Goal: Communication & Community: Participate in discussion

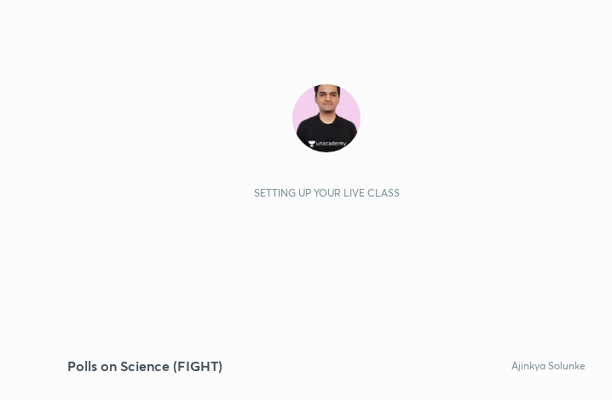
scroll to position [291, 543]
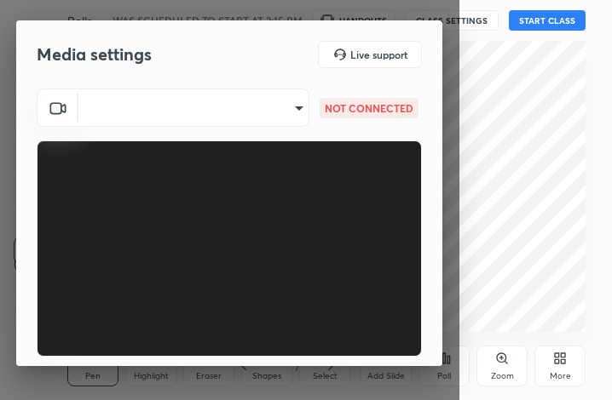
click at [204, 112] on body "1 2 3 4 5 6 7 C X Z C X Z E E Erase all H H Polls on Science (FIGHT) WAS SCHEDU…" at bounding box center [306, 200] width 612 height 400
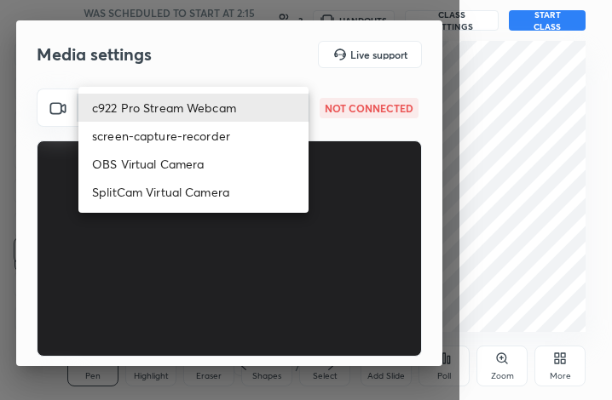
click at [204, 112] on li "c922 Pro Stream Webcam" at bounding box center [193, 108] width 230 height 28
type input "mz5XeYAkNWp2QV5IzfhKg2mI2T6XPNDecROMxnJfp9w="
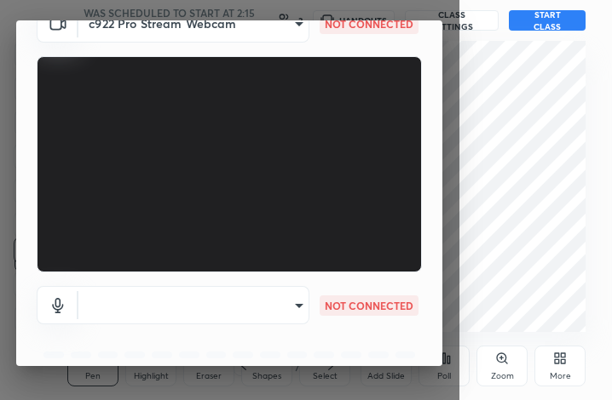
scroll to position [158, 0]
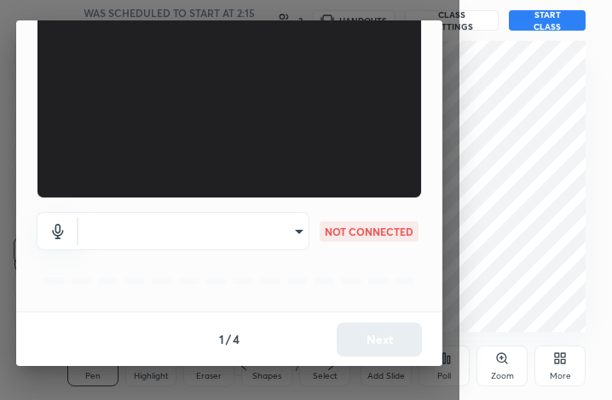
click at [251, 232] on body "1 2 3 4 5 6 7 C X Z C X Z E E Erase all H H Polls on Science (FIGHT) WAS SCHEDU…" at bounding box center [306, 200] width 612 height 400
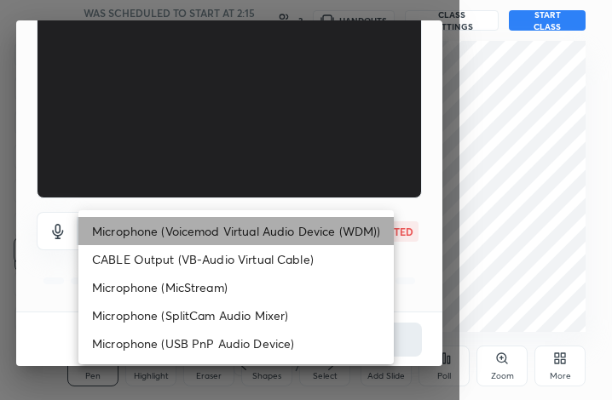
click at [251, 232] on li "Microphone (Voicemod Virtual Audio Device (WDM))" at bounding box center [235, 231] width 315 height 28
type input "VBCGzjgTZ+0gmPAsoHgp+LhUckAxO9S5WqeSPDF+pXU="
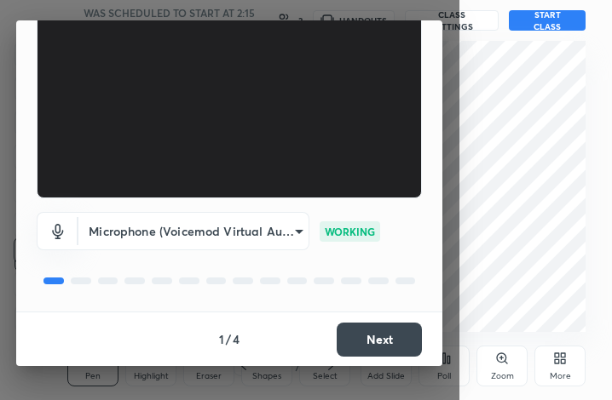
click at [364, 336] on button "Next" at bounding box center [378, 340] width 85 height 34
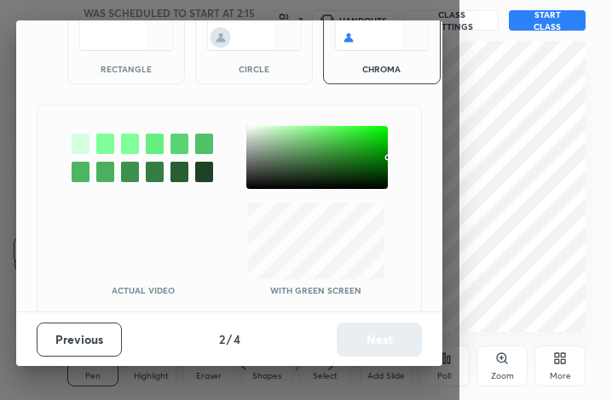
scroll to position [94, 0]
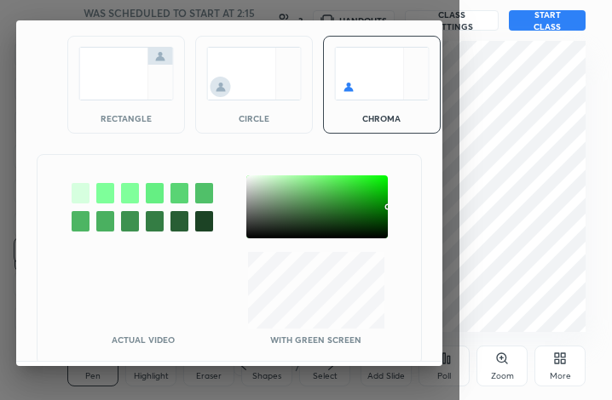
click at [254, 181] on div at bounding box center [316, 206] width 141 height 63
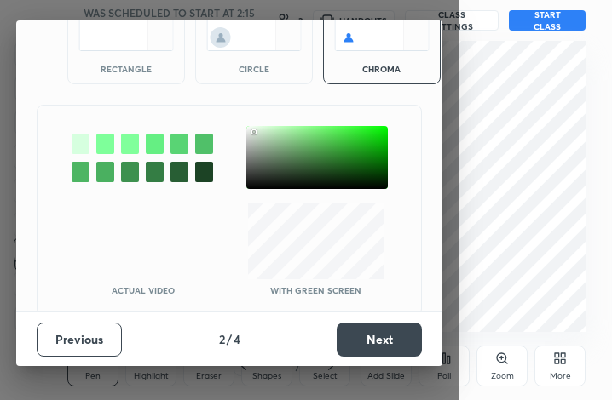
click at [386, 339] on button "Next" at bounding box center [378, 340] width 85 height 34
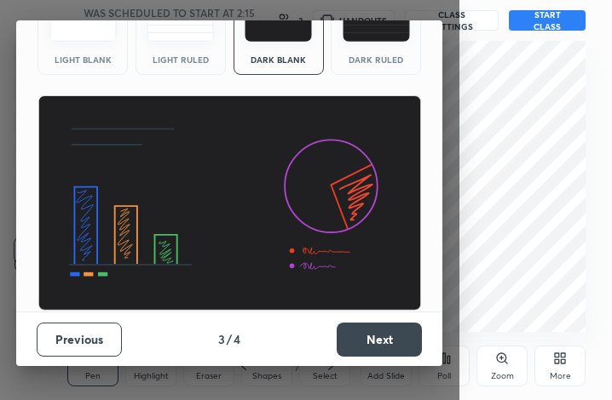
scroll to position [111, 0]
click at [386, 339] on button "Next" at bounding box center [378, 340] width 85 height 34
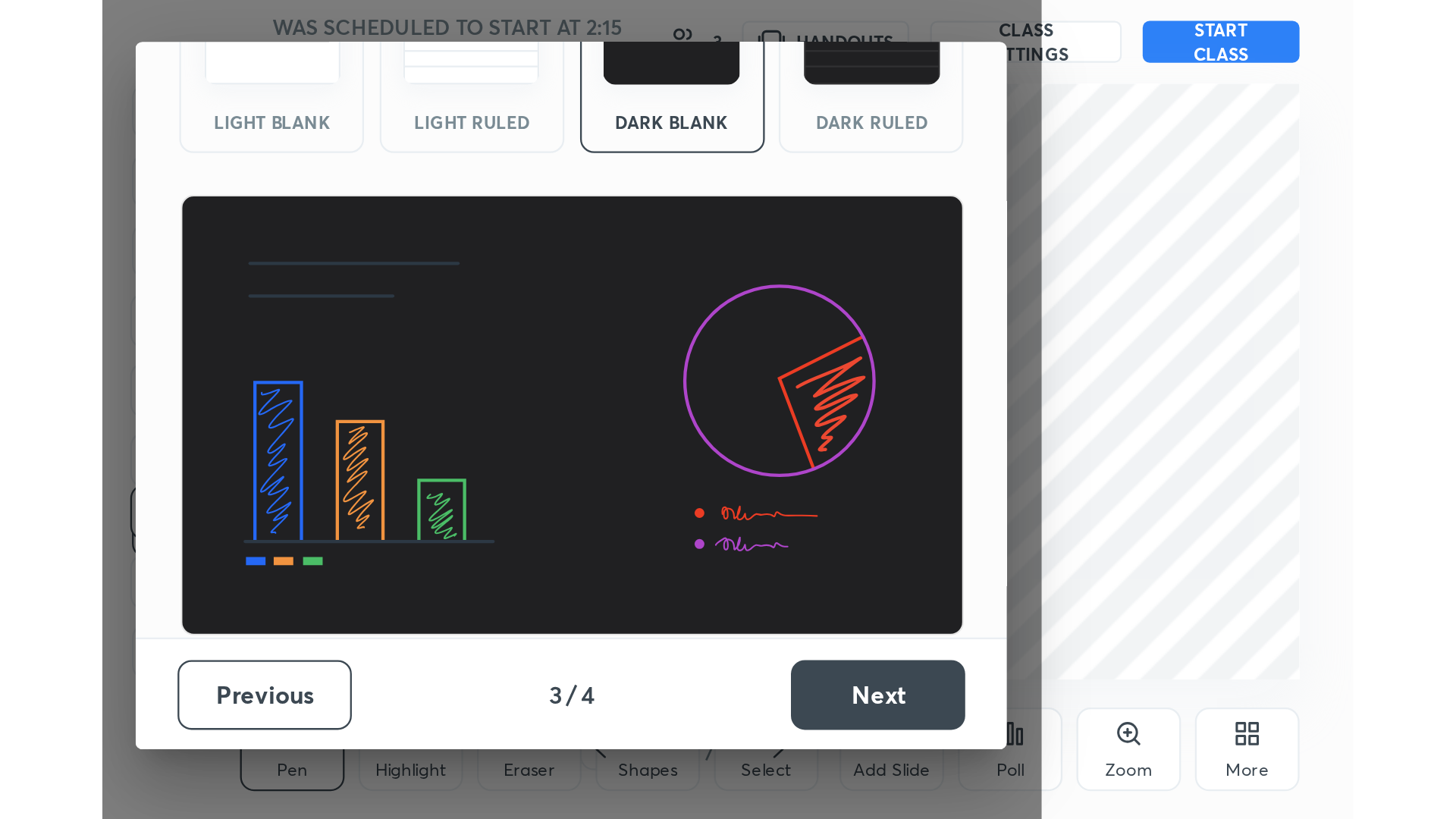
scroll to position [0, 0]
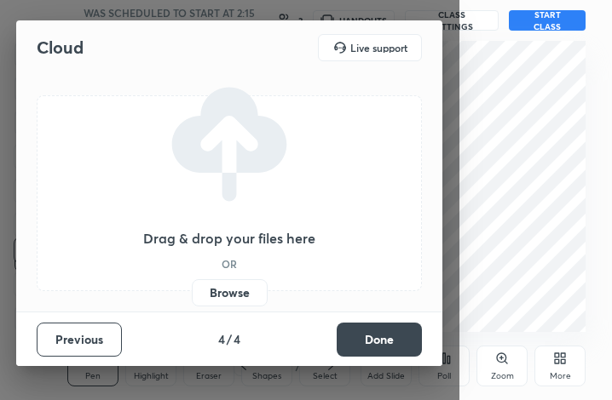
click at [386, 339] on button "Done" at bounding box center [378, 340] width 85 height 34
click at [386, 339] on div "Cloud Live support Drag & drop your files here OR Browse Previous 4 / 4 Done" at bounding box center [229, 200] width 459 height 400
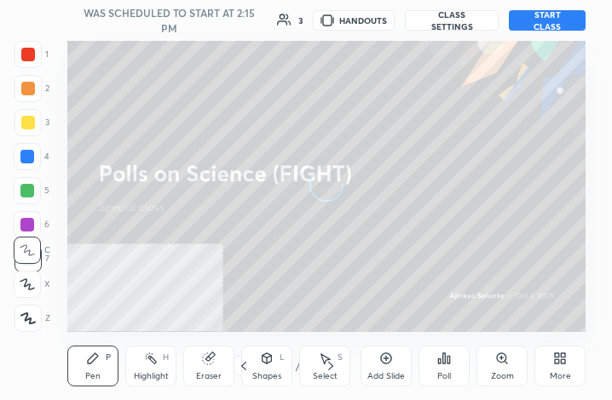
click at [579, 361] on div "More" at bounding box center [559, 366] width 51 height 41
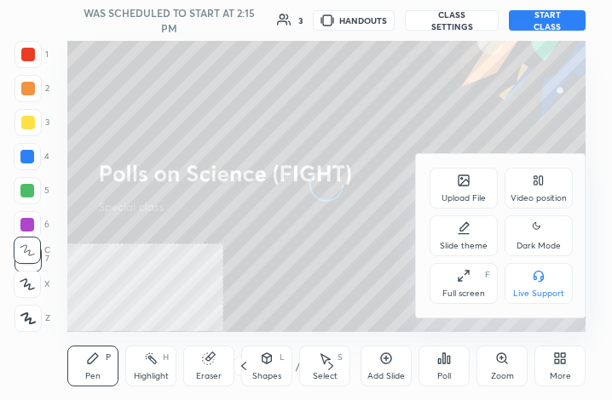
click at [453, 282] on div "Full screen F" at bounding box center [463, 283] width 68 height 41
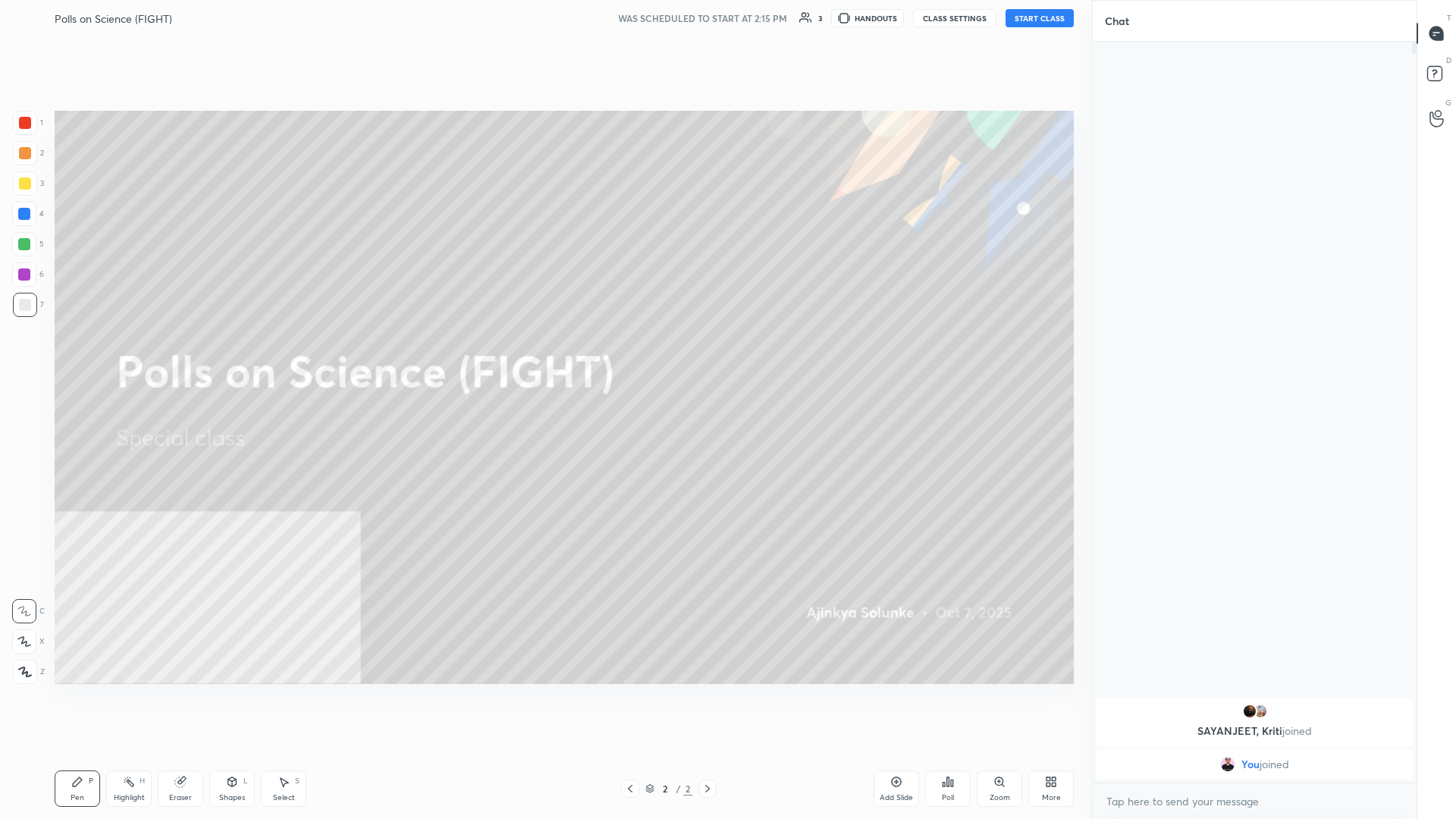
click at [544, 355] on div "More" at bounding box center [1051, 788] width 45 height 36
click at [544, 355] on div "Video position" at bounding box center [1032, 639] width 50 height 8
click at [544, 355] on icon at bounding box center [1032, 709] width 12 height 12
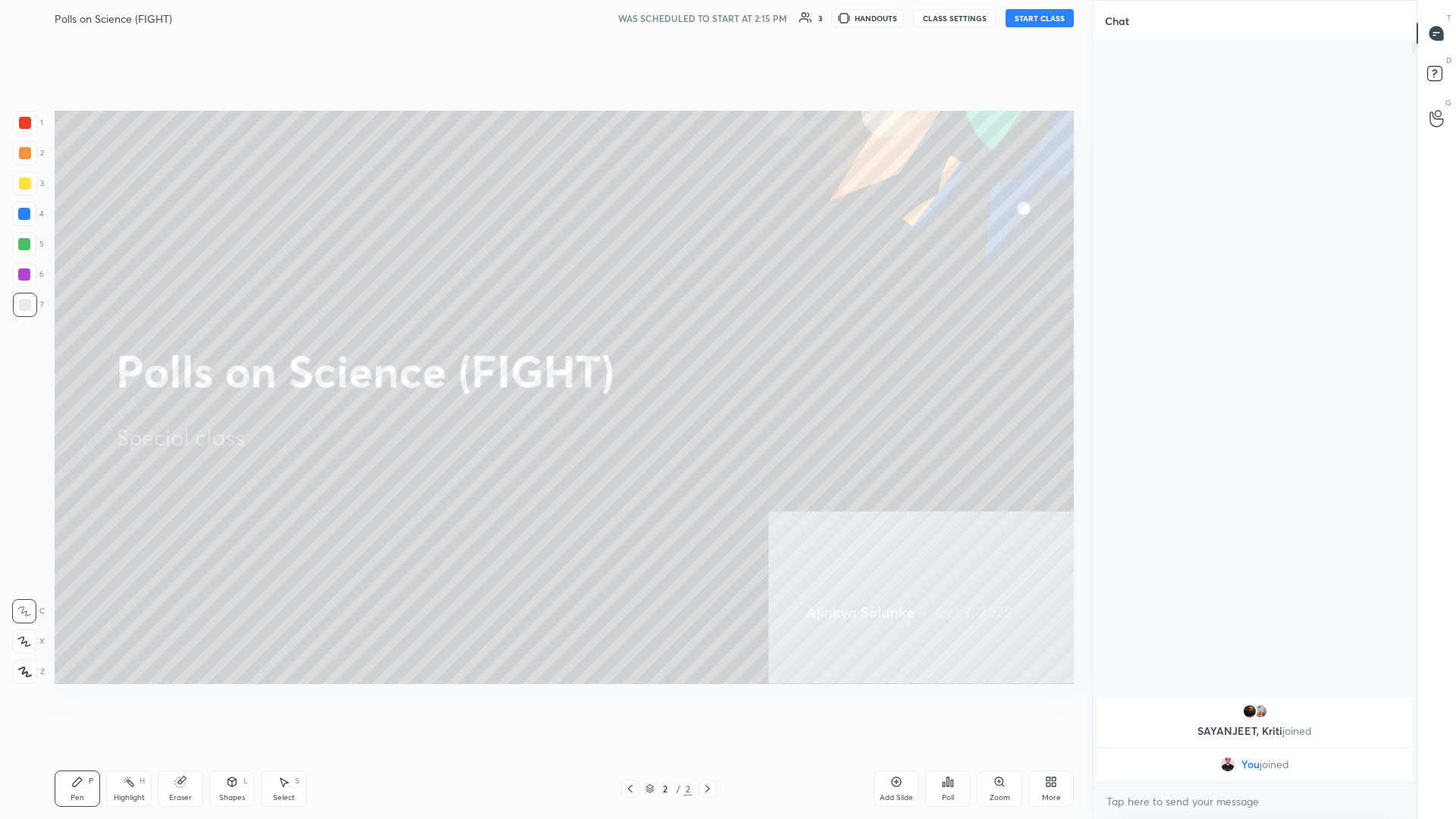
click at [544, 20] on button "START CLASS" at bounding box center [1039, 18] width 69 height 18
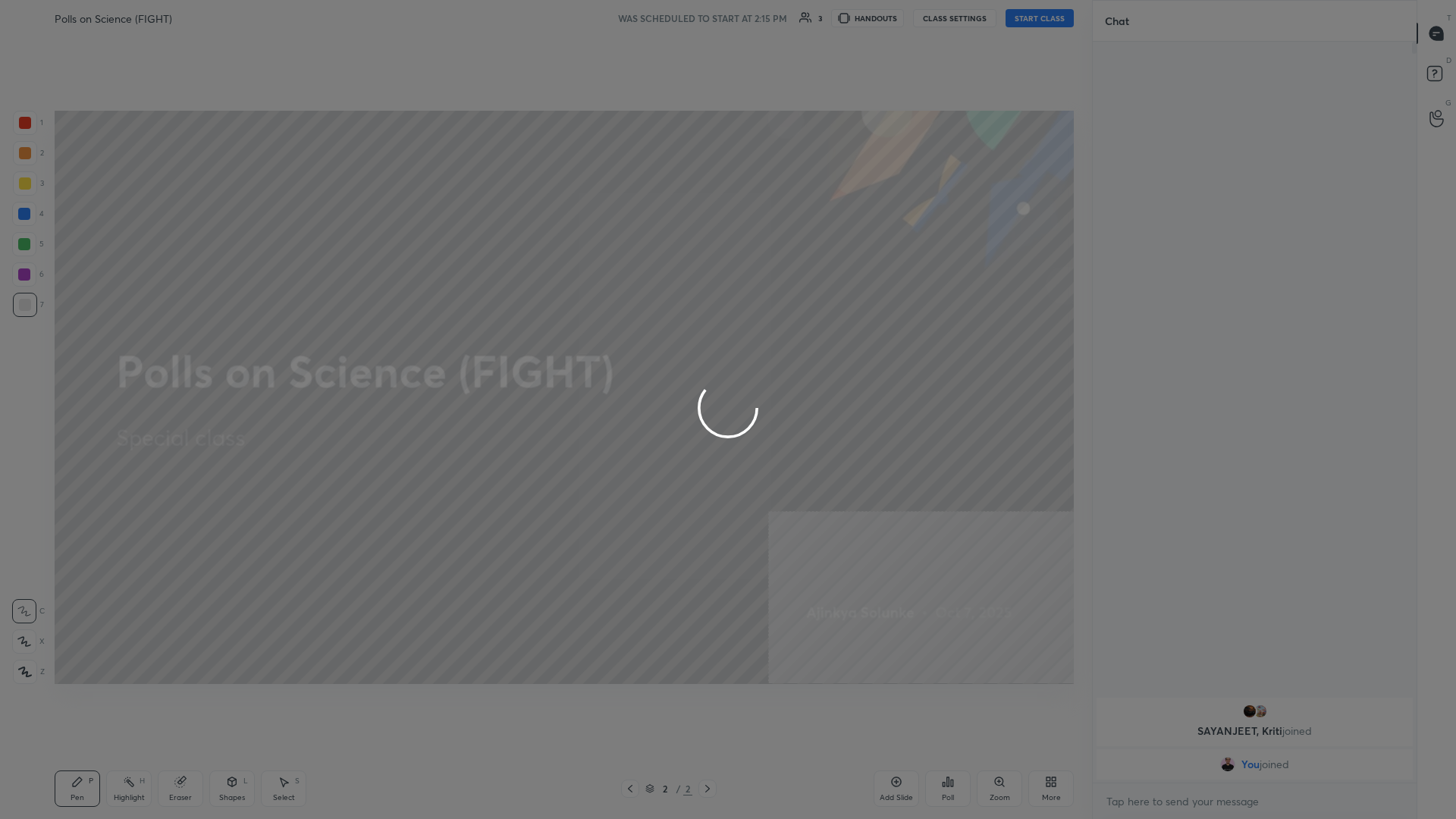
type textarea "x"
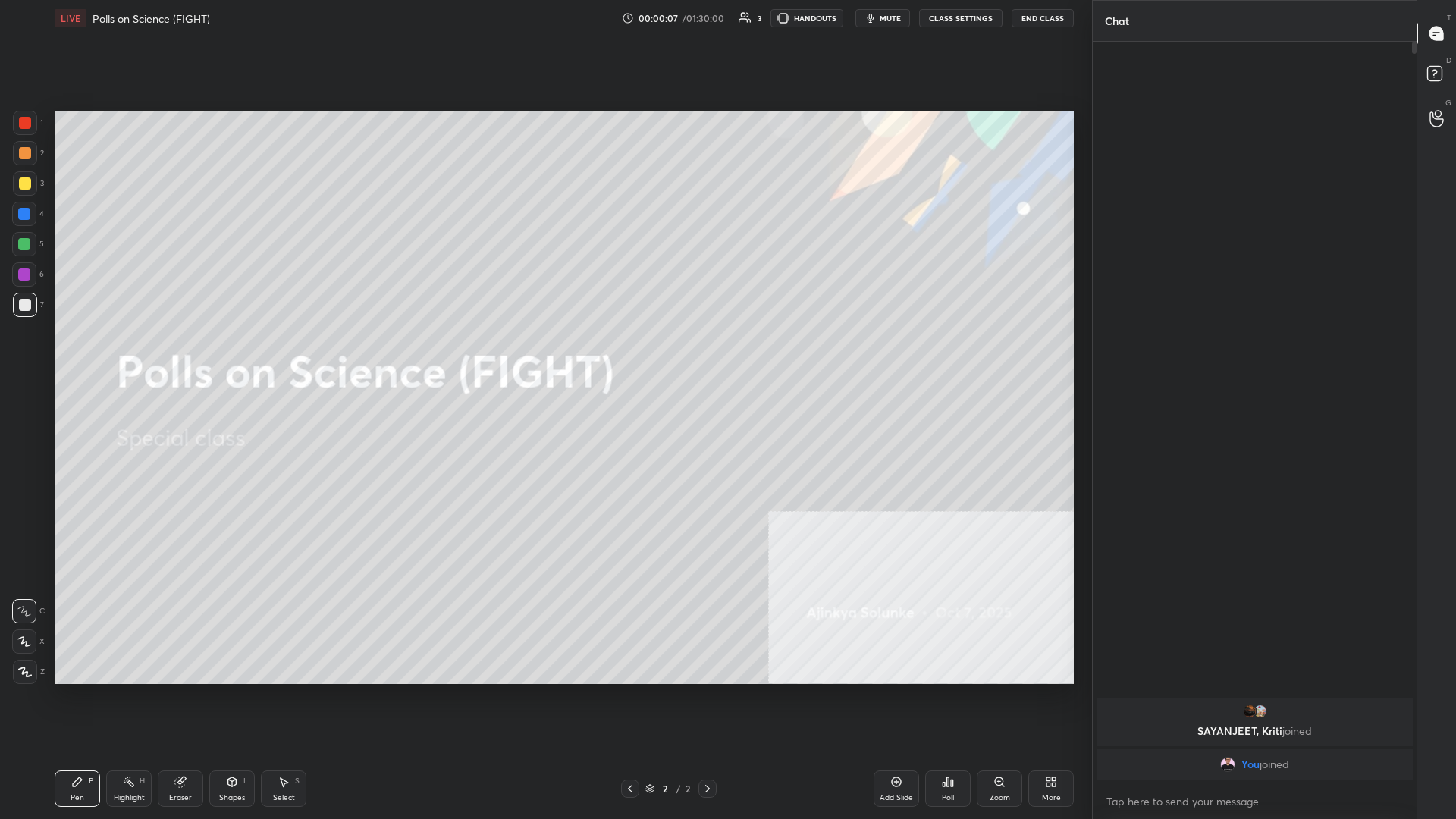
click at [544, 355] on div "Add Slide" at bounding box center [896, 788] width 45 height 36
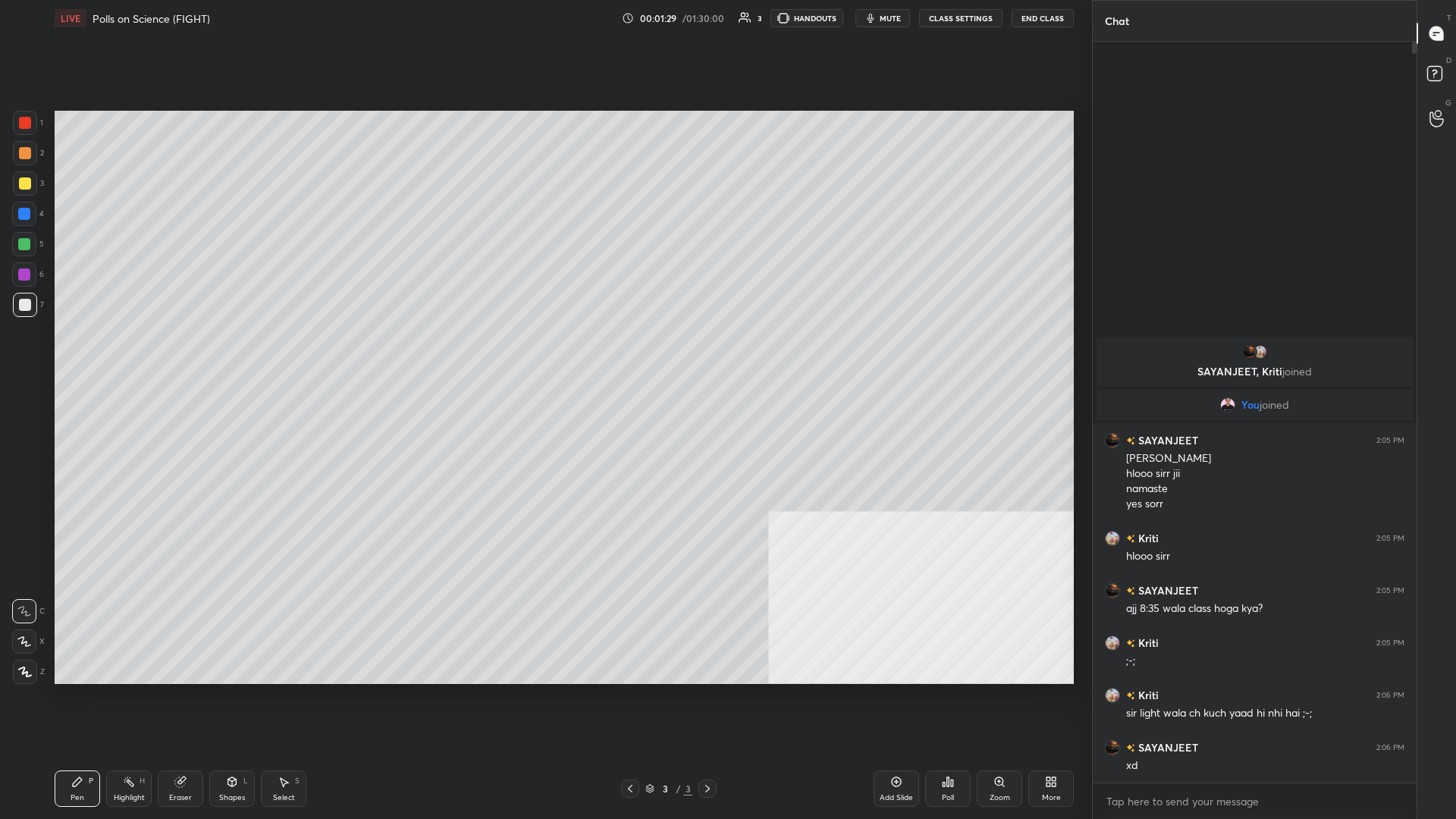
click at [1, 197] on div "1 2 3 4 5 6 7 C X Z C X Z E E Erase all H H" at bounding box center [24, 397] width 49 height 573
click at [21, 189] on div at bounding box center [25, 183] width 12 height 12
click at [28, 187] on div at bounding box center [25, 183] width 12 height 12
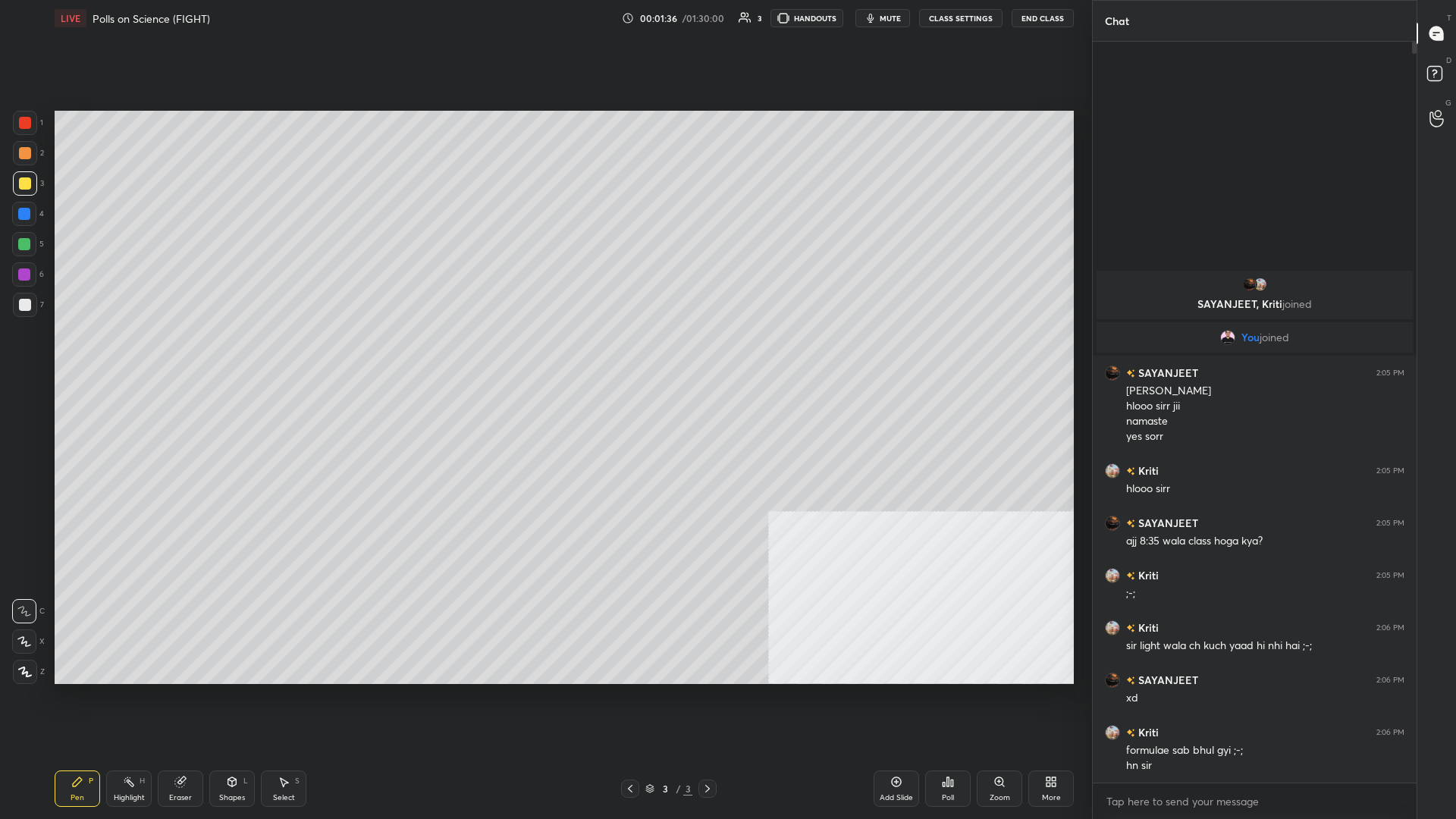
click at [29, 355] on icon at bounding box center [24, 672] width 13 height 11
click at [3, 312] on div "1 2 3 4 5 6 7 C X Z C X Z E E Erase all H H" at bounding box center [24, 397] width 49 height 573
click at [17, 309] on div at bounding box center [24, 304] width 24 height 24
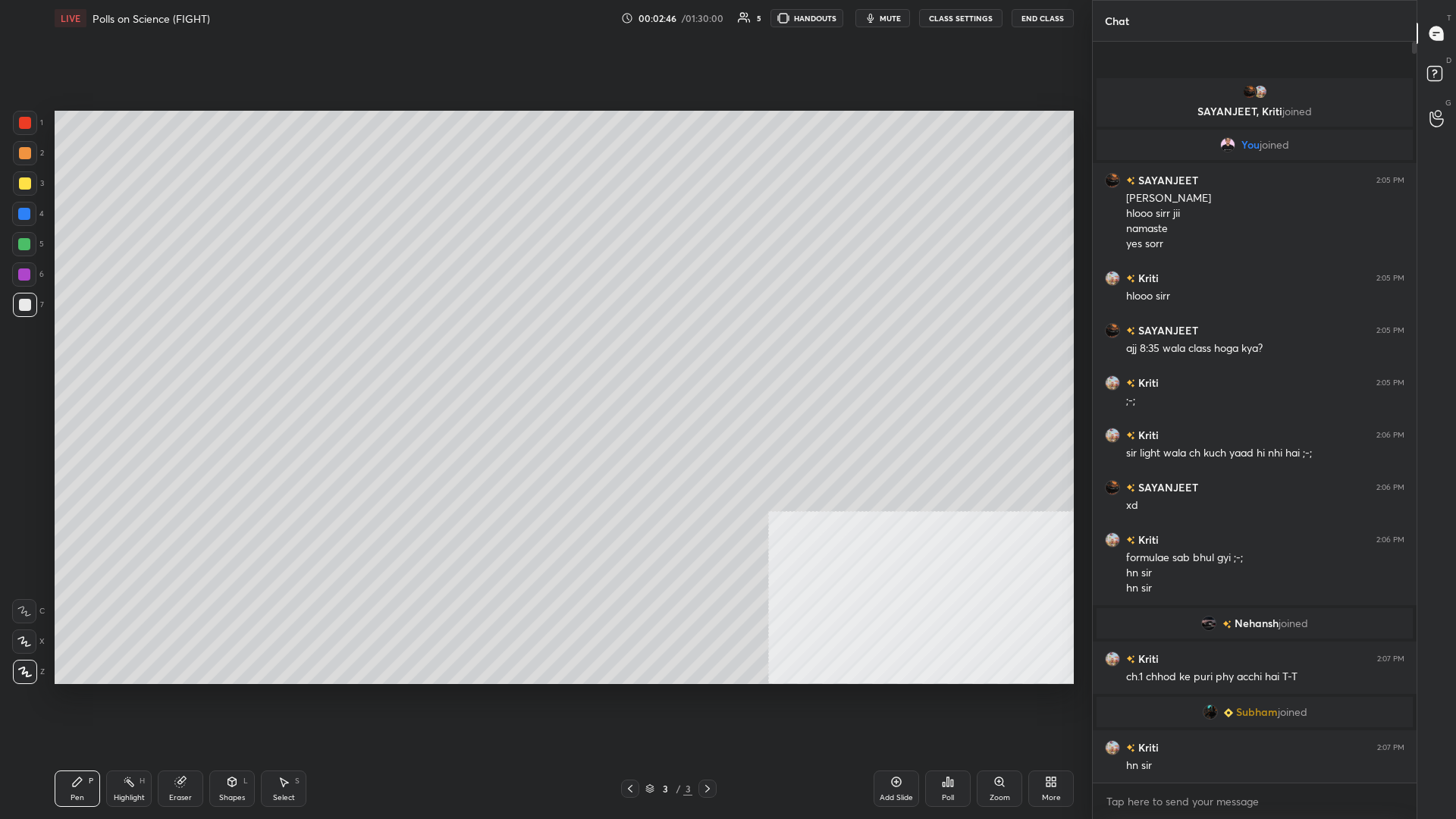
click at [544, 355] on div "Add Slide" at bounding box center [896, 798] width 33 height 8
click at [544, 355] on div "More" at bounding box center [1051, 798] width 19 height 8
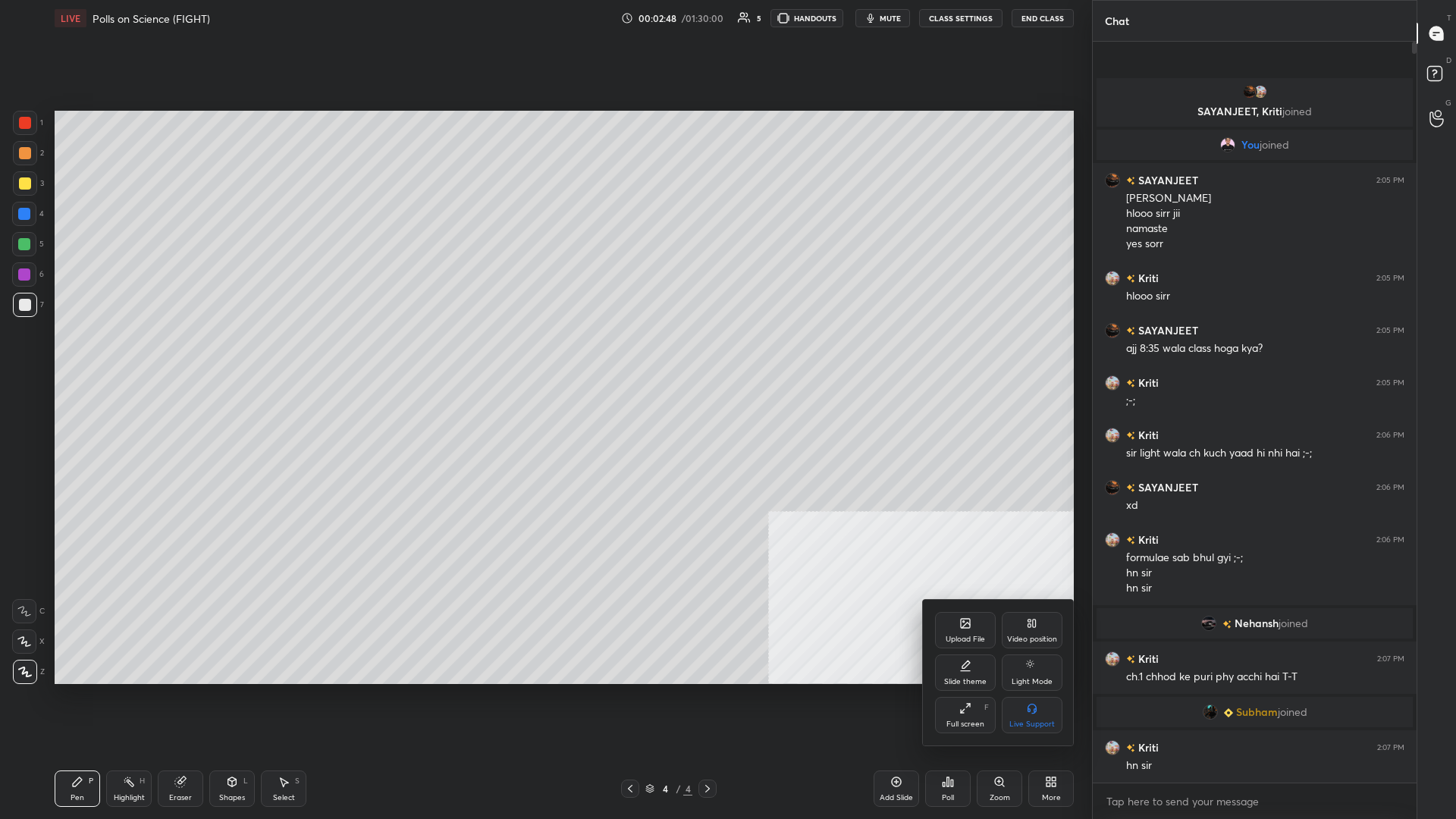
click at [544, 355] on div "Upload File" at bounding box center [965, 639] width 39 height 8
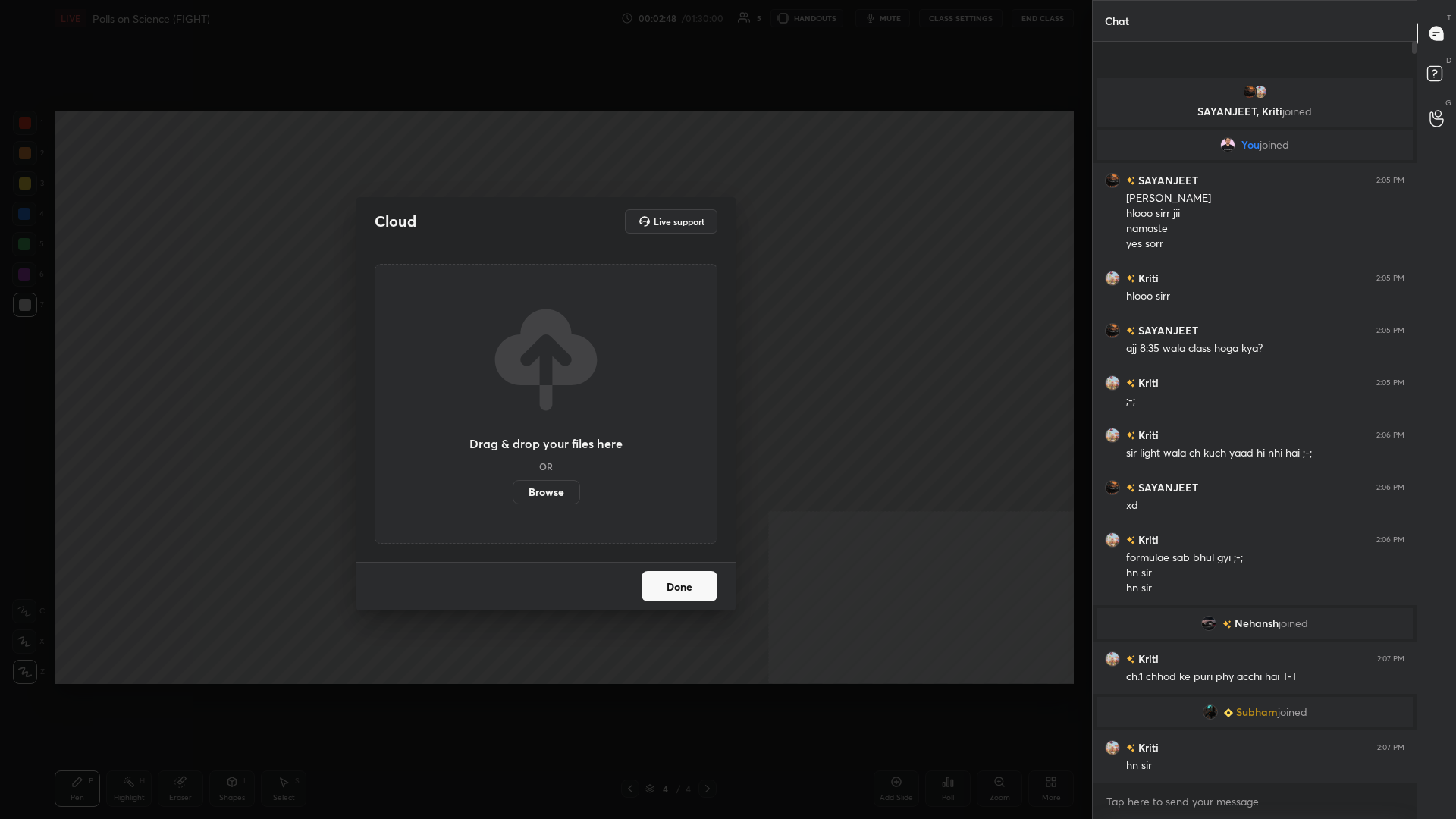
click at [542, 355] on label "Browse" at bounding box center [547, 491] width 68 height 24
click at [513, 355] on input "Browse" at bounding box center [513, 491] width 0 height 24
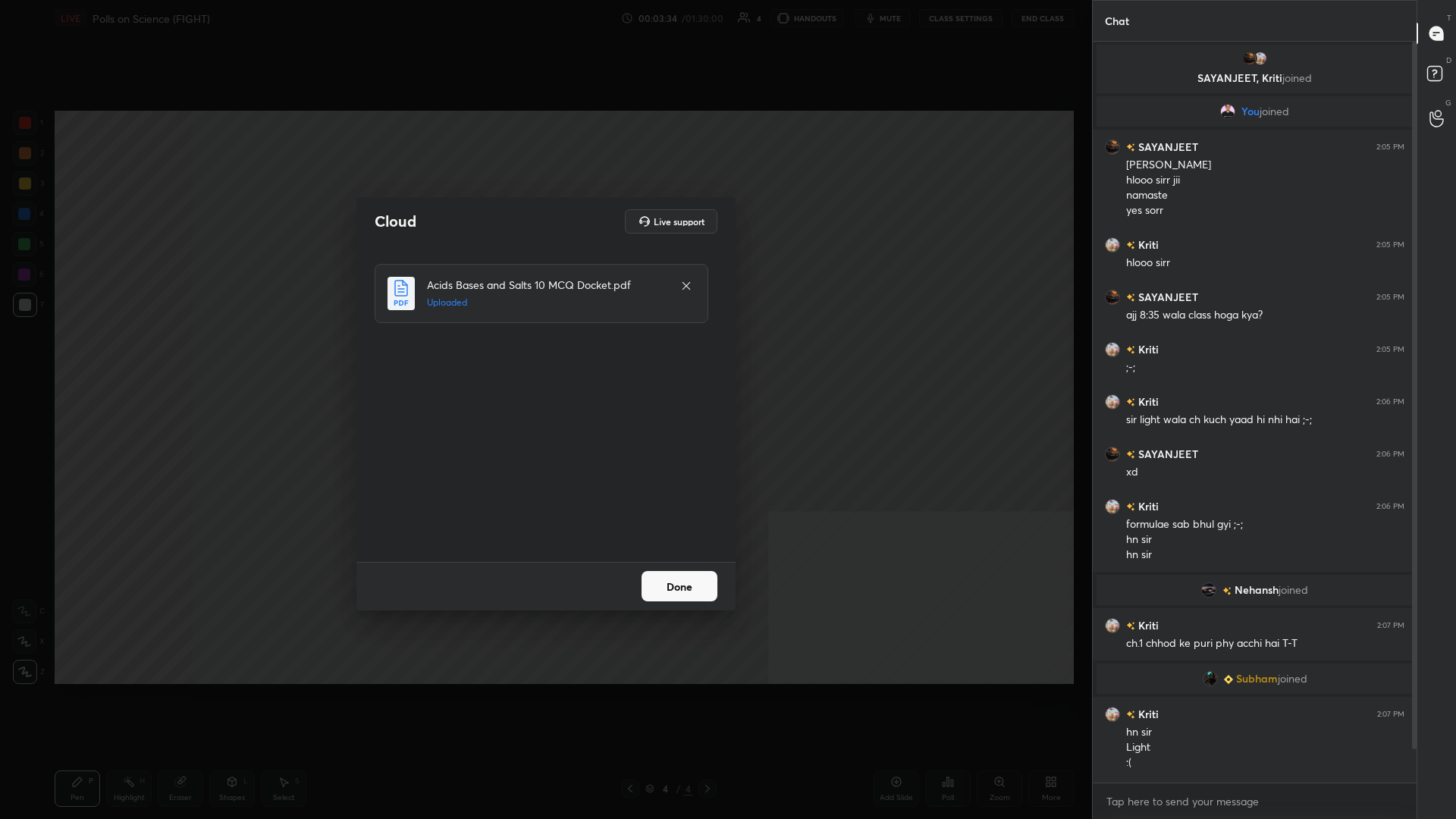
click at [544, 355] on button "Done" at bounding box center [679, 586] width 76 height 30
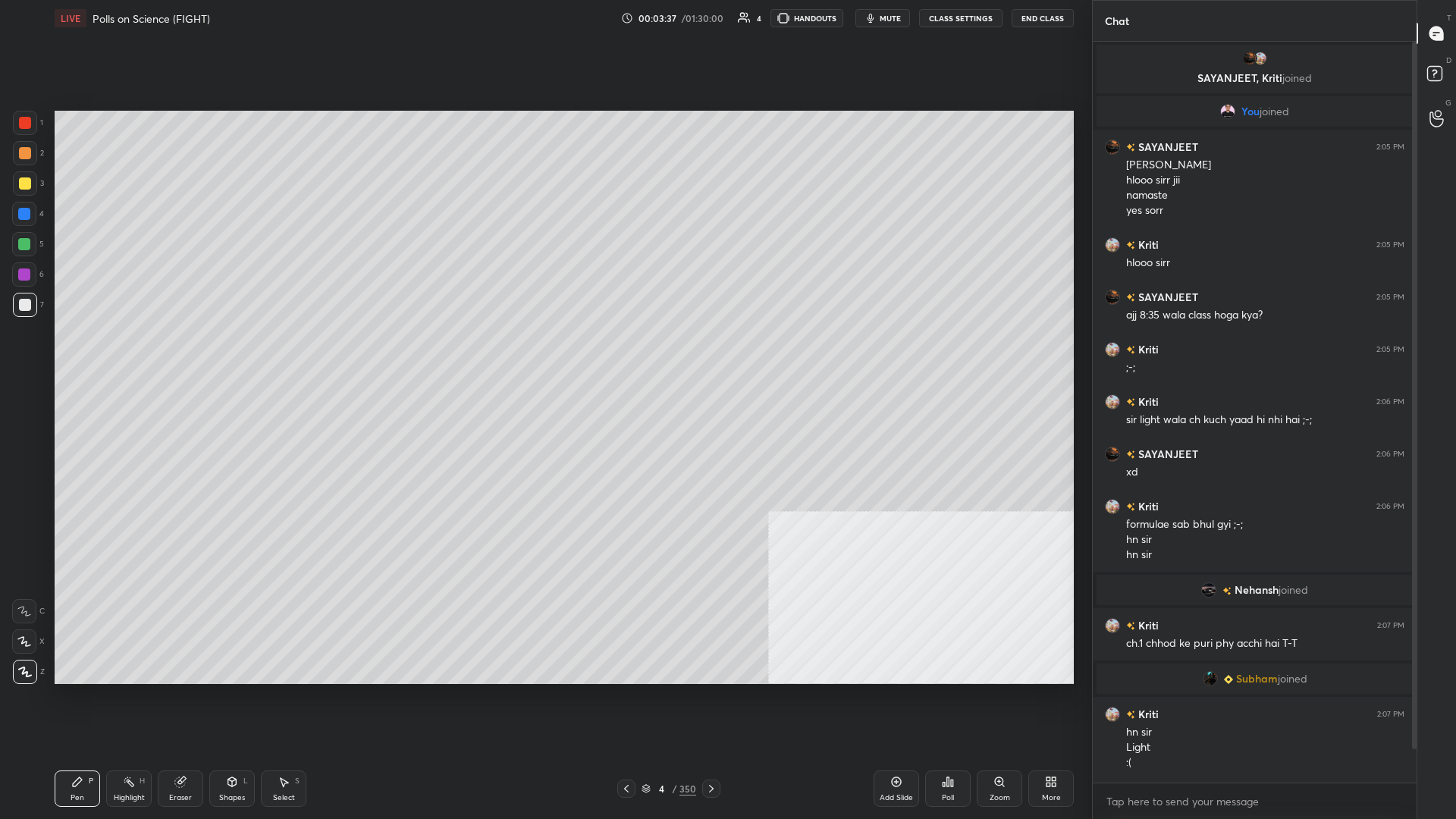
click at [544, 355] on div "4" at bounding box center [661, 789] width 15 height 9
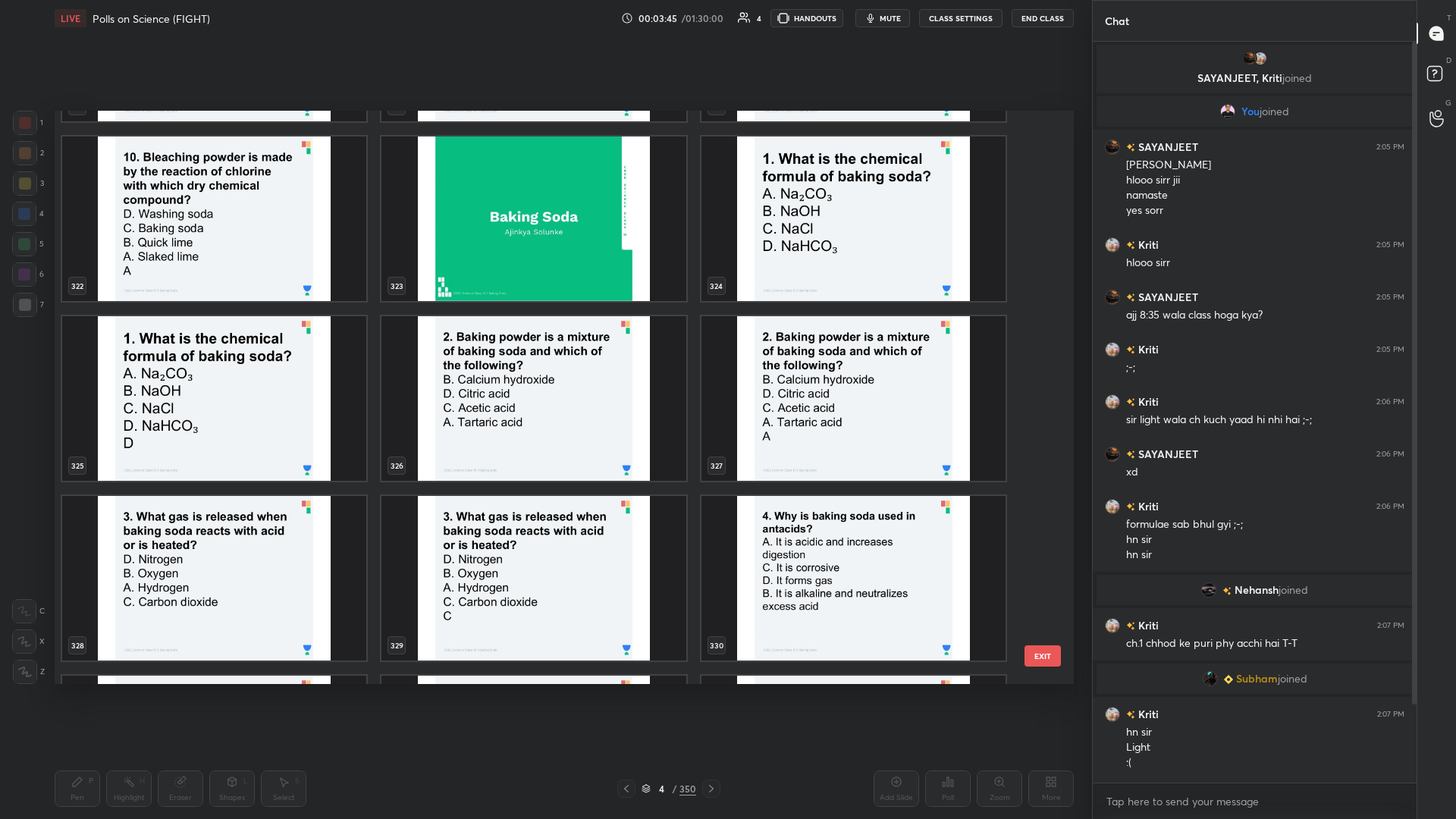
scroll to position [19019, 0]
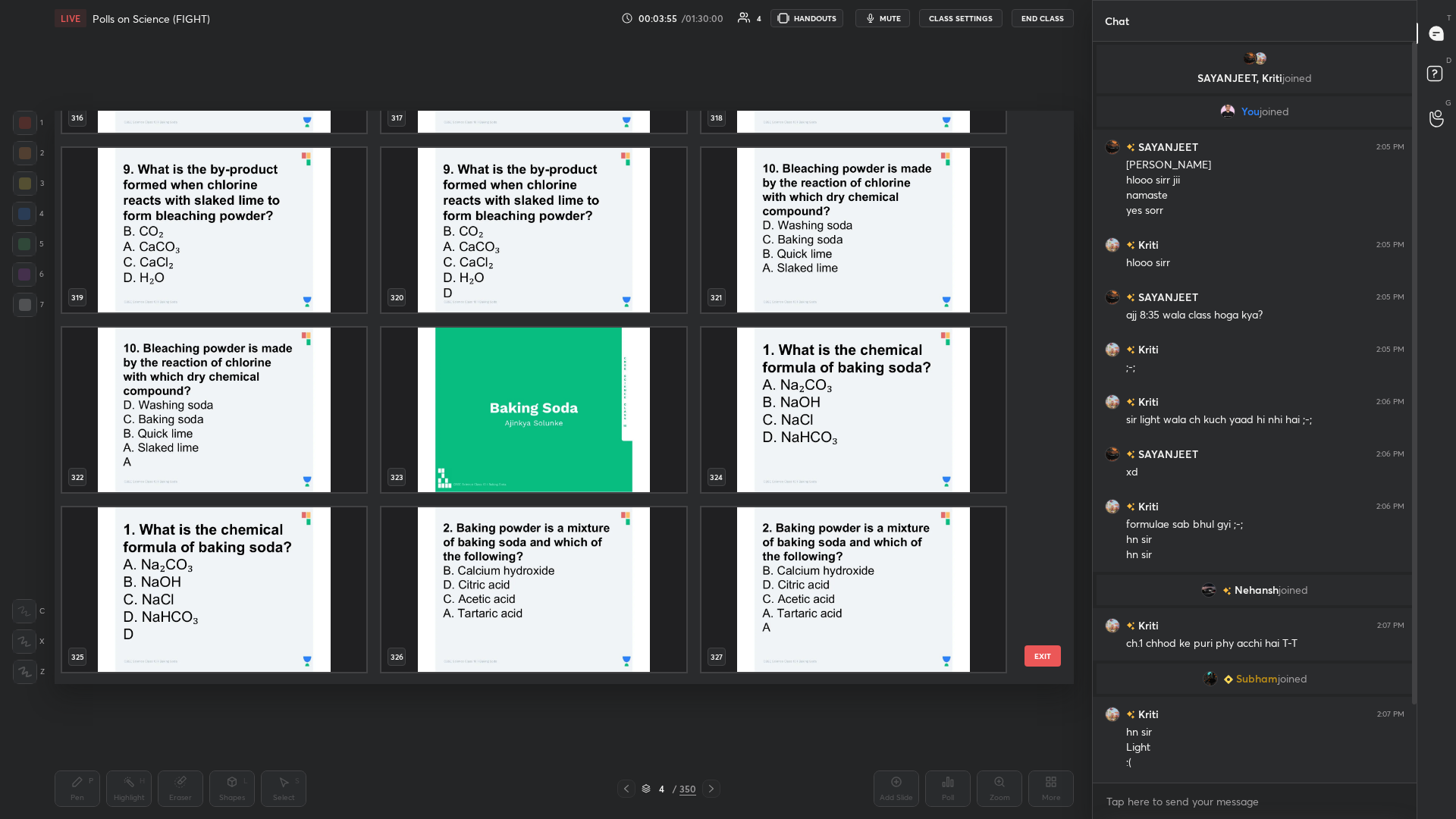
click at [544, 355] on img "grid" at bounding box center [854, 410] width 305 height 165
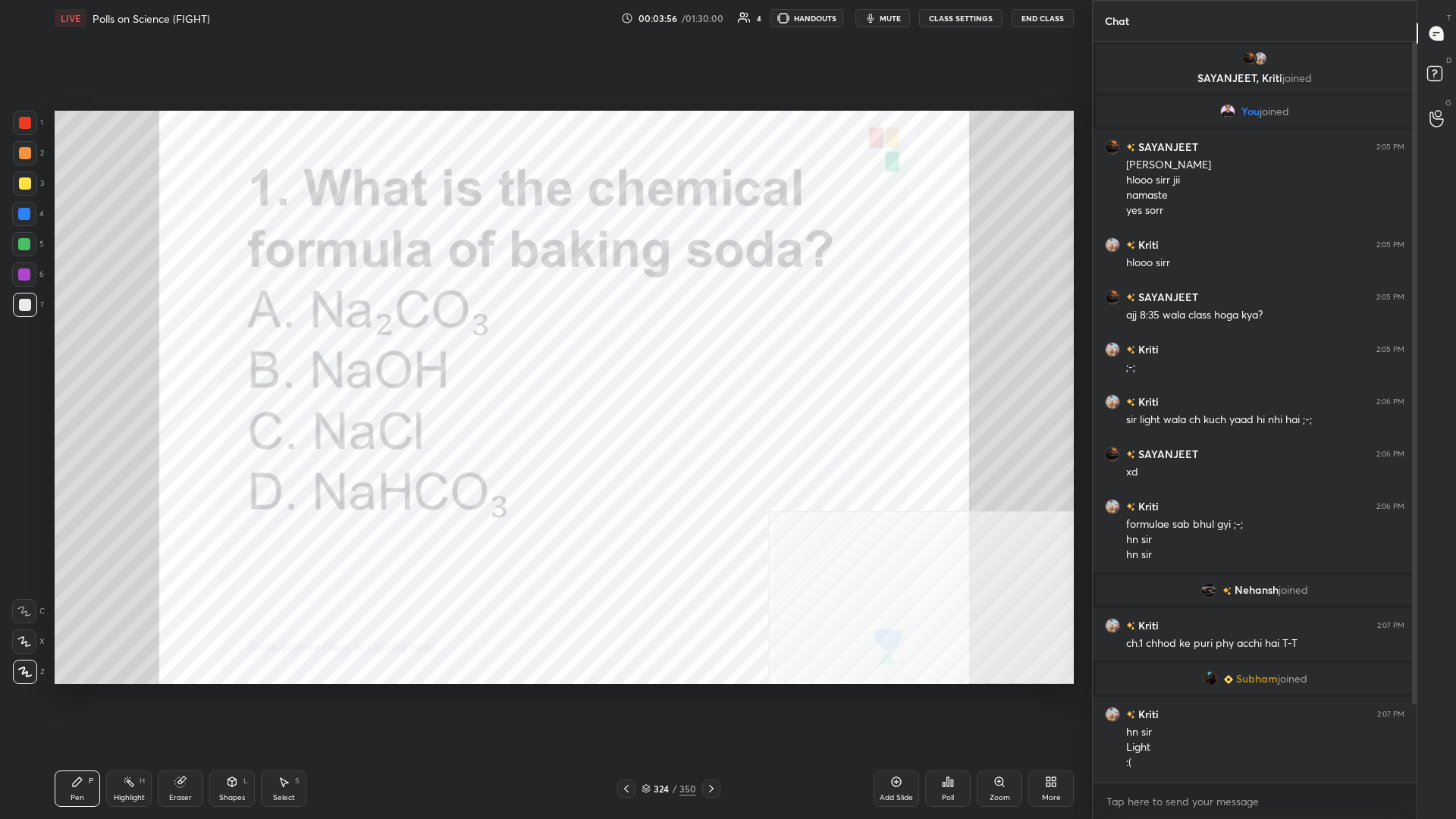
click at [544, 355] on div "Poll" at bounding box center [948, 788] width 45 height 36
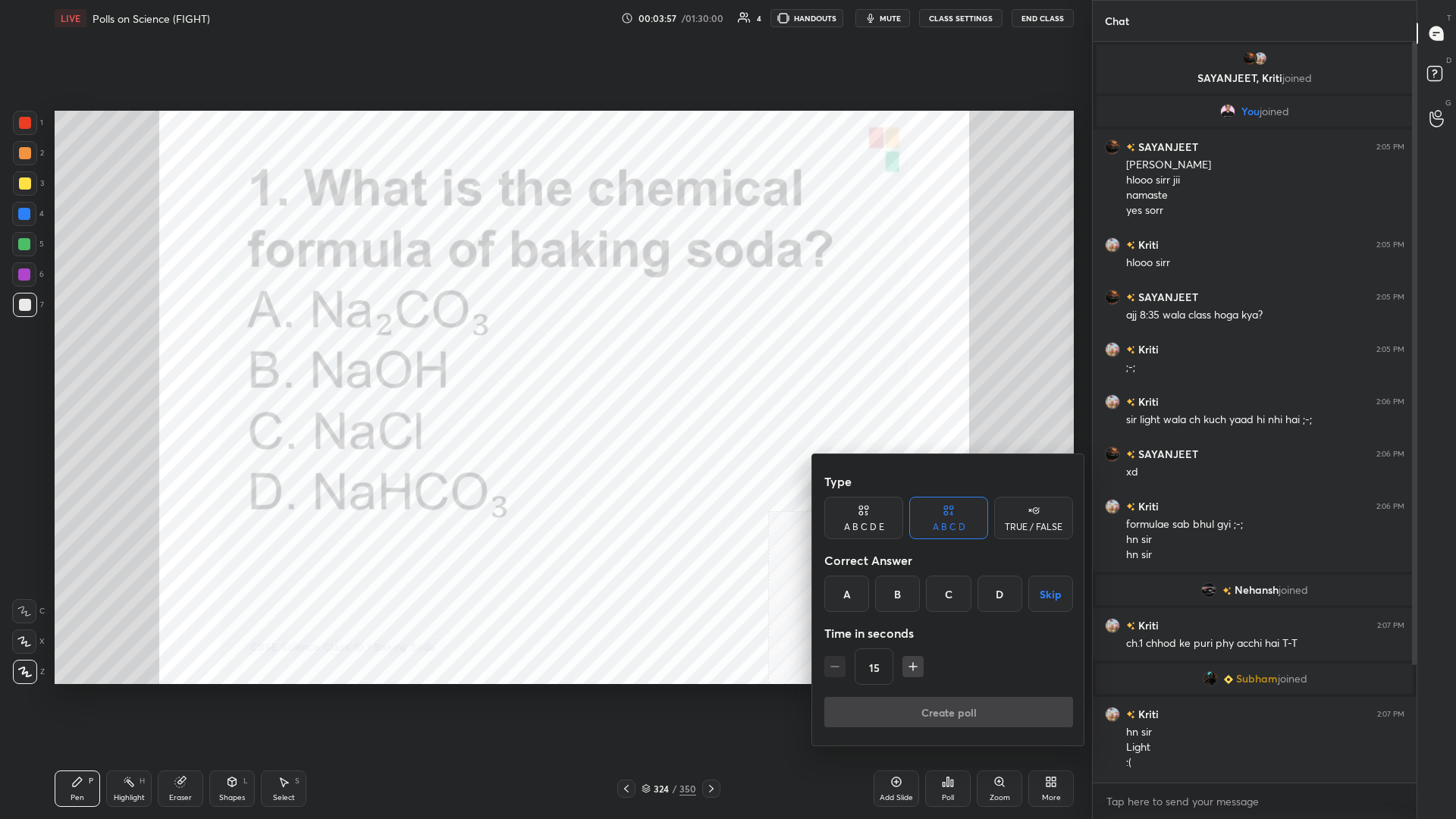
click at [544, 355] on icon "button" at bounding box center [913, 666] width 15 height 15
click at [544, 355] on icon "button" at bounding box center [835, 667] width 8 height 0
type input "30"
click at [544, 355] on div at bounding box center [728, 410] width 1456 height 819
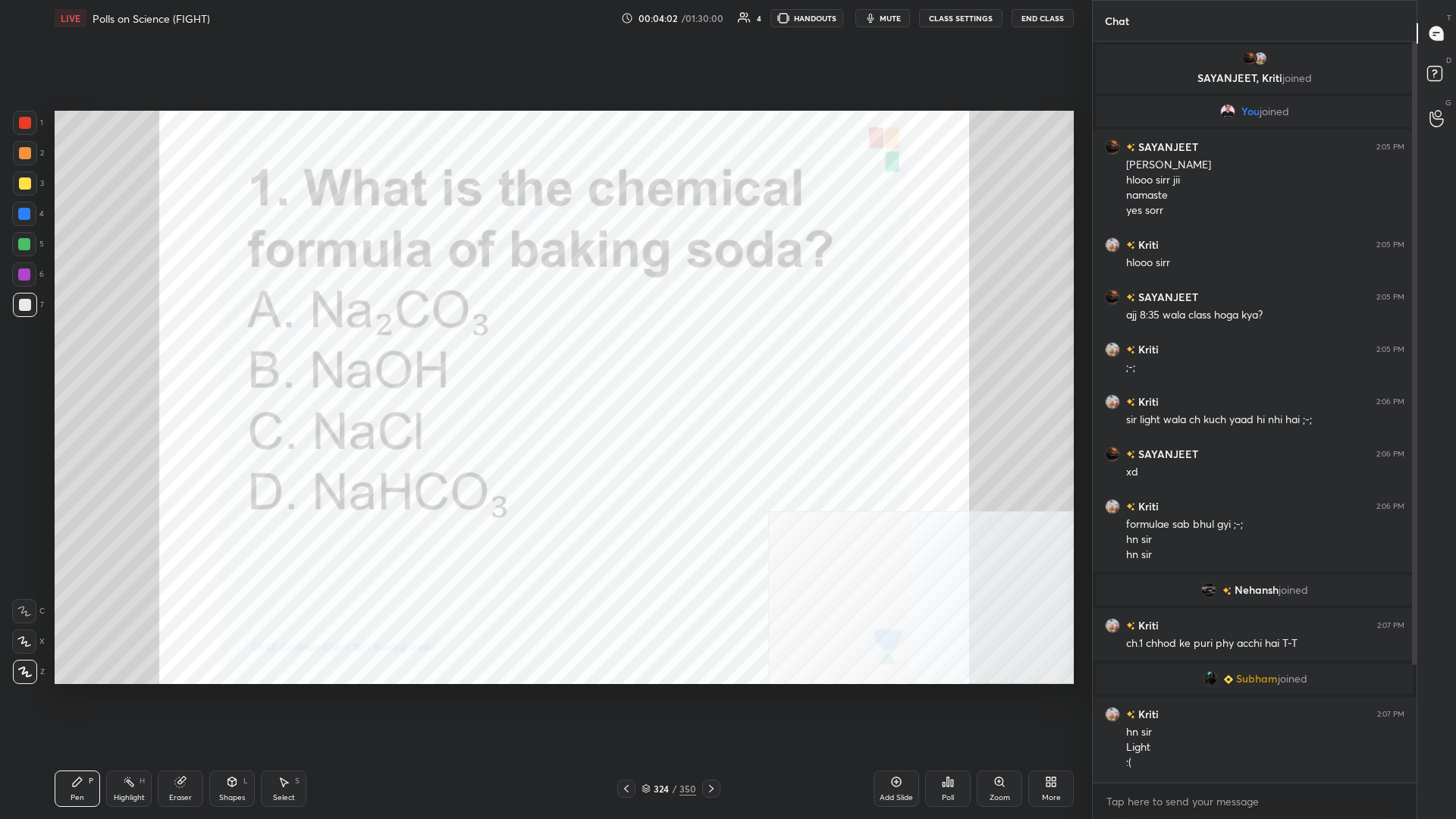
click at [544, 355] on div "324 / 350" at bounding box center [669, 788] width 54 height 13
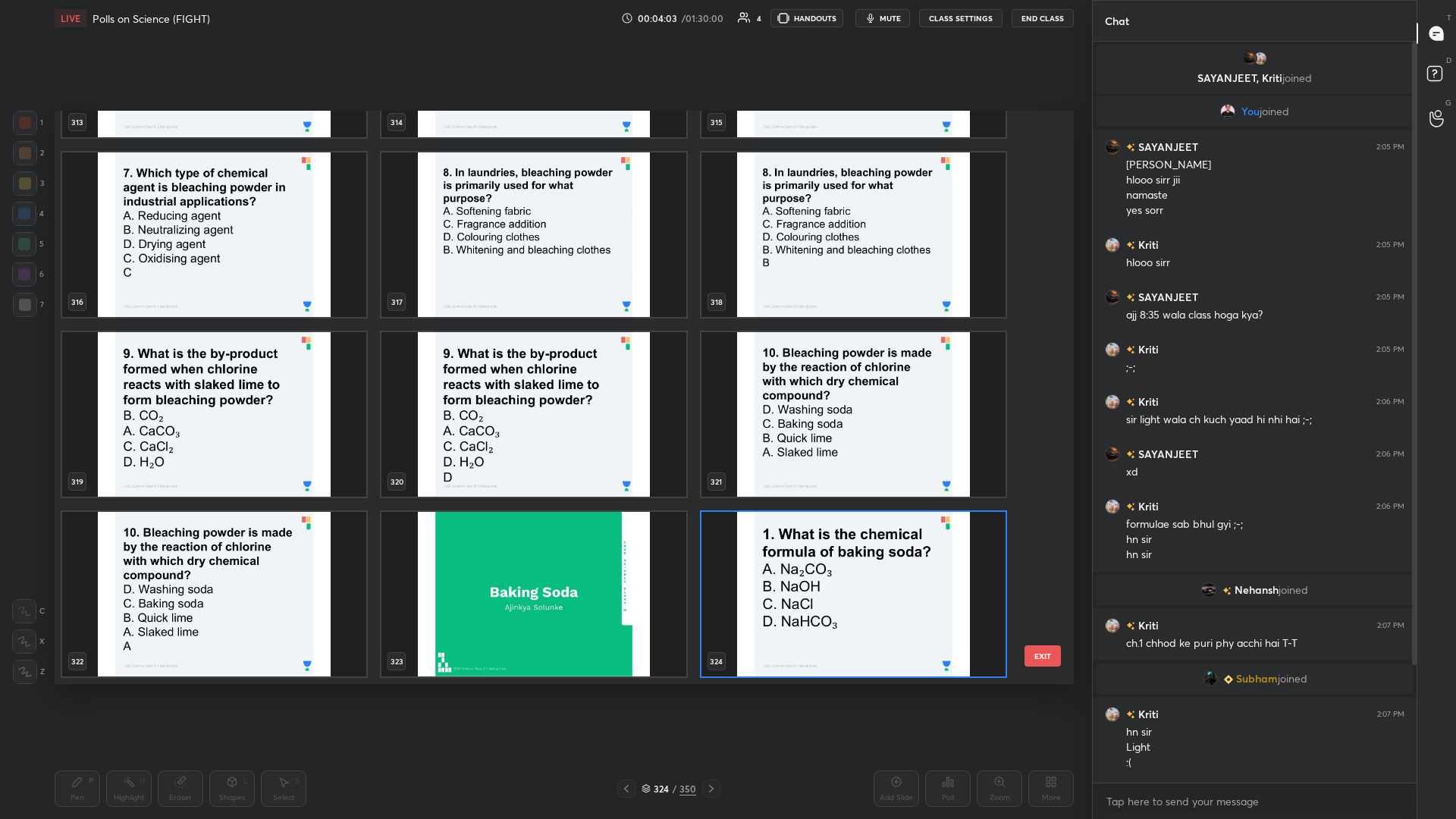
scroll to position [19026, 0]
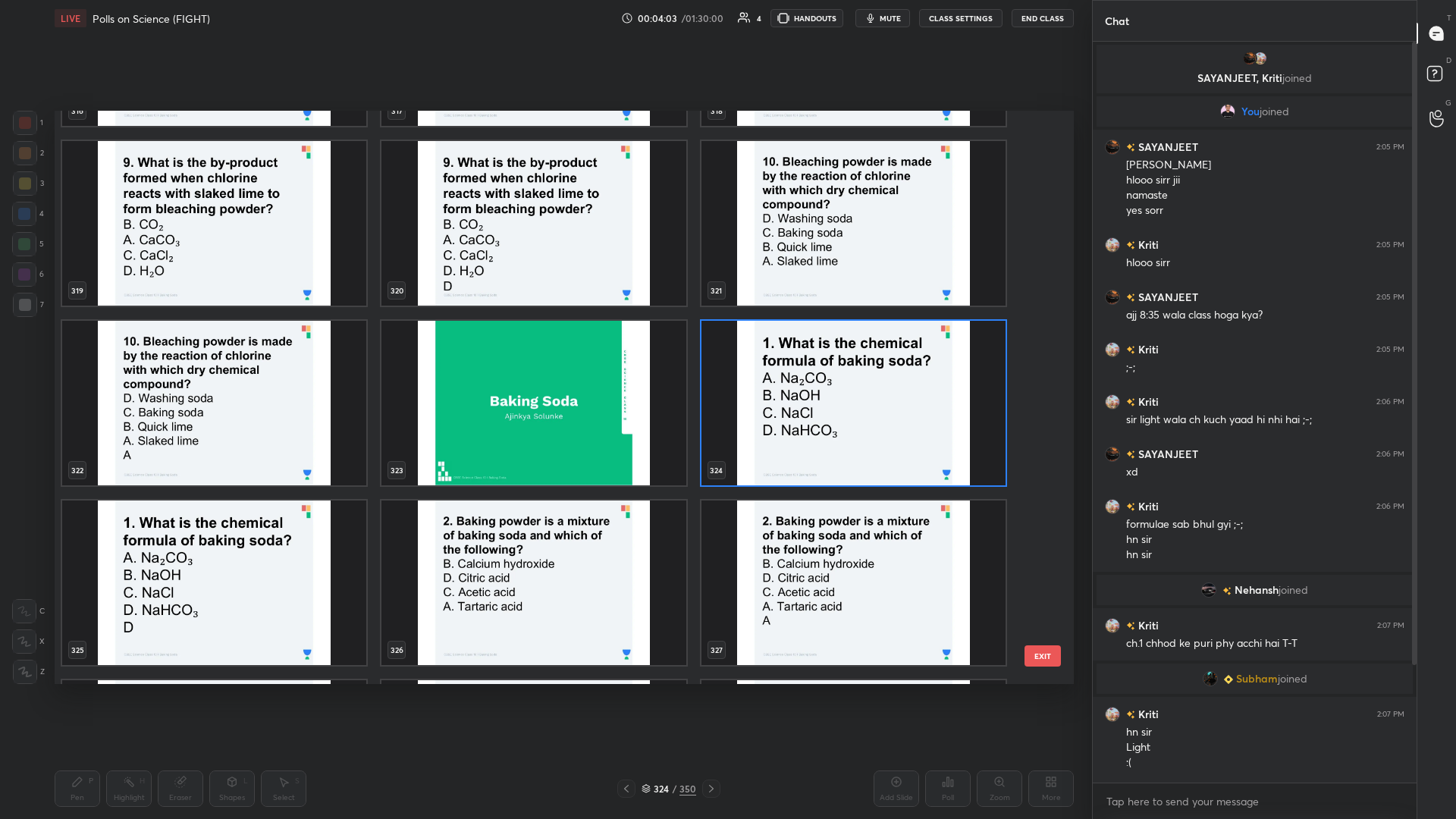
click at [544, 355] on img "grid" at bounding box center [854, 402] width 305 height 165
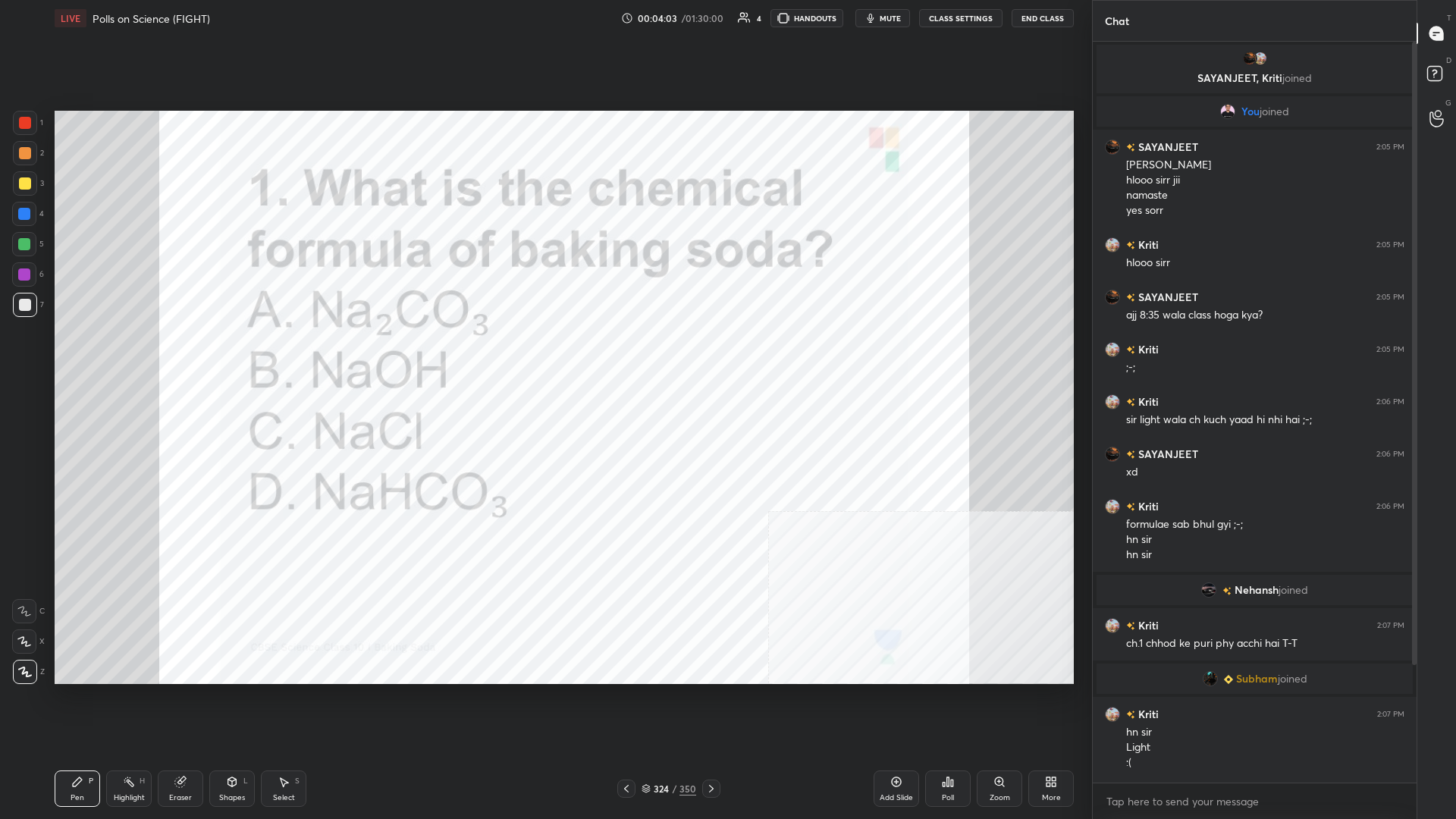
click at [544, 355] on img "grid" at bounding box center [854, 402] width 305 height 165
click at [544, 355] on div "Poll" at bounding box center [948, 788] width 45 height 36
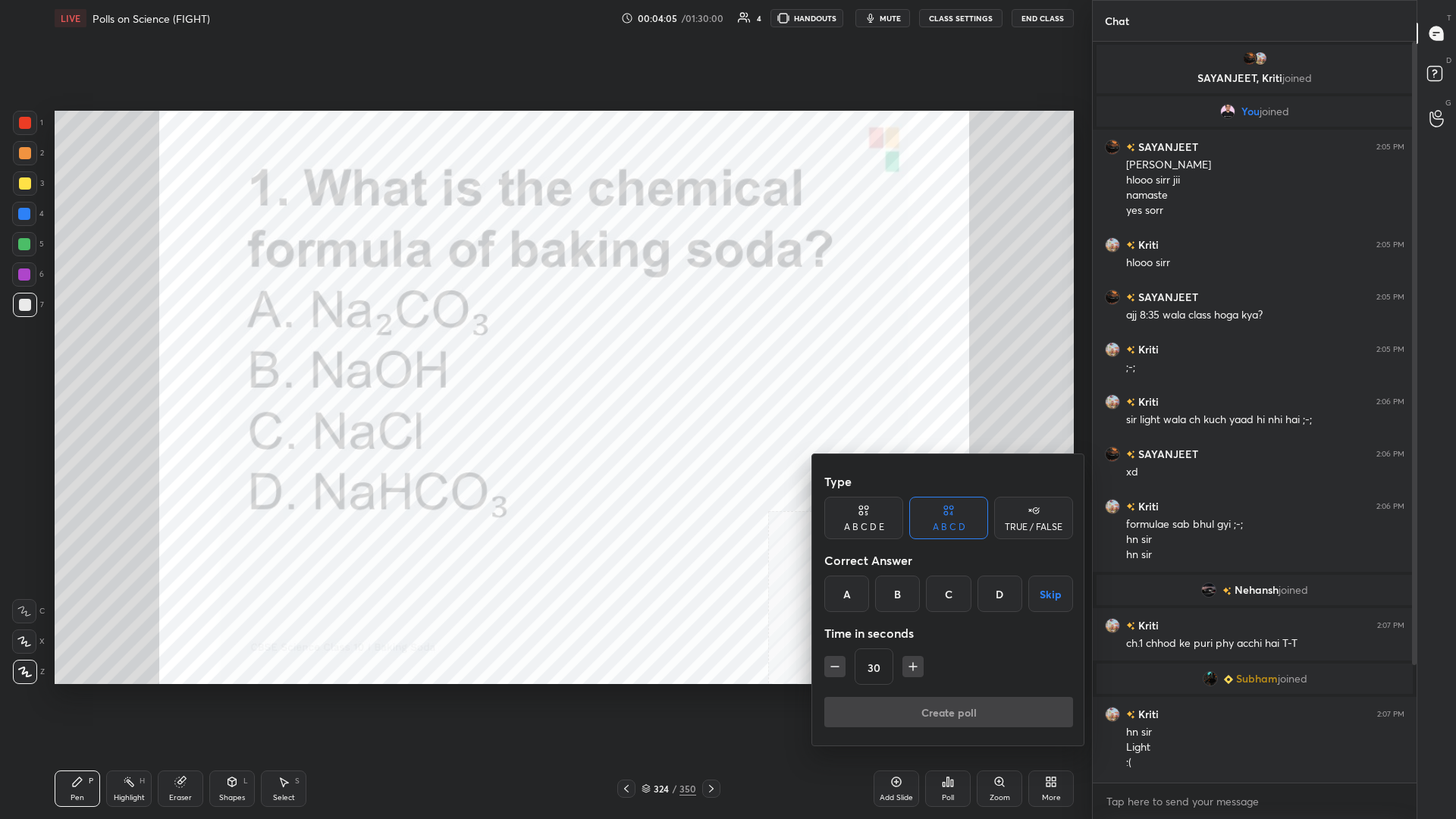
click at [544, 355] on div "D" at bounding box center [1000, 593] width 45 height 36
click at [544, 355] on button "Create poll" at bounding box center [948, 712] width 248 height 30
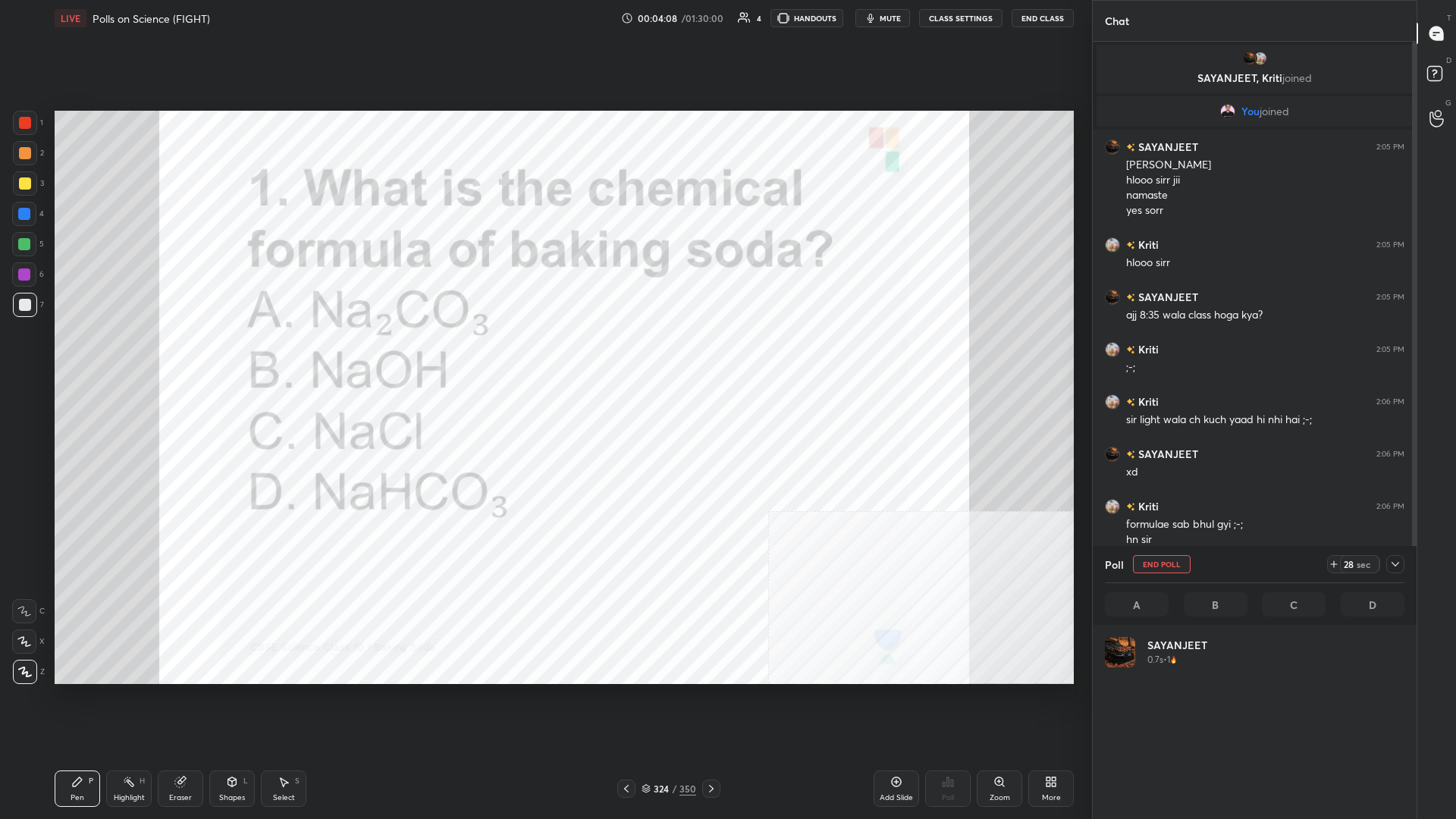
scroll to position [182, 299]
click at [544, 355] on icon at bounding box center [1395, 564] width 12 height 12
click at [20, 136] on div "1" at bounding box center [28, 126] width 30 height 30
click at [544, 355] on div "324" at bounding box center [661, 789] width 15 height 9
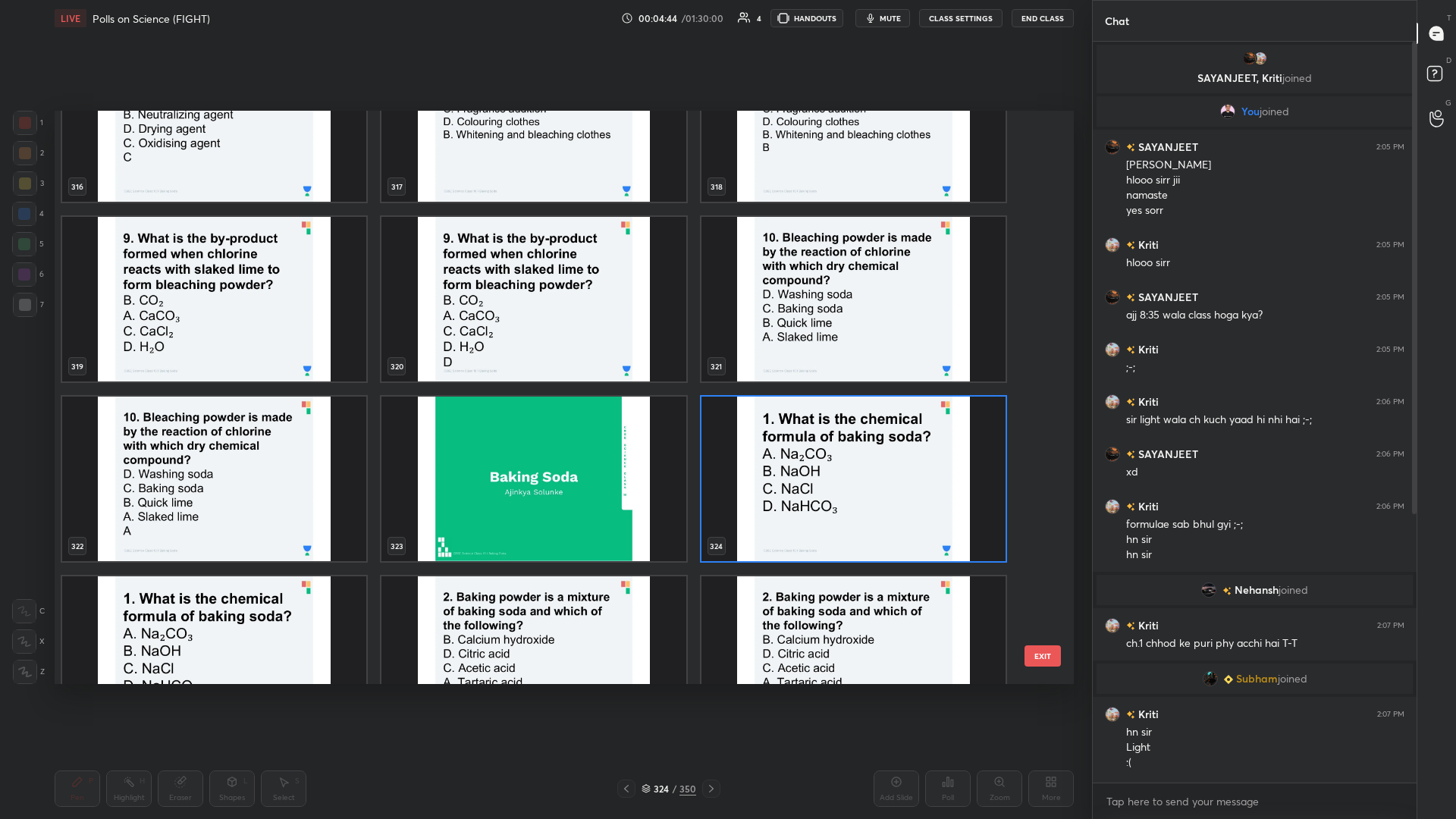
scroll to position [19121, 0]
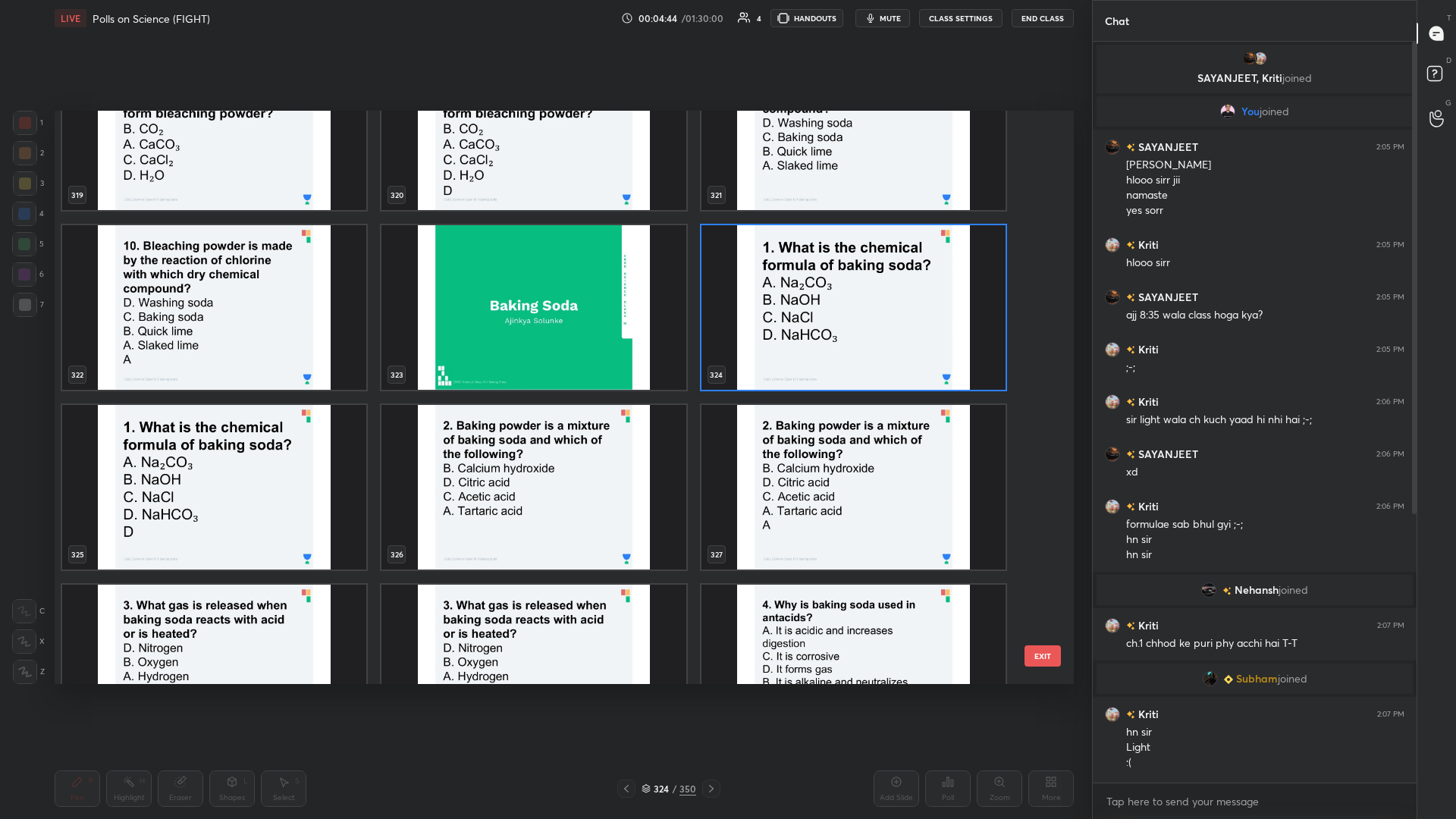
click at [544, 355] on img "grid" at bounding box center [533, 487] width 305 height 165
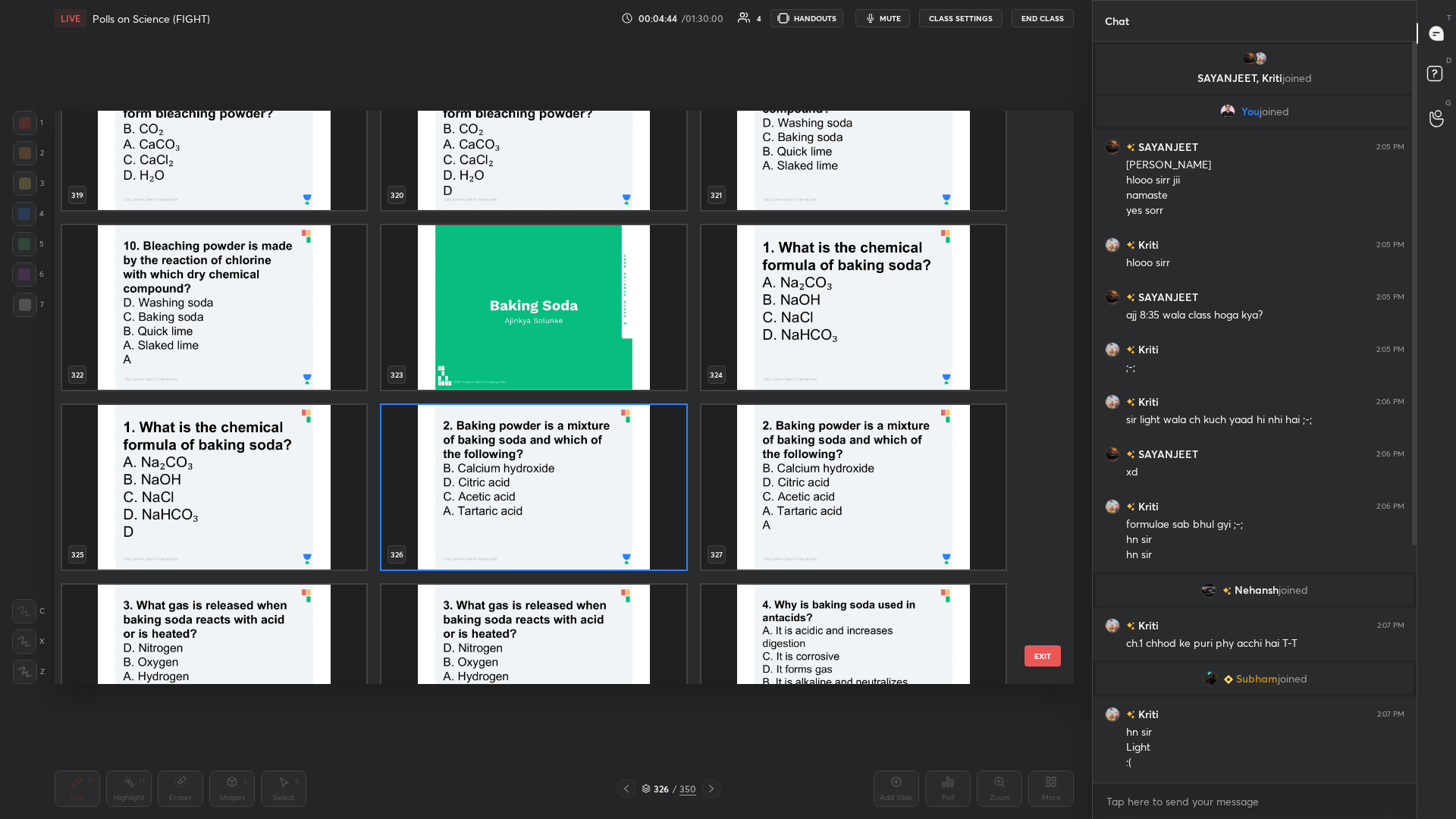
click at [544, 355] on img "grid" at bounding box center [533, 487] width 305 height 165
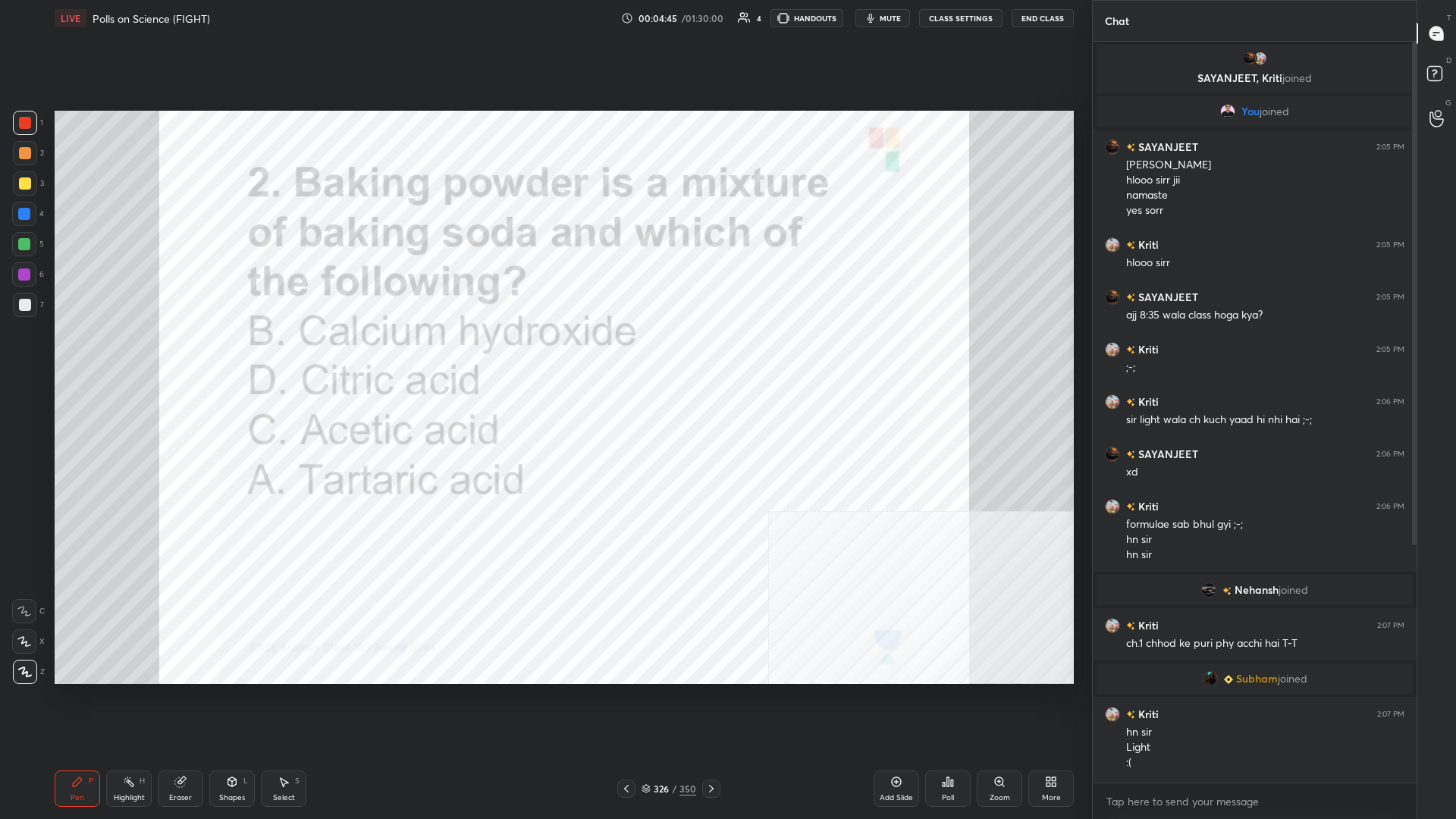
click at [544, 355] on div "Poll" at bounding box center [948, 788] width 45 height 36
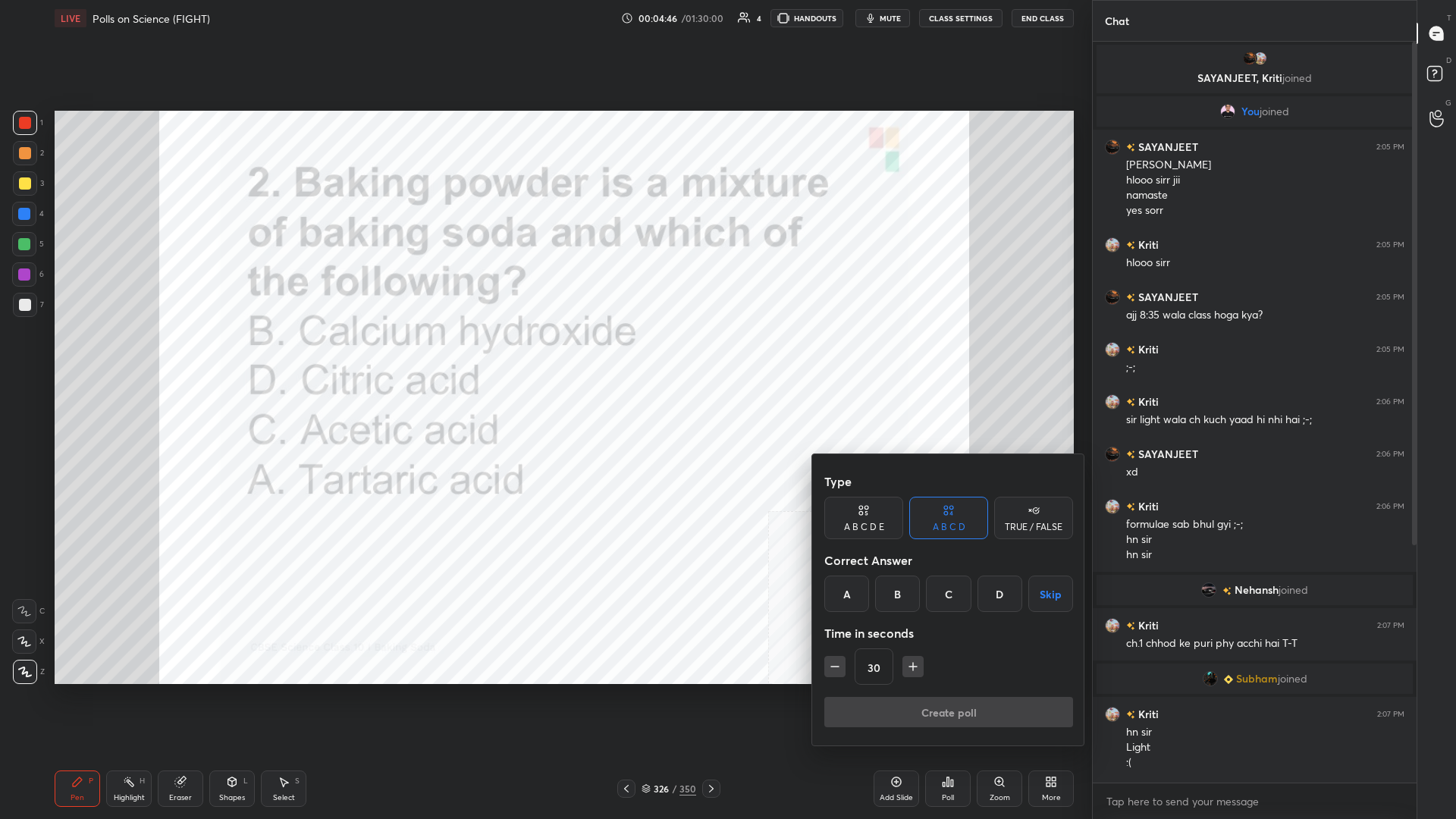
click at [544, 355] on div "A" at bounding box center [847, 593] width 45 height 36
click at [544, 355] on button "Create poll" at bounding box center [948, 712] width 248 height 30
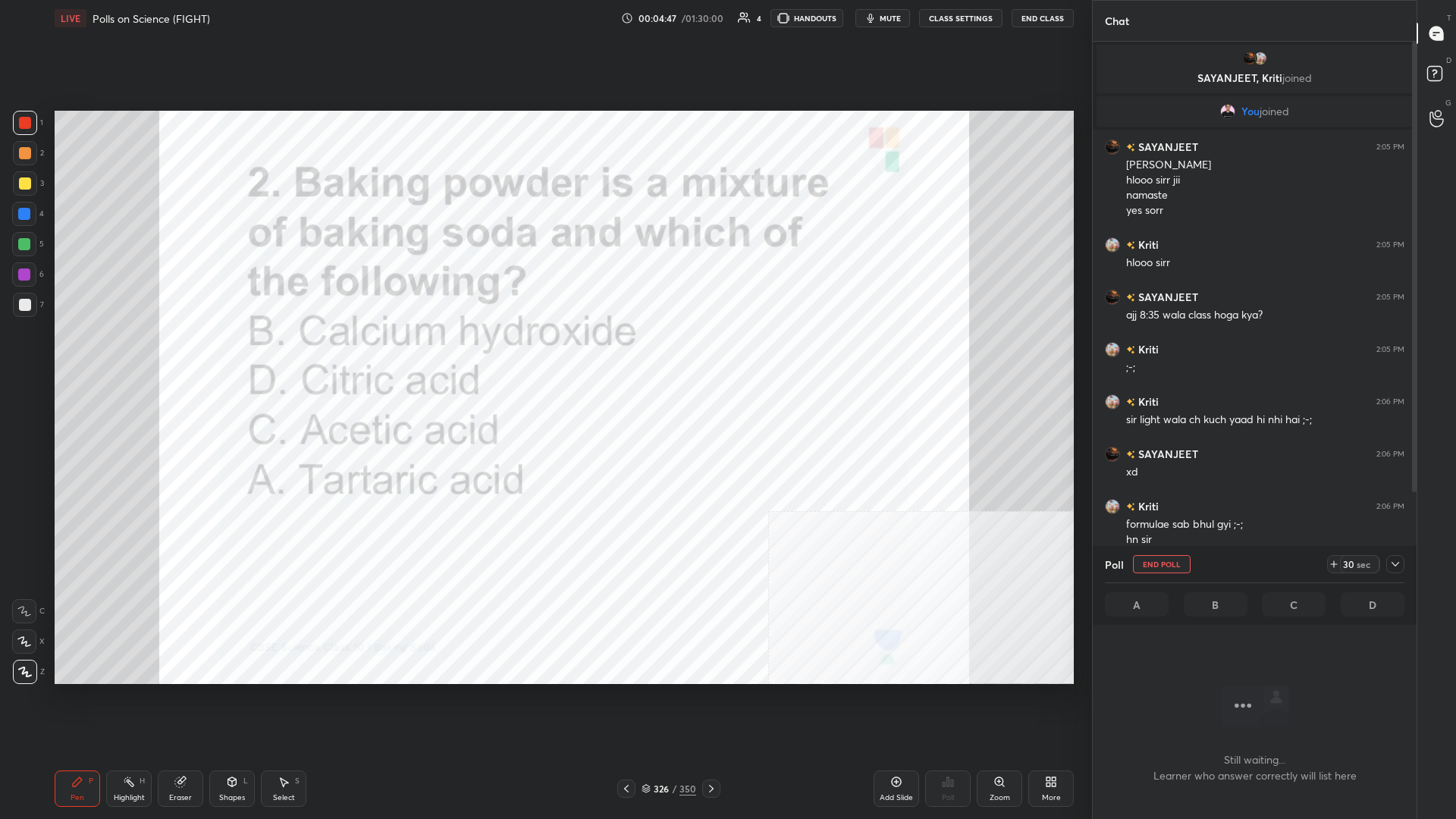
scroll to position [663, 324]
click at [544, 355] on icon at bounding box center [1395, 564] width 12 height 12
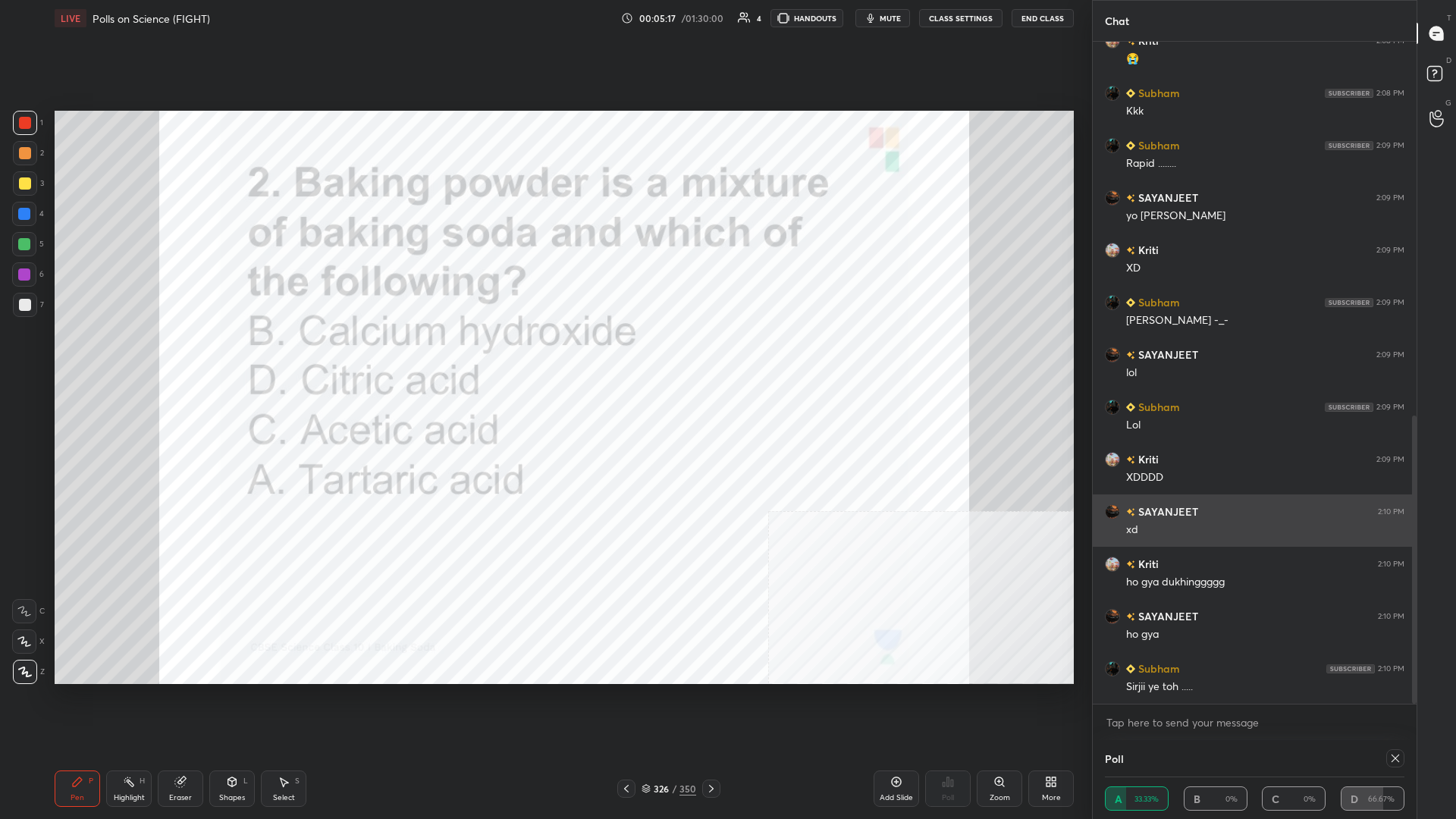
scroll to position [861, 0]
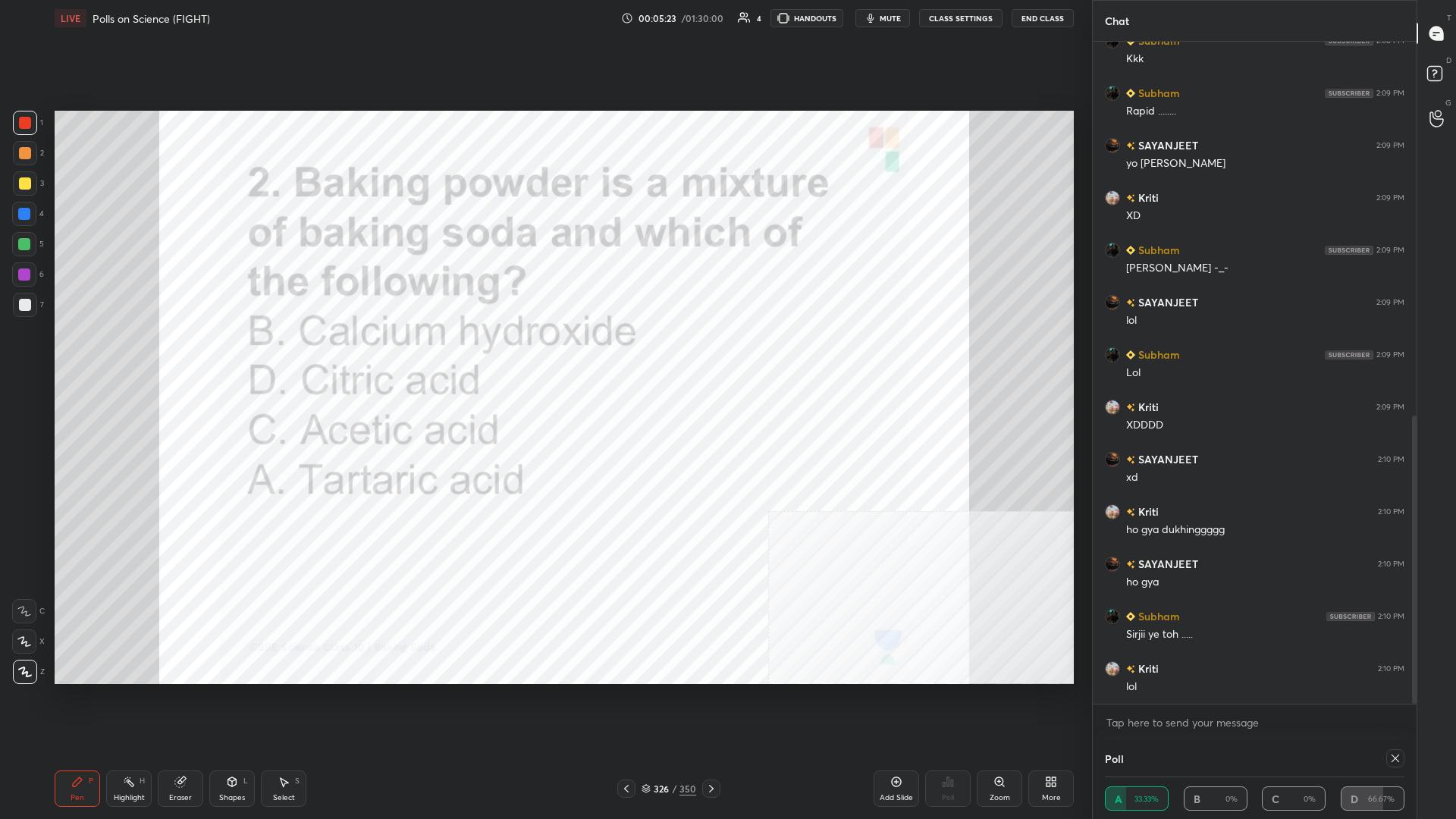
click at [544, 355] on icon at bounding box center [1395, 758] width 12 height 12
type textarea "x"
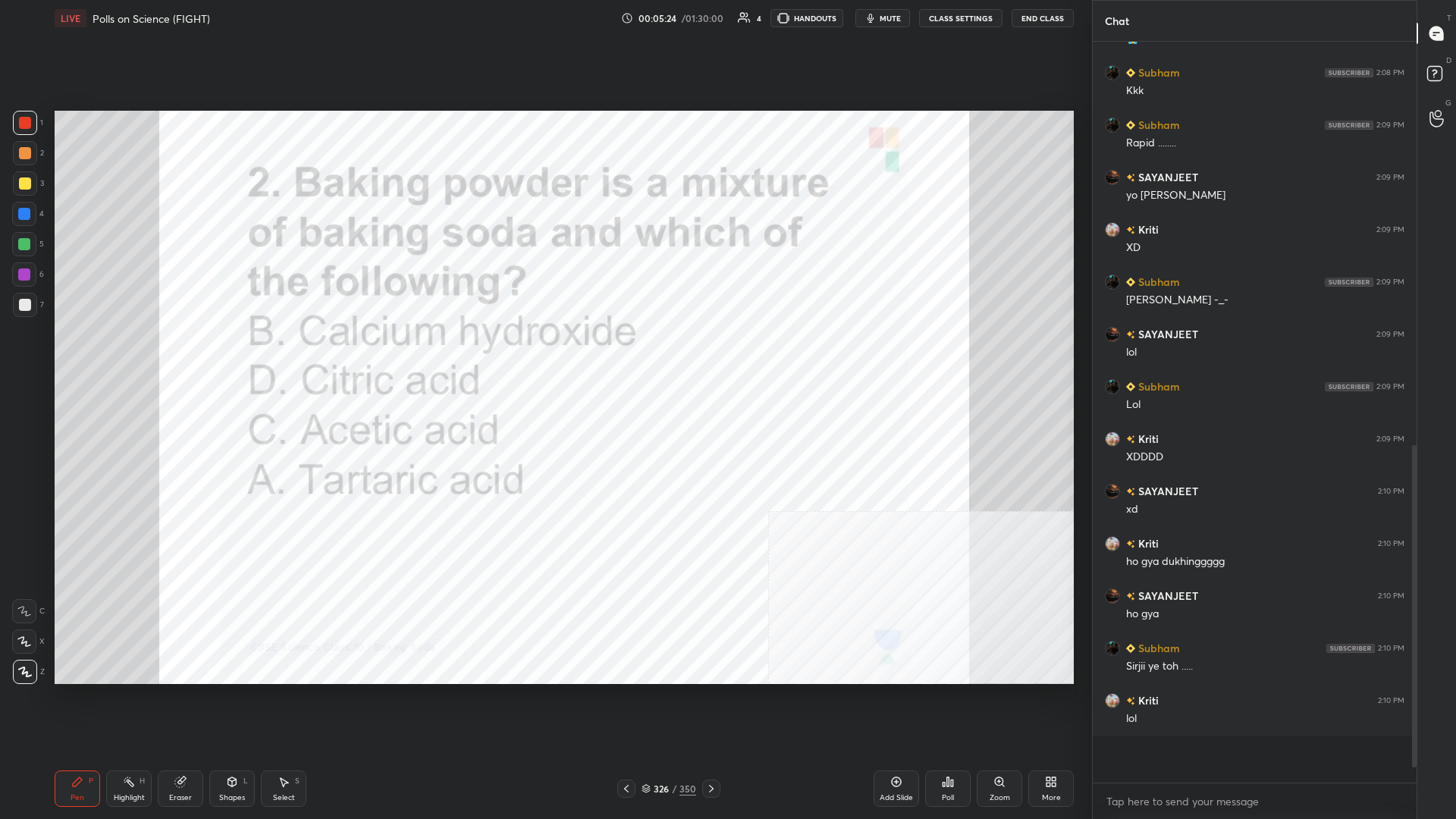
scroll to position [0, 1]
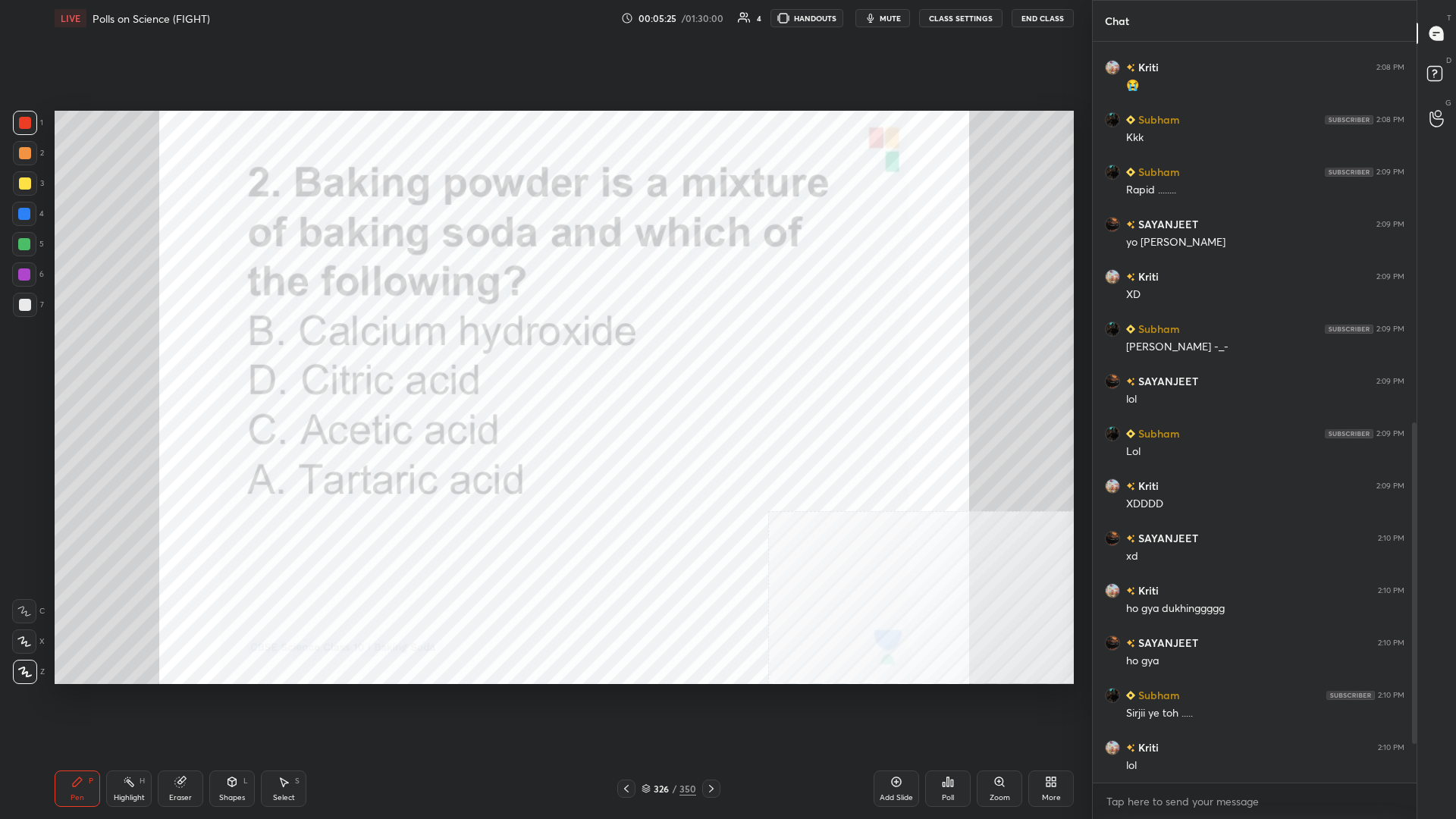
click at [544, 355] on div "/" at bounding box center [674, 789] width 4 height 9
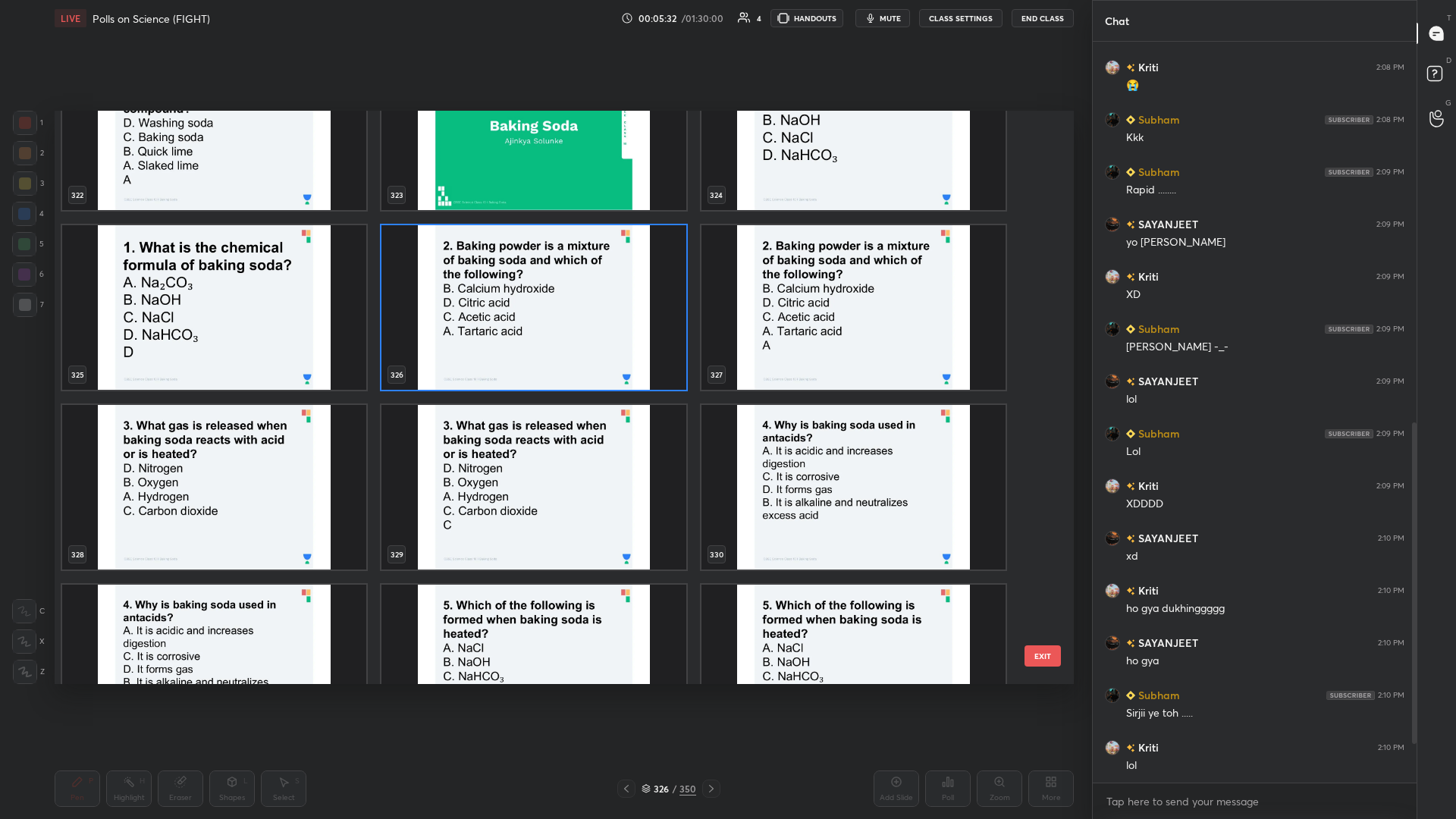
click at [286, 355] on img "grid" at bounding box center [215, 487] width 305 height 165
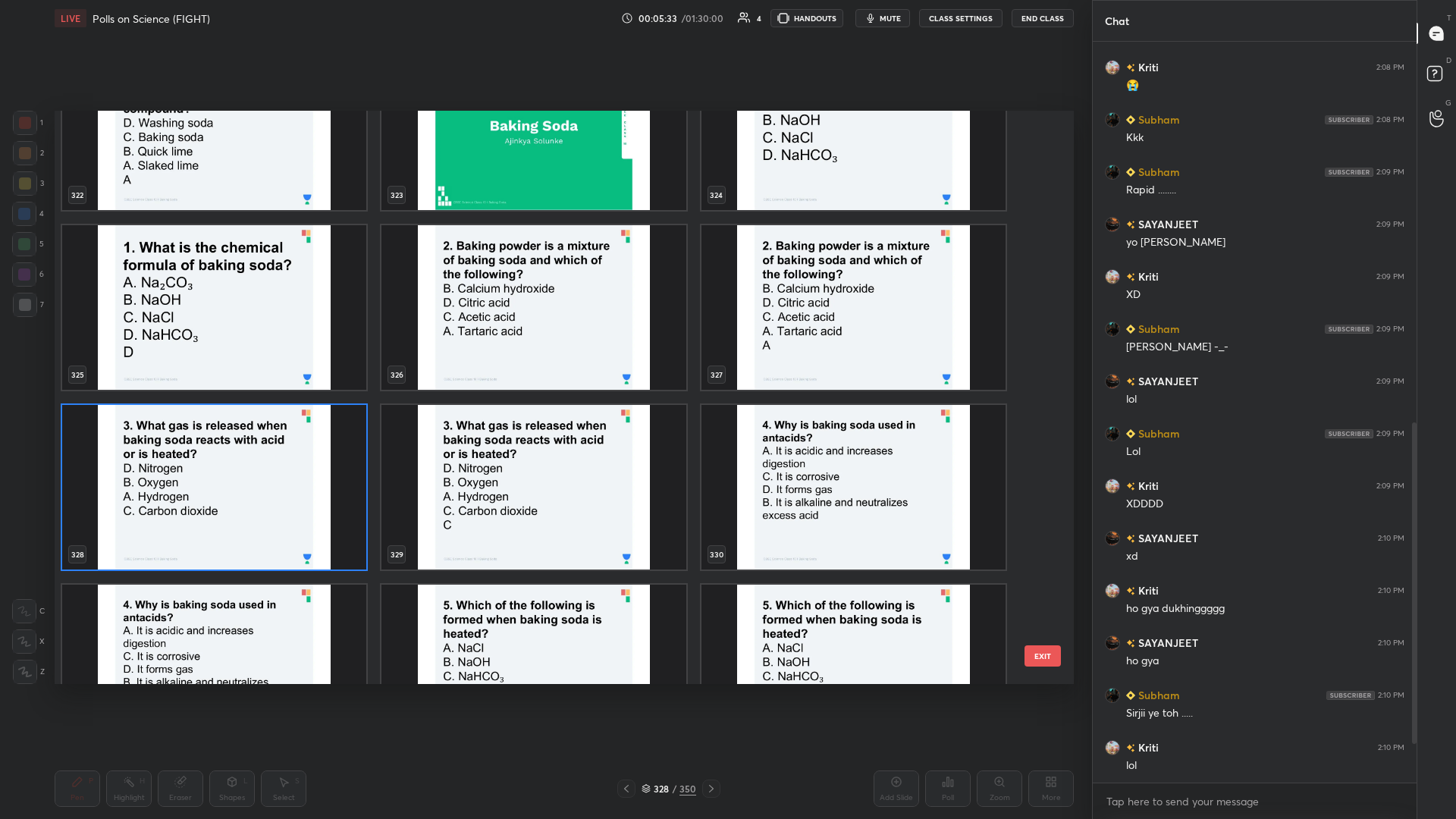
click at [286, 355] on img "grid" at bounding box center [215, 487] width 305 height 165
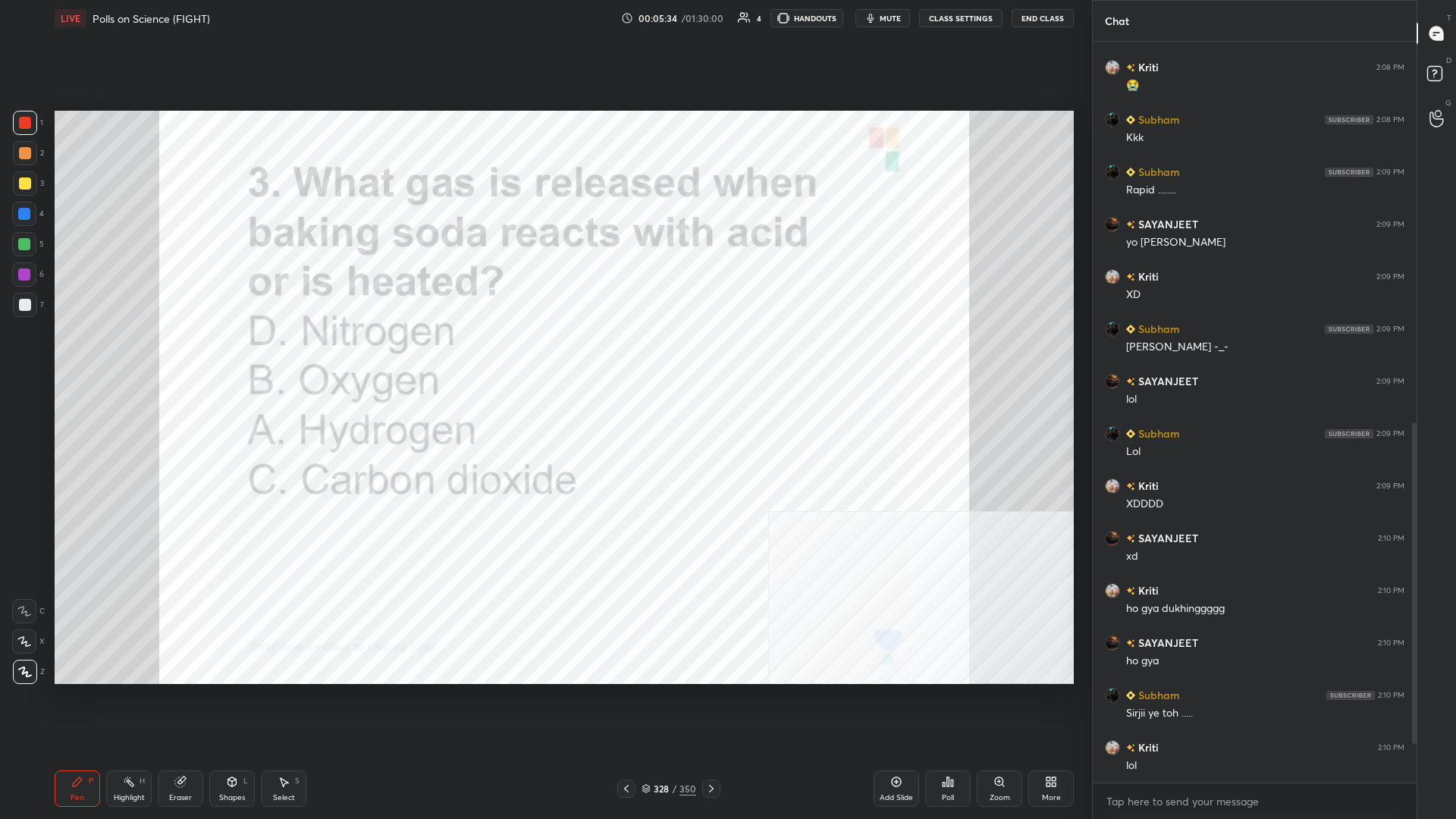
click at [544, 355] on div "Poll" at bounding box center [948, 788] width 45 height 36
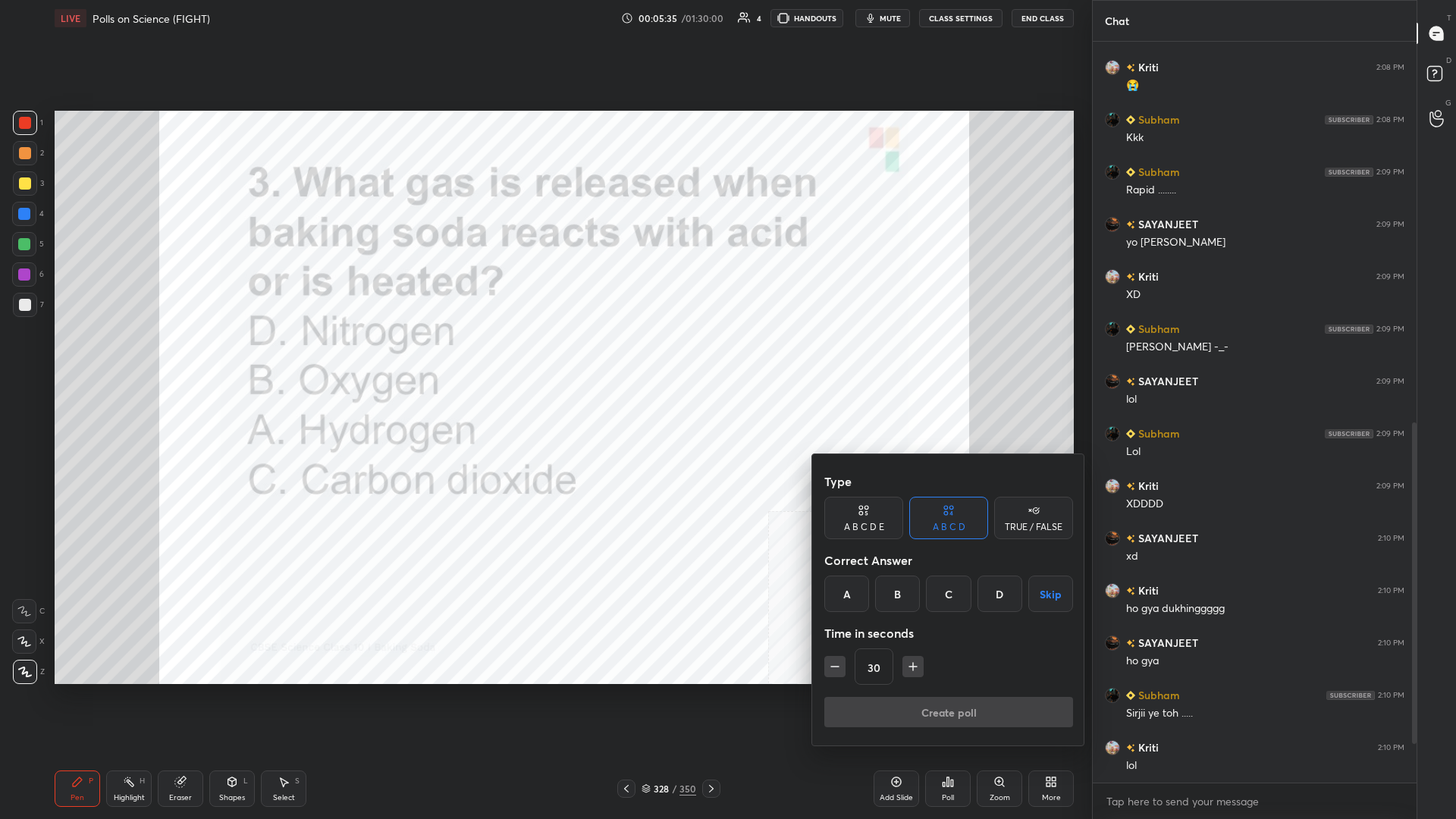
click at [544, 355] on div "C" at bounding box center [948, 593] width 45 height 36
click at [544, 355] on button "button" at bounding box center [914, 667] width 21 height 21
type input "45"
click at [544, 355] on button "Create poll" at bounding box center [948, 712] width 248 height 30
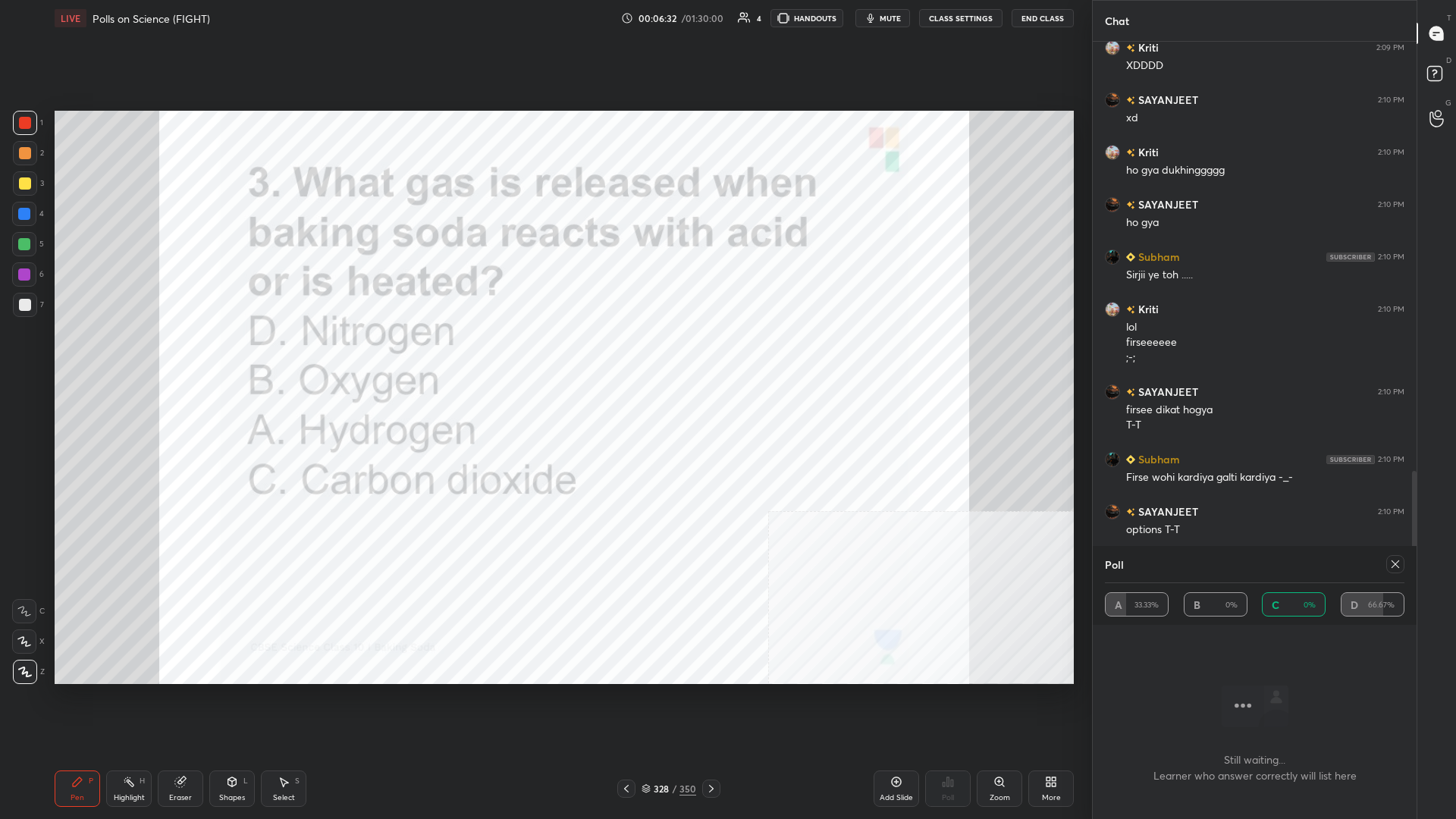
scroll to position [1272, 0]
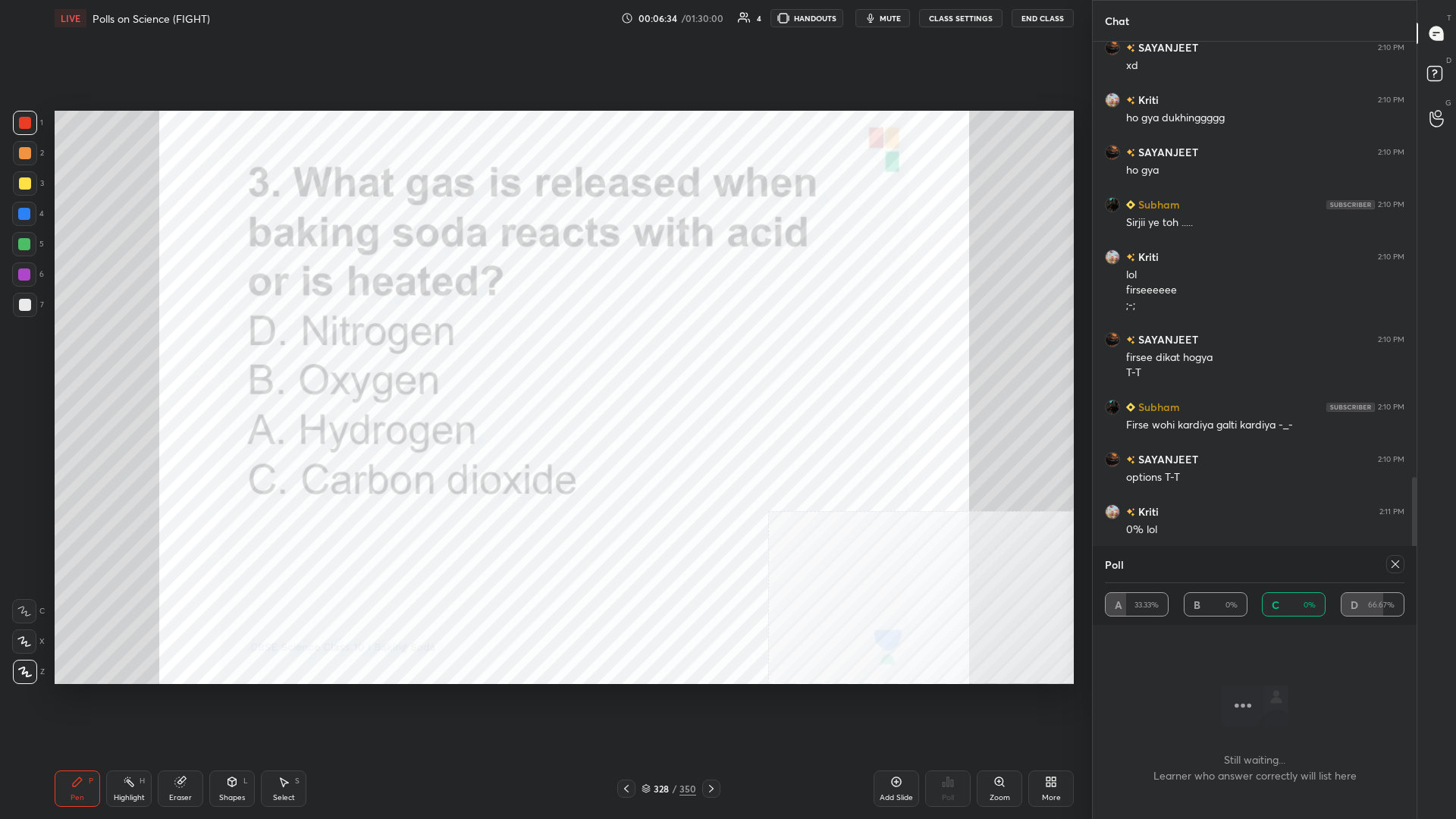
click at [544, 355] on icon at bounding box center [1395, 564] width 12 height 12
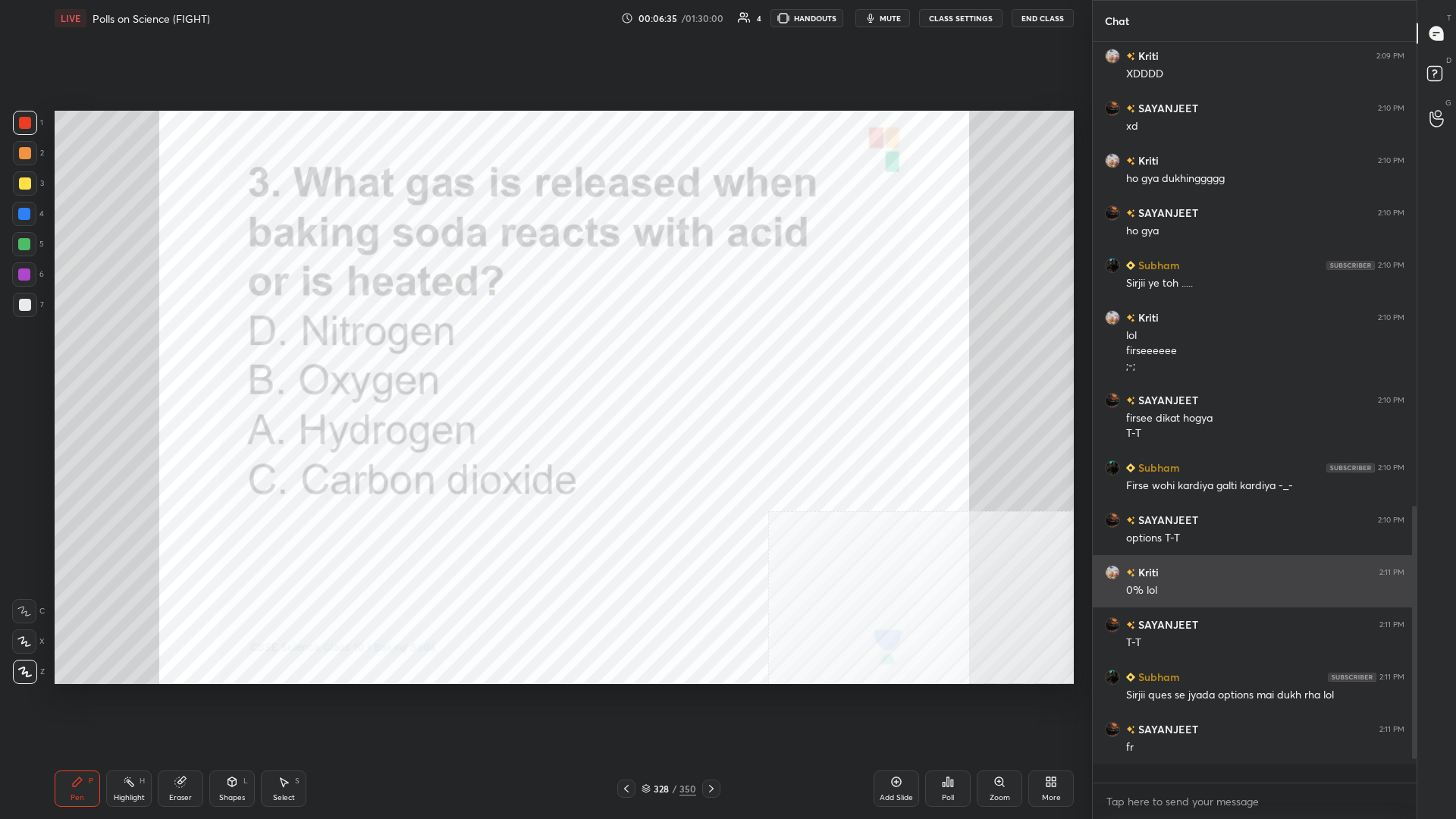
scroll to position [1198, 0]
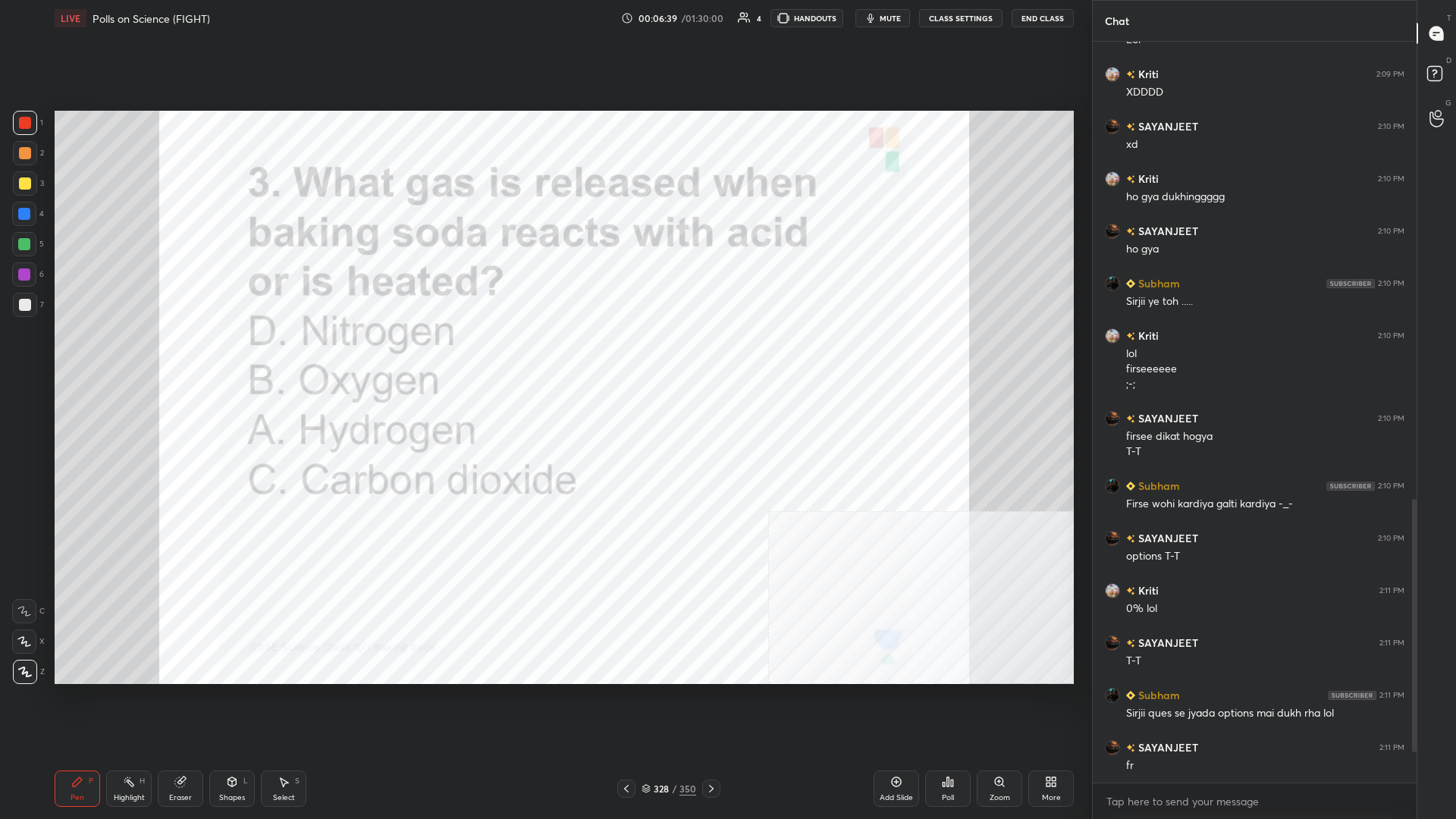
click at [544, 355] on div "328" at bounding box center [661, 789] width 15 height 9
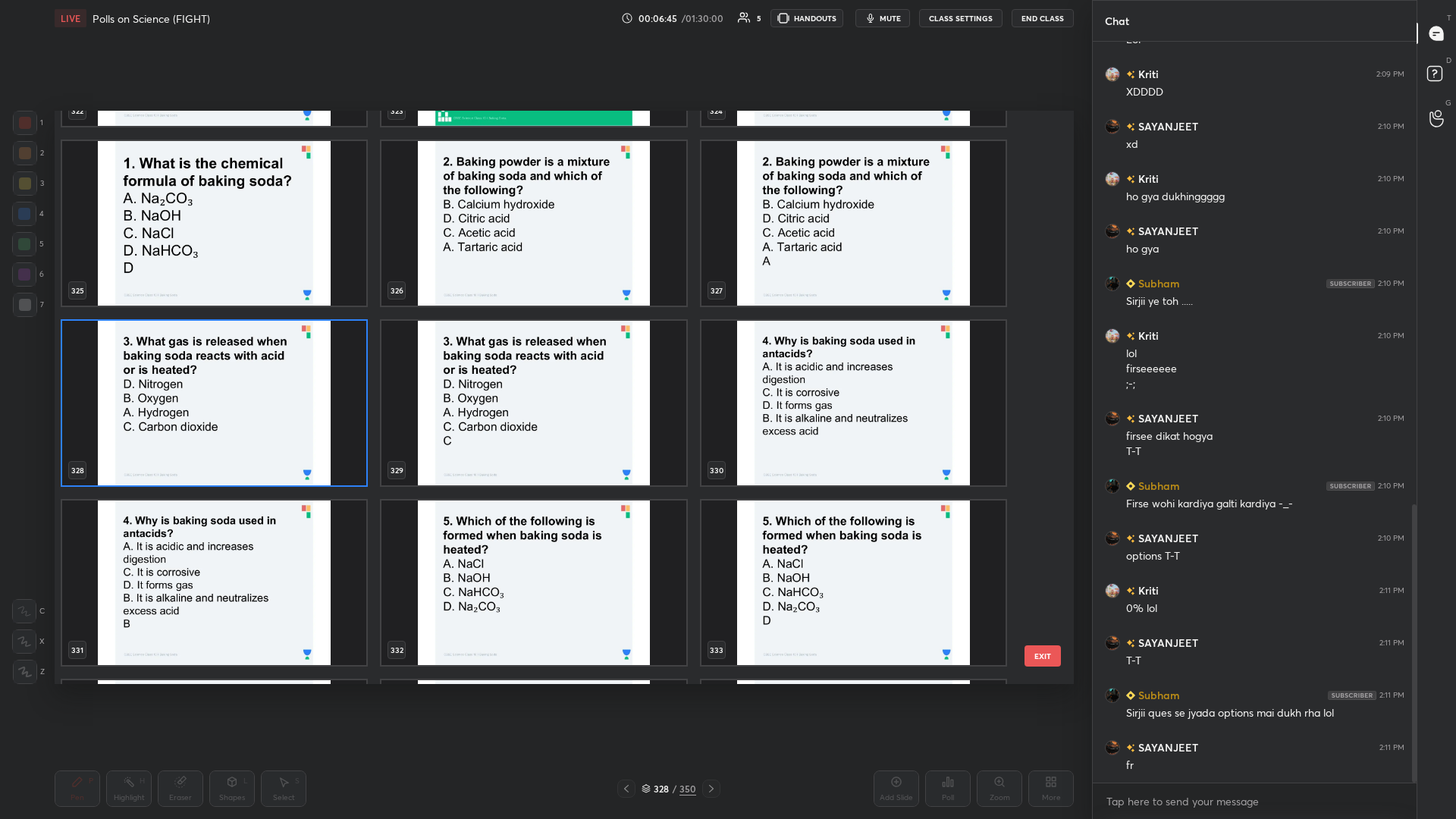
scroll to position [1230, 0]
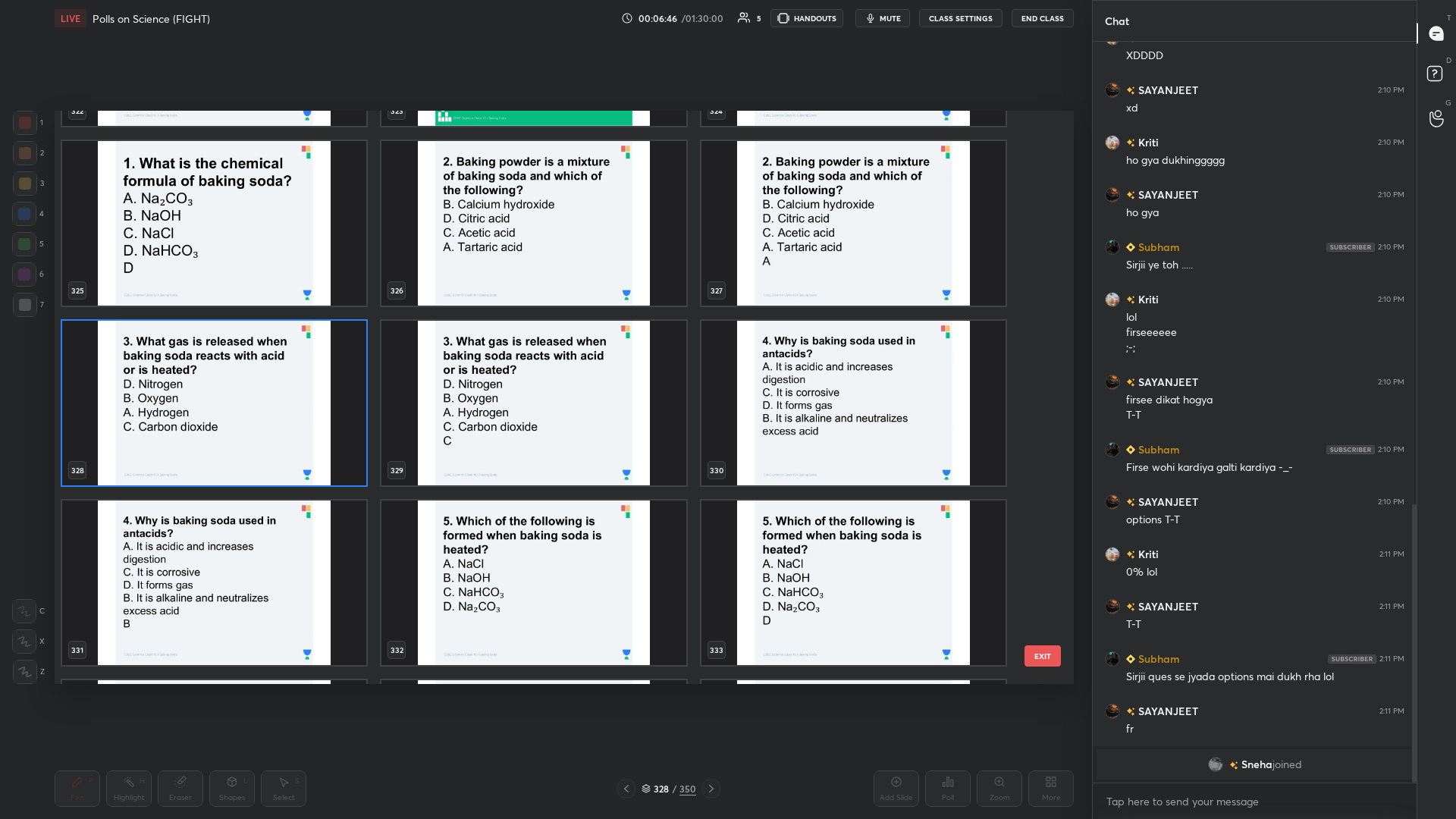
click at [544, 355] on img "grid" at bounding box center [854, 402] width 305 height 165
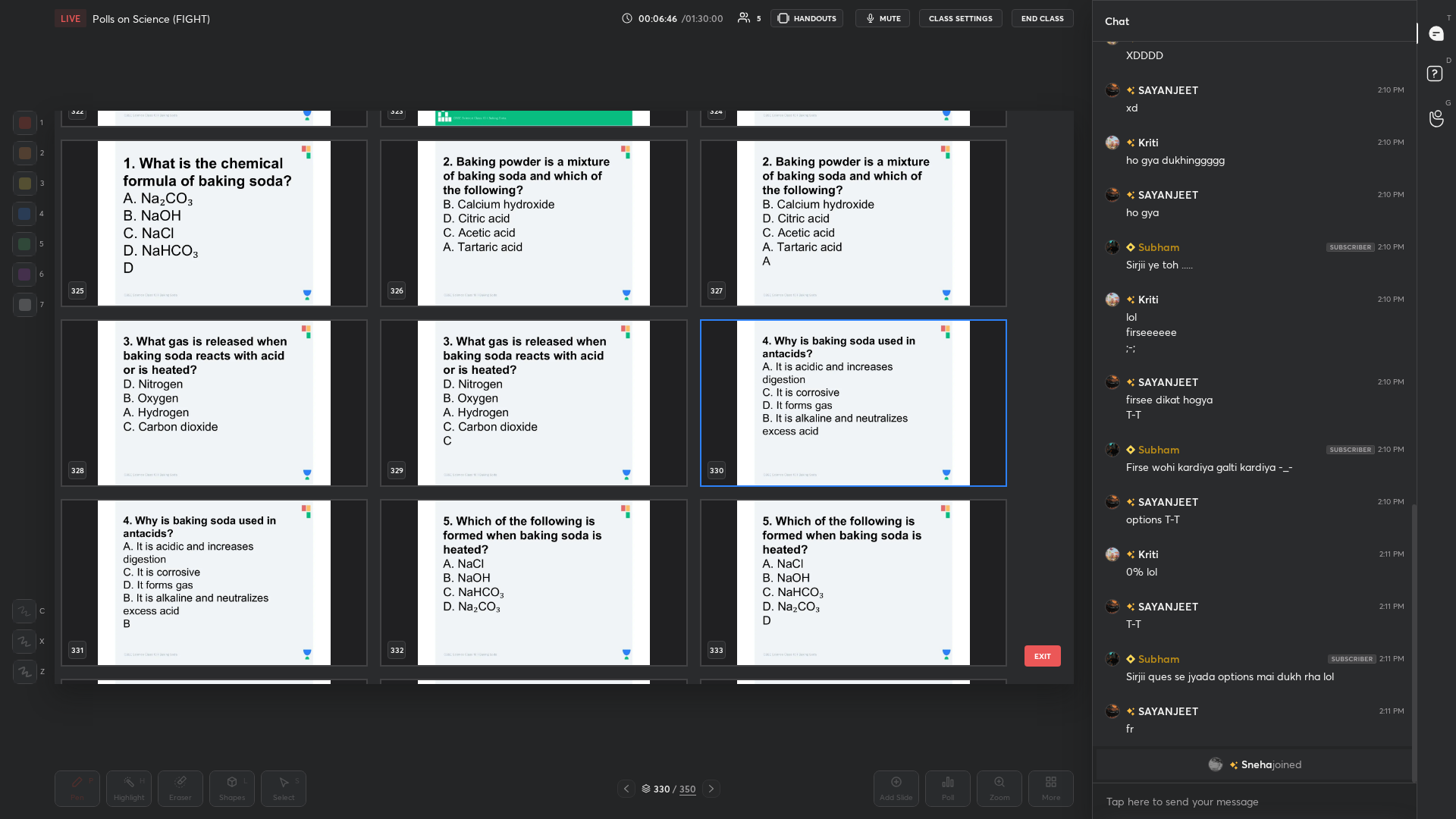
click at [544, 355] on img "grid" at bounding box center [854, 402] width 305 height 165
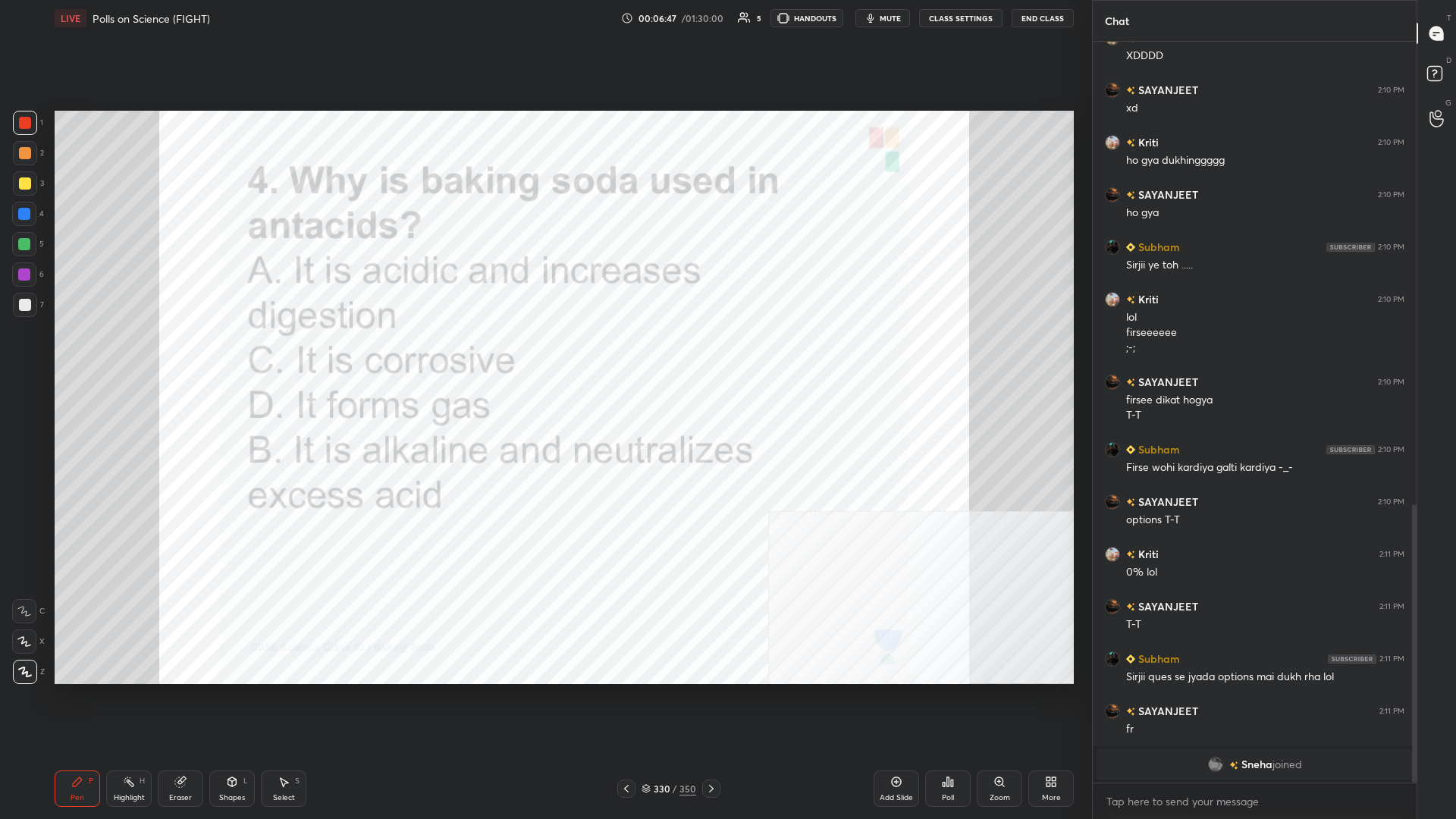
scroll to position [0, 0]
click at [544, 355] on div "Poll" at bounding box center [948, 788] width 45 height 36
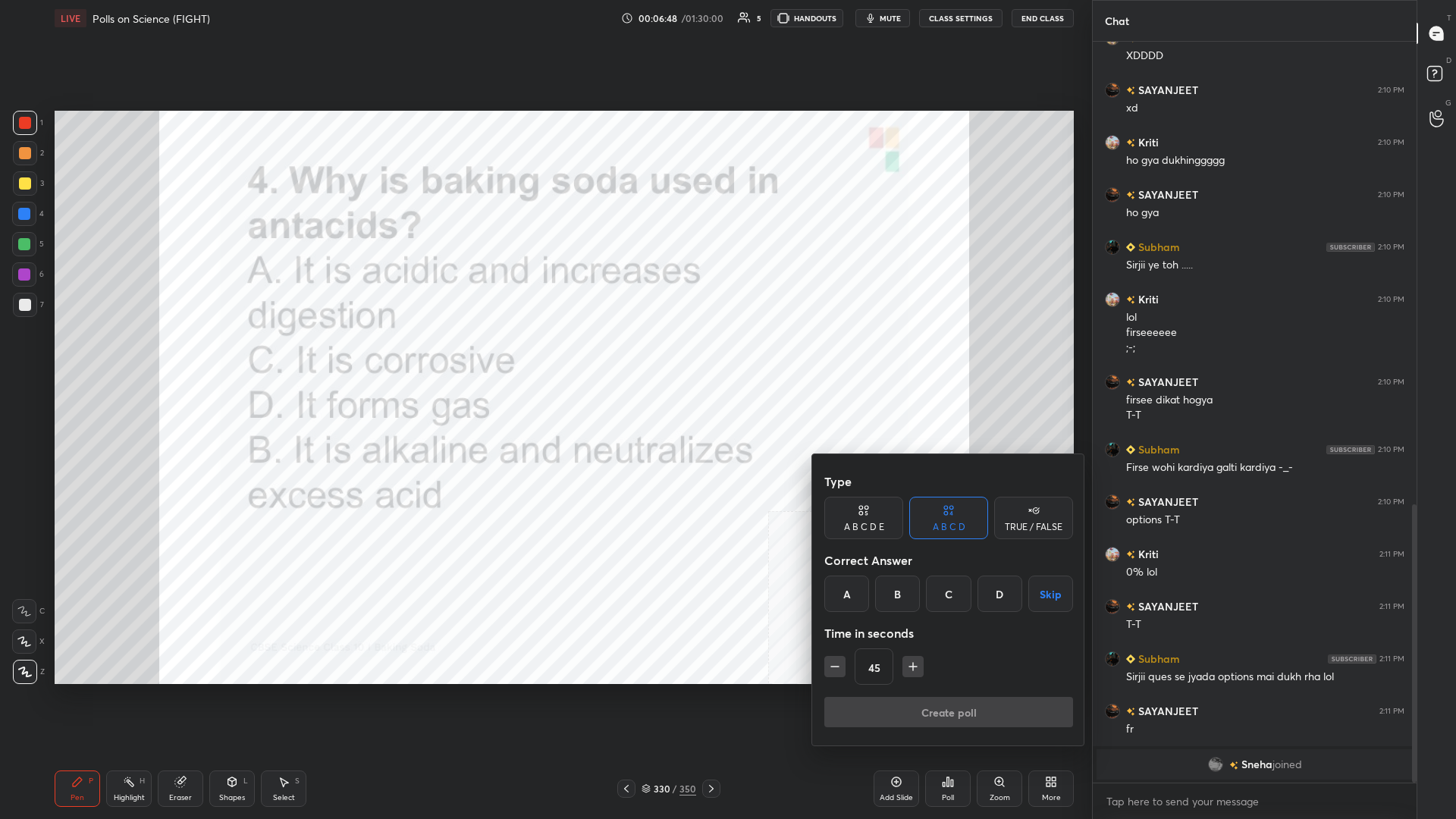
click at [544, 355] on div "B" at bounding box center [898, 593] width 45 height 36
click at [544, 355] on button "Create poll" at bounding box center [948, 712] width 248 height 30
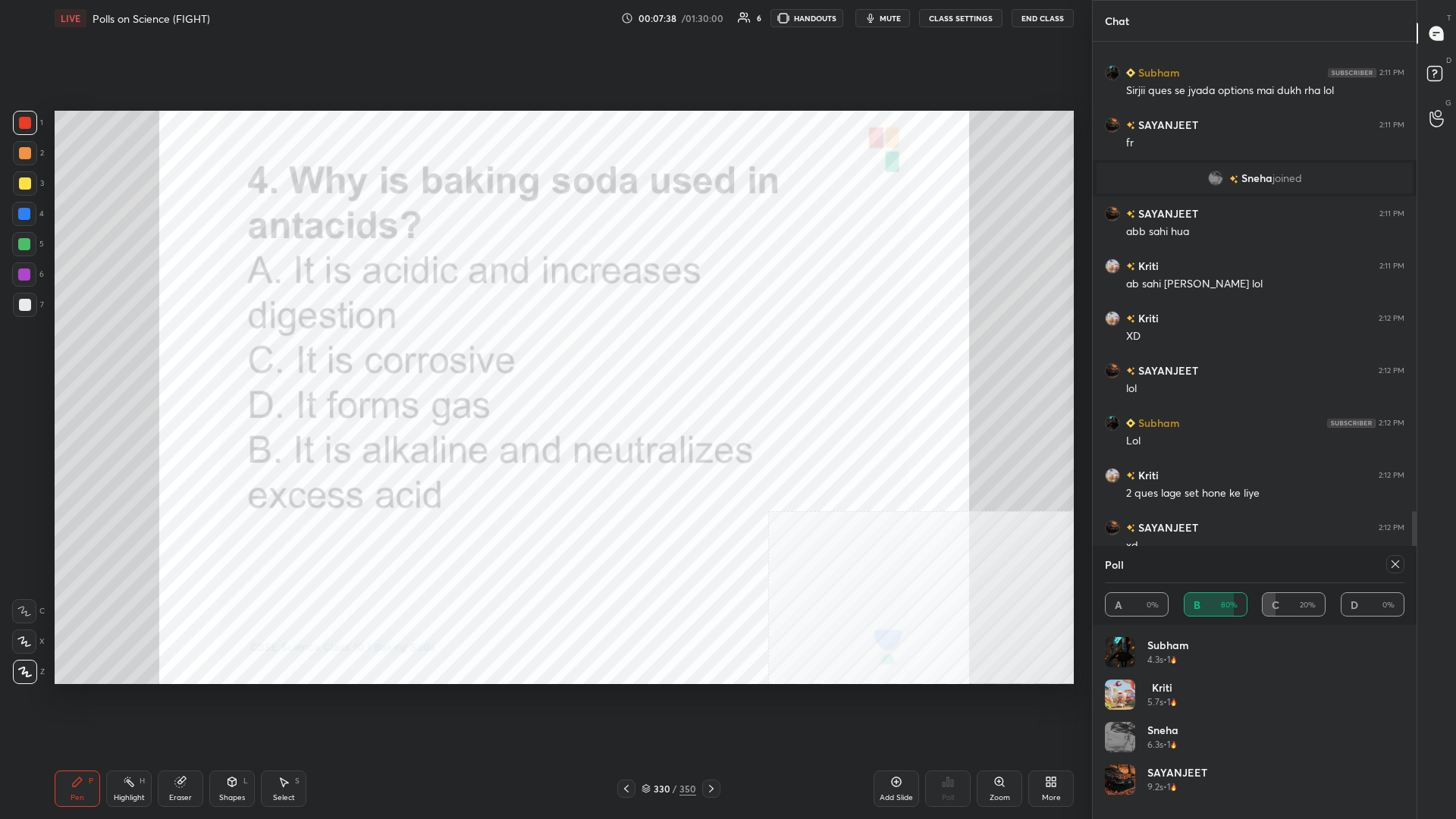
scroll to position [1537, 0]
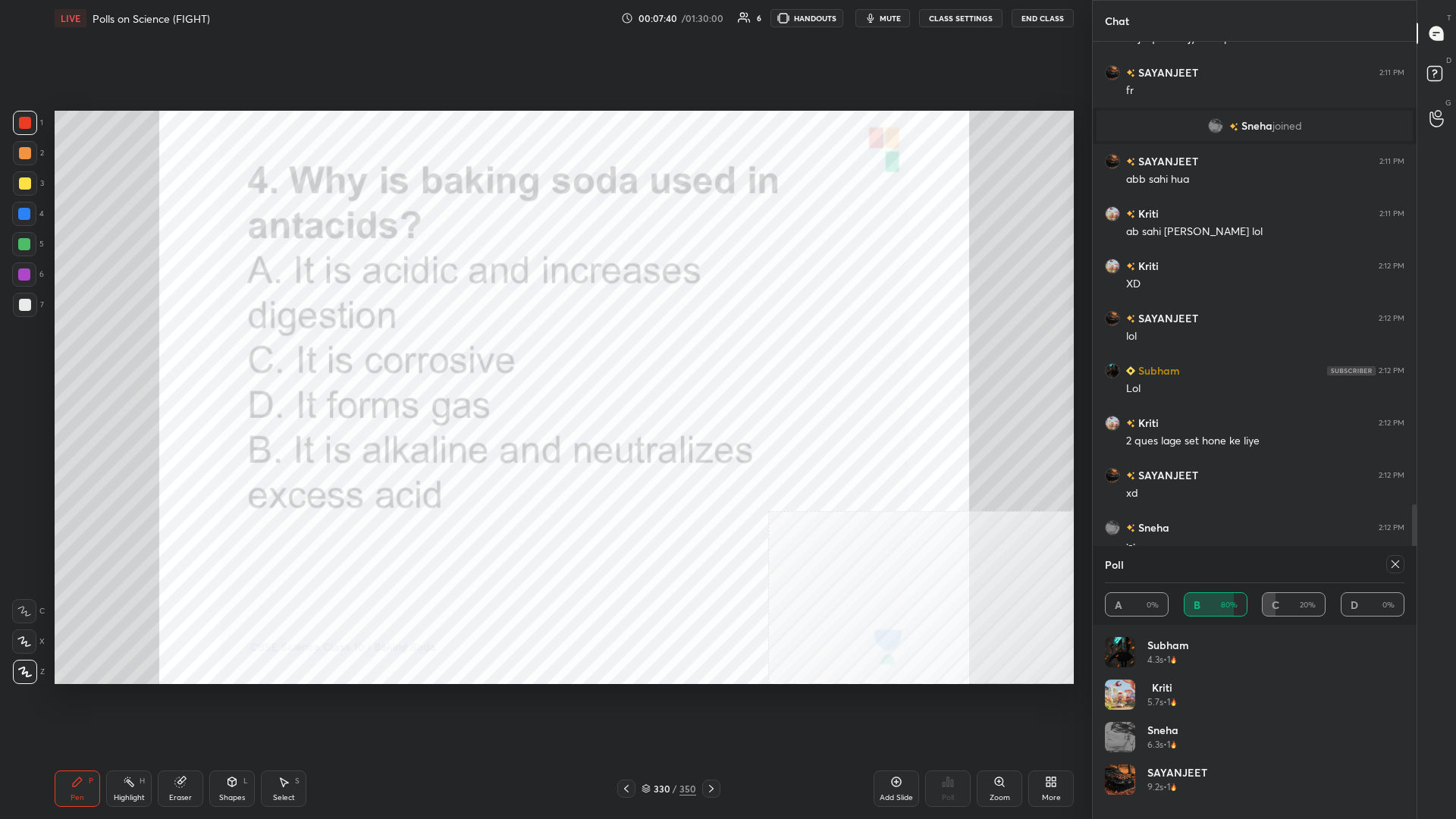
click at [544, 355] on div at bounding box center [1395, 564] width 18 height 18
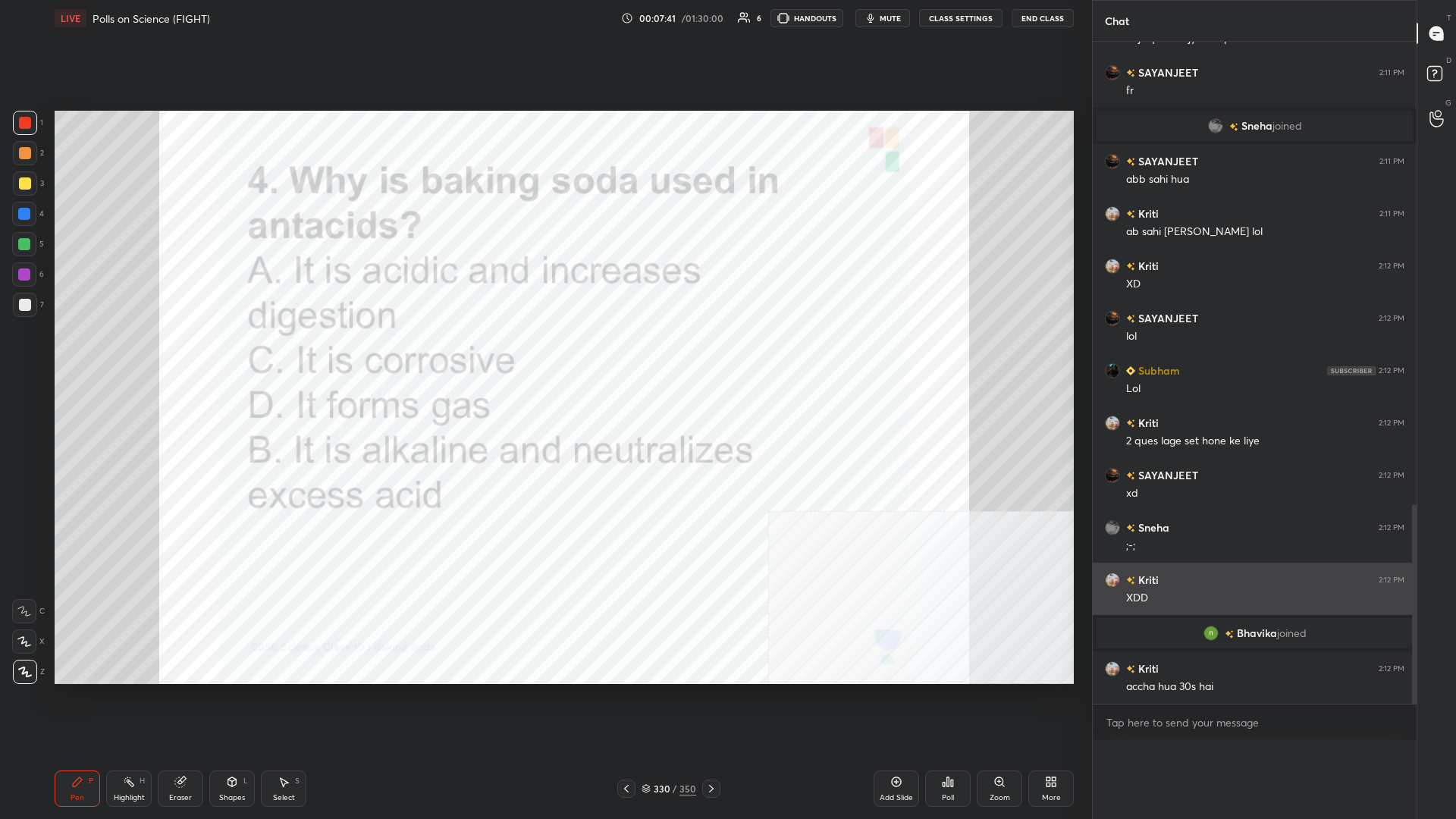
scroll to position [0, 0]
click at [544, 355] on div "Kriti 2:12 PM XDD" at bounding box center [1255, 588] width 324 height 53
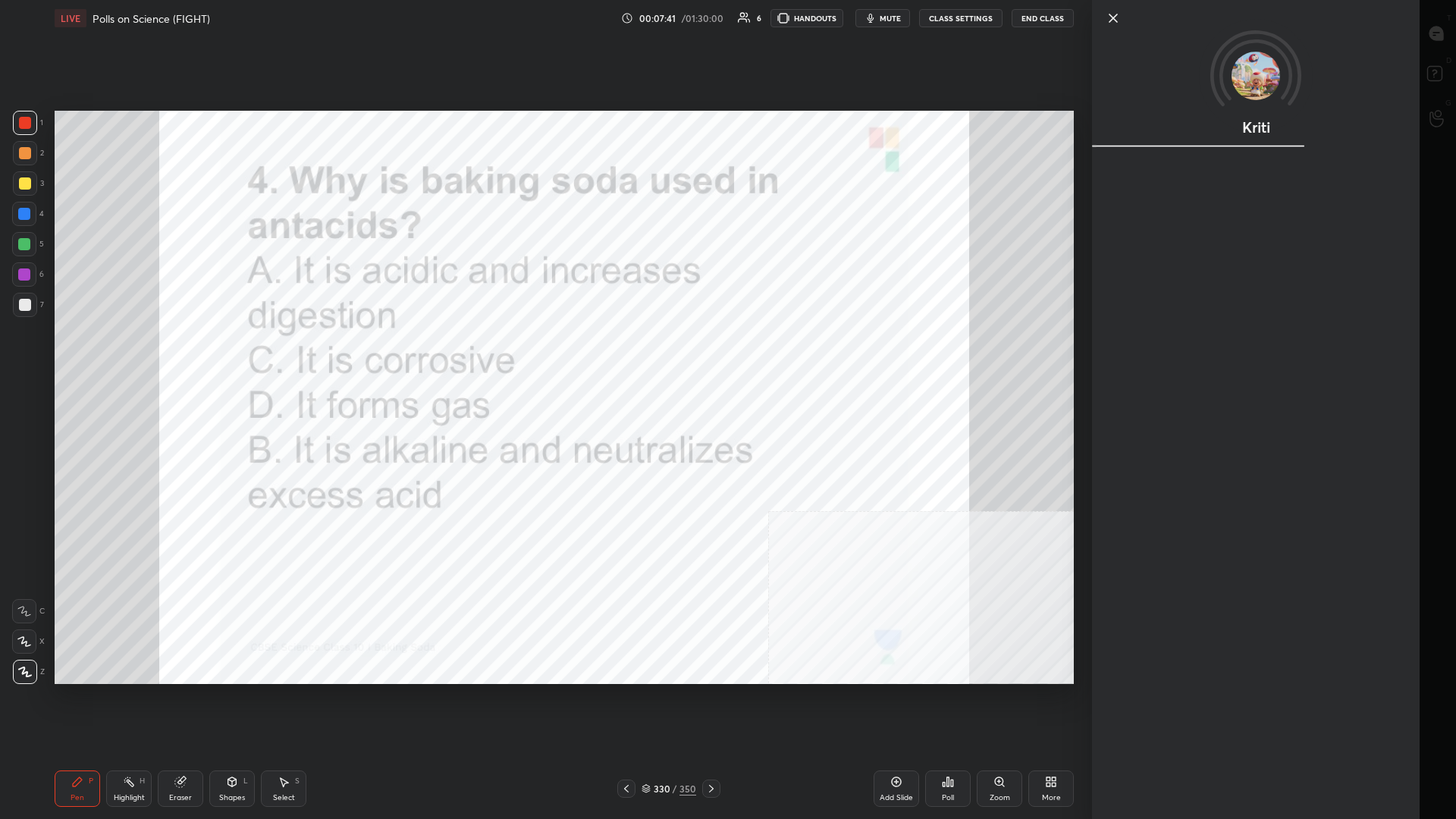
scroll to position [0, 1]
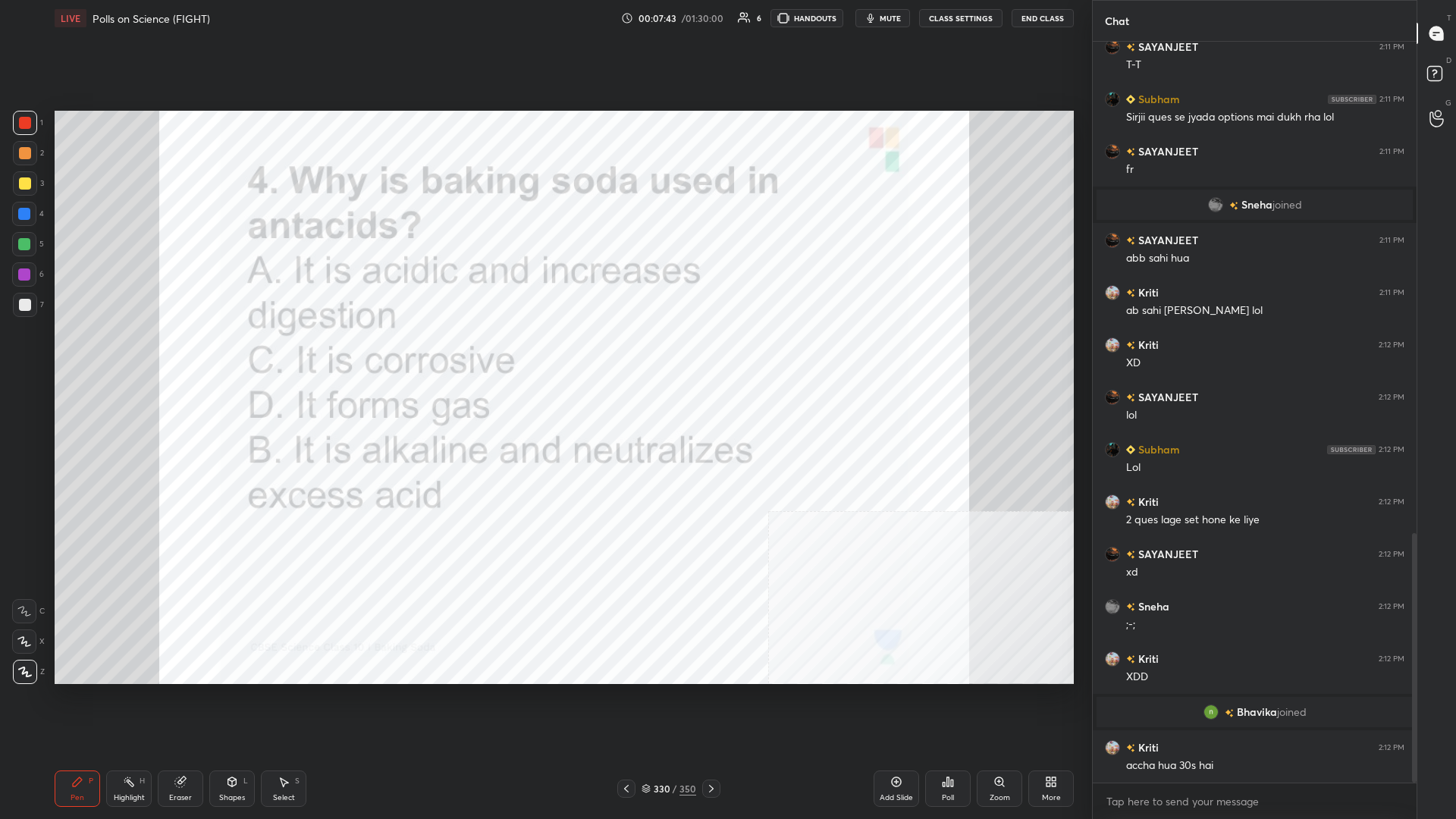
click at [544, 355] on div "330" at bounding box center [661, 789] width 15 height 9
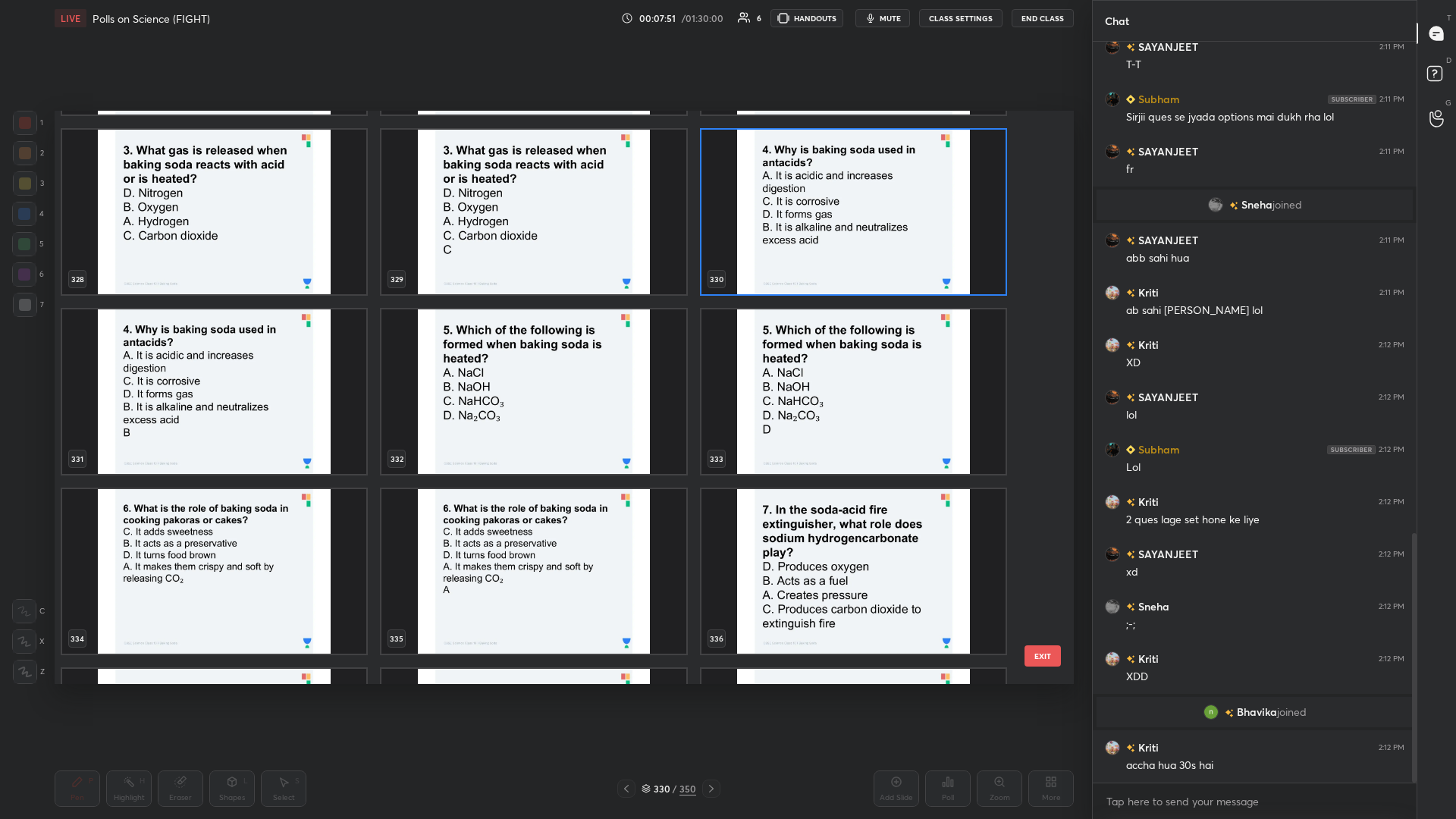
click at [544, 355] on img "grid" at bounding box center [533, 392] width 305 height 165
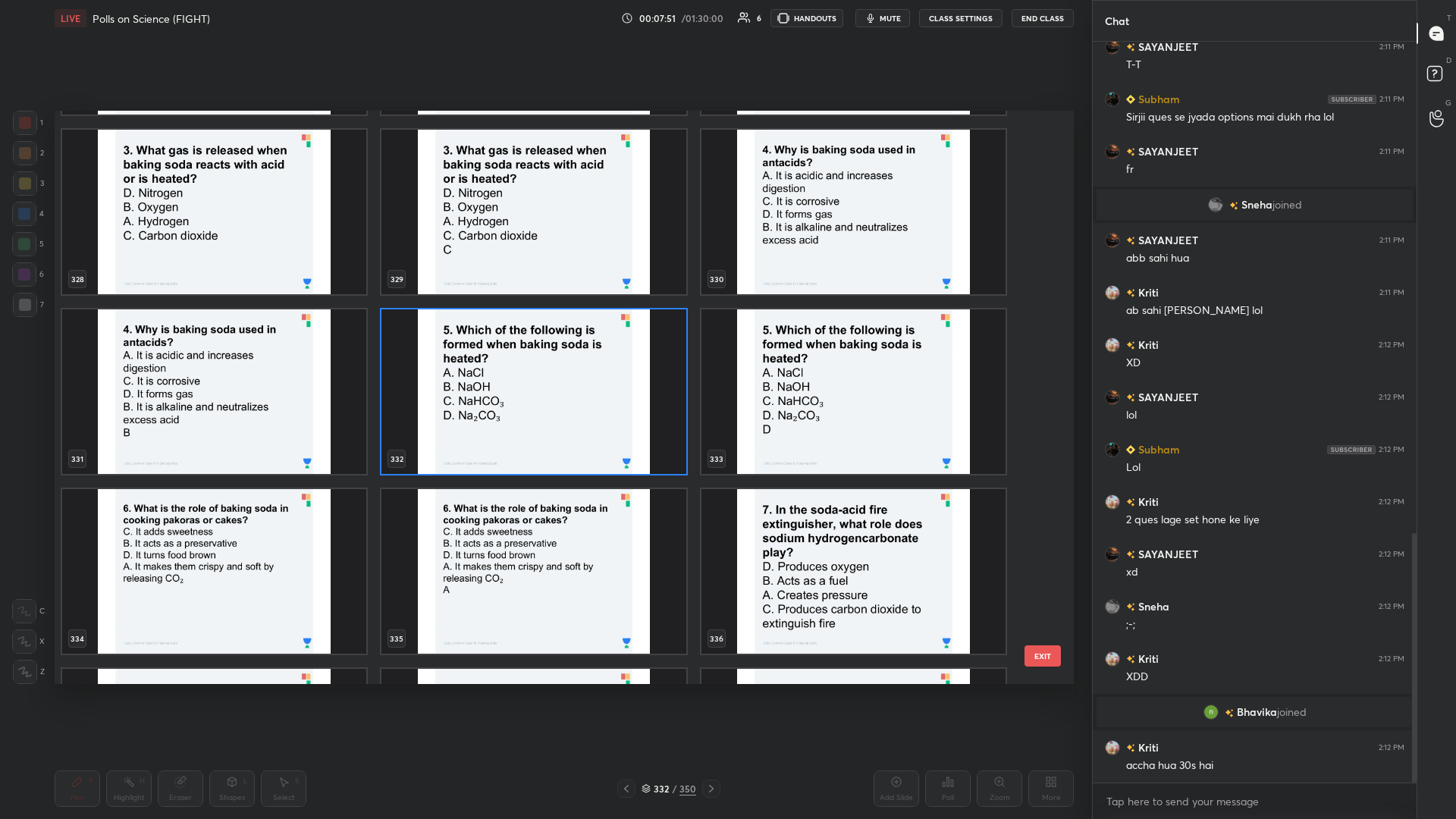
click at [544, 355] on img "grid" at bounding box center [533, 392] width 305 height 165
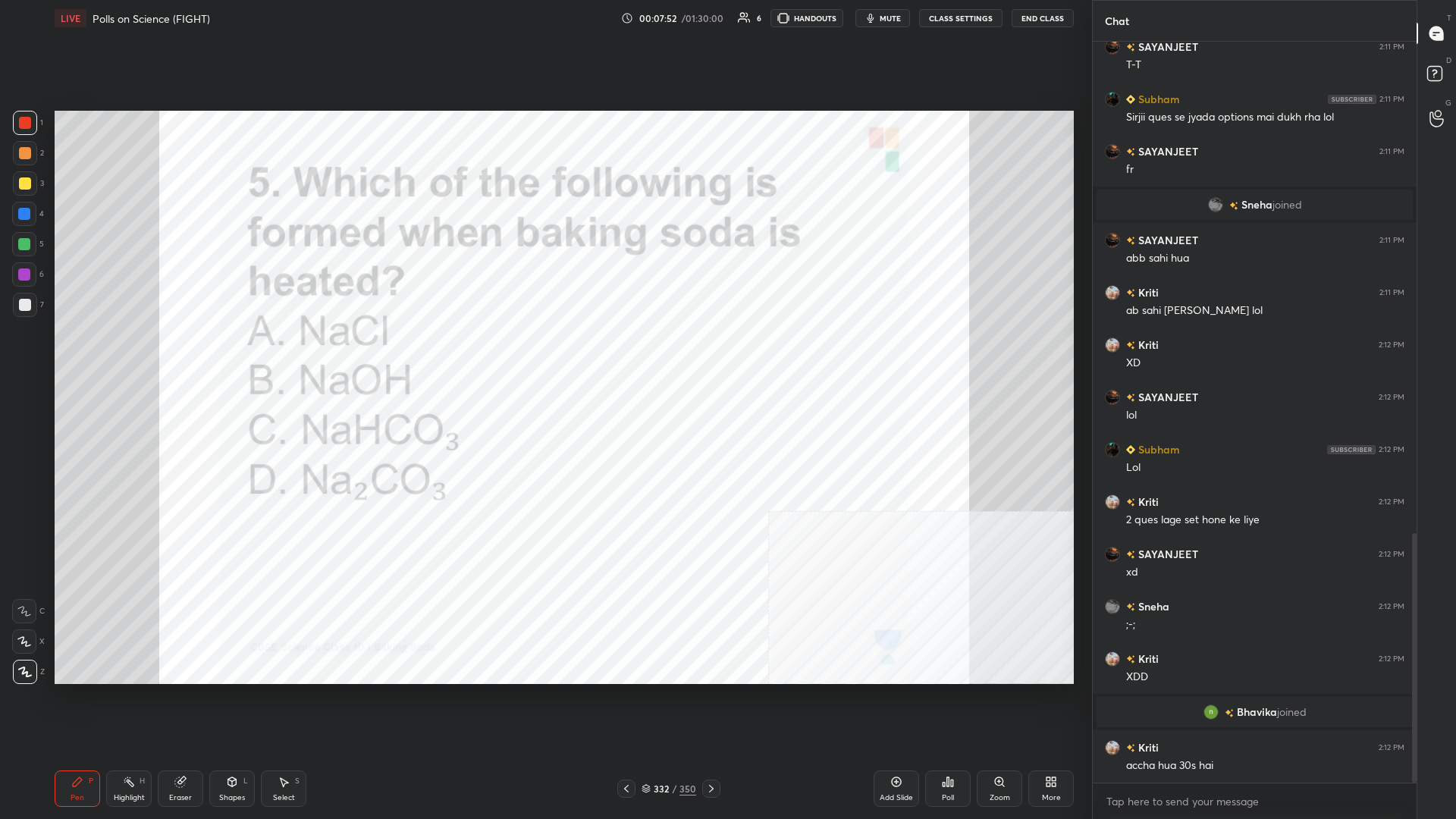
click at [544, 355] on div "Poll" at bounding box center [948, 788] width 45 height 36
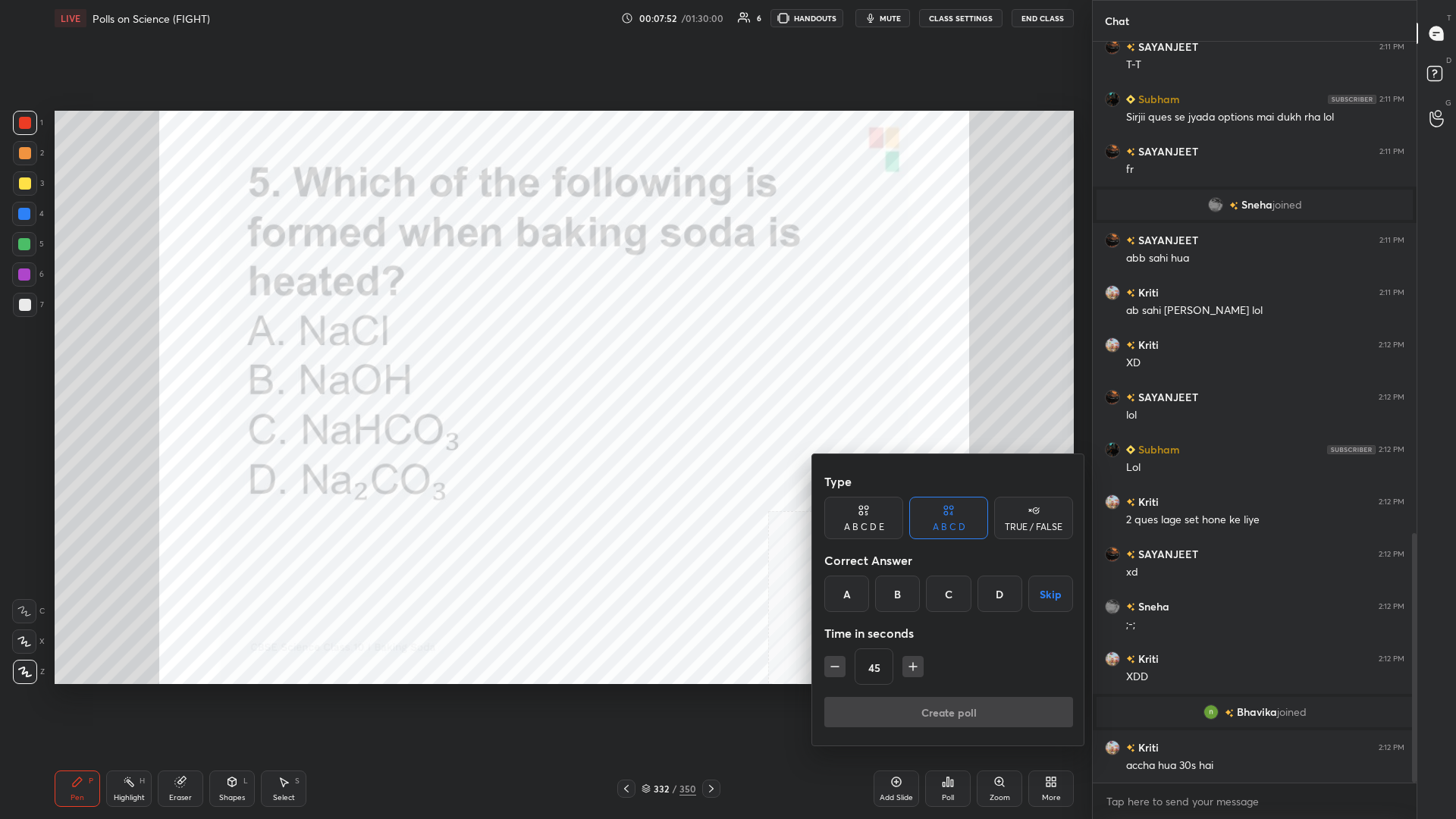
click at [544, 355] on div "D" at bounding box center [1000, 593] width 45 height 36
click at [544, 355] on button "Create poll" at bounding box center [948, 712] width 248 height 30
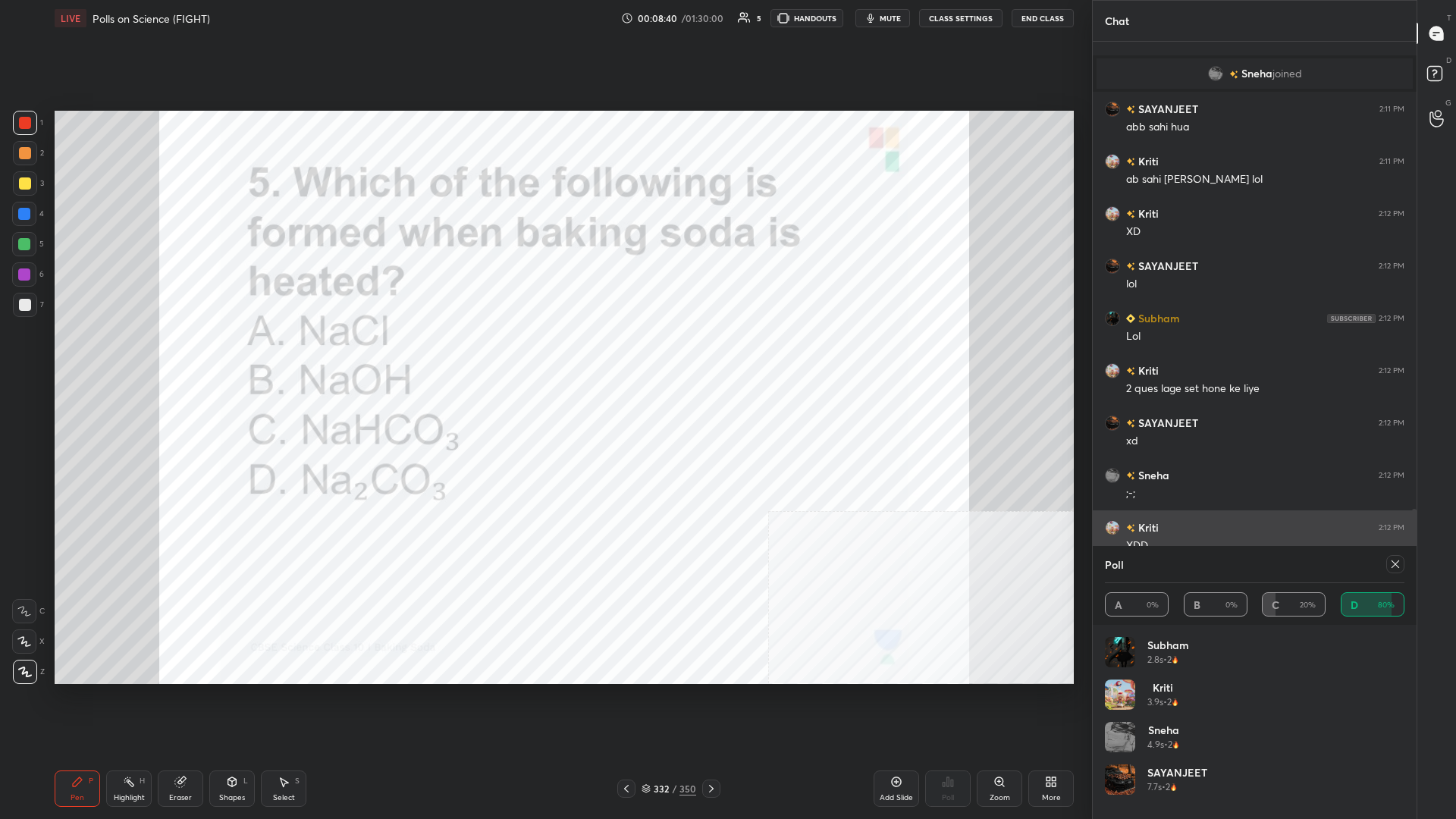
click at [544, 355] on icon at bounding box center [1395, 564] width 12 height 12
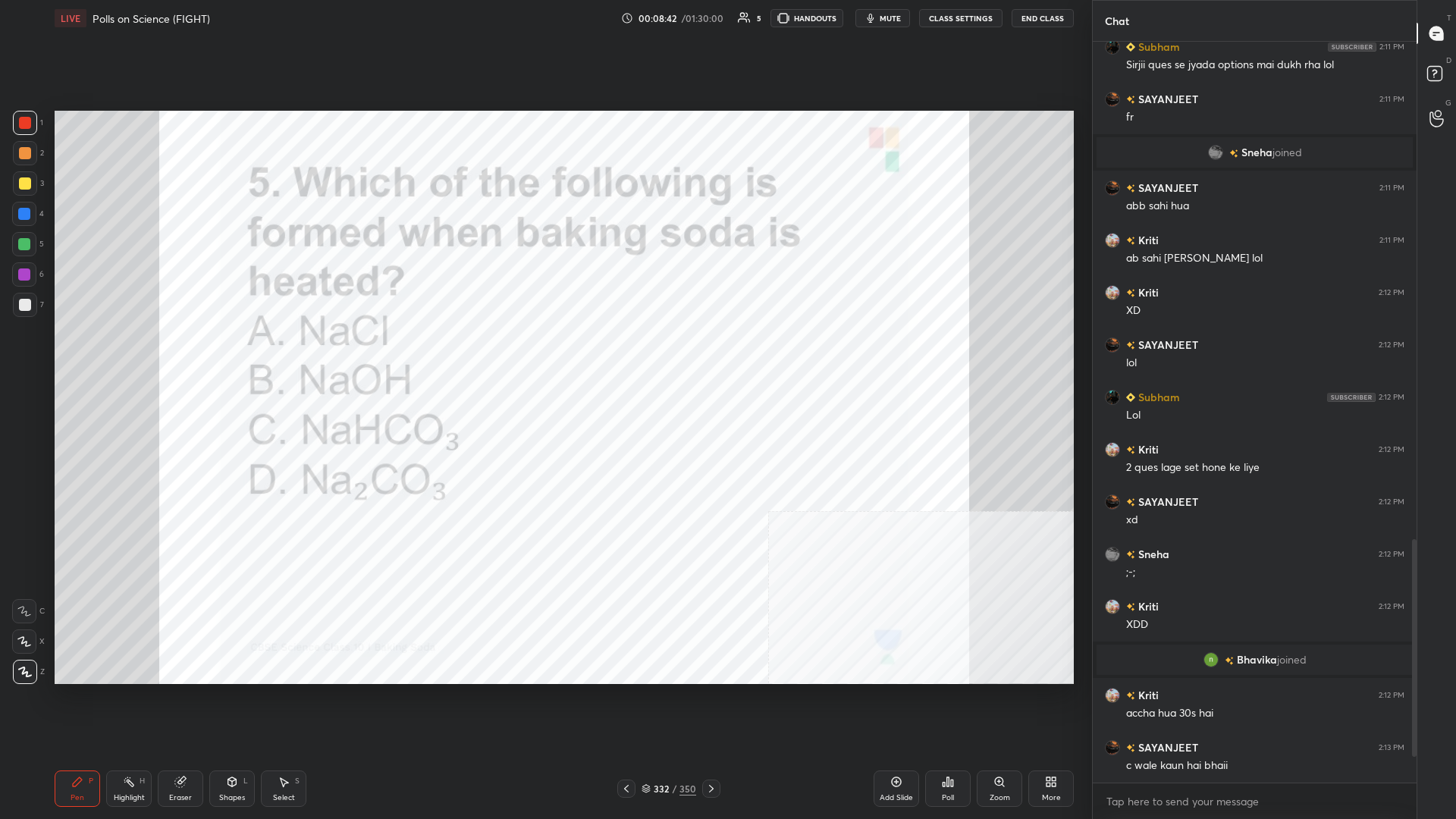
click at [33, 111] on div at bounding box center [24, 122] width 24 height 24
click at [544, 355] on div "/" at bounding box center [674, 789] width 4 height 9
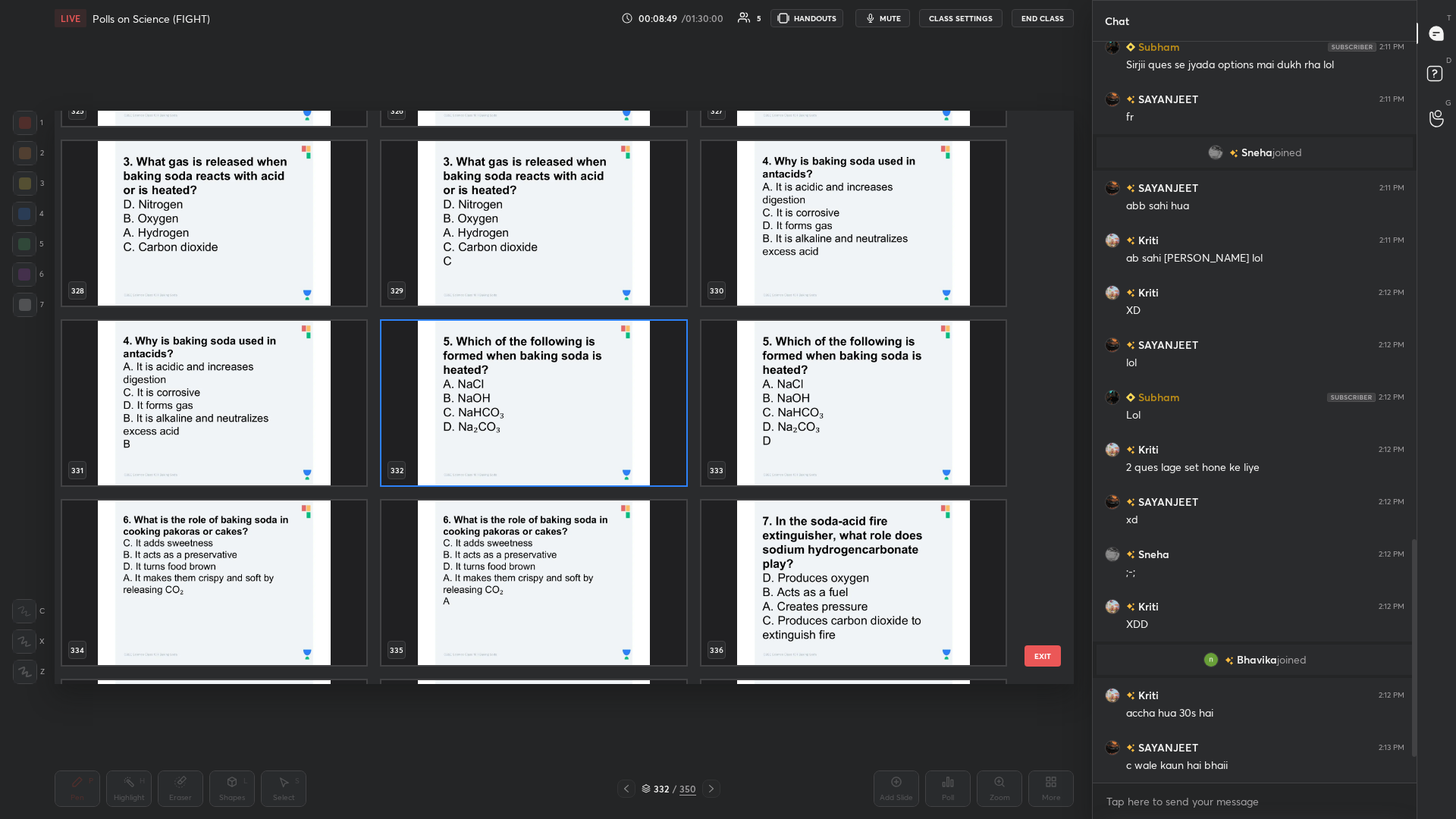
scroll to position [19660, 0]
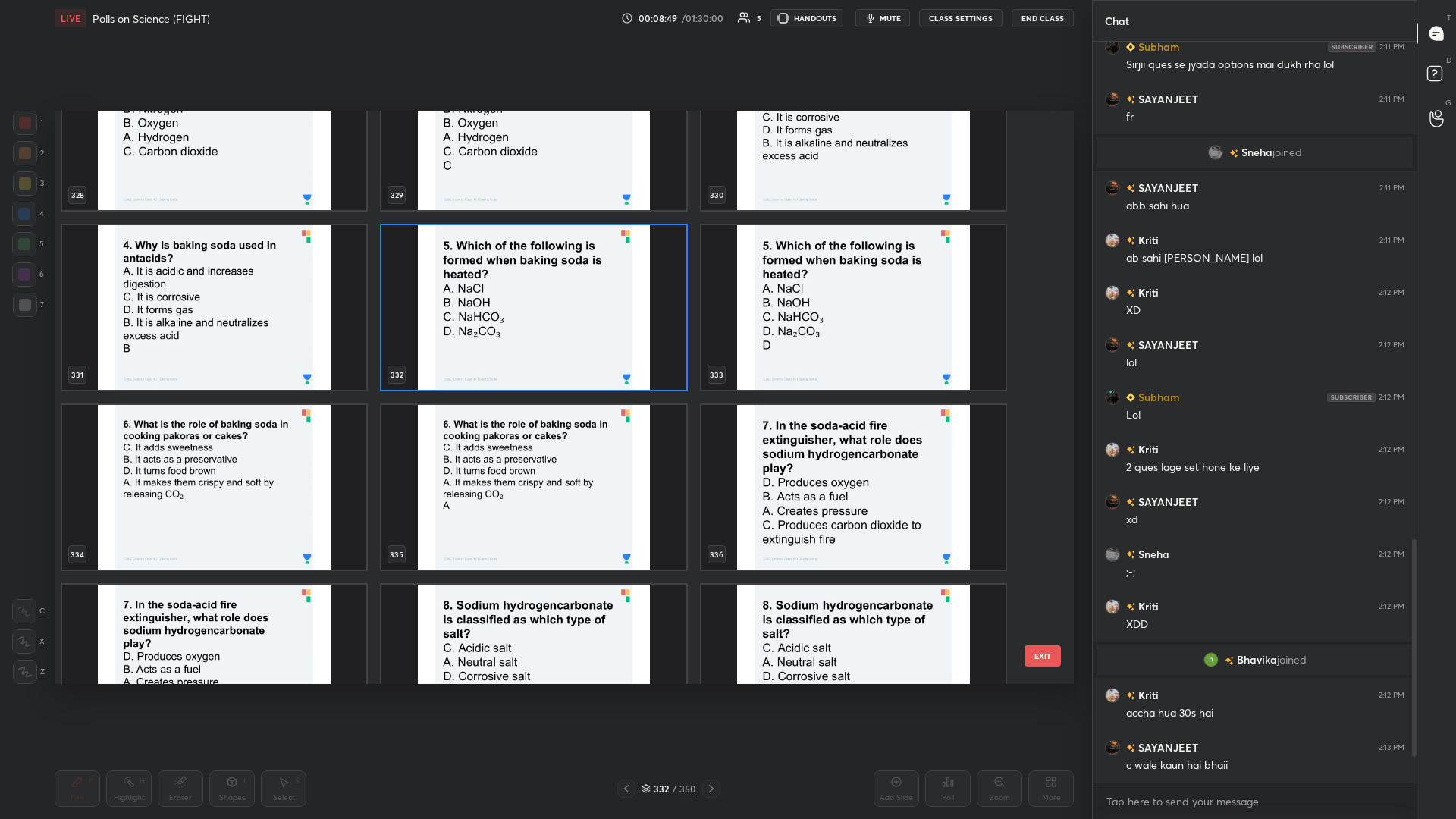
click at [183, 355] on img "grid" at bounding box center [215, 487] width 305 height 165
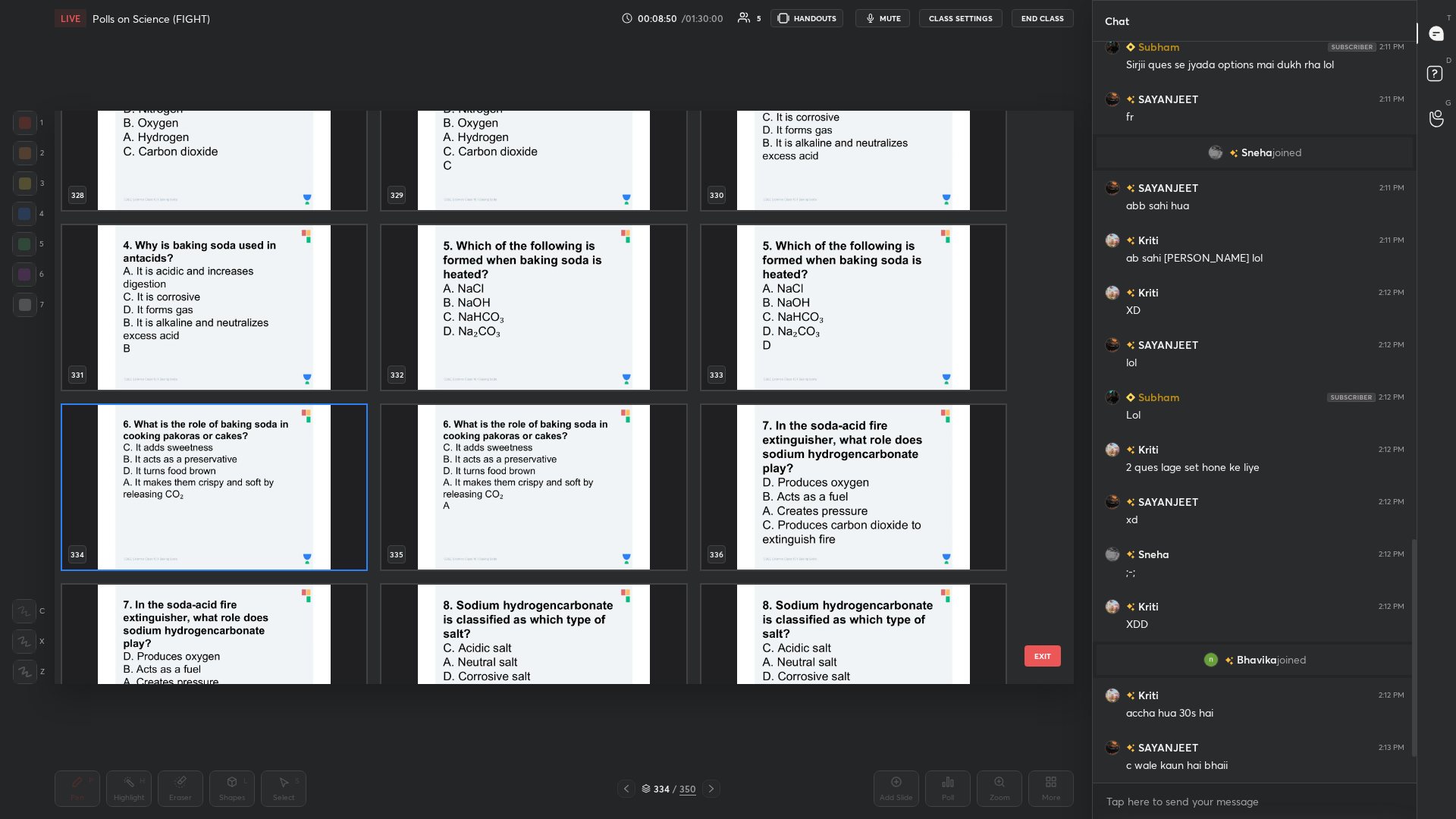
click at [183, 355] on img "grid" at bounding box center [215, 487] width 305 height 165
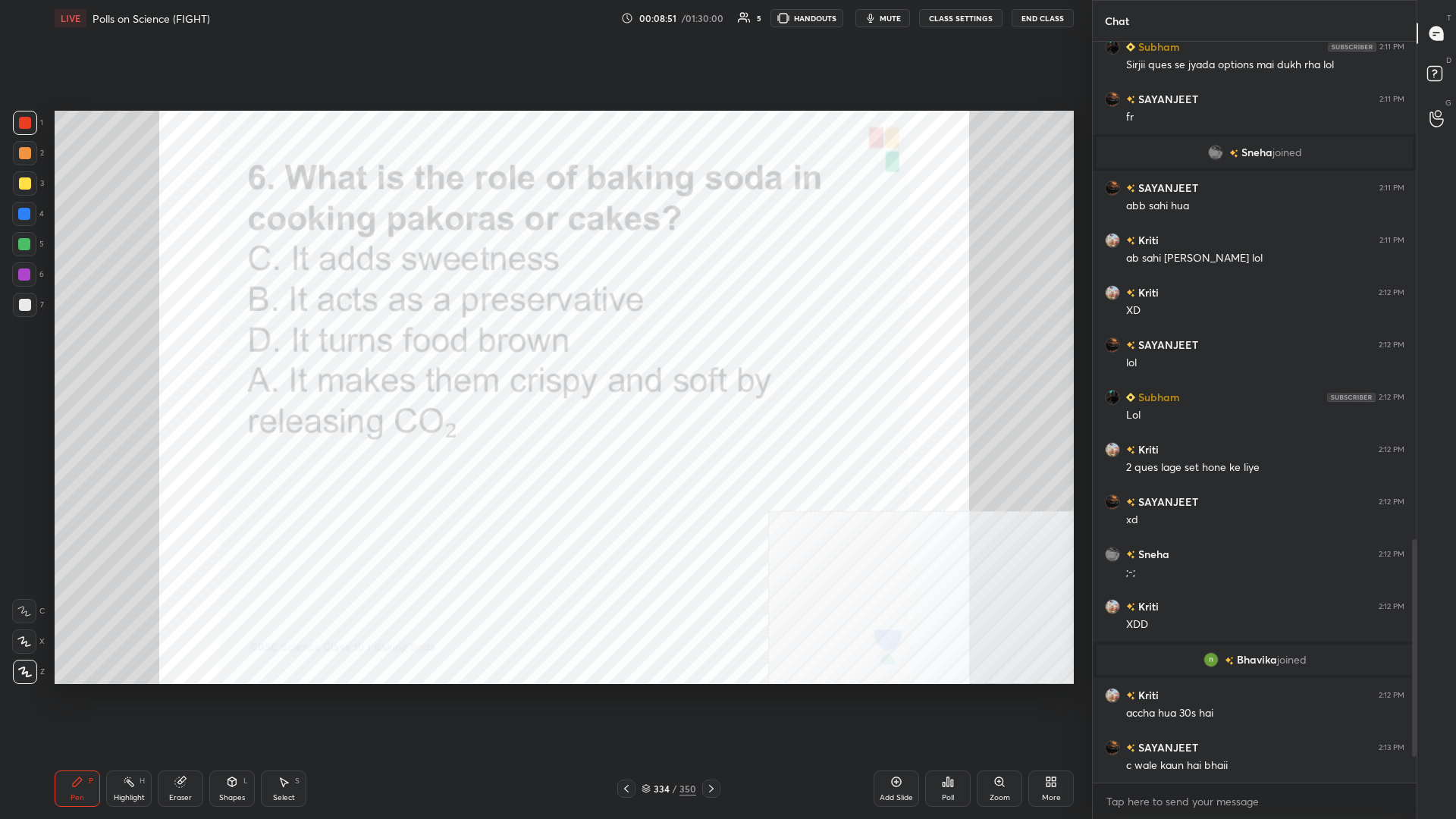
click at [544, 355] on div "Poll" at bounding box center [948, 788] width 45 height 36
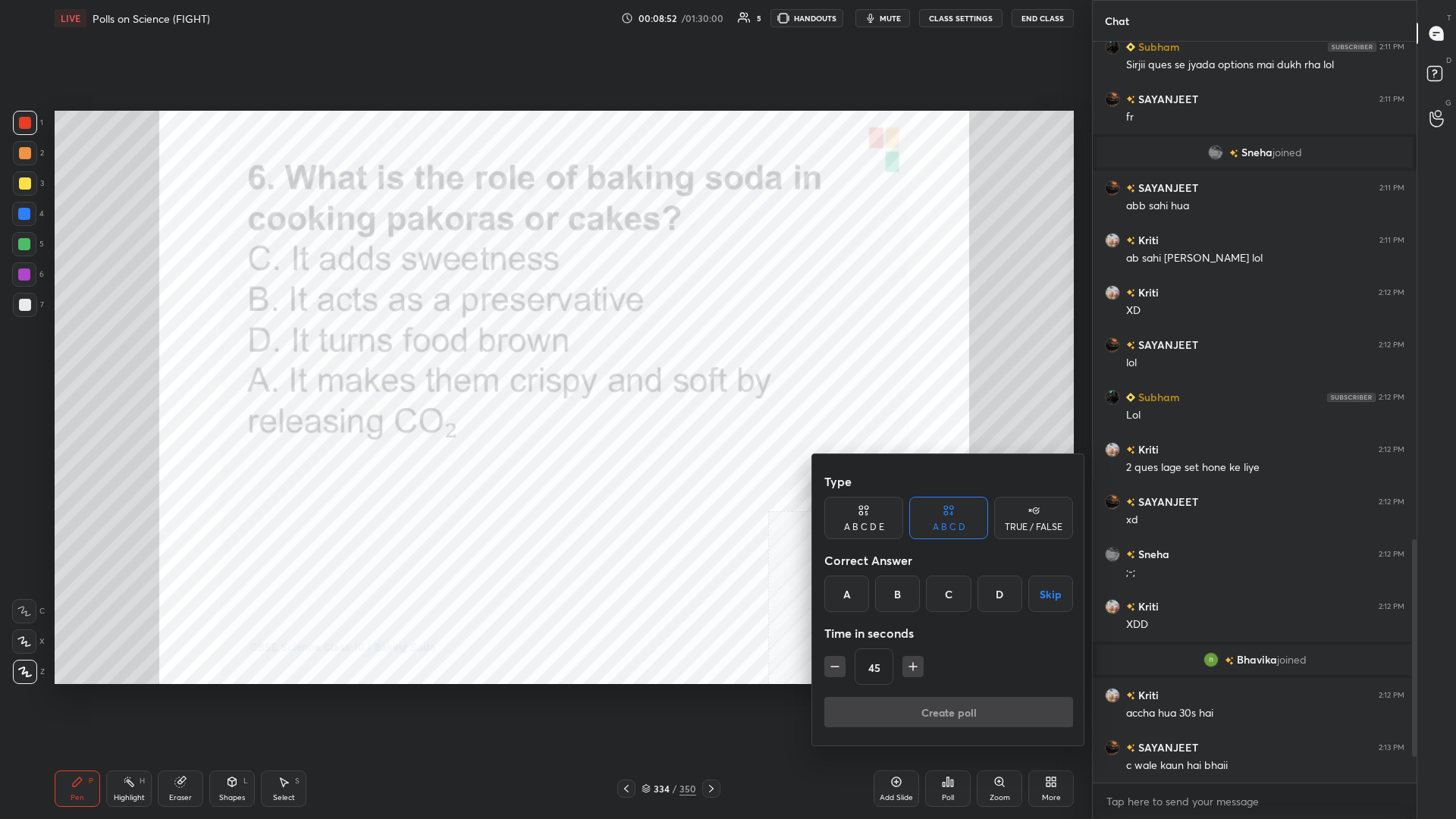
click at [544, 355] on div "A" at bounding box center [847, 593] width 45 height 36
click at [544, 355] on button "Create poll" at bounding box center [948, 712] width 248 height 30
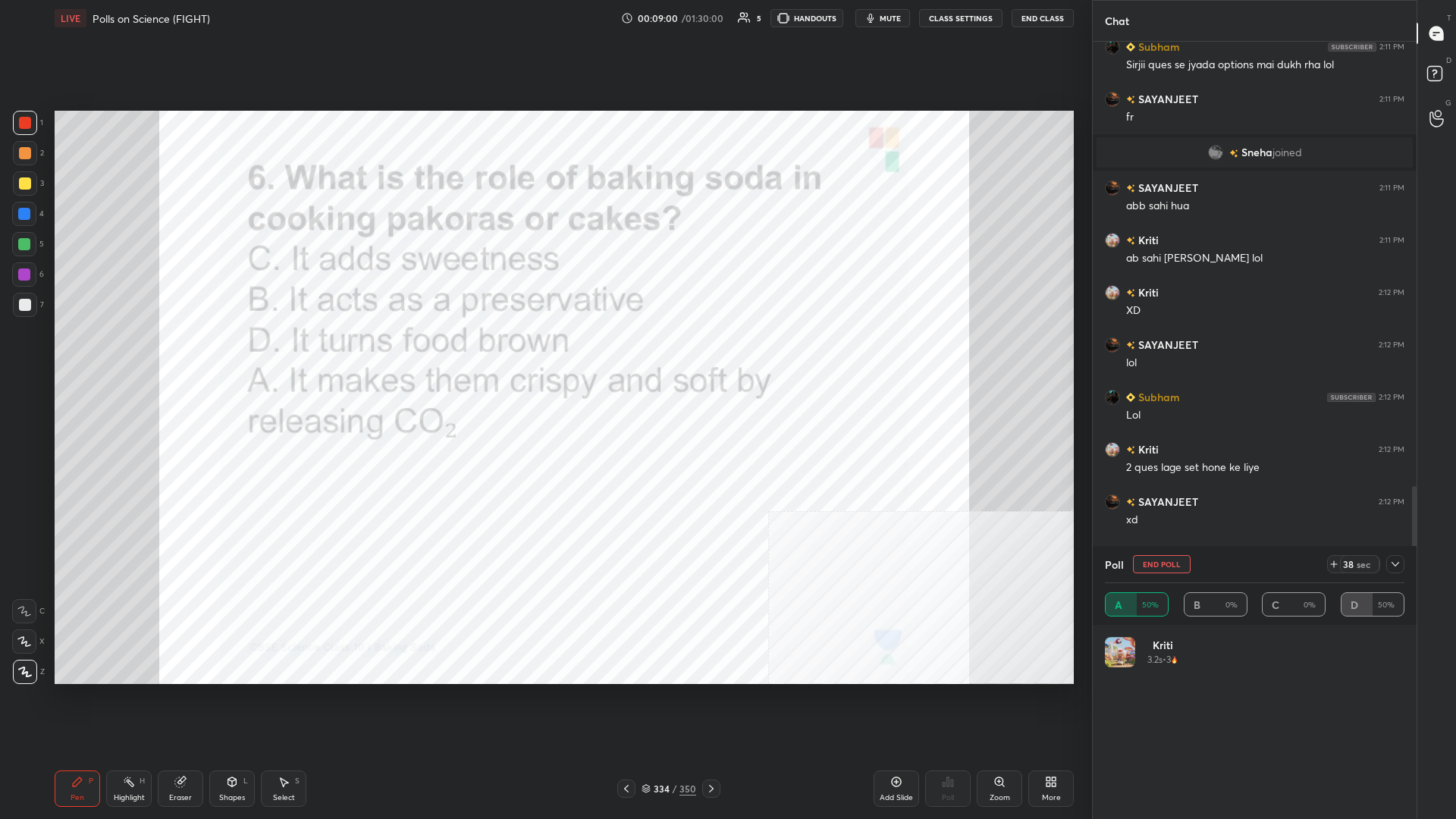
scroll to position [1642, 0]
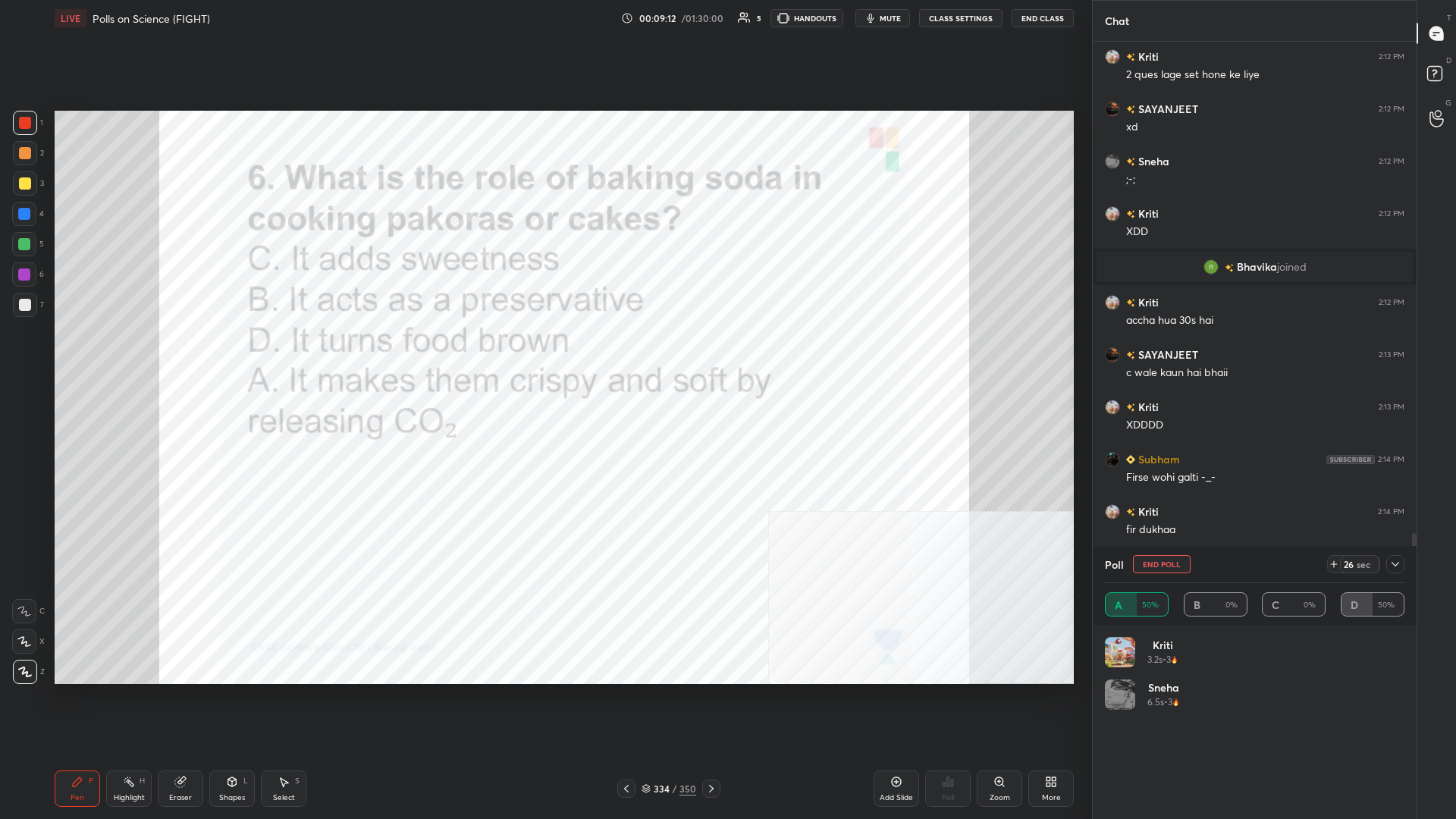
click at [544, 355] on div at bounding box center [1395, 564] width 18 height 18
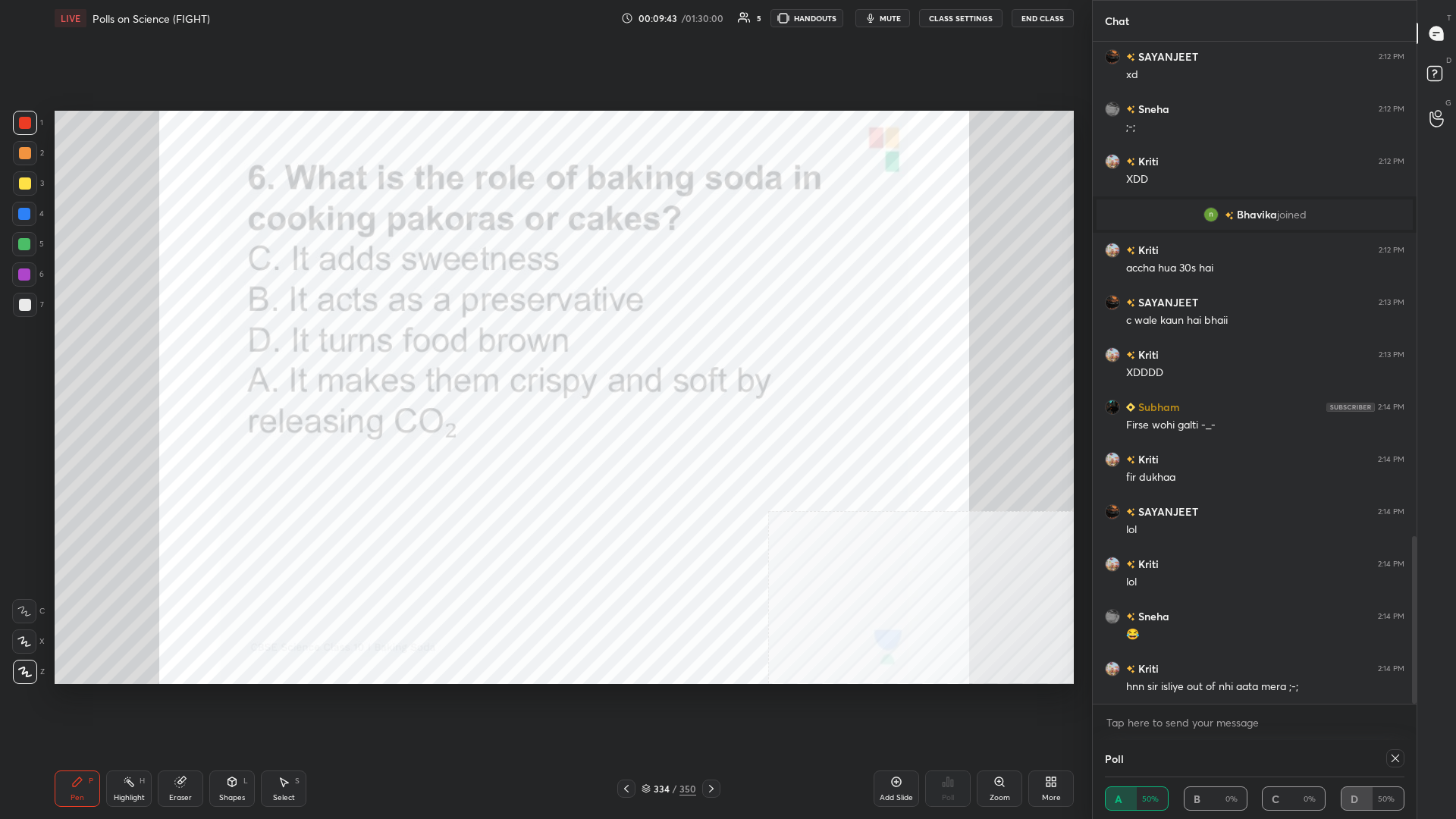
scroll to position [2022, 0]
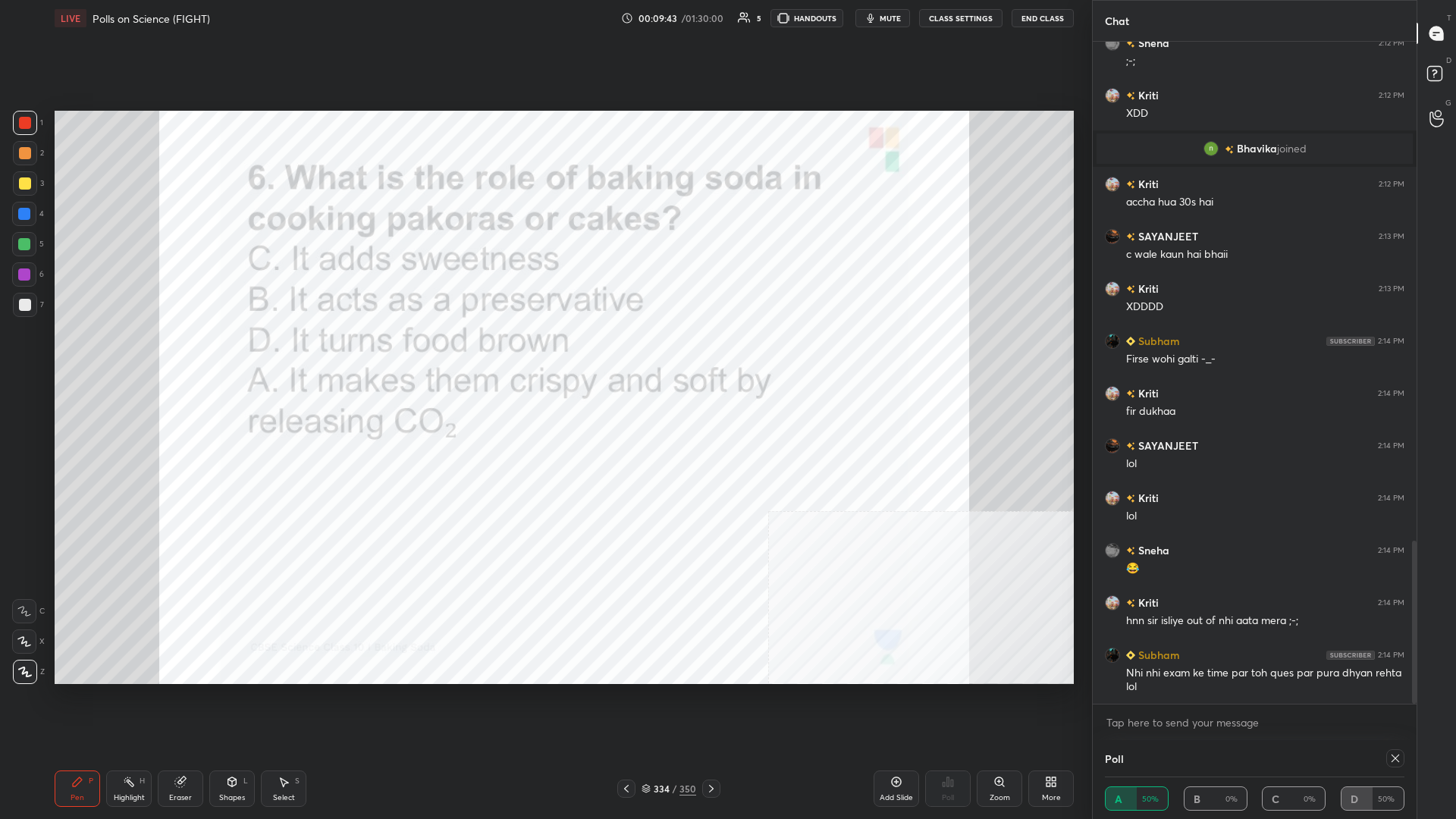
click at [544, 355] on icon at bounding box center [1395, 758] width 12 height 12
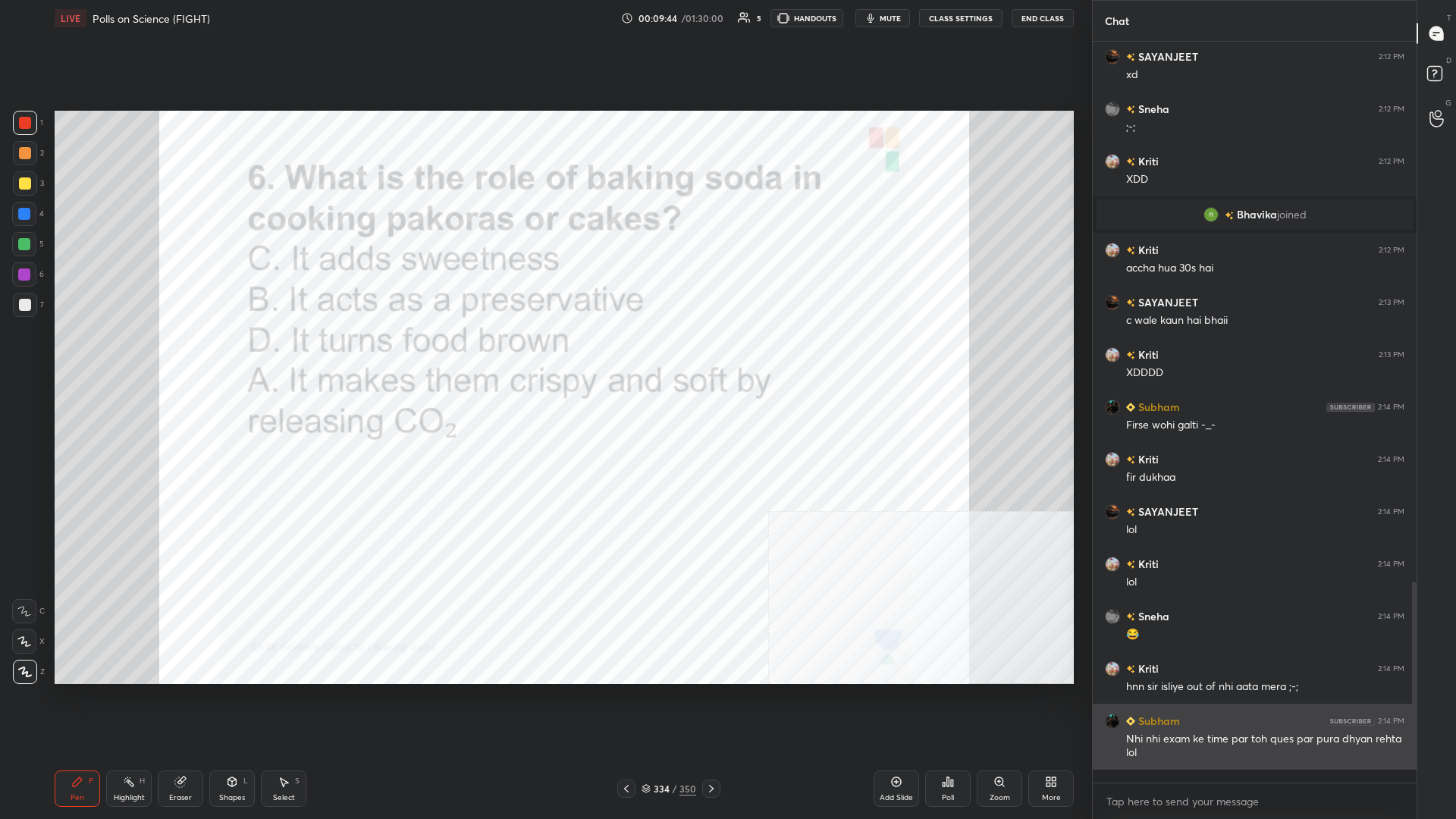
scroll to position [0, 1]
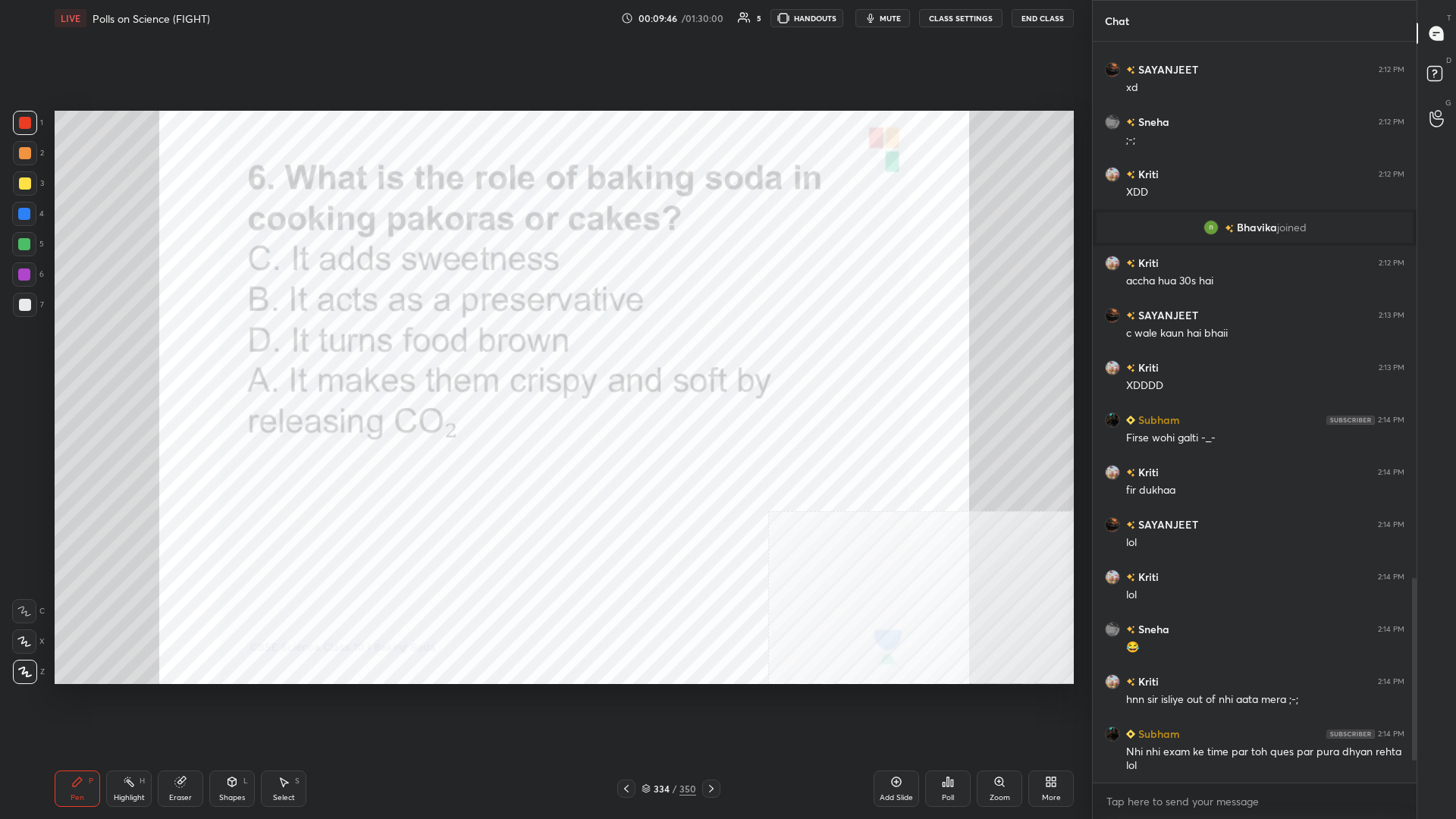
click at [544, 355] on div "334" at bounding box center [661, 789] width 15 height 9
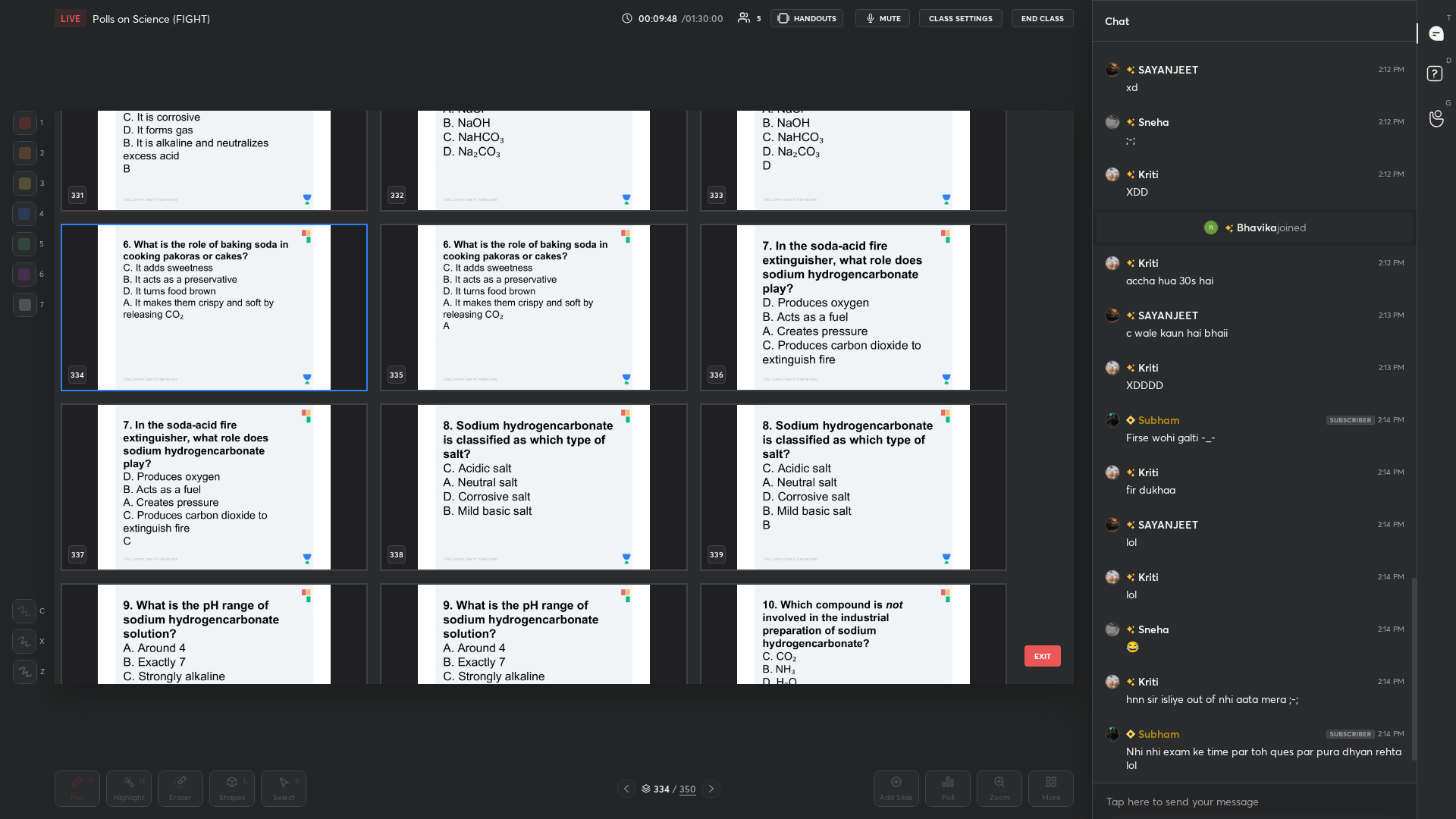
click at [544, 318] on img "grid" at bounding box center [854, 307] width 305 height 165
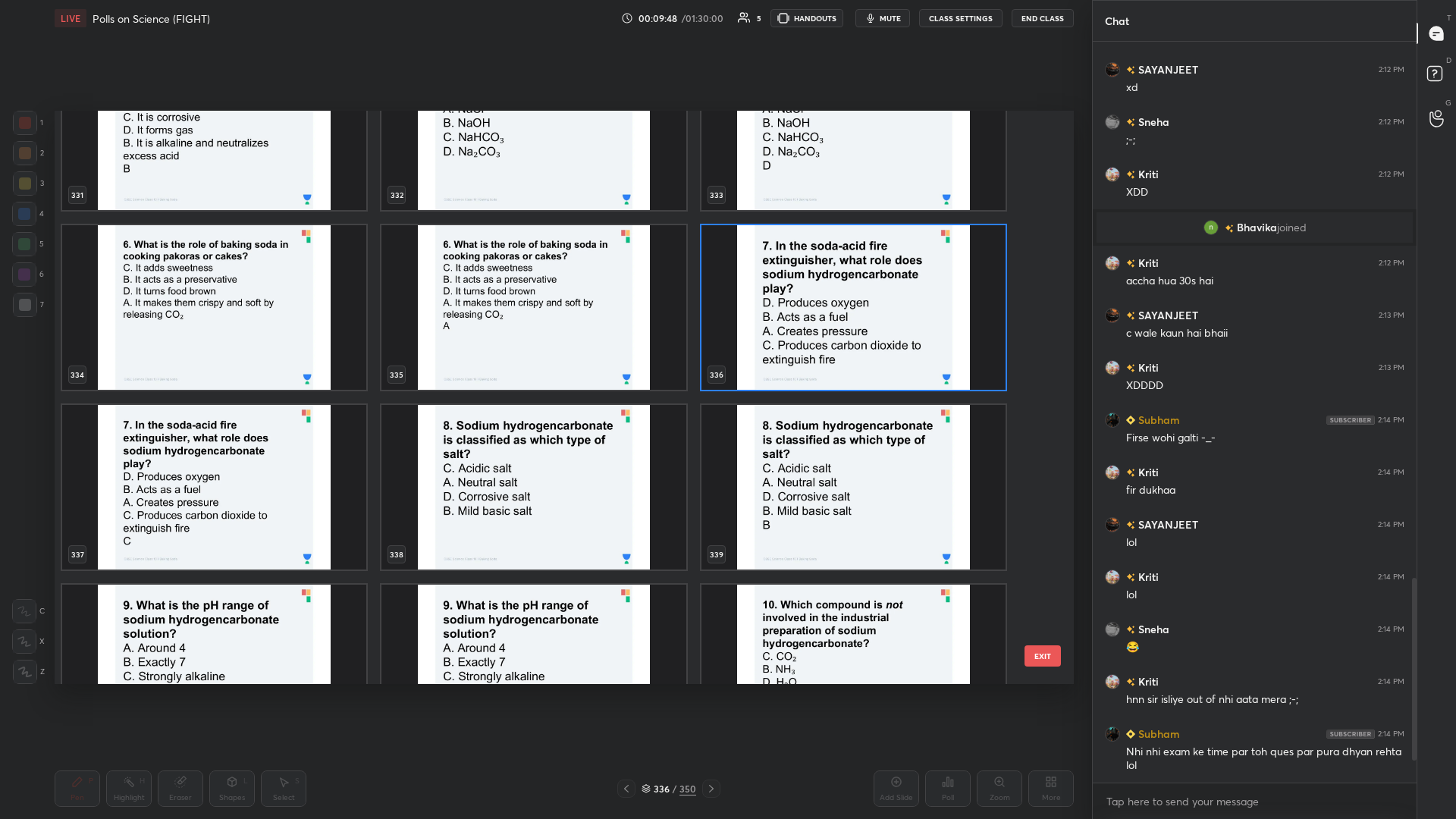
click at [544, 318] on img "grid" at bounding box center [854, 307] width 305 height 165
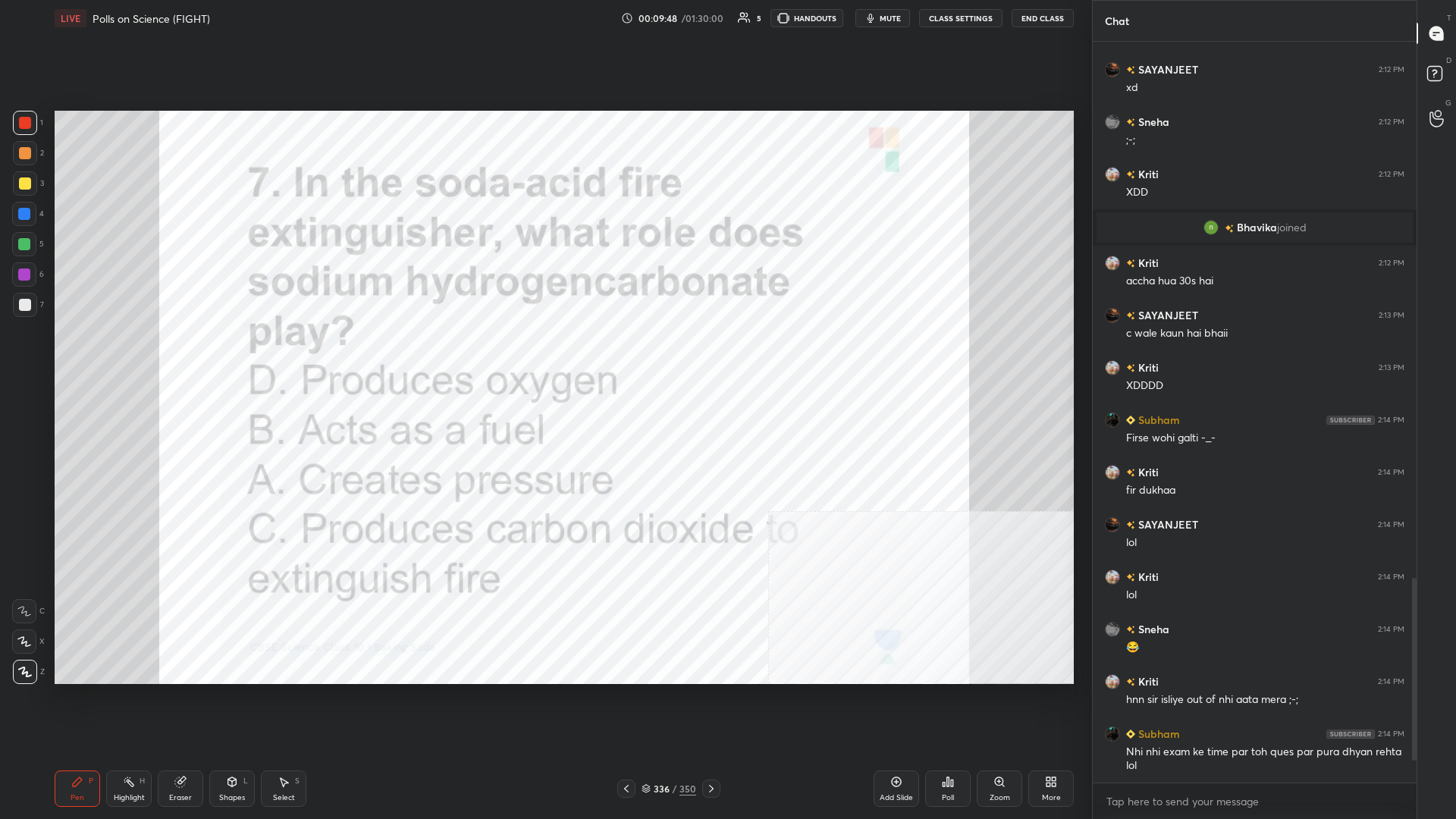
click at [544, 355] on div "Poll" at bounding box center [948, 788] width 45 height 36
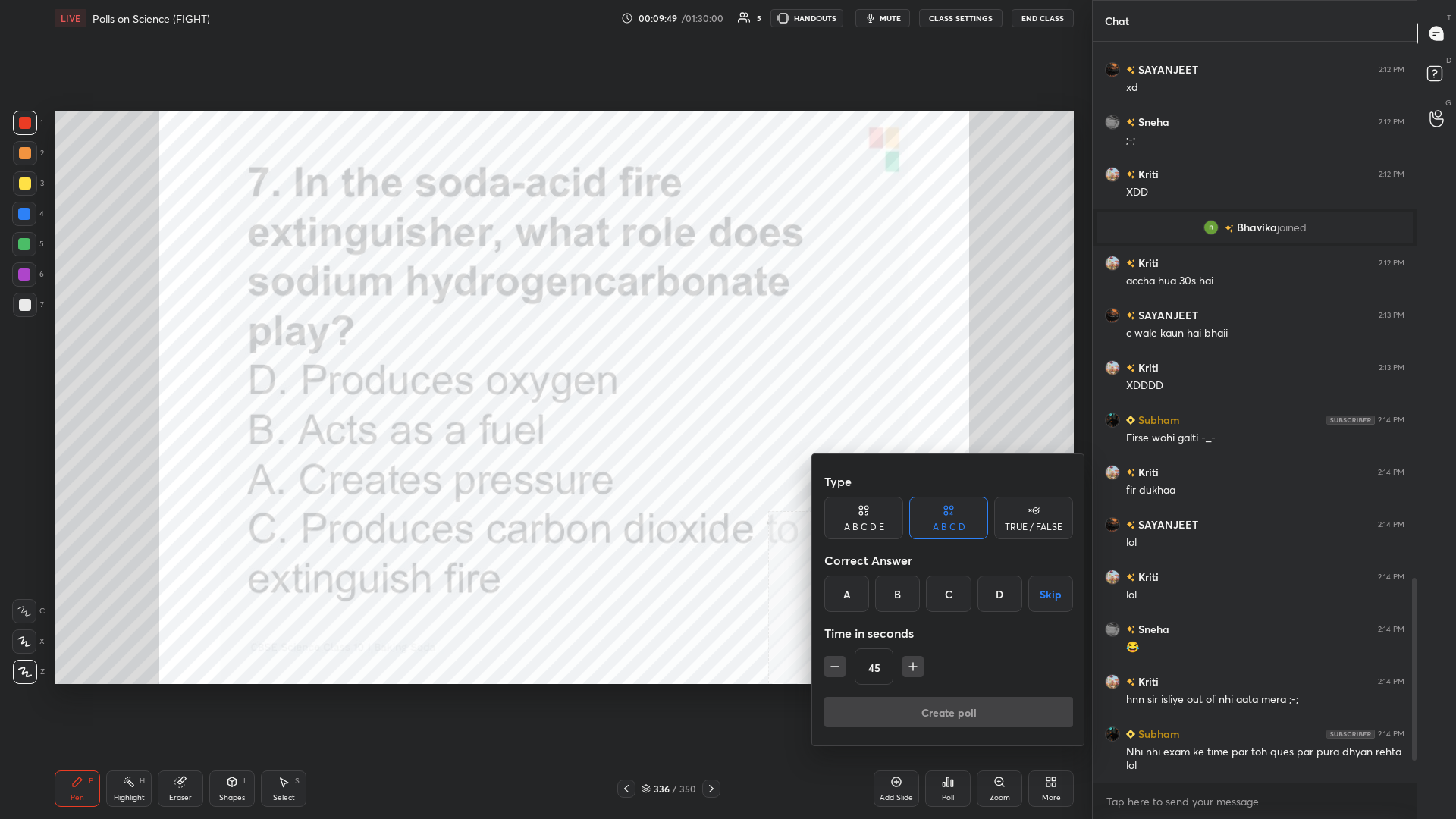
click at [544, 355] on div "C" at bounding box center [948, 593] width 45 height 36
click at [544, 355] on button "Create poll" at bounding box center [948, 712] width 248 height 30
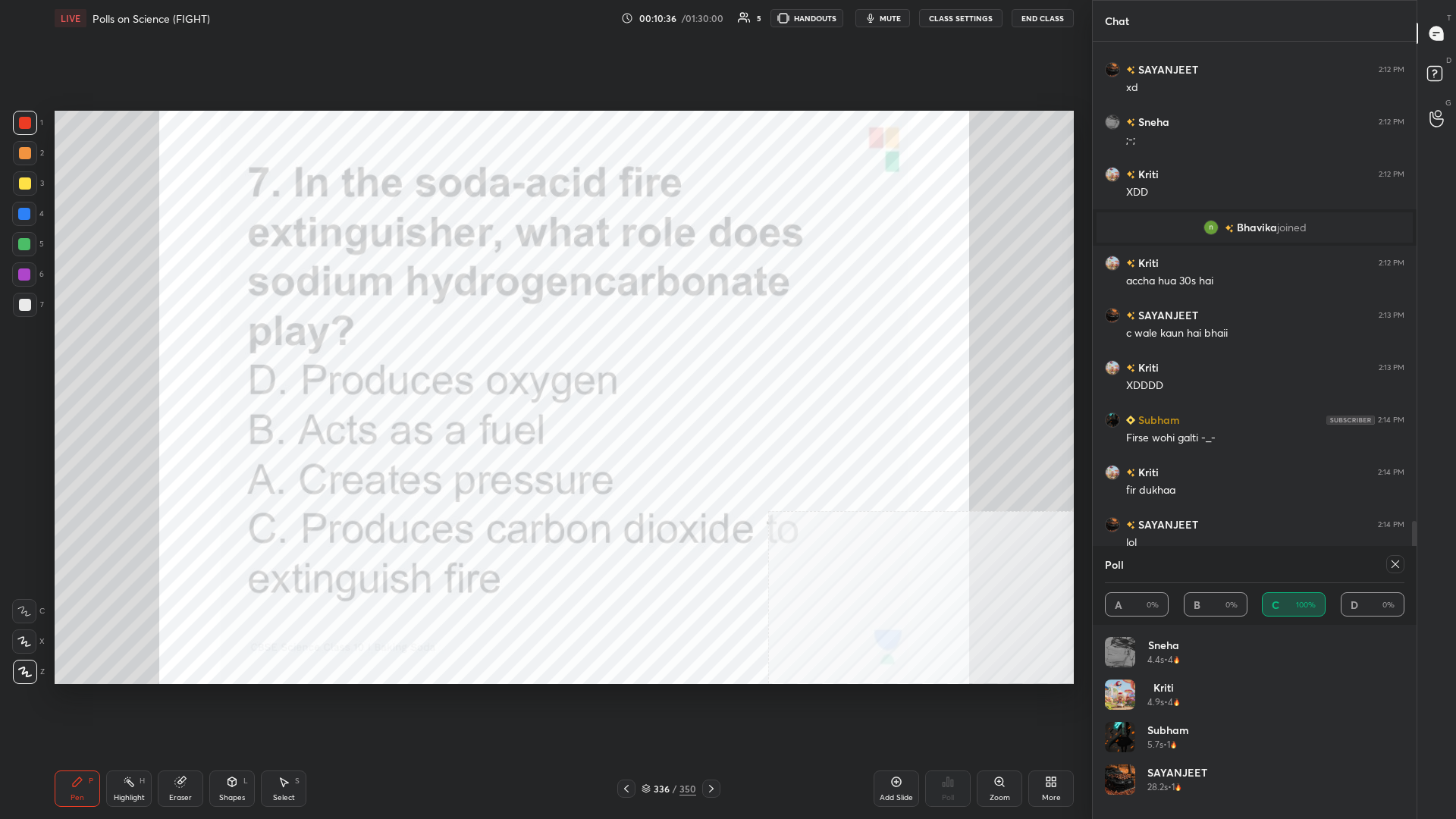
click at [544, 355] on icon at bounding box center [1395, 564] width 8 height 8
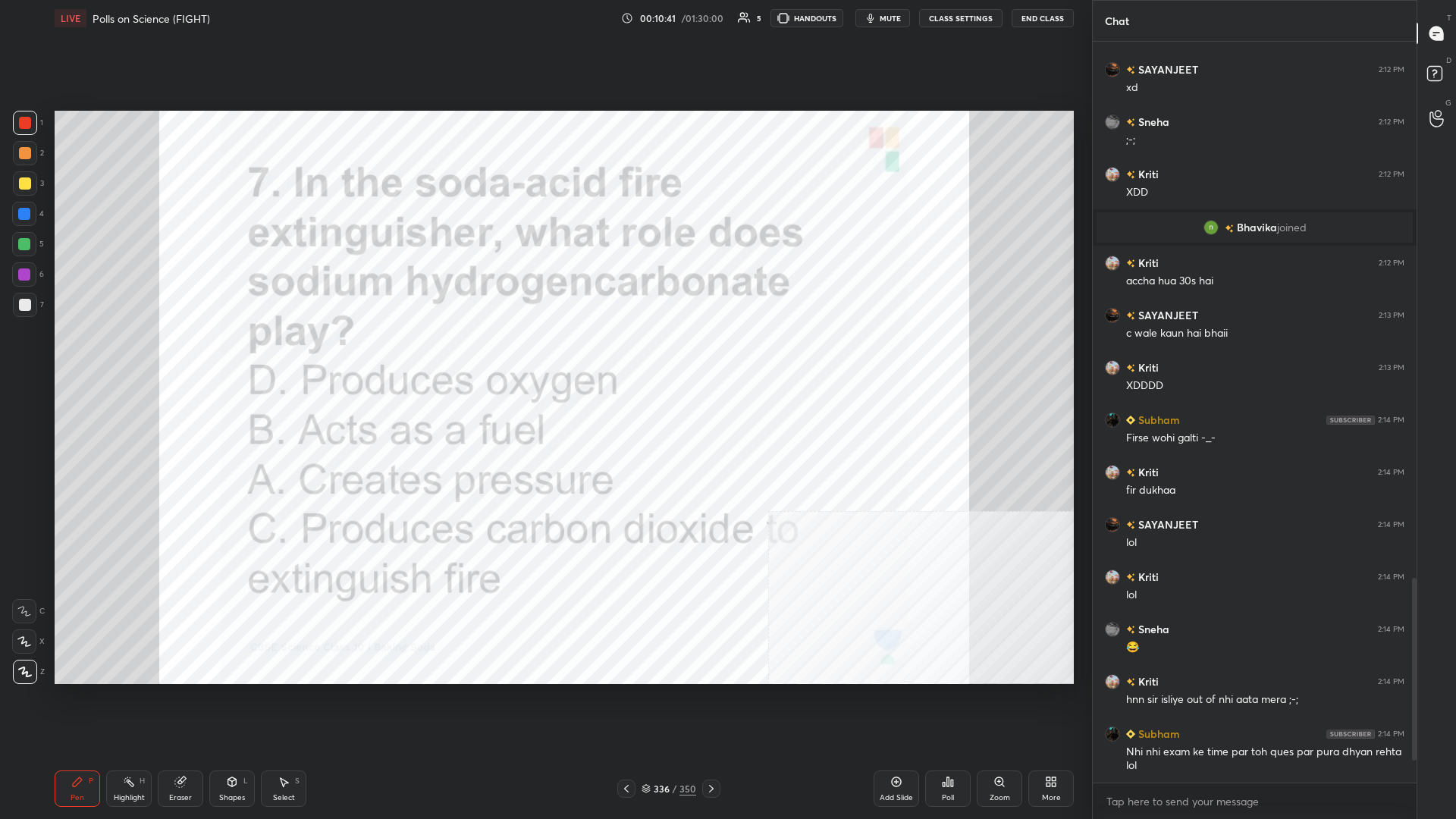
click at [544, 355] on div "350" at bounding box center [687, 788] width 17 height 13
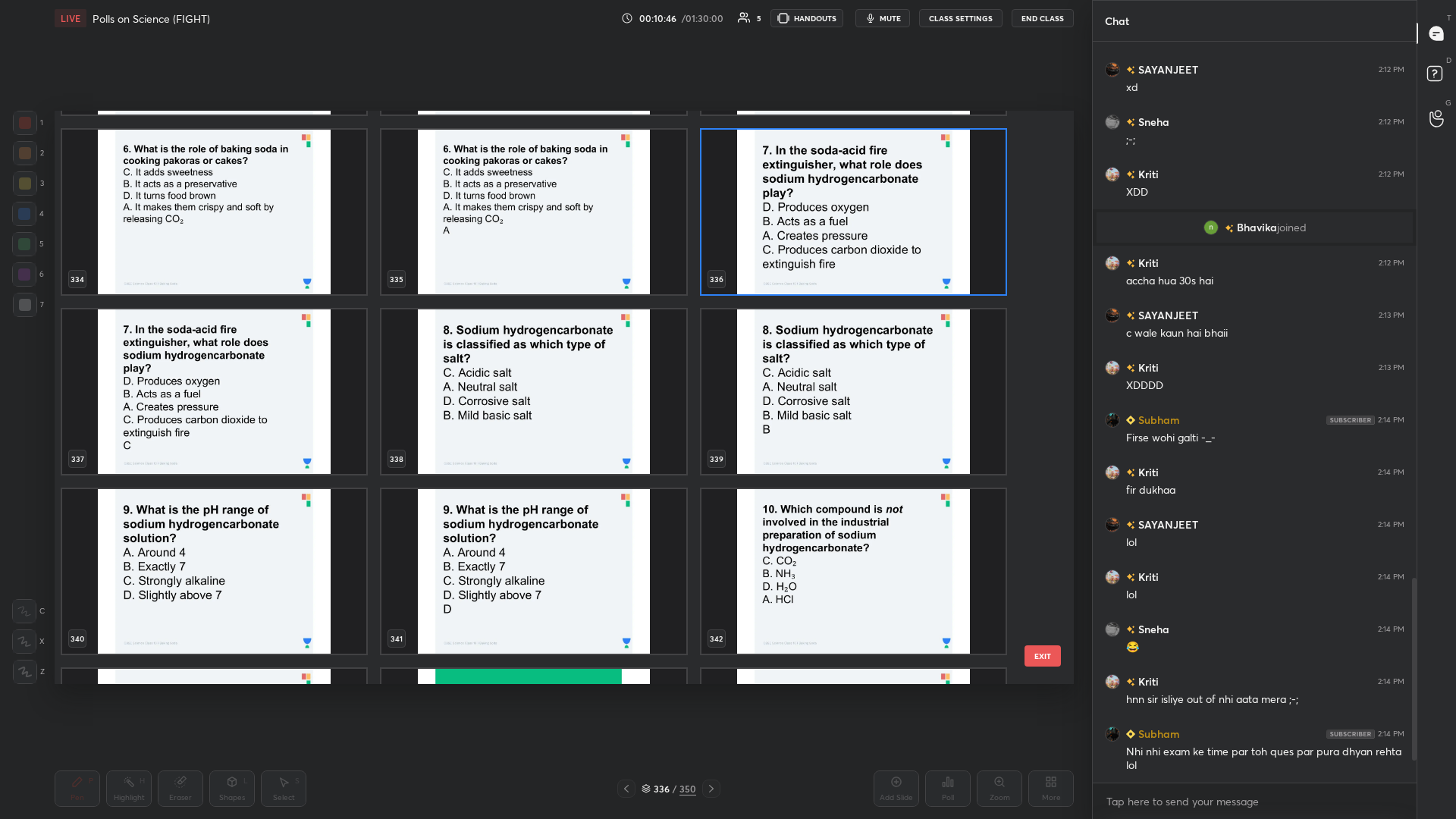
click at [544, 355] on img "grid" at bounding box center [533, 392] width 305 height 165
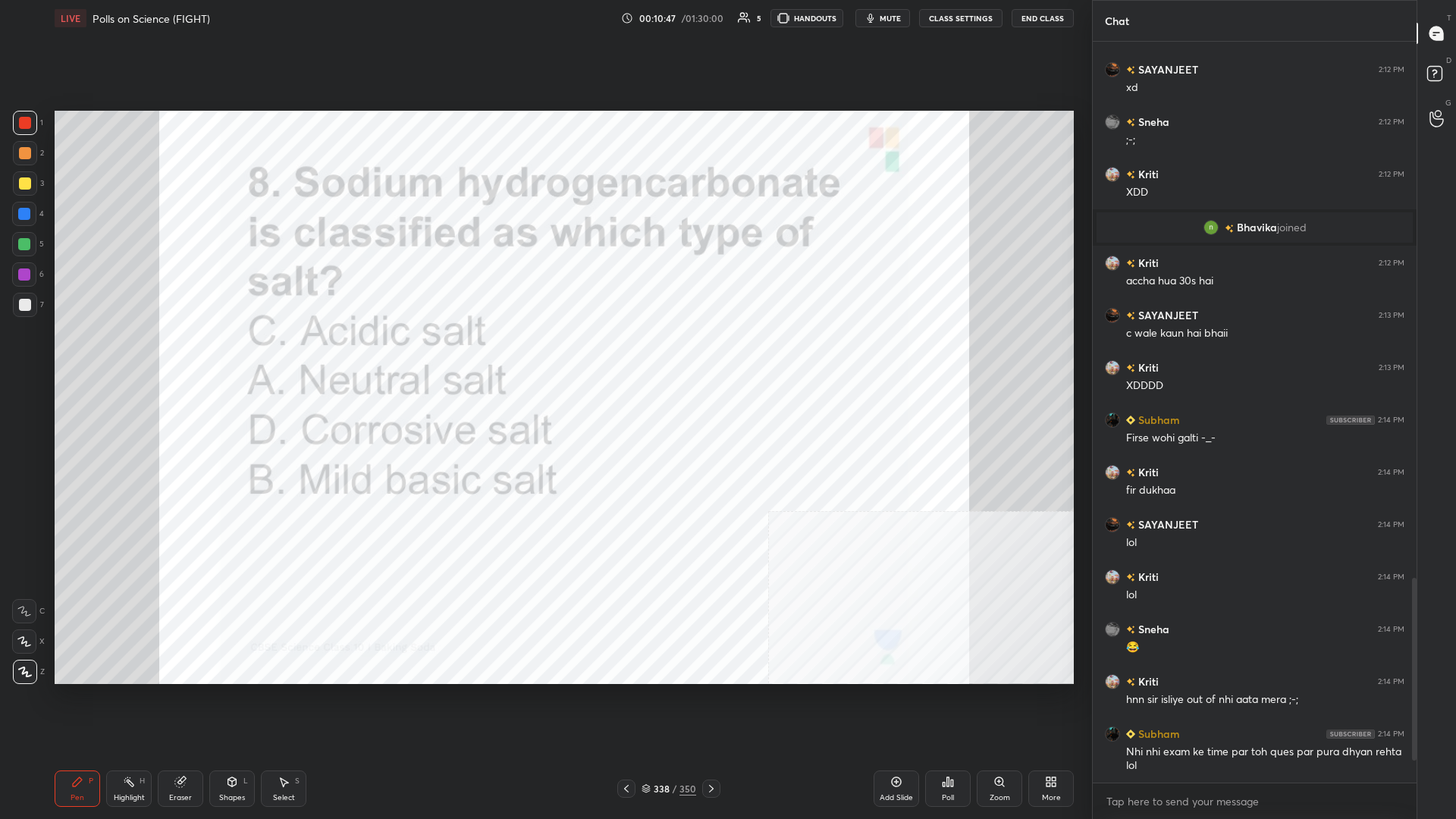
click at [544, 355] on icon at bounding box center [944, 784] width 3 height 4
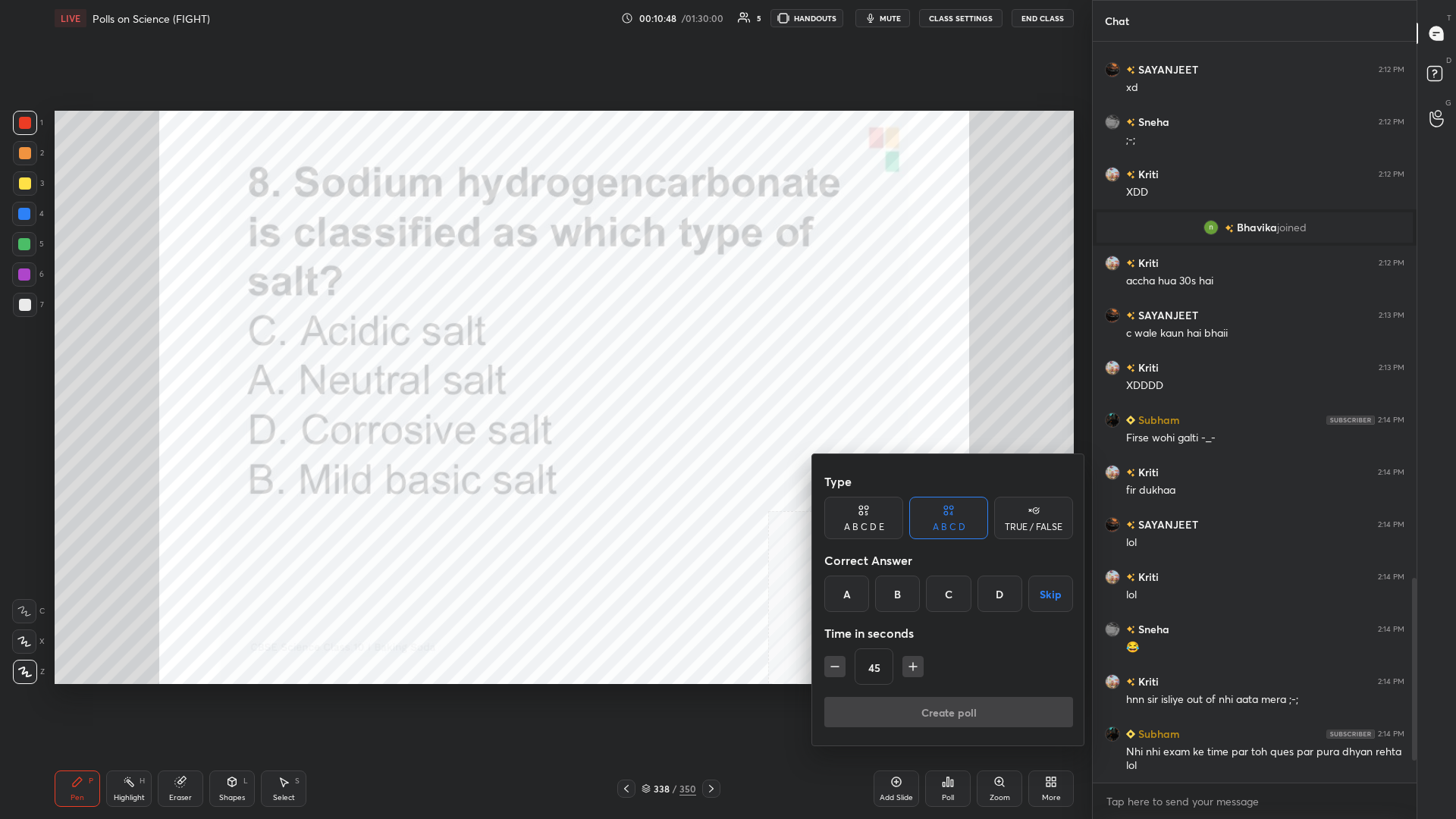
click at [544, 355] on div "B" at bounding box center [898, 593] width 45 height 36
click at [544, 355] on button "Create poll" at bounding box center [948, 712] width 248 height 30
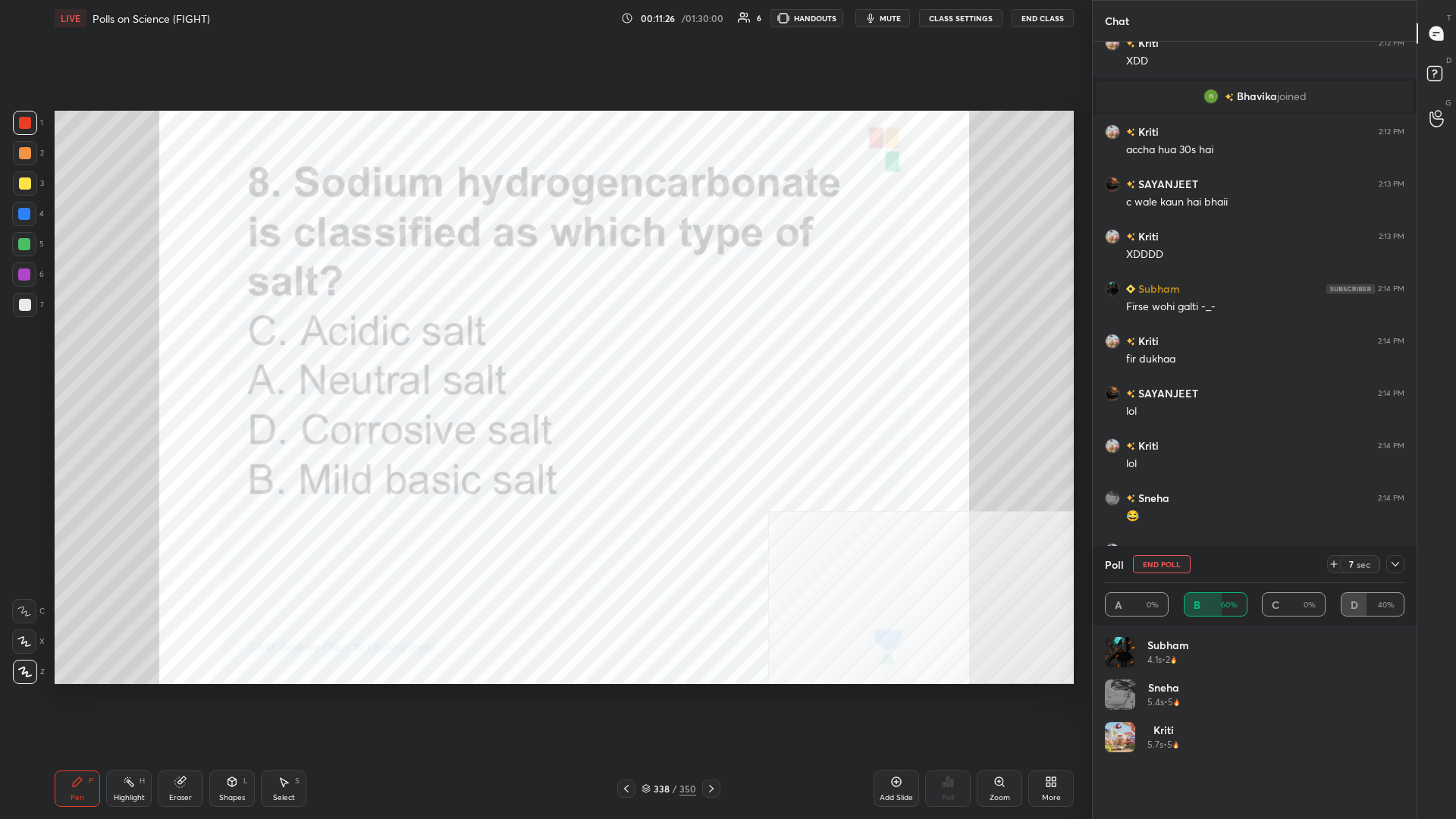
scroll to position [2126, 0]
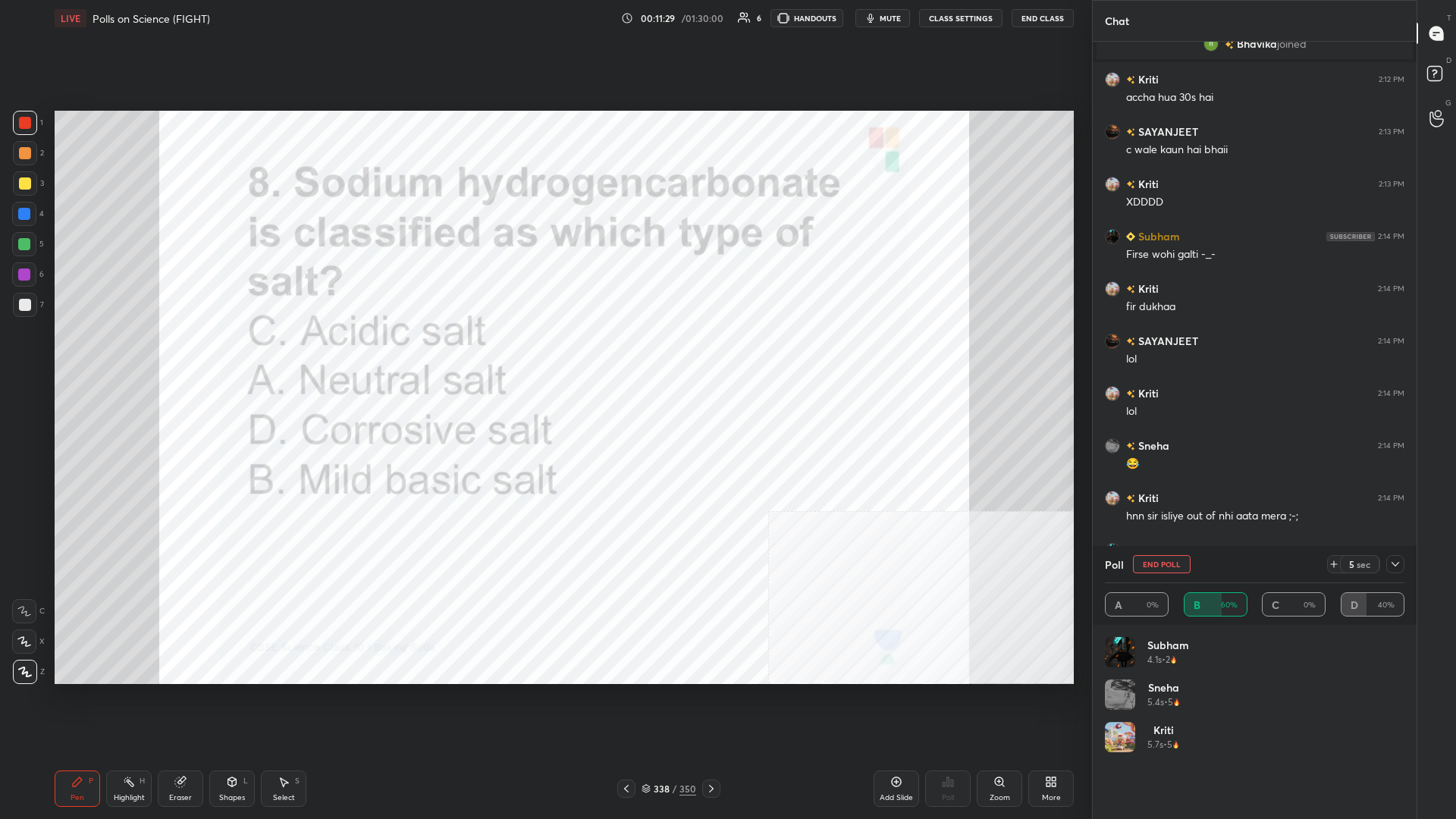
click at [544, 355] on div at bounding box center [1395, 564] width 18 height 18
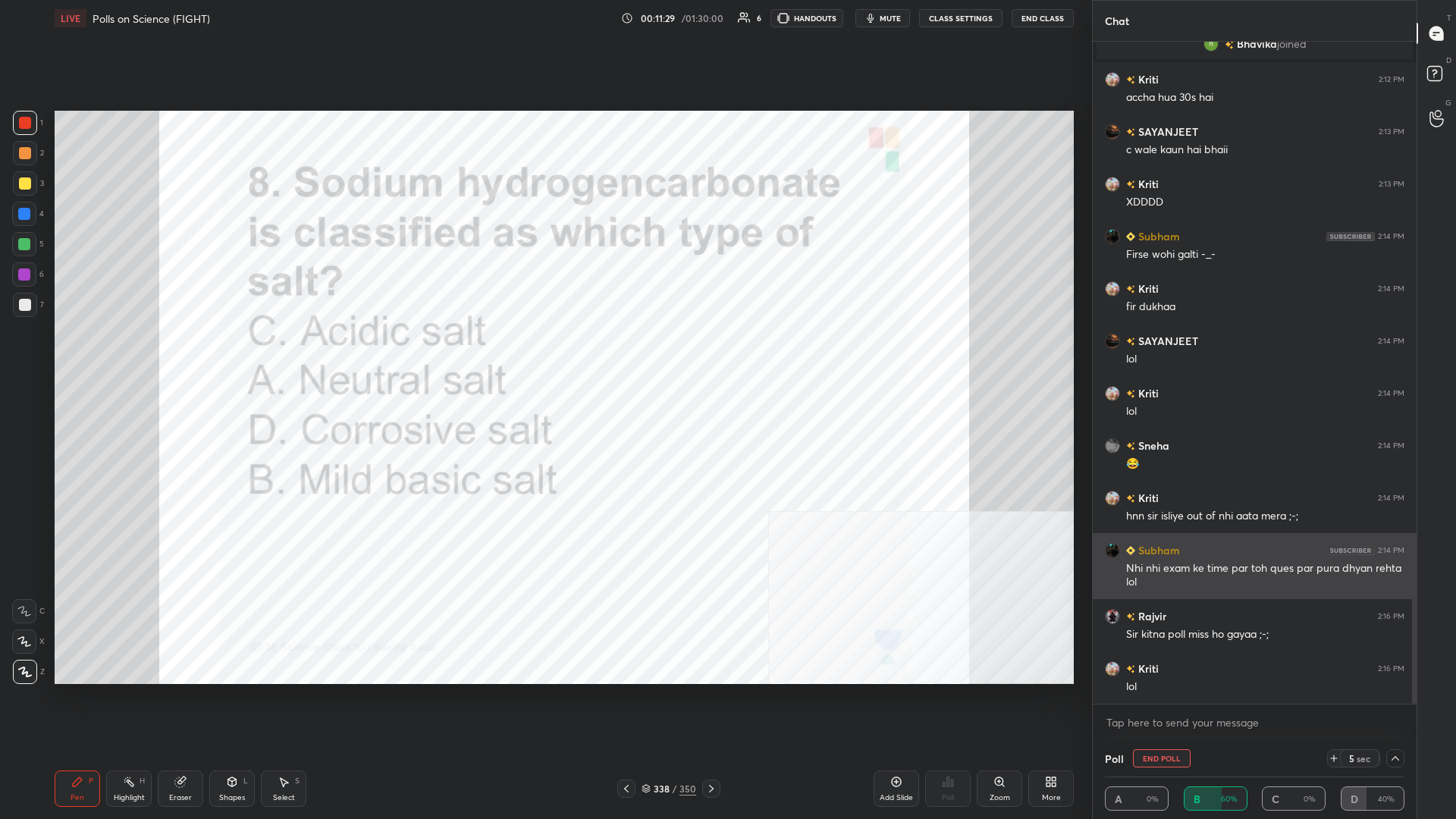
scroll to position [0, 0]
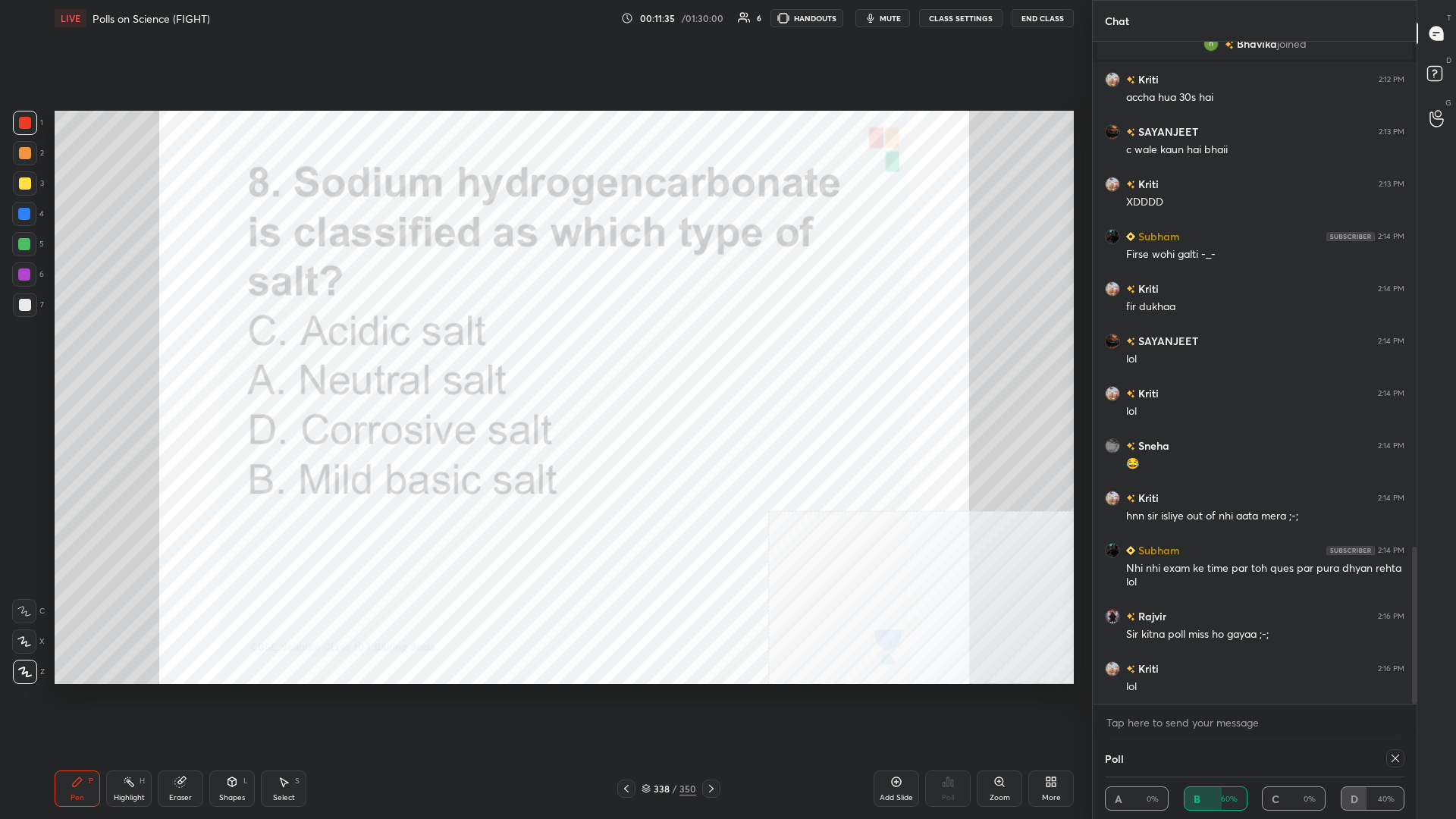
click at [544, 355] on div "Poll A 0% B 60% C 0% D 40%" at bounding box center [1255, 779] width 324 height 79
click at [544, 355] on div at bounding box center [1395, 758] width 18 height 18
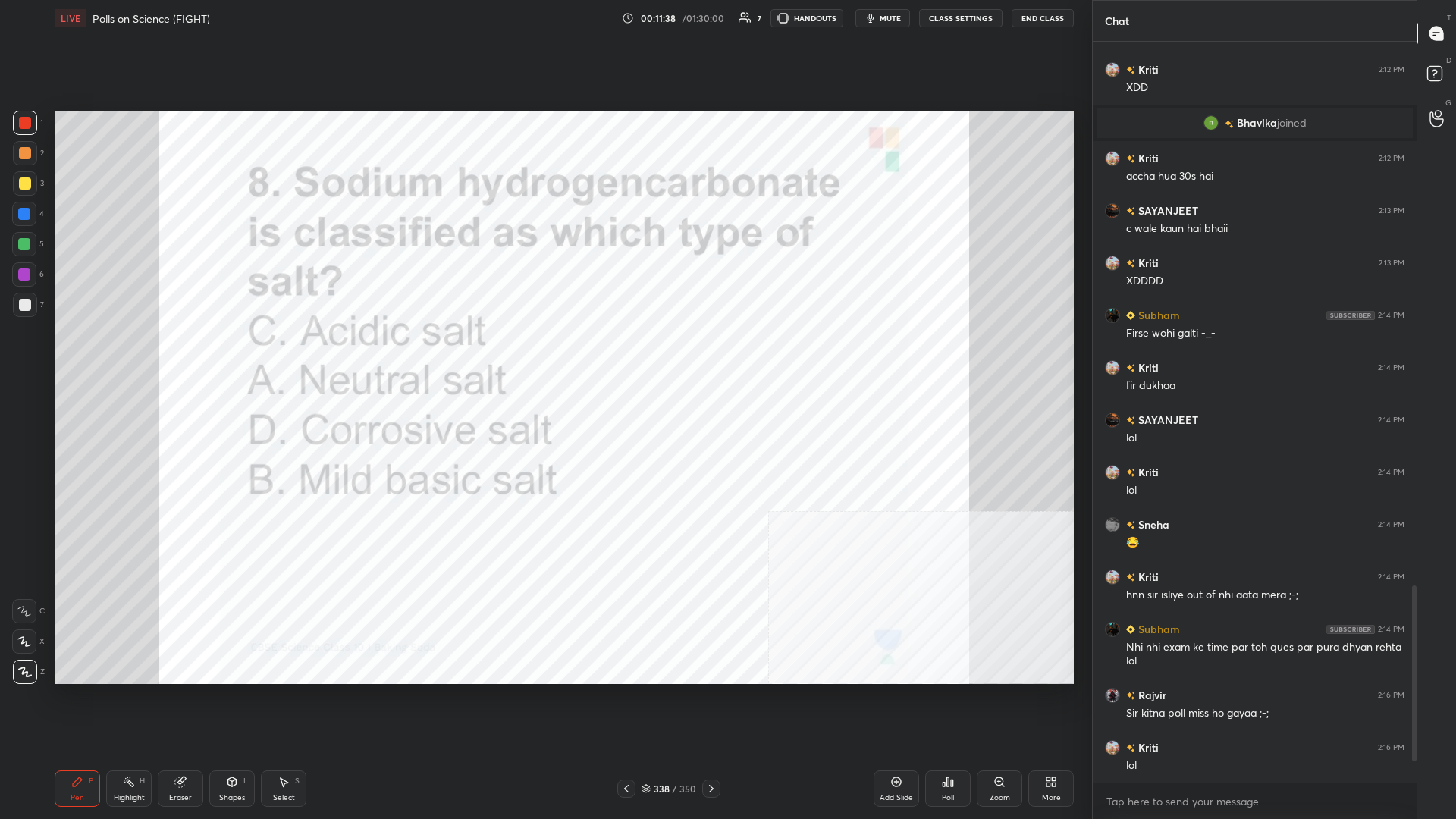
scroll to position [2099, 0]
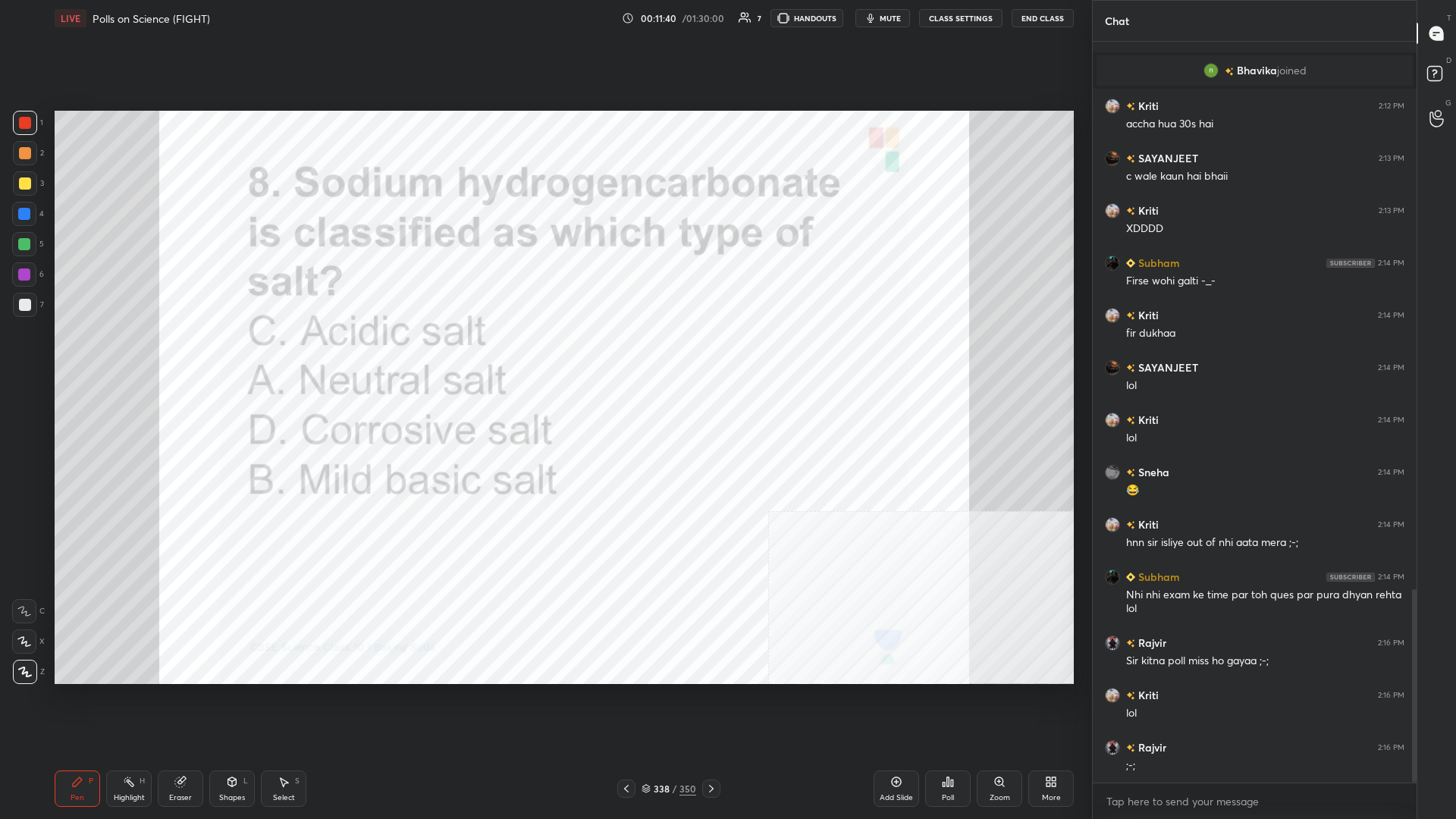
click at [544, 355] on div "338 / 350" at bounding box center [669, 788] width 54 height 13
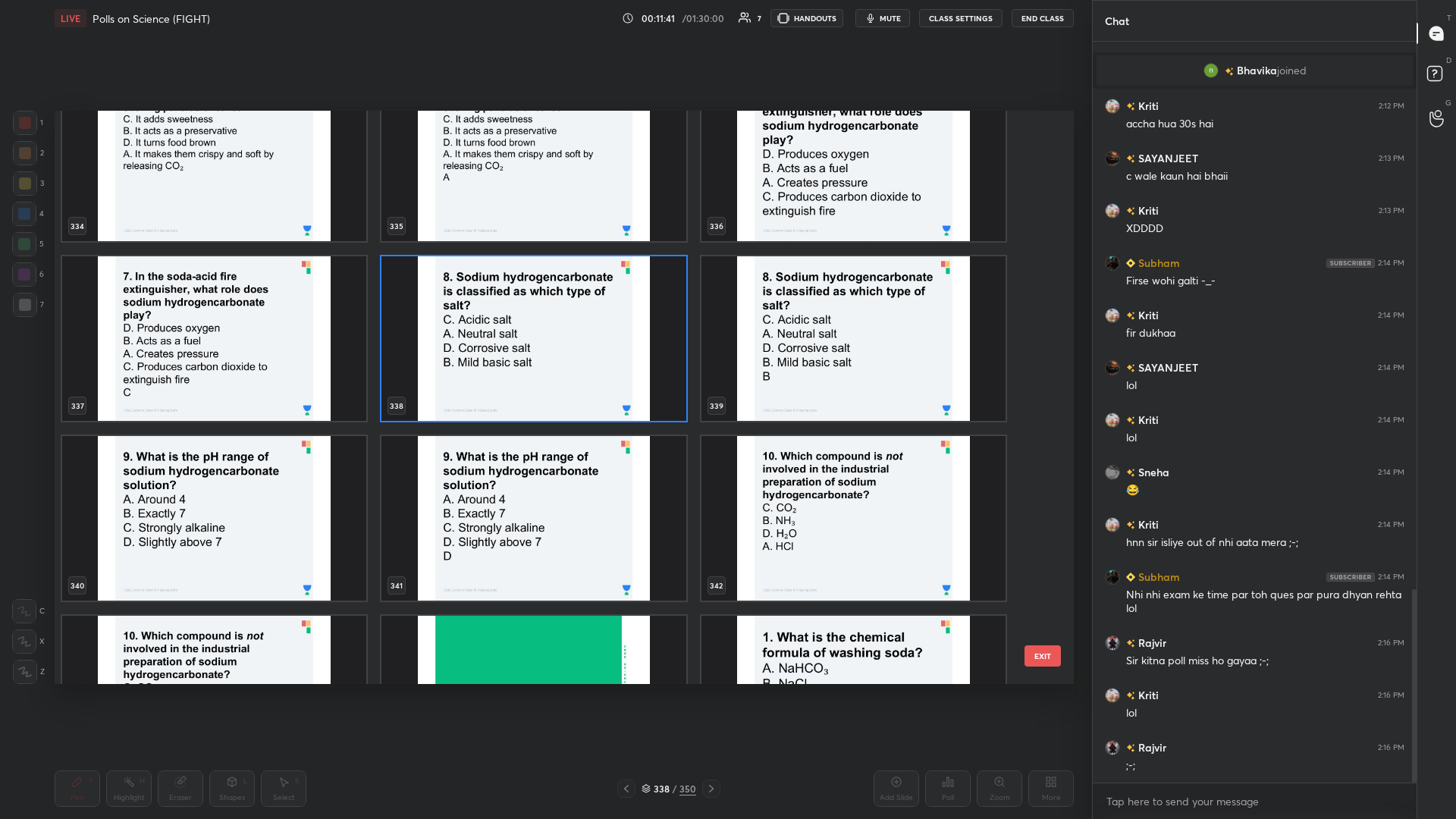
scroll to position [20019, 0]
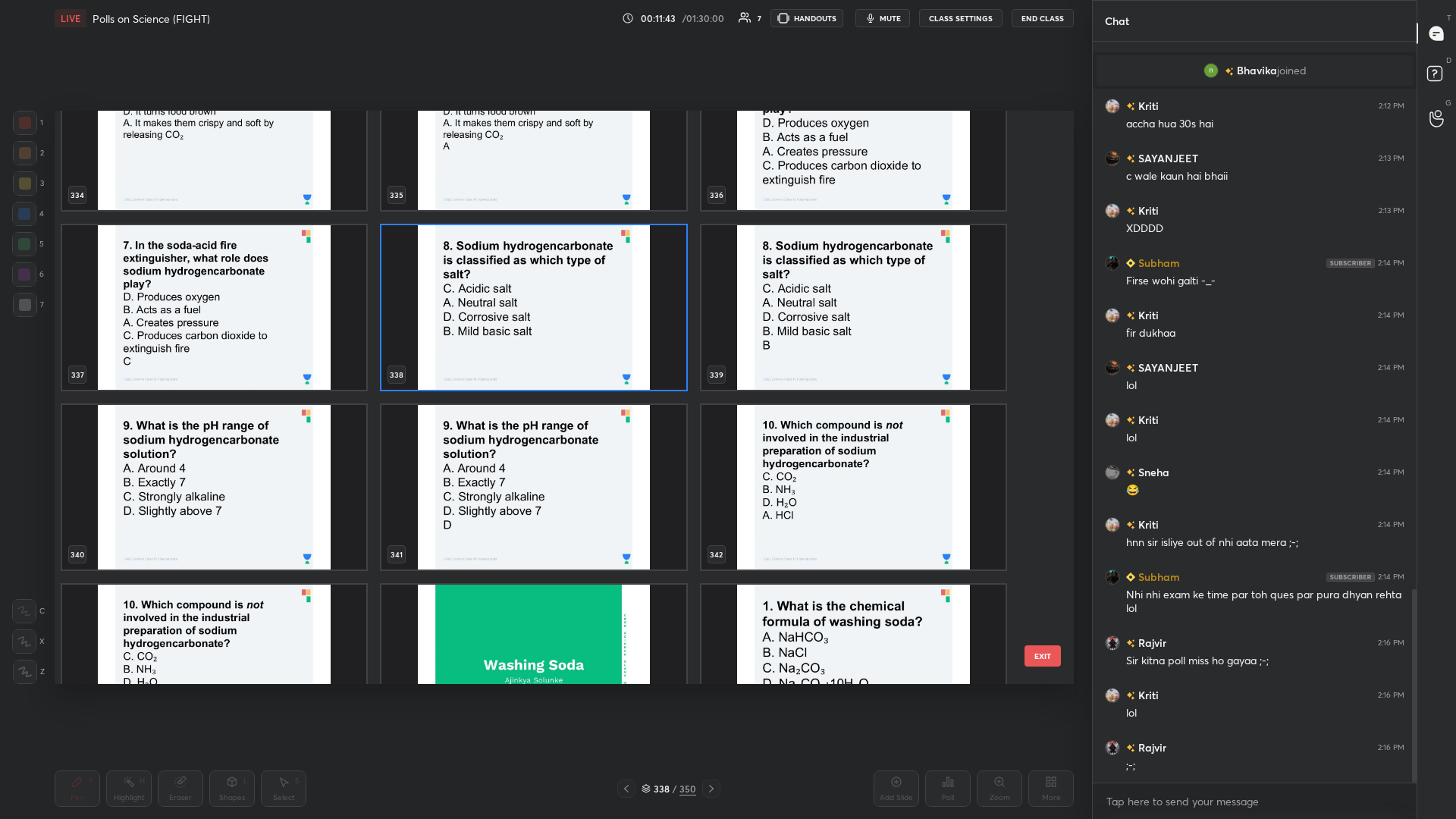
click at [240, 355] on img "grid" at bounding box center [215, 487] width 305 height 165
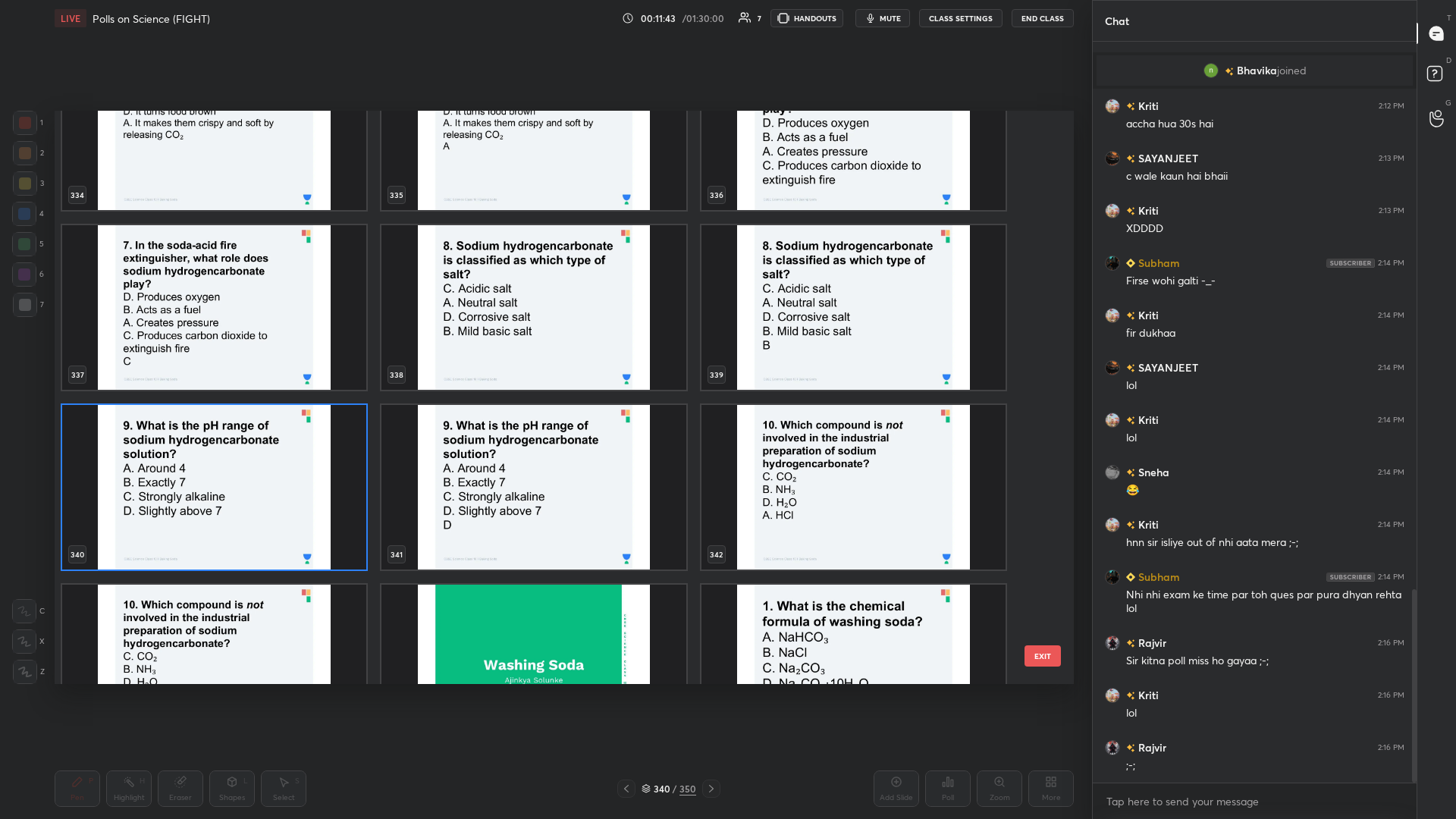
click at [240, 355] on img "grid" at bounding box center [215, 487] width 305 height 165
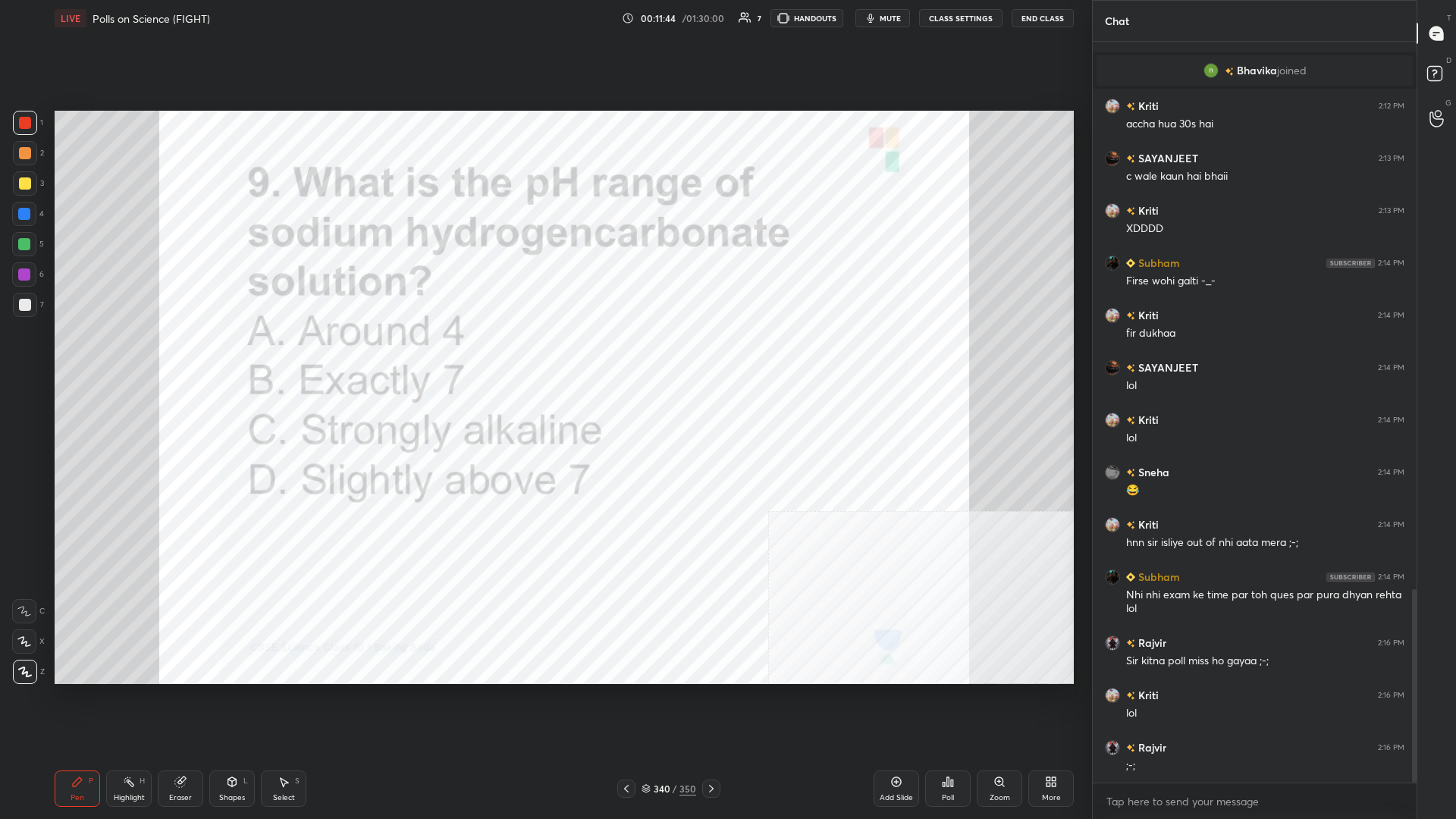
click at [544, 355] on icon at bounding box center [948, 782] width 12 height 12
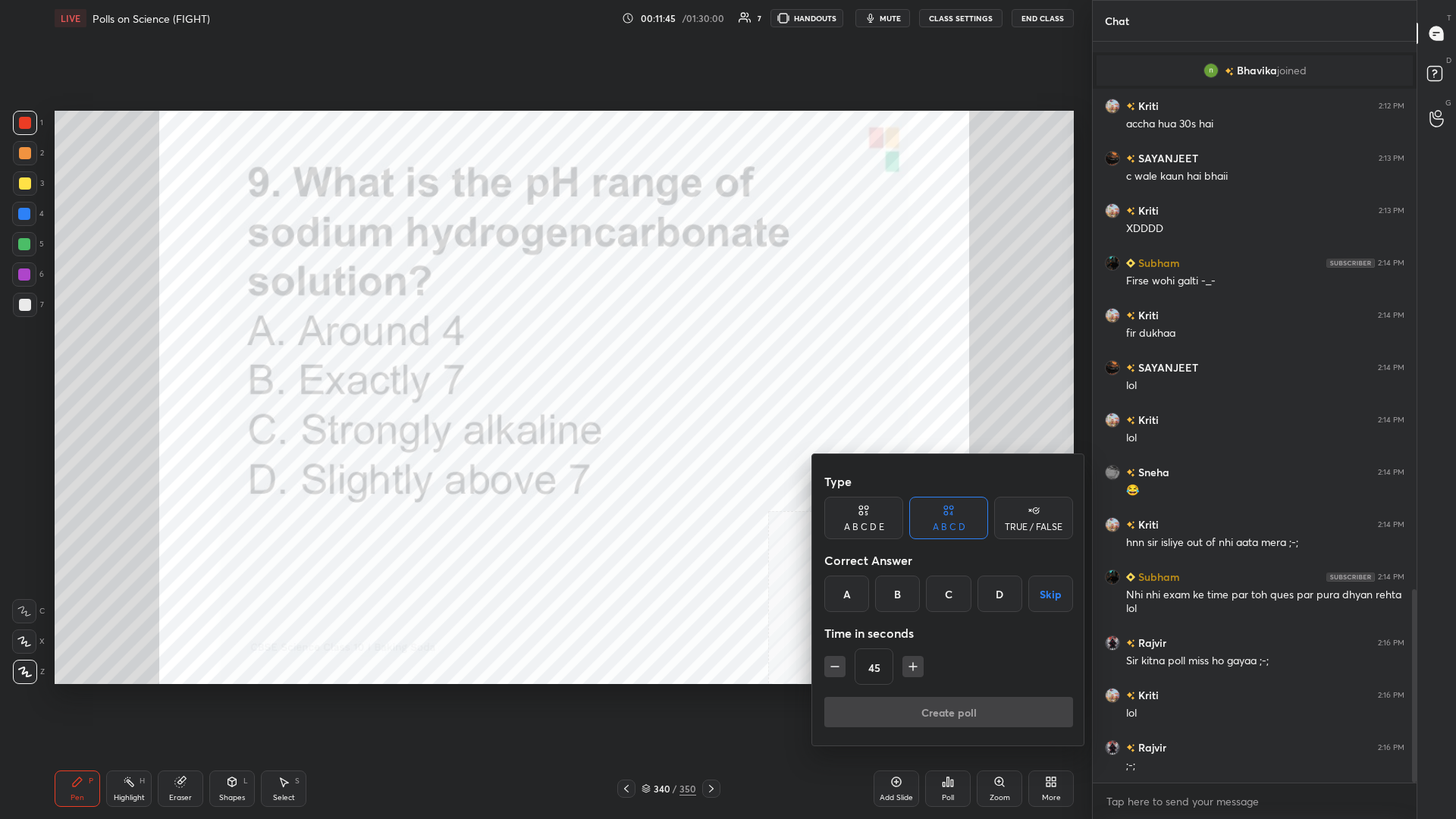
click at [544, 355] on div "D" at bounding box center [1000, 593] width 45 height 36
click at [544, 355] on button "Create poll" at bounding box center [948, 712] width 248 height 30
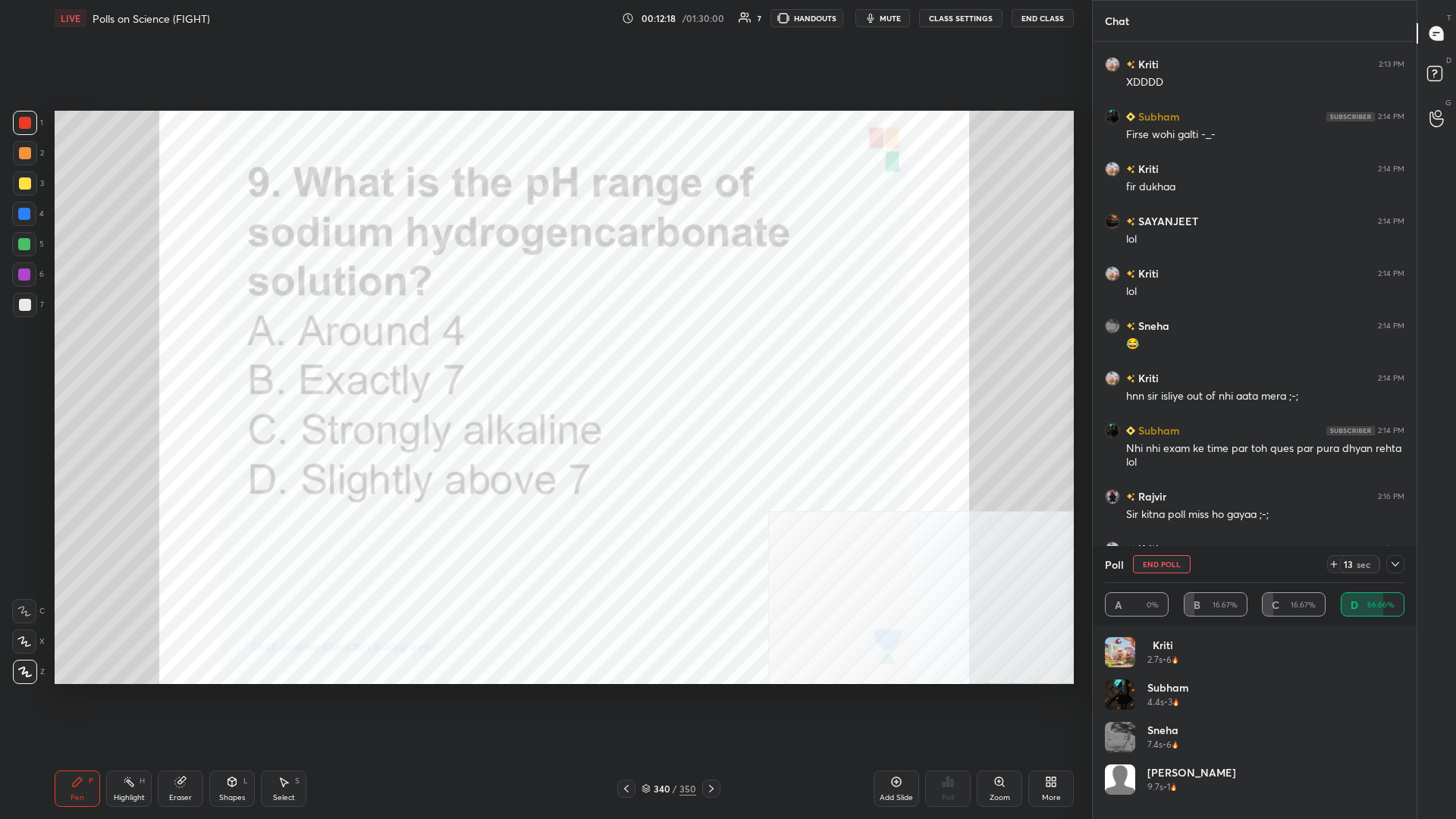
scroll to position [2299, 0]
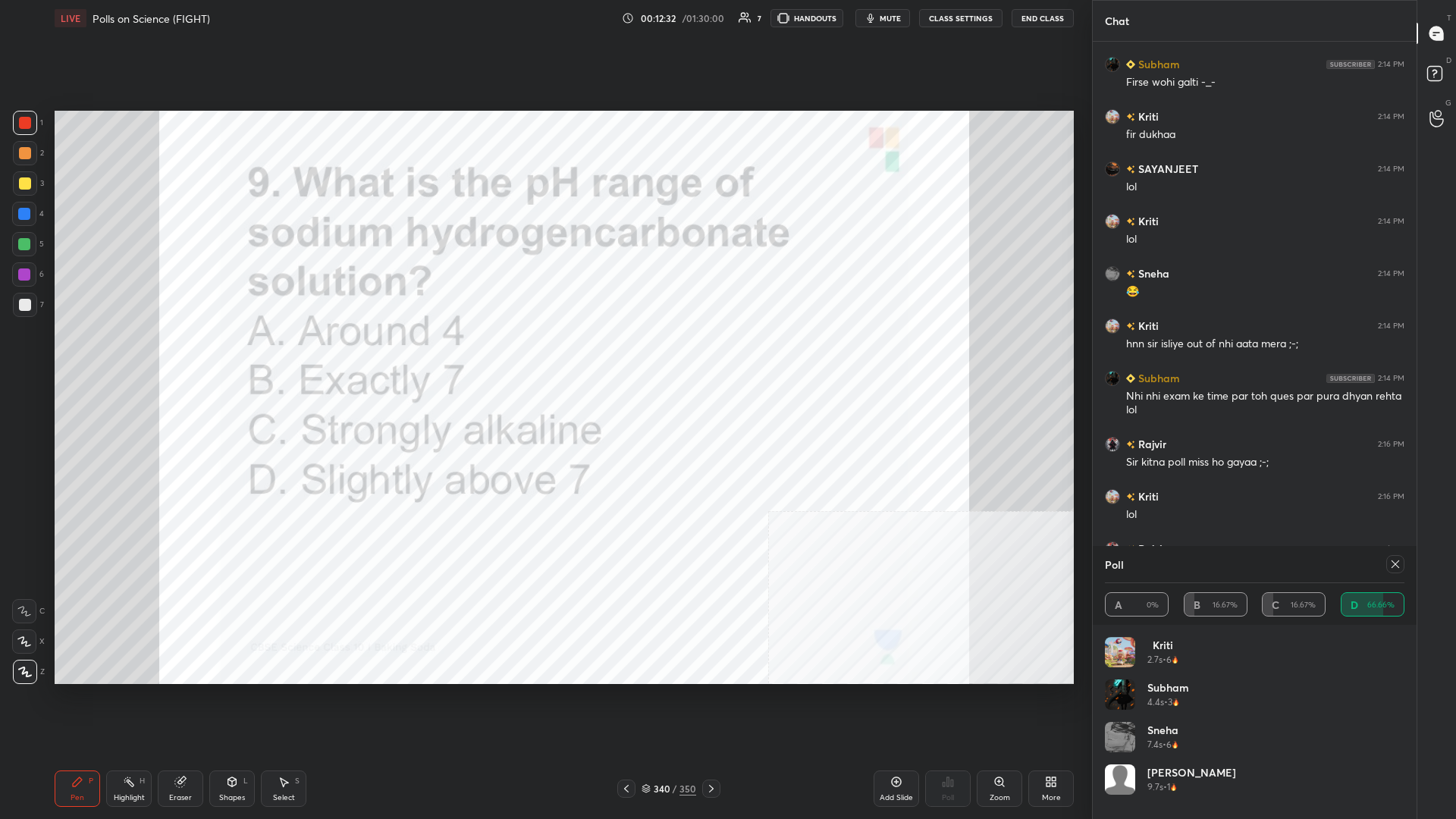
click at [544, 355] on div at bounding box center [1395, 564] width 18 height 18
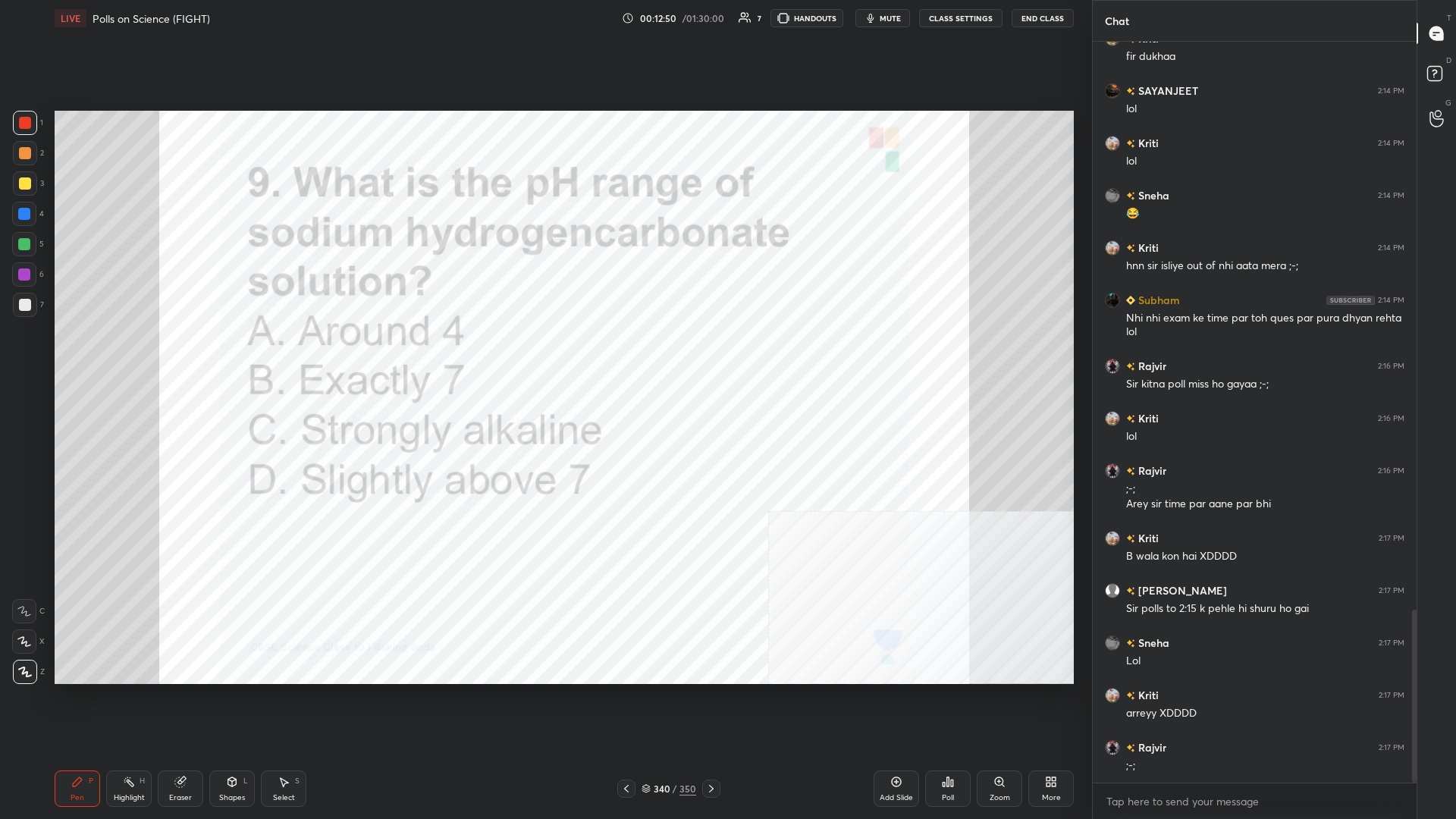
scroll to position [2429, 0]
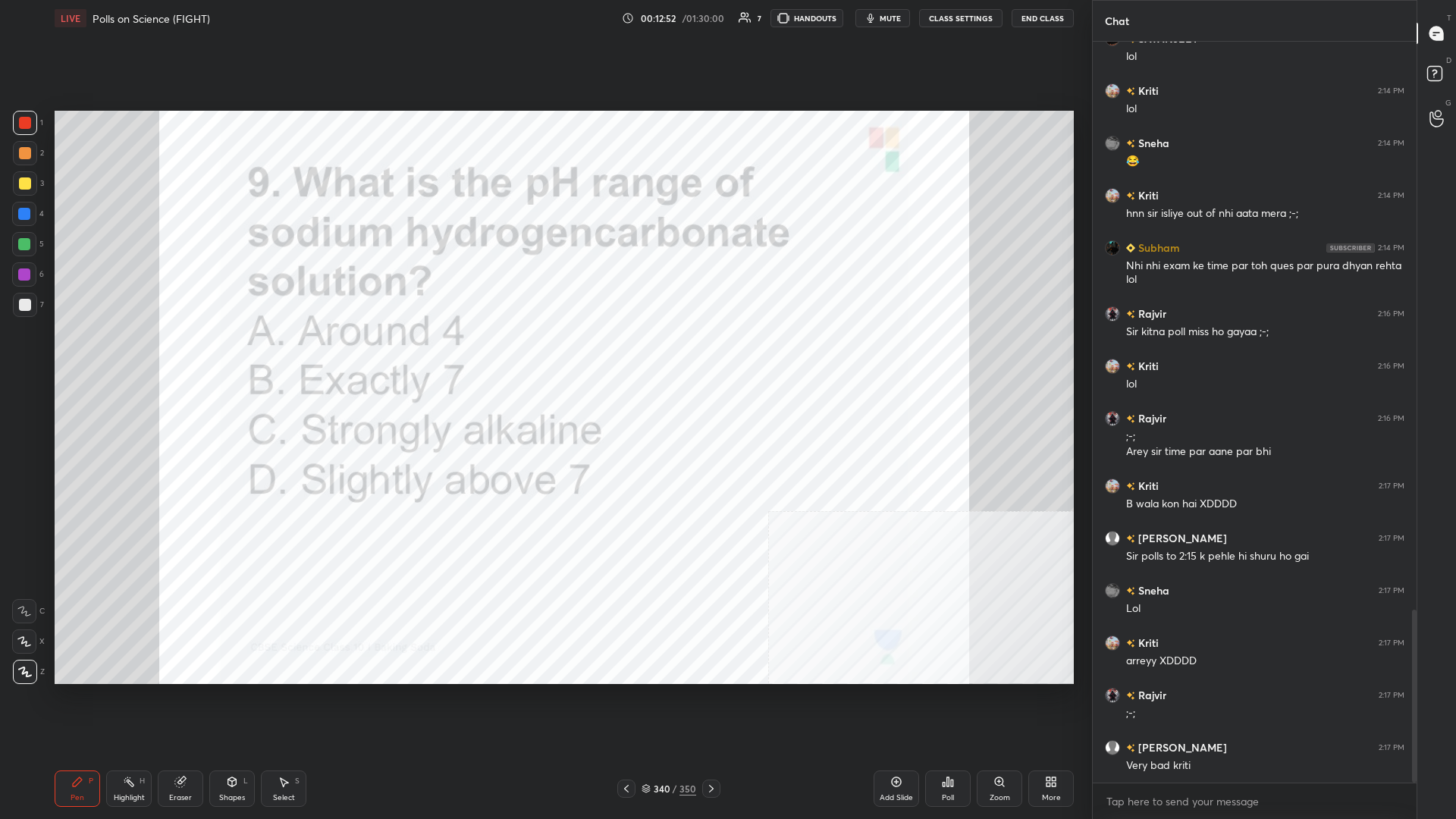
click at [544, 355] on div "340 / 350" at bounding box center [669, 788] width 54 height 13
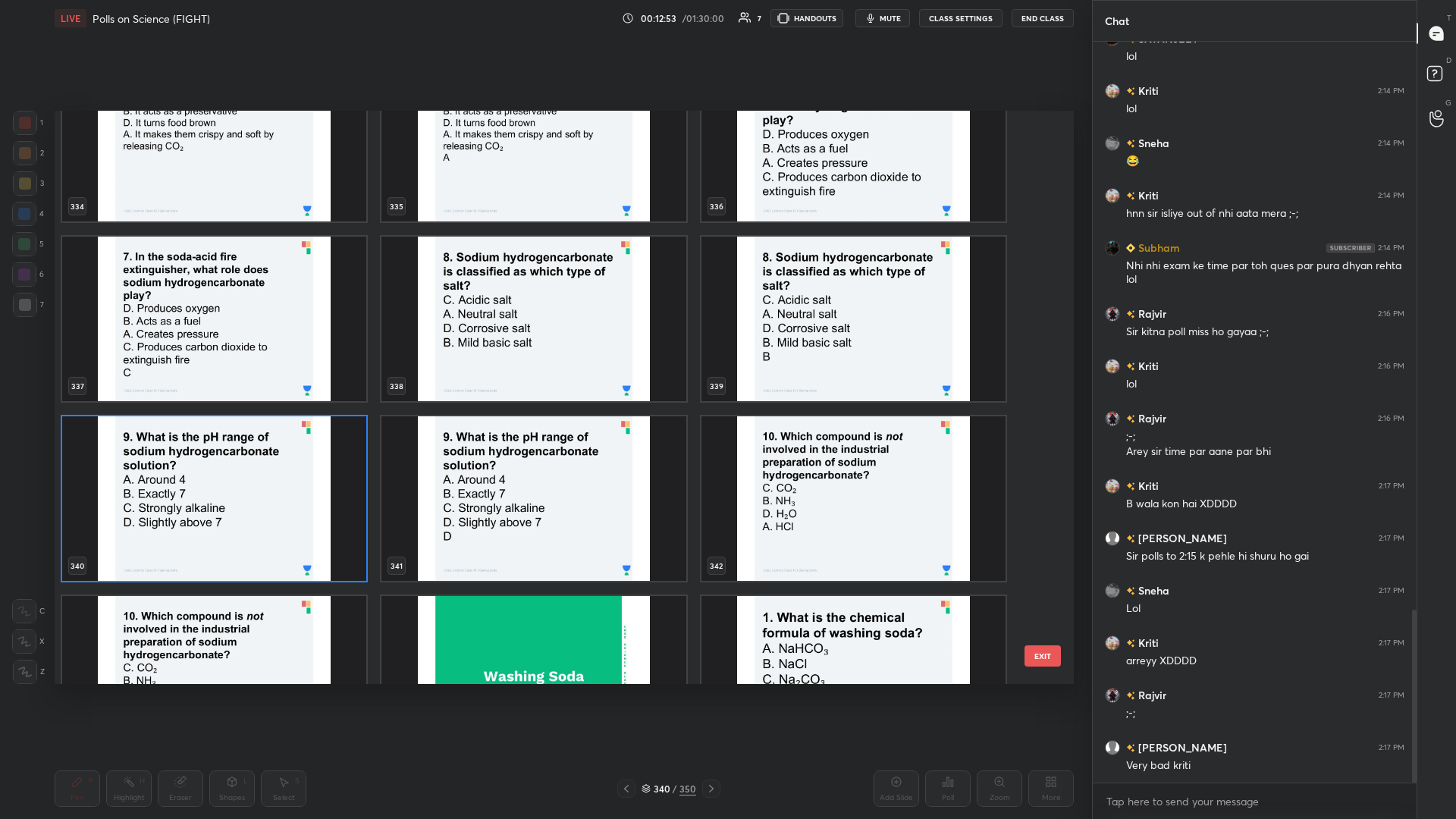
scroll to position [20199, 0]
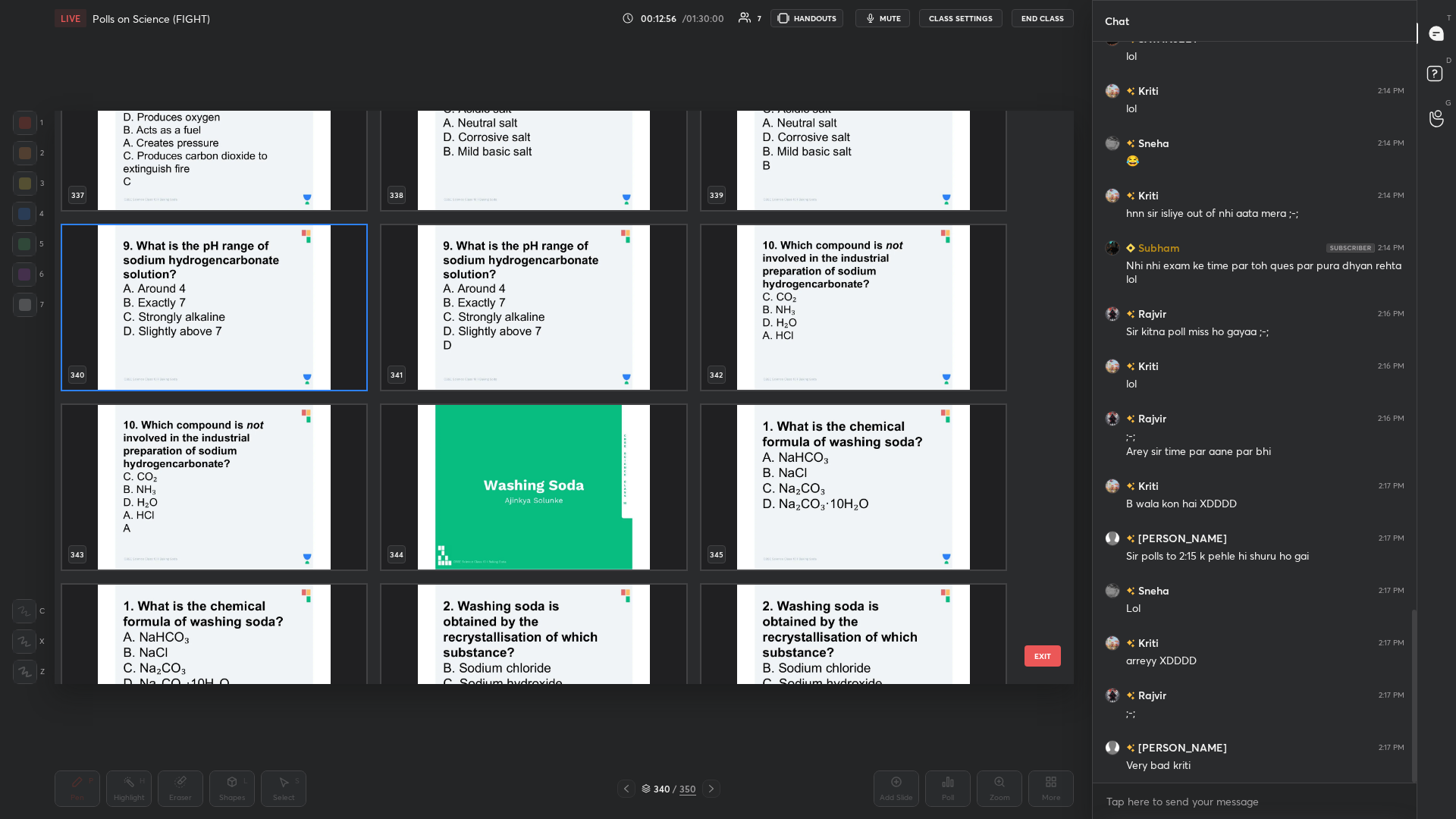
click at [544, 322] on img "grid" at bounding box center [854, 307] width 305 height 165
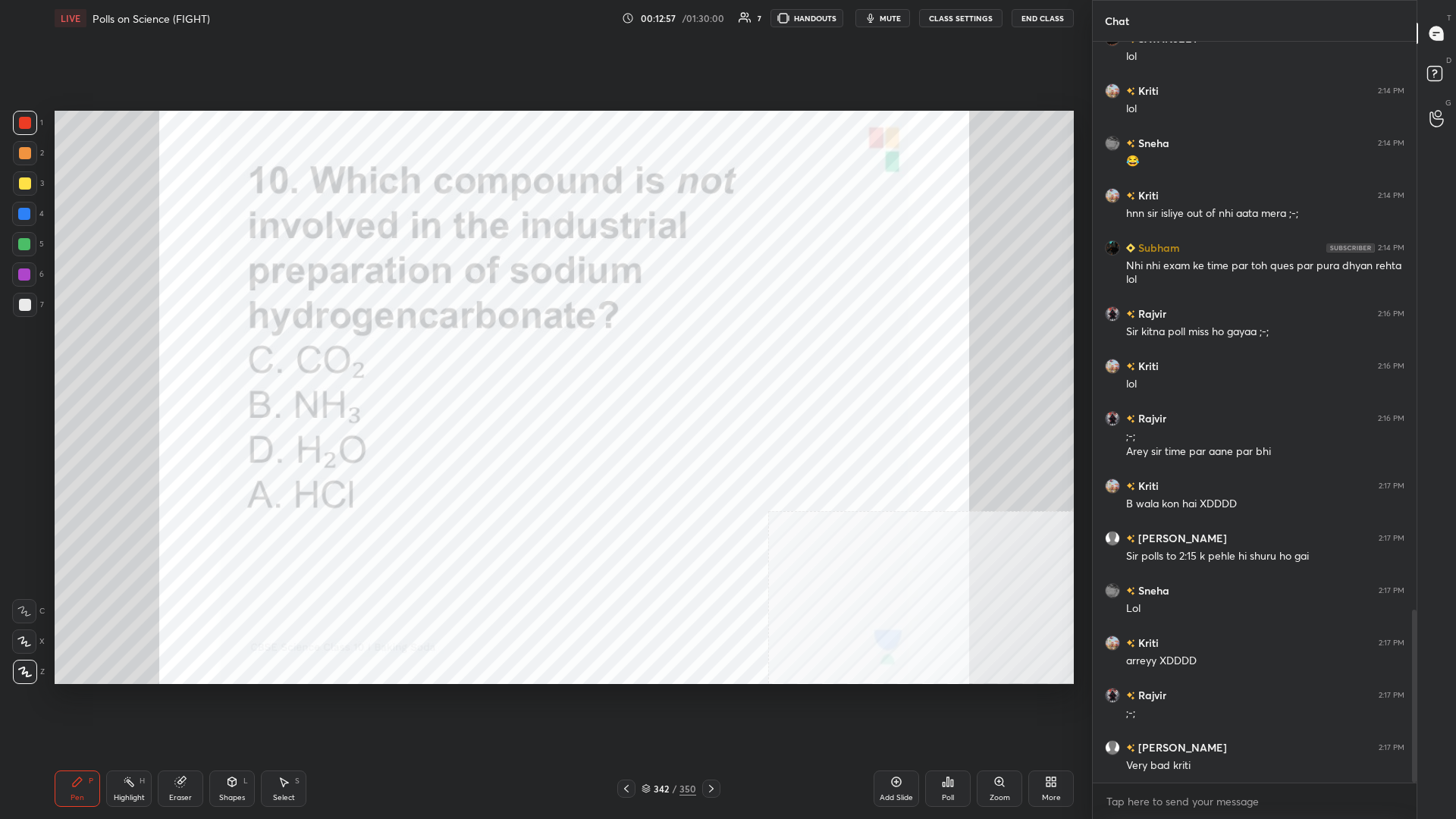
click at [544, 355] on div "Poll" at bounding box center [948, 798] width 12 height 8
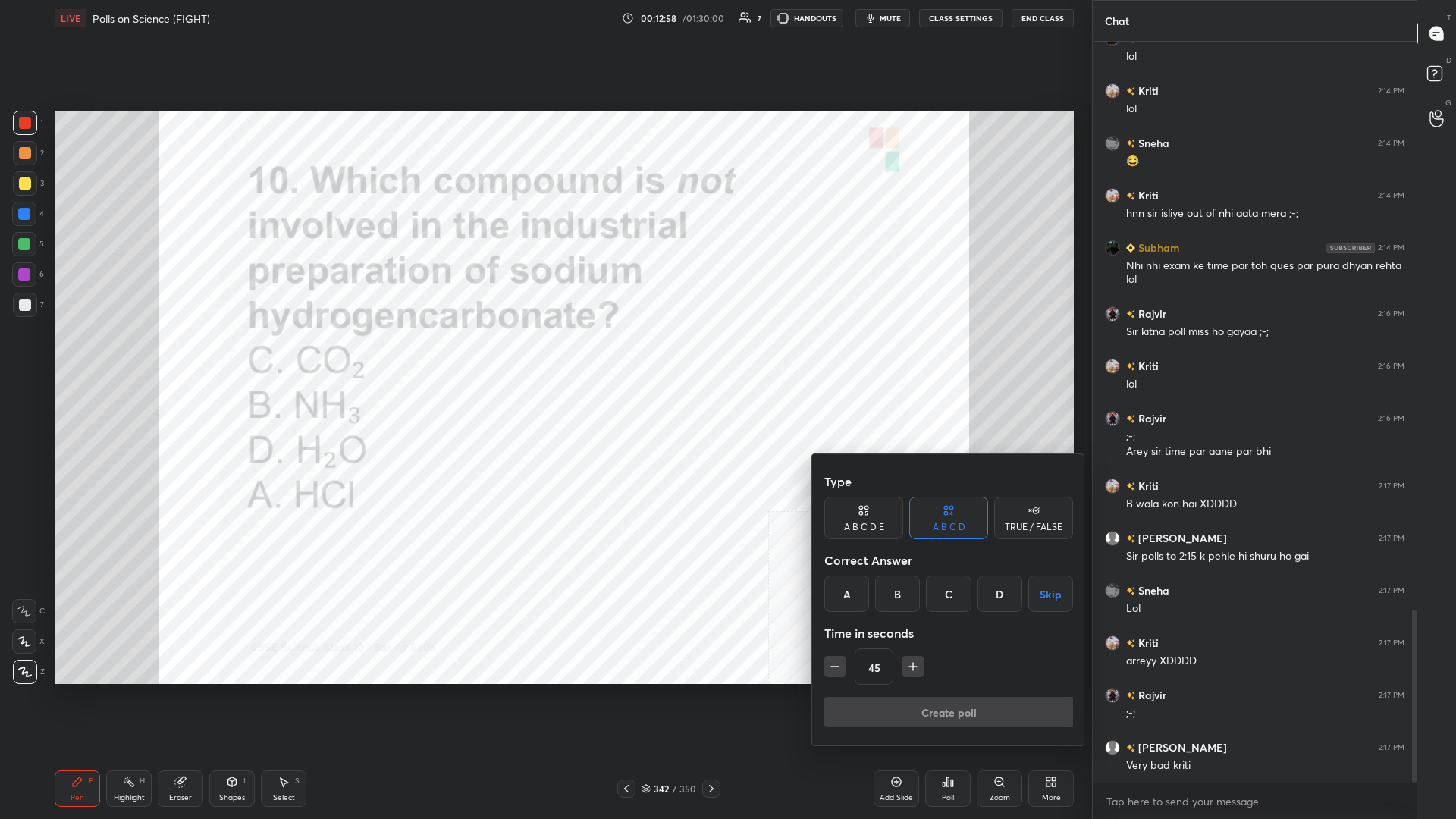
click at [544, 355] on div "A" at bounding box center [847, 593] width 45 height 36
click at [544, 355] on button "Create poll" at bounding box center [948, 712] width 248 height 30
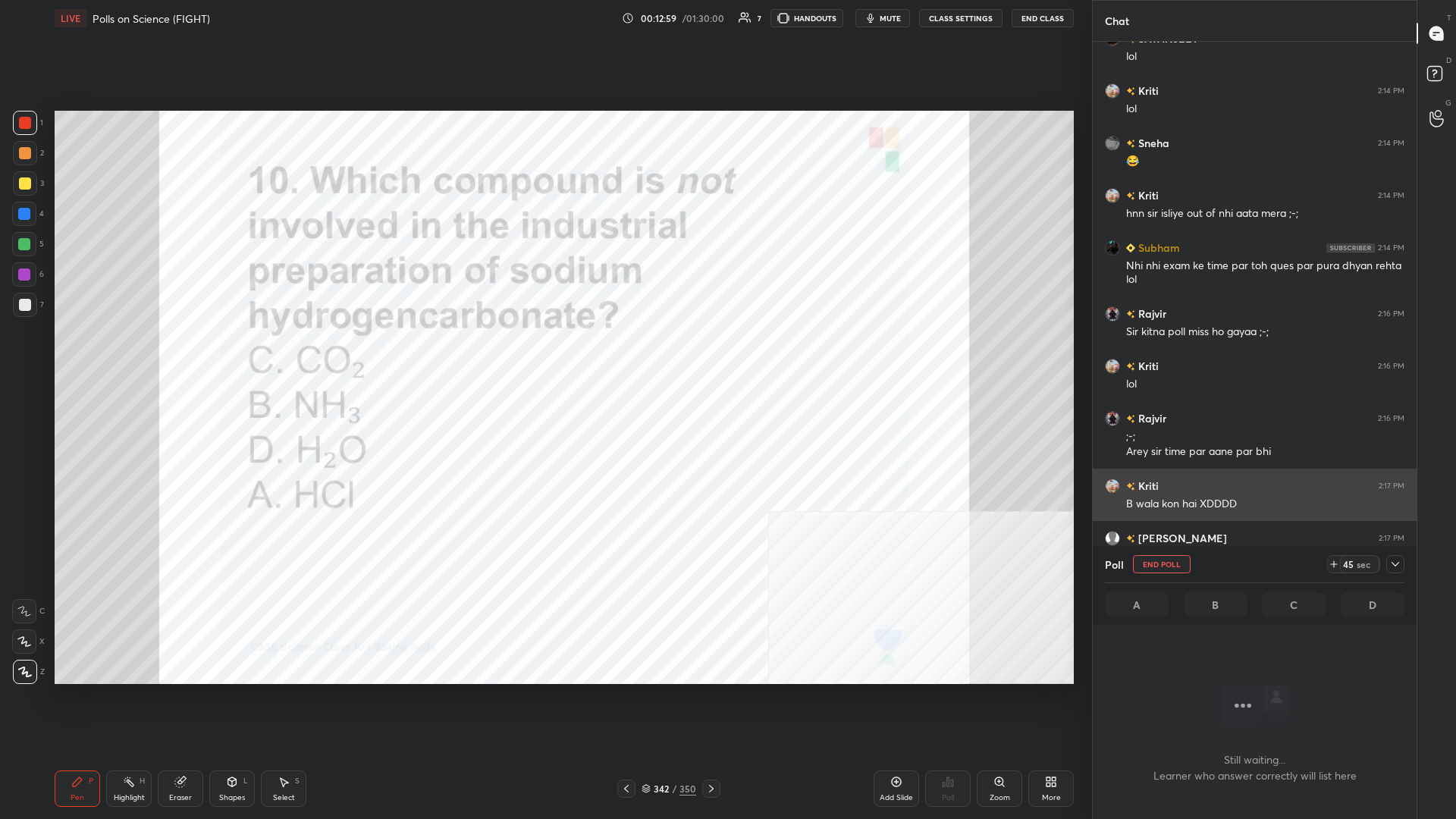
scroll to position [662, 324]
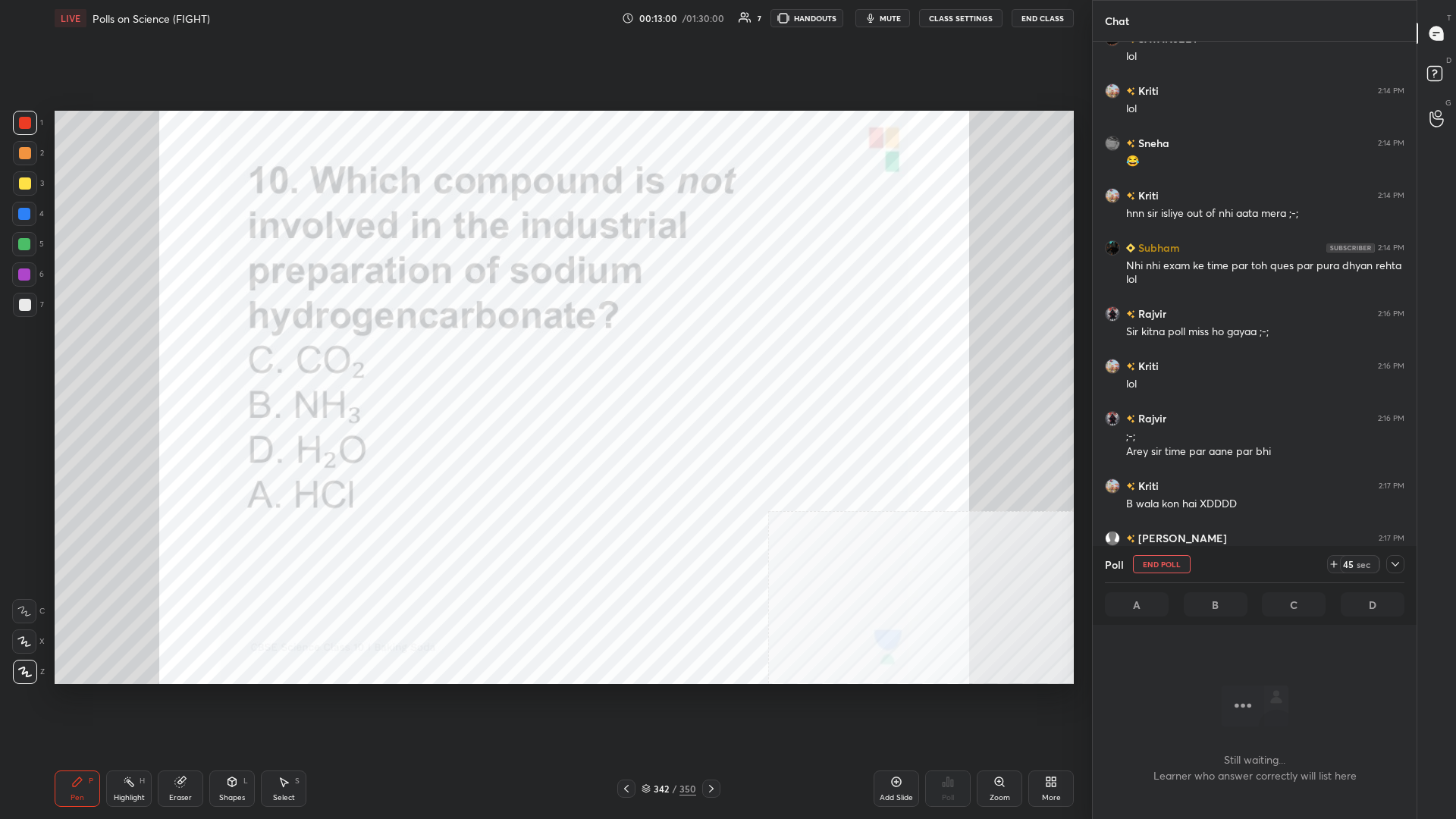
click at [544, 355] on div at bounding box center [1395, 564] width 18 height 18
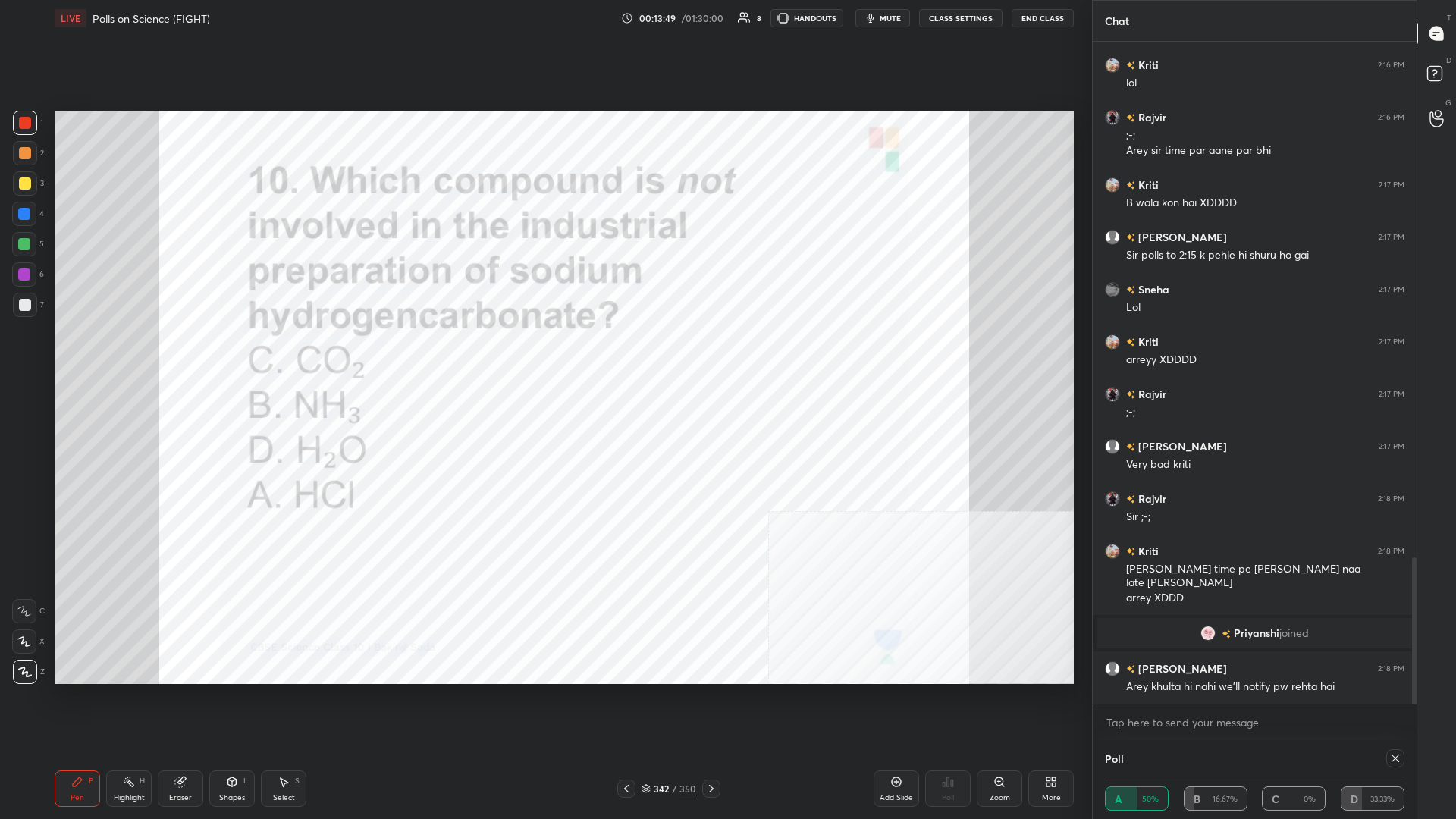
scroll to position [2339, 0]
click at [544, 355] on div "342 / 350" at bounding box center [669, 789] width 103 height 18
click at [544, 355] on div "342" at bounding box center [661, 789] width 15 height 9
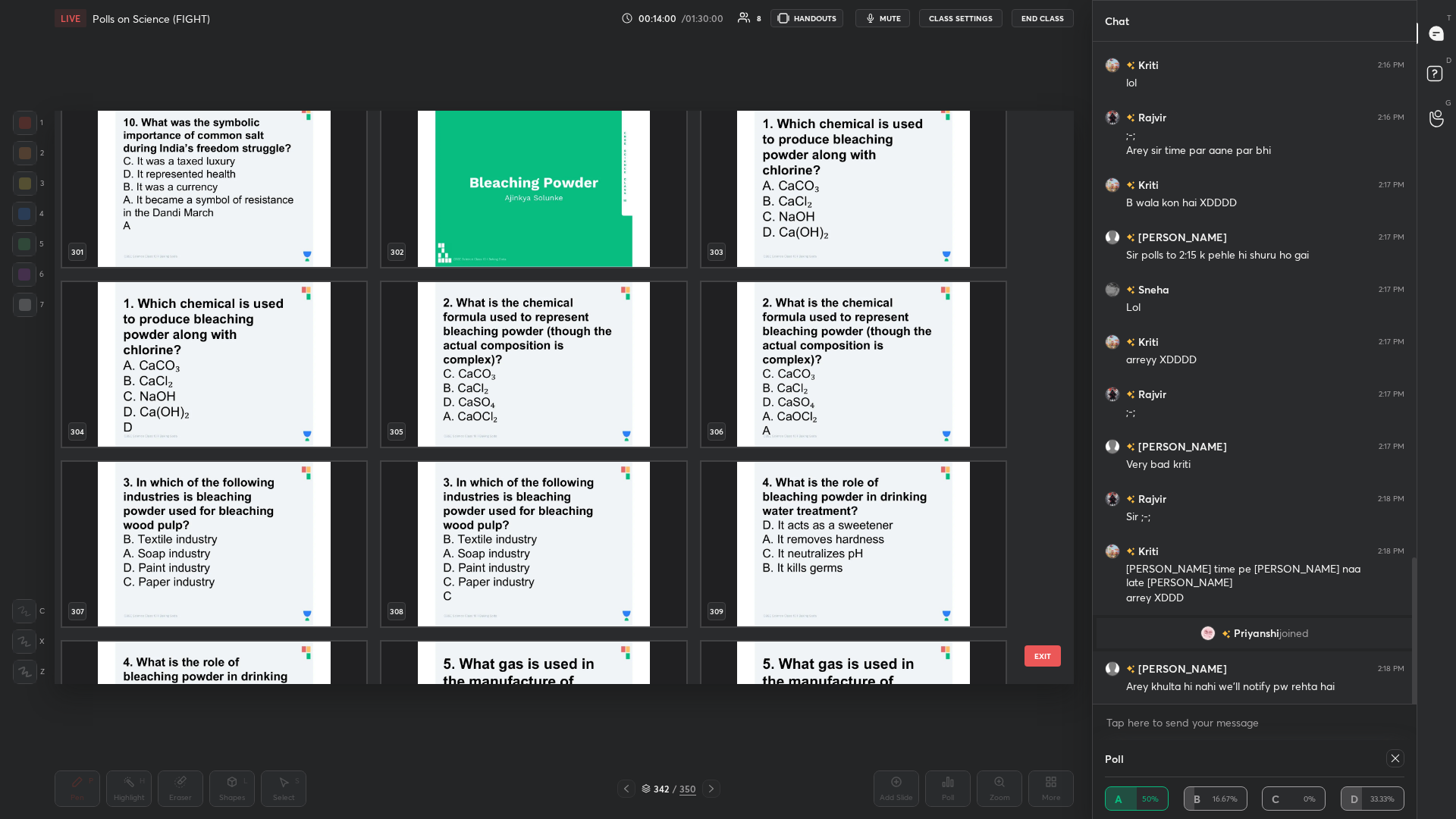
scroll to position [17907, 0]
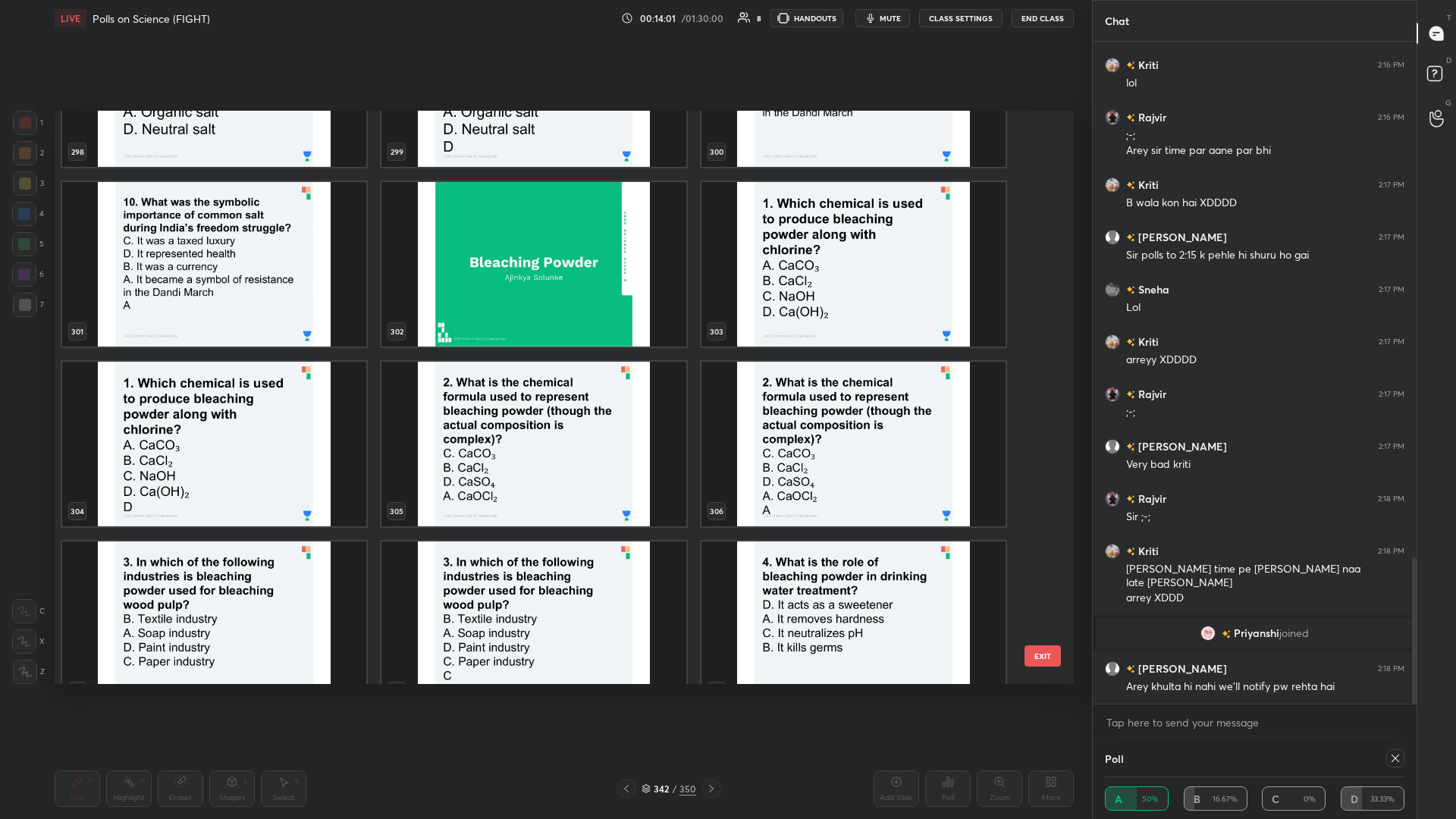
click at [544, 272] on img "grid" at bounding box center [854, 264] width 305 height 165
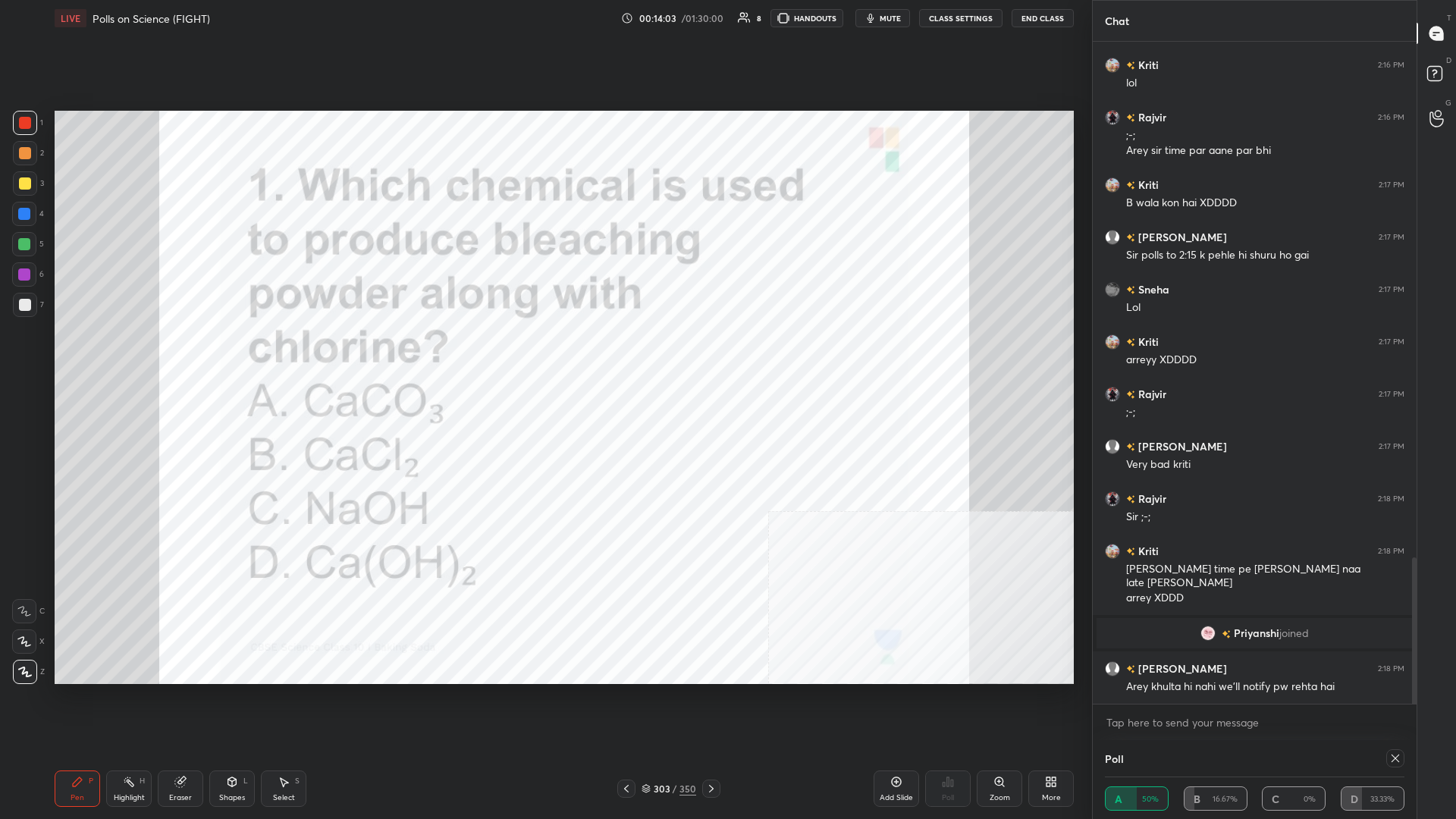
scroll to position [2406, 0]
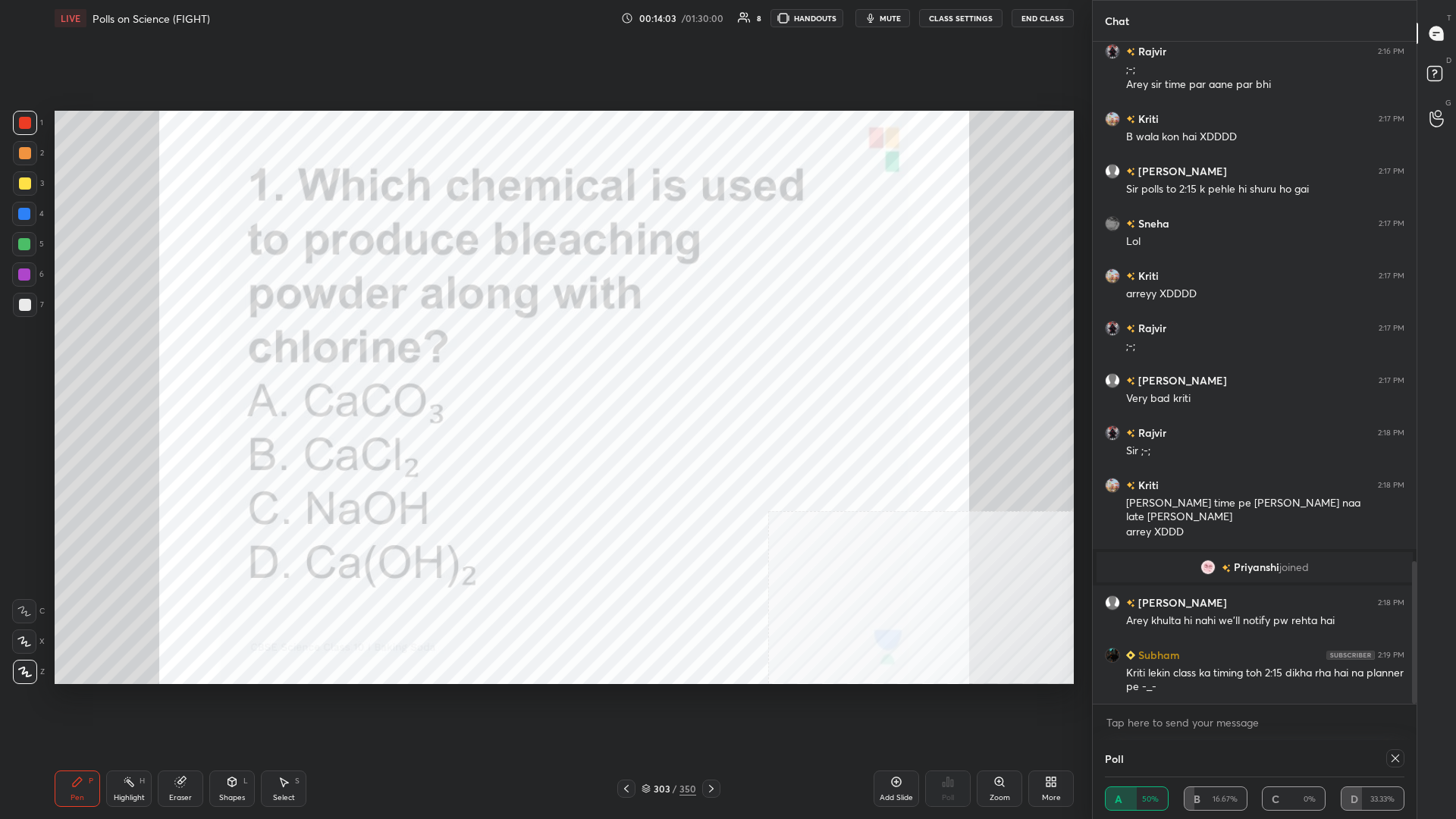
click at [544, 355] on div at bounding box center [1395, 758] width 18 height 18
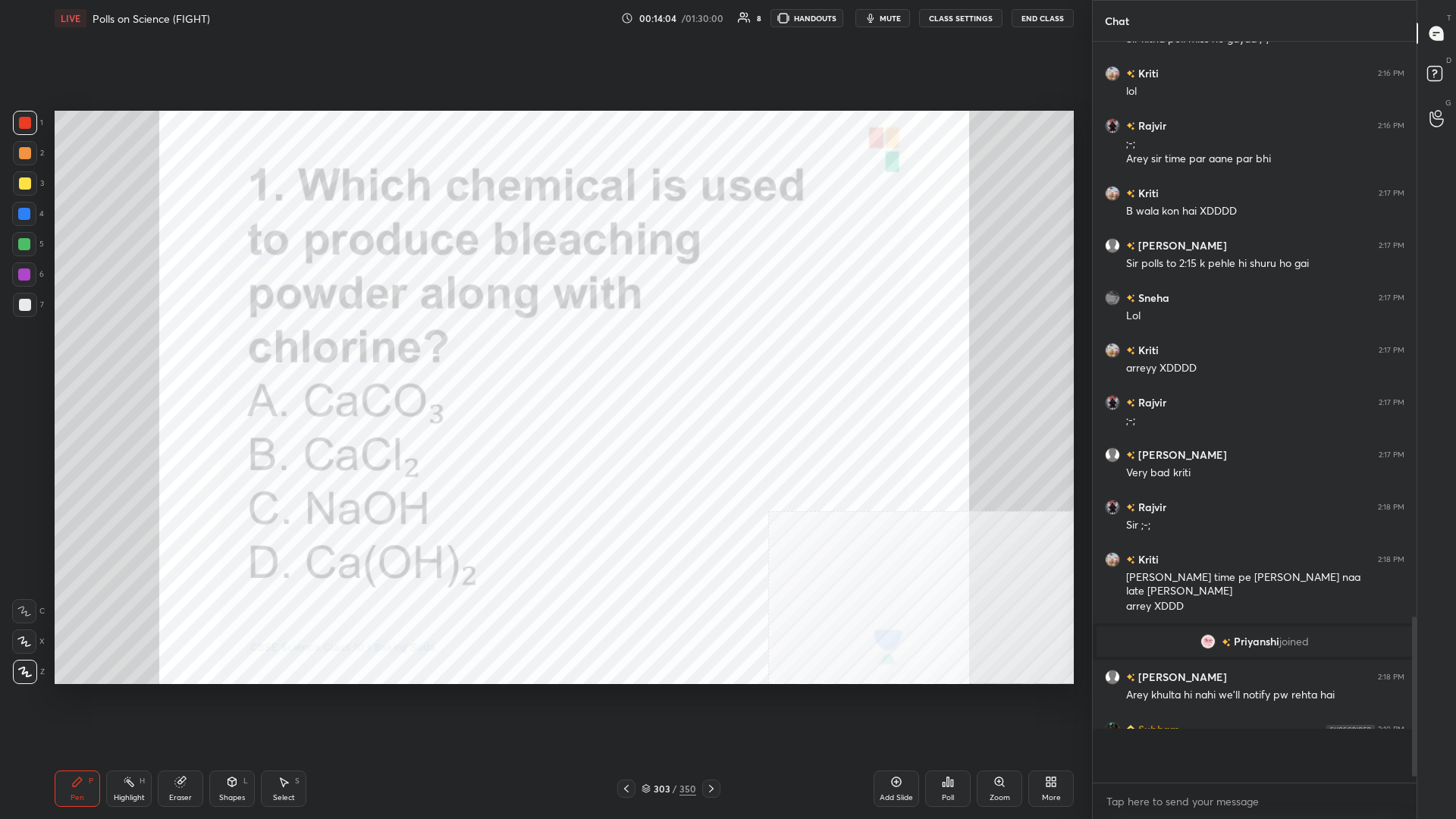
scroll to position [2327, 0]
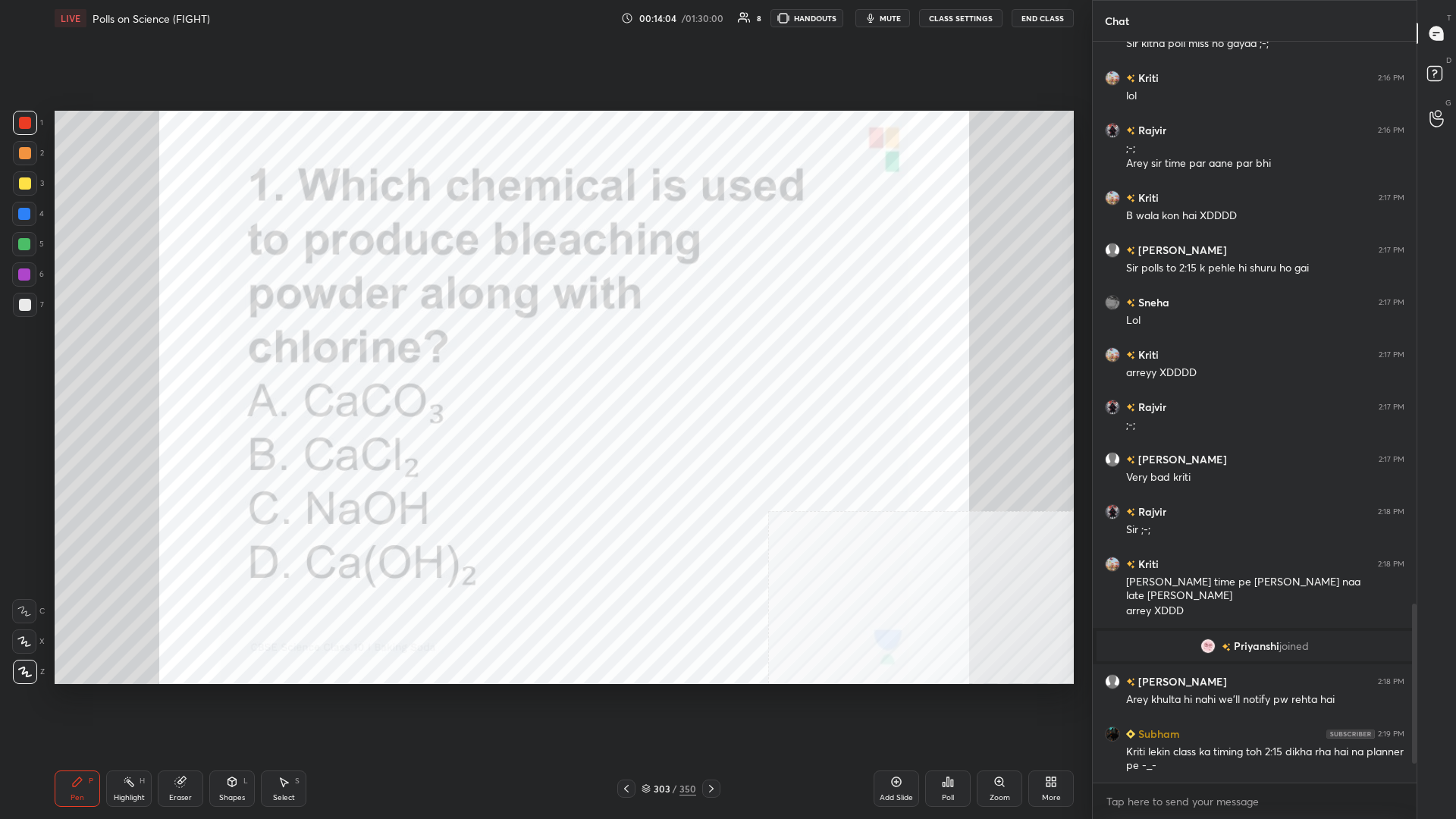
click at [544, 355] on div "Poll" at bounding box center [948, 788] width 45 height 36
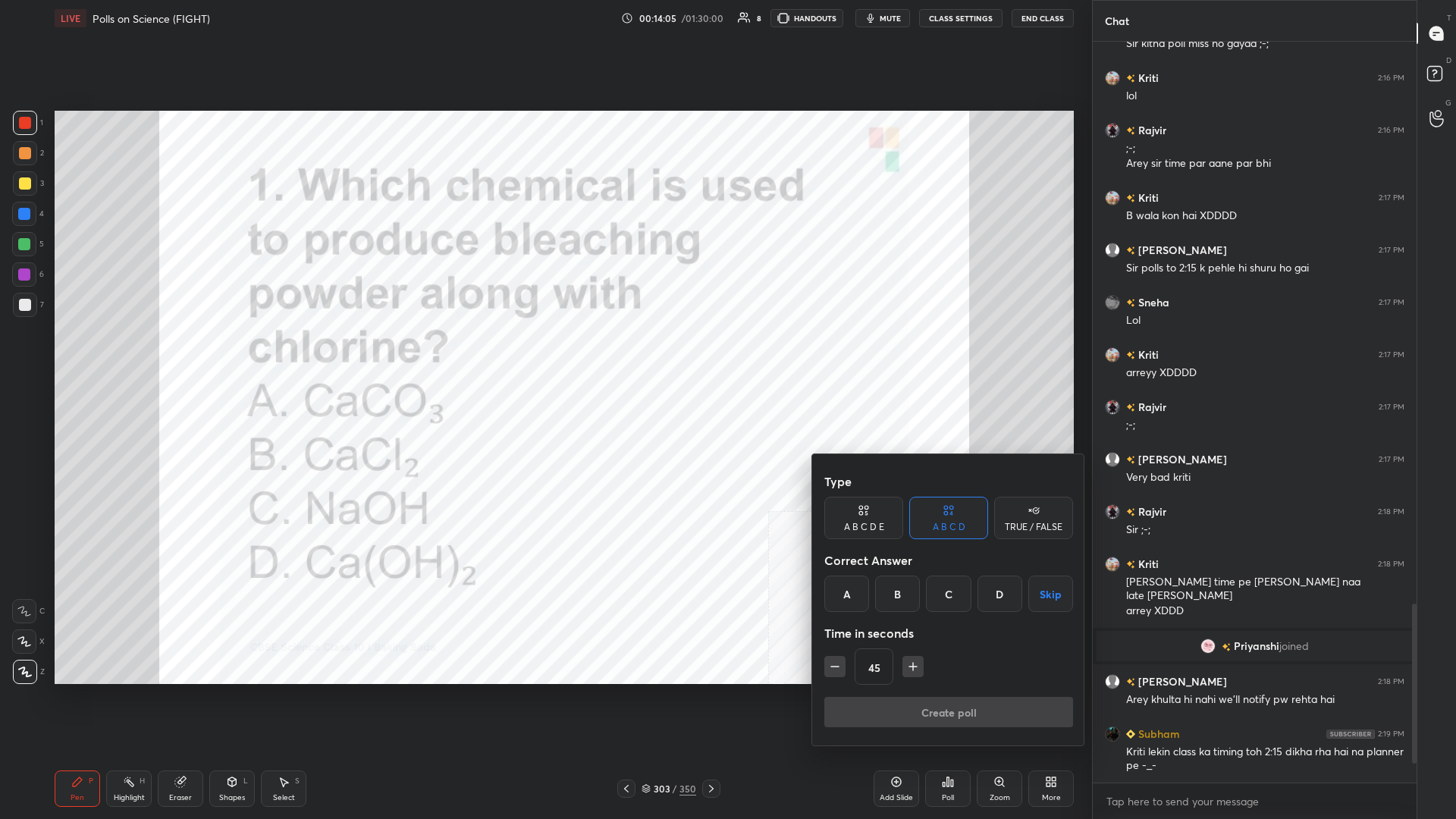
click at [544, 355] on div "D" at bounding box center [1000, 593] width 45 height 36
click at [544, 355] on button "Create poll" at bounding box center [948, 712] width 248 height 30
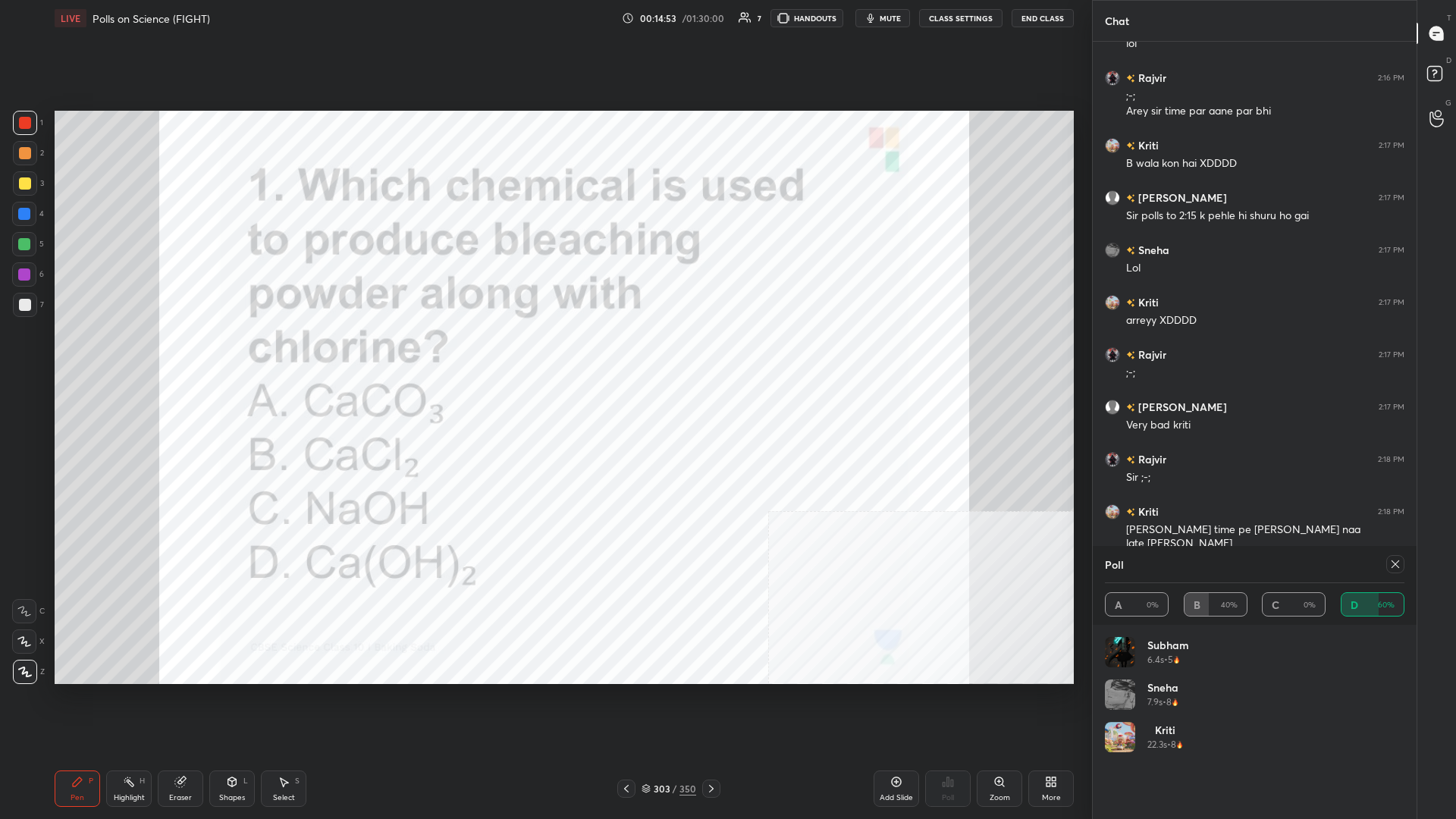
scroll to position [2487, 0]
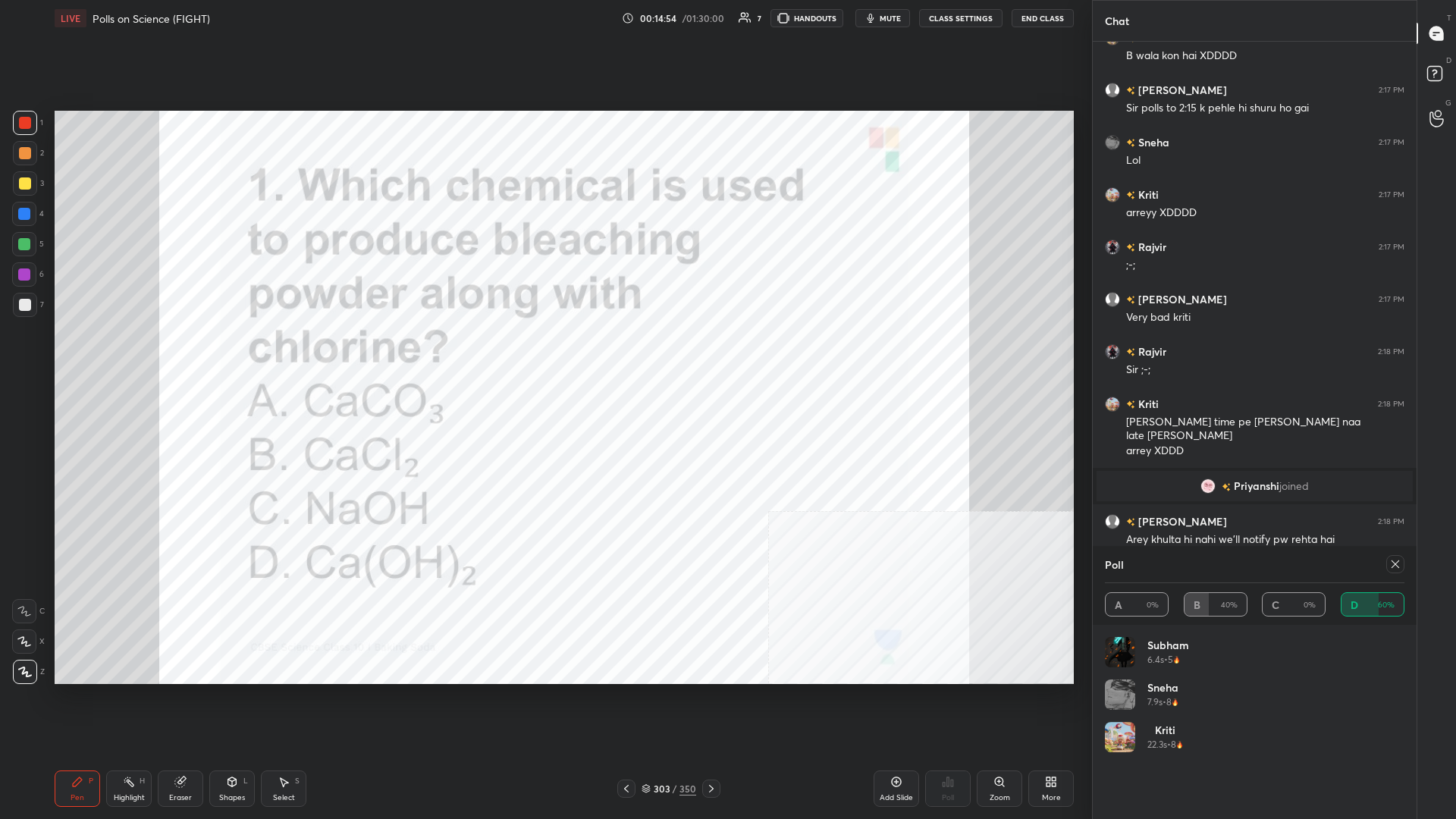
click at [544, 355] on div at bounding box center [1392, 564] width 24 height 18
click at [544, 355] on icon at bounding box center [1395, 564] width 12 height 12
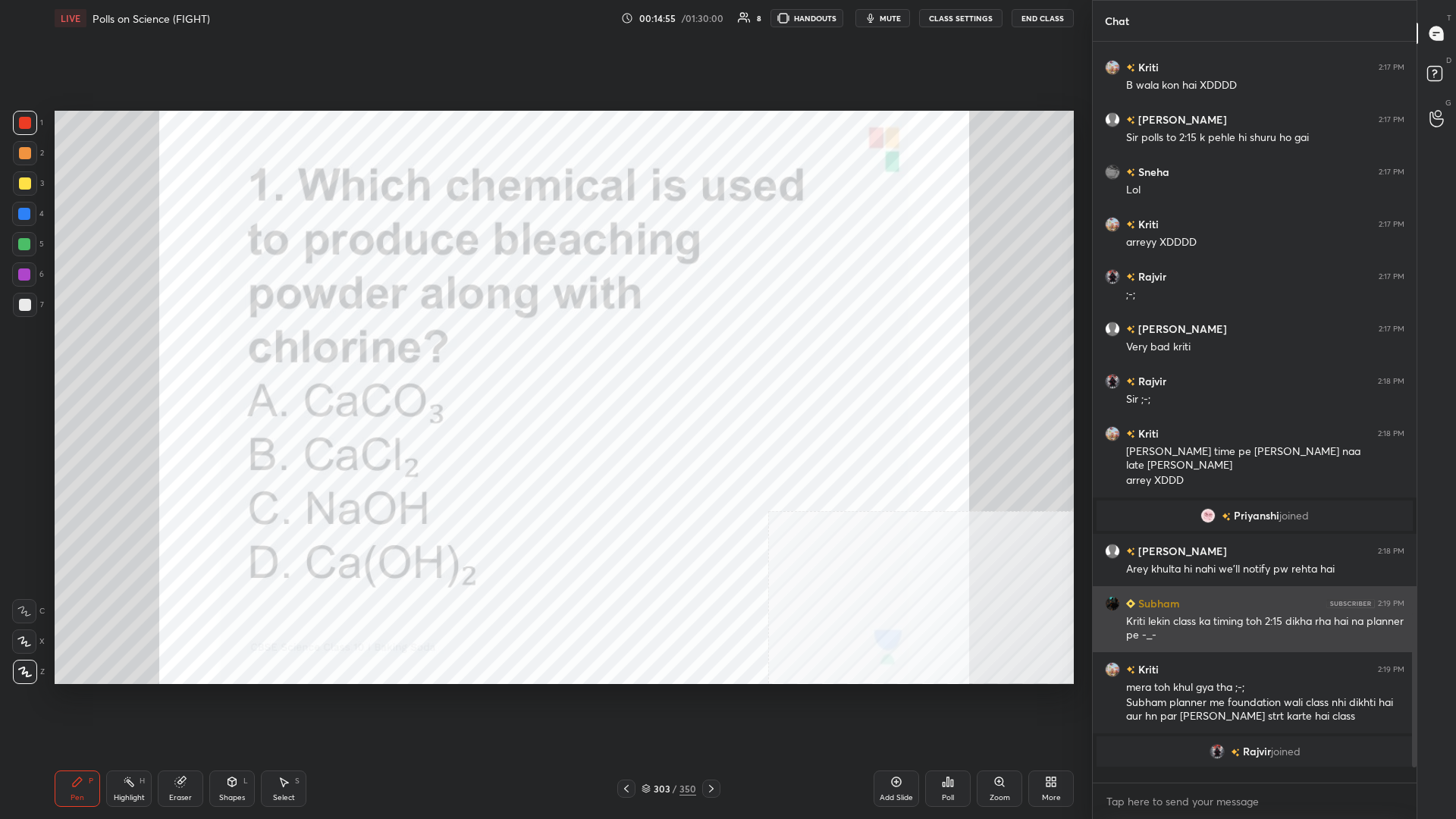
scroll to position [773, 324]
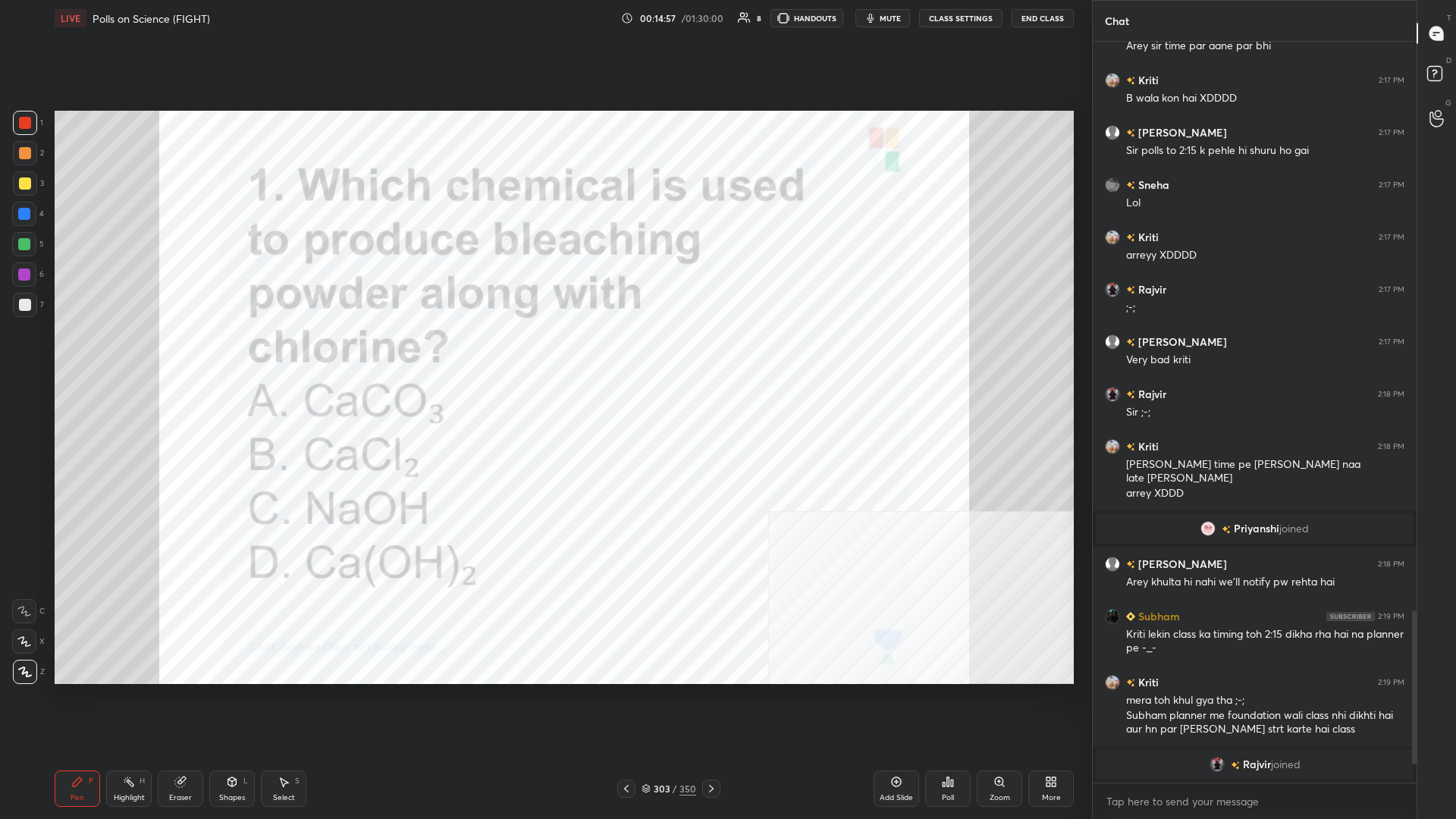
click at [544, 355] on div "303 / 350" at bounding box center [669, 788] width 54 height 13
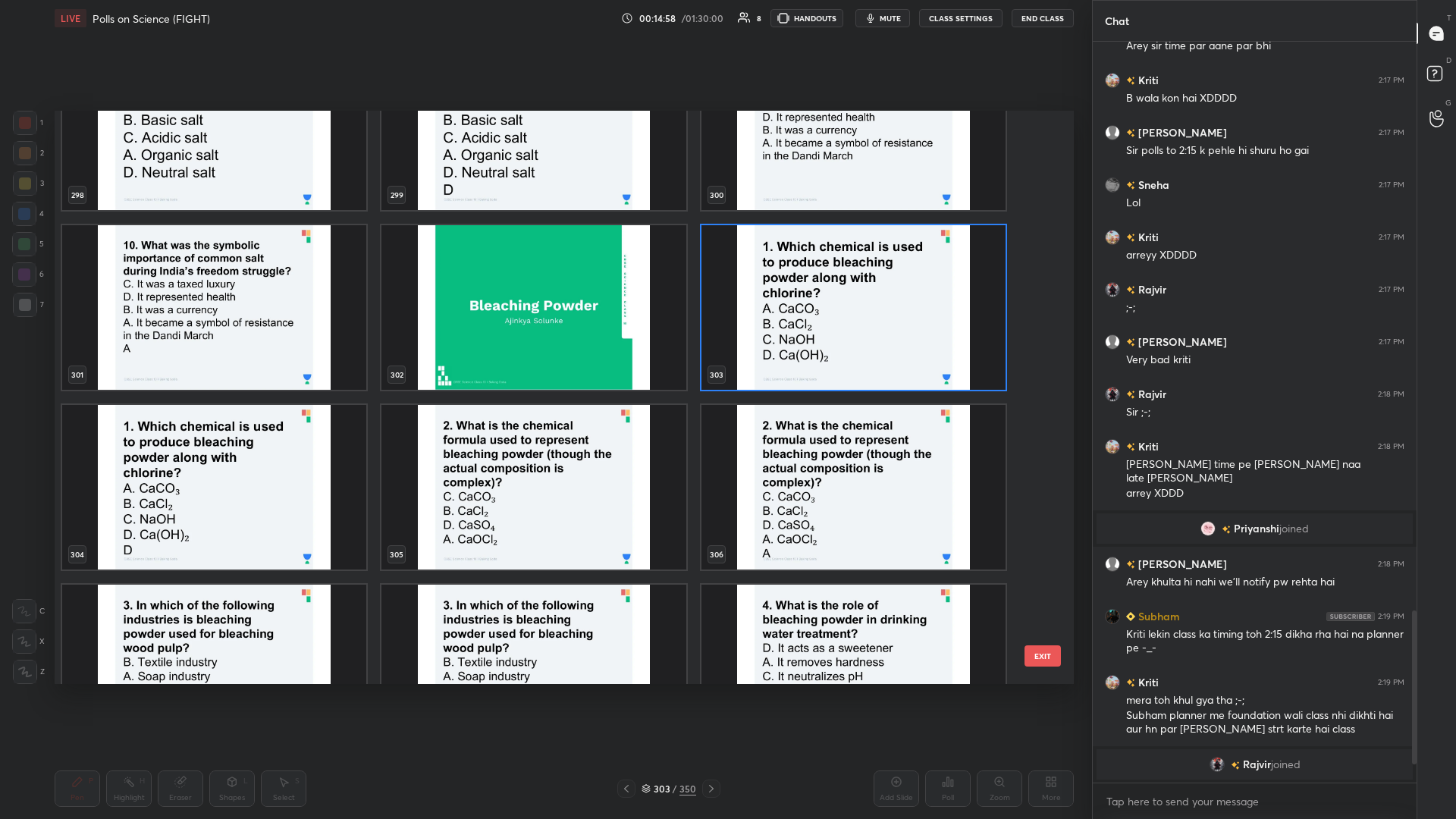
click at [544, 355] on img "grid" at bounding box center [533, 487] width 305 height 165
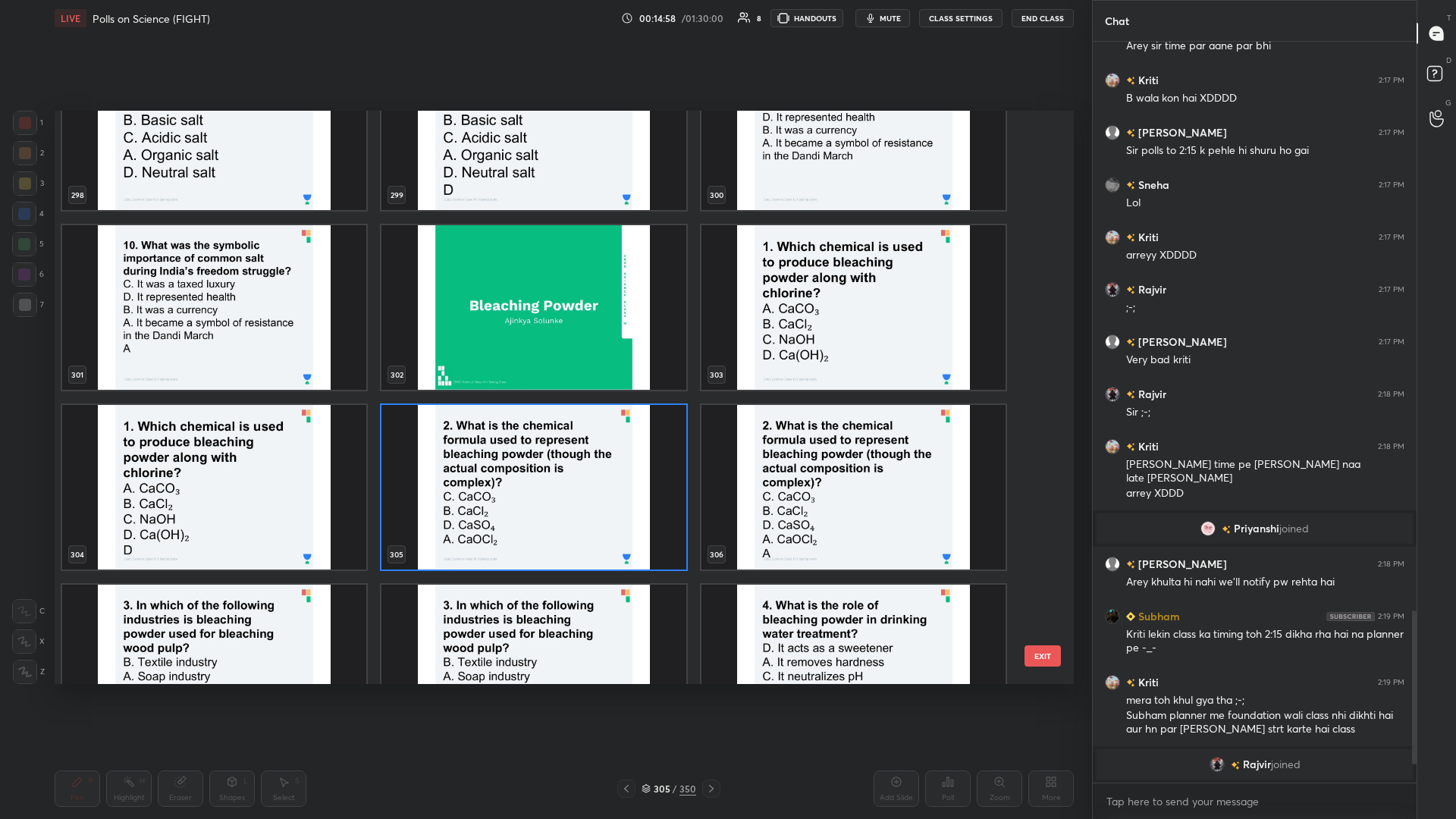
click at [544, 355] on img "grid" at bounding box center [533, 487] width 305 height 165
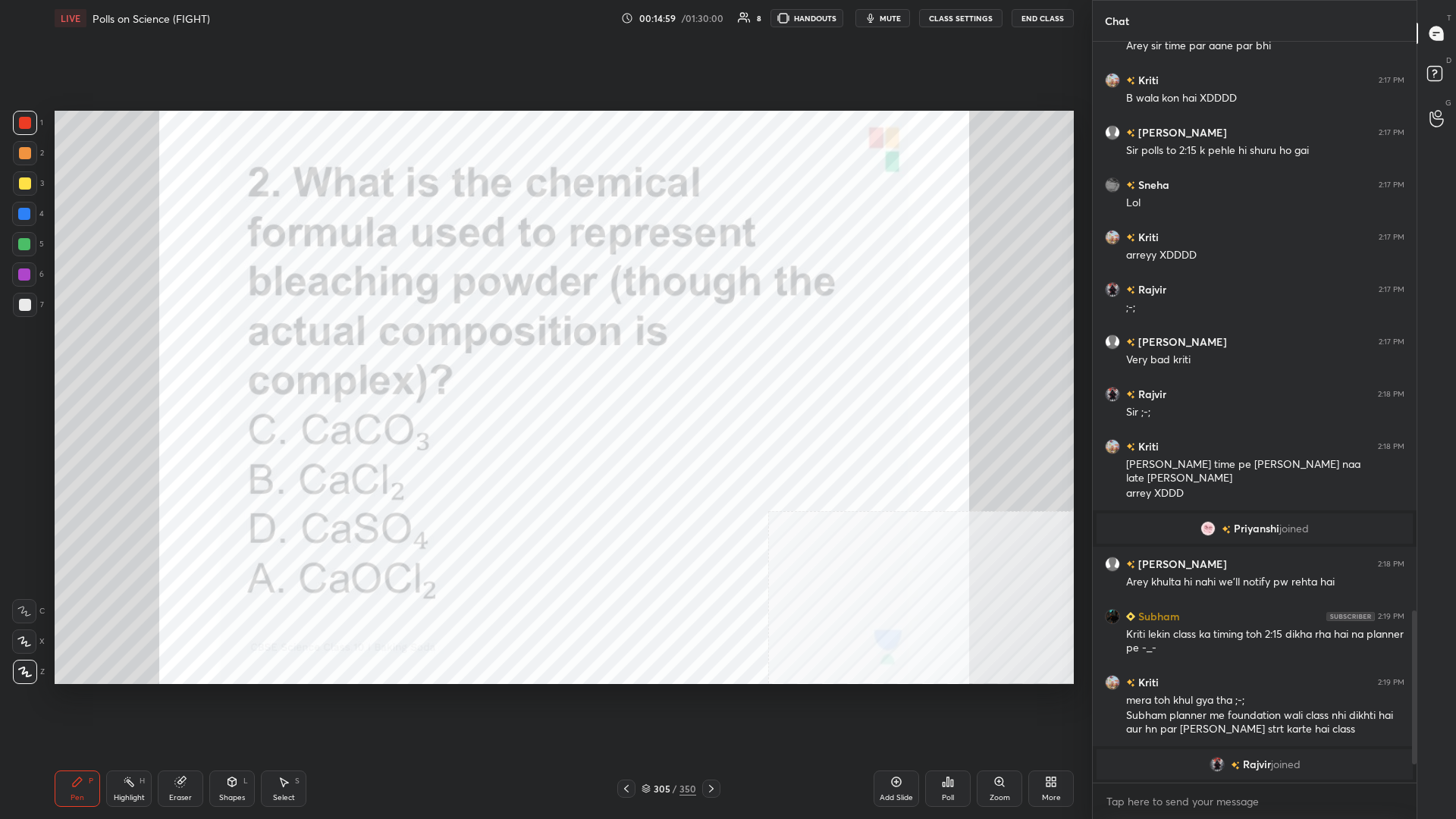
click at [544, 355] on div "Poll" at bounding box center [948, 798] width 12 height 8
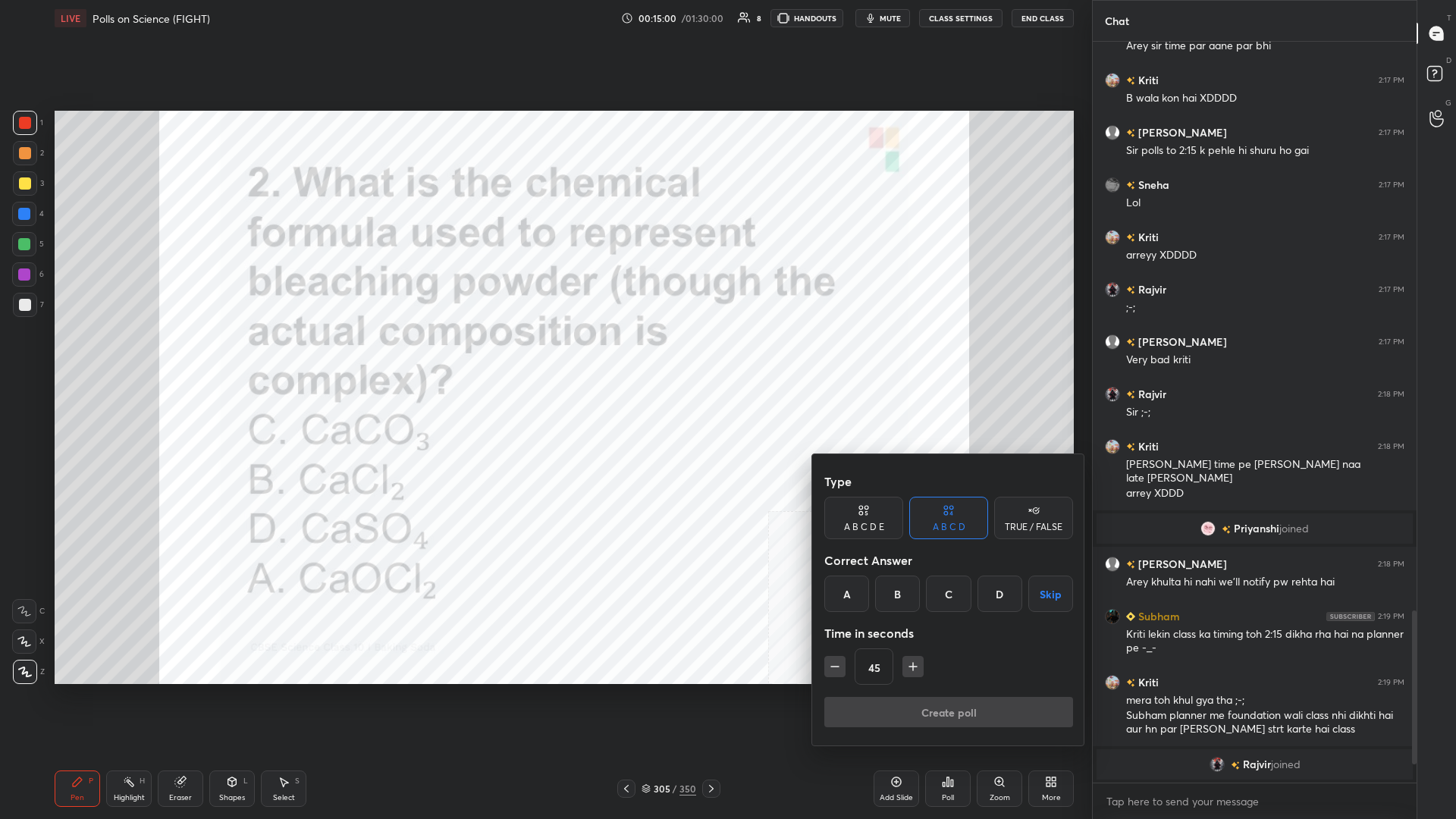
click at [544, 355] on div "A" at bounding box center [847, 593] width 45 height 36
click at [544, 355] on button "Create poll" at bounding box center [948, 712] width 248 height 30
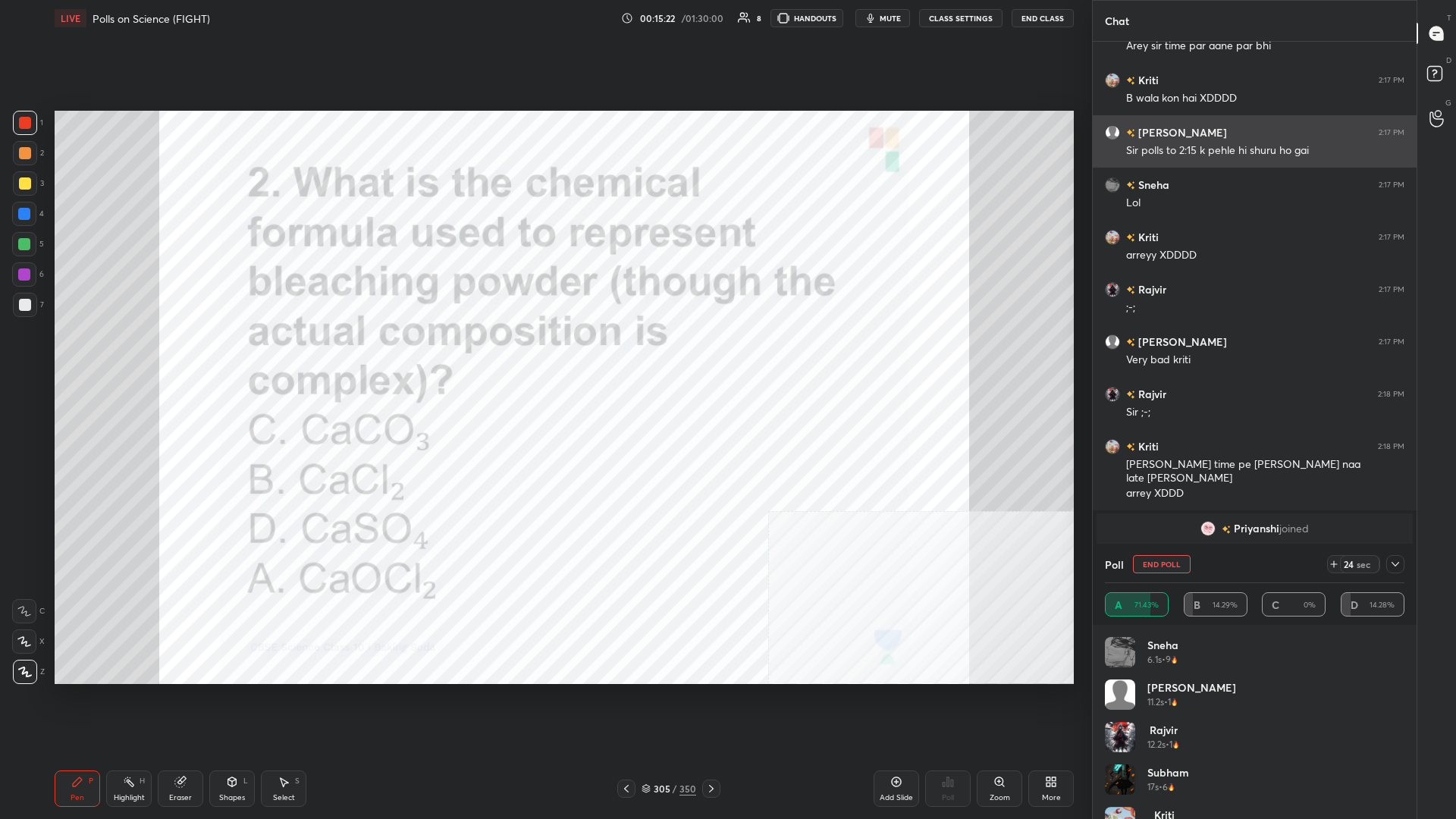
scroll to position [2534, 0]
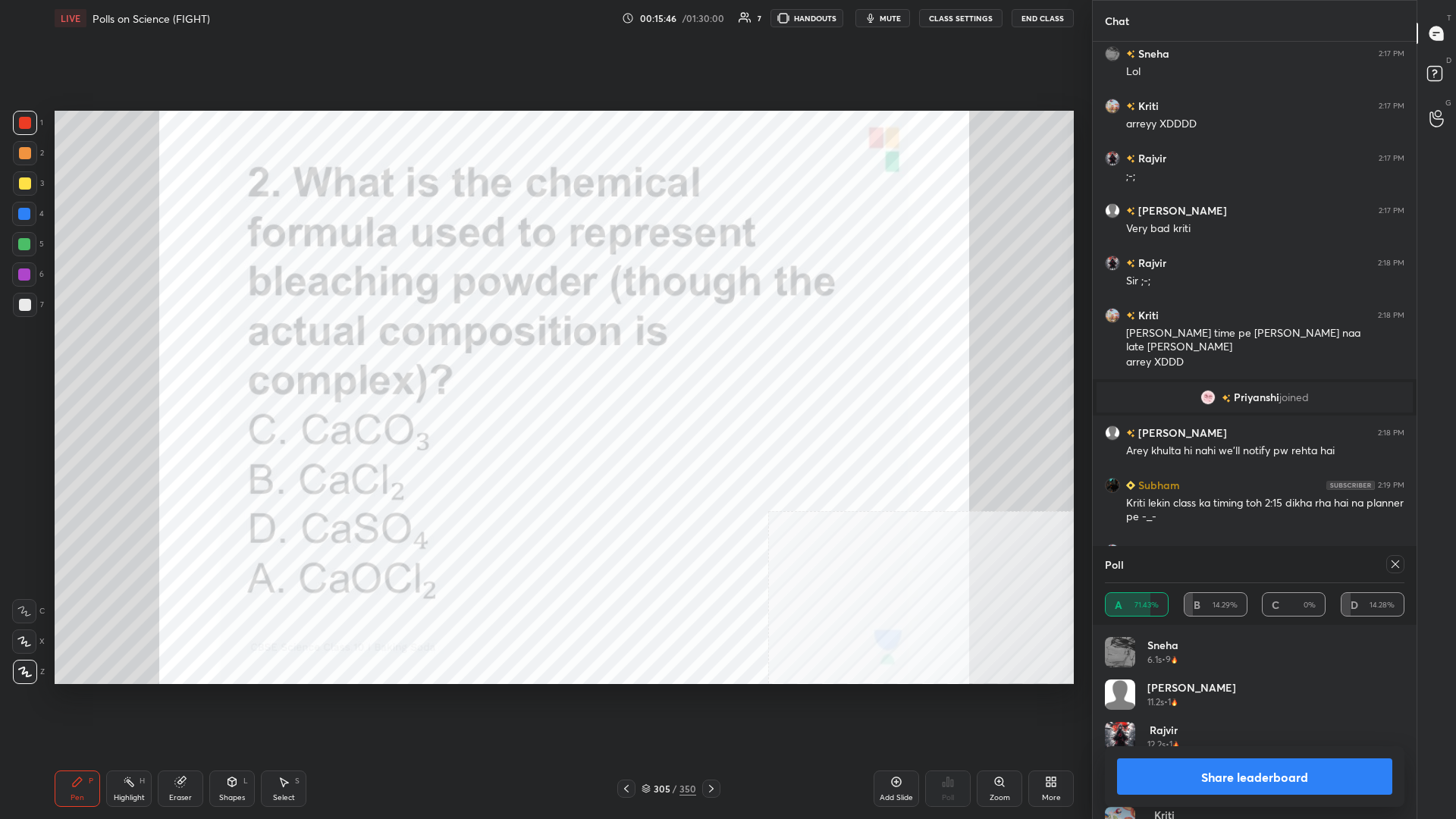
click at [544, 355] on button "Share leaderboard" at bounding box center [1255, 776] width 275 height 36
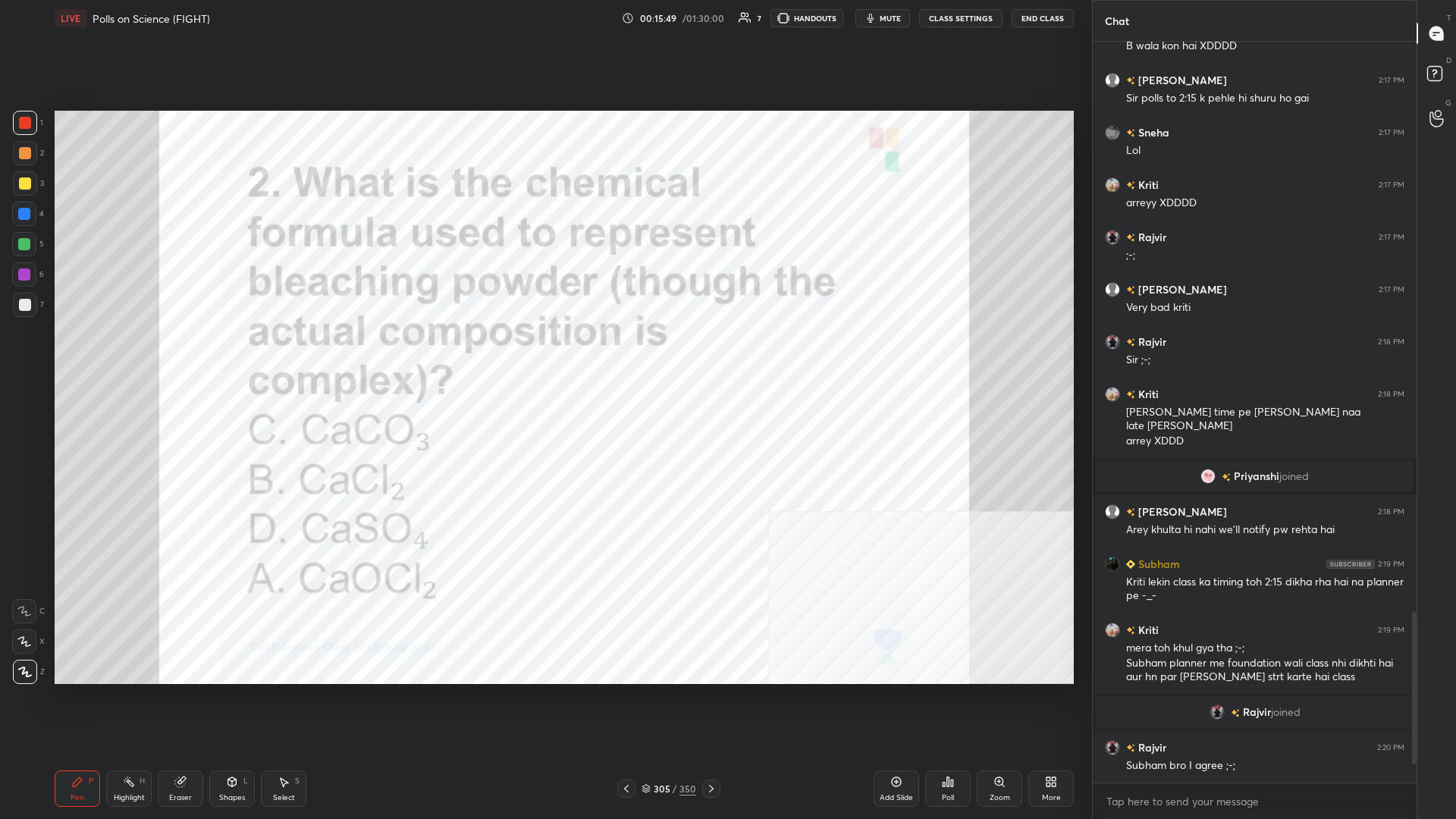
click at [544, 355] on div "305" at bounding box center [661, 789] width 15 height 9
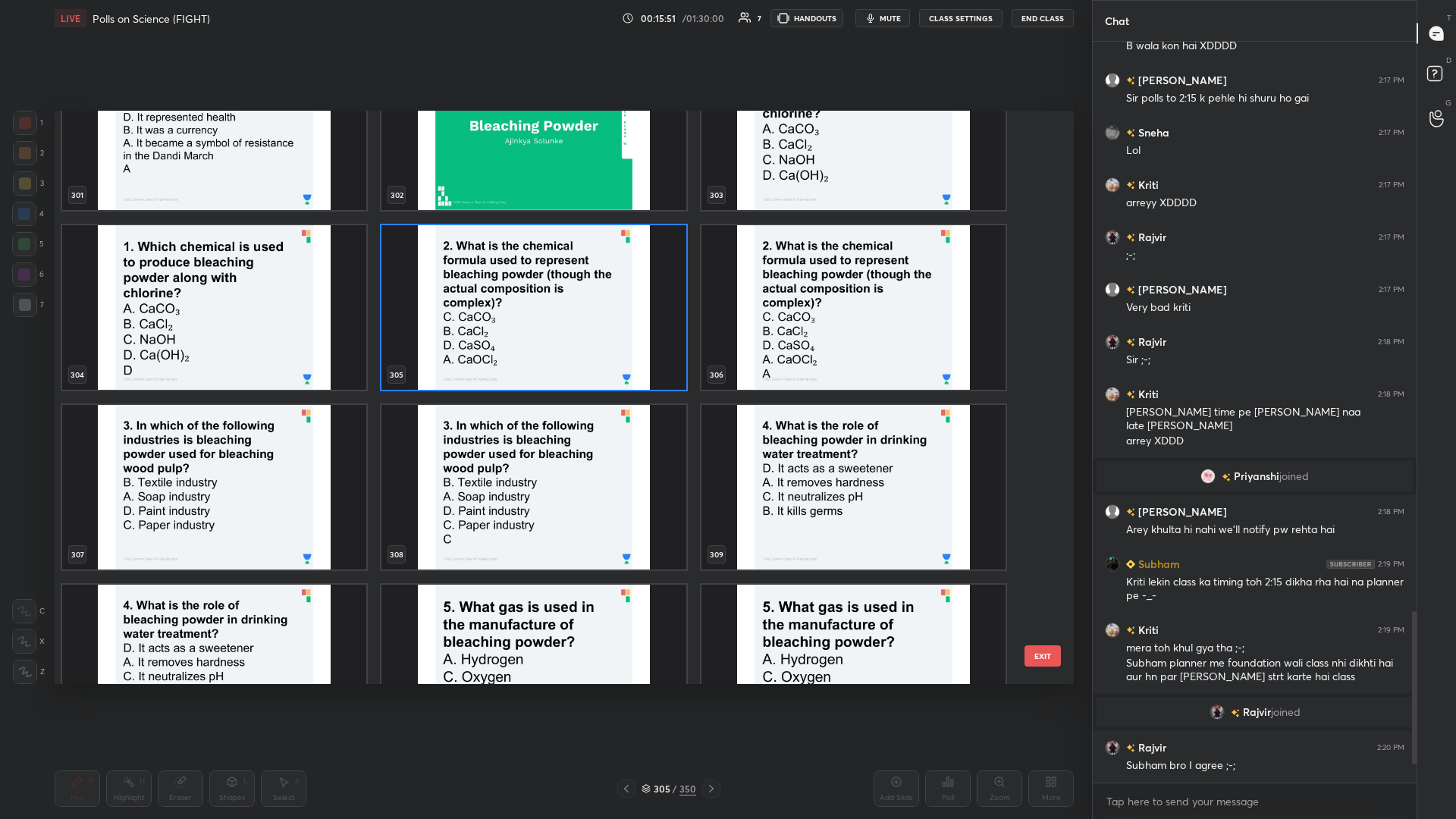
click at [199, 355] on img "grid" at bounding box center [215, 487] width 305 height 165
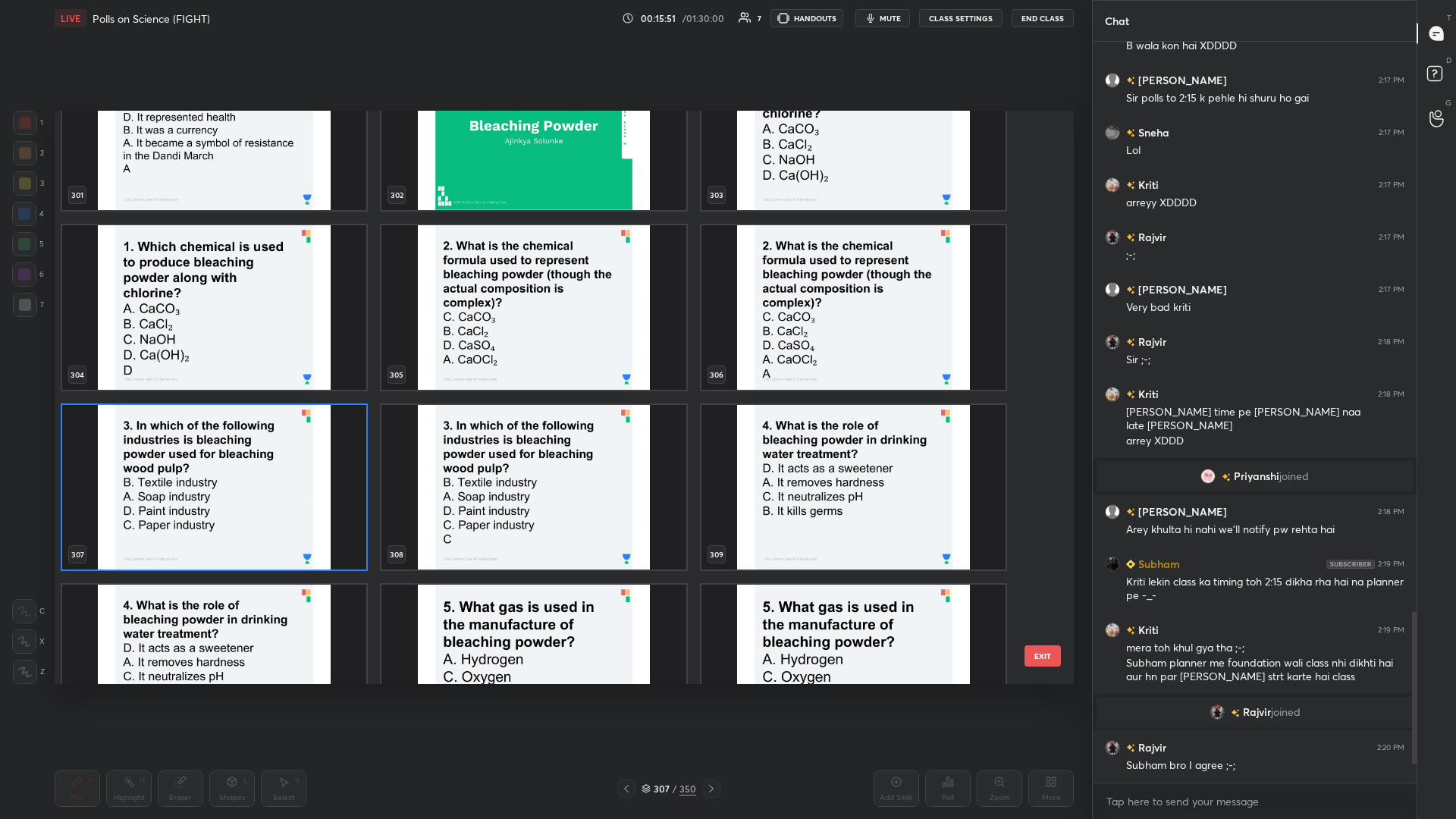
click at [199, 355] on img "grid" at bounding box center [215, 487] width 305 height 165
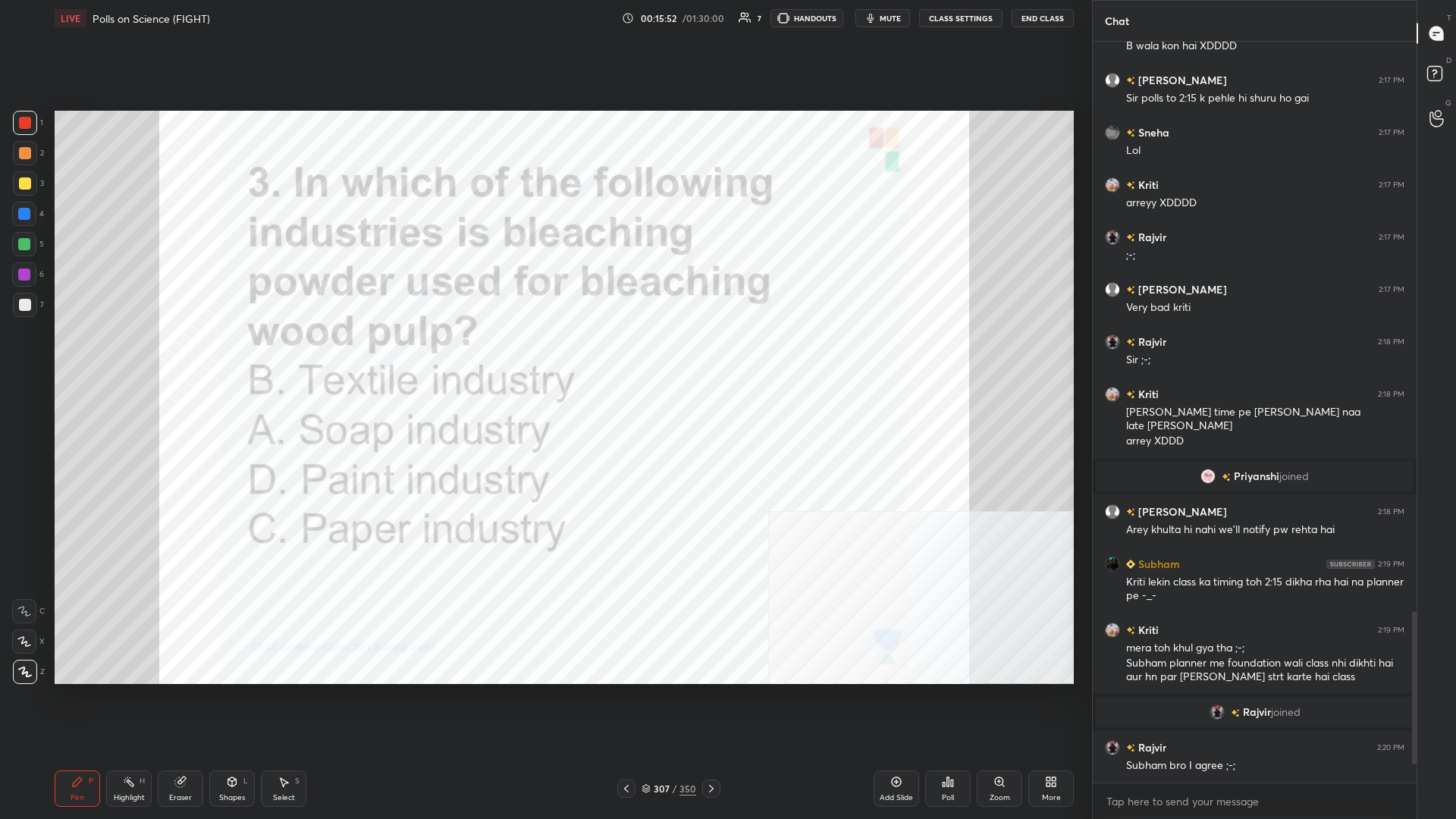
click at [544, 355] on div "Poll" at bounding box center [948, 788] width 45 height 36
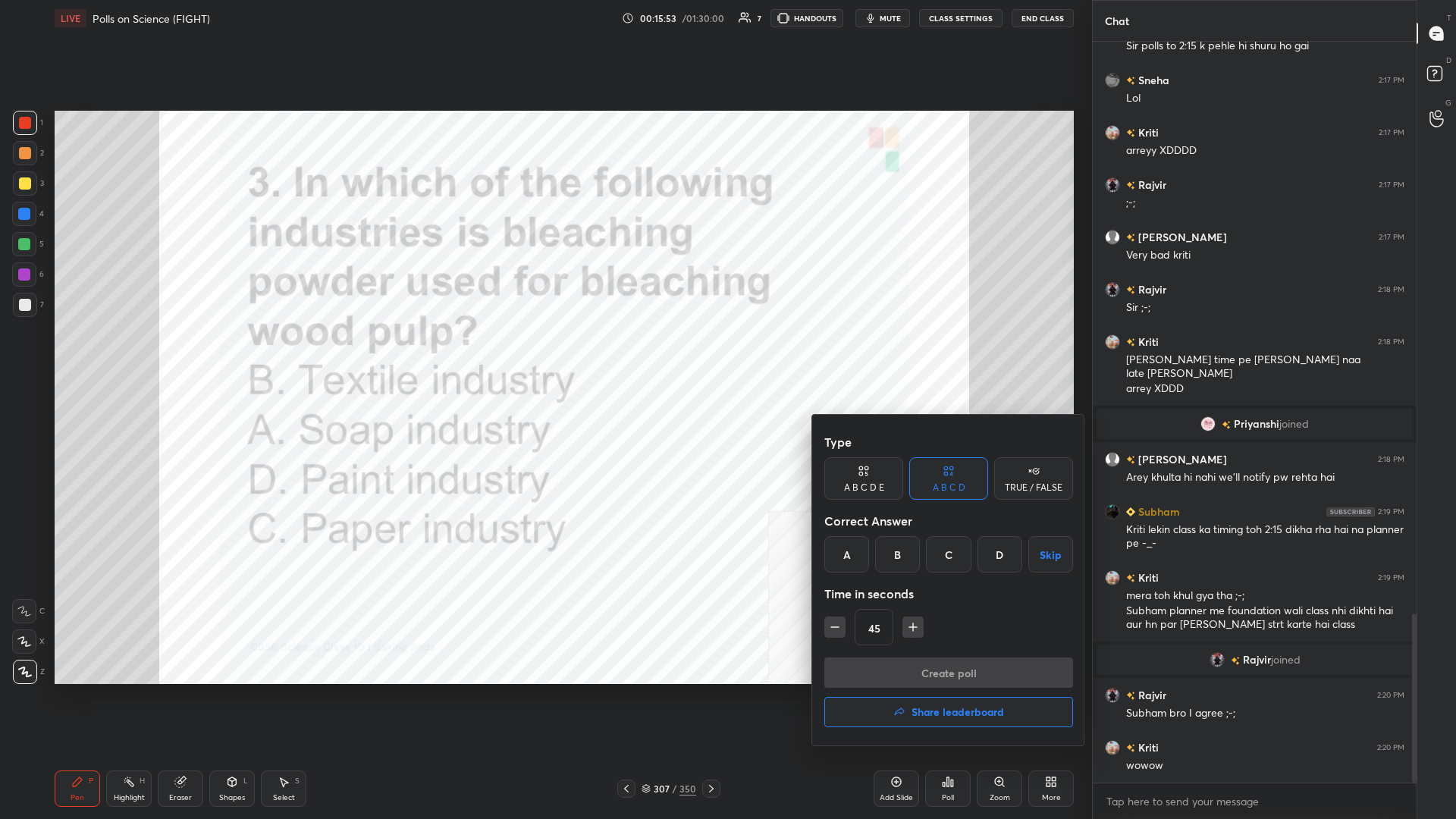
click at [544, 355] on div "C" at bounding box center [948, 554] width 45 height 36
click at [544, 355] on button "Create poll" at bounding box center [948, 672] width 248 height 30
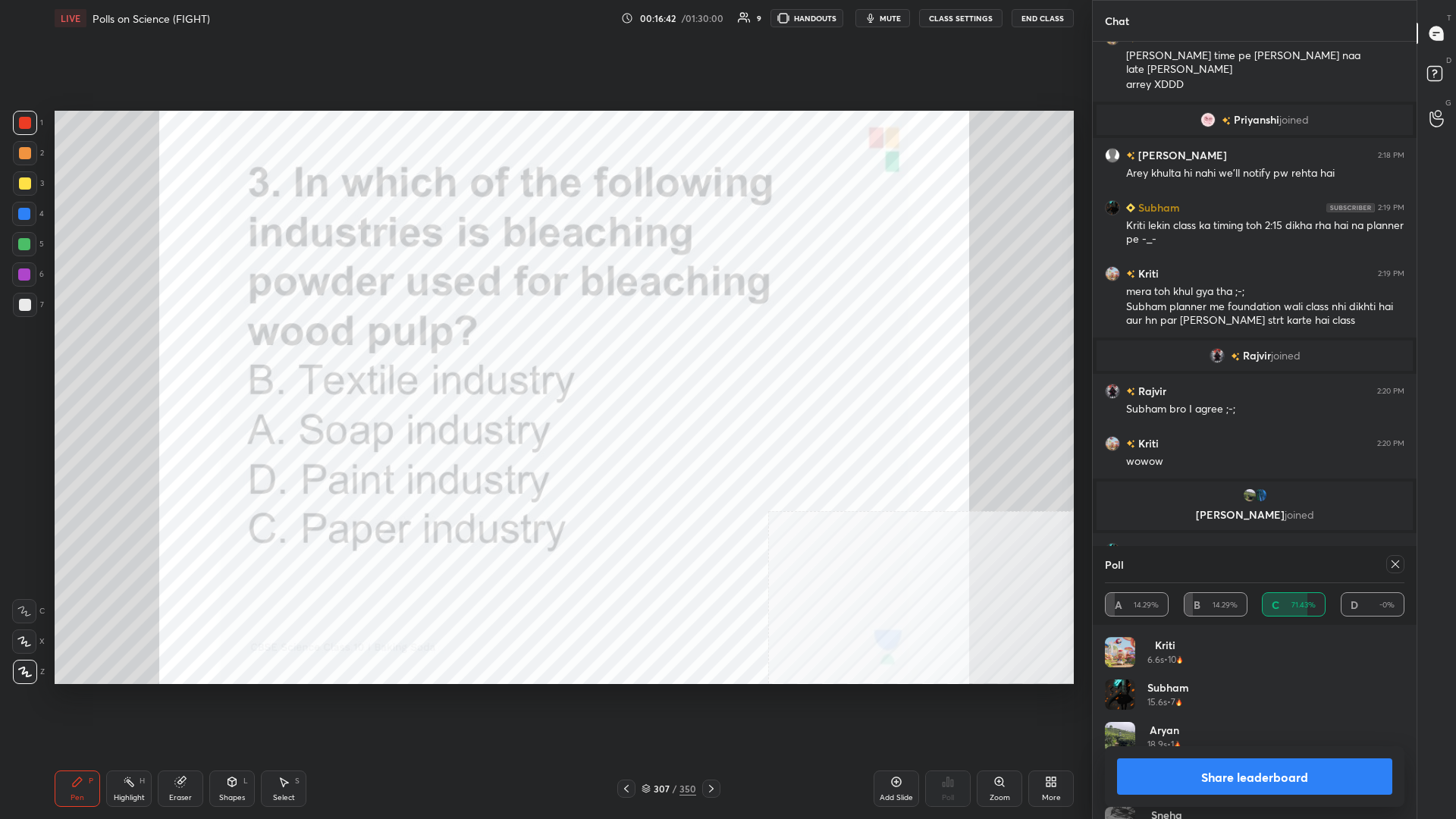
scroll to position [2805, 0]
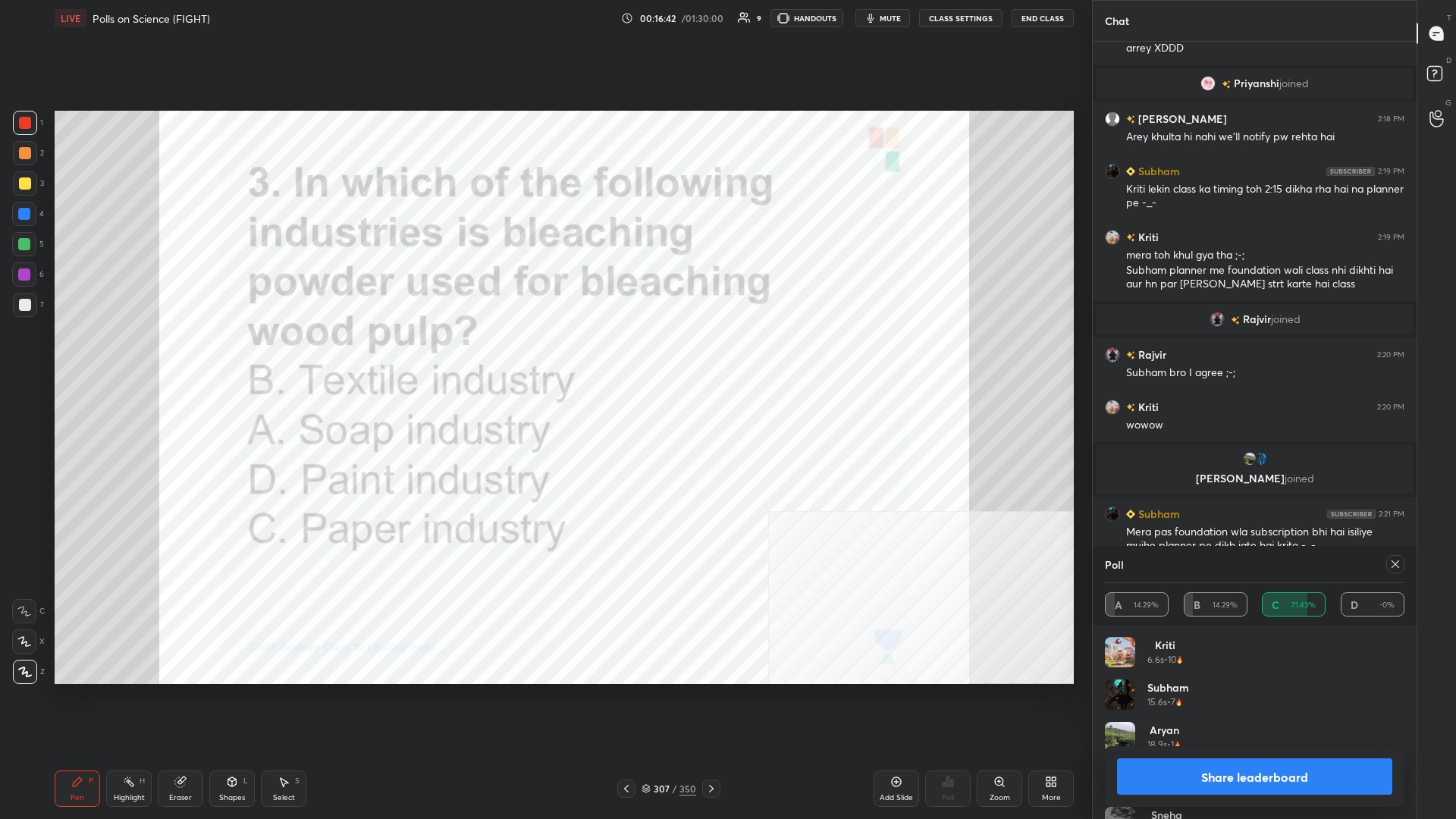
click at [544, 355] on button "Share leaderboard" at bounding box center [1255, 776] width 275 height 36
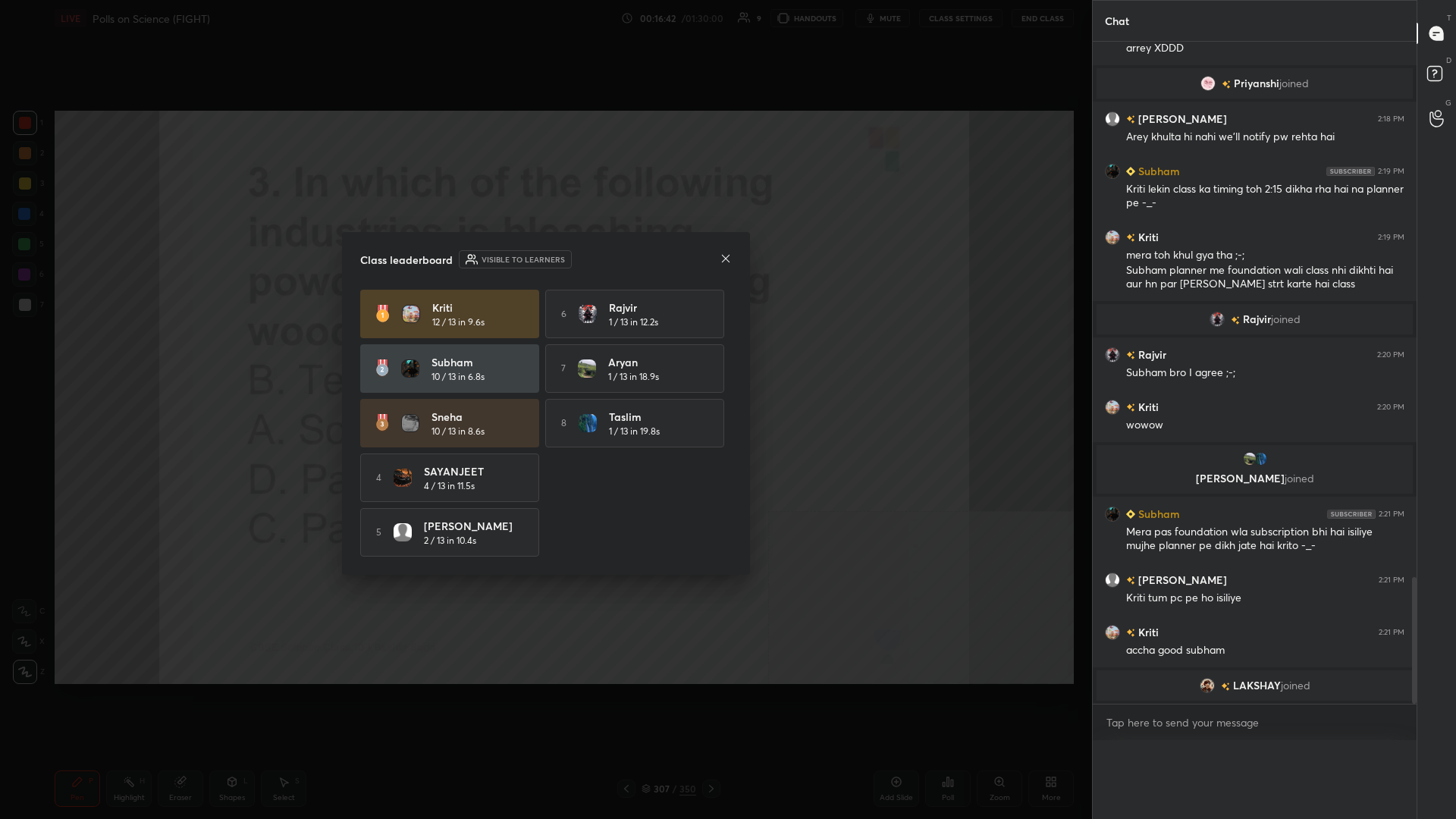
scroll to position [0, 0]
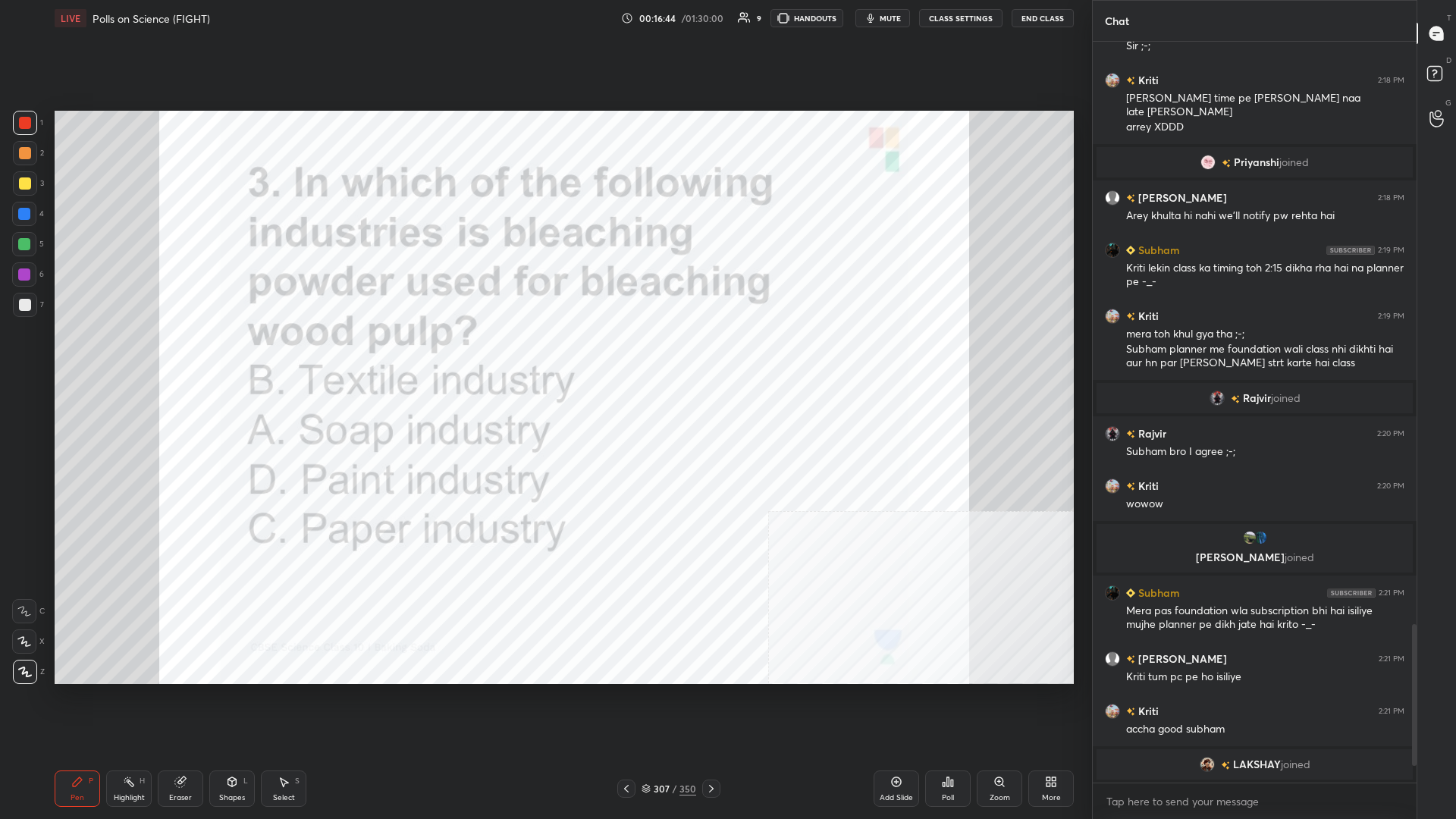
click at [544, 355] on div "307 / 350" at bounding box center [669, 788] width 54 height 13
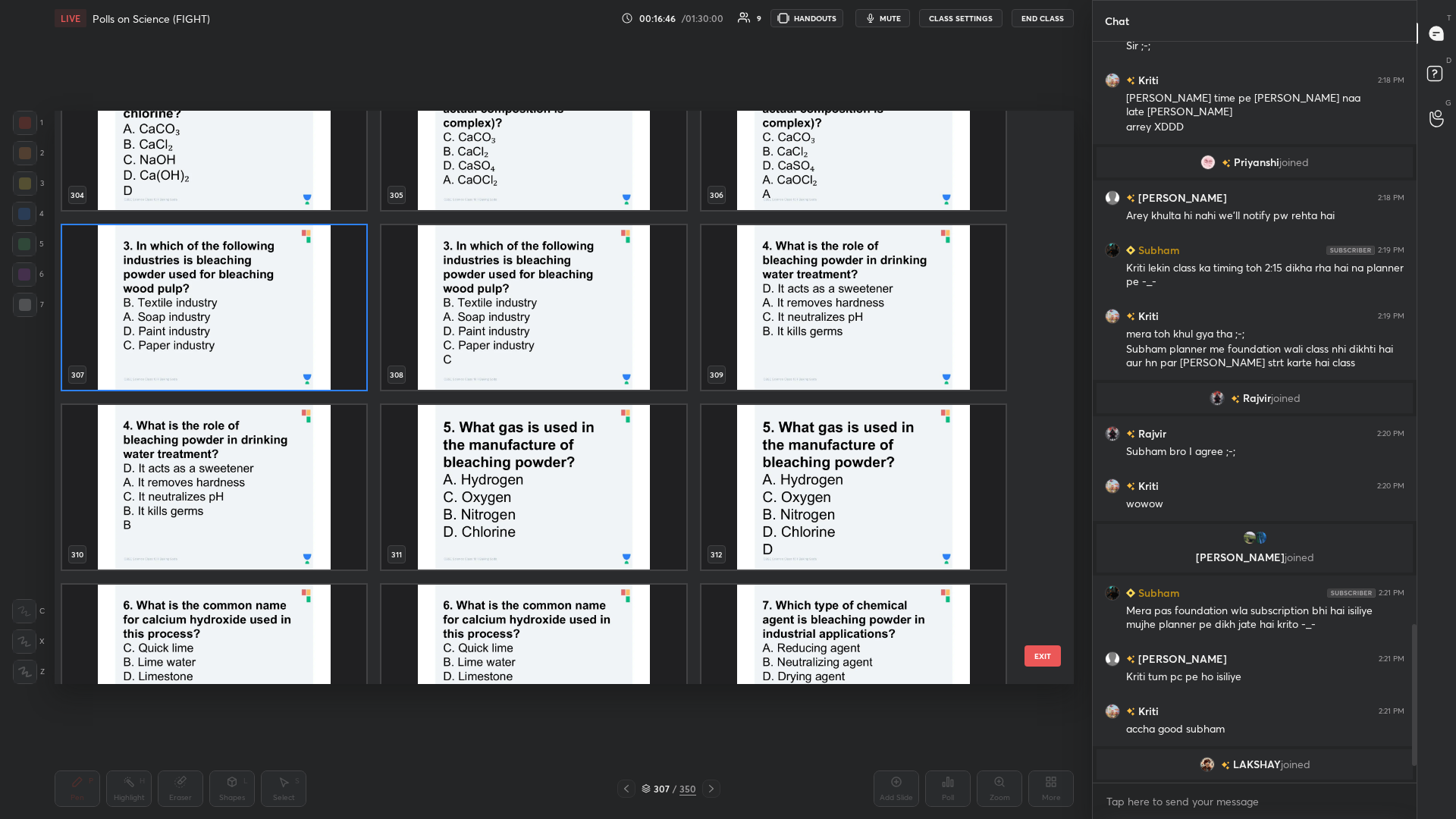
click at [544, 341] on img "grid" at bounding box center [854, 307] width 305 height 165
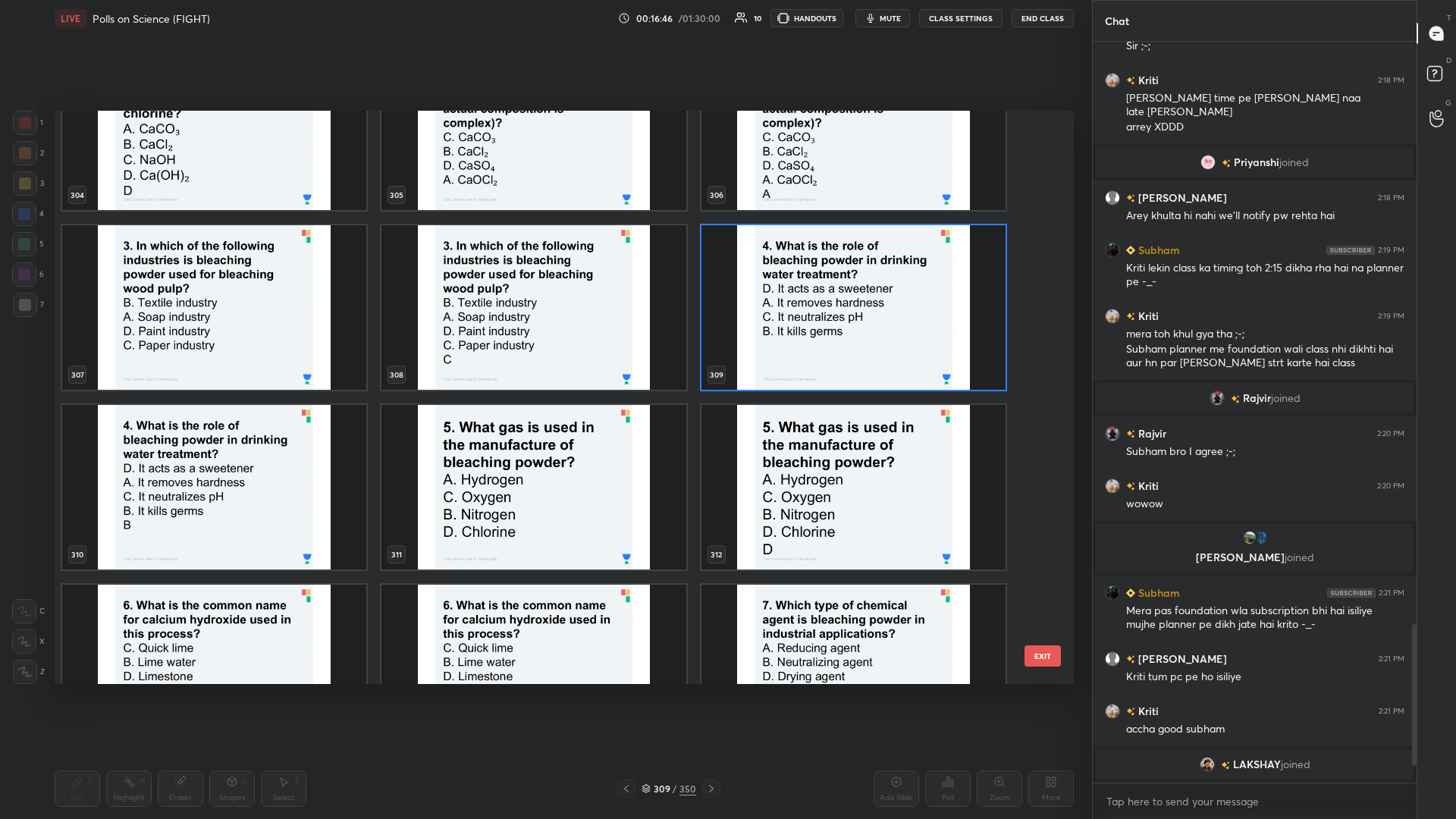
click at [544, 341] on img "grid" at bounding box center [854, 307] width 305 height 165
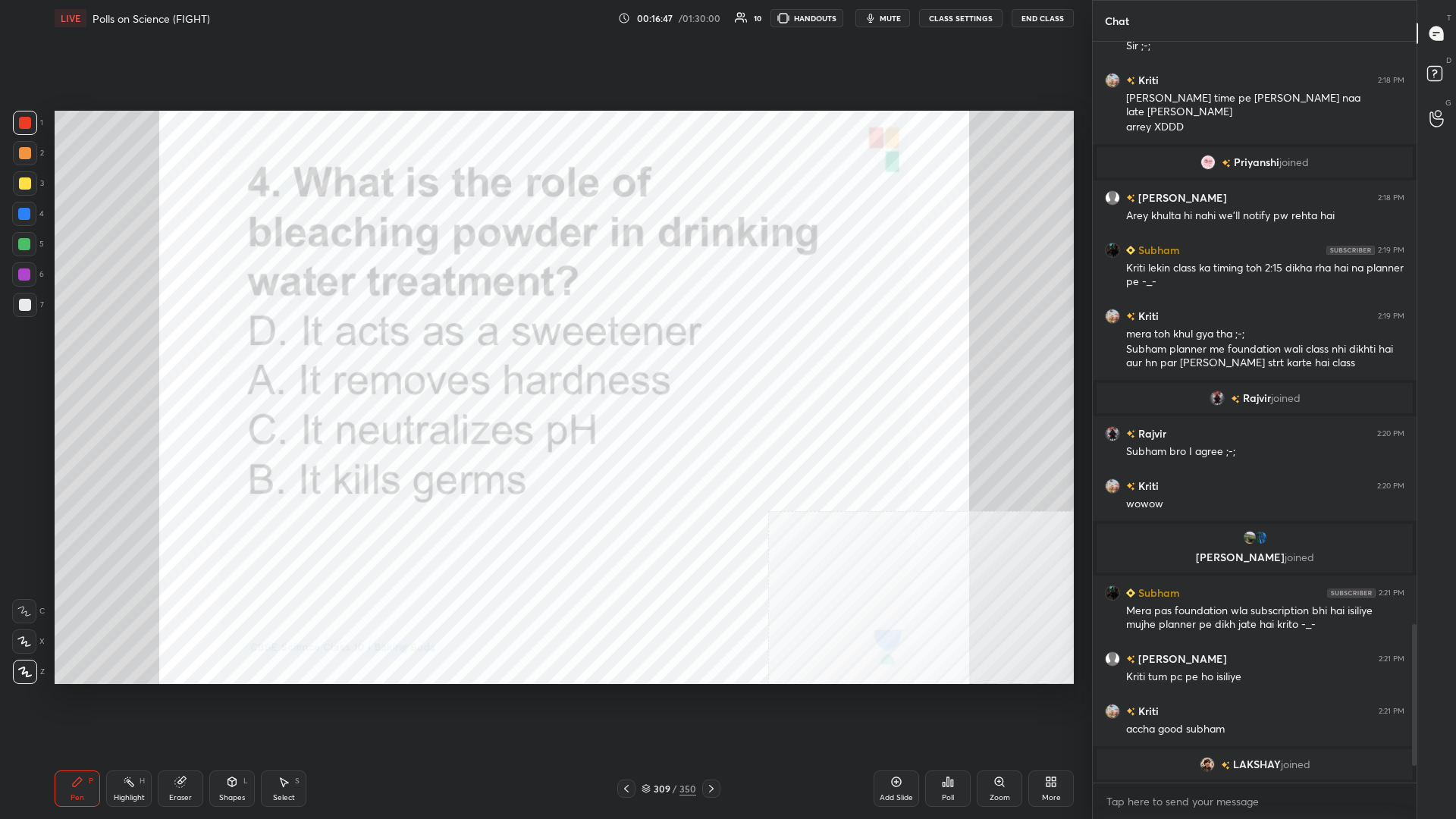
click at [544, 355] on div "Poll" at bounding box center [948, 788] width 45 height 36
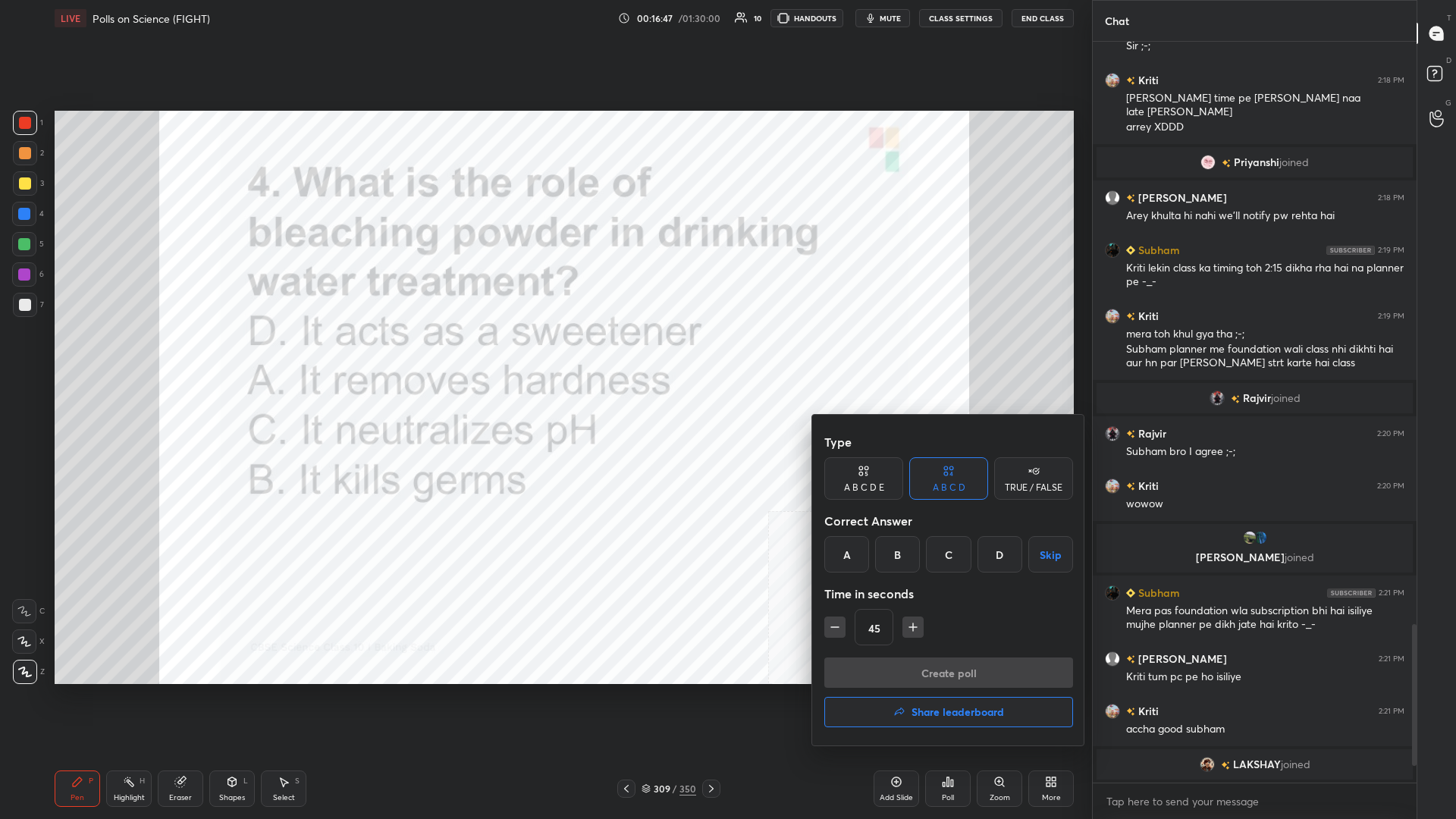
click at [544, 355] on div "B" at bounding box center [898, 554] width 45 height 36
click at [544, 355] on button "Create poll" at bounding box center [948, 672] width 248 height 30
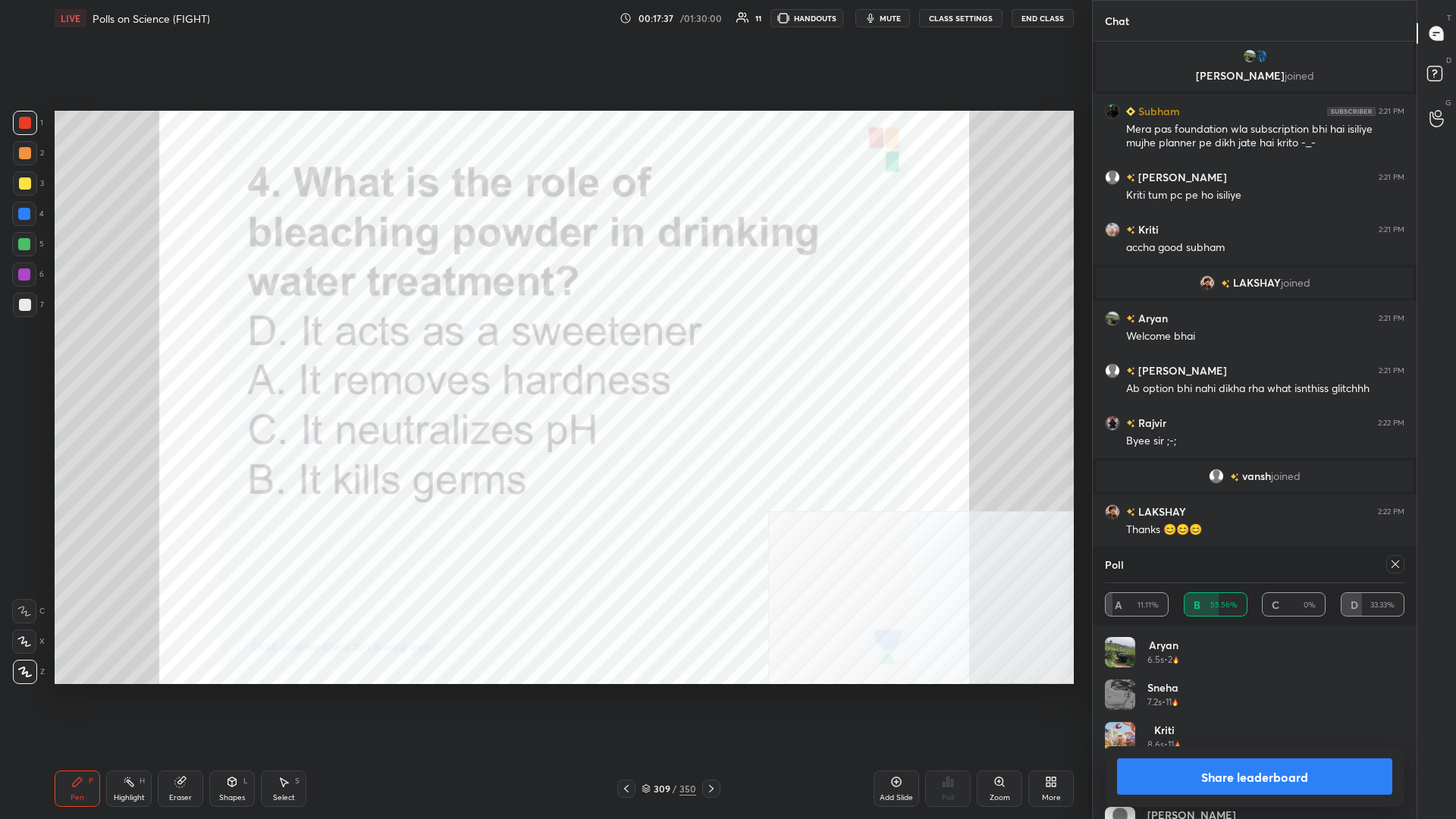
click at [544, 355] on button "Share leaderboard" at bounding box center [1255, 776] width 275 height 36
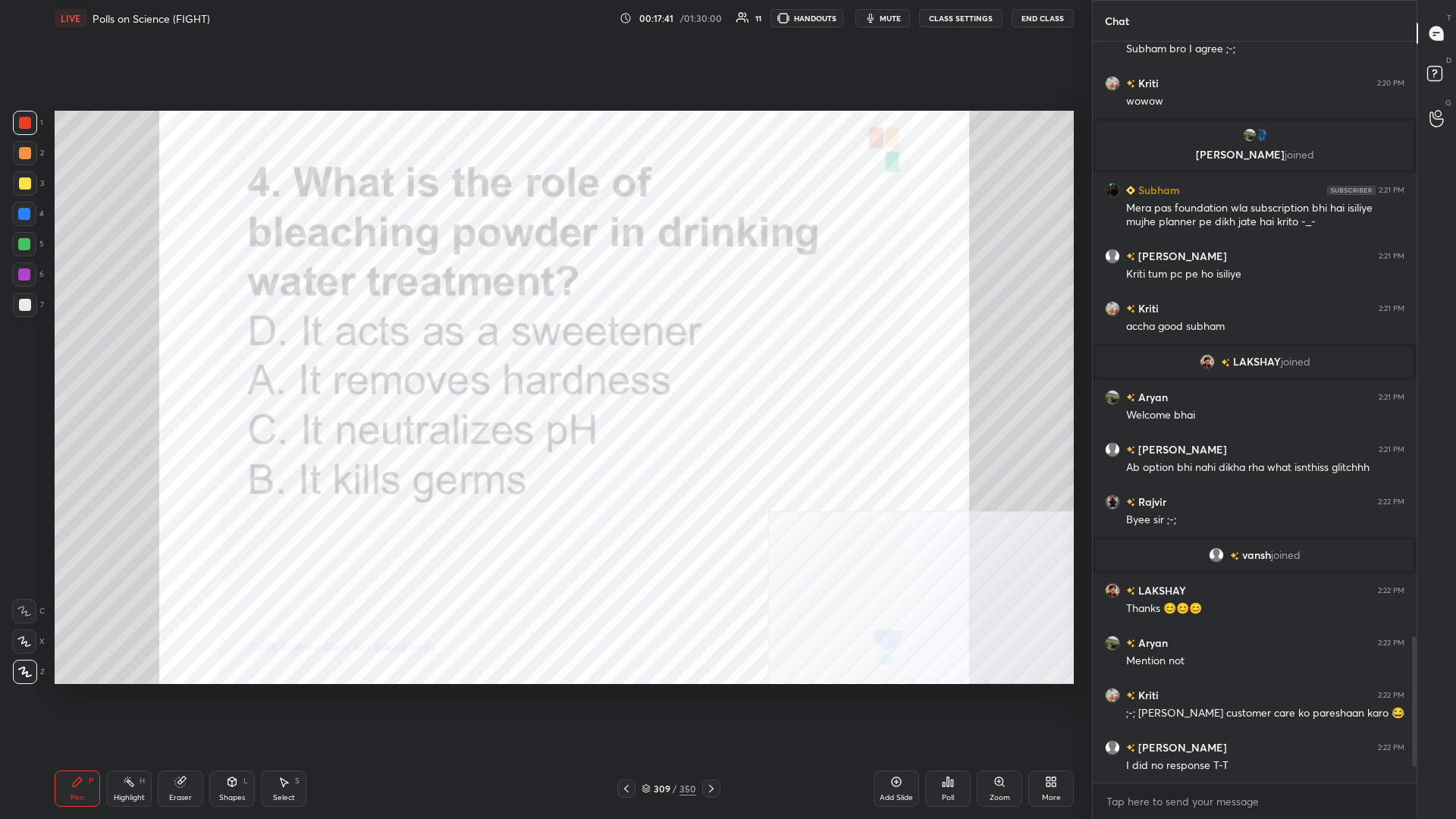
scroll to position [3066, 0]
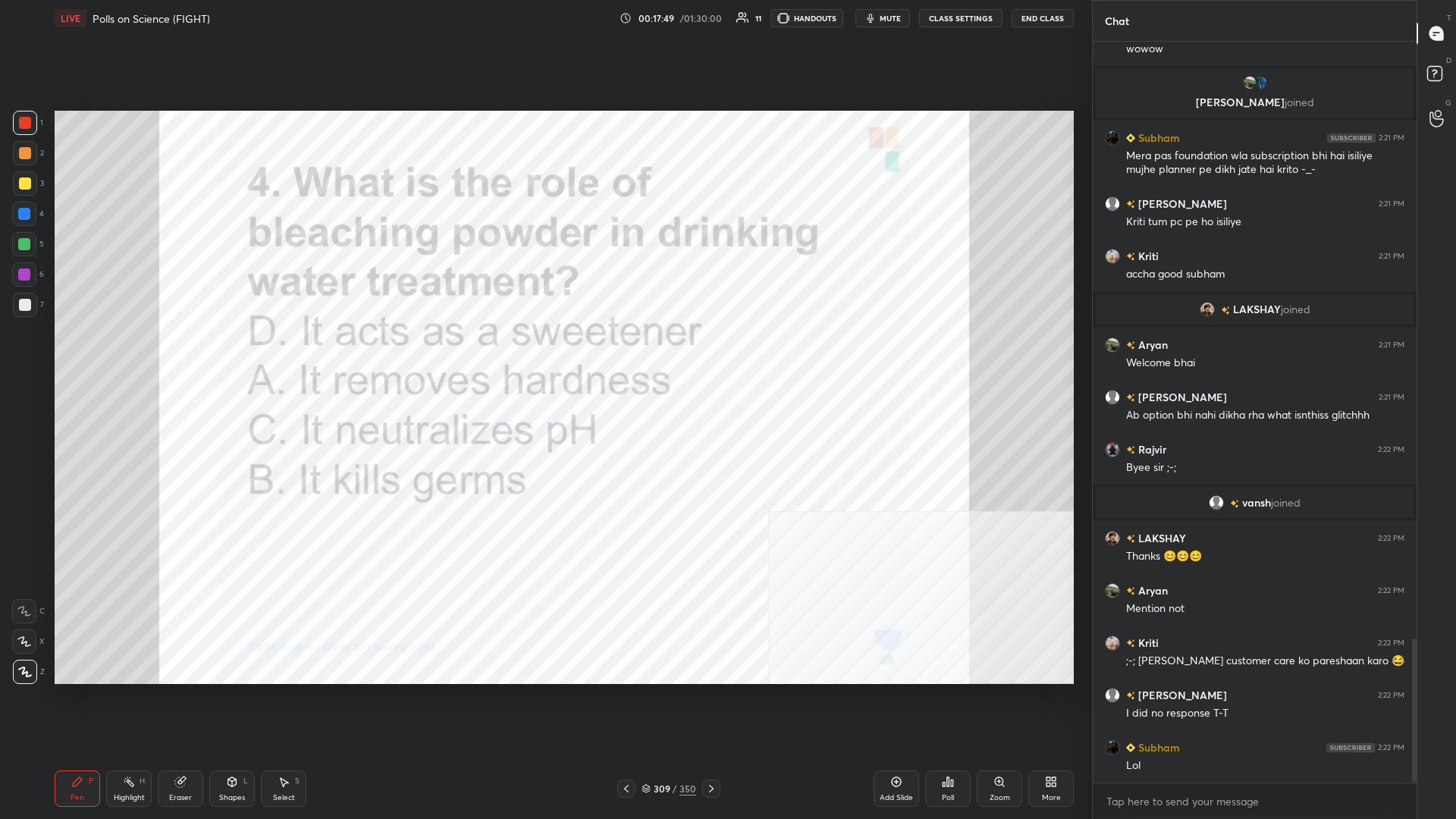
click at [544, 355] on div "309" at bounding box center [661, 789] width 15 height 9
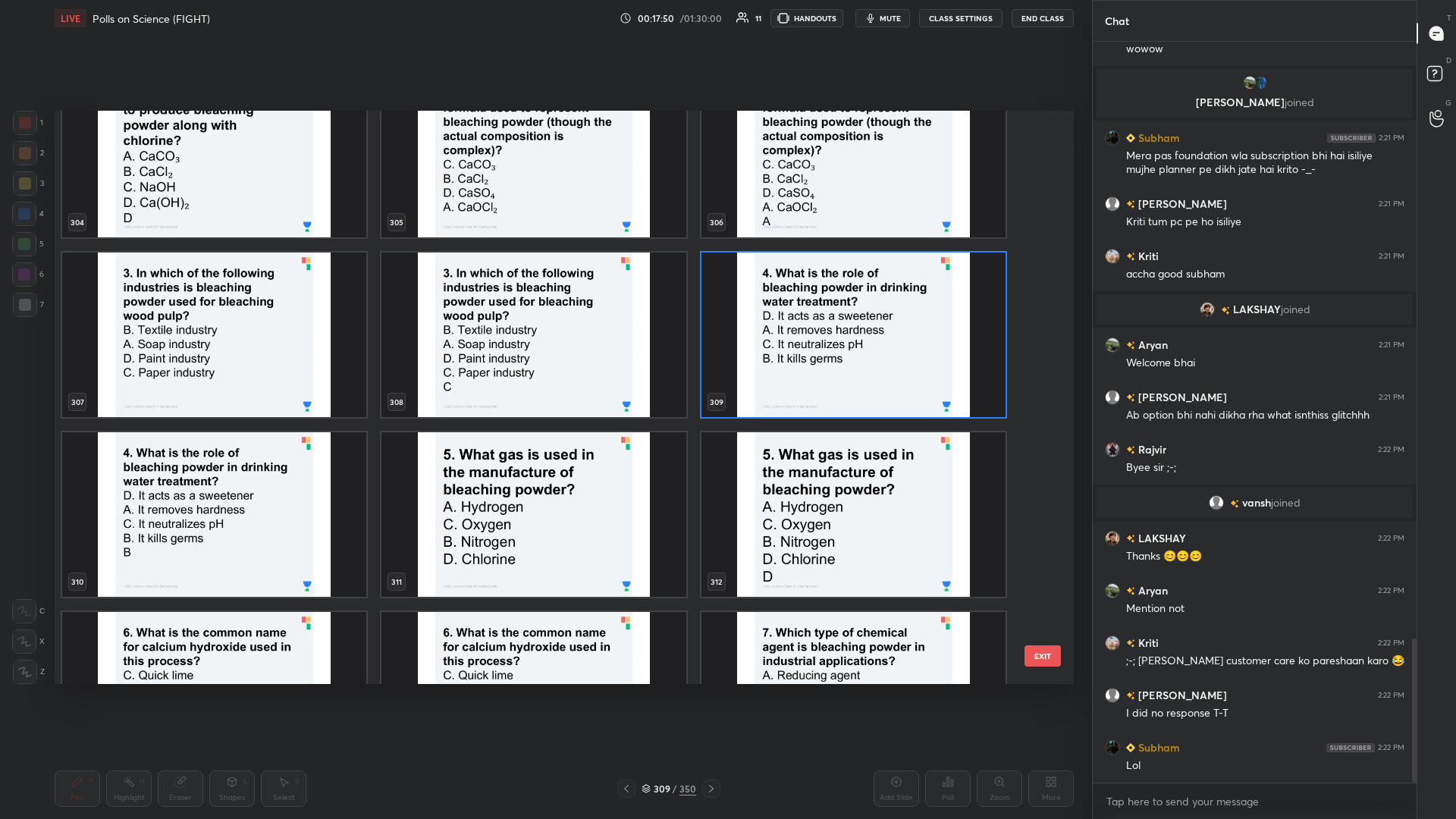
scroll to position [18223, 0]
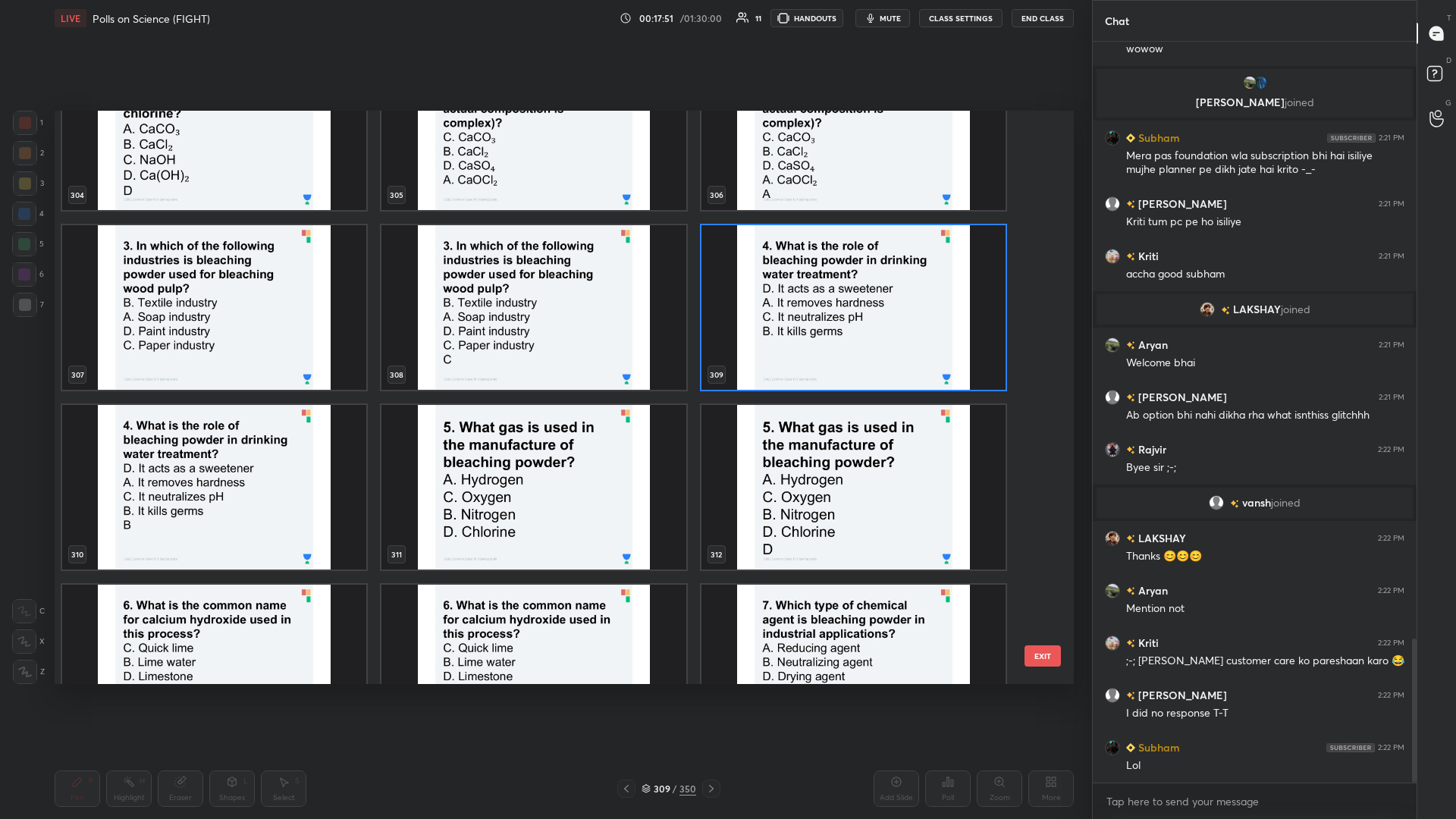
click at [544, 355] on img "grid" at bounding box center [533, 487] width 305 height 165
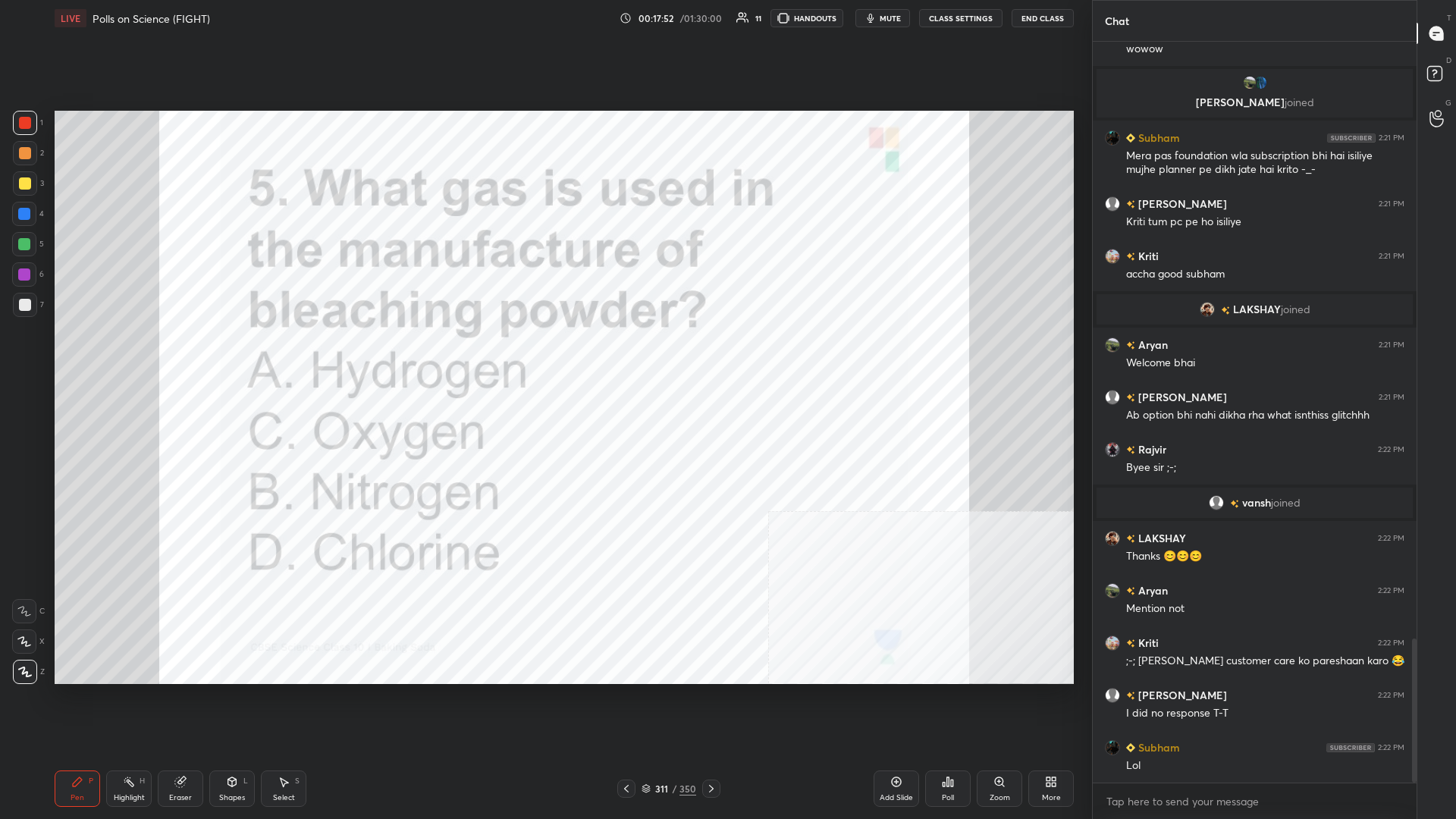
click at [544, 355] on div "Poll" at bounding box center [948, 788] width 45 height 36
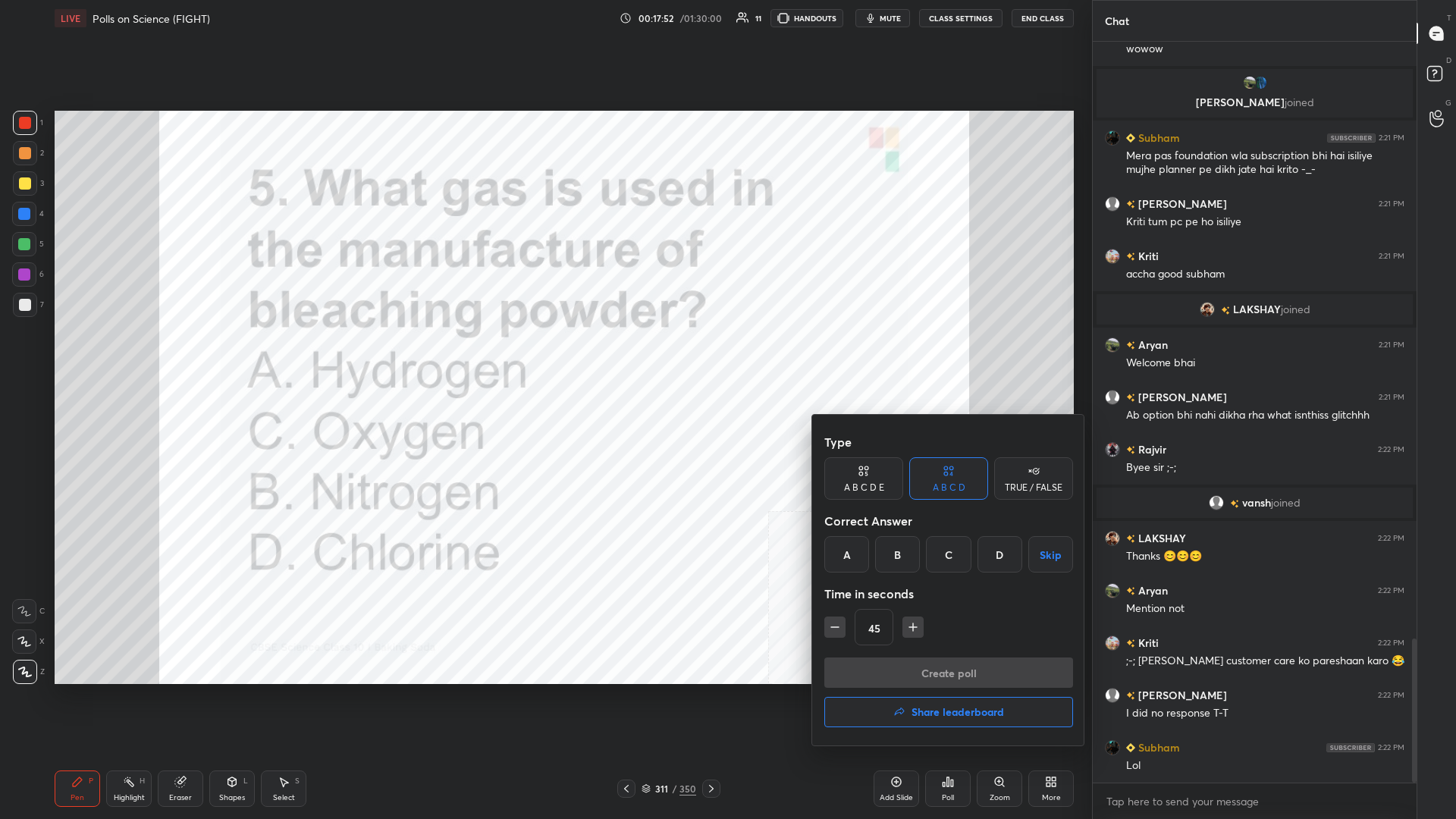
click at [544, 355] on div "D" at bounding box center [1000, 554] width 45 height 36
click at [544, 355] on button "Create poll" at bounding box center [948, 672] width 248 height 30
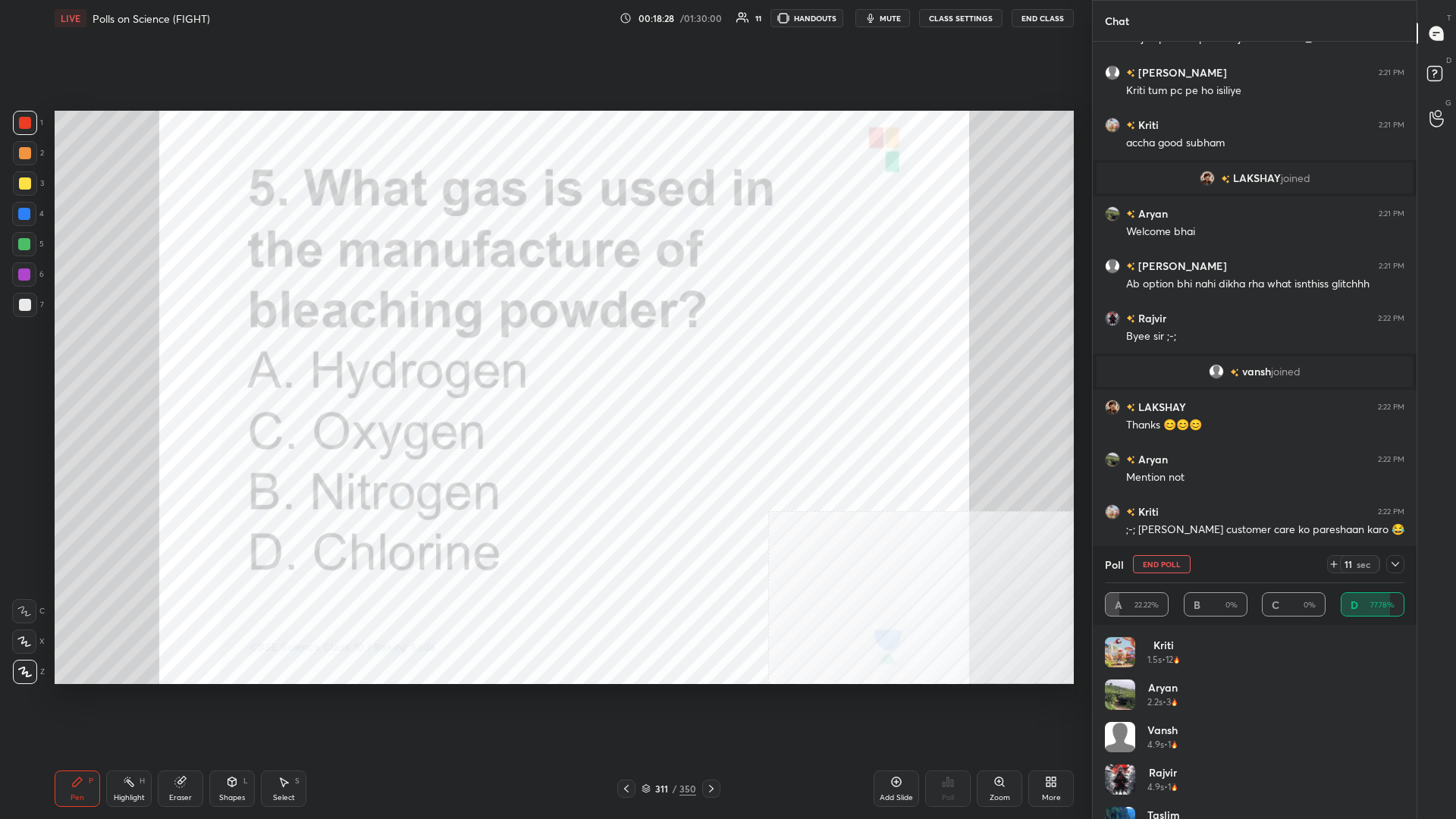
scroll to position [3250, 0]
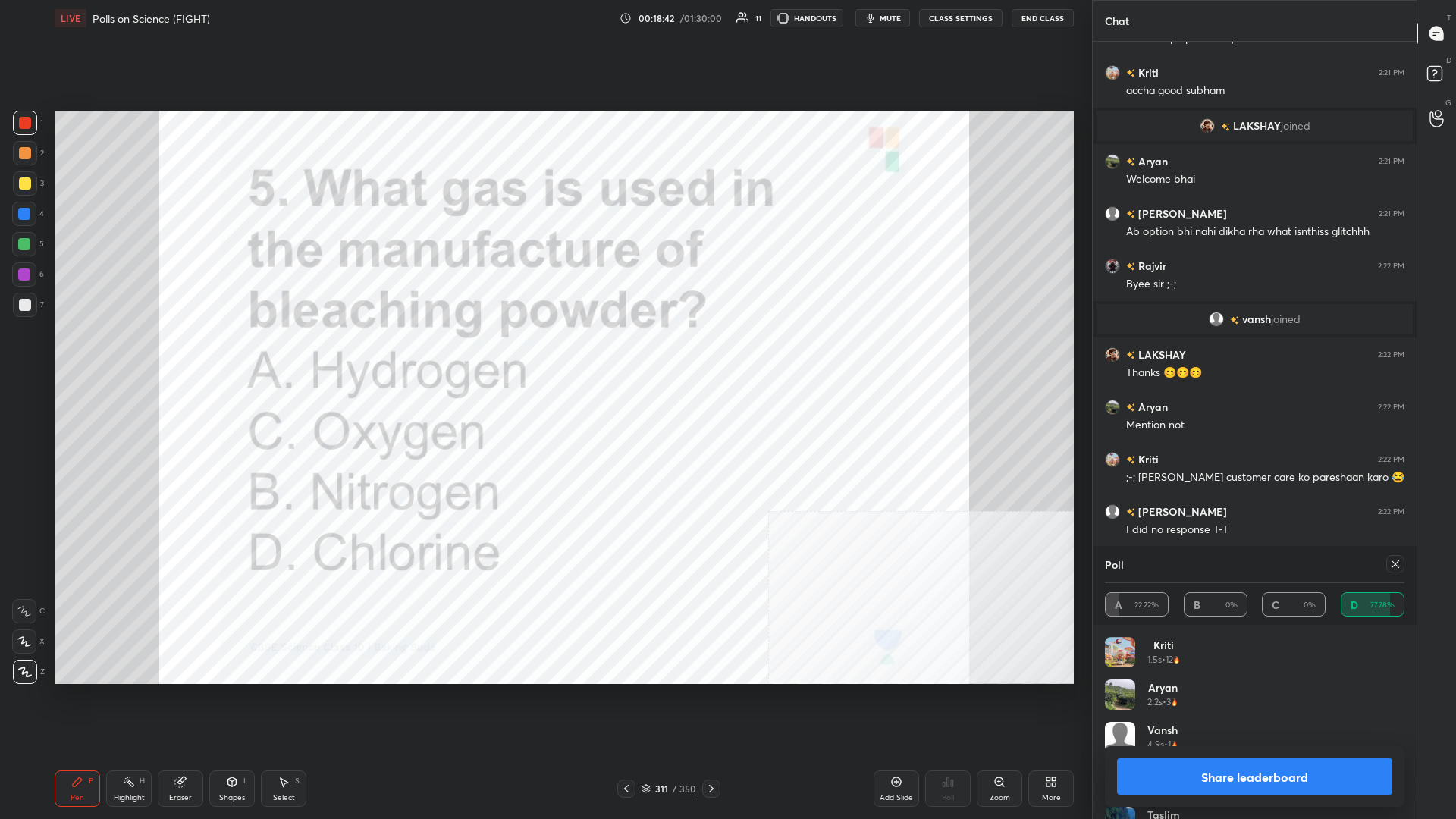
click at [544, 355] on button "Share leaderboard" at bounding box center [1255, 776] width 275 height 36
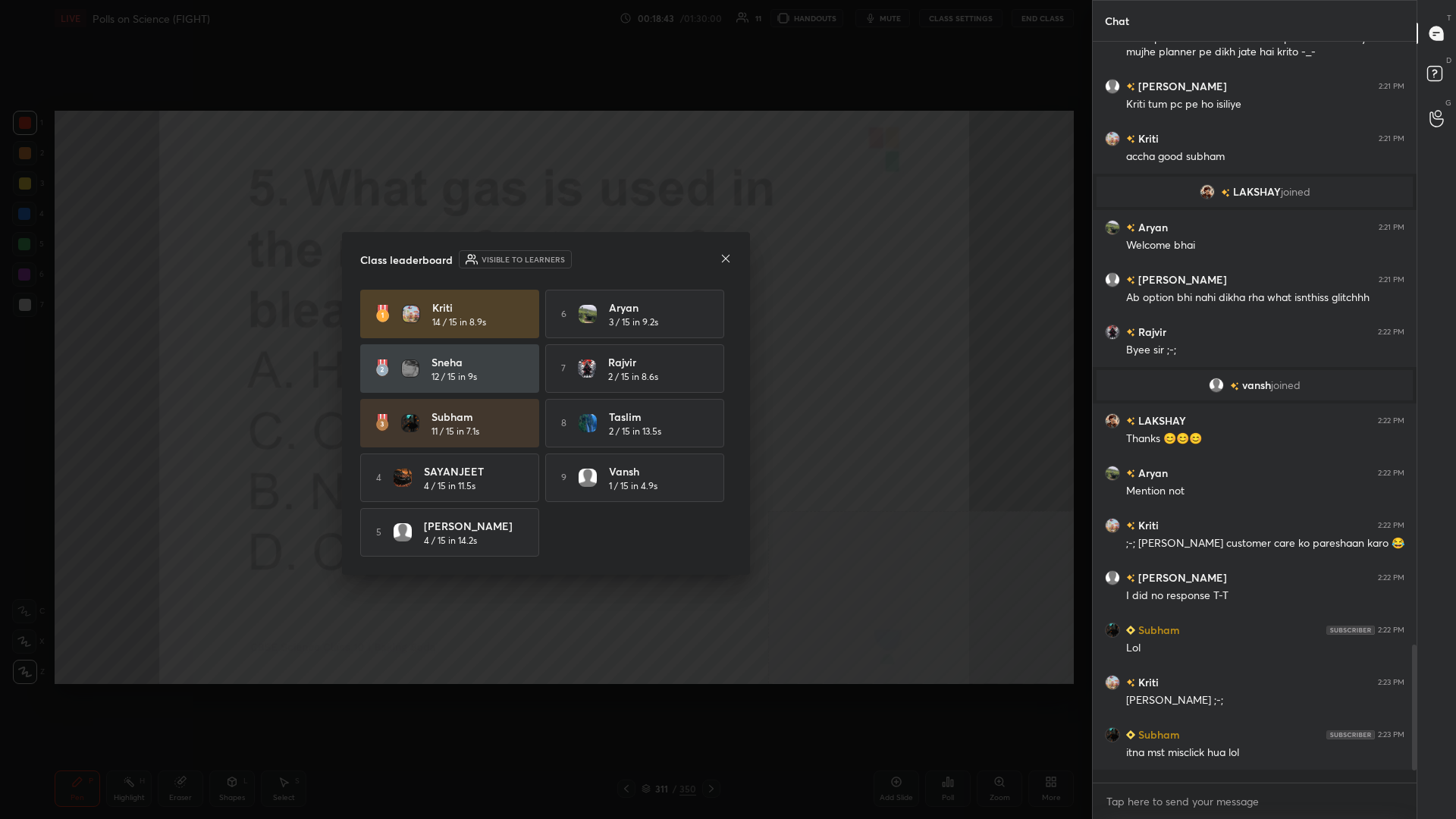
scroll to position [1, 1]
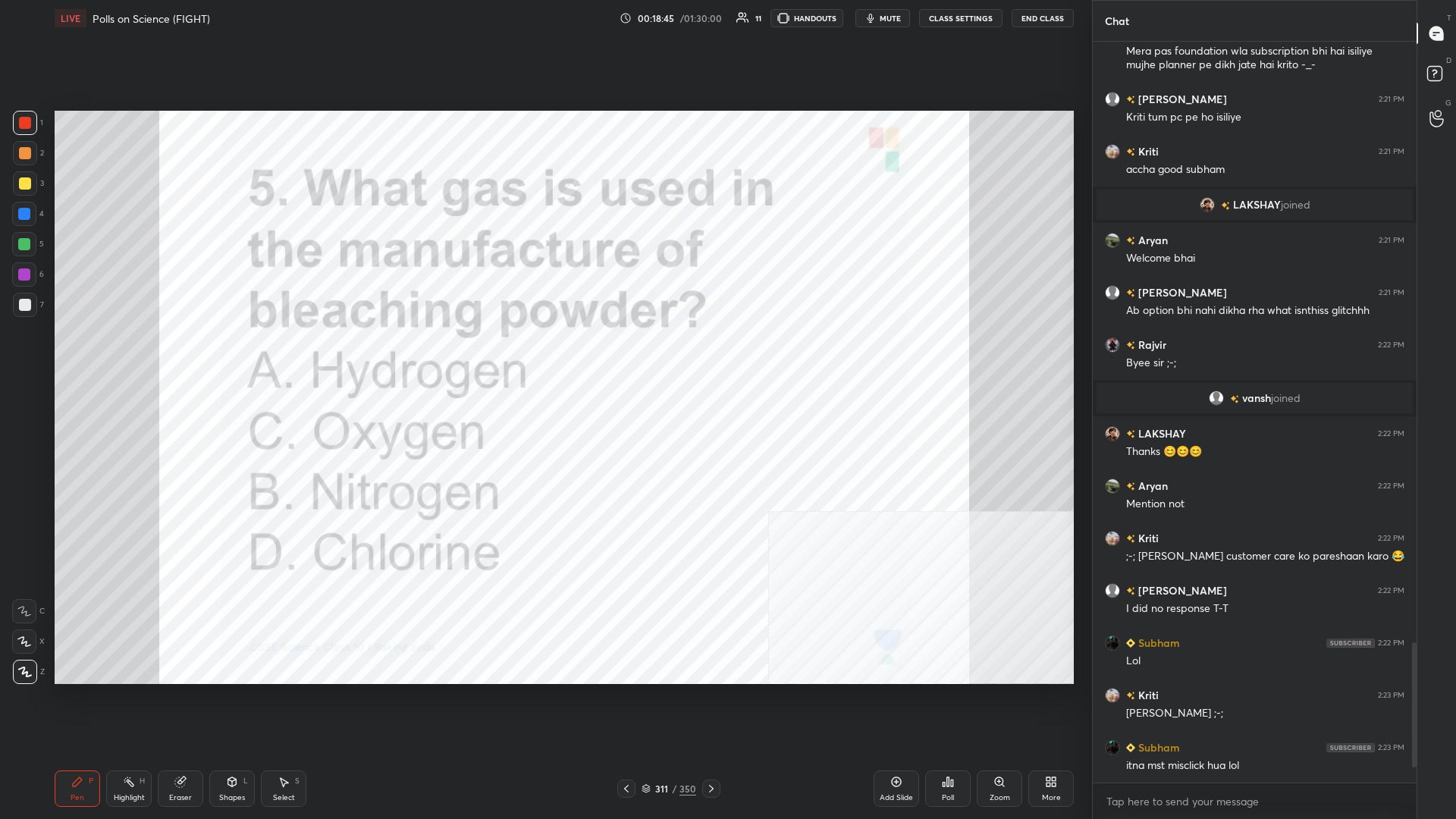
click at [544, 355] on div "350" at bounding box center [687, 788] width 17 height 13
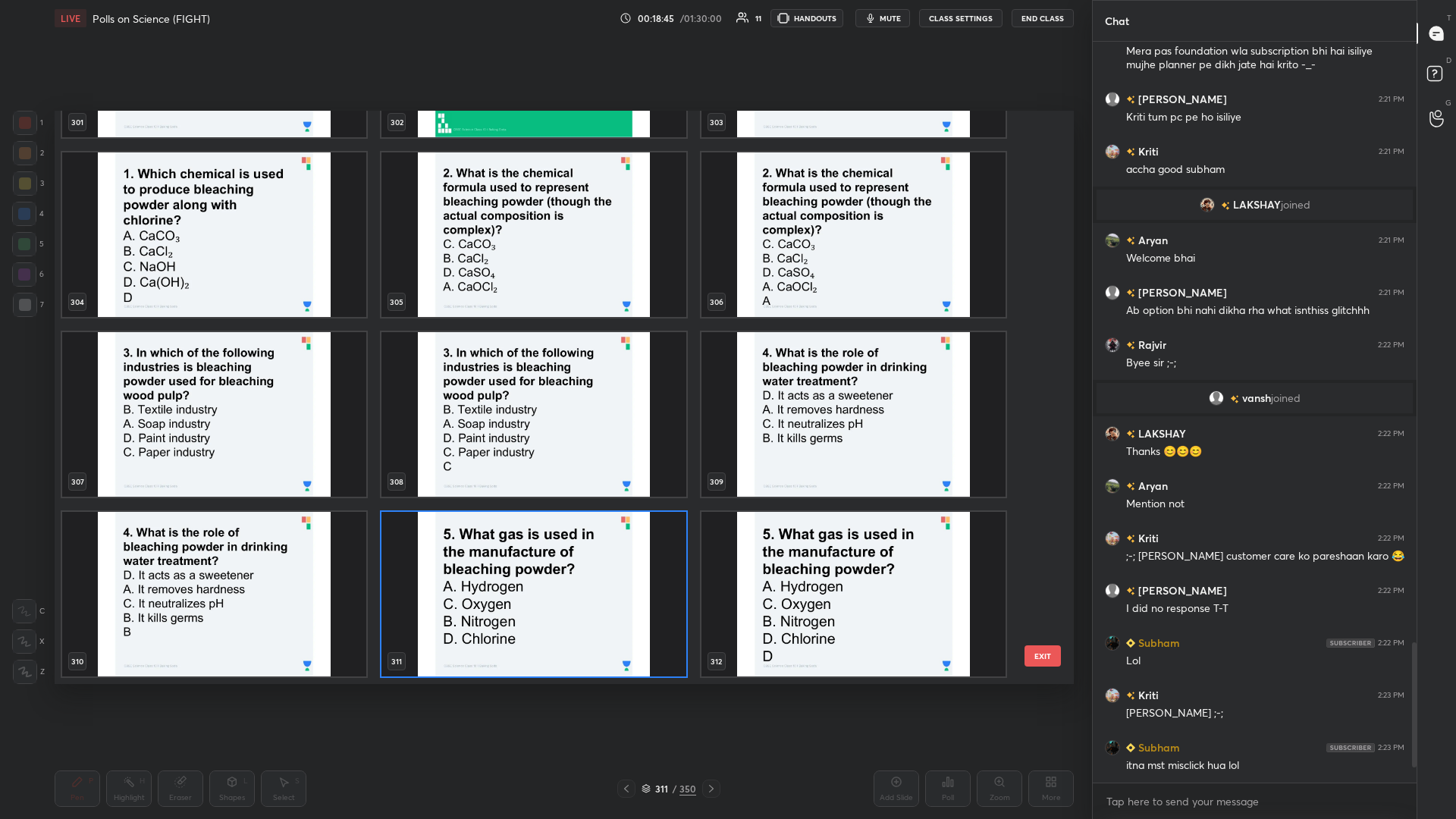
scroll to position [18403, 0]
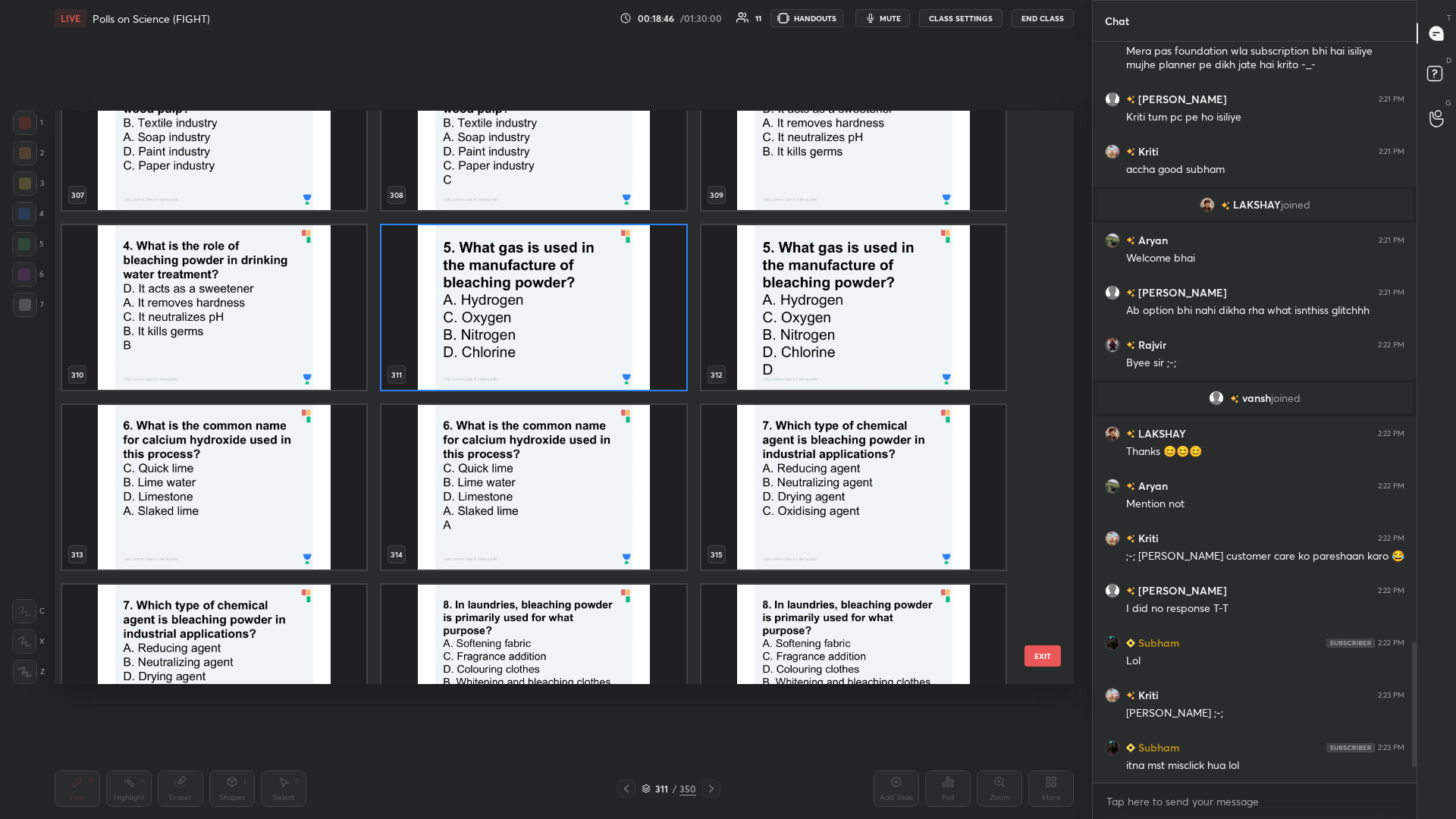
click at [218, 355] on img "grid" at bounding box center [215, 487] width 305 height 165
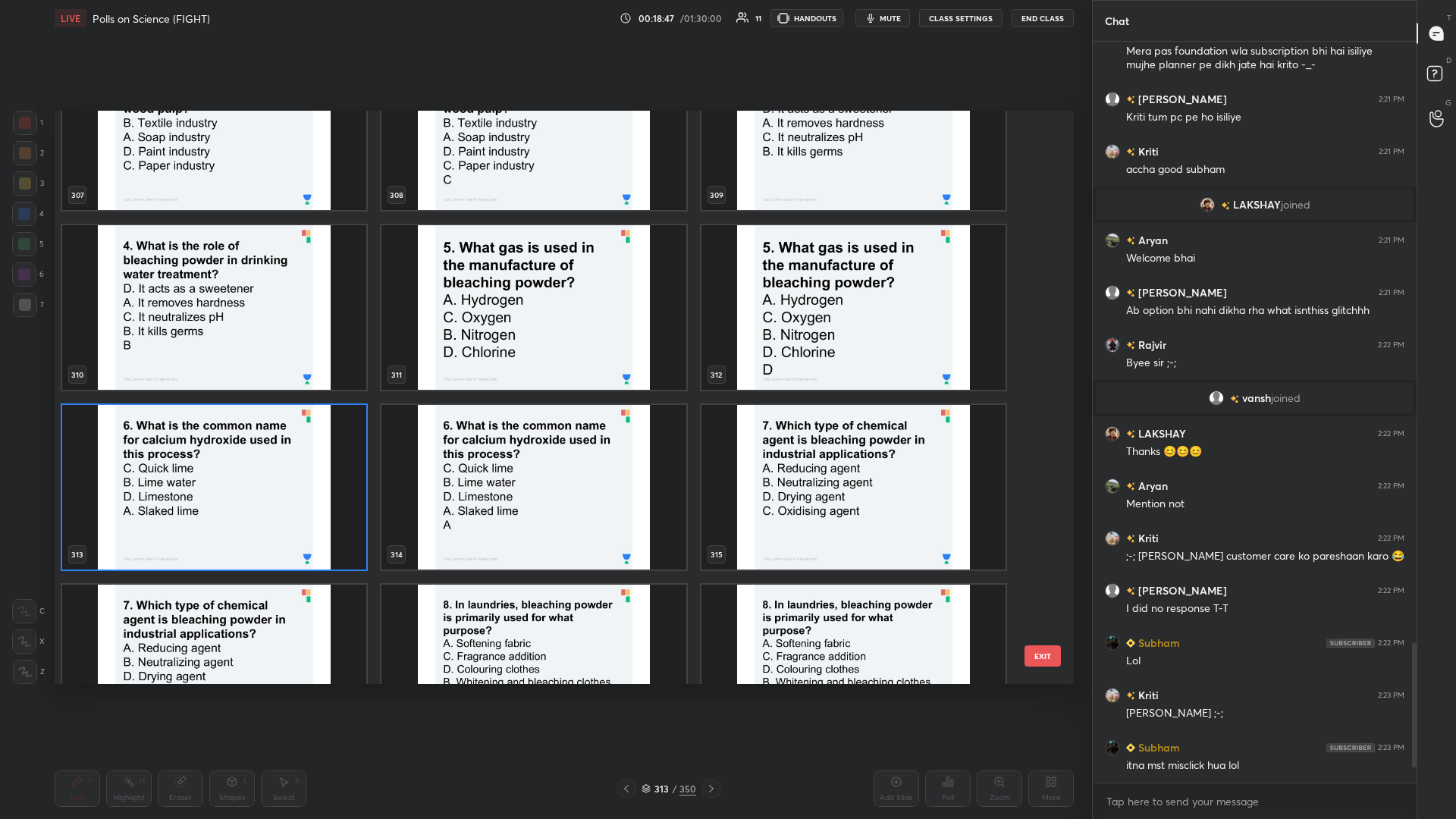
click at [207, 355] on img "grid" at bounding box center [215, 487] width 305 height 165
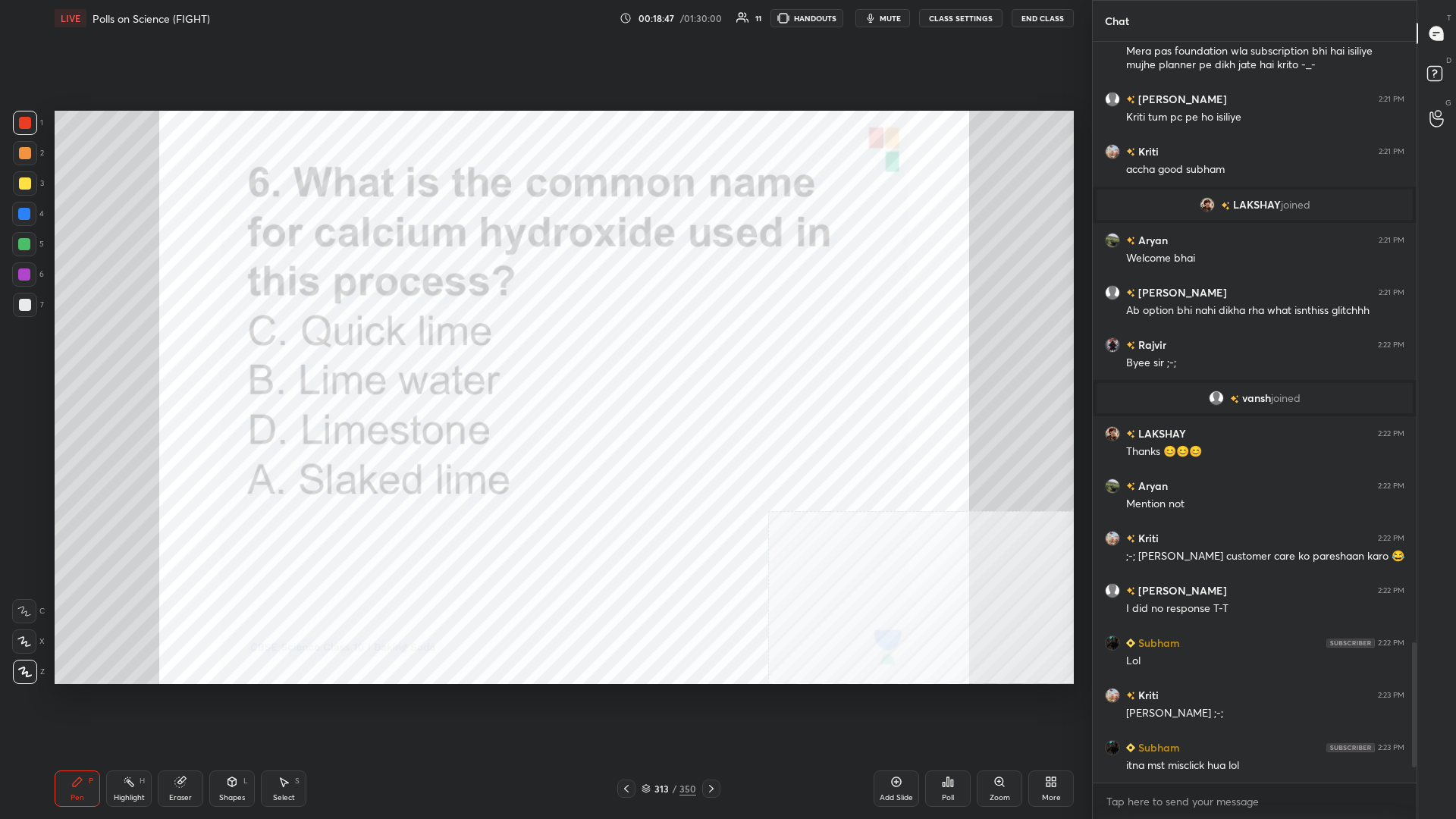
click at [207, 355] on img "grid" at bounding box center [215, 487] width 305 height 165
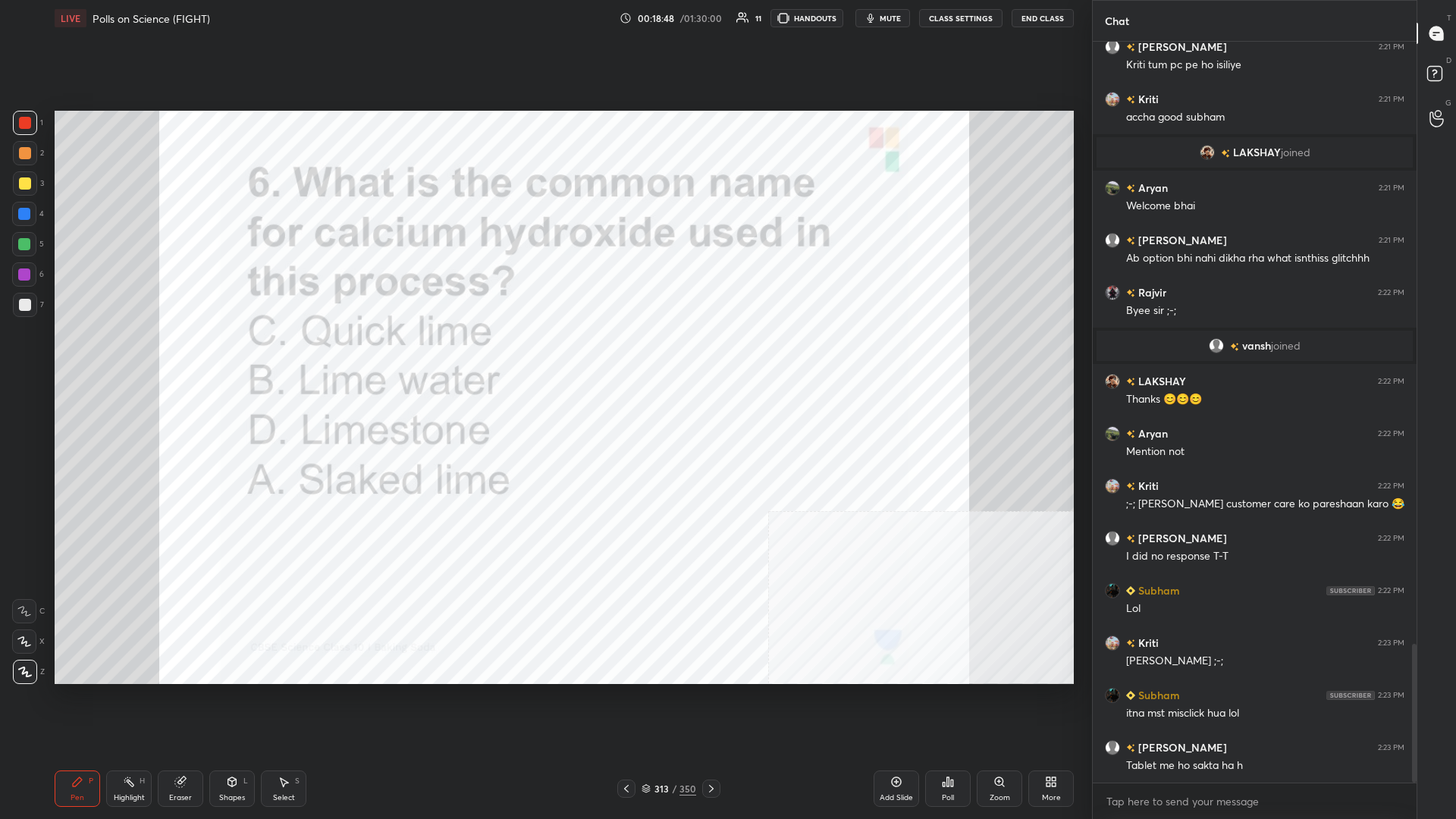
click at [544, 355] on div "Poll" at bounding box center [948, 788] width 45 height 36
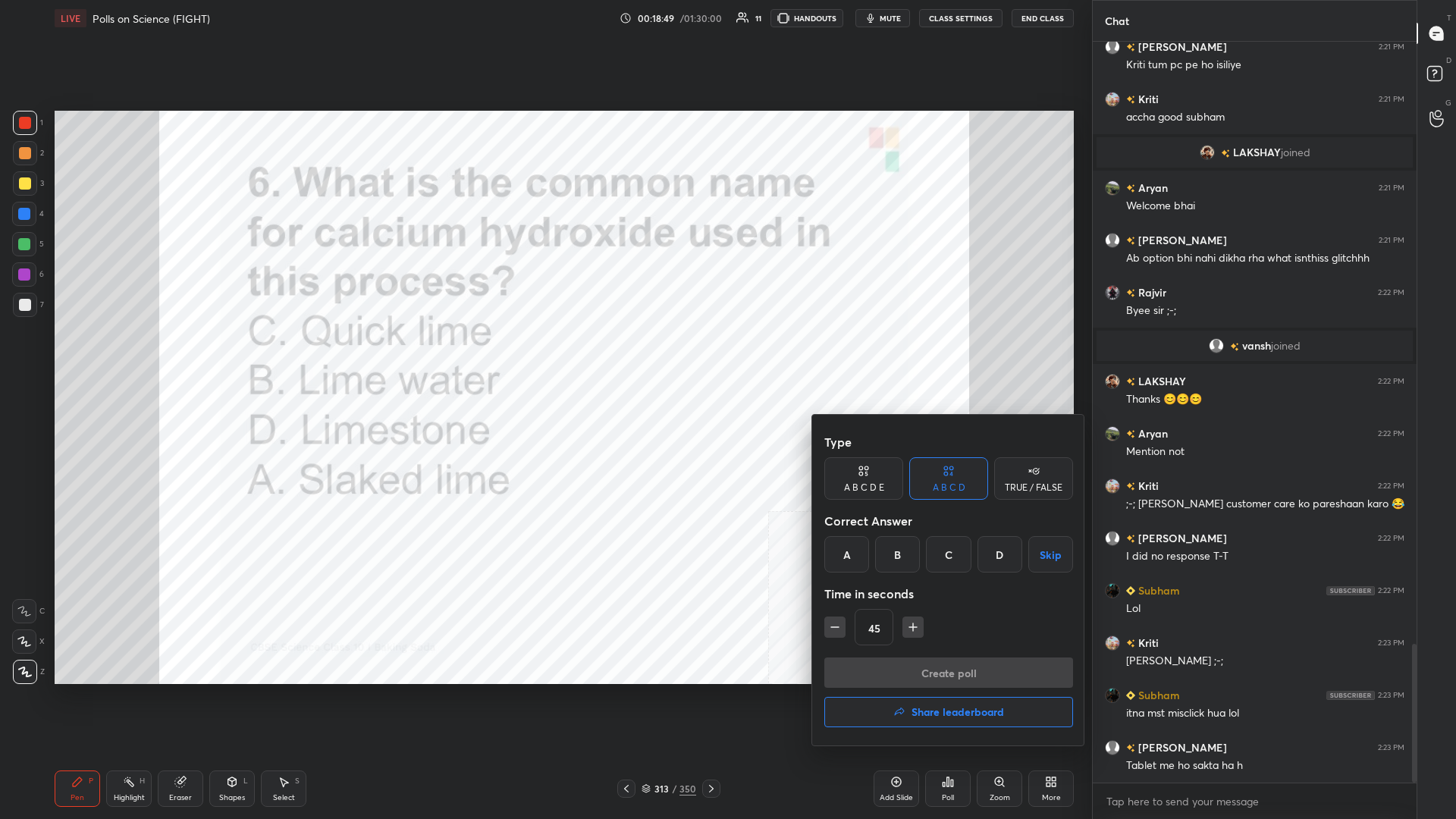
click at [544, 355] on div "A" at bounding box center [847, 554] width 45 height 36
click at [544, 355] on button "Create poll" at bounding box center [948, 672] width 248 height 30
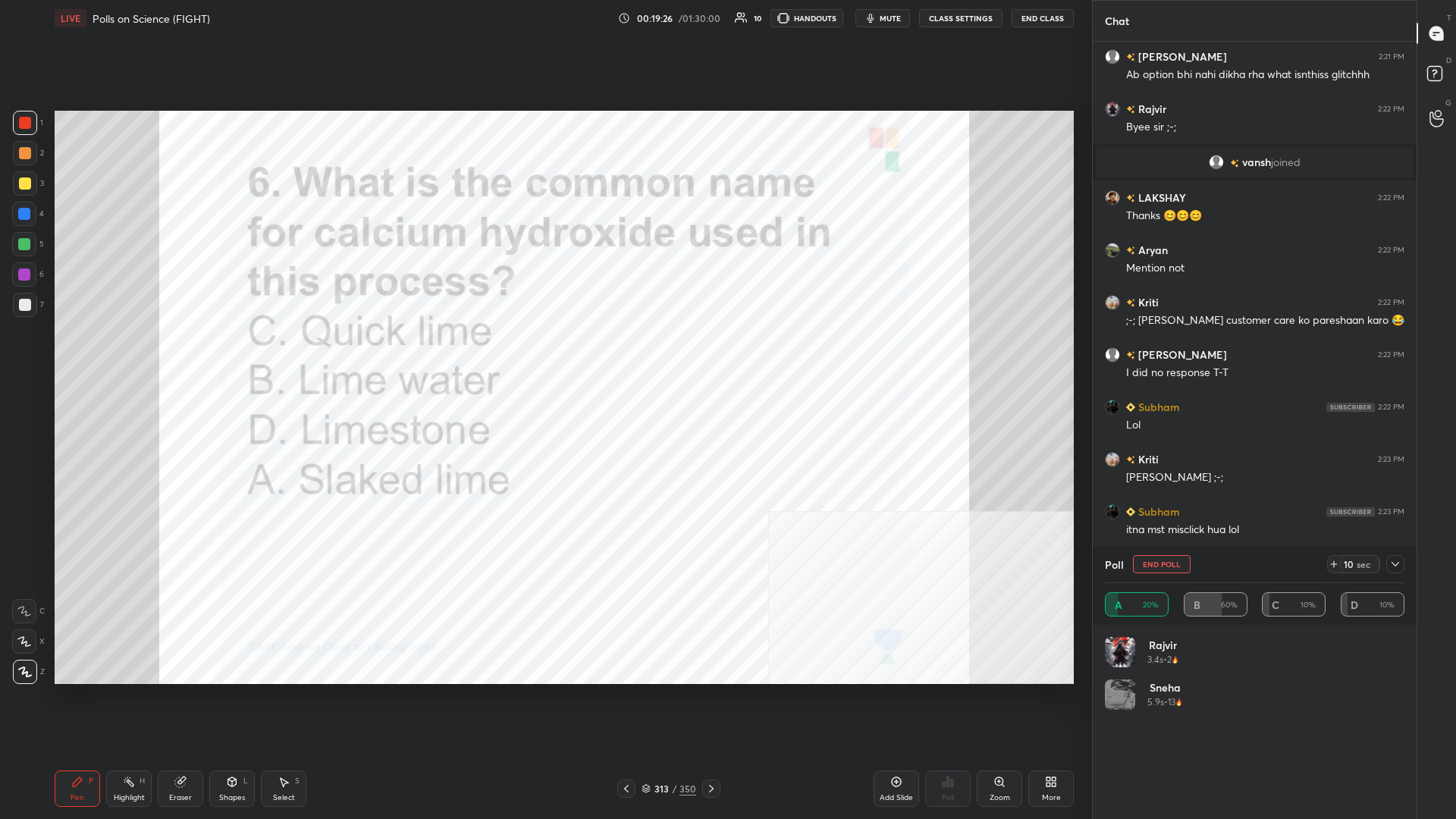
scroll to position [3459, 0]
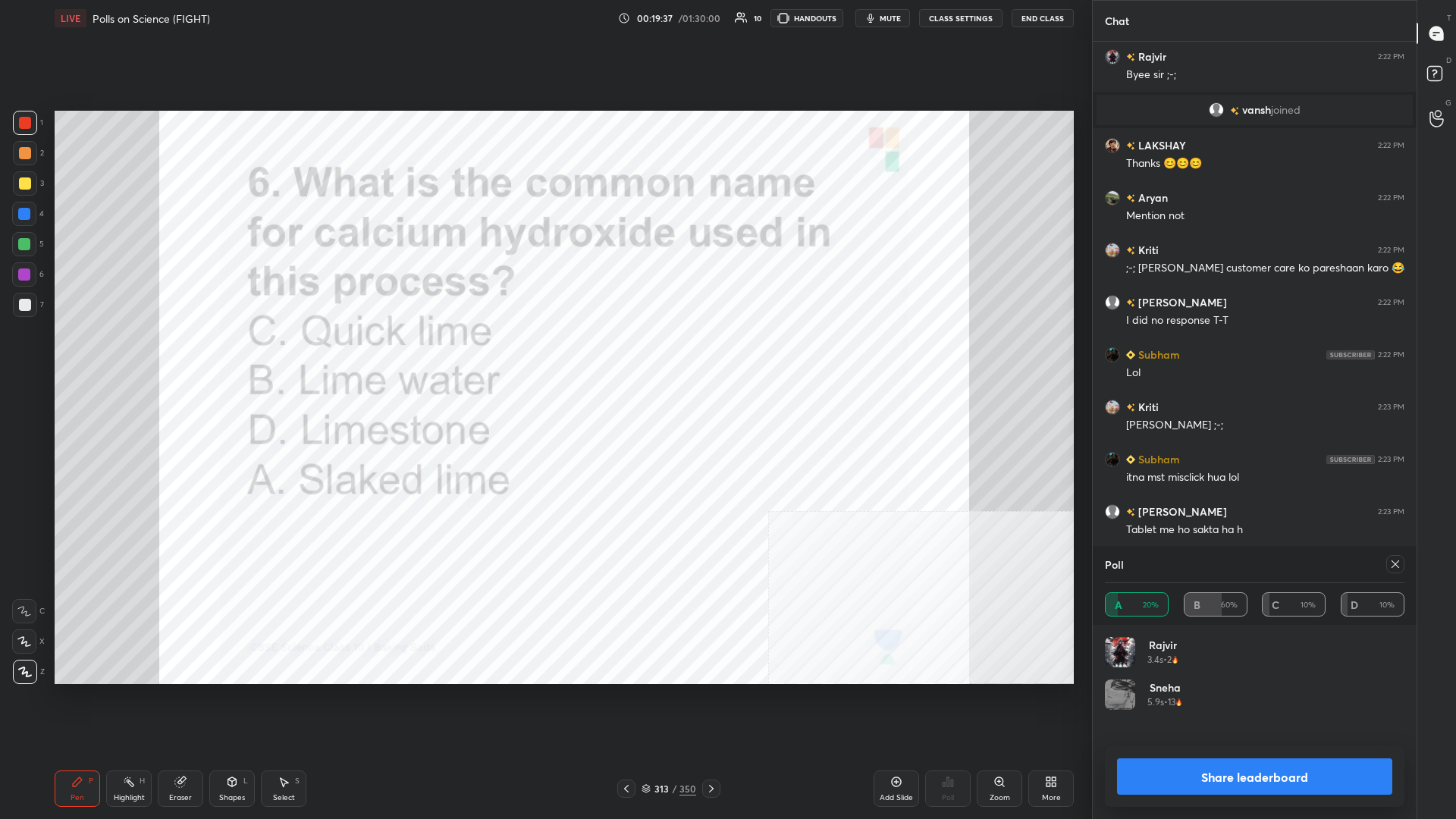
click at [544, 355] on button "Share leaderboard" at bounding box center [1255, 776] width 275 height 36
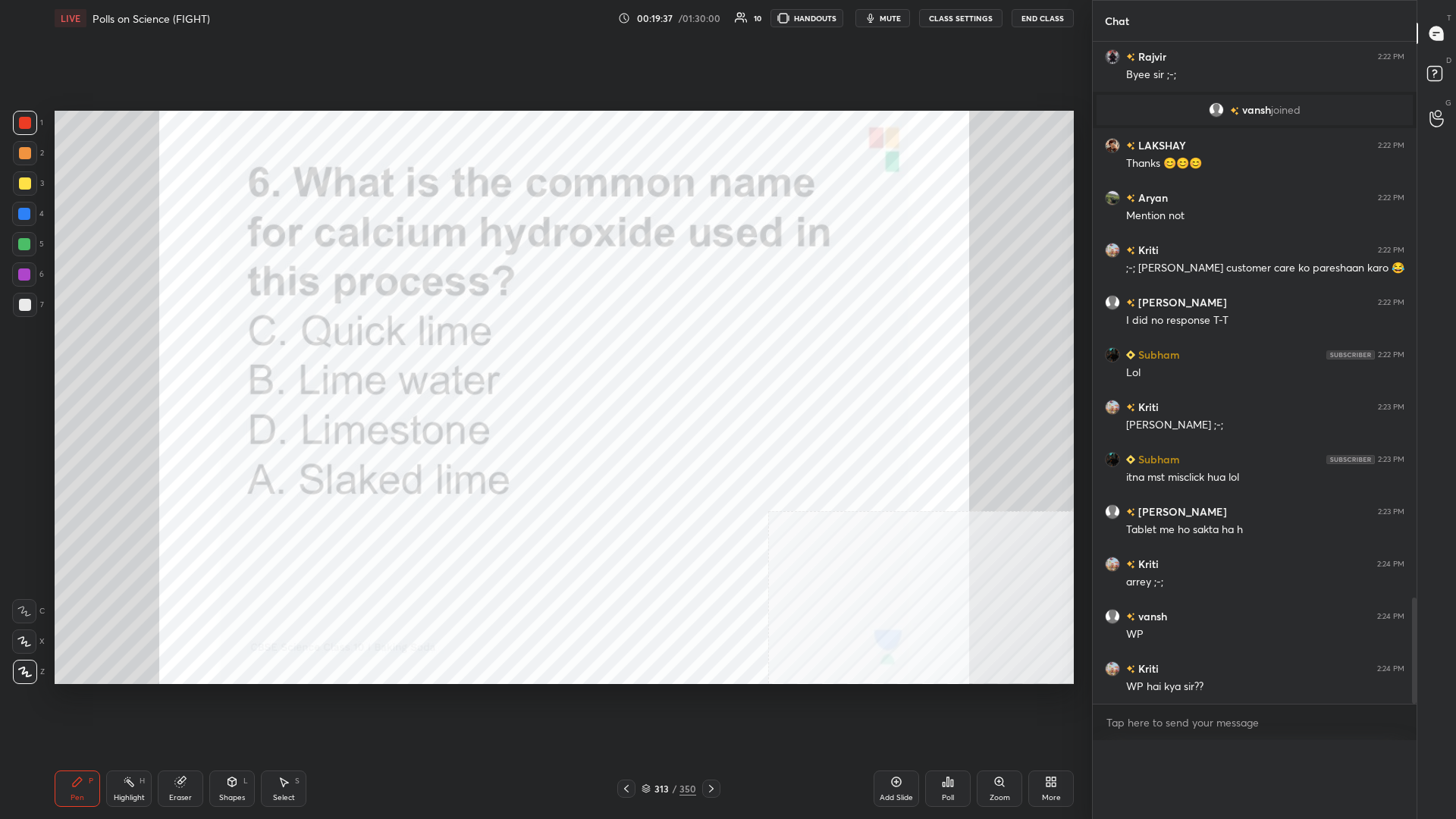
scroll to position [0, 0]
click at [544, 355] on div "Poll A 20% B 60% C 10% D 10% Rajvir 3.4s • 2 Sneha 5.9s • 13" at bounding box center [1255, 819] width 324 height 0
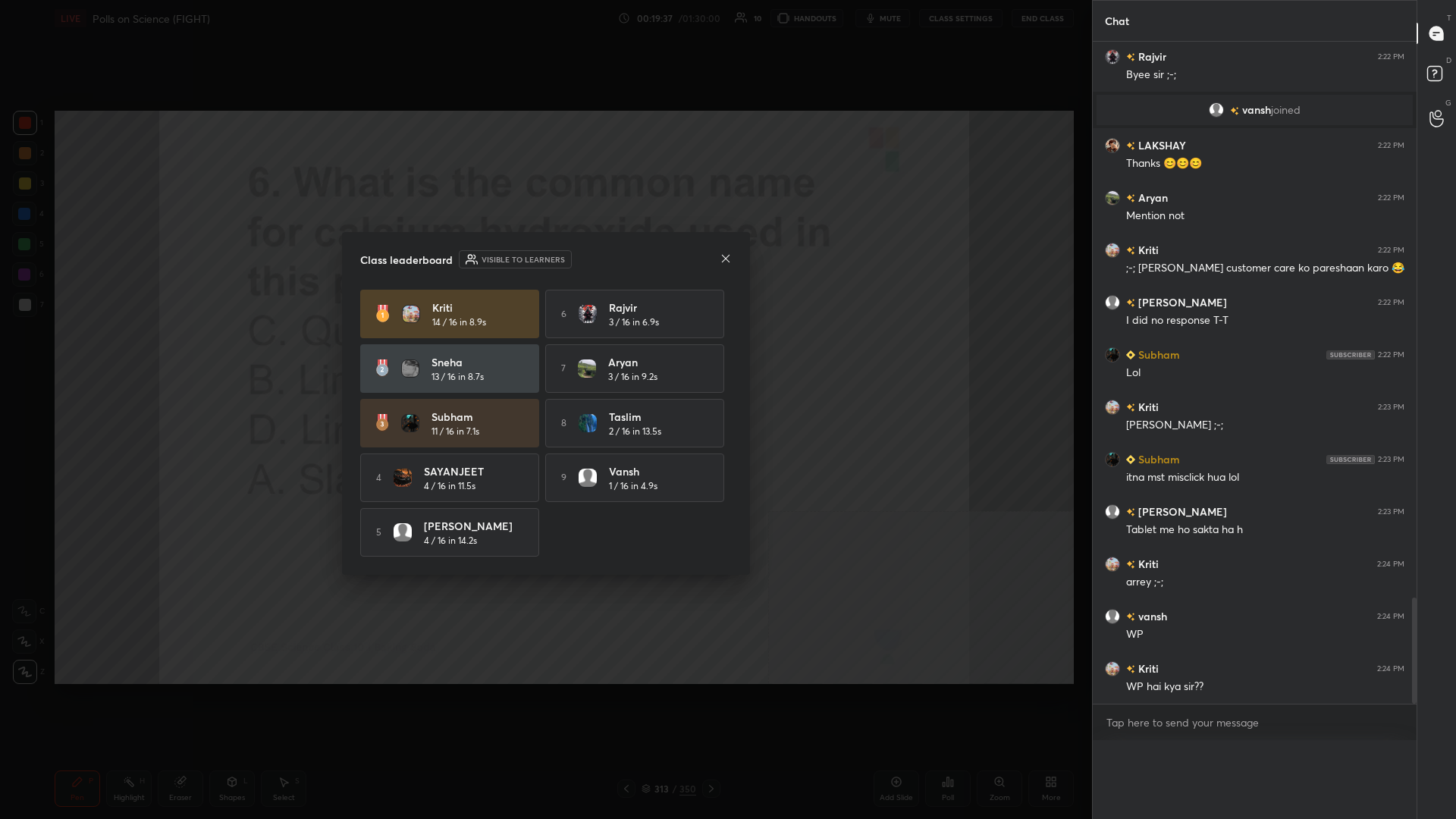
scroll to position [730, 324]
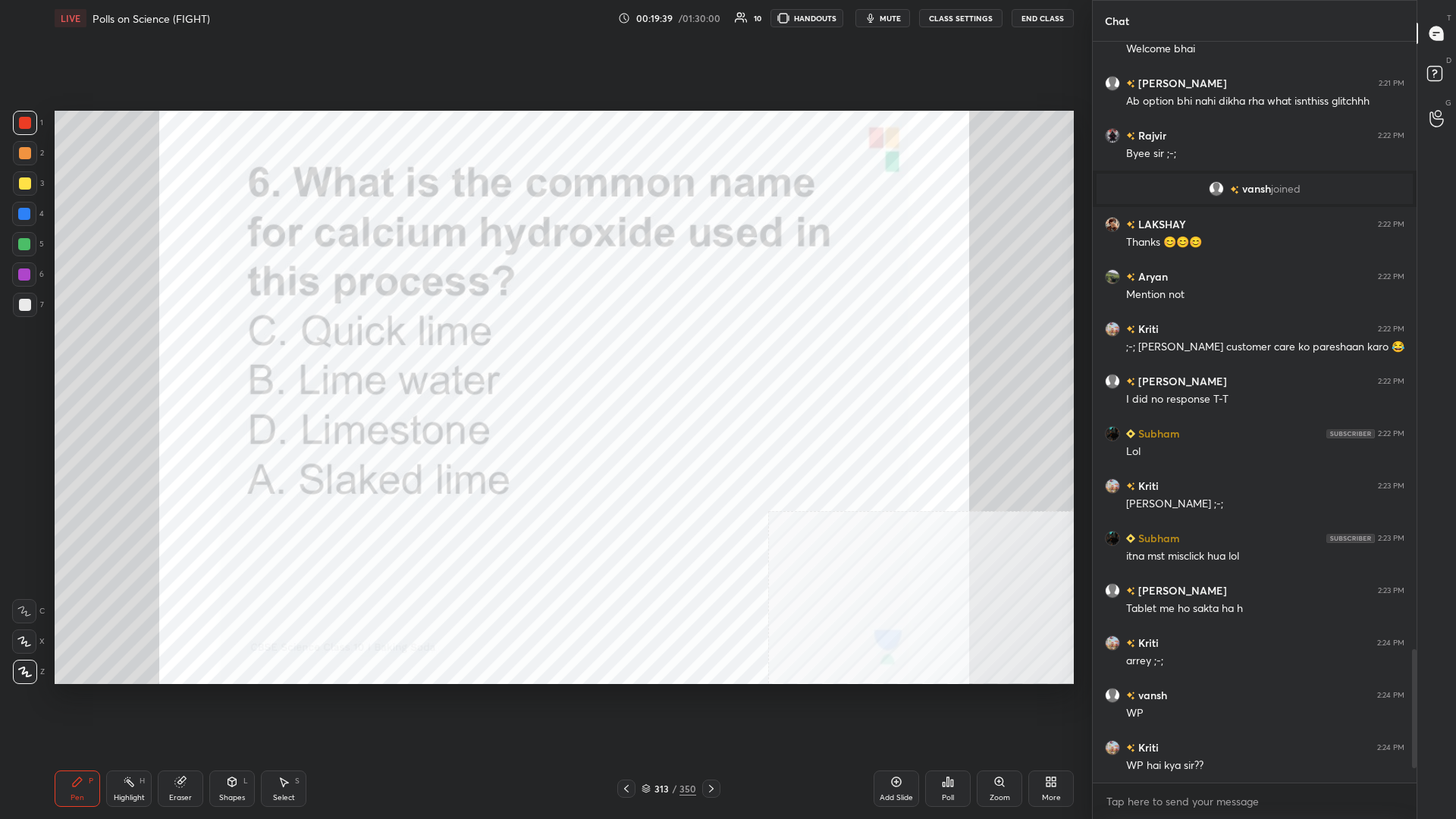
click at [30, 121] on div at bounding box center [25, 123] width 12 height 12
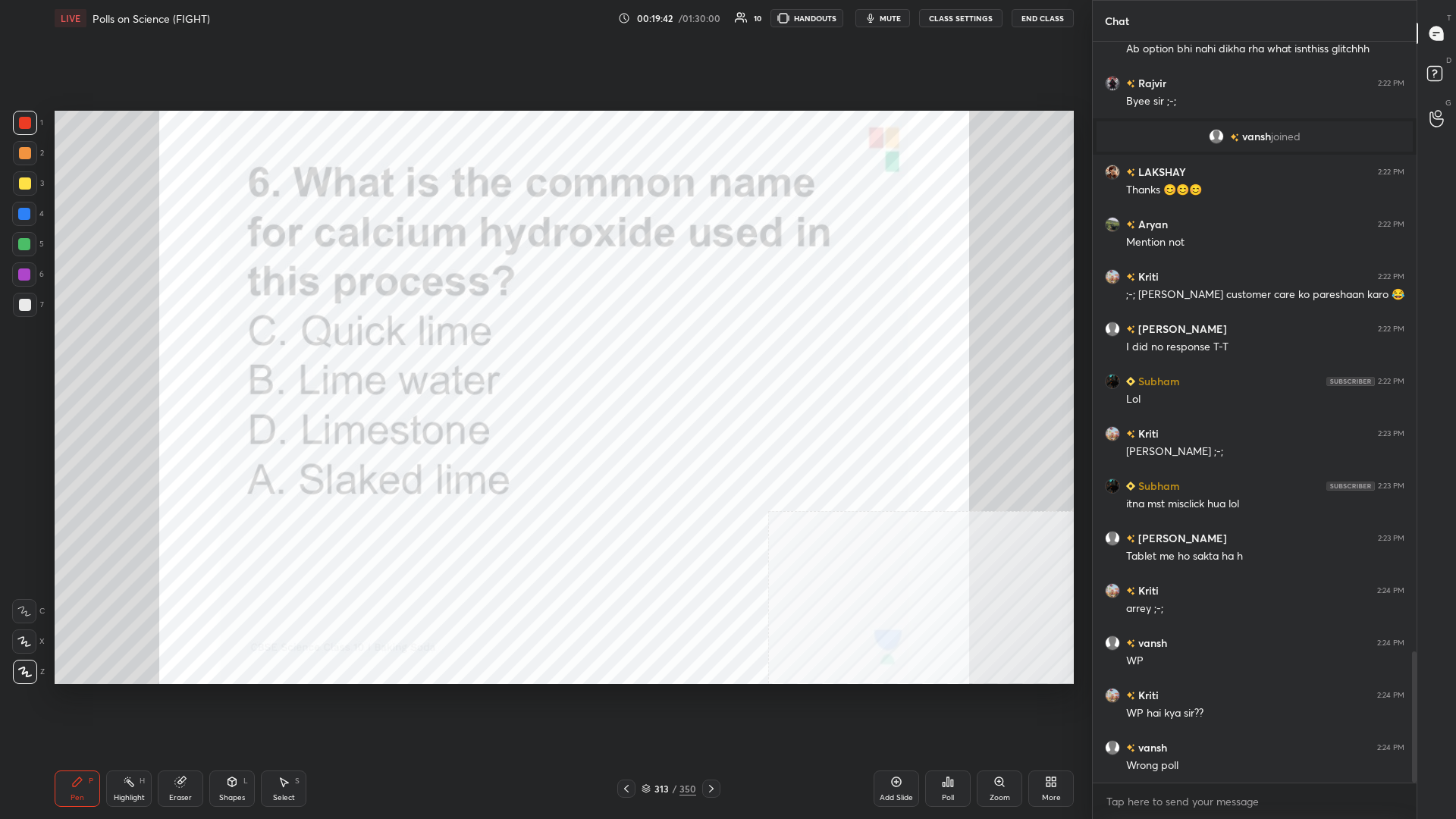
click at [544, 355] on div "313" at bounding box center [661, 789] width 15 height 9
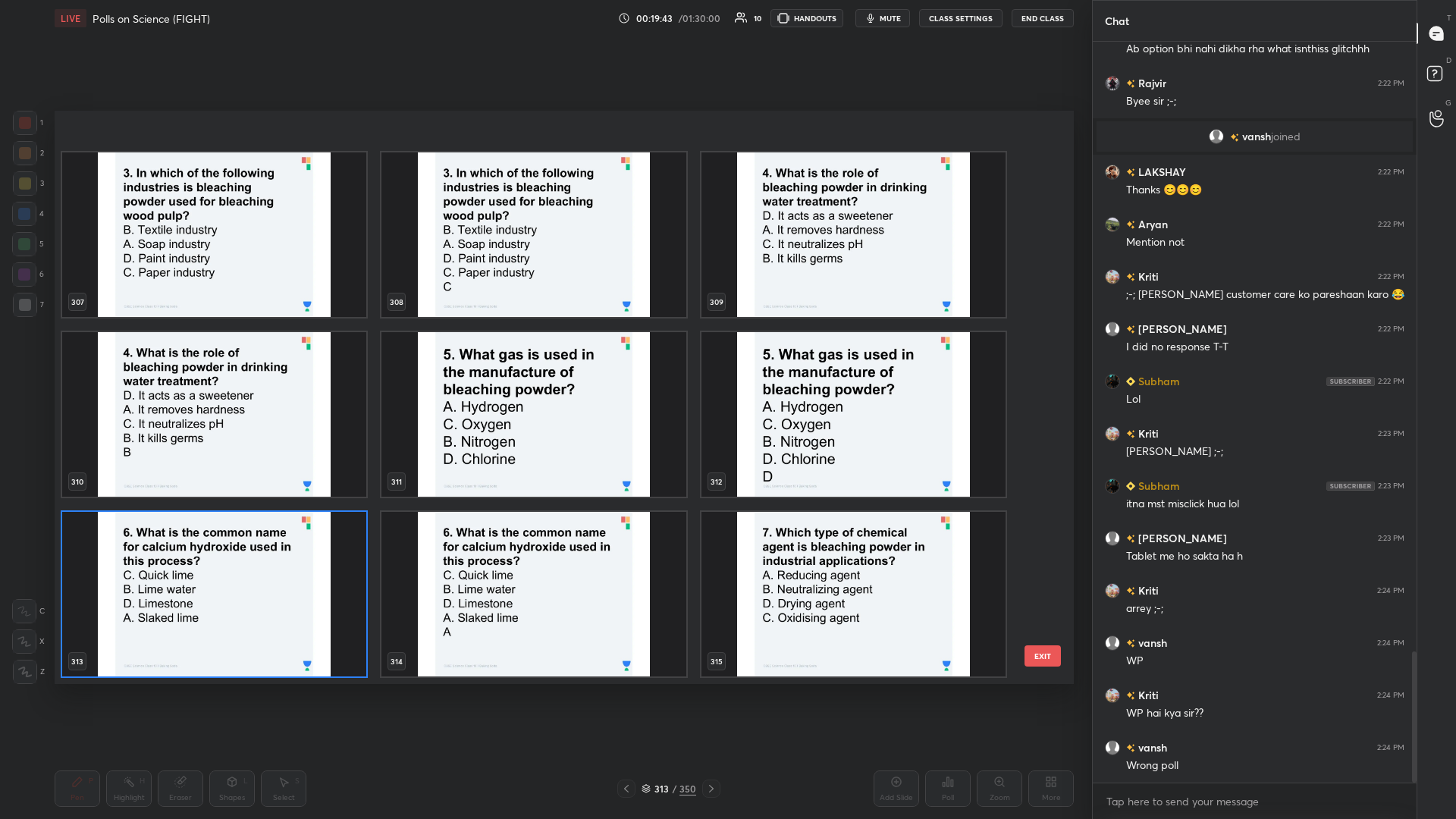
scroll to position [18486, 0]
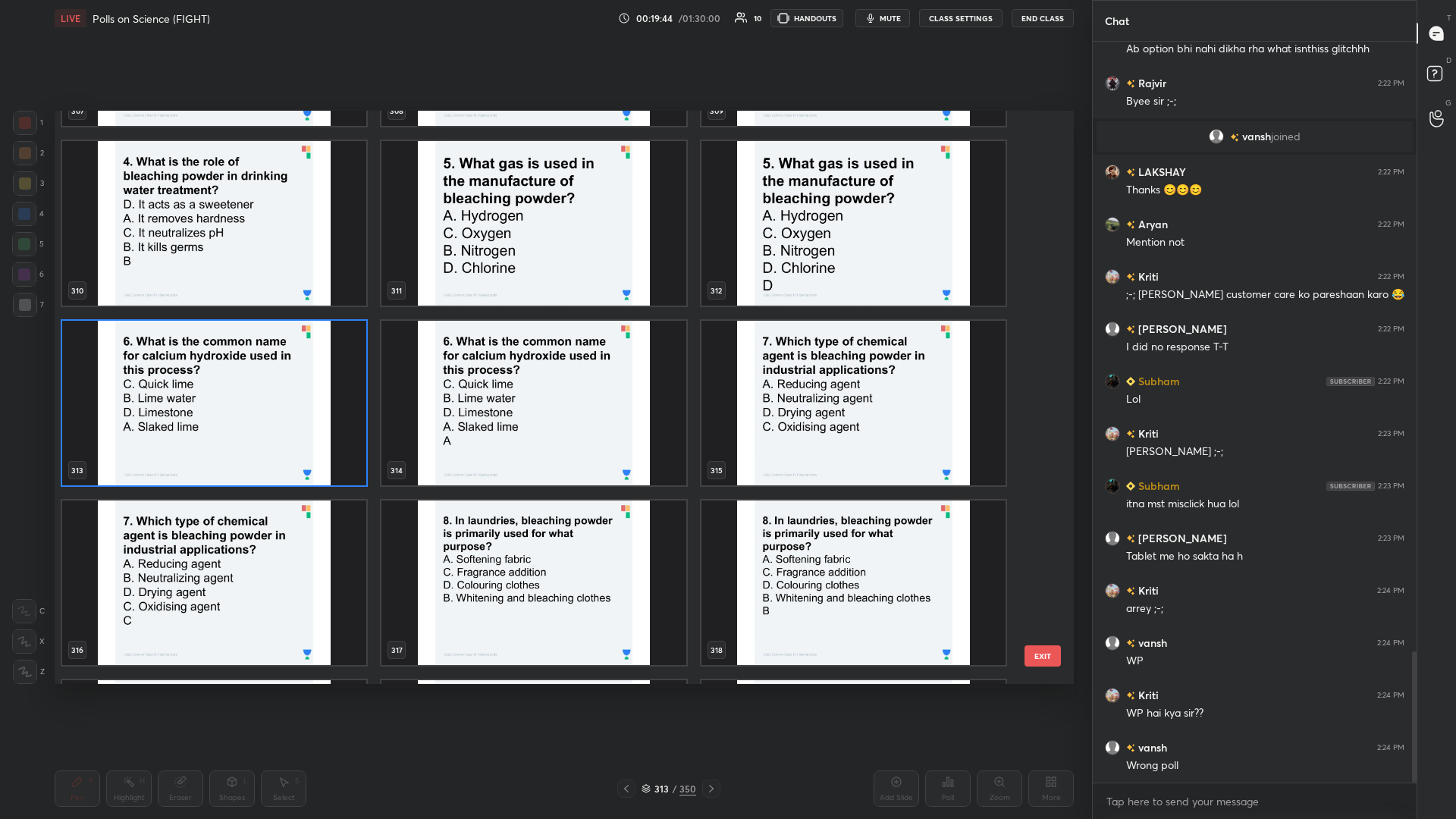
click at [258, 355] on img "grid" at bounding box center [215, 402] width 305 height 165
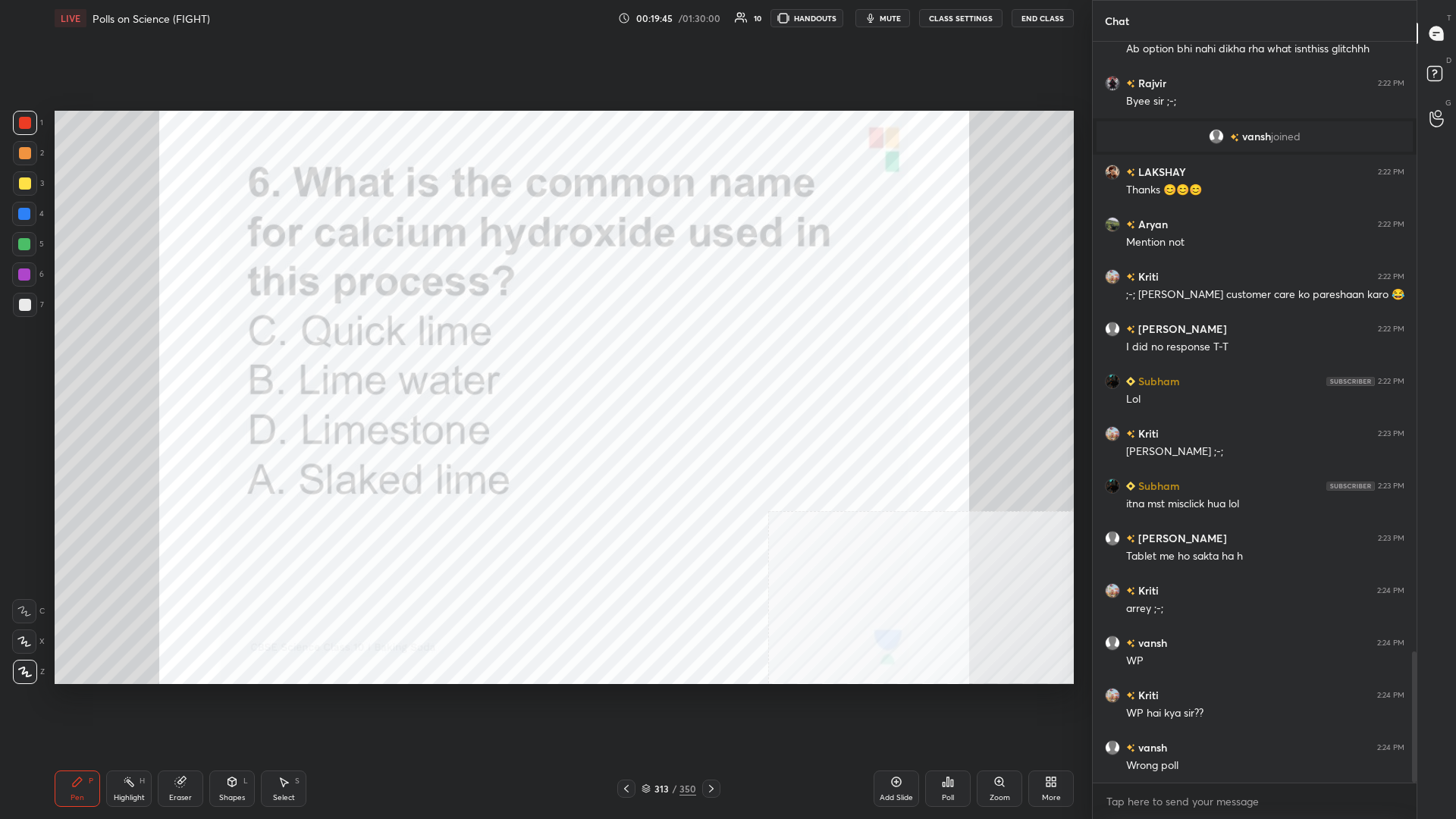
click at [258, 355] on img "grid" at bounding box center [215, 402] width 305 height 165
click at [544, 355] on div "313 / 350" at bounding box center [669, 788] width 54 height 13
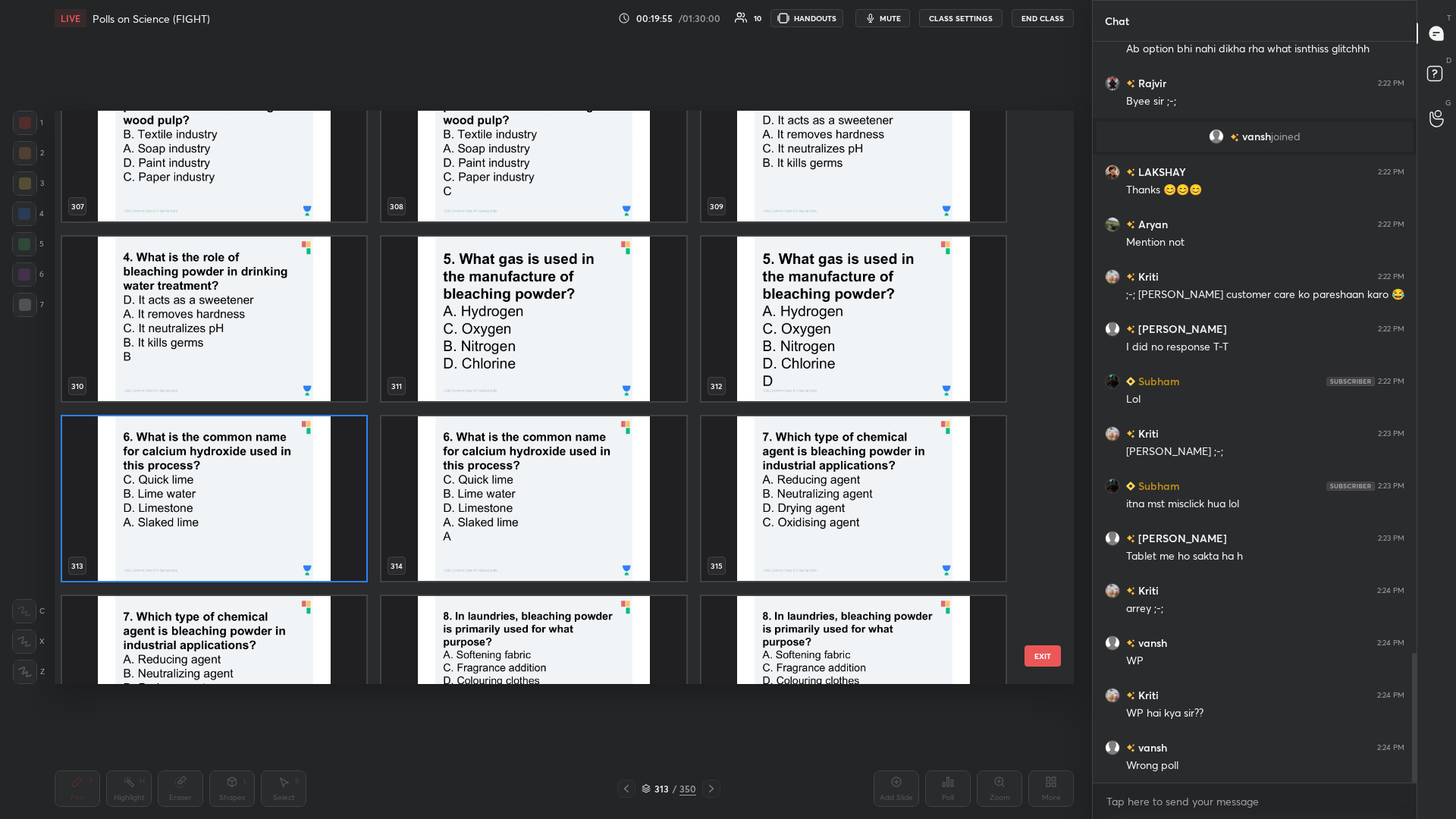
scroll to position [3485, 0]
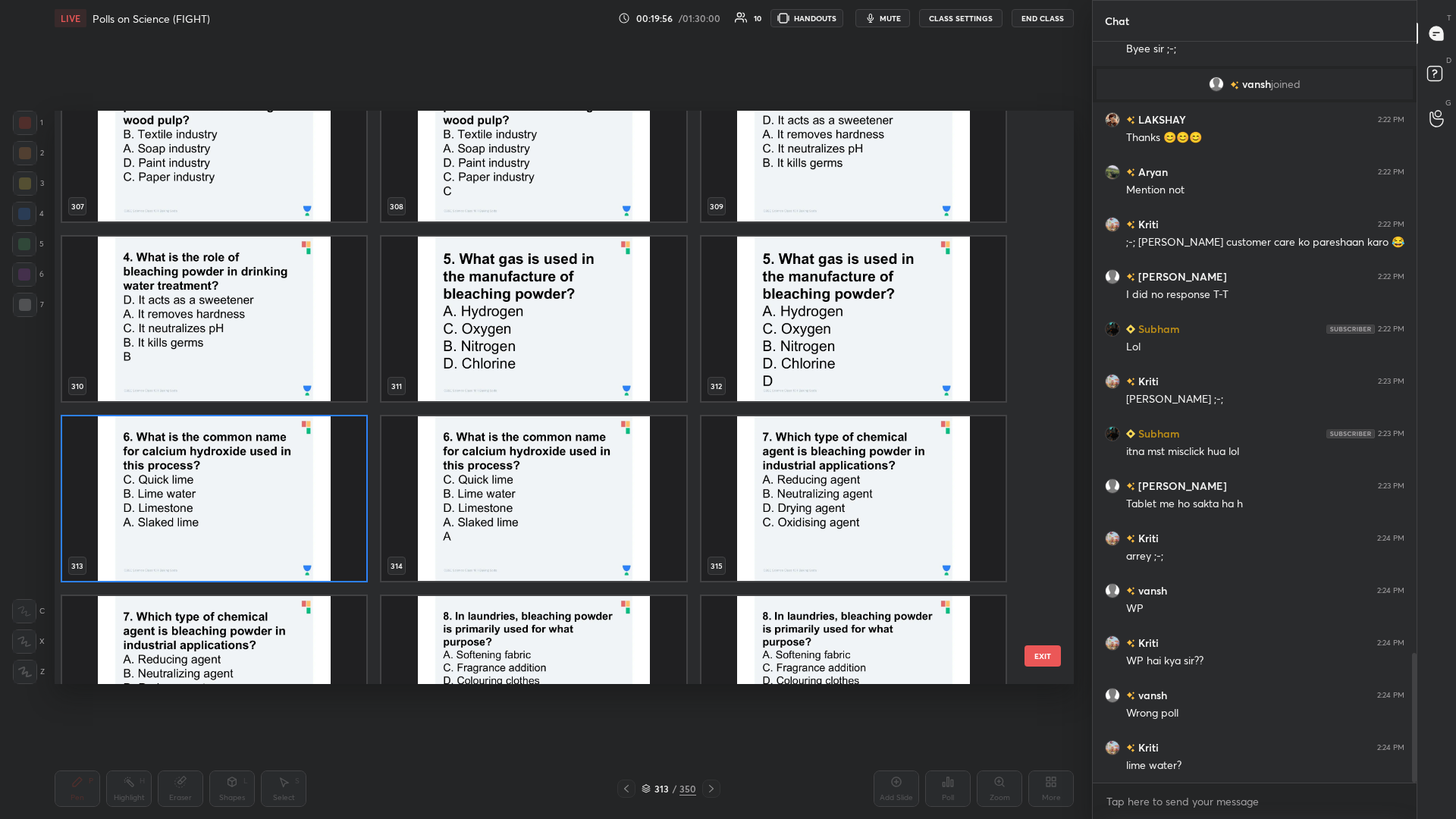
click at [259, 355] on img "grid" at bounding box center [215, 499] width 305 height 165
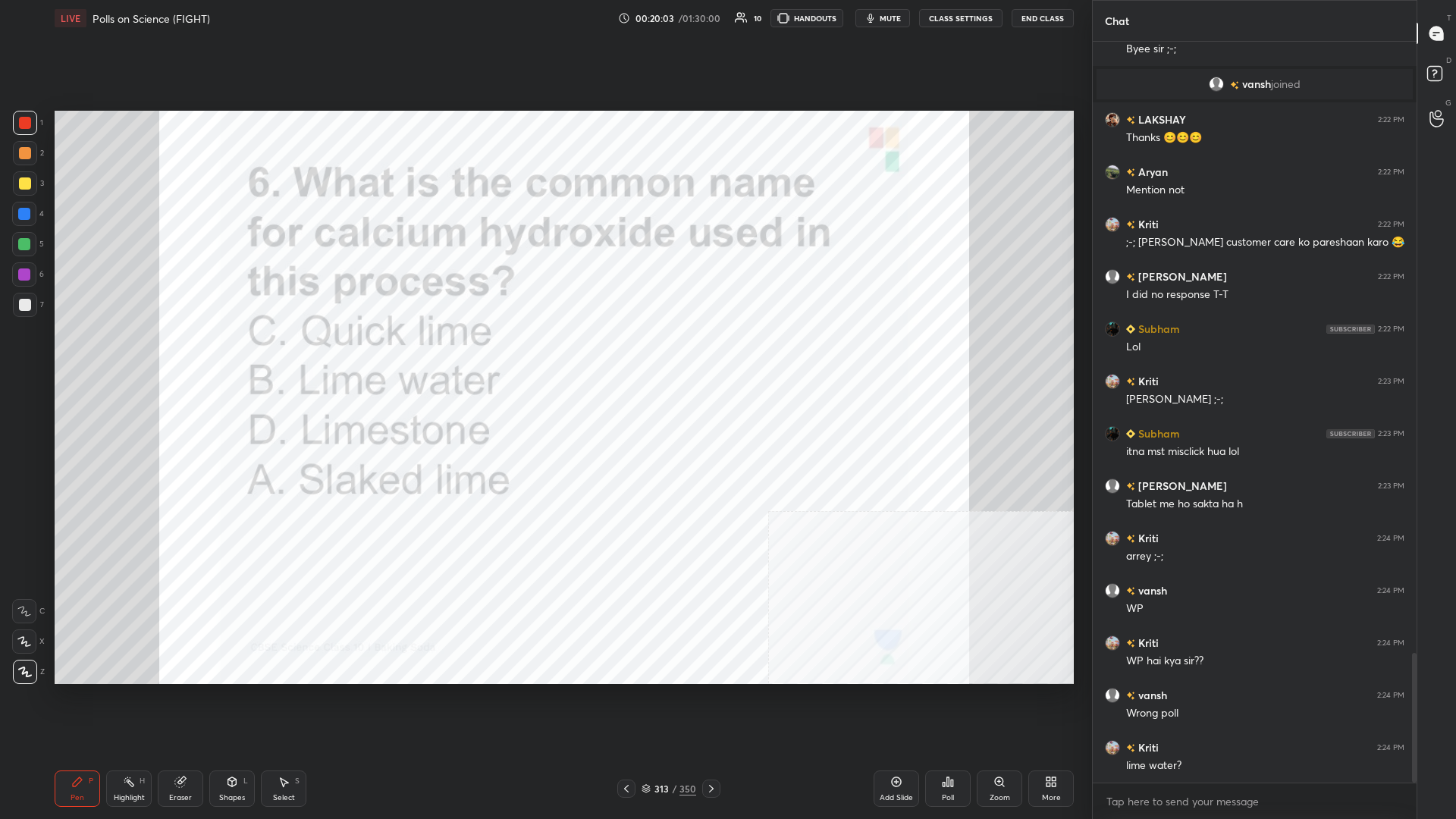
click at [544, 355] on div "313" at bounding box center [661, 789] width 15 height 9
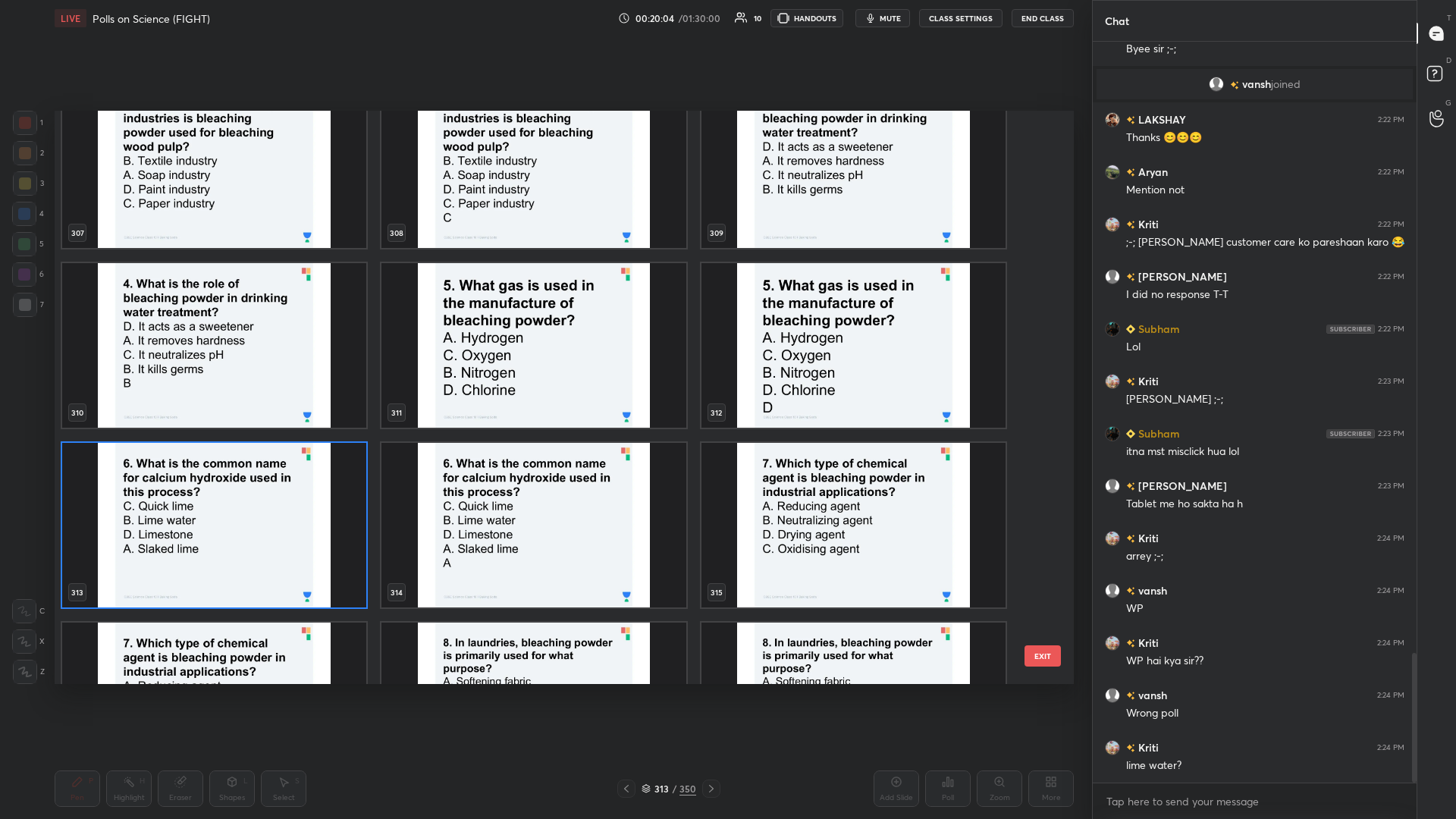
scroll to position [18391, 0]
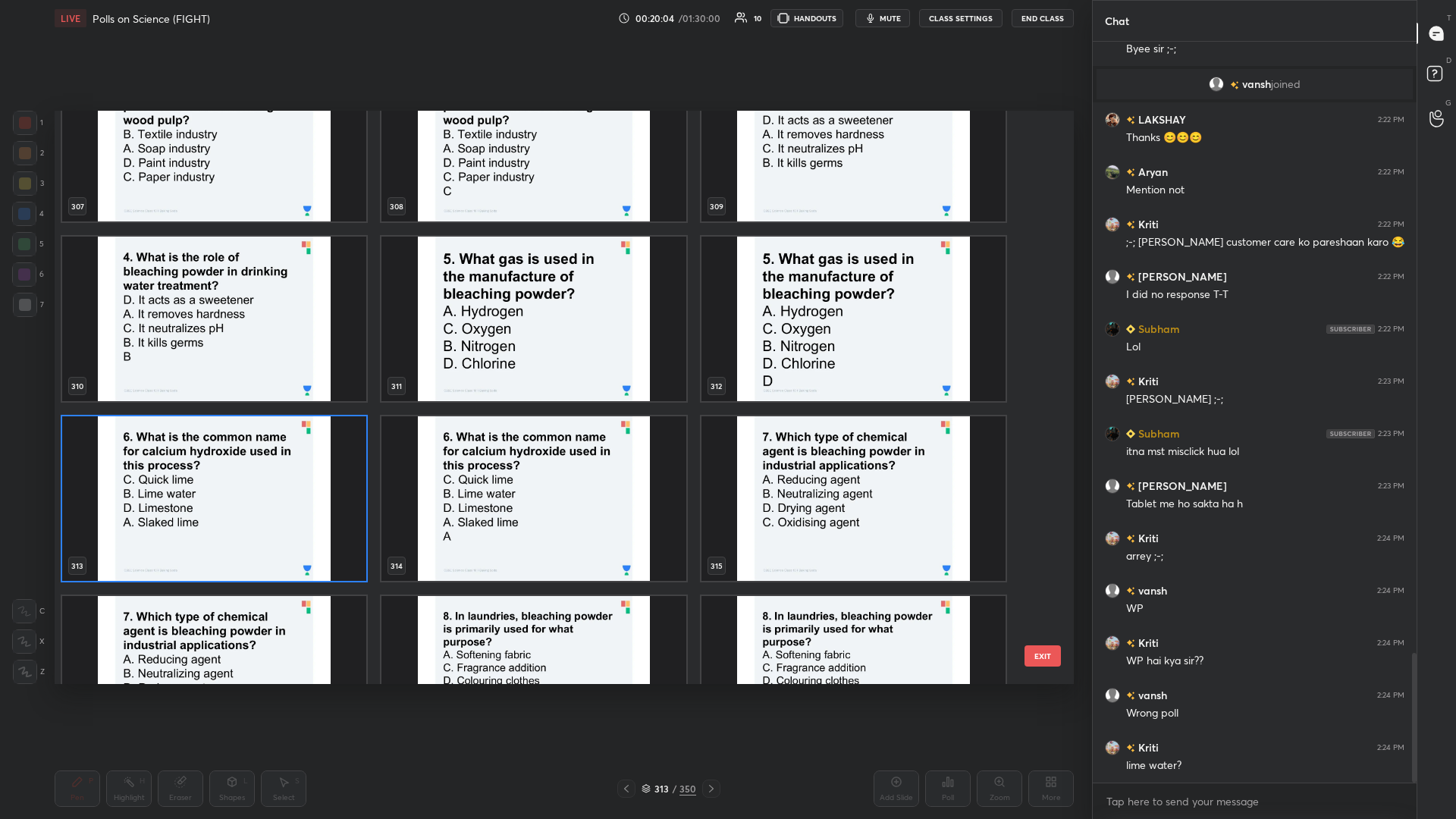
click at [258, 355] on img "grid" at bounding box center [215, 499] width 305 height 165
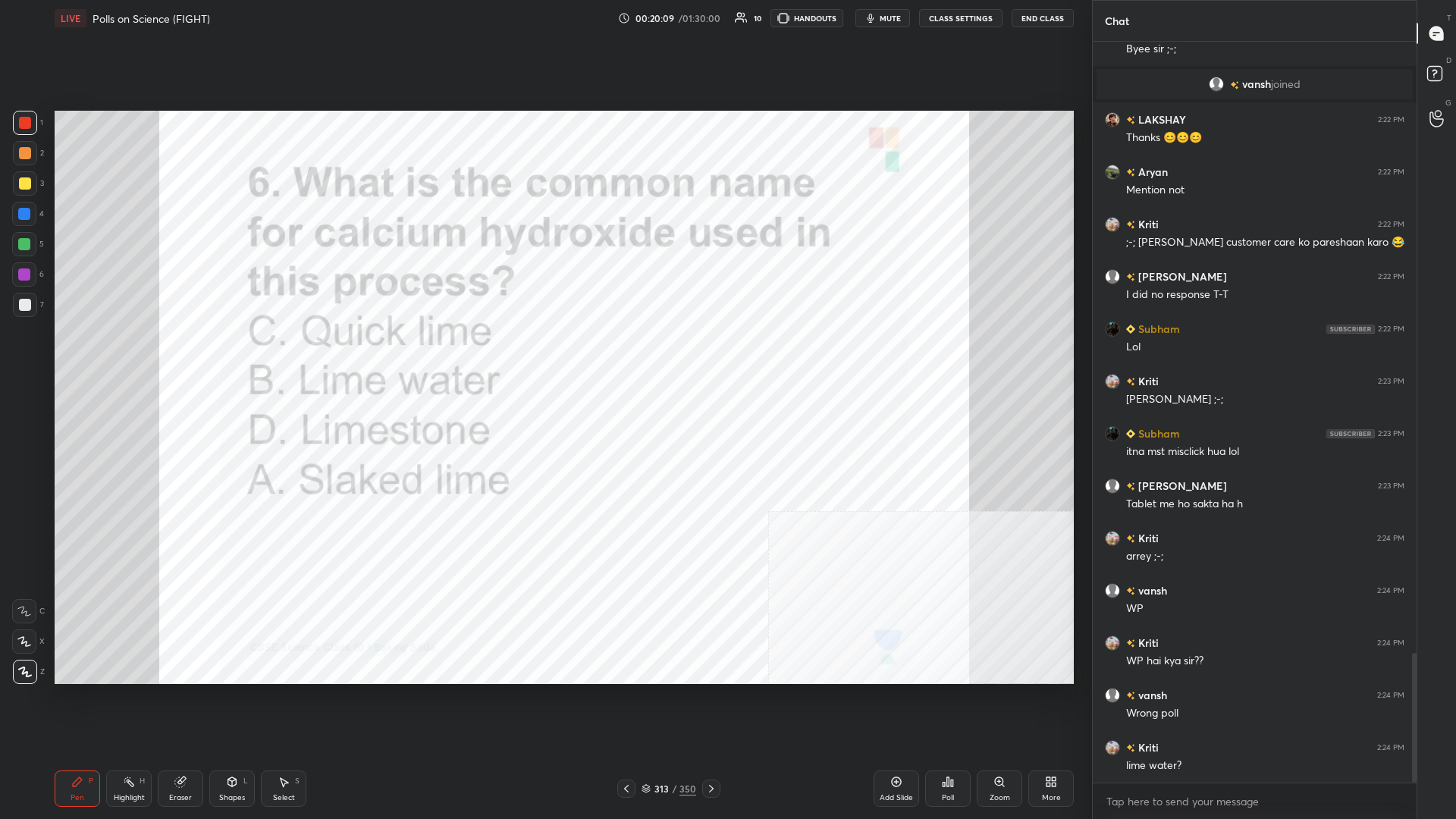
click at [544, 355] on div "1 2 3 4 5 6 7 C X Z C X Z E E Erase all H H LIVE Polls on Science (FIGHT) 00:20…" at bounding box center [546, 410] width 1093 height 819
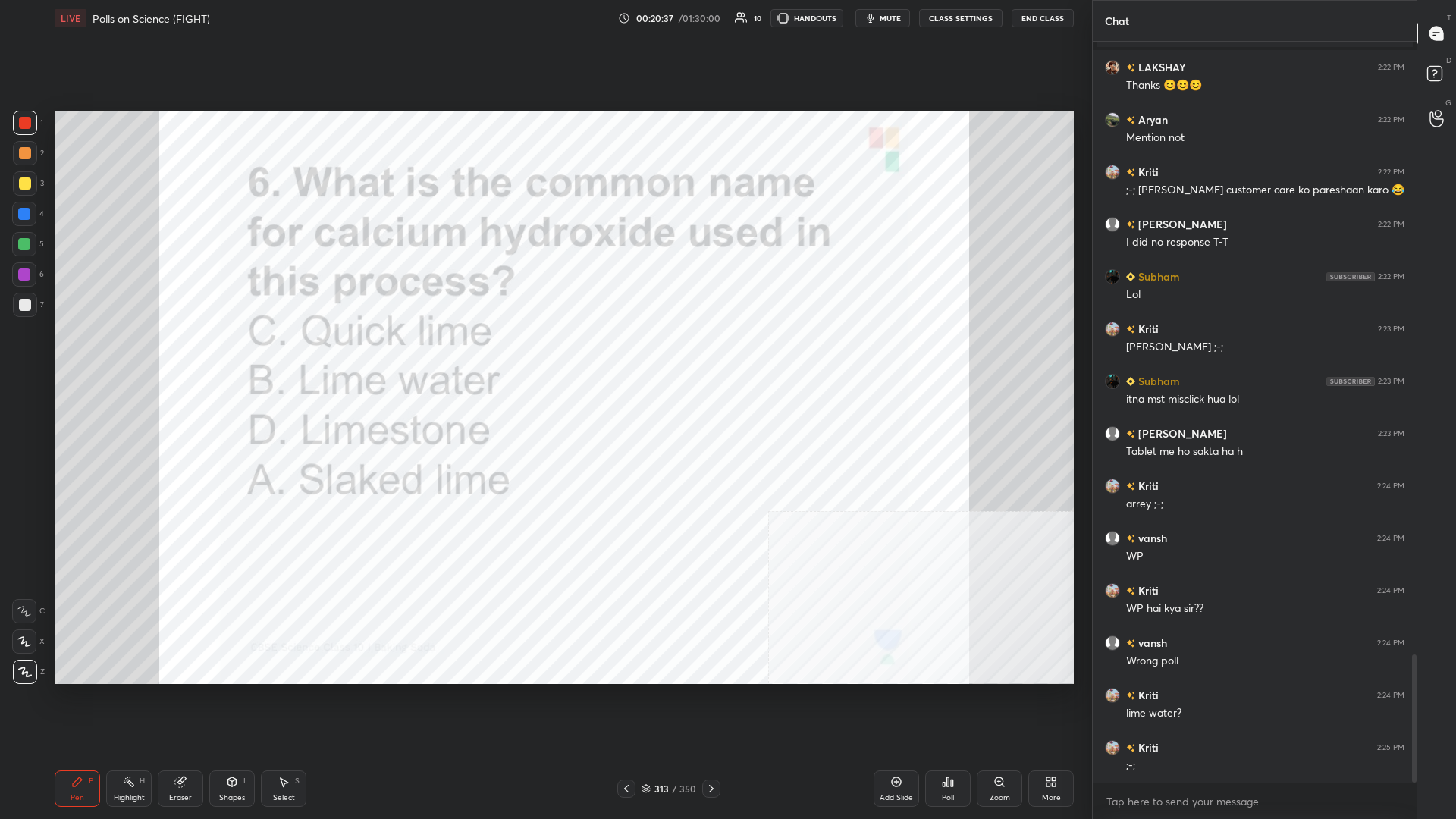
click at [17, 213] on div at bounding box center [24, 214] width 24 height 24
click at [22, 212] on div at bounding box center [24, 214] width 12 height 12
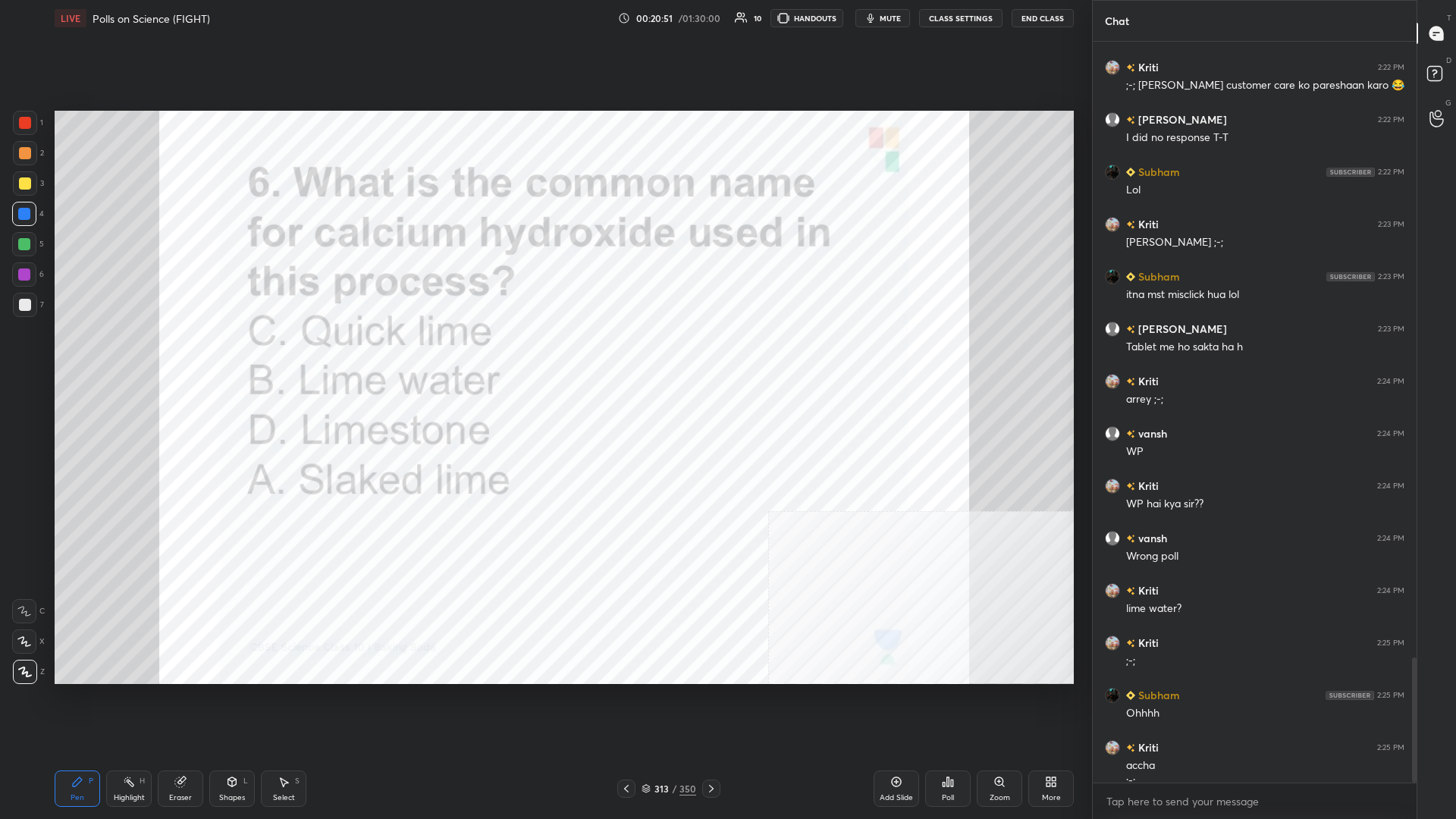
scroll to position [3657, 0]
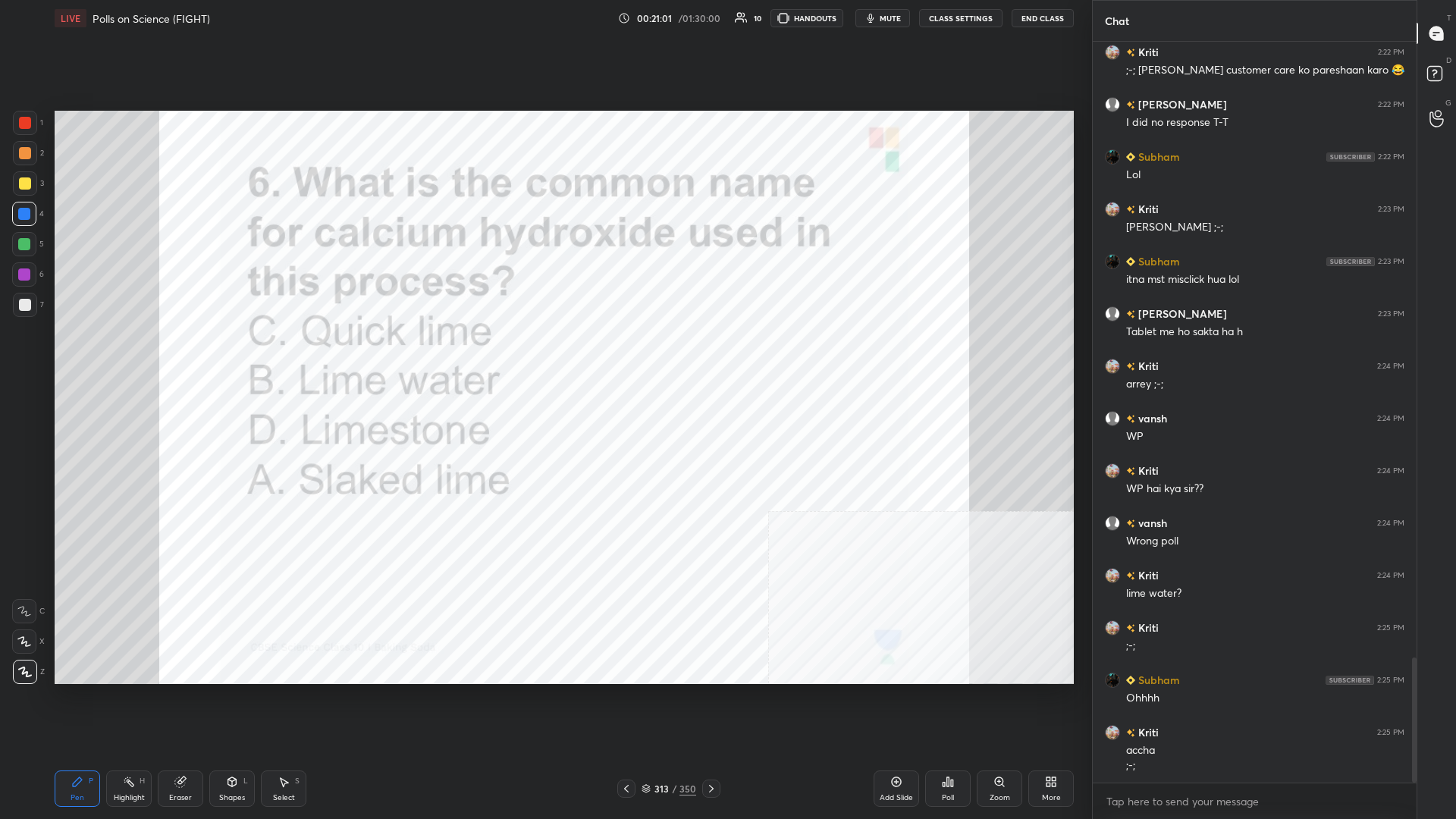
click at [22, 246] on div at bounding box center [24, 244] width 12 height 12
click at [544, 355] on div "/" at bounding box center [674, 789] width 4 height 9
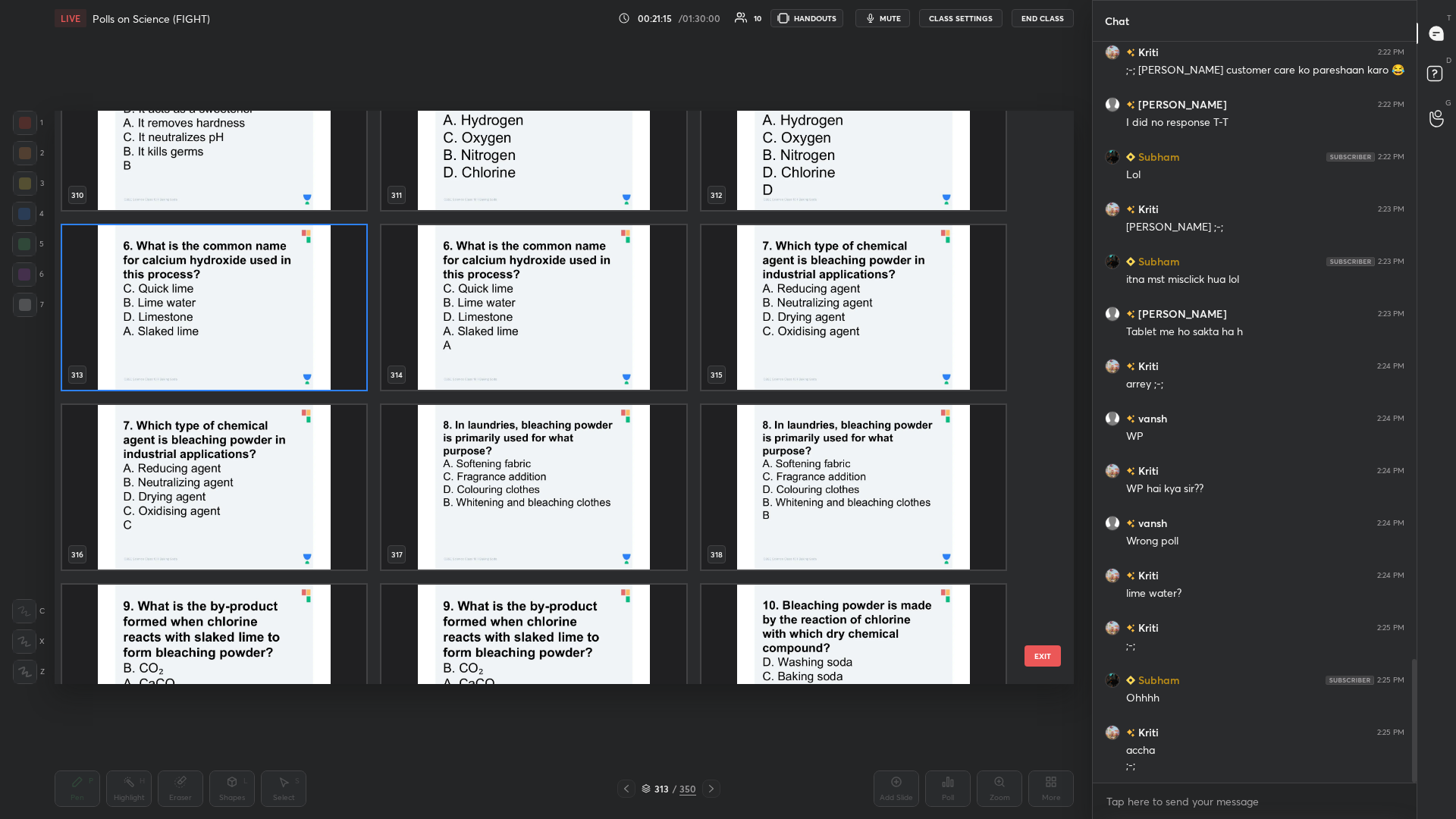
scroll to position [3710, 0]
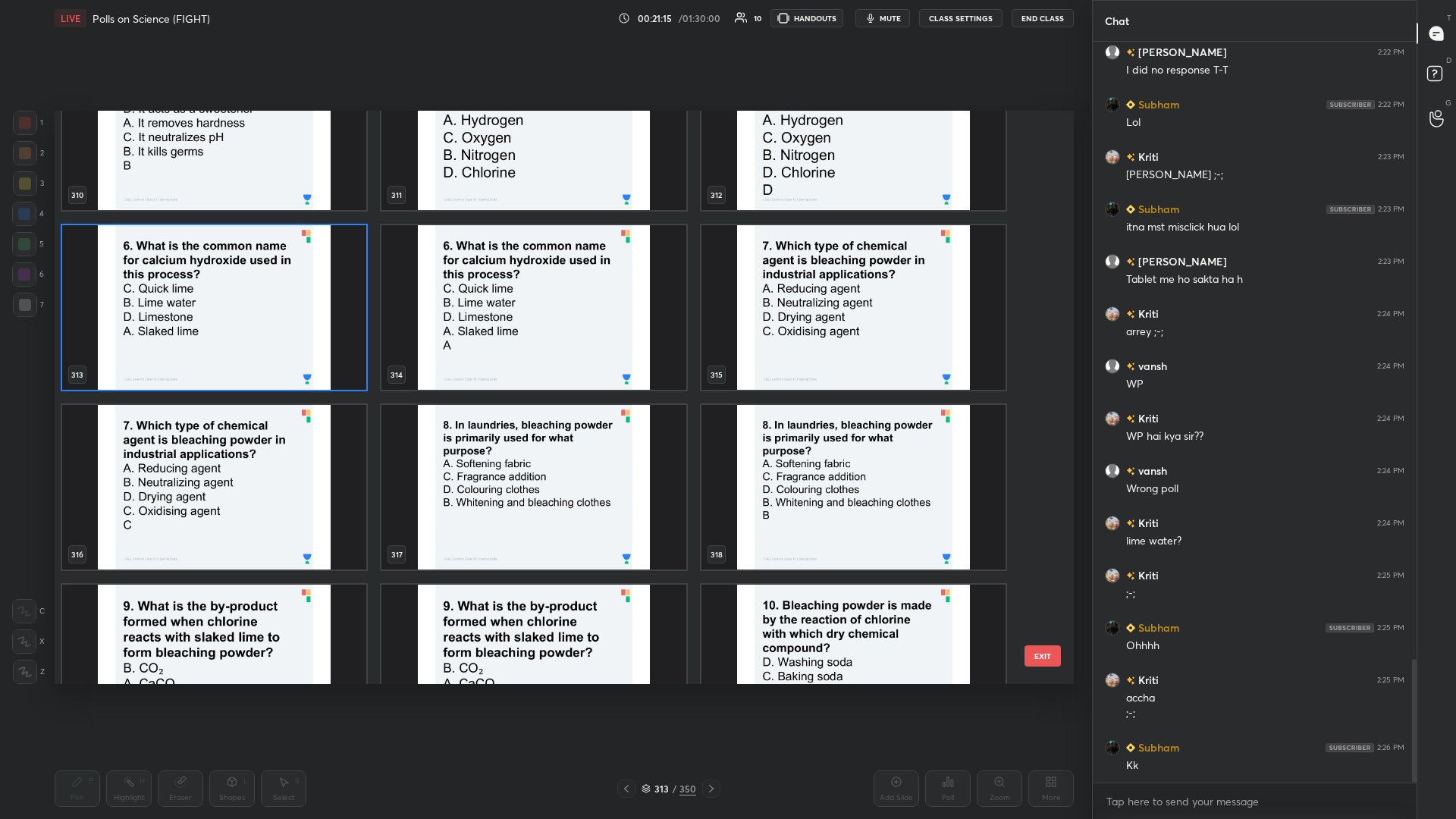
click at [544, 327] on img "grid" at bounding box center [854, 307] width 305 height 165
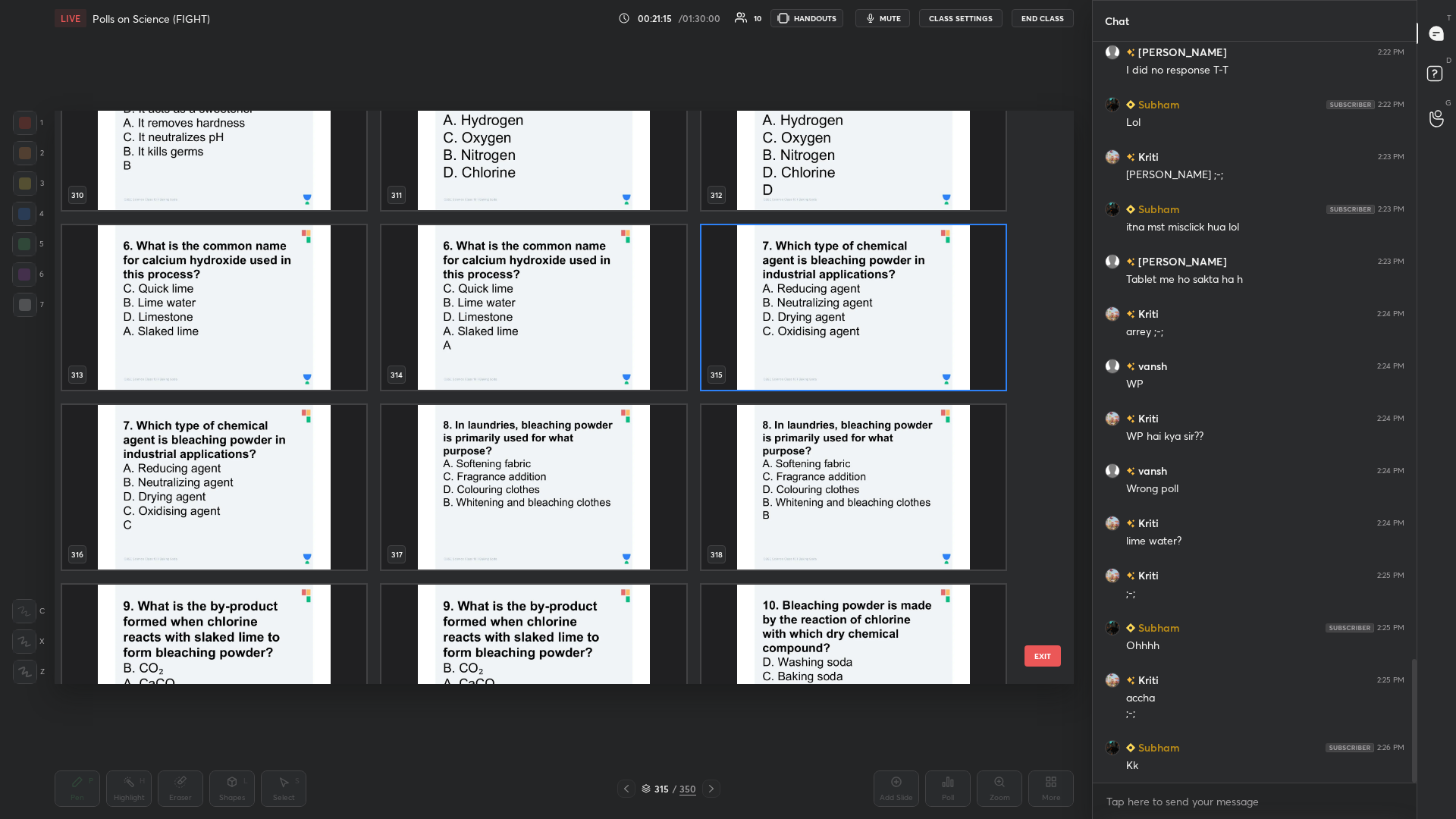
click at [544, 327] on img "grid" at bounding box center [854, 307] width 305 height 165
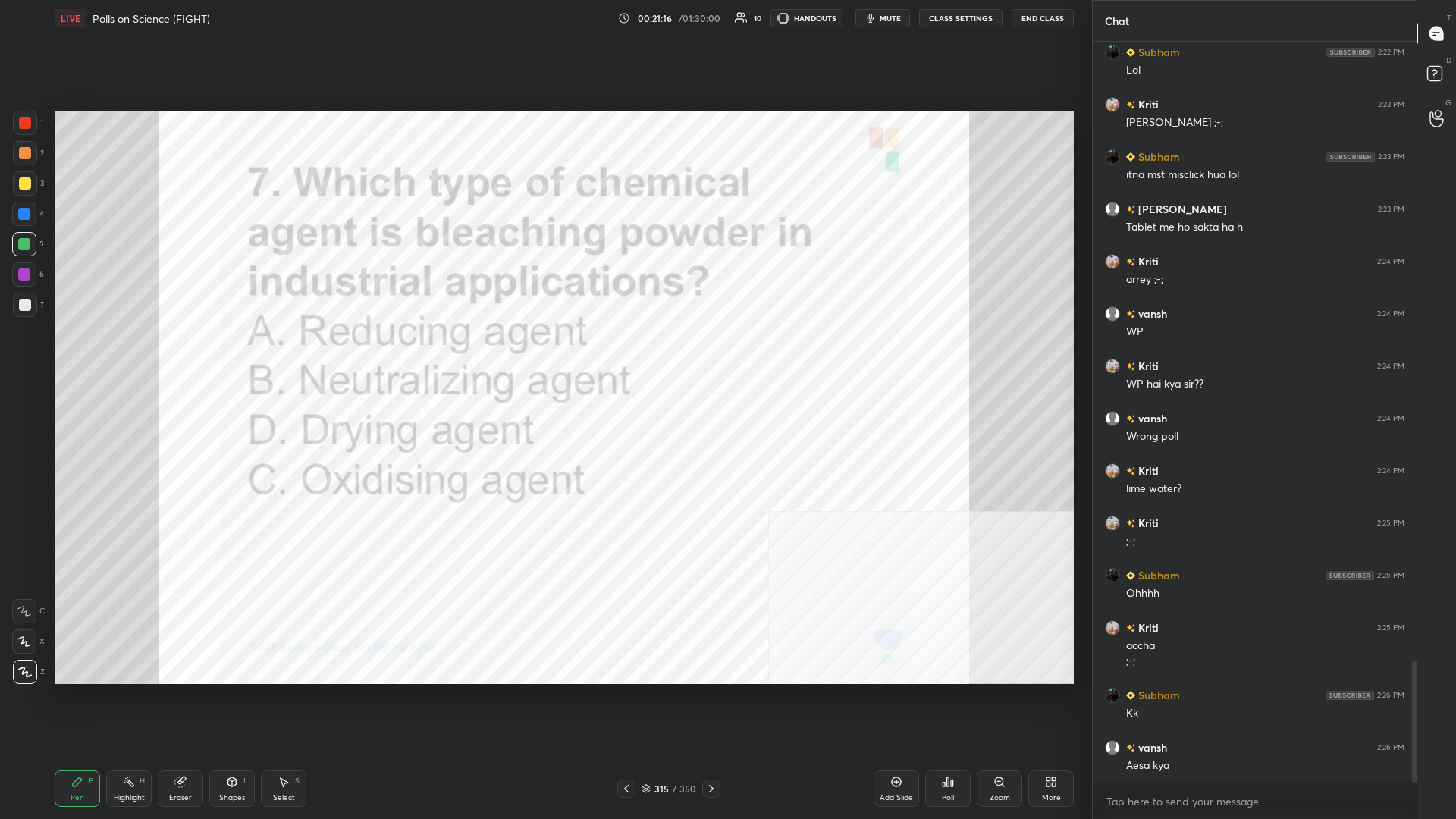
click at [544, 355] on div "Poll" at bounding box center [948, 788] width 45 height 36
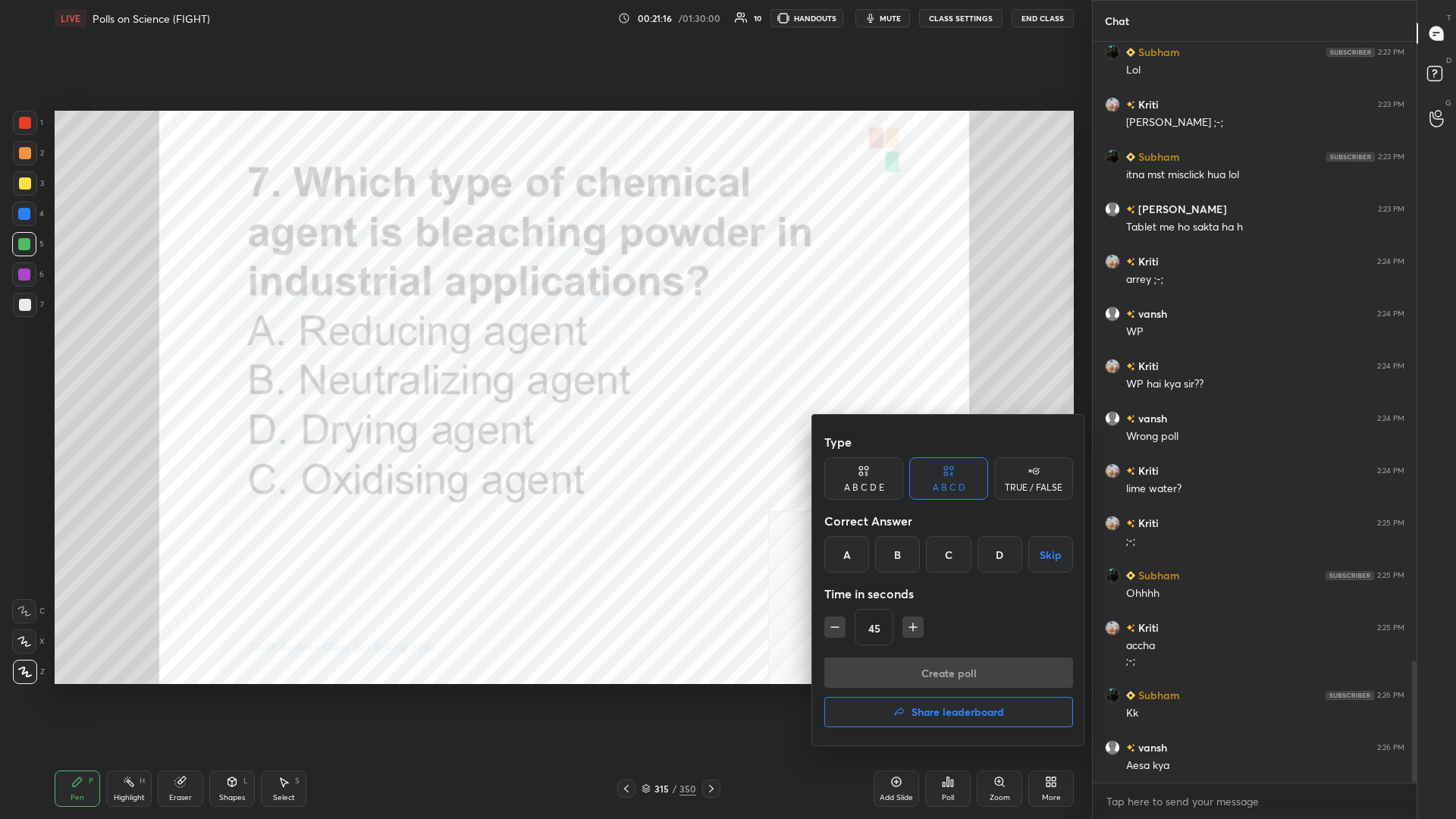
scroll to position [3814, 0]
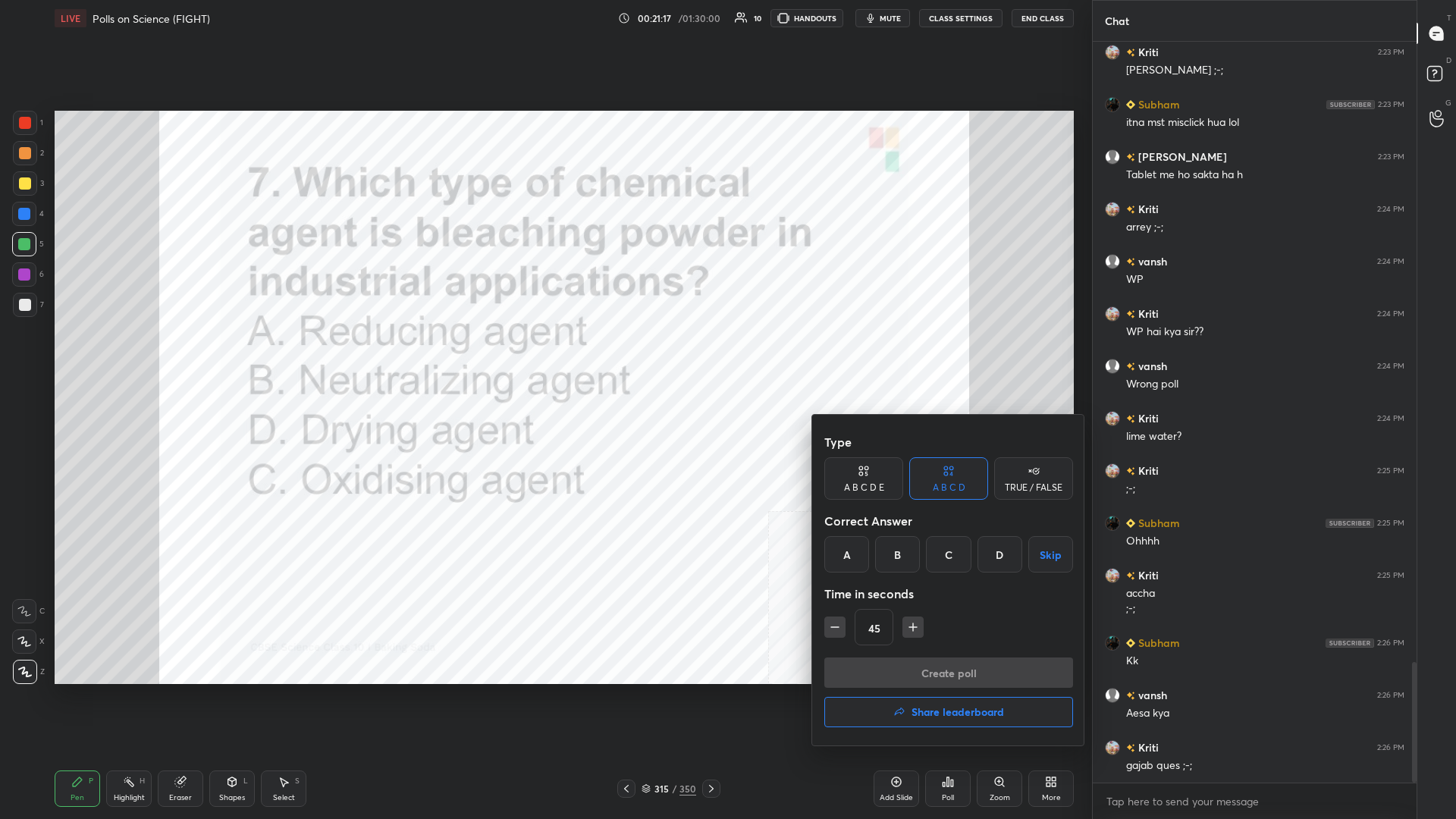
click at [544, 355] on div "C" at bounding box center [948, 554] width 45 height 36
click at [544, 355] on button "Create poll" at bounding box center [948, 672] width 248 height 30
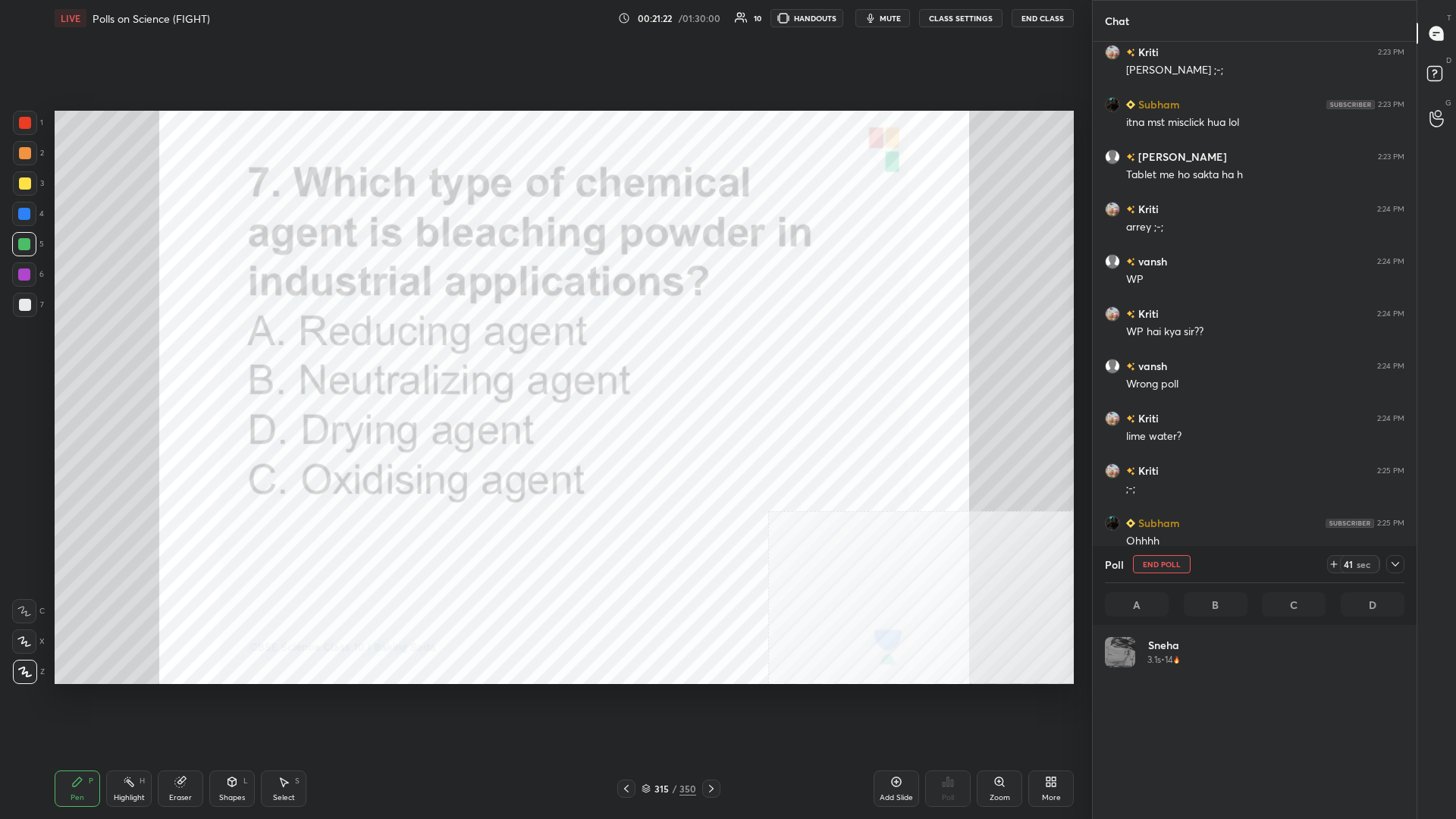
scroll to position [182, 299]
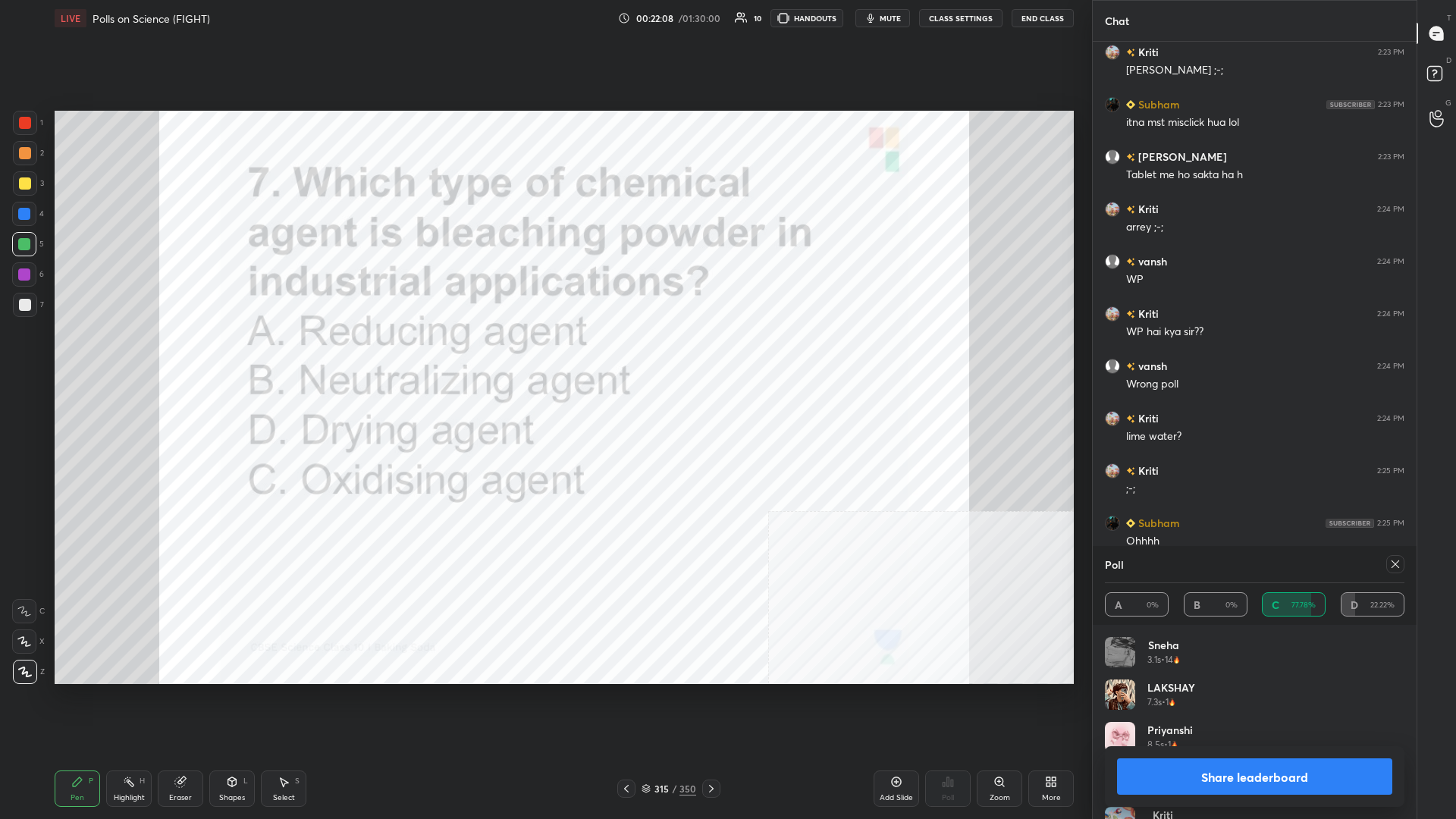
click at [544, 355] on button "Share leaderboard" at bounding box center [1255, 776] width 275 height 36
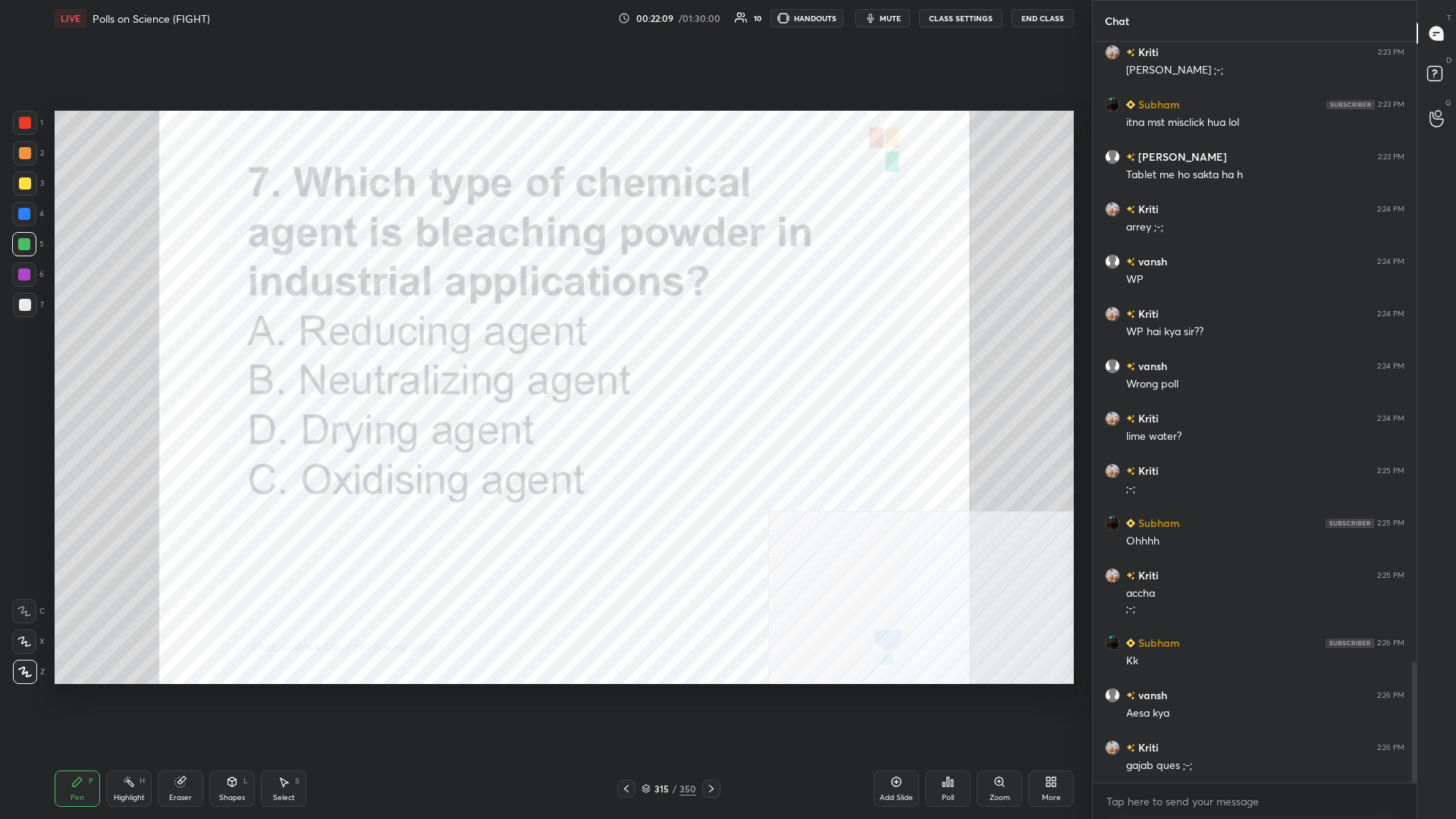
scroll to position [1, 1]
click at [544, 355] on div "350" at bounding box center [687, 788] width 17 height 13
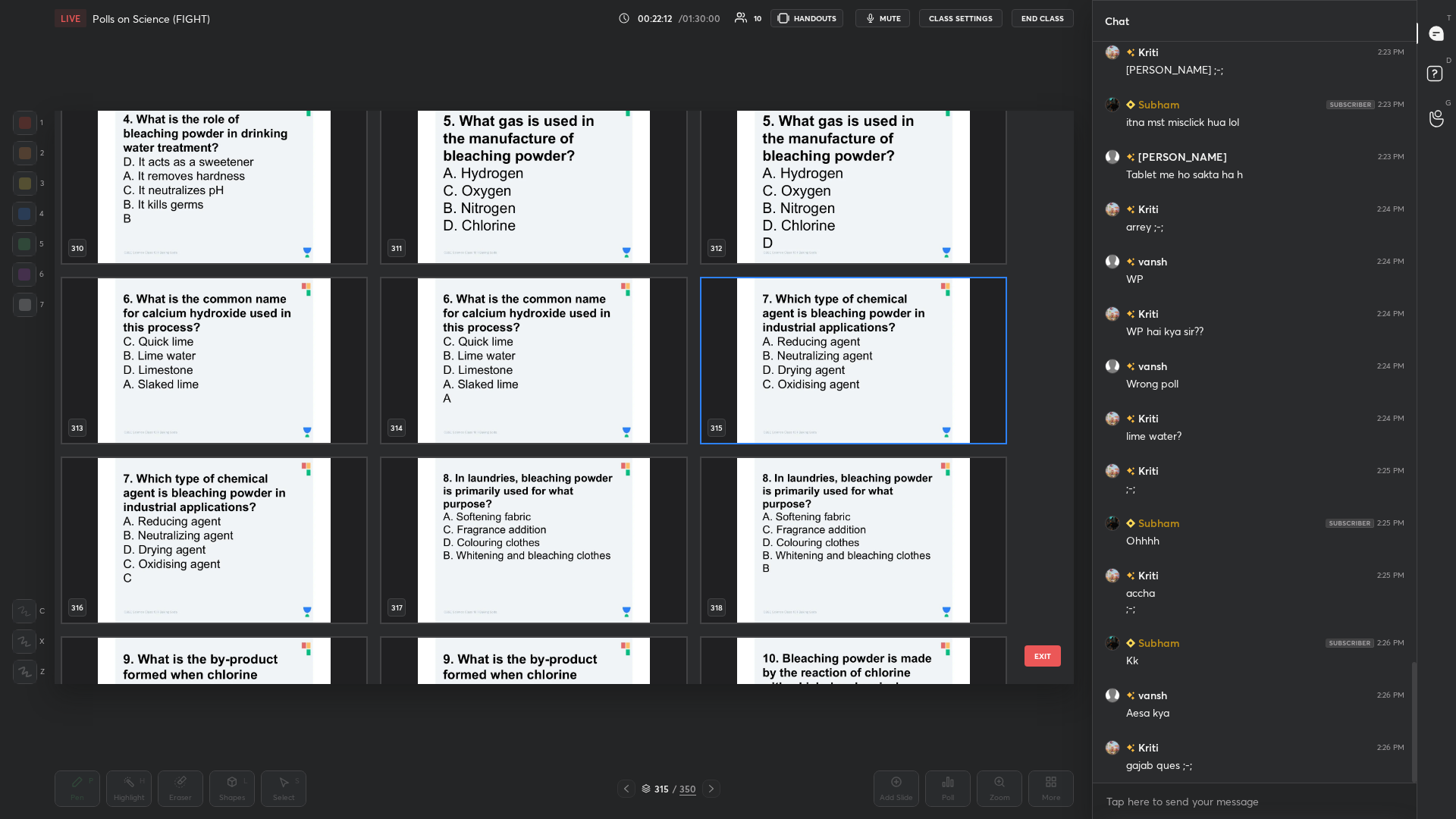
scroll to position [18582, 0]
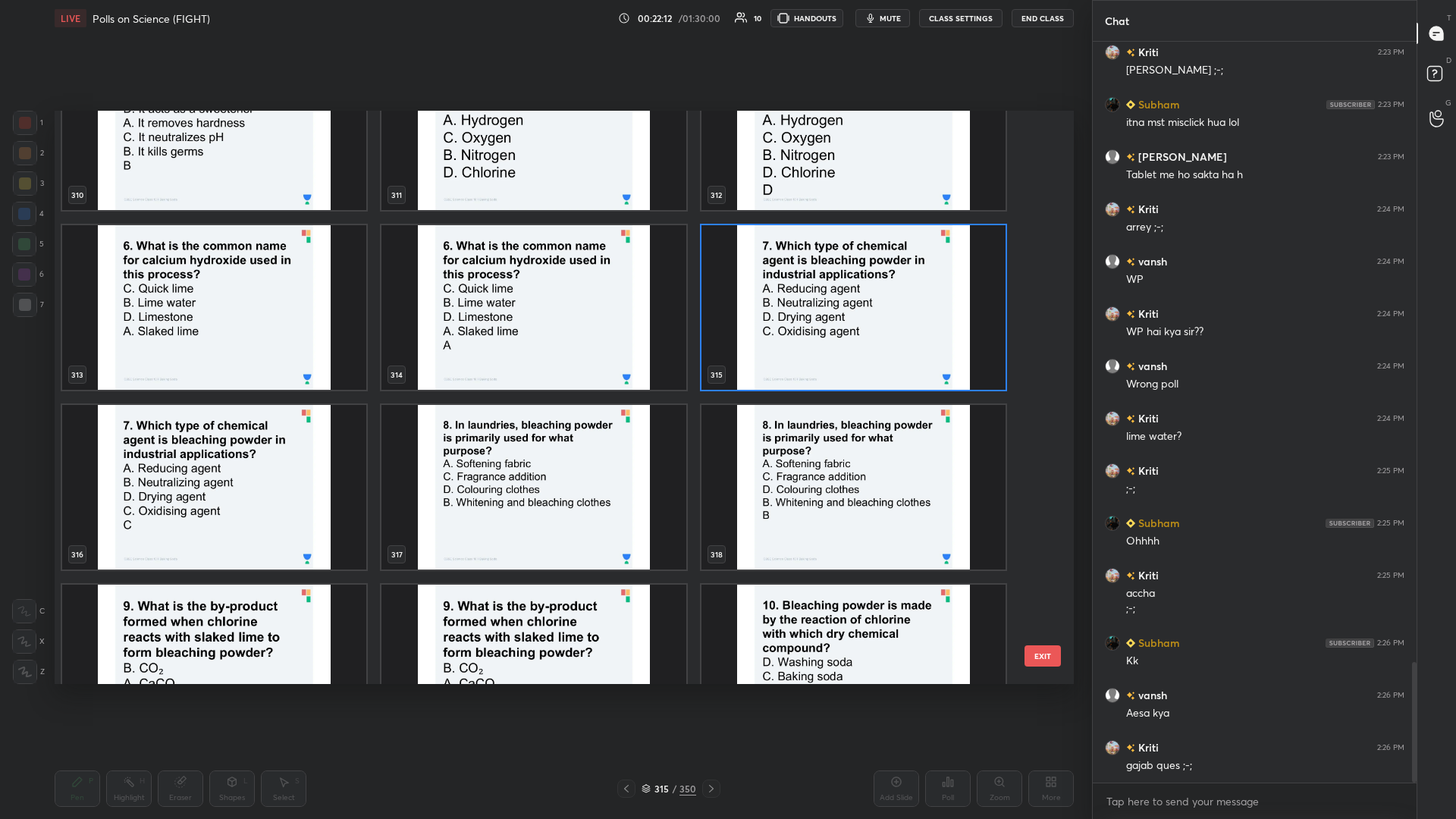
click at [544, 355] on img "grid" at bounding box center [533, 487] width 305 height 165
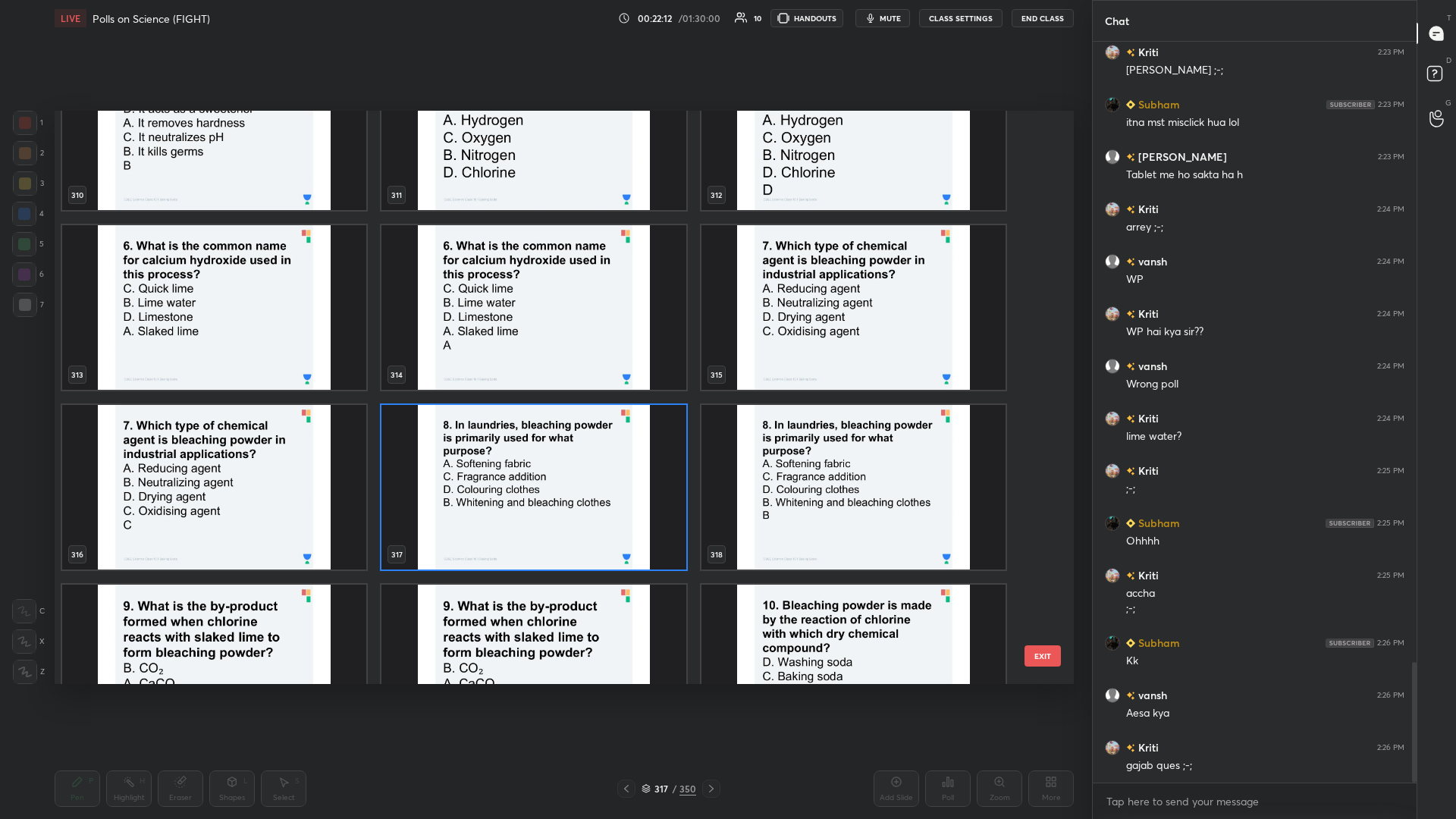
click at [544, 355] on img "grid" at bounding box center [533, 487] width 305 height 165
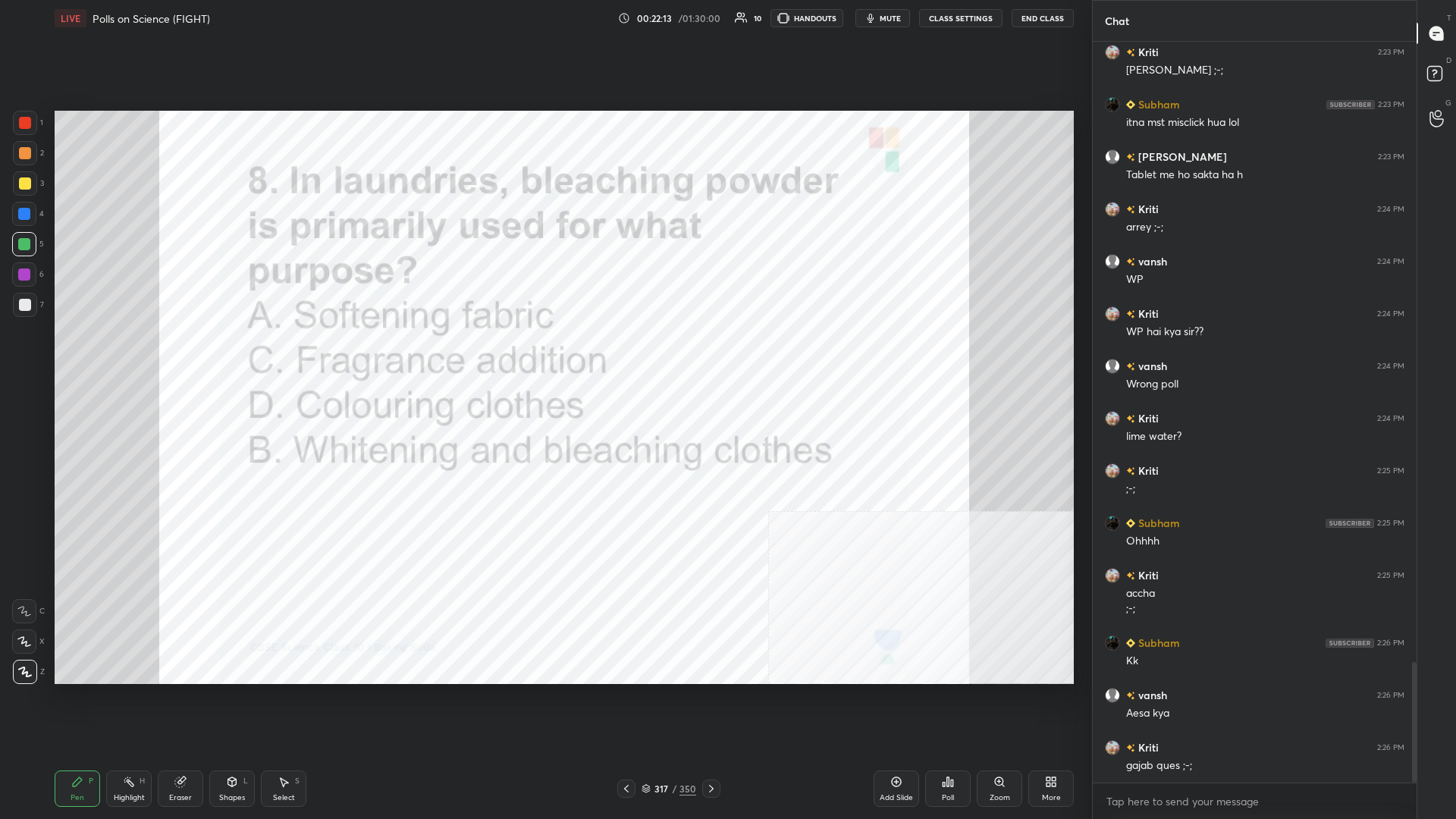
click at [544, 355] on div "Poll" at bounding box center [948, 788] width 45 height 36
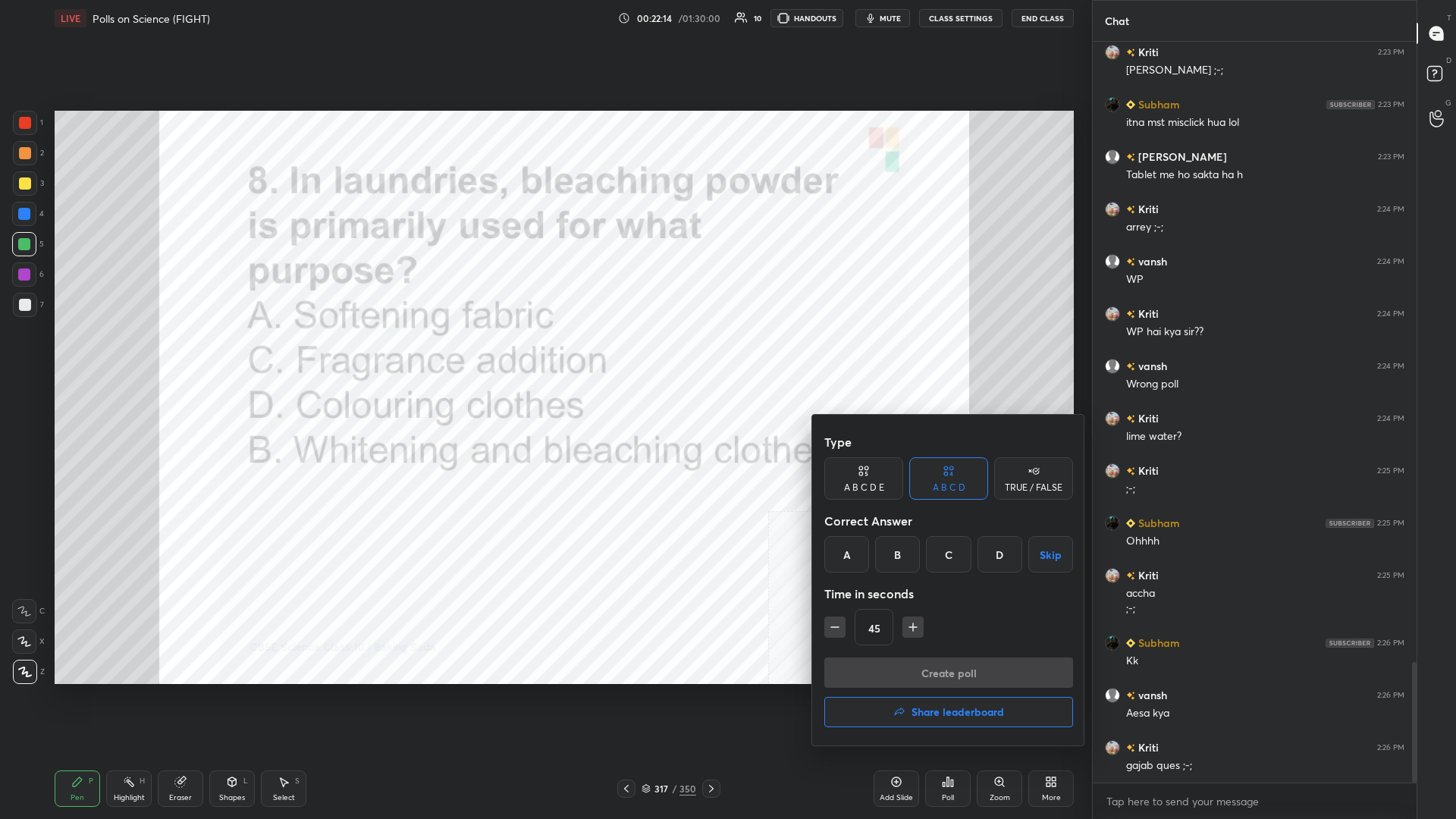
click at [544, 355] on div "B" at bounding box center [898, 554] width 45 height 36
click at [544, 355] on button "Create poll" at bounding box center [948, 672] width 248 height 30
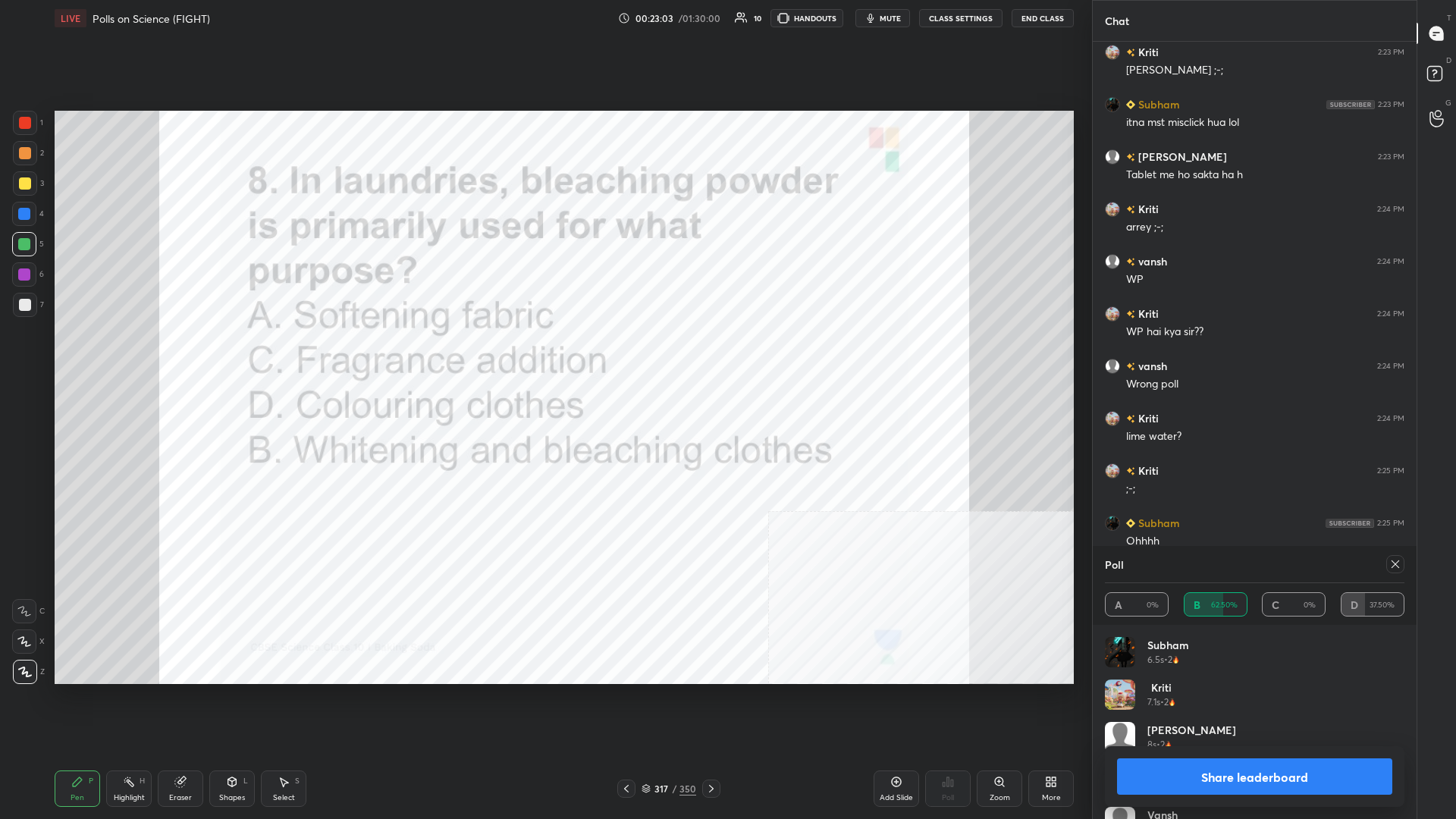
scroll to position [3959, 0]
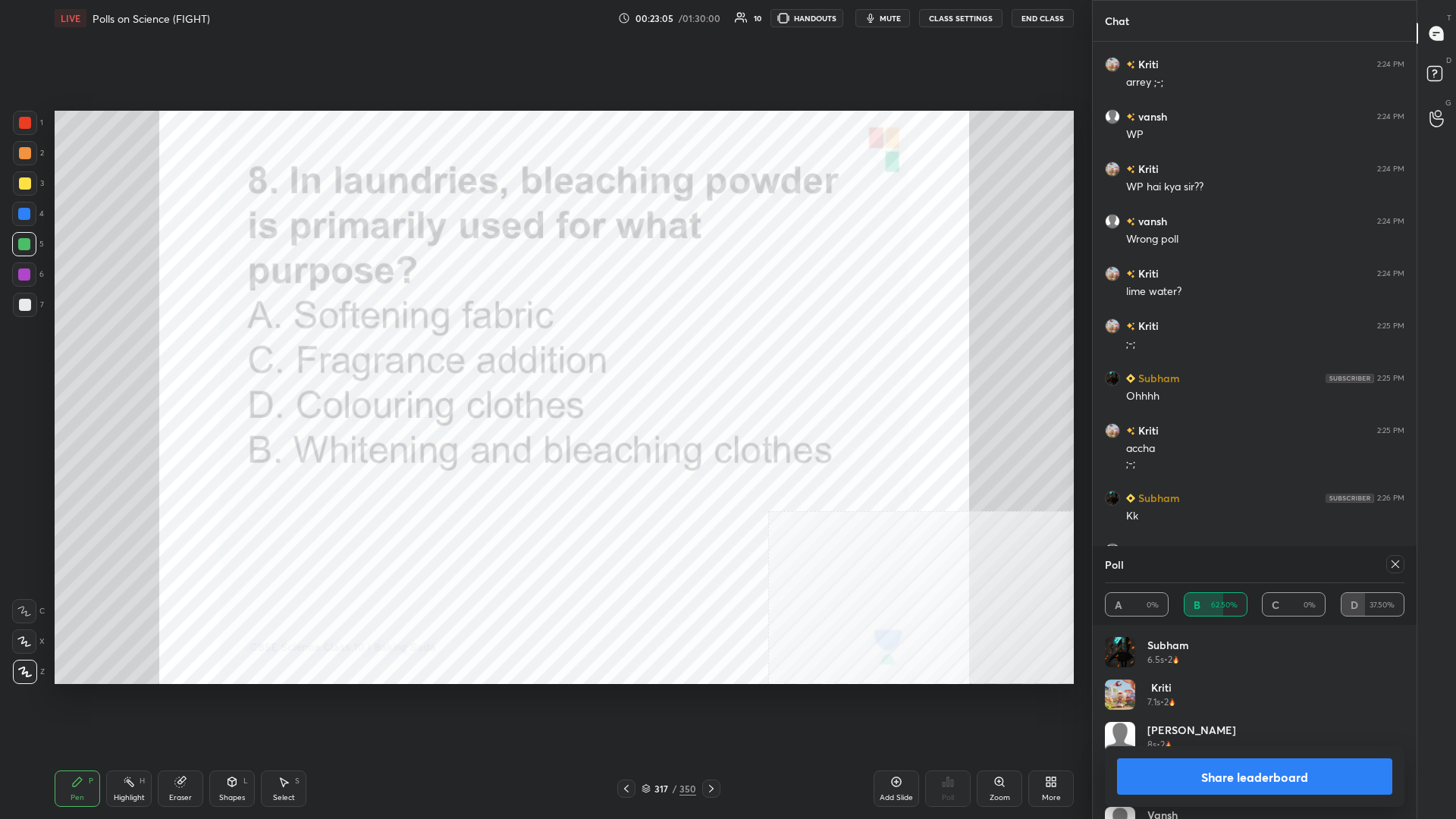
click at [544, 355] on button "Share leaderboard" at bounding box center [1255, 776] width 275 height 36
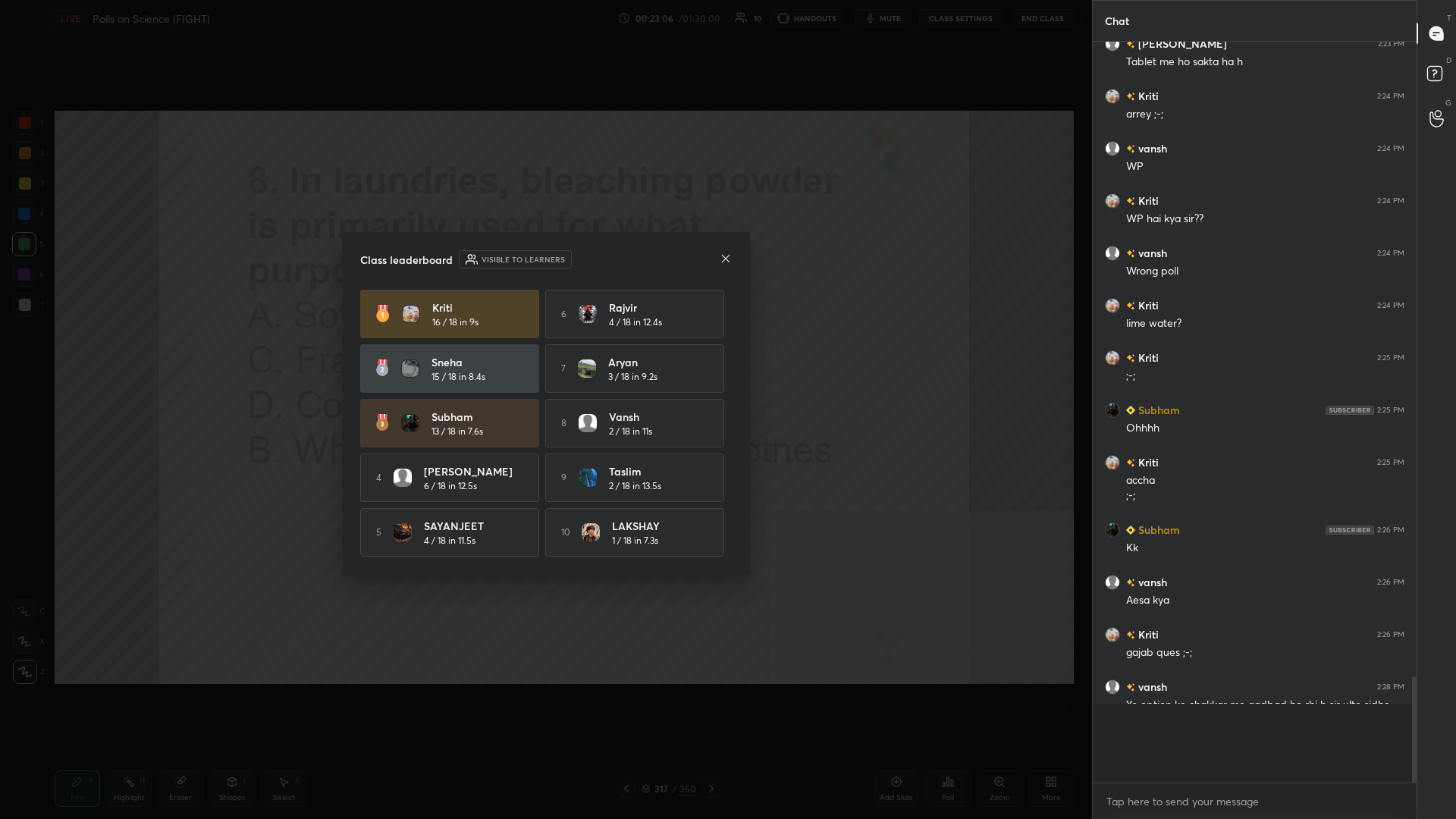
scroll to position [770, 324]
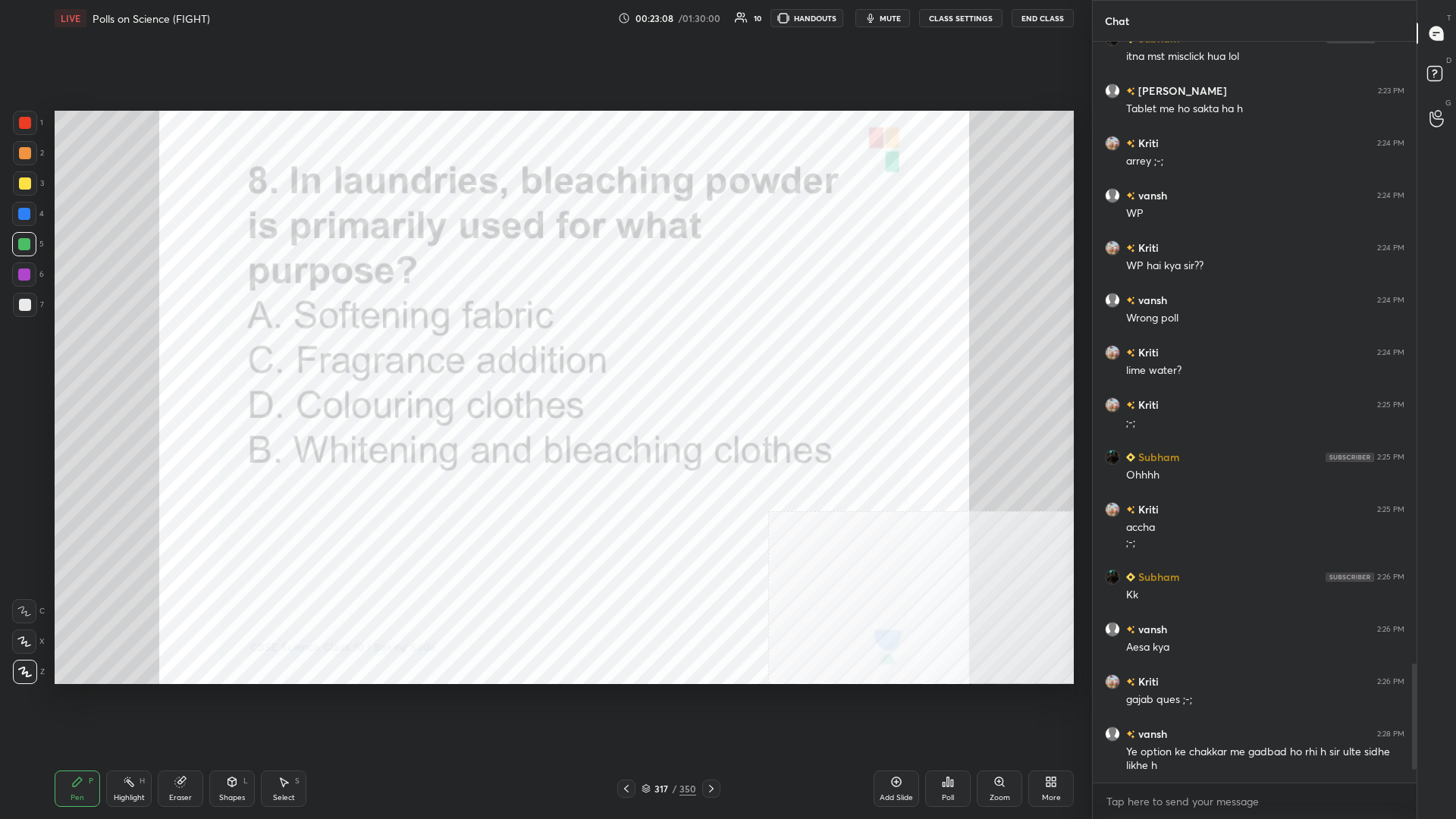
click at [544, 355] on div "317 / 350" at bounding box center [669, 789] width 103 height 18
click at [544, 355] on div "317" at bounding box center [661, 789] width 15 height 9
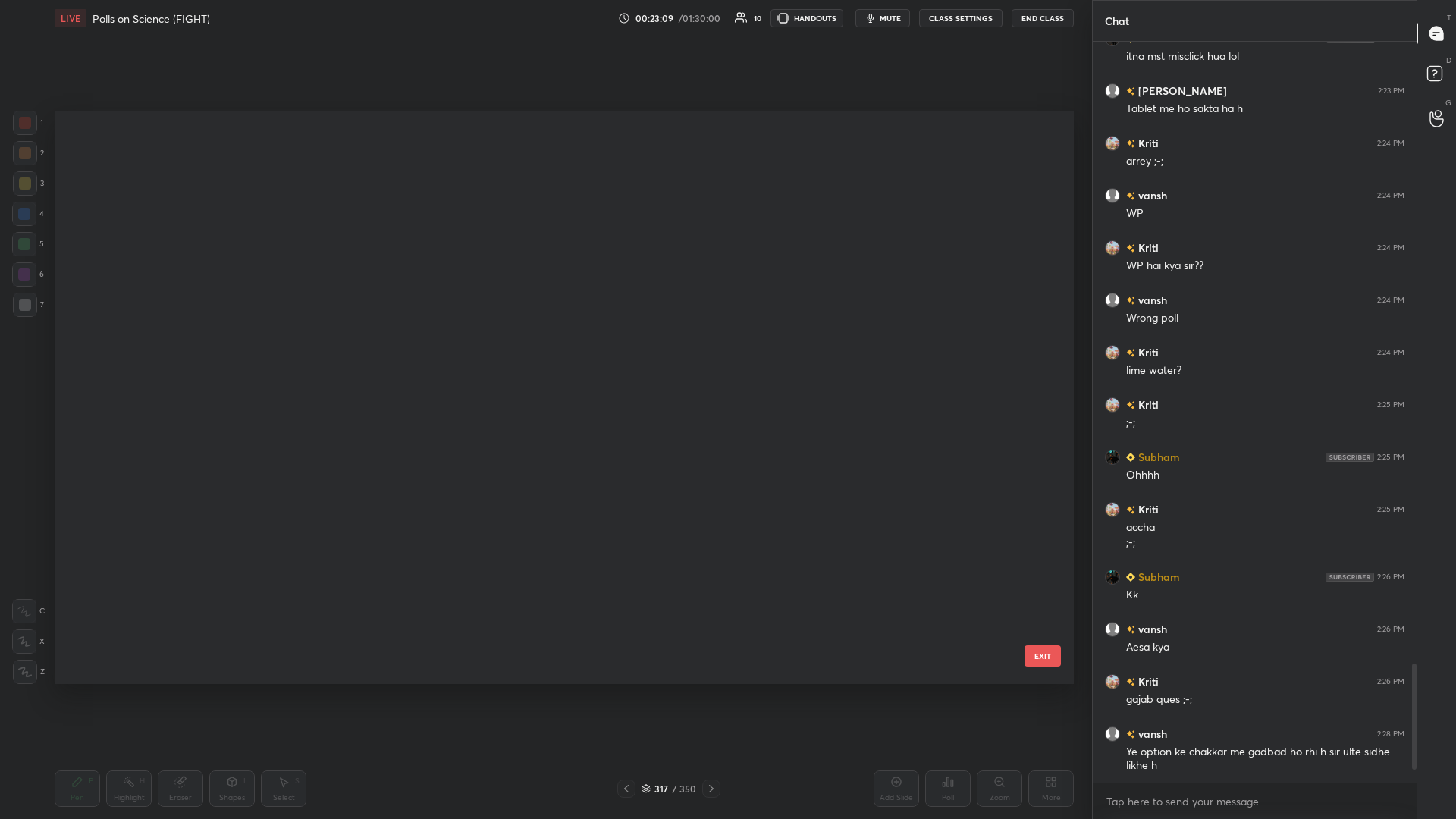
scroll to position [18475, 0]
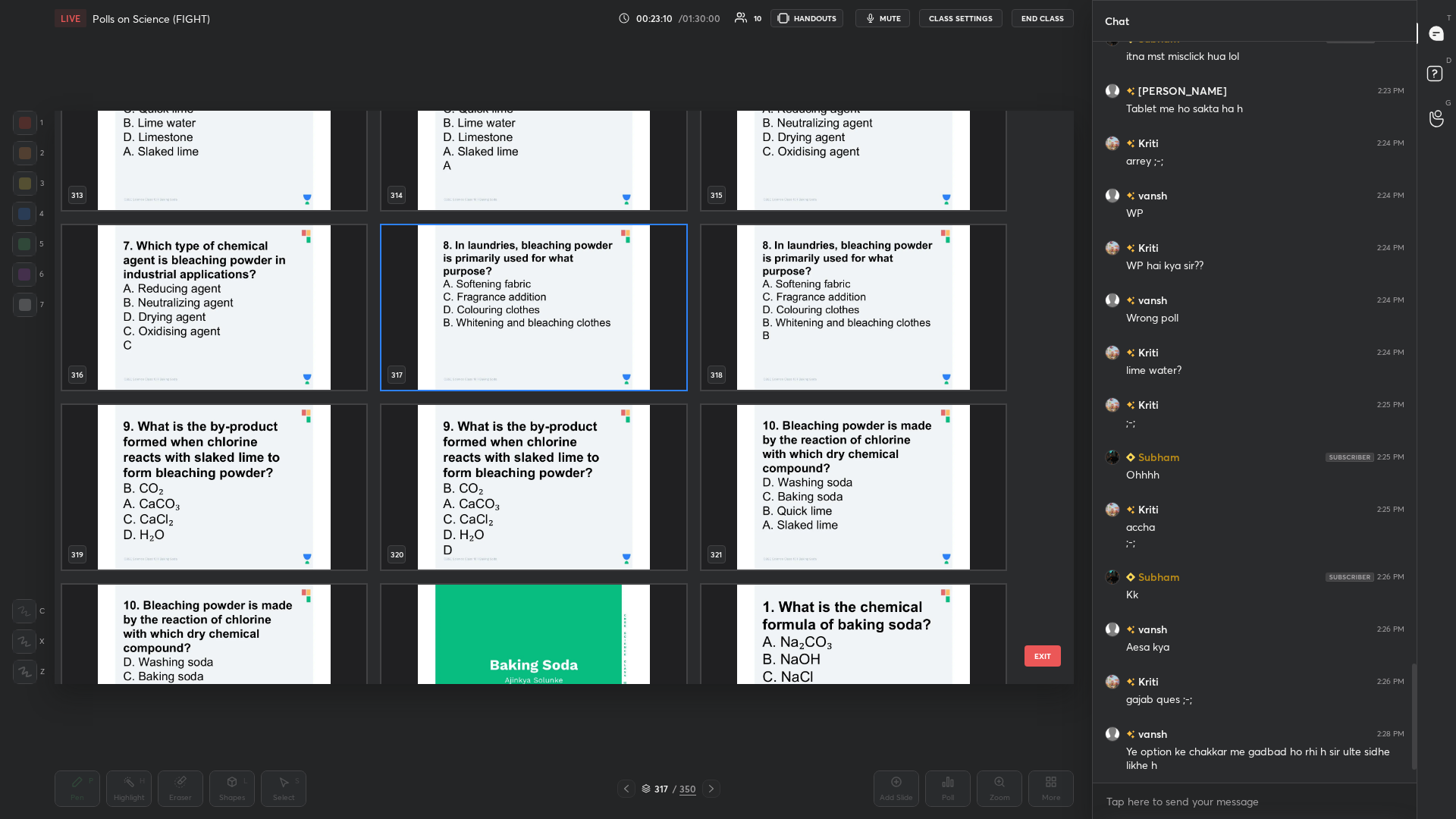
click at [199, 355] on img "grid" at bounding box center [215, 487] width 305 height 165
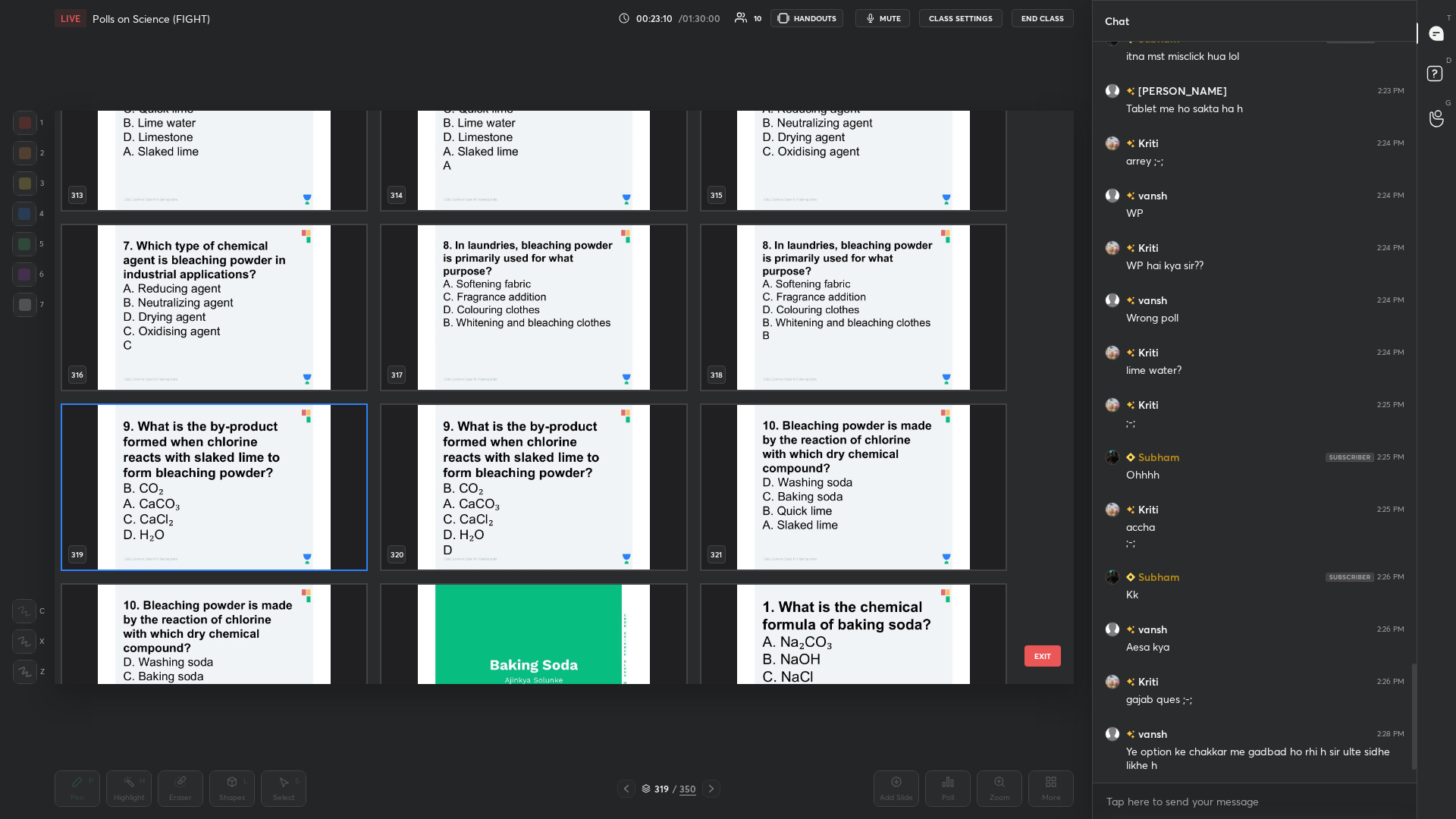
click at [258, 355] on img "grid" at bounding box center [215, 487] width 305 height 165
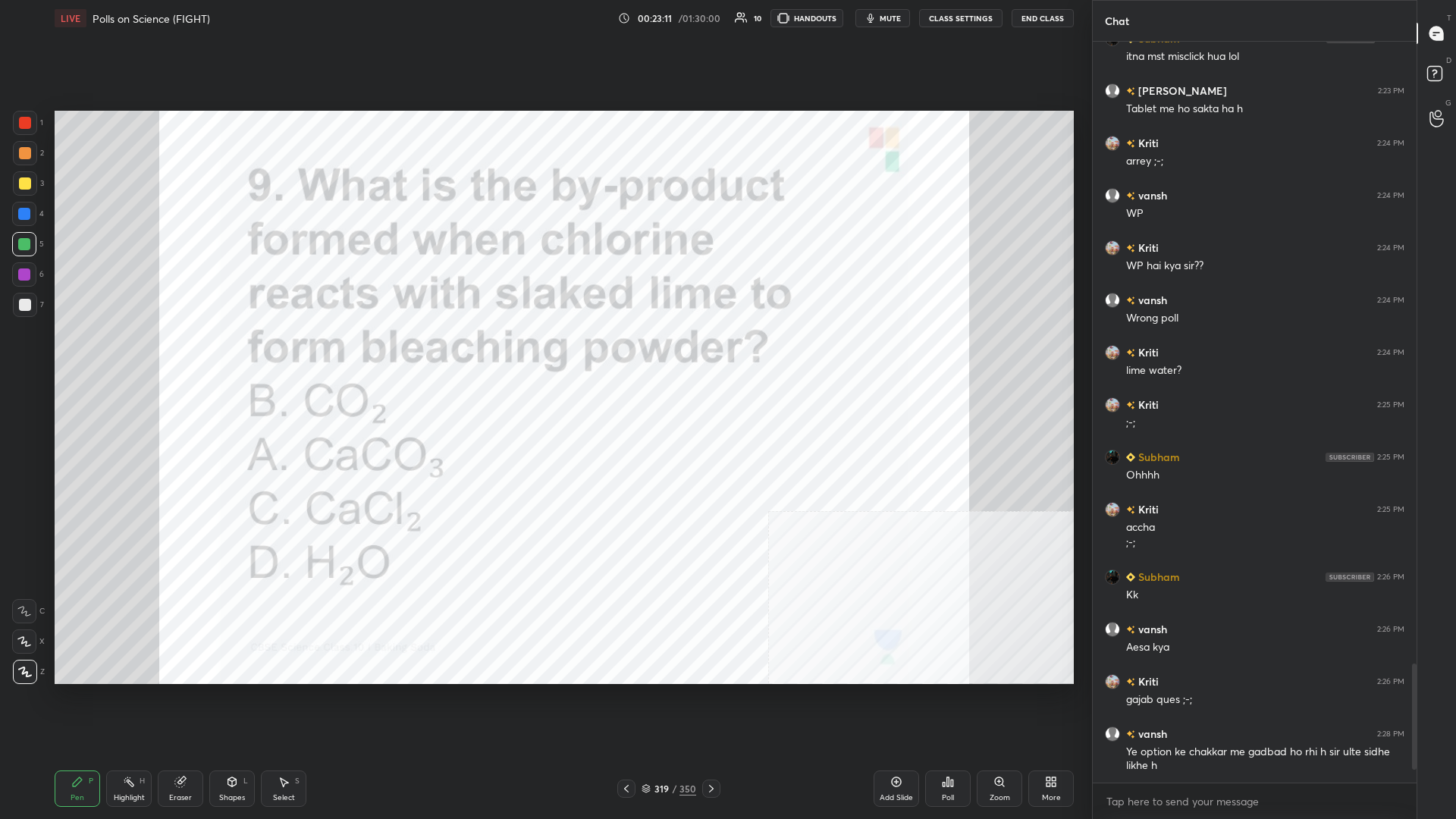
click at [258, 355] on img "grid" at bounding box center [215, 487] width 305 height 165
click at [544, 355] on icon at bounding box center [948, 782] width 12 height 12
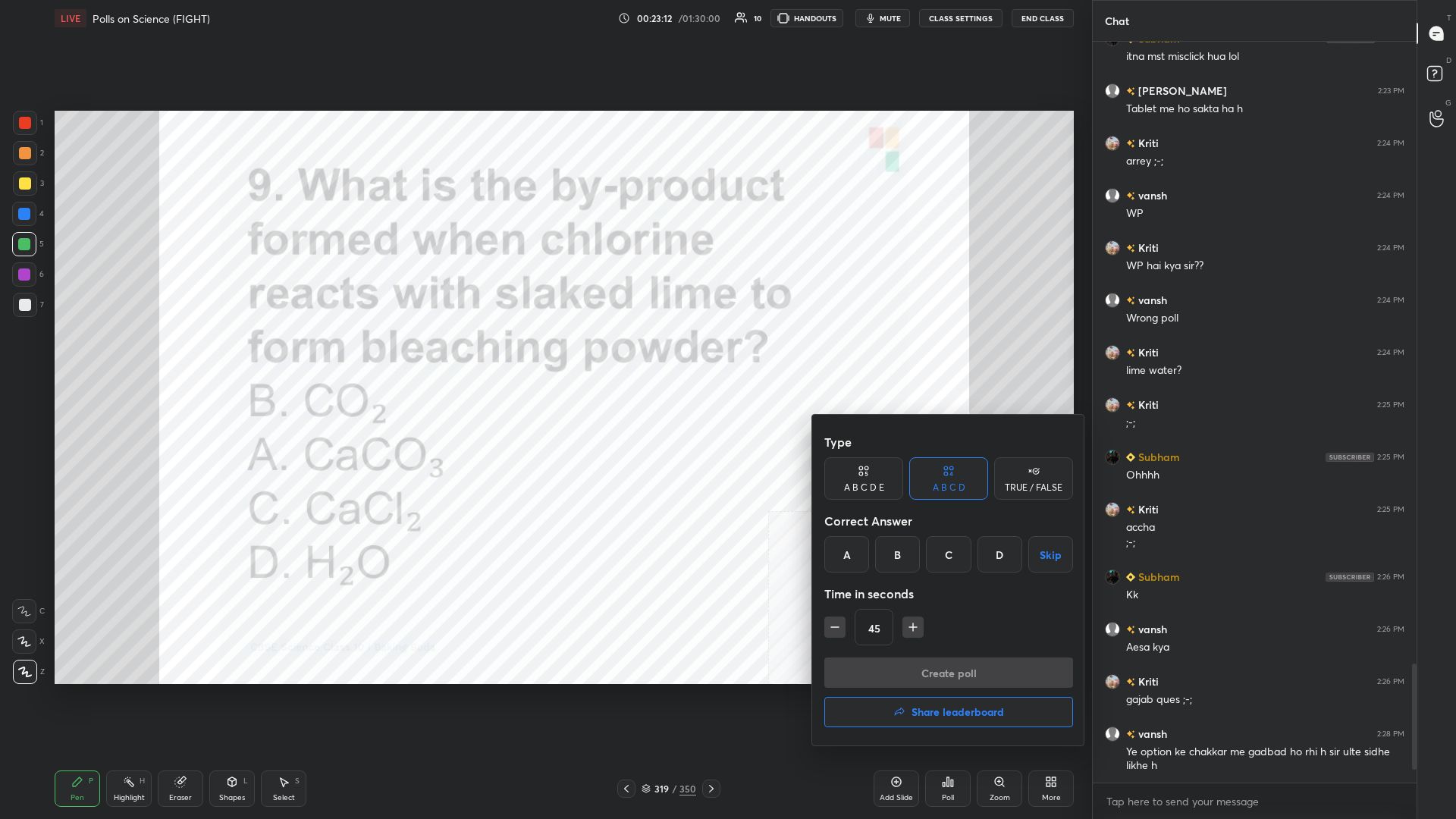
click at [544, 355] on div "D" at bounding box center [1000, 554] width 45 height 36
click at [544, 355] on button "Create poll" at bounding box center [948, 672] width 248 height 30
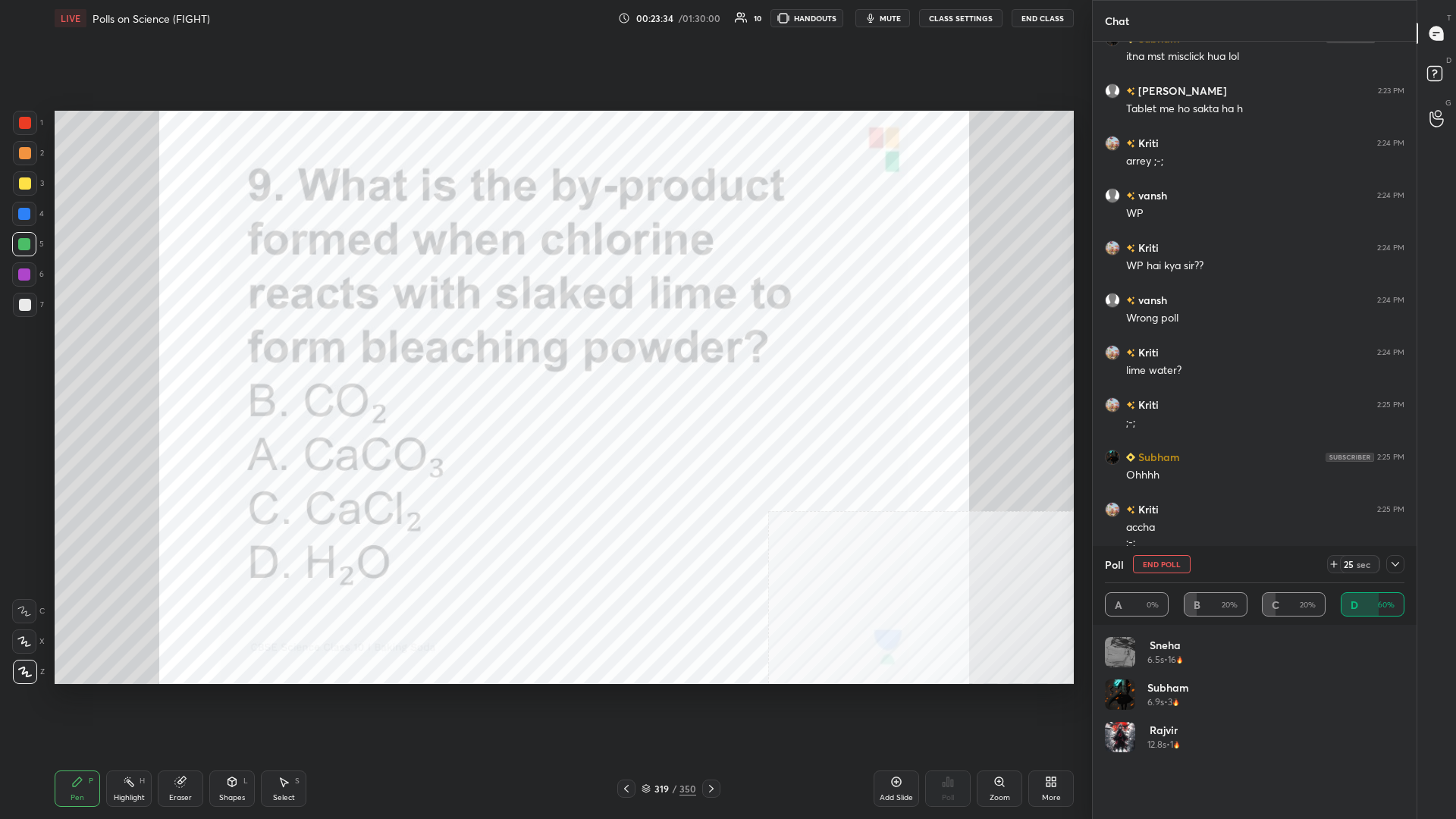
scroll to position [3995, 0]
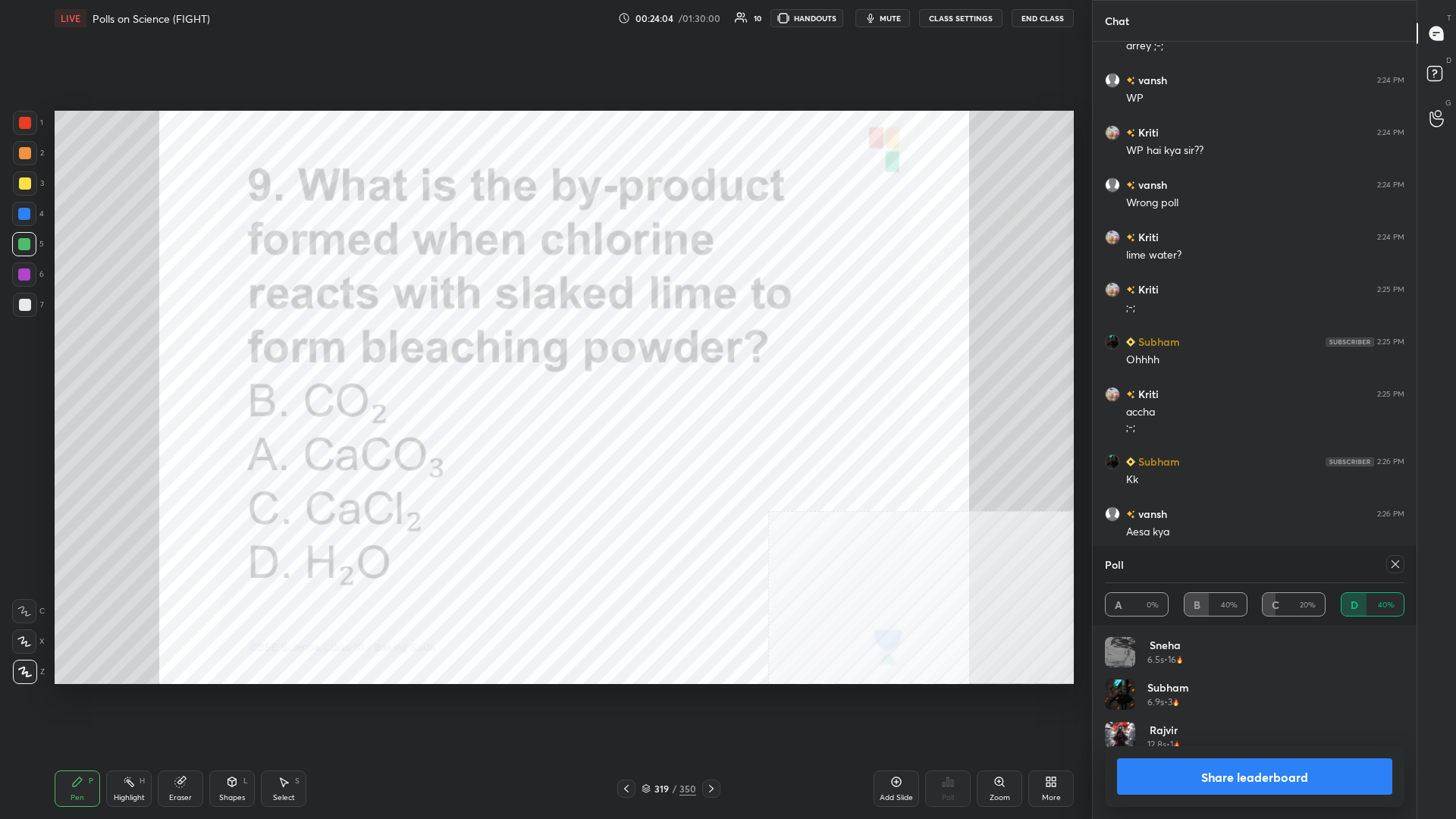
click at [544, 355] on button "Share leaderboard" at bounding box center [1255, 776] width 275 height 36
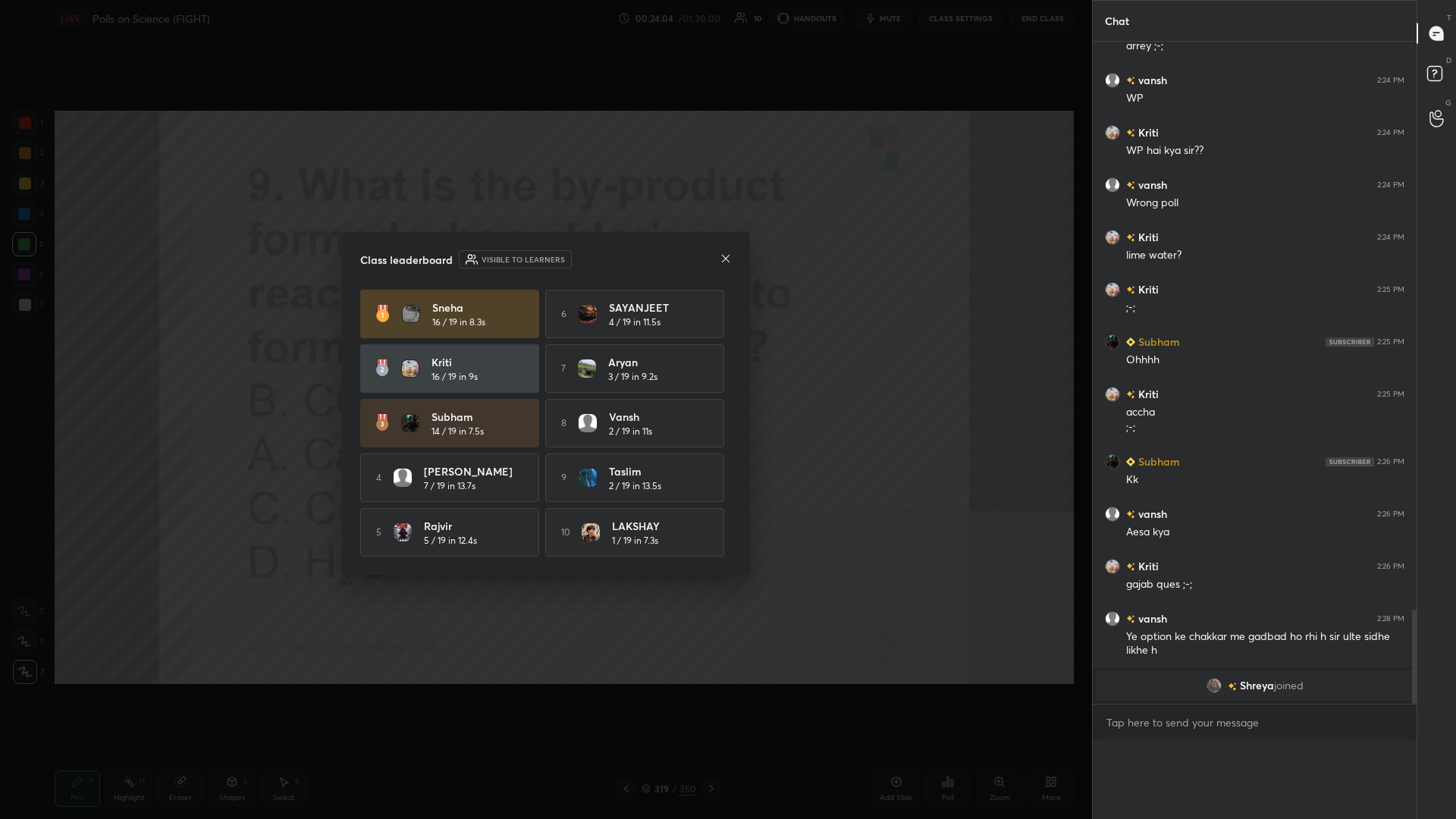
scroll to position [0, 0]
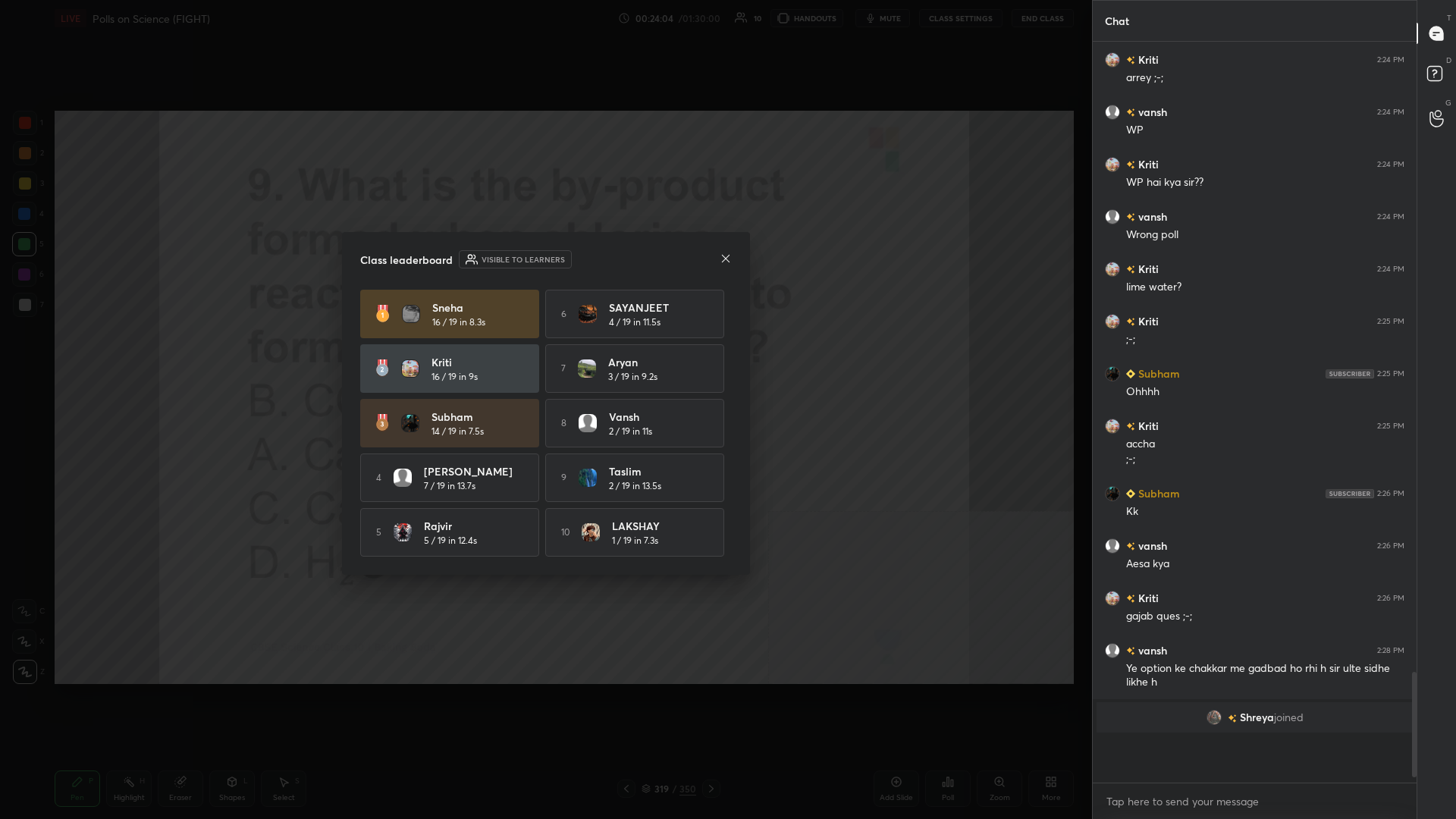
click at [483, 355] on div "Subham 14 / 19 in 7.5s" at bounding box center [450, 423] width 179 height 49
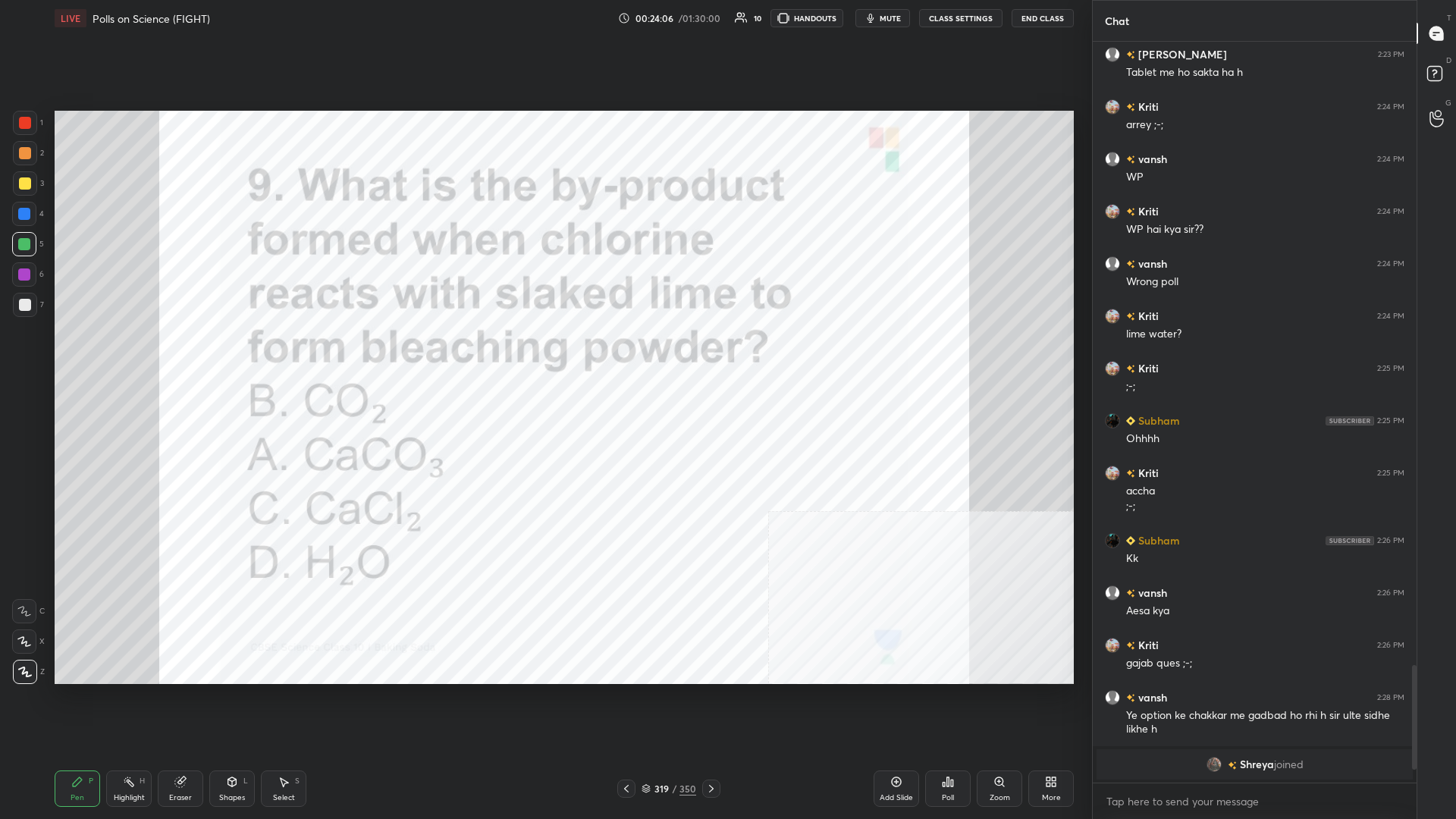
click at [544, 355] on div "319" at bounding box center [661, 789] width 15 height 9
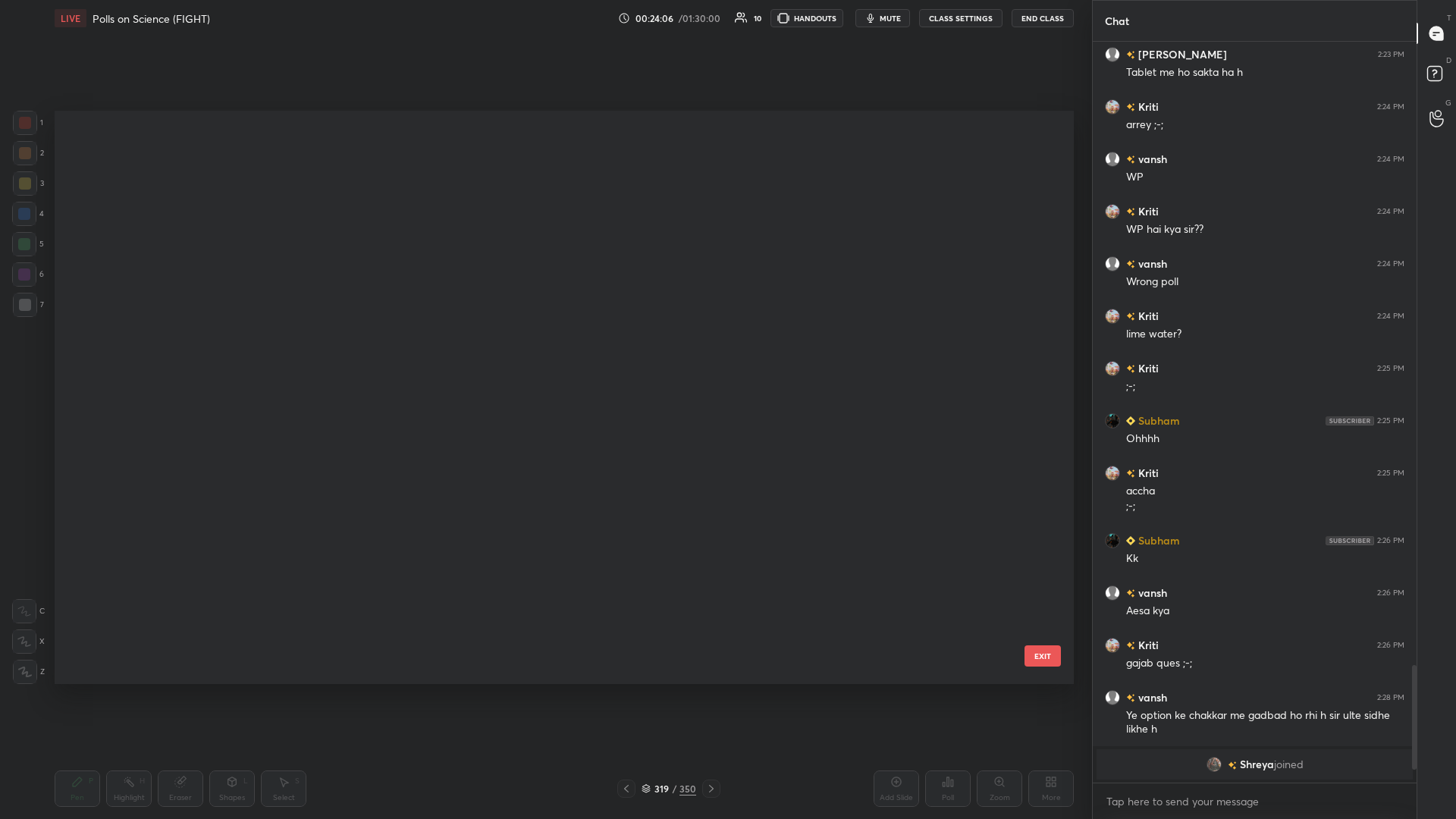
scroll to position [573, 1020]
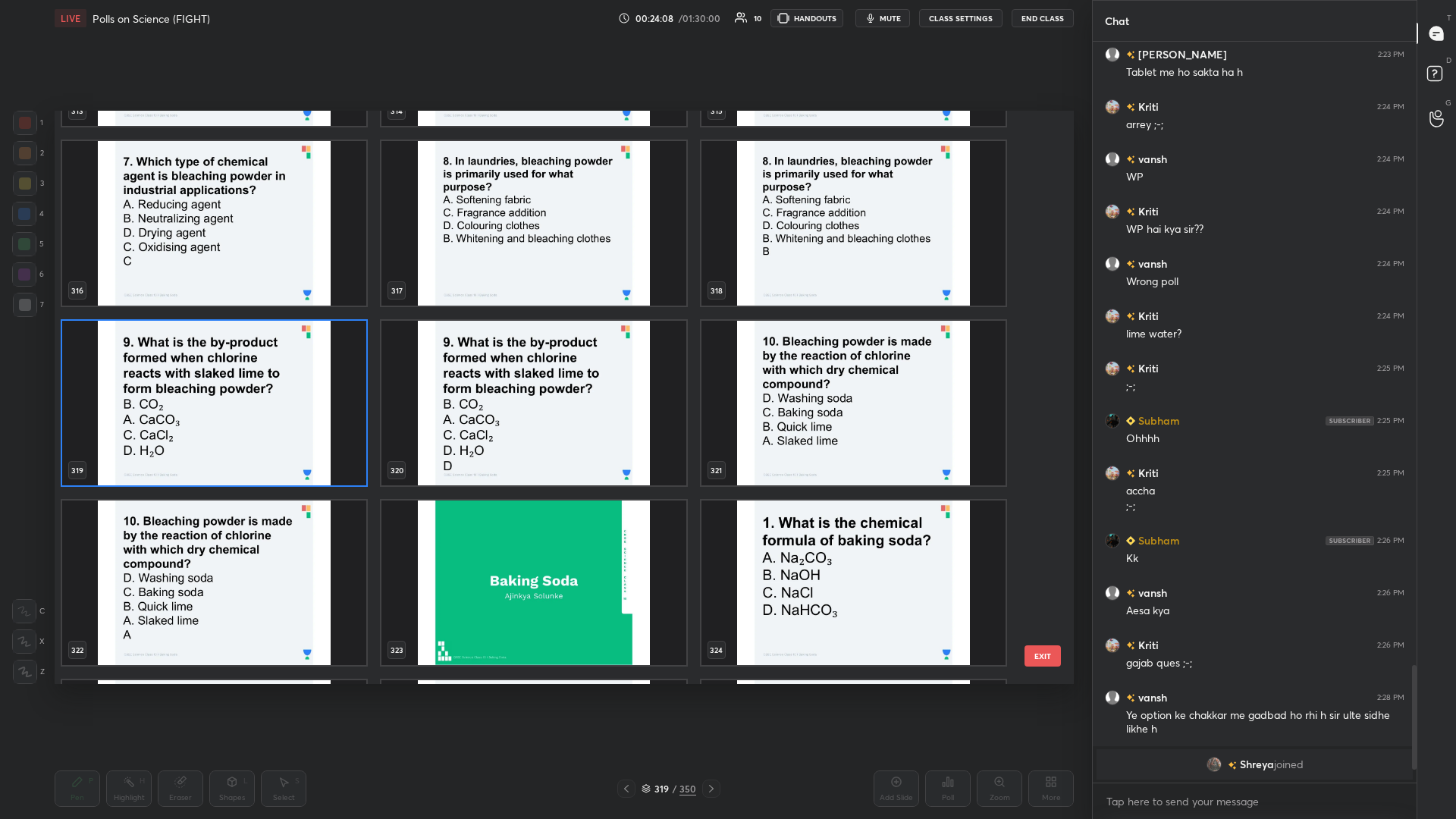
click at [544, 355] on img "grid" at bounding box center [854, 402] width 305 height 165
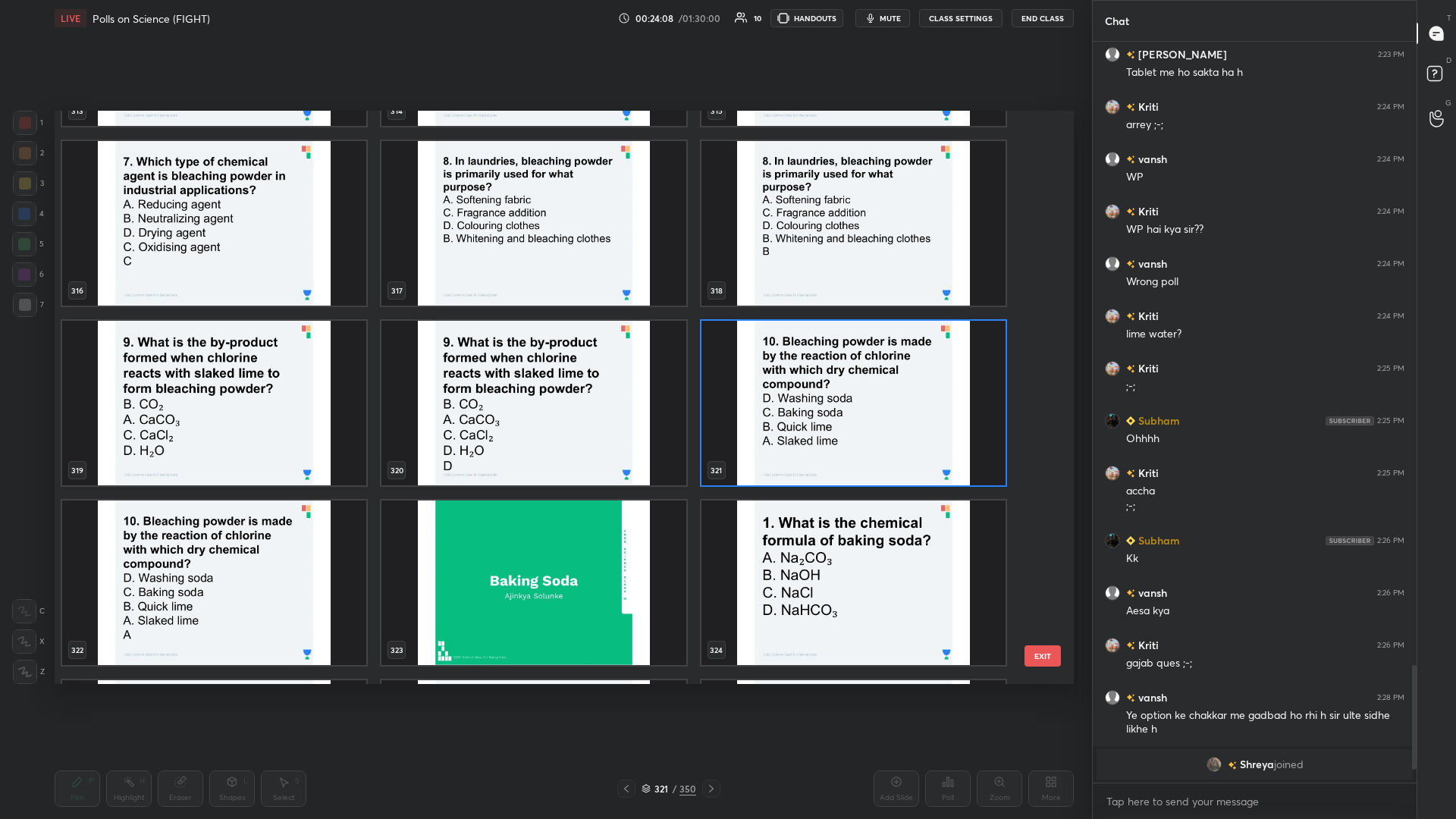
click at [544, 355] on img "grid" at bounding box center [854, 402] width 305 height 165
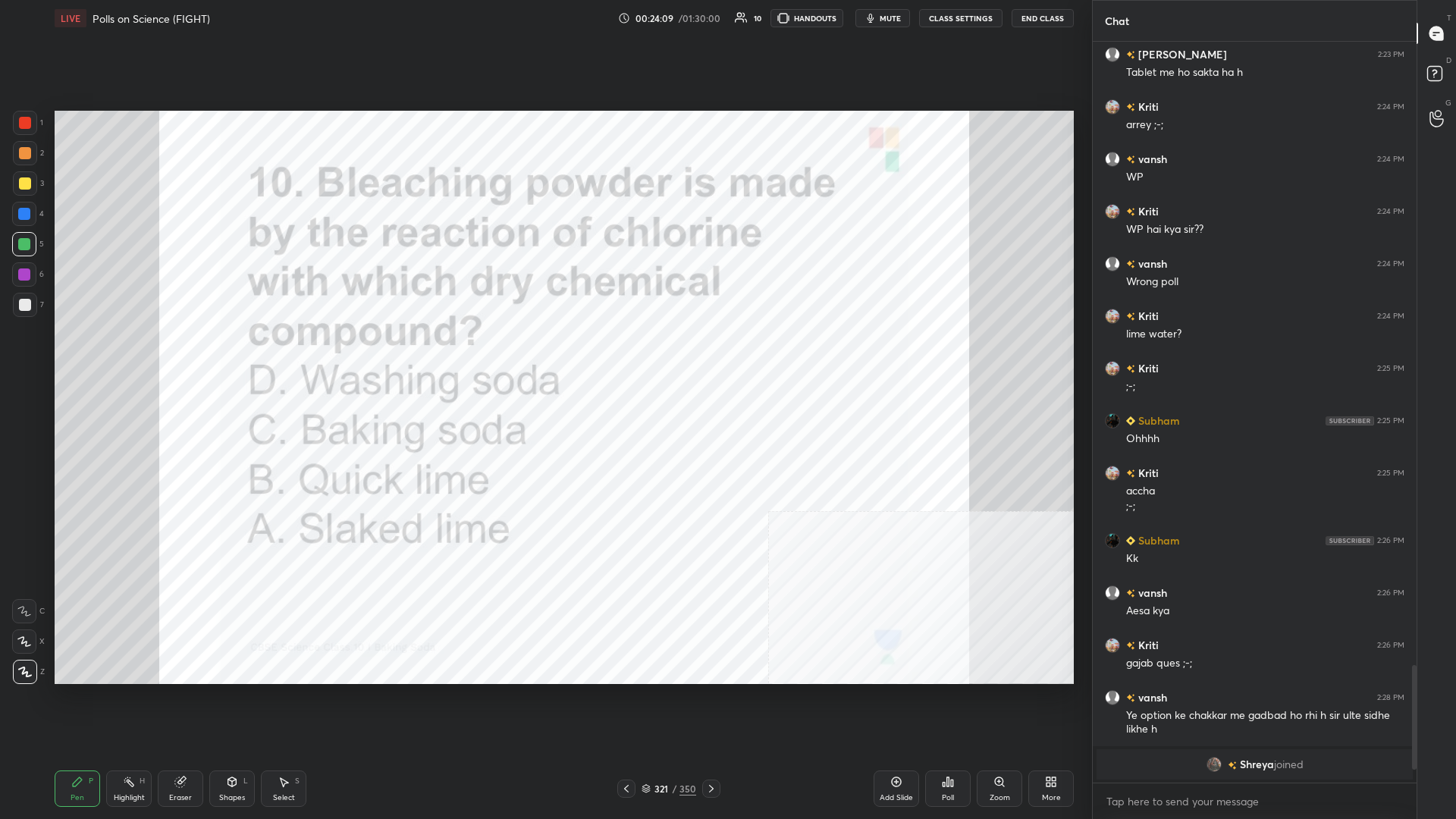
click at [544, 355] on img "grid" at bounding box center [854, 402] width 305 height 165
click at [544, 355] on icon at bounding box center [948, 782] width 3 height 9
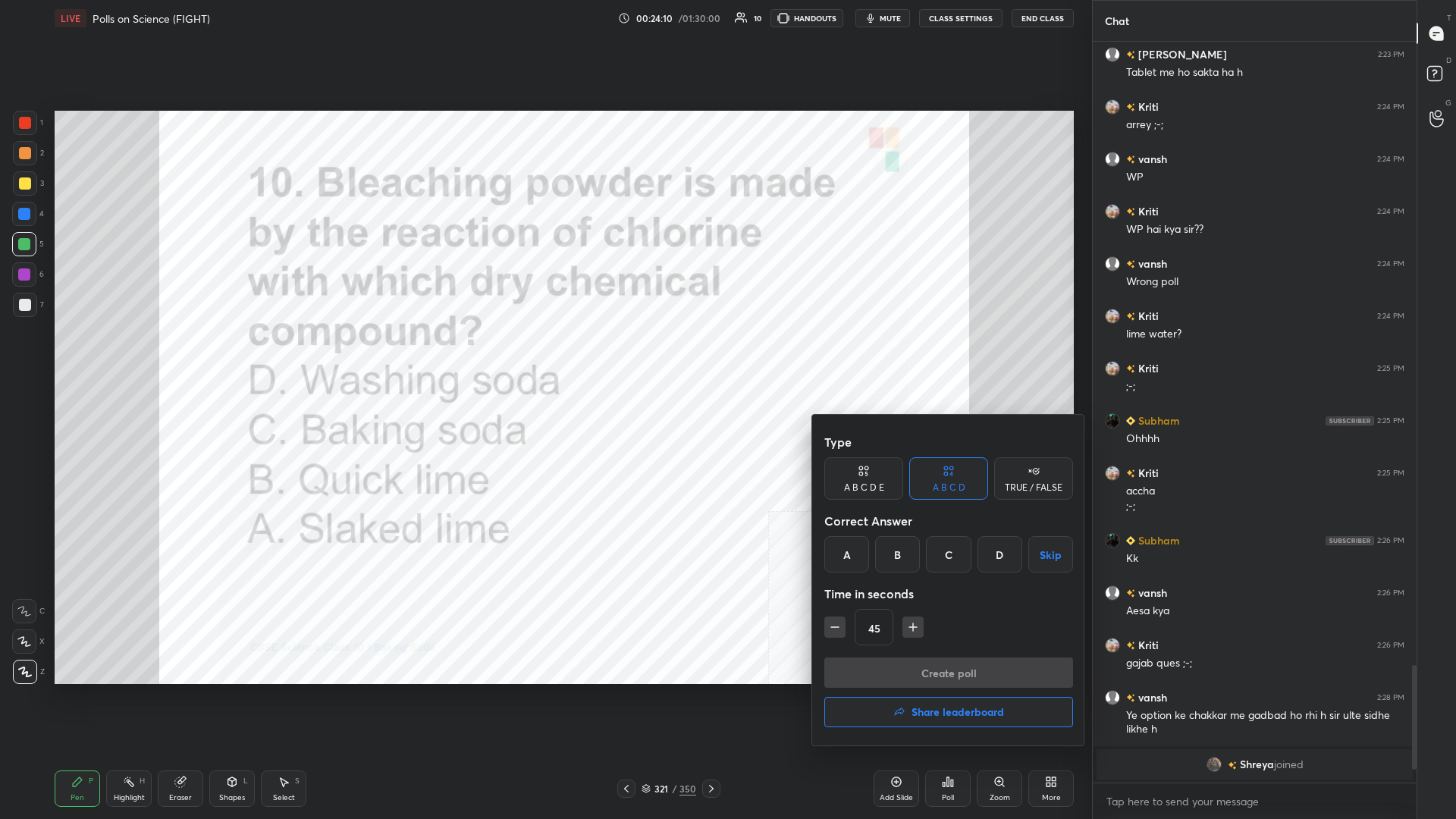
click at [544, 355] on div "A" at bounding box center [847, 554] width 45 height 36
click at [544, 355] on div "Create poll Share leaderboard" at bounding box center [948, 694] width 248 height 76
click at [544, 355] on button "Create poll" at bounding box center [948, 672] width 248 height 30
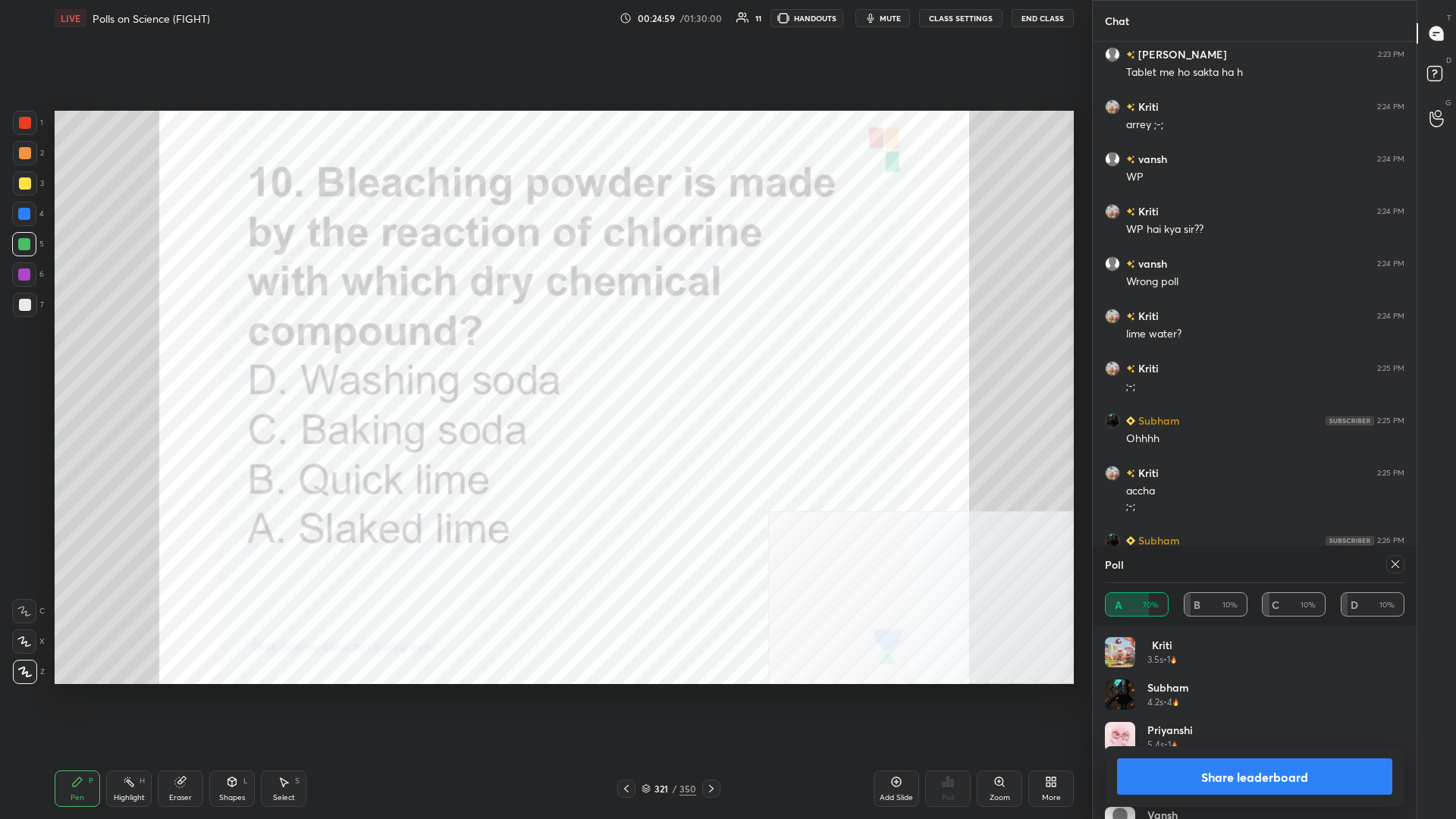
scroll to position [3995, 0]
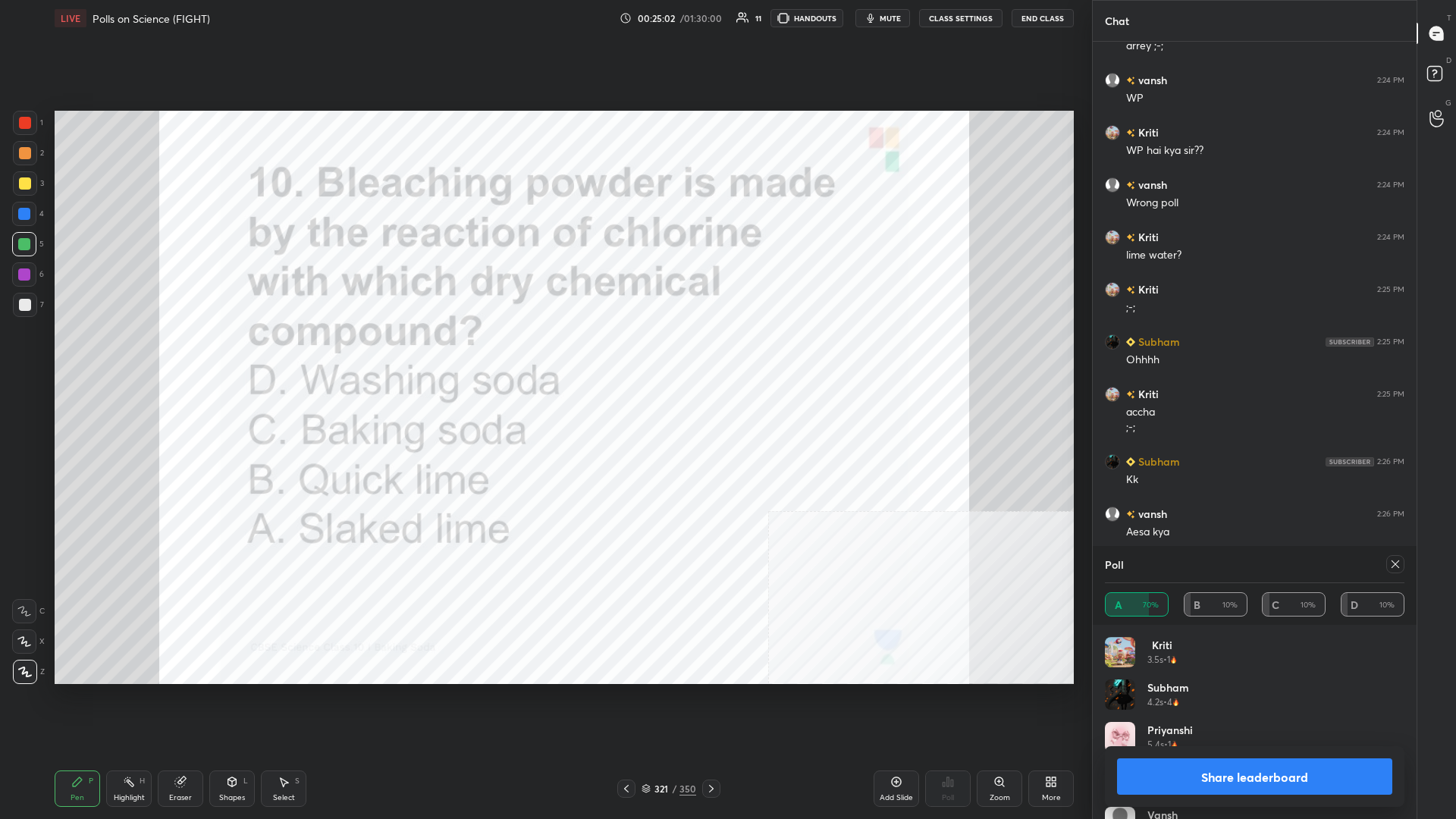
click at [544, 355] on button "Share leaderboard" at bounding box center [1255, 776] width 275 height 36
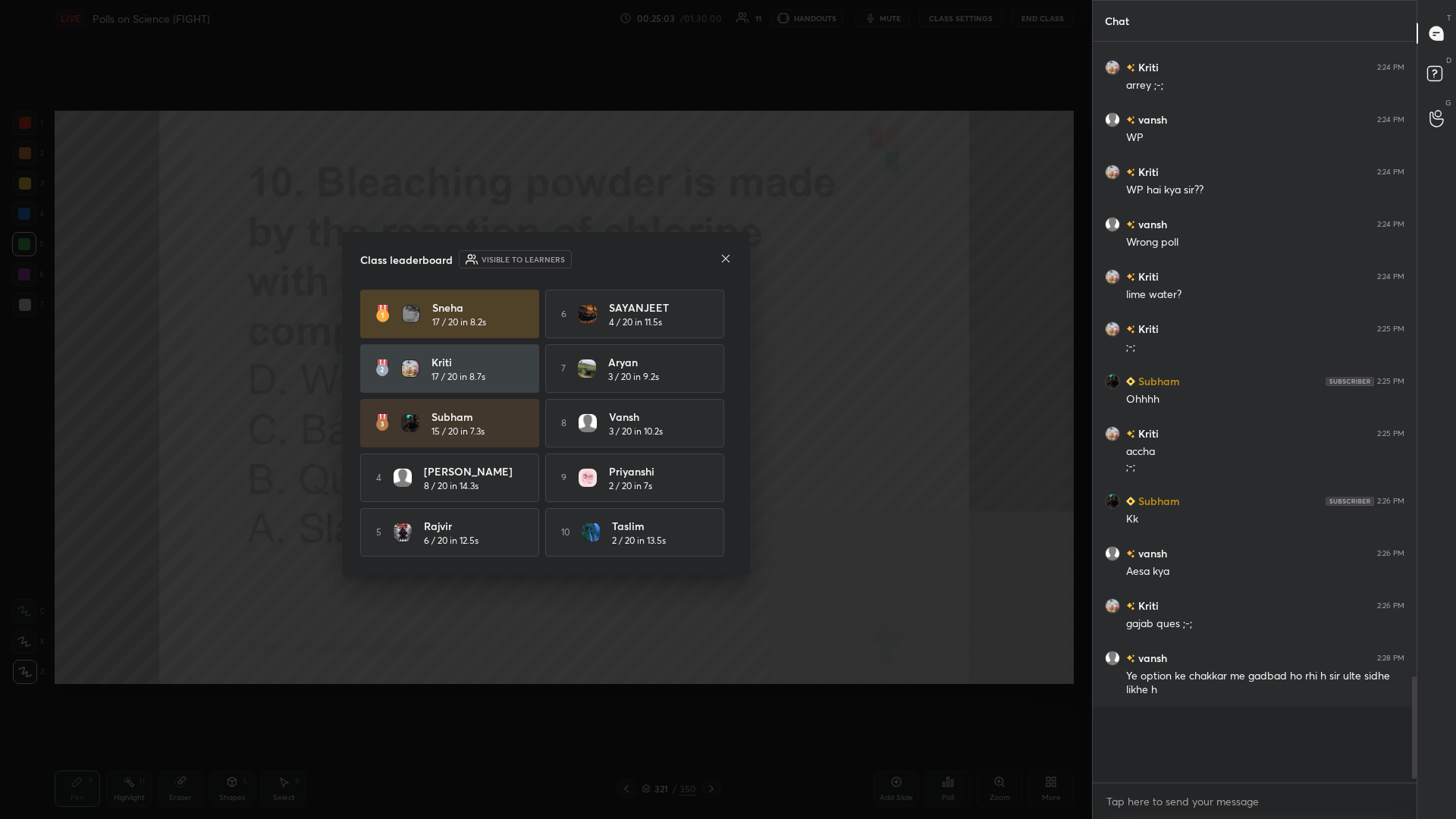
scroll to position [0, 1]
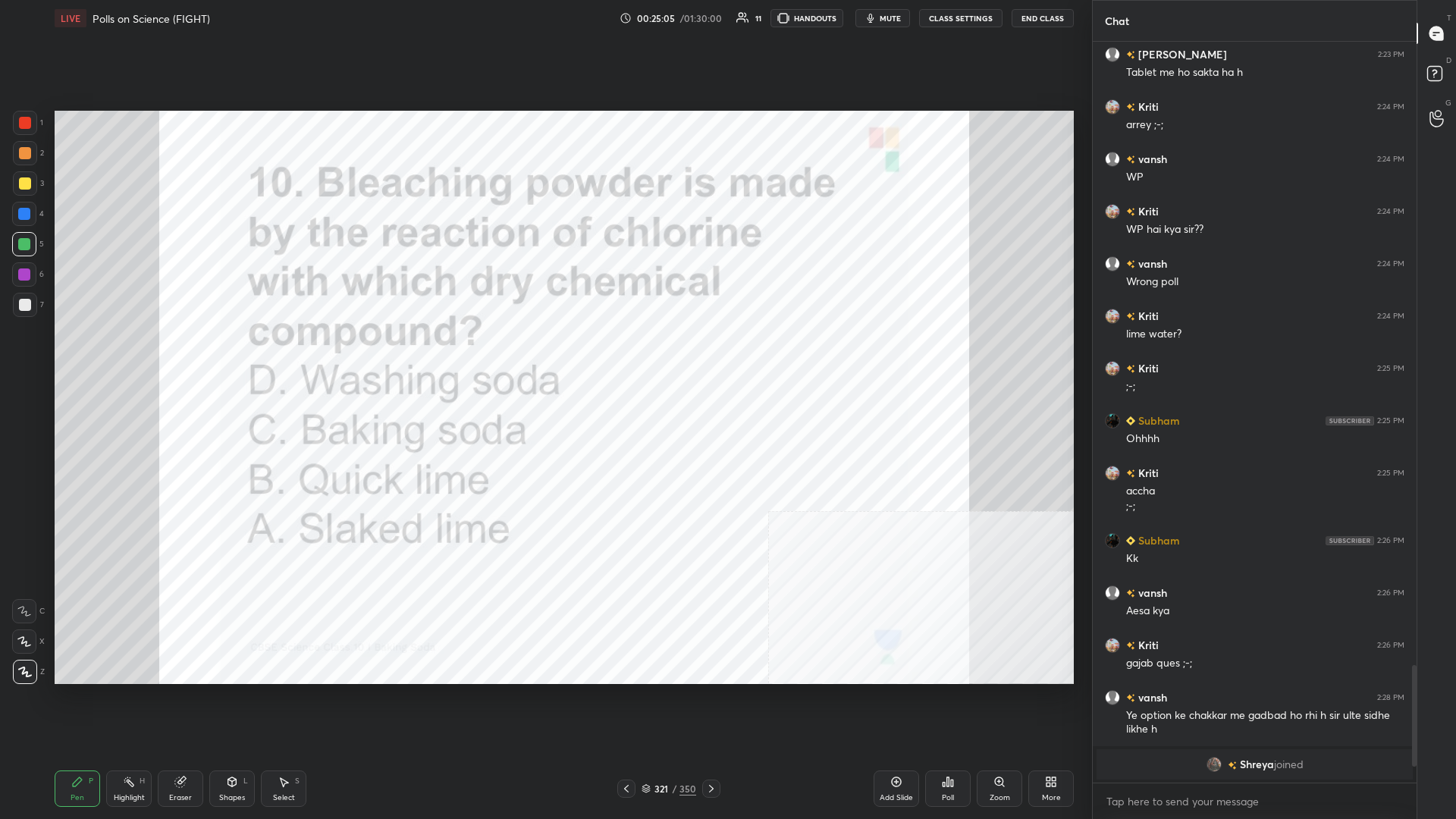
click at [544, 355] on div "321 / 350" at bounding box center [669, 788] width 54 height 13
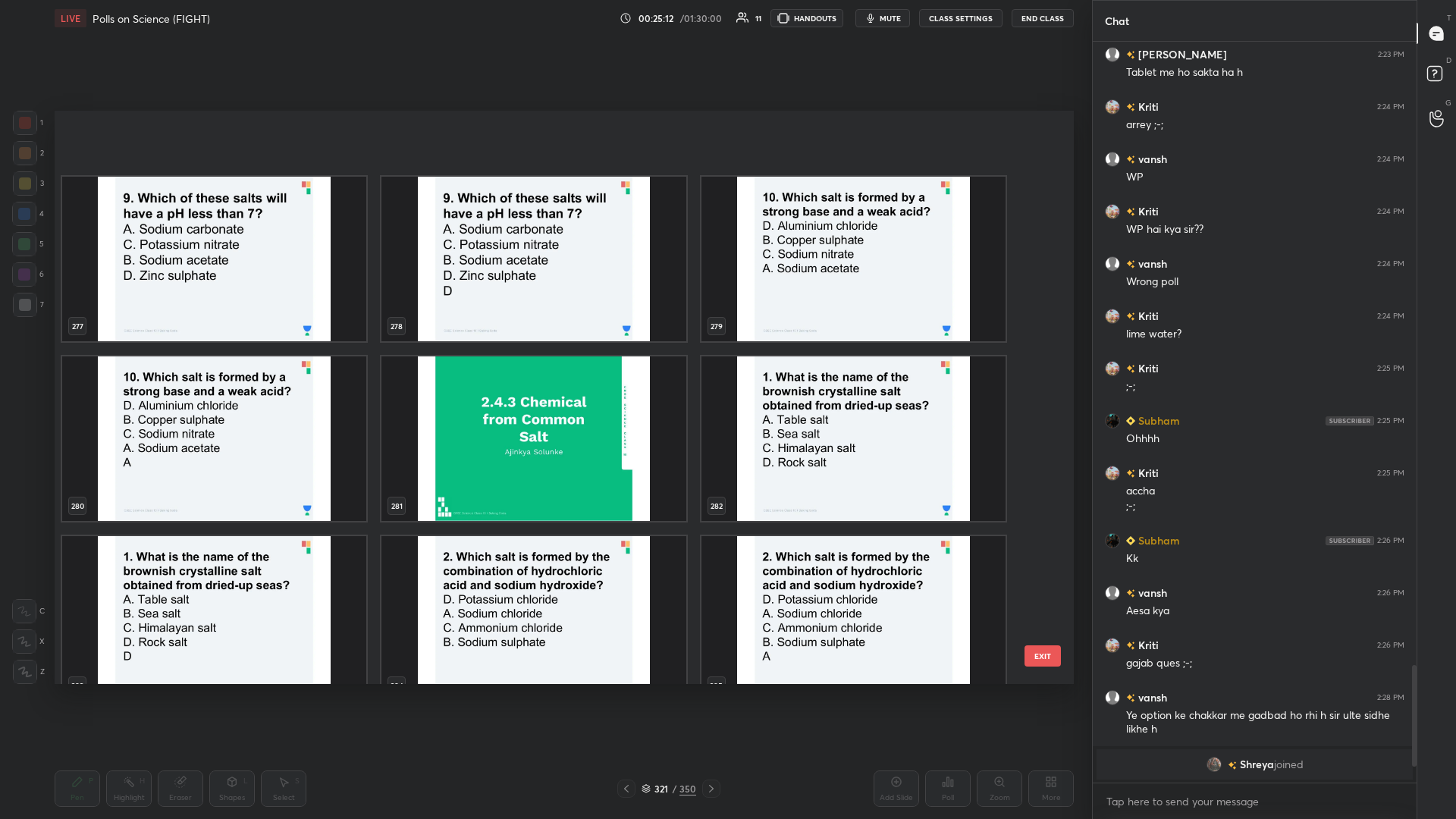
scroll to position [16553, 0]
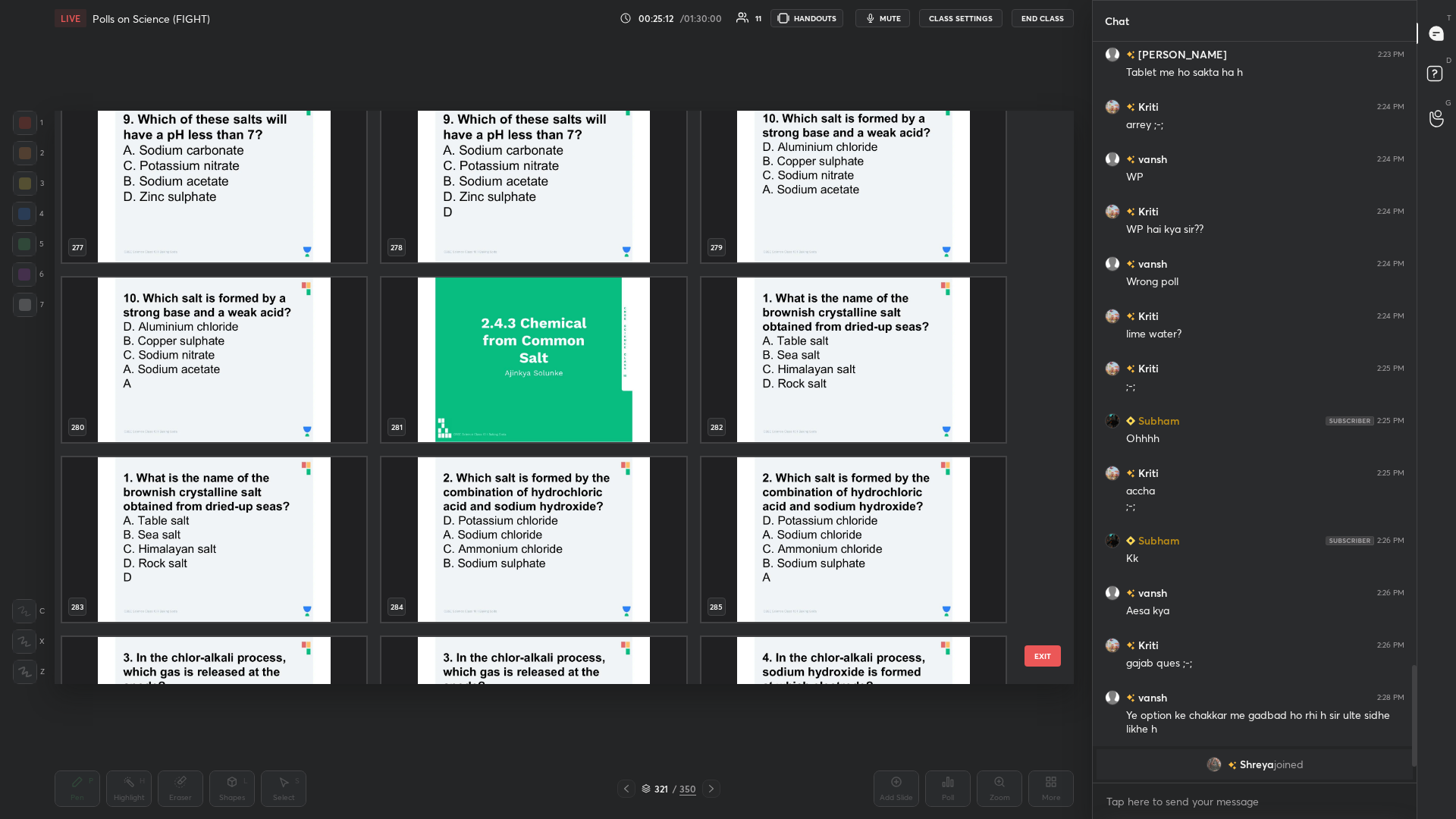
click at [544, 355] on img "grid" at bounding box center [854, 360] width 305 height 165
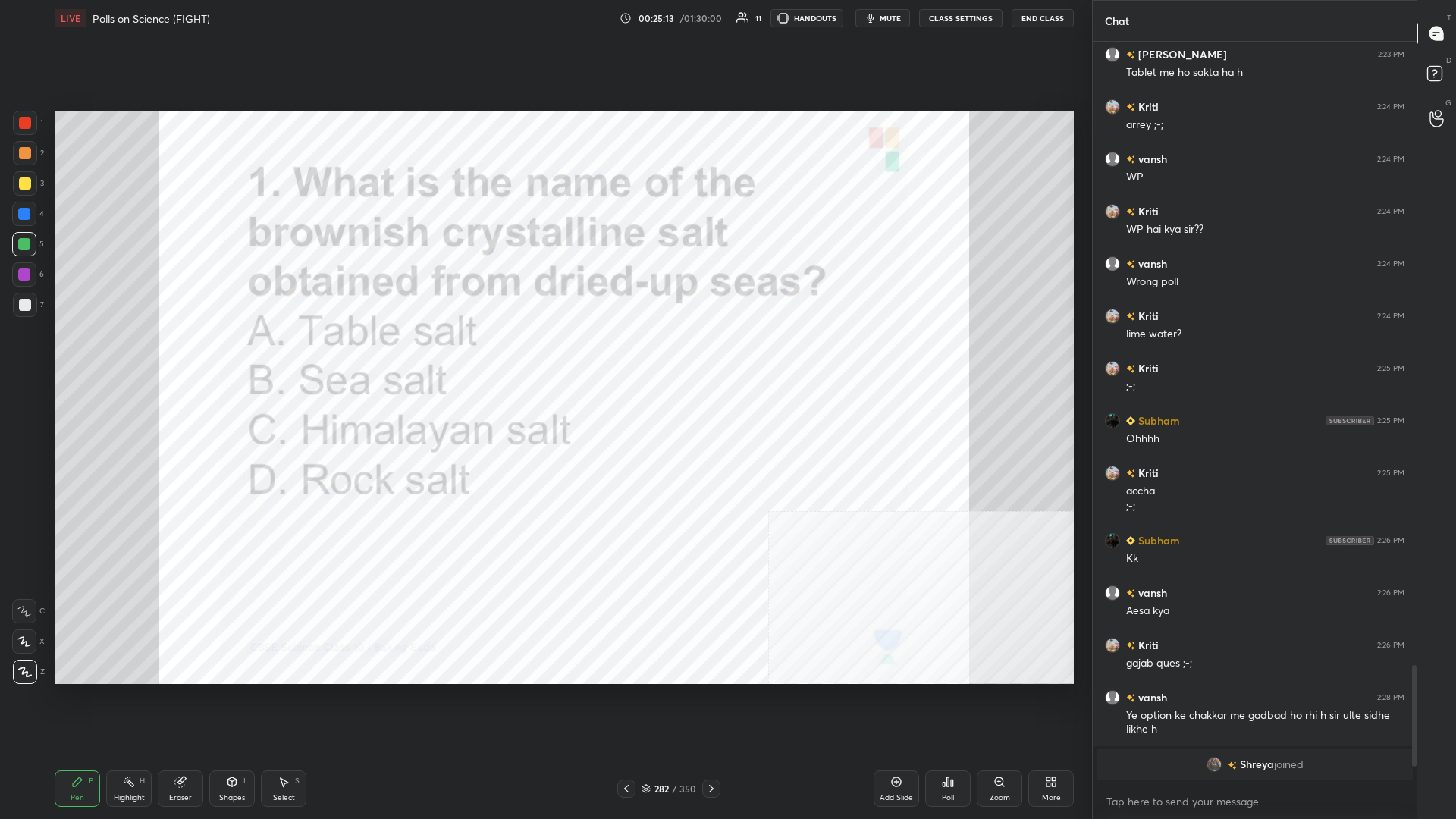
click at [544, 355] on icon at bounding box center [952, 783] width 3 height 7
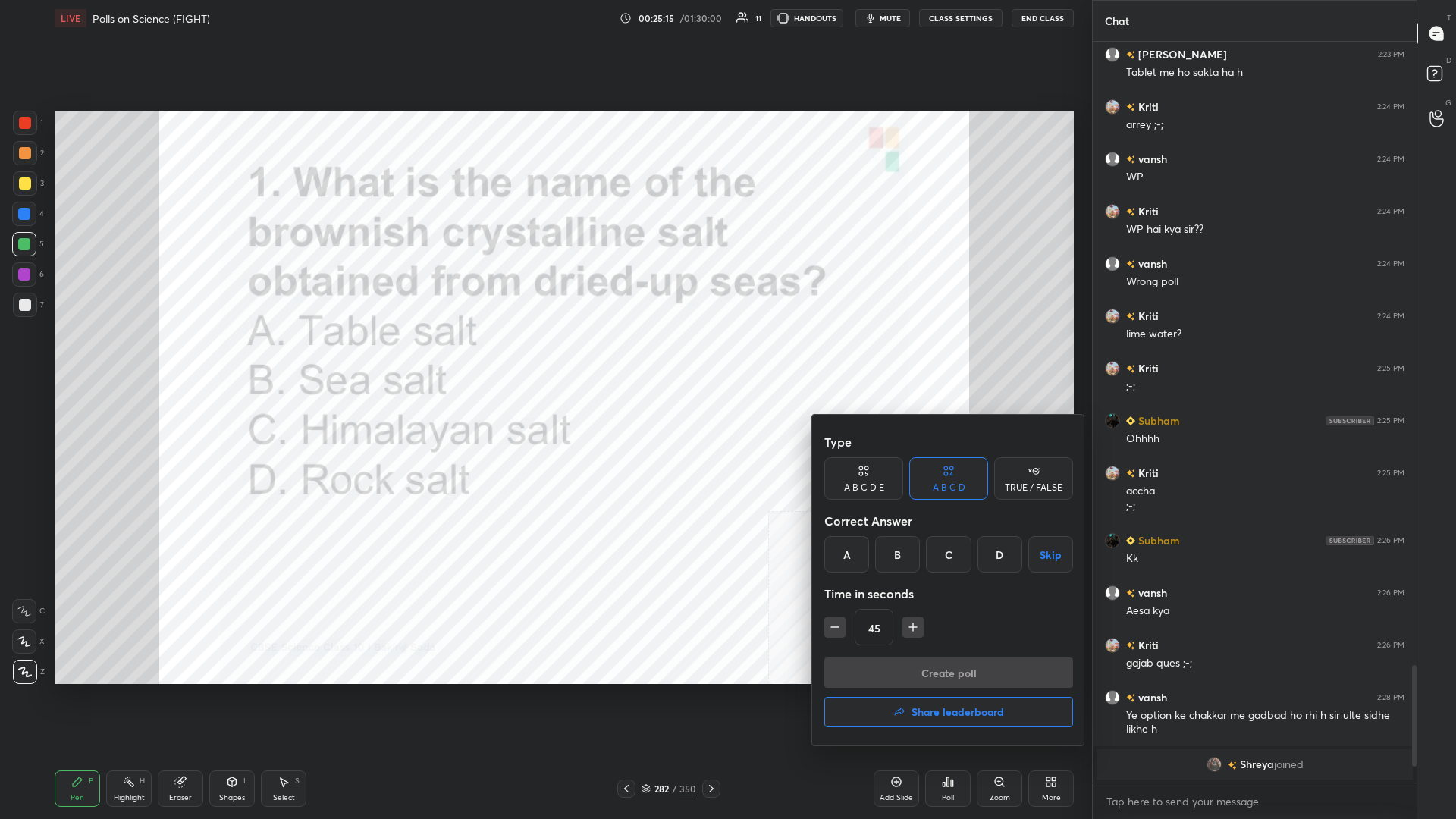
click at [544, 355] on div at bounding box center [728, 410] width 1456 height 819
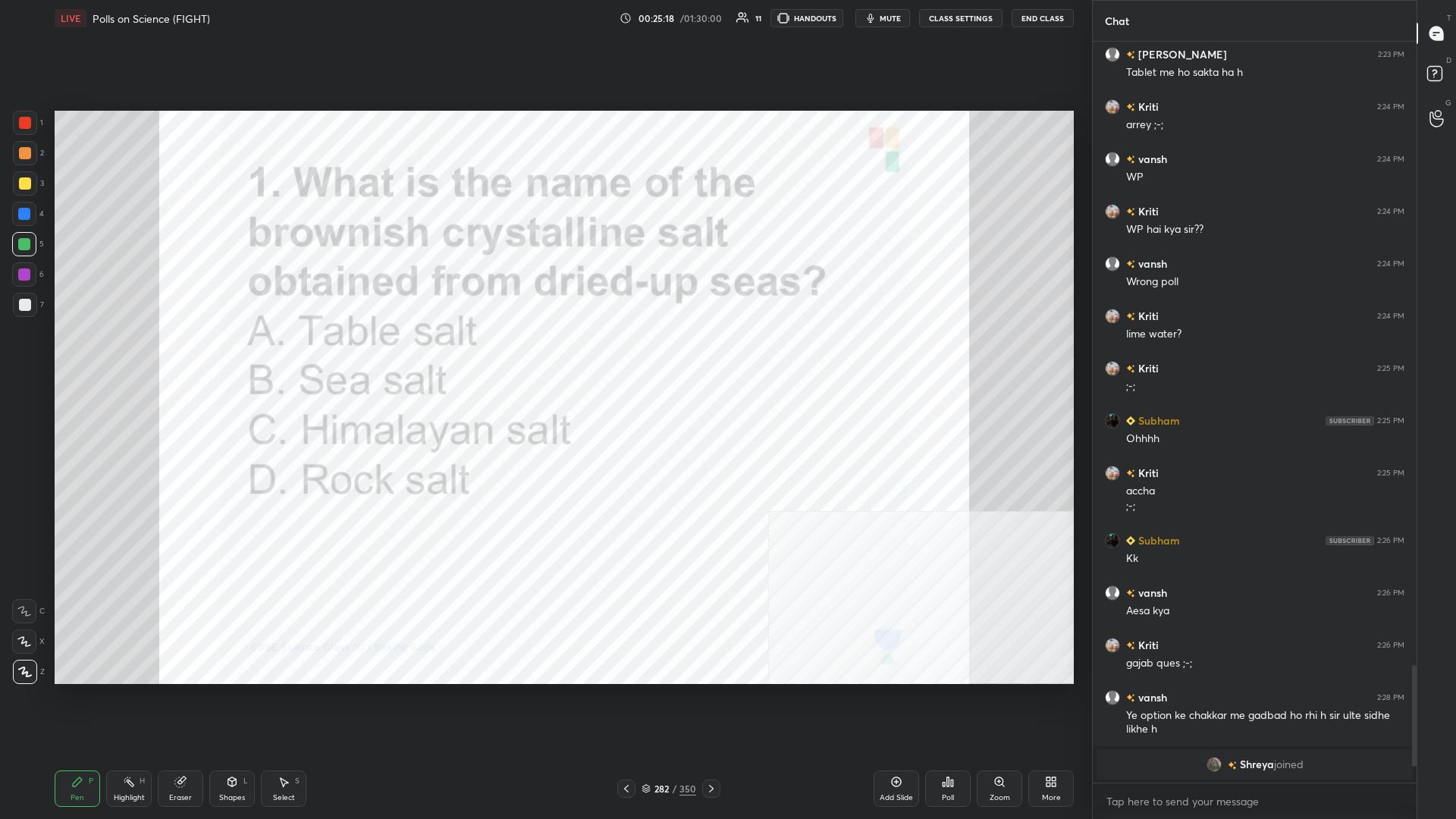
click at [544, 355] on div "282" at bounding box center [661, 789] width 15 height 9
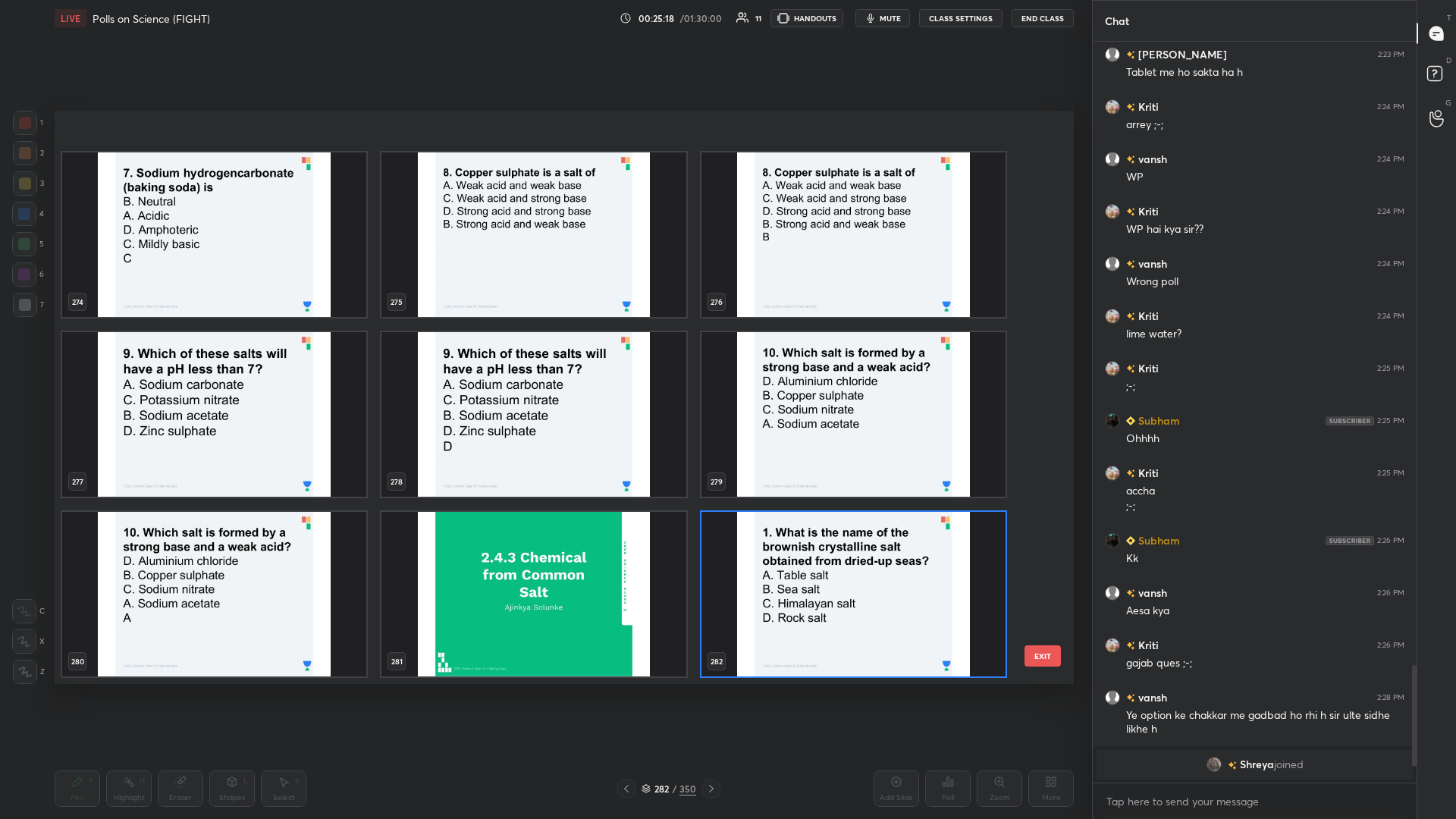
scroll to position [16510, 0]
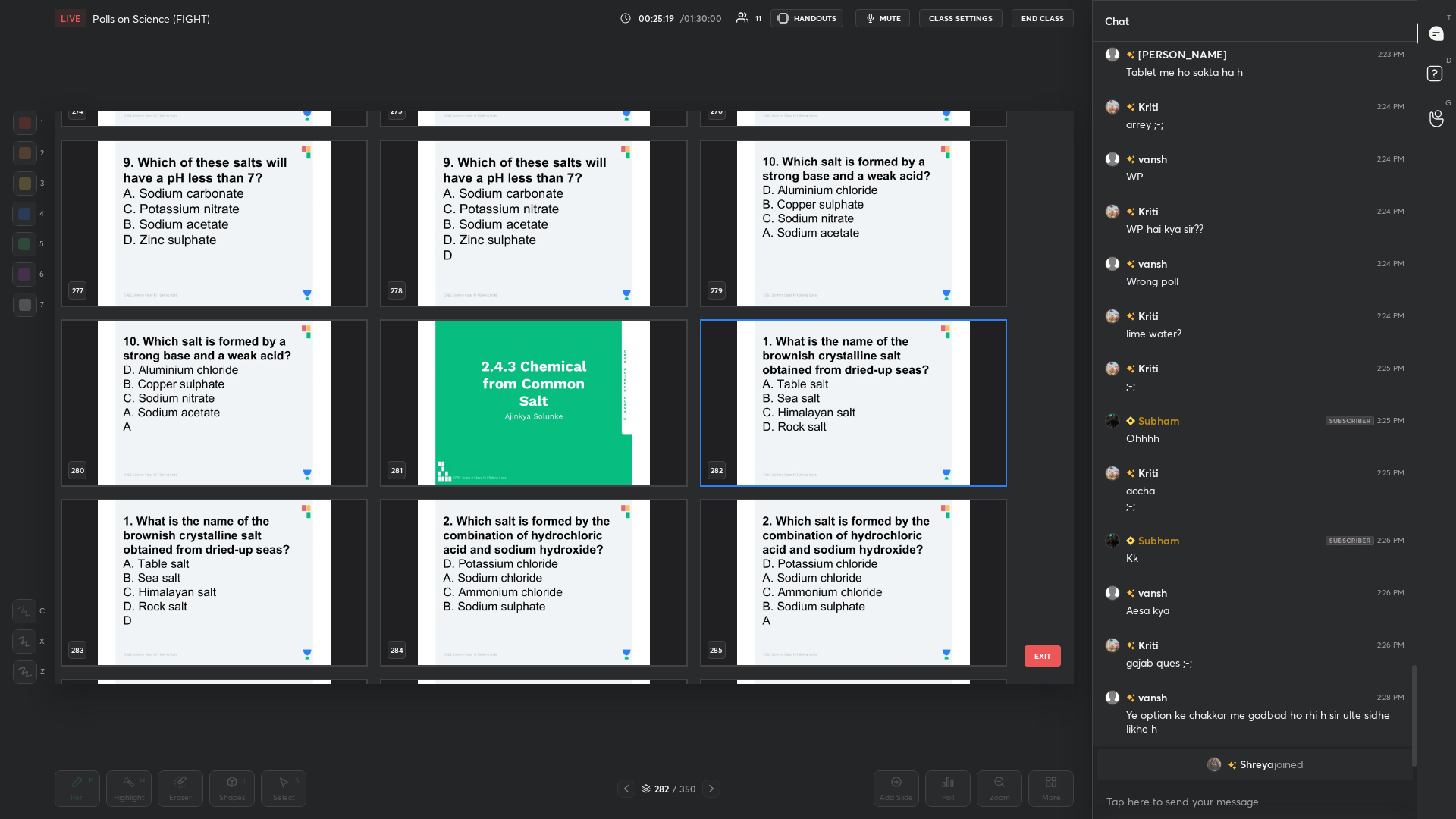
click at [544, 355] on img "grid" at bounding box center [854, 402] width 305 height 165
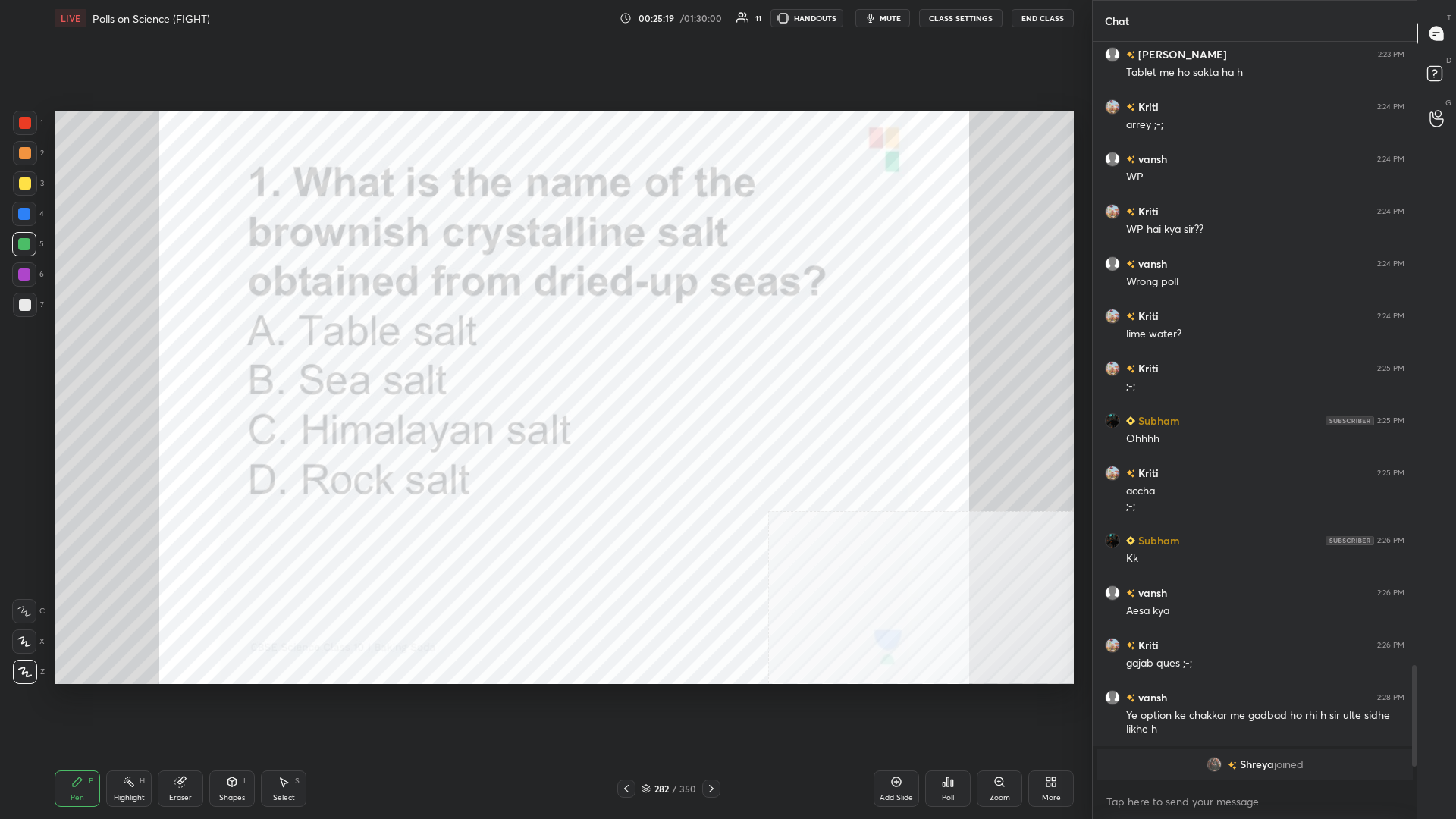
click at [544, 355] on img "grid" at bounding box center [854, 402] width 305 height 165
click at [544, 355] on div "Poll" at bounding box center [948, 788] width 45 height 36
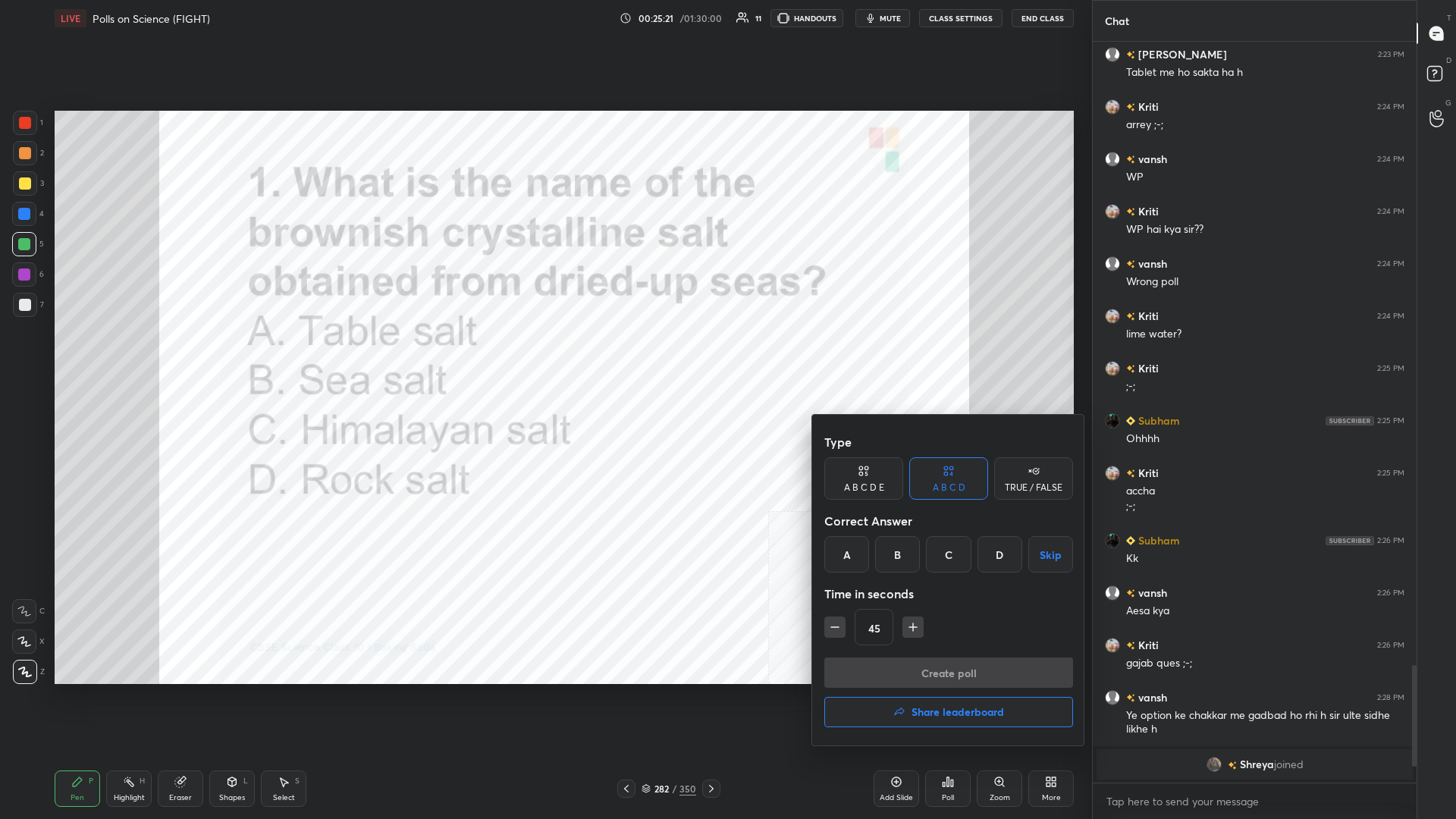
click at [544, 355] on div "D" at bounding box center [1000, 554] width 45 height 36
click at [544, 355] on button "Create poll" at bounding box center [948, 672] width 248 height 30
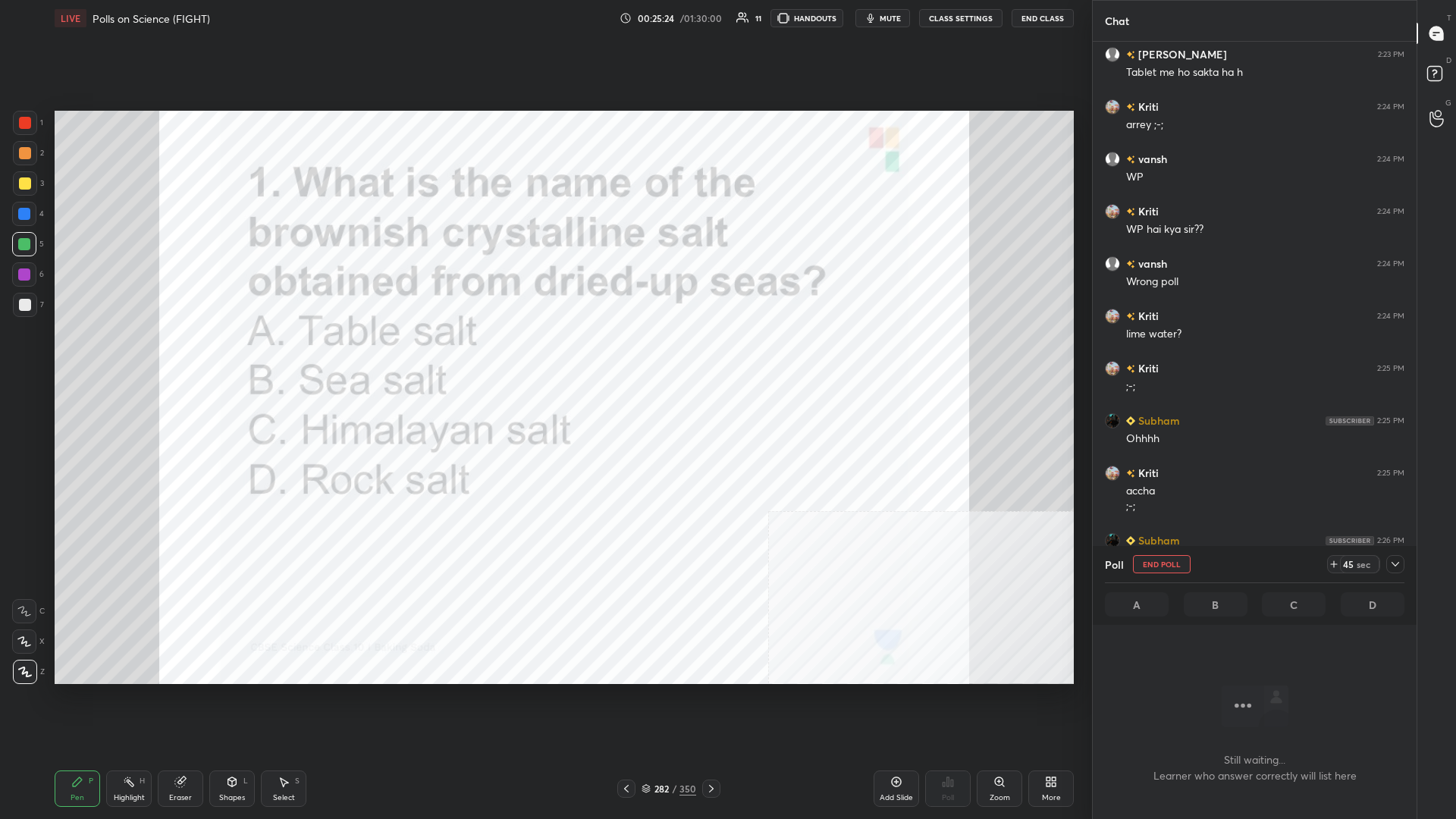
click at [544, 355] on icon at bounding box center [1395, 564] width 12 height 12
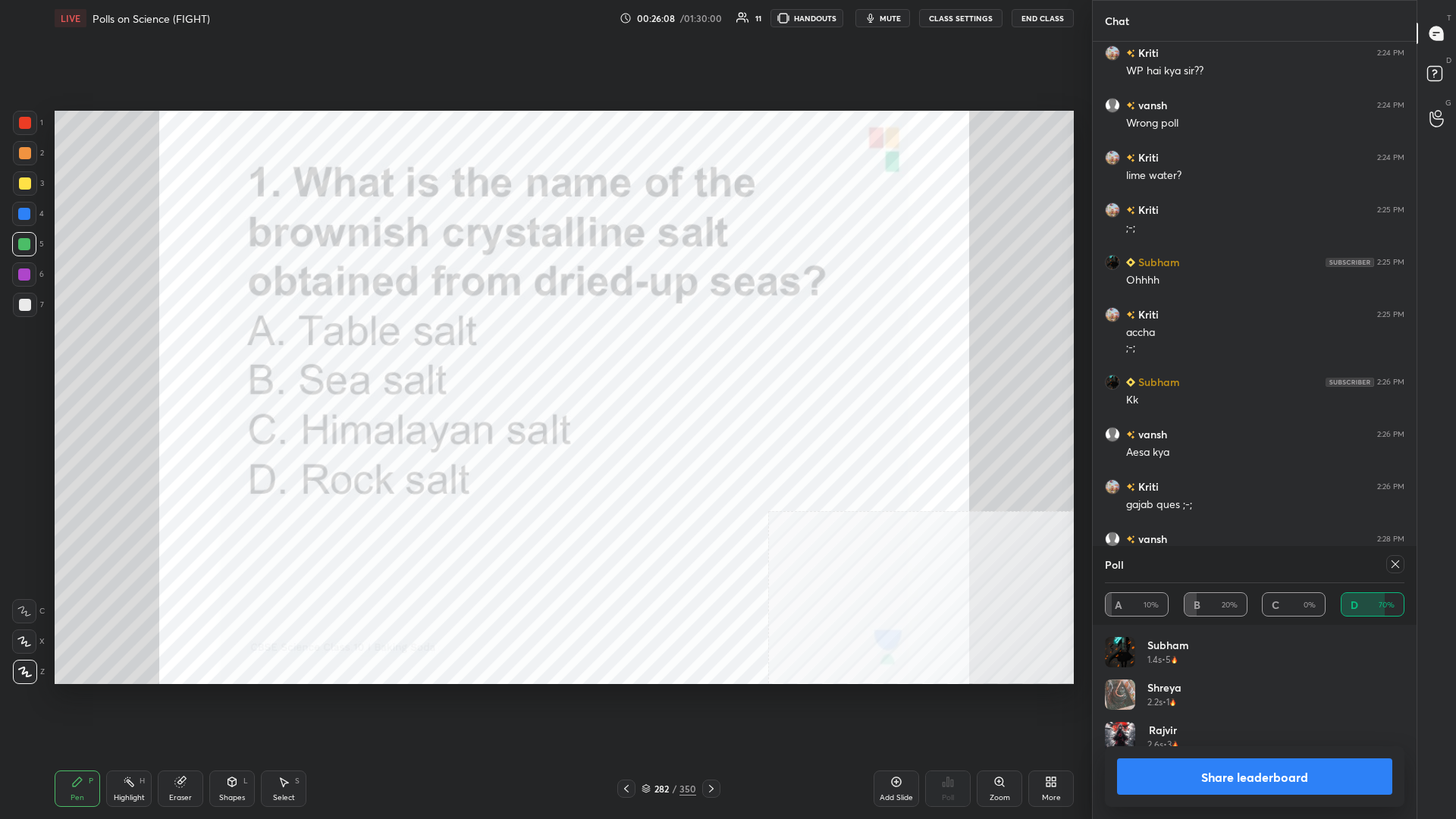
scroll to position [1, 1]
click at [544, 355] on button "Share leaderboard" at bounding box center [1255, 776] width 275 height 36
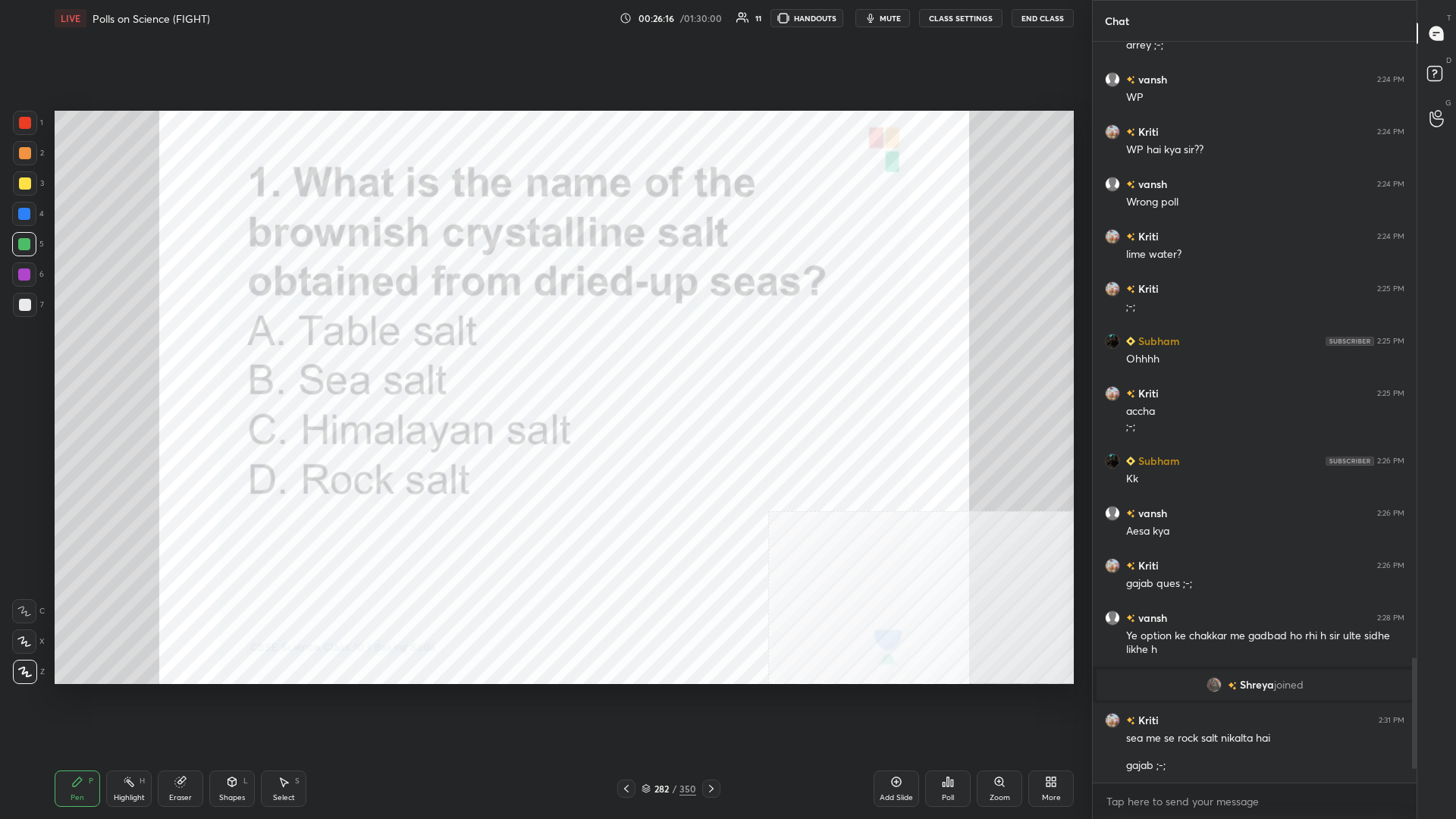
click at [544, 355] on div "Setting up your live class Poll for secs No correct answer Start poll" at bounding box center [565, 397] width 1031 height 722
click at [544, 355] on div "/" at bounding box center [674, 789] width 4 height 9
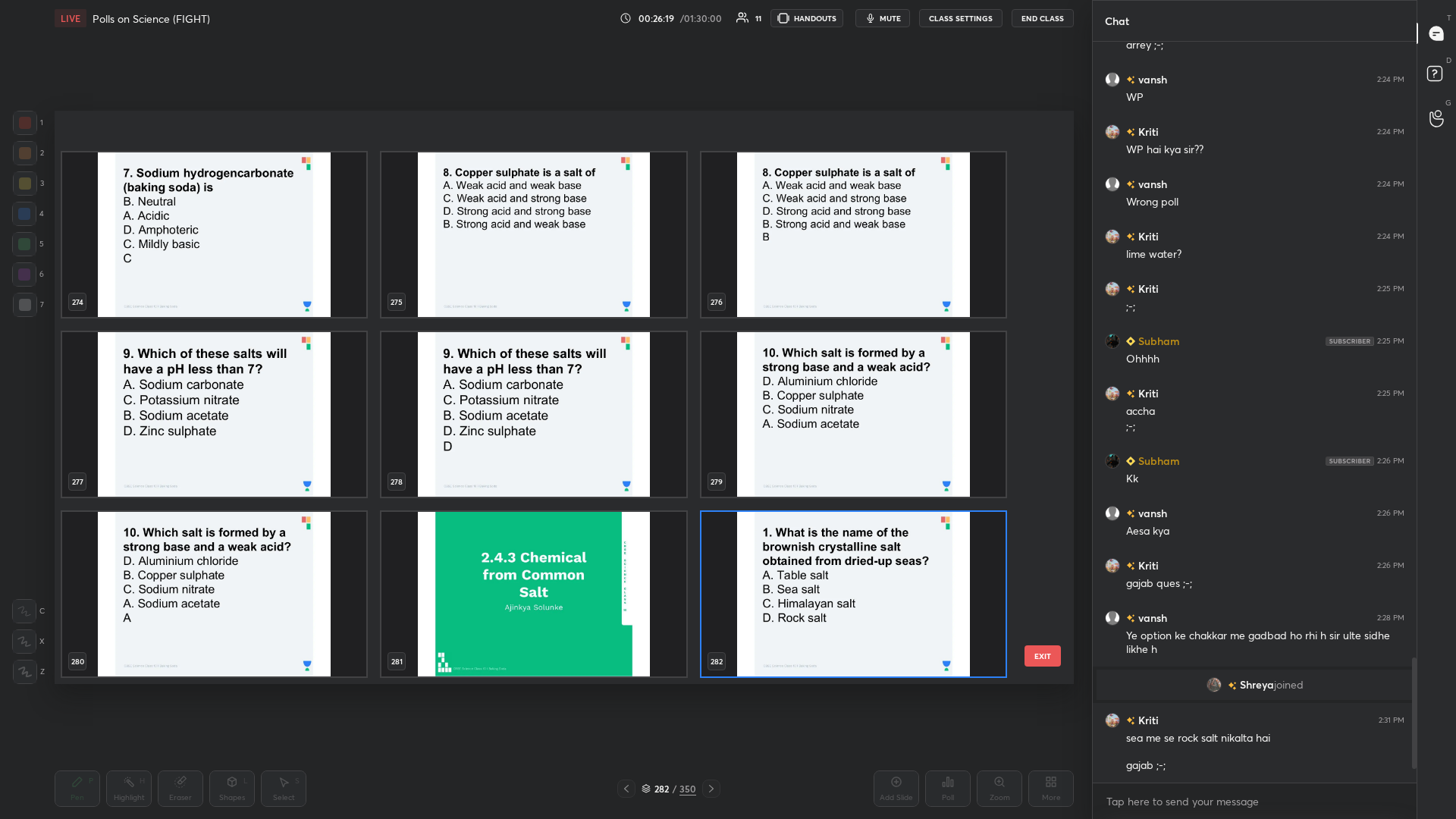
scroll to position [16605, 0]
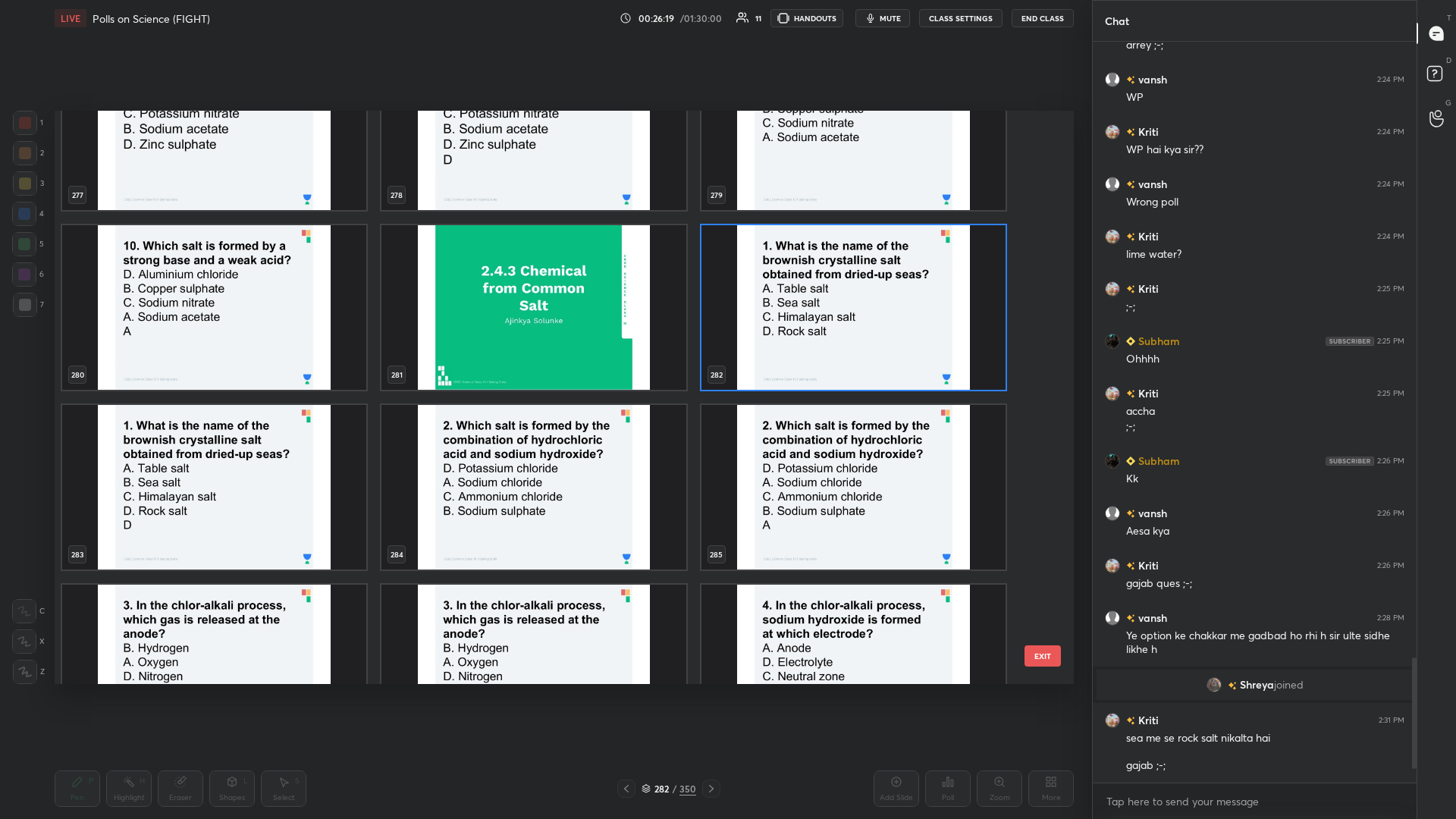
click at [544, 355] on img "grid" at bounding box center [533, 487] width 305 height 165
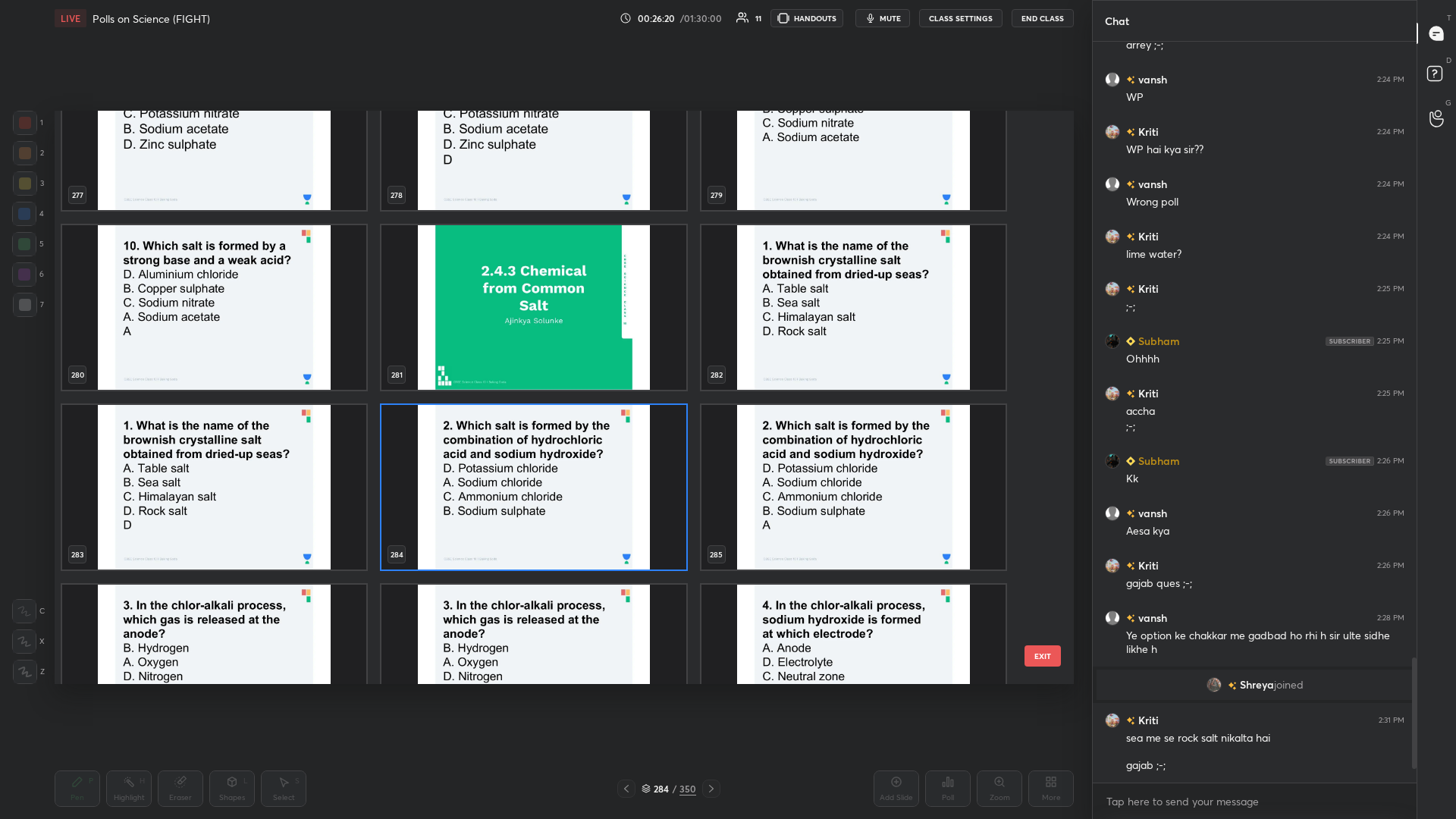
click at [544, 355] on img "grid" at bounding box center [533, 487] width 305 height 165
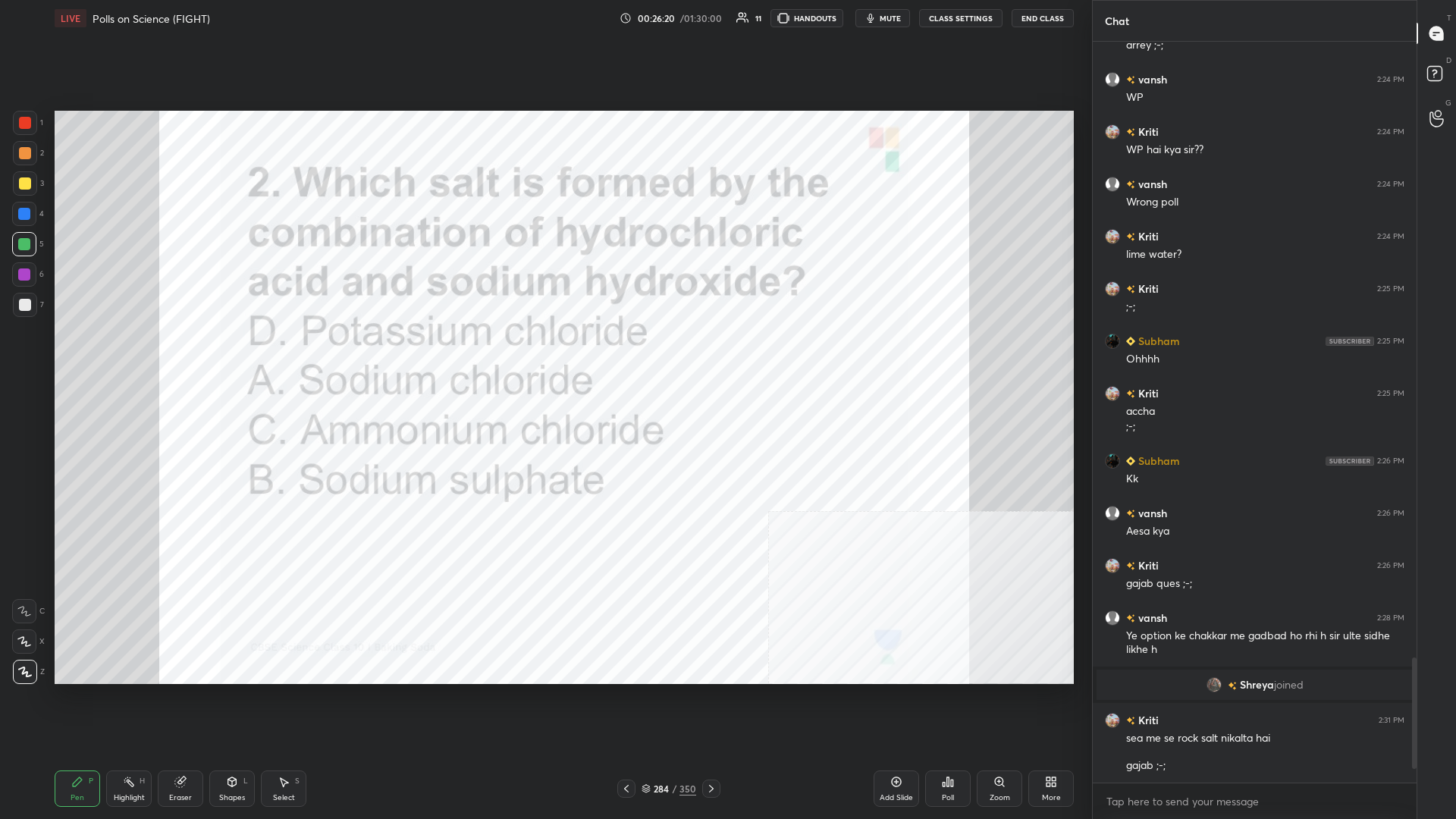
click at [544, 355] on icon at bounding box center [948, 782] width 12 height 12
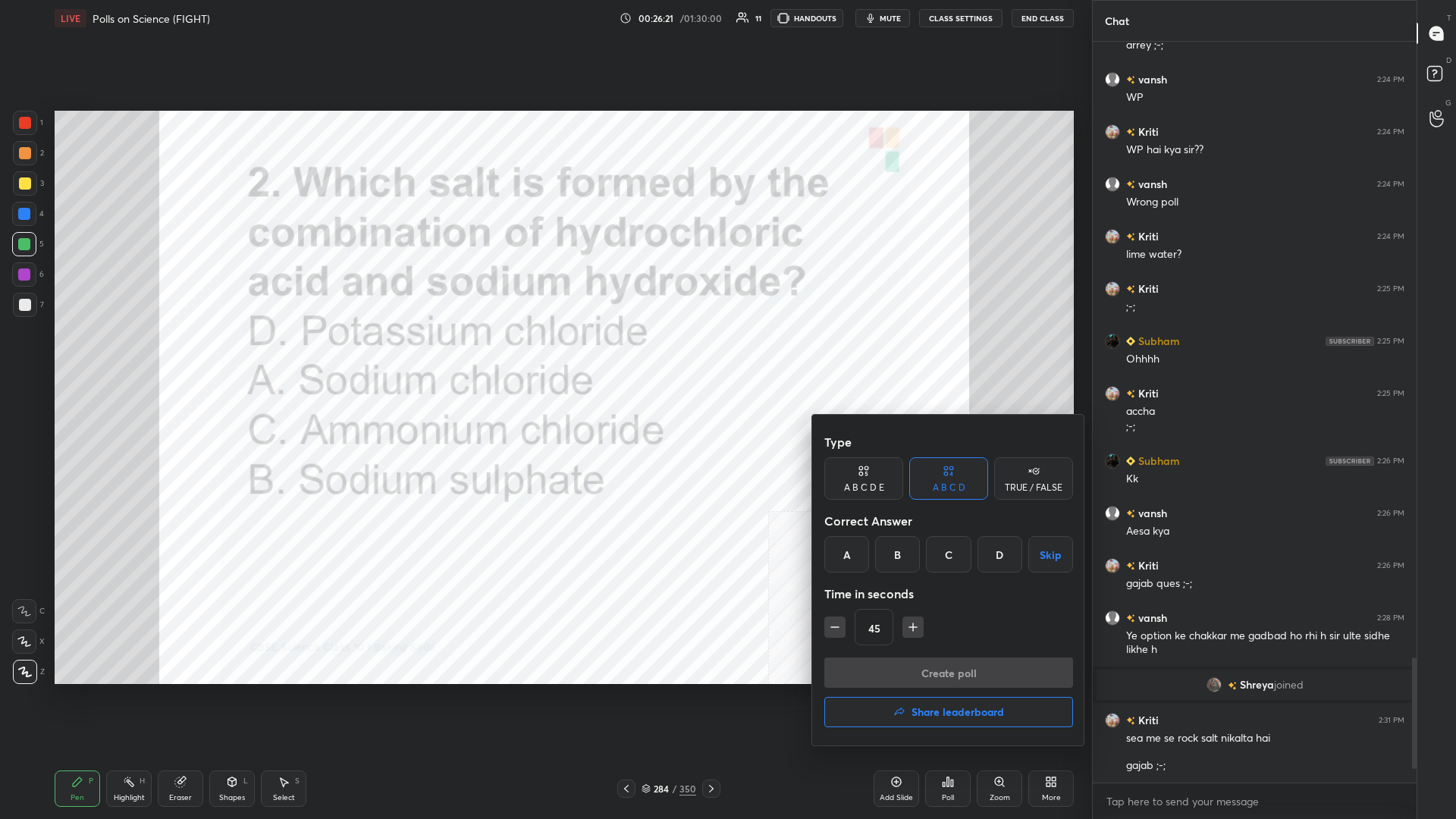
click at [544, 355] on div "A" at bounding box center [847, 554] width 45 height 36
click at [544, 355] on button "Create poll" at bounding box center [948, 672] width 248 height 30
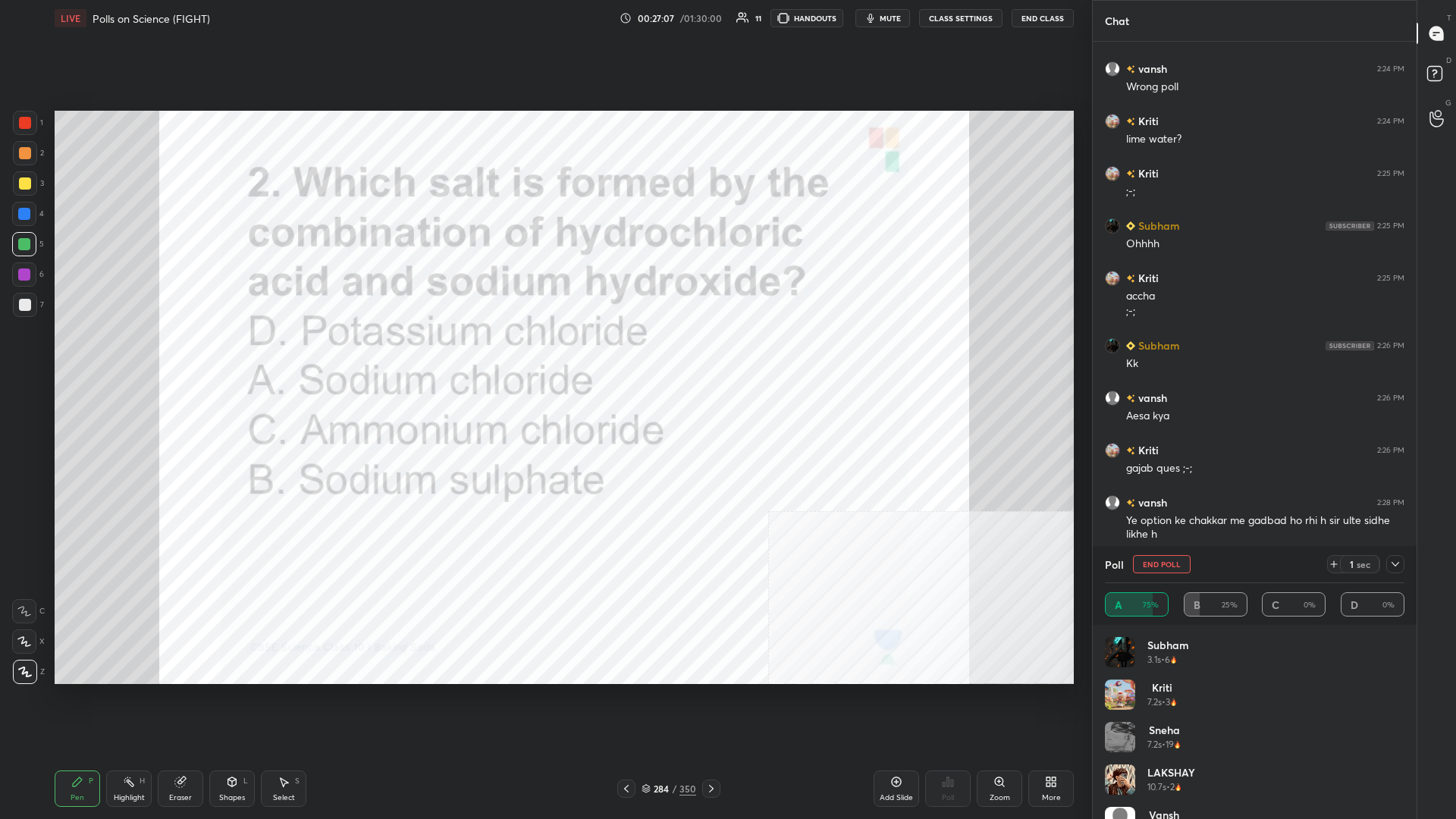
scroll to position [3777, 0]
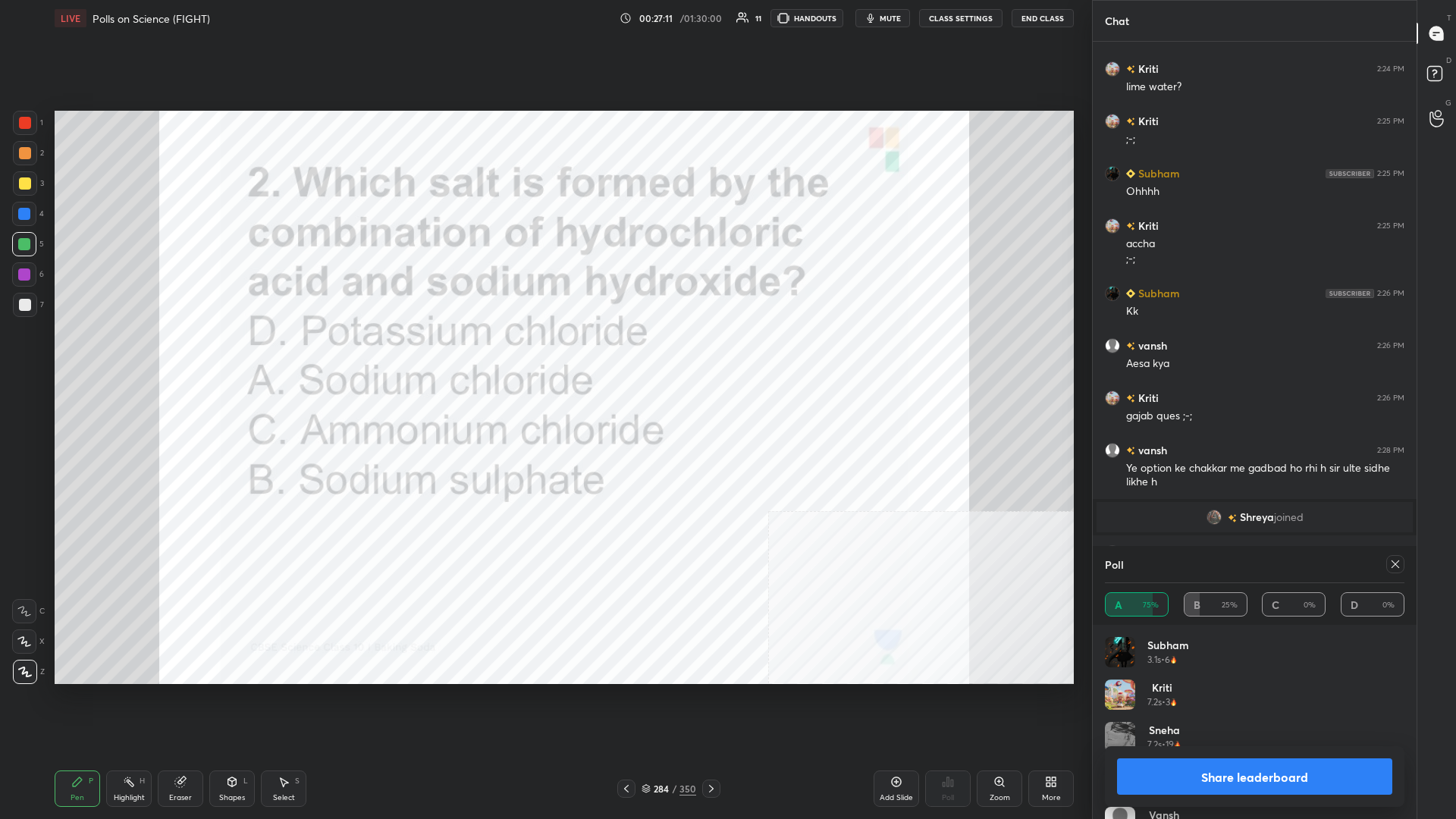
click at [544, 355] on button "Share leaderboard" at bounding box center [1255, 776] width 275 height 36
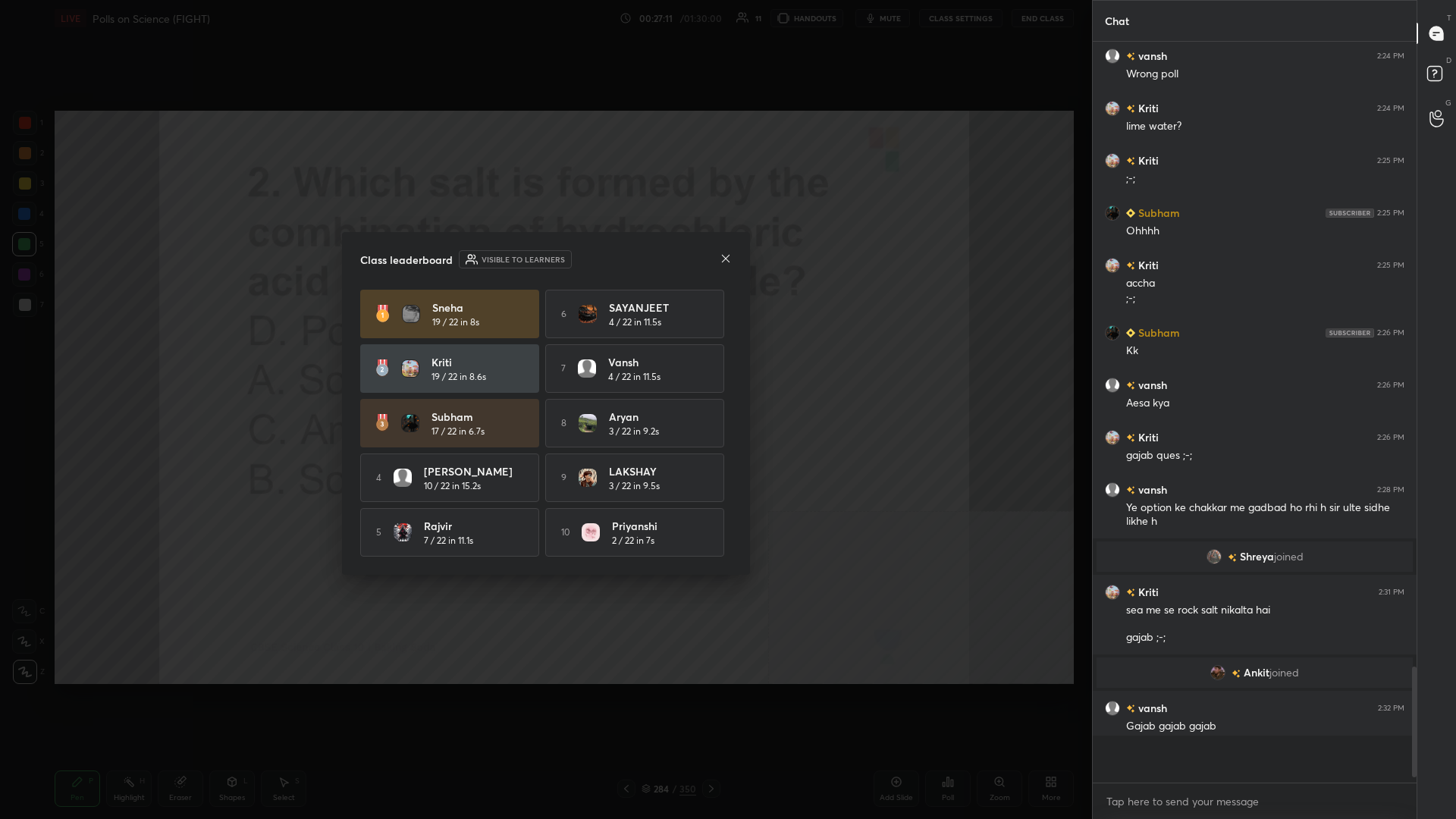
scroll to position [741, 324]
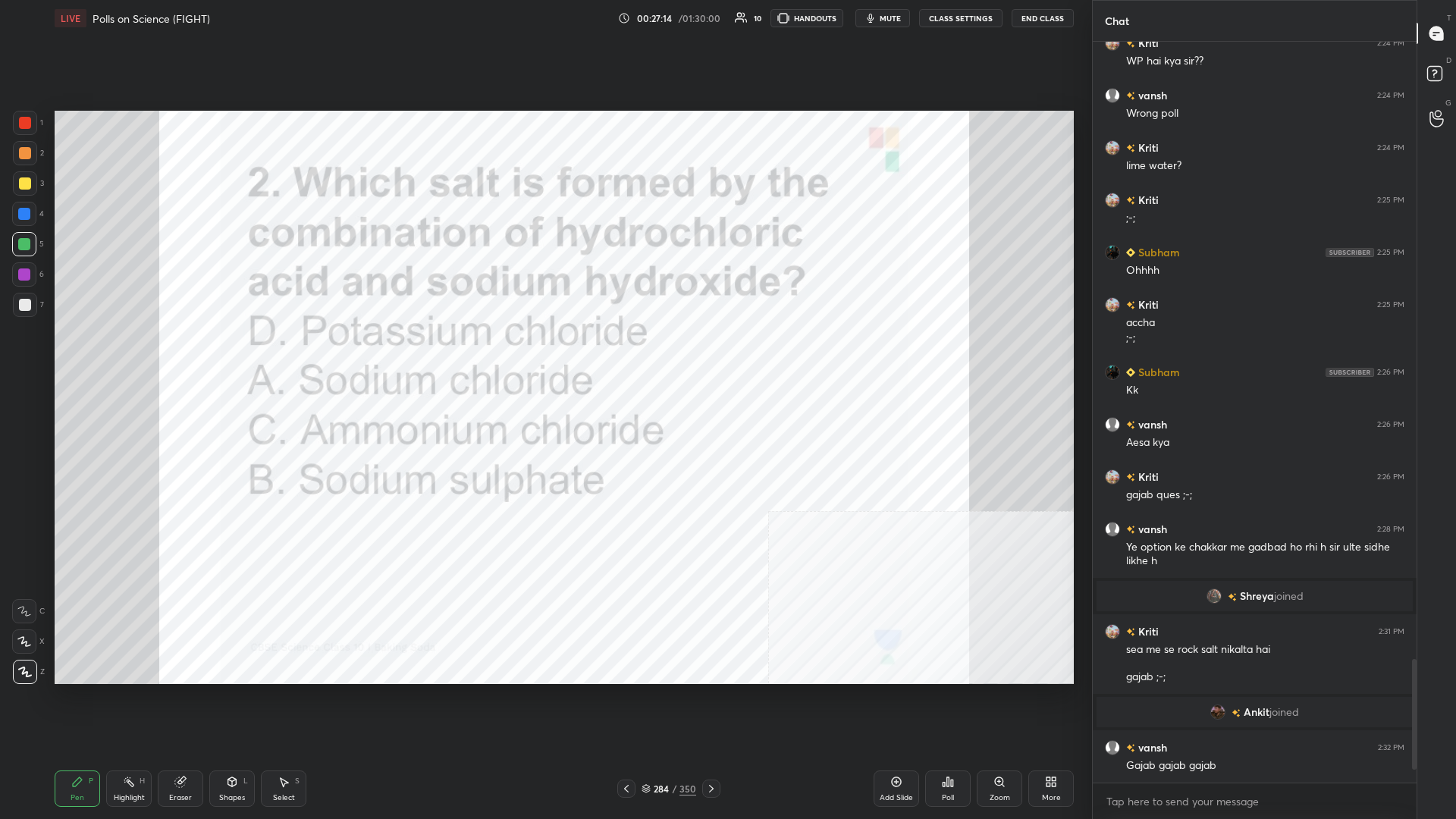
click at [544, 355] on div "284" at bounding box center [661, 789] width 15 height 9
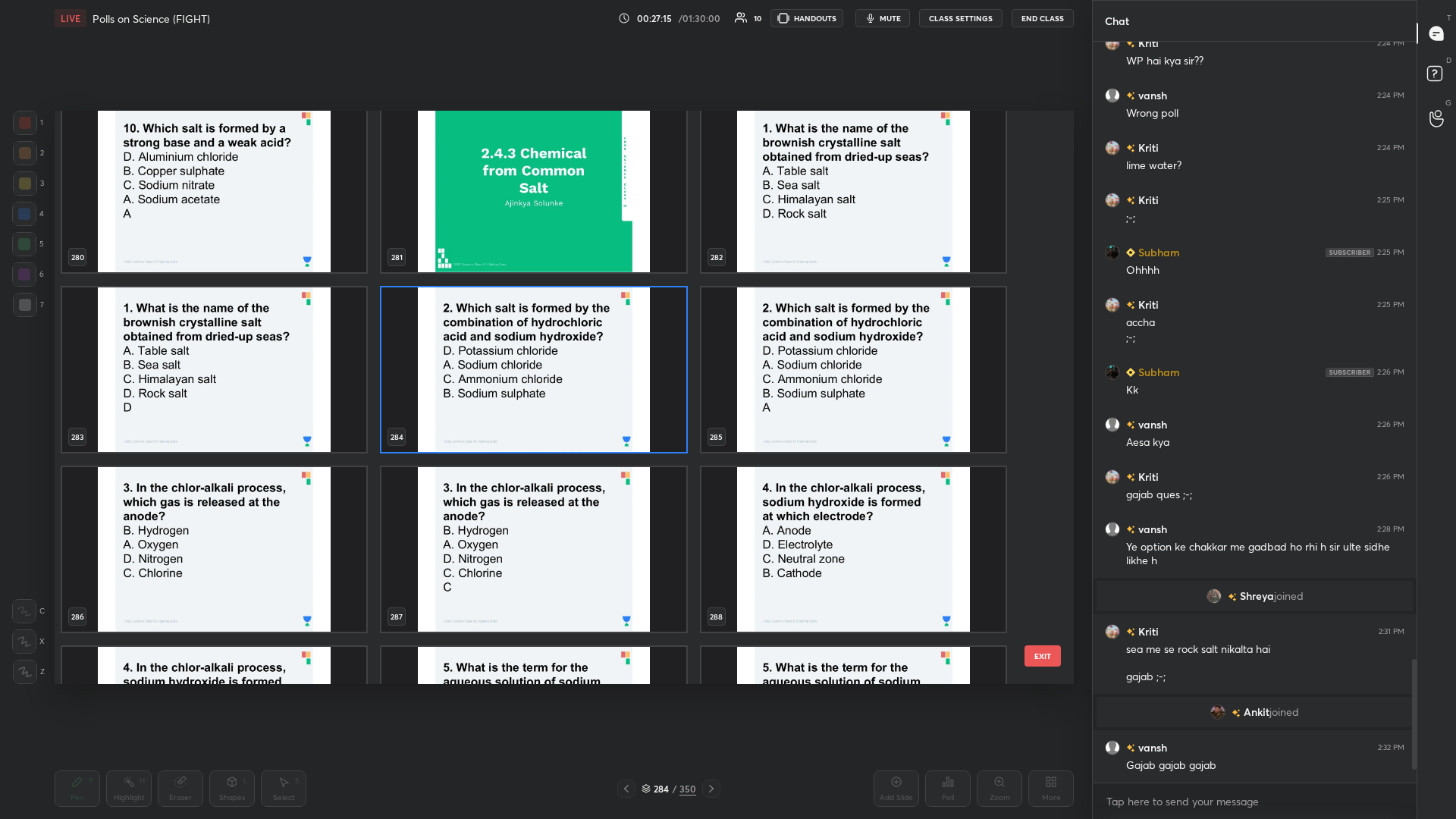
scroll to position [16785, 0]
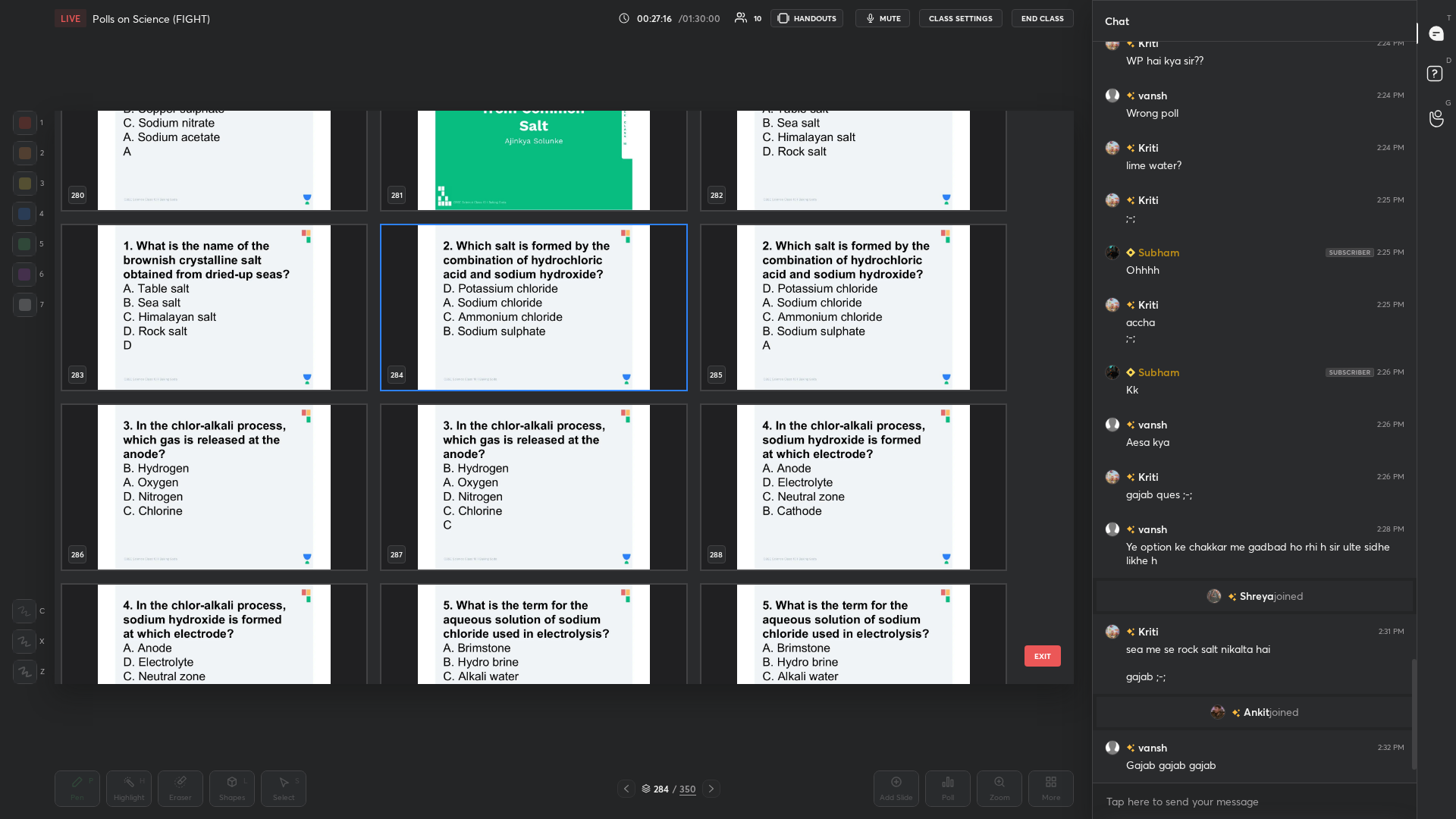
click at [302, 355] on img "grid" at bounding box center [215, 487] width 305 height 165
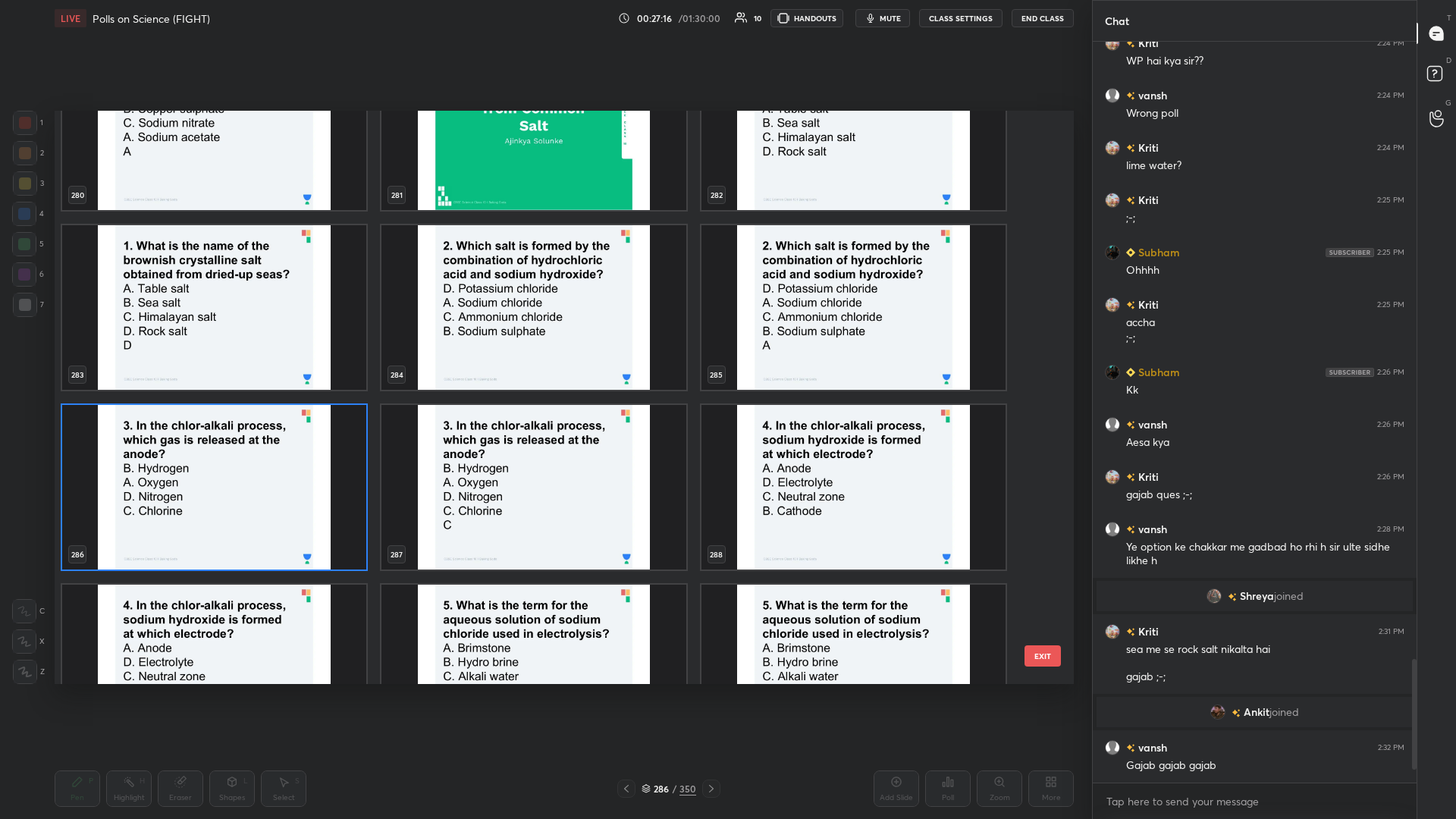
click at [301, 355] on img "grid" at bounding box center [215, 487] width 305 height 165
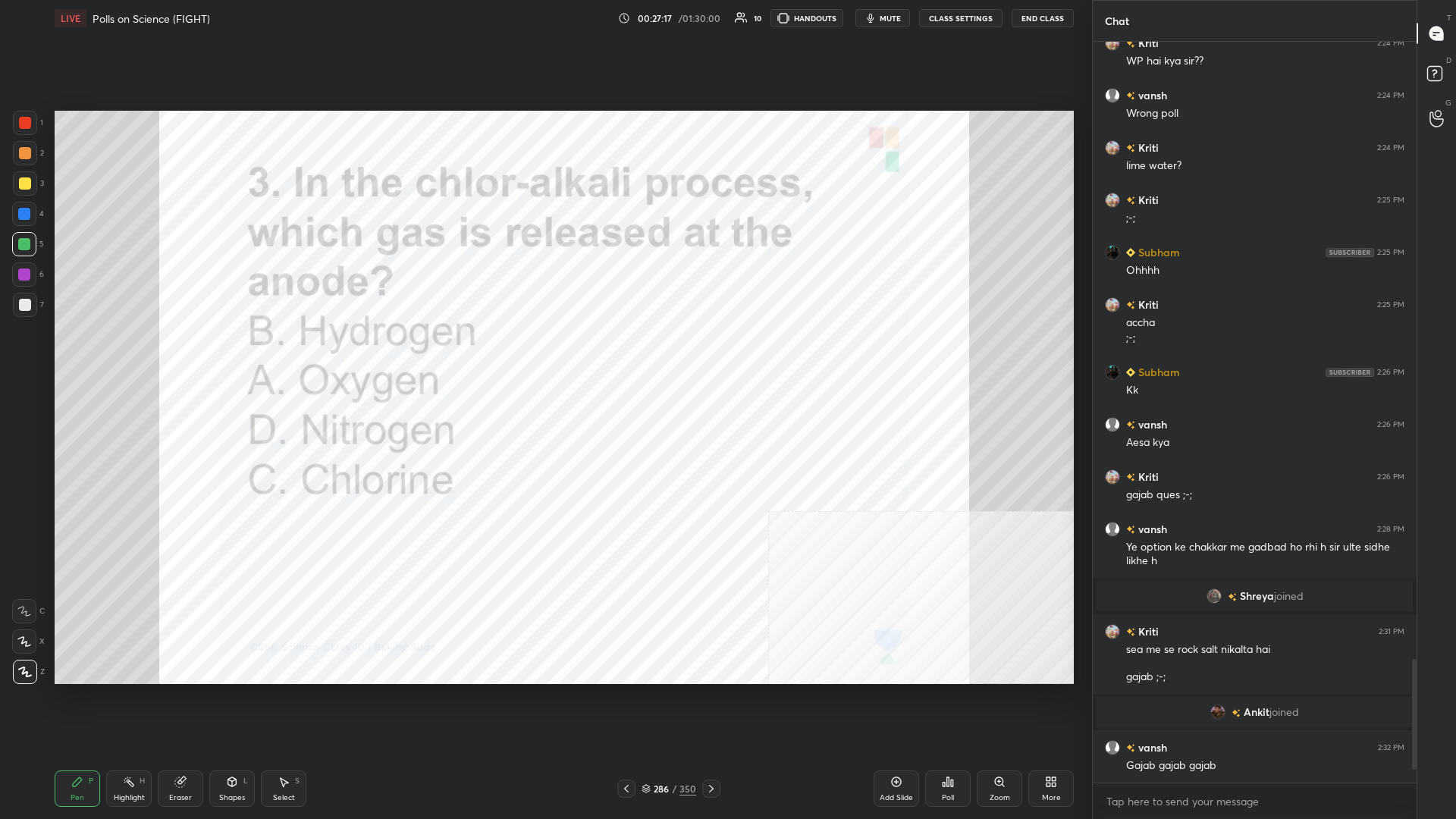
click at [544, 355] on div "Poll" at bounding box center [948, 788] width 45 height 36
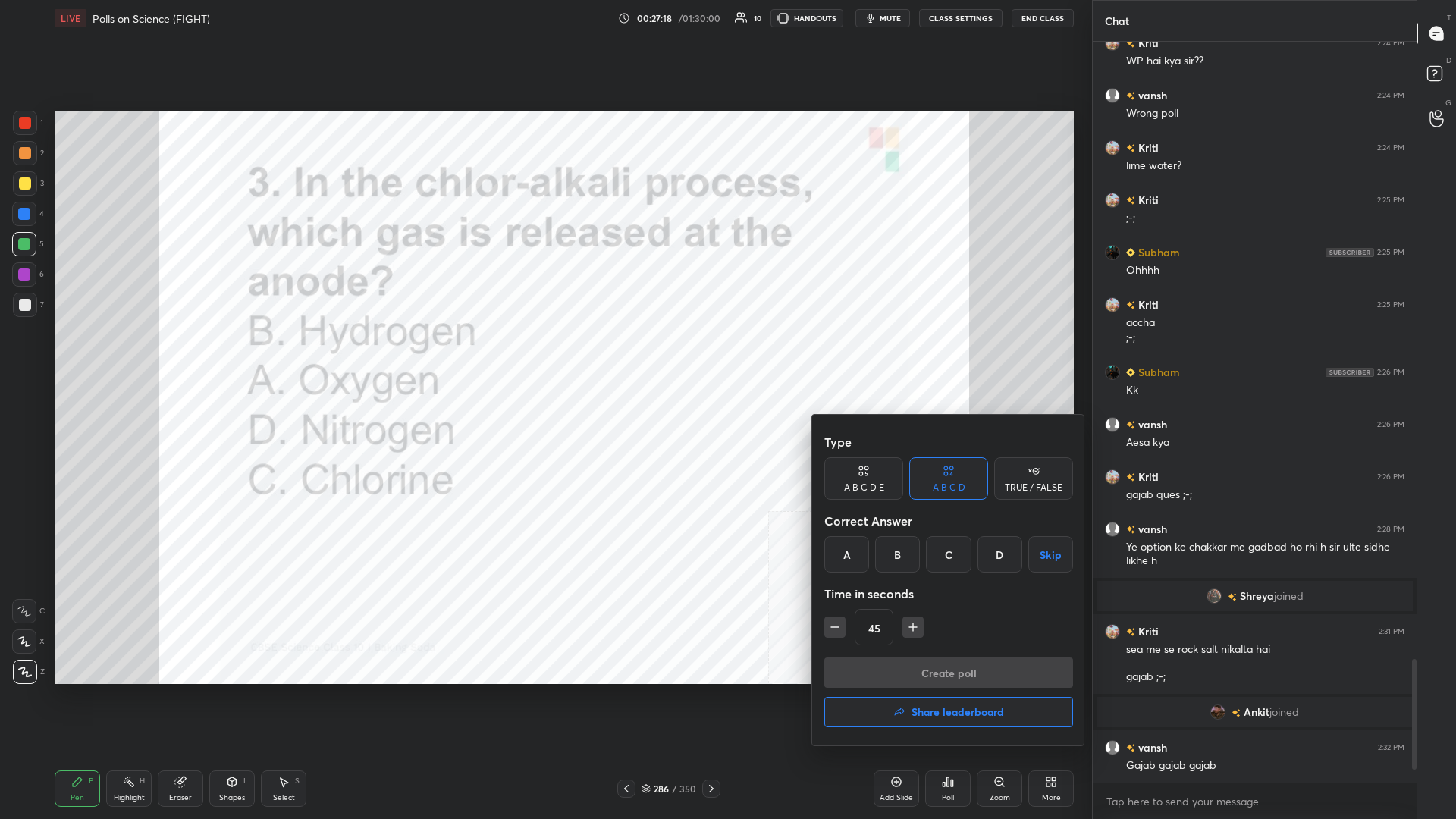
click at [544, 355] on div "C" at bounding box center [948, 554] width 45 height 36
click at [544, 355] on button "Create poll" at bounding box center [948, 672] width 248 height 30
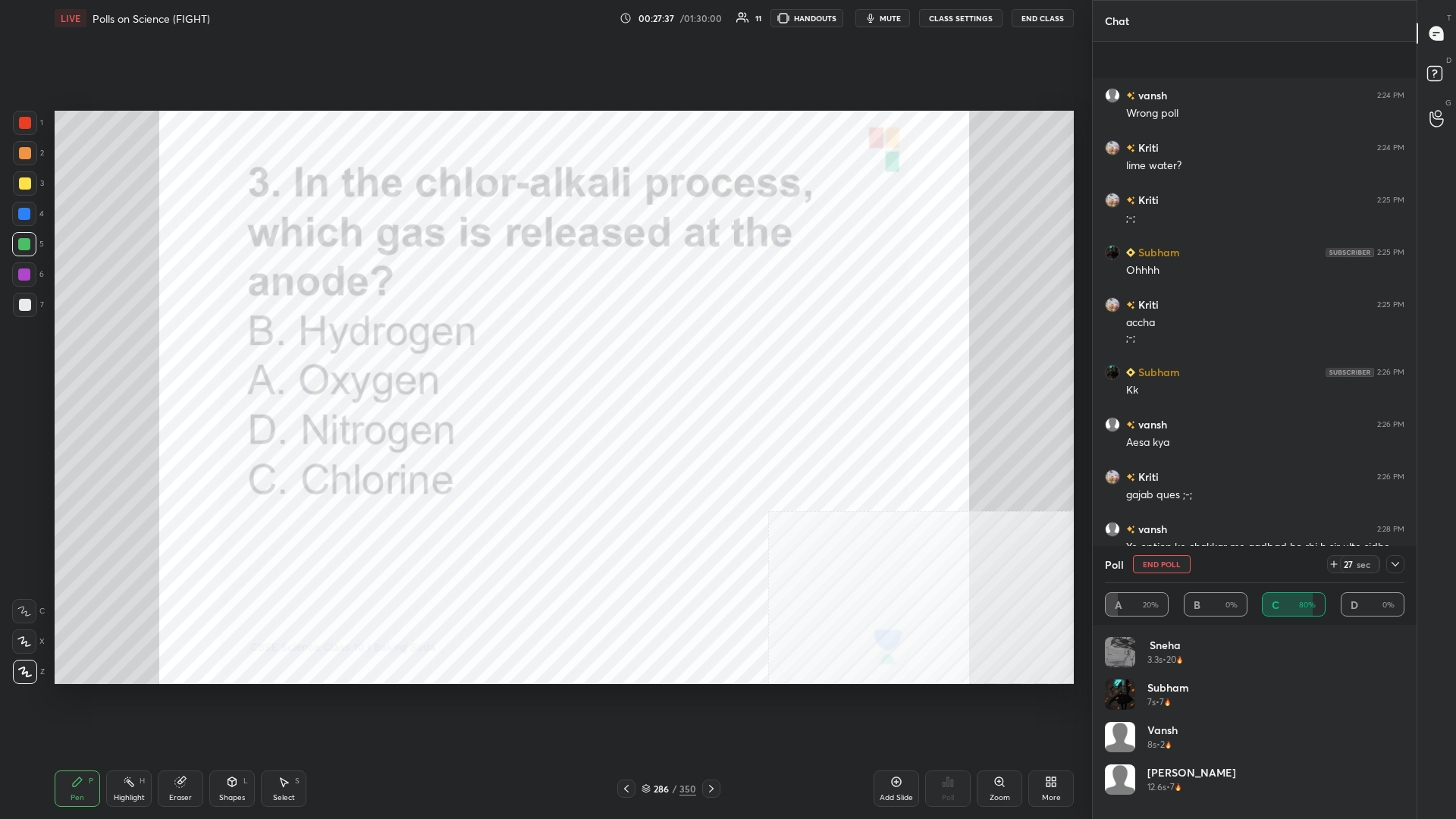
scroll to position [3792, 0]
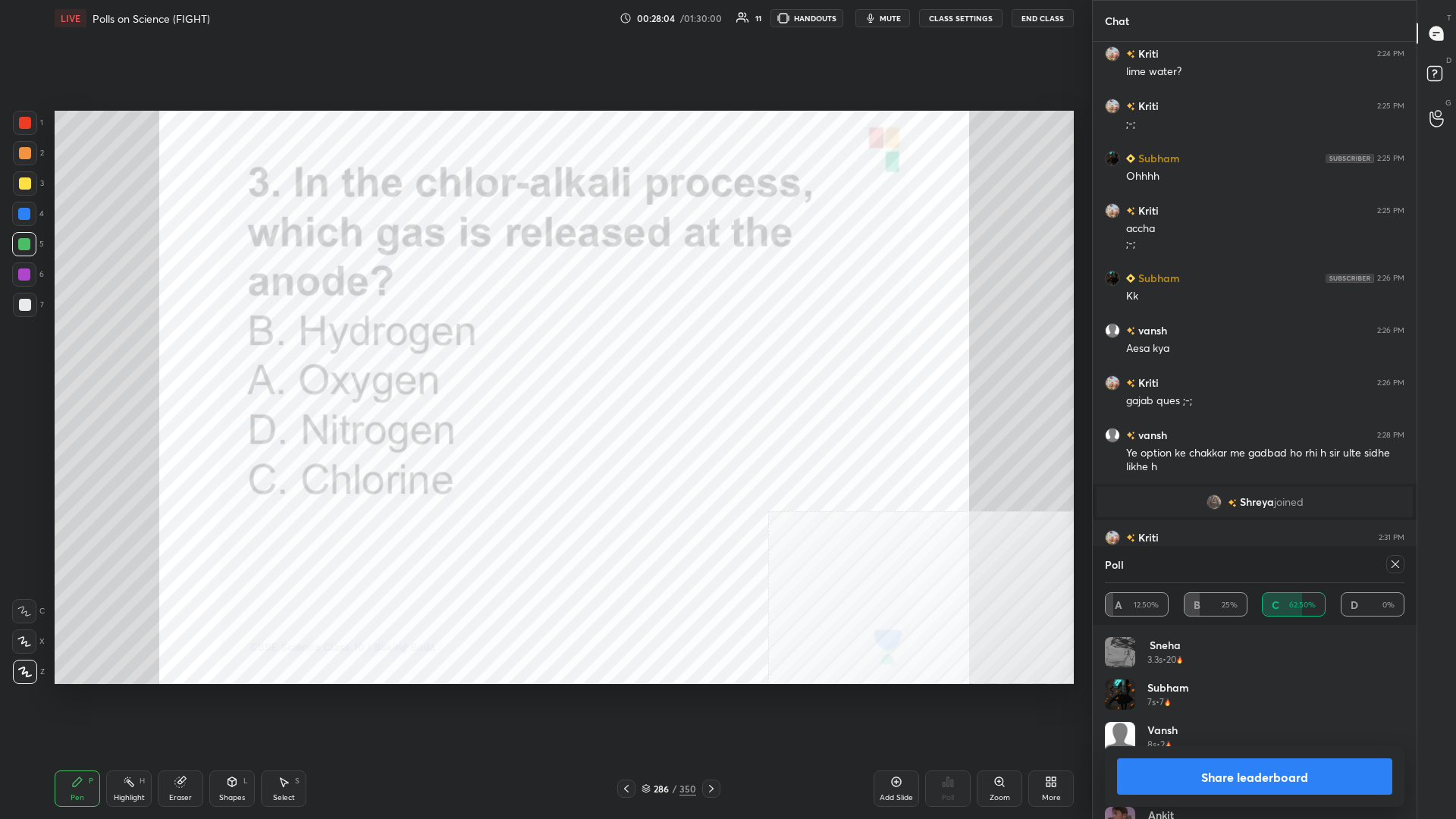
click at [544, 355] on div "Share leaderboard" at bounding box center [1255, 776] width 299 height 61
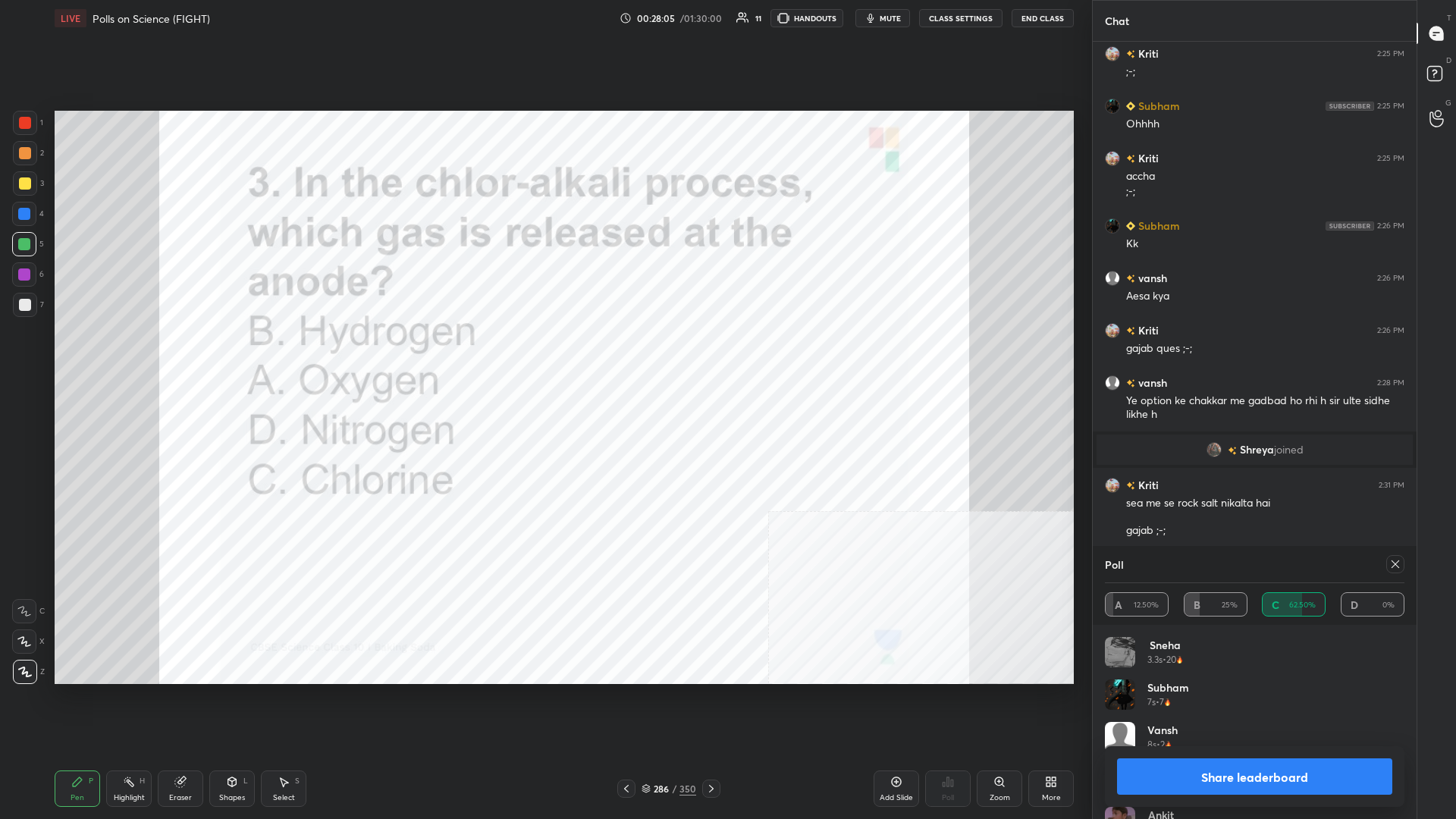
click at [544, 355] on div "Share leaderboard" at bounding box center [1255, 776] width 299 height 61
click at [544, 355] on button "Share leaderboard" at bounding box center [1255, 776] width 275 height 36
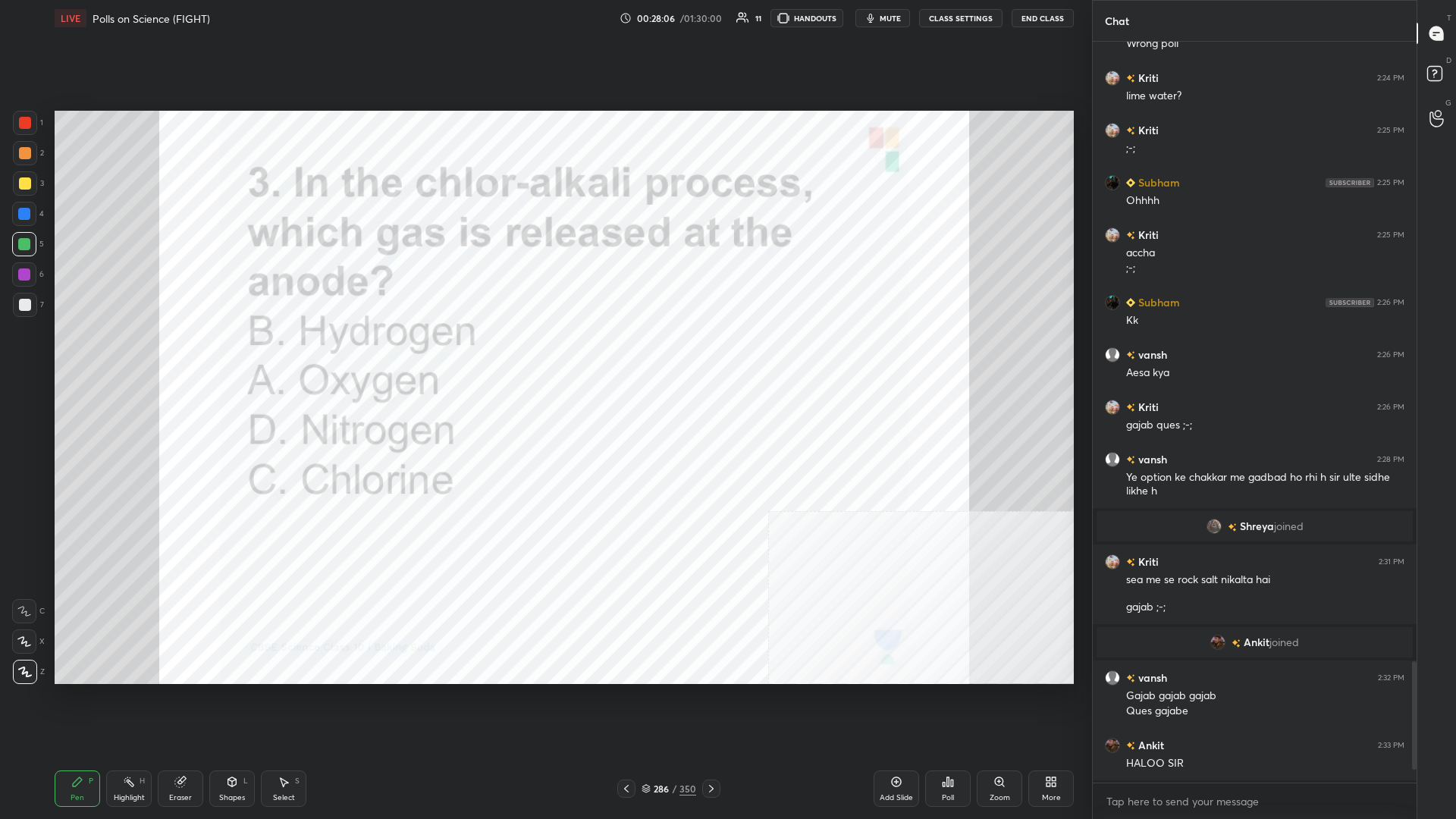
scroll to position [741, 324]
click at [544, 355] on div "286 / 350" at bounding box center [669, 788] width 54 height 13
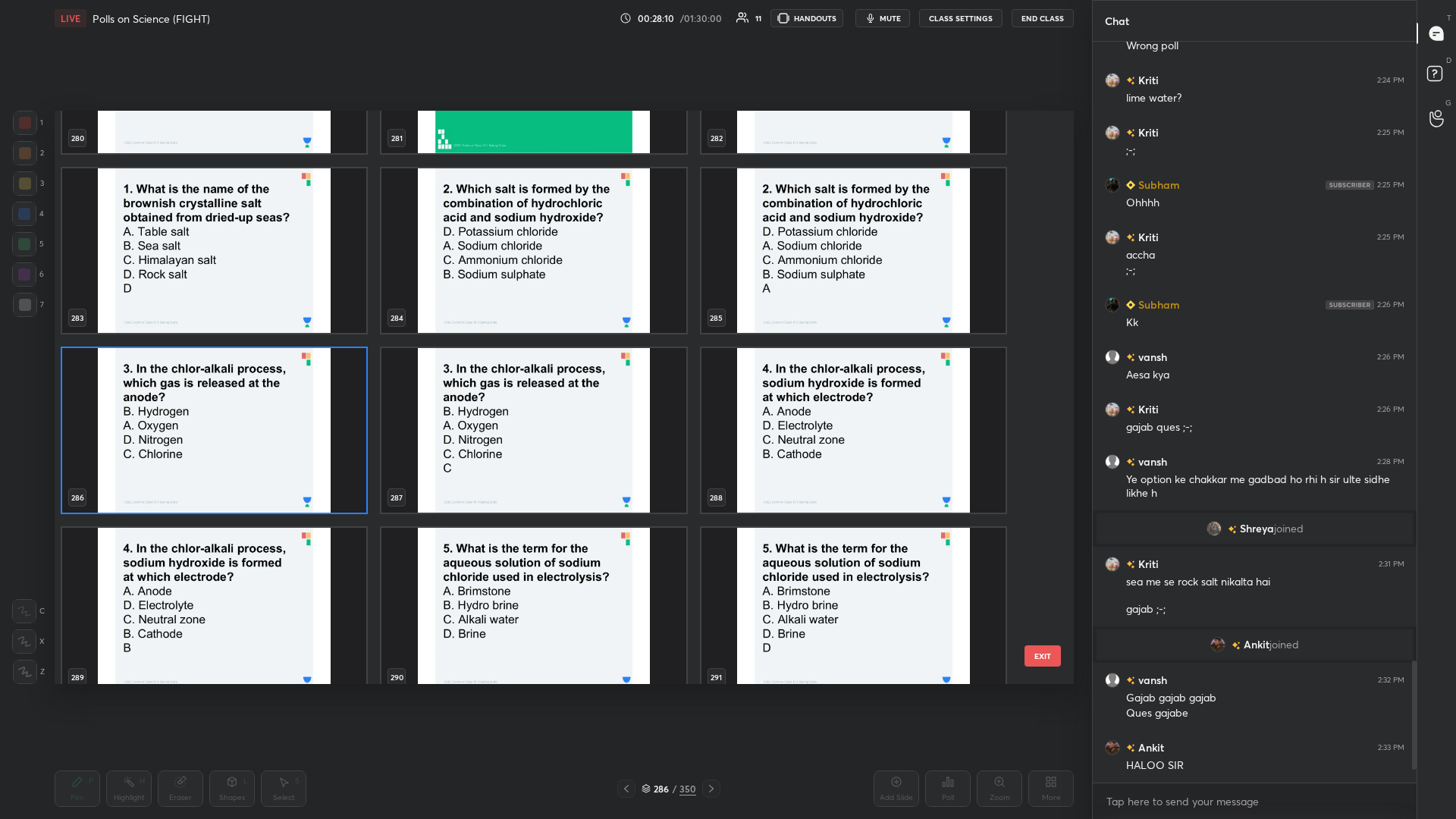
scroll to position [16869, 0]
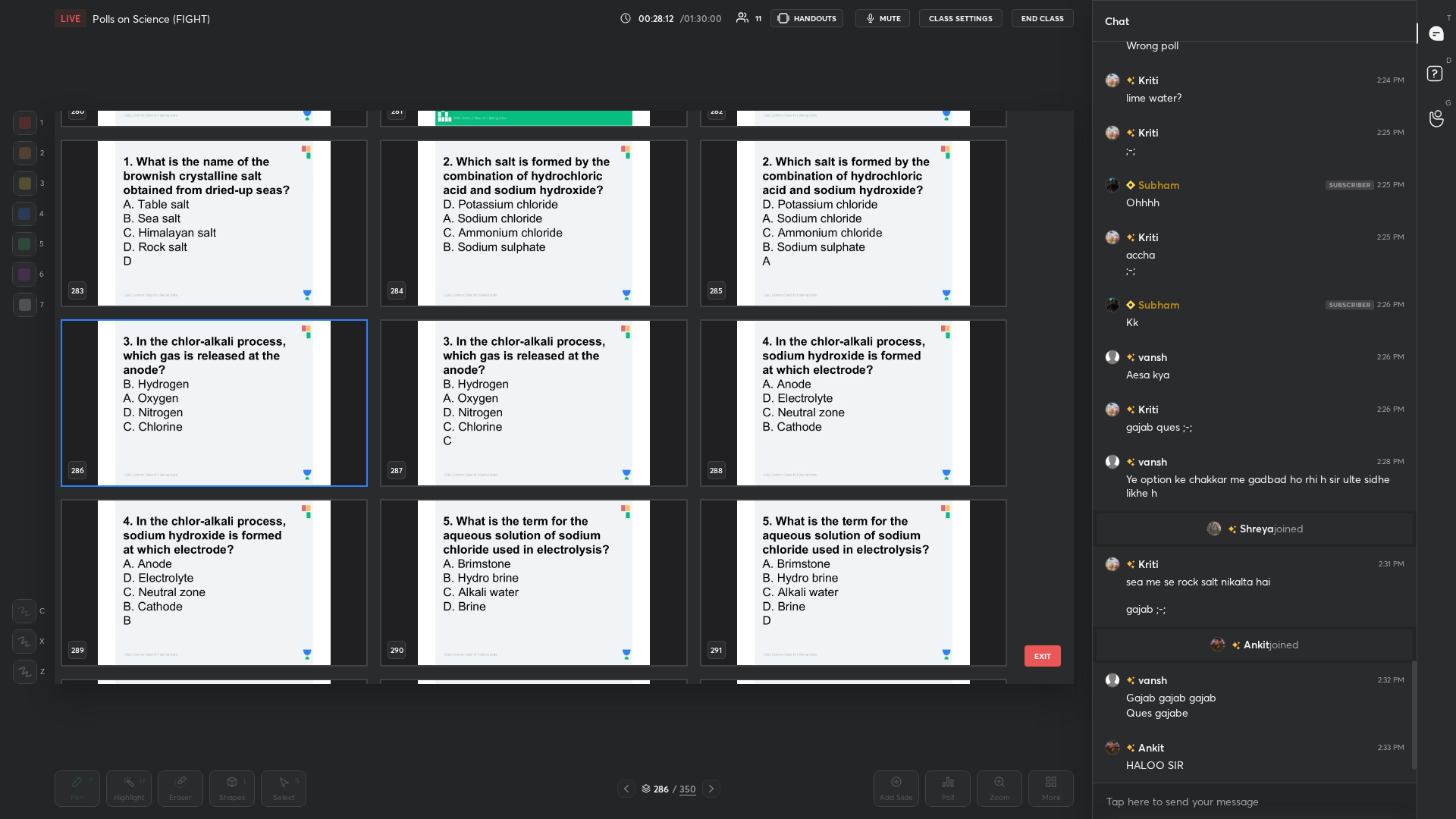
click at [544, 355] on img "grid" at bounding box center [854, 402] width 305 height 165
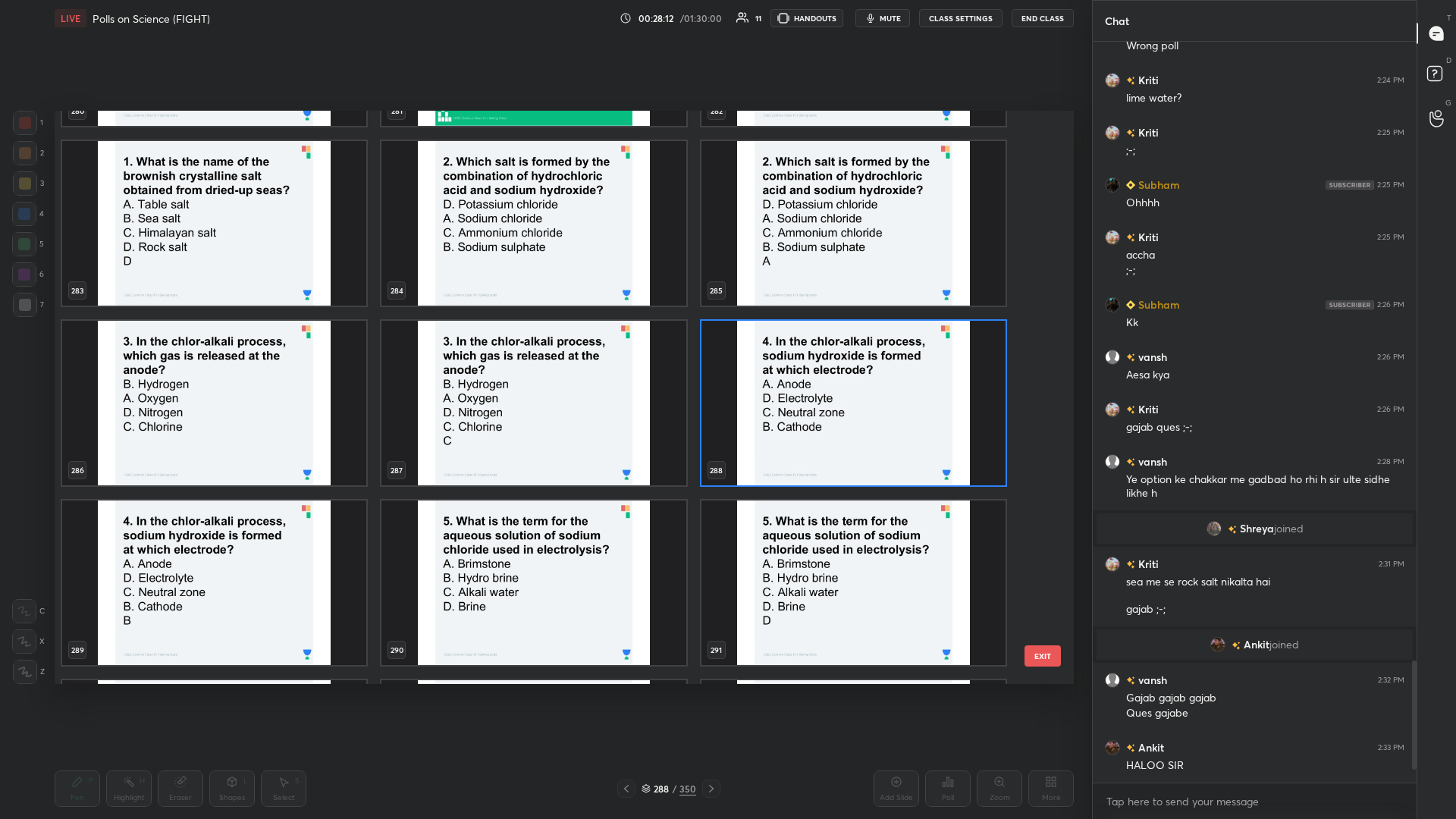
click at [544, 355] on img "grid" at bounding box center [854, 402] width 305 height 165
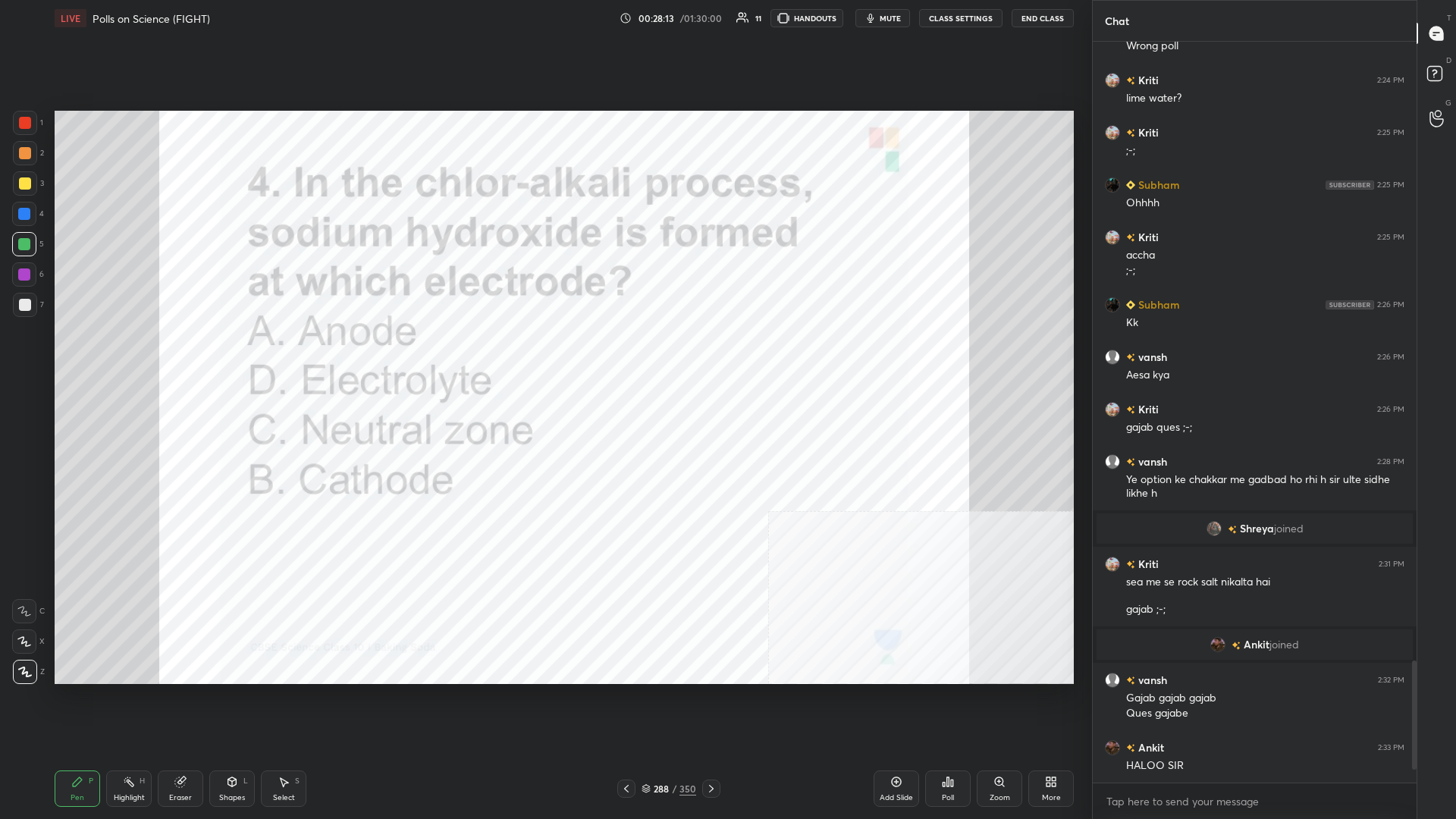
click at [544, 355] on icon at bounding box center [952, 783] width 3 height 7
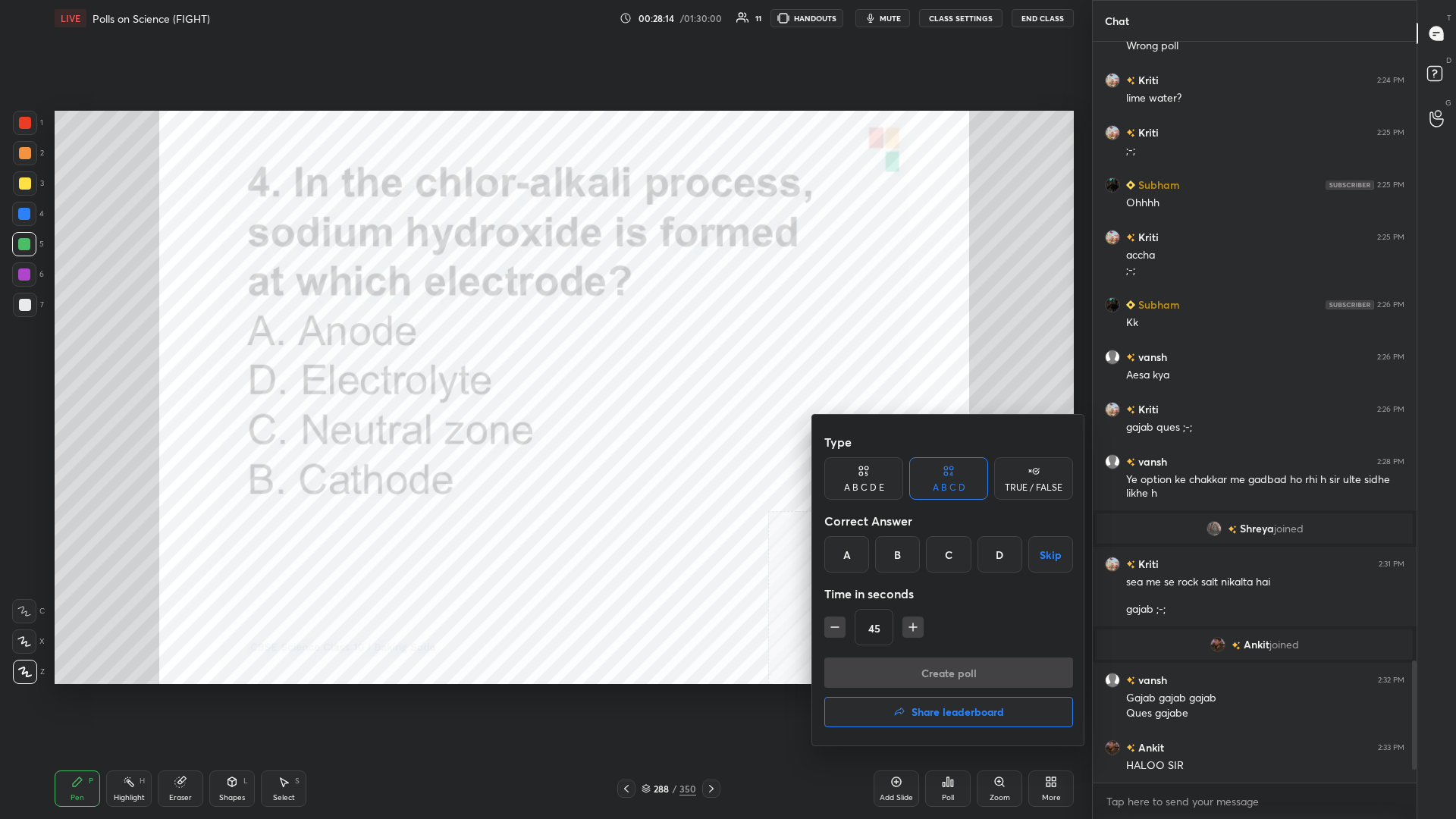
click at [544, 355] on div "B" at bounding box center [898, 554] width 45 height 36
click at [544, 355] on button "Create poll" at bounding box center [948, 672] width 248 height 30
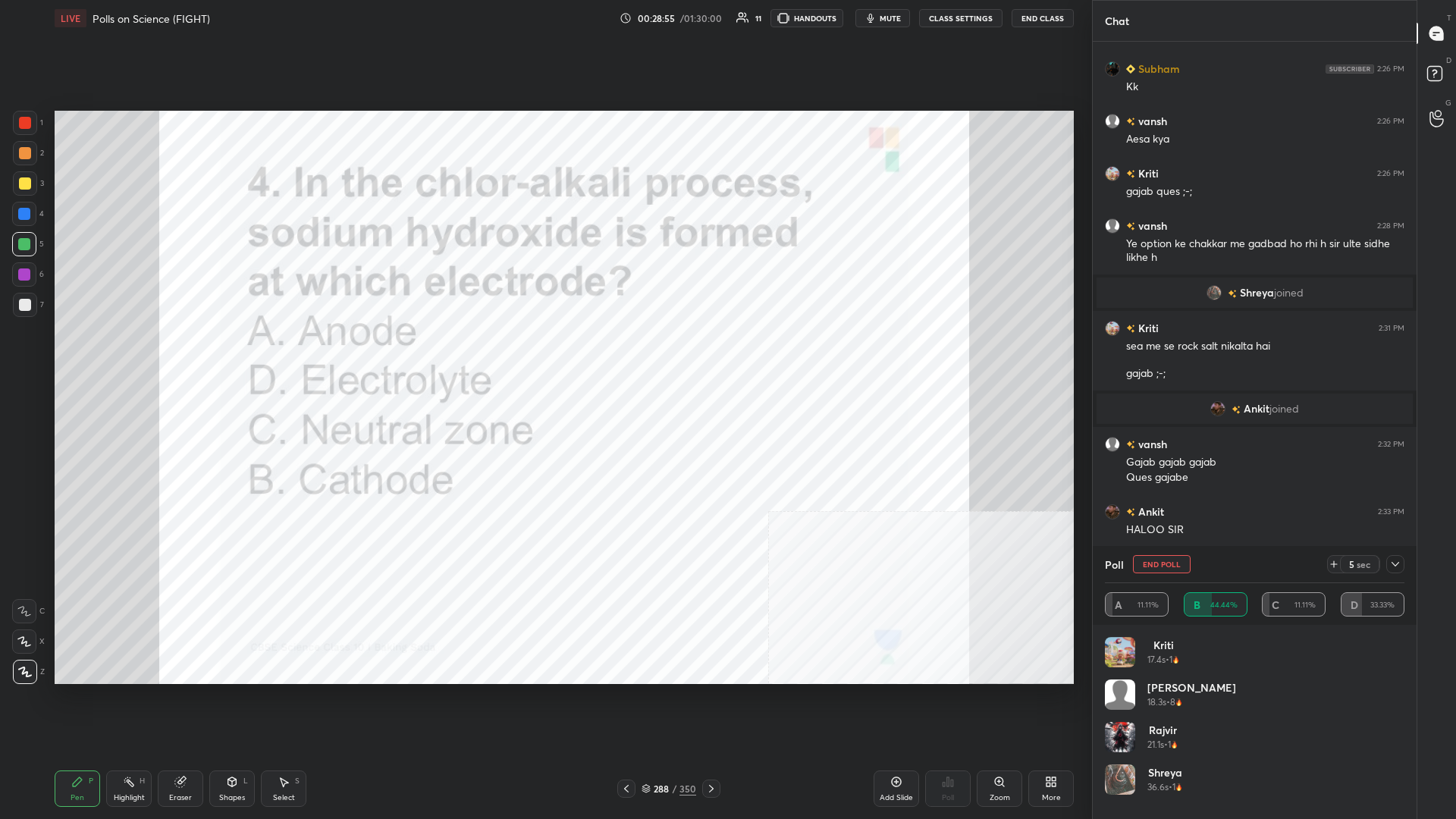
scroll to position [4054, 0]
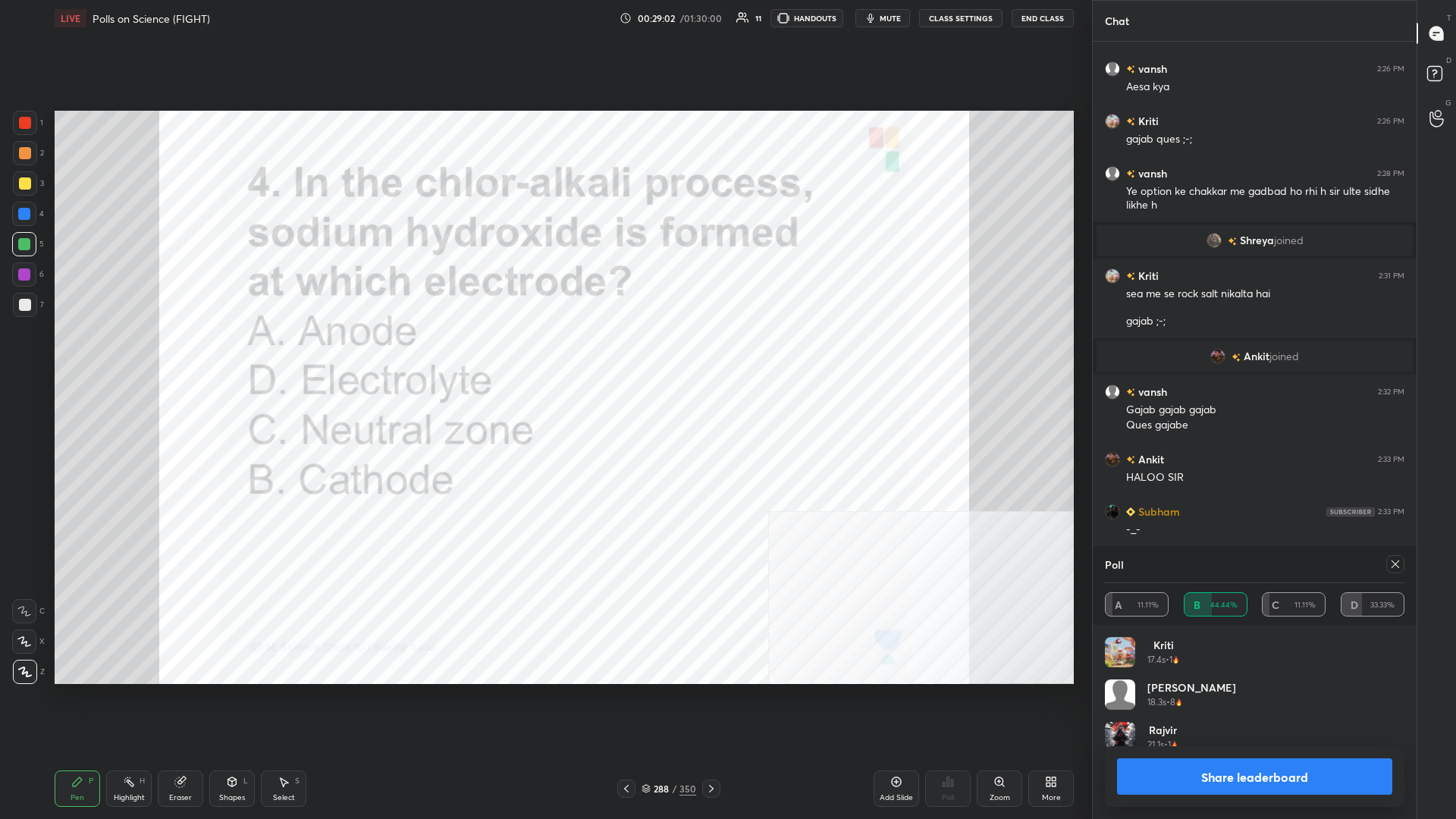
click at [544, 355] on button "Share leaderboard" at bounding box center [1255, 776] width 275 height 36
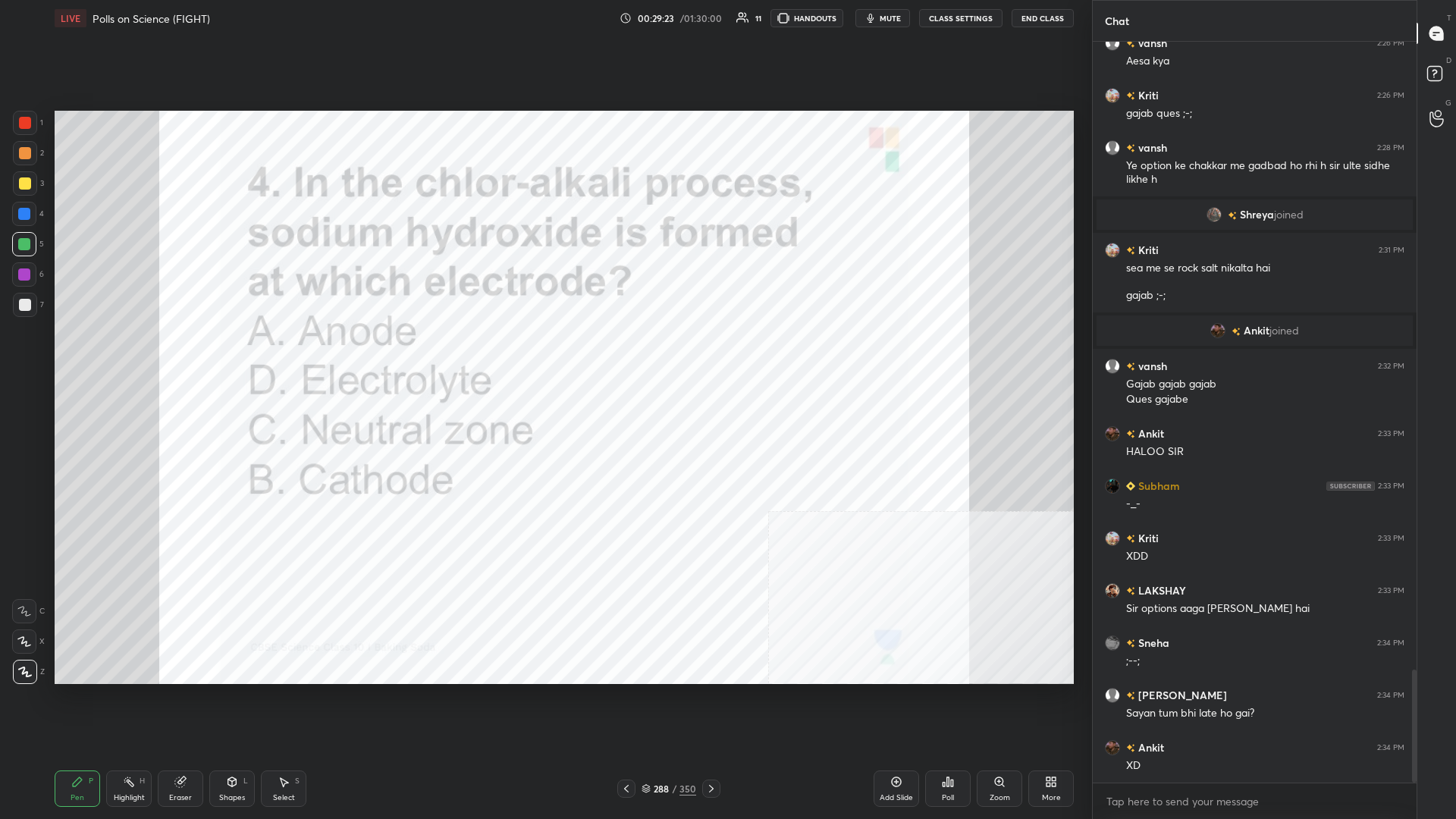
scroll to position [4132, 0]
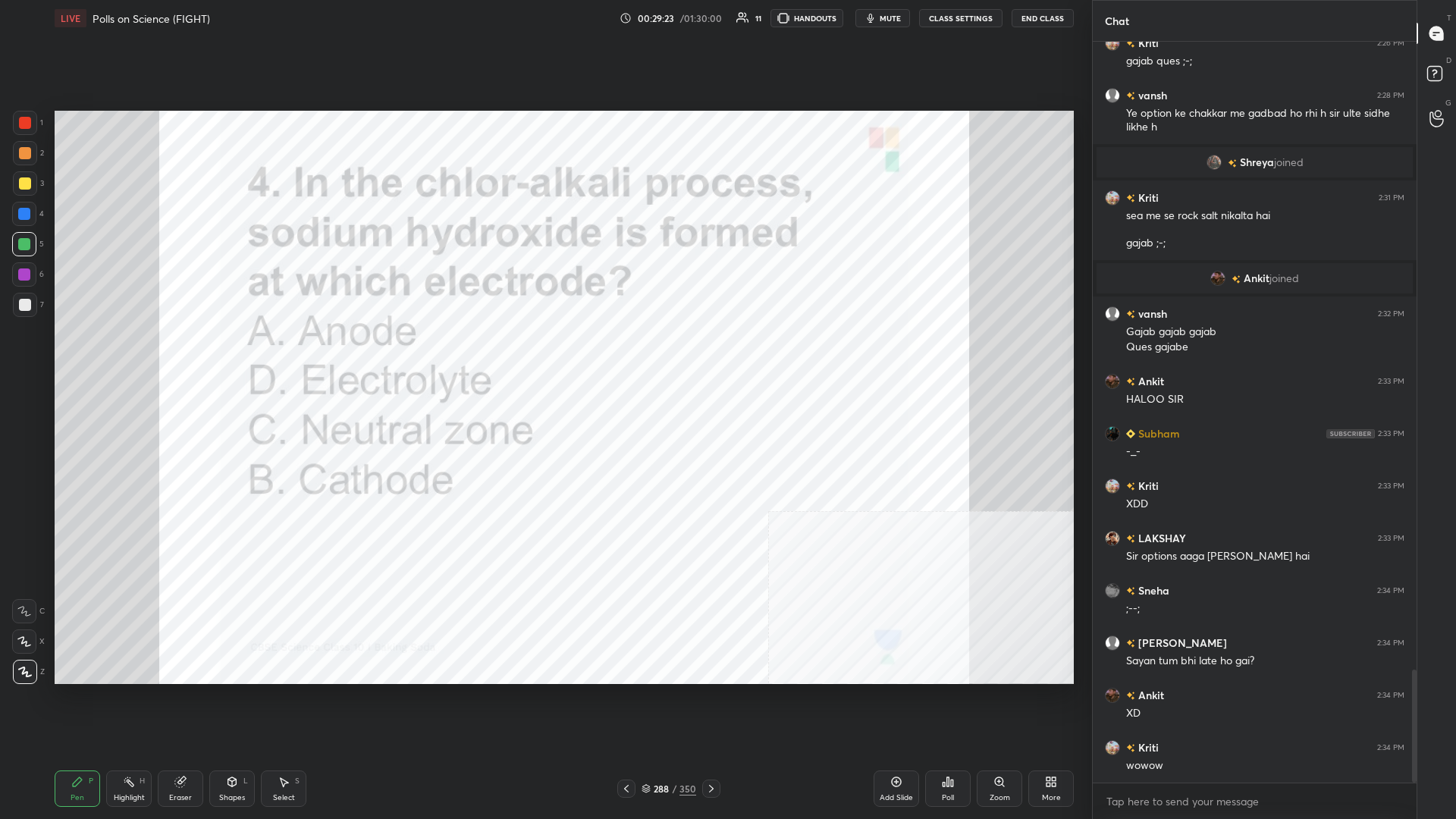
click at [544, 355] on div "288" at bounding box center [661, 789] width 15 height 9
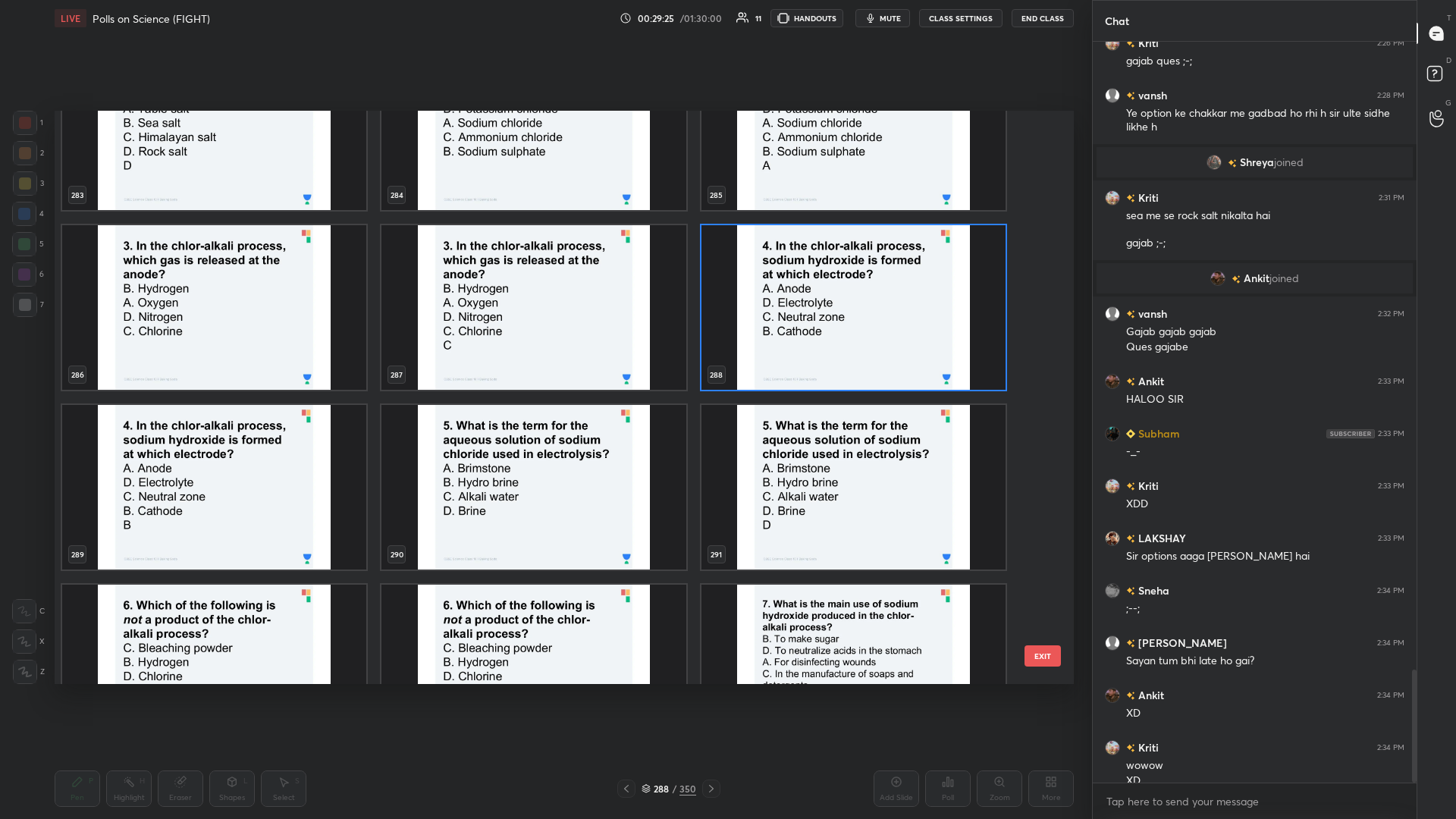
scroll to position [4148, 0]
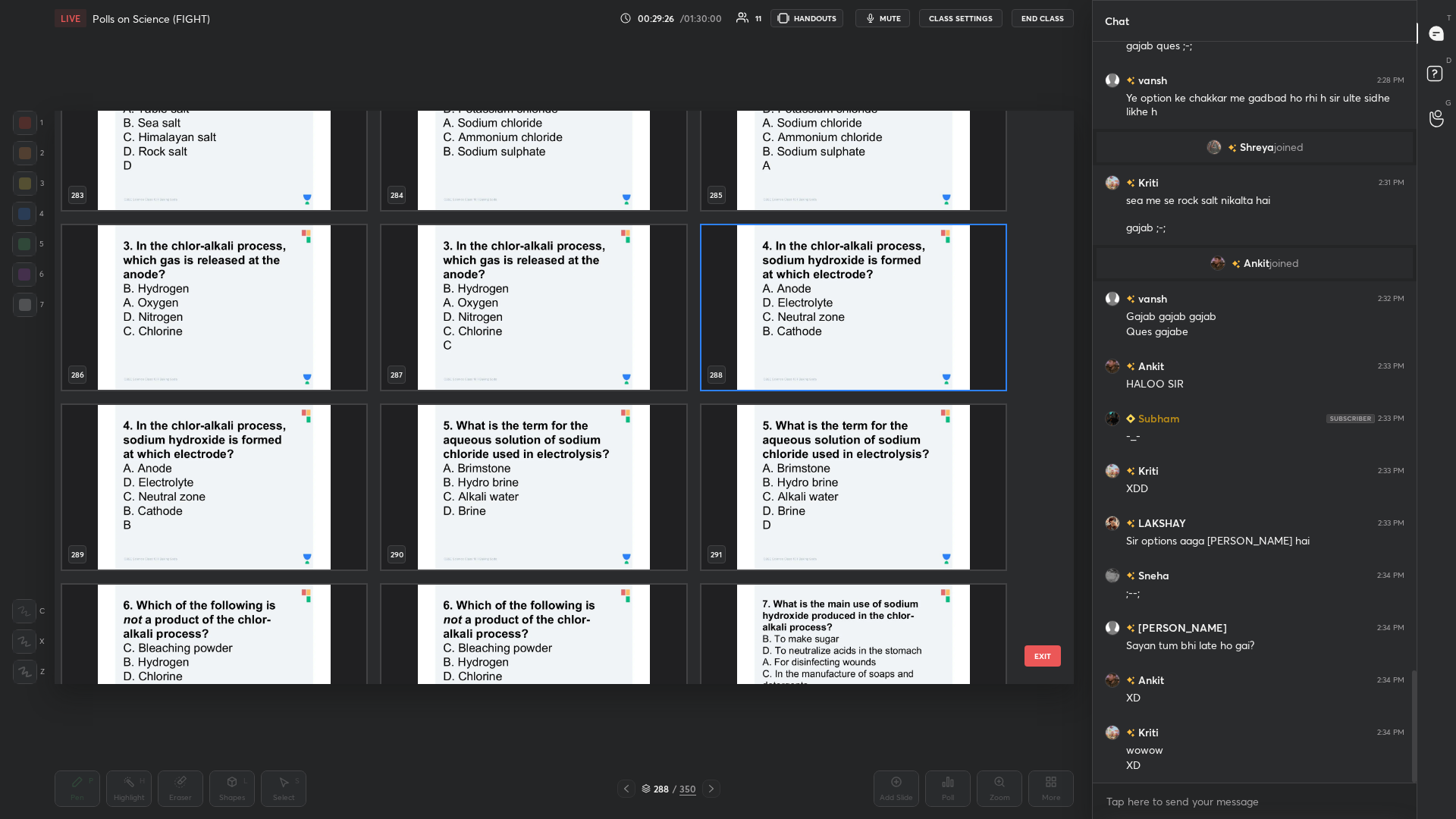
click at [544, 355] on img "grid" at bounding box center [533, 487] width 305 height 165
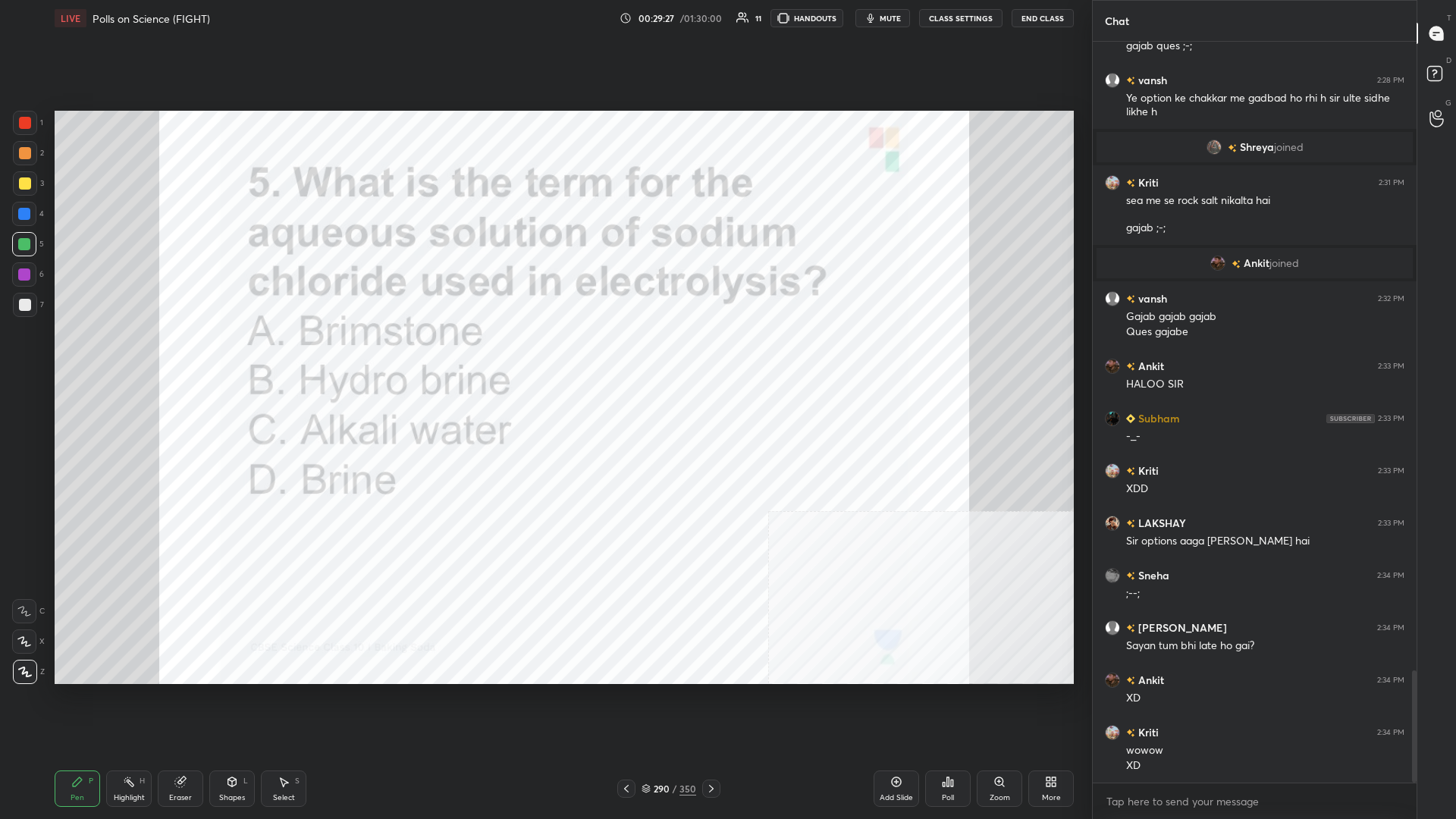
click at [544, 355] on icon at bounding box center [952, 783] width 3 height 7
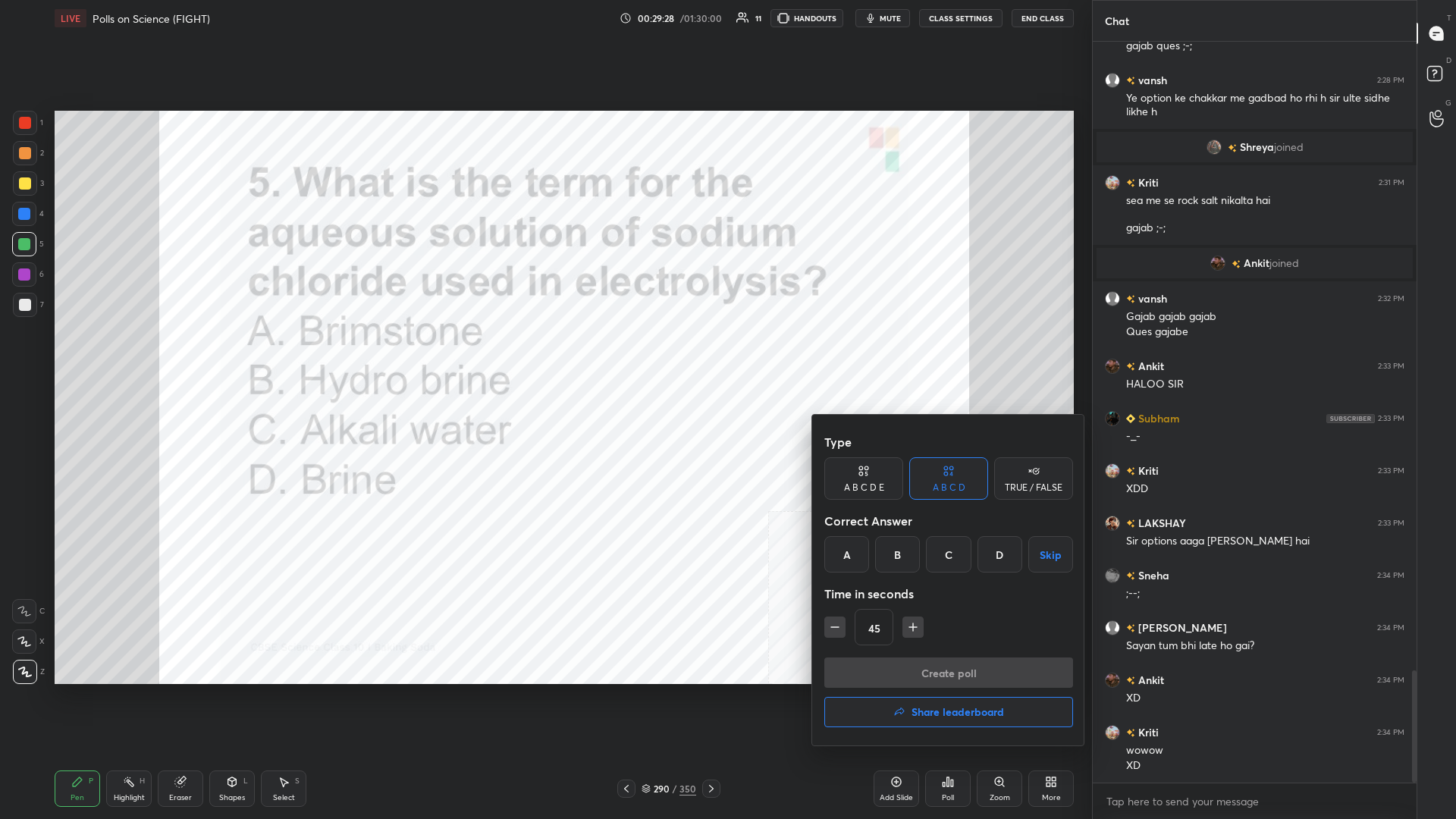
click at [544, 355] on div "D" at bounding box center [1000, 554] width 45 height 36
click at [544, 355] on button "Create poll" at bounding box center [948, 672] width 248 height 30
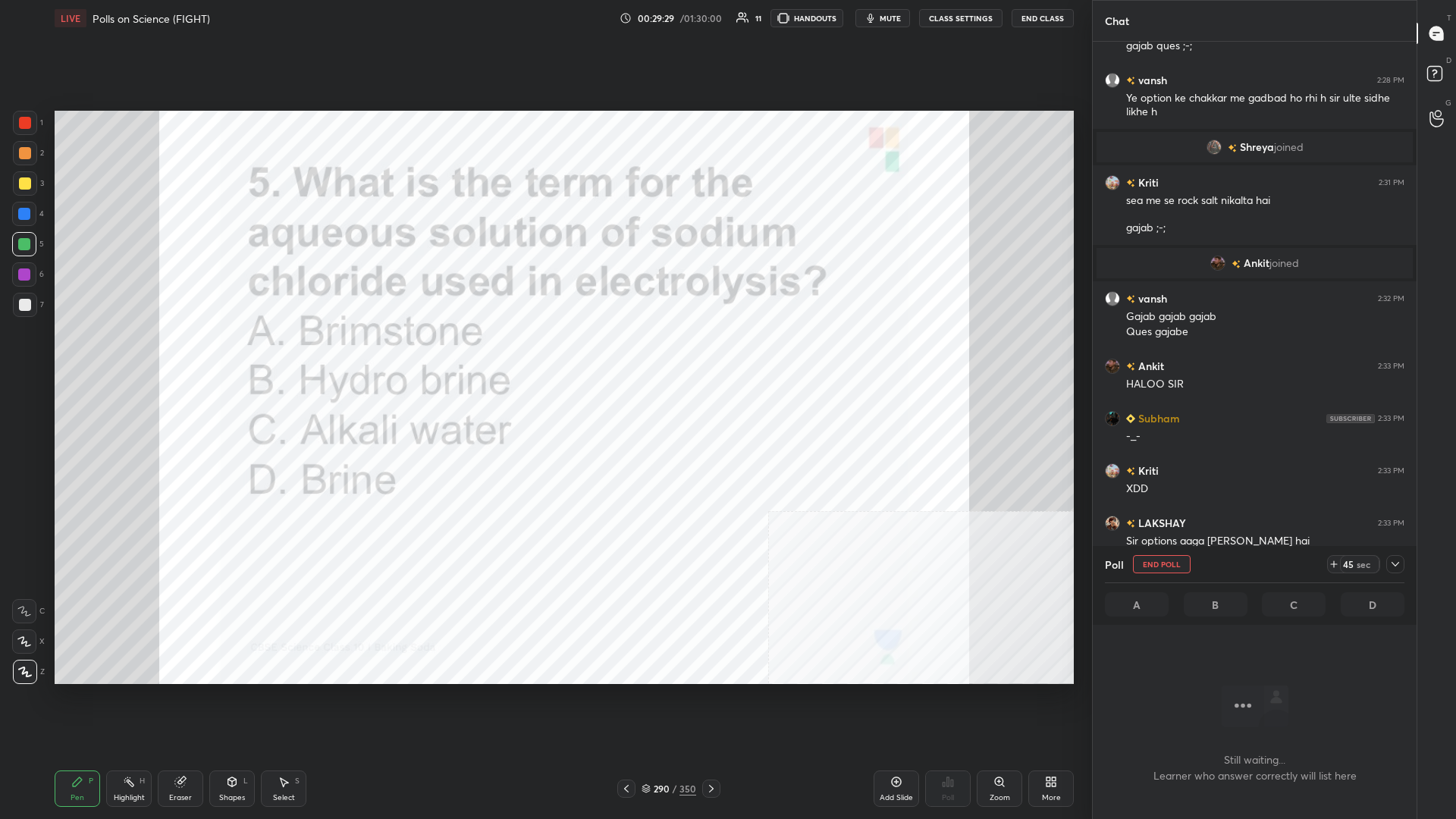
click at [544, 355] on icon at bounding box center [1395, 564] width 12 height 12
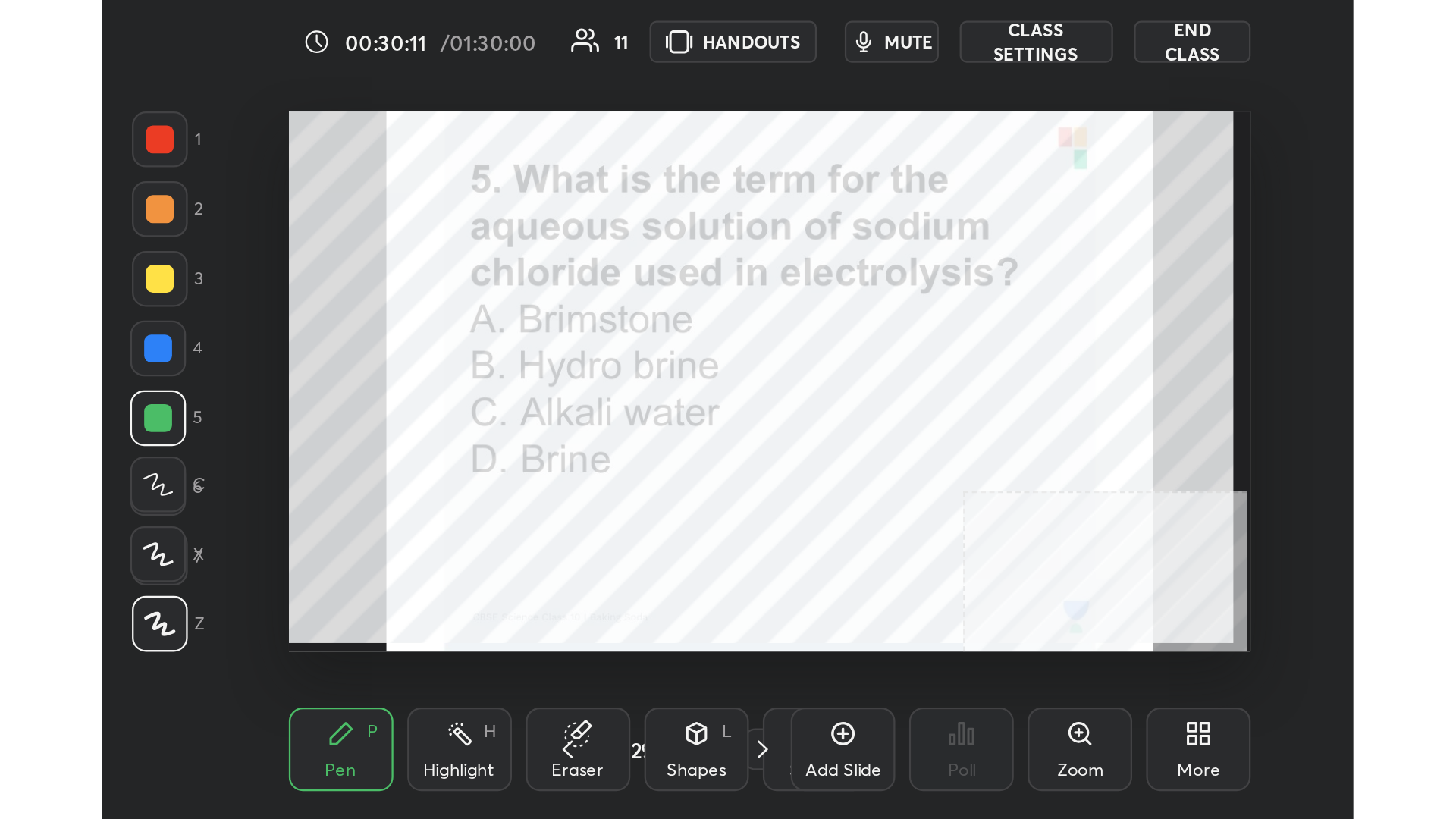
scroll to position [75563, 75365]
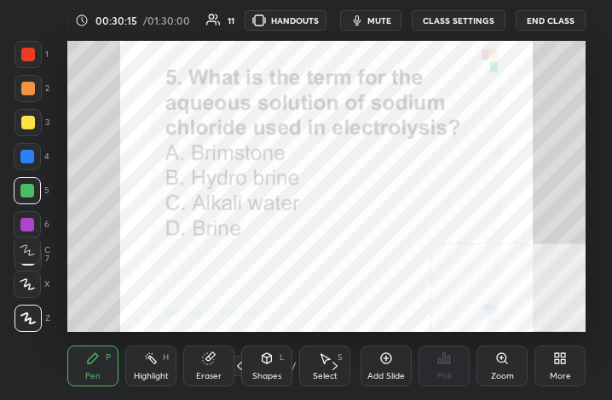
click at [595, 368] on div "LIVE Polls on Science (FIGHT) 00:30:15 / 01:30:00 11 HANDOUTS mute CLASS SETTIN…" at bounding box center [326, 200] width 543 height 400
click at [569, 375] on div "More" at bounding box center [559, 376] width 21 height 9
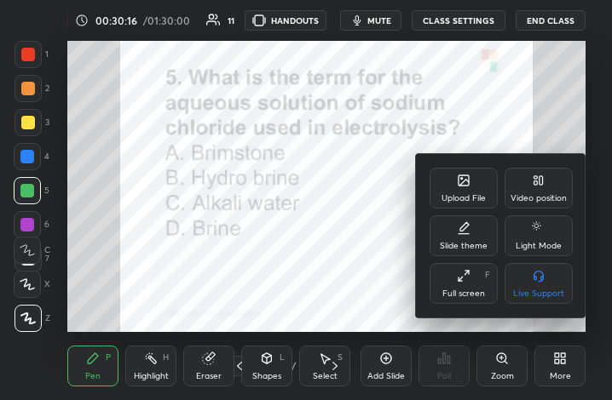
click at [460, 279] on icon at bounding box center [464, 276] width 14 height 14
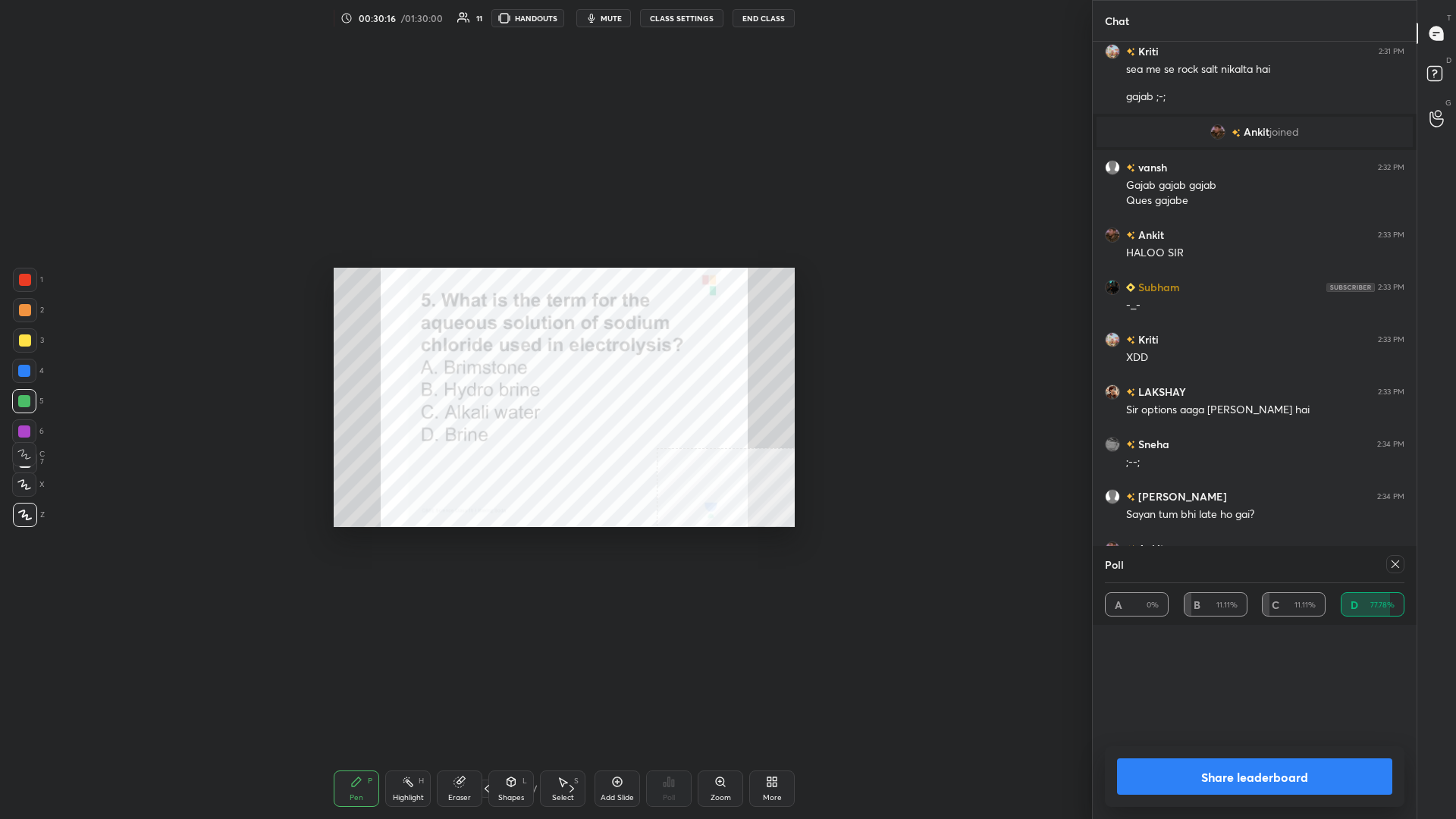
scroll to position [182, 299]
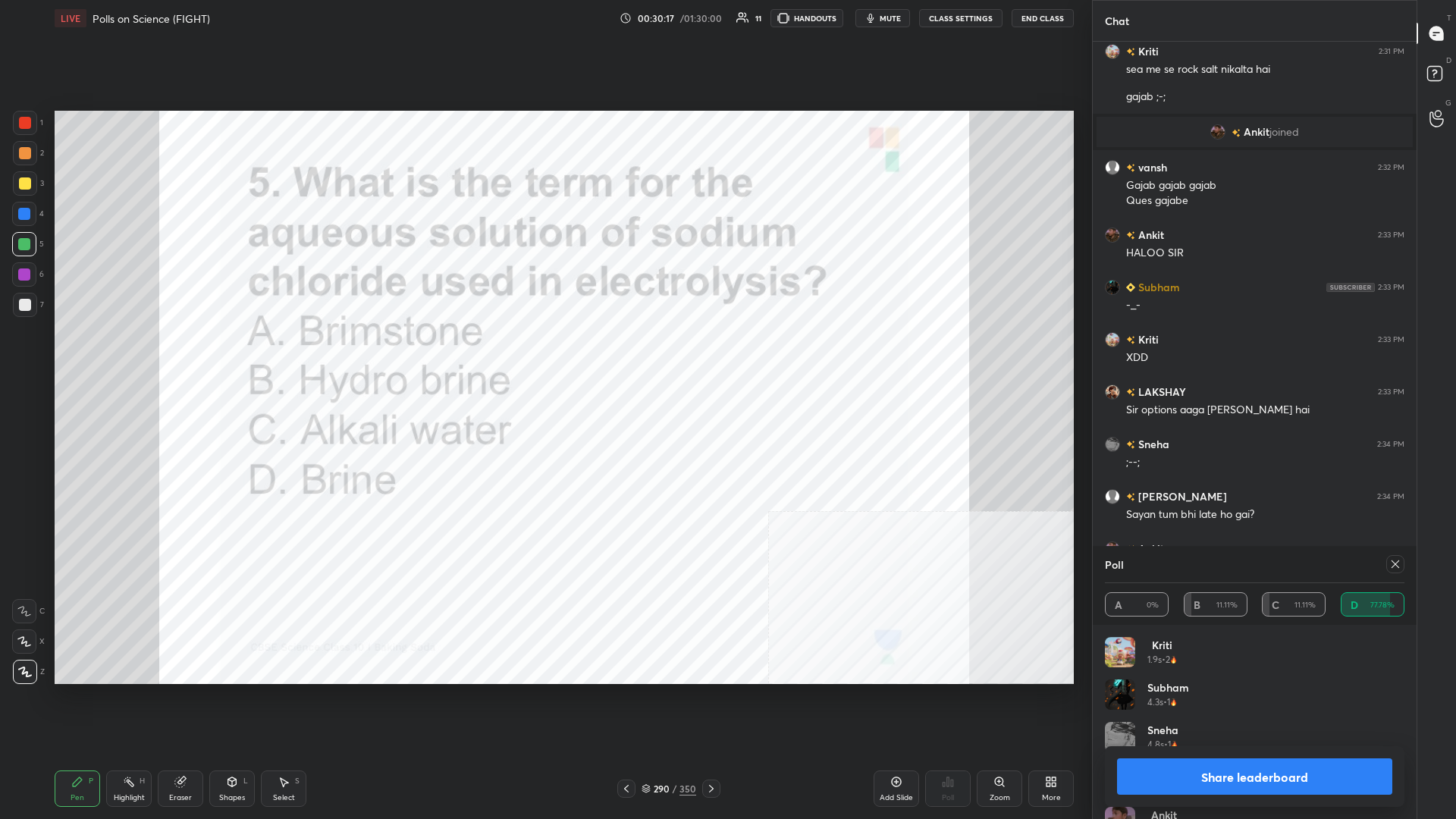
click at [544, 355] on button "Share leaderboard" at bounding box center [1255, 776] width 275 height 36
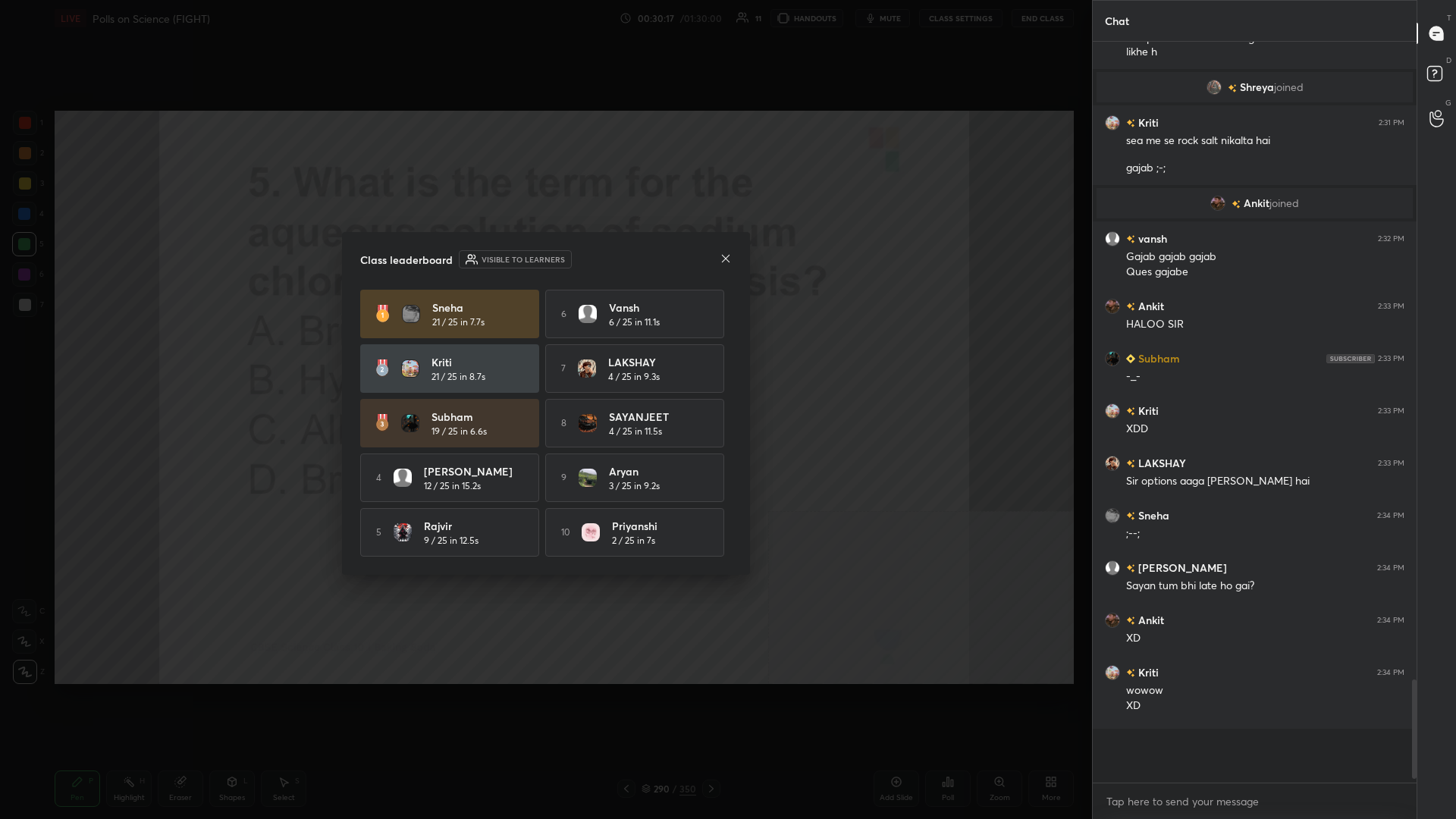
click at [365, 355] on div "5 Rajvir 9 / 25 in 12.5s" at bounding box center [450, 532] width 179 height 49
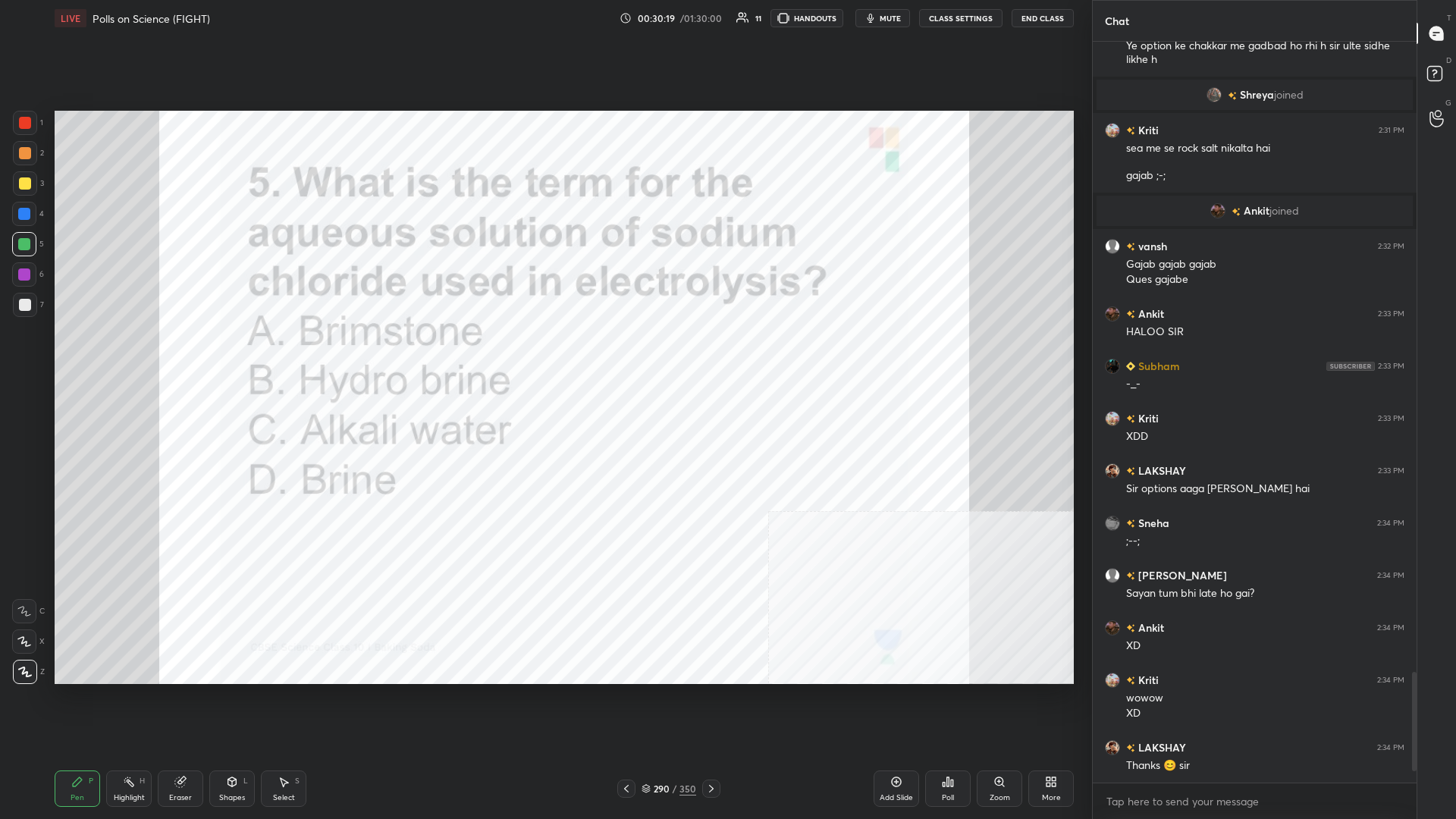
click at [544, 355] on div "350" at bounding box center [687, 788] width 17 height 13
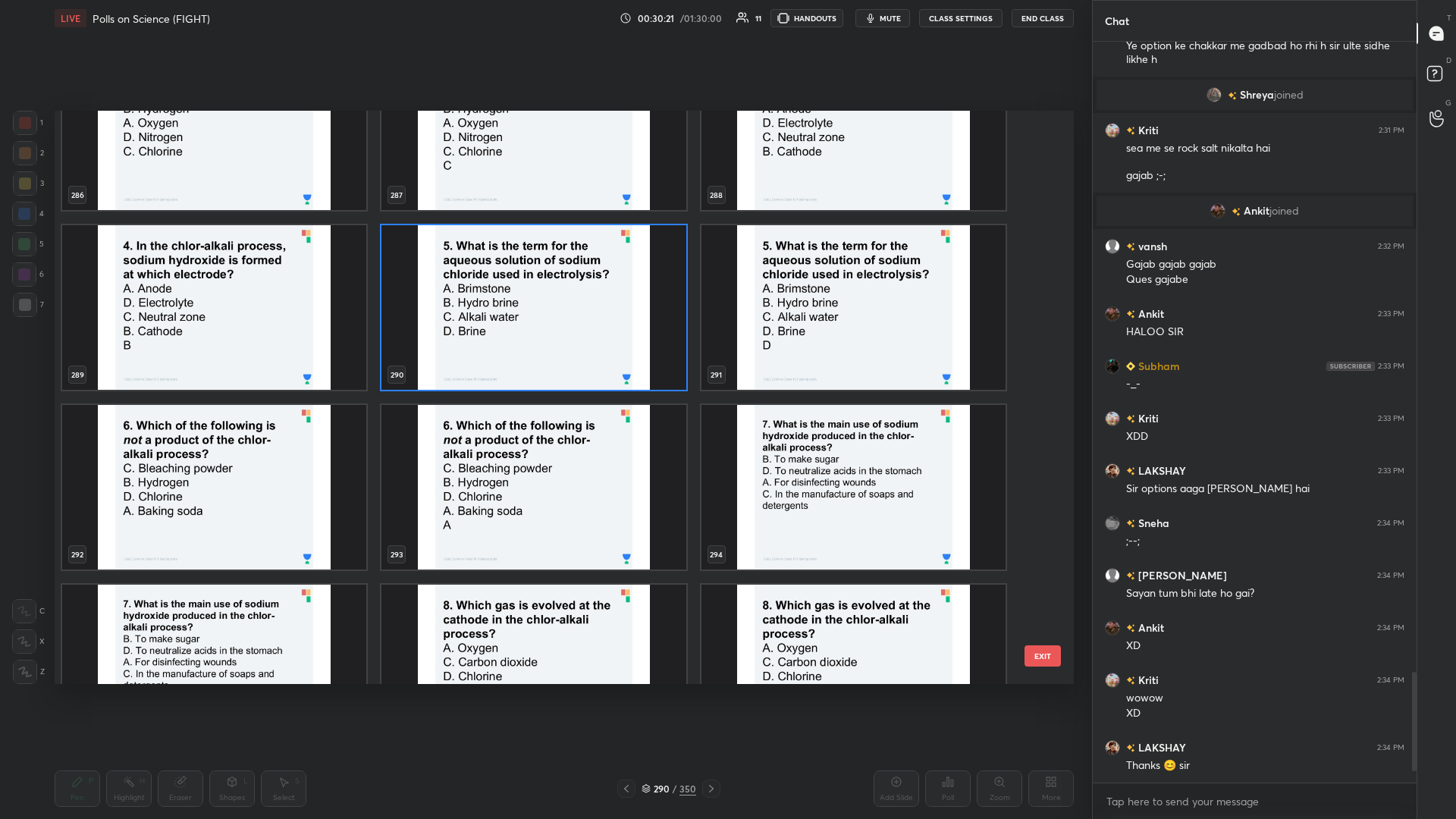
click at [216, 355] on img "grid" at bounding box center [215, 487] width 305 height 165
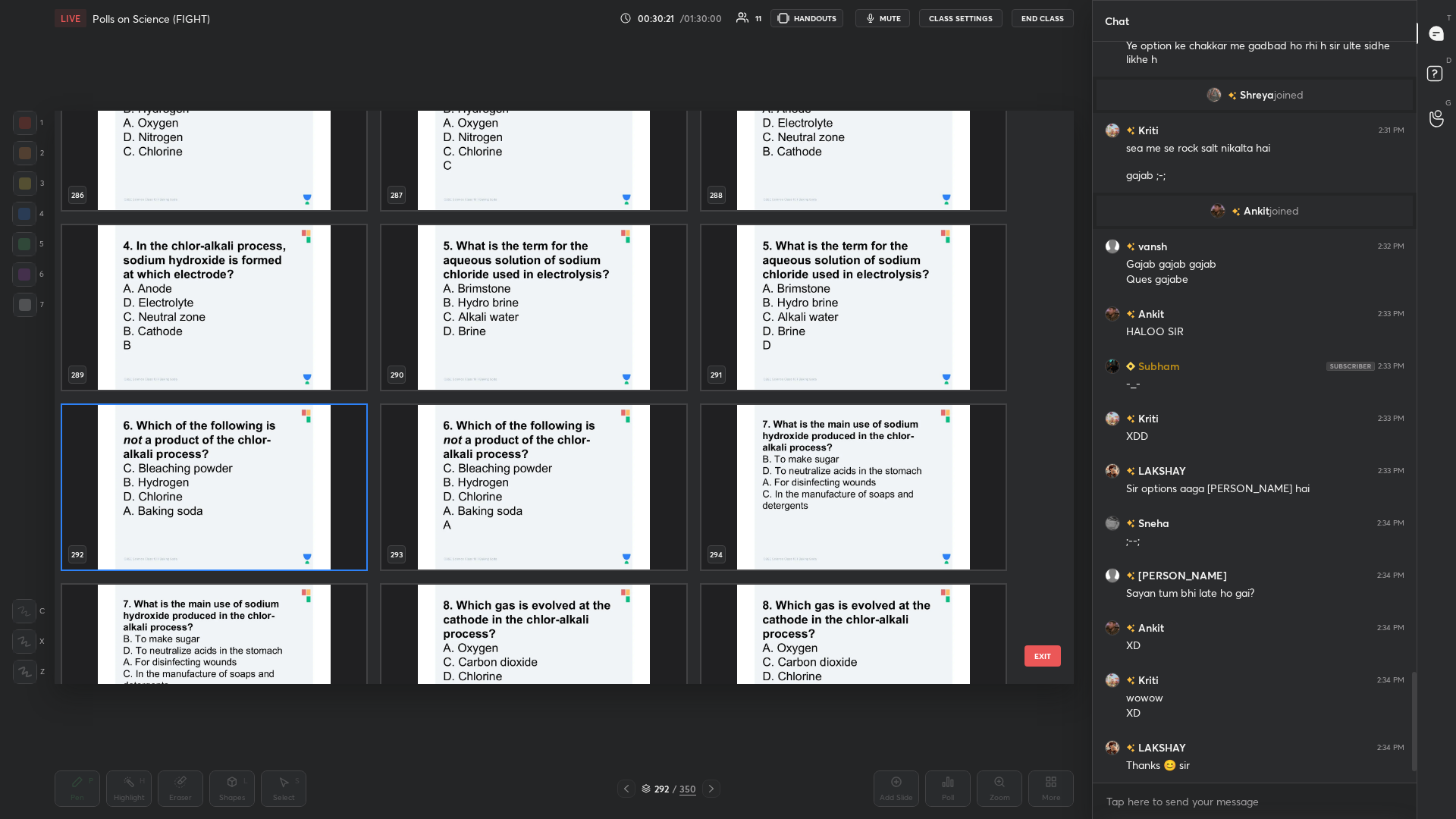
click at [216, 355] on img "grid" at bounding box center [215, 487] width 305 height 165
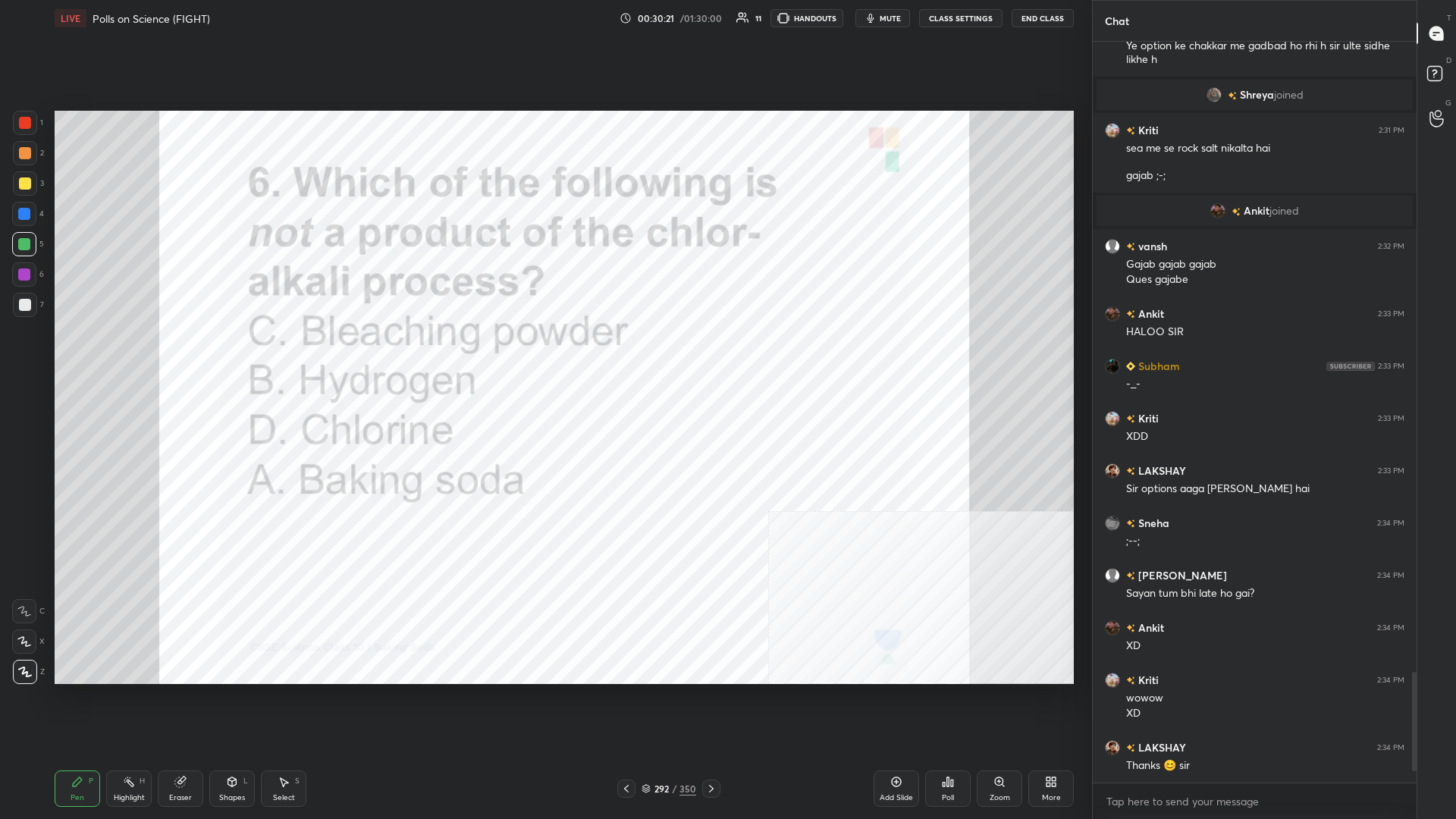
click at [544, 355] on icon at bounding box center [948, 782] width 12 height 12
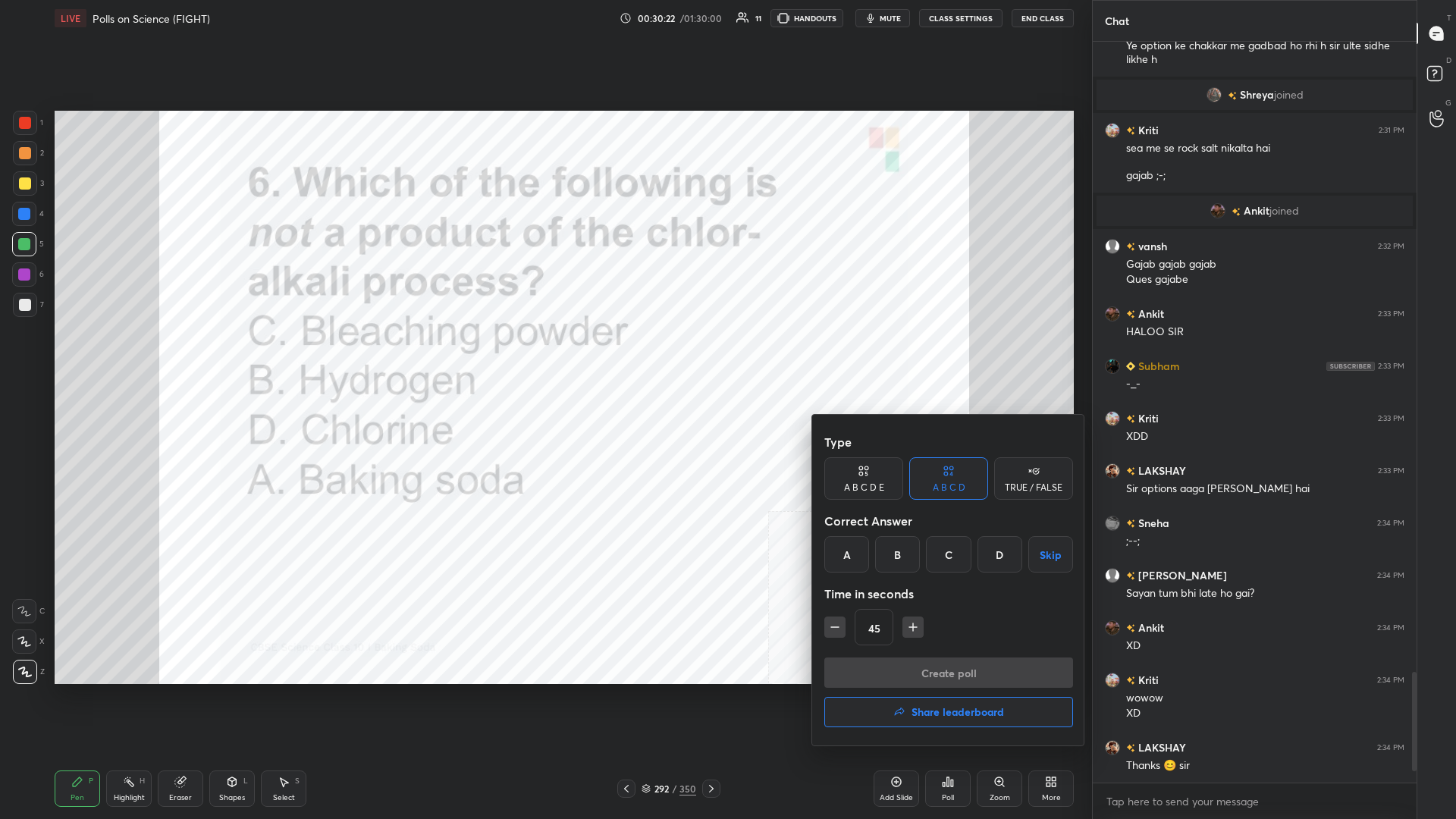
click at [544, 355] on div "A" at bounding box center [847, 554] width 45 height 36
click at [544, 355] on button "Create poll" at bounding box center [948, 672] width 248 height 30
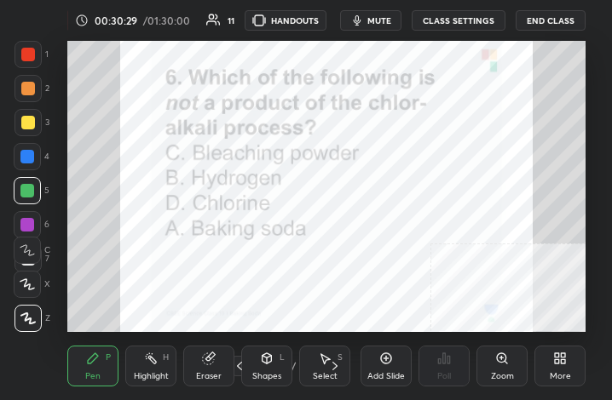
drag, startPoint x: 585, startPoint y: 370, endPoint x: 573, endPoint y: 371, distance: 12.0
click at [584, 371] on div "LIVE Polls on Science (FIGHT) 00:30:29 / 01:30:00 11 HANDOUTS mute CLASS SETTIN…" at bounding box center [326, 200] width 543 height 400
click at [571, 371] on div "More" at bounding box center [559, 366] width 51 height 41
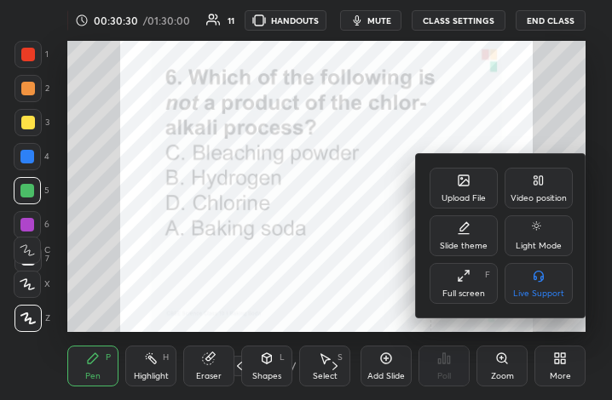
click at [455, 281] on div "Full screen F" at bounding box center [463, 283] width 68 height 41
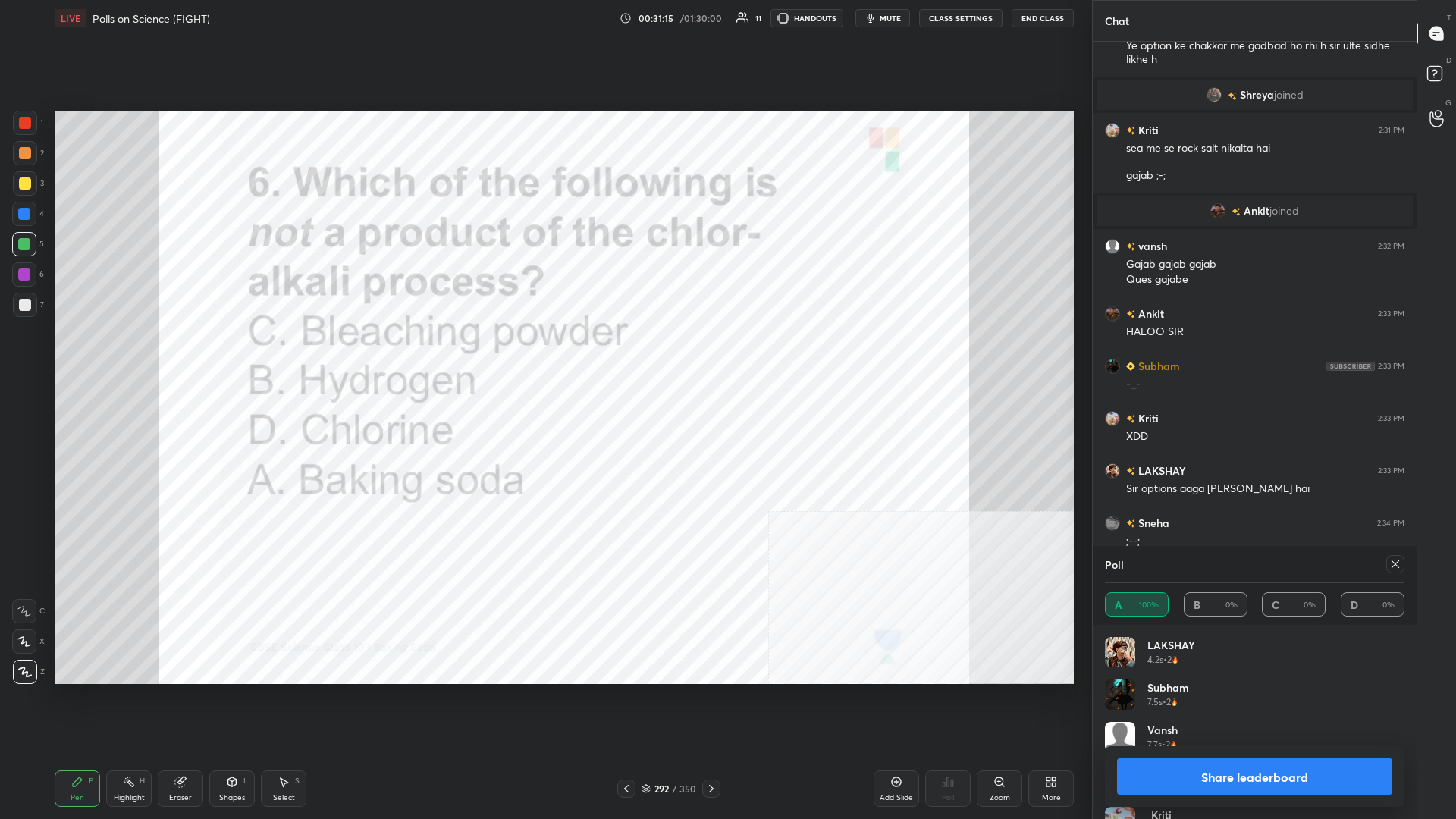
click at [544, 355] on button "Share leaderboard" at bounding box center [1255, 776] width 275 height 36
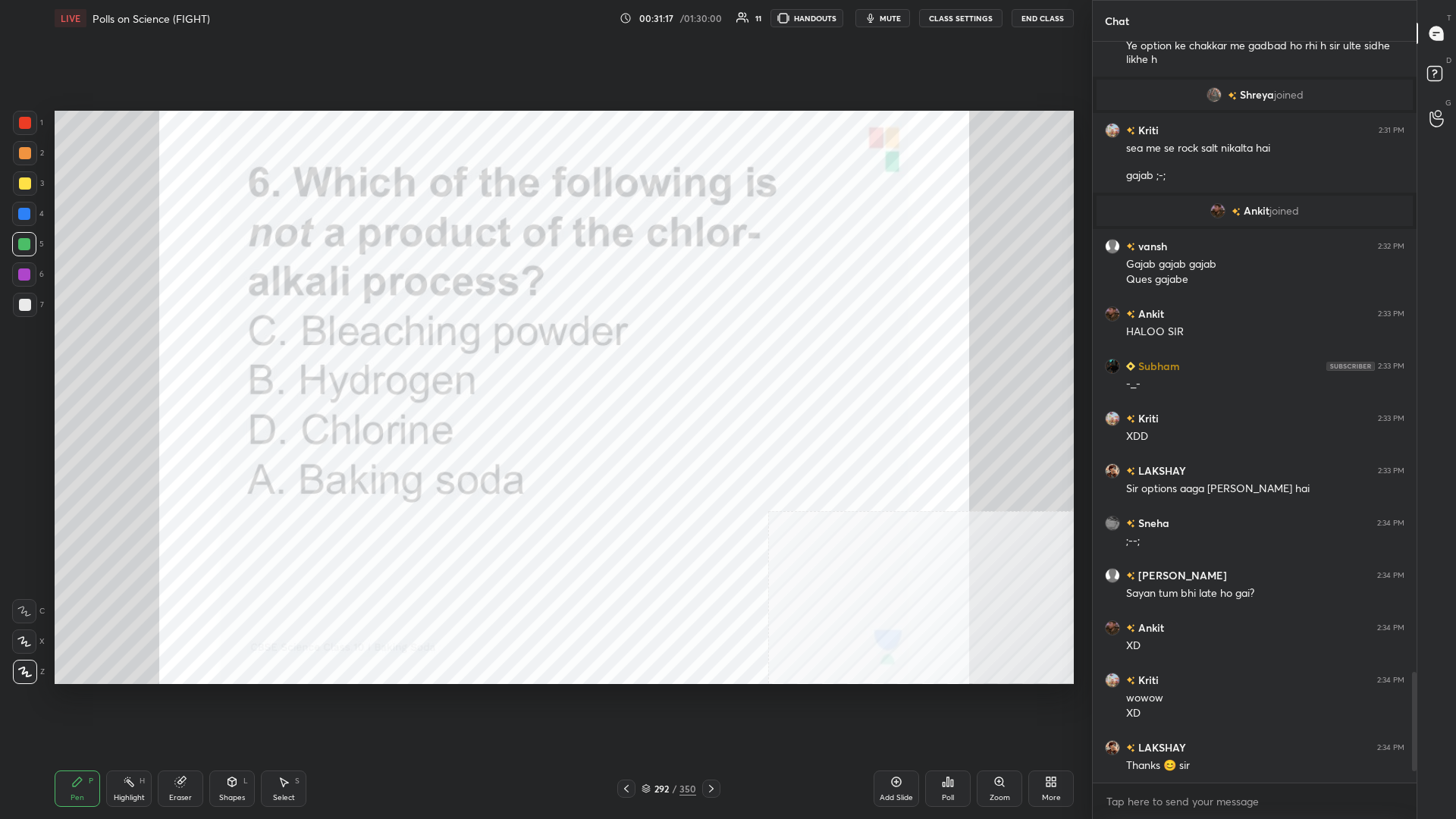
click at [544, 355] on div "350" at bounding box center [687, 788] width 17 height 13
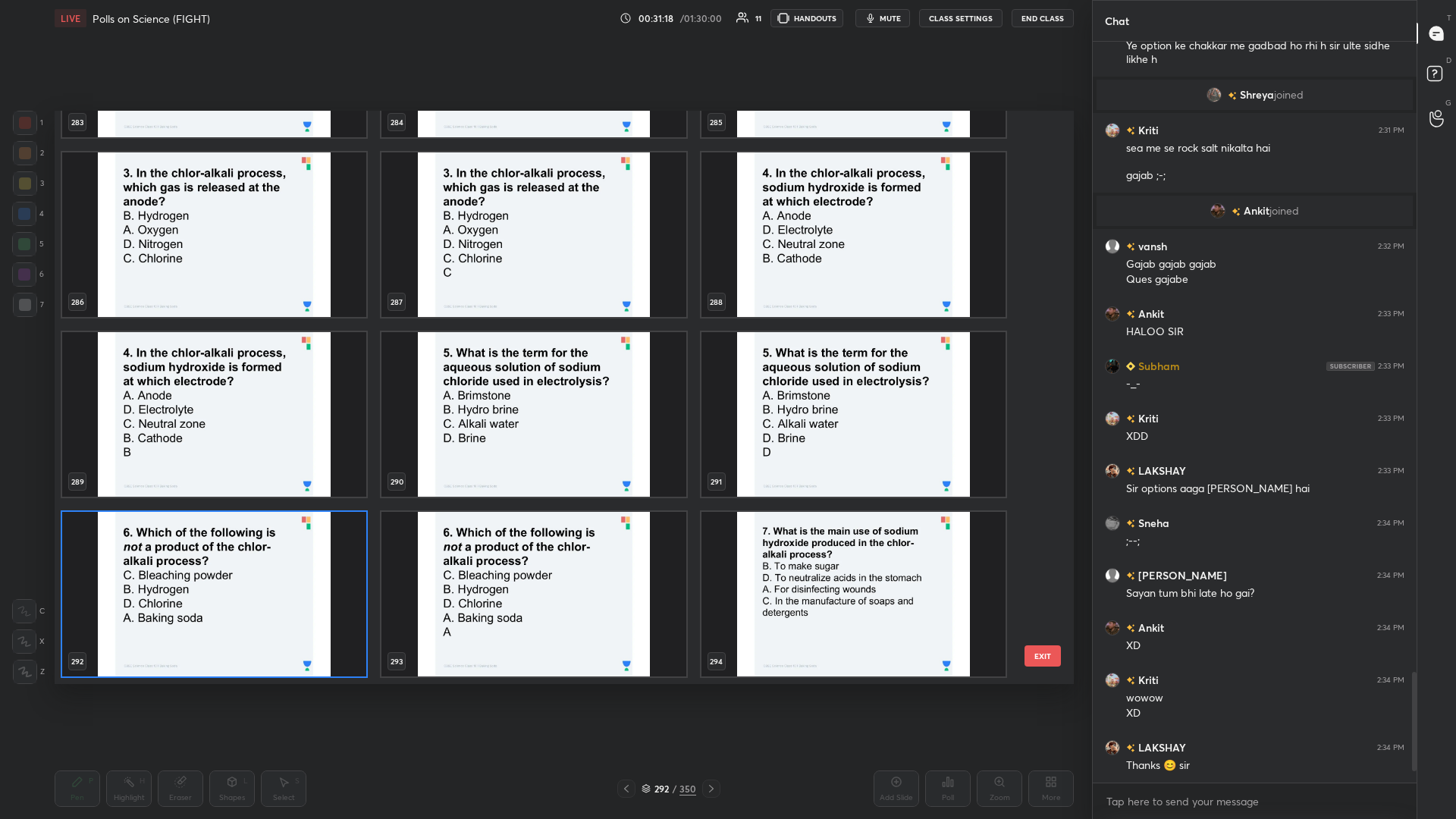
click at [544, 355] on div "292 / 350" at bounding box center [669, 788] width 54 height 13
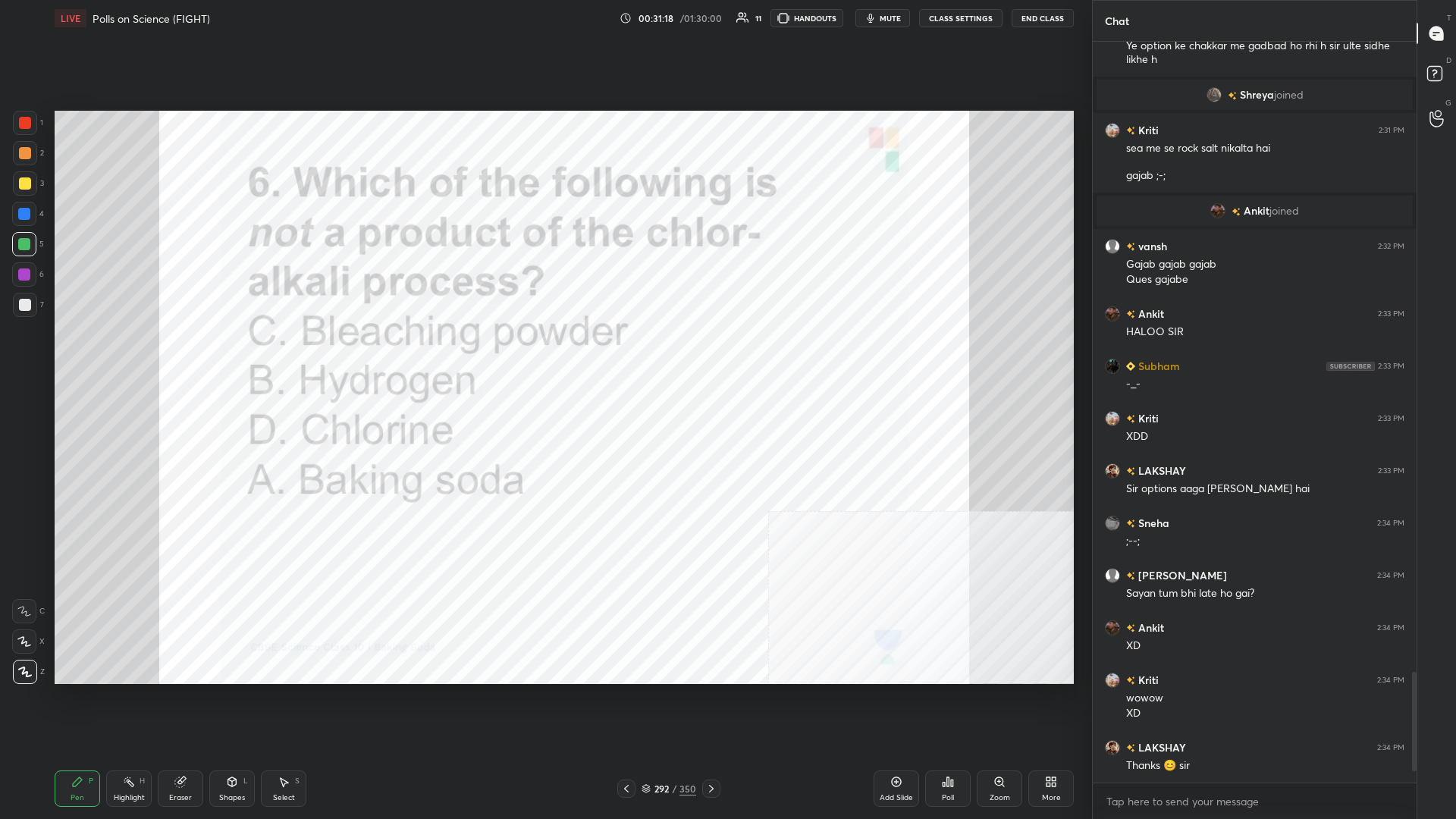
click at [544, 355] on div "292 / 350" at bounding box center [669, 788] width 54 height 13
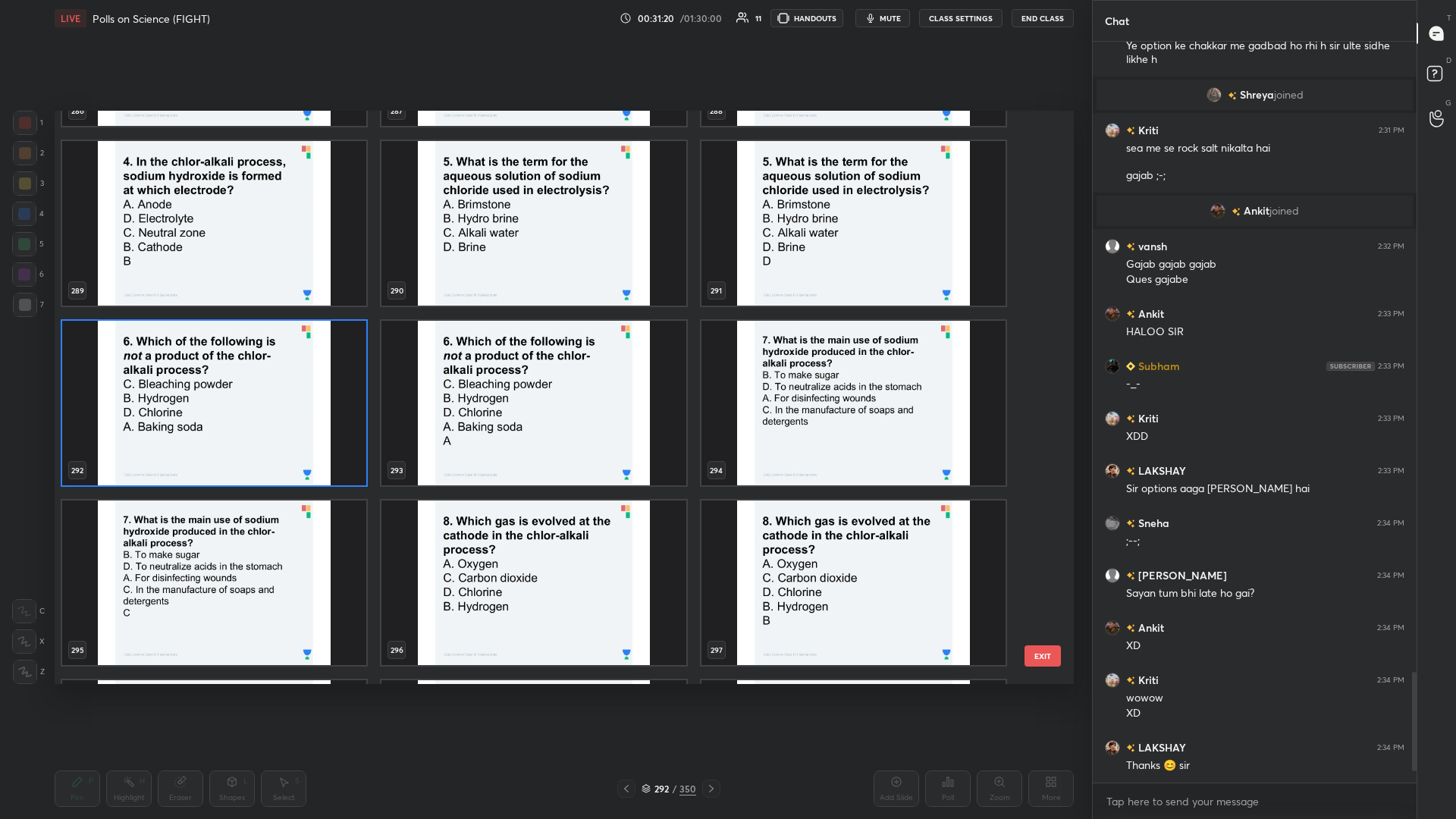
click at [544, 355] on img "grid" at bounding box center [854, 402] width 305 height 165
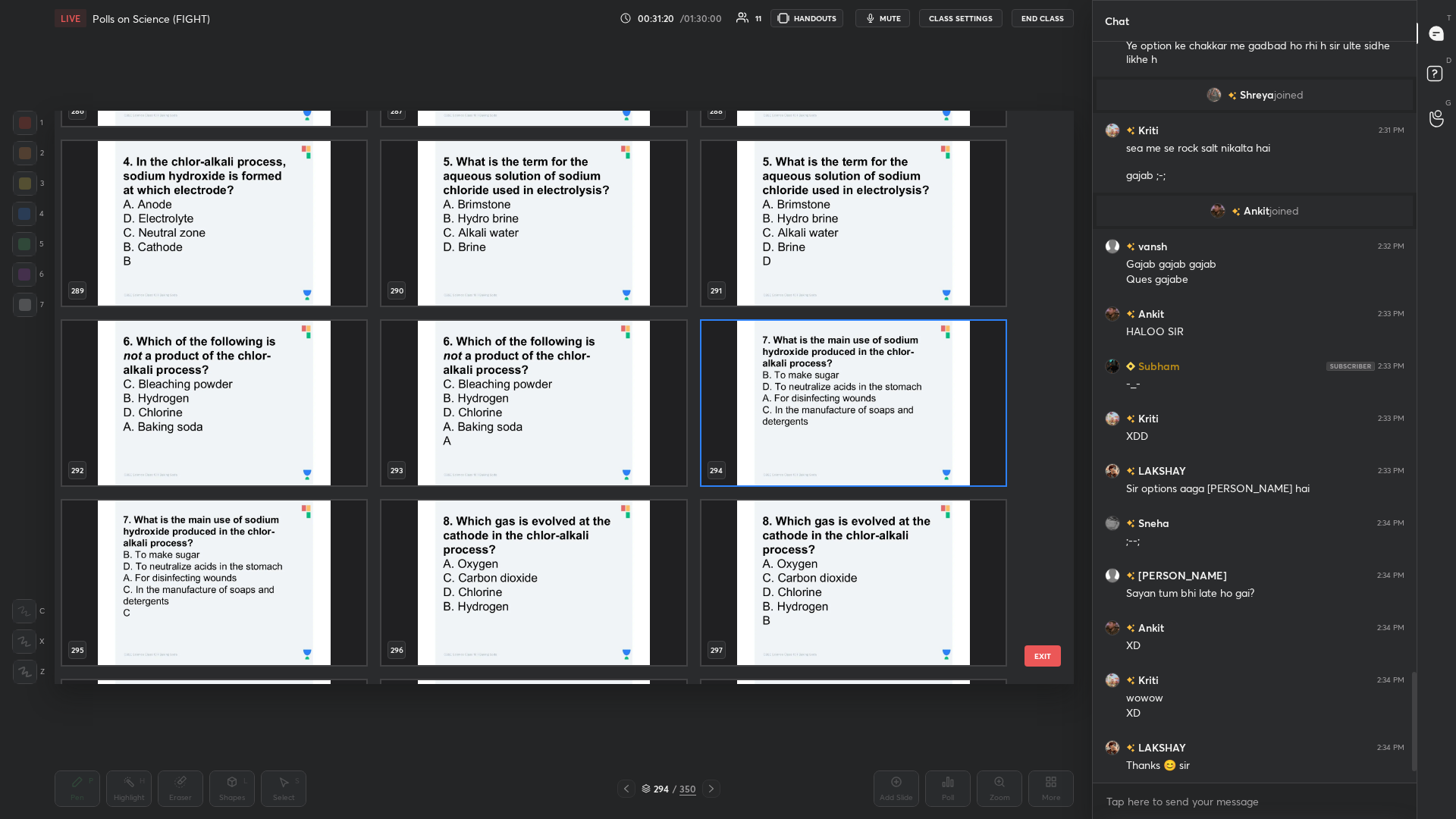
click at [544, 355] on img "grid" at bounding box center [854, 402] width 305 height 165
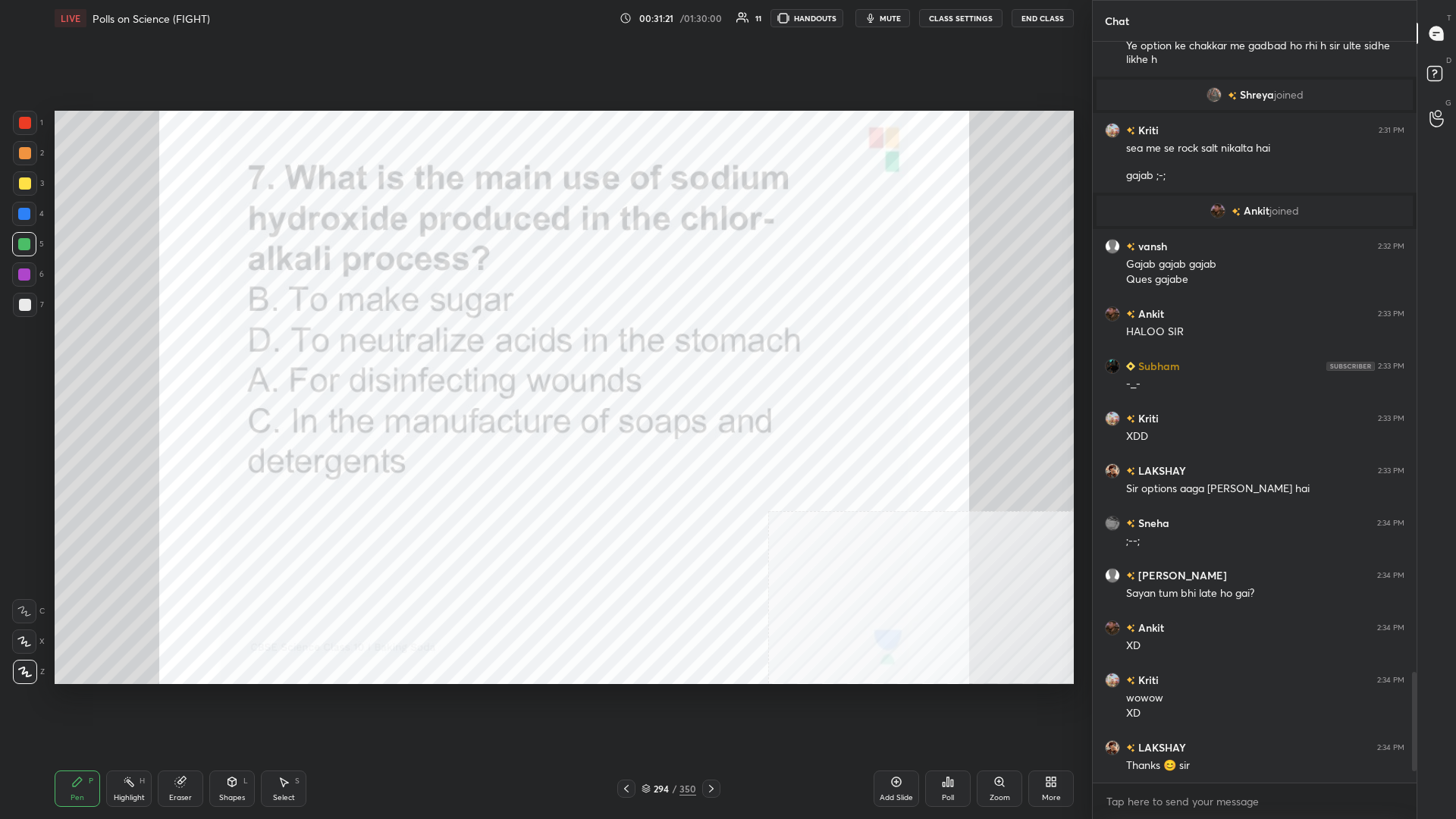
click at [544, 355] on div "Poll" at bounding box center [948, 788] width 45 height 36
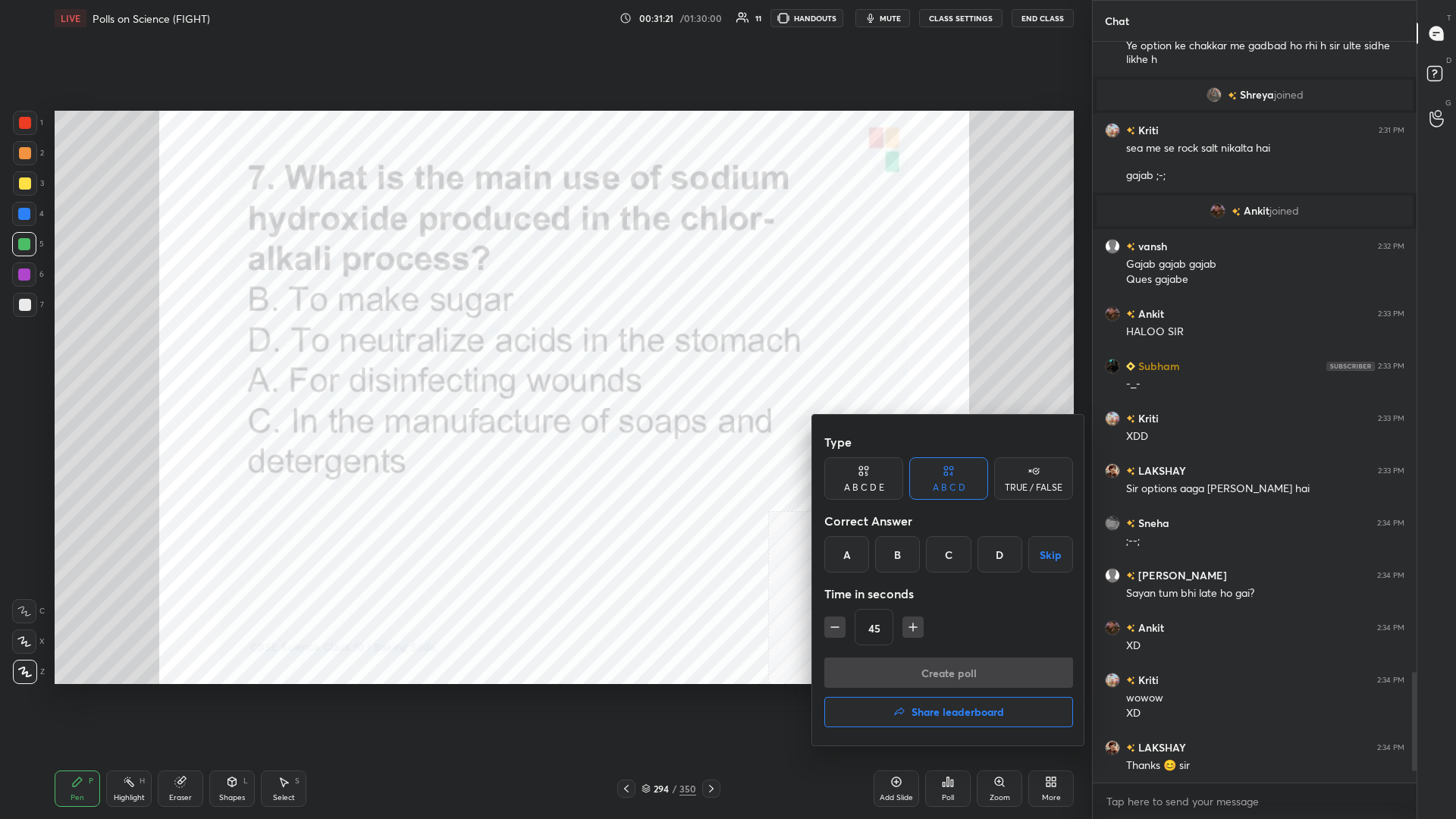
click at [544, 355] on div "C" at bounding box center [948, 554] width 45 height 36
click at [544, 355] on div "Type A B C D E A B C D TRUE / FALSE Correct Answer A B C D Skip Time in seconds…" at bounding box center [948, 542] width 248 height 231
click at [544, 355] on button "Create poll" at bounding box center [948, 672] width 248 height 30
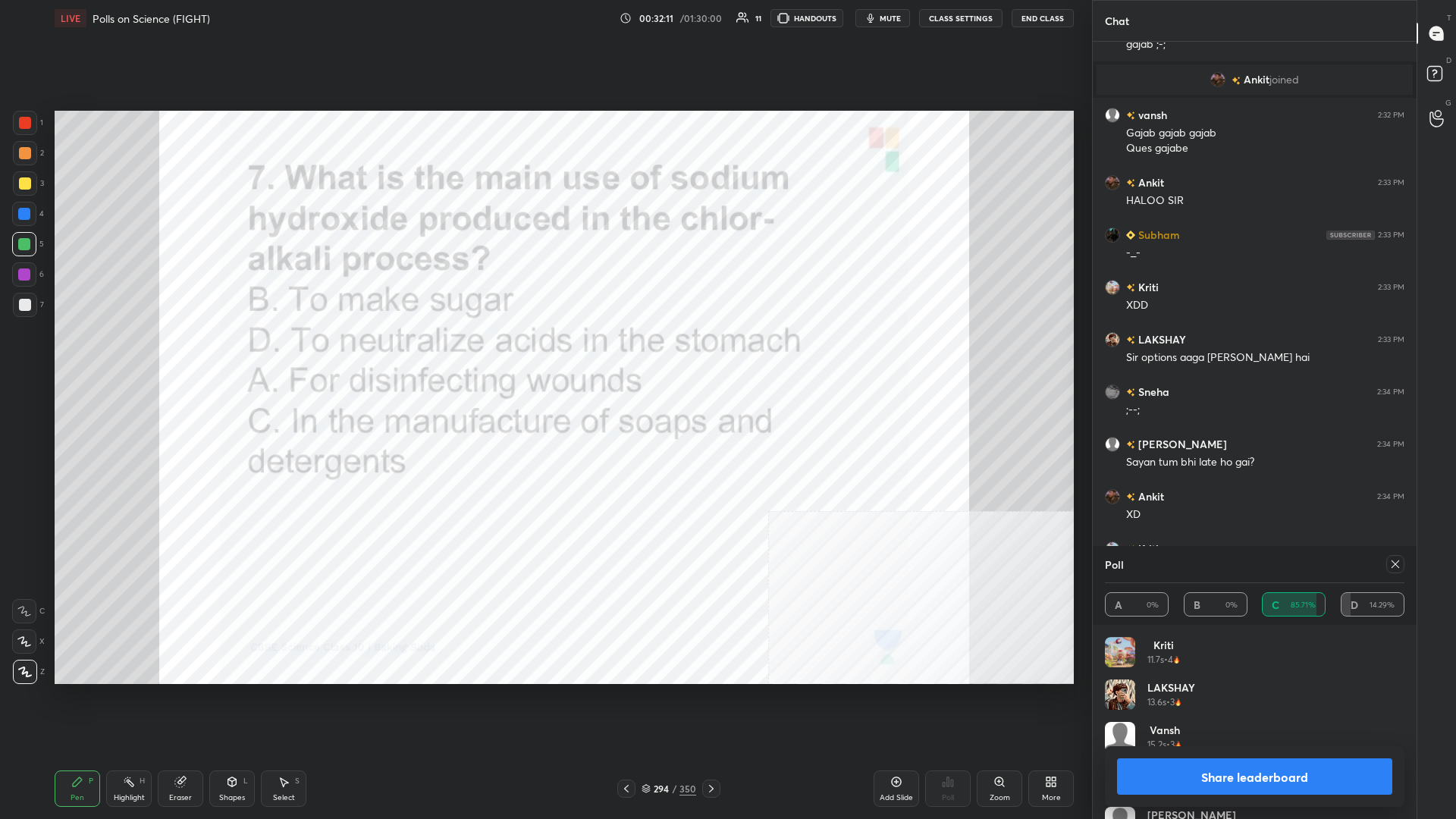
click at [544, 355] on div "Share leaderboard" at bounding box center [1255, 776] width 299 height 61
click at [544, 355] on button "Share leaderboard" at bounding box center [1255, 776] width 275 height 36
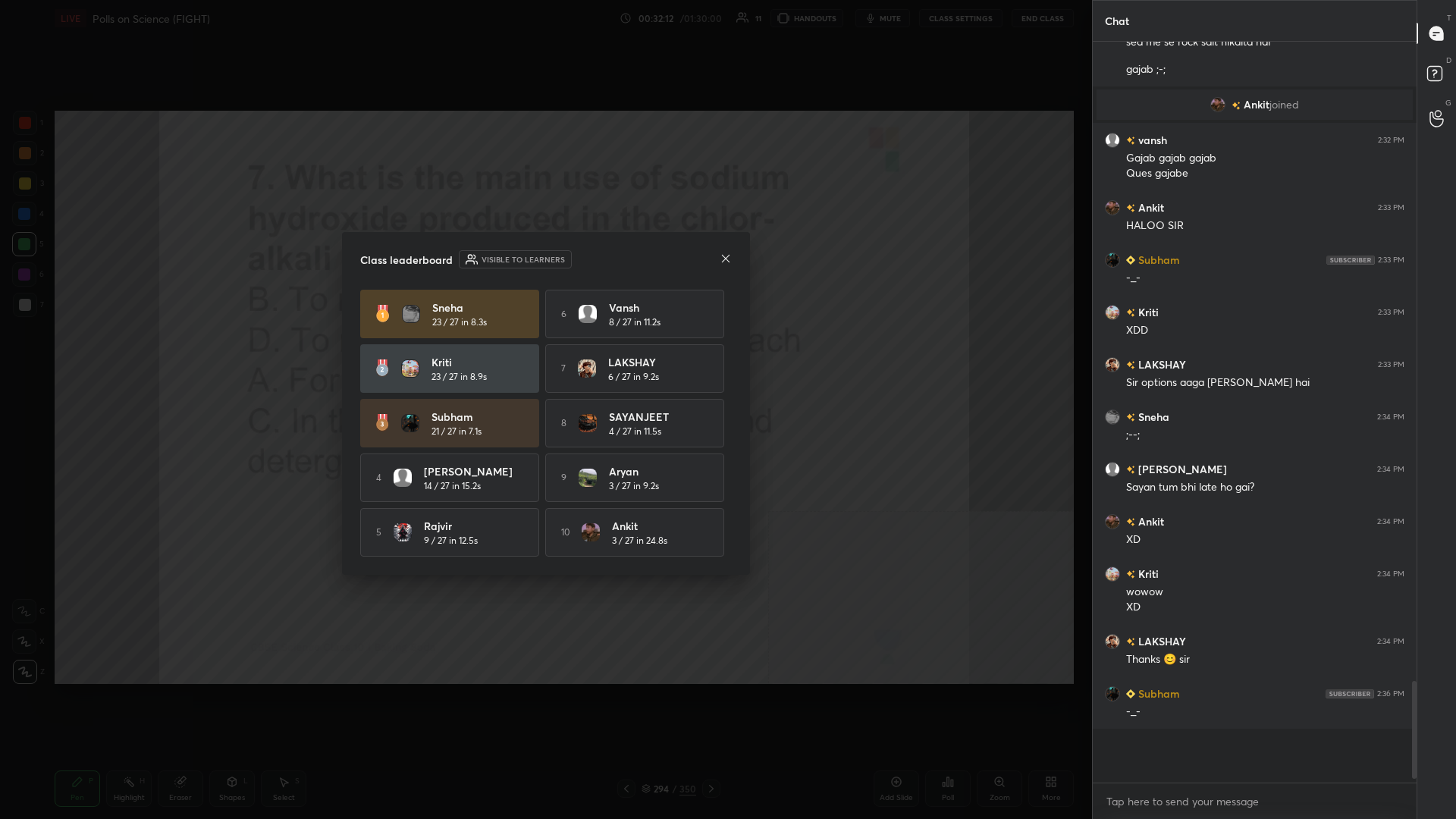
scroll to position [730, 324]
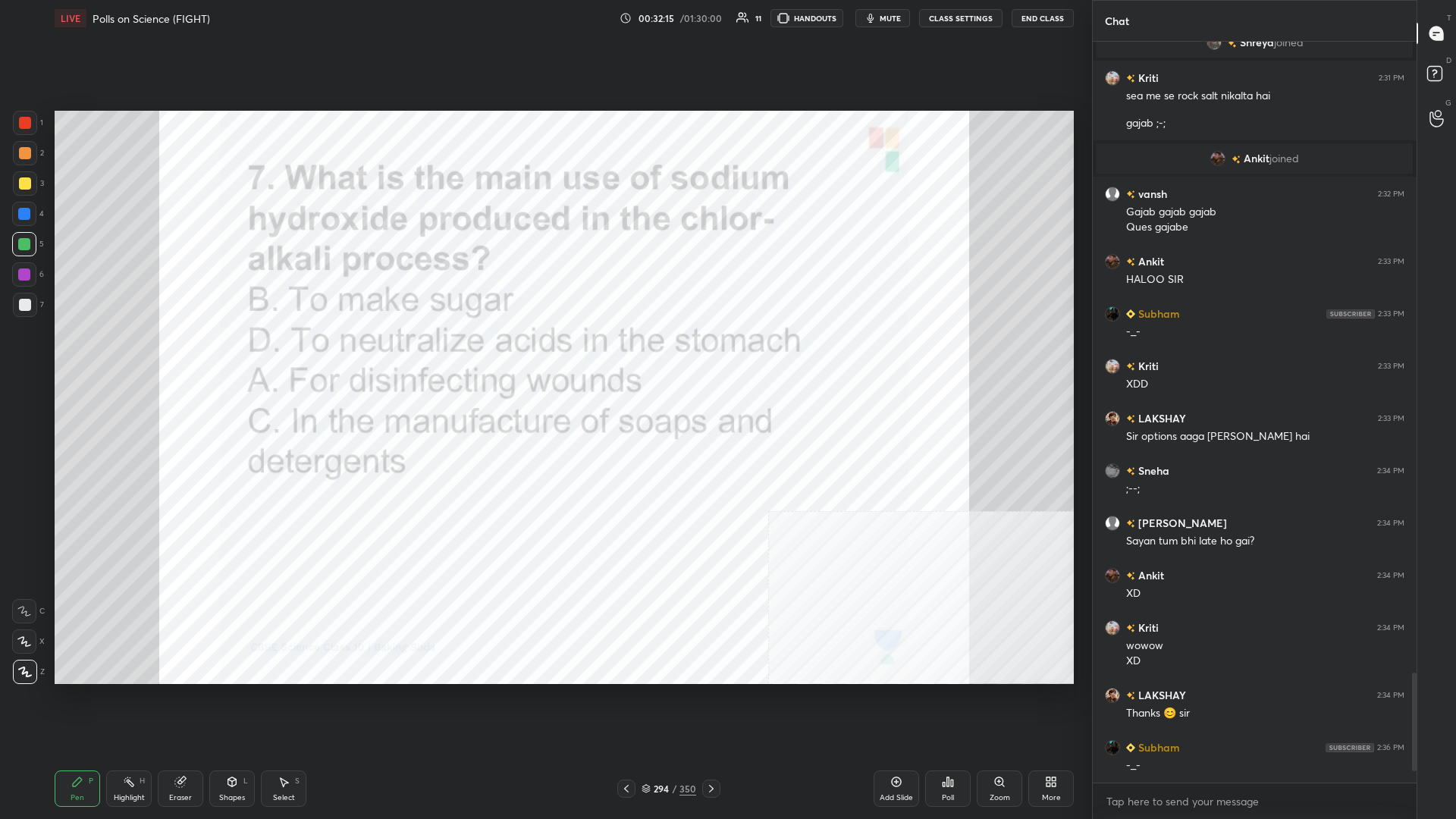
click at [544, 355] on div "294 / 350" at bounding box center [669, 788] width 54 height 13
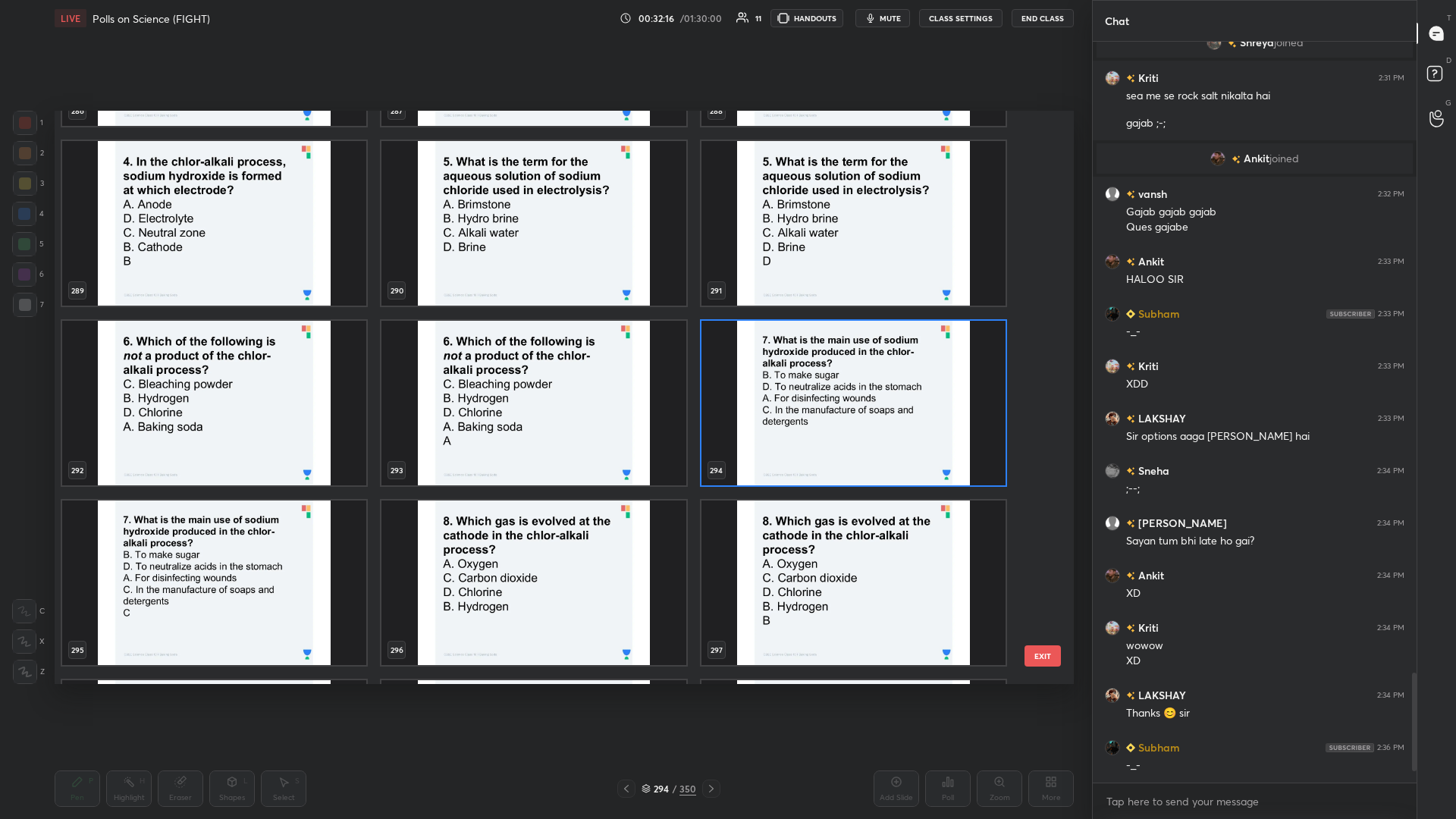
click at [505, 355] on img "grid" at bounding box center [533, 582] width 305 height 165
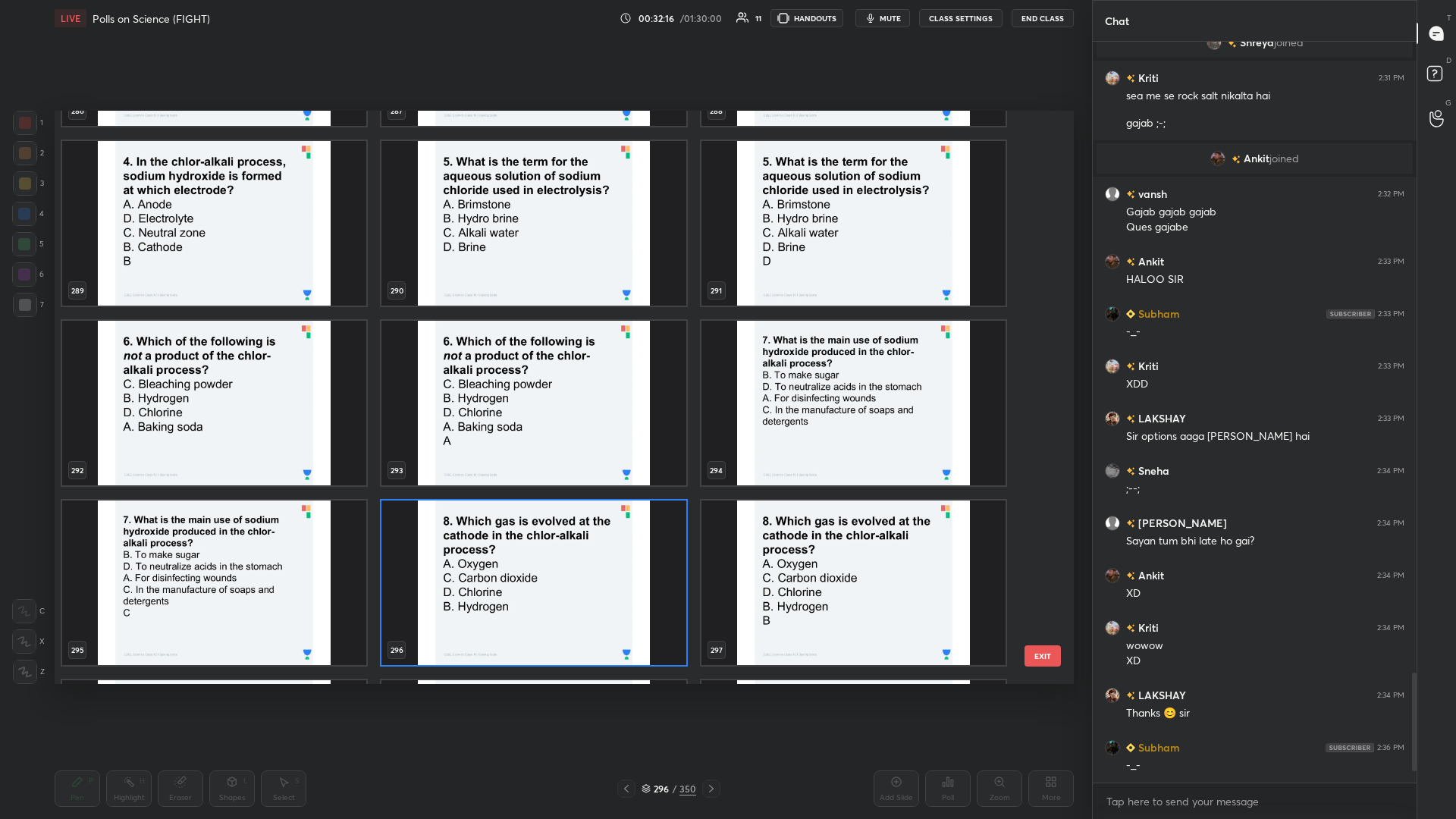
click at [505, 355] on img "grid" at bounding box center [533, 582] width 305 height 165
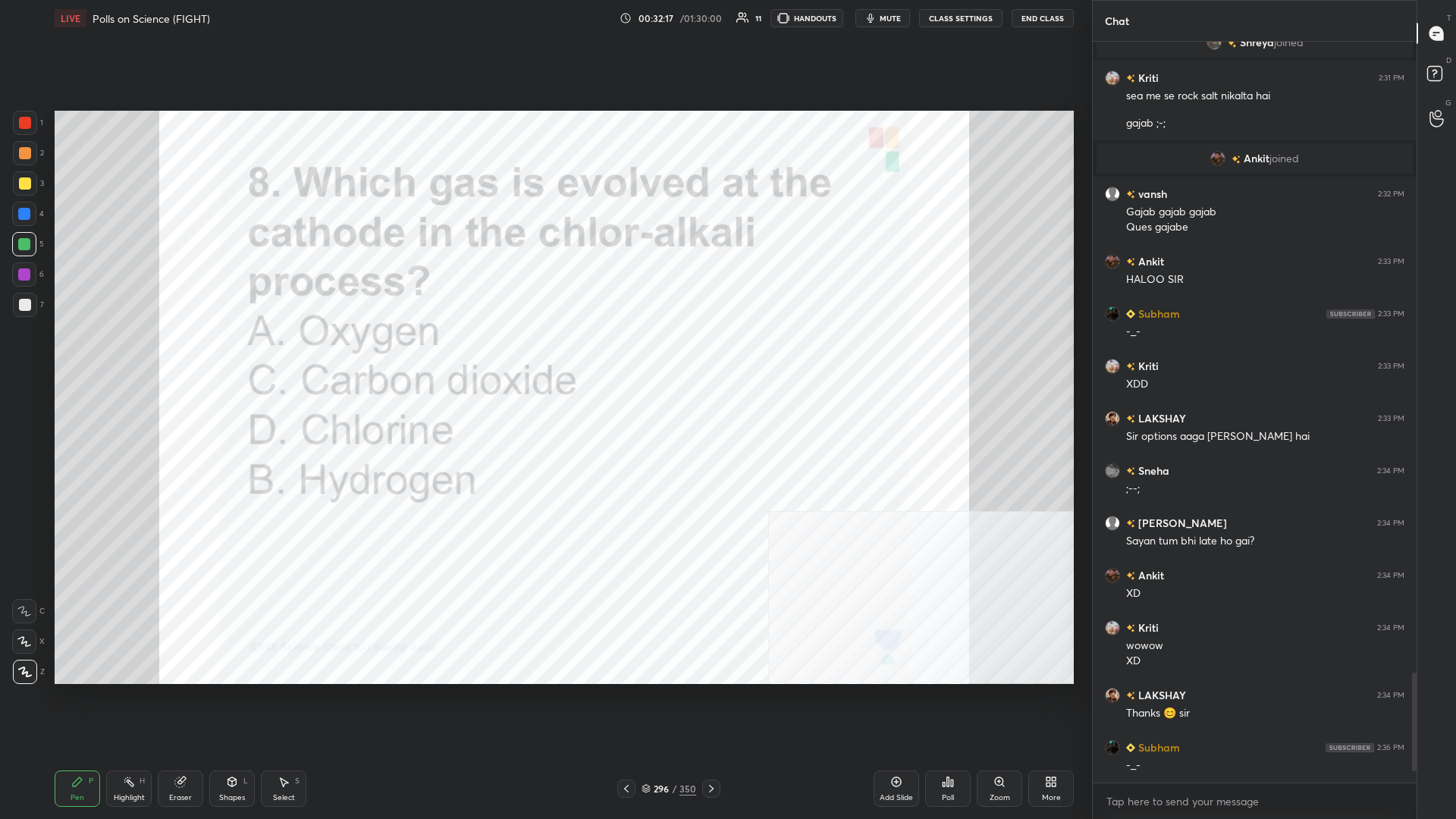
click at [544, 355] on div "Poll" at bounding box center [948, 798] width 12 height 8
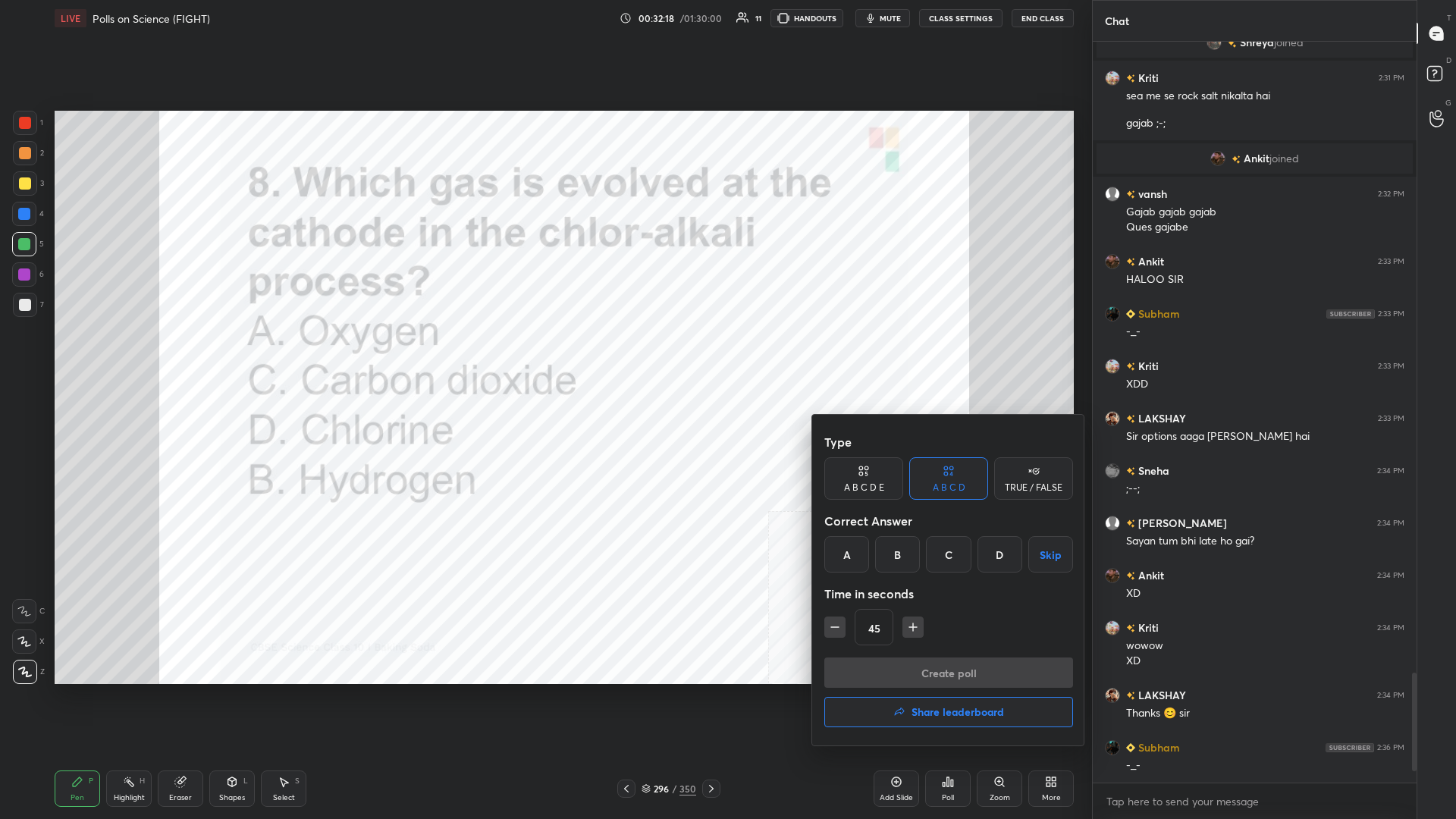
click at [544, 355] on div "B" at bounding box center [898, 554] width 45 height 36
click at [544, 355] on button "Create poll" at bounding box center [948, 672] width 248 height 30
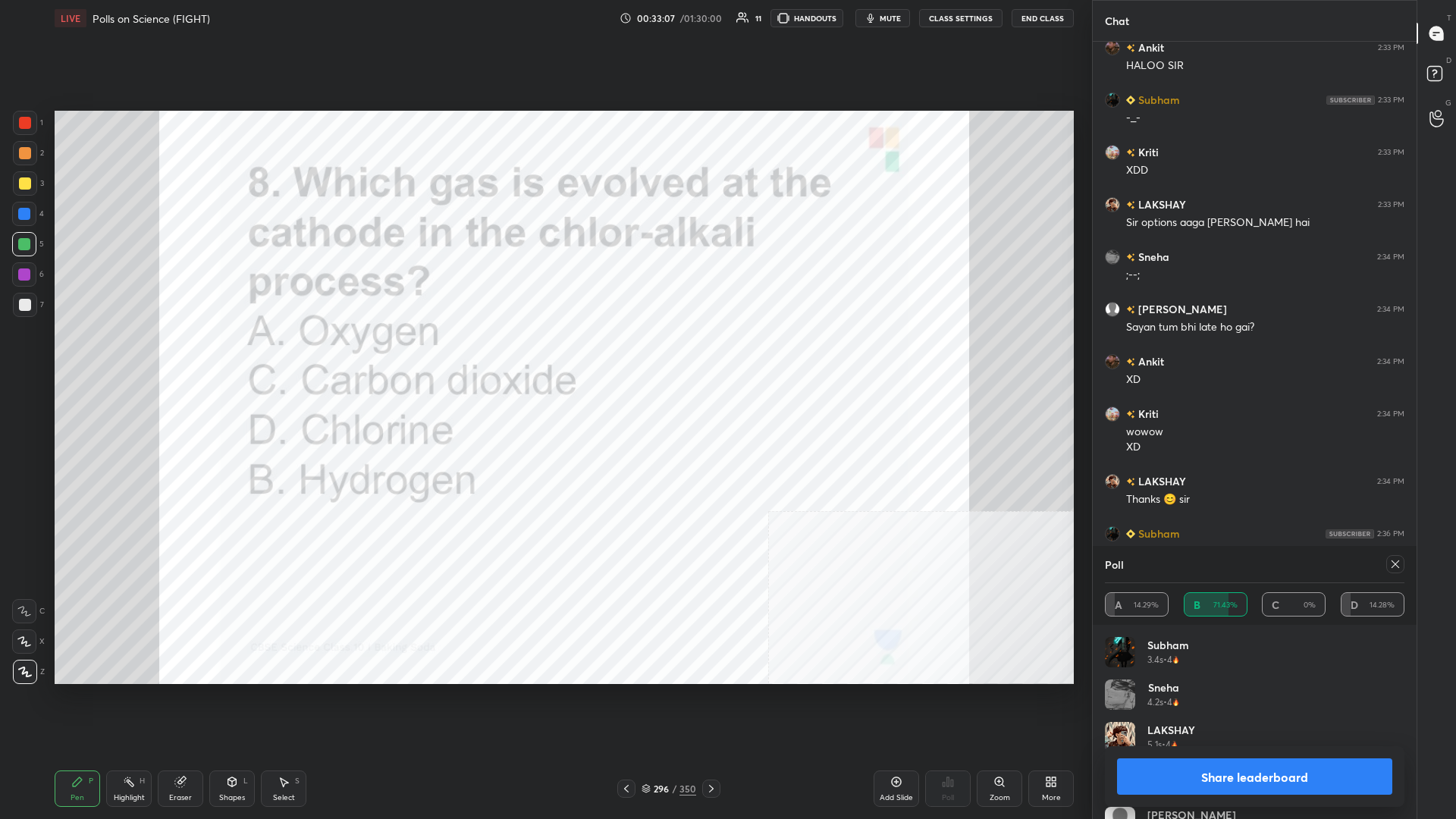
click at [544, 355] on button "Share leaderboard" at bounding box center [1255, 776] width 275 height 36
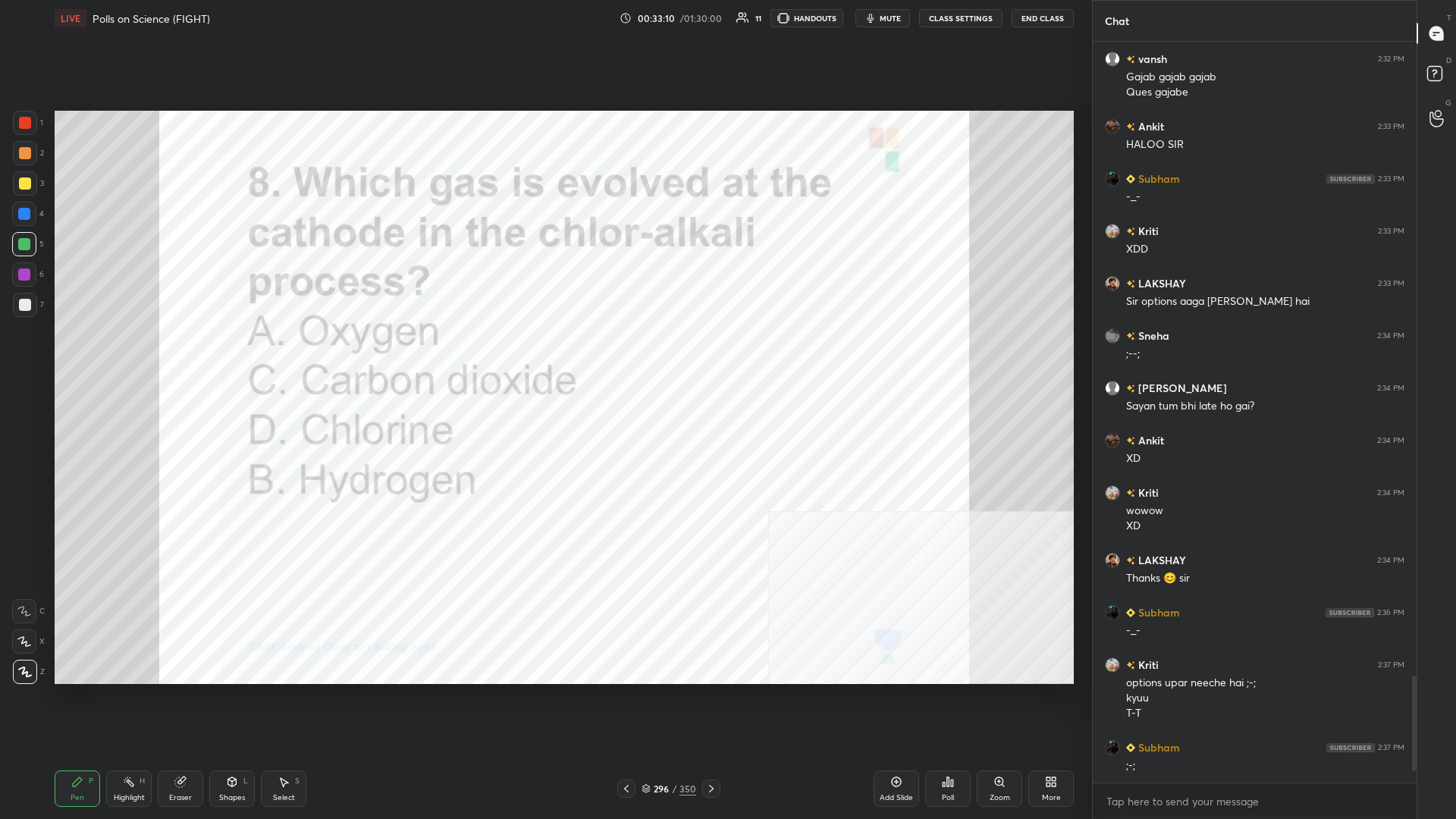
click at [544, 355] on div "296 / 350" at bounding box center [669, 788] width 54 height 13
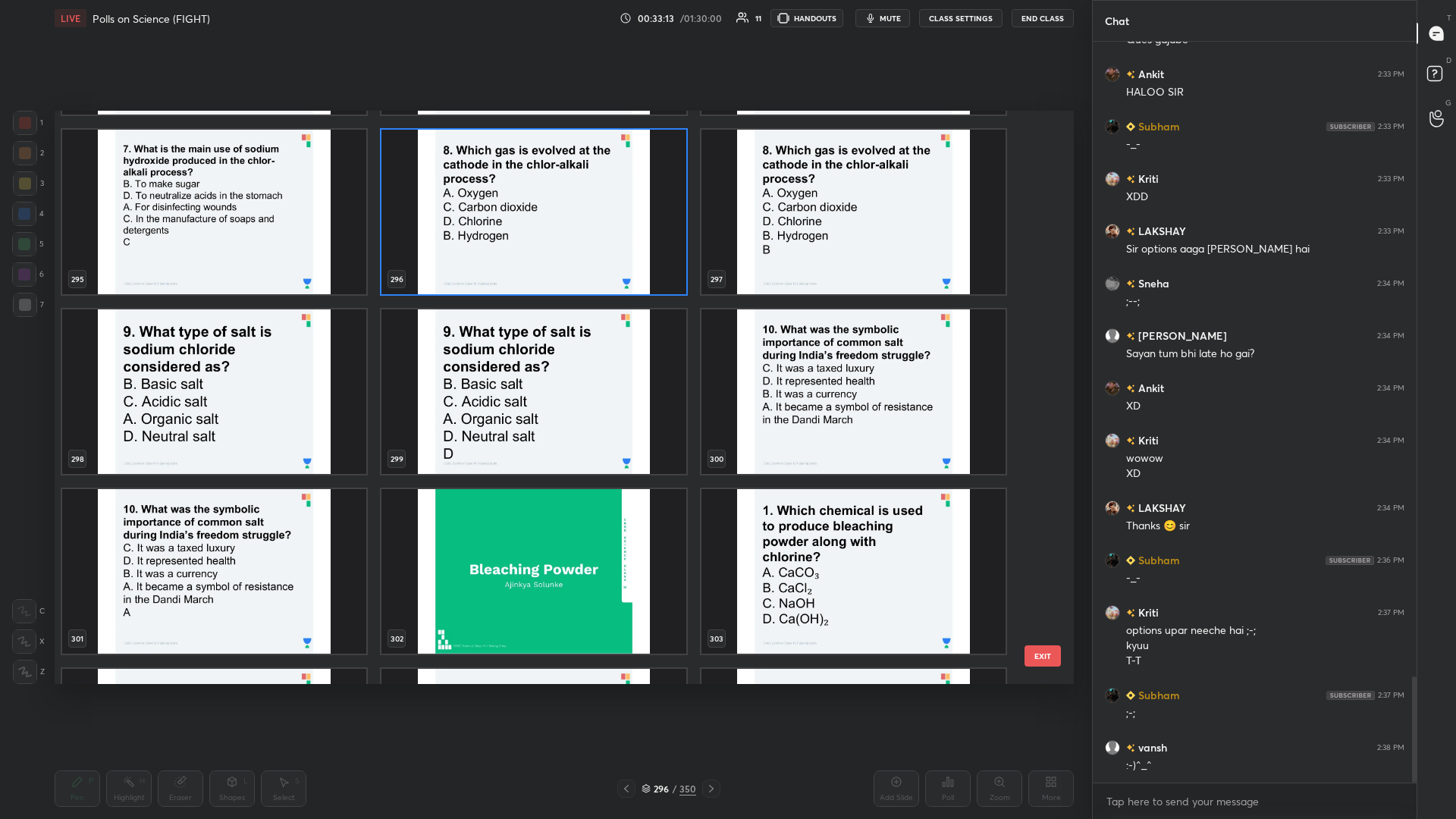
click at [273, 355] on img "grid" at bounding box center [215, 392] width 305 height 165
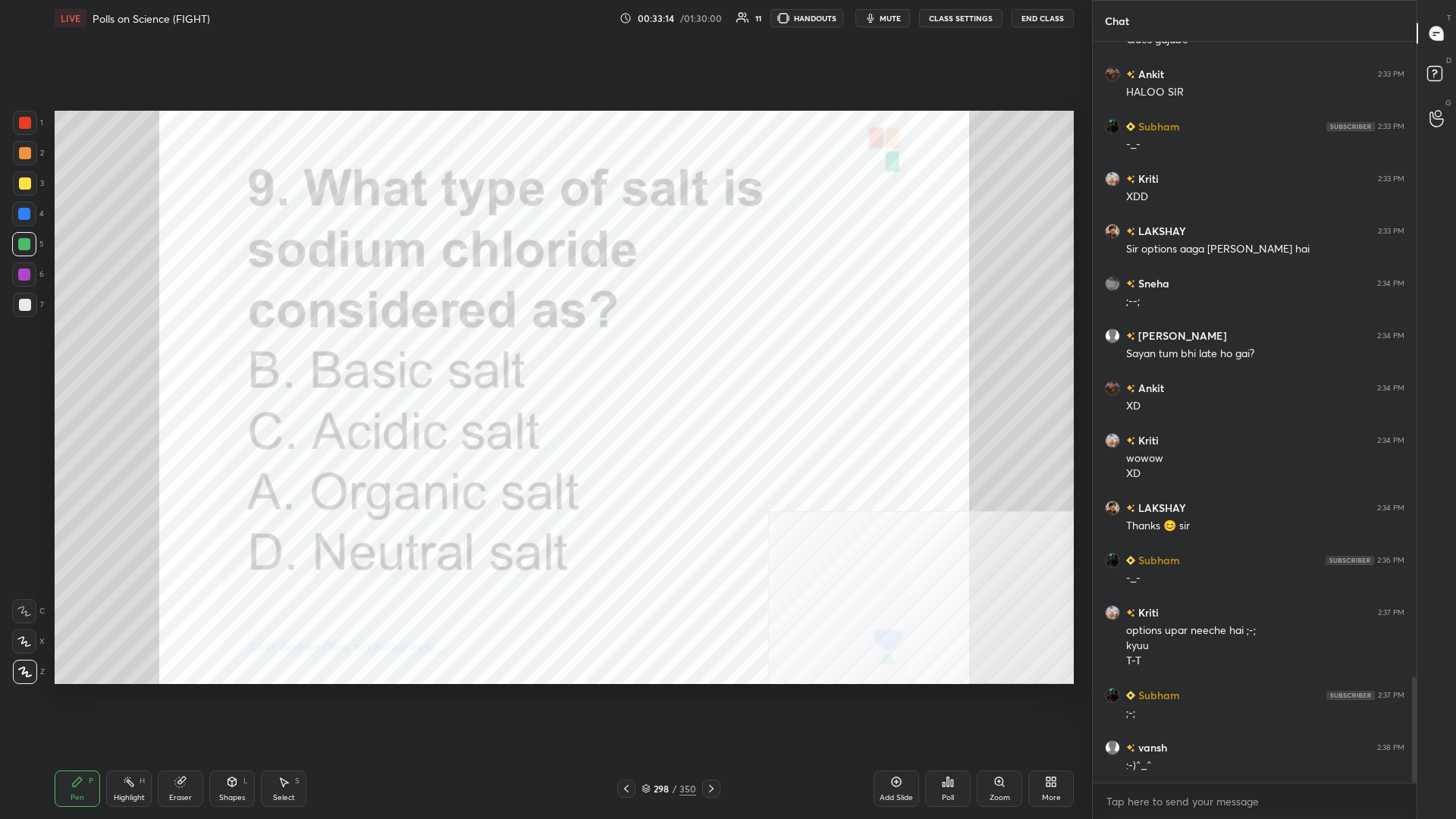
click at [544, 355] on div "Poll" at bounding box center [948, 788] width 45 height 36
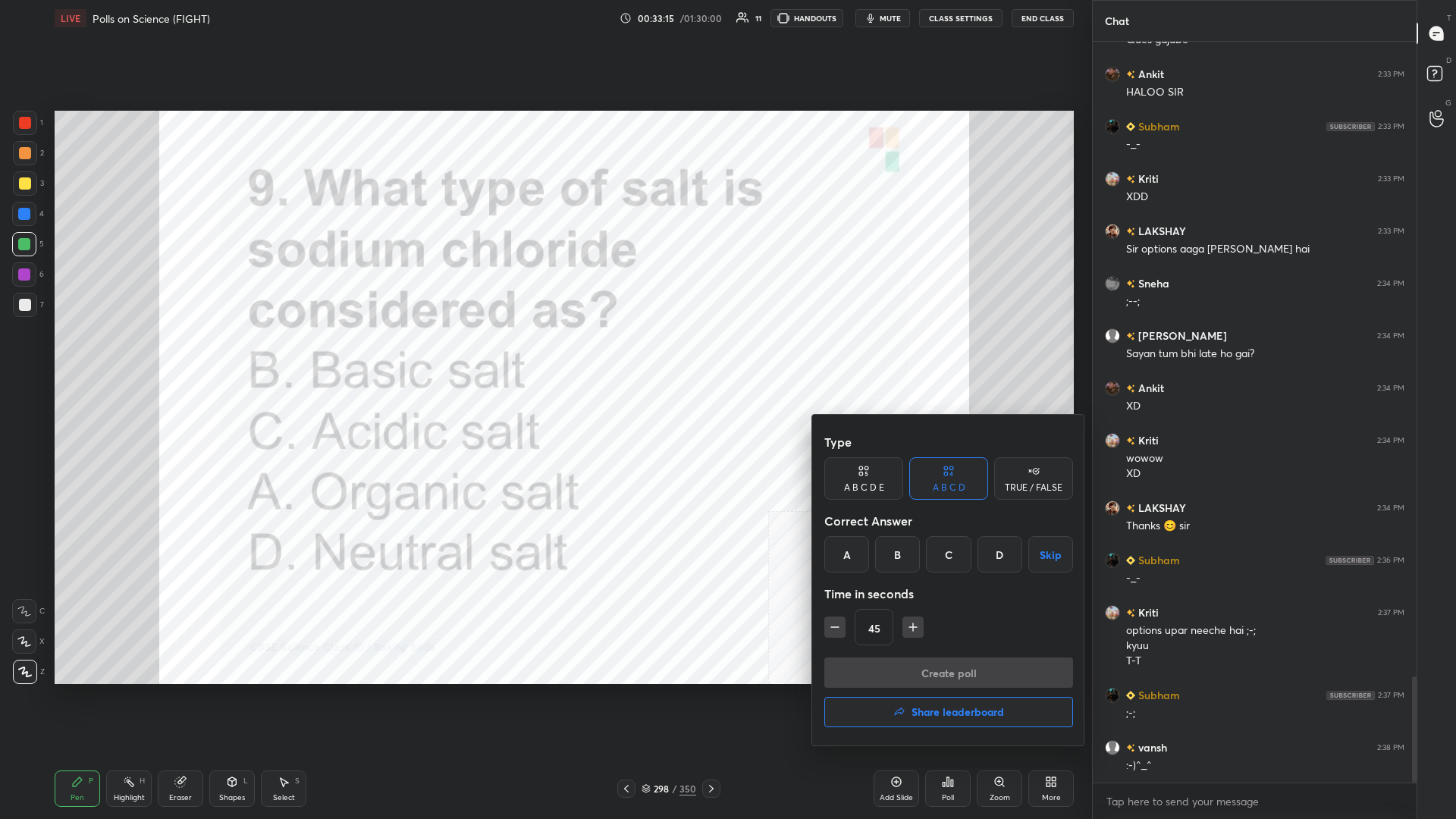
click at [544, 355] on div "D" at bounding box center [1000, 554] width 45 height 36
click at [544, 355] on div "Type A B C D E A B C D TRUE / FALSE Correct Answer A B C D Skip Time in seconds…" at bounding box center [948, 542] width 248 height 231
click at [544, 355] on button "Create poll" at bounding box center [948, 672] width 248 height 30
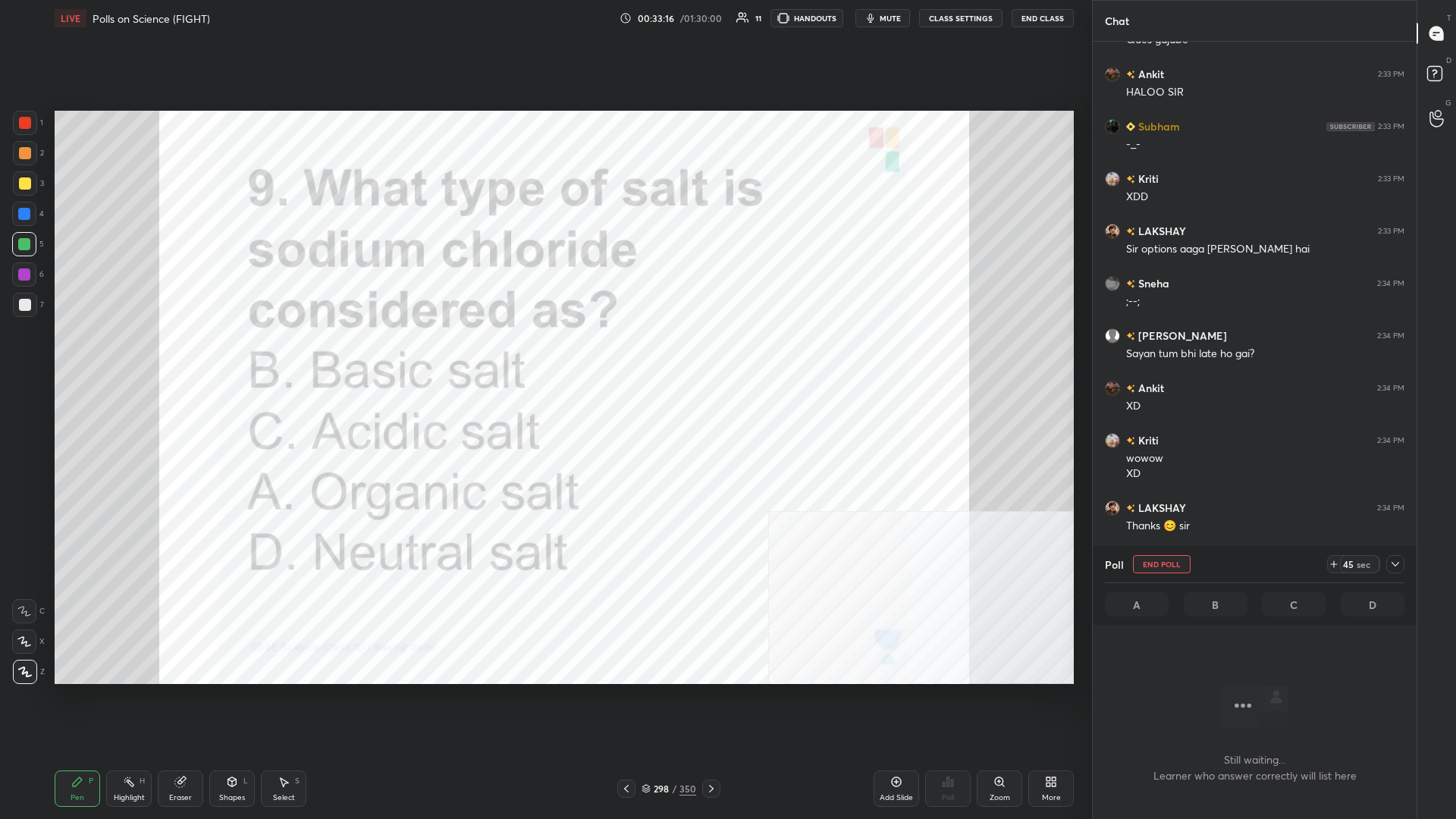
scroll to position [738, 324]
click at [544, 355] on icon at bounding box center [1395, 564] width 12 height 12
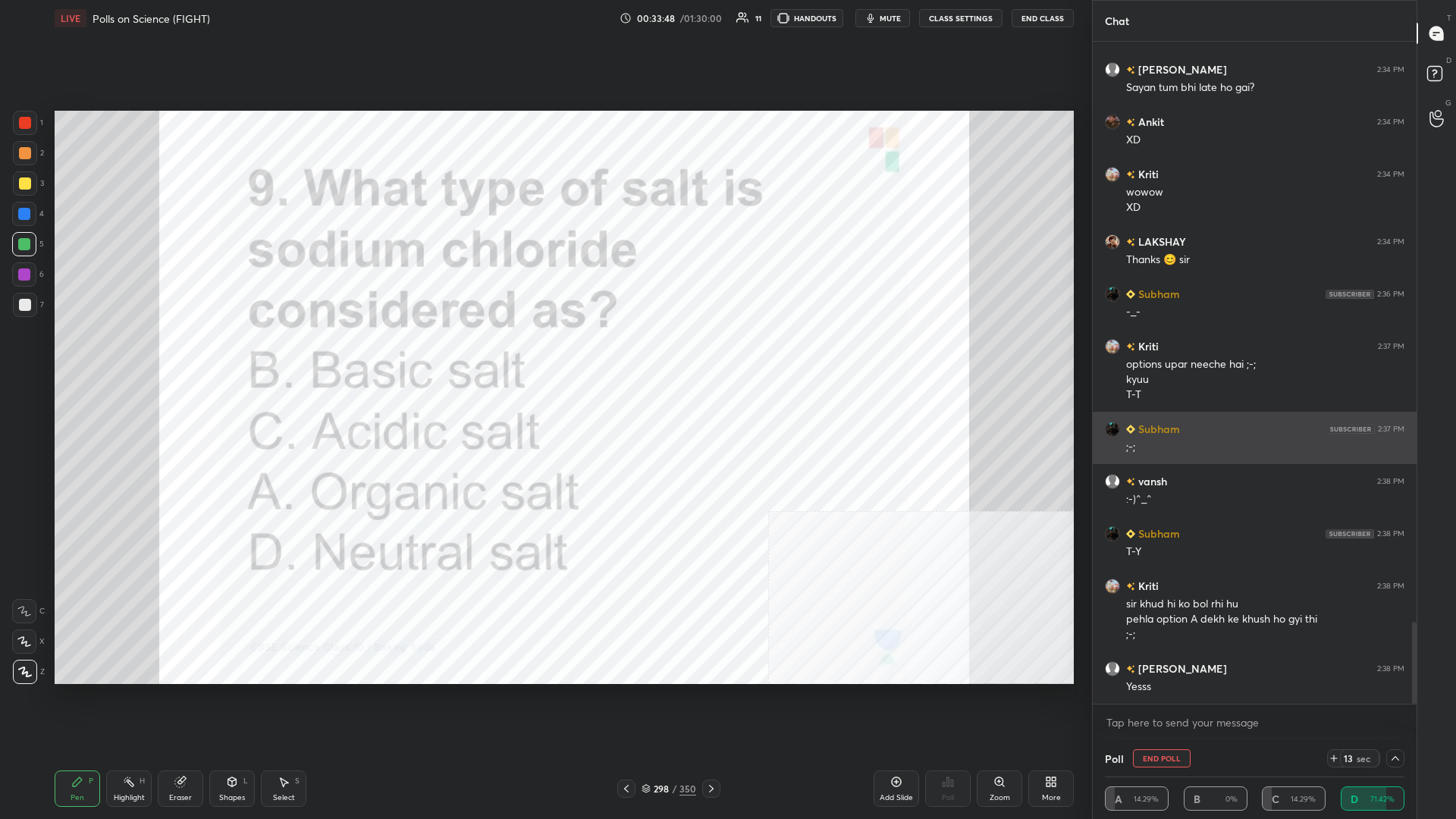
scroll to position [4758, 0]
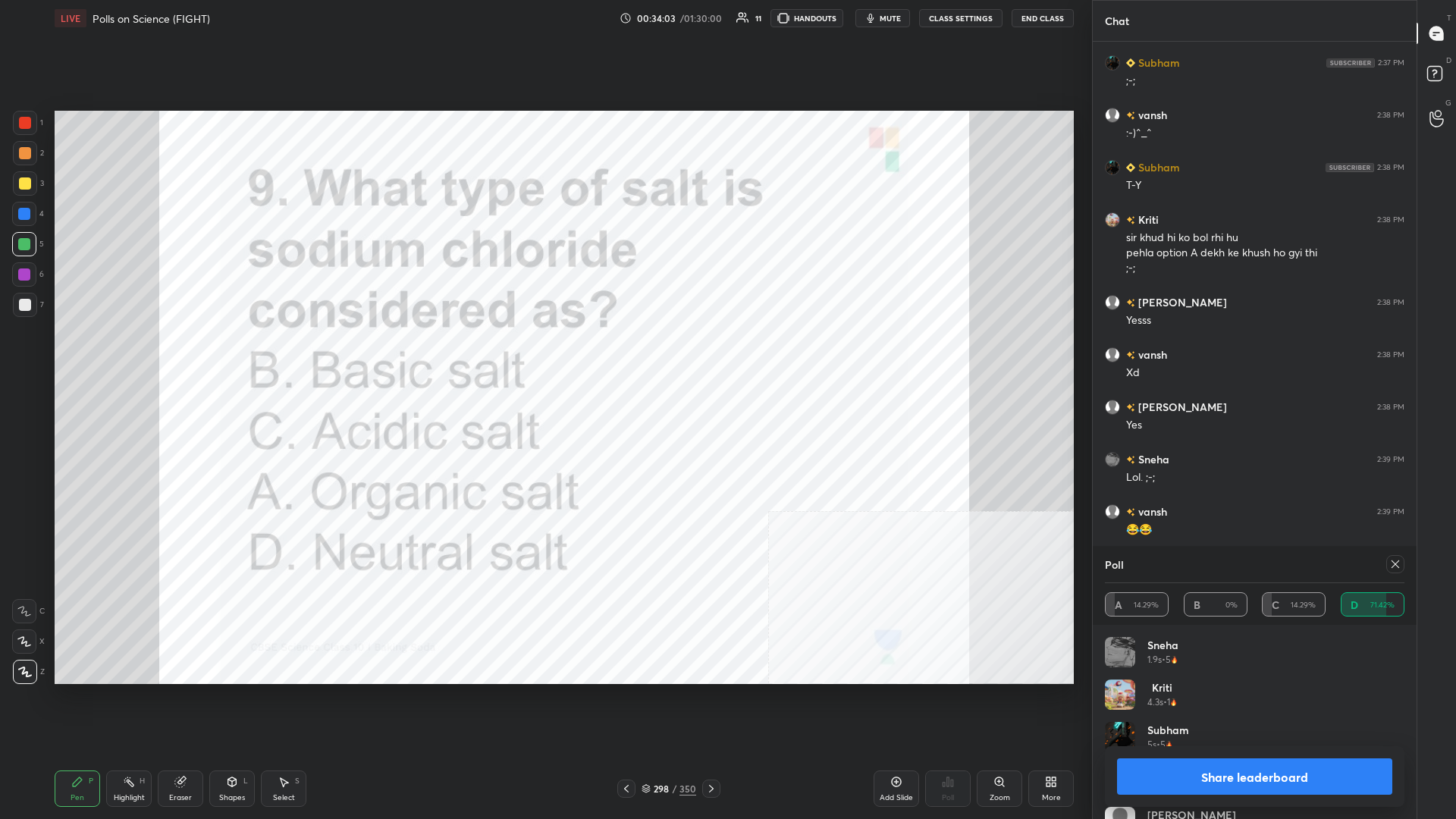
click at [544, 355] on button "Share leaderboard" at bounding box center [1255, 776] width 275 height 36
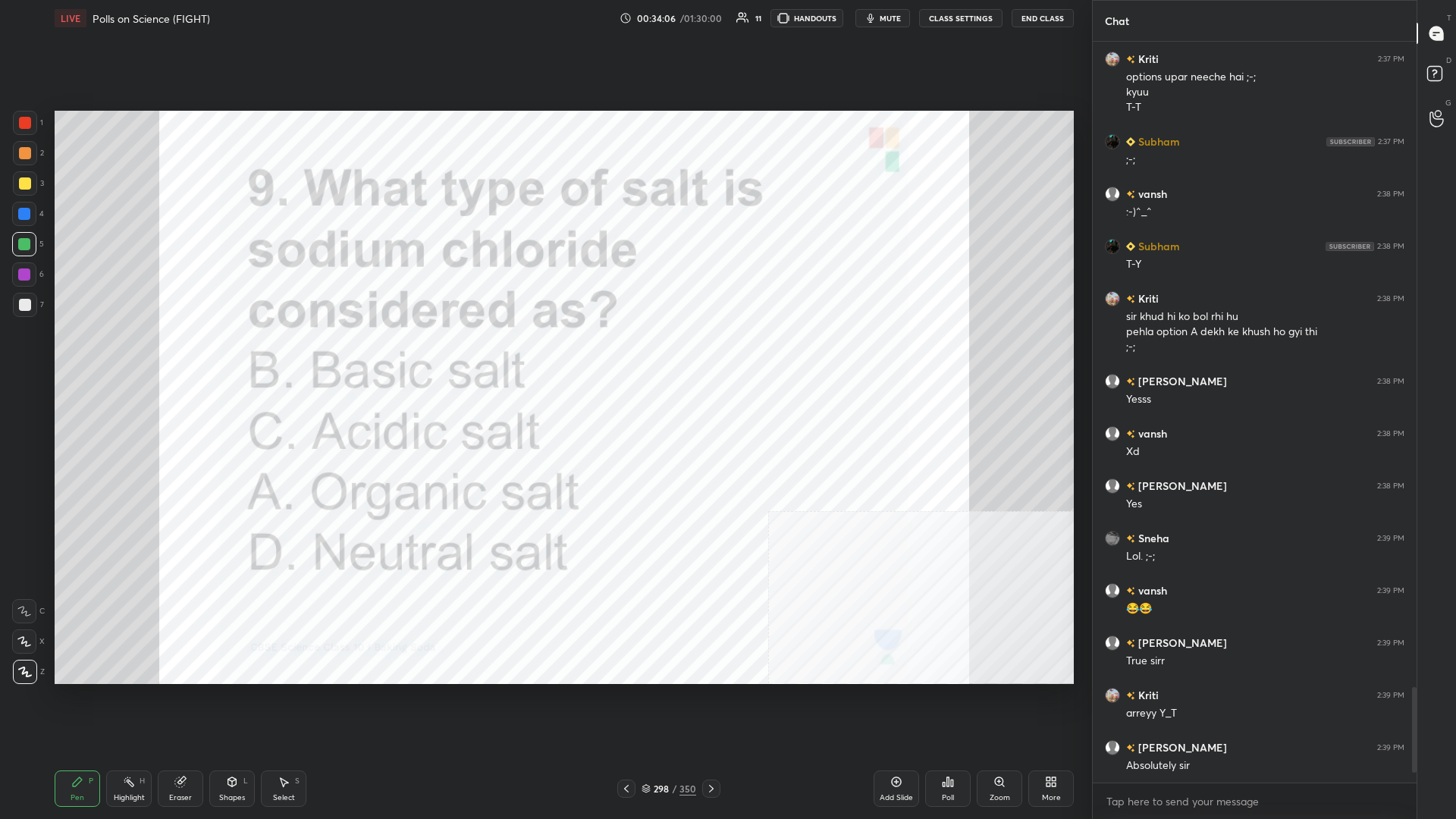
click at [544, 355] on div "298" at bounding box center [661, 789] width 15 height 9
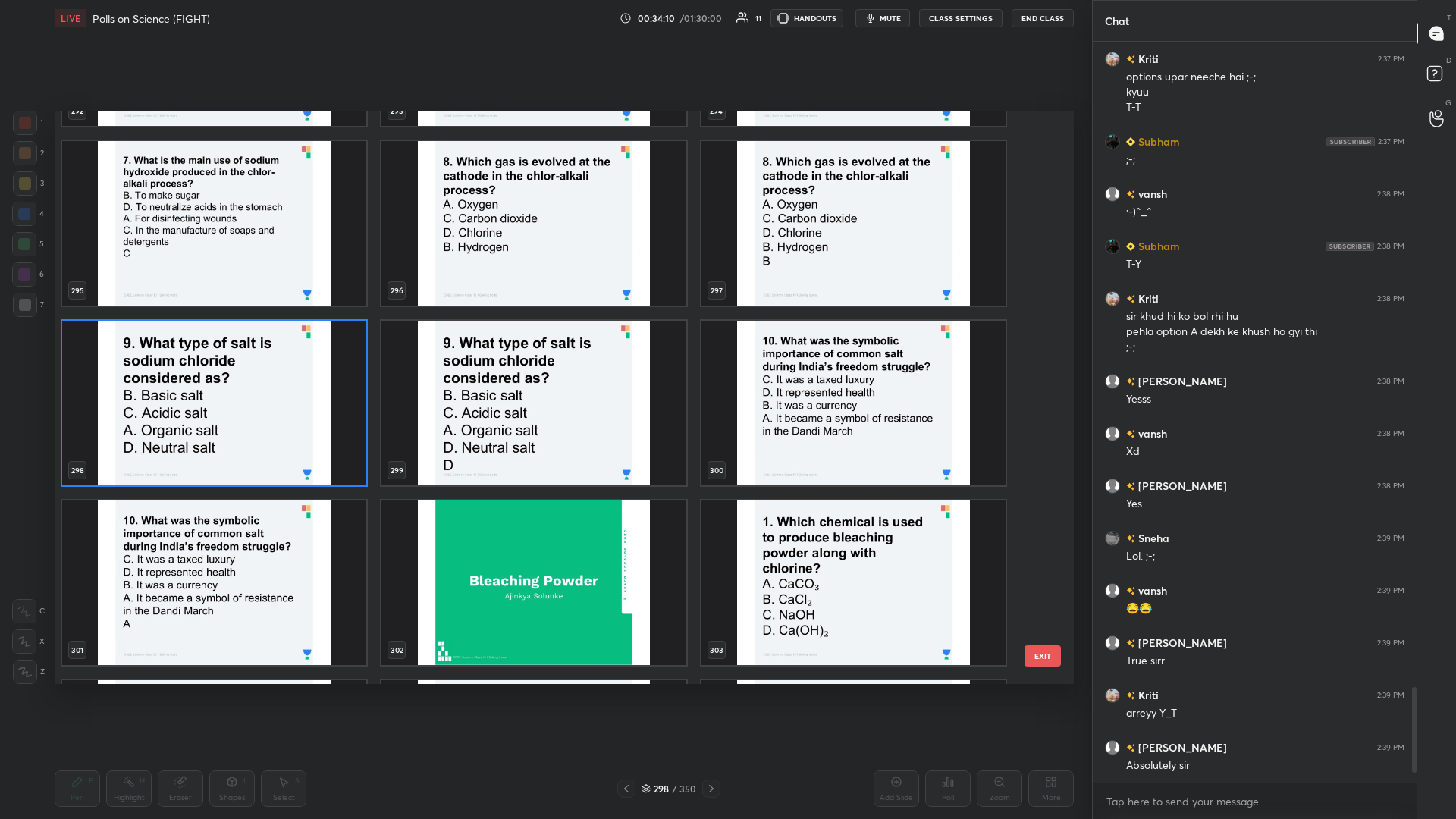
click at [544, 355] on img "grid" at bounding box center [854, 402] width 305 height 165
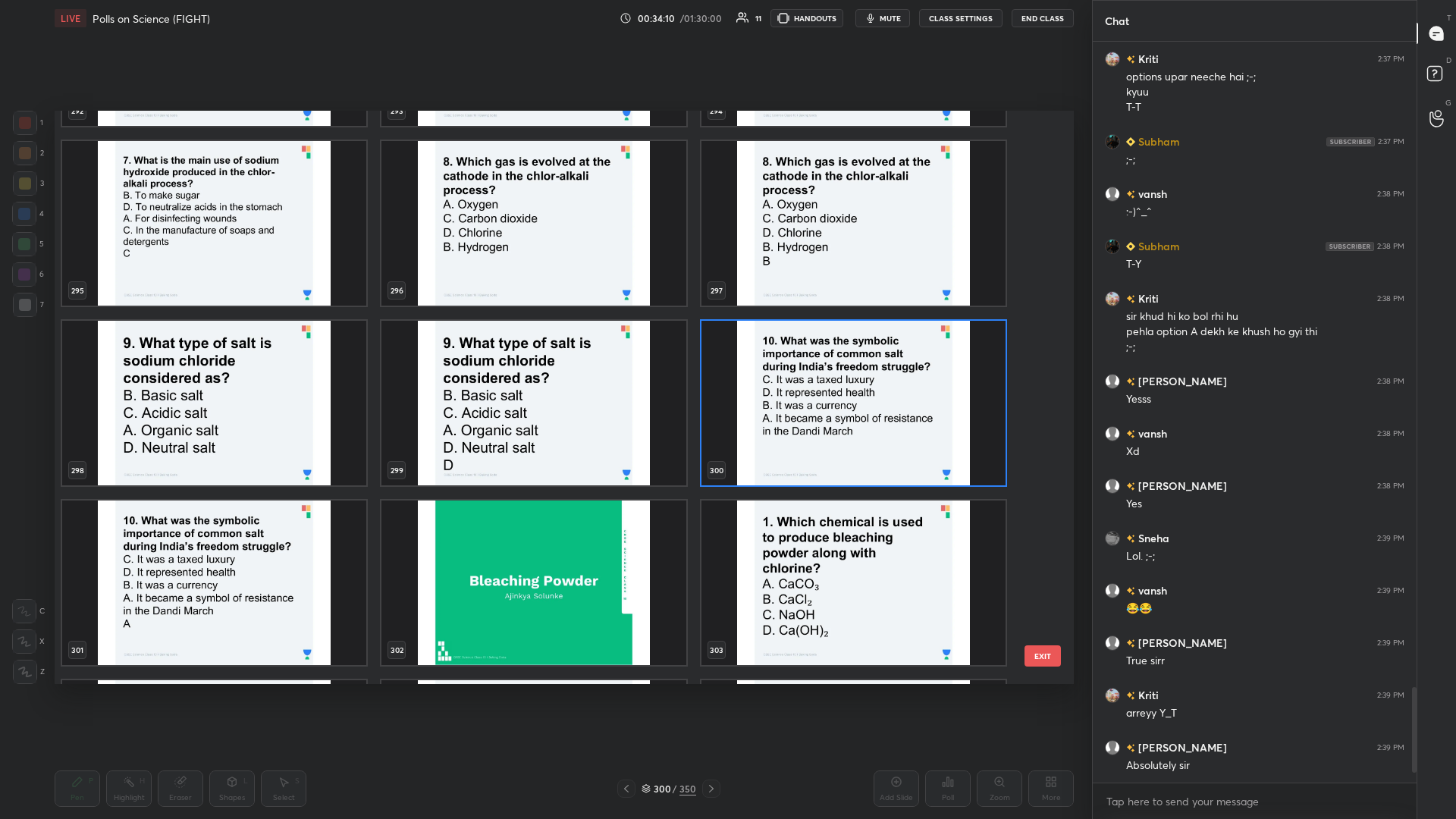
click at [544, 355] on img "grid" at bounding box center [854, 402] width 305 height 165
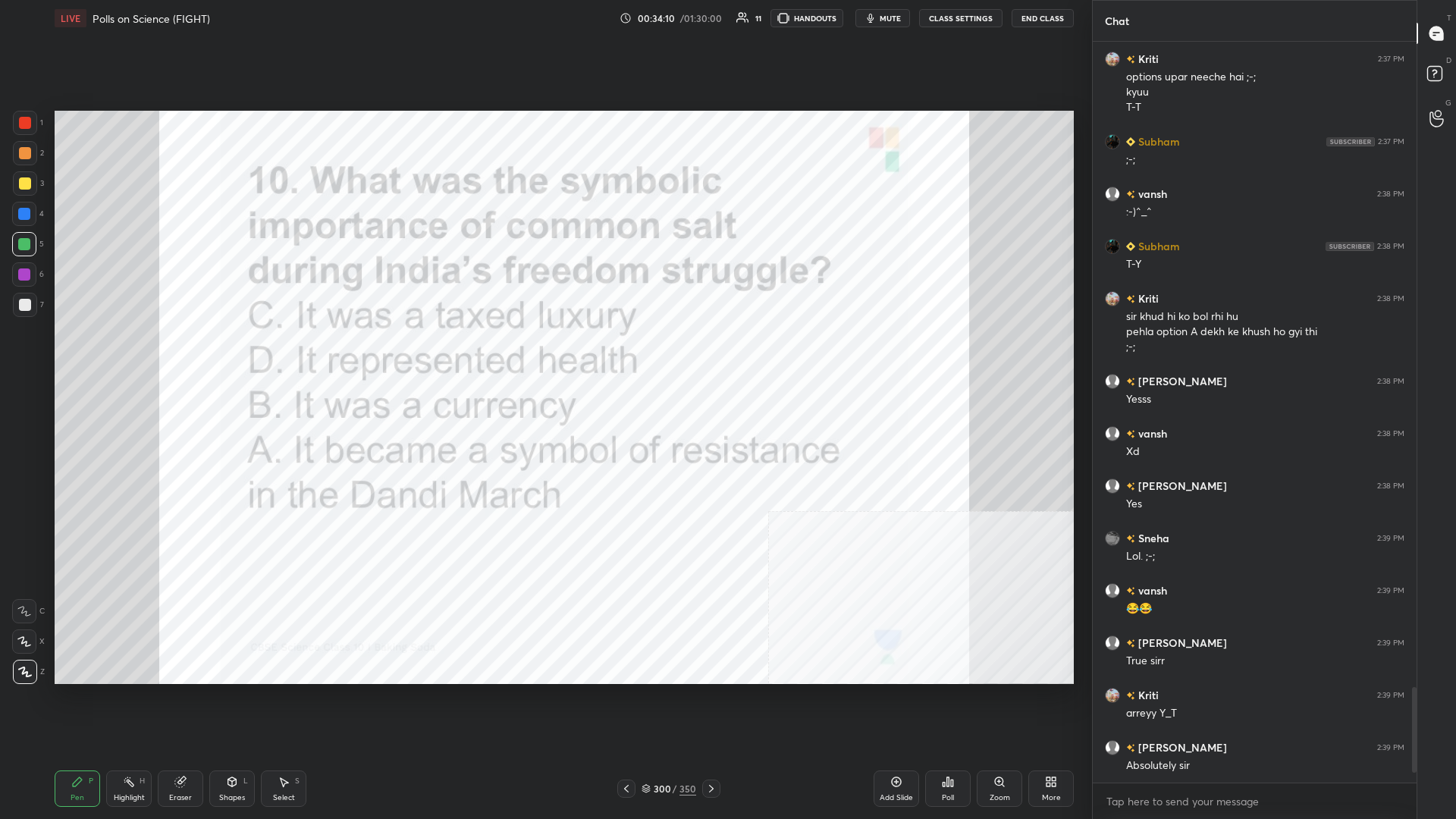
click at [544, 355] on img "grid" at bounding box center [854, 402] width 305 height 165
click at [544, 355] on div "Poll" at bounding box center [948, 788] width 45 height 36
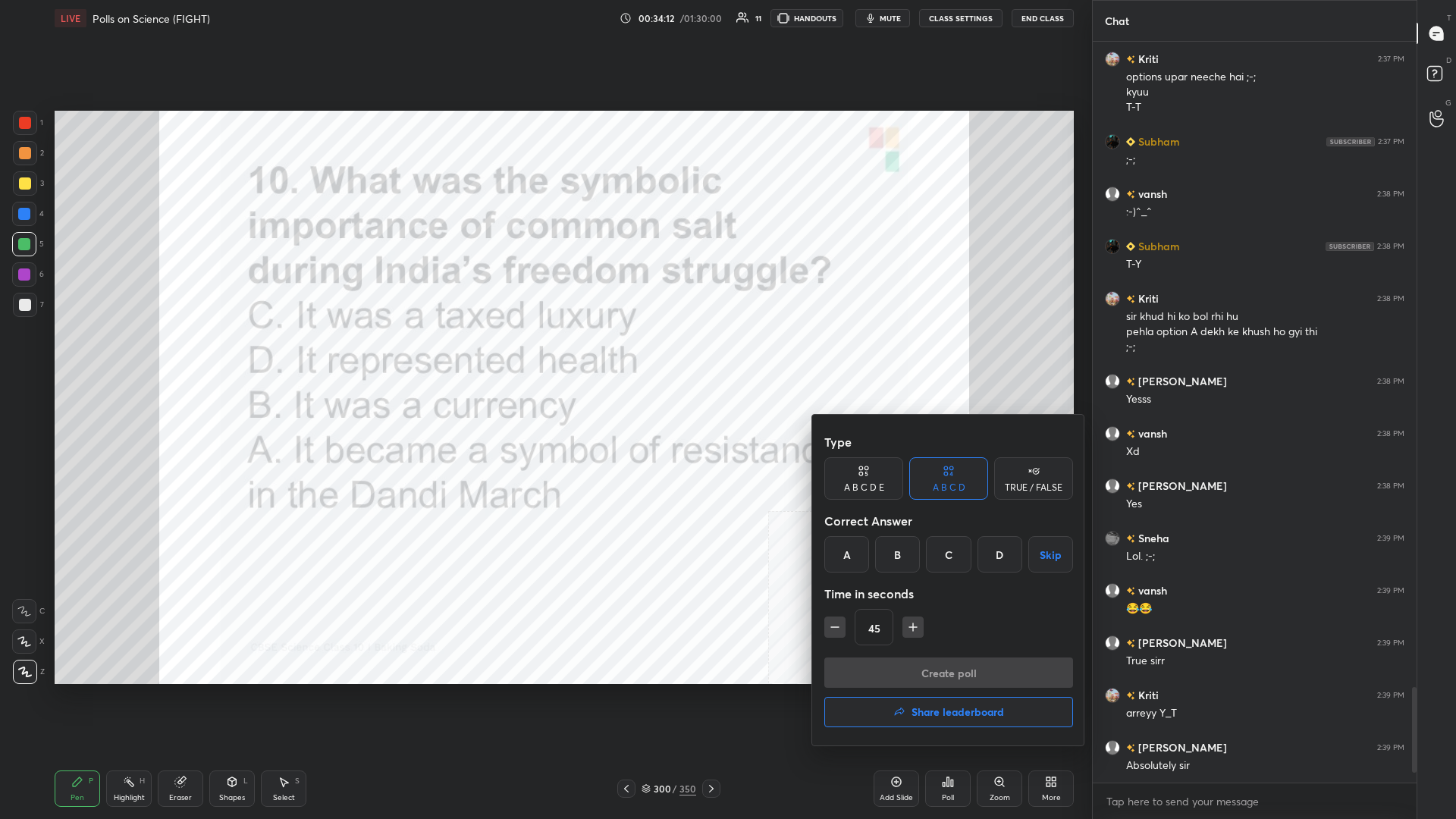
click at [544, 355] on div "A" at bounding box center [847, 554] width 45 height 36
click at [544, 355] on button "Create poll" at bounding box center [948, 672] width 248 height 30
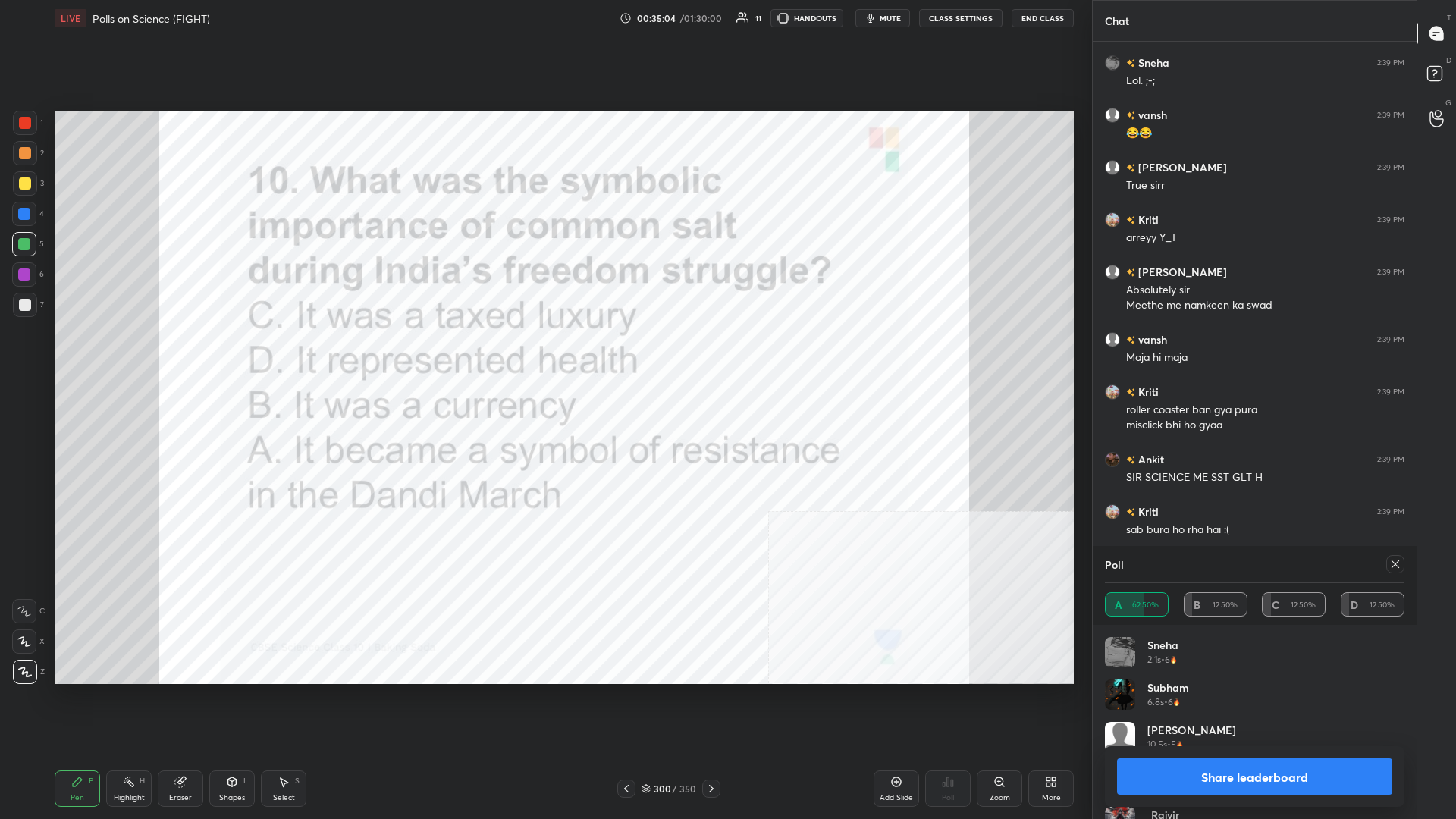
click at [544, 355] on button "Share leaderboard" at bounding box center [1255, 776] width 275 height 36
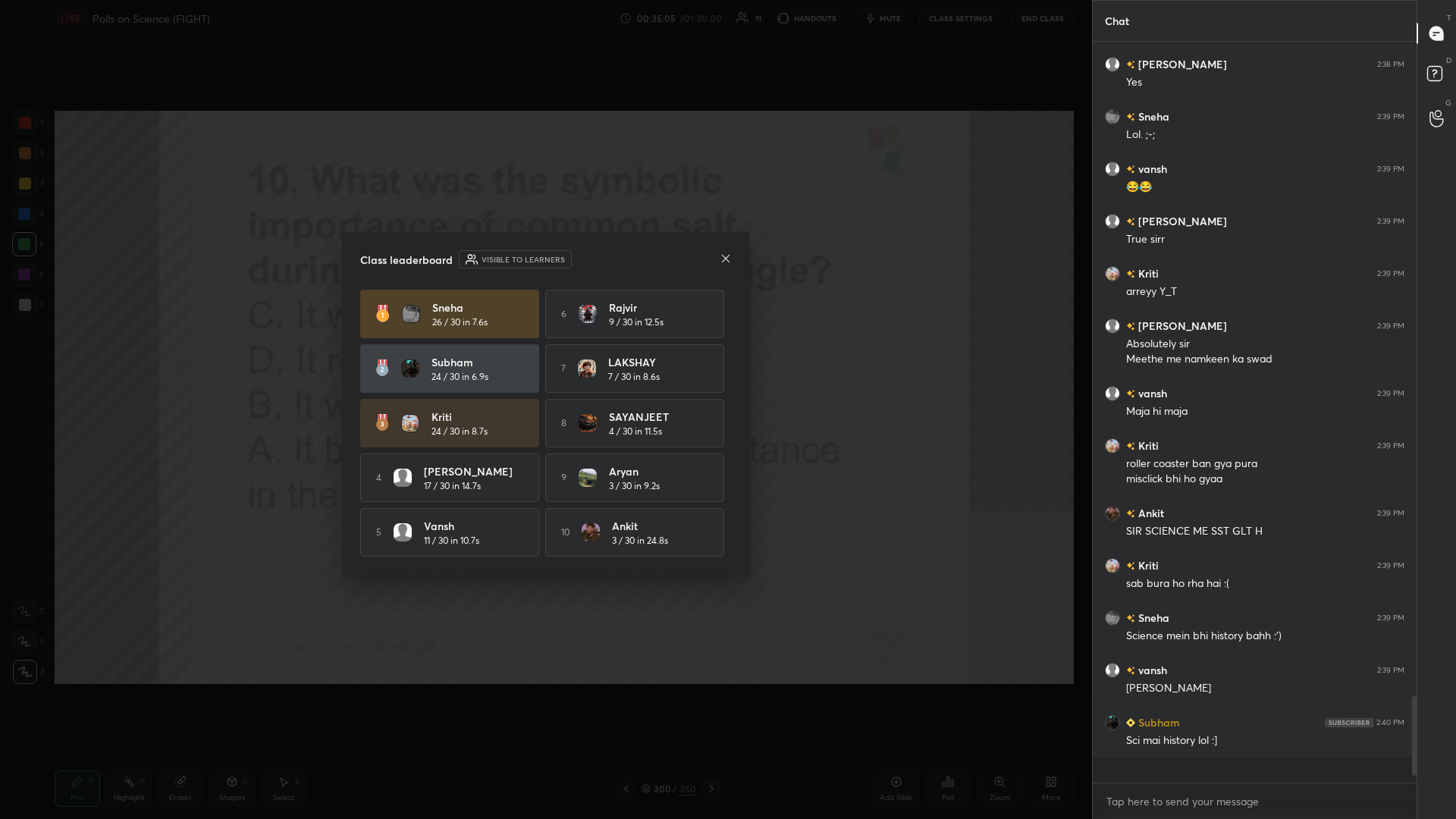
scroll to position [1, 1]
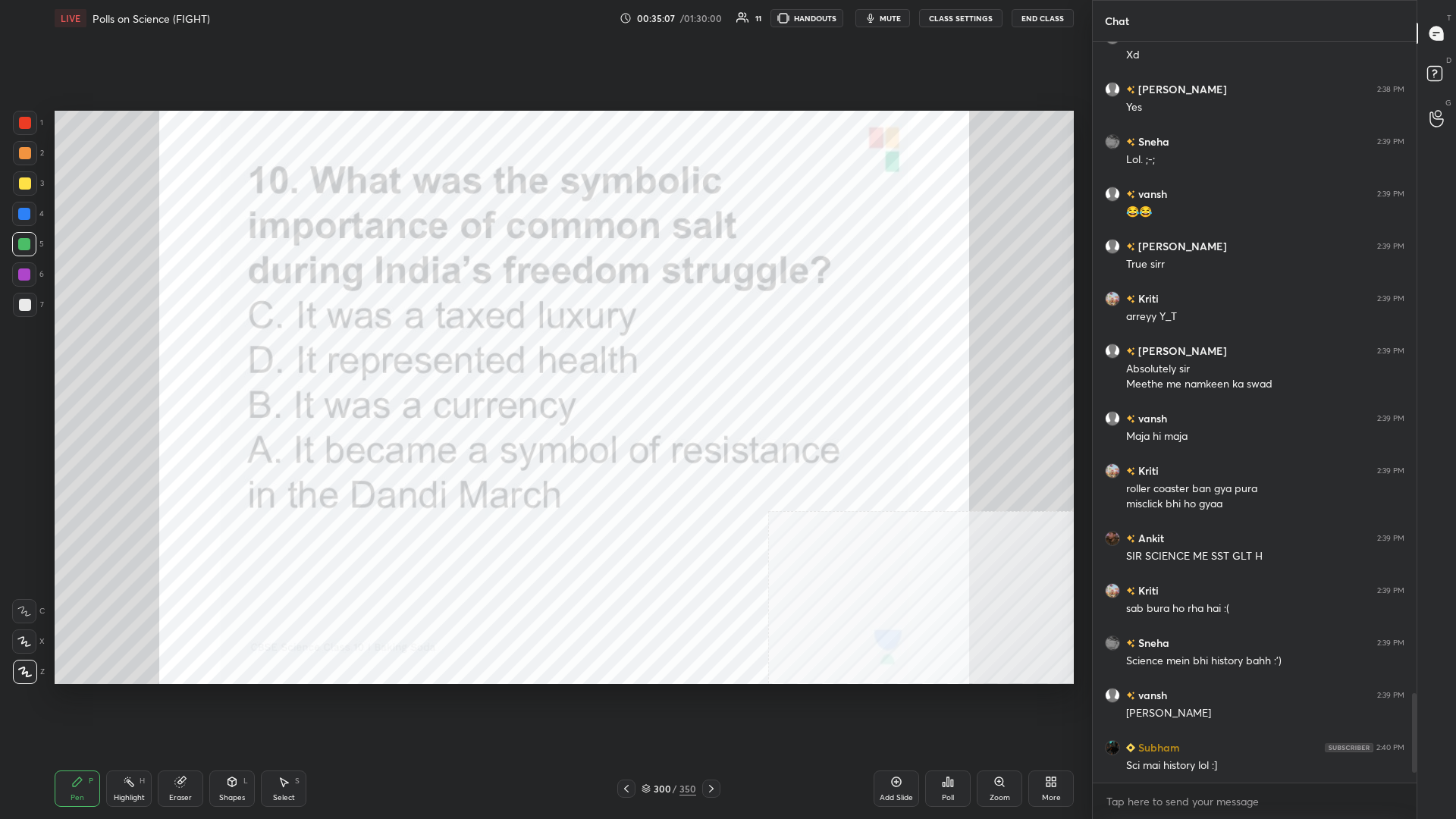
click at [544, 355] on div "300" at bounding box center [661, 789] width 15 height 9
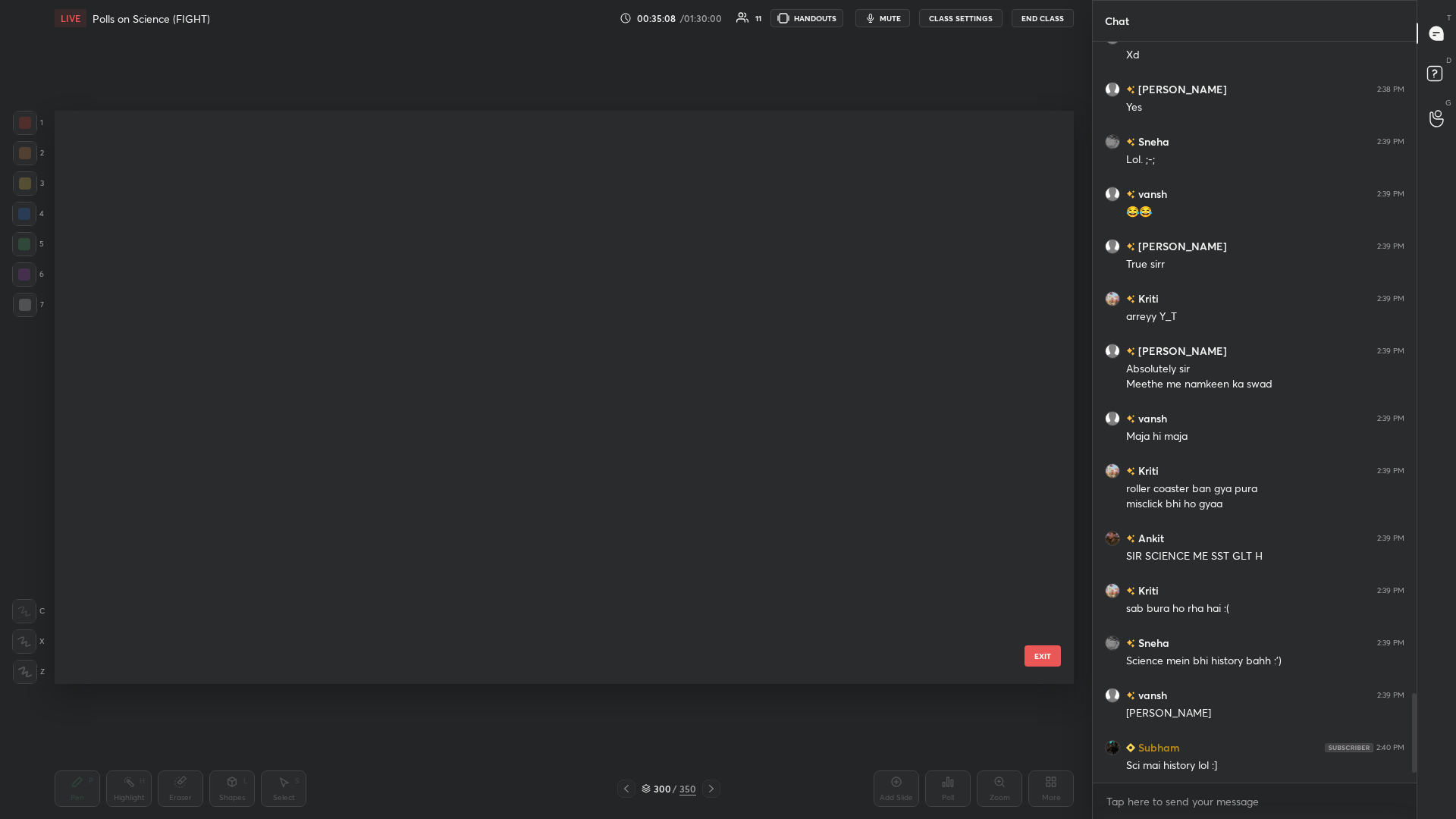
scroll to position [5442, 0]
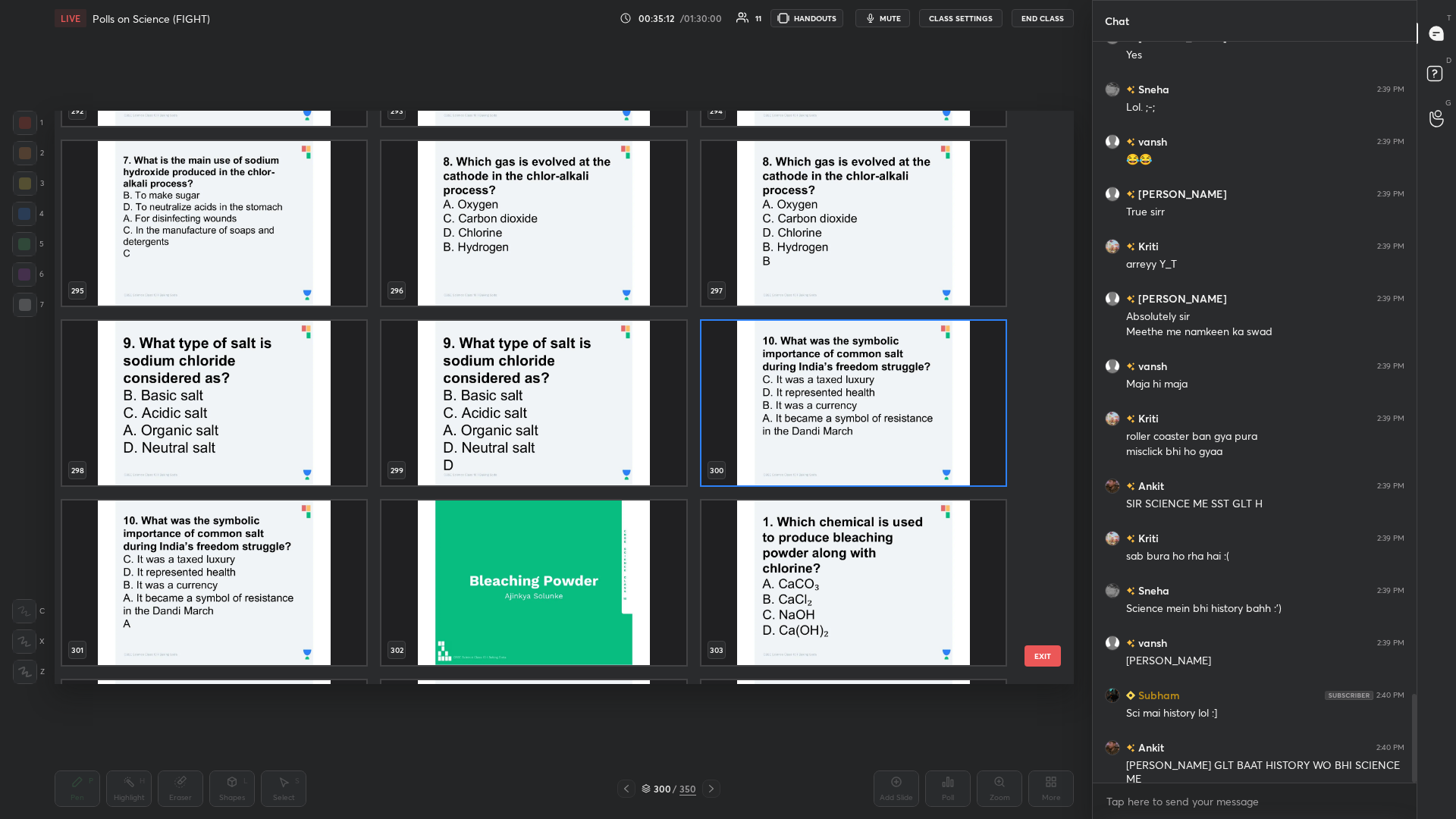
click at [544, 355] on img "grid" at bounding box center [854, 402] width 305 height 165
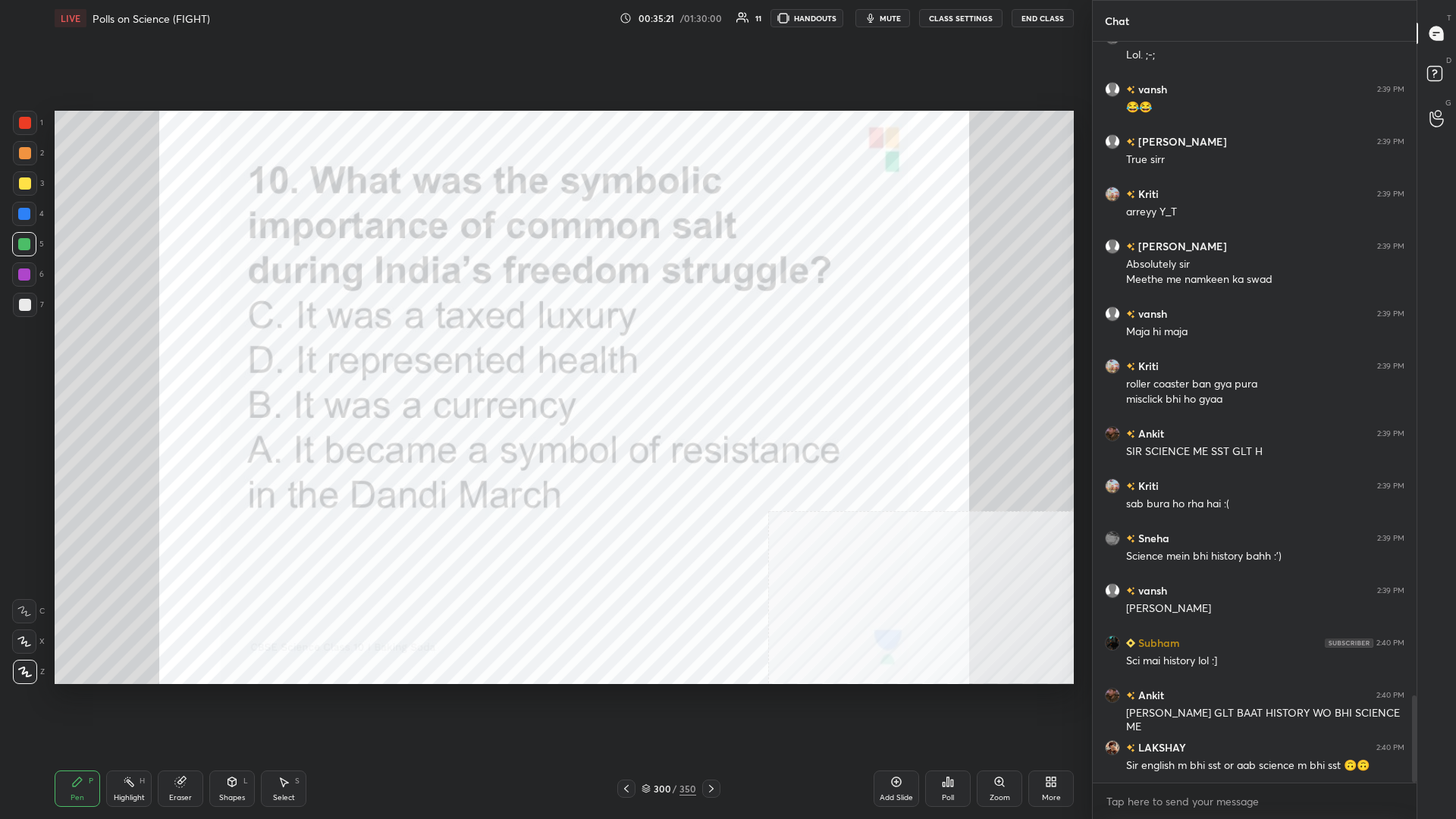
scroll to position [5546, 0]
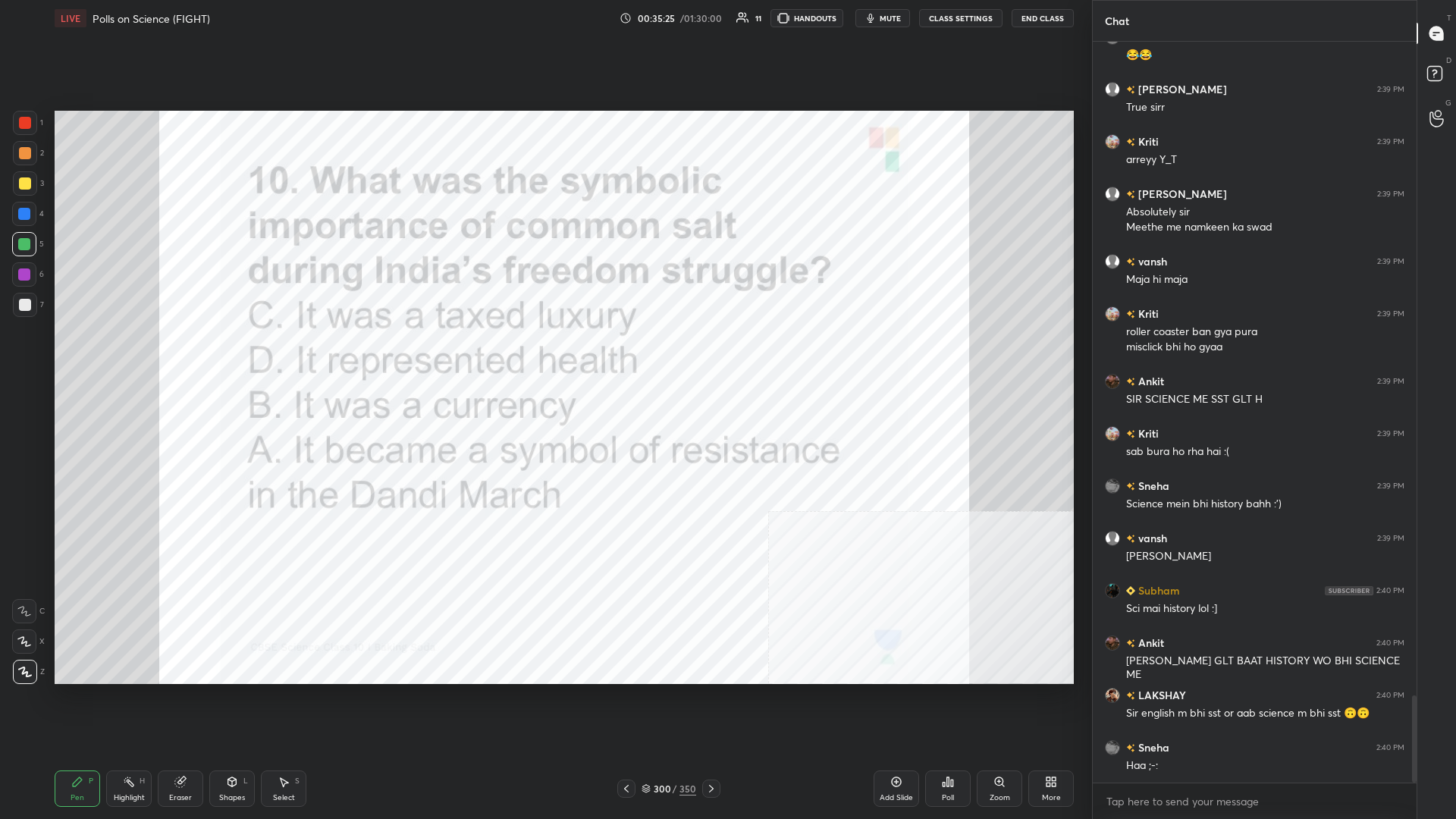
click at [544, 355] on div "300" at bounding box center [661, 789] width 15 height 9
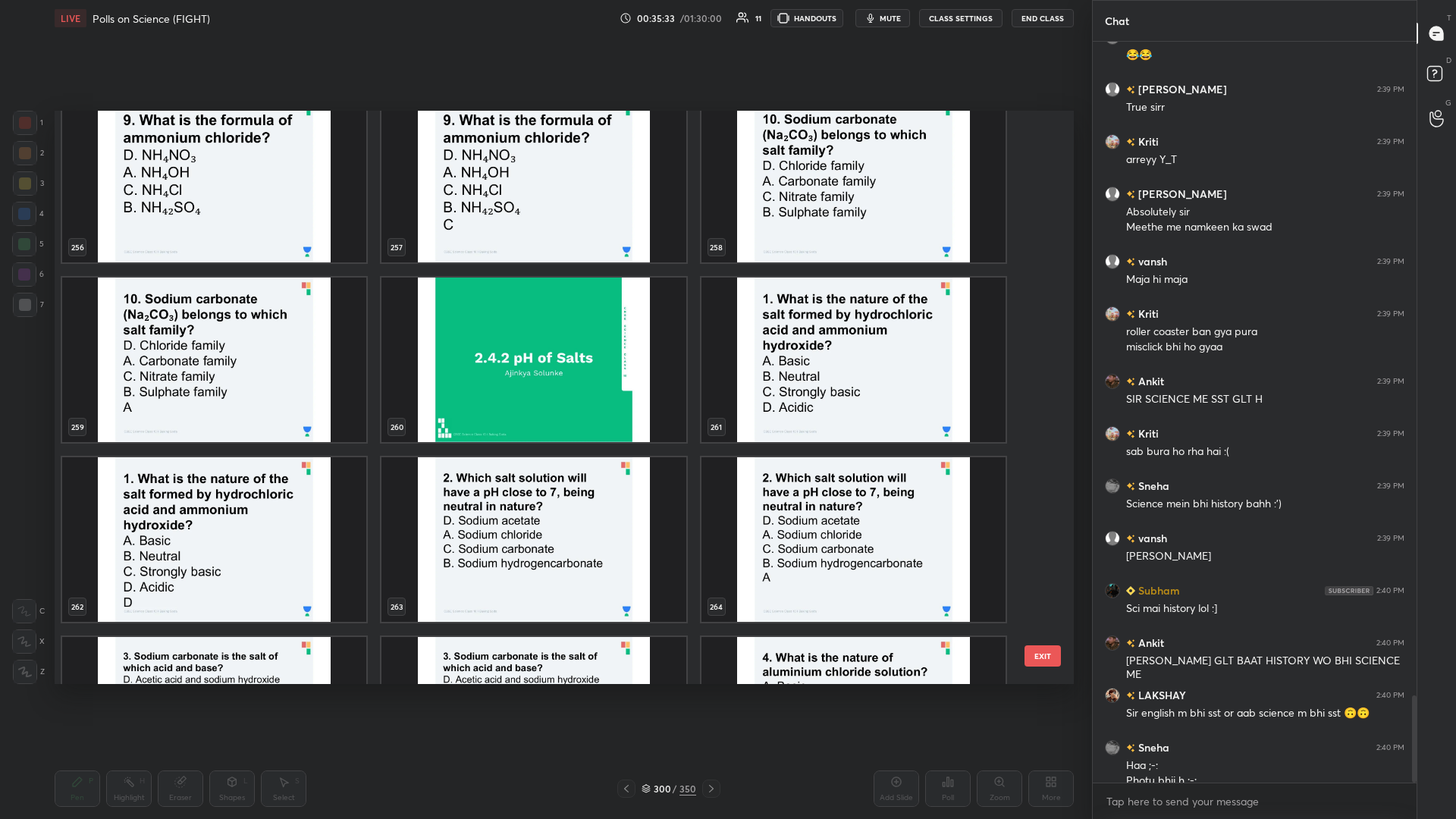
scroll to position [5561, 0]
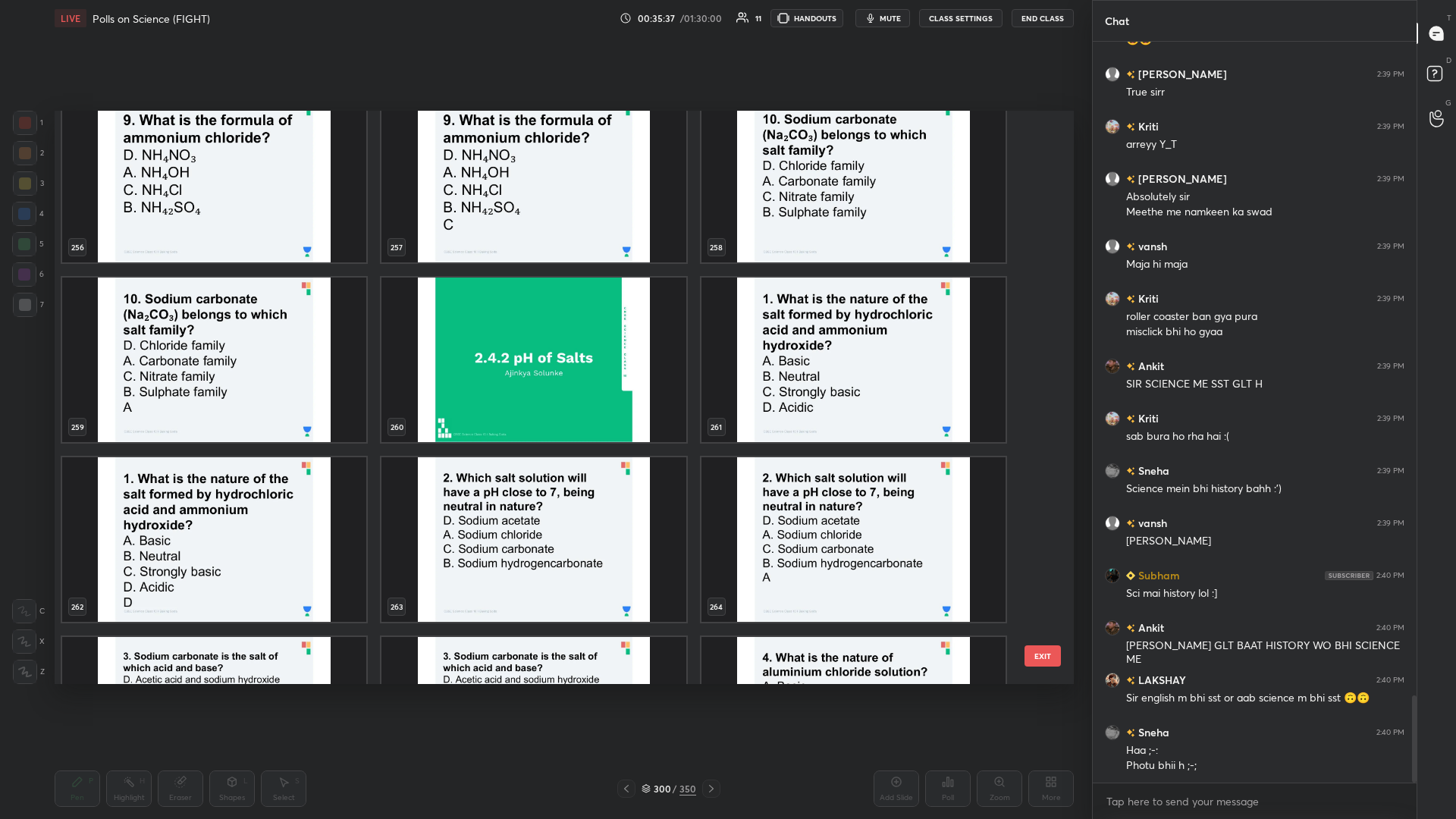
click at [544, 355] on img "grid" at bounding box center [854, 360] width 305 height 165
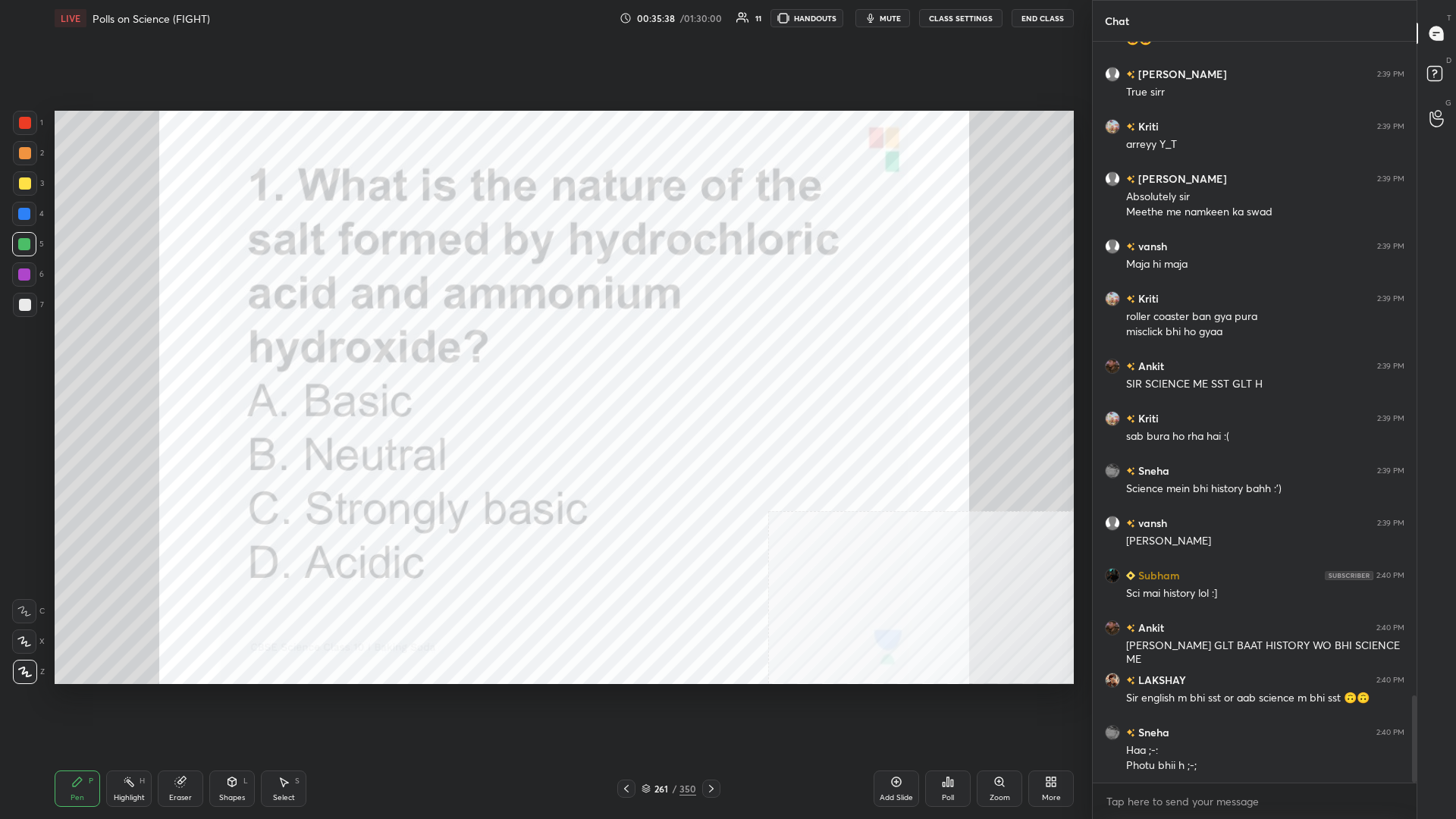
click at [544, 355] on div "Poll" at bounding box center [948, 788] width 45 height 36
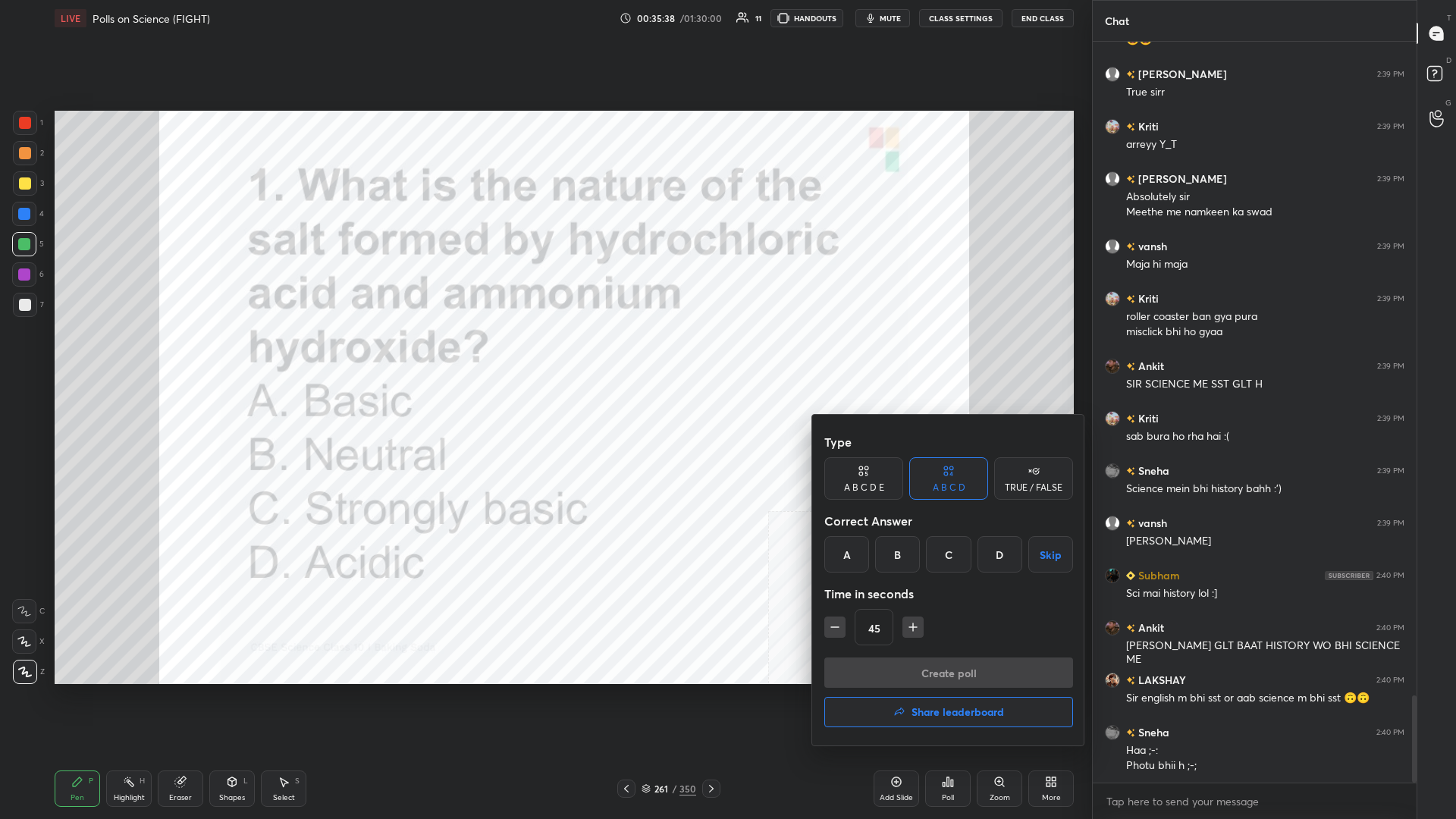
click at [544, 355] on div "D" at bounding box center [1000, 554] width 45 height 36
click at [544, 355] on button "Create poll" at bounding box center [948, 672] width 248 height 30
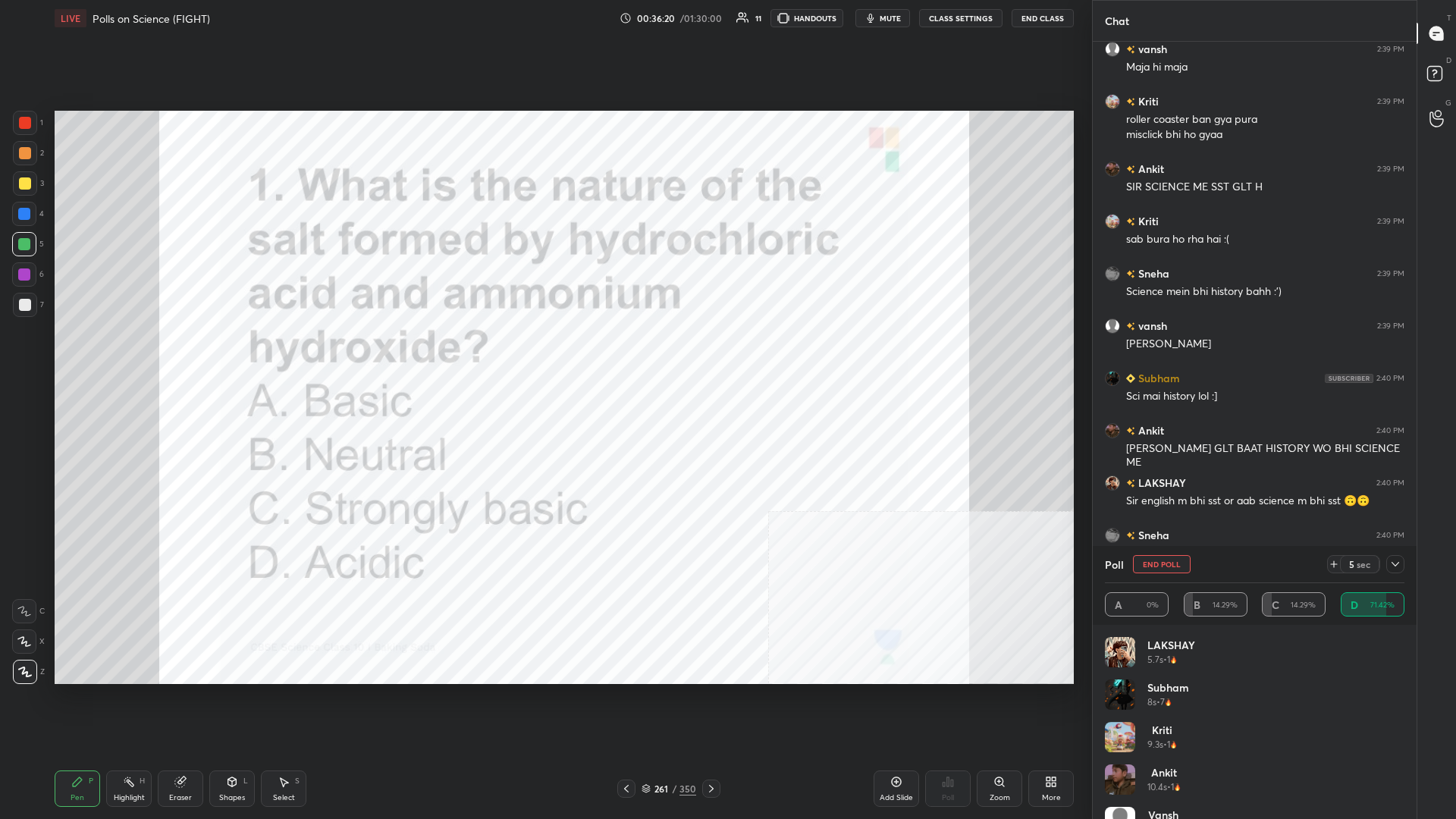
scroll to position [5811, 0]
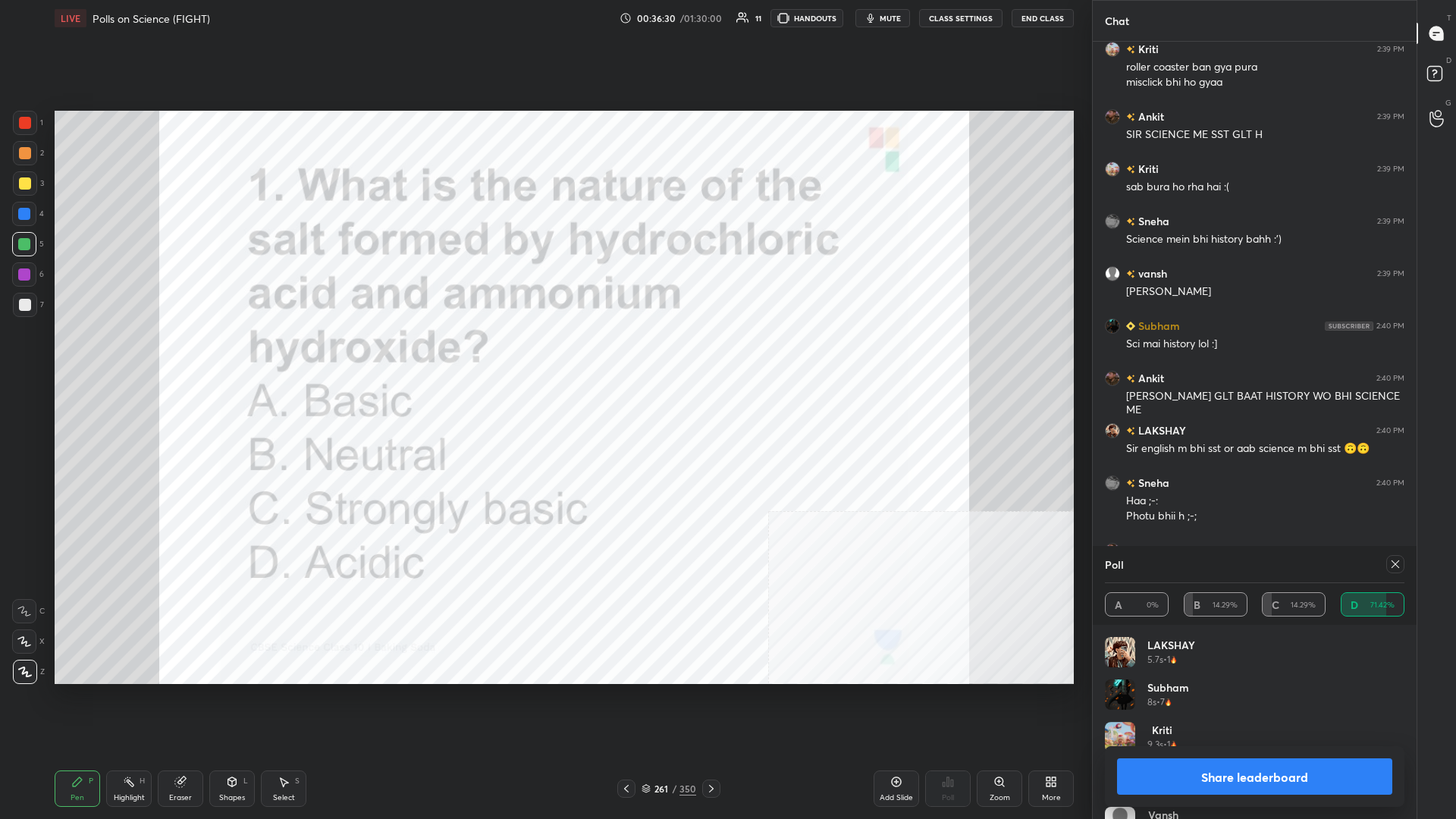
click at [544, 355] on button "Share leaderboard" at bounding box center [1255, 776] width 275 height 36
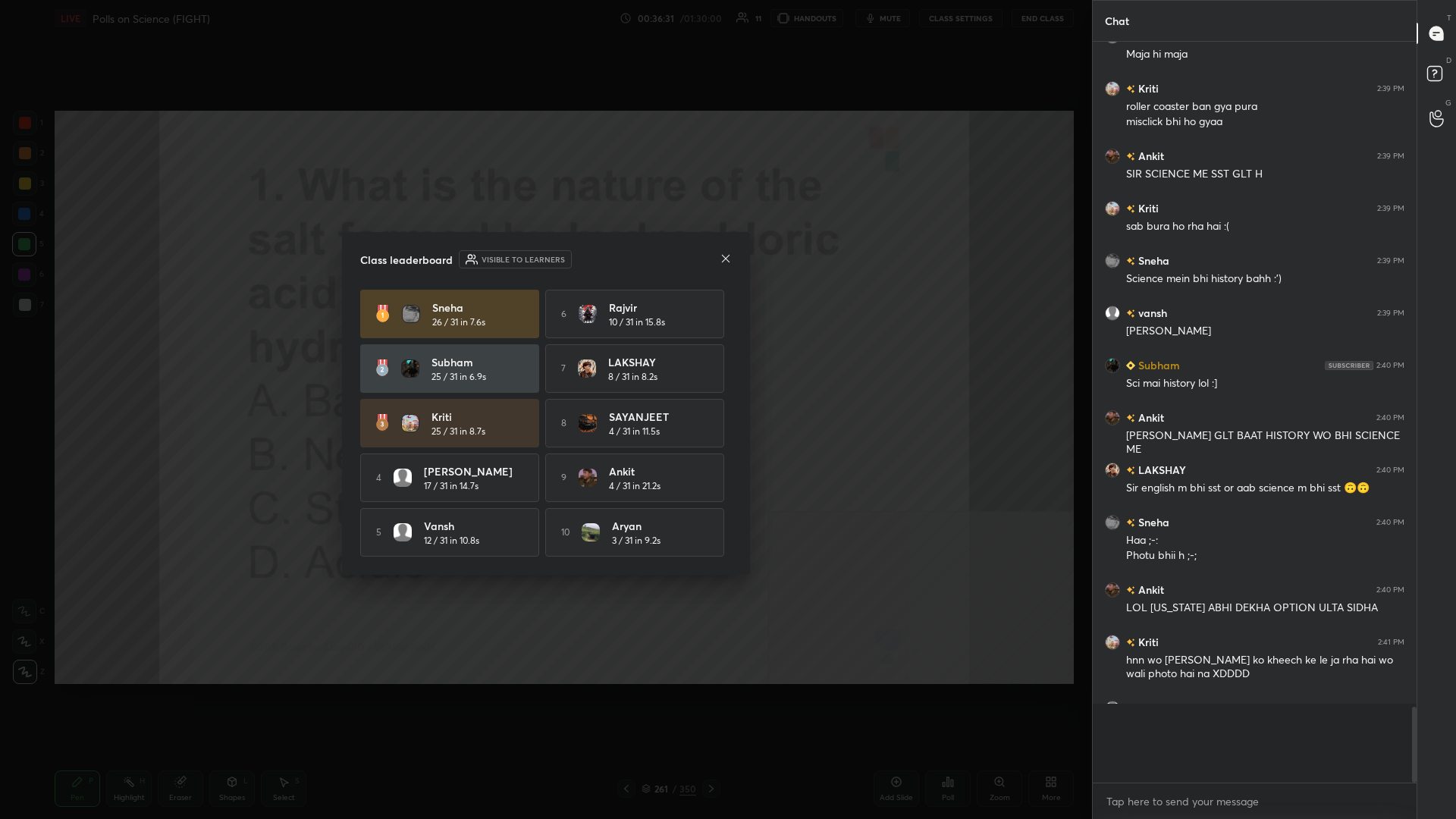
scroll to position [0, 1]
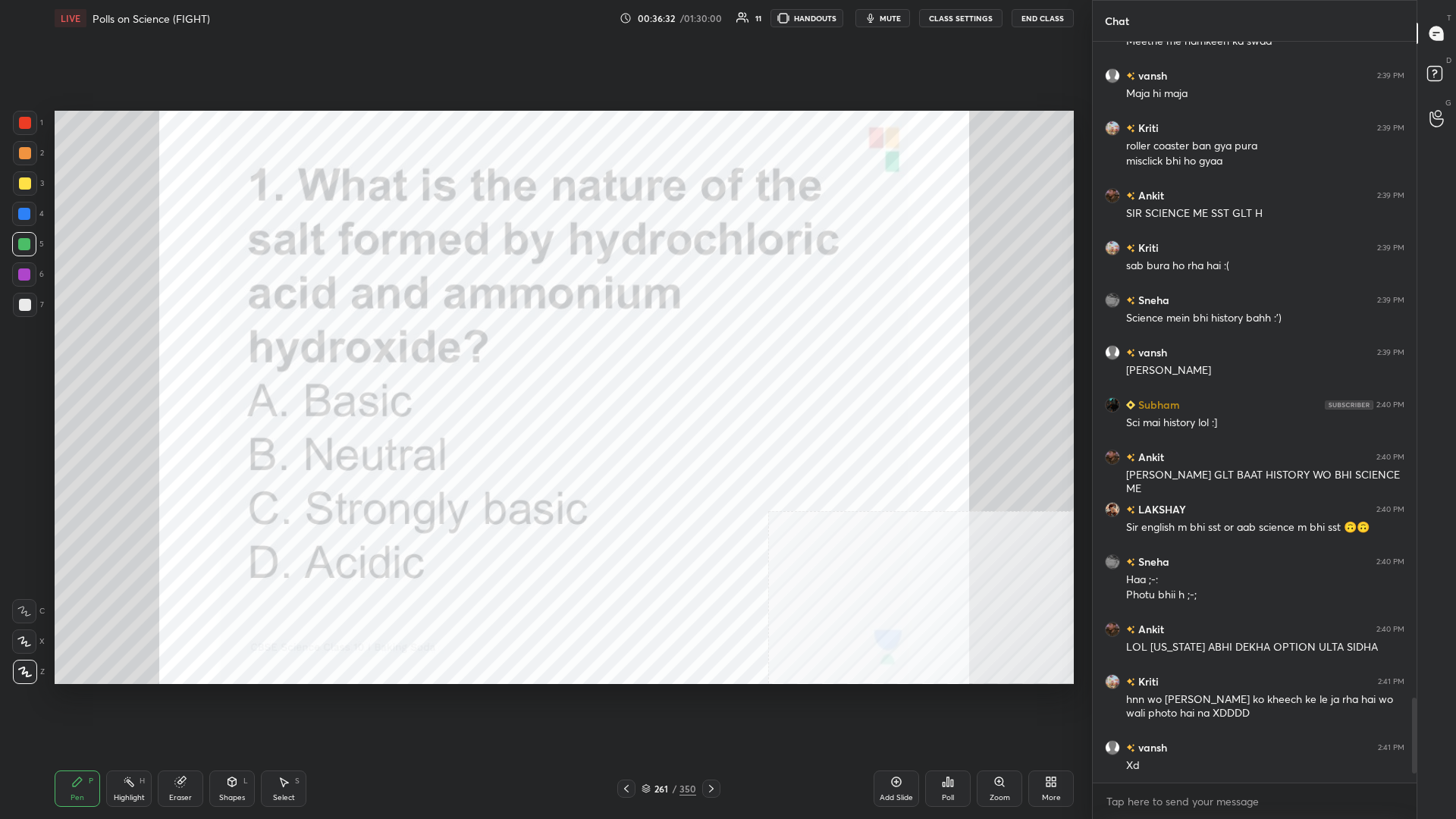
click at [544, 355] on div "261 / 350" at bounding box center [669, 788] width 54 height 13
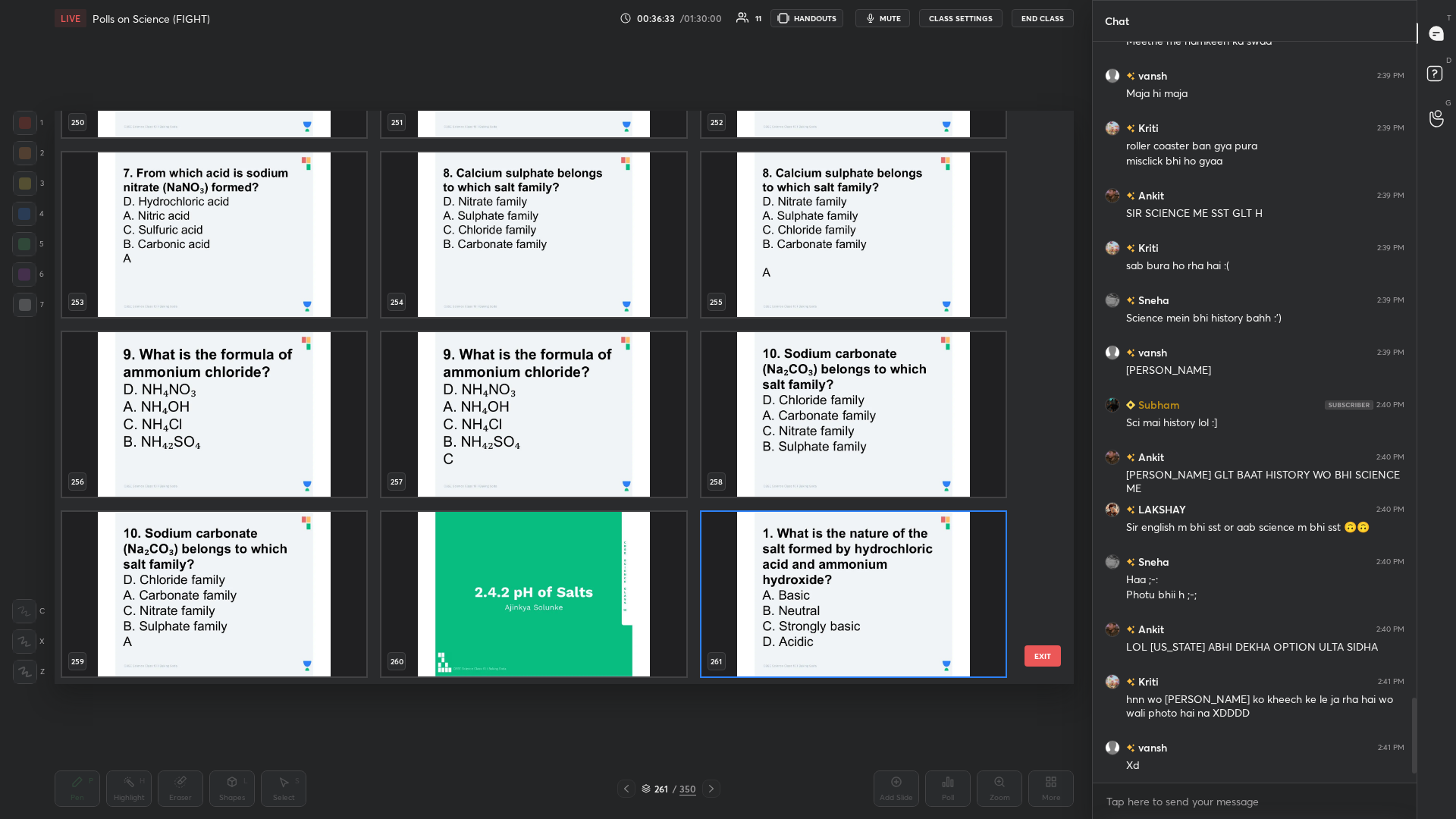
scroll to position [15347, 0]
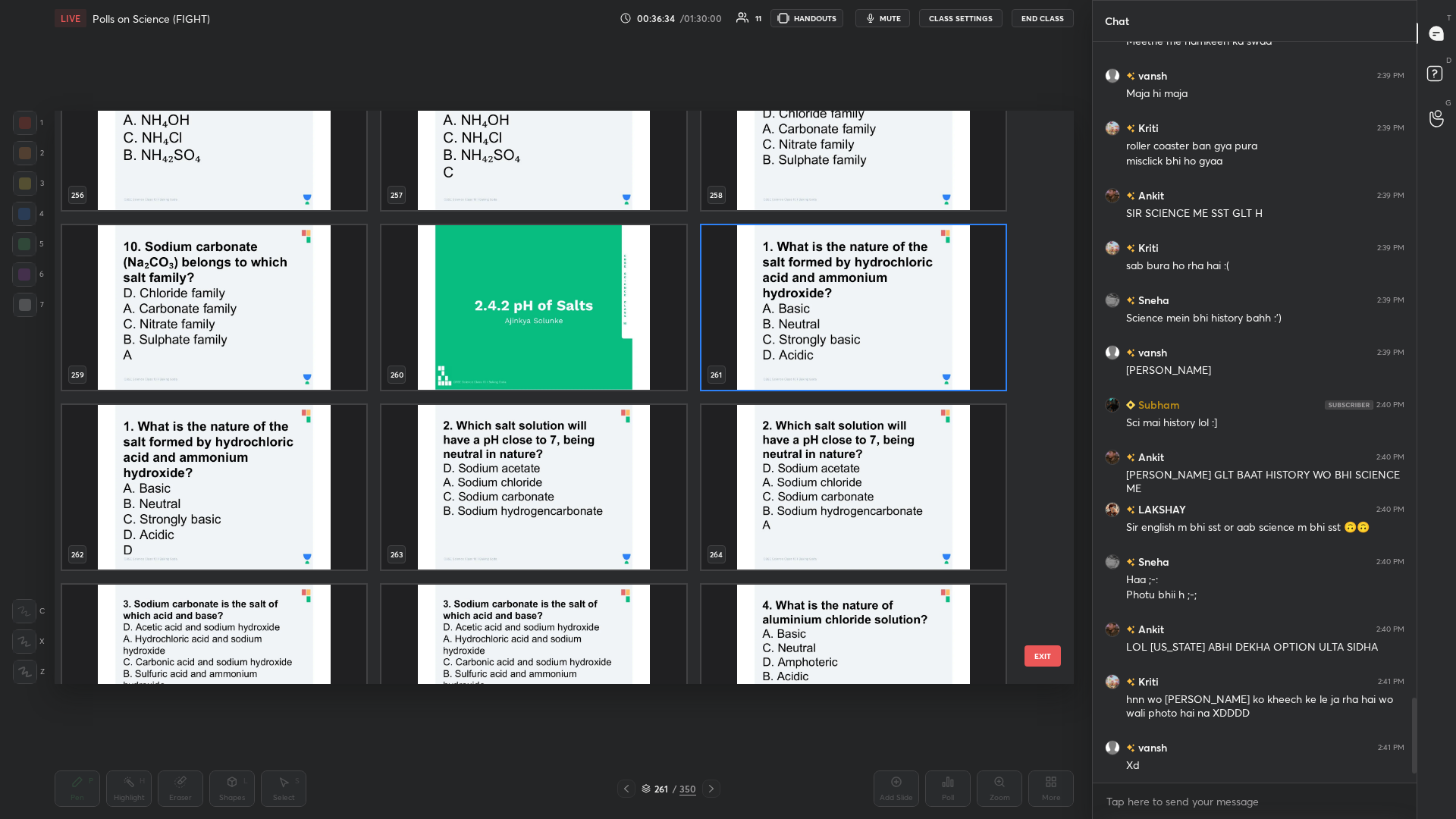
click at [544, 355] on img "grid" at bounding box center [533, 487] width 305 height 165
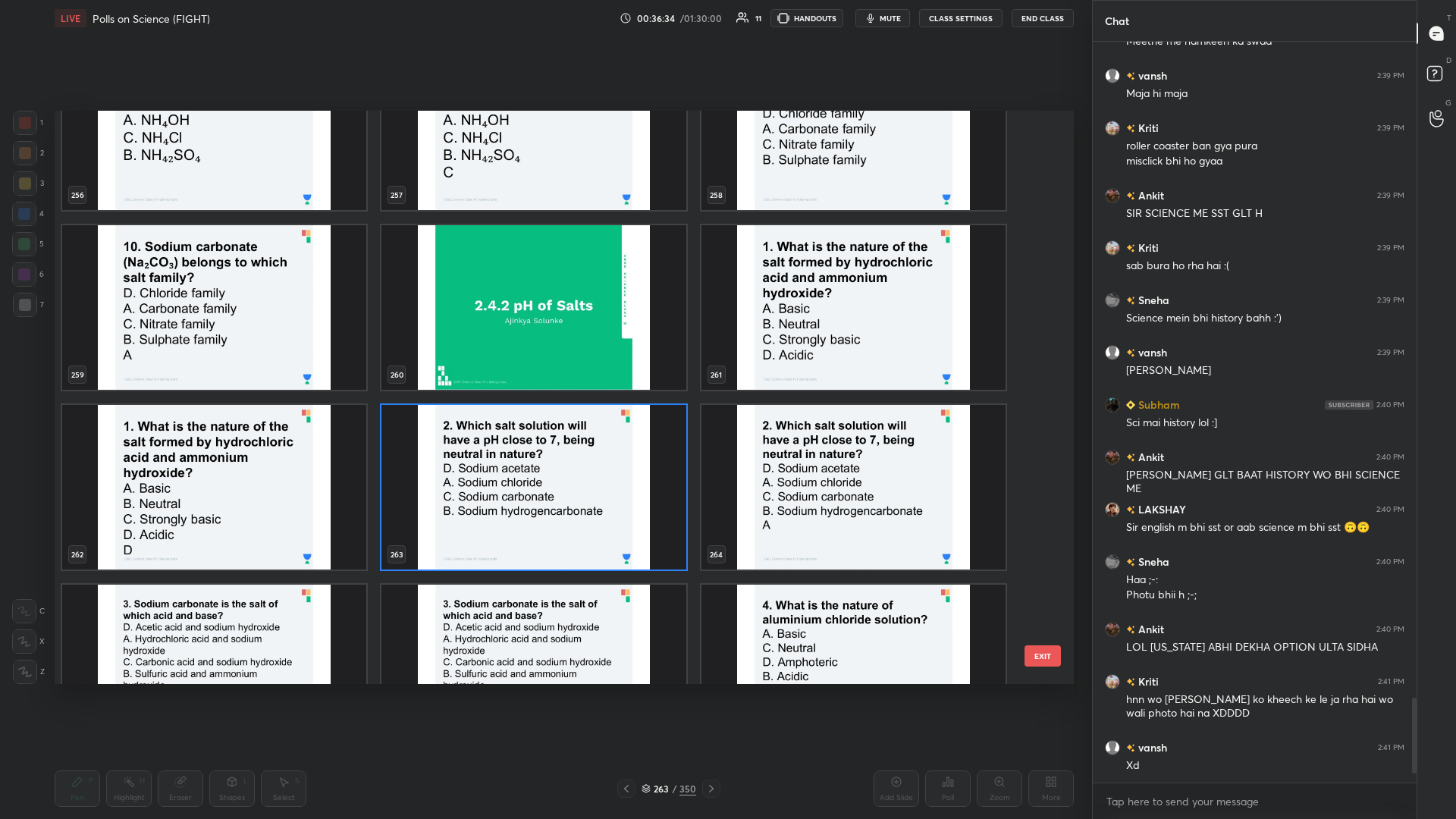
click at [544, 355] on img "grid" at bounding box center [533, 487] width 305 height 165
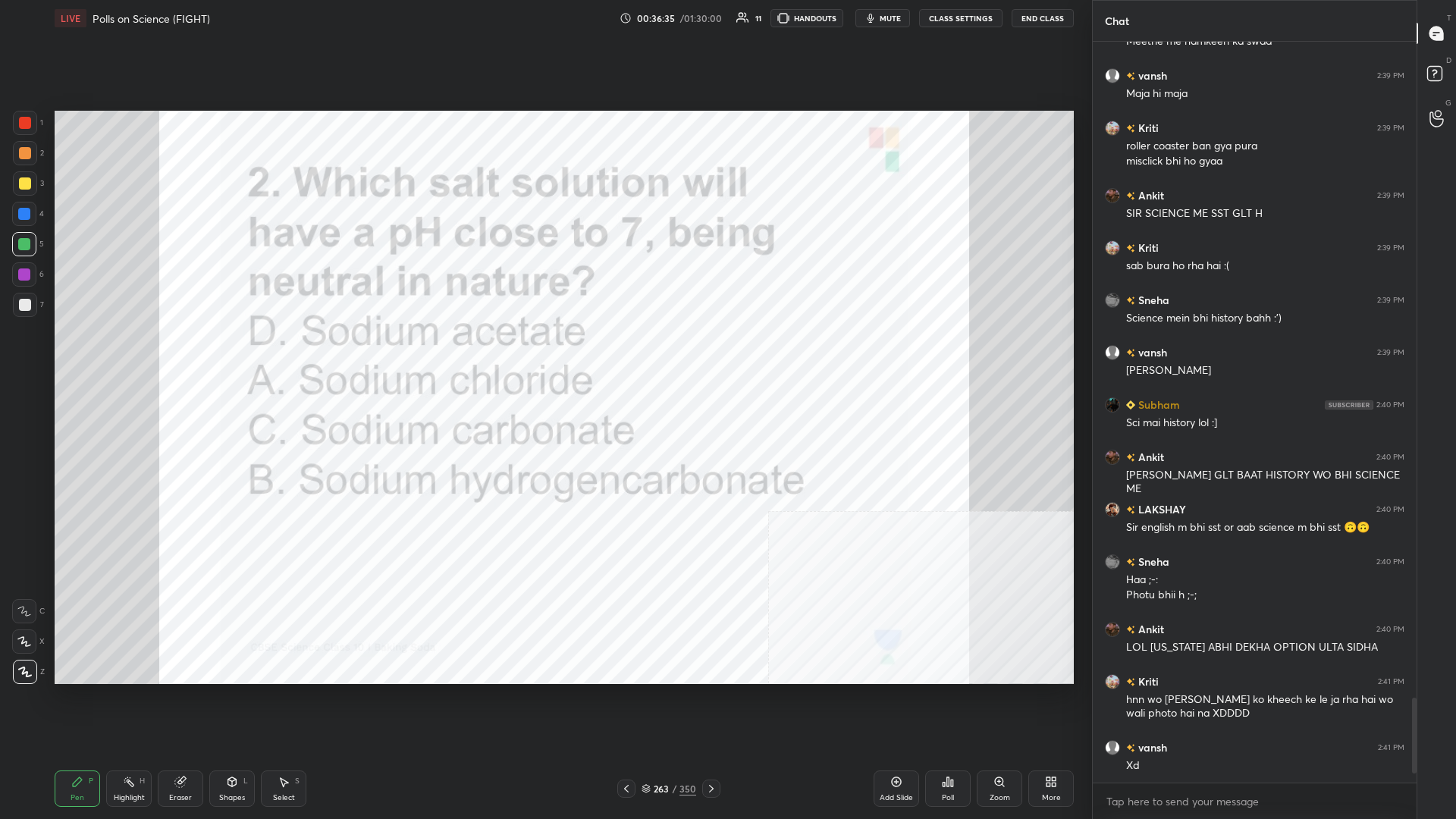
click at [544, 355] on div "Poll" at bounding box center [948, 798] width 12 height 8
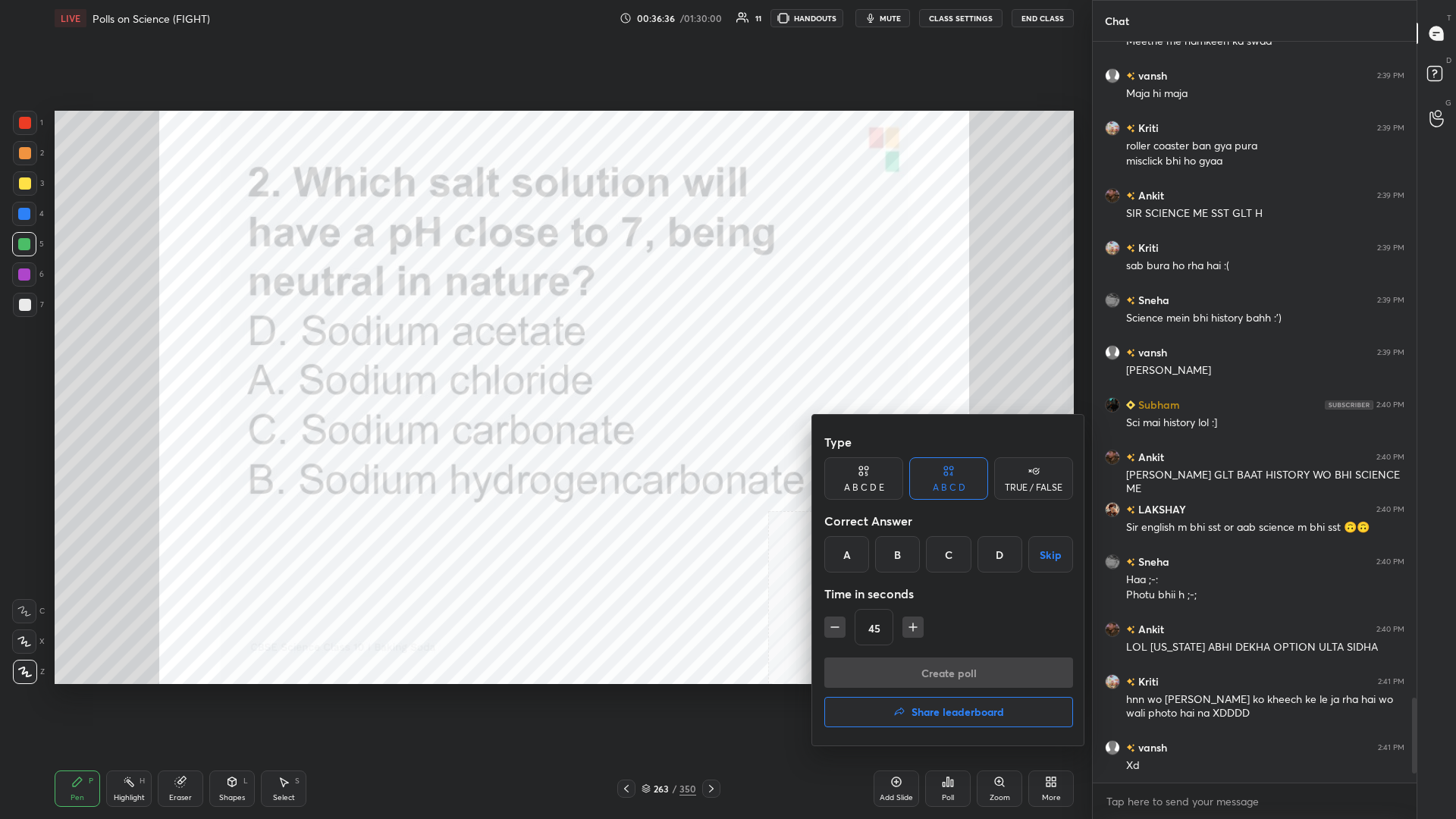
click at [544, 355] on div "A" at bounding box center [847, 554] width 45 height 36
click at [544, 355] on button "Create poll" at bounding box center [948, 672] width 248 height 30
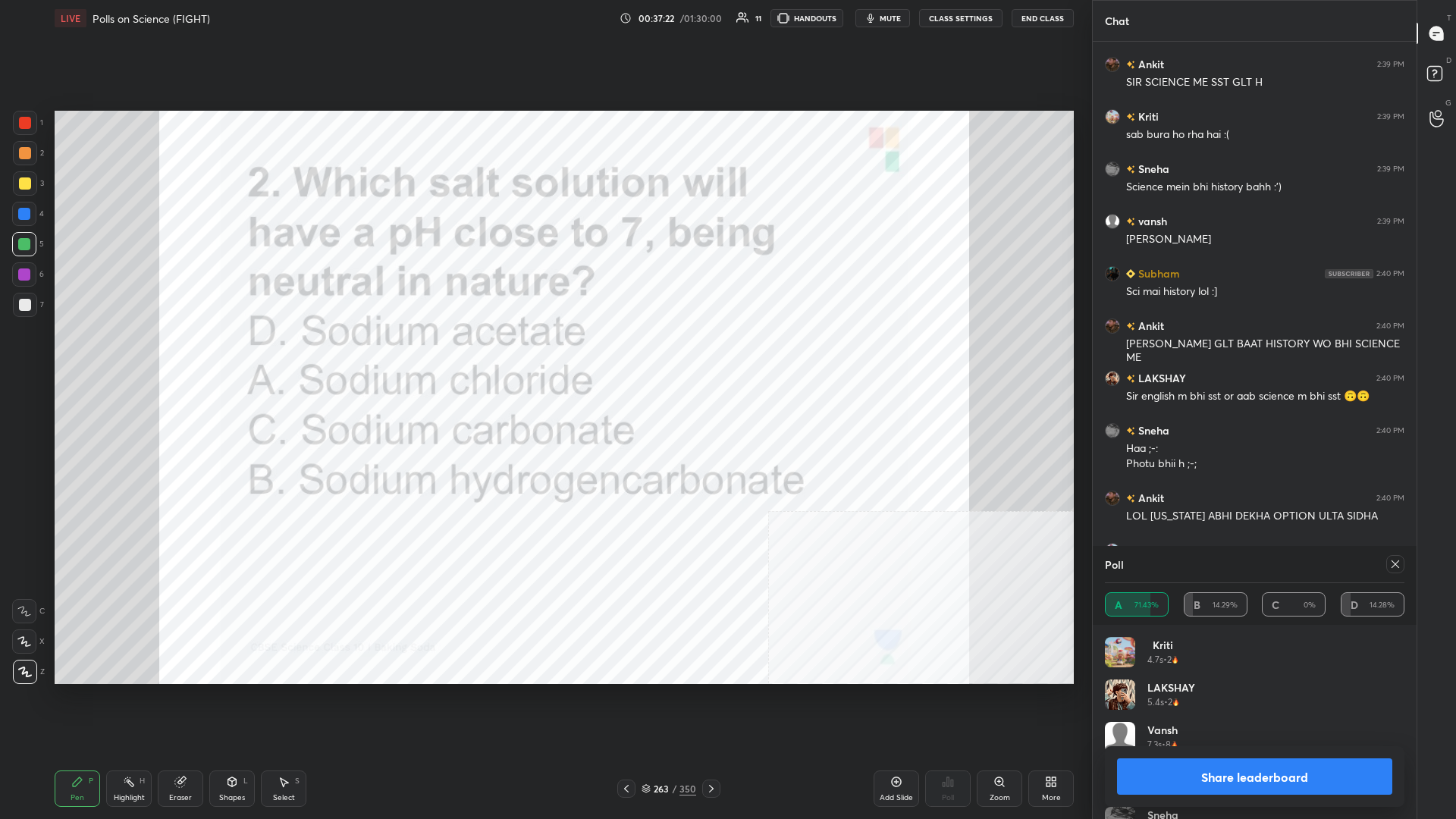
scroll to position [5915, 0]
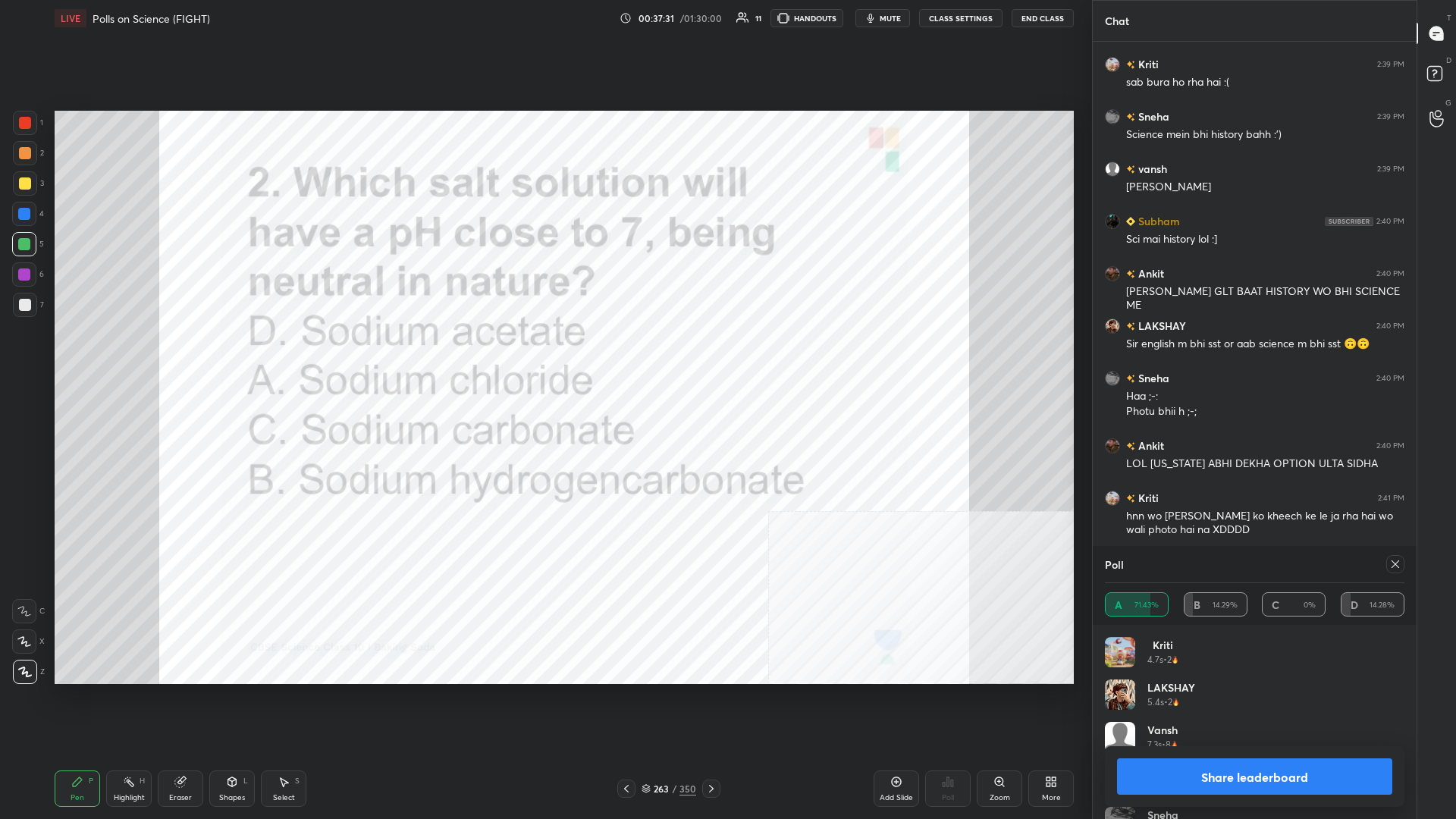
click at [544, 355] on button "Share leaderboard" at bounding box center [1255, 776] width 275 height 36
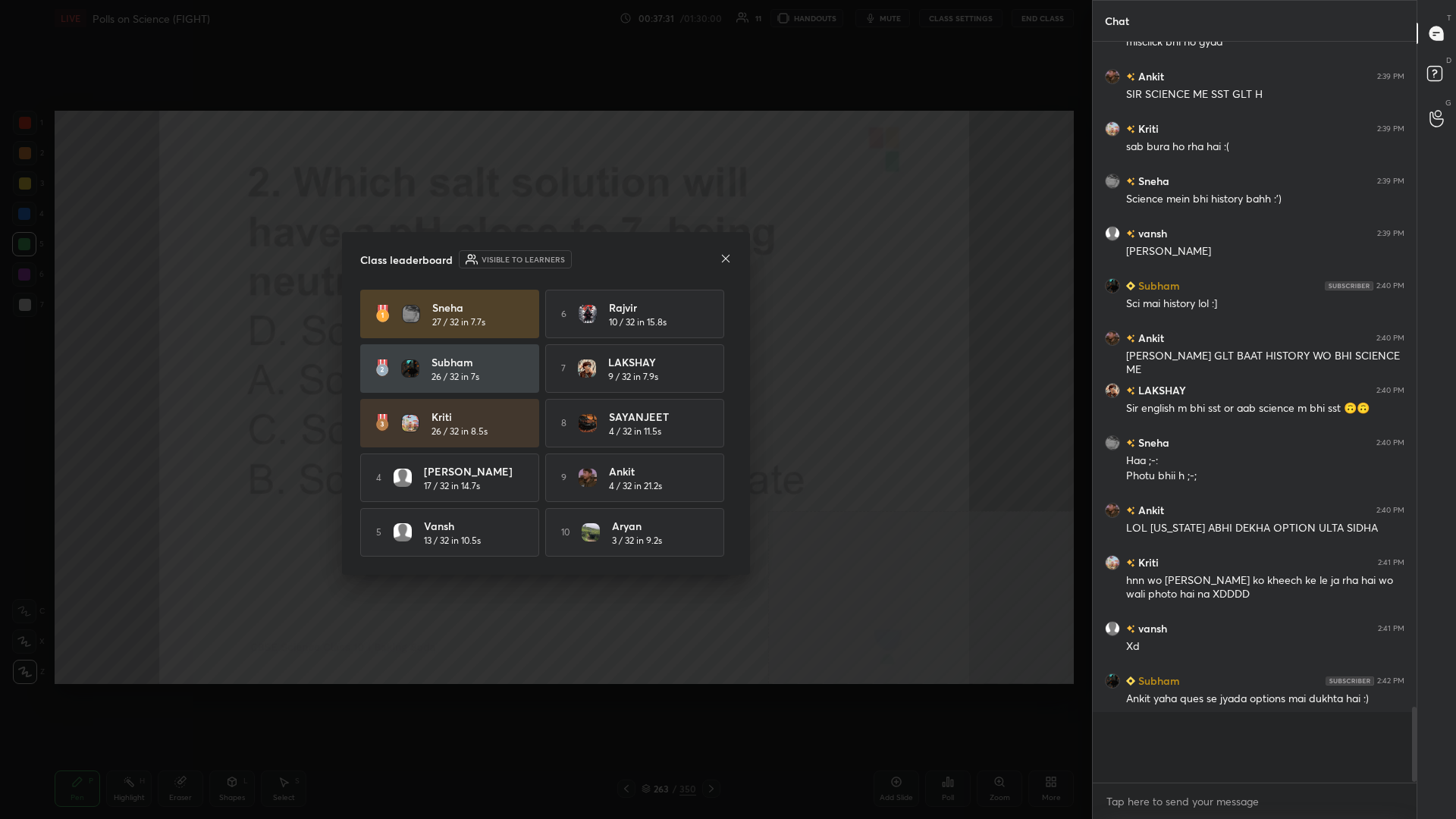
scroll to position [0, 1]
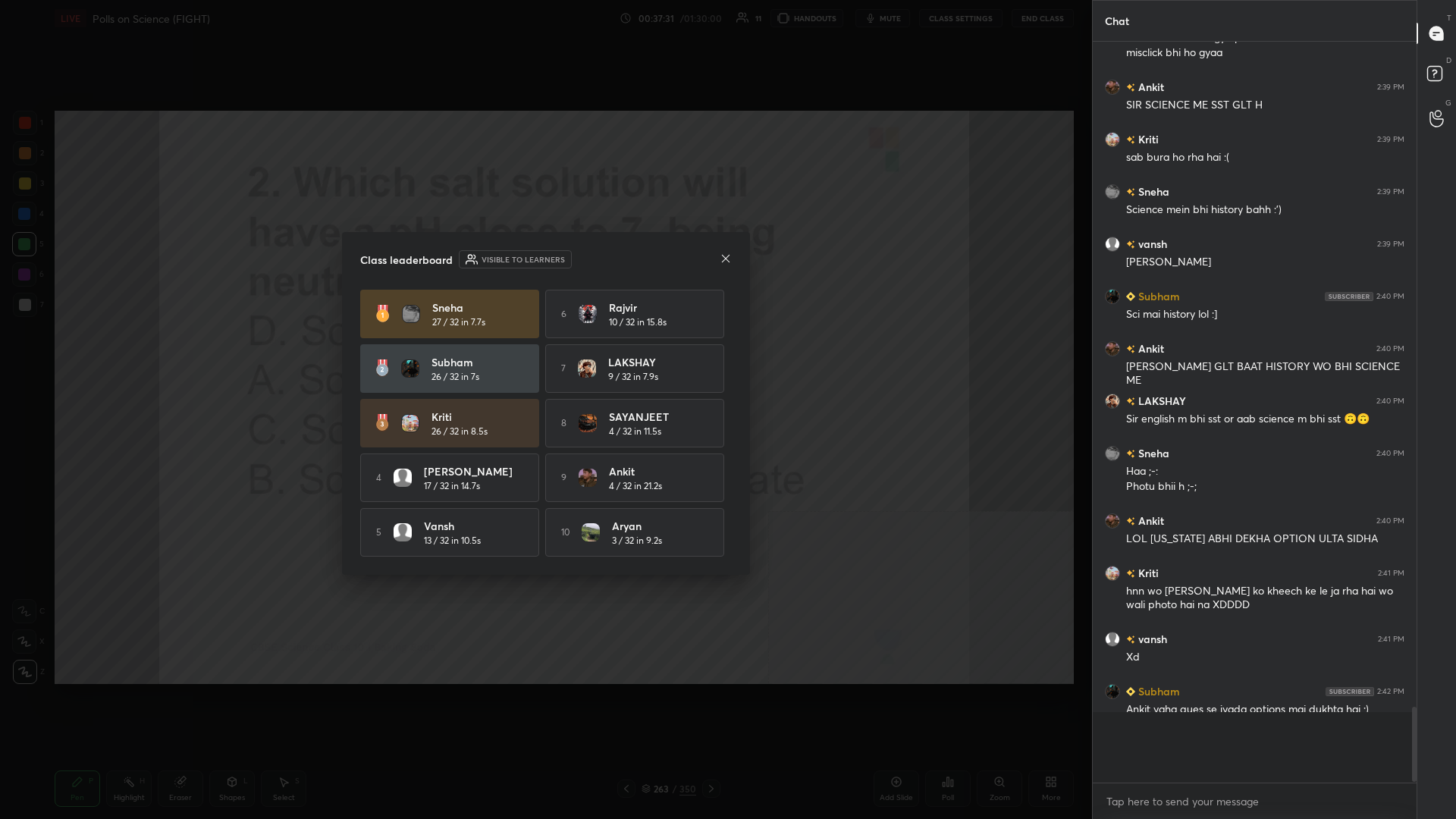
click at [388, 355] on div "4 Daniel 17 / 32 in 14.7s" at bounding box center [450, 477] width 179 height 49
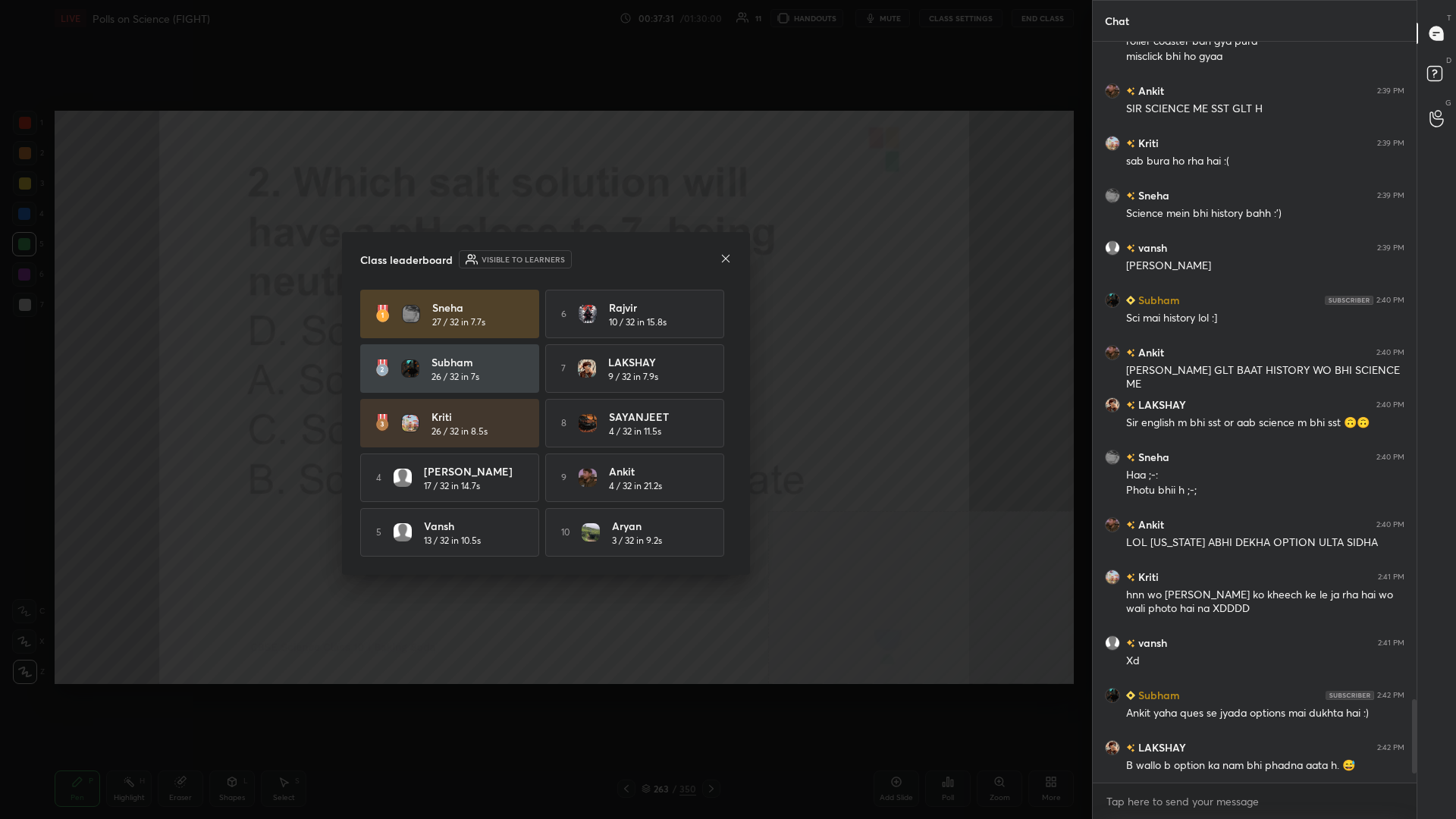
scroll to position [1, 1]
drag, startPoint x: 211, startPoint y: 490, endPoint x: 211, endPoint y: 482, distance: 8.0
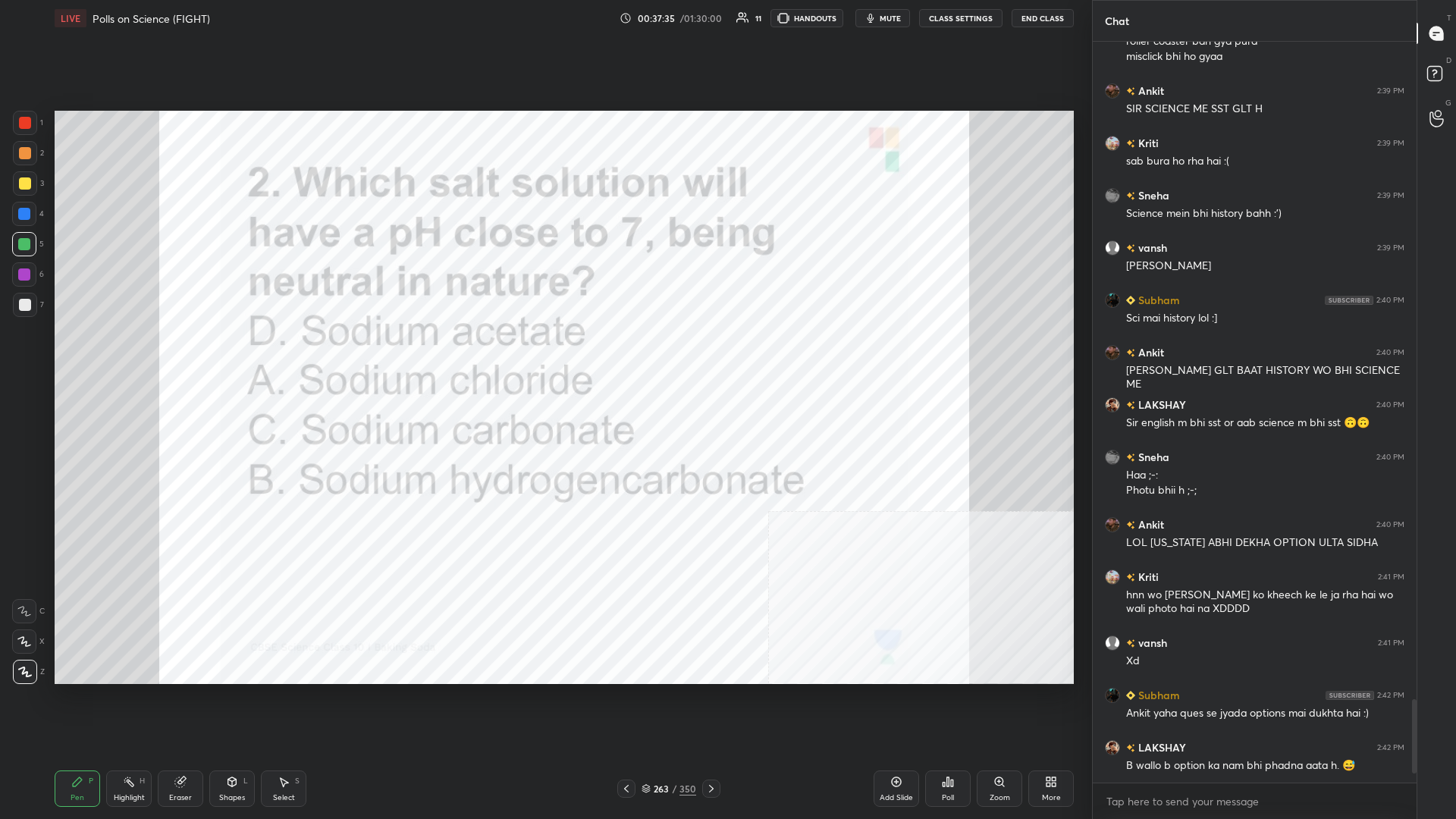
click at [544, 355] on div "263" at bounding box center [661, 789] width 15 height 9
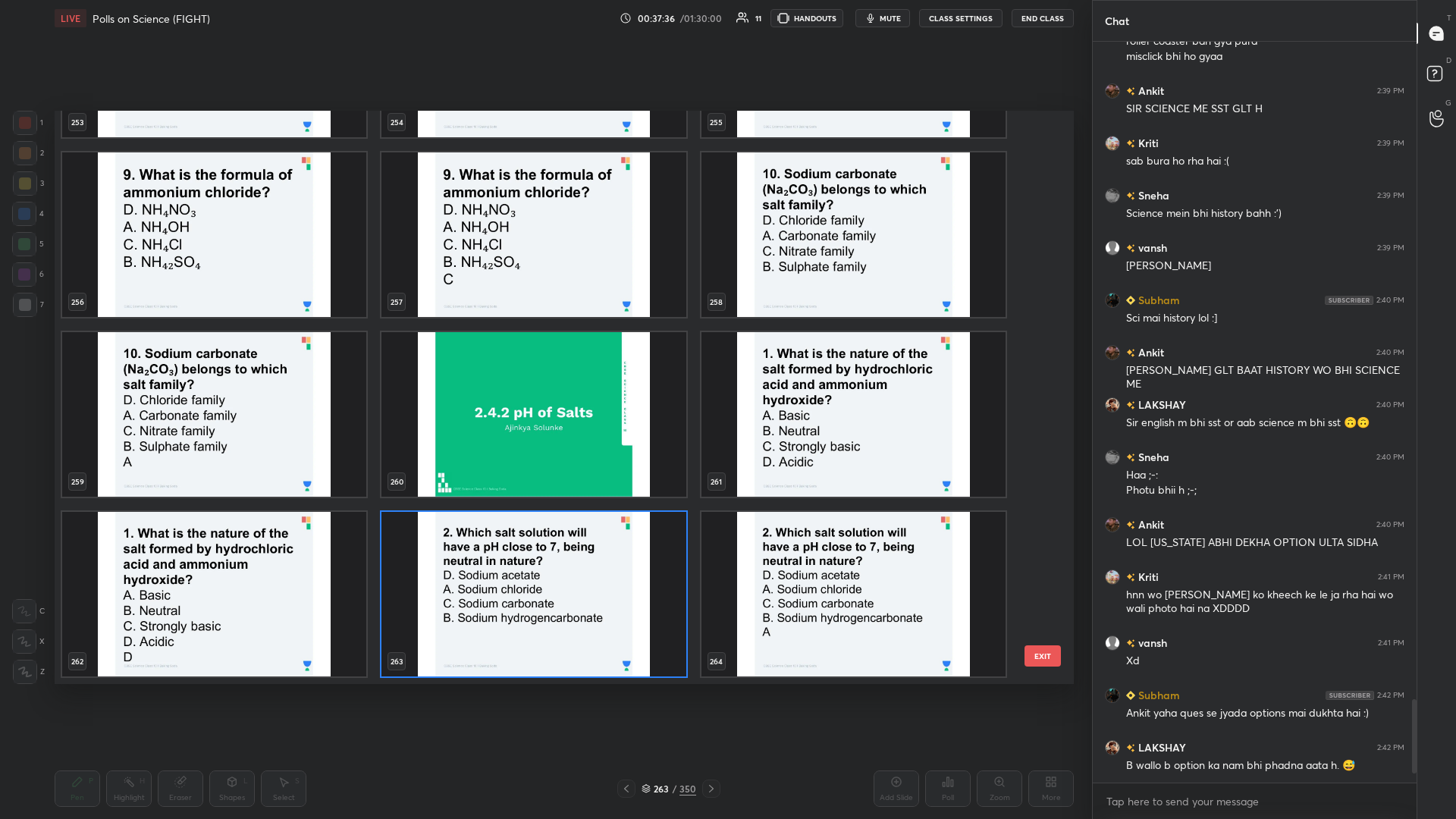
scroll to position [15527, 0]
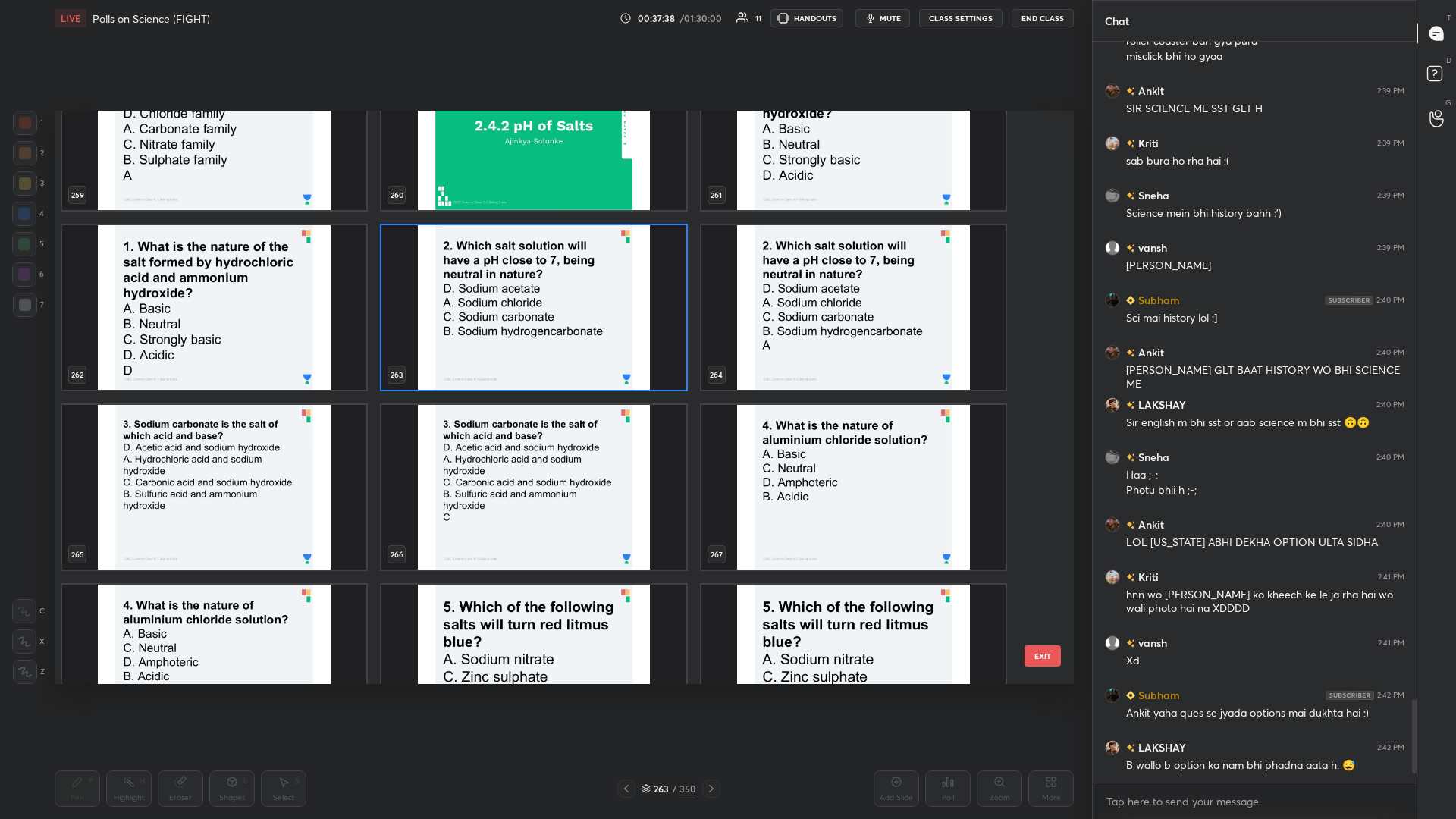
click at [272, 355] on img "grid" at bounding box center [215, 487] width 305 height 165
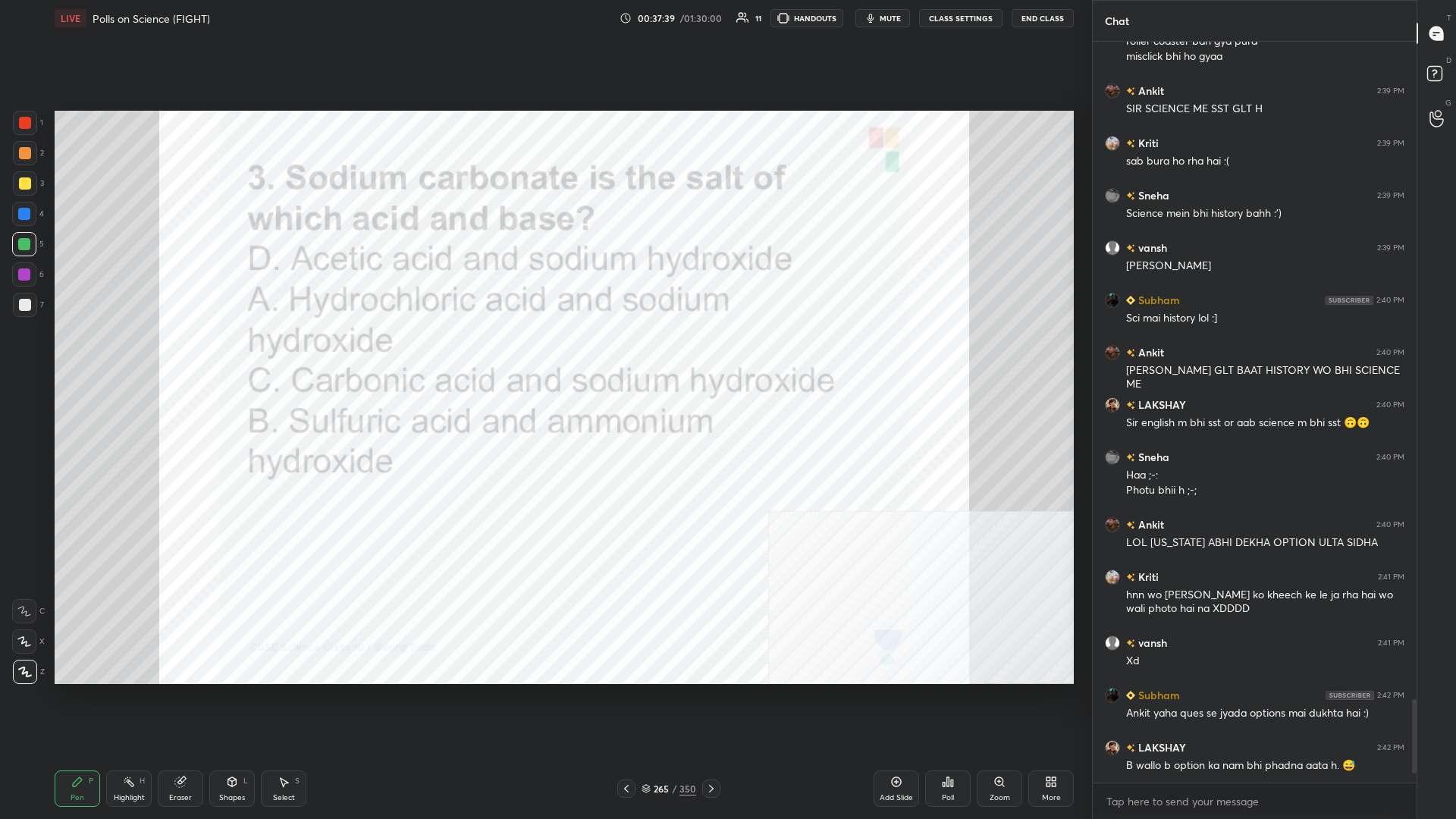
click at [544, 355] on div "Poll" at bounding box center [948, 788] width 45 height 36
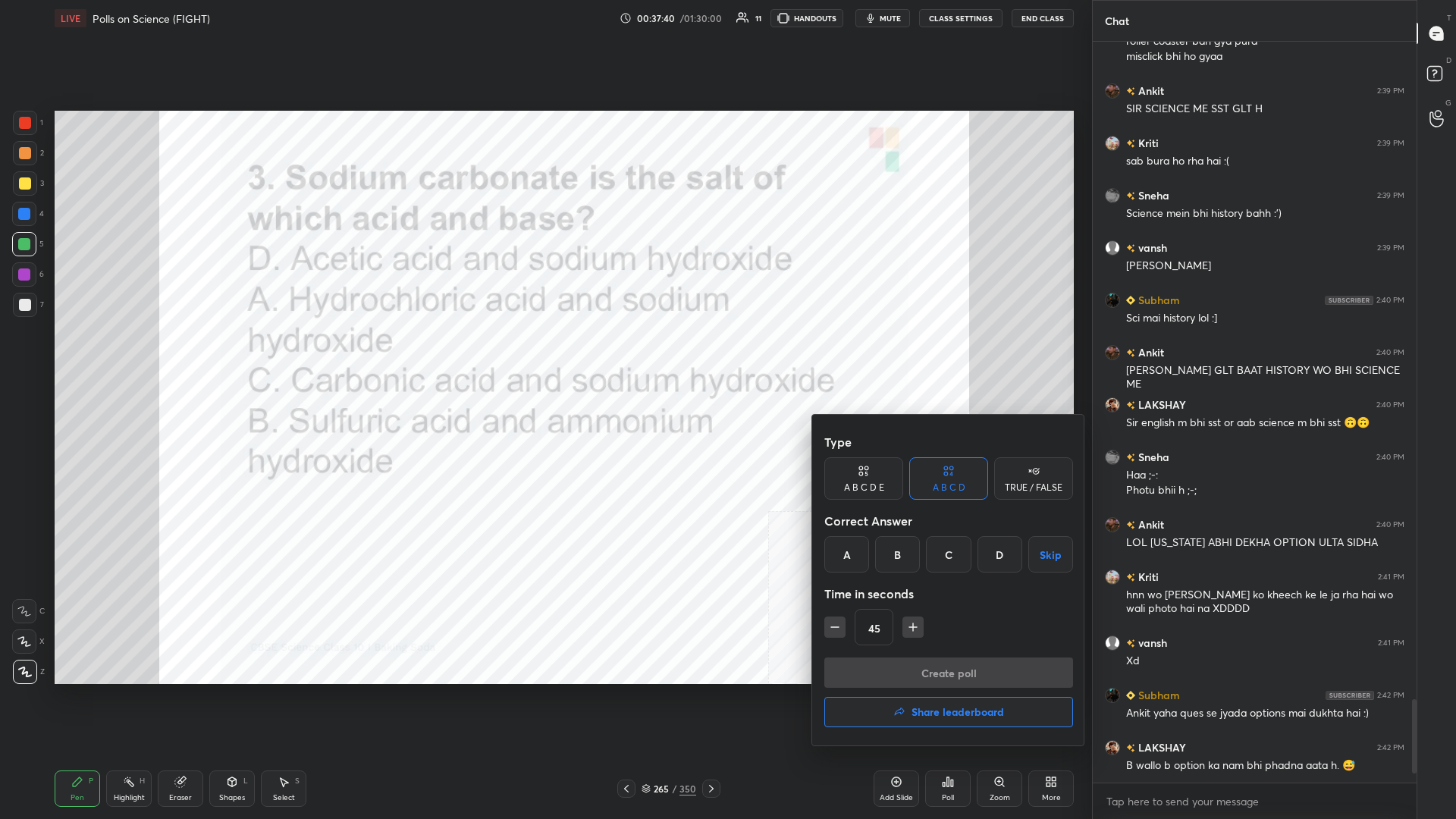
drag, startPoint x: 661, startPoint y: 771, endPoint x: 660, endPoint y: 789, distance: 18.0
click at [544, 355] on div at bounding box center [728, 410] width 1456 height 819
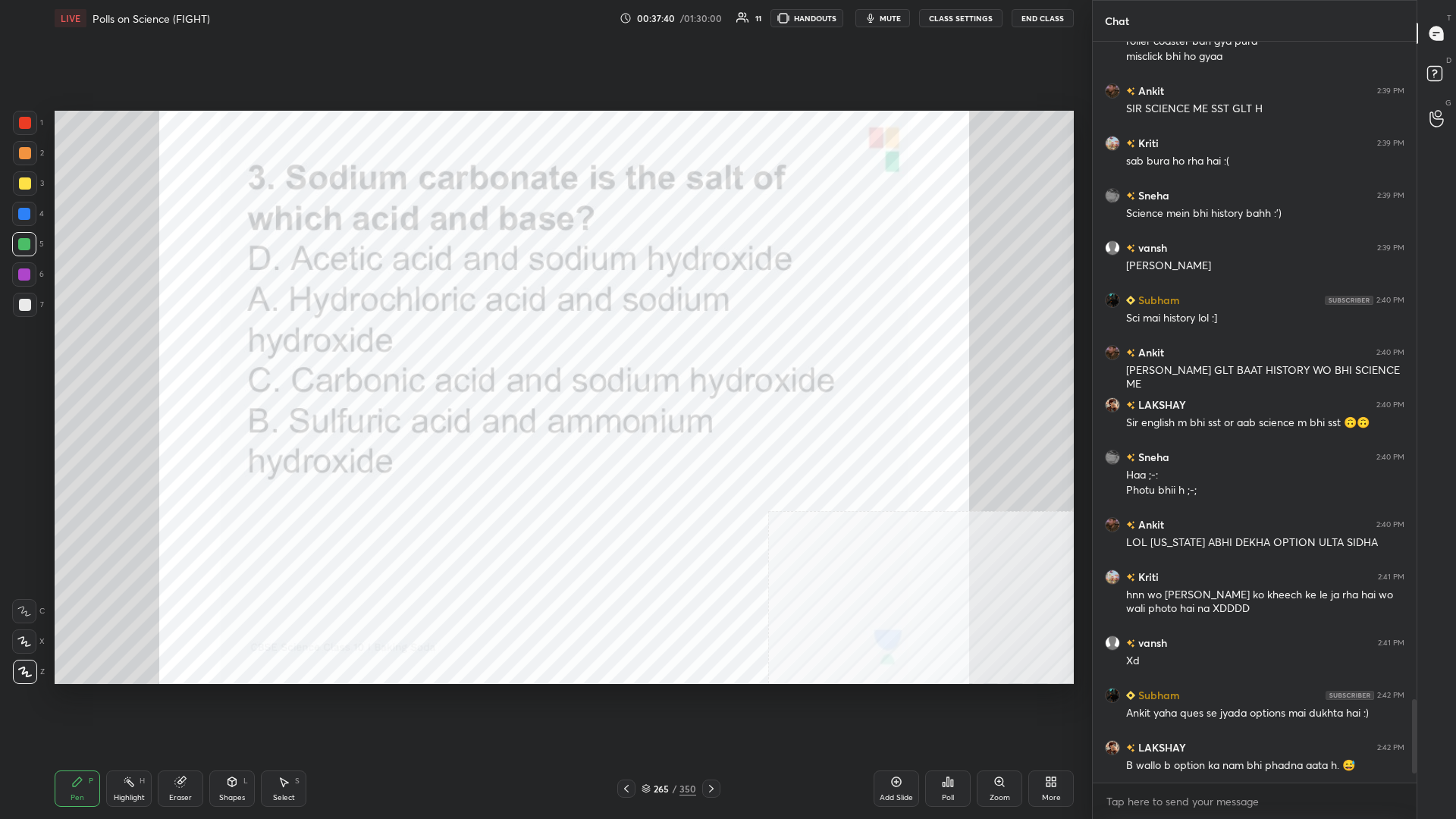
click at [544, 355] on div "Type A B C D E A B C D TRUE / FALSE Correct Answer A B C D Skip Time in seconds…" at bounding box center [728, 410] width 1456 height 819
click at [544, 355] on div "265" at bounding box center [661, 789] width 15 height 9
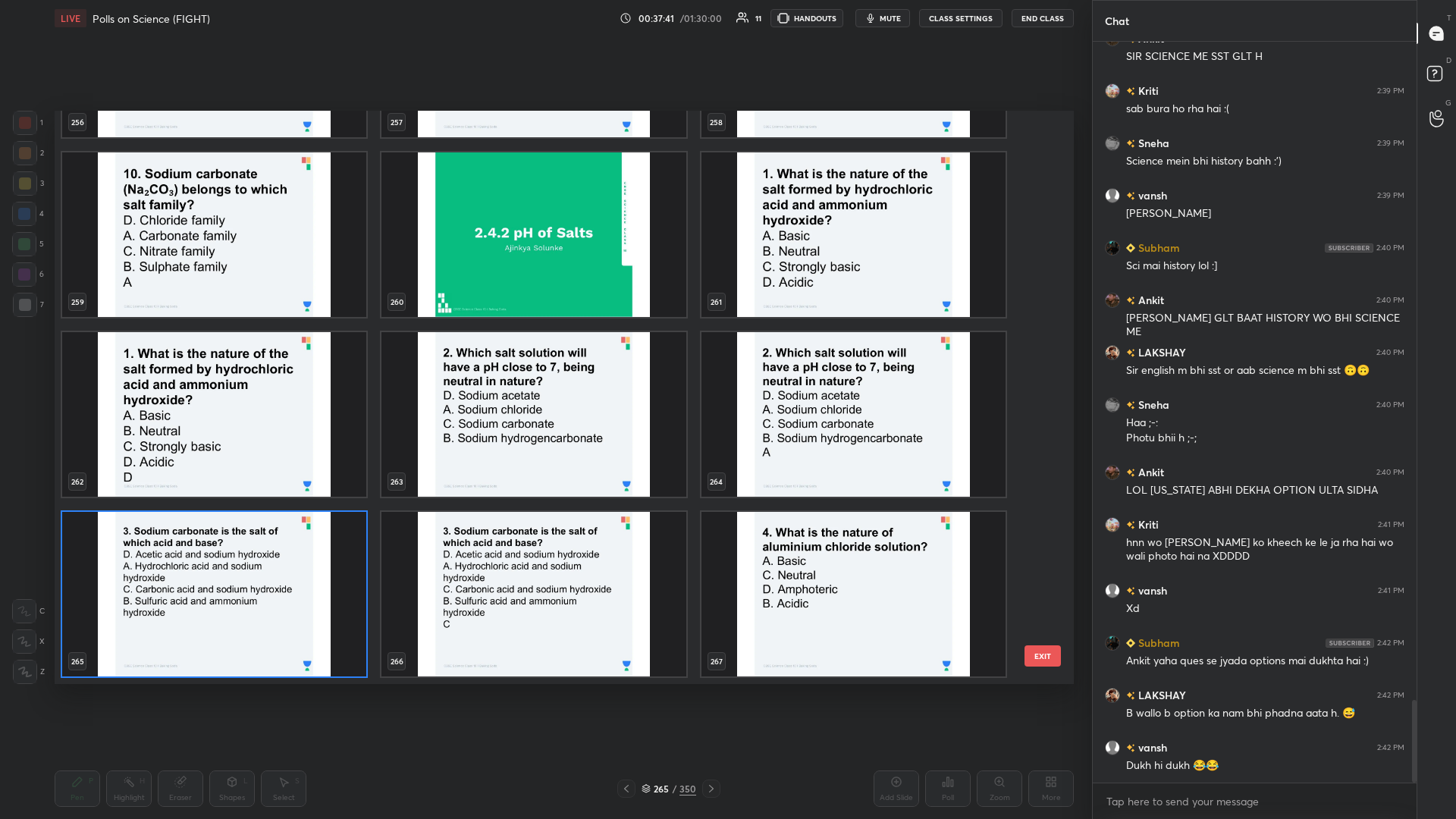
scroll to position [15516, 0]
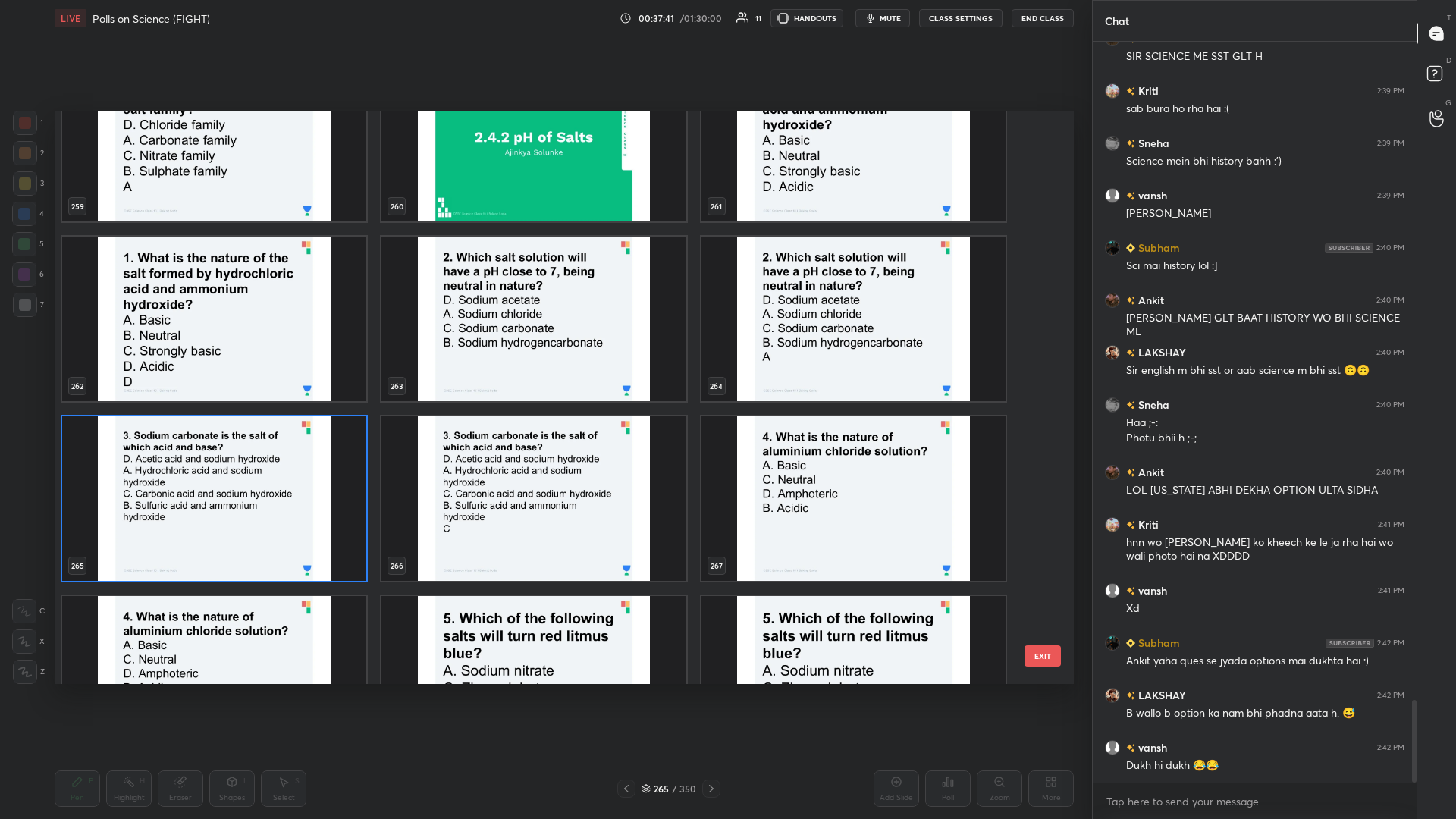
click at [219, 355] on img "grid" at bounding box center [215, 499] width 305 height 165
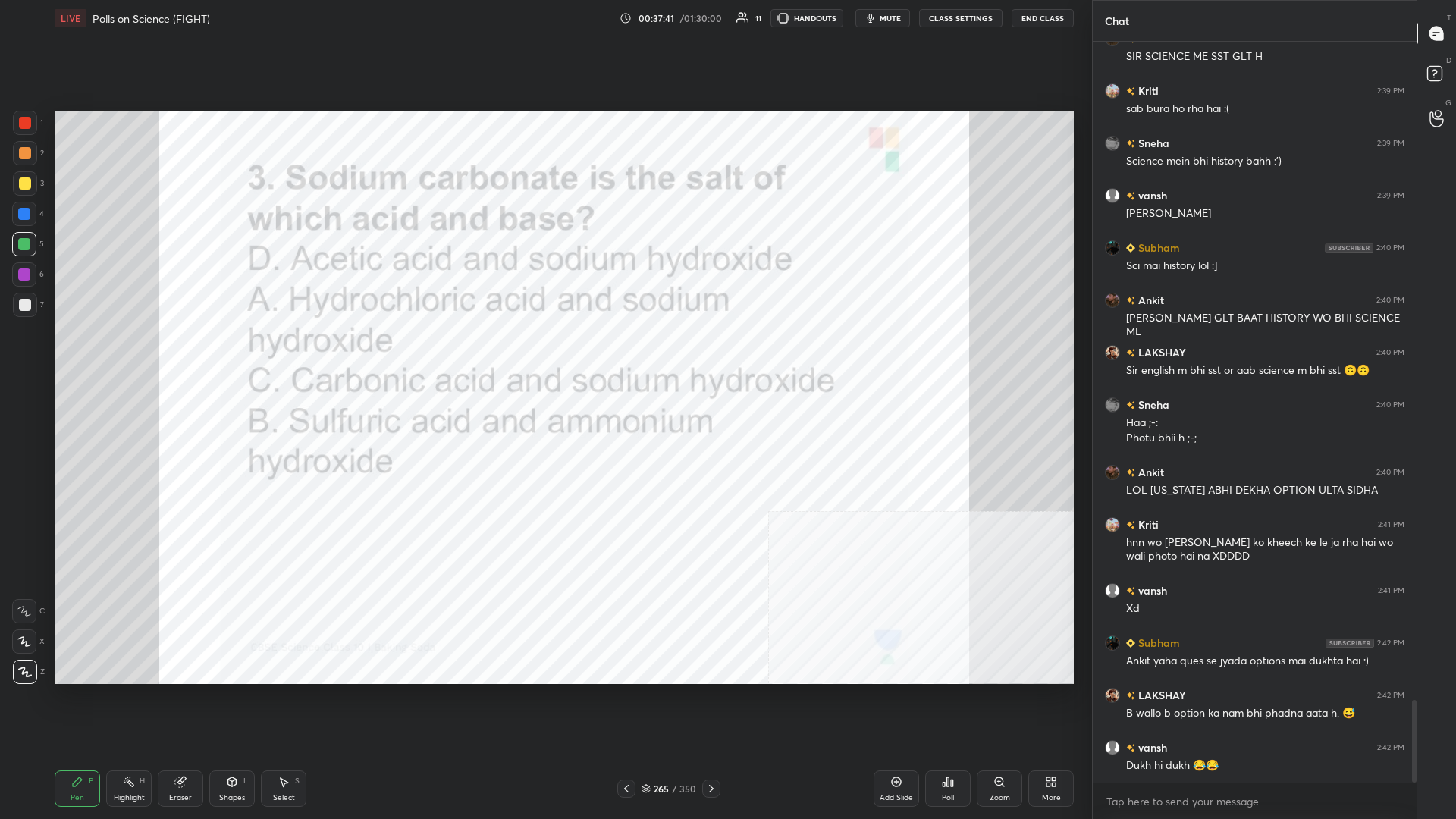
drag, startPoint x: 219, startPoint y: 496, endPoint x: 927, endPoint y: 638, distance: 722.1
click at [225, 355] on img "grid" at bounding box center [215, 499] width 305 height 165
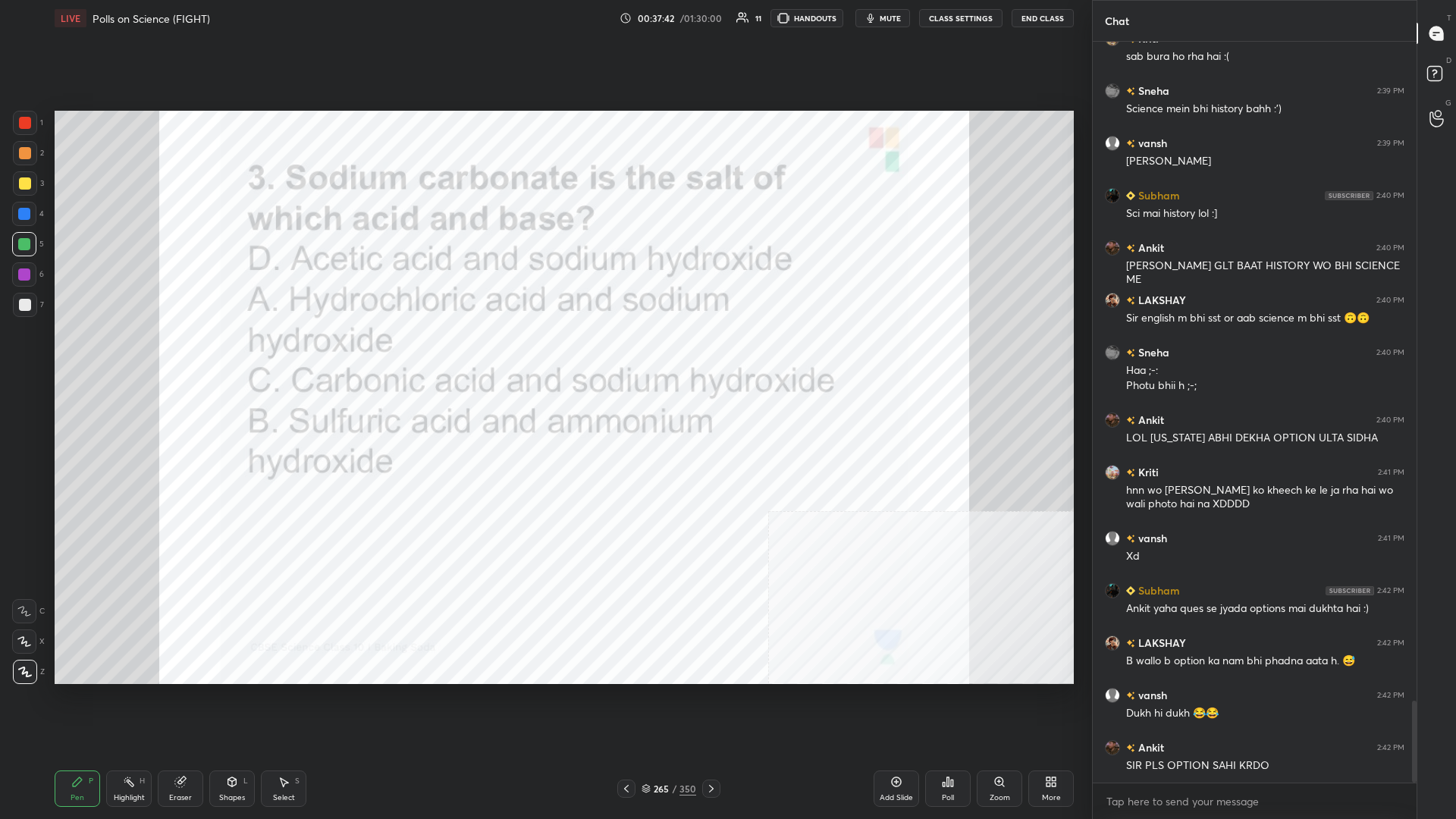
click at [544, 355] on div "Poll" at bounding box center [948, 798] width 12 height 8
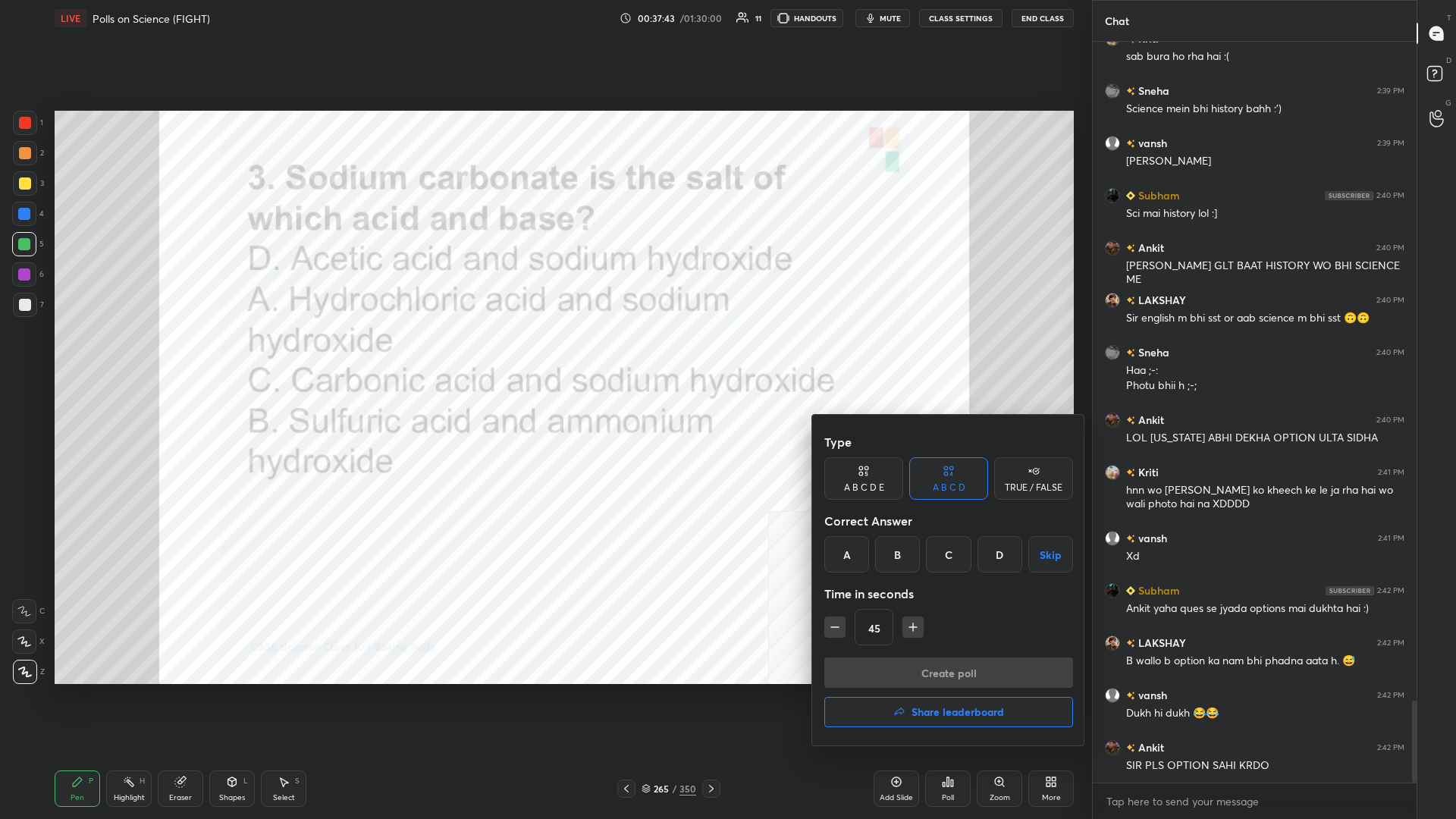
click at [544, 355] on div "C" at bounding box center [948, 554] width 45 height 36
click at [544, 355] on button "Create poll" at bounding box center [948, 672] width 248 height 30
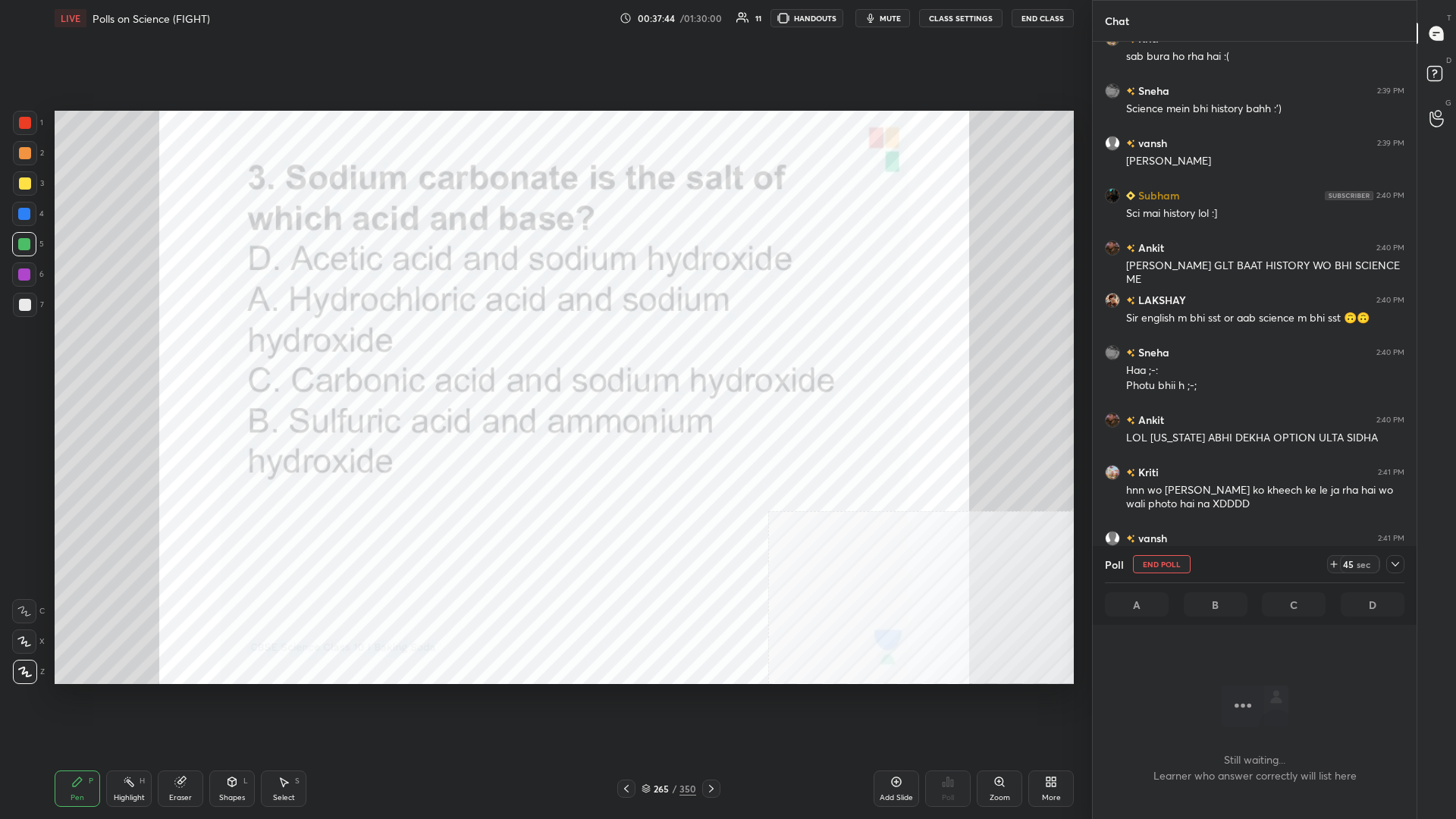
scroll to position [662, 324]
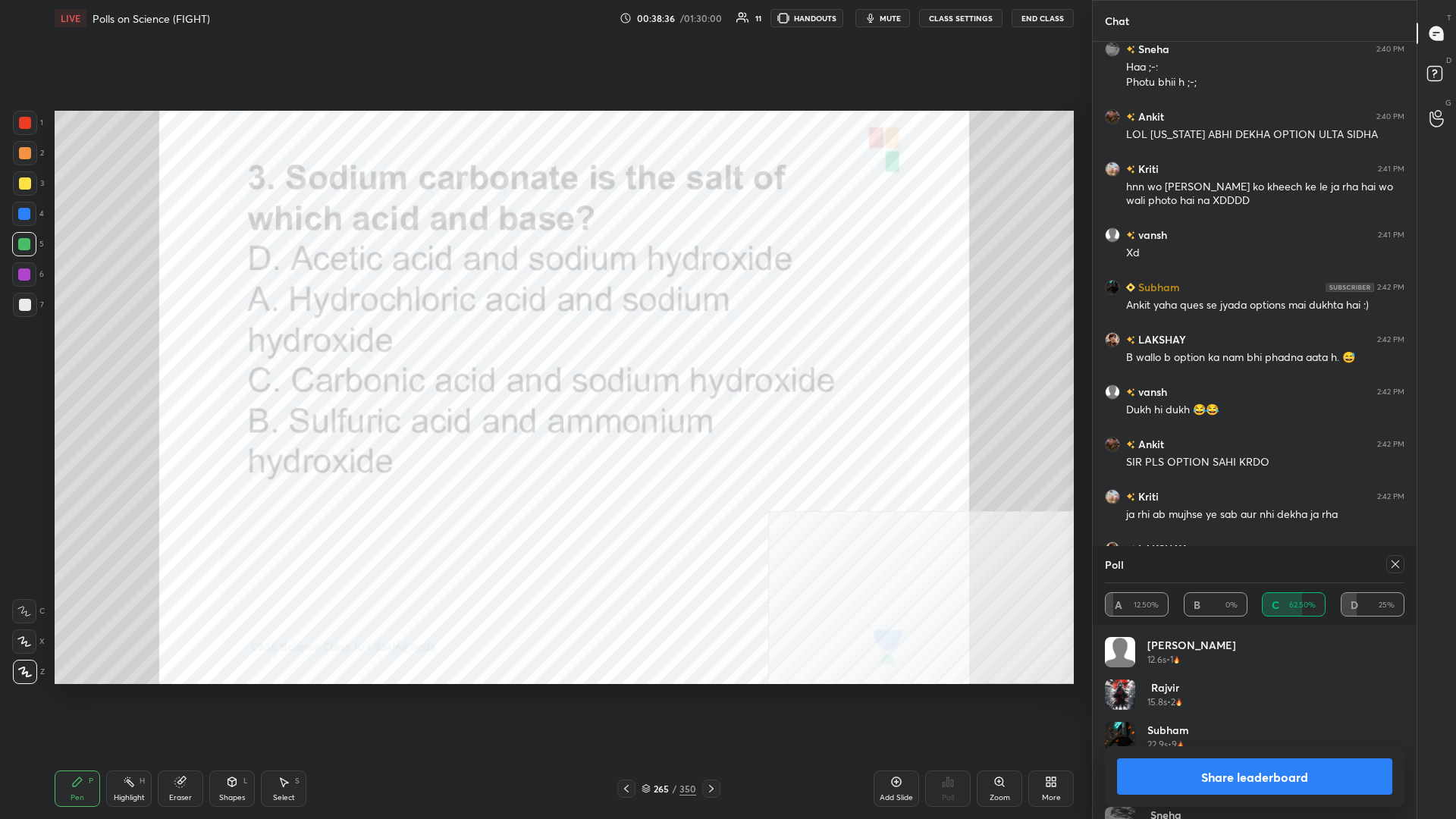
click at [544, 355] on button "Share leaderboard" at bounding box center [1255, 776] width 275 height 36
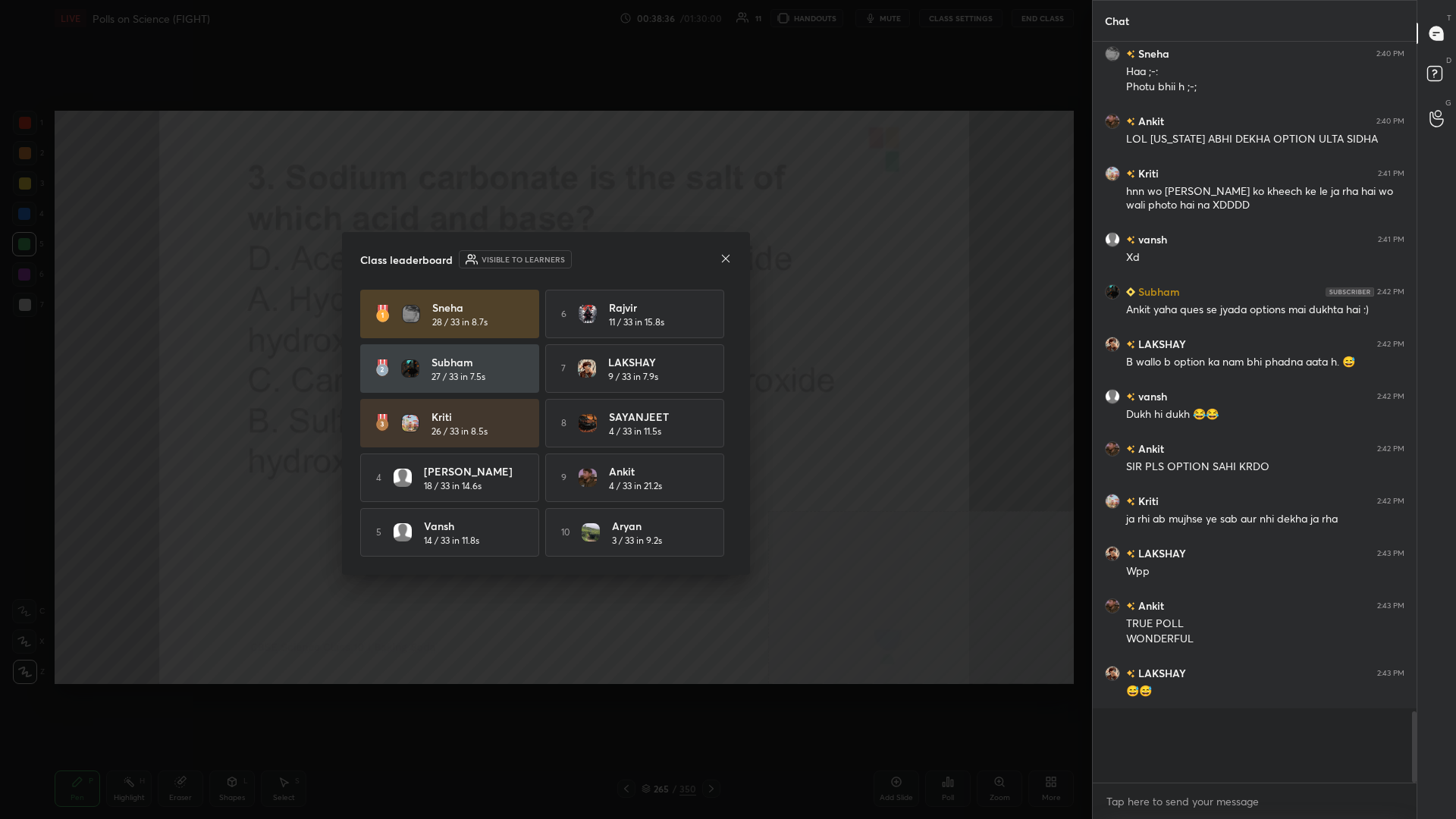
scroll to position [6206, 0]
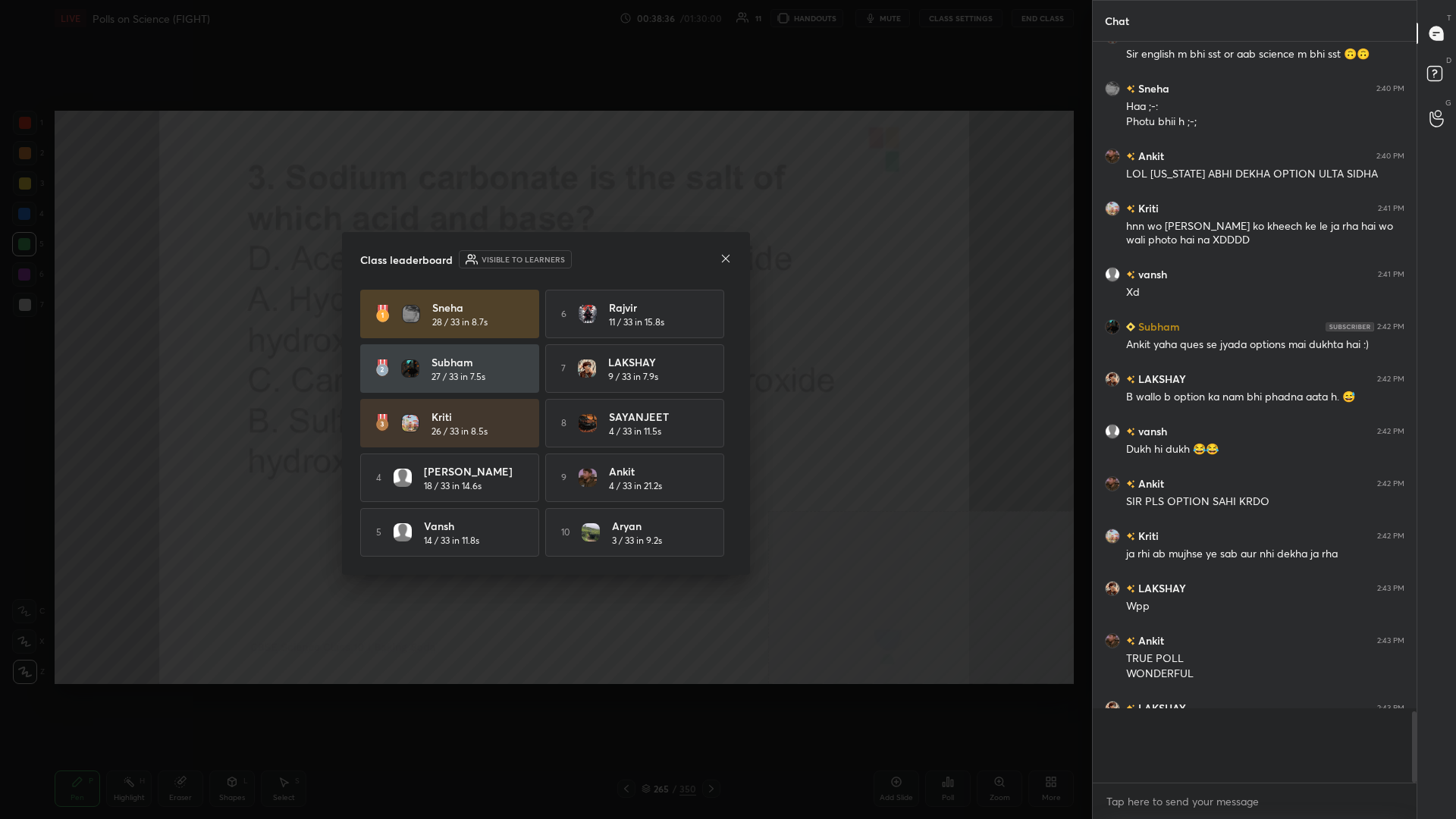
click at [489, 355] on div "Class leaderboard Visible to learners Sneha 28 / 33 in 8.7s 6 Rajvir 11 / 33 in…" at bounding box center [546, 403] width 408 height 343
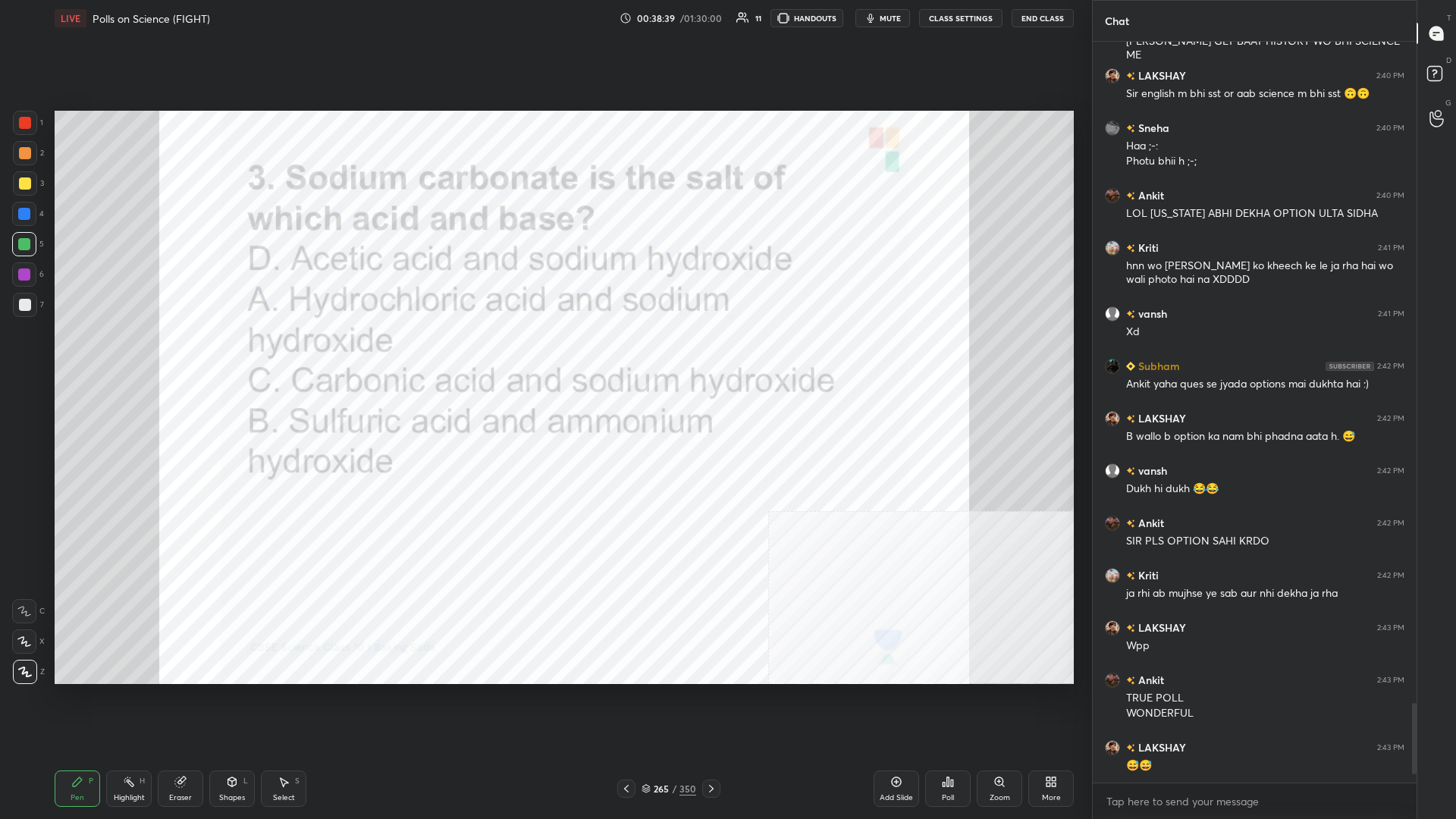
click at [544, 355] on div "265 / 350" at bounding box center [669, 789] width 103 height 18
click at [544, 355] on div "265" at bounding box center [661, 789] width 15 height 9
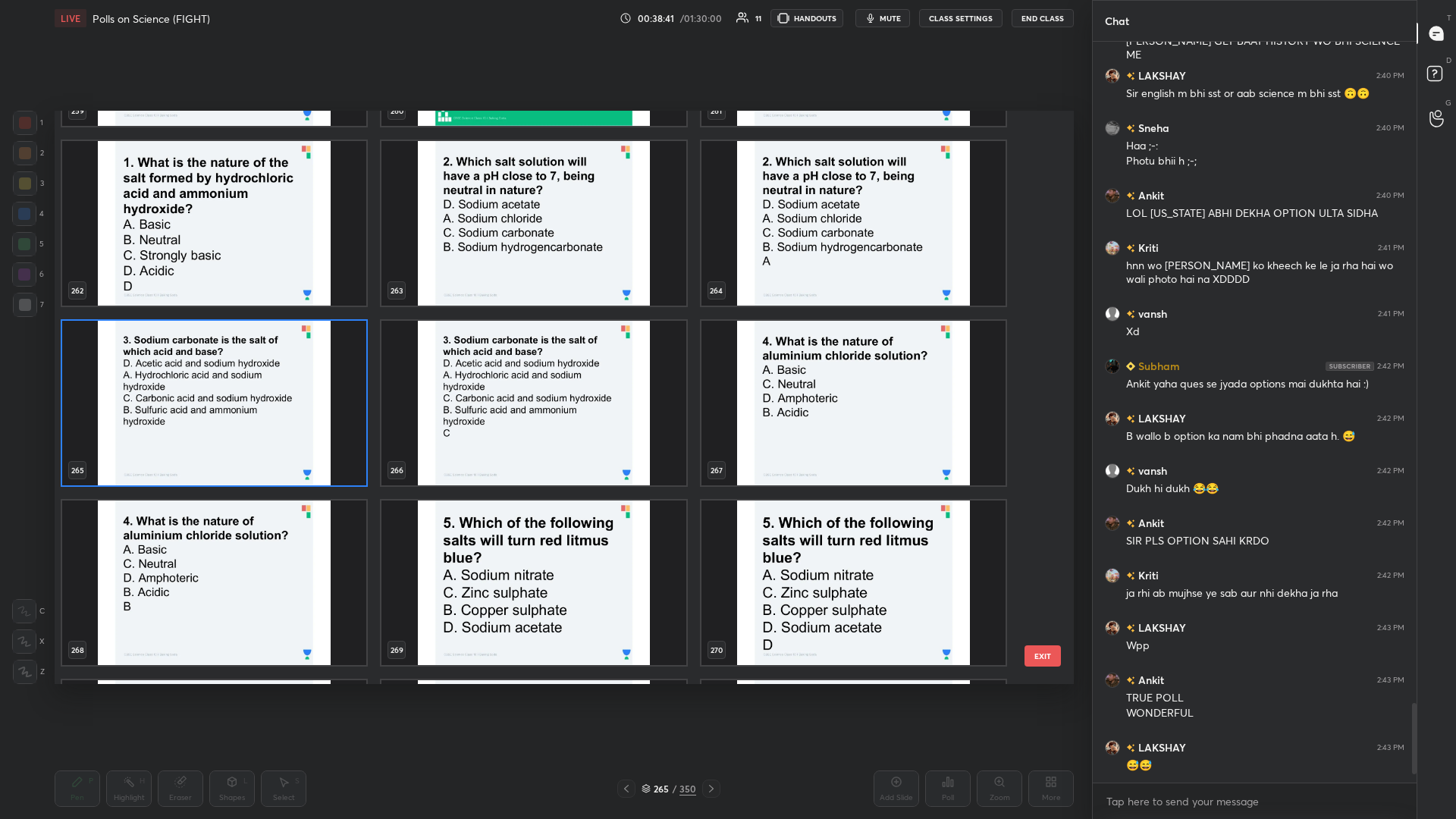
click at [544, 355] on img "grid" at bounding box center [854, 402] width 305 height 165
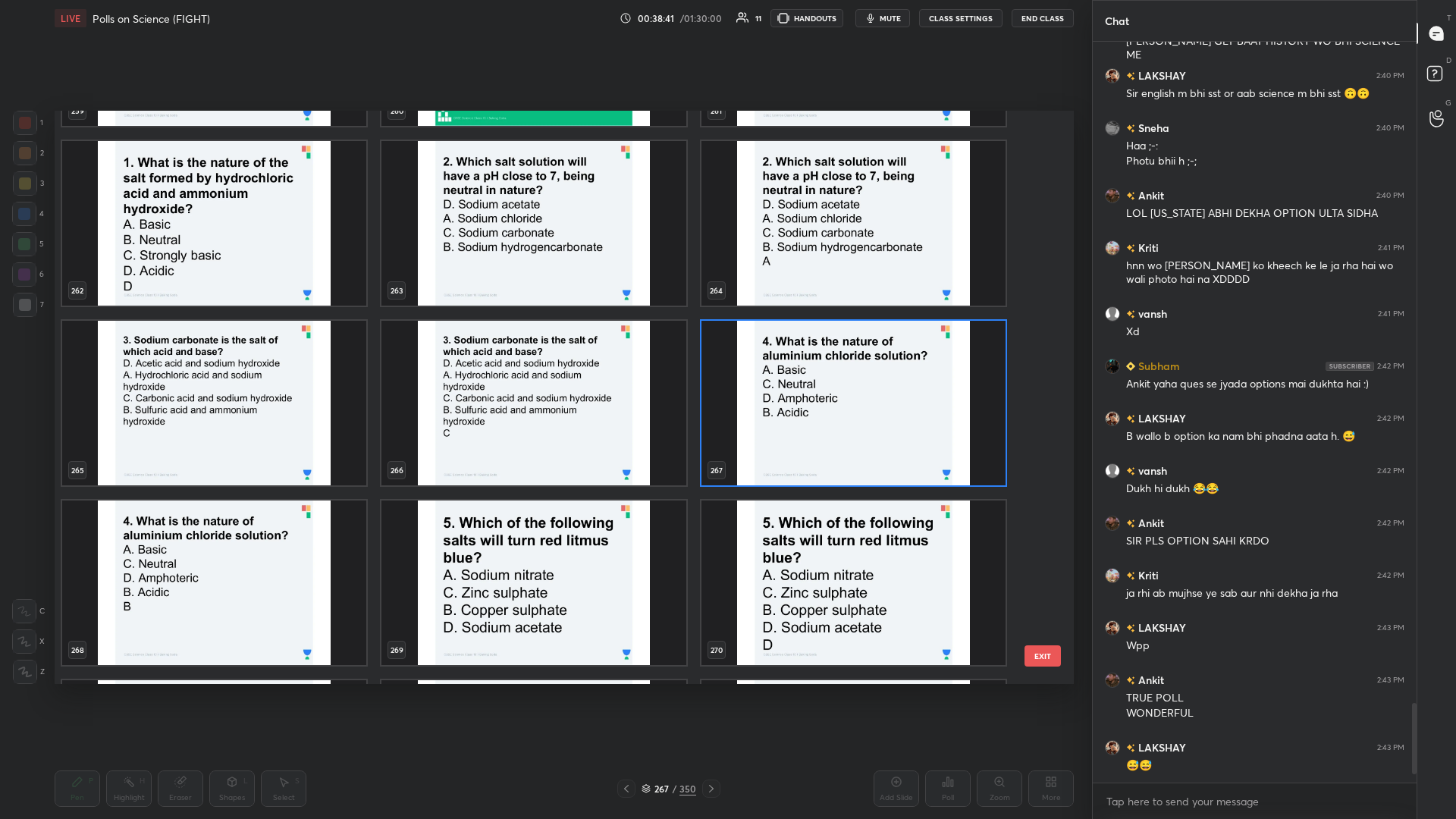
click at [544, 355] on img "grid" at bounding box center [854, 402] width 305 height 165
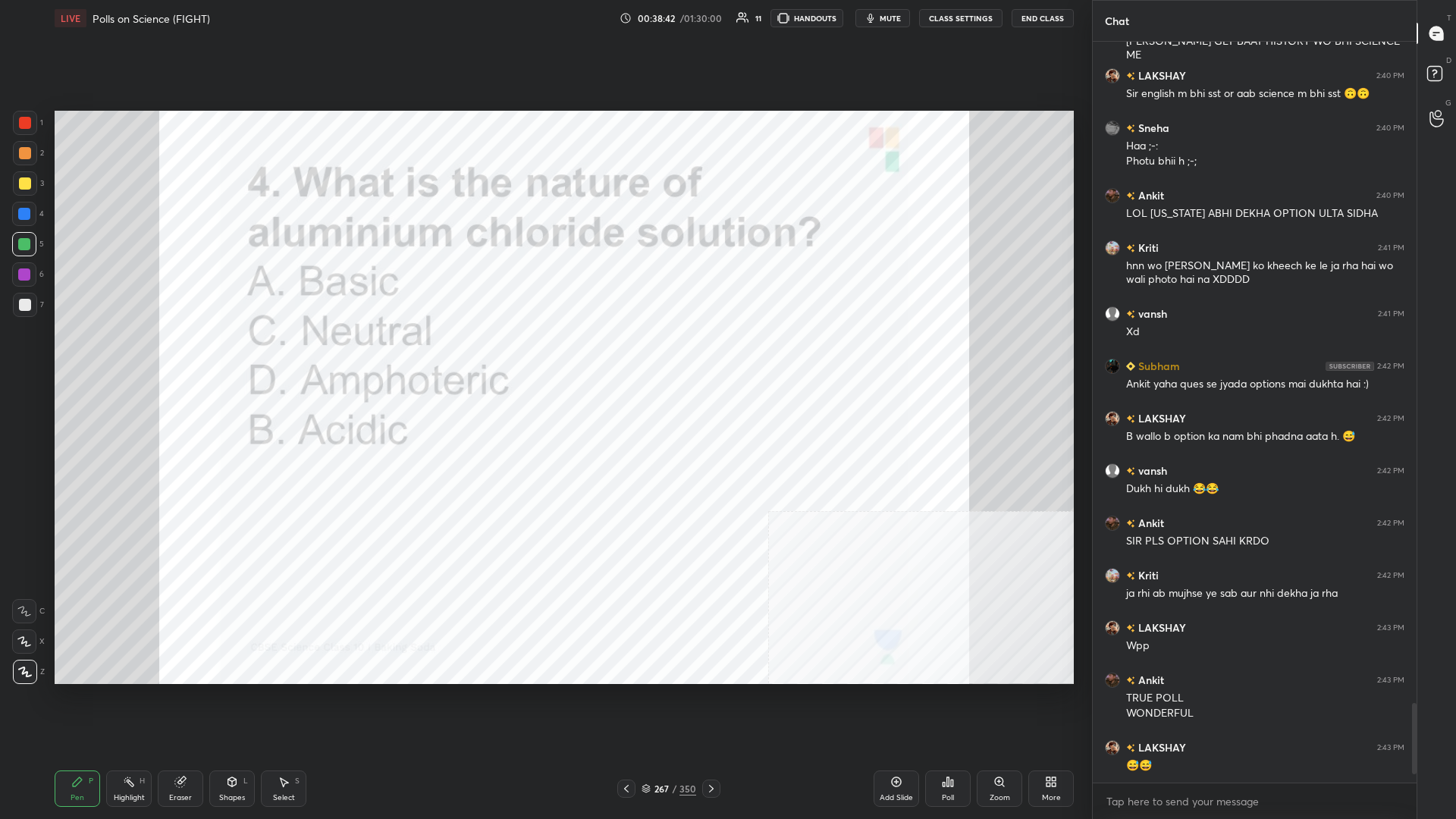
click at [544, 355] on div "Add Slide Poll Zoom More" at bounding box center [973, 788] width 200 height 85
click at [544, 355] on div "Poll" at bounding box center [948, 788] width 45 height 36
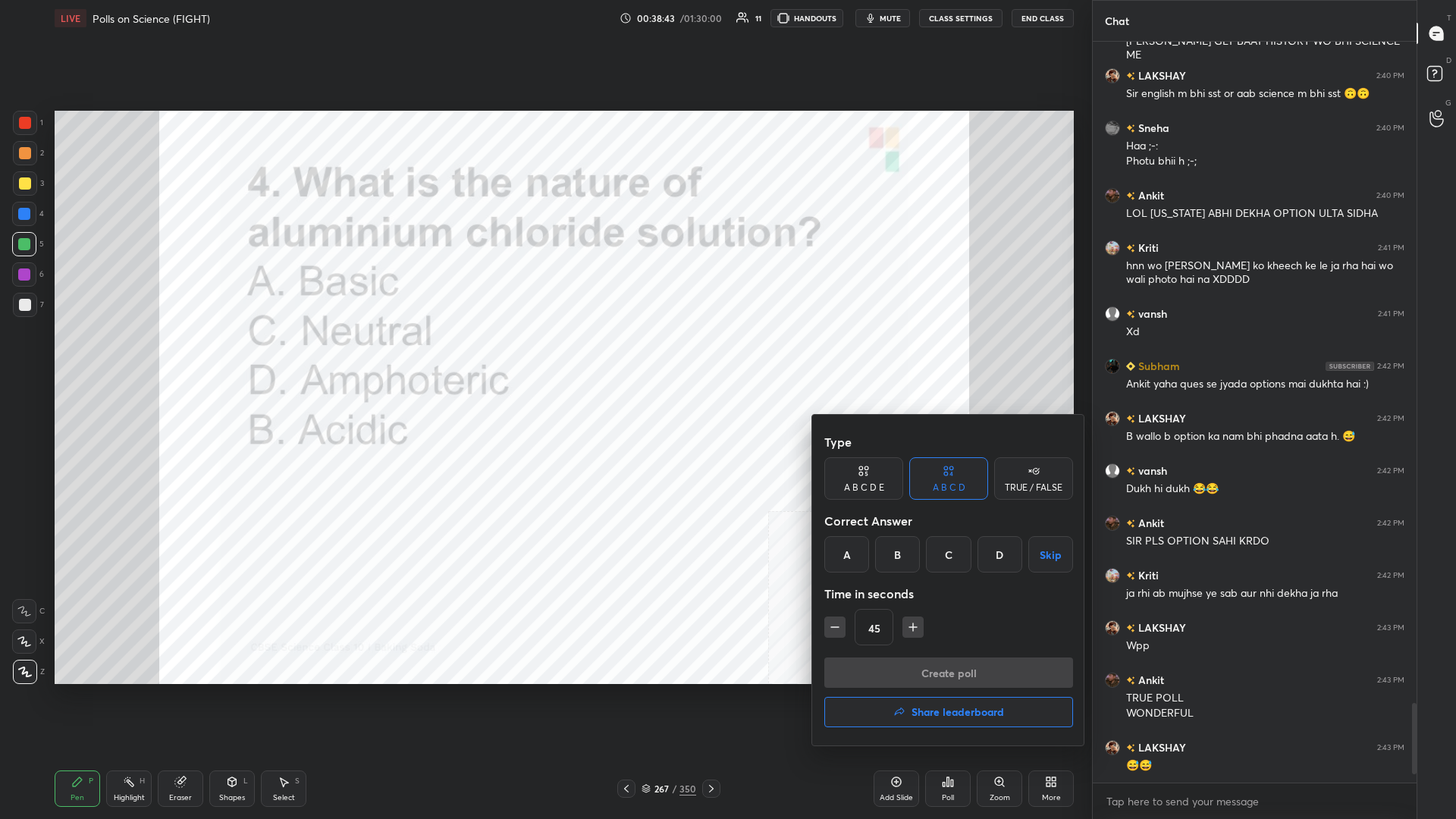
click at [544, 355] on div "B" at bounding box center [898, 554] width 45 height 36
click at [544, 355] on div at bounding box center [728, 410] width 1456 height 819
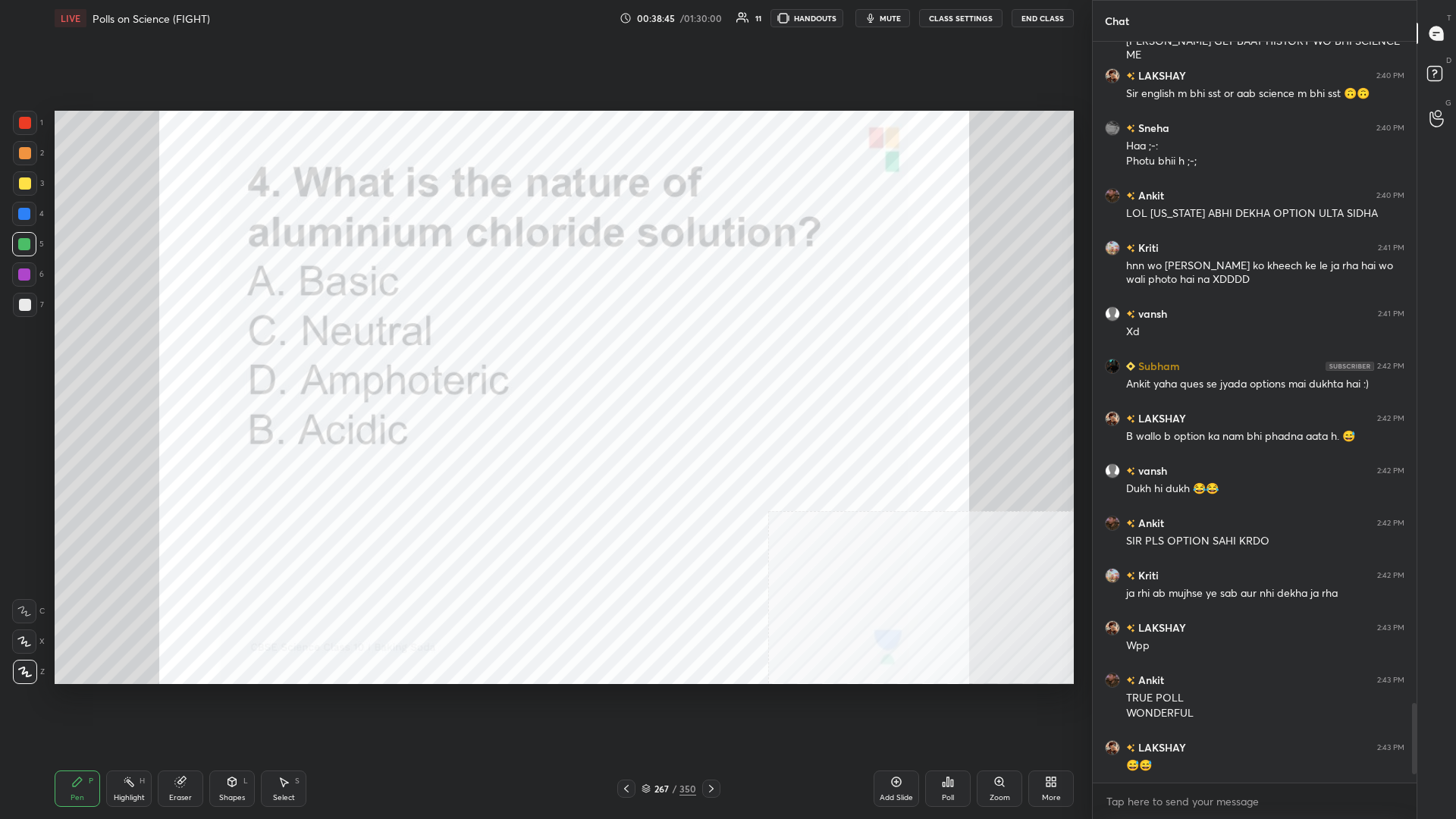
click at [544, 355] on div "350" at bounding box center [687, 788] width 17 height 13
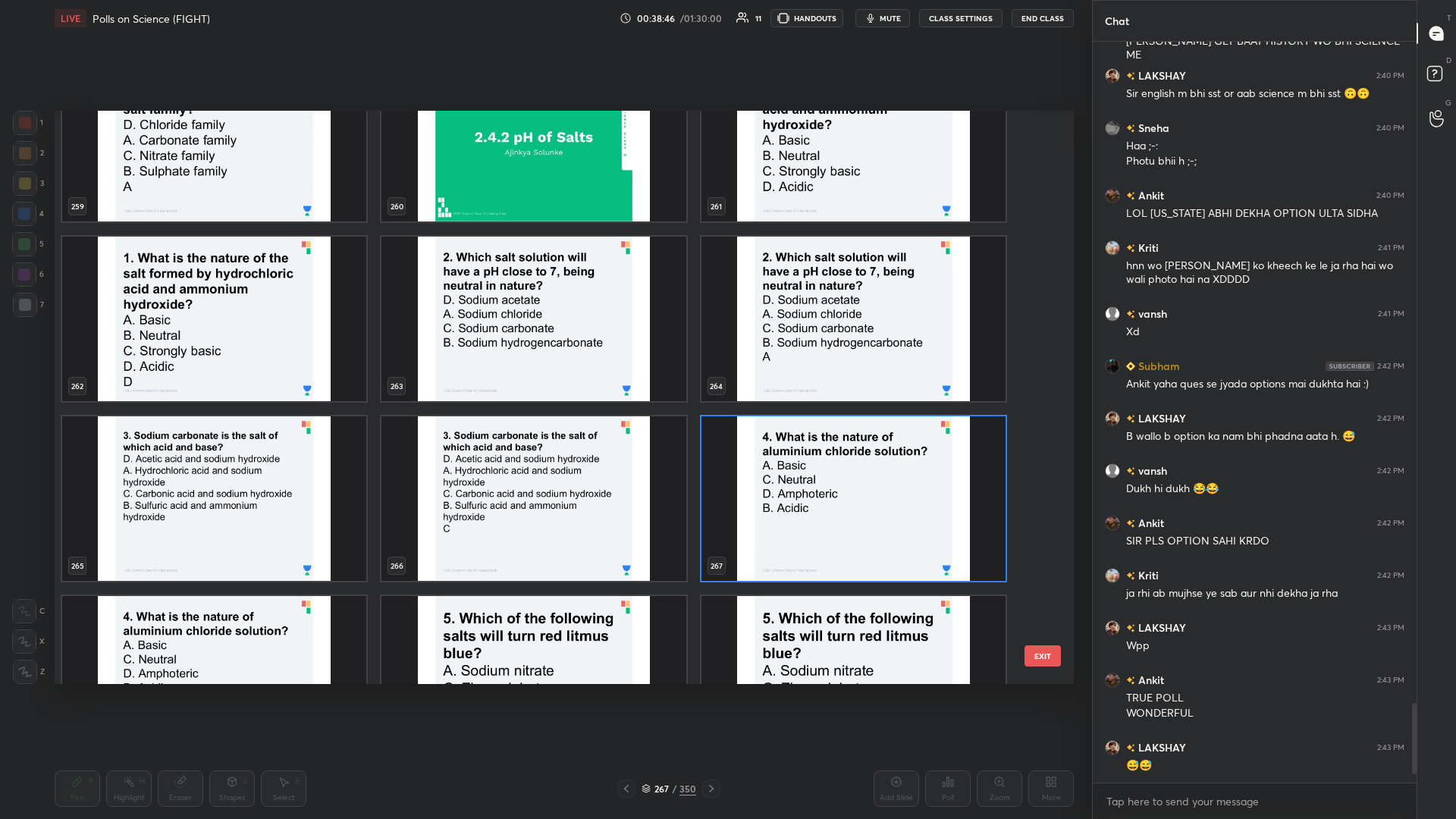
scroll to position [15611, 0]
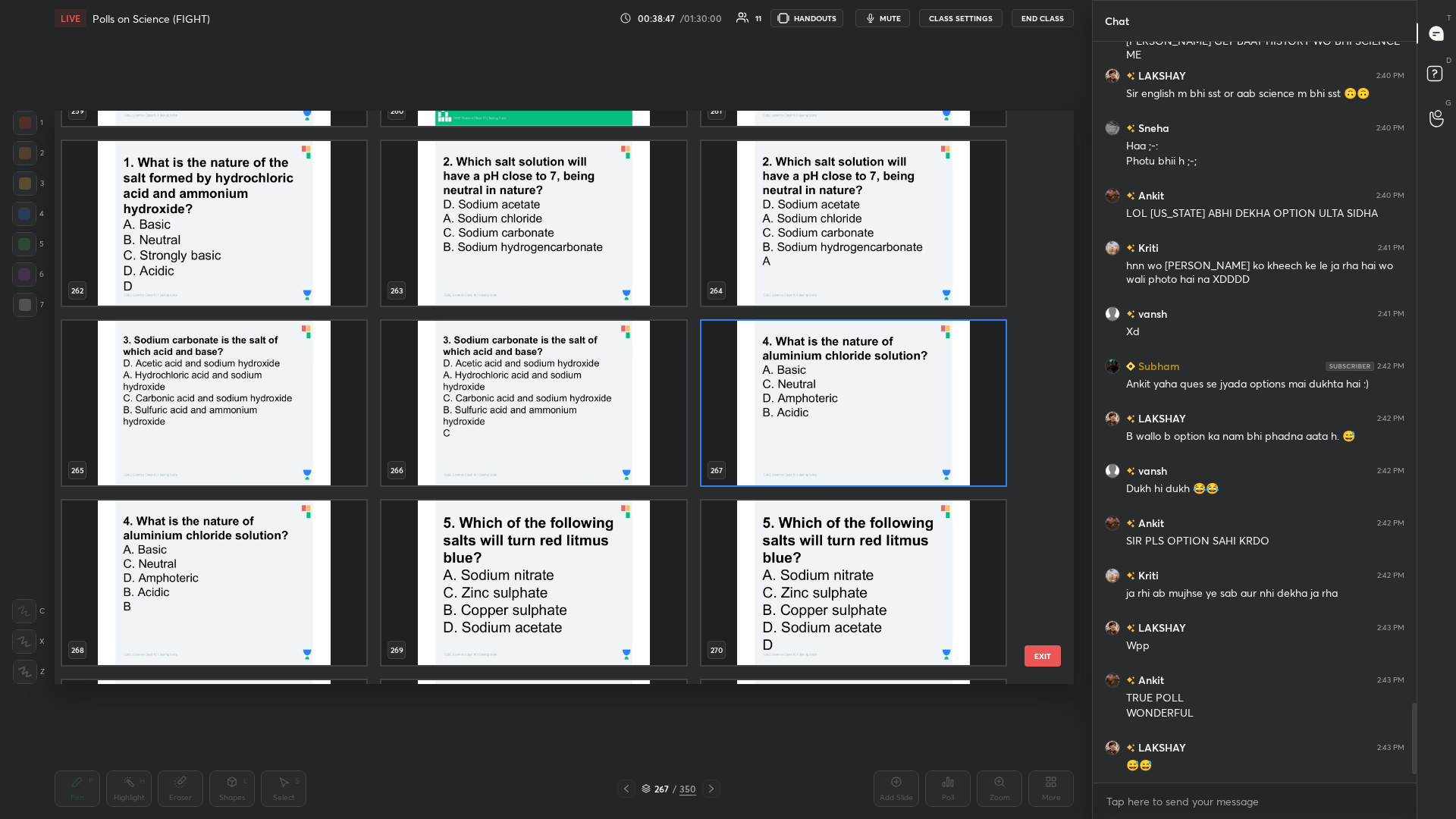
click at [544, 355] on img "grid" at bounding box center [854, 402] width 305 height 165
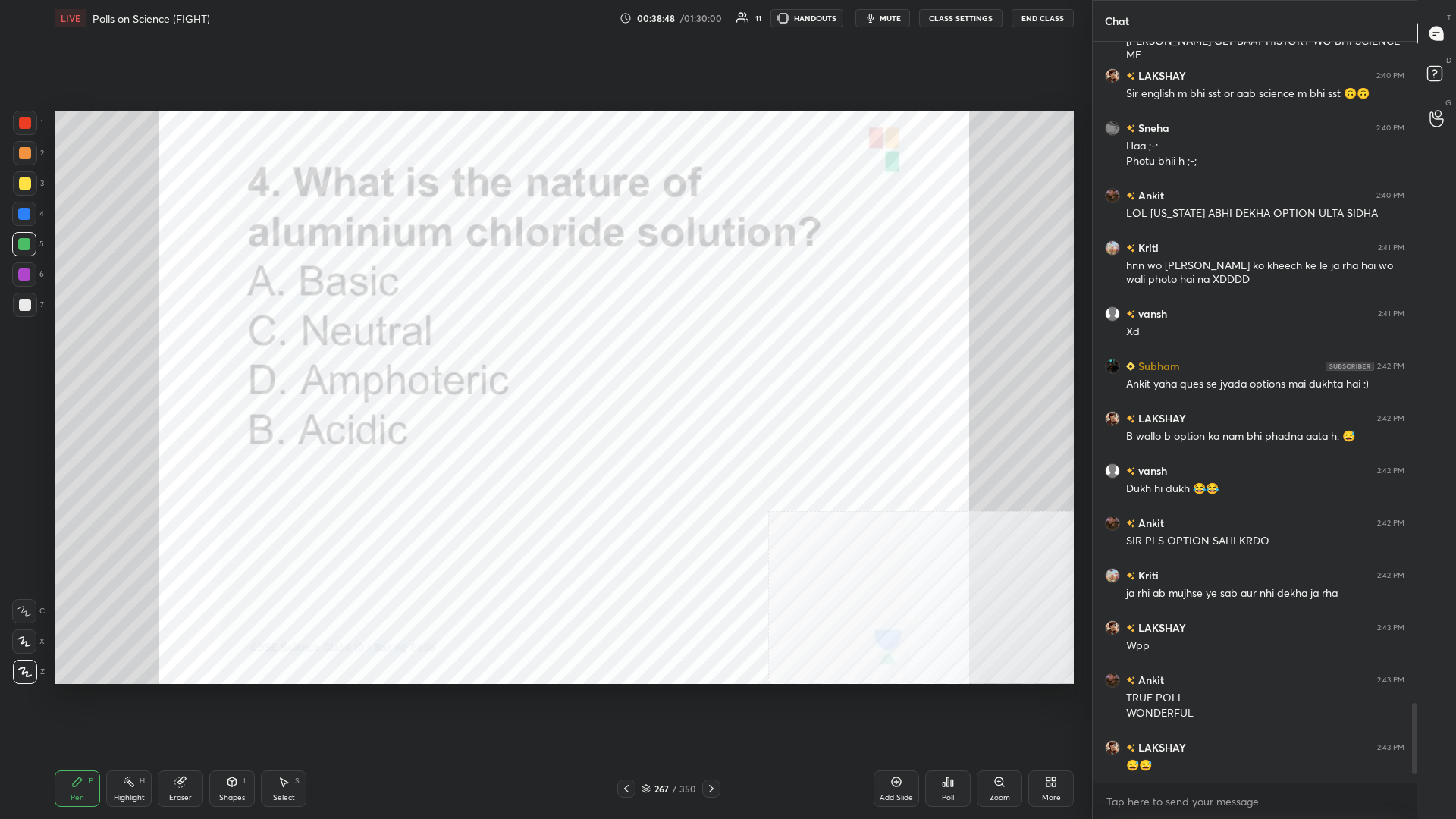
click at [544, 355] on img "grid" at bounding box center [854, 402] width 305 height 165
click at [544, 355] on div "Poll" at bounding box center [948, 798] width 12 height 8
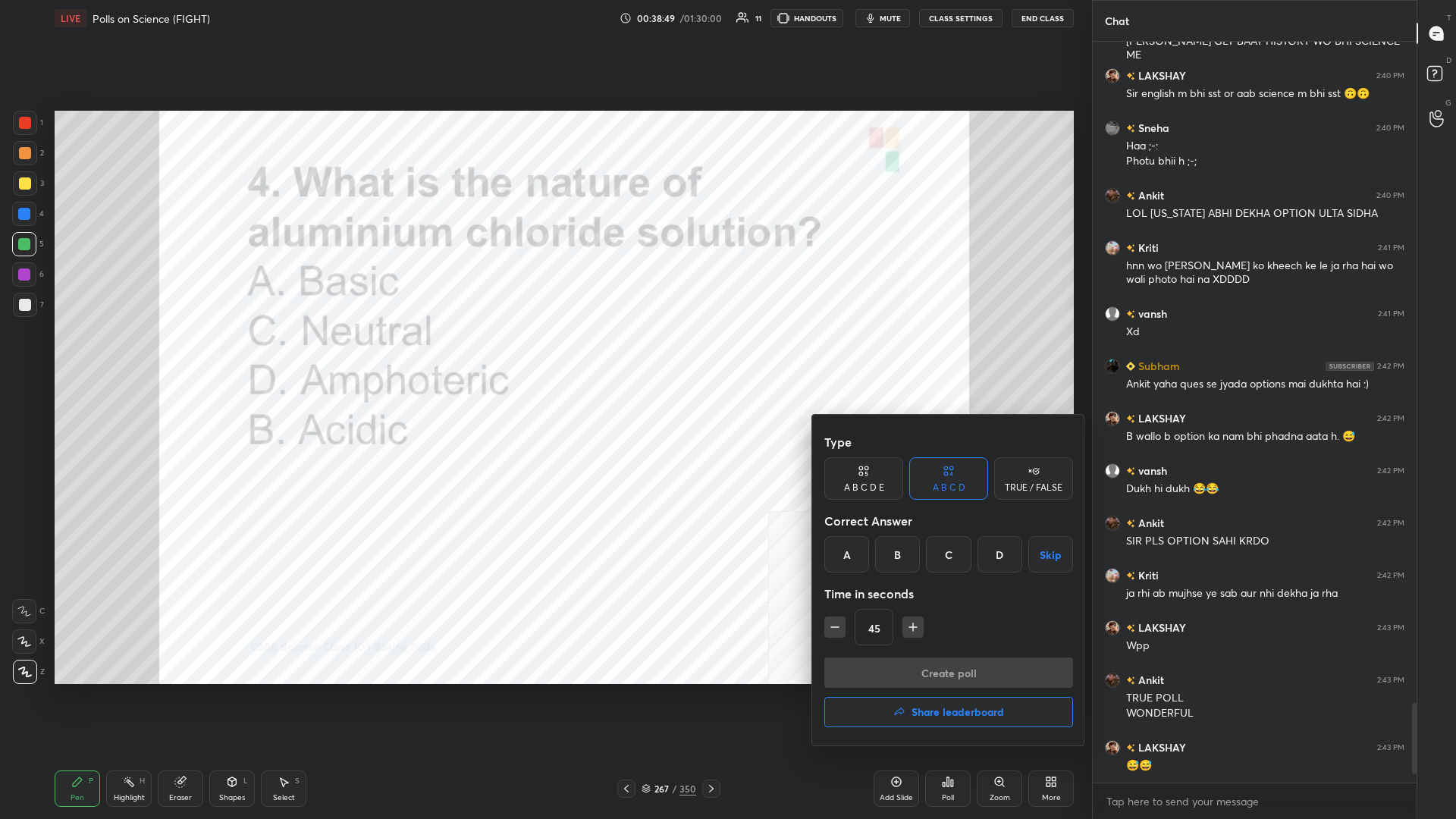
click at [544, 355] on div "B" at bounding box center [898, 554] width 45 height 36
click at [544, 355] on button "Create poll" at bounding box center [948, 672] width 248 height 30
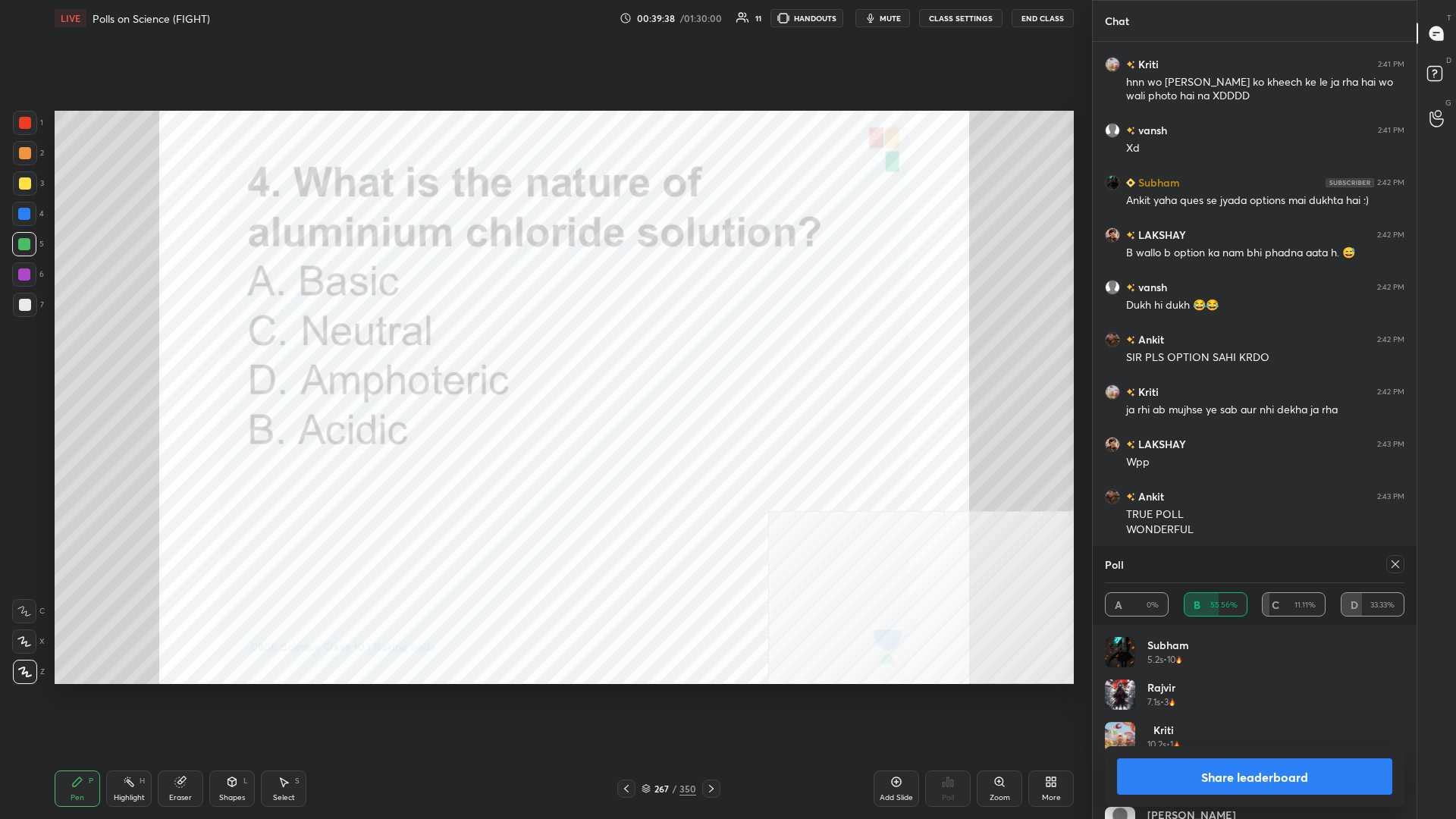
click at [544, 355] on button "Share leaderboard" at bounding box center [1255, 776] width 275 height 36
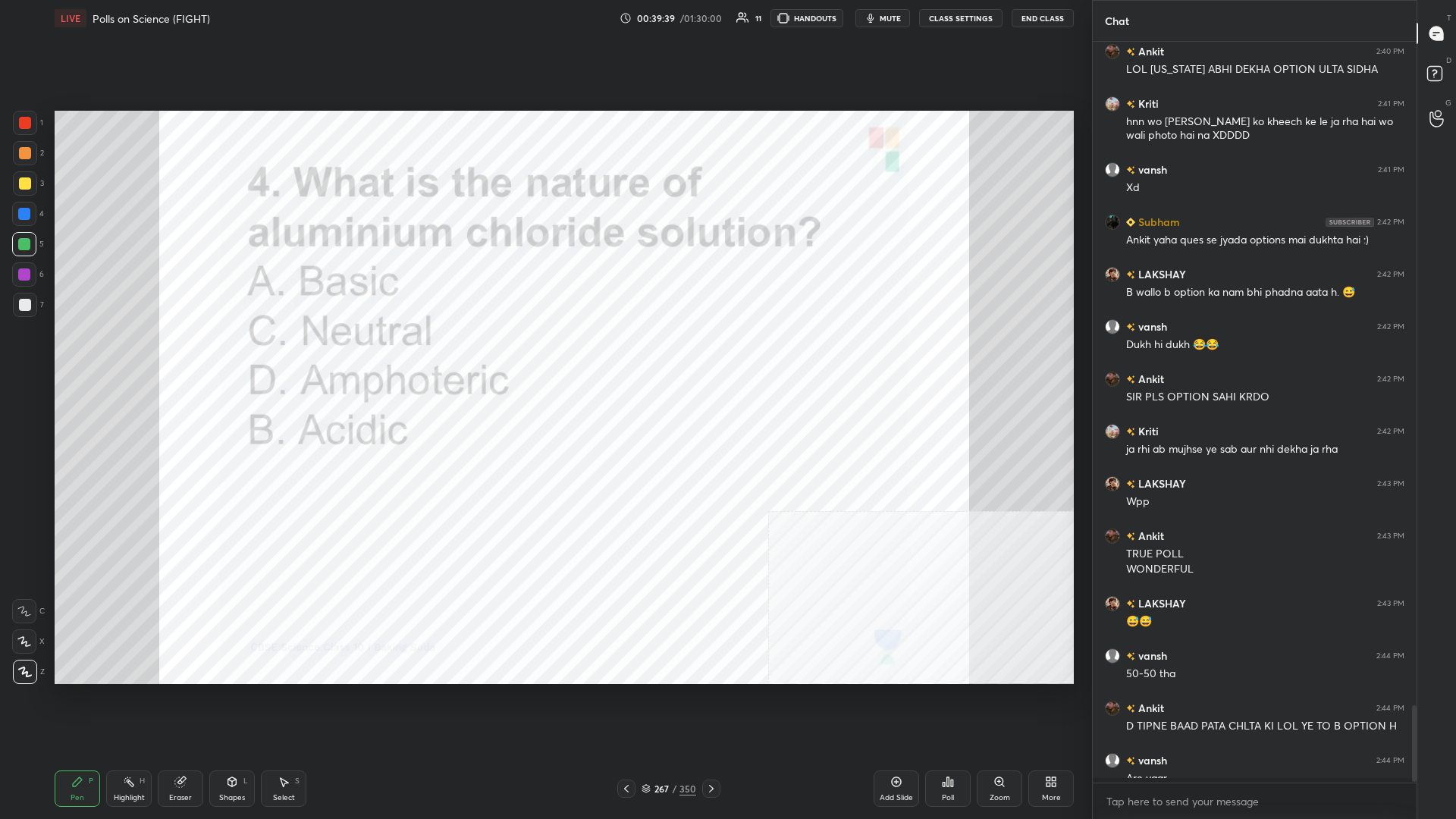
scroll to position [1, 1]
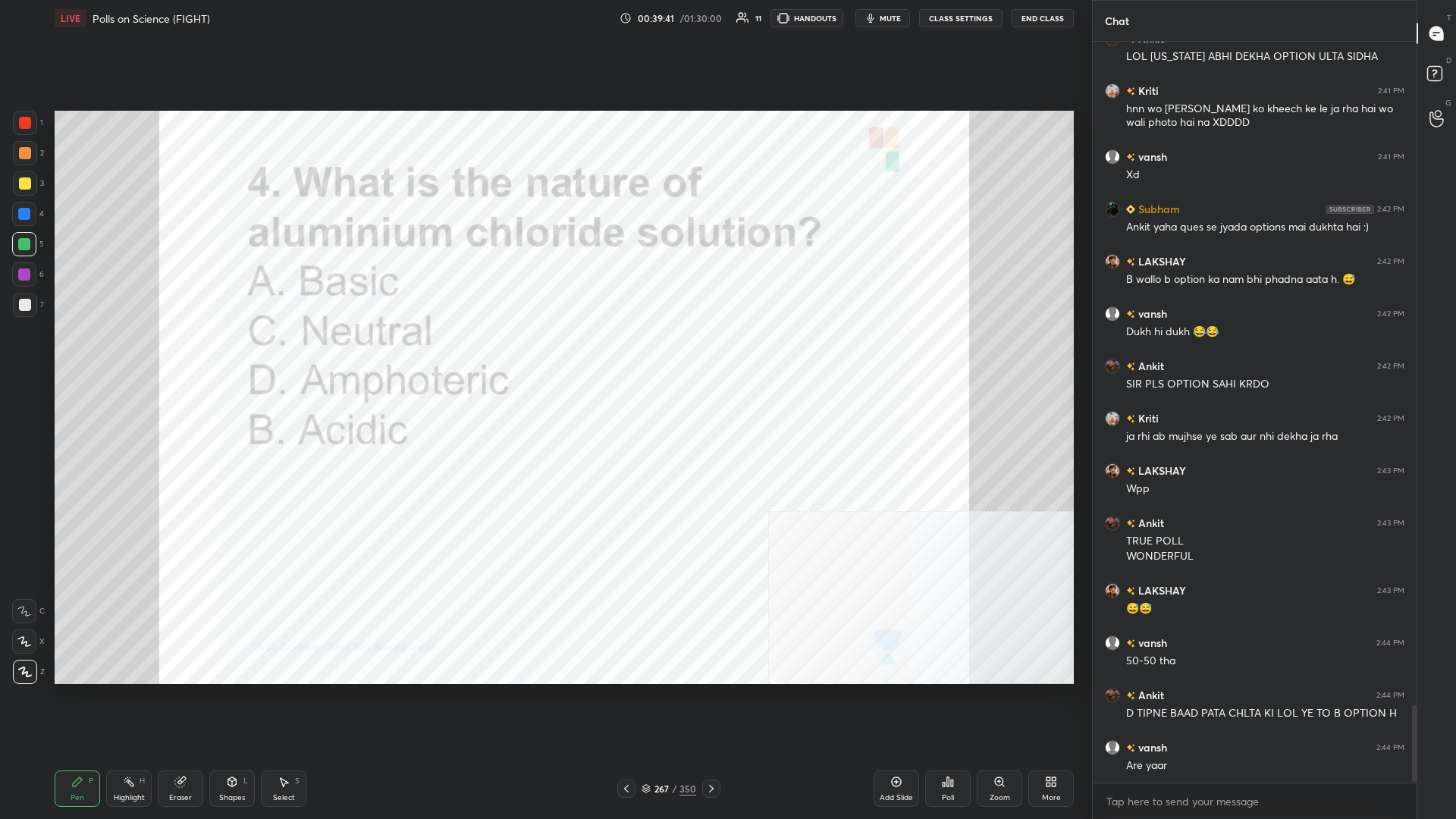
click at [544, 355] on div "Pen P Highlight H Eraser Shapes L Select S 267 / 350 Add Slide Poll Zoom More" at bounding box center [564, 789] width 1020 height 61
click at [544, 355] on div "267" at bounding box center [661, 789] width 15 height 9
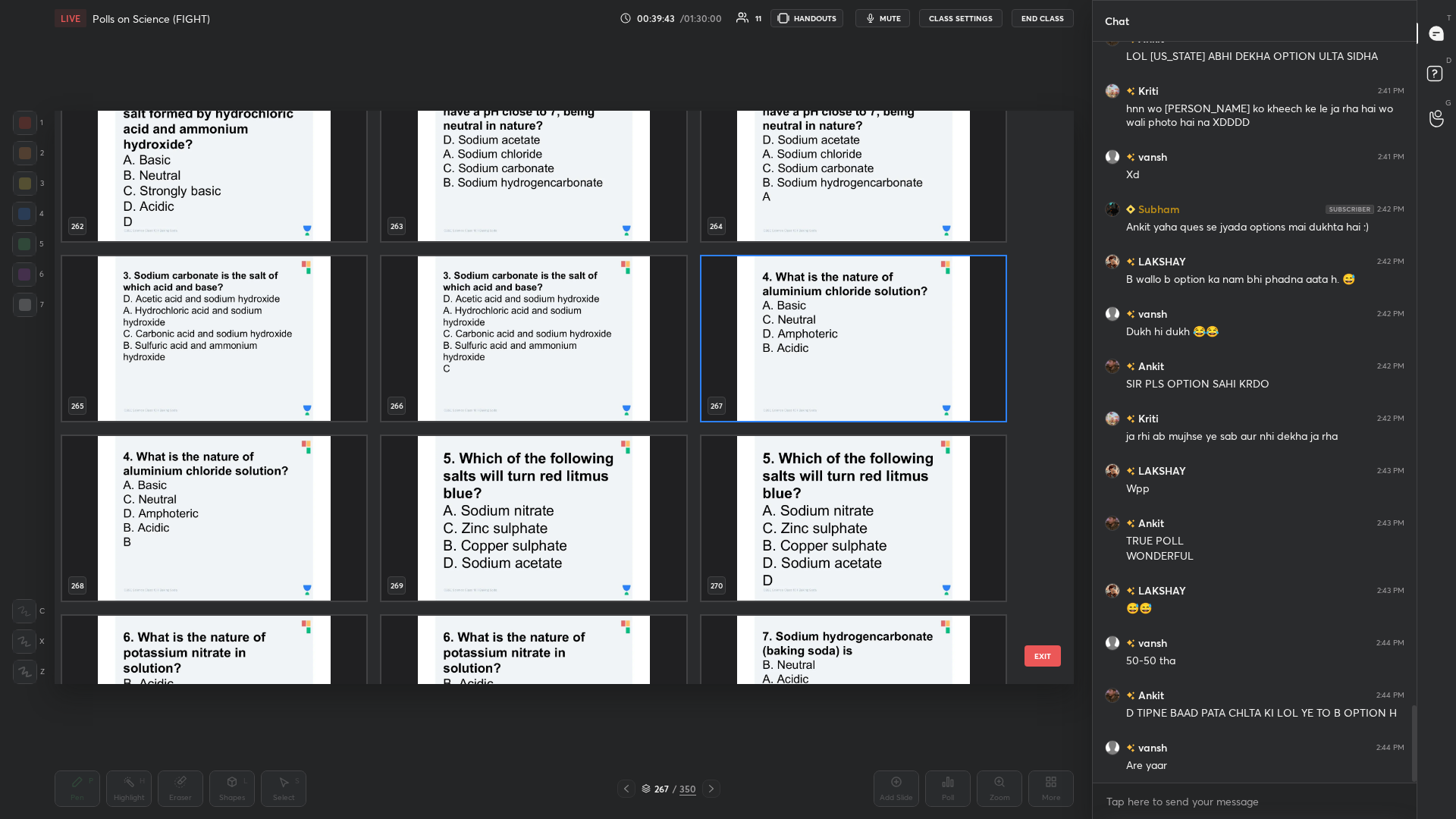
scroll to position [15707, 0]
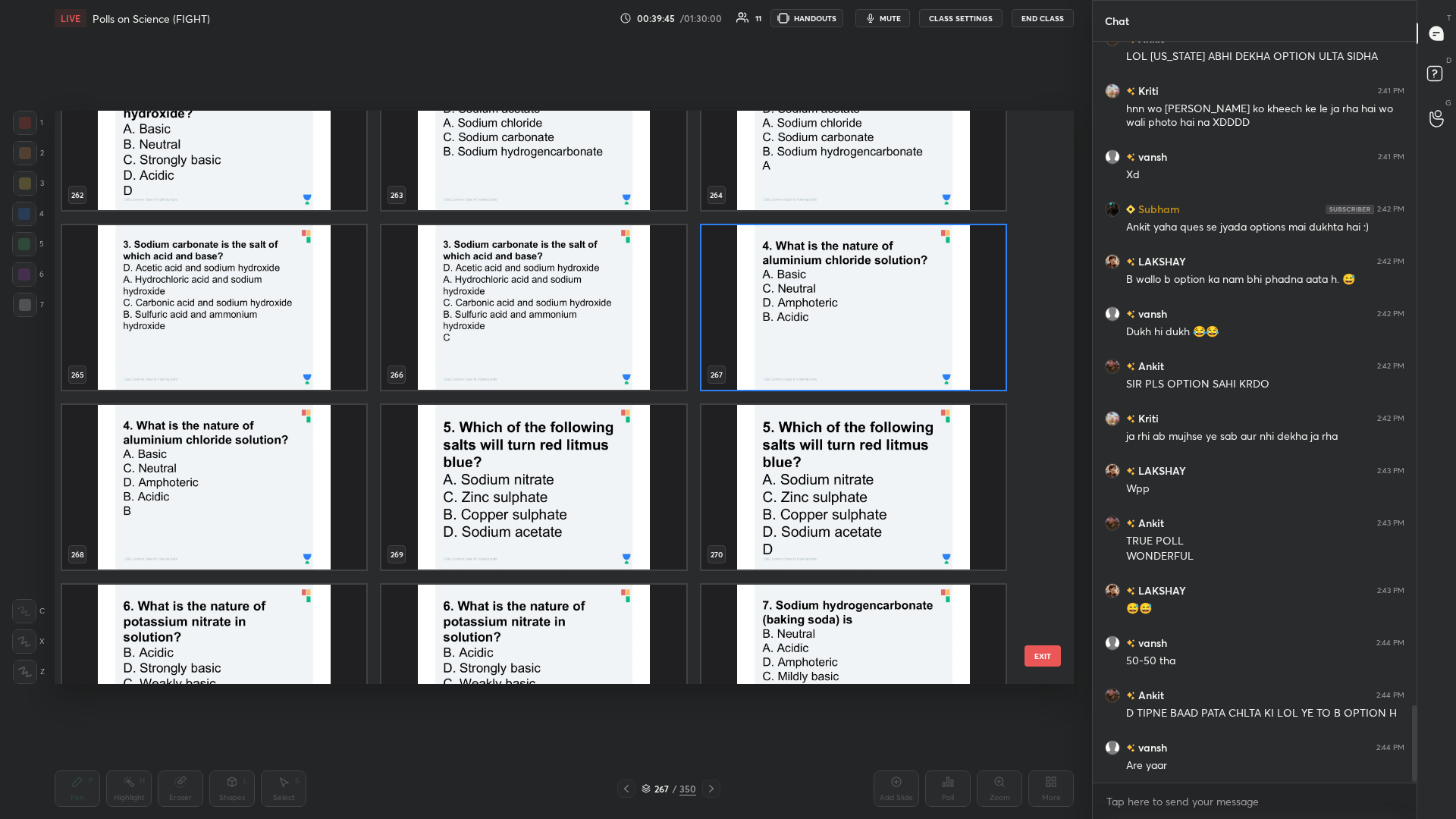
click at [509, 355] on img "grid" at bounding box center [533, 487] width 305 height 165
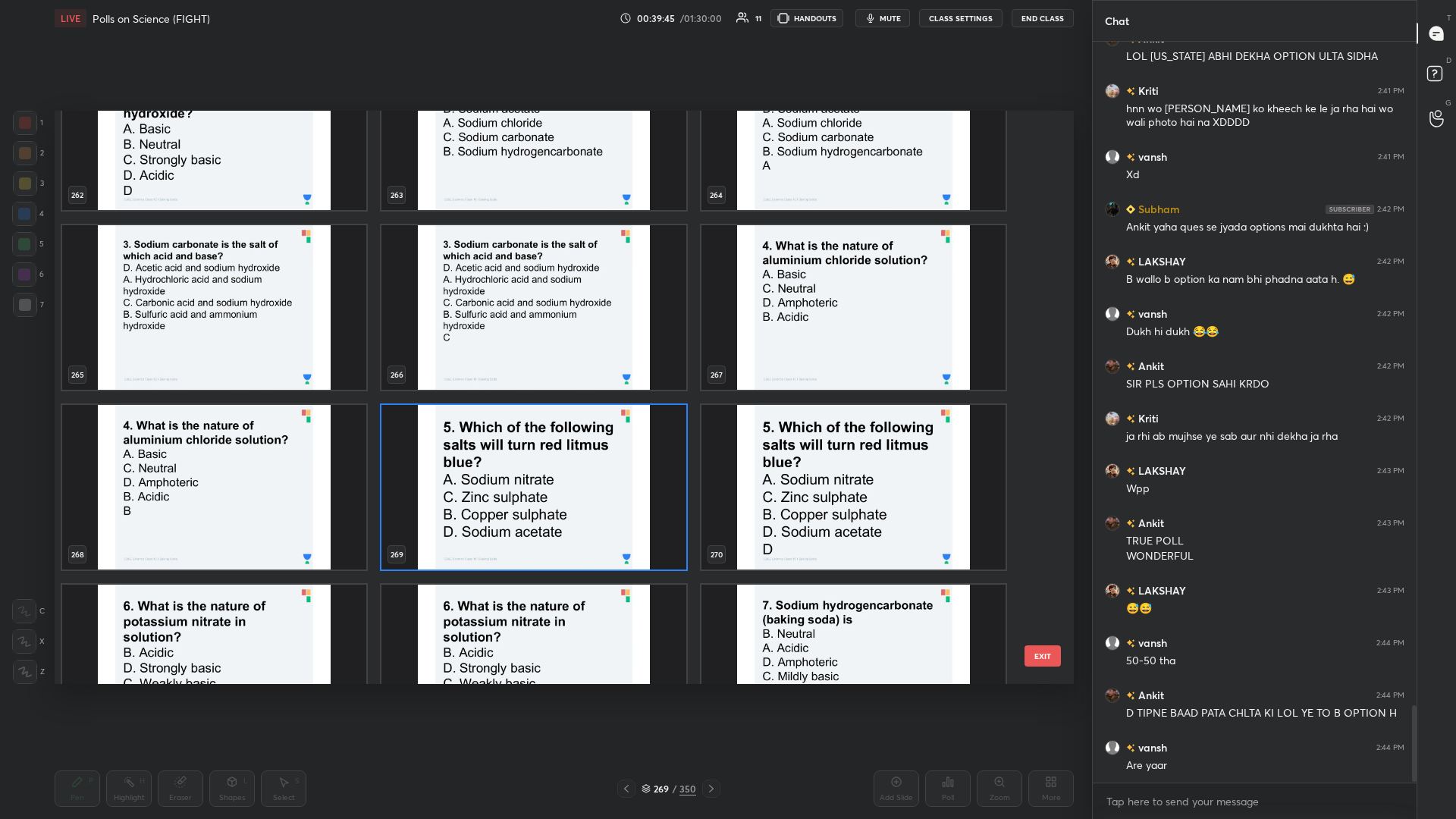
click at [509, 355] on img "grid" at bounding box center [533, 487] width 305 height 165
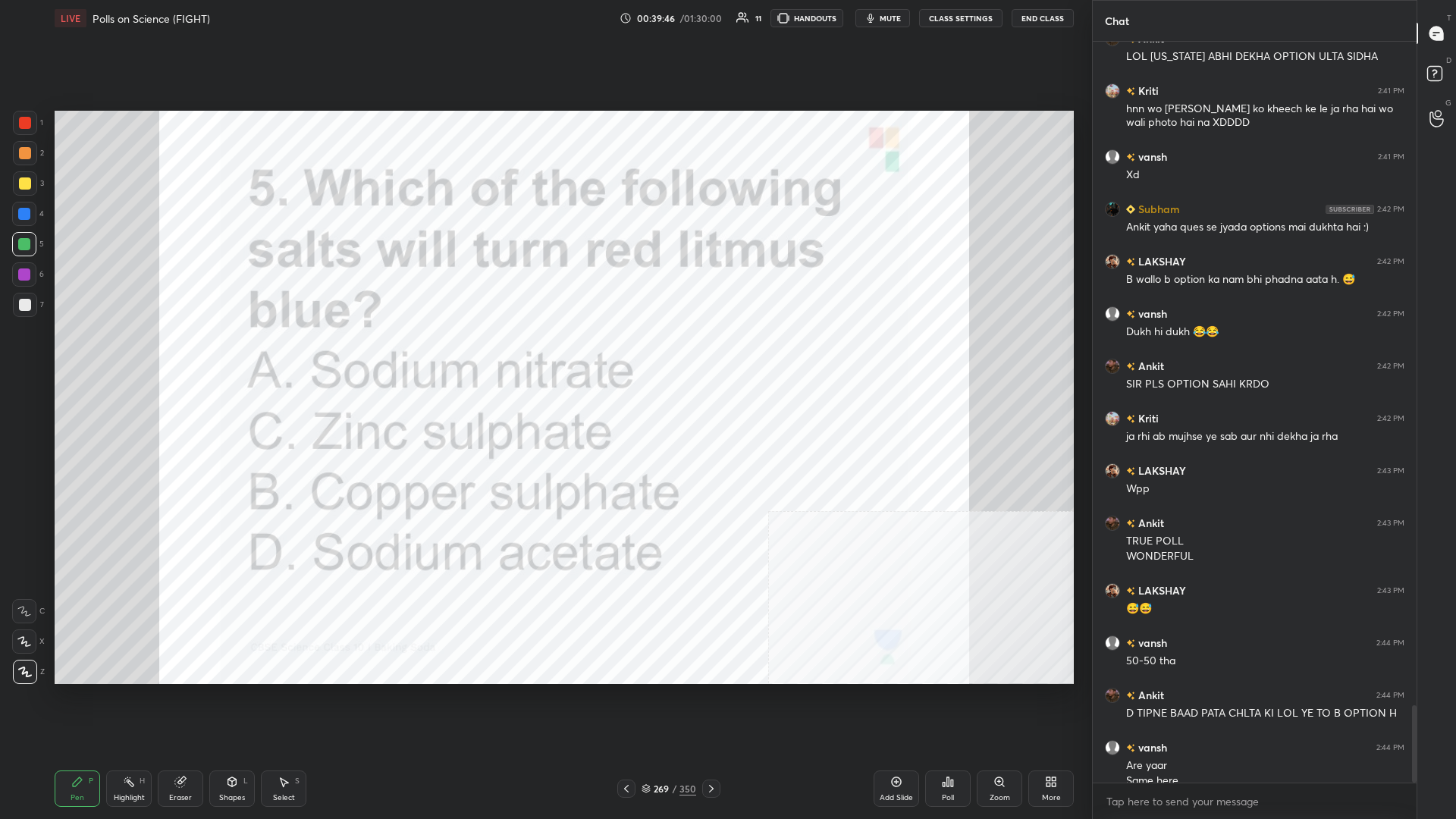
scroll to position [6338, 0]
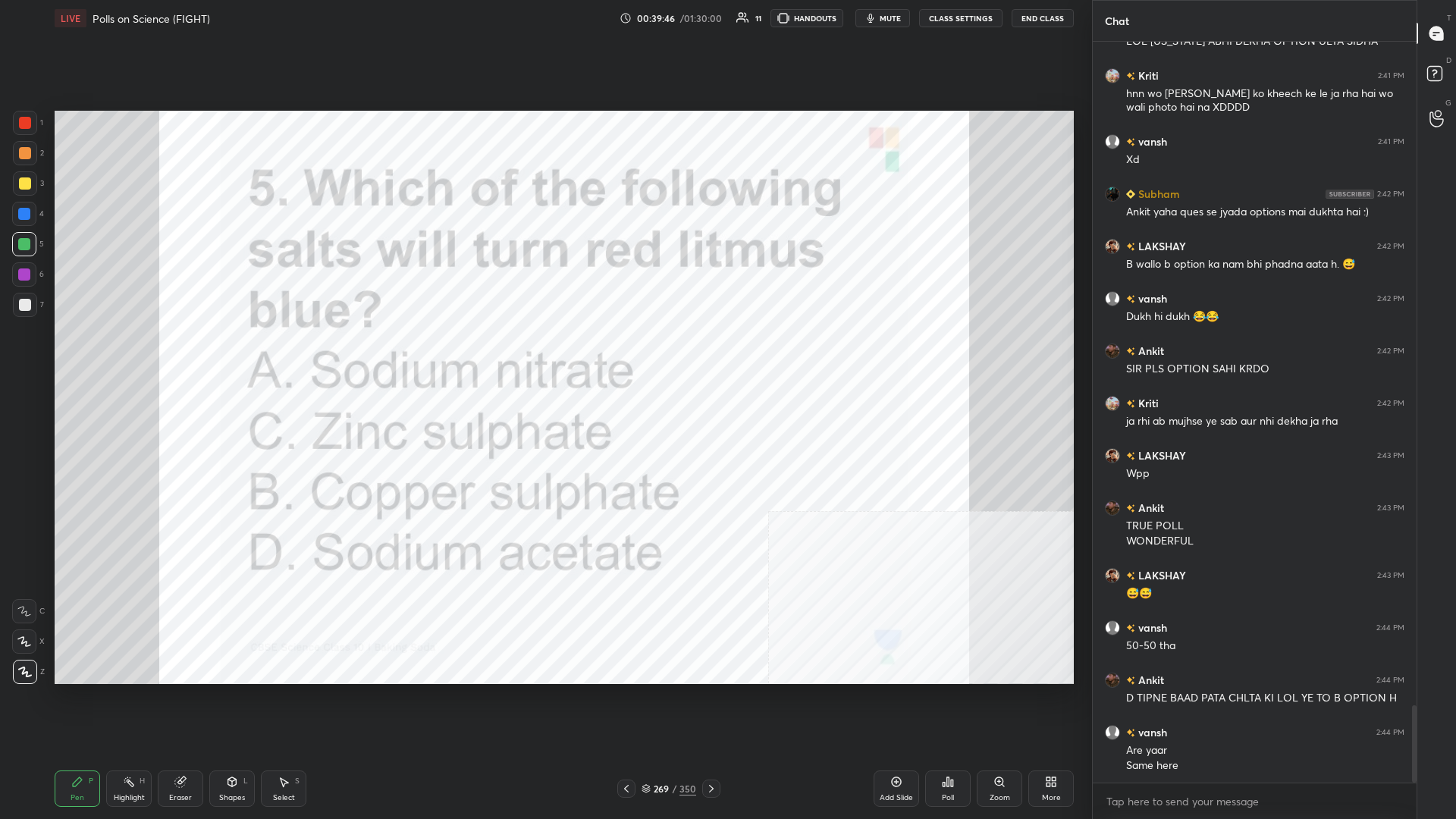
click at [544, 355] on div "Poll" at bounding box center [948, 788] width 45 height 36
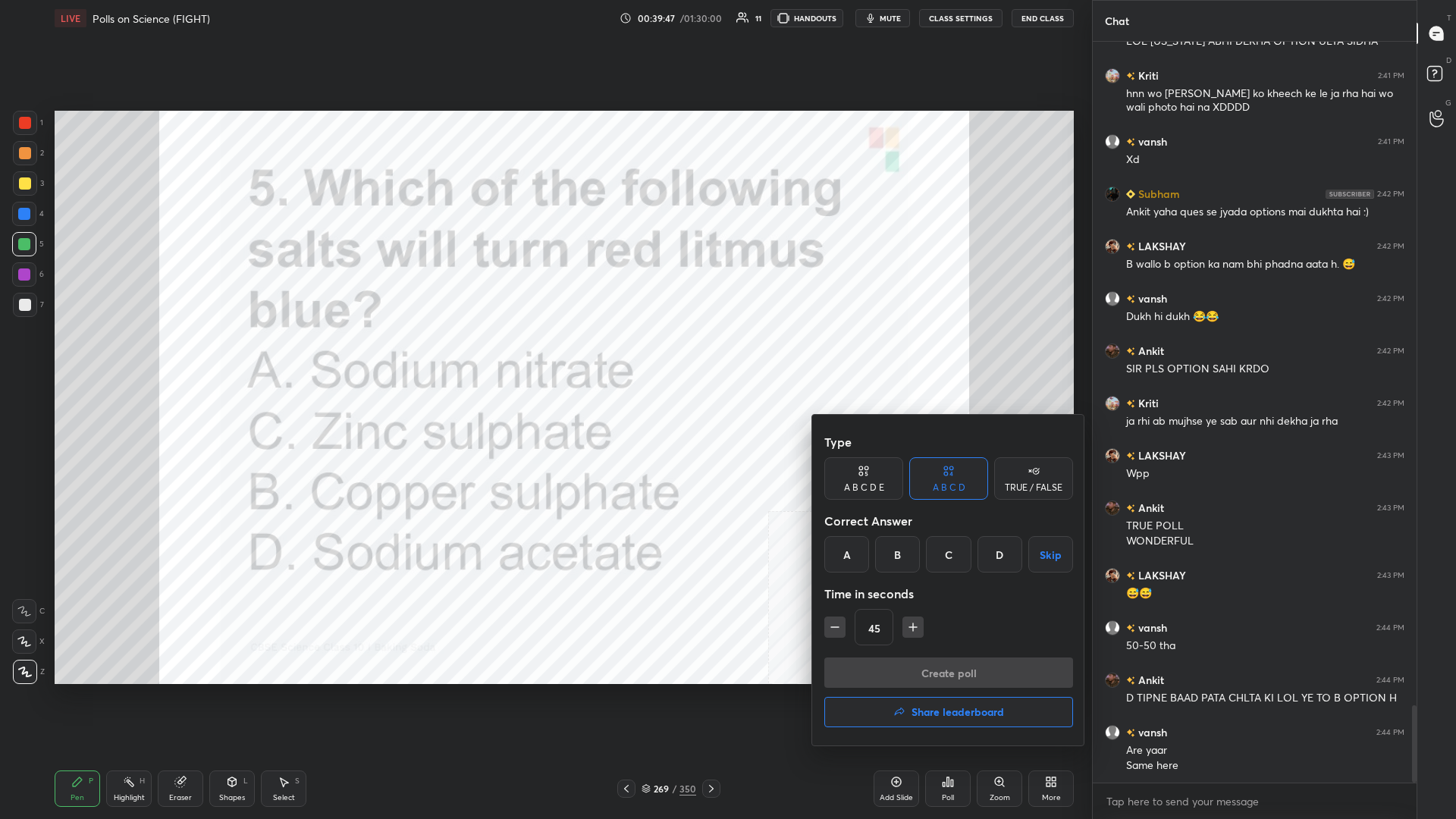
click at [544, 355] on div "D" at bounding box center [1000, 554] width 45 height 36
click at [544, 355] on button "Create poll" at bounding box center [948, 672] width 248 height 30
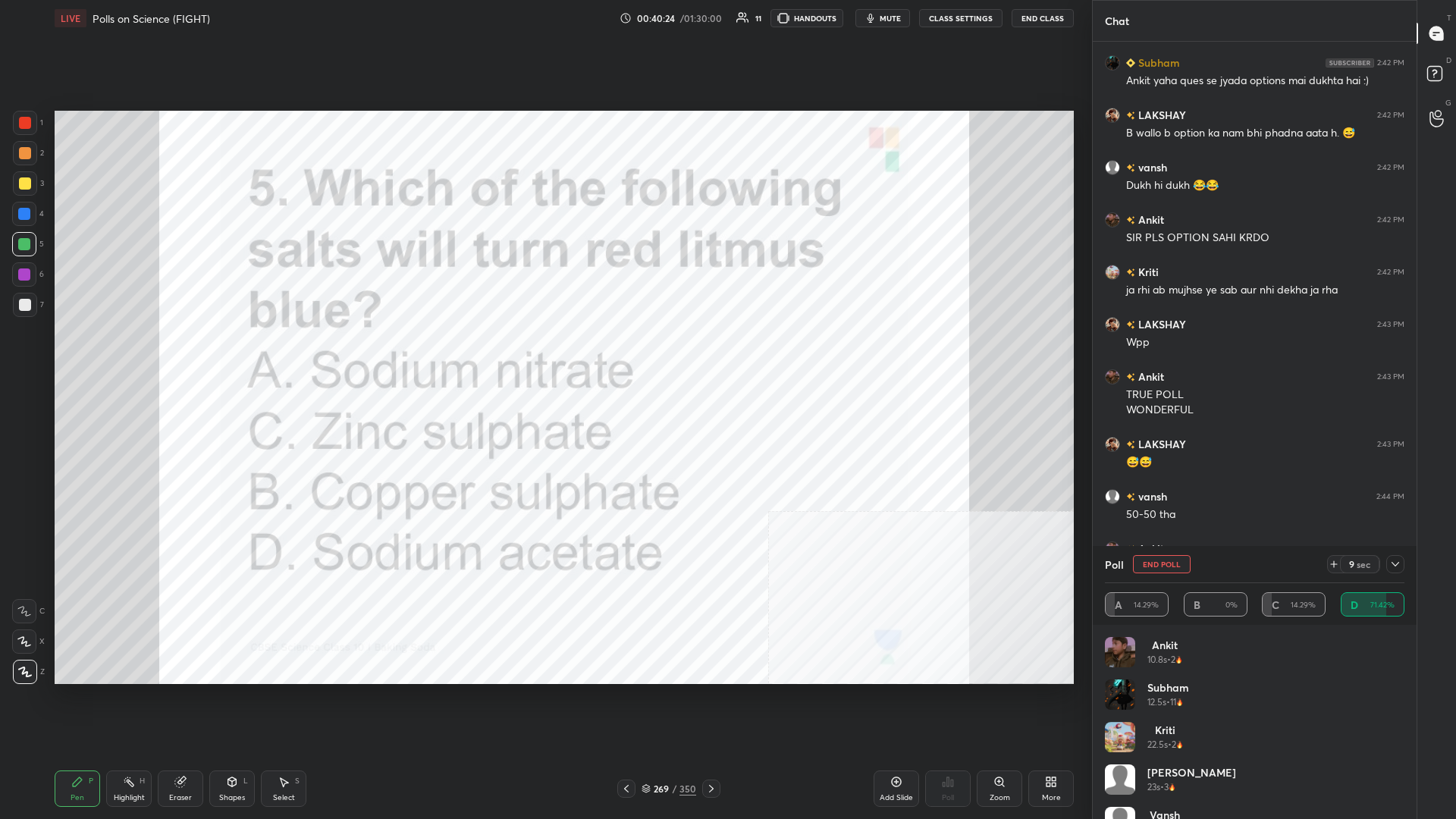
scroll to position [631, 324]
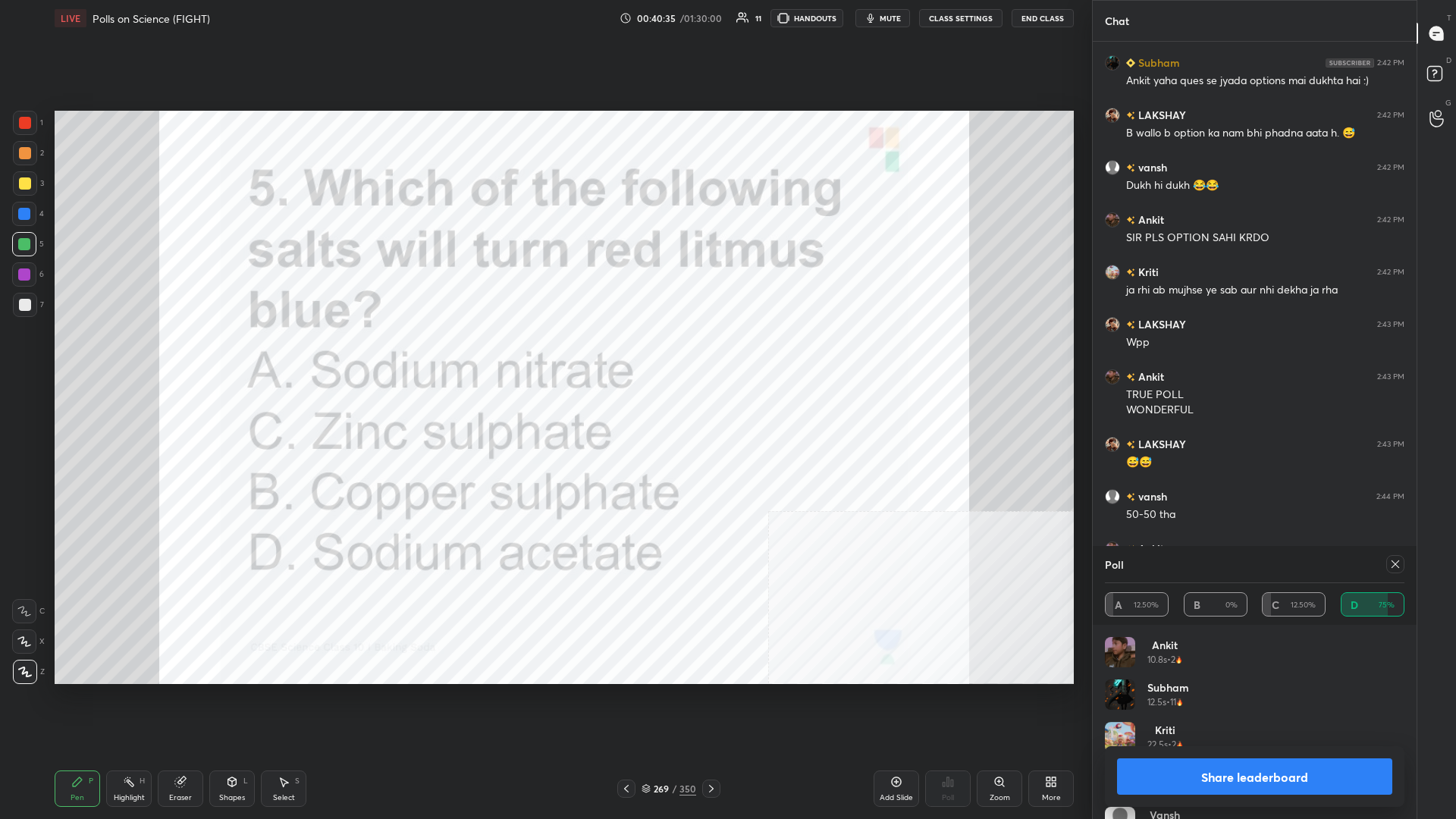
drag, startPoint x: 1271, startPoint y: 790, endPoint x: 1326, endPoint y: 783, distance: 55.4
click at [544, 355] on button "Share leaderboard" at bounding box center [1255, 776] width 275 height 36
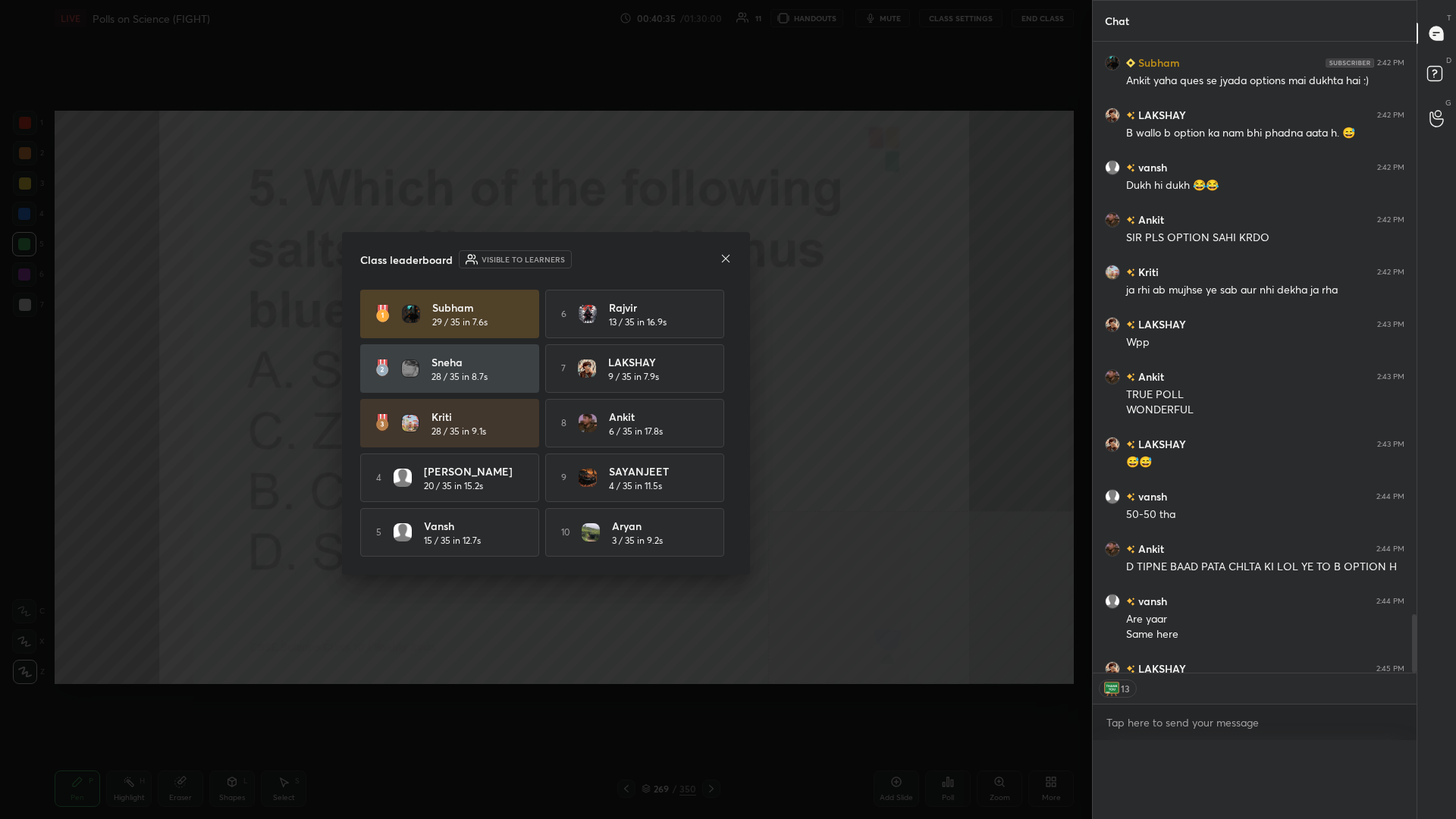
scroll to position [655, 324]
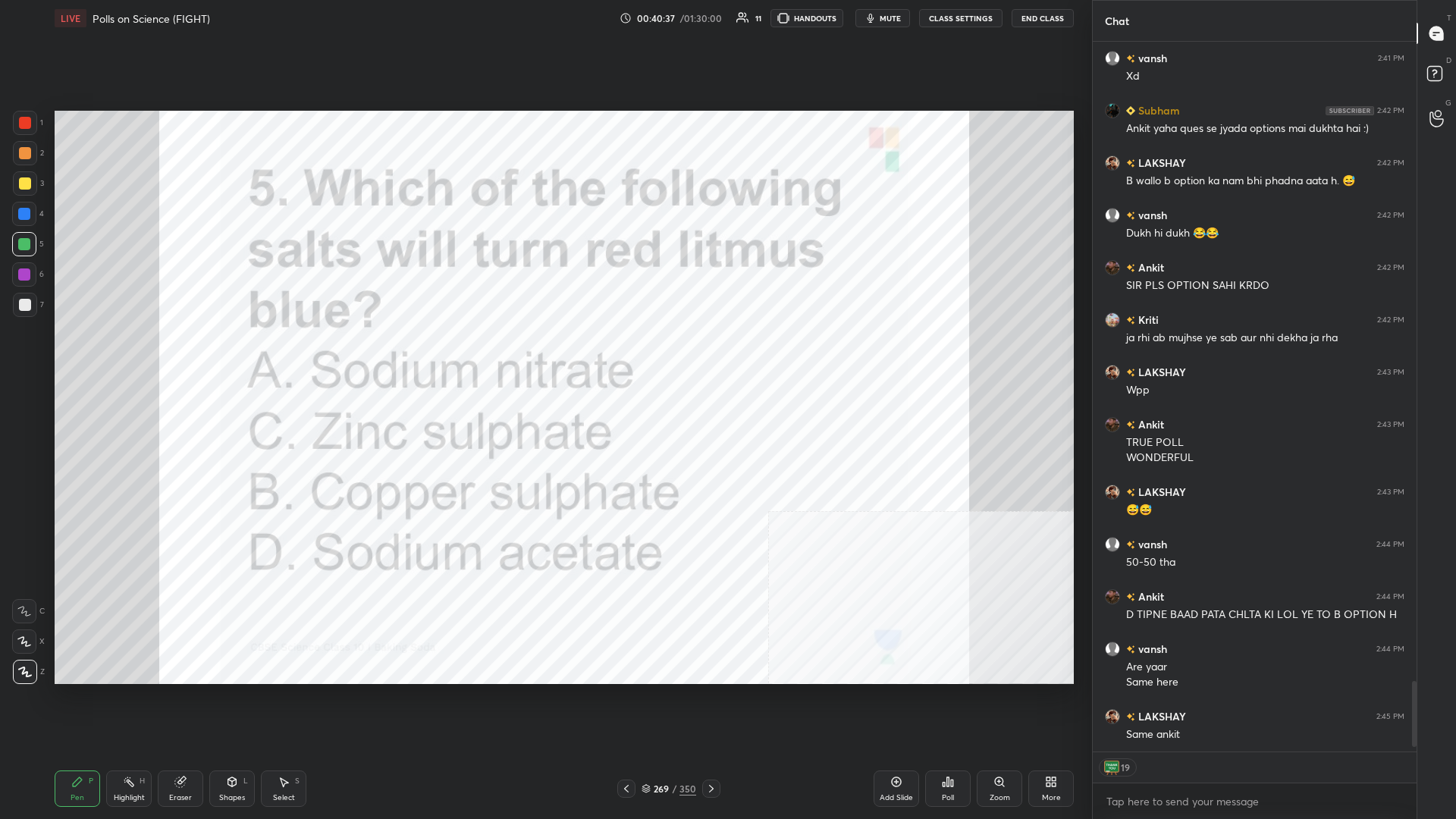
click at [544, 355] on div "/" at bounding box center [674, 789] width 4 height 9
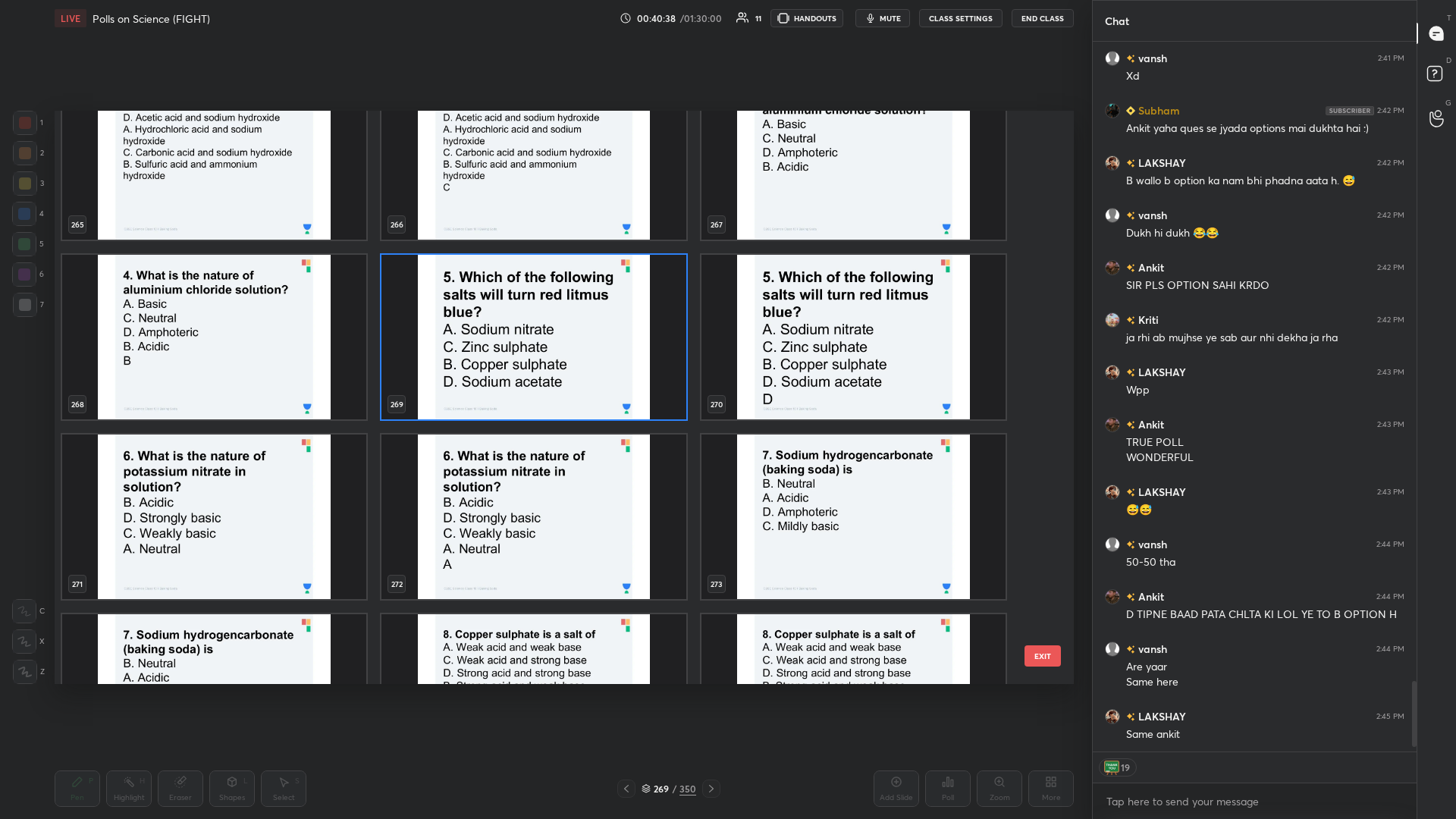
scroll to position [15887, 0]
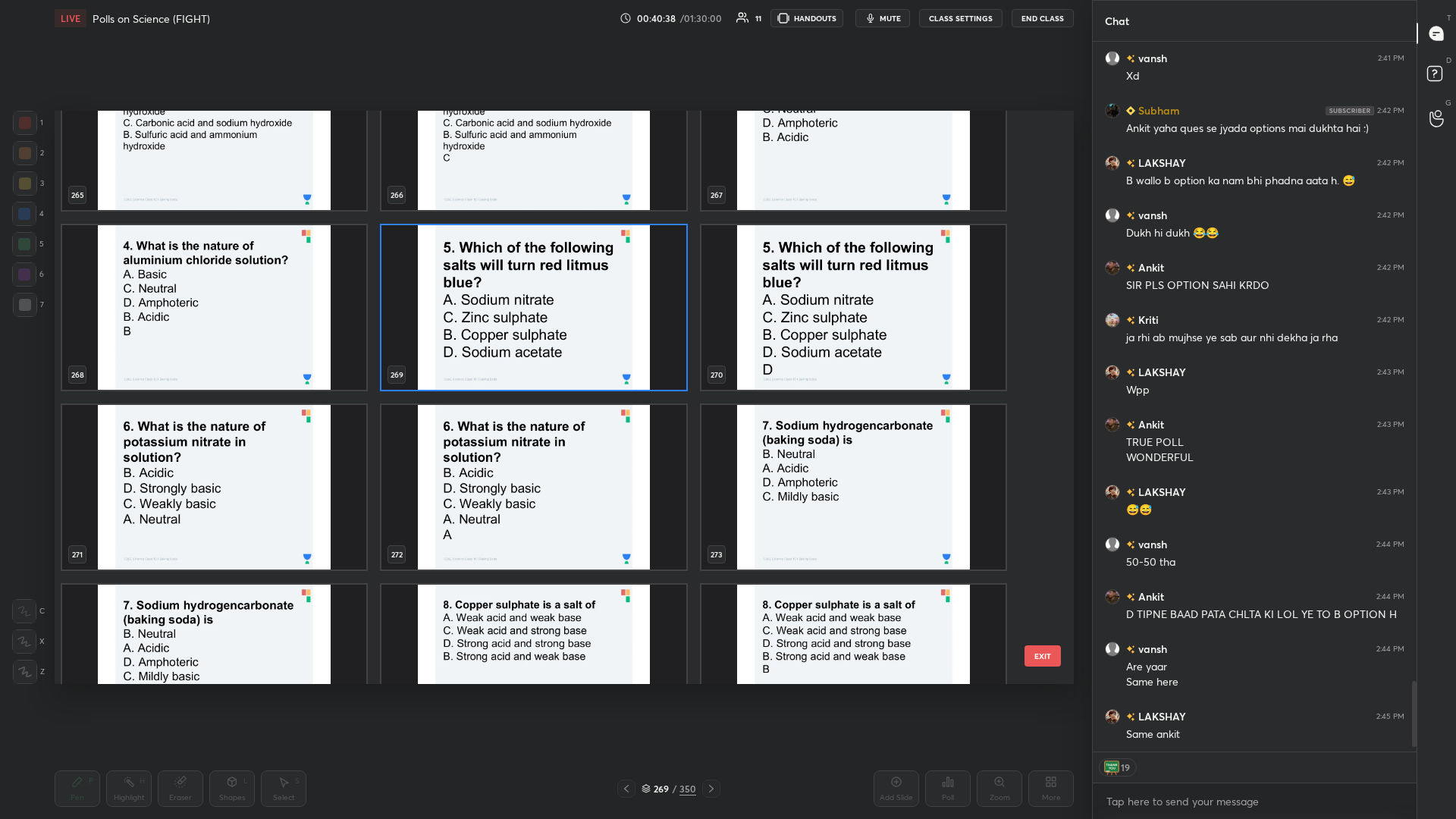
click at [248, 355] on img "grid" at bounding box center [215, 487] width 305 height 165
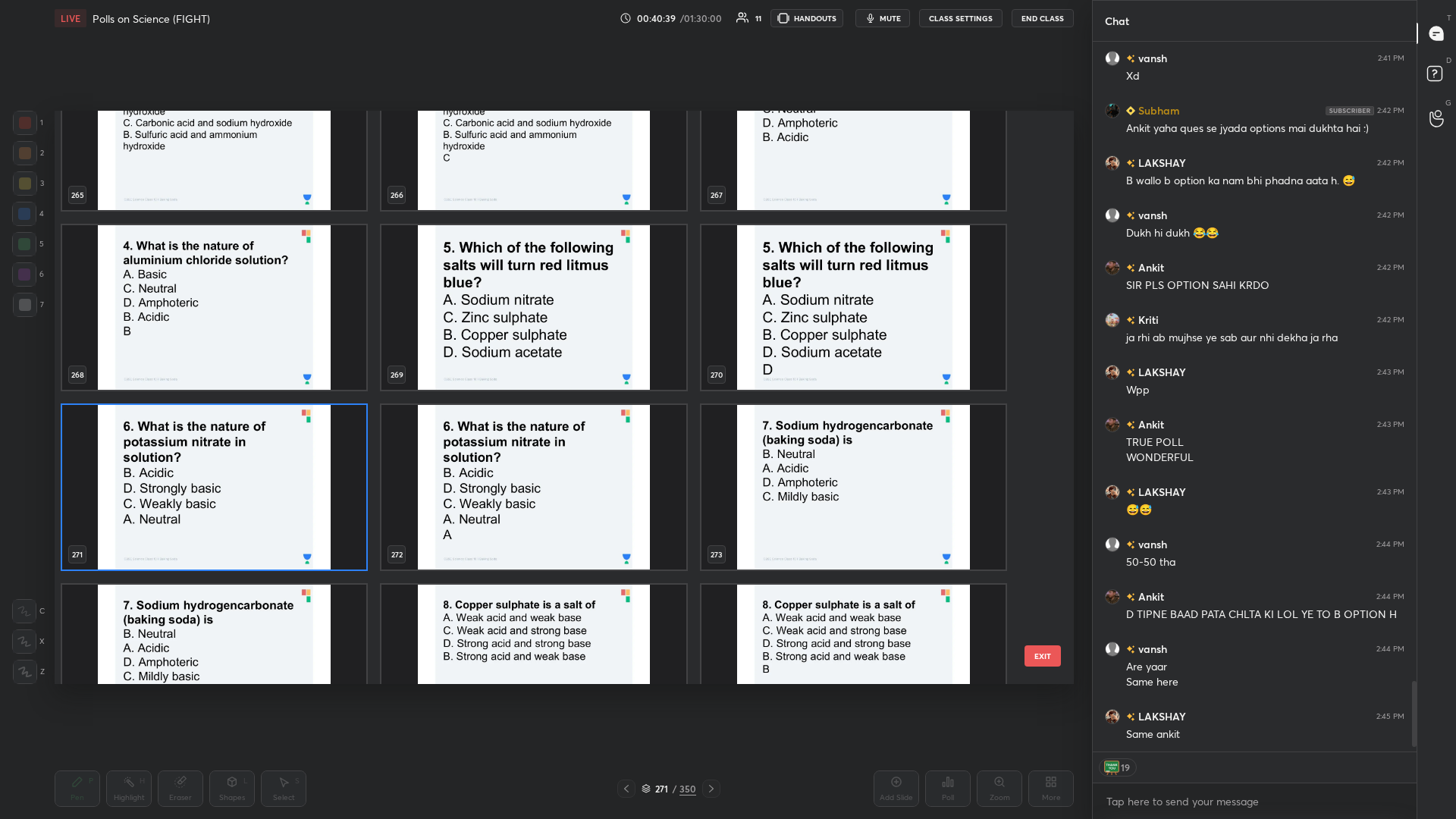
click at [248, 355] on img "grid" at bounding box center [215, 487] width 305 height 165
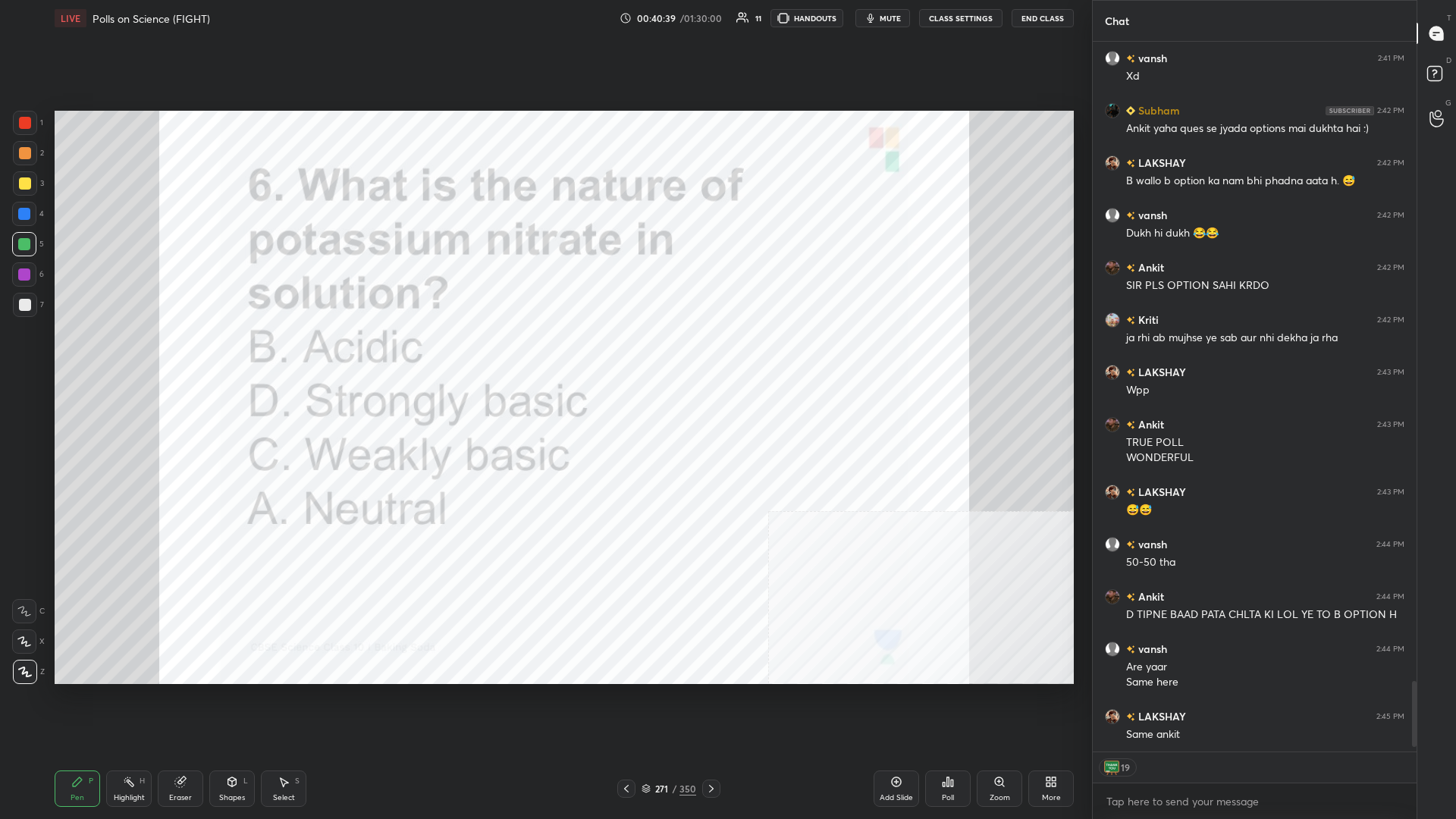
click at [544, 355] on icon at bounding box center [948, 782] width 3 height 9
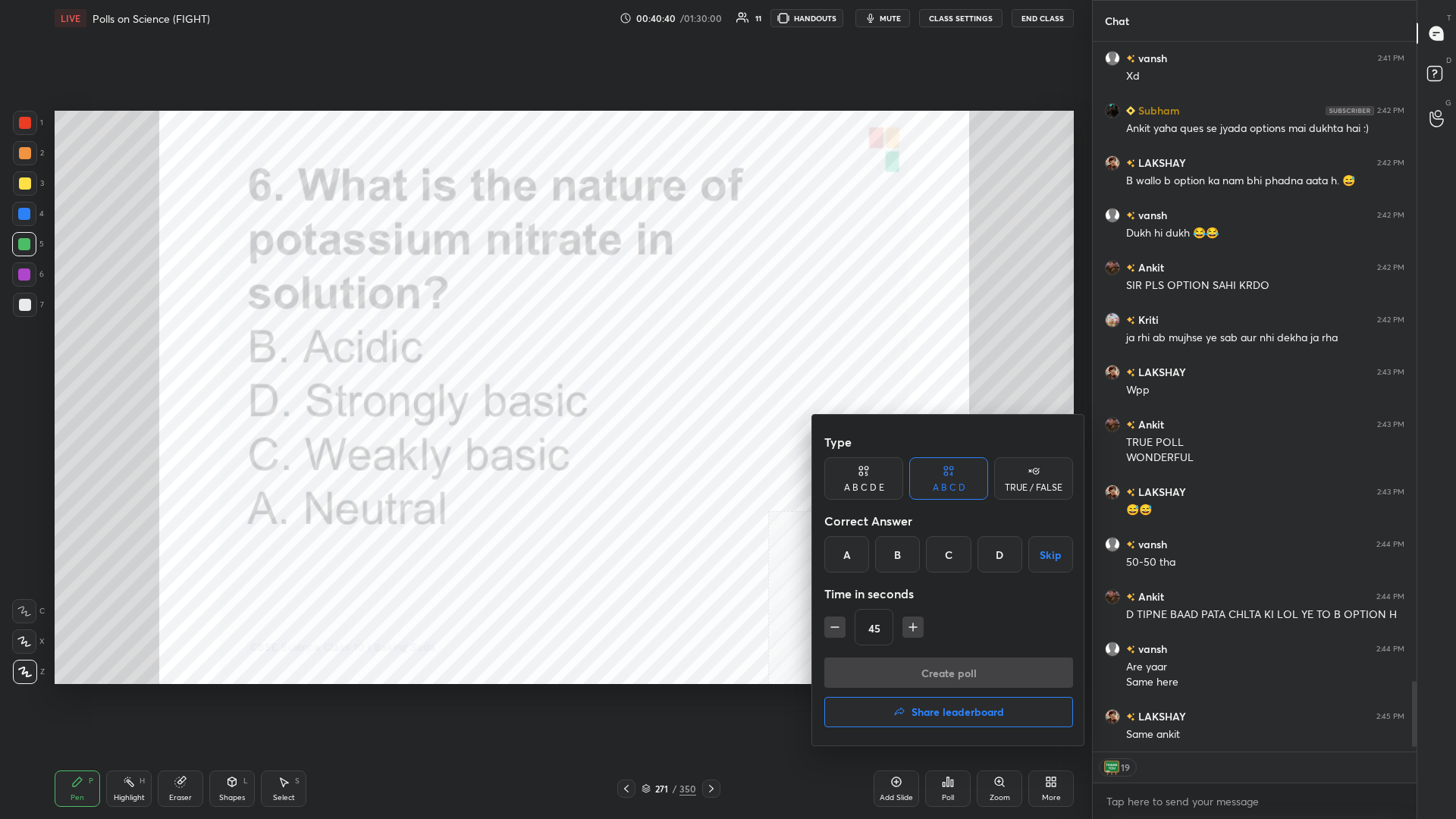
click at [544, 355] on div "A" at bounding box center [847, 554] width 45 height 36
click at [544, 355] on button "Create poll" at bounding box center [948, 672] width 248 height 30
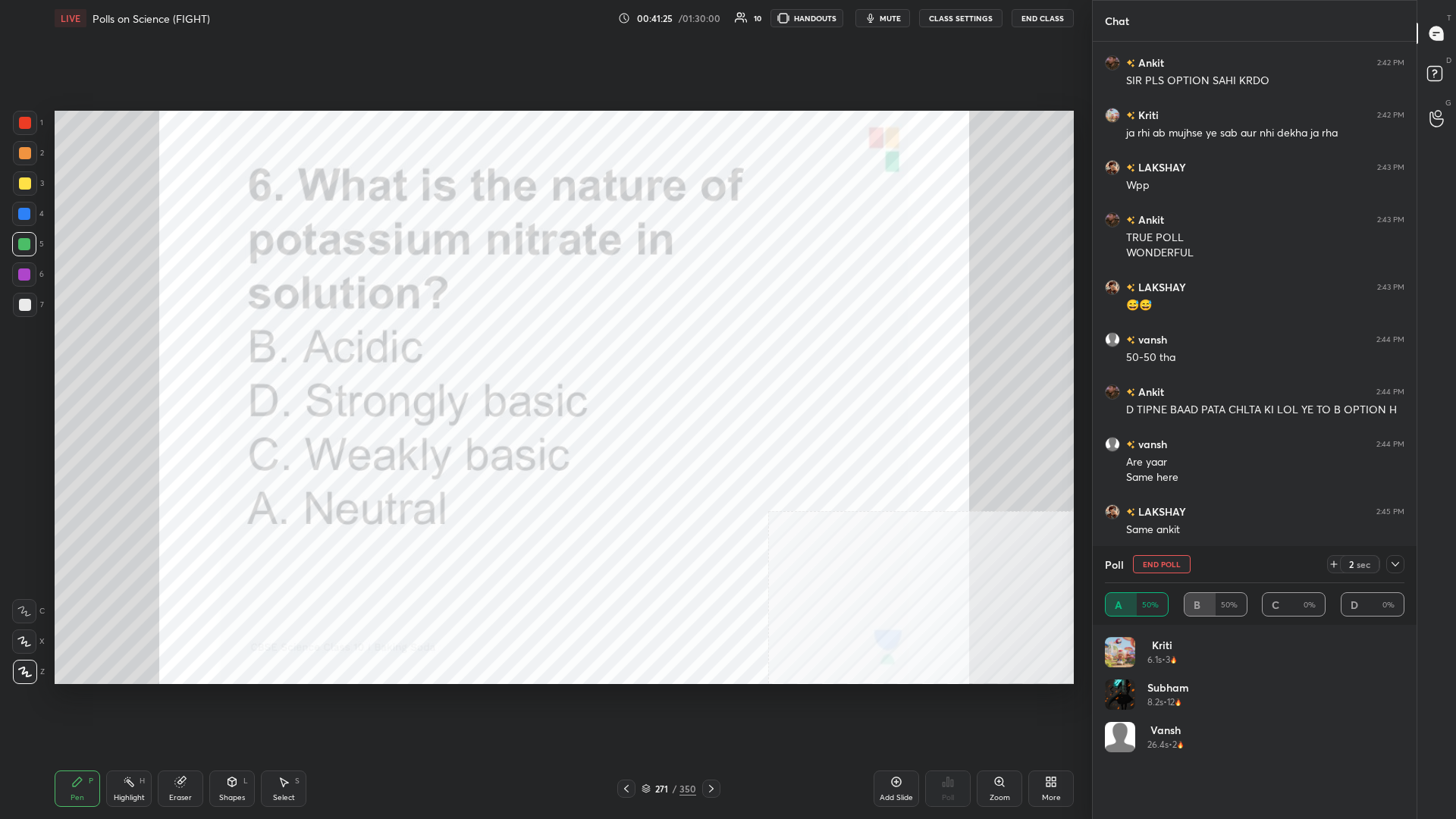
scroll to position [6678, 0]
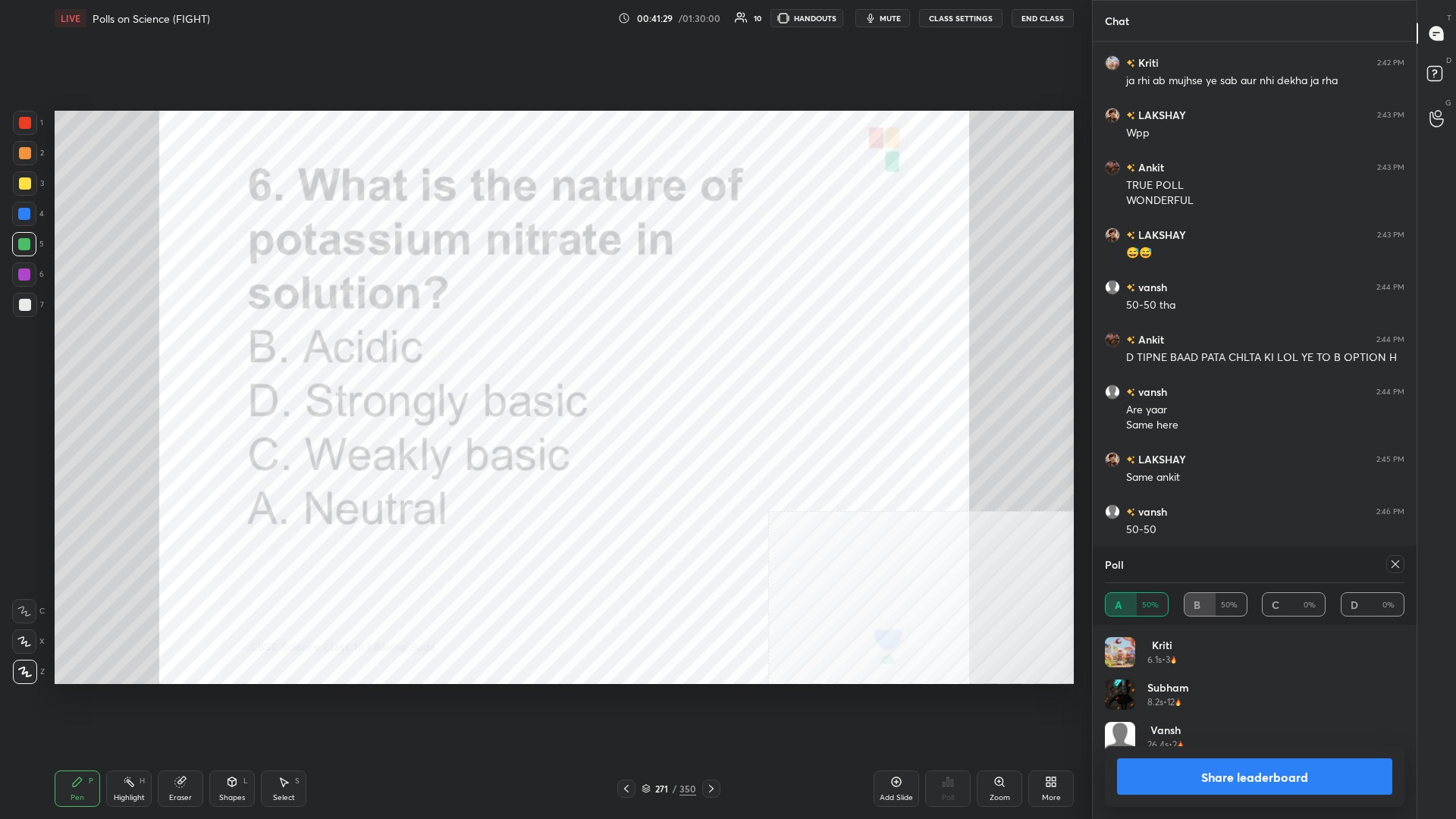
click at [544, 355] on button "Share leaderboard" at bounding box center [1255, 776] width 275 height 36
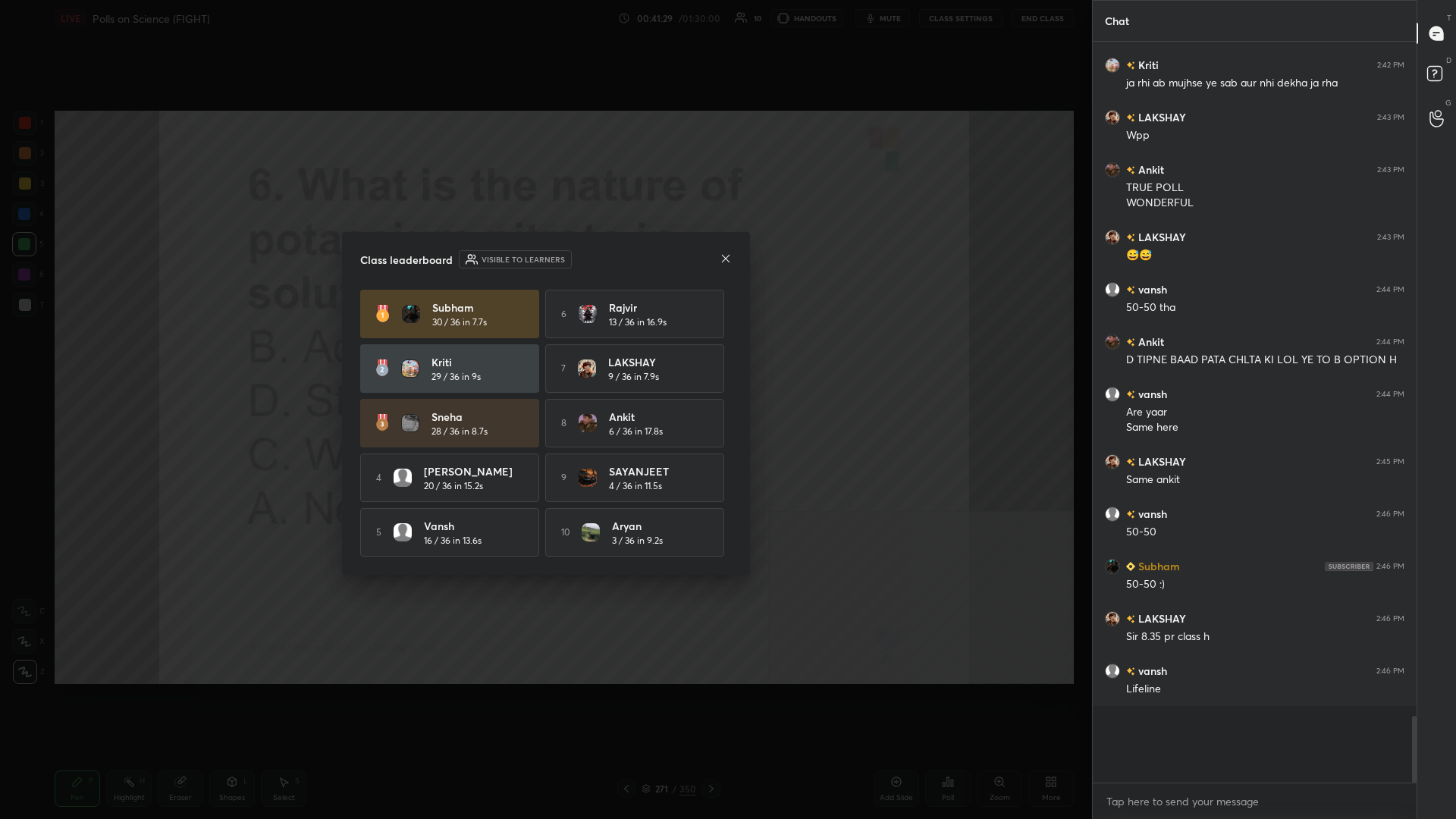
scroll to position [0, 1]
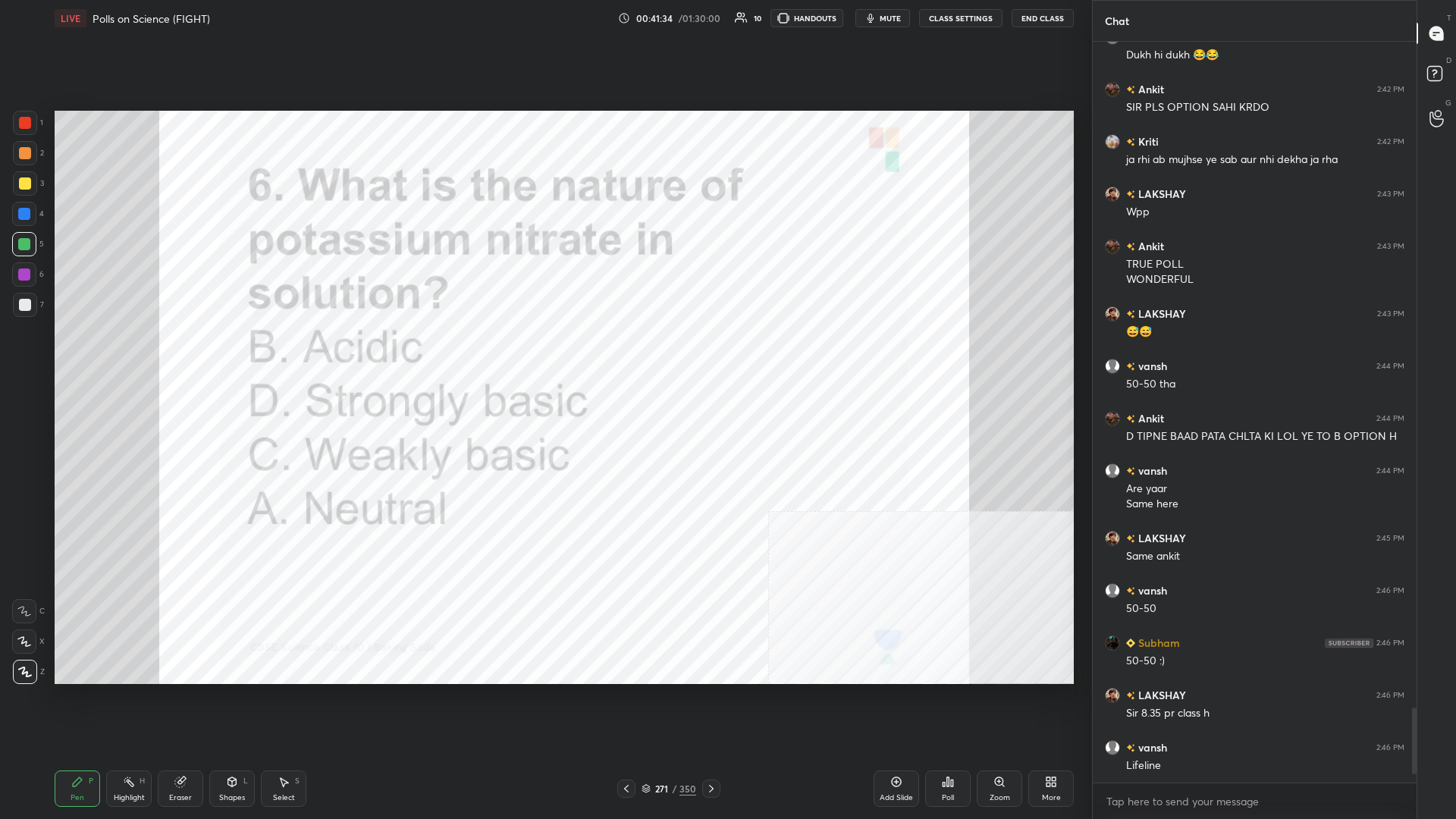
click at [544, 355] on div "271" at bounding box center [661, 789] width 15 height 9
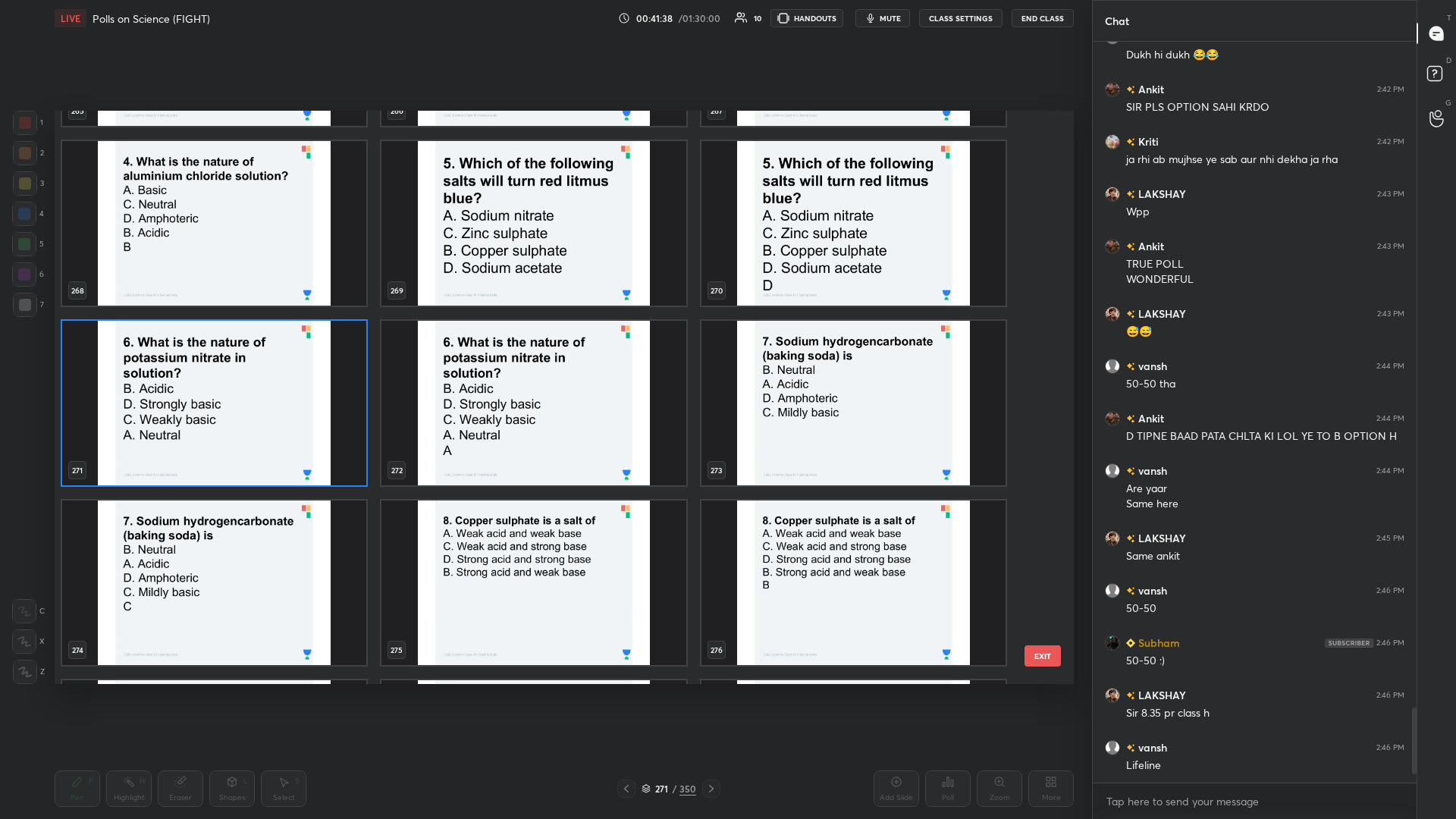
click at [544, 355] on img "grid" at bounding box center [854, 402] width 305 height 165
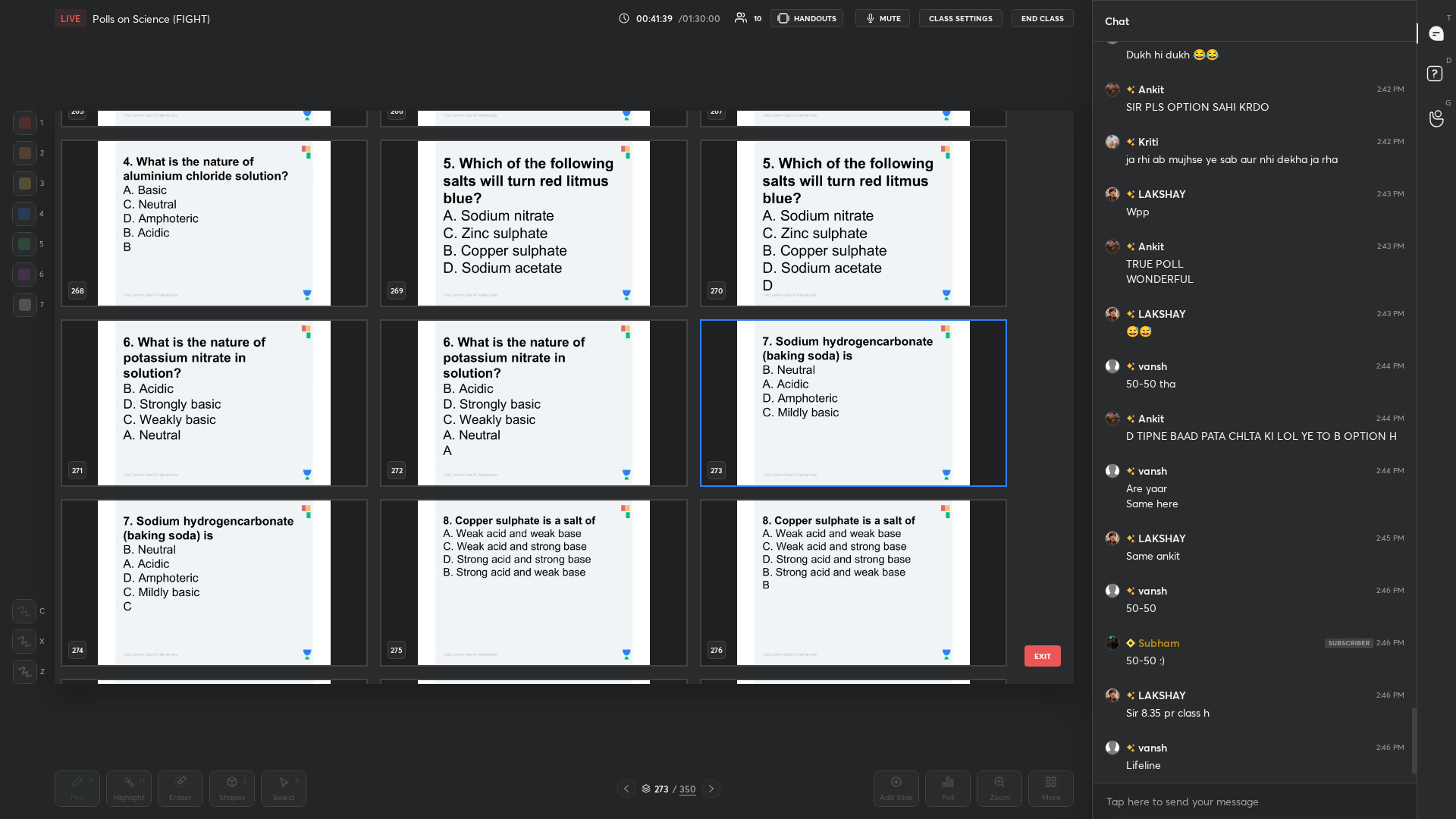
click at [544, 355] on img "grid" at bounding box center [854, 402] width 305 height 165
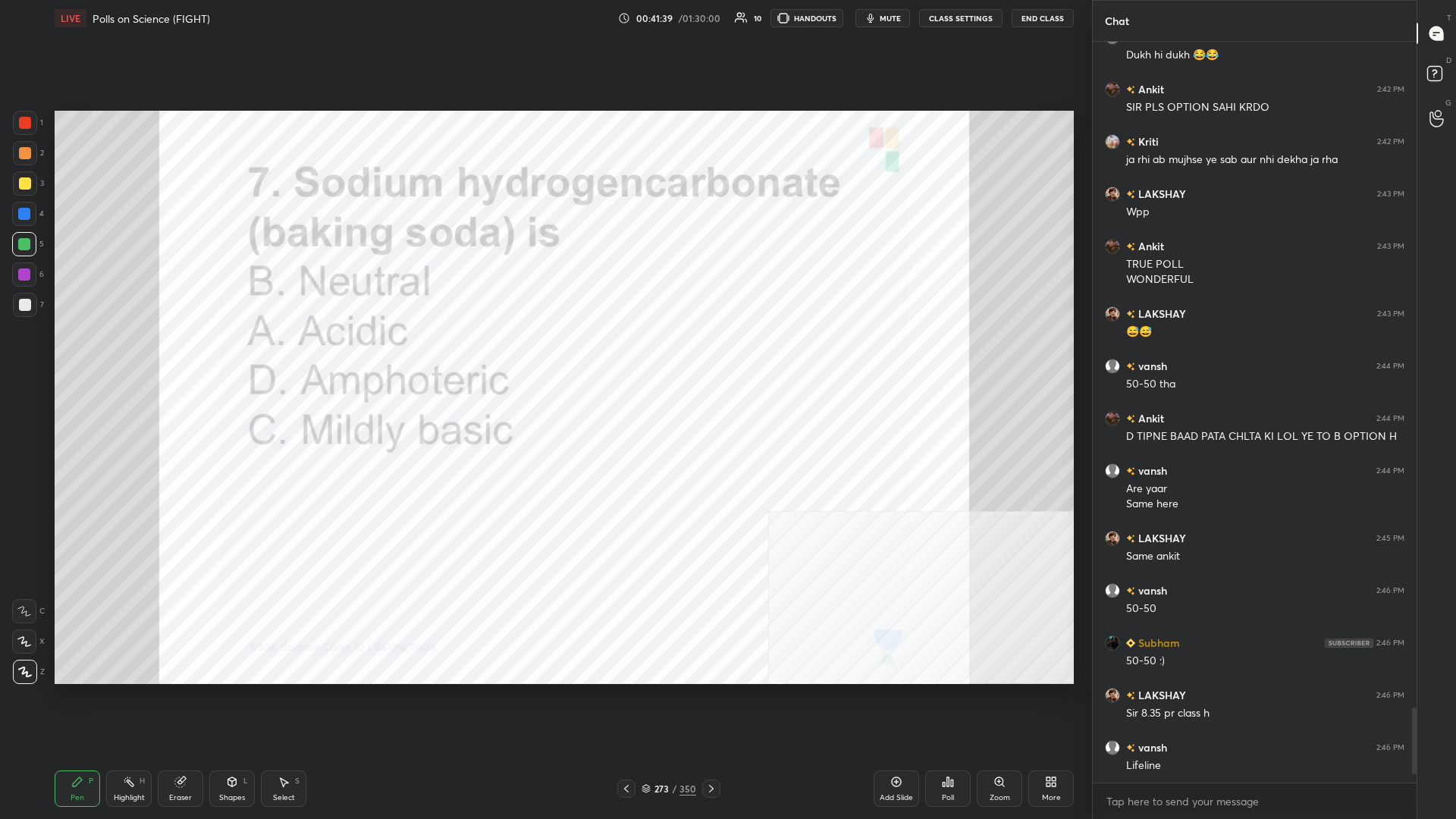
click at [544, 355] on img "grid" at bounding box center [854, 402] width 305 height 165
click at [544, 355] on div "Poll" at bounding box center [948, 788] width 45 height 36
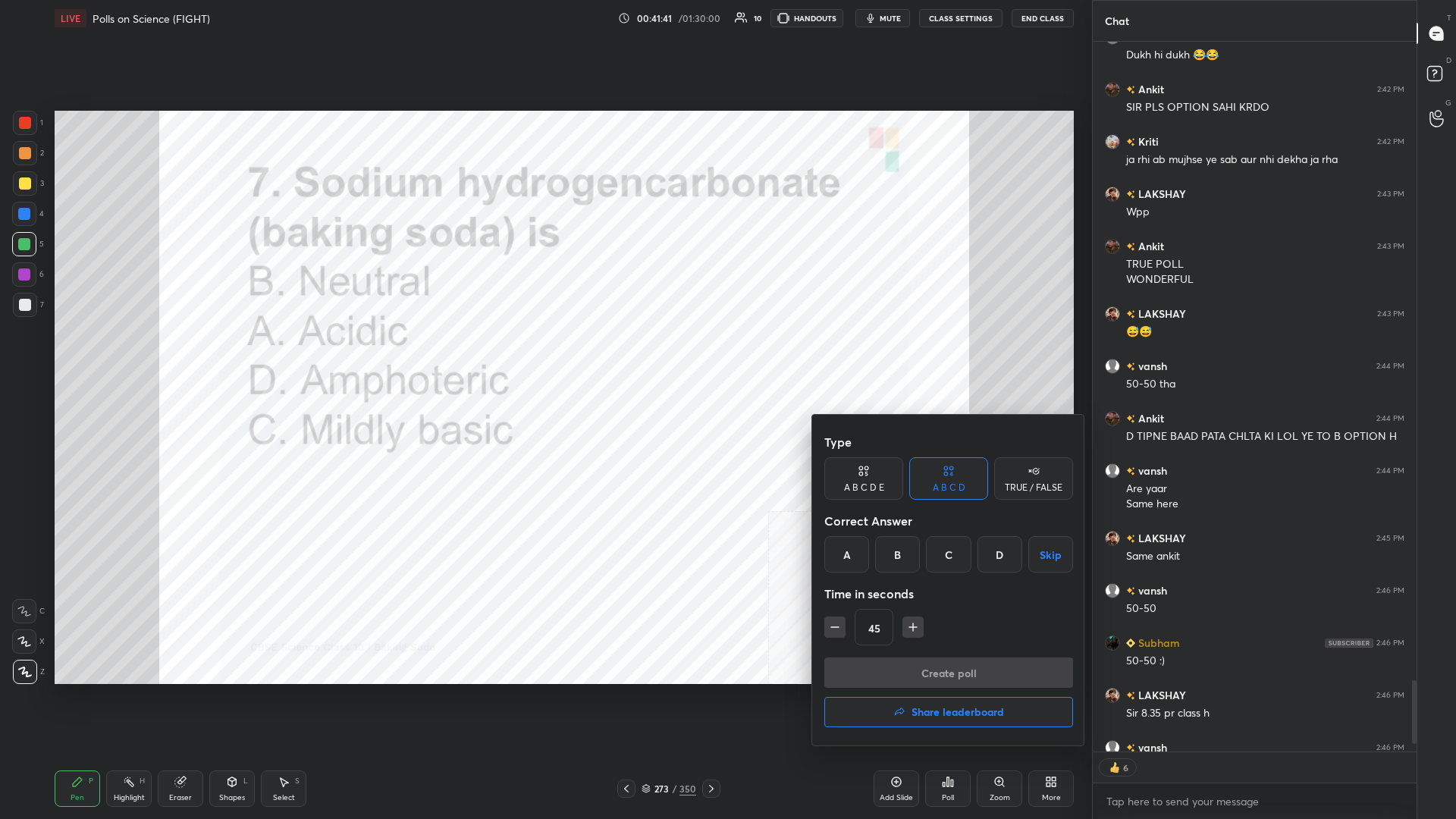
click at [544, 355] on div "C" at bounding box center [948, 554] width 45 height 36
click at [544, 355] on button "Create poll" at bounding box center [948, 672] width 248 height 30
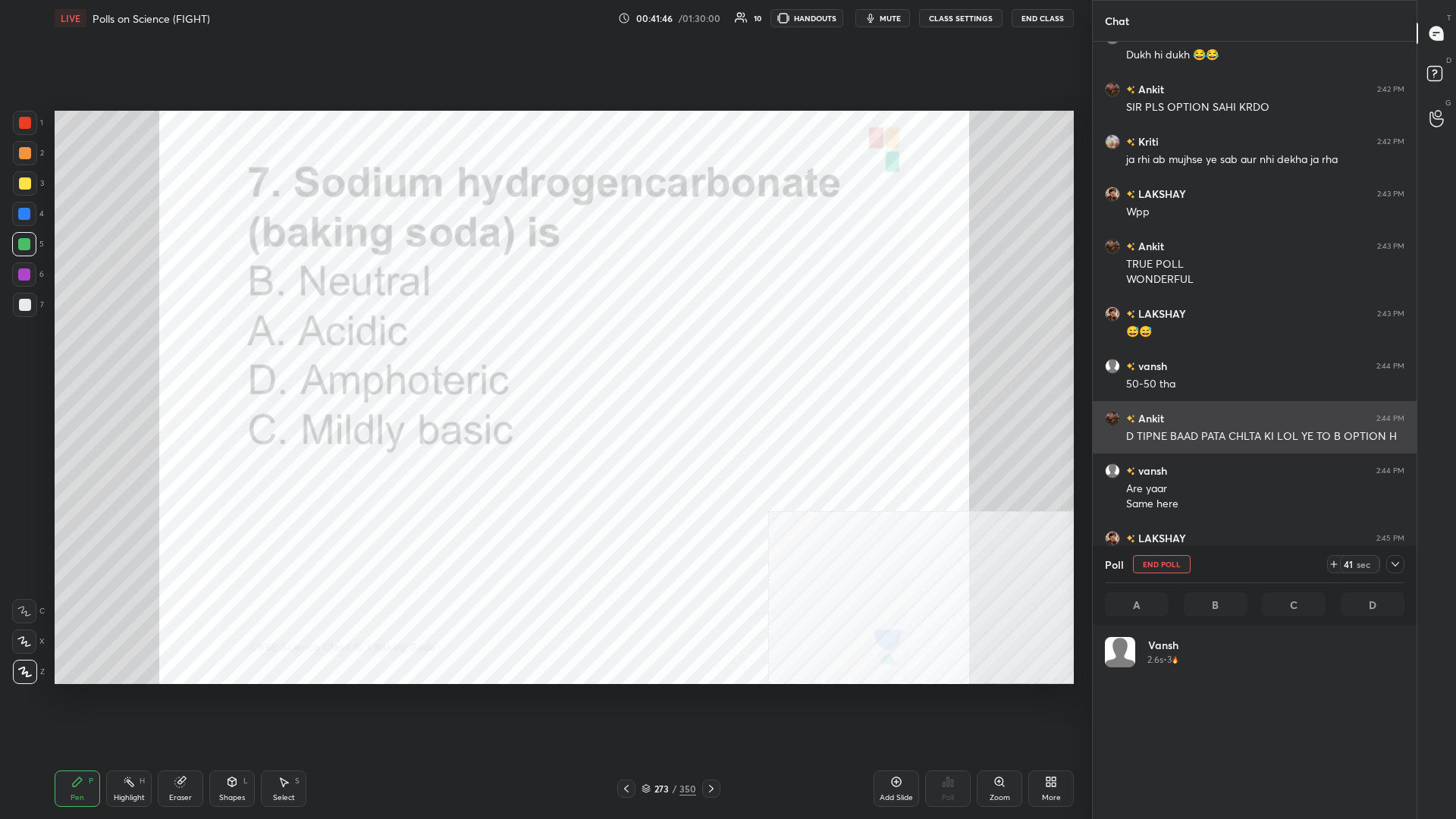
scroll to position [182, 299]
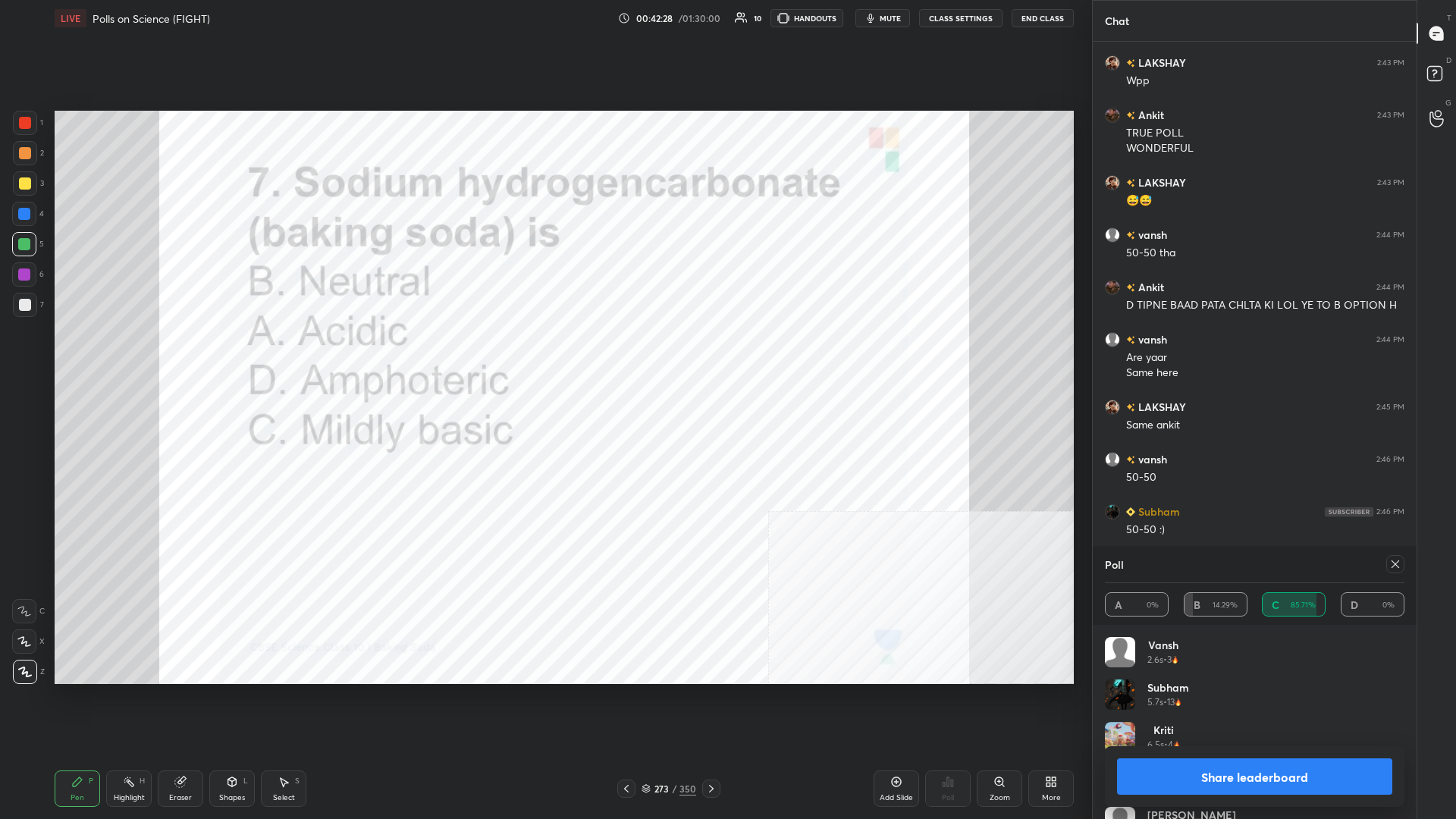
click at [544, 355] on button "Share leaderboard" at bounding box center [1255, 776] width 275 height 36
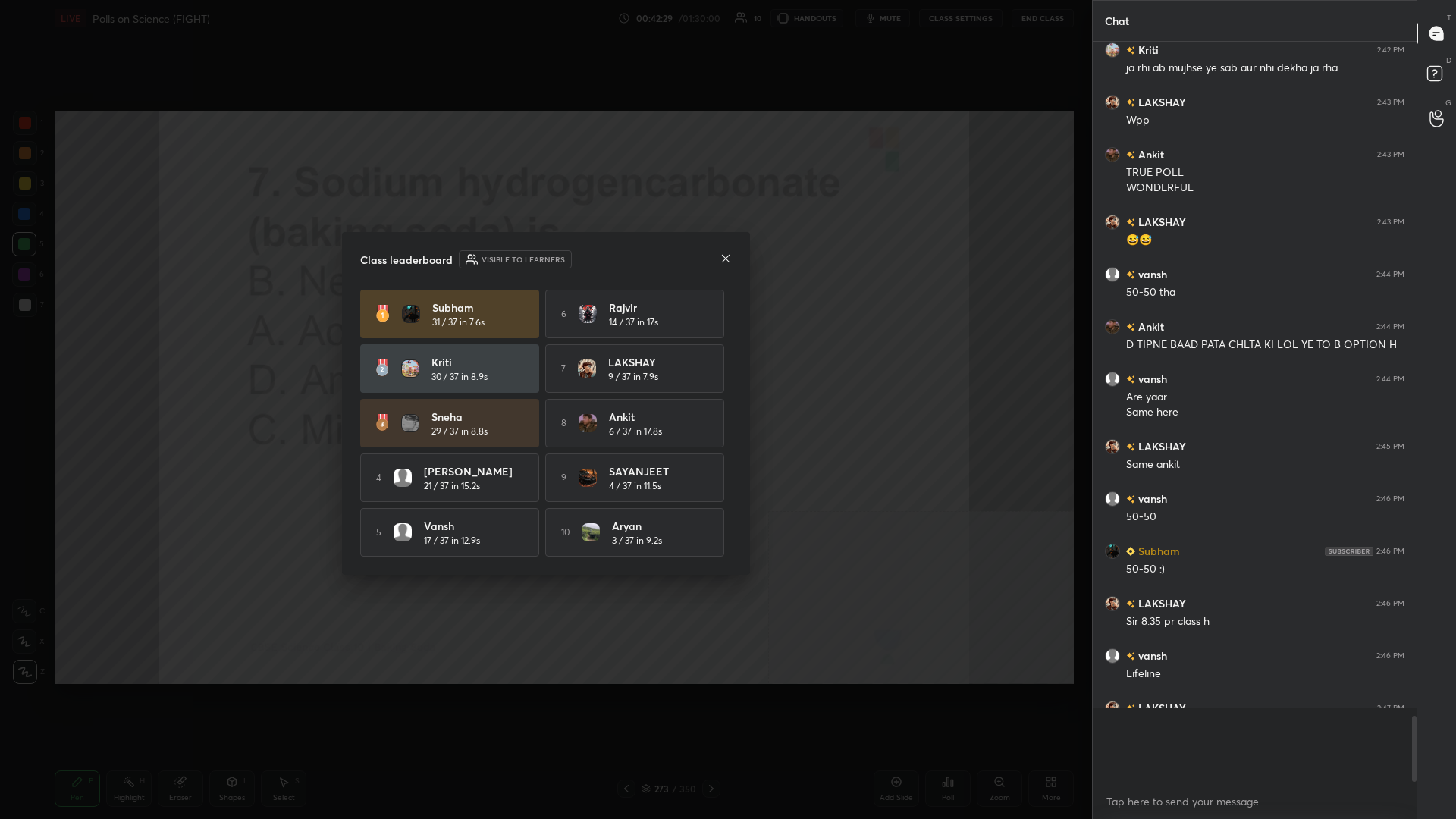
scroll to position [6654, 0]
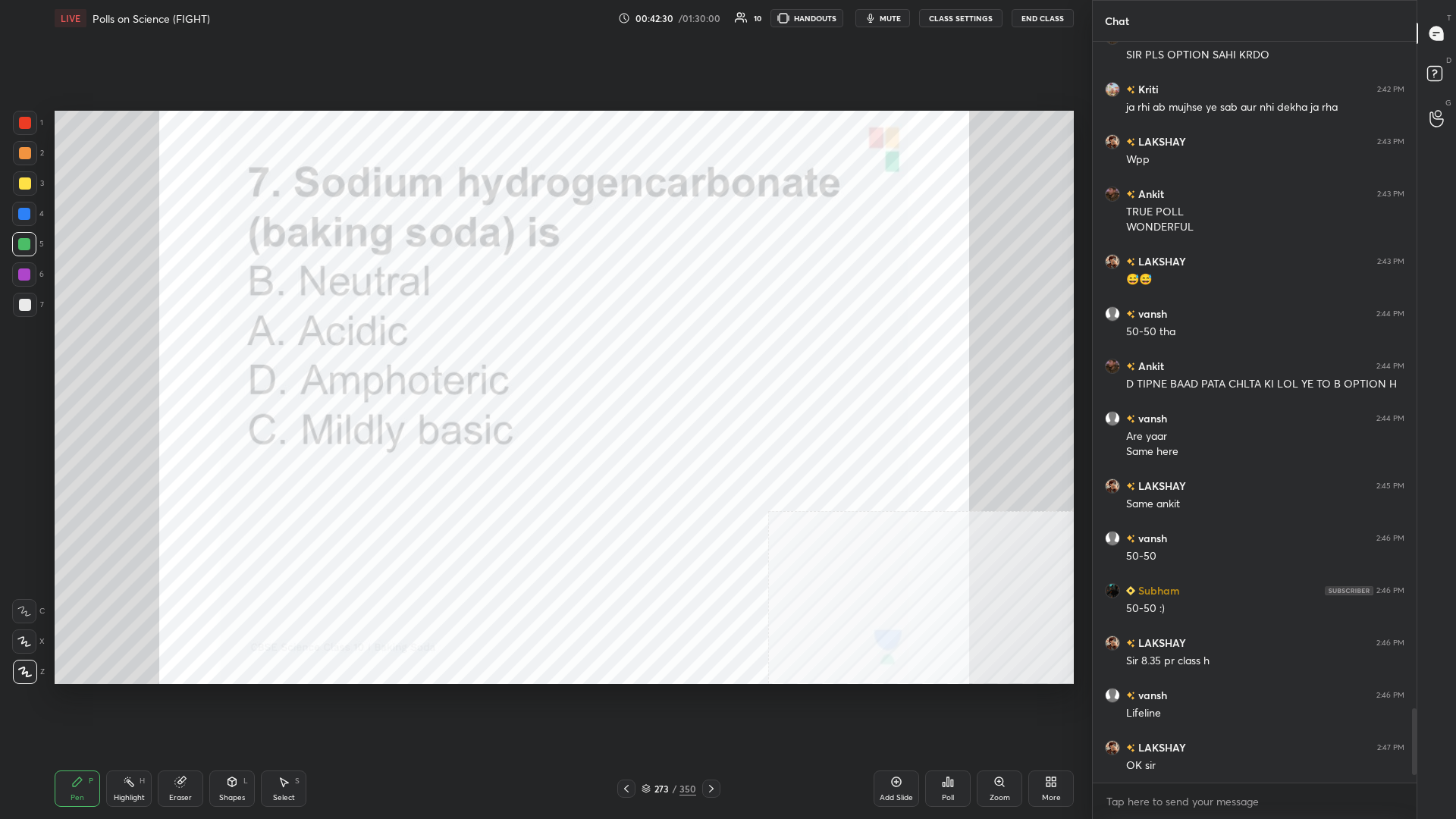
click at [544, 355] on div "273" at bounding box center [661, 789] width 15 height 9
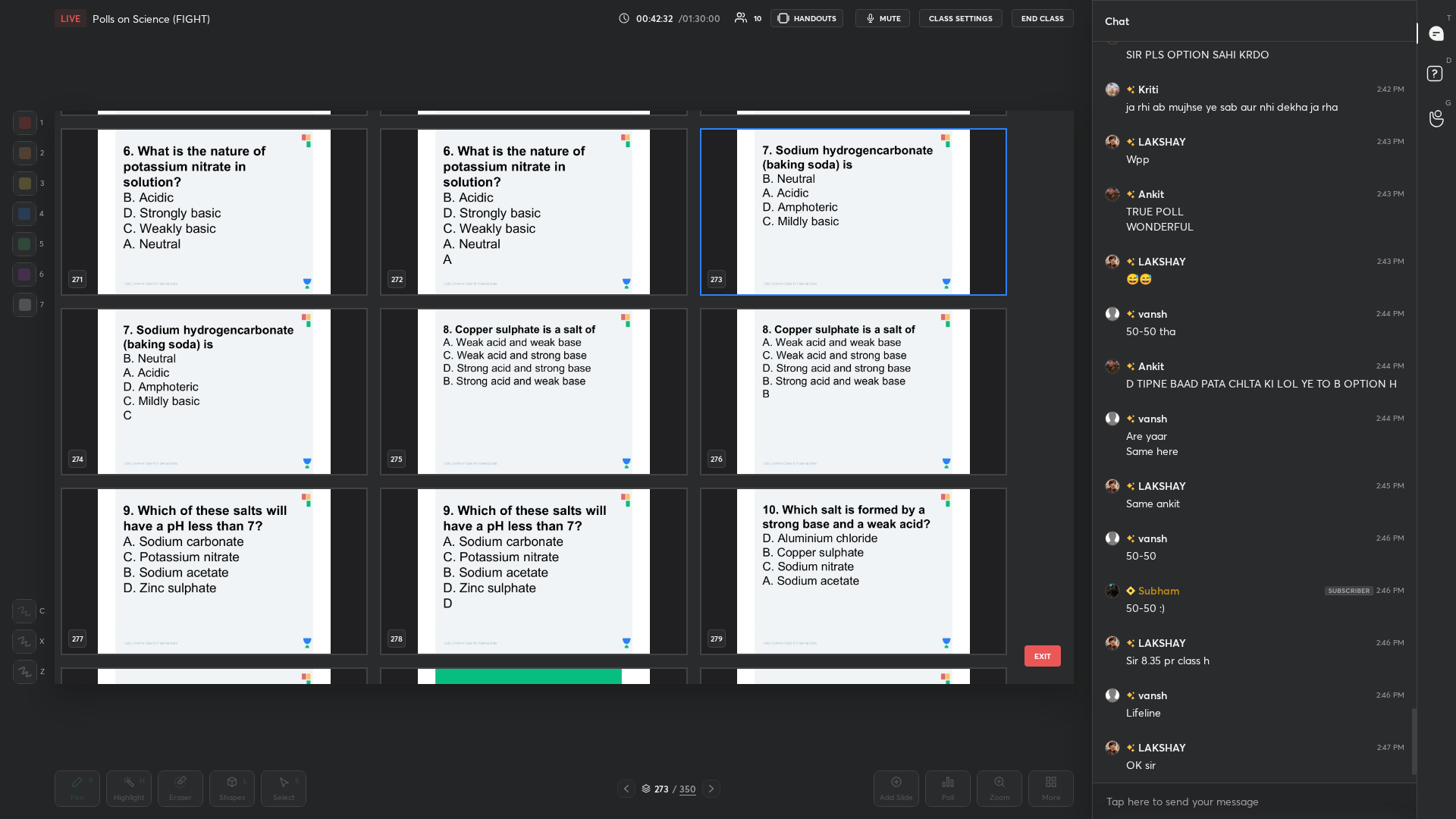
click at [514, 355] on img "grid" at bounding box center [533, 392] width 305 height 165
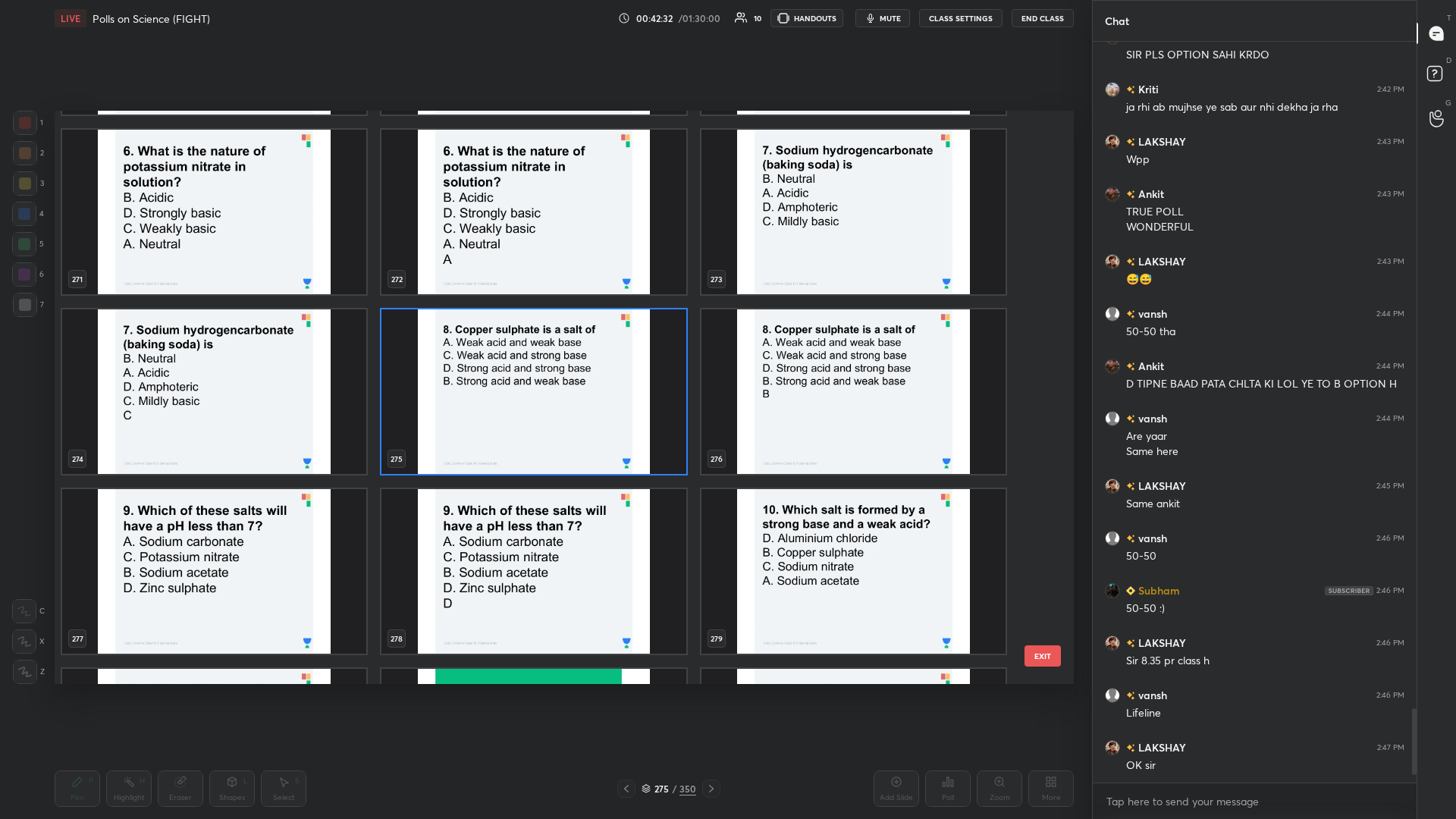
click at [514, 355] on img "grid" at bounding box center [533, 392] width 305 height 165
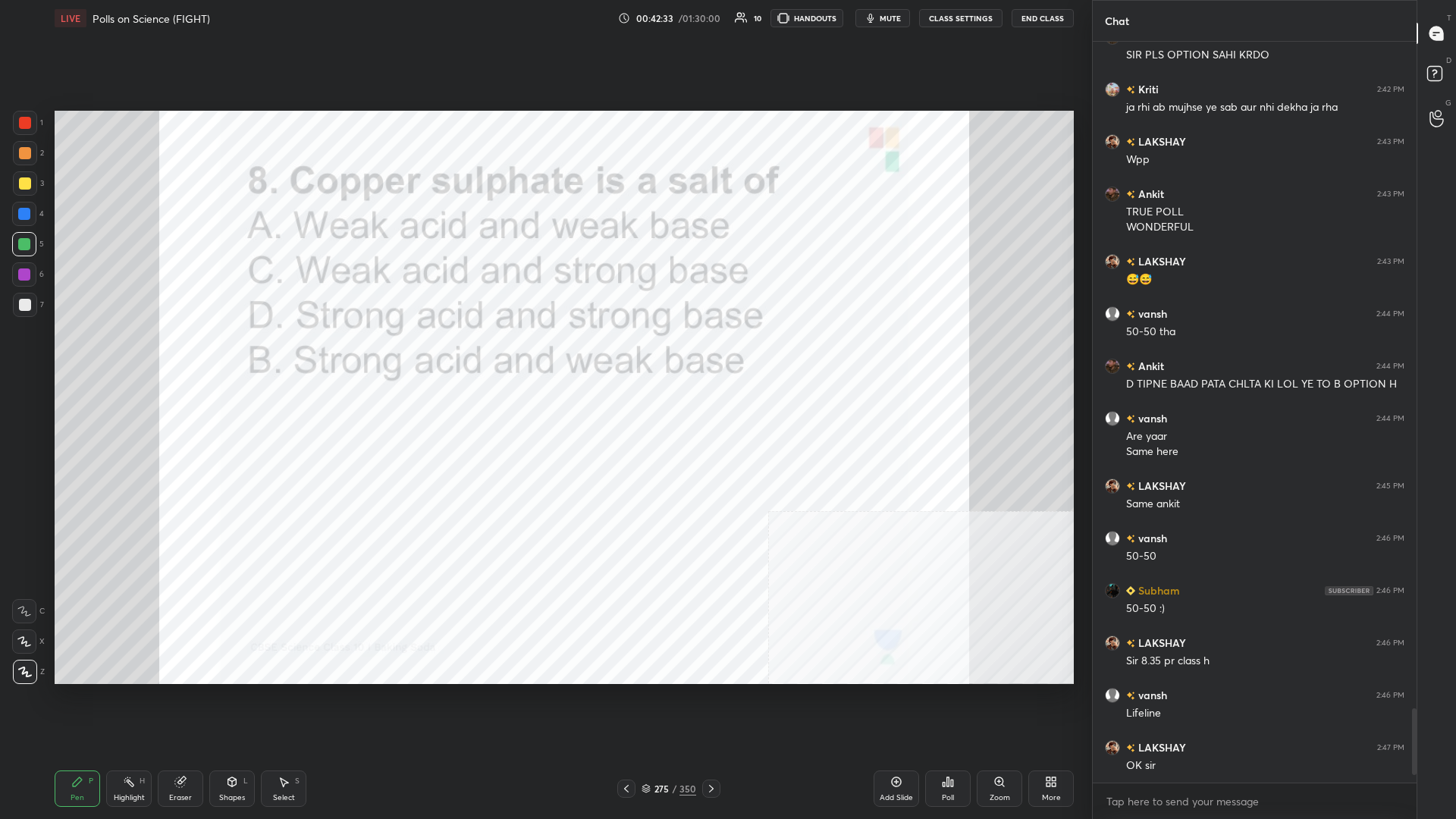
click at [544, 355] on div "Poll" at bounding box center [948, 788] width 45 height 36
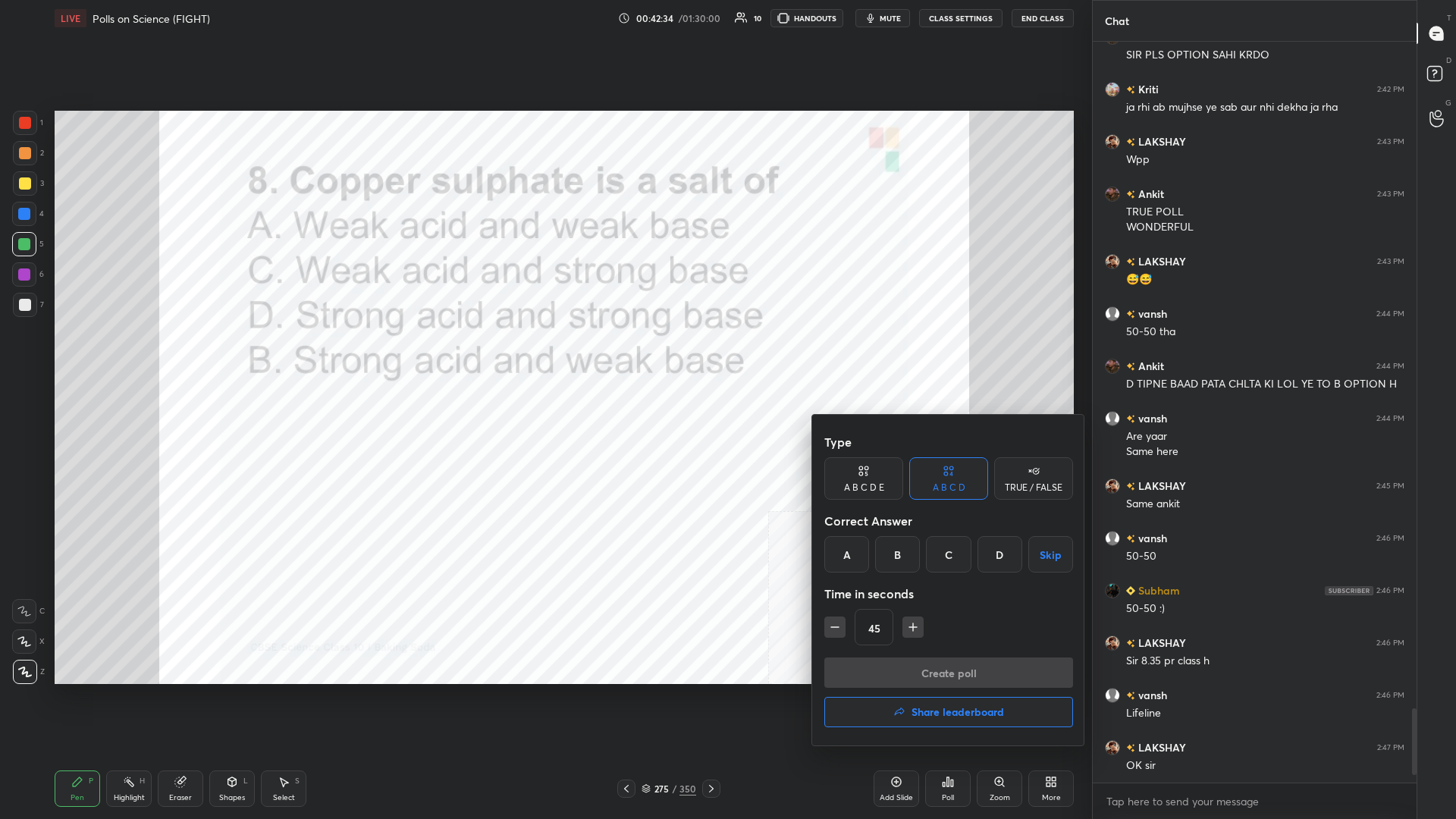
click at [544, 355] on div "B" at bounding box center [898, 554] width 45 height 36
click at [544, 355] on button "Create poll" at bounding box center [948, 672] width 248 height 30
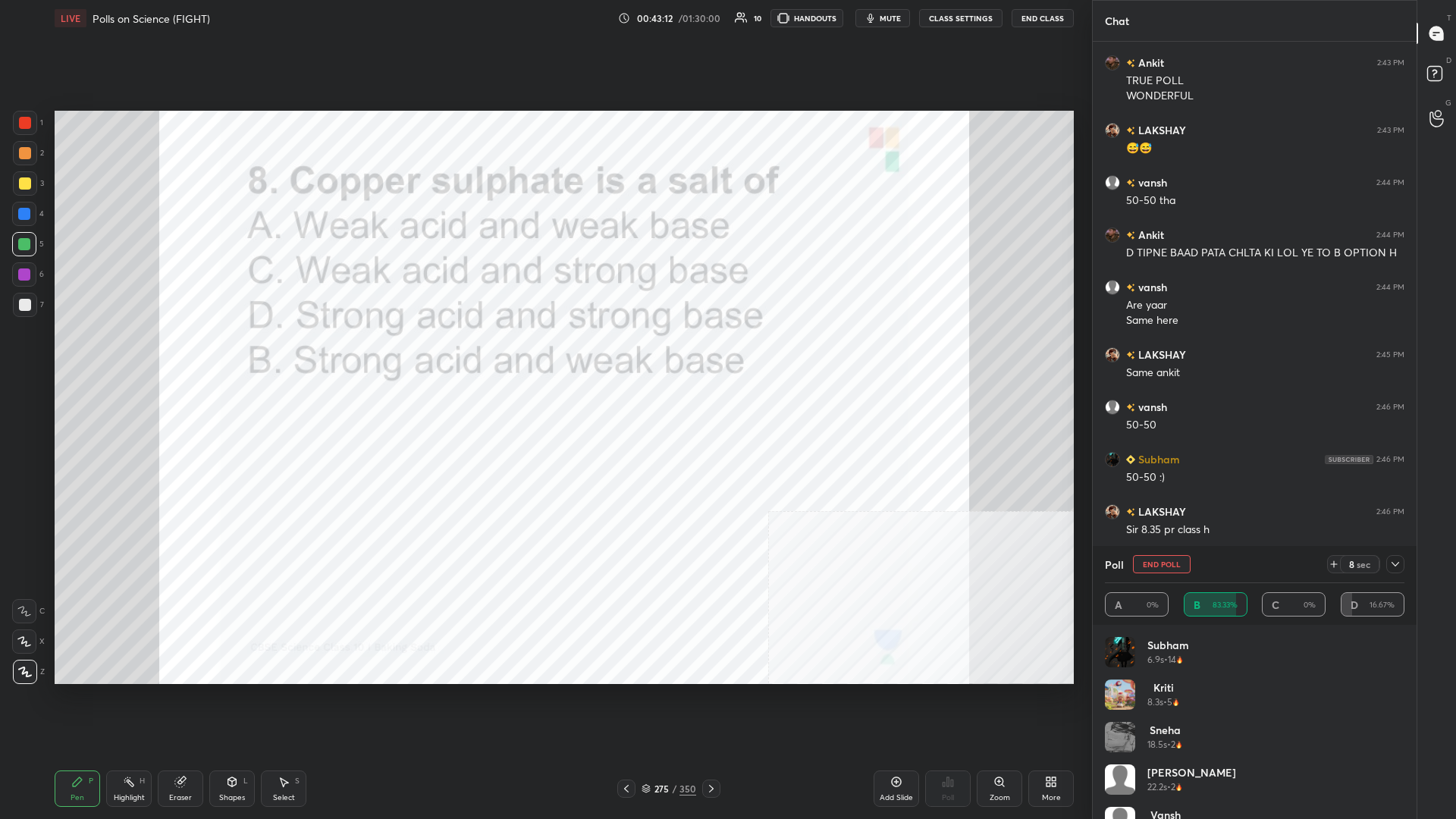
scroll to position [6835, 0]
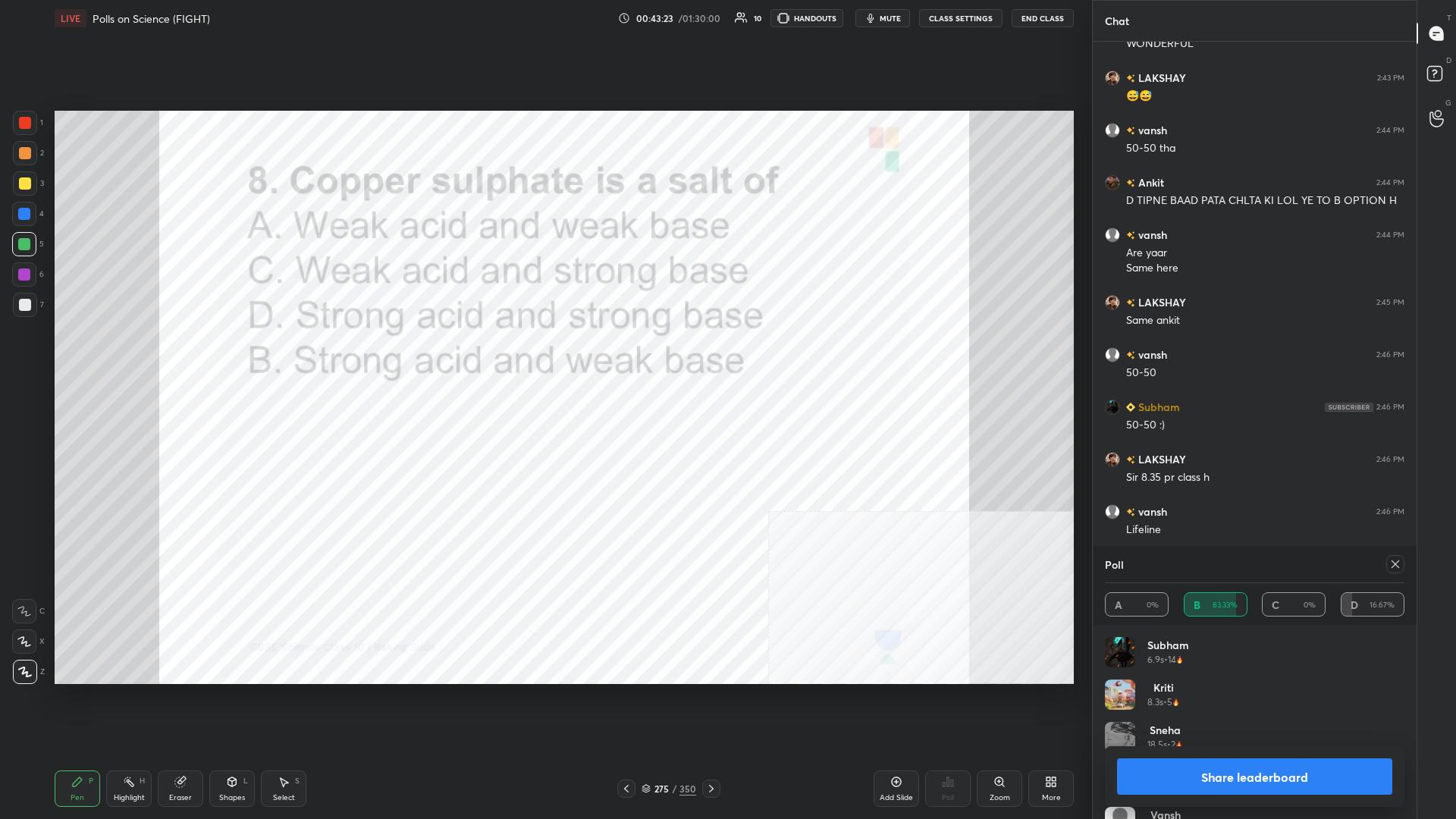
click at [544, 355] on button "Share leaderboard" at bounding box center [1255, 776] width 275 height 36
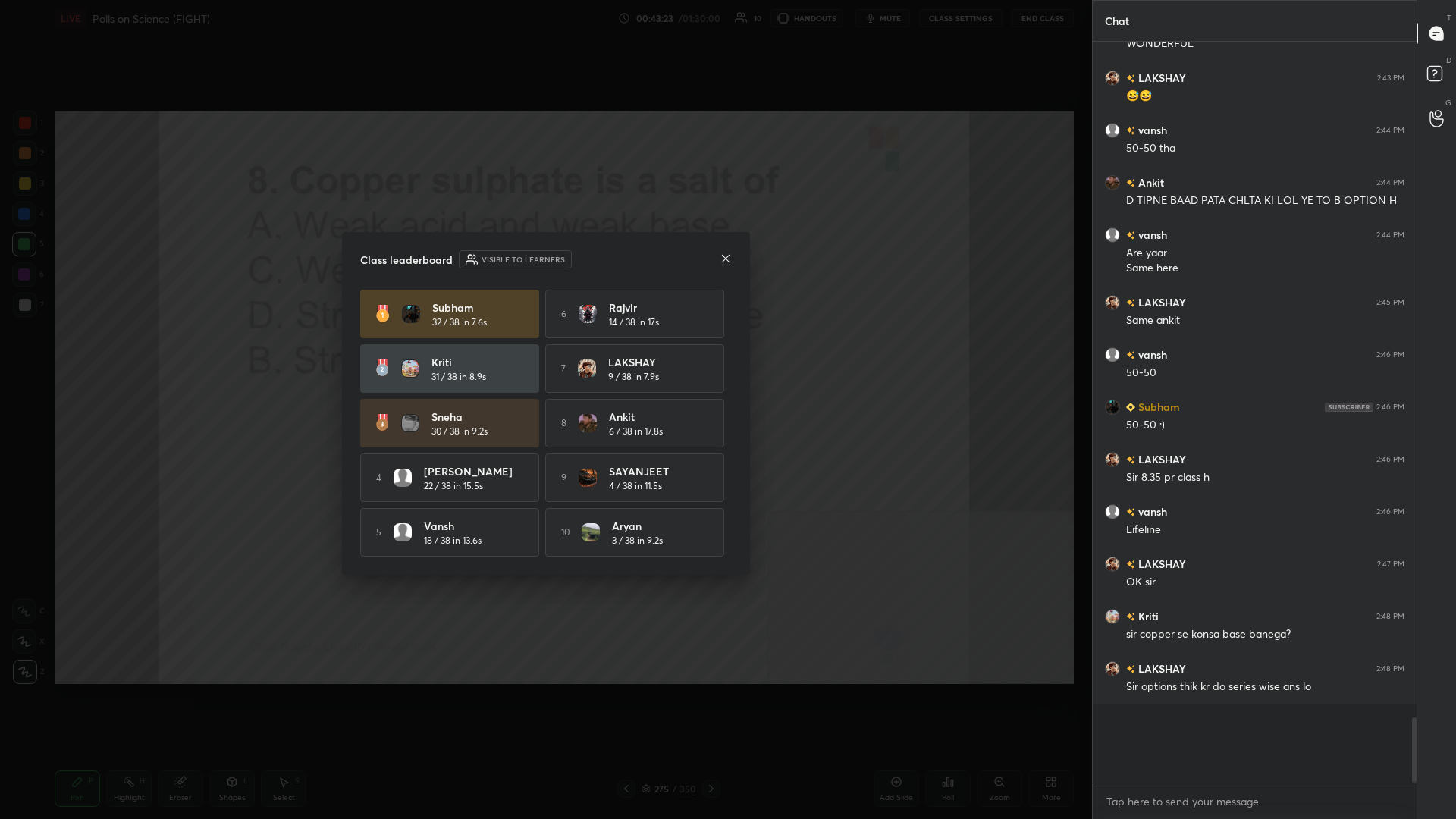
scroll to position [0, 1]
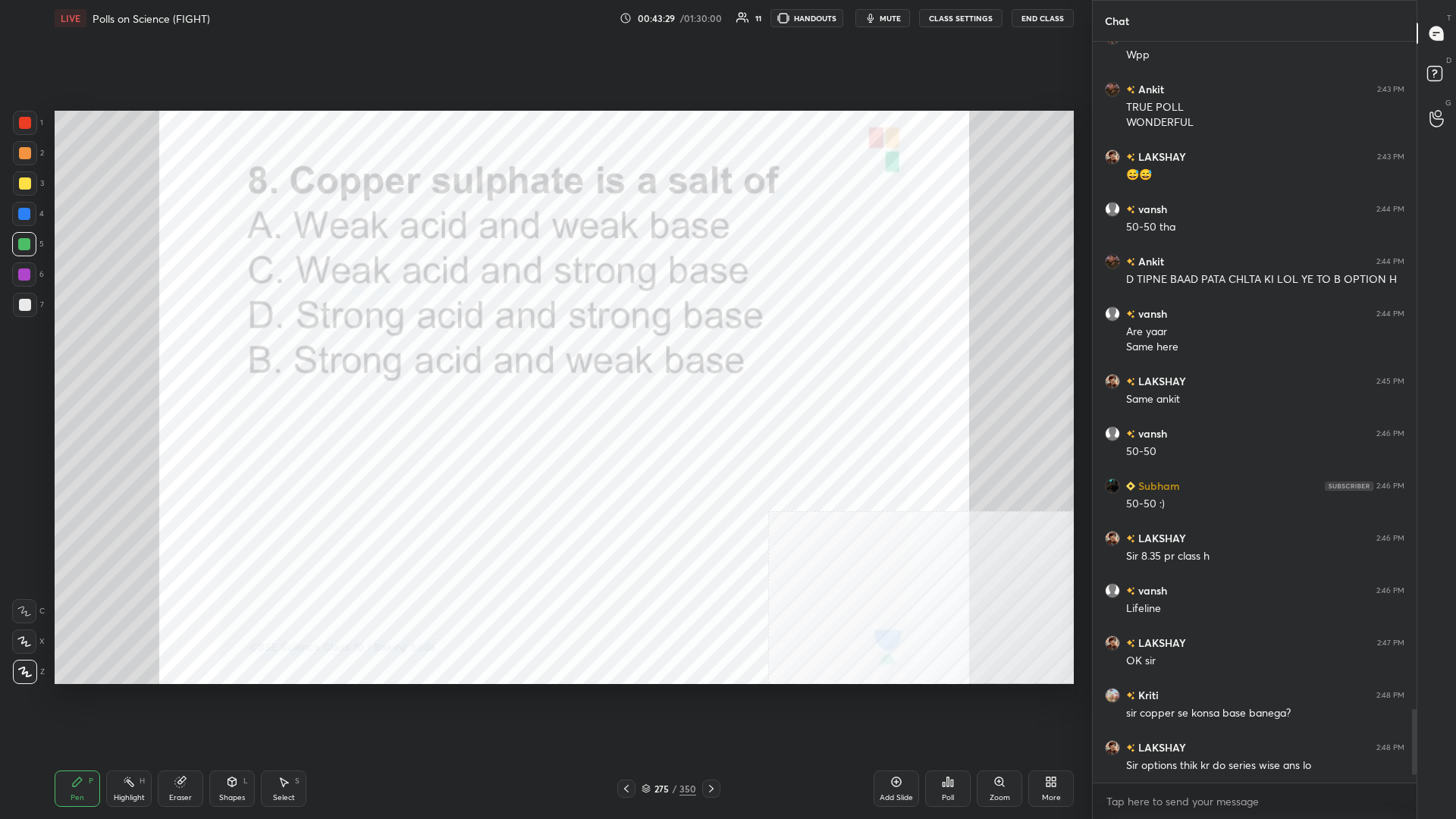
click at [28, 249] on div at bounding box center [24, 244] width 12 height 12
click at [544, 355] on div "275" at bounding box center [661, 789] width 15 height 9
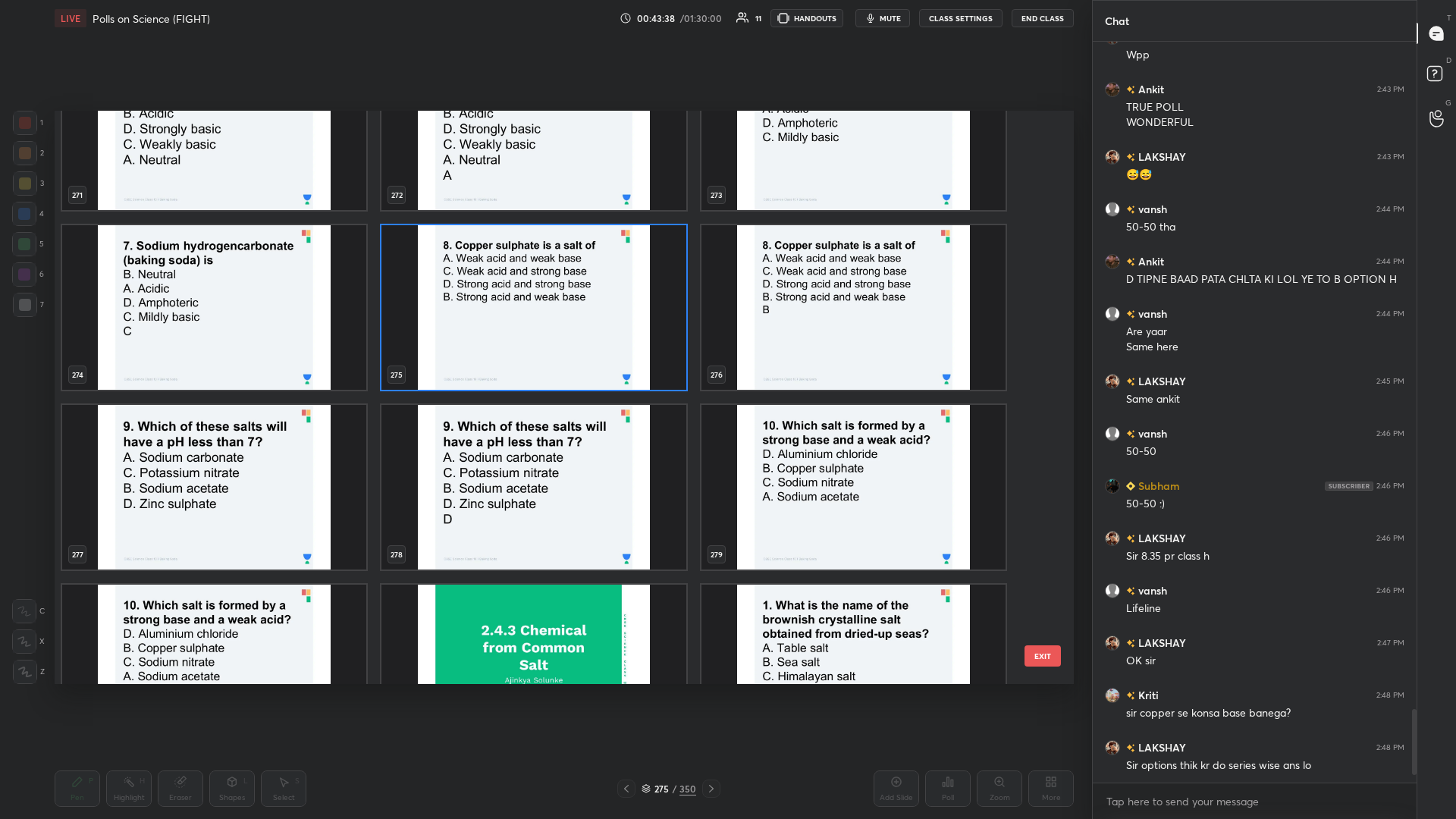
scroll to position [6809, 0]
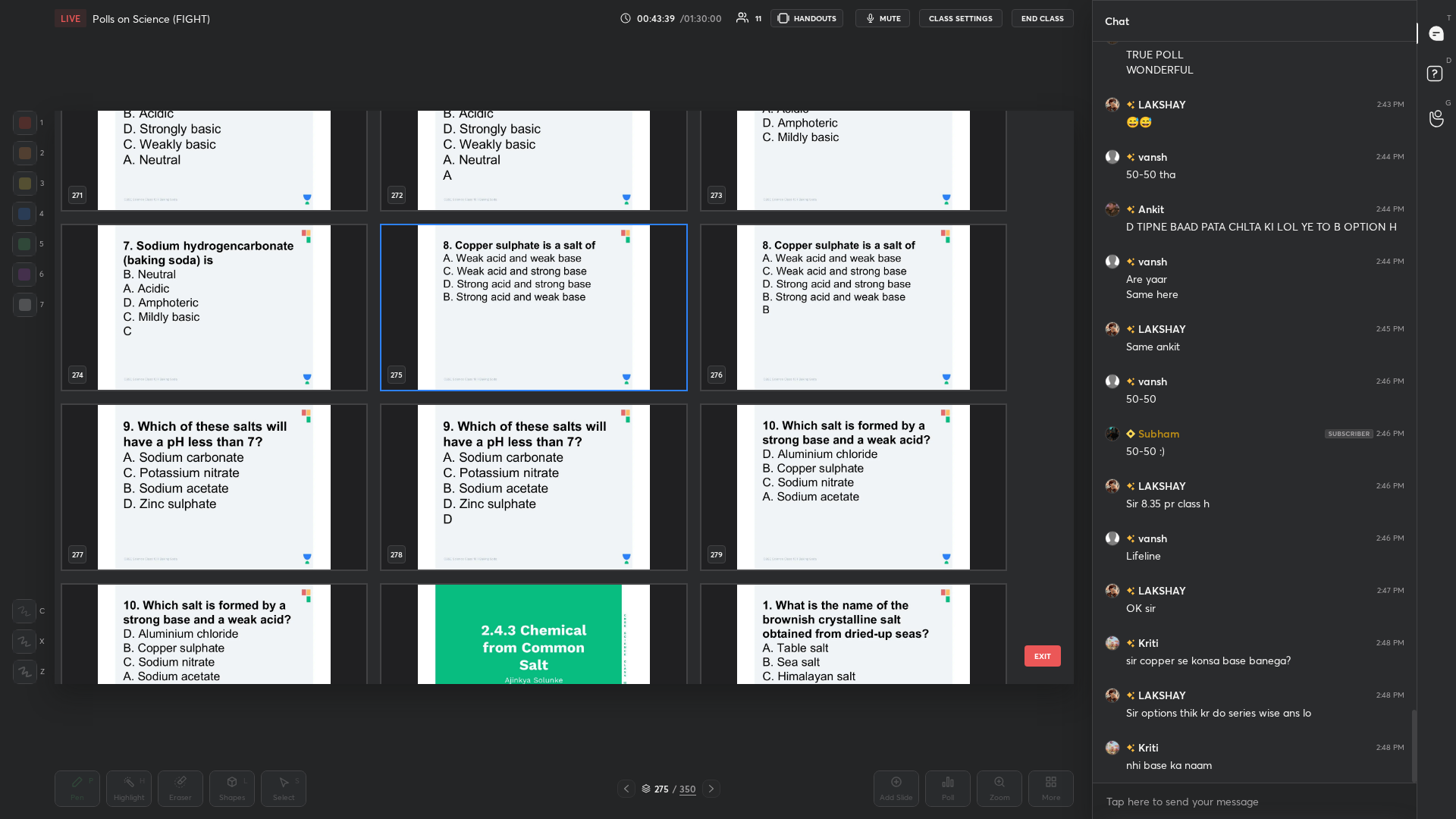
click at [157, 355] on img "grid" at bounding box center [215, 487] width 305 height 165
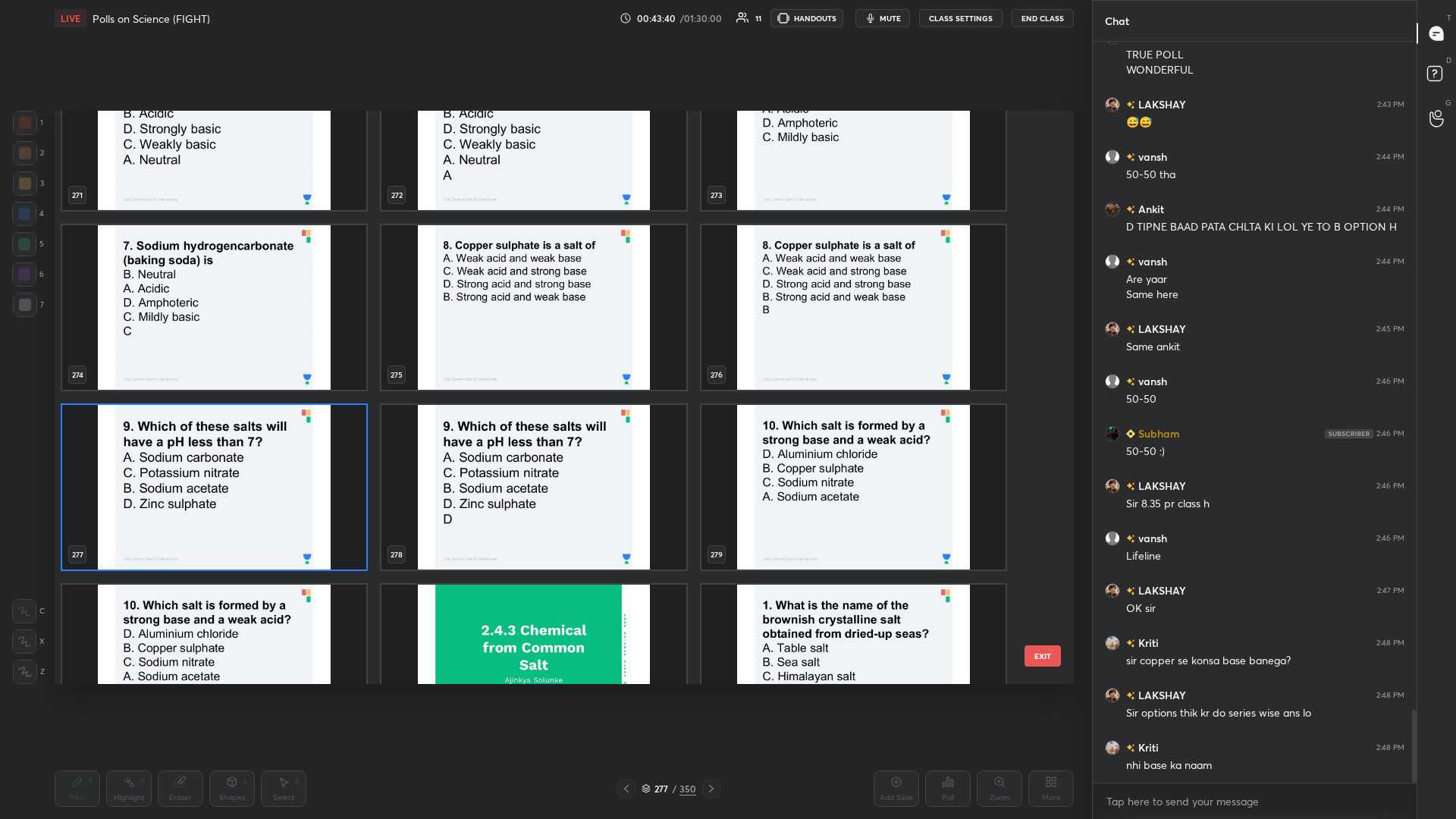
click at [166, 355] on img "grid" at bounding box center [215, 487] width 305 height 165
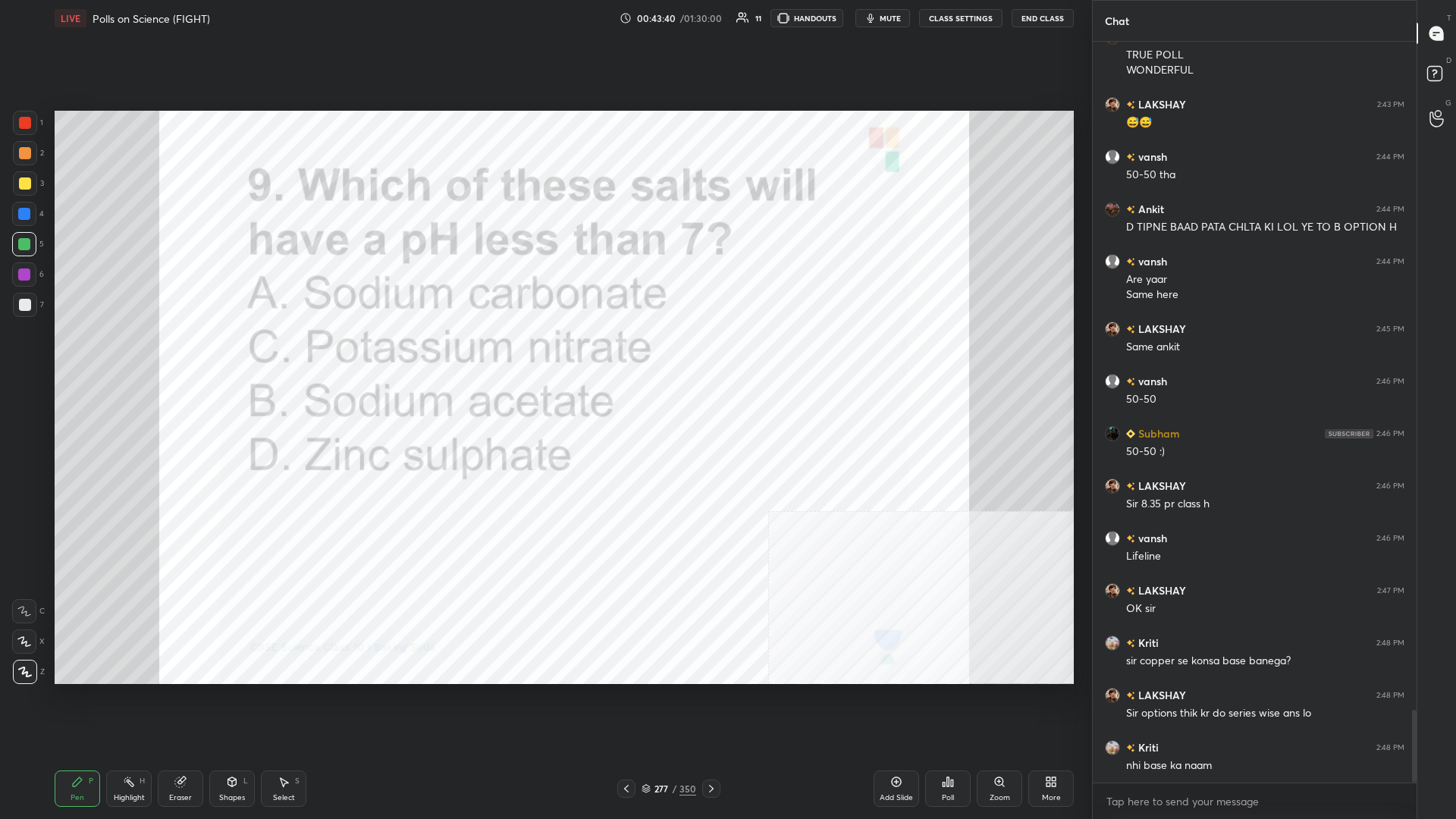
click at [166, 355] on img "grid" at bounding box center [215, 487] width 305 height 165
click at [544, 355] on div "Poll" at bounding box center [948, 788] width 45 height 36
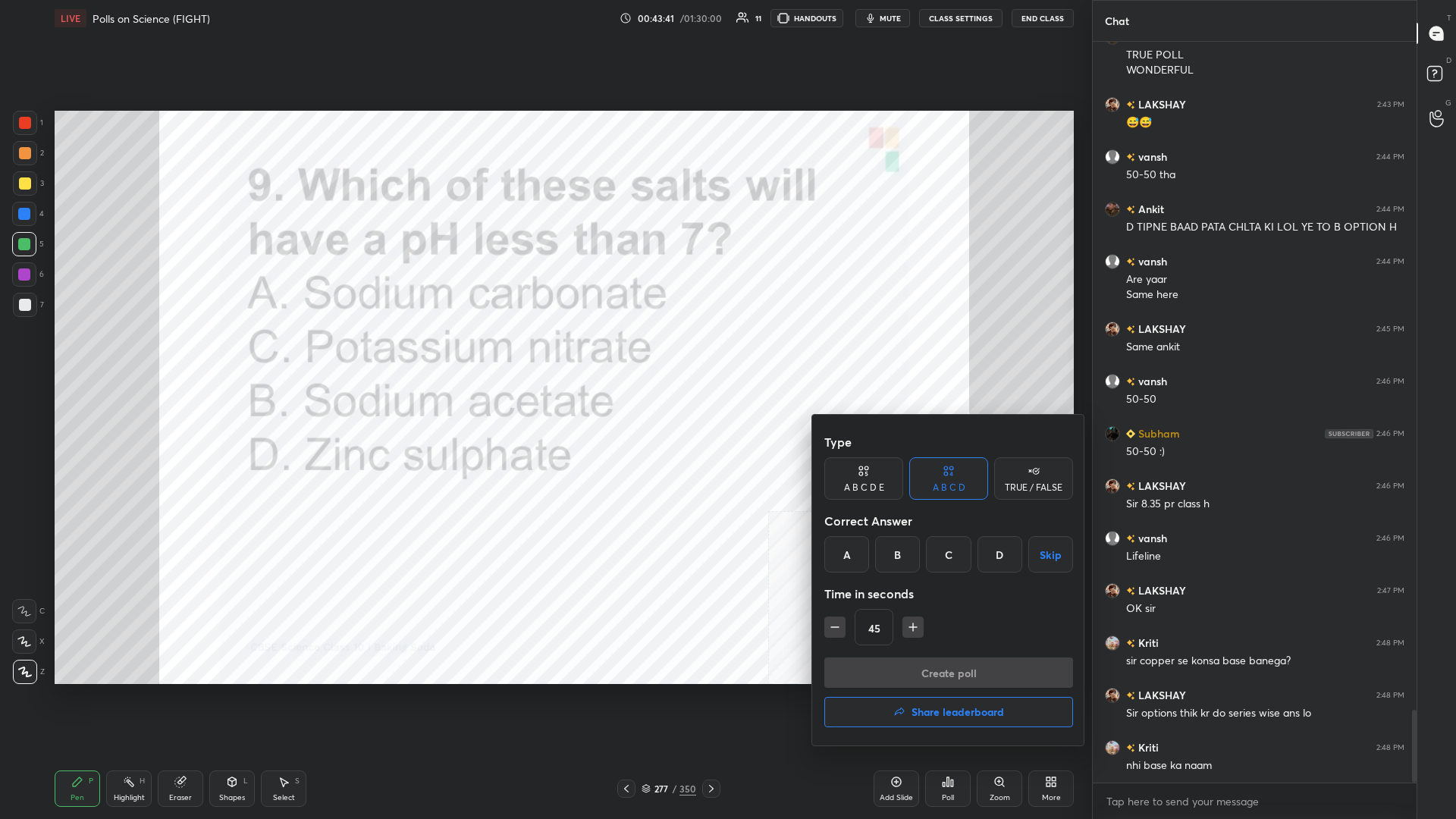
scroll to position [6824, 0]
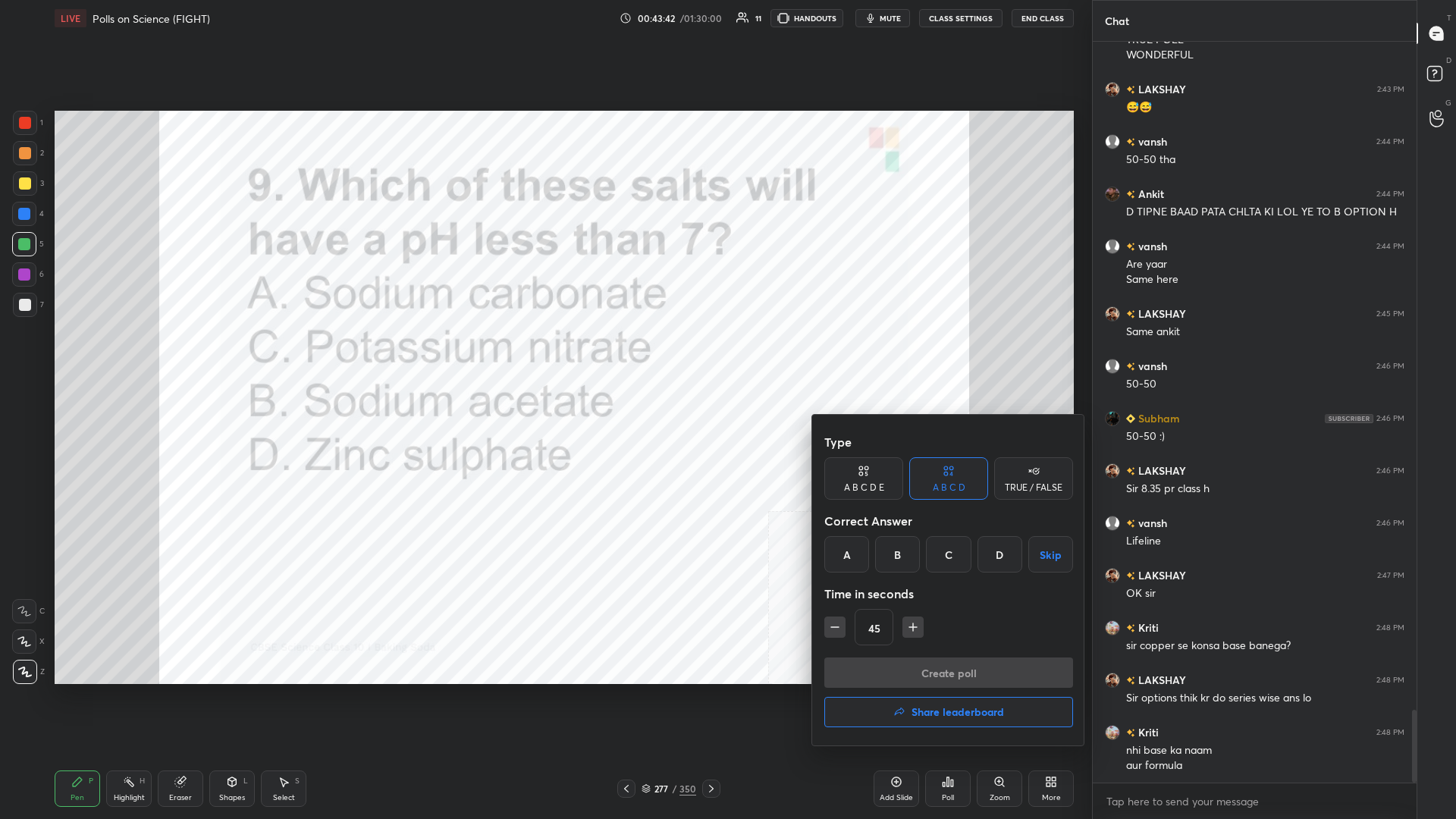
click at [544, 355] on div "D" at bounding box center [1000, 554] width 45 height 36
click at [544, 355] on button "Create poll" at bounding box center [948, 672] width 248 height 30
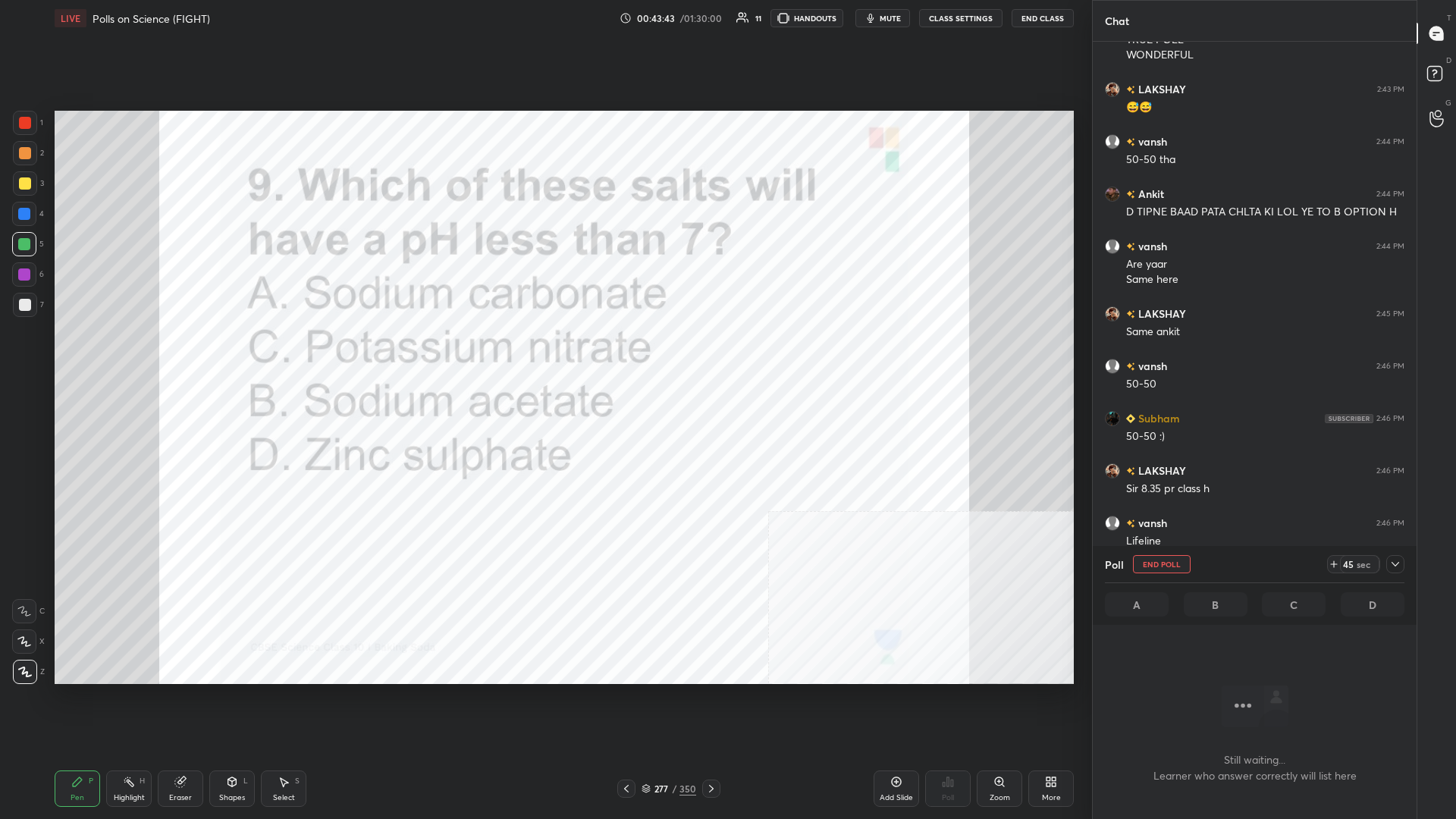
scroll to position [662, 324]
click at [544, 355] on div at bounding box center [1395, 564] width 18 height 18
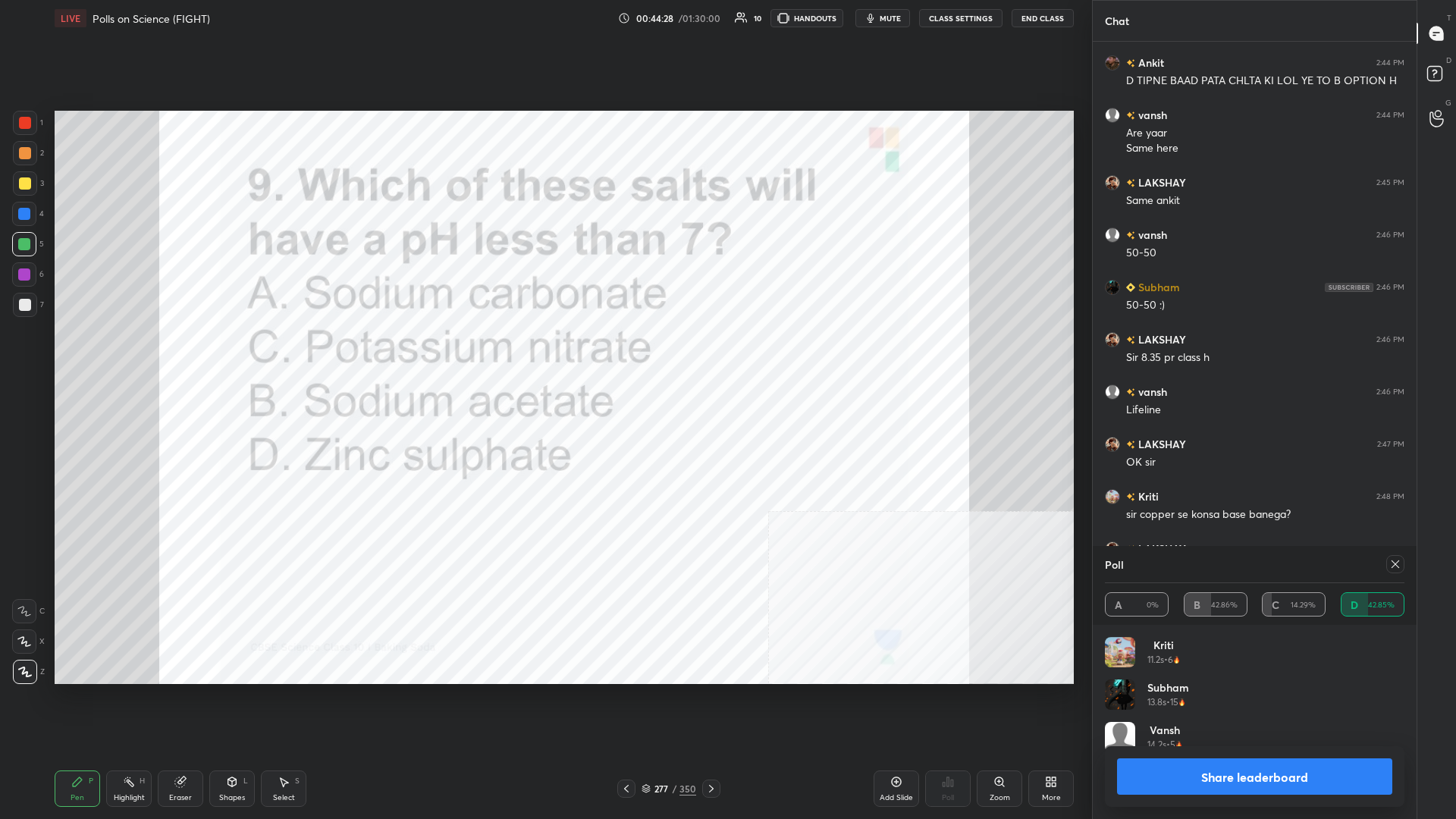
scroll to position [1, 1]
click at [544, 355] on button "Share leaderboard" at bounding box center [1255, 776] width 275 height 36
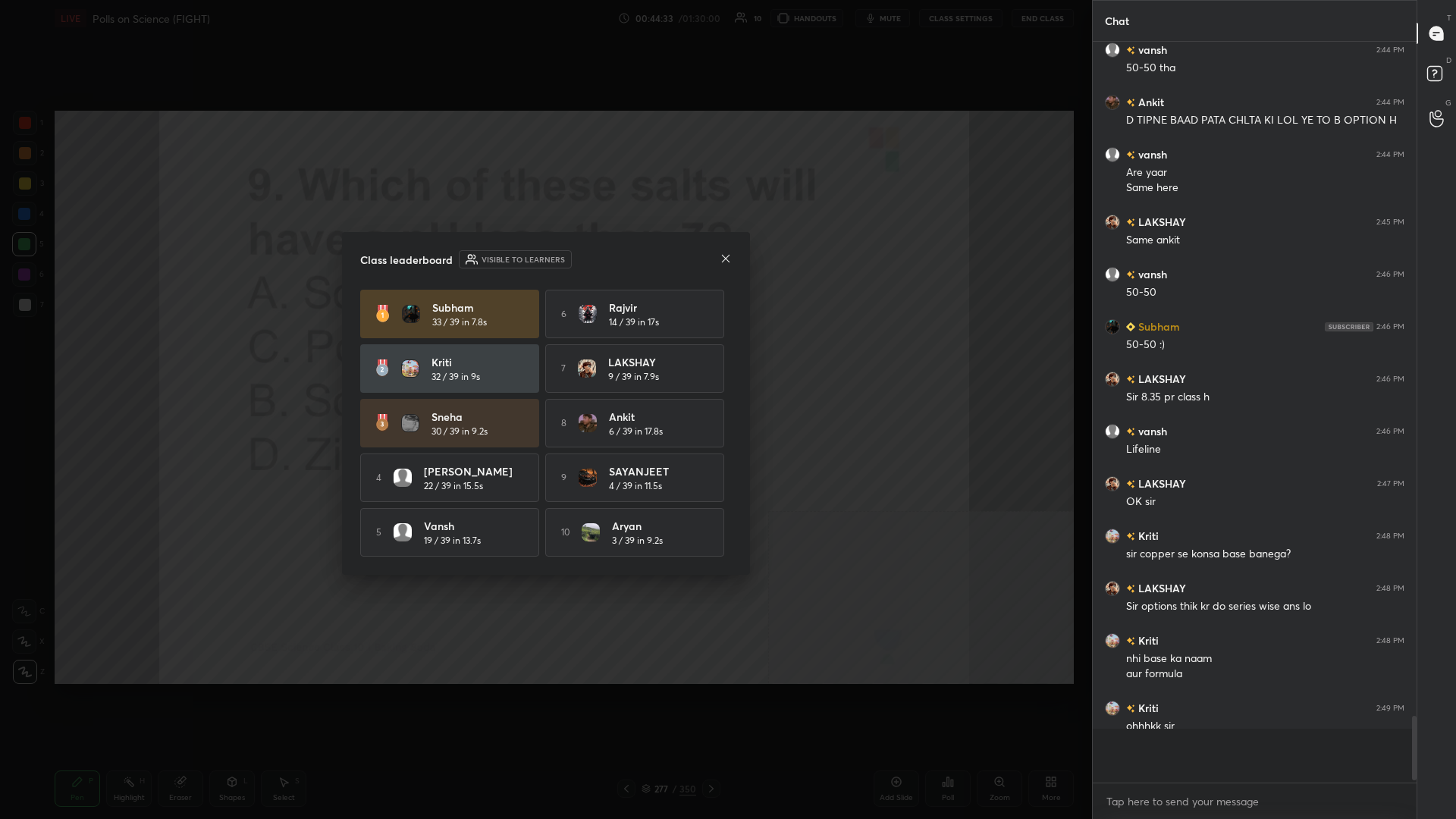
scroll to position [0, 1]
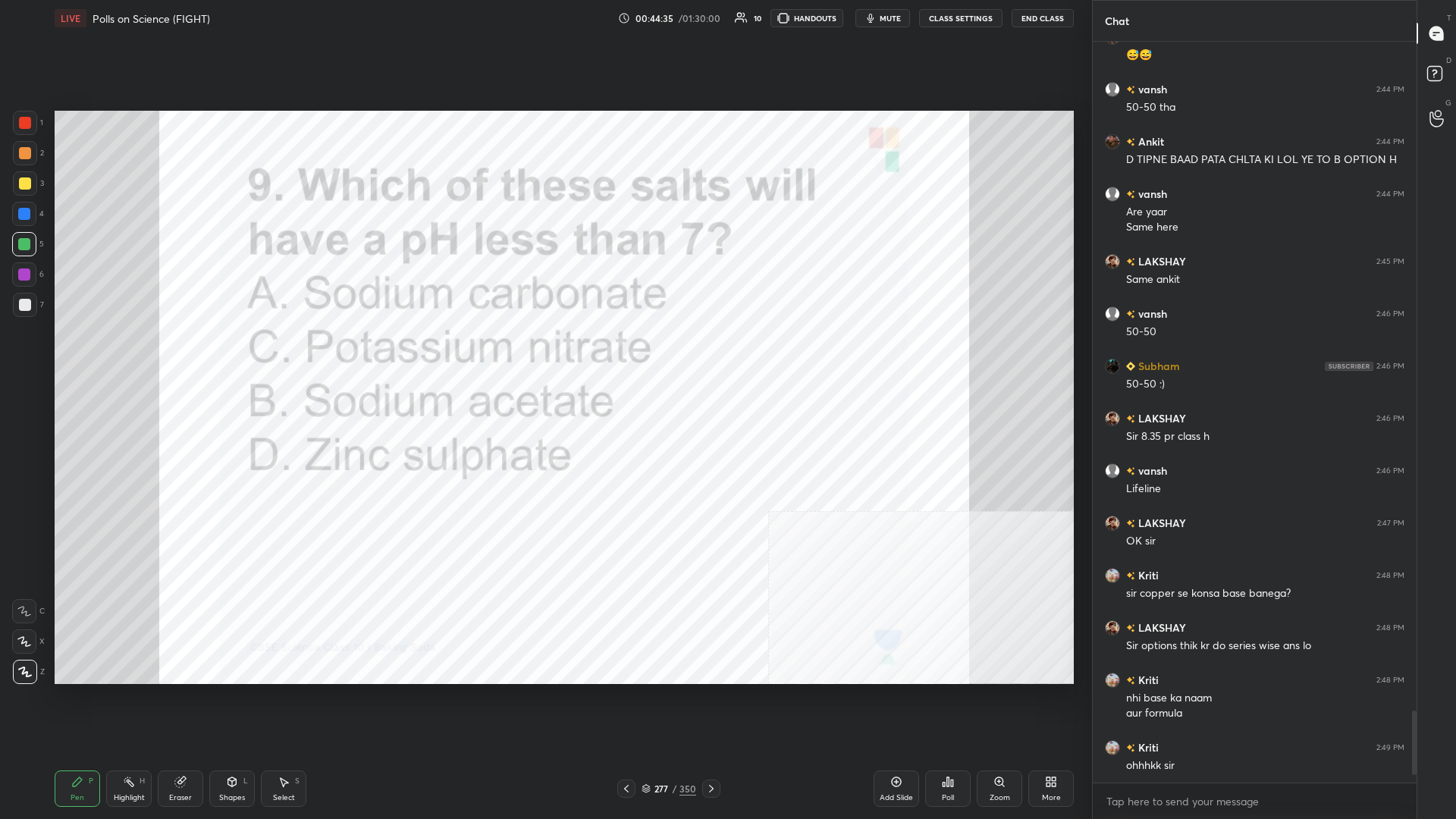
click at [544, 355] on div "Pen P Highlight H Eraser Shapes L Select S 277 / 350 Add Slide Poll Zoom More" at bounding box center [564, 789] width 1020 height 61
click at [544, 355] on div "277 / 350" at bounding box center [669, 789] width 103 height 18
click at [544, 355] on div "/" at bounding box center [674, 789] width 4 height 9
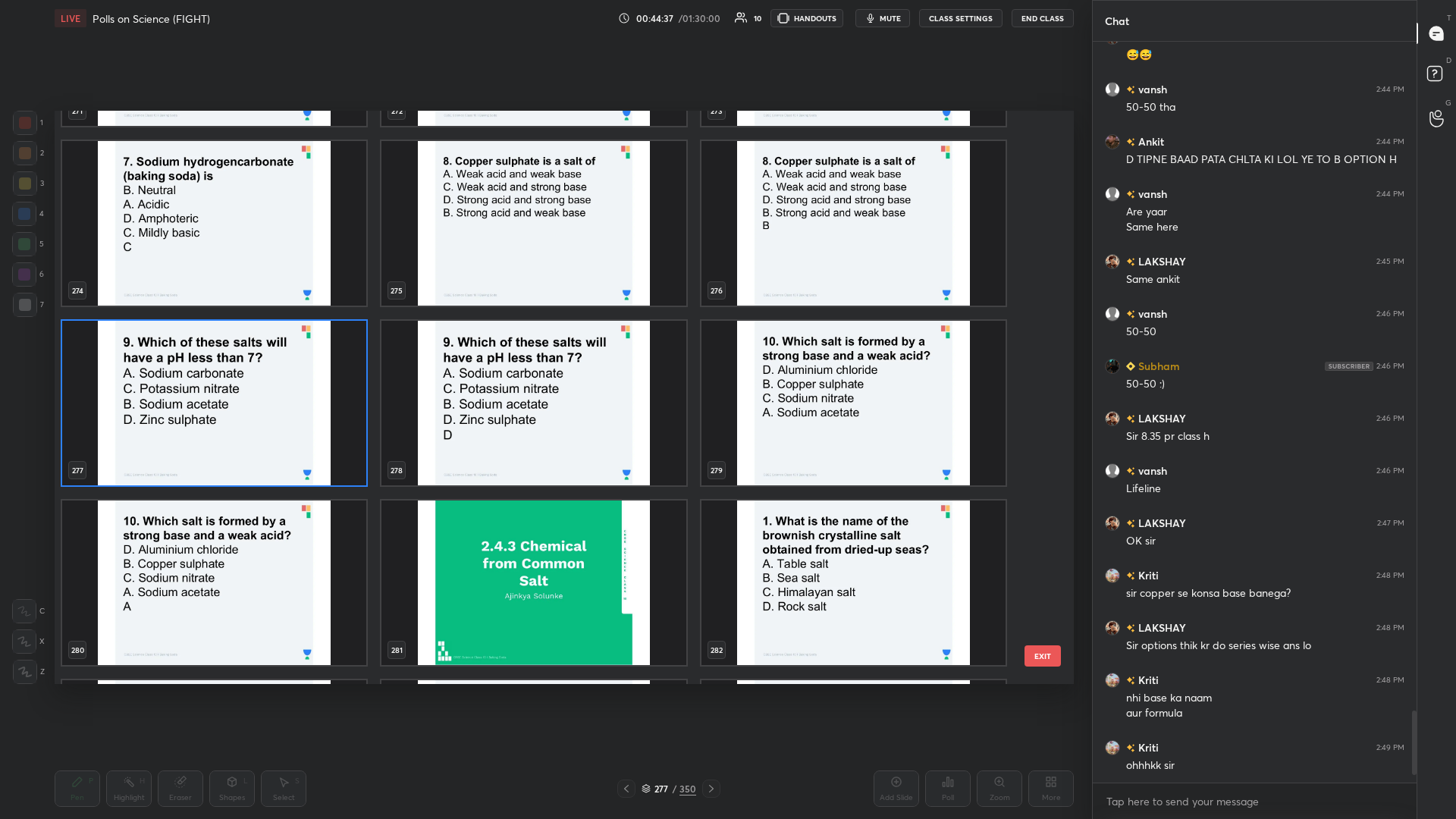
click at [190, 355] on img "grid" at bounding box center [215, 402] width 305 height 165
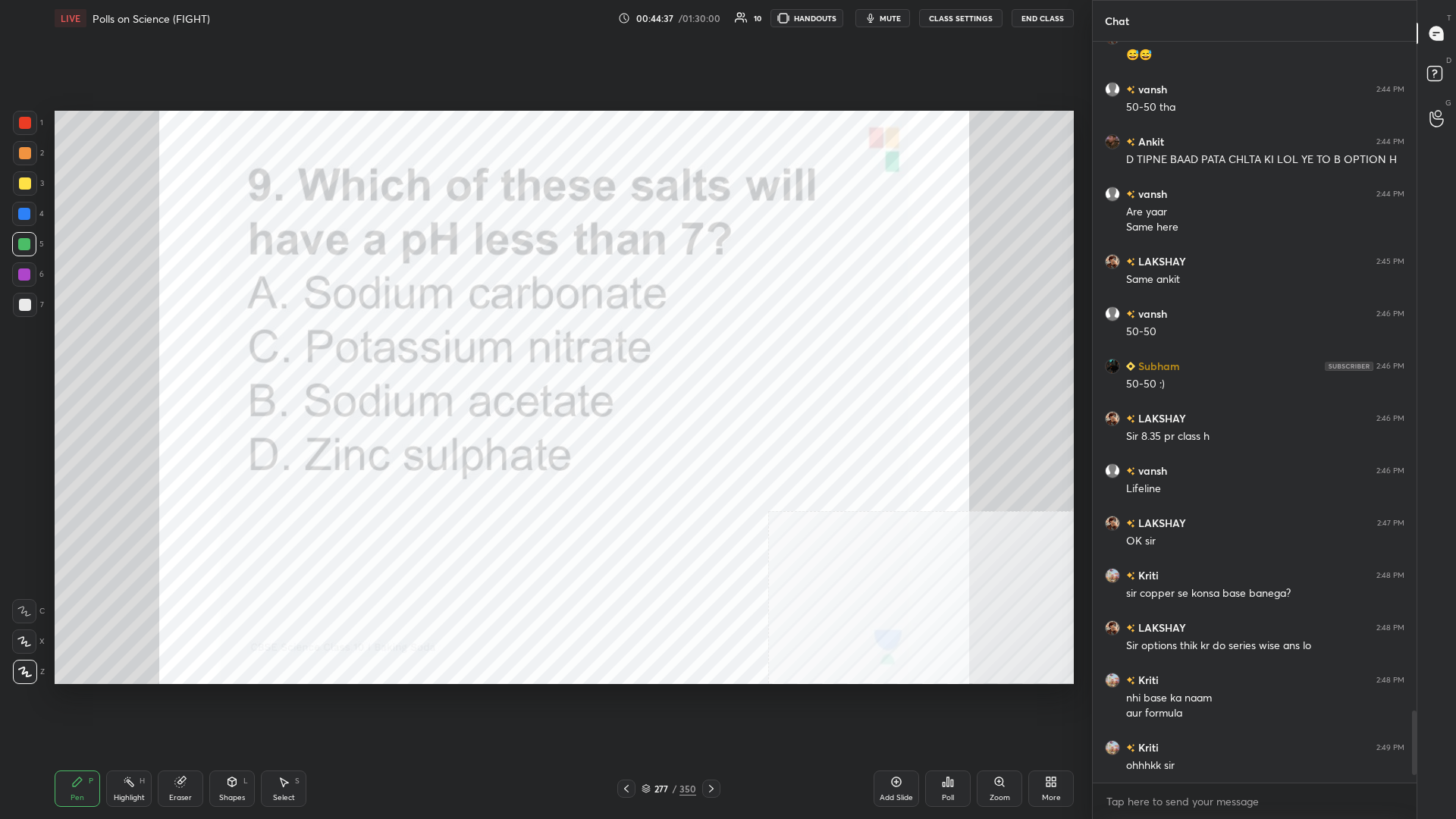
click at [190, 355] on img "grid" at bounding box center [215, 402] width 305 height 165
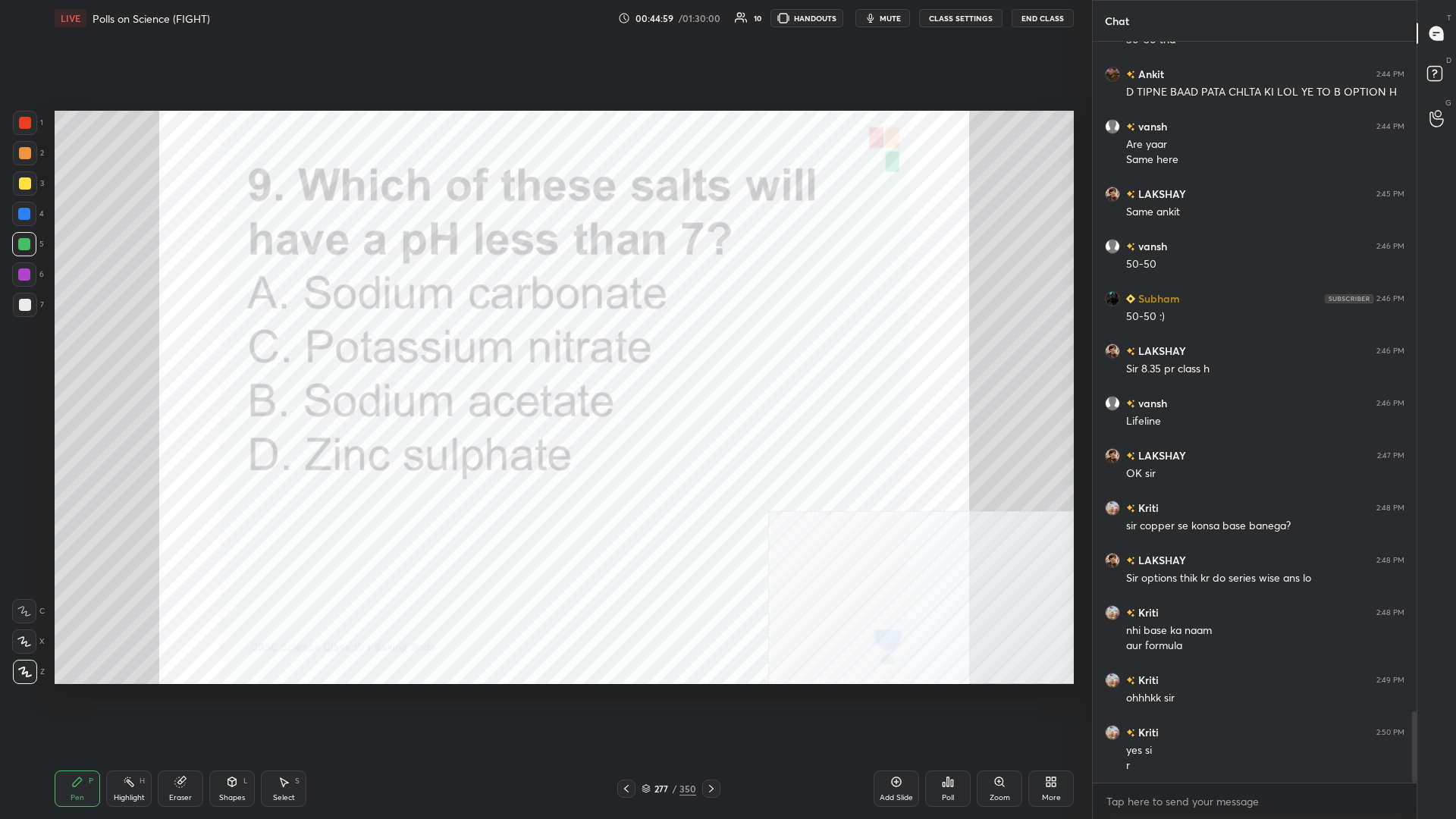
scroll to position [6959, 0]
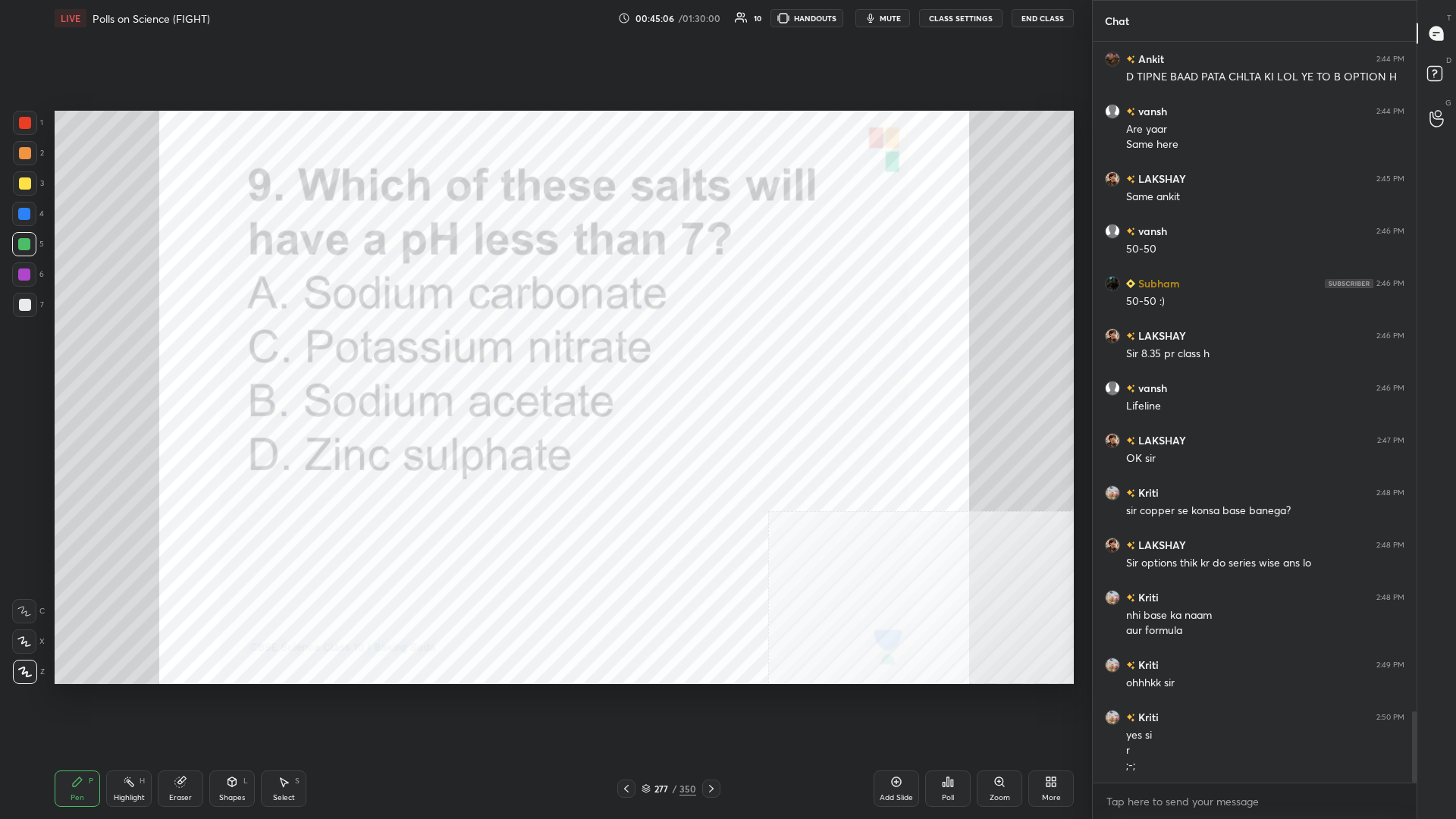
click at [544, 355] on div "277" at bounding box center [661, 789] width 15 height 9
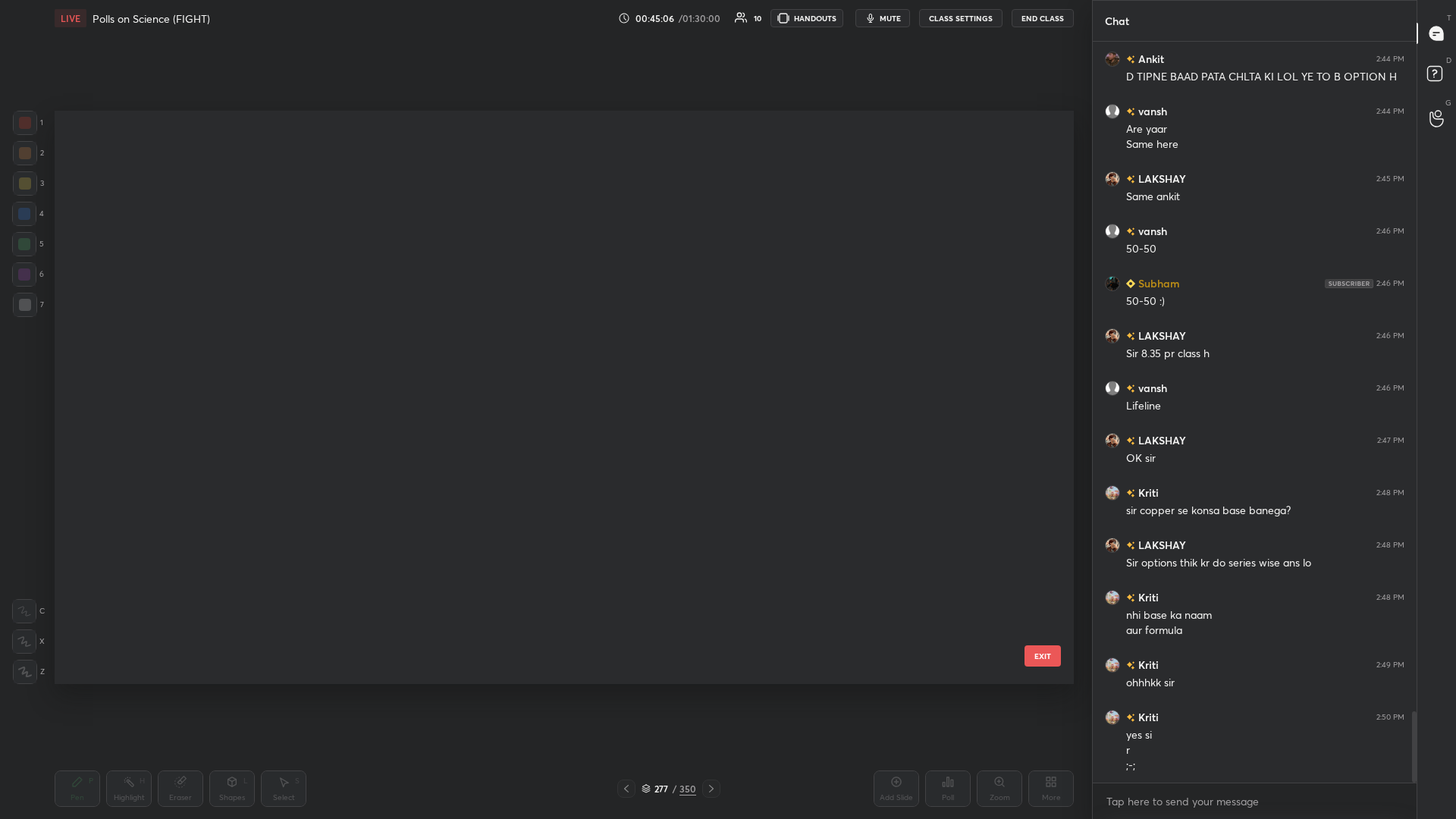
scroll to position [16139, 0]
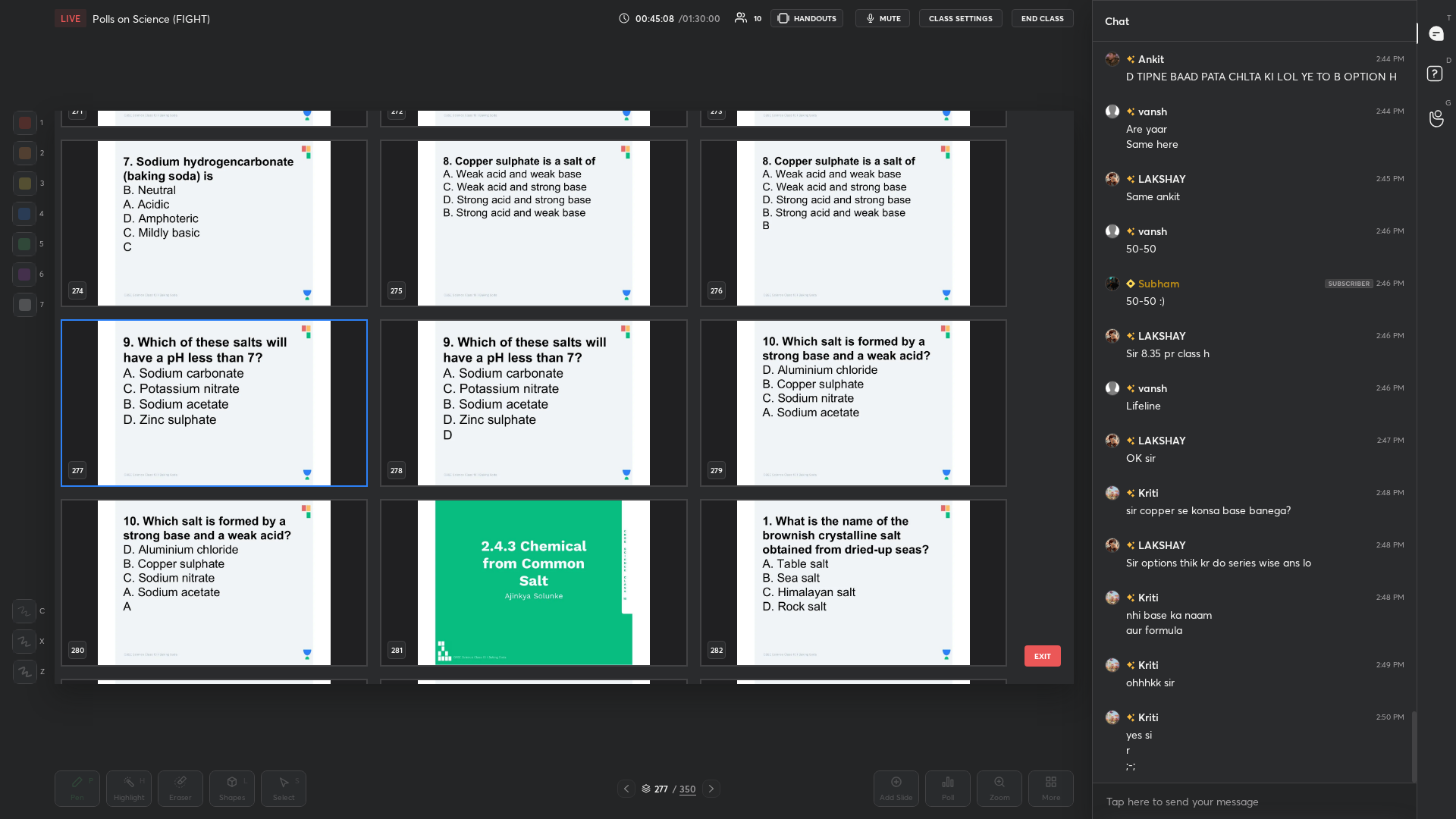
click at [544, 355] on img "grid" at bounding box center [854, 402] width 305 height 165
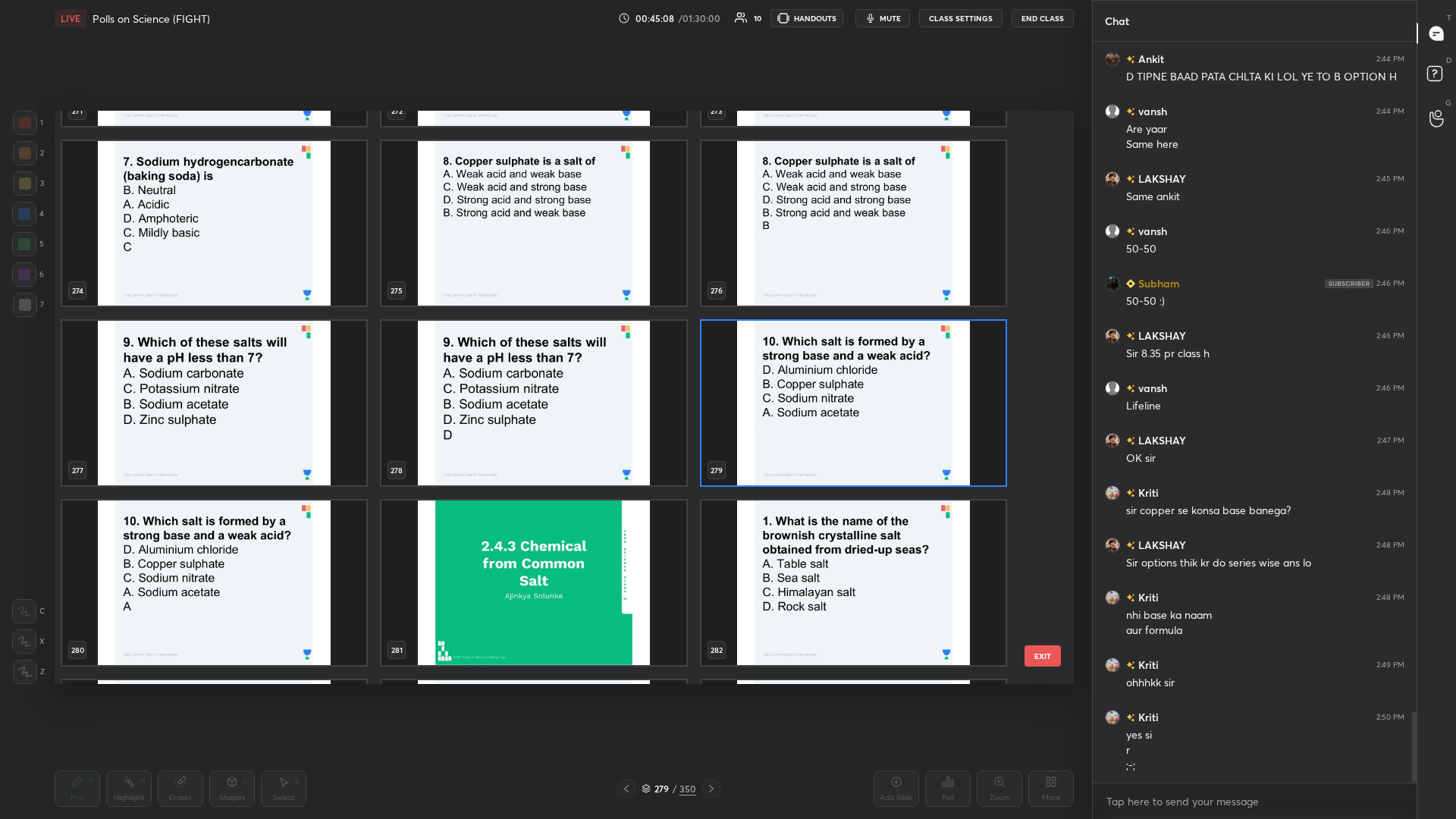
click at [544, 355] on img "grid" at bounding box center [854, 402] width 305 height 165
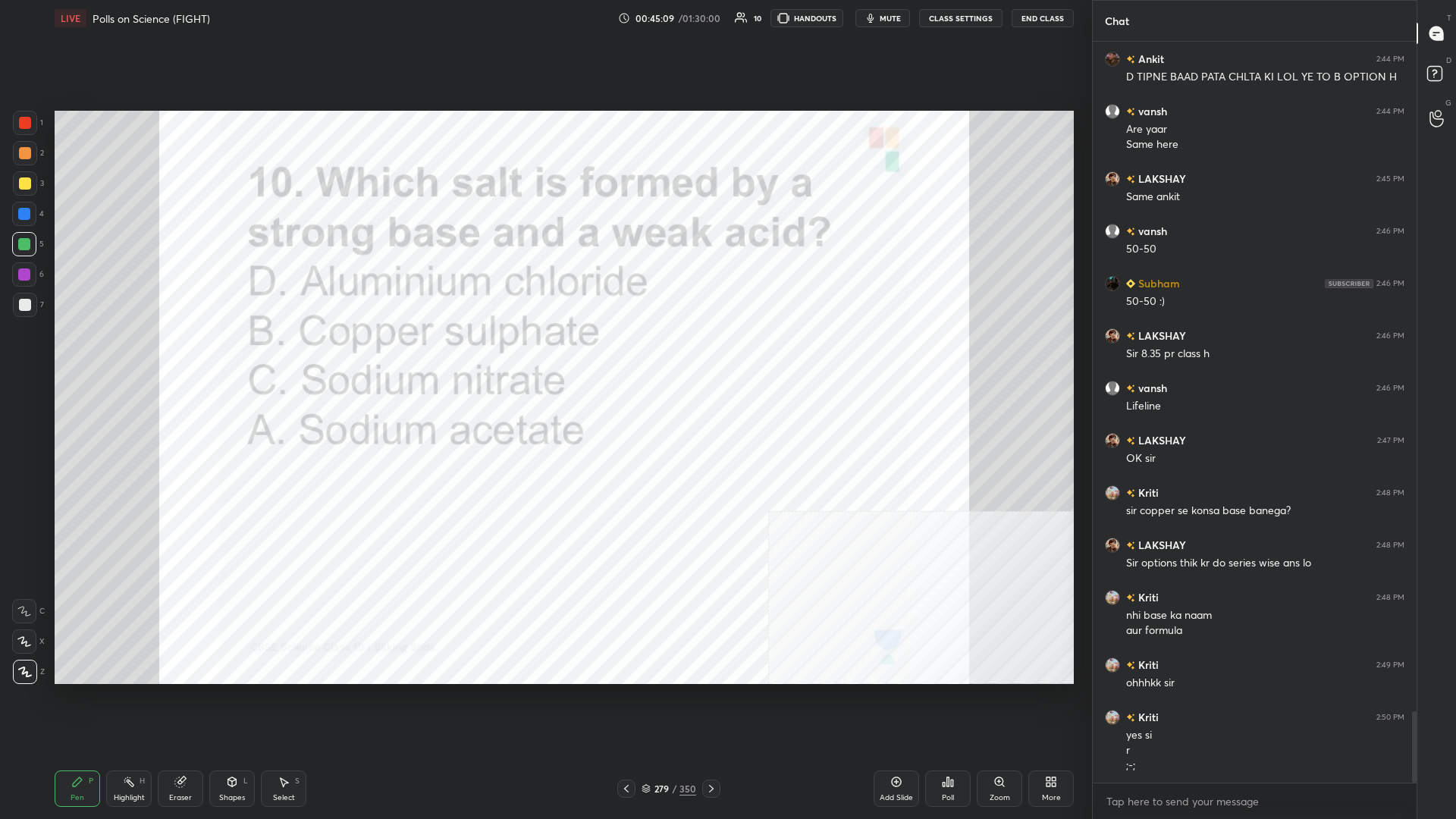
click at [544, 355] on div "Poll" at bounding box center [948, 788] width 45 height 36
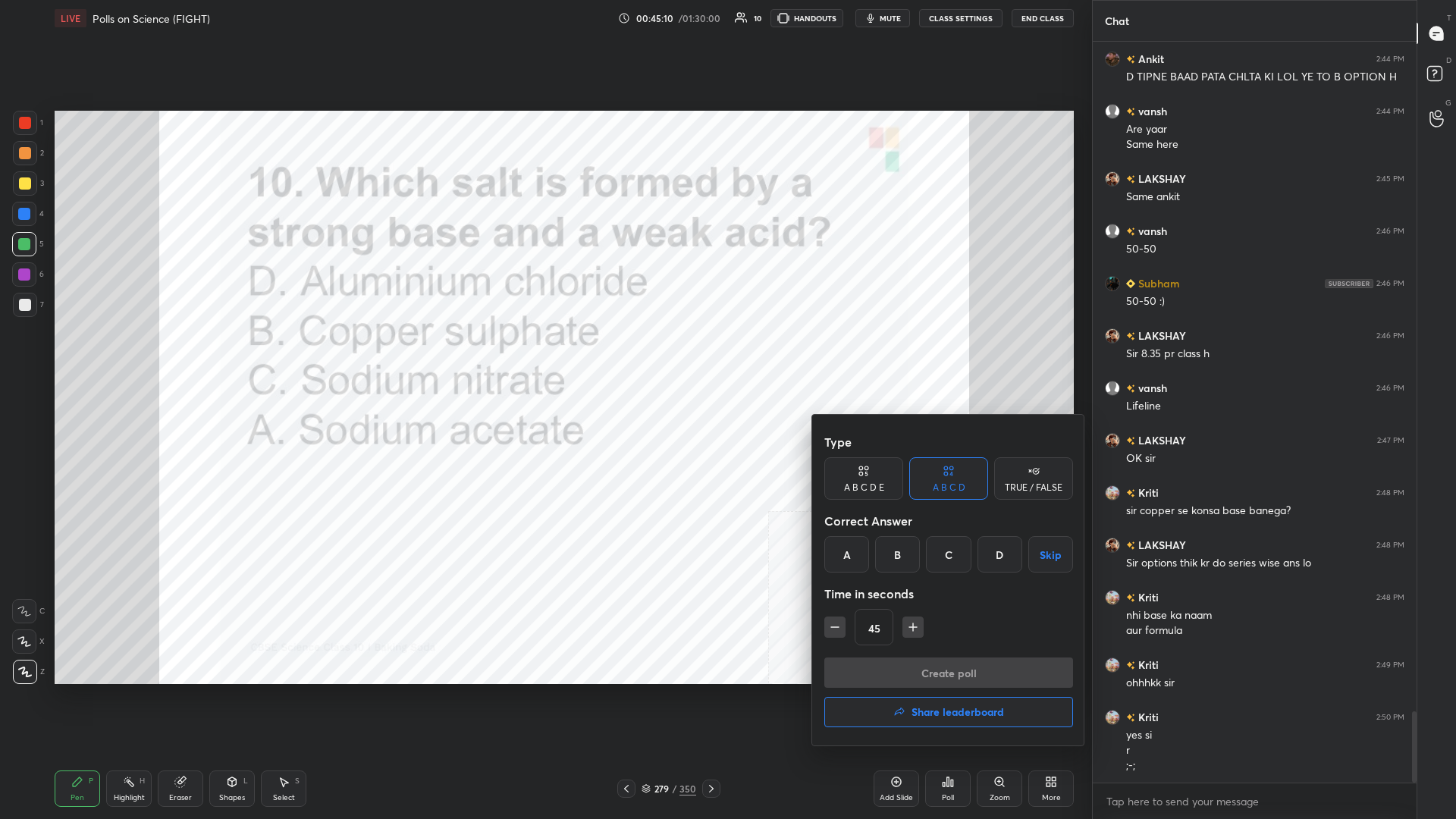
click at [544, 355] on div "A" at bounding box center [847, 554] width 45 height 36
click at [544, 355] on button "Create poll" at bounding box center [948, 672] width 248 height 30
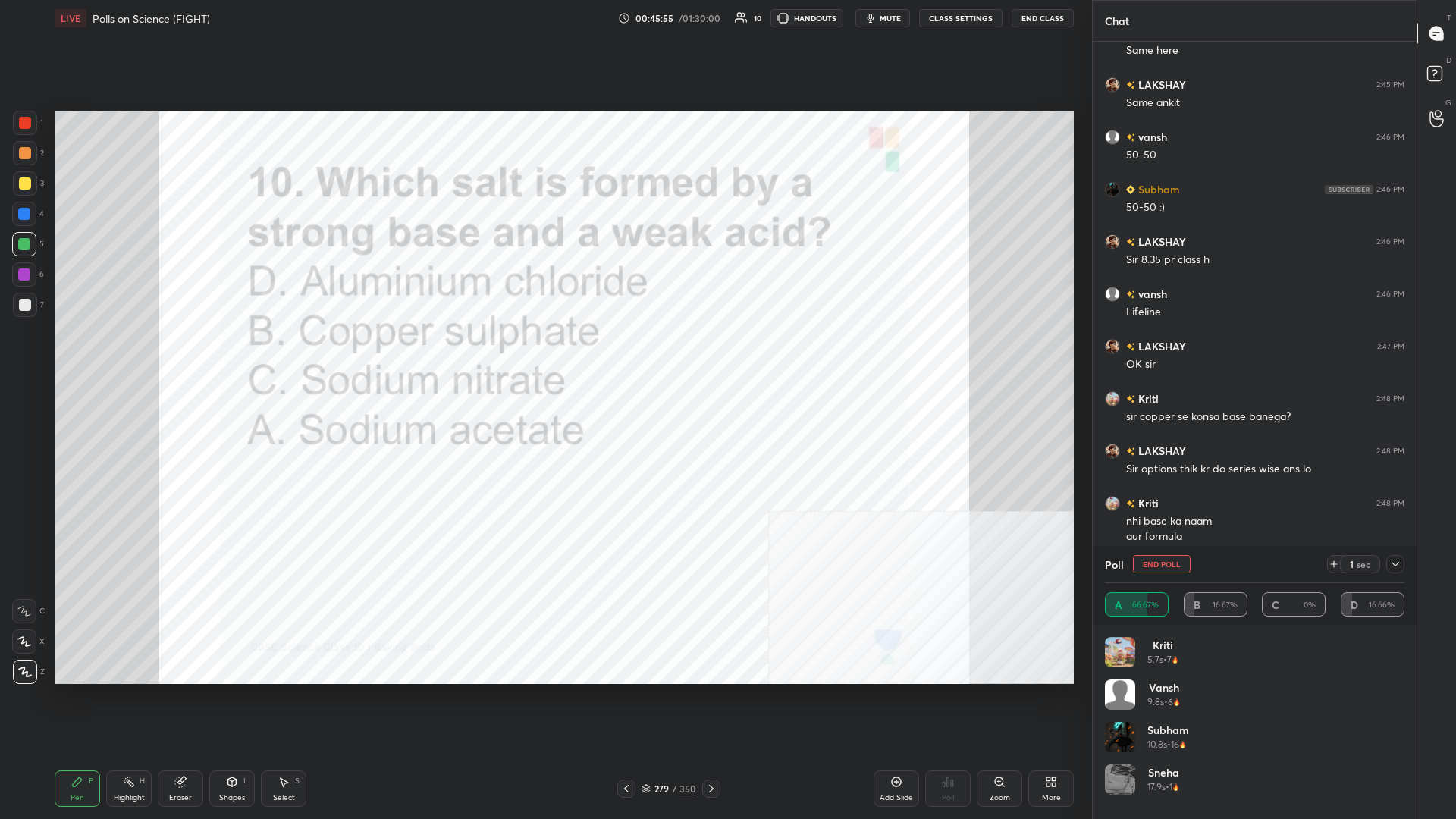
scroll to position [7106, 0]
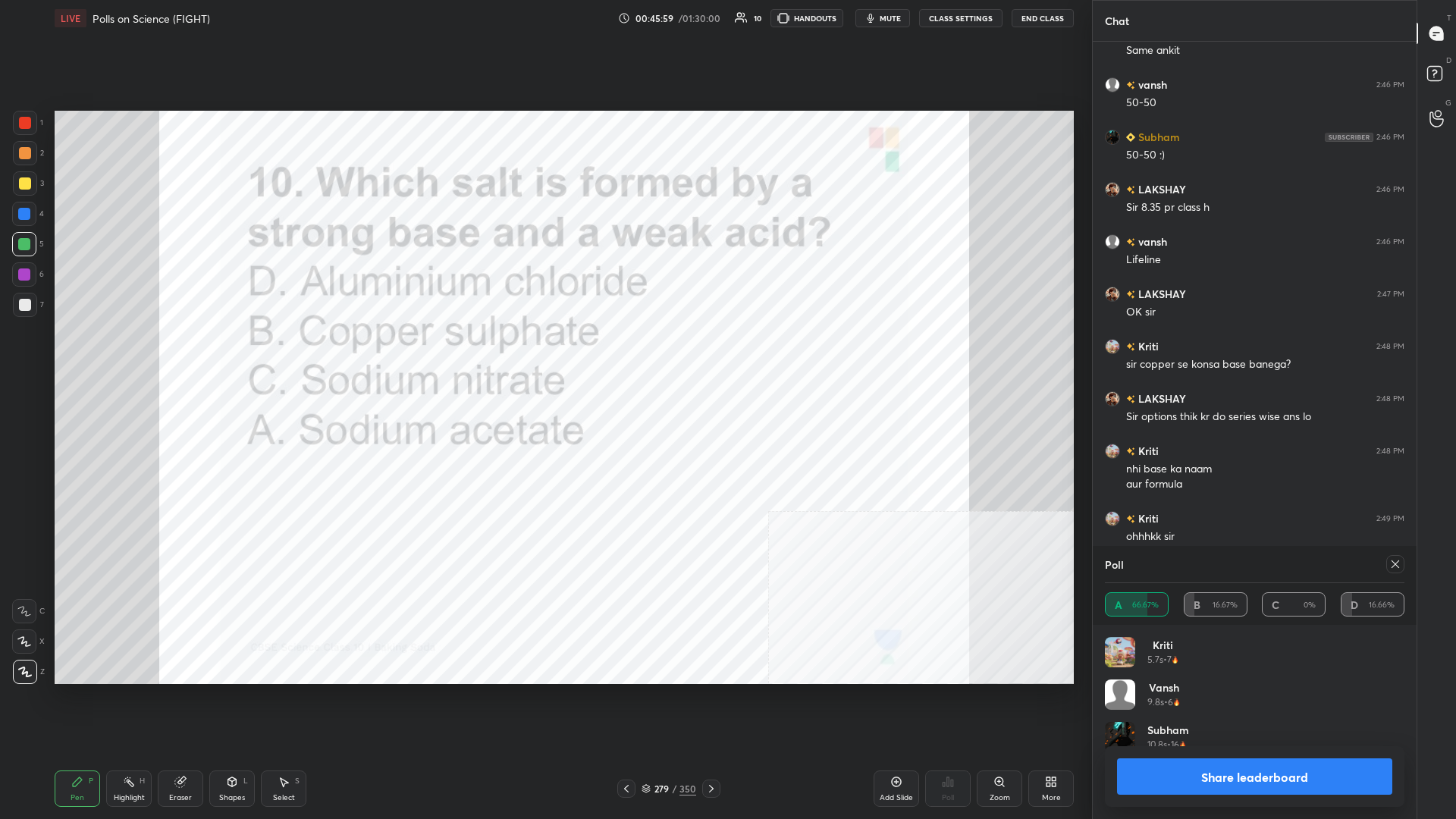
click at [544, 355] on button "Share leaderboard" at bounding box center [1255, 776] width 275 height 36
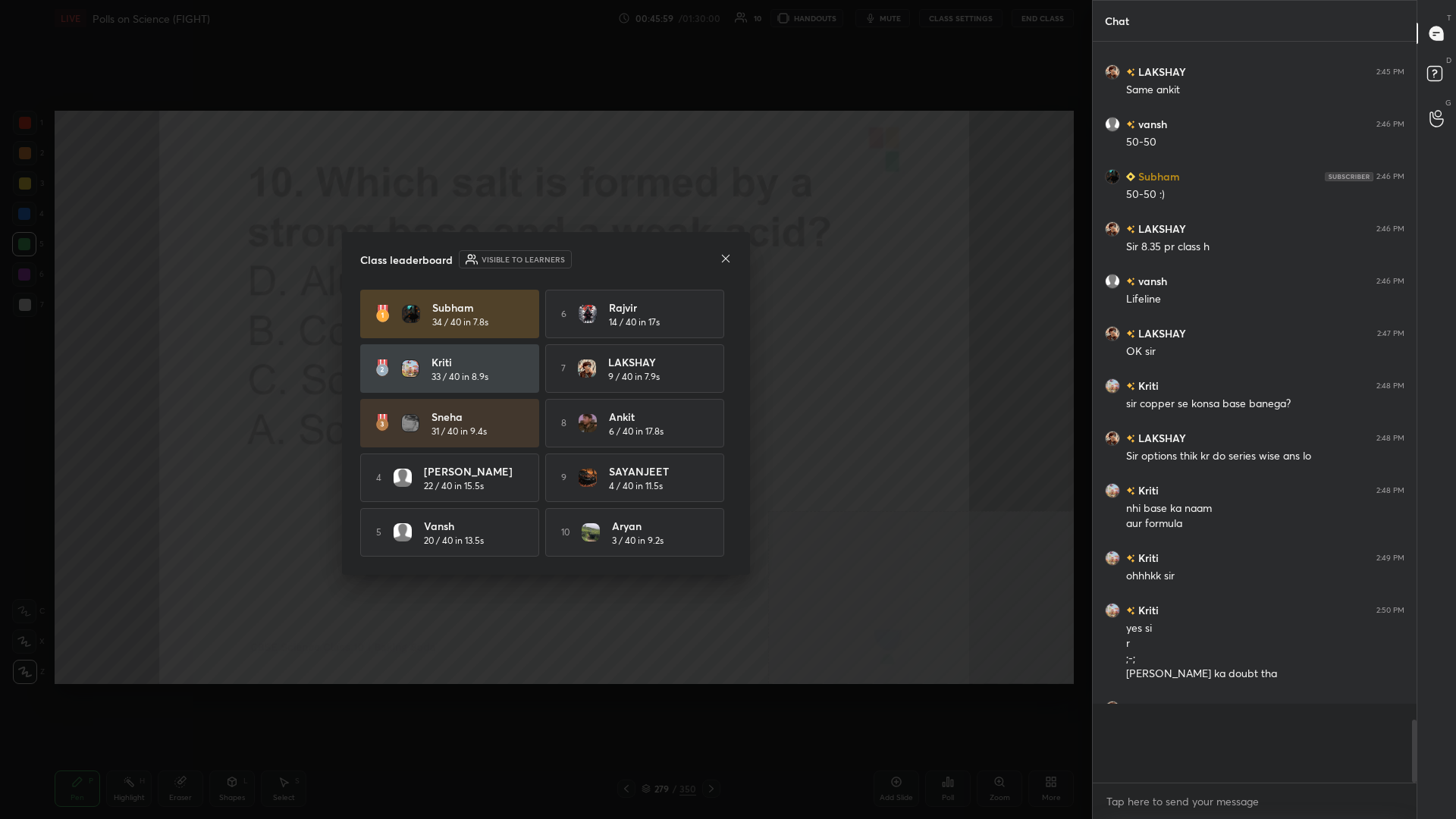
scroll to position [0, 1]
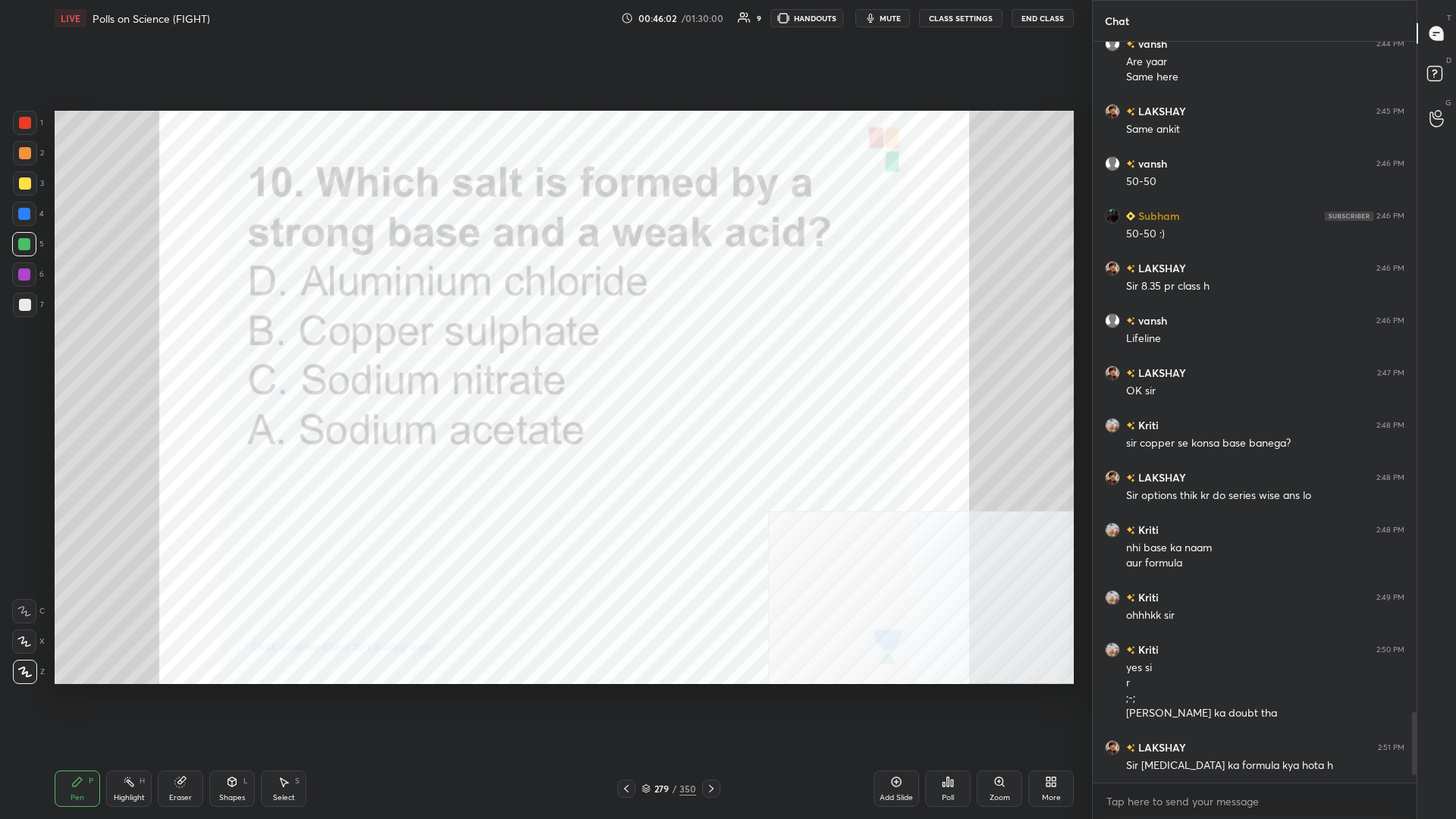
click at [544, 355] on div "279" at bounding box center [661, 789] width 15 height 9
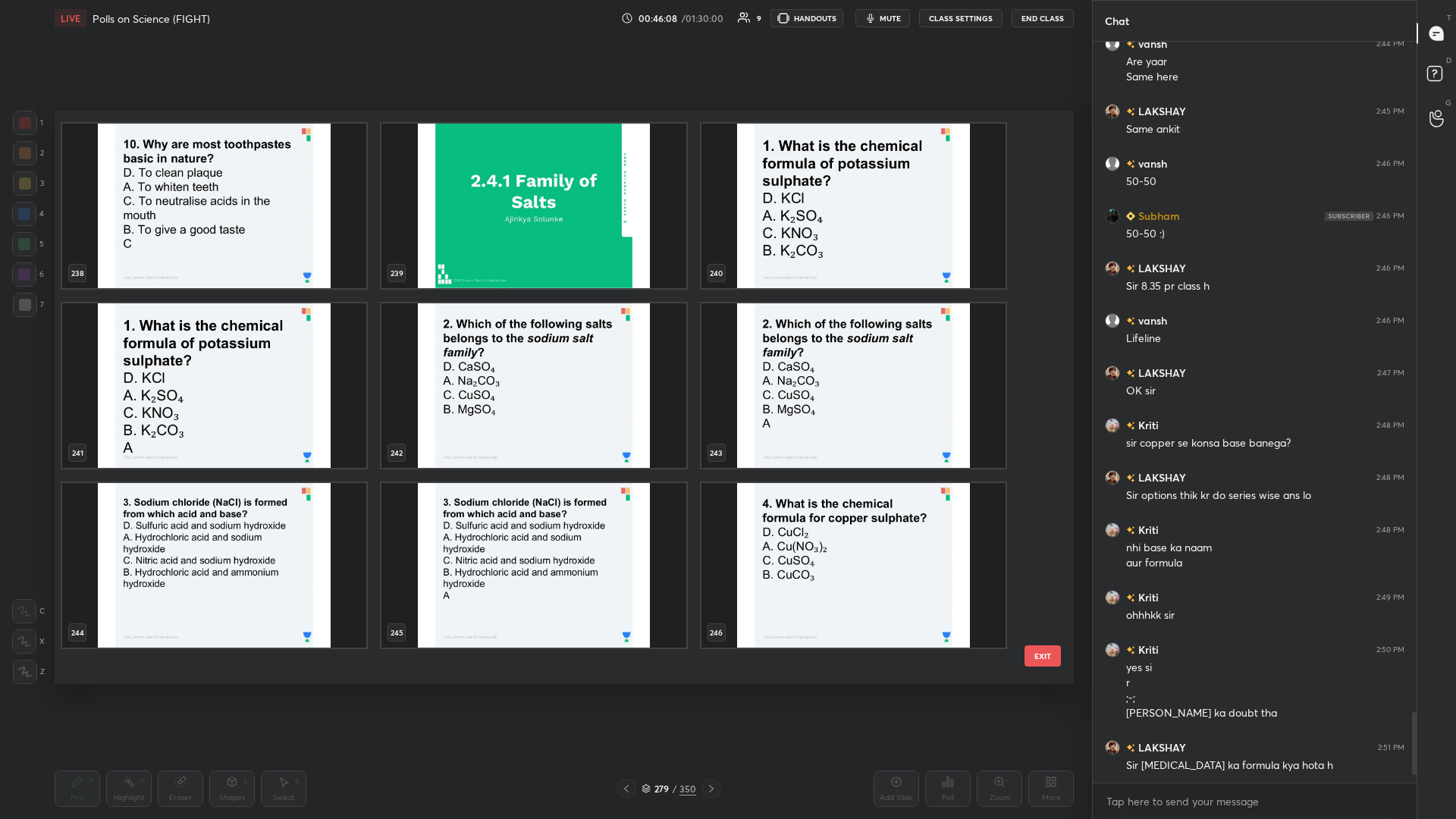
scroll to position [14133, 0]
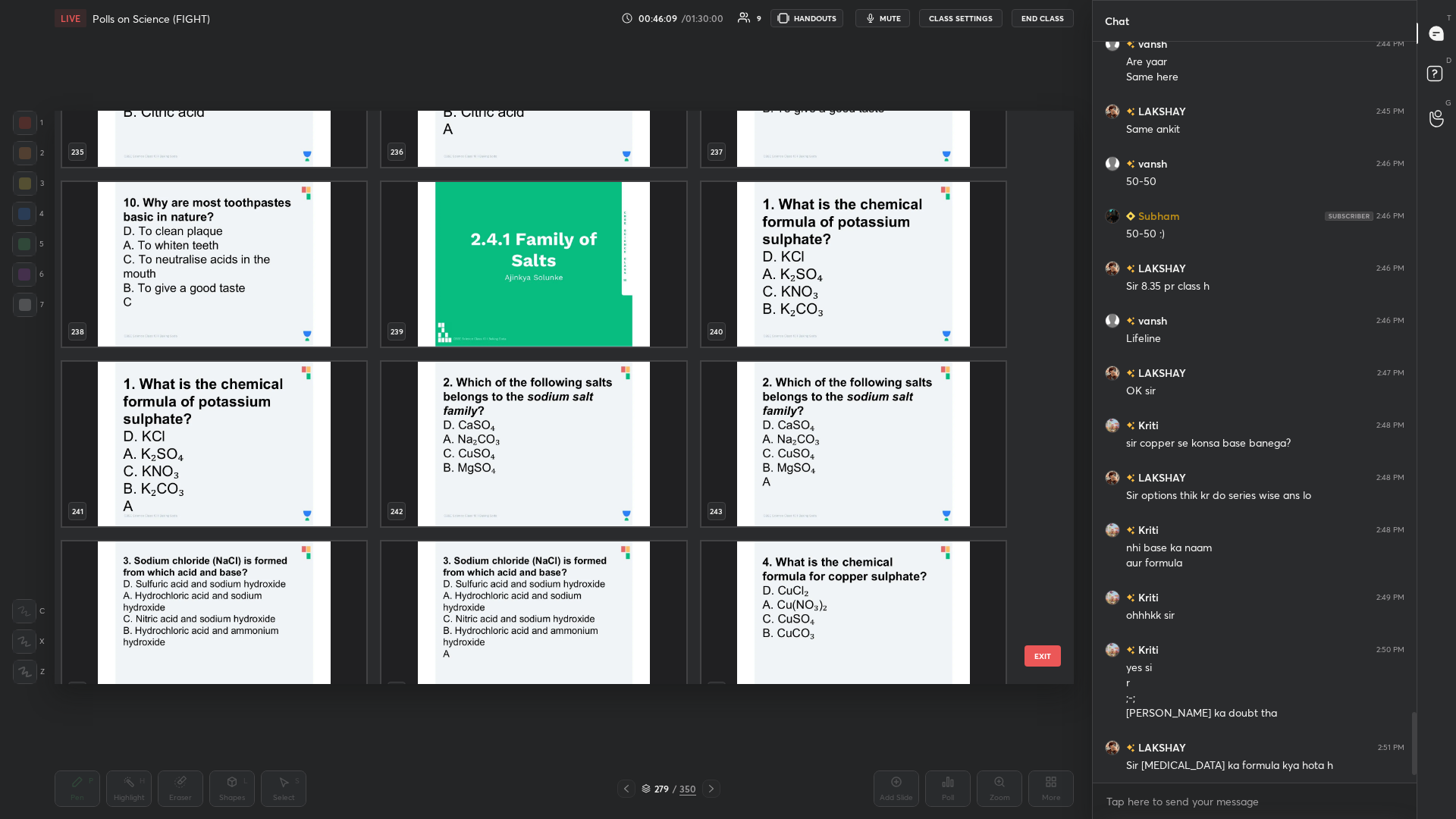
click at [544, 296] on img "grid" at bounding box center [854, 264] width 305 height 165
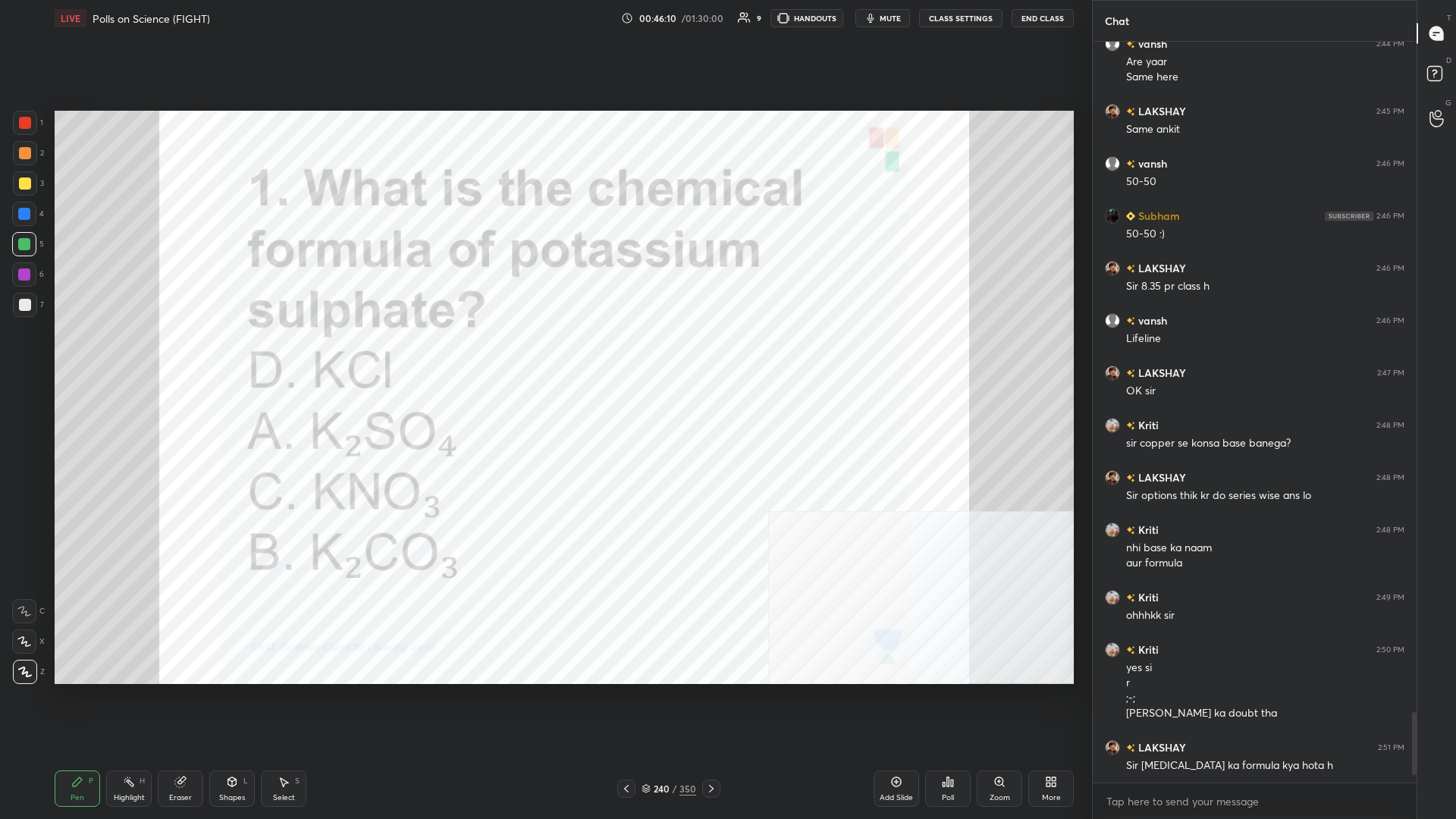
click at [544, 355] on div "Poll" at bounding box center [948, 788] width 45 height 36
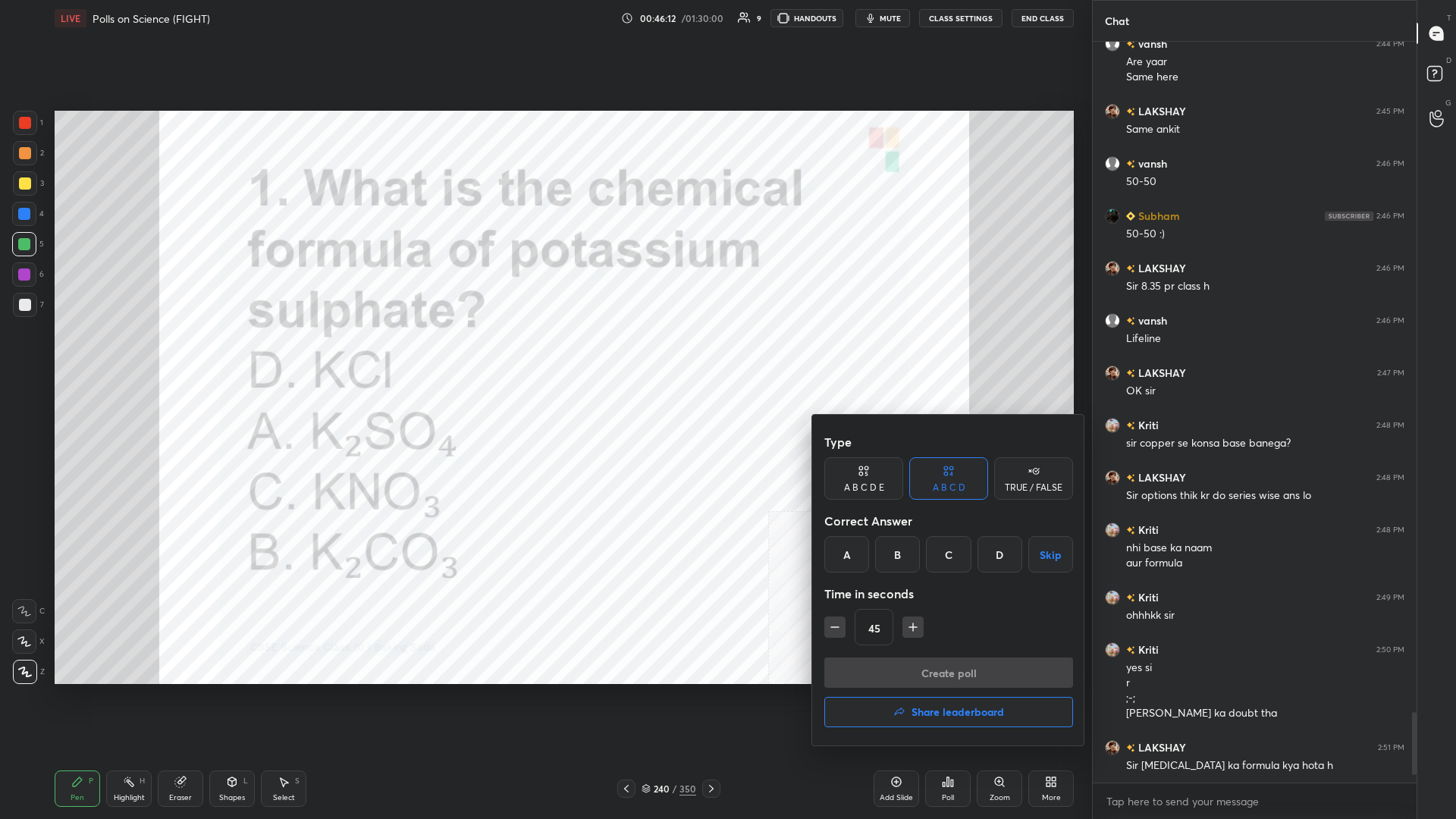
click at [544, 355] on div at bounding box center [728, 410] width 1456 height 819
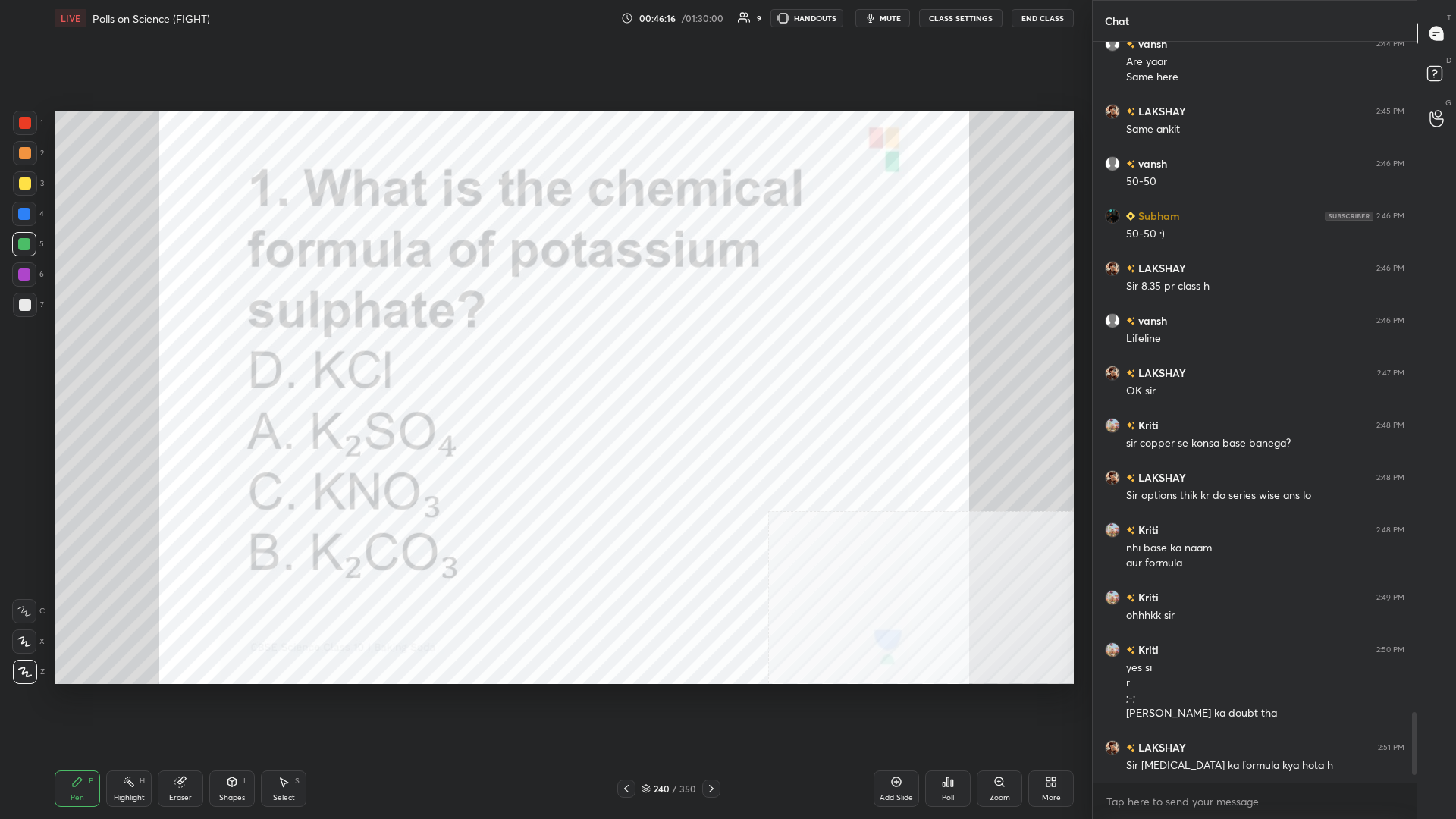
click at [544, 355] on div "Add Slide" at bounding box center [896, 788] width 45 height 36
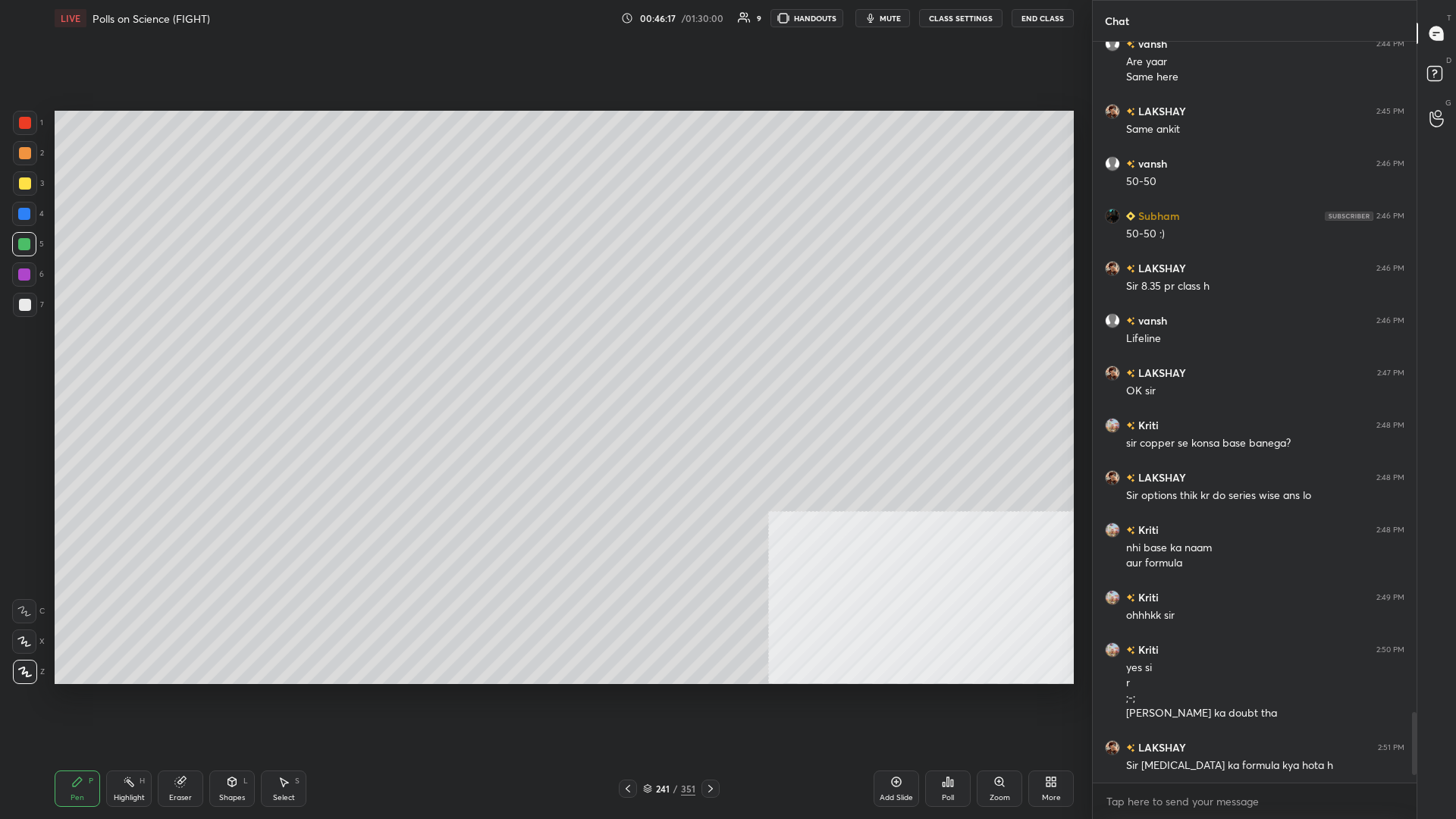
click at [20, 177] on div at bounding box center [24, 182] width 24 height 24
click at [25, 221] on div at bounding box center [24, 214] width 24 height 24
click at [174, 355] on div "Eraser" at bounding box center [180, 788] width 45 height 36
click at [95, 355] on div "Pen P" at bounding box center [77, 788] width 45 height 36
click at [93, 355] on div "P" at bounding box center [91, 781] width 4 height 8
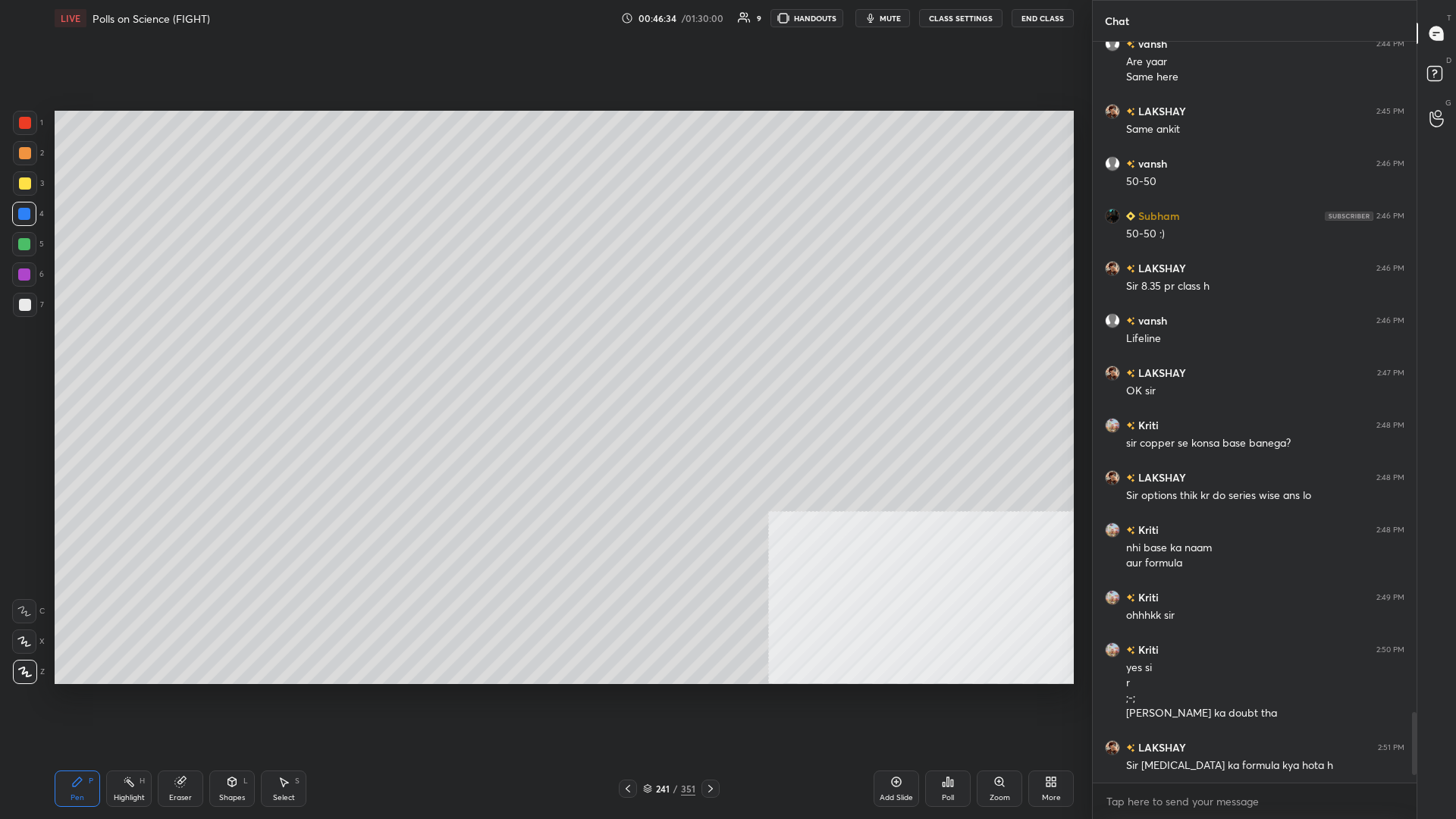
click at [28, 120] on div at bounding box center [25, 123] width 12 height 12
click at [28, 122] on div at bounding box center [25, 123] width 12 height 12
click at [544, 355] on div "Setting up your live class Poll for secs No correct answer Start poll" at bounding box center [565, 397] width 1031 height 722
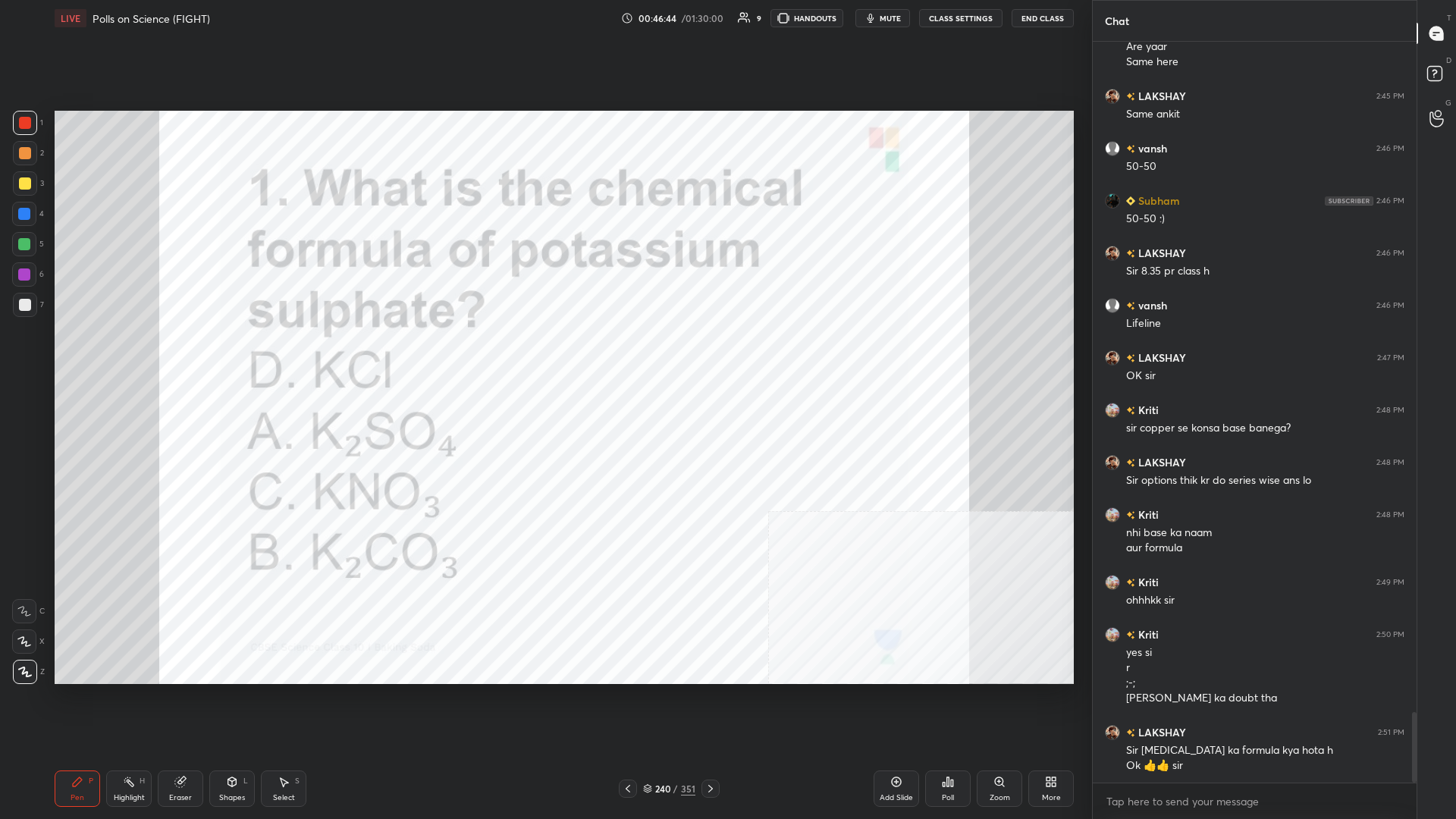
click at [544, 355] on div "240 / 351" at bounding box center [669, 788] width 53 height 13
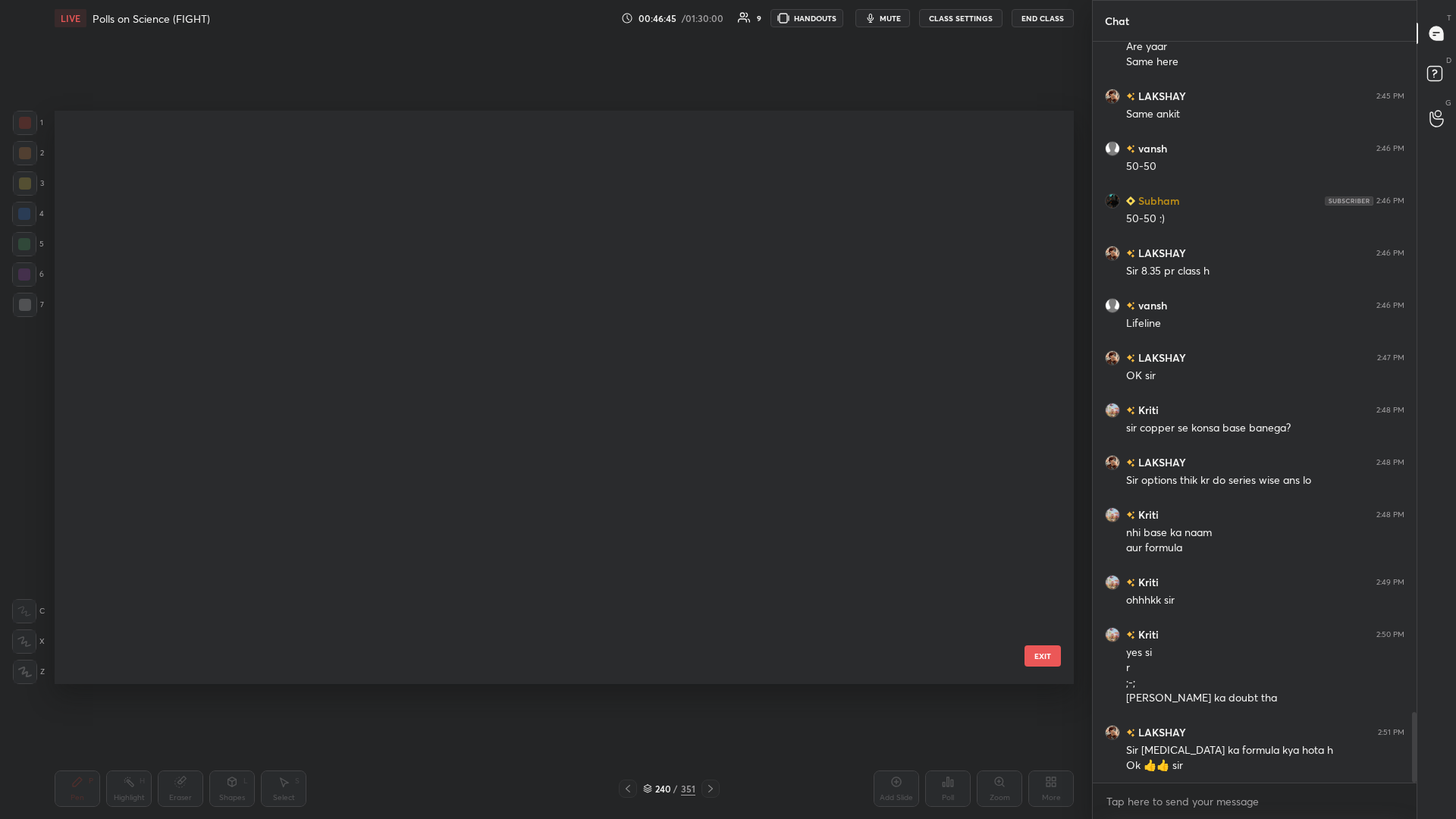
scroll to position [573, 1020]
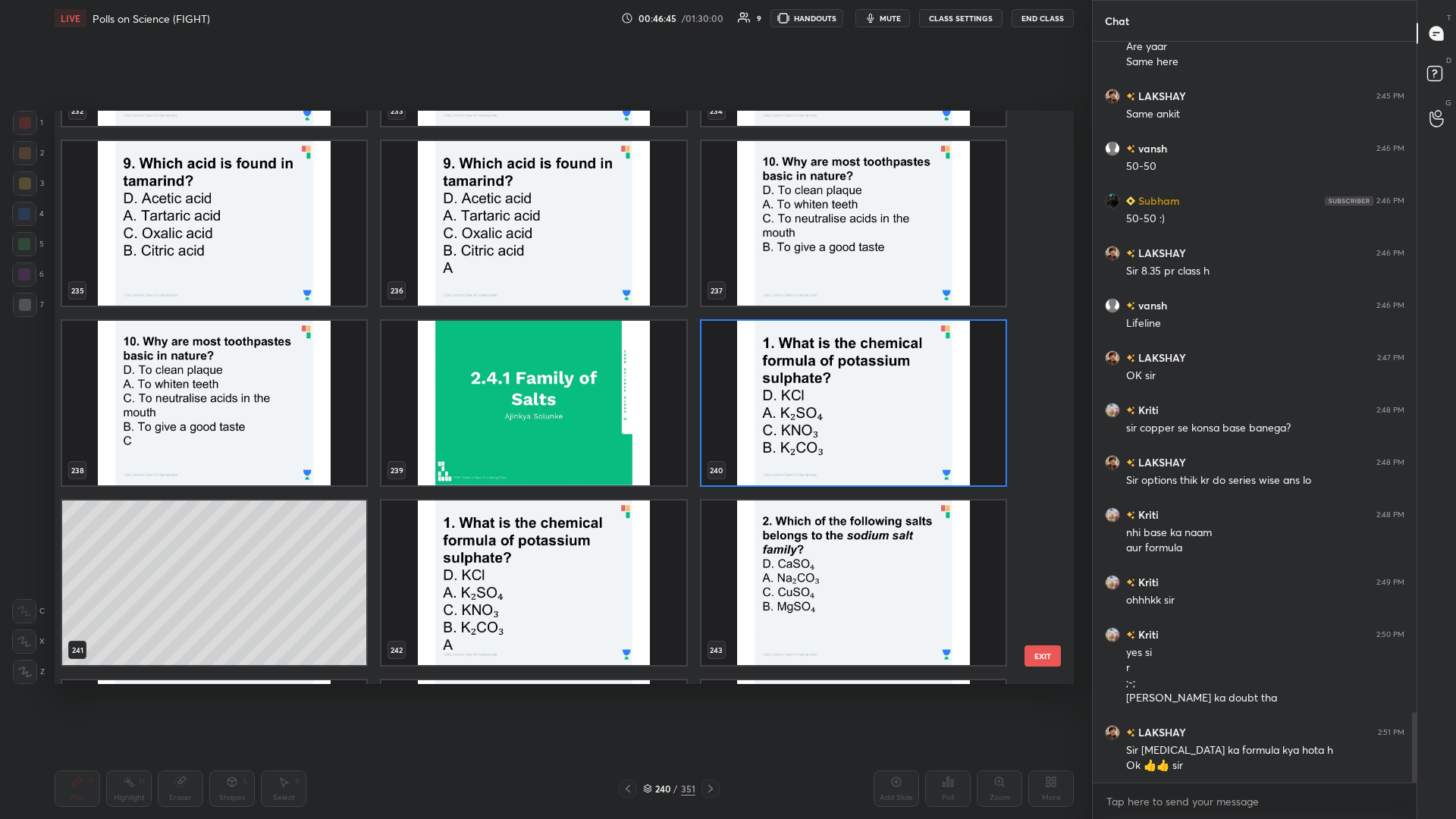
click at [544, 355] on img "grid" at bounding box center [854, 402] width 305 height 165
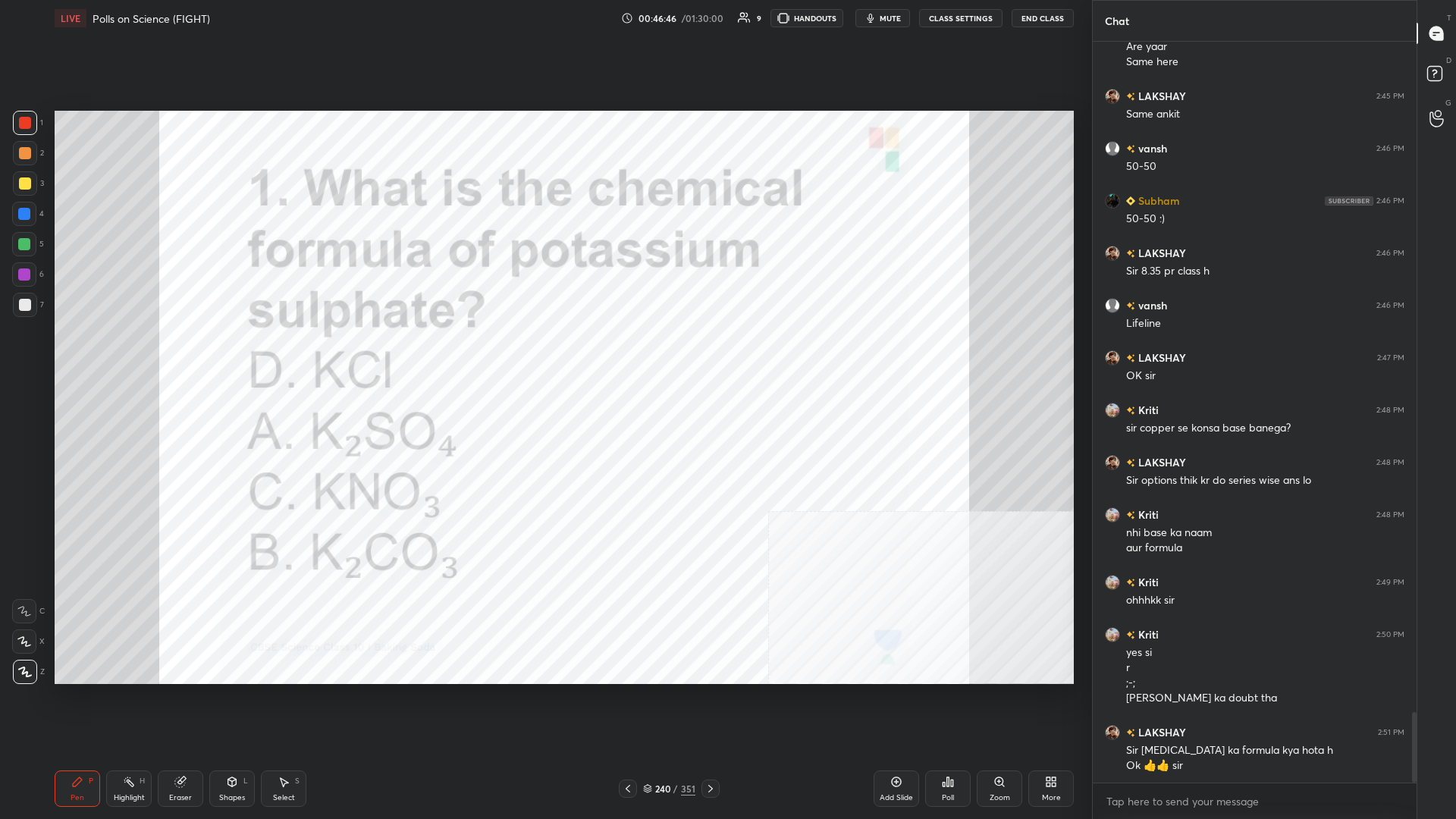
scroll to position [0, 0]
click at [544, 355] on icon at bounding box center [948, 782] width 12 height 12
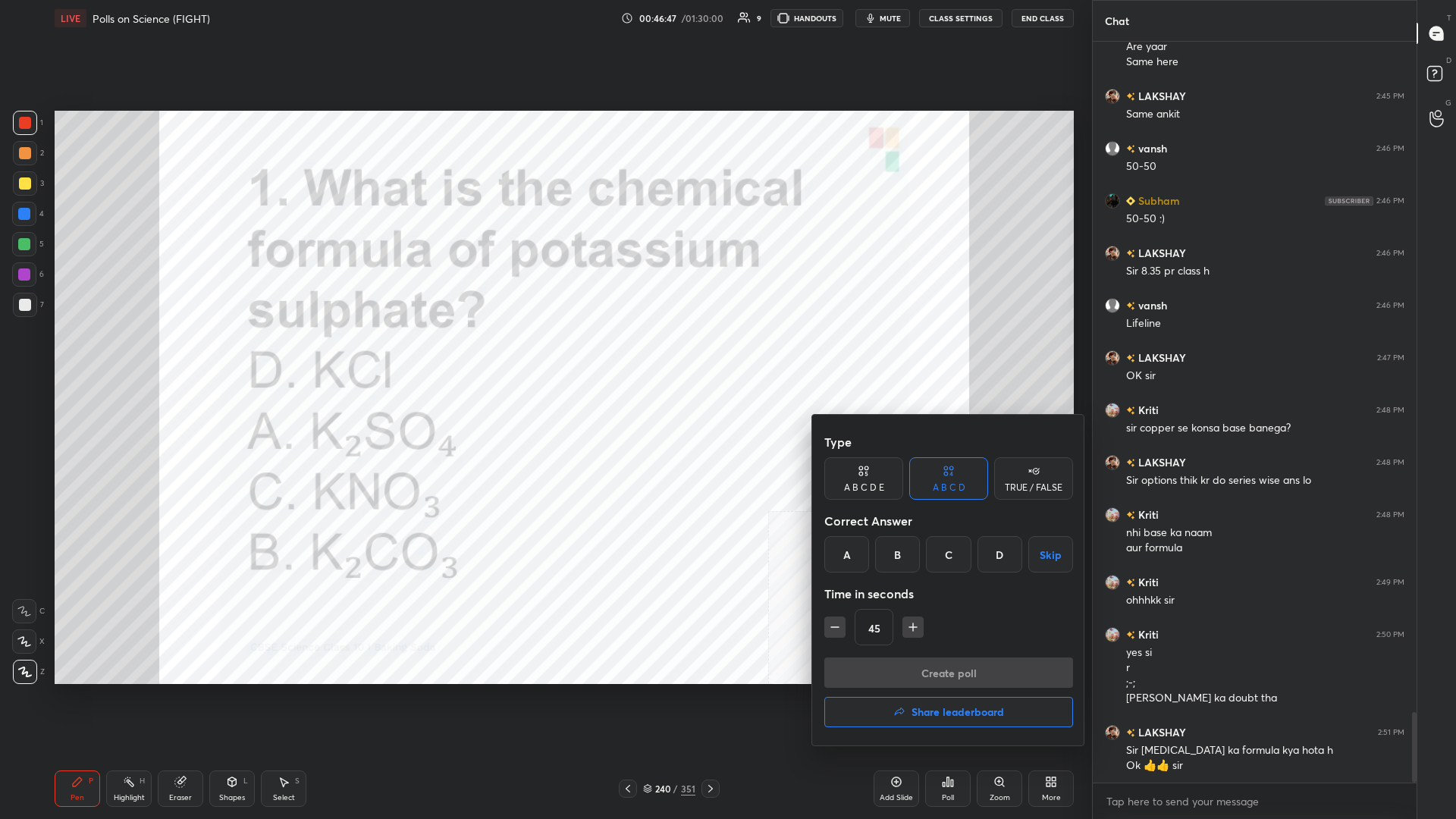
click at [544, 355] on div "A" at bounding box center [847, 554] width 45 height 36
click at [544, 355] on button "Create poll" at bounding box center [948, 672] width 248 height 30
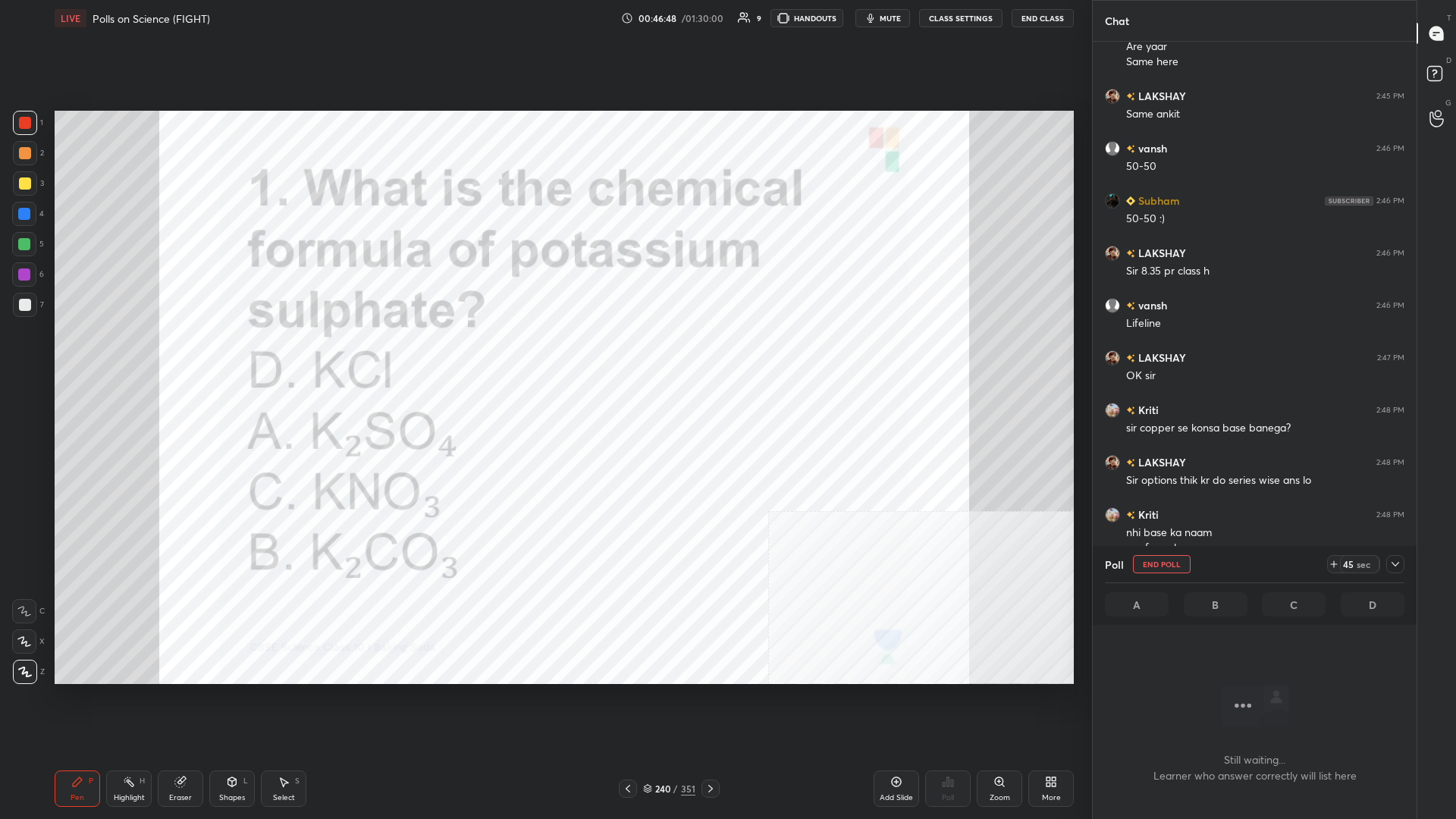
scroll to position [698, 324]
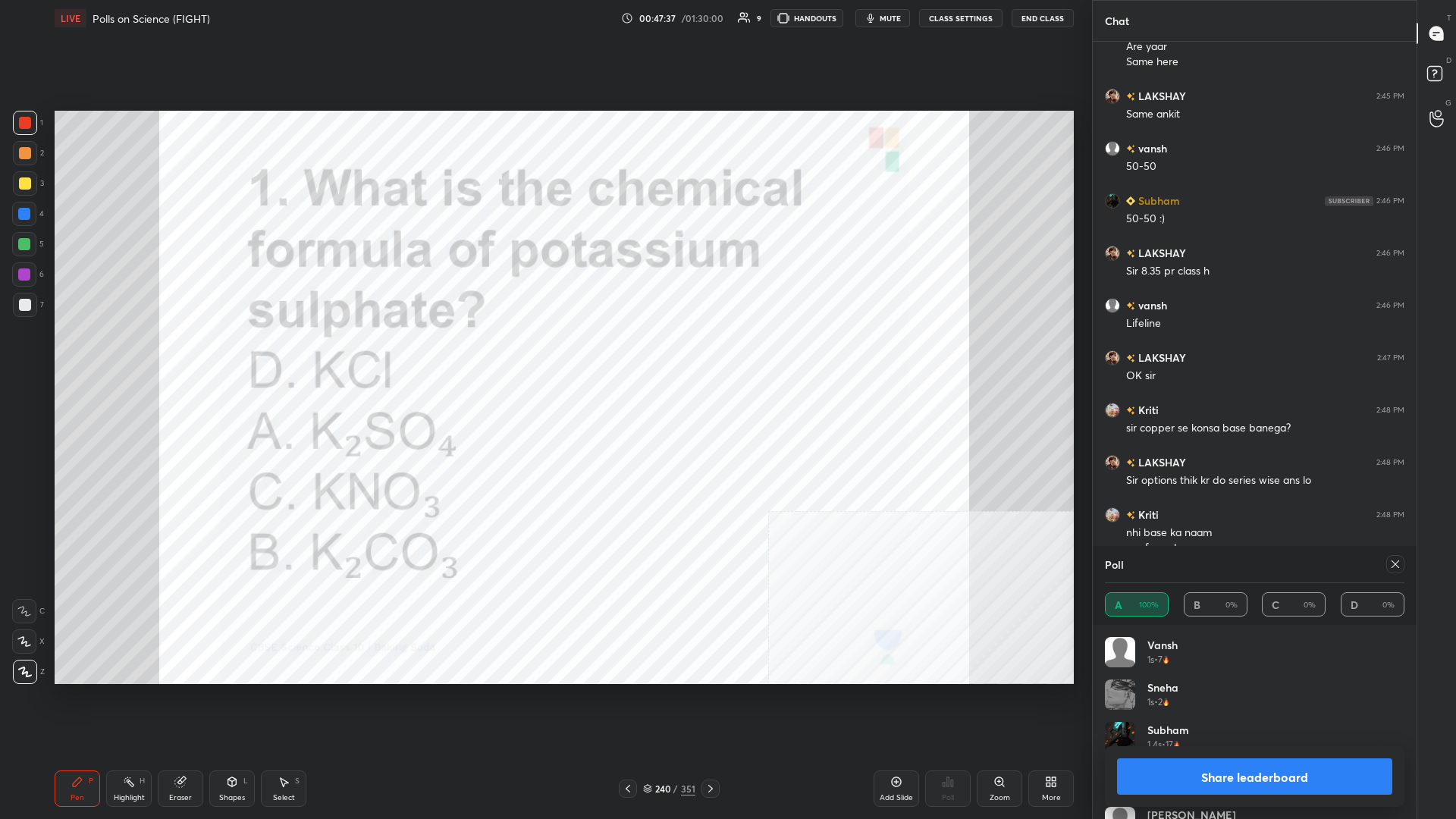
click at [544, 355] on button "Share leaderboard" at bounding box center [1255, 776] width 275 height 36
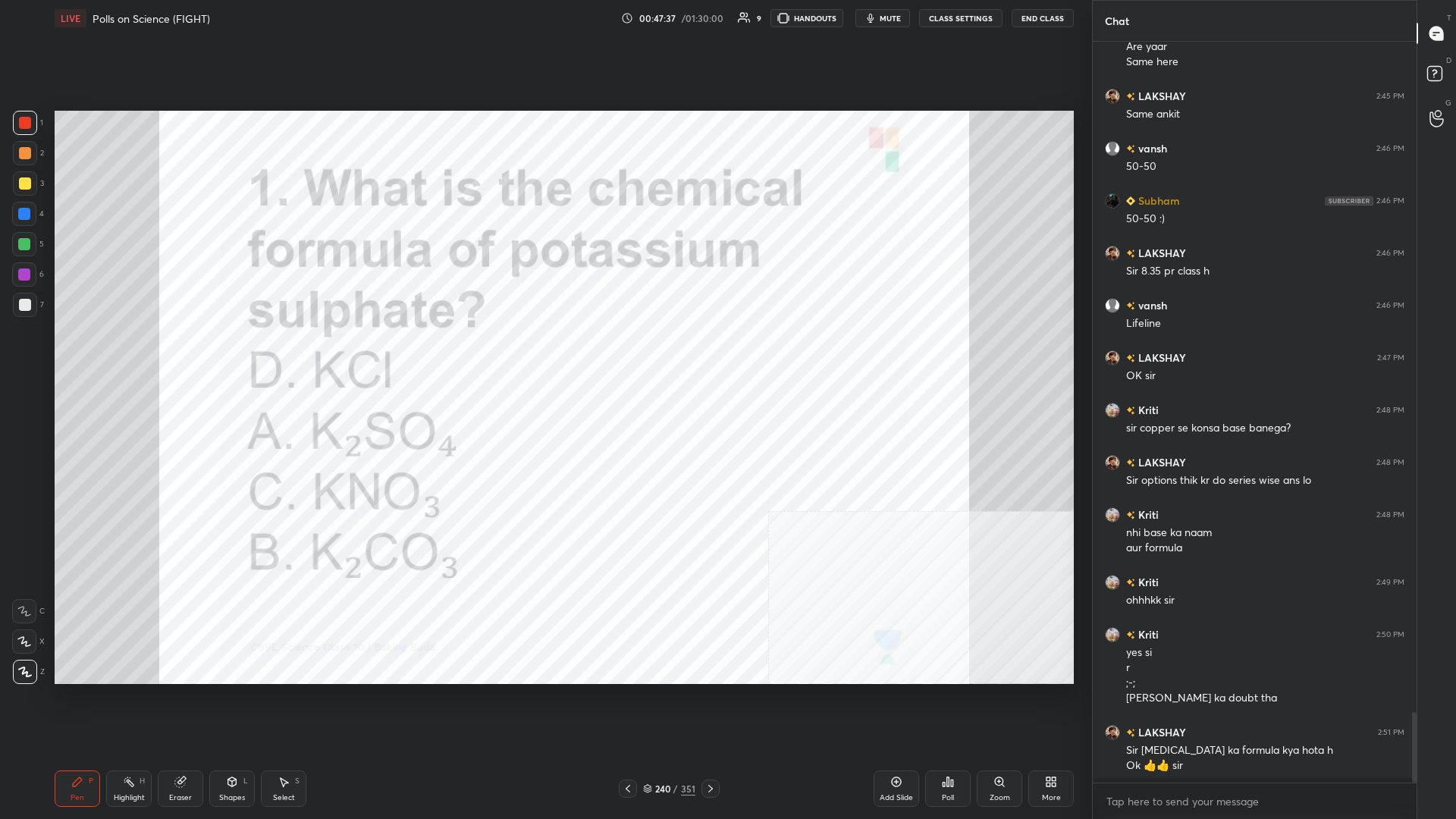
scroll to position [1, 1]
click at [544, 355] on div "240 / 351" at bounding box center [669, 788] width 53 height 13
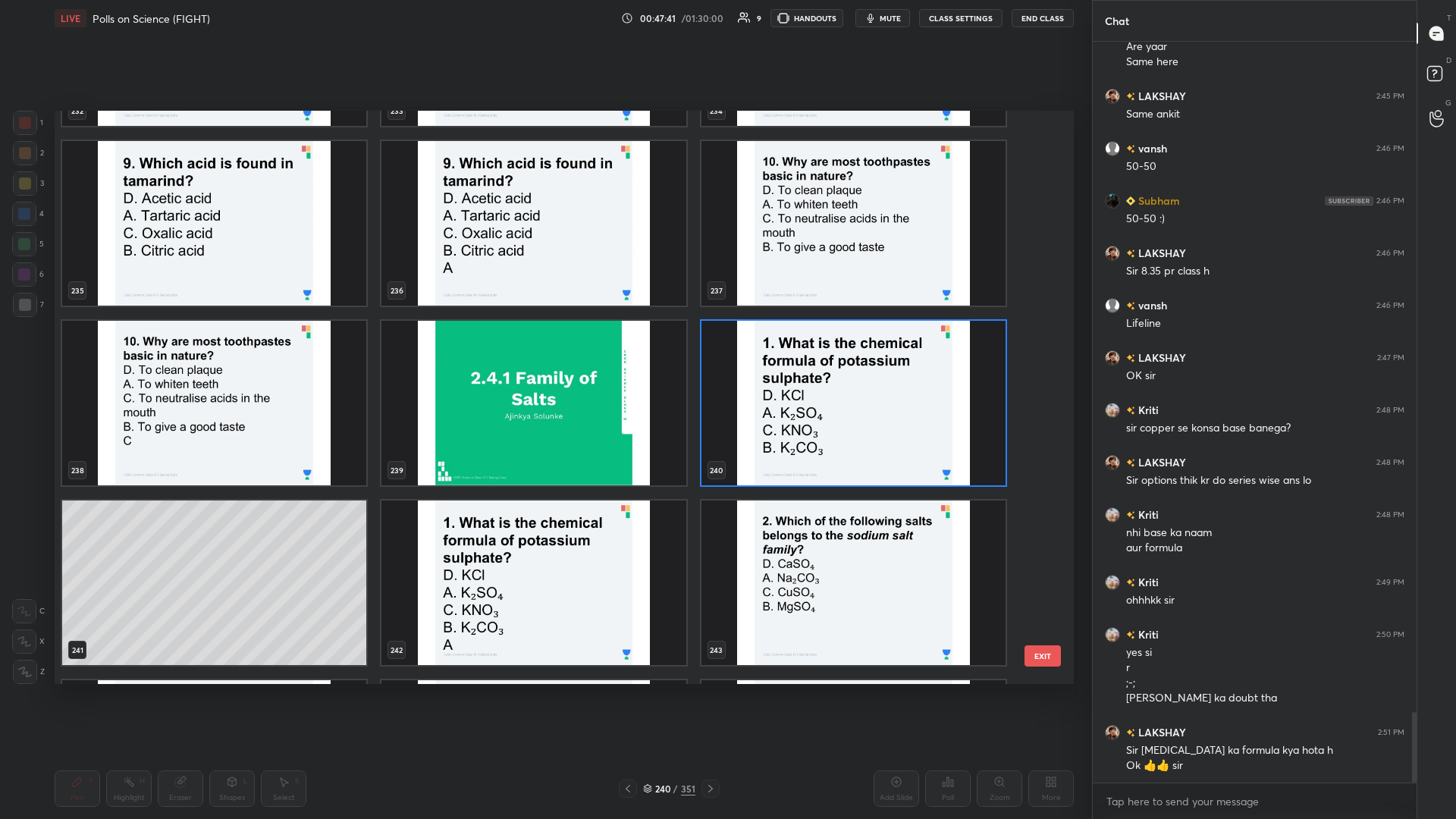
scroll to position [14185, 0]
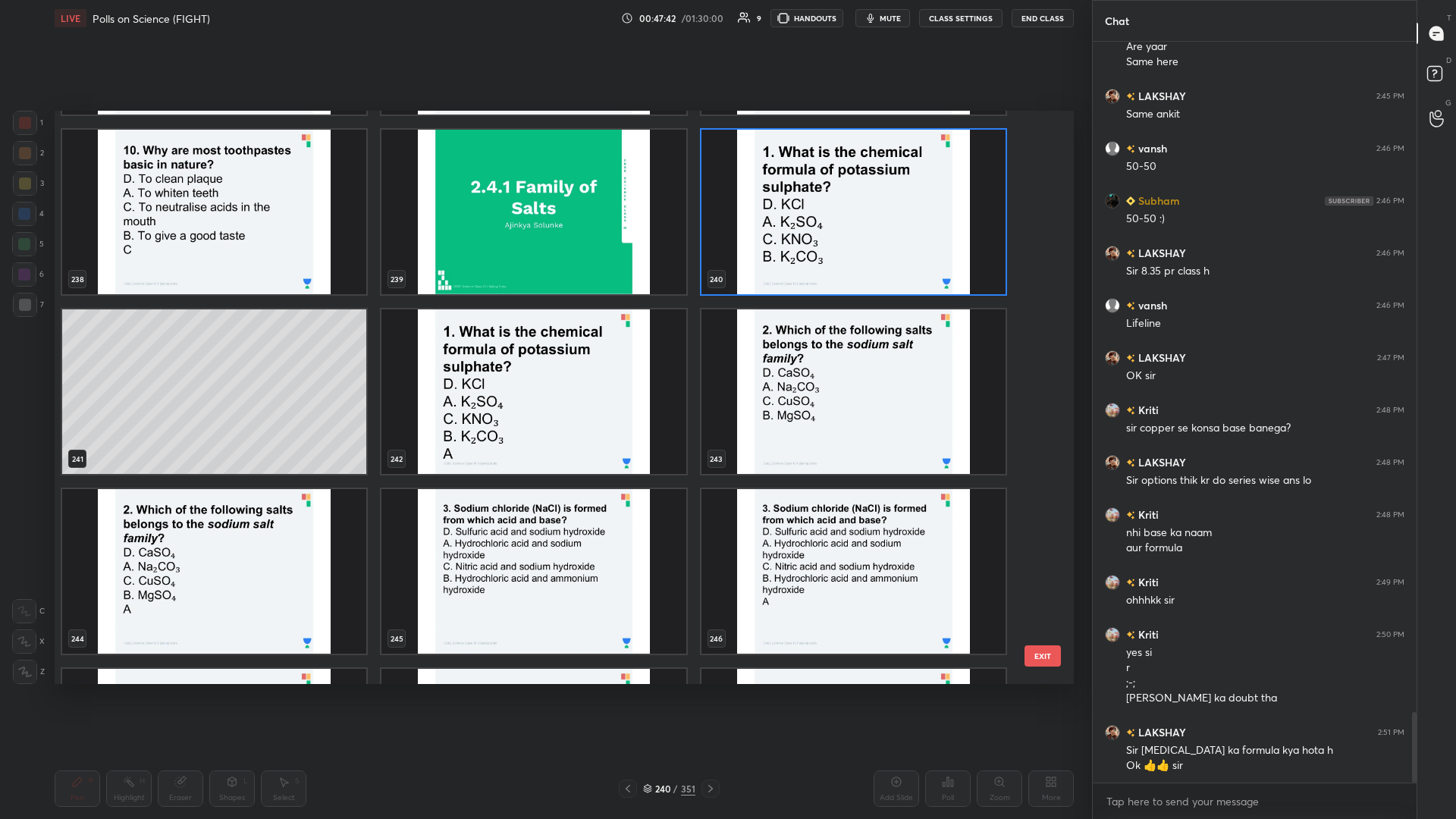
click at [544, 355] on img "grid" at bounding box center [854, 392] width 305 height 165
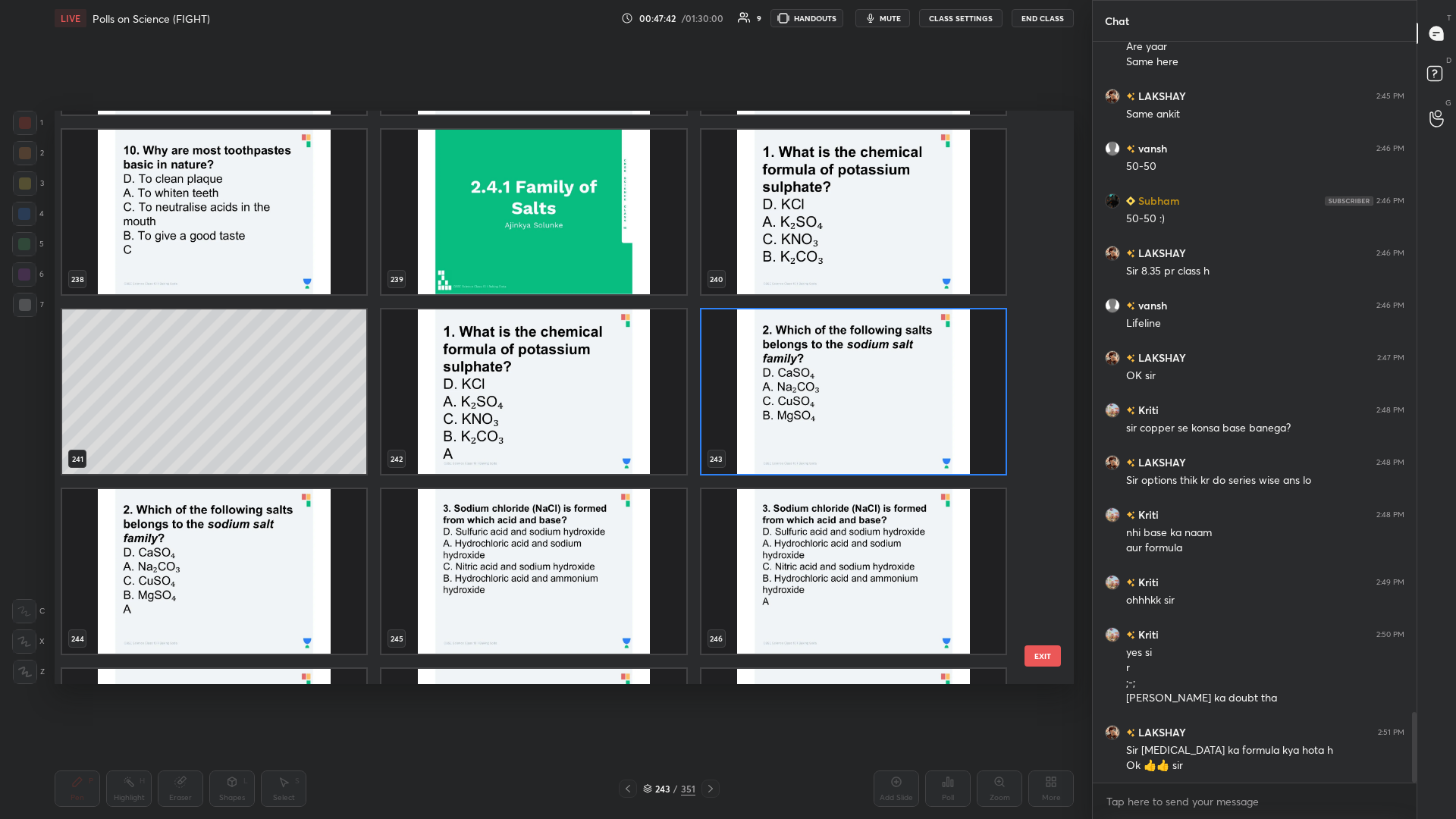
click at [544, 355] on img "grid" at bounding box center [854, 392] width 305 height 165
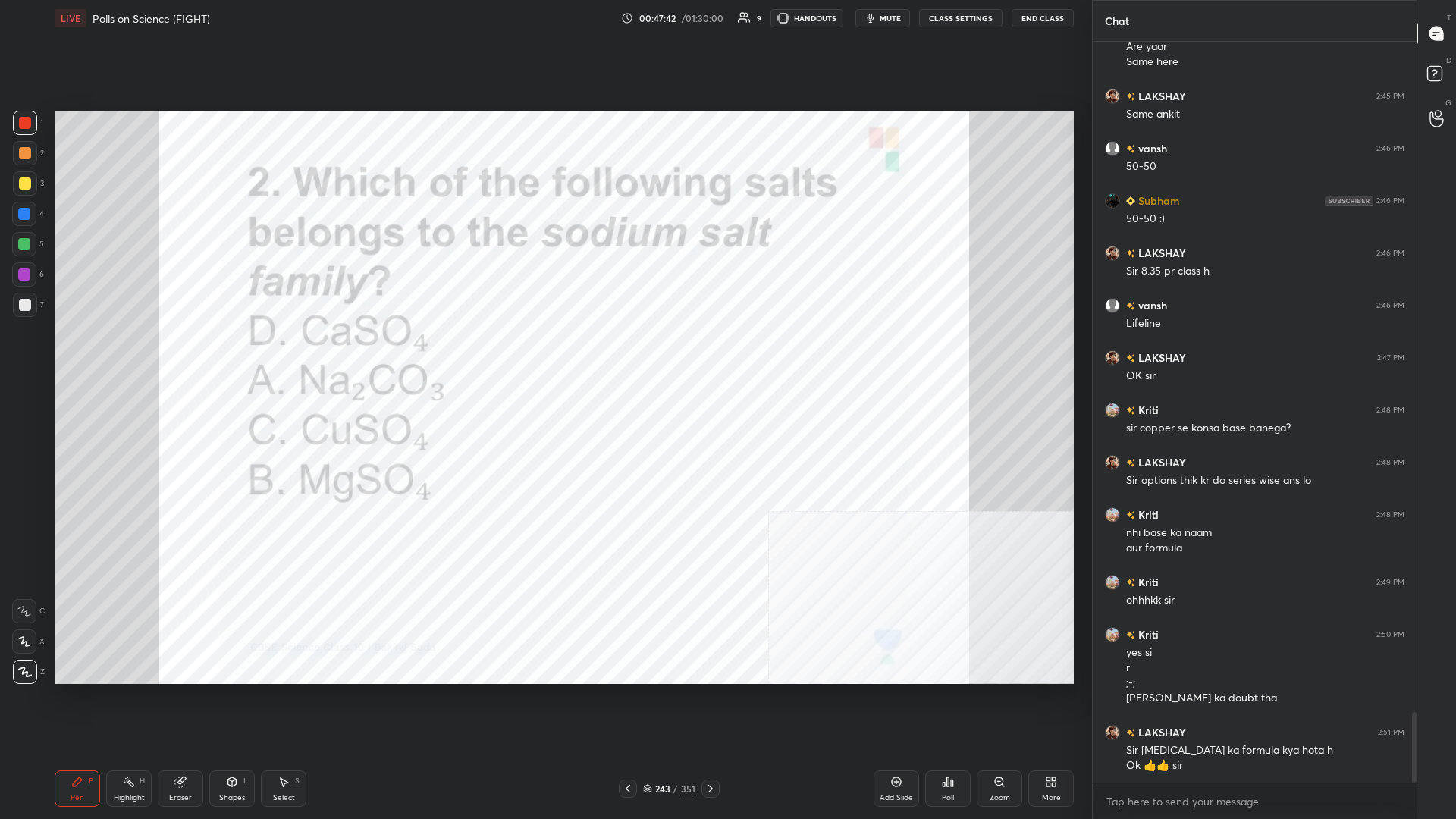
click at [544, 355] on div "Poll" at bounding box center [948, 788] width 45 height 36
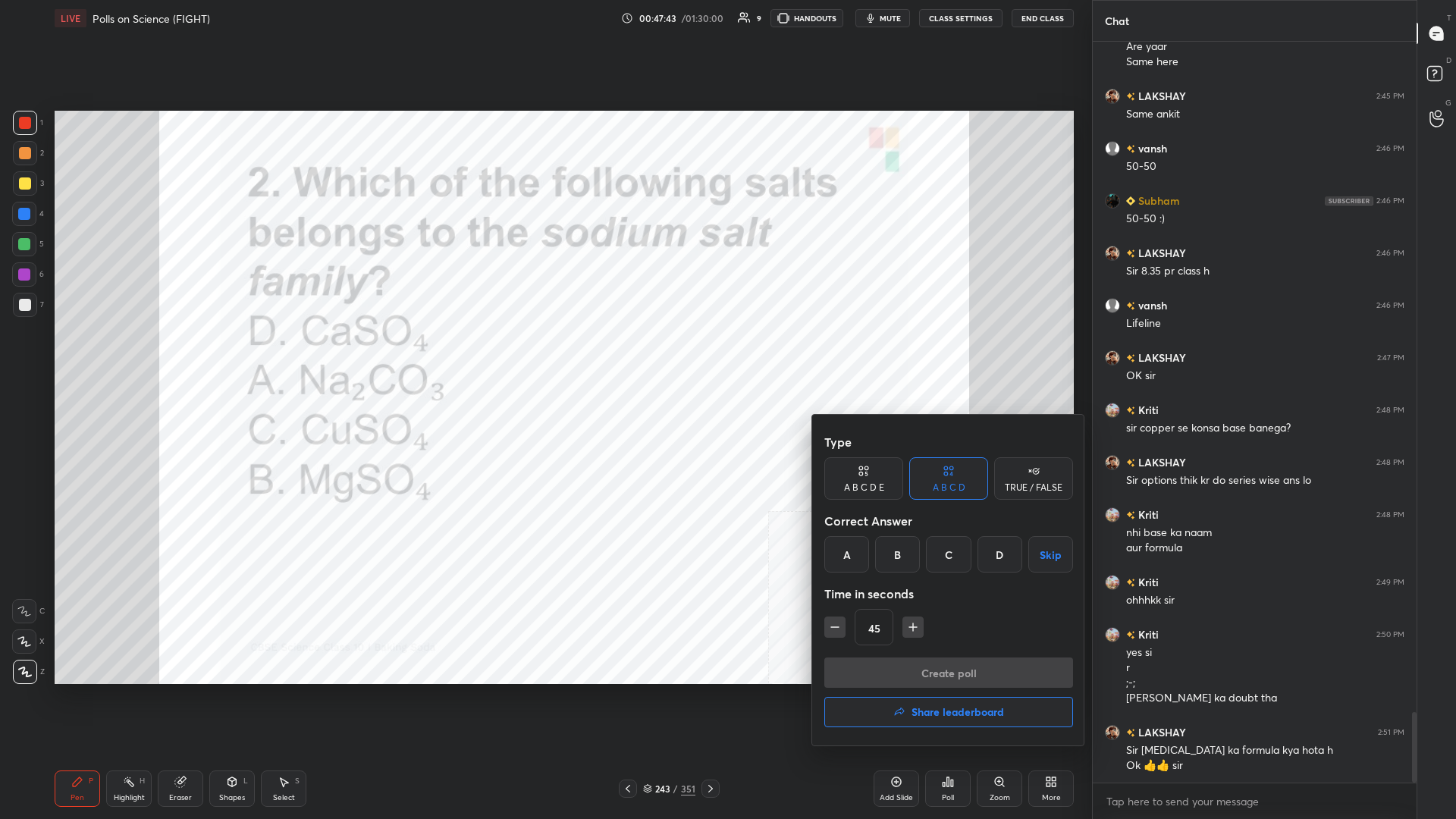
click at [544, 355] on div "A" at bounding box center [847, 554] width 45 height 36
click at [544, 355] on button "Create poll" at bounding box center [948, 672] width 248 height 30
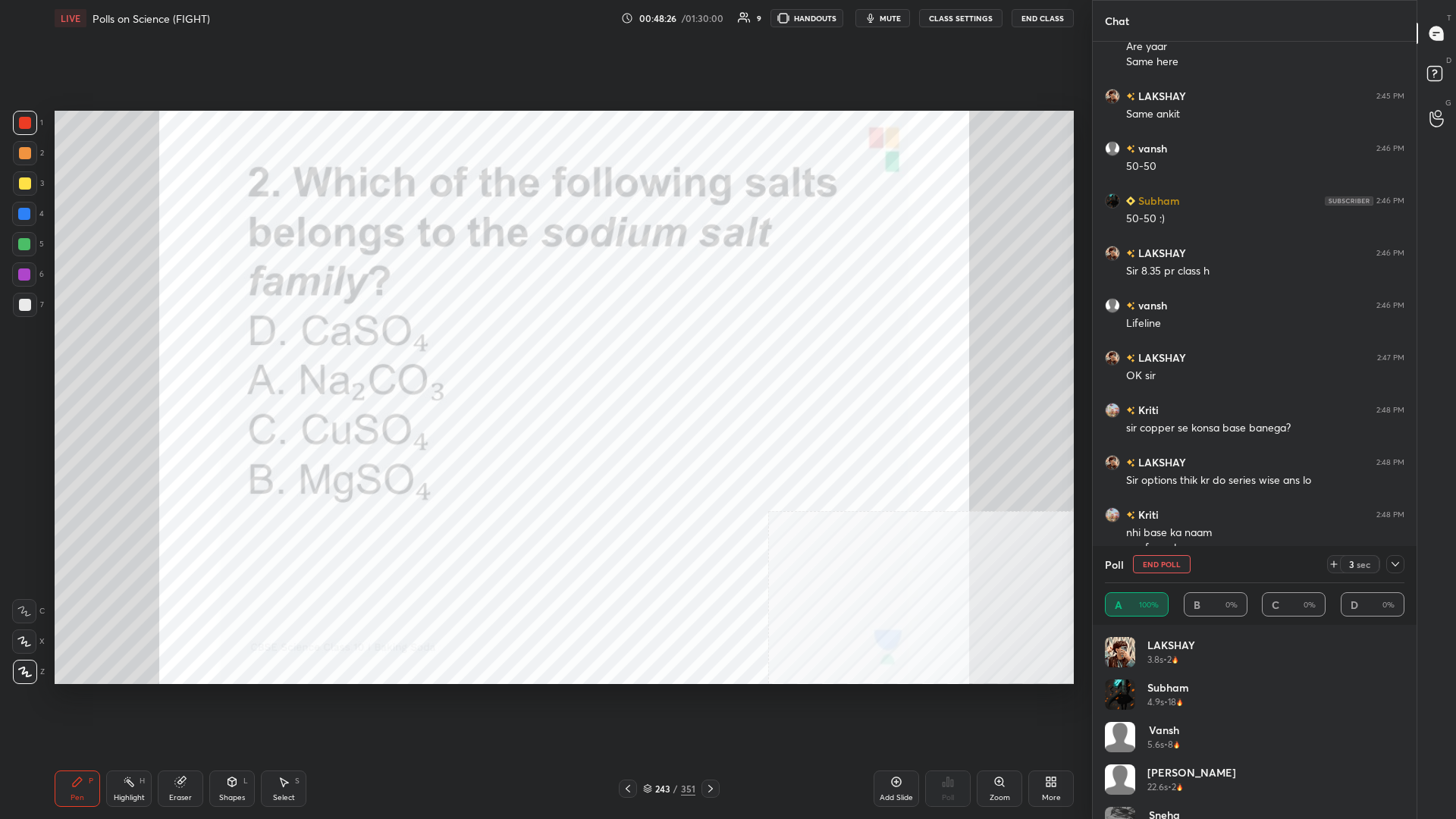
scroll to position [7172, 0]
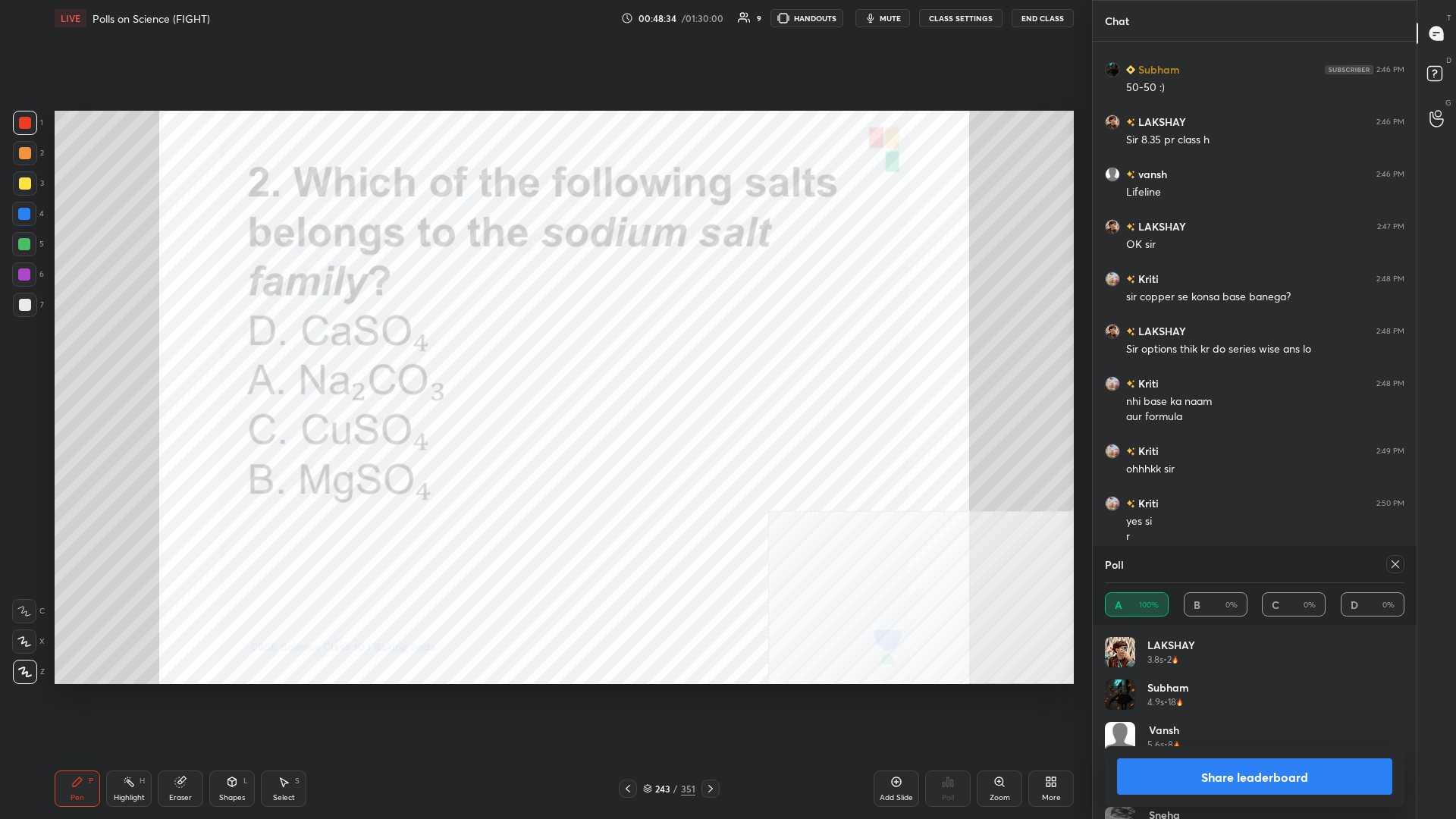
click at [544, 355] on button "Share leaderboard" at bounding box center [1255, 776] width 275 height 36
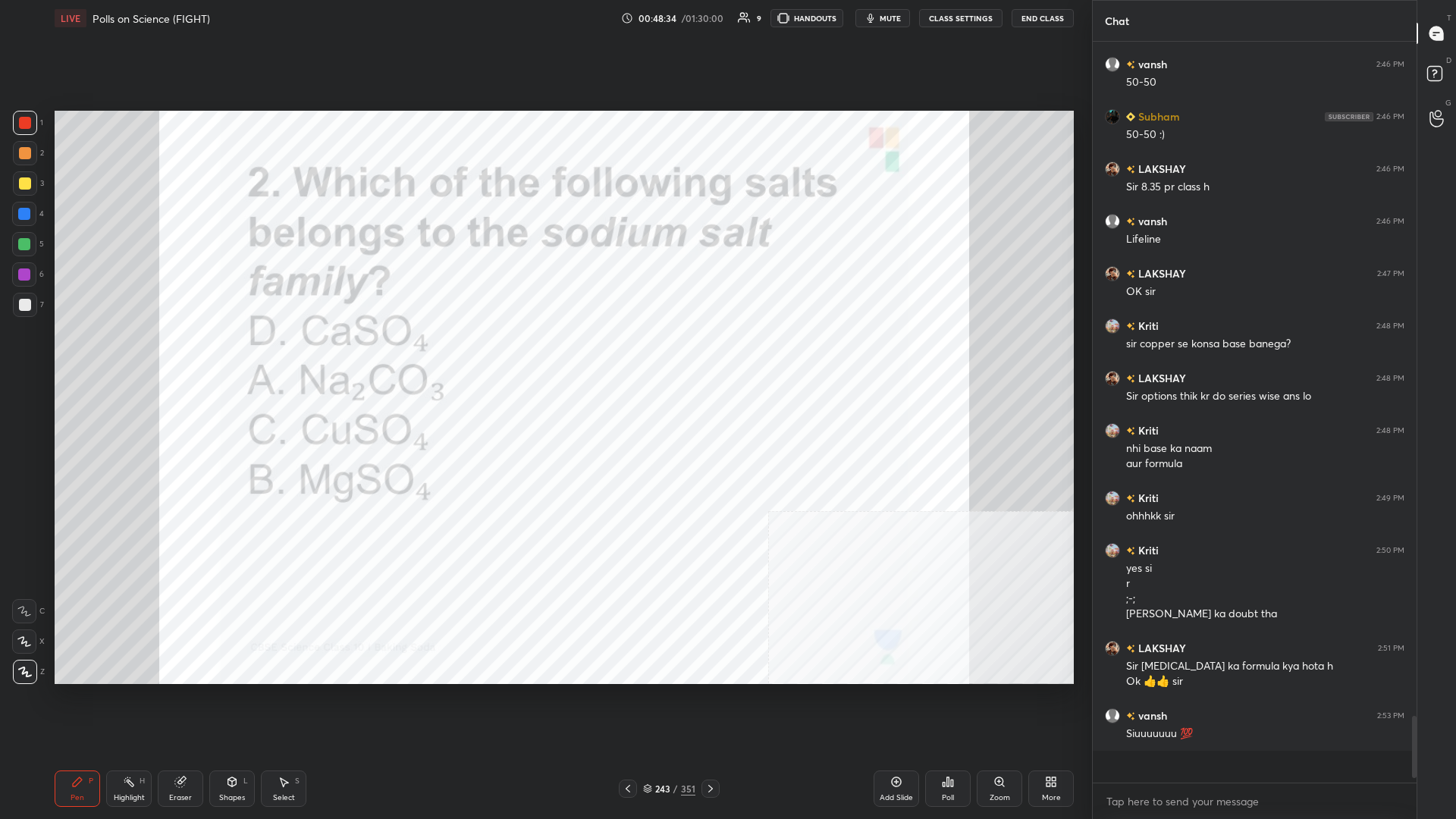
scroll to position [773, 324]
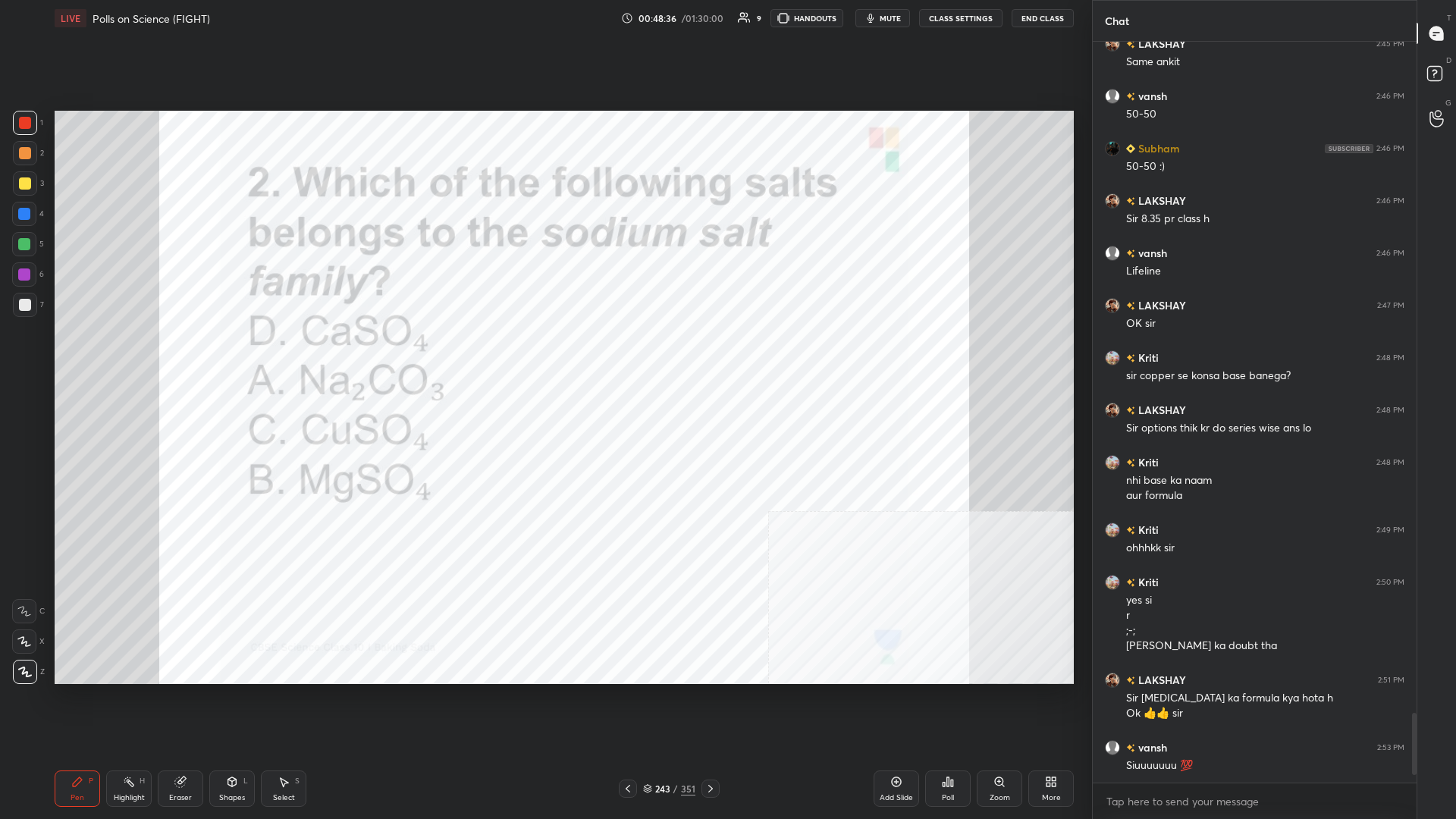
click at [544, 355] on div "243" at bounding box center [663, 789] width 15 height 9
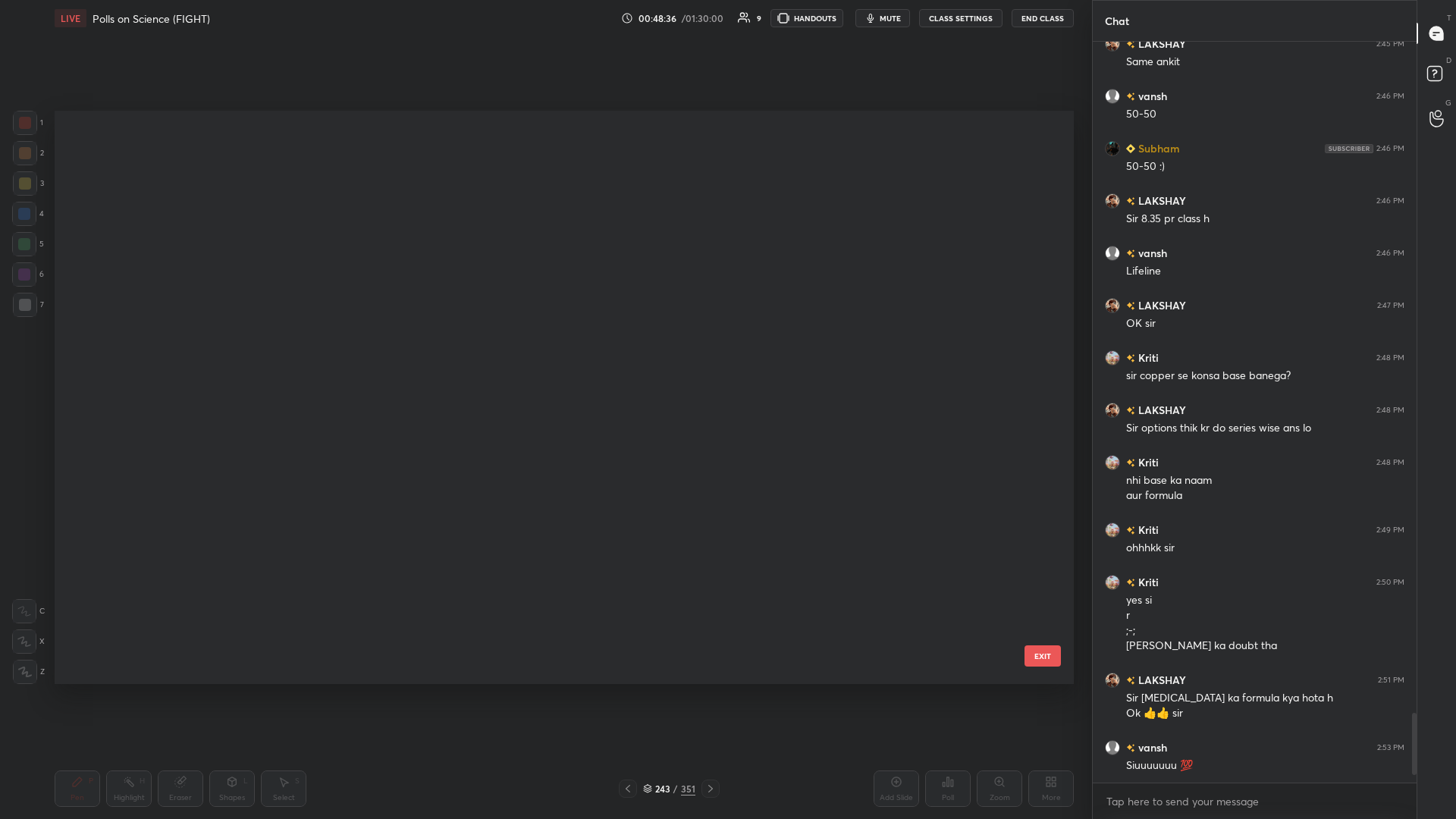
scroll to position [13983, 0]
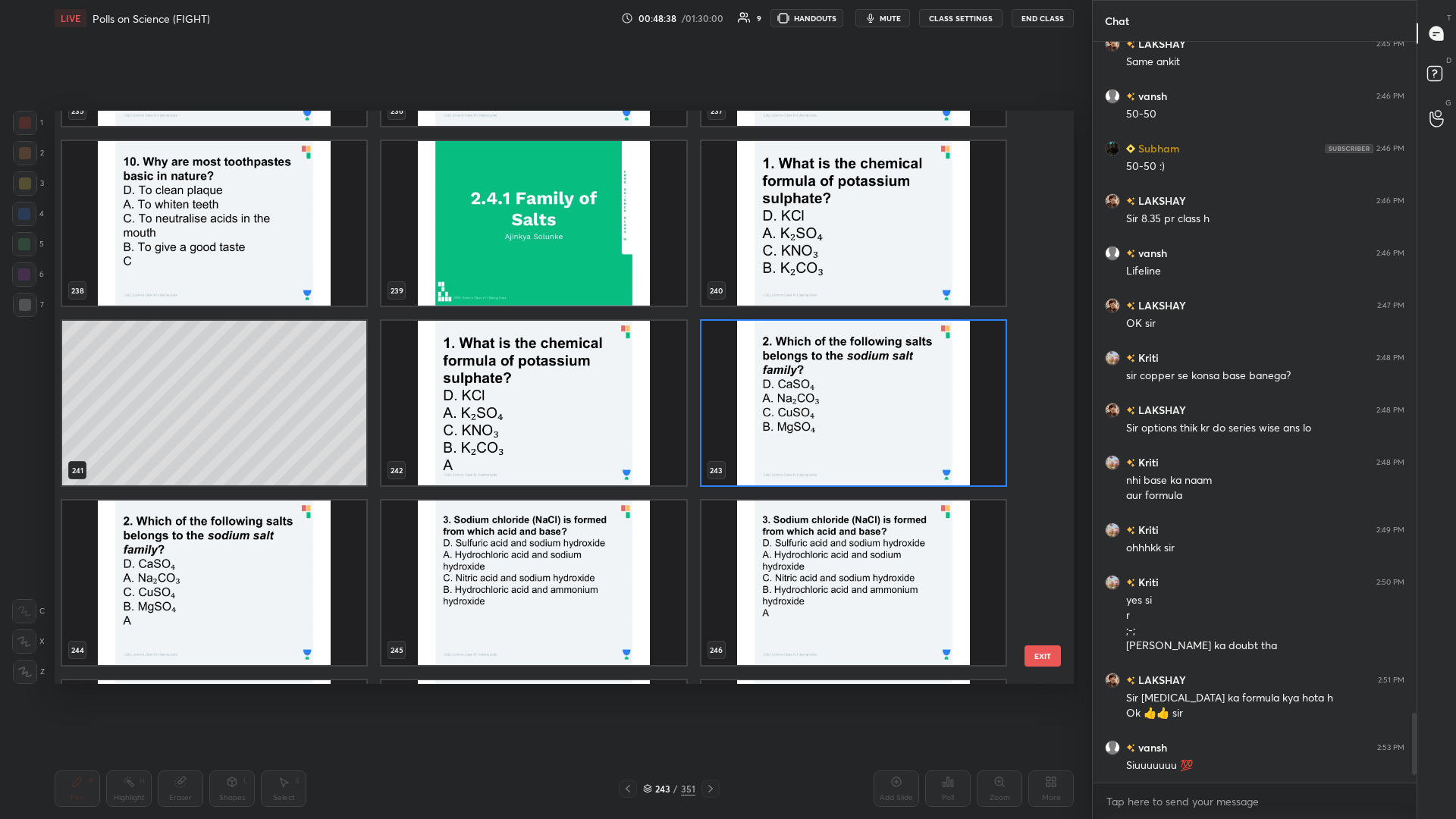
click at [544, 355] on img "grid" at bounding box center [533, 582] width 305 height 165
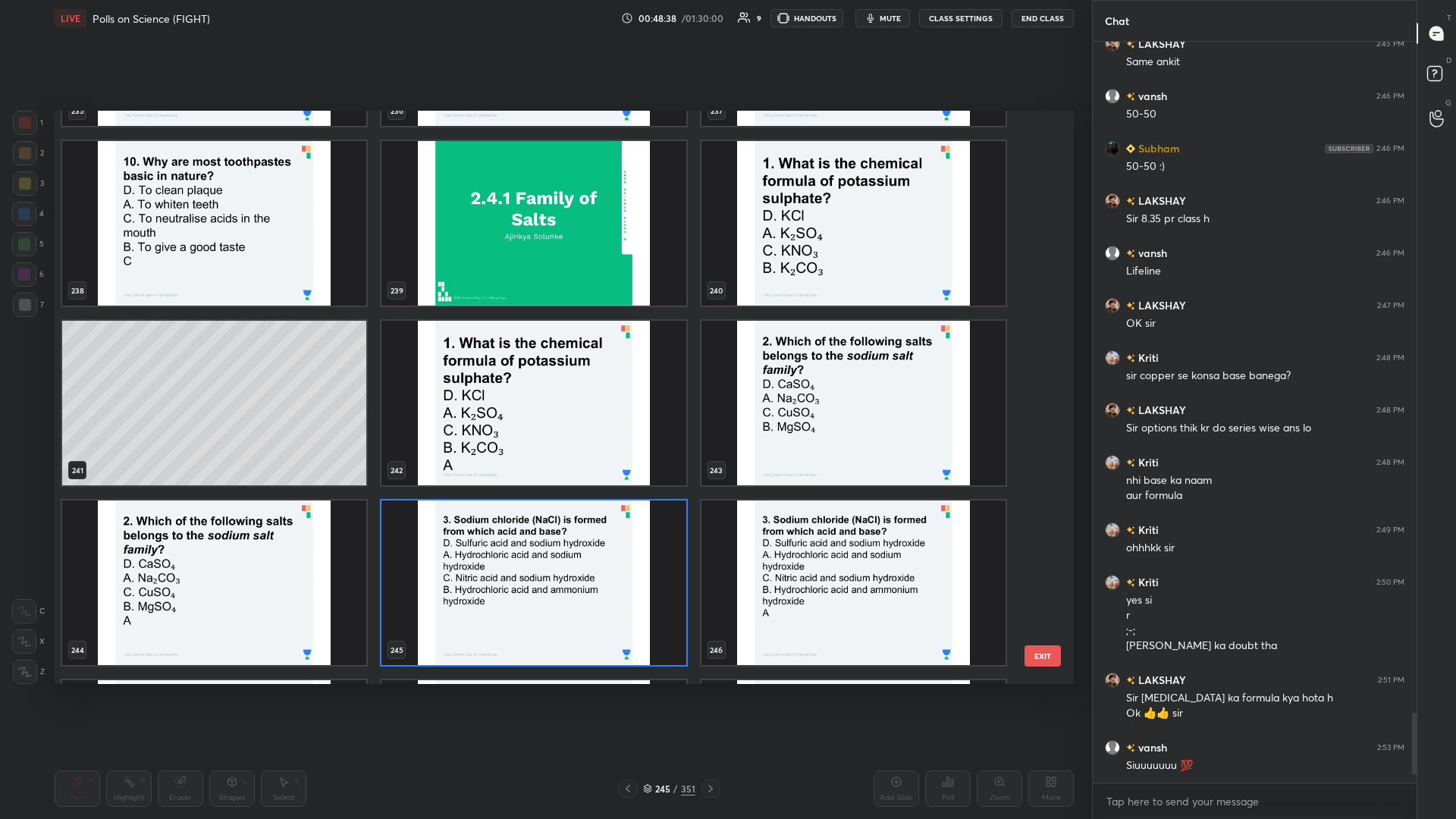
click at [544, 355] on img "grid" at bounding box center [533, 582] width 305 height 165
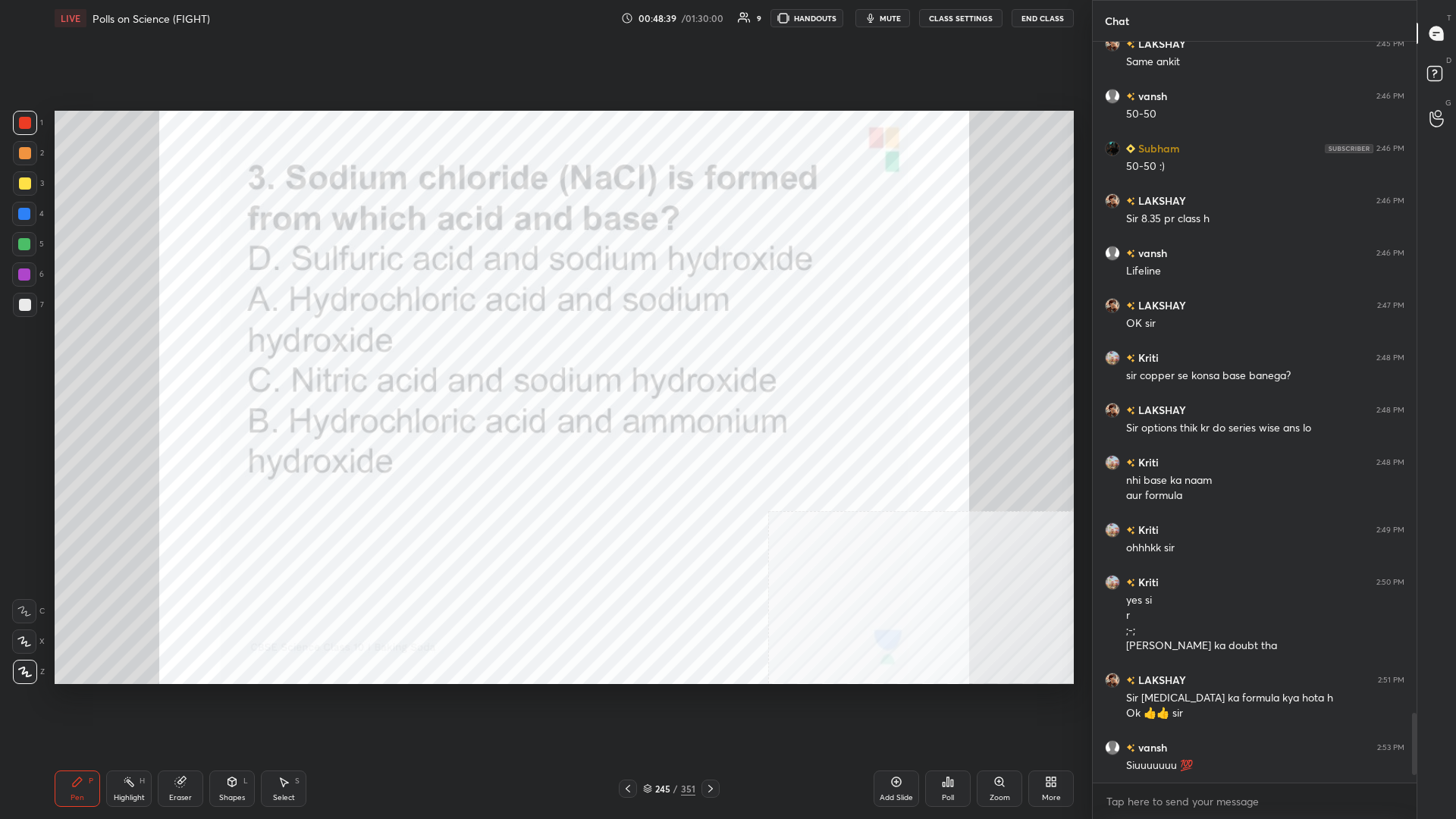
click at [544, 355] on div "Poll" at bounding box center [948, 788] width 45 height 36
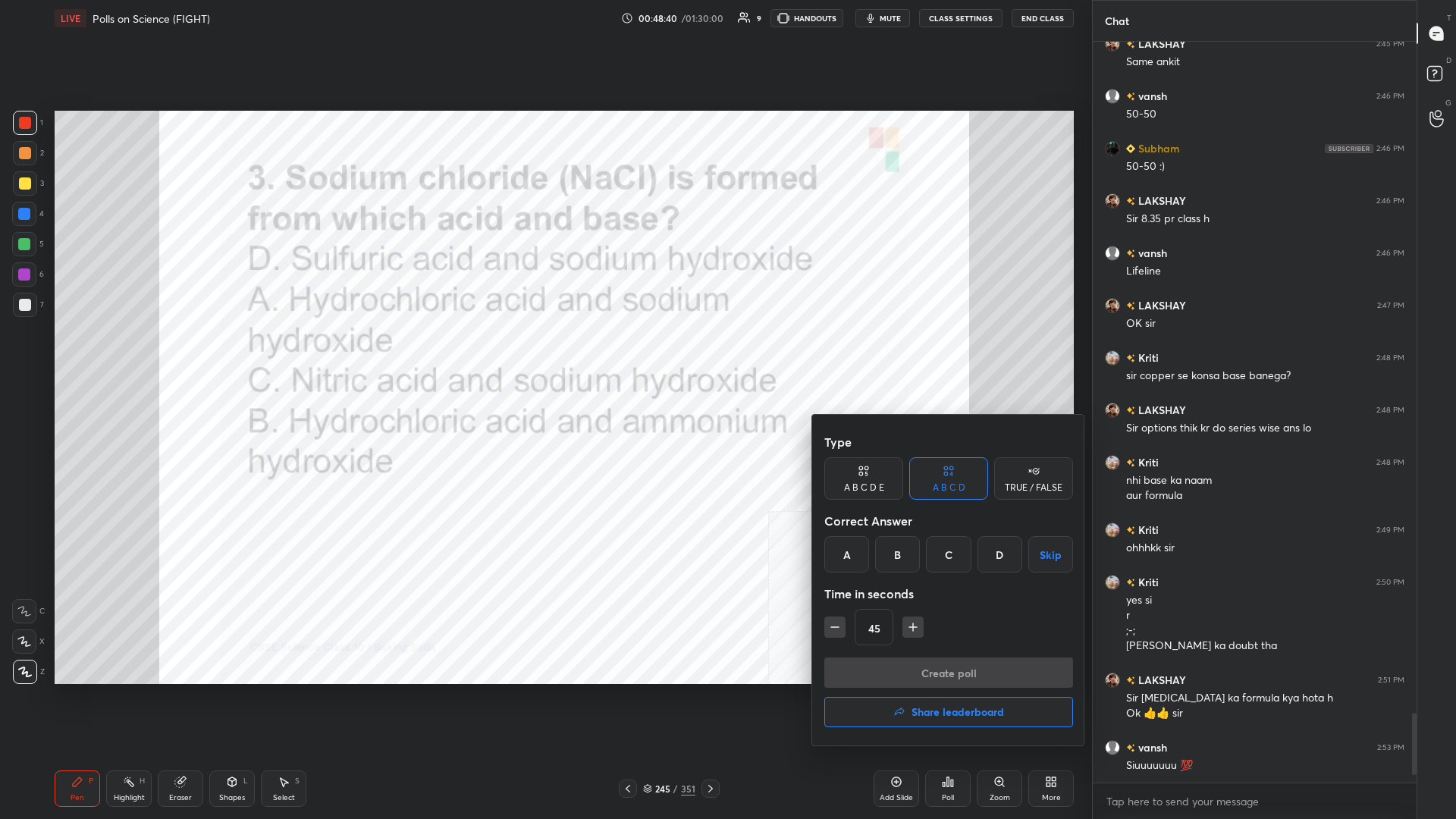
click at [544, 355] on div "A" at bounding box center [847, 554] width 45 height 36
click at [544, 355] on button "Create poll" at bounding box center [948, 672] width 248 height 30
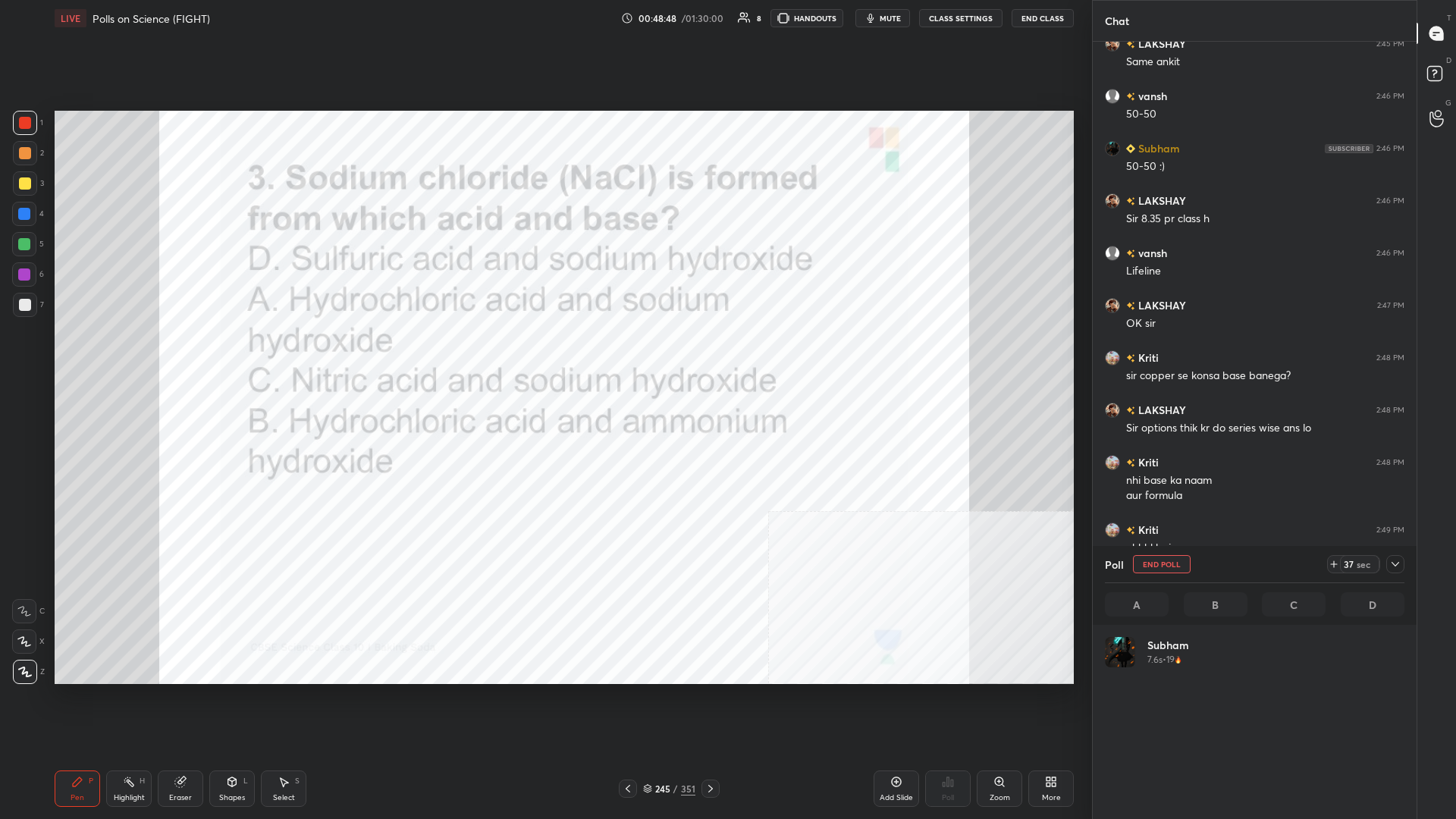
scroll to position [182, 299]
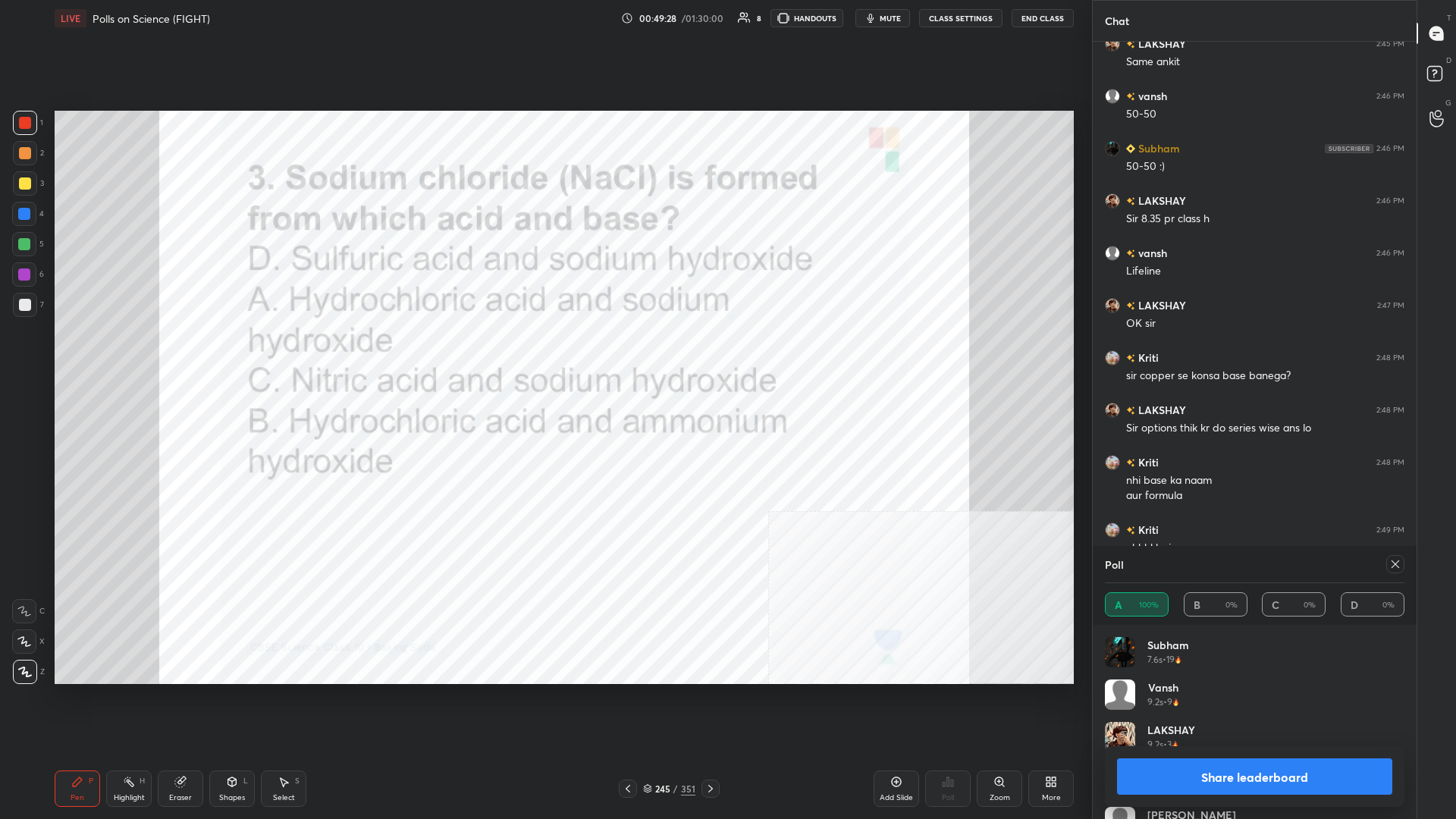
click at [544, 355] on button "Share leaderboard" at bounding box center [1255, 776] width 275 height 36
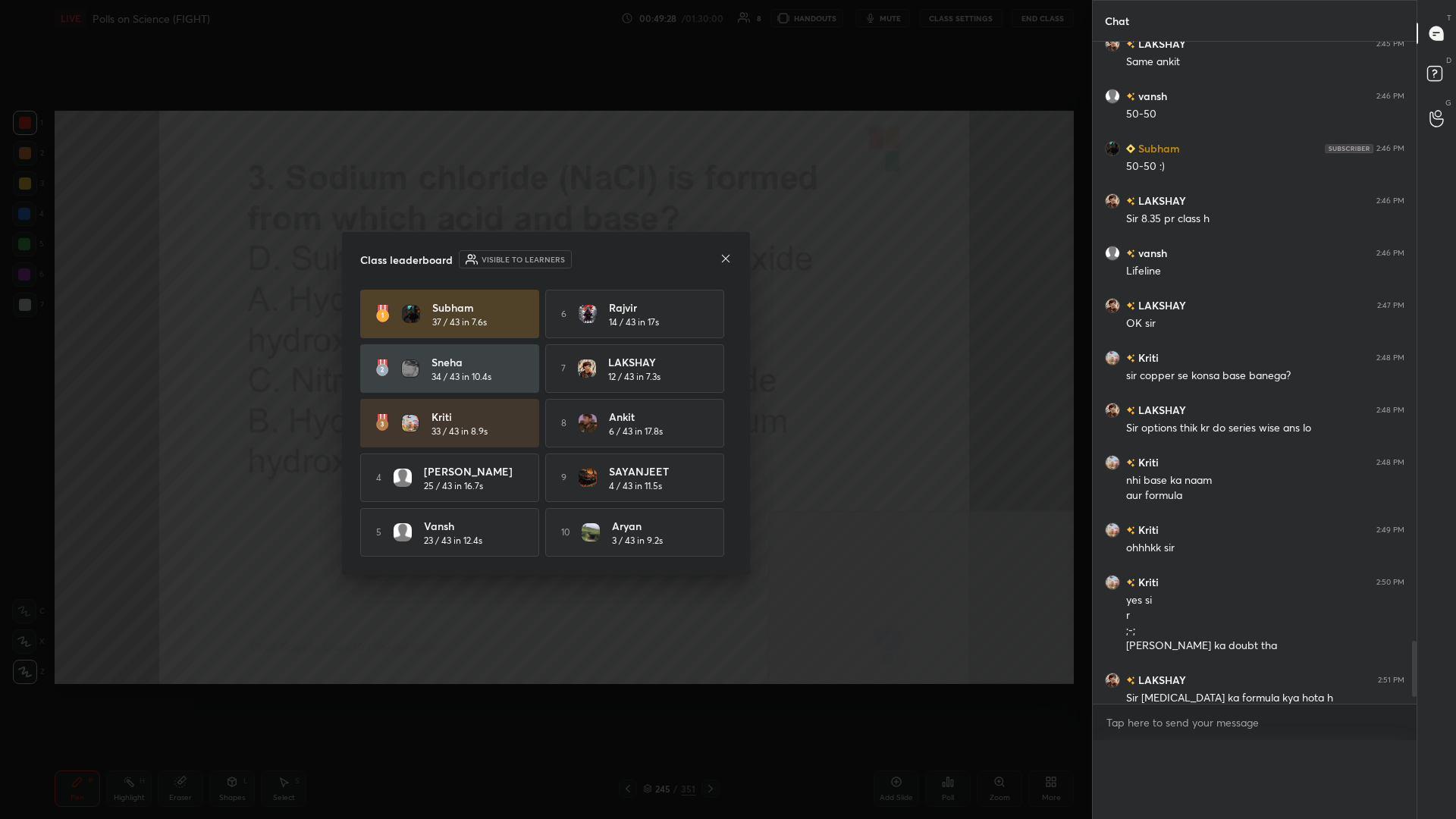
scroll to position [0, 0]
click at [396, 355] on div "Kriti 33 / 43 in 8.9s" at bounding box center [450, 423] width 179 height 49
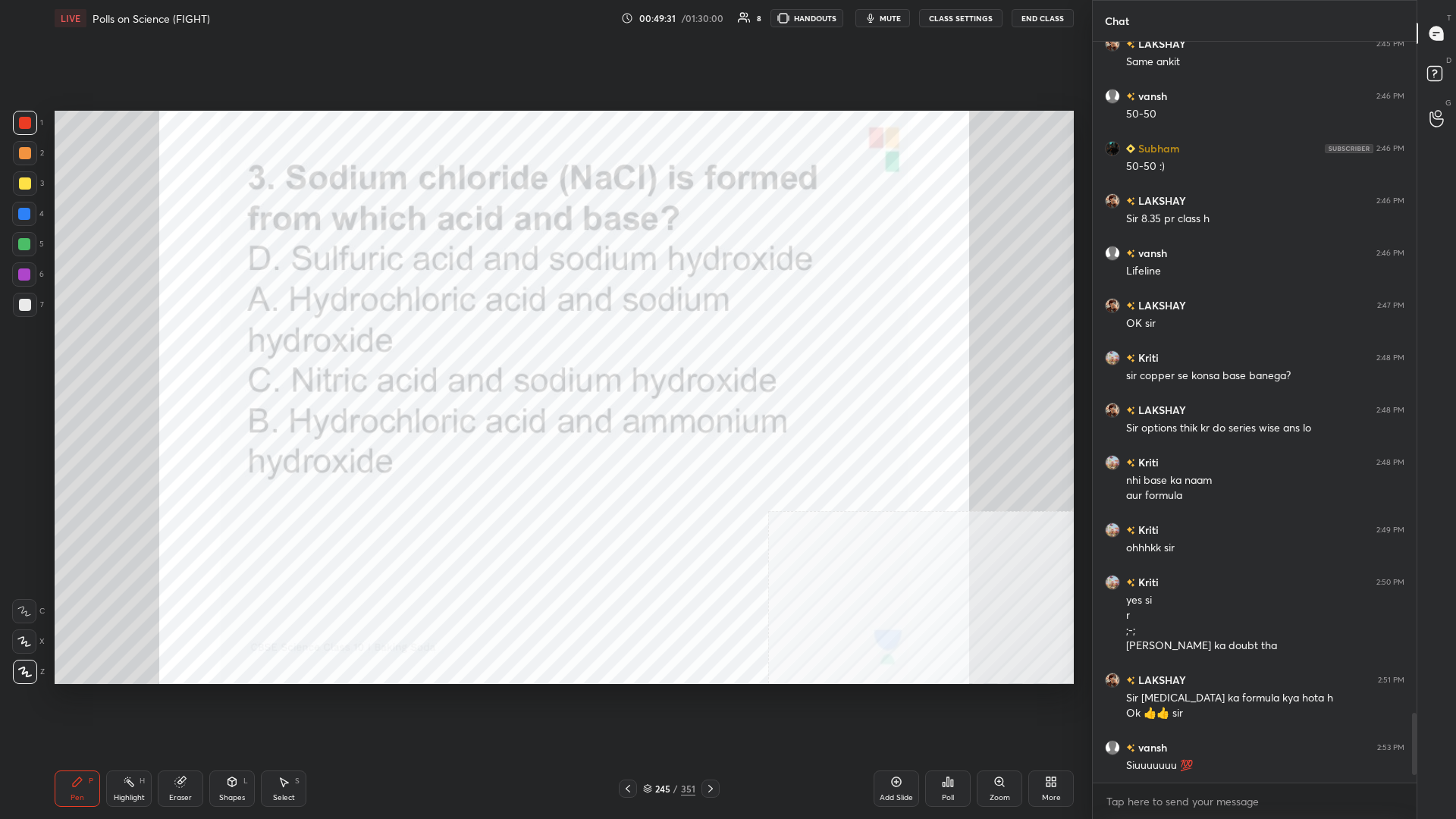
click at [544, 355] on div "245 / 351" at bounding box center [669, 789] width 101 height 18
click at [544, 355] on div "245 / 351" at bounding box center [669, 788] width 53 height 13
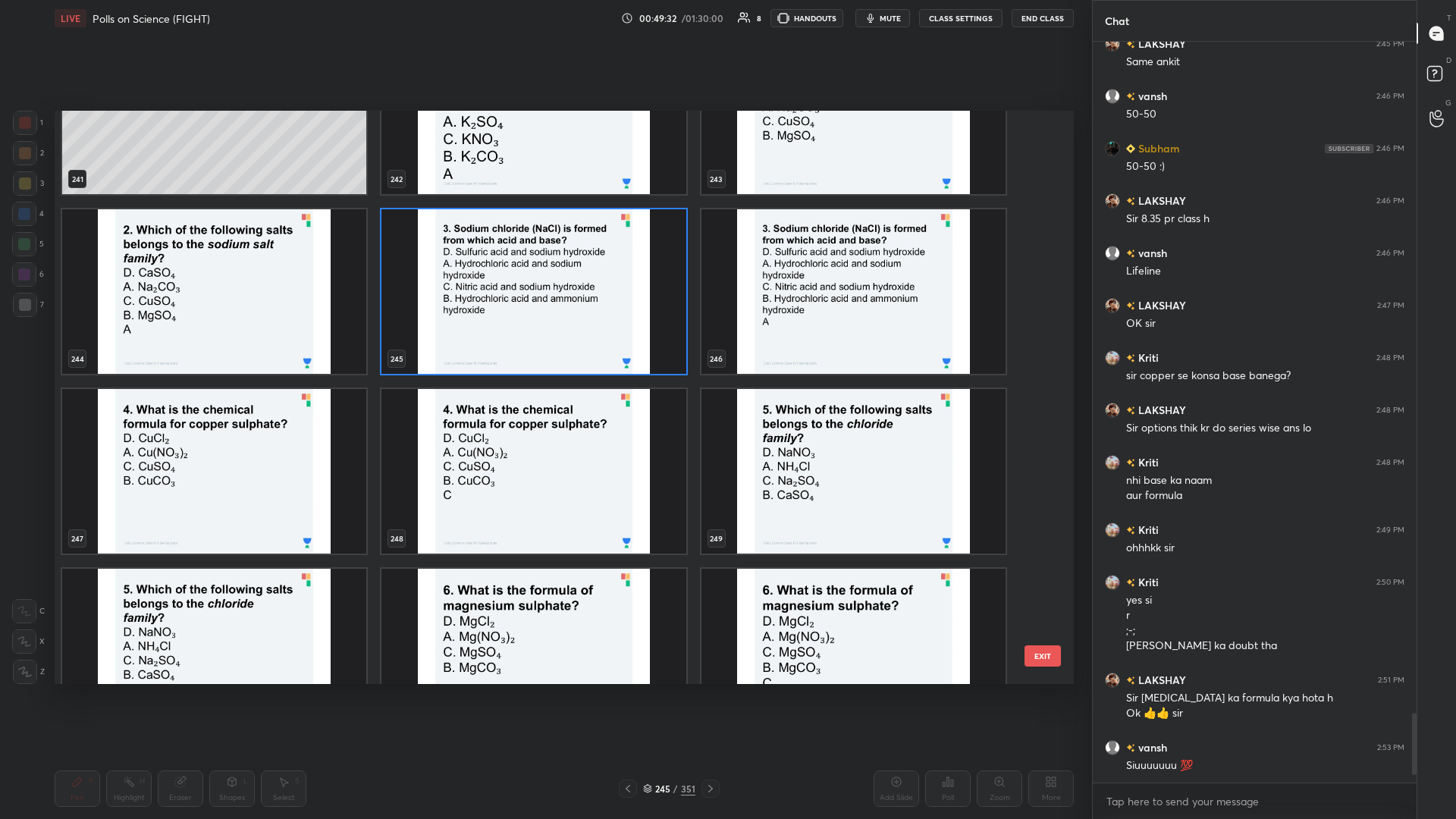
scroll to position [14544, 0]
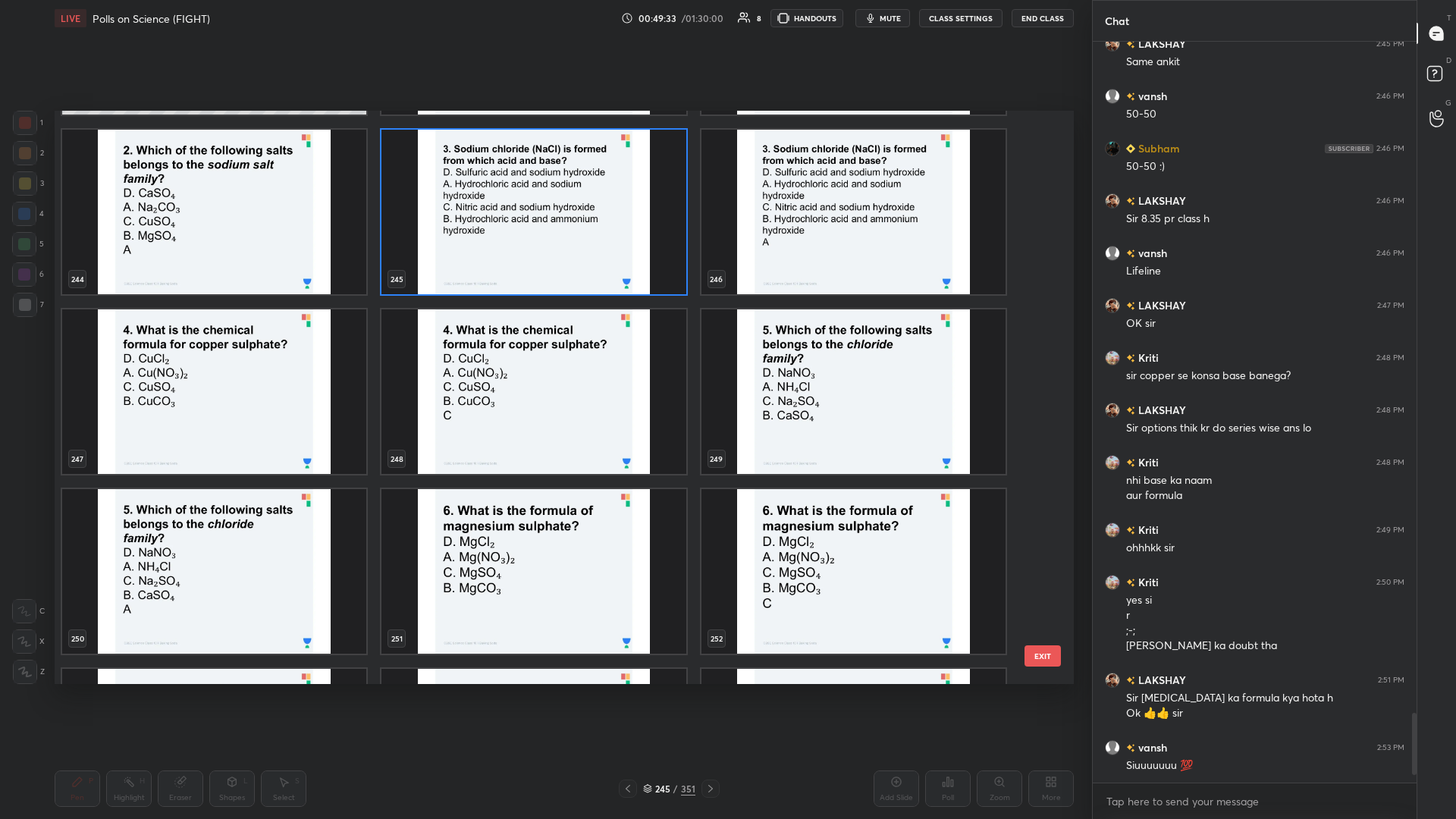
click at [195, 355] on img "grid" at bounding box center [215, 392] width 305 height 165
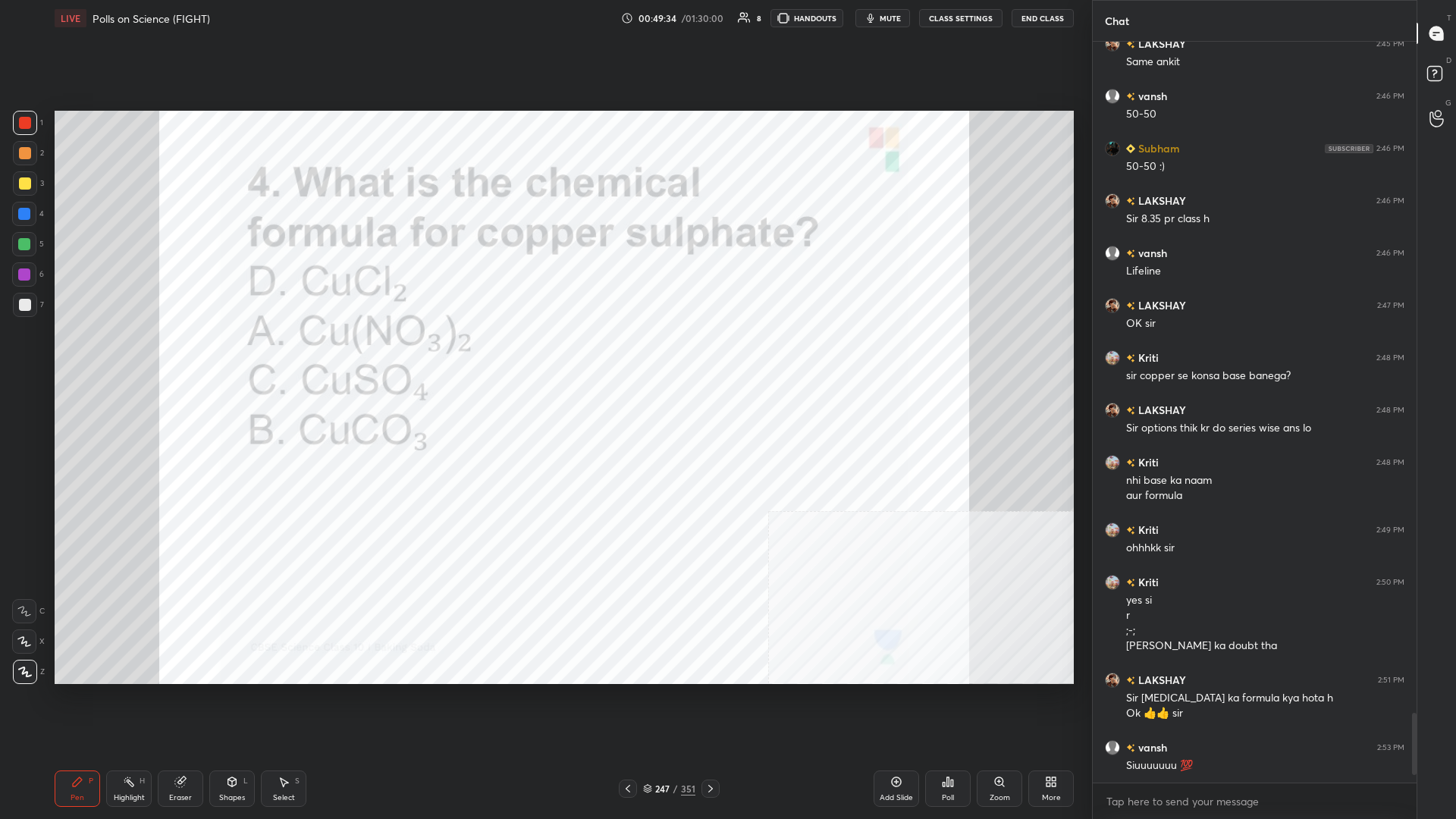
click at [544, 355] on div "Poll" at bounding box center [948, 788] width 45 height 36
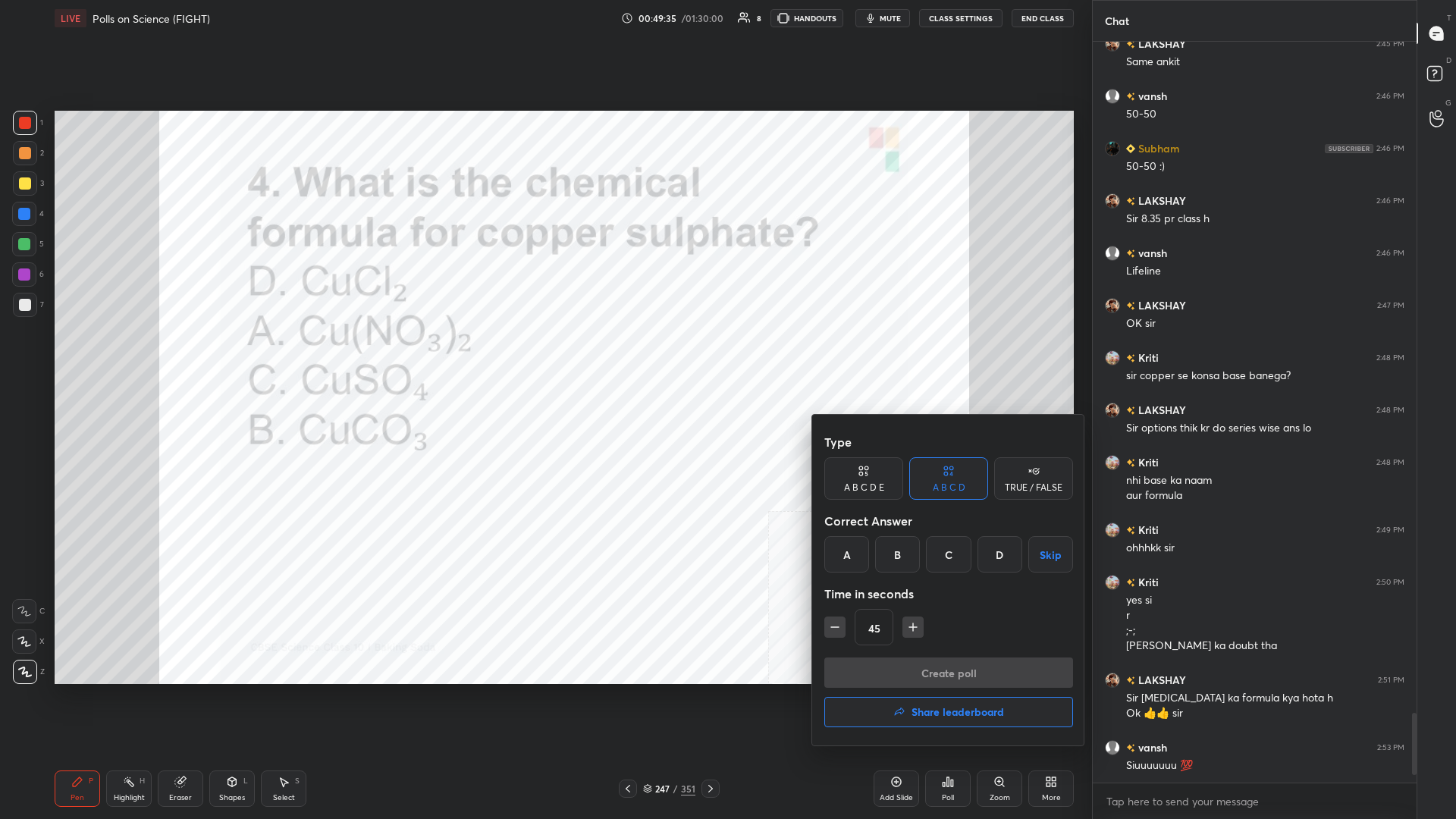
click at [544, 355] on div "C" at bounding box center [948, 554] width 45 height 36
click at [544, 355] on button "Create poll" at bounding box center [948, 672] width 248 height 30
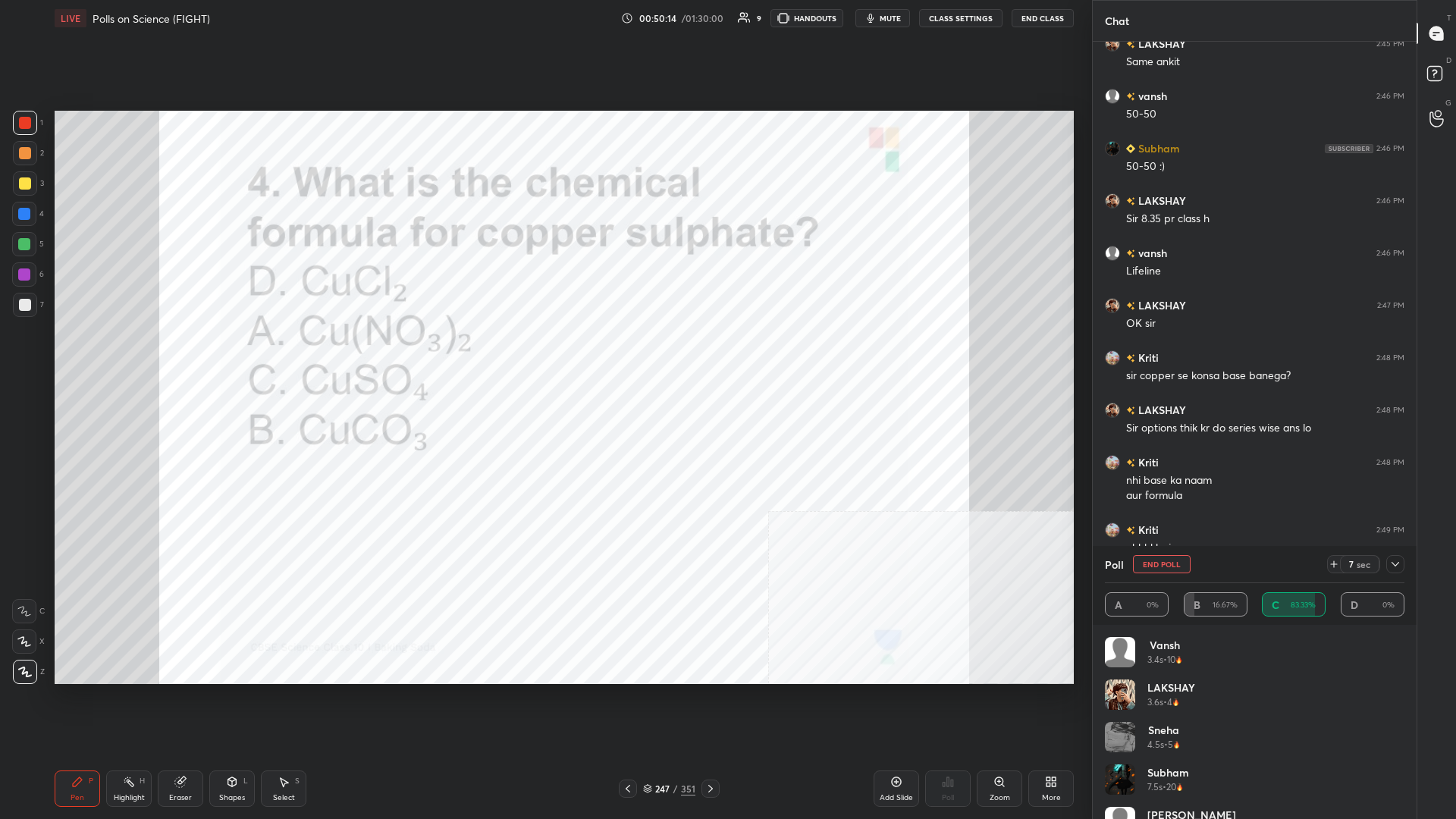
scroll to position [7225, 0]
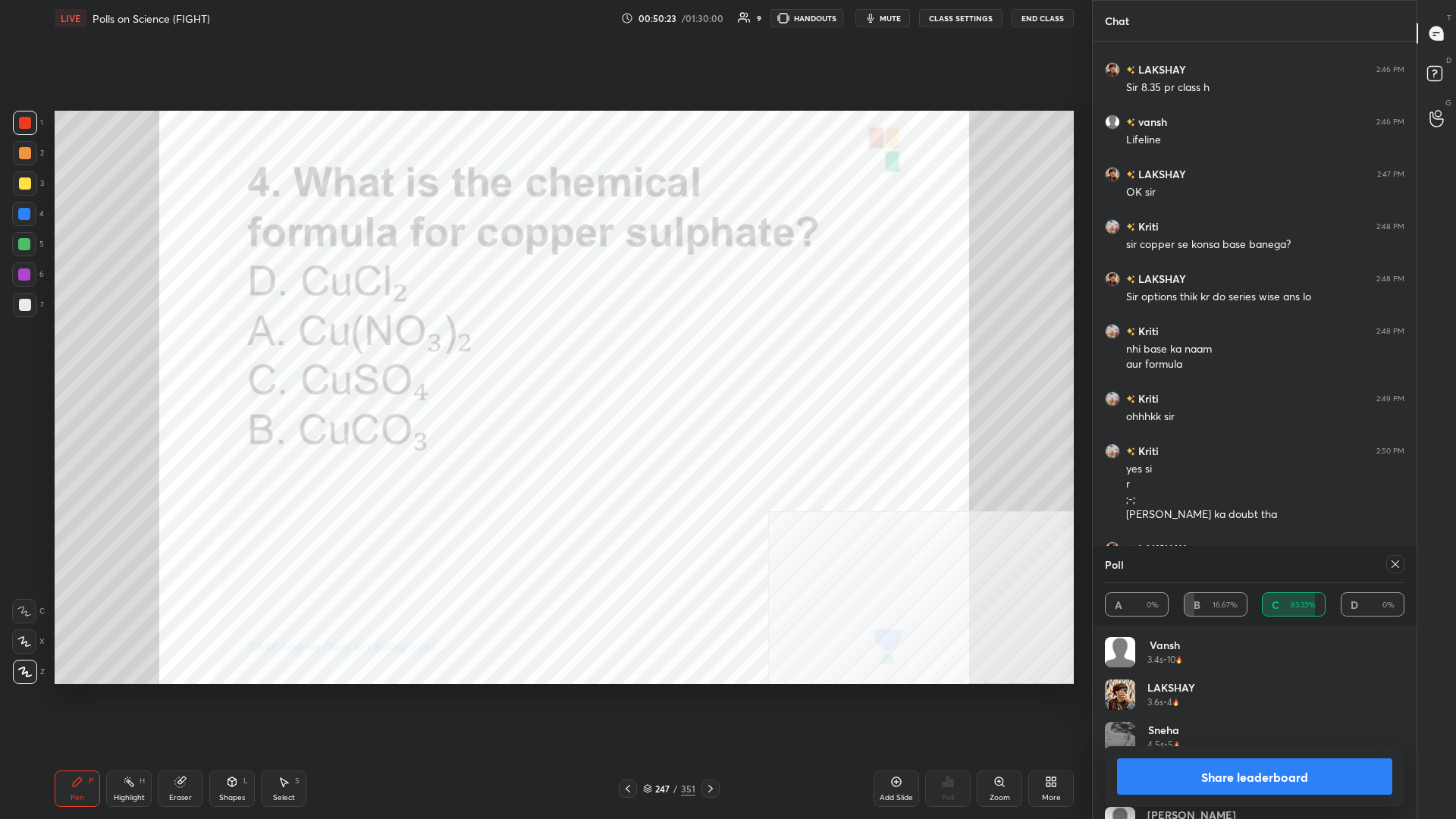
click at [544, 355] on button "Share leaderboard" at bounding box center [1255, 776] width 275 height 36
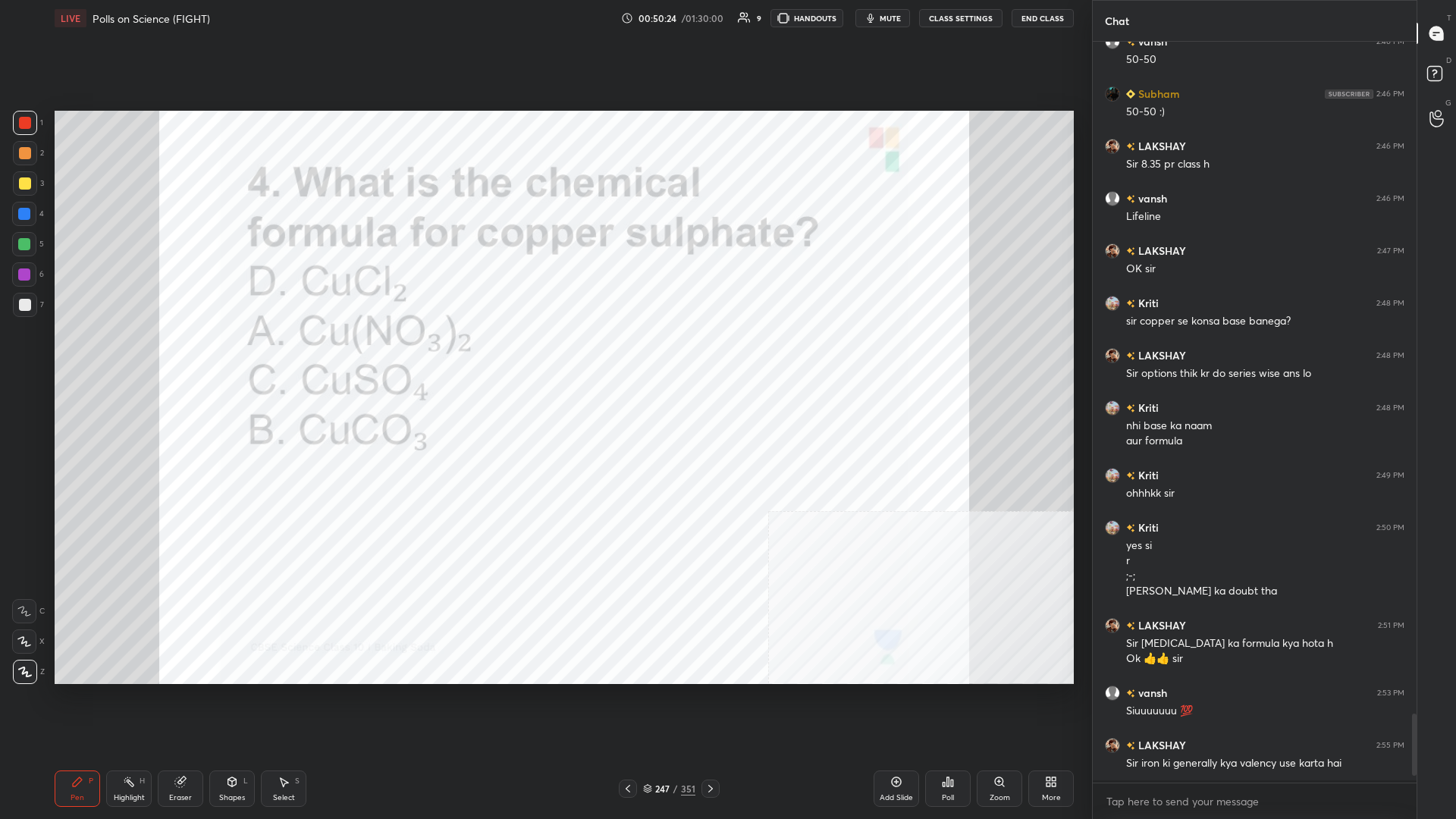
scroll to position [777, 324]
click at [544, 355] on div "Setting up your live class Poll for secs No correct answer Start poll" at bounding box center [565, 397] width 1031 height 722
click at [544, 355] on div "247 / 351" at bounding box center [669, 788] width 53 height 13
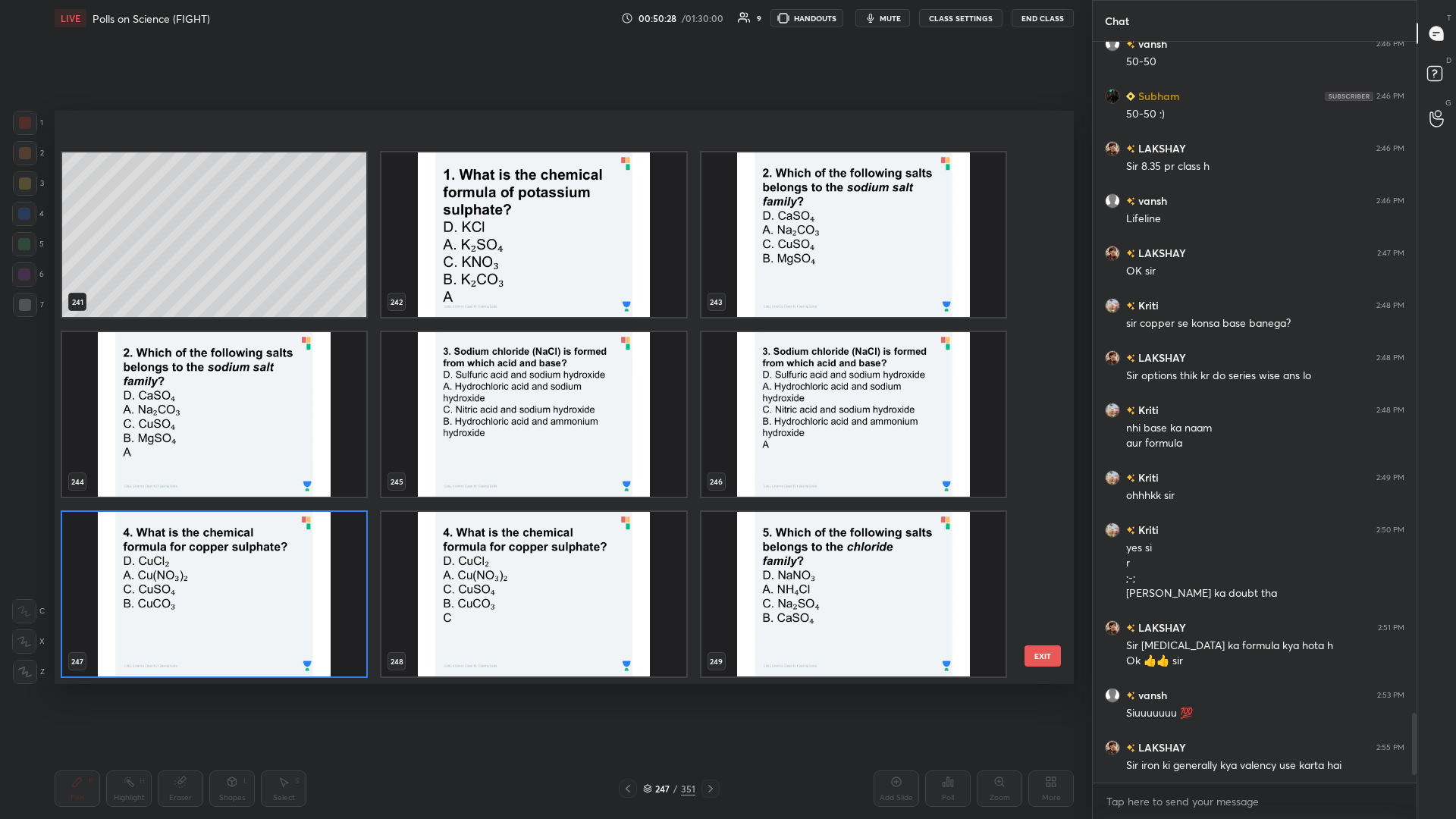
scroll to position [14533, 0]
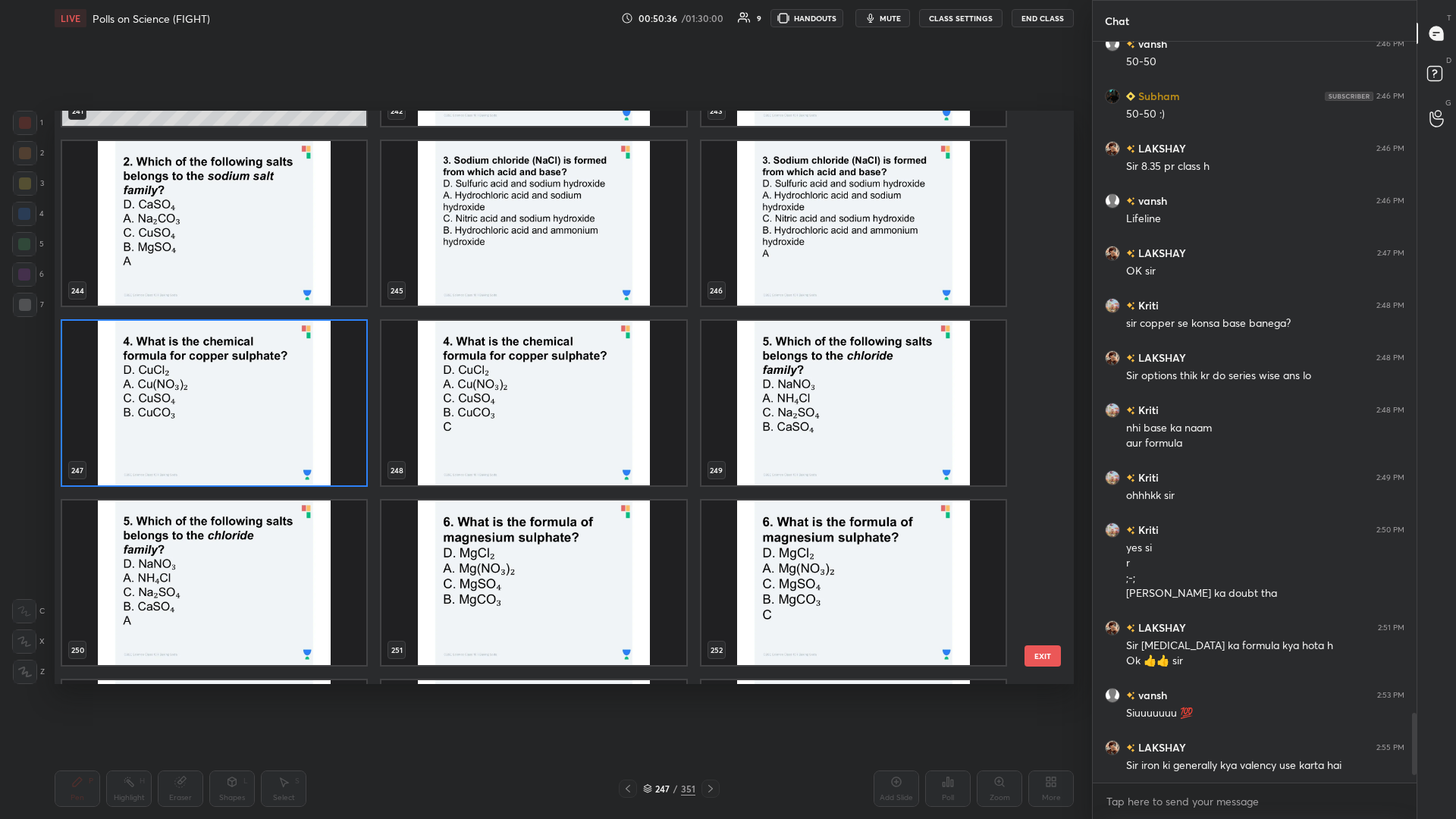
click at [544, 355] on img "grid" at bounding box center [854, 402] width 305 height 165
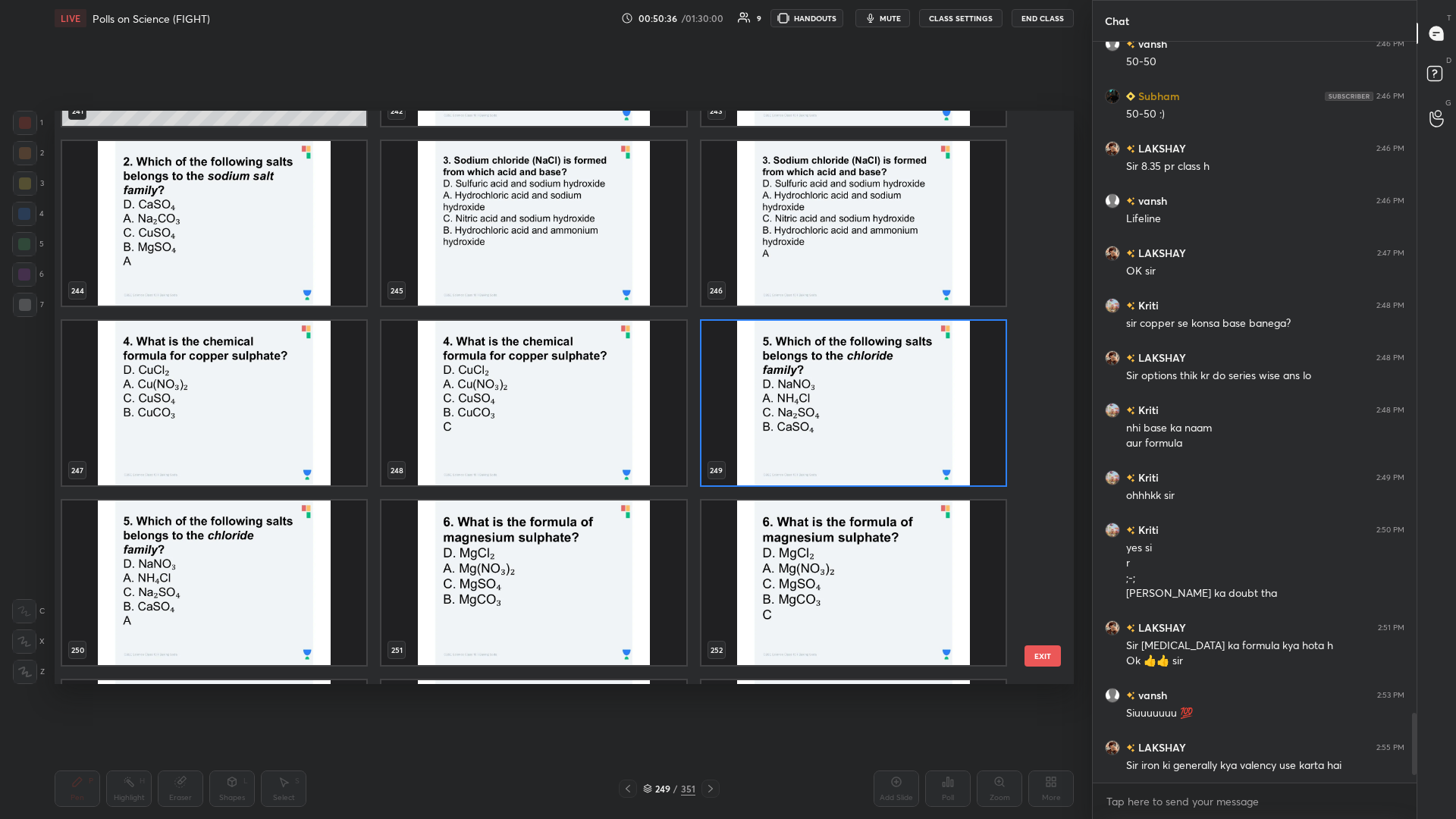
click at [544, 355] on img "grid" at bounding box center [854, 402] width 305 height 165
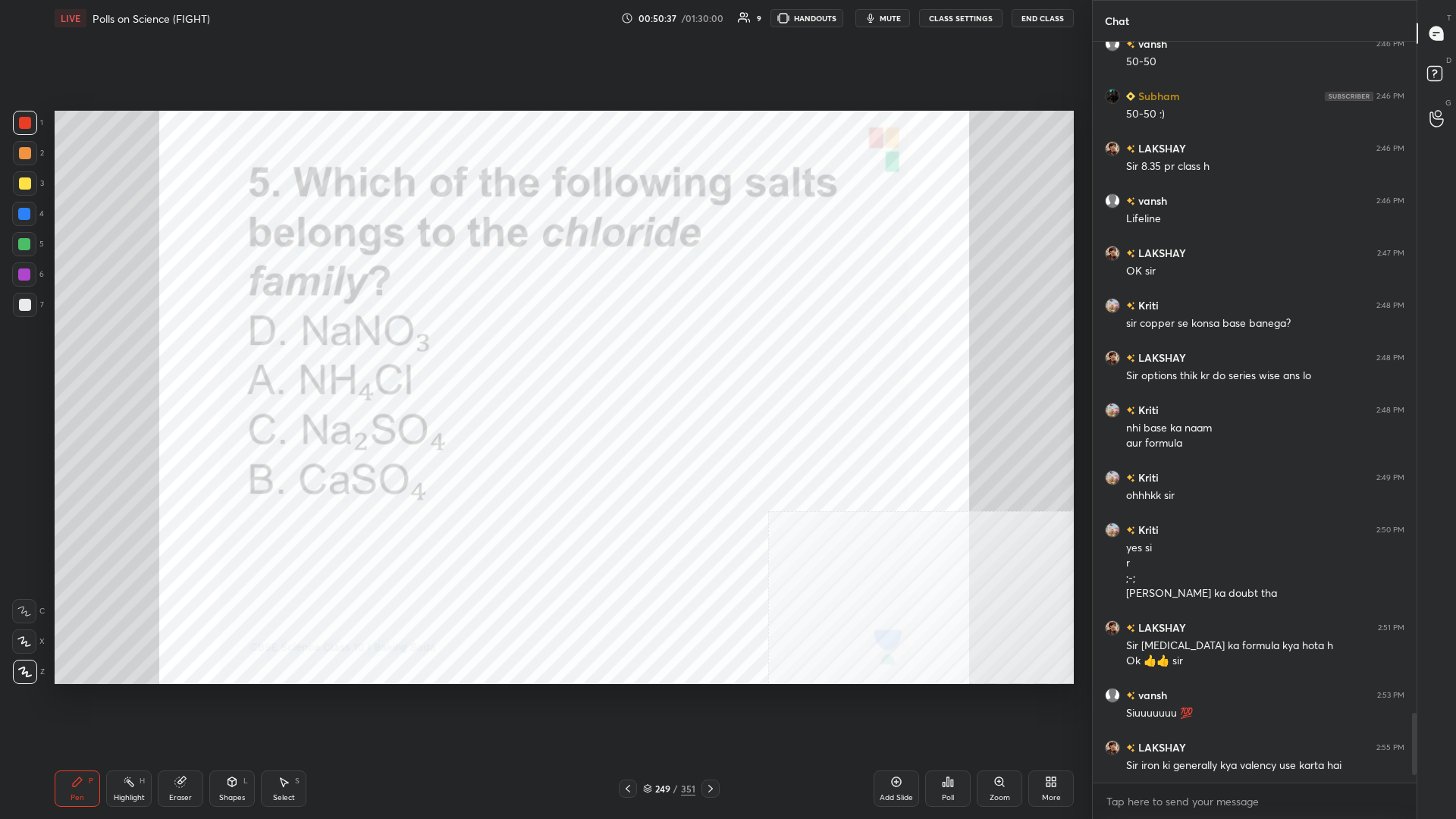
click at [544, 355] on div "Poll" at bounding box center [948, 788] width 45 height 36
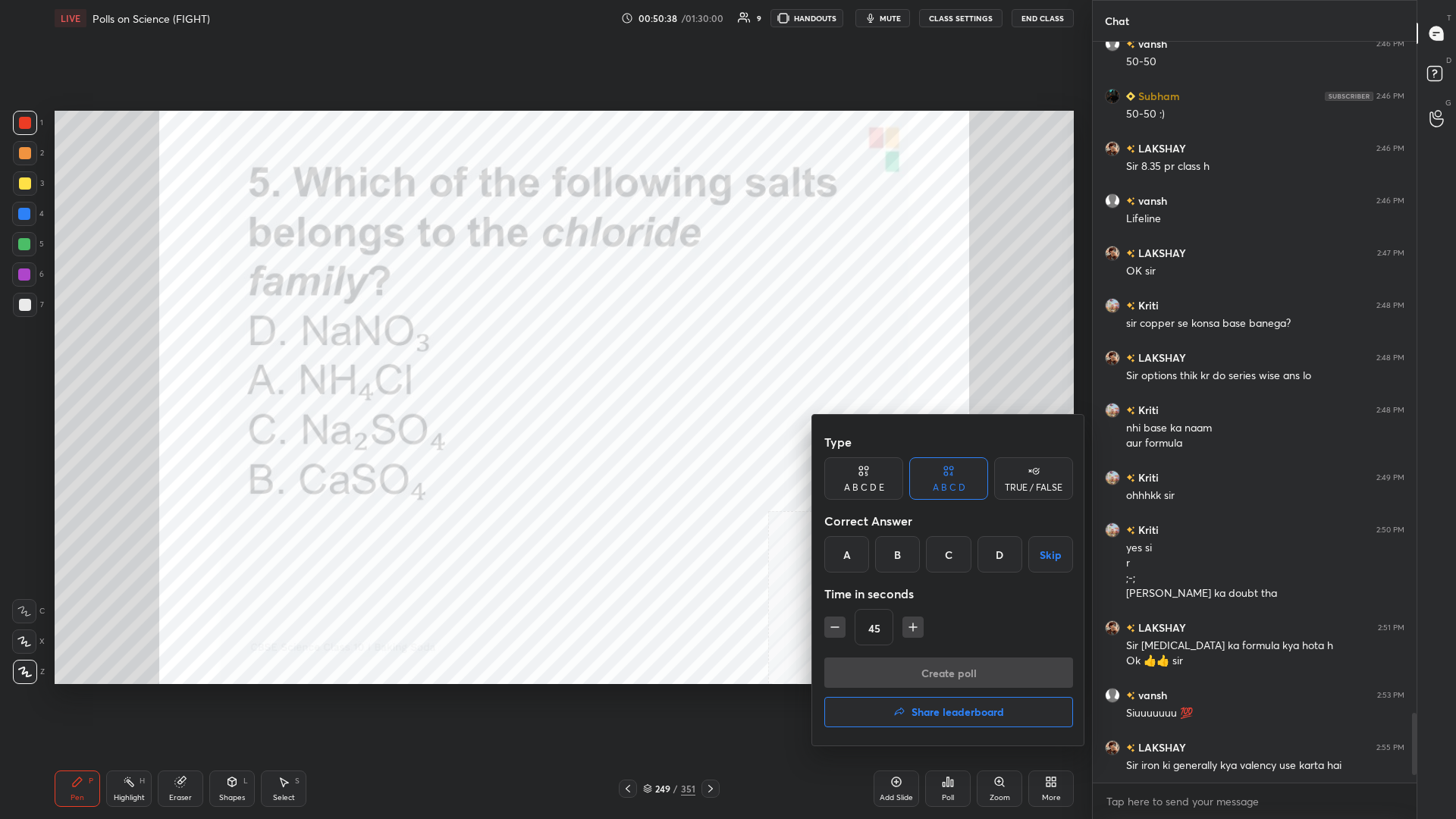
click at [544, 355] on div at bounding box center [728, 410] width 1456 height 819
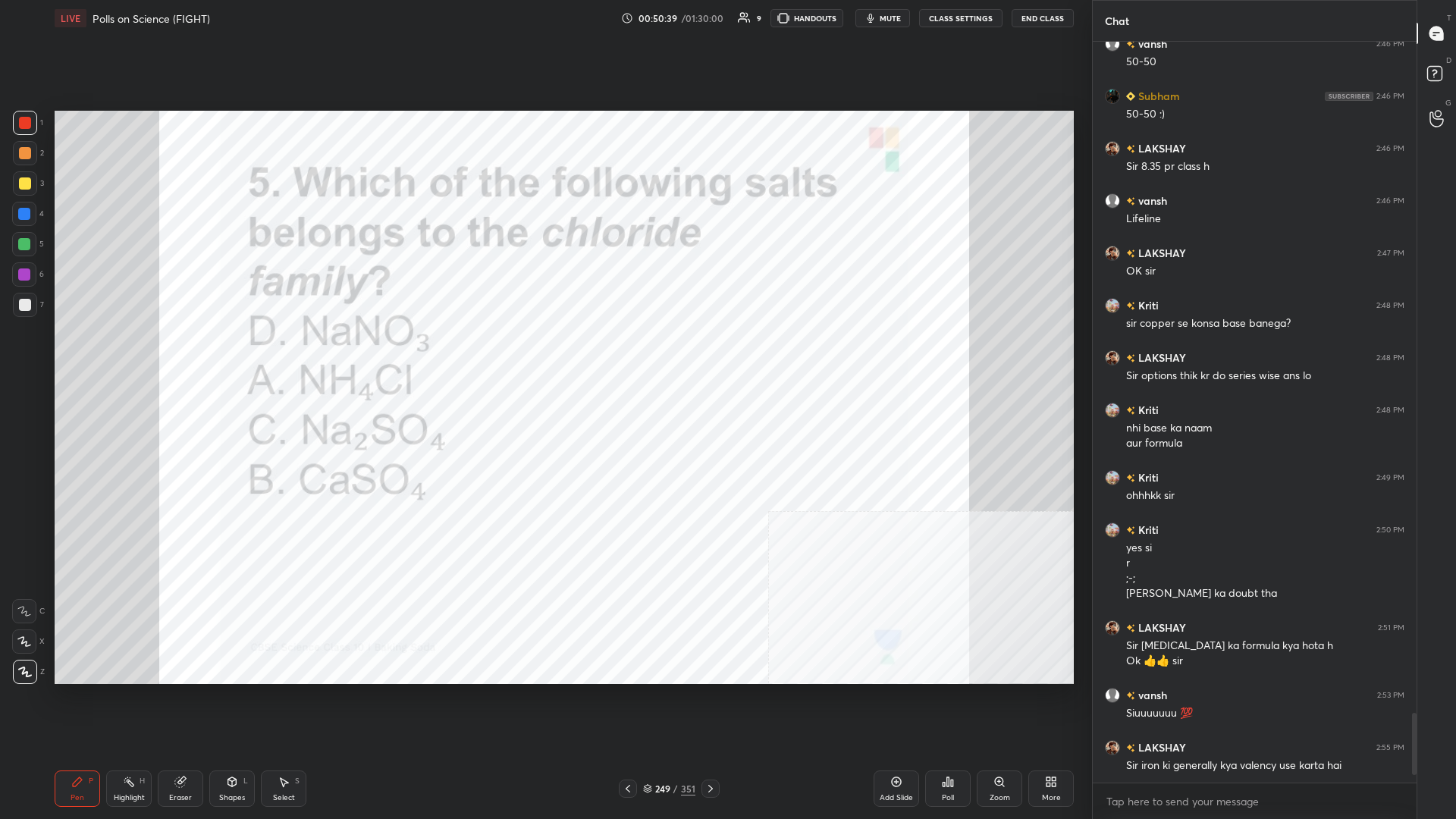
click at [544, 355] on div "249 / 351" at bounding box center [669, 789] width 101 height 18
click at [544, 355] on div "249 / 351" at bounding box center [669, 788] width 53 height 13
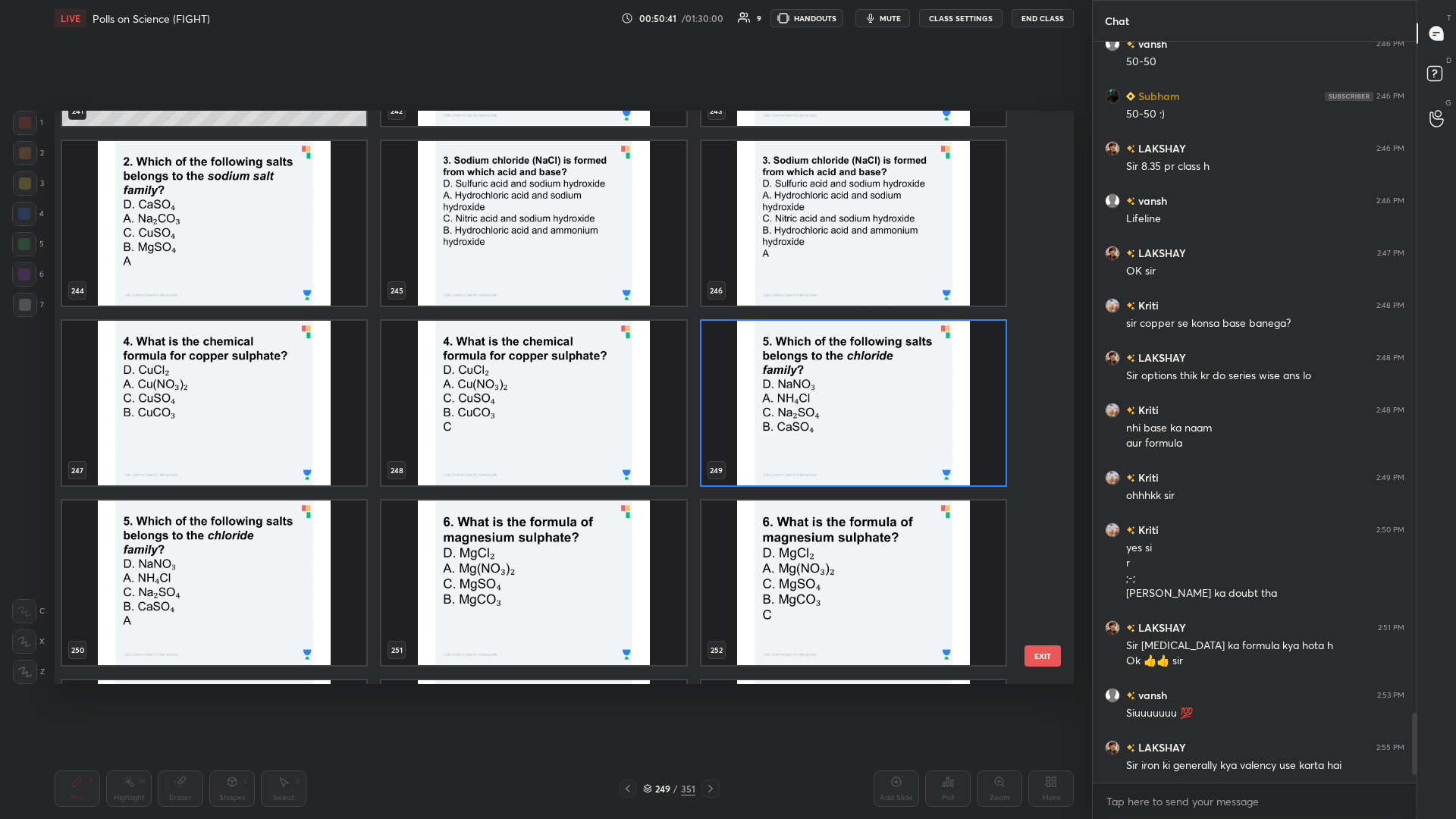
click at [544, 355] on img "grid" at bounding box center [854, 402] width 305 height 165
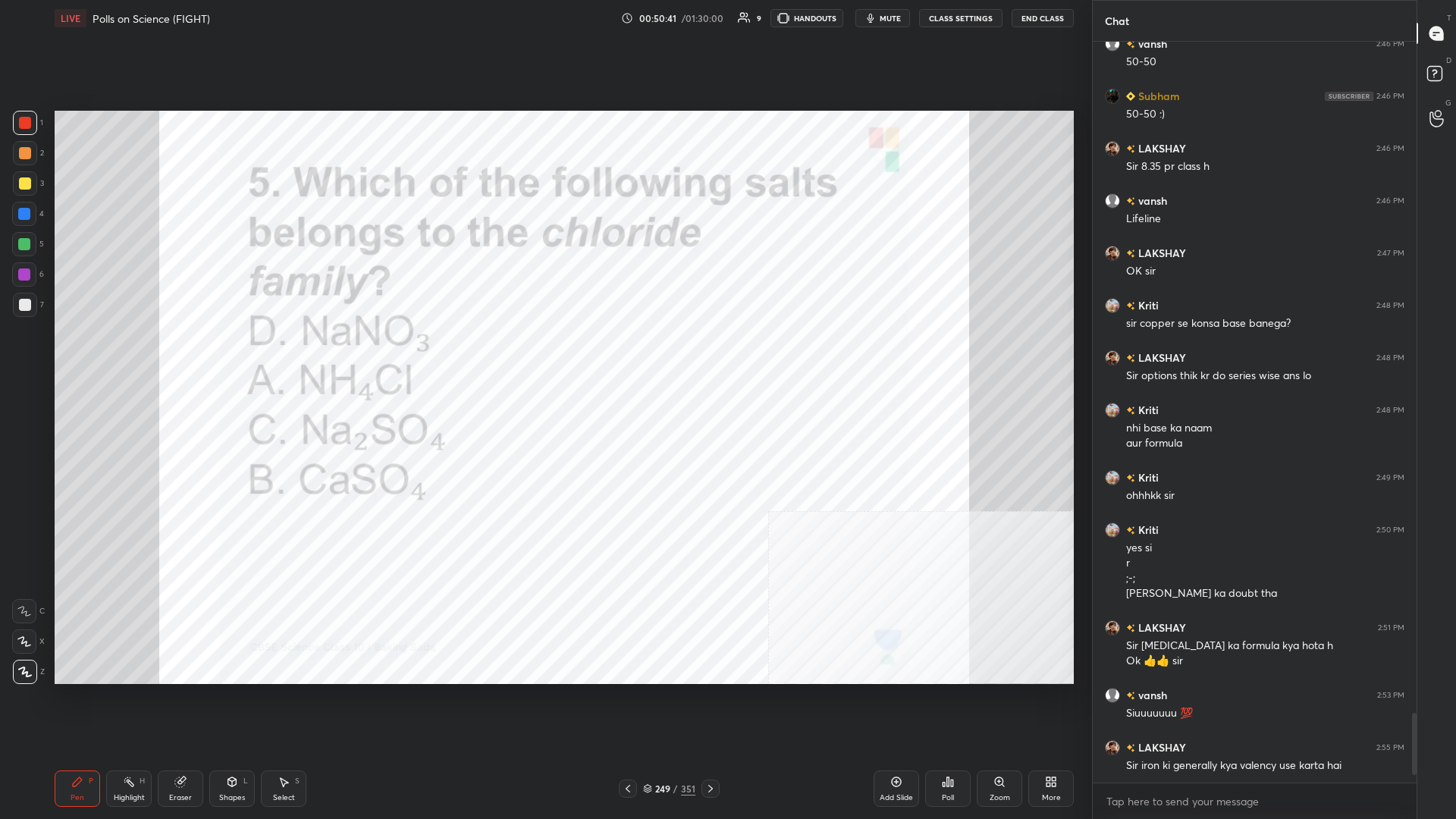
click at [544, 355] on img "grid" at bounding box center [854, 402] width 305 height 165
click at [544, 355] on div "Poll" at bounding box center [948, 788] width 45 height 36
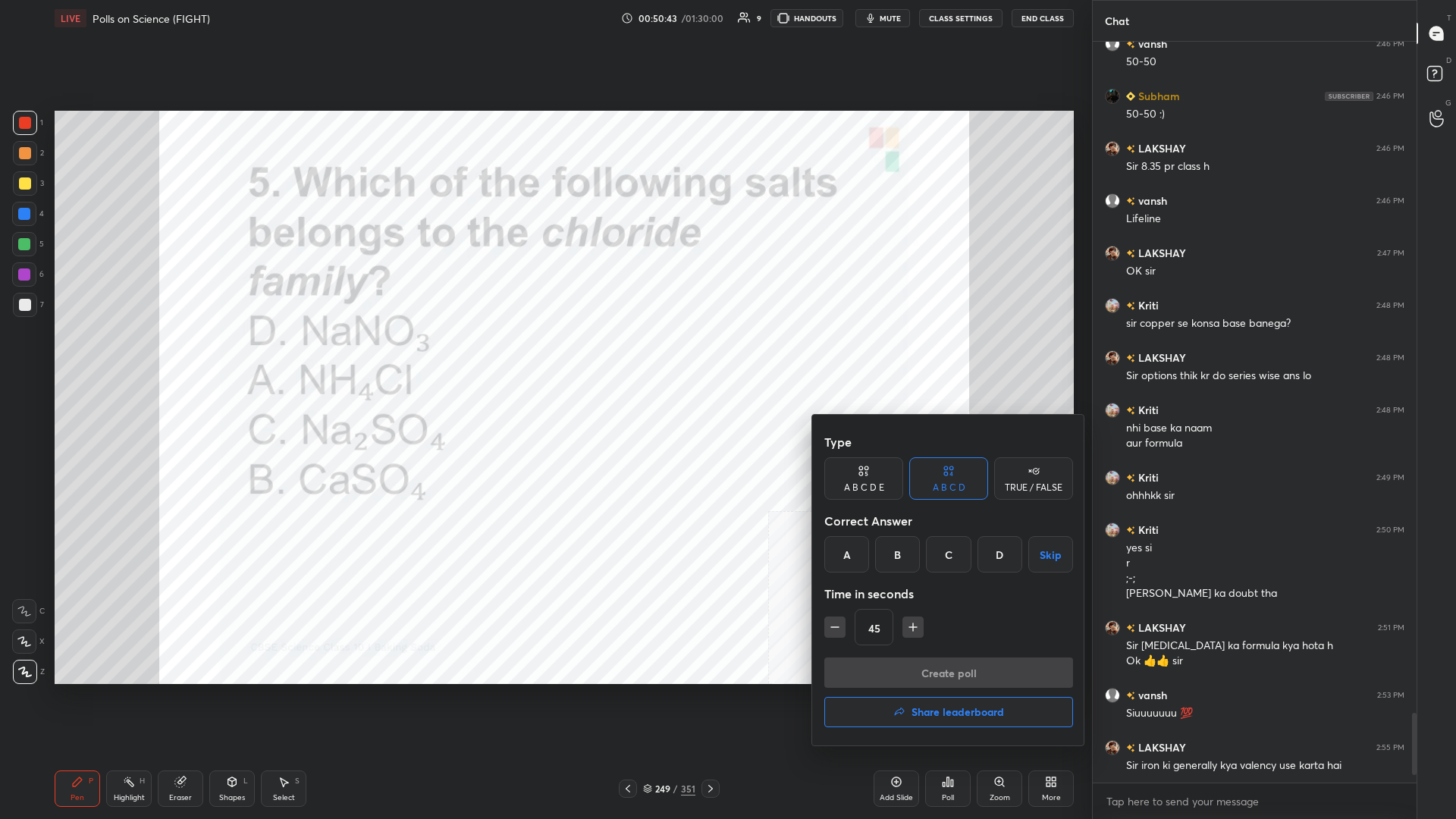
drag, startPoint x: 858, startPoint y: 566, endPoint x: 956, endPoint y: 674, distance: 145.8
click at [544, 355] on div "A" at bounding box center [847, 554] width 45 height 36
click at [544, 355] on button "Create poll" at bounding box center [948, 672] width 248 height 30
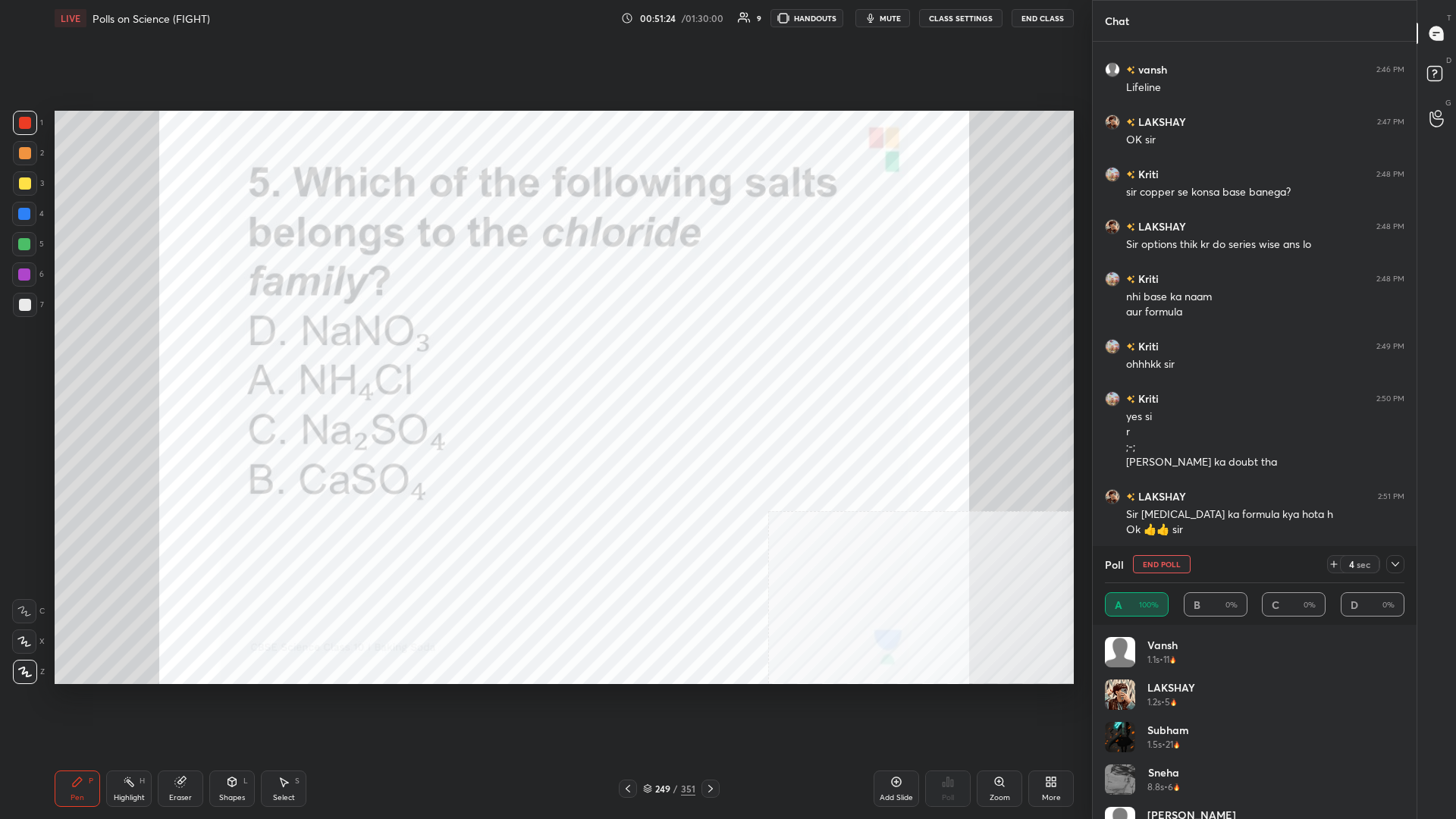
scroll to position [631, 324]
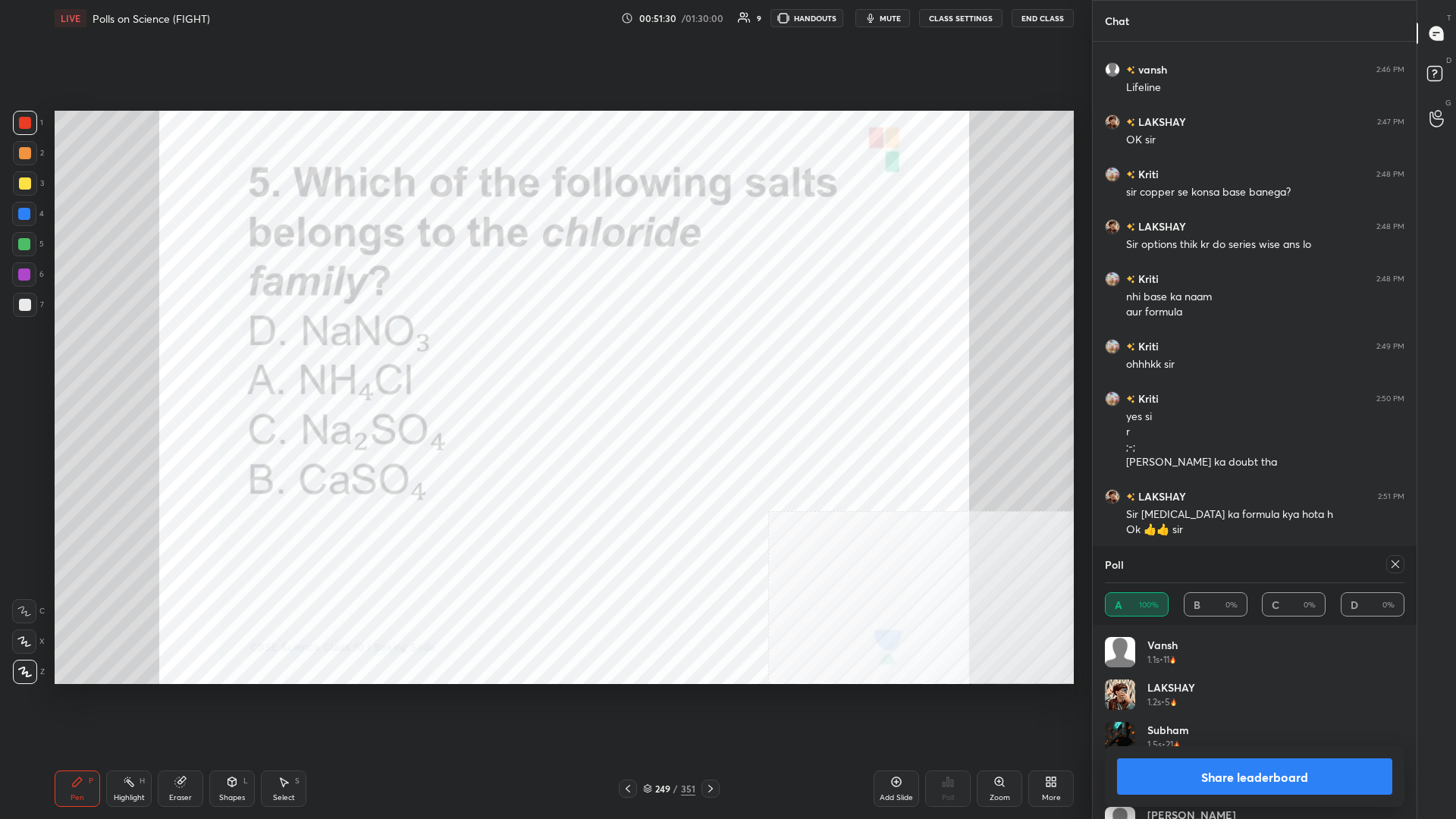
drag, startPoint x: 1233, startPoint y: 760, endPoint x: 1239, endPoint y: 766, distance: 8.5
click at [544, 355] on button "Share leaderboard" at bounding box center [1255, 776] width 275 height 36
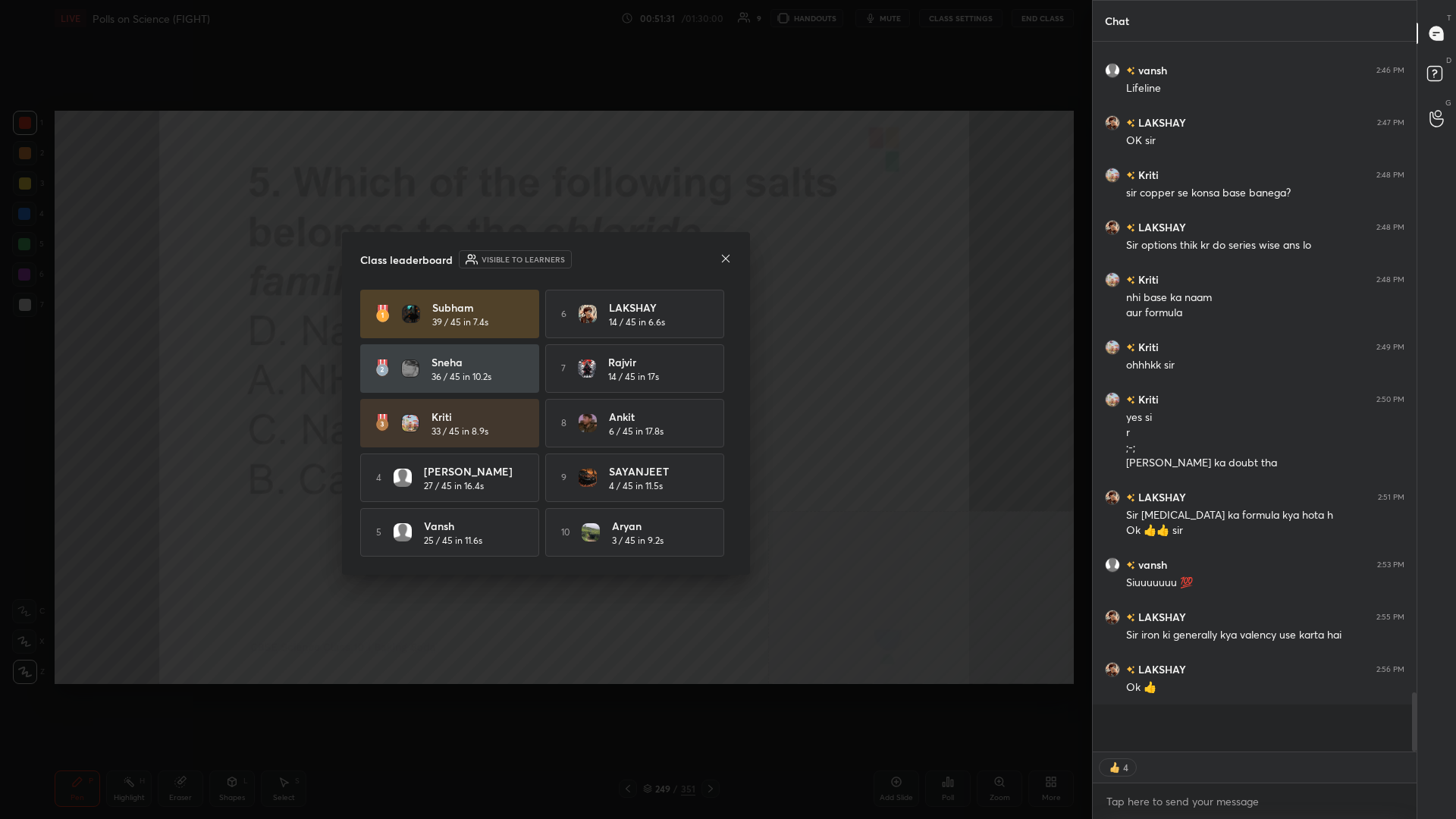
scroll to position [7229, 0]
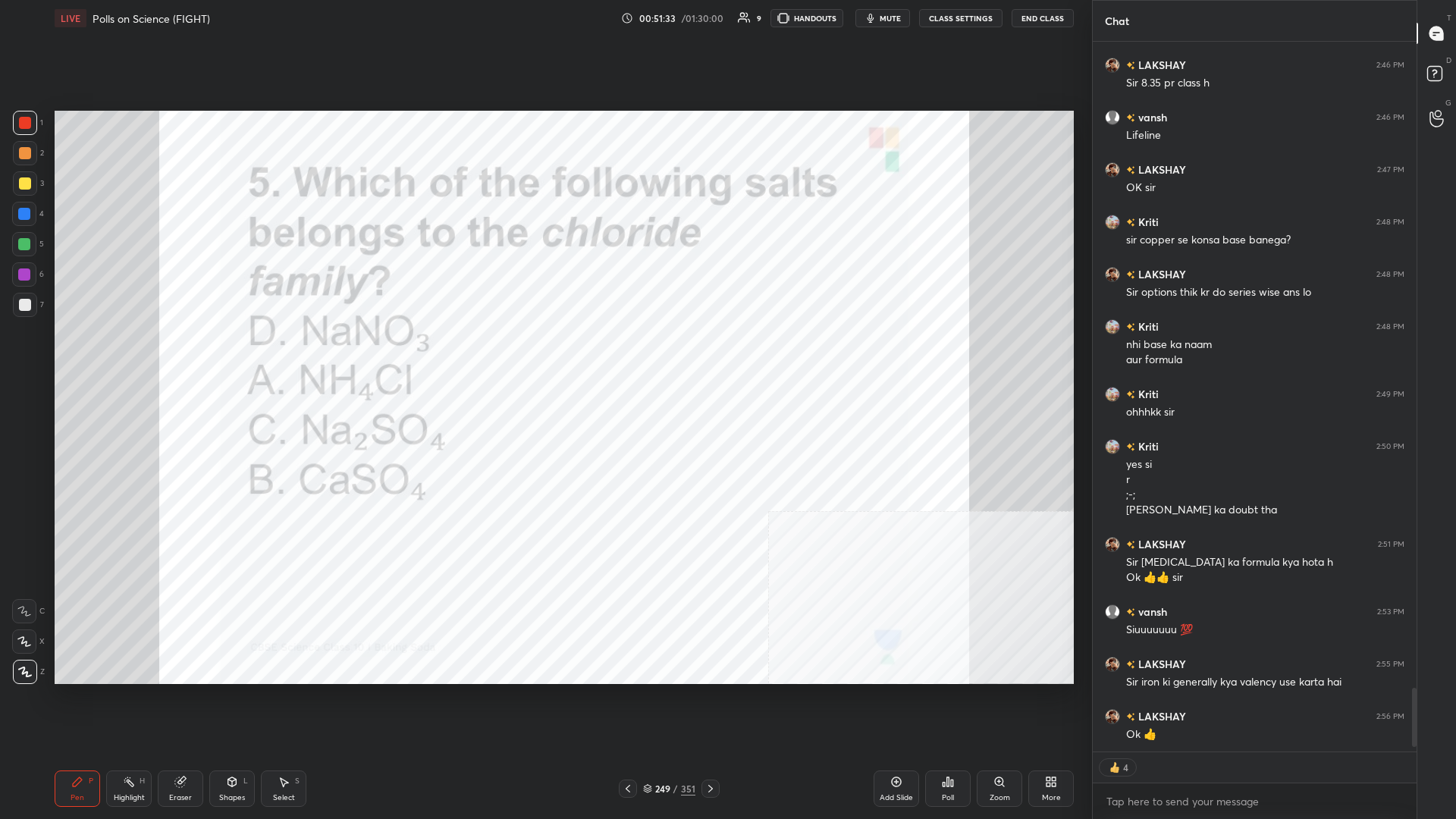
click at [544, 355] on div "249 / 351" at bounding box center [669, 788] width 53 height 13
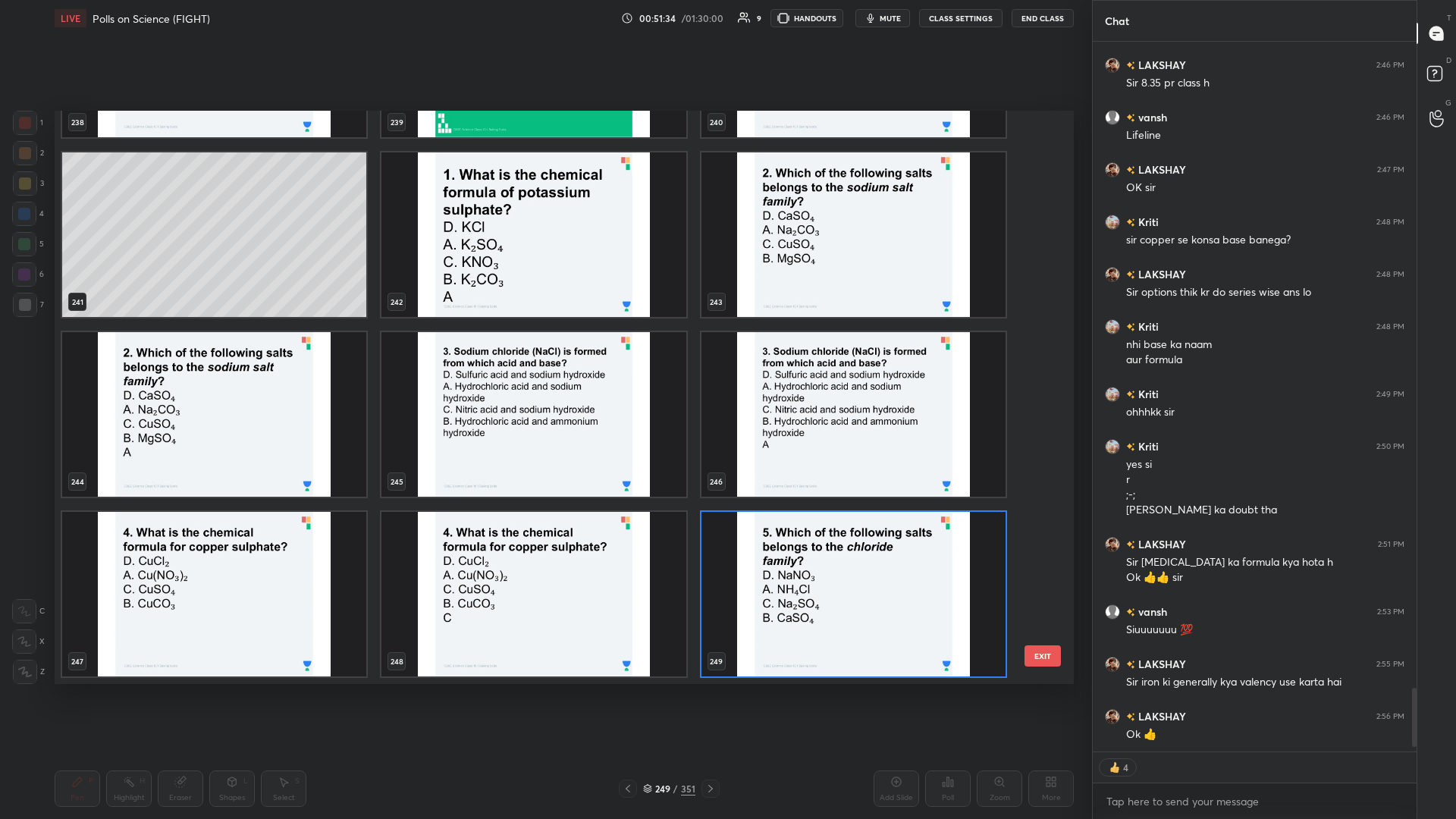
scroll to position [14629, 0]
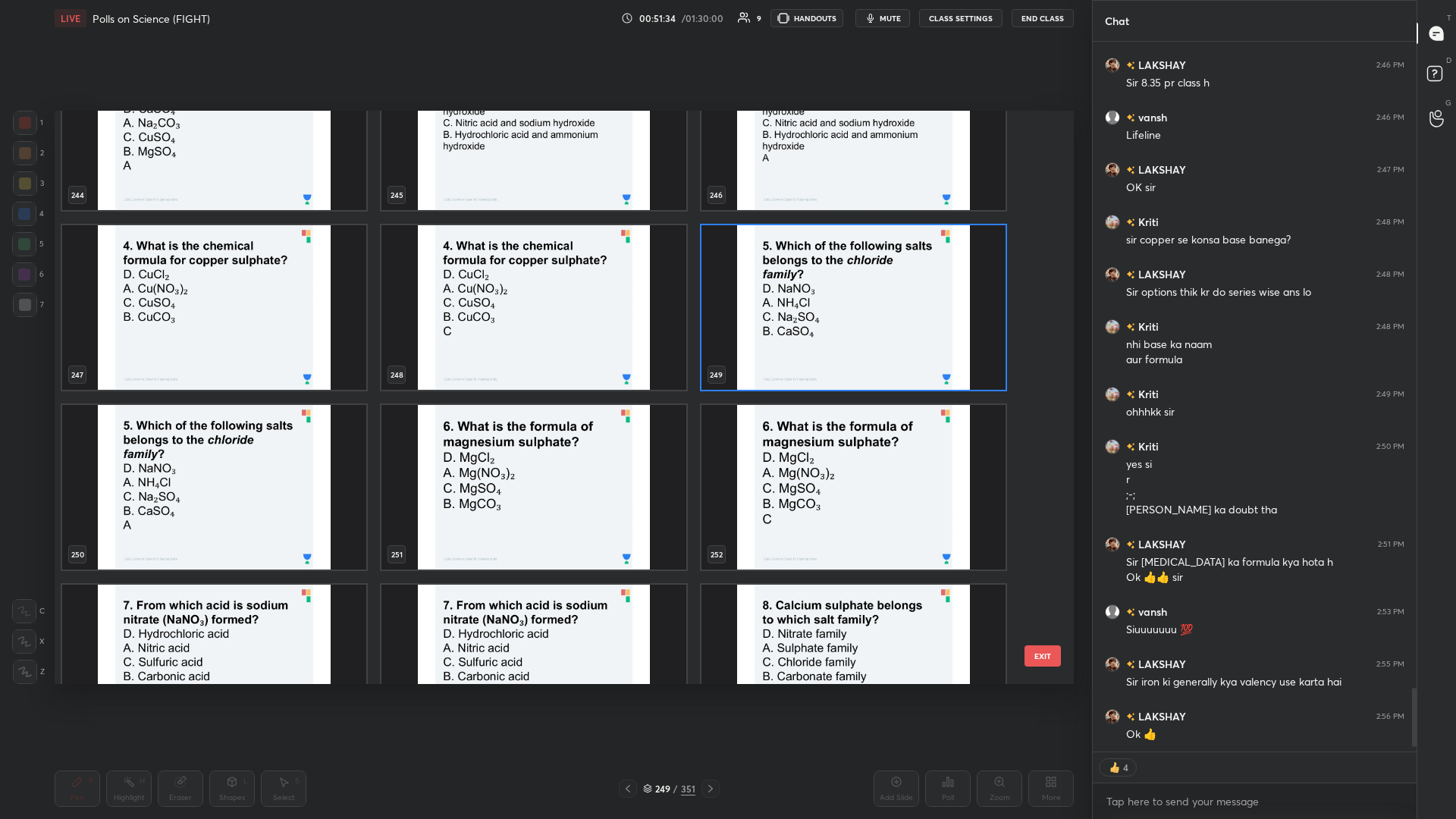
click at [544, 355] on img "grid" at bounding box center [533, 487] width 305 height 165
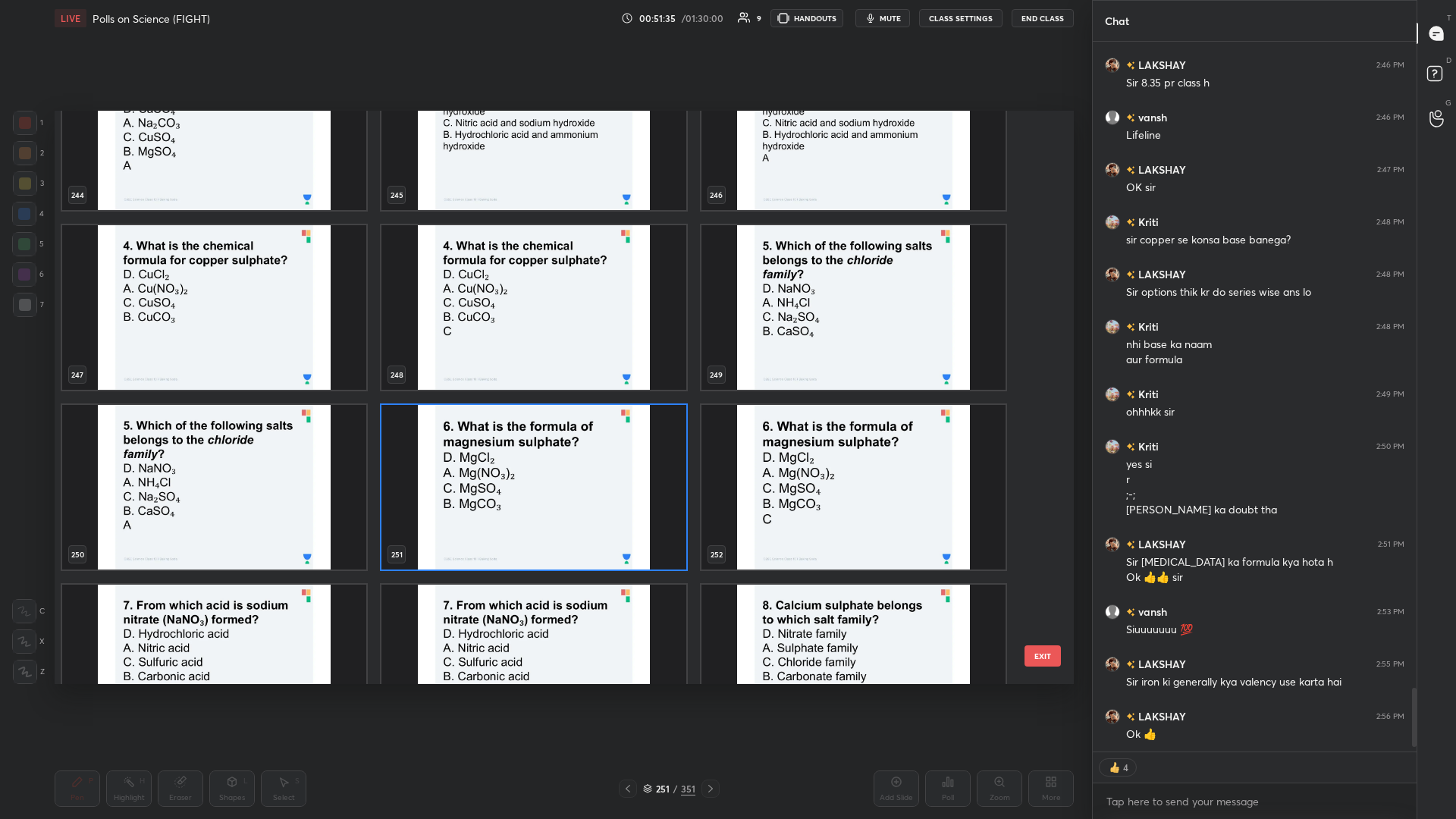
click at [544, 355] on img "grid" at bounding box center [533, 487] width 305 height 165
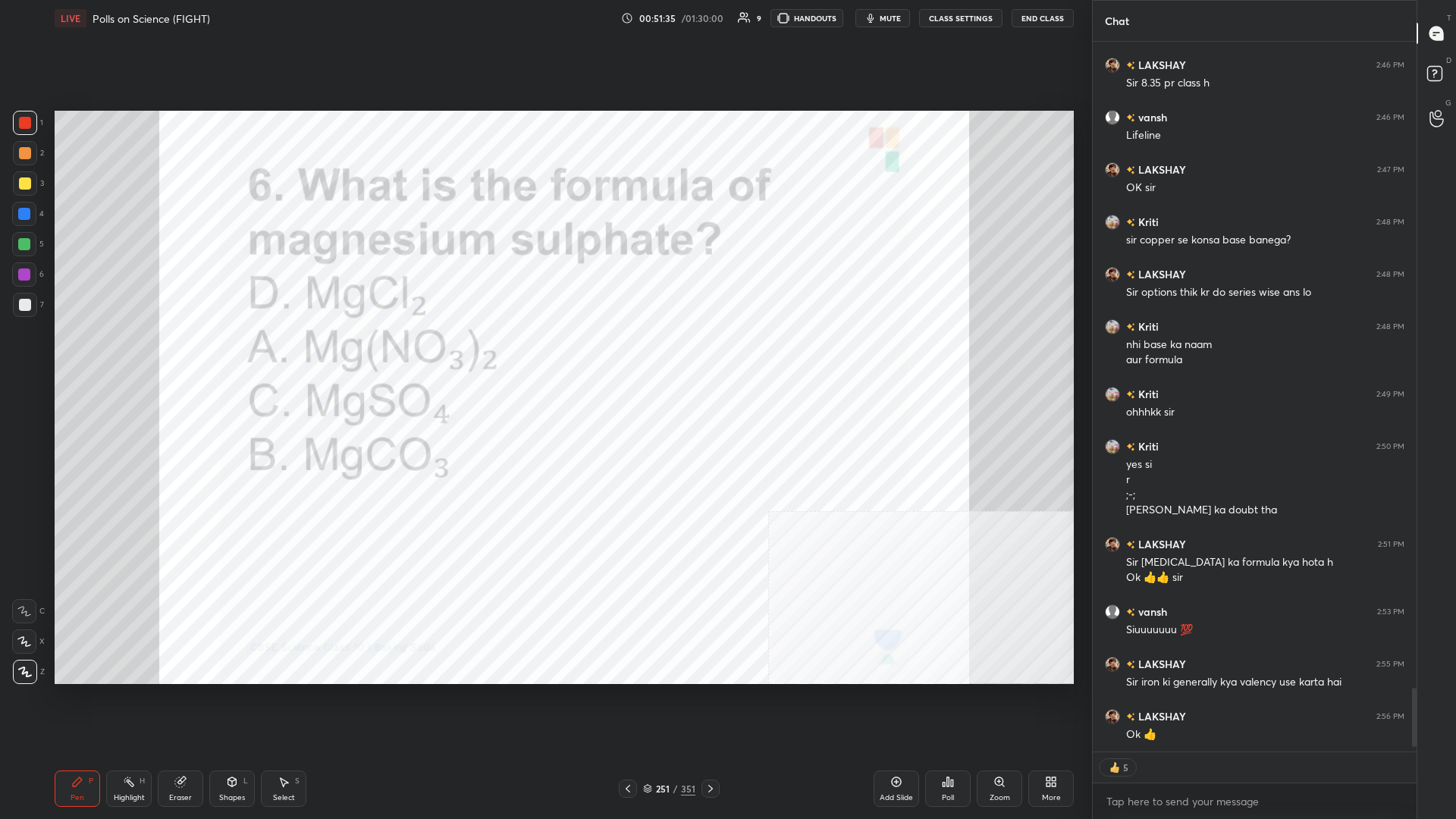
click at [544, 355] on icon at bounding box center [948, 782] width 12 height 12
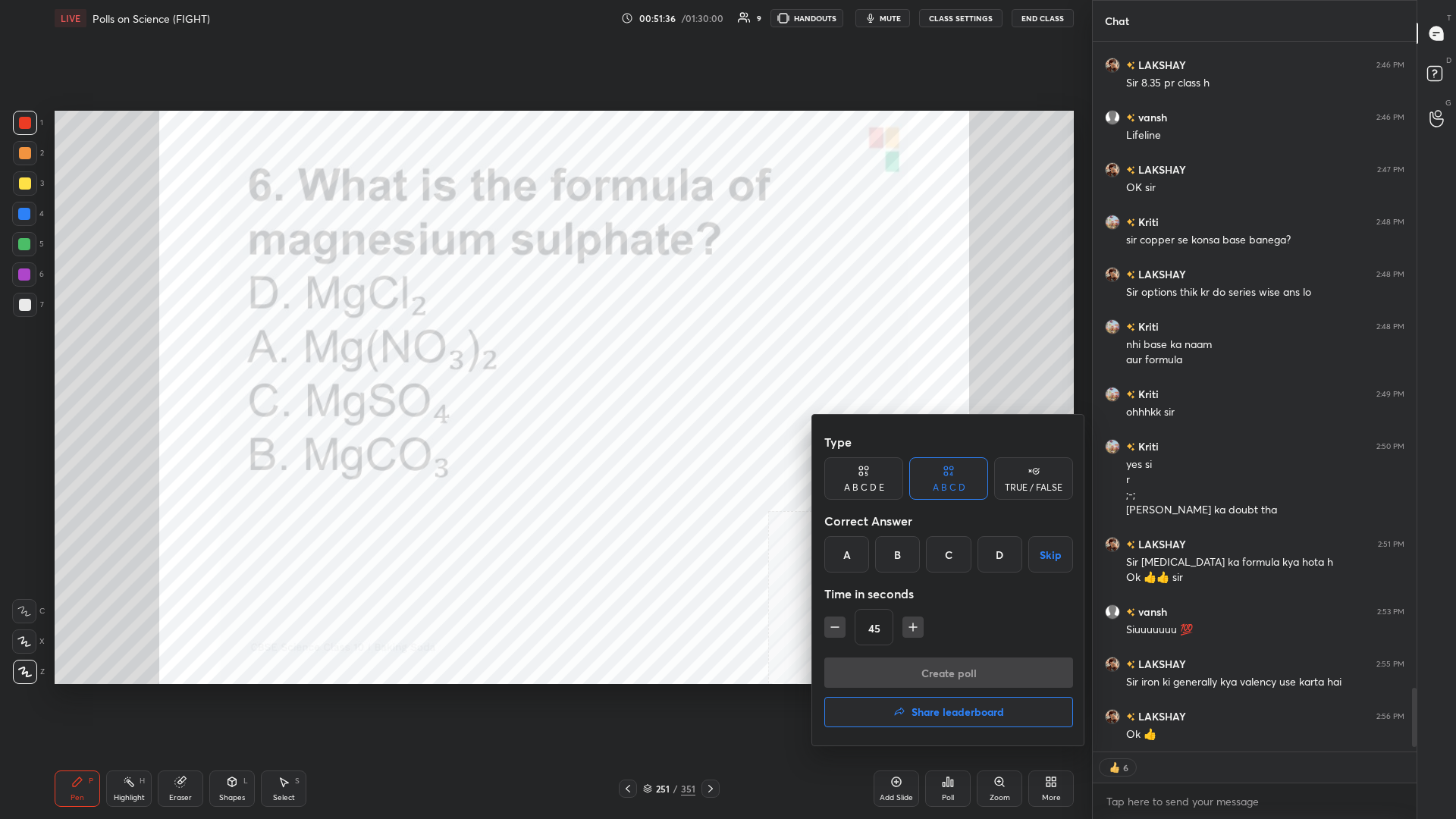
click at [544, 355] on div "C" at bounding box center [948, 554] width 45 height 36
click at [544, 355] on button "Create poll" at bounding box center [948, 672] width 248 height 30
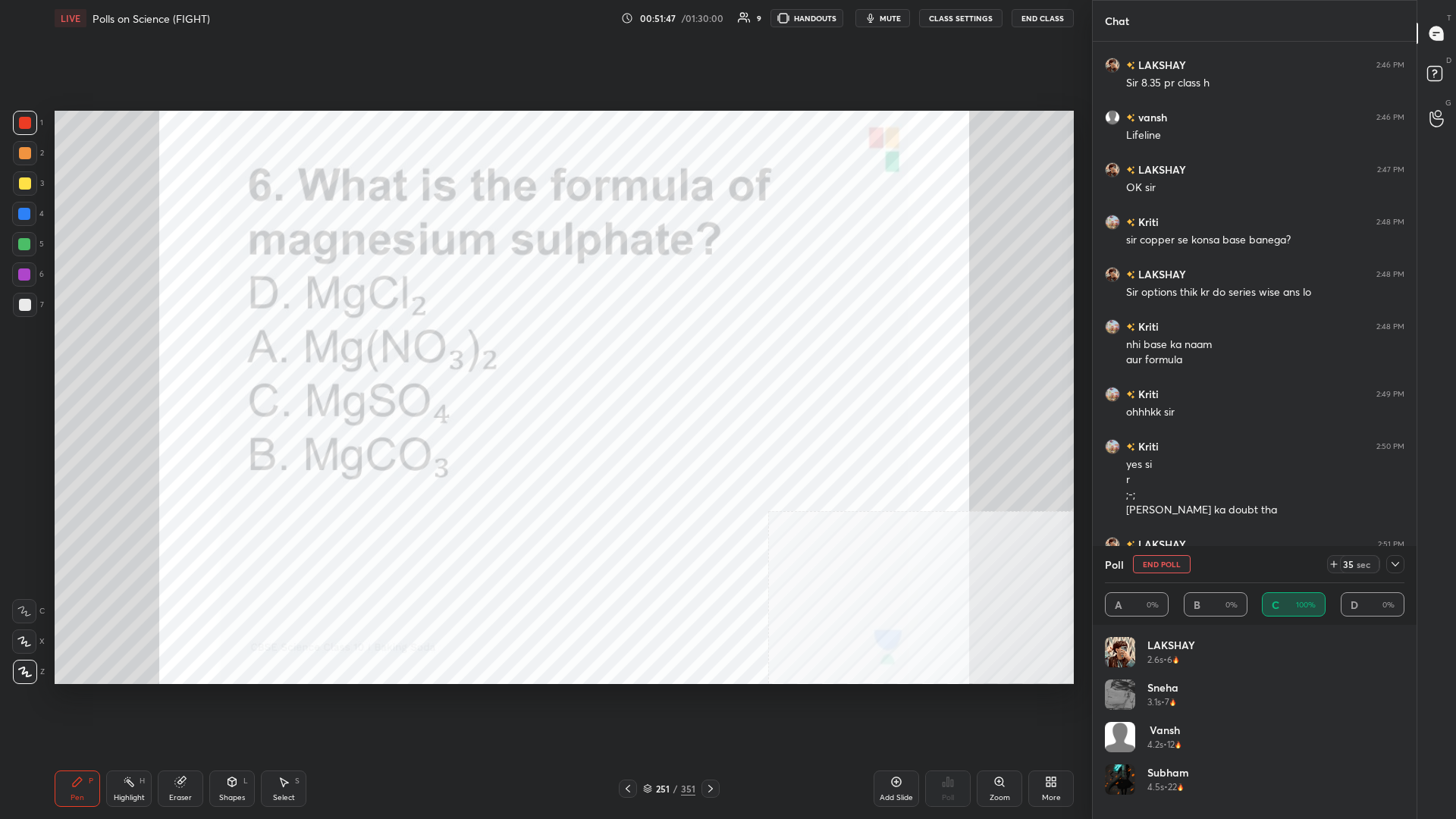
scroll to position [7278, 0]
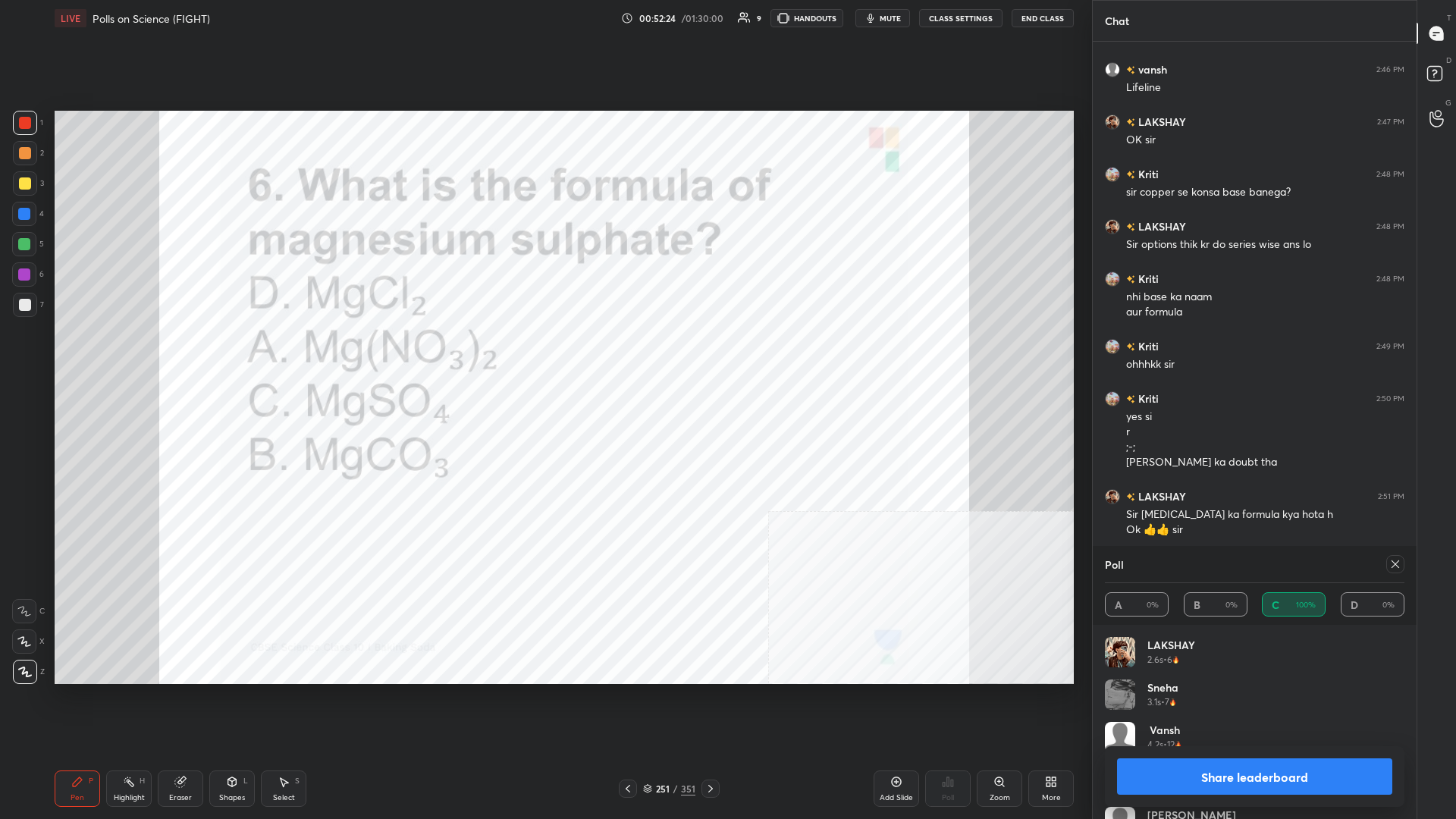
click at [544, 355] on button "Share leaderboard" at bounding box center [1255, 776] width 275 height 36
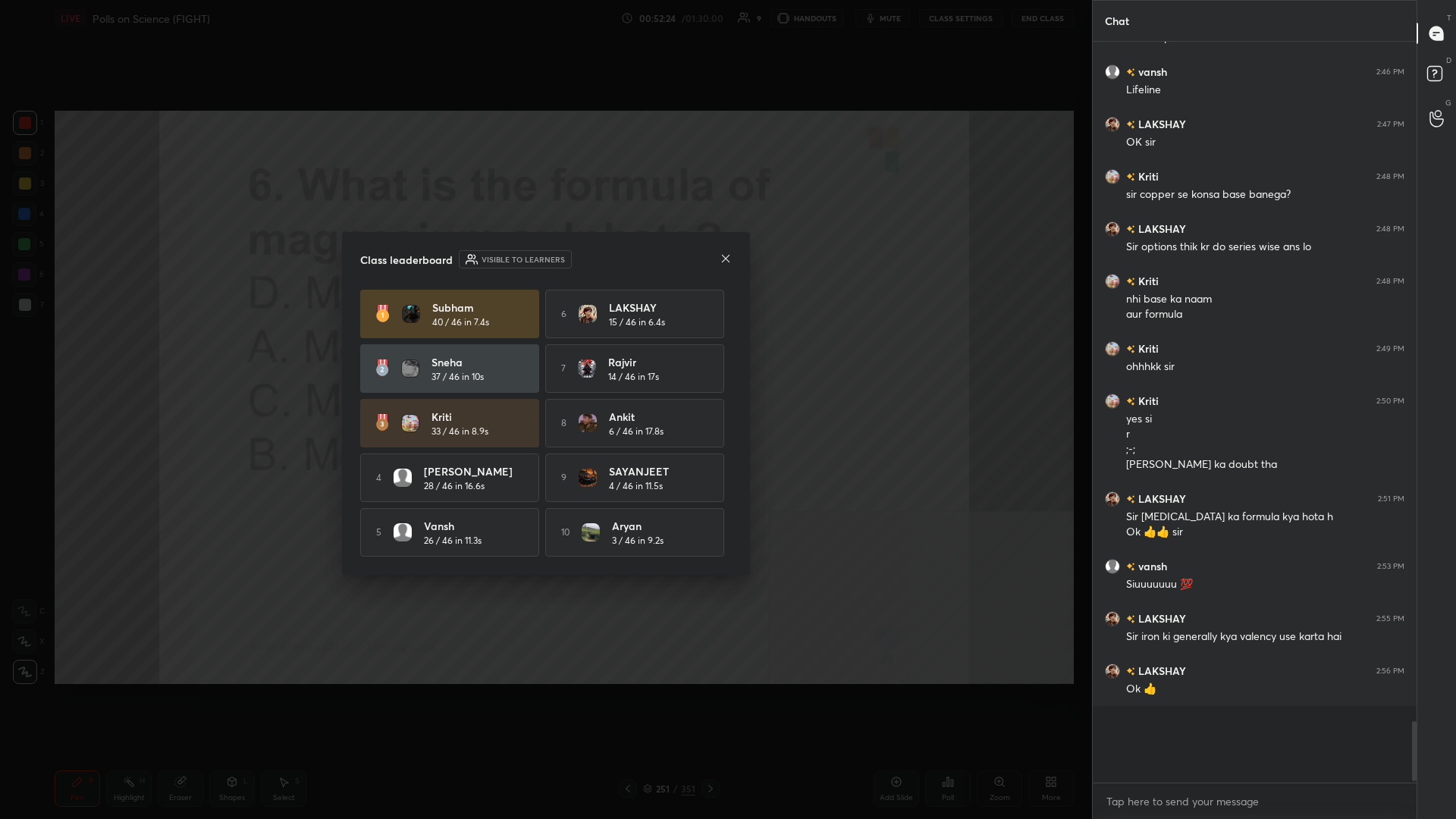
scroll to position [686, 324]
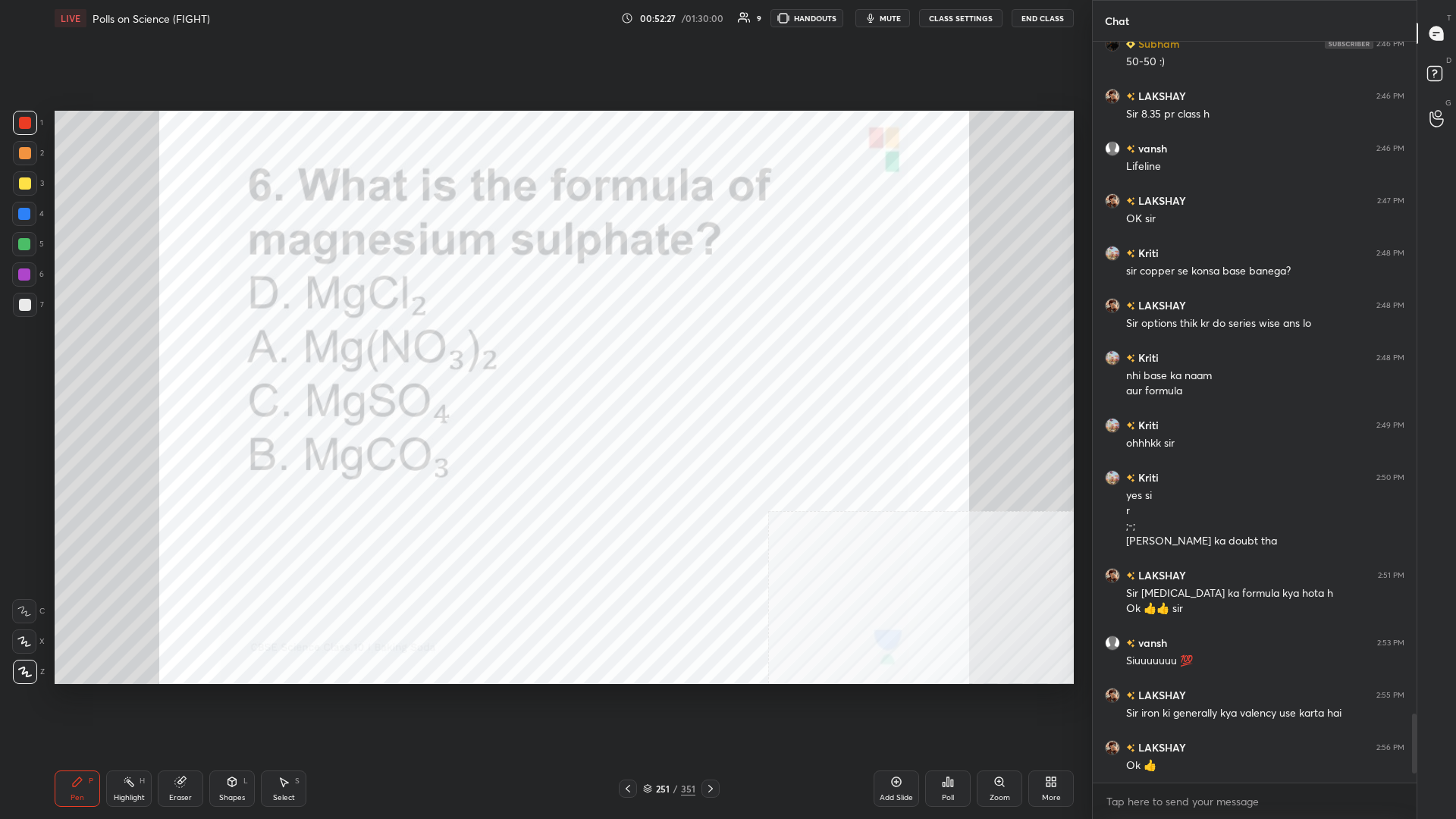
click at [544, 355] on div "251 / 351" at bounding box center [669, 788] width 53 height 13
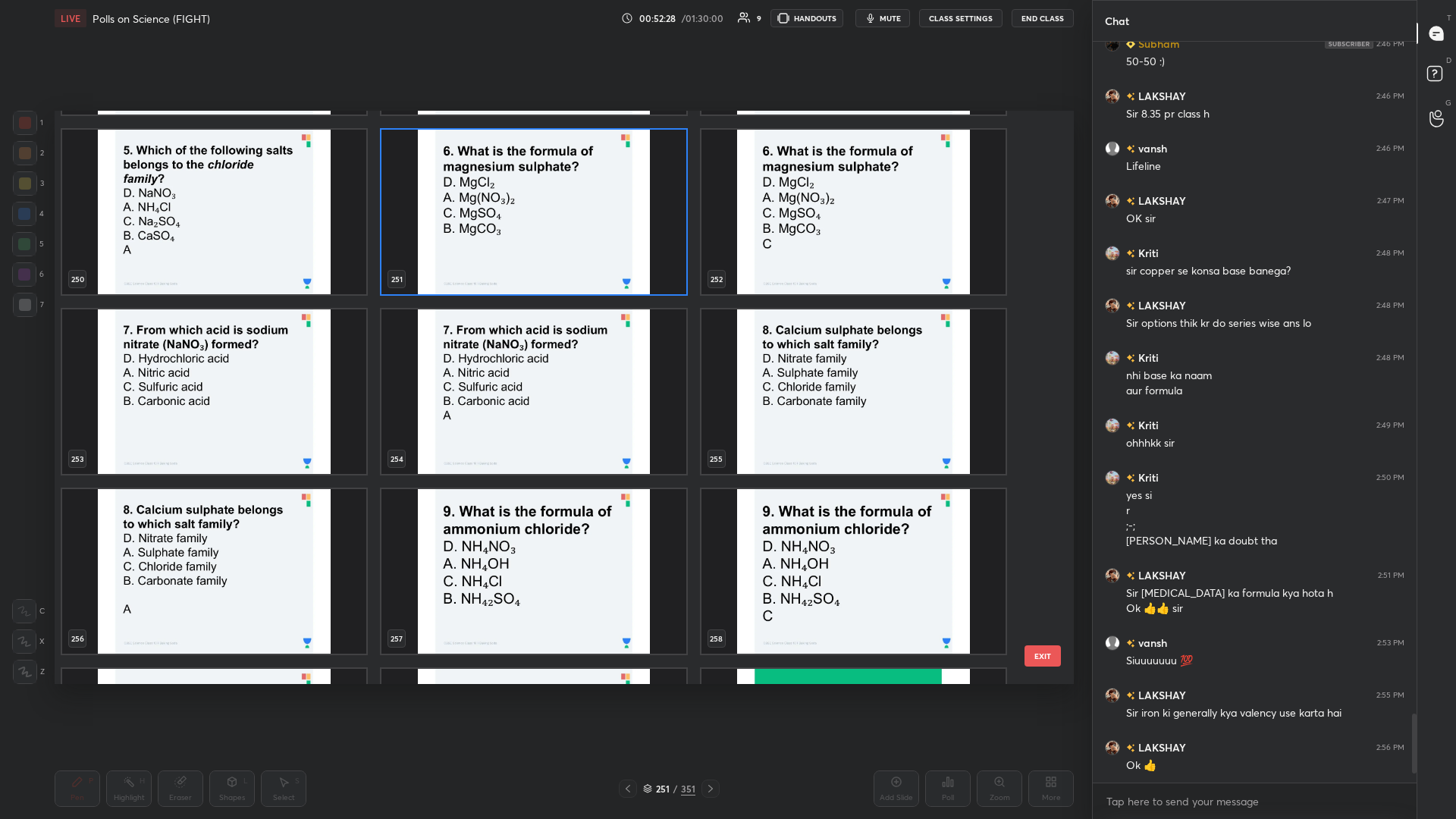
click at [264, 355] on img "grid" at bounding box center [215, 392] width 305 height 165
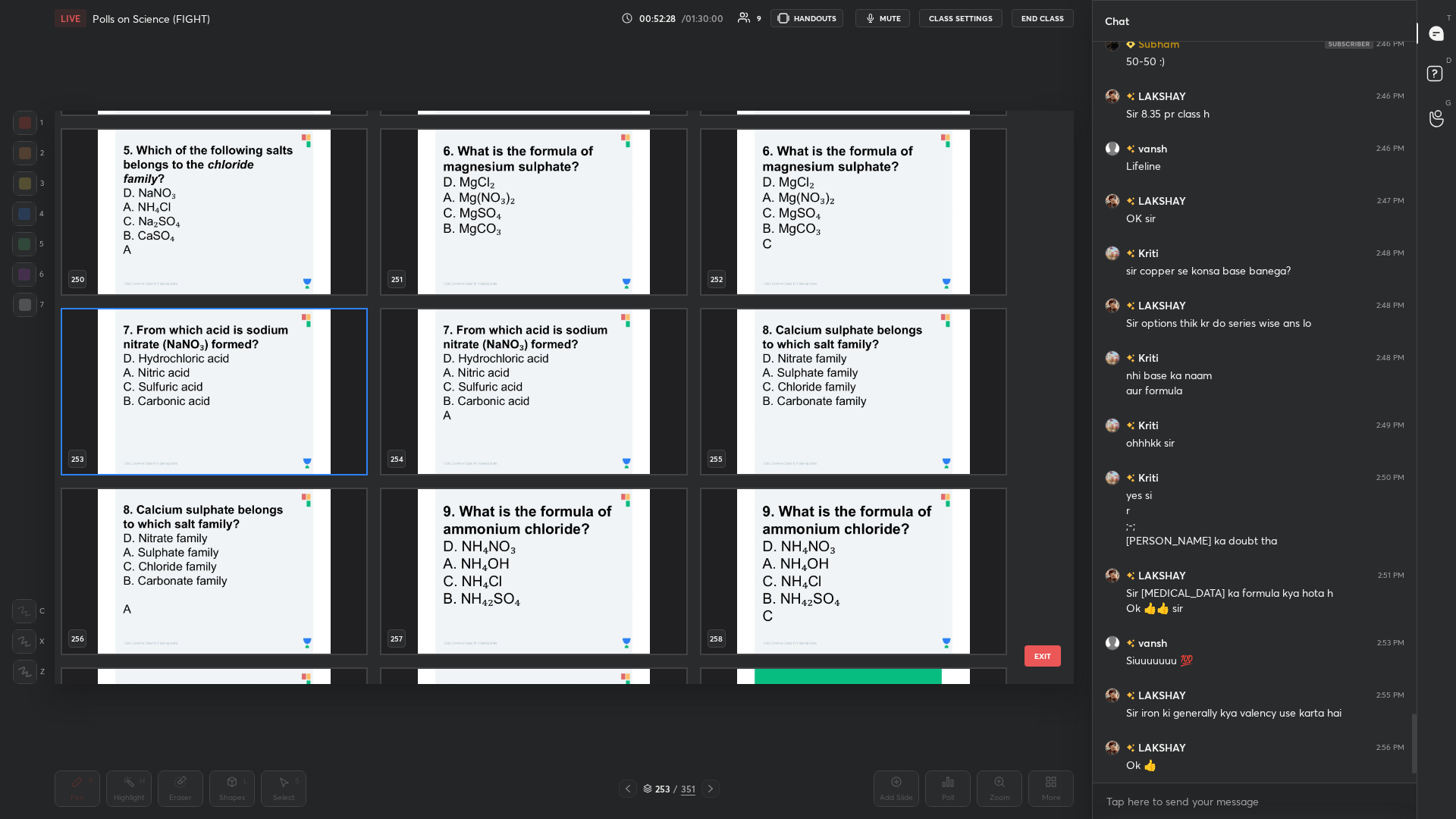
click at [264, 355] on img "grid" at bounding box center [215, 392] width 305 height 165
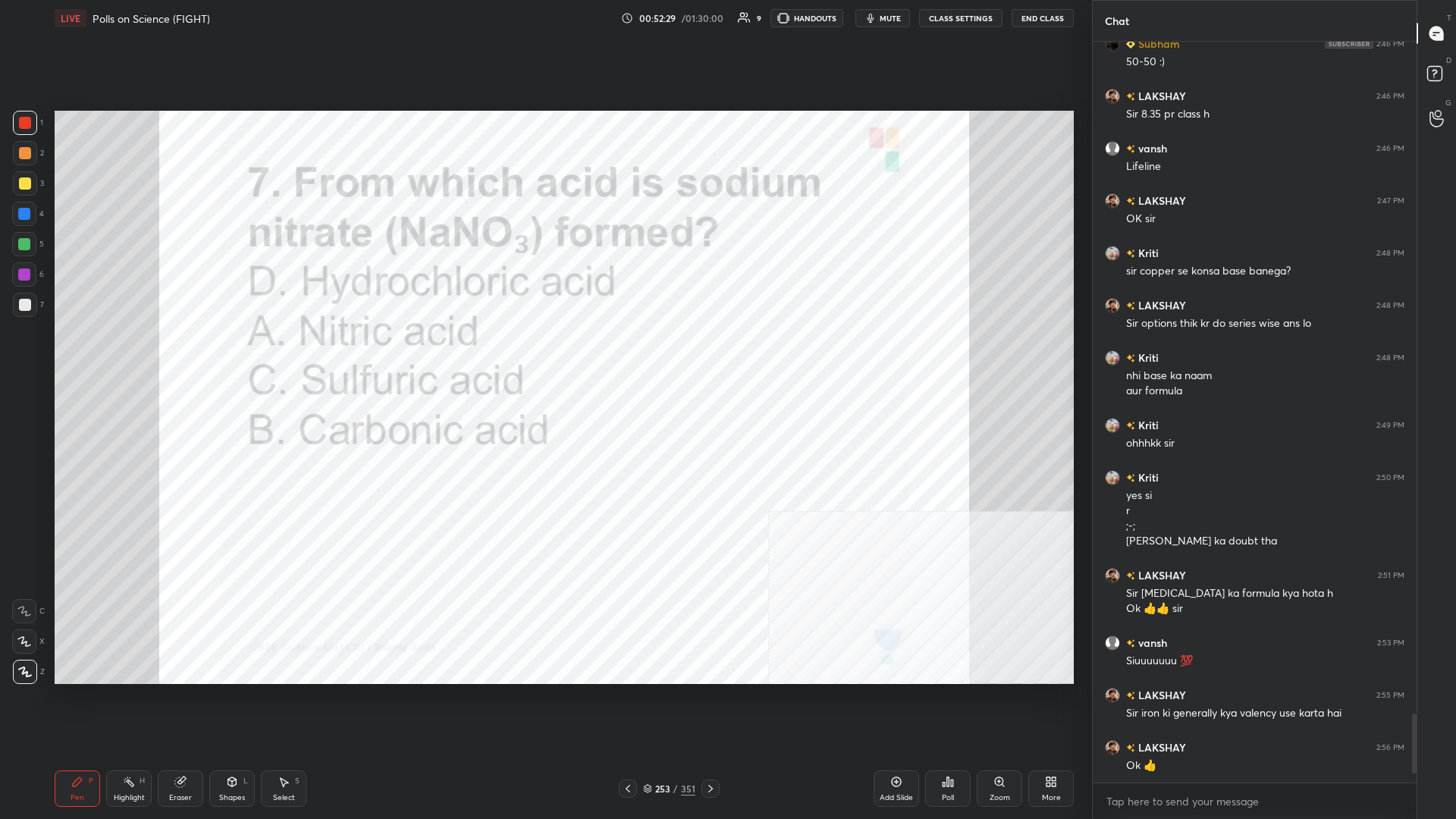
click at [544, 355] on icon at bounding box center [948, 782] width 12 height 12
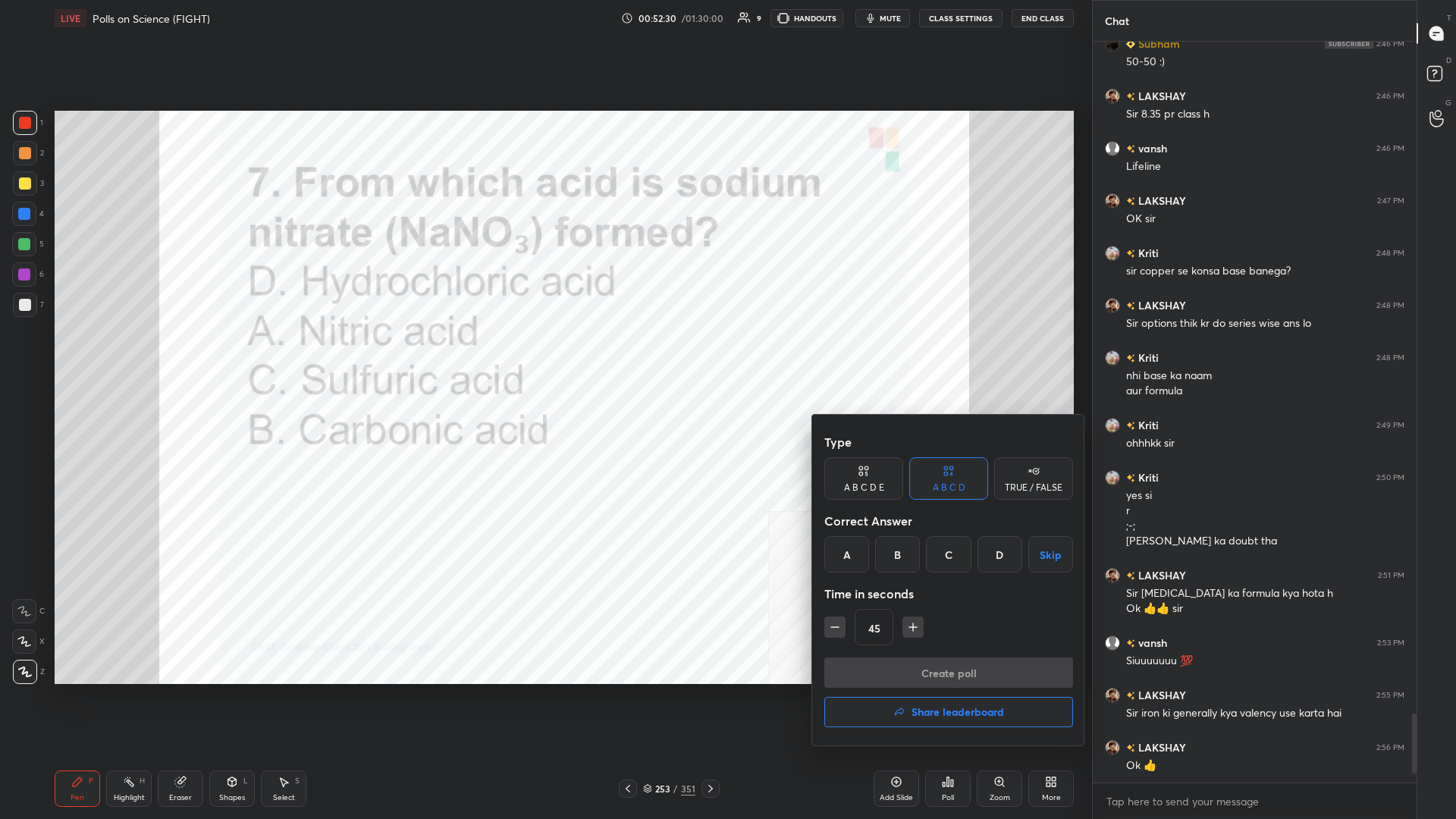
drag, startPoint x: 864, startPoint y: 571, endPoint x: 855, endPoint y: 558, distance: 15.8
click at [544, 355] on div "A" at bounding box center [847, 554] width 45 height 36
click at [544, 355] on button "Create poll" at bounding box center [948, 672] width 248 height 30
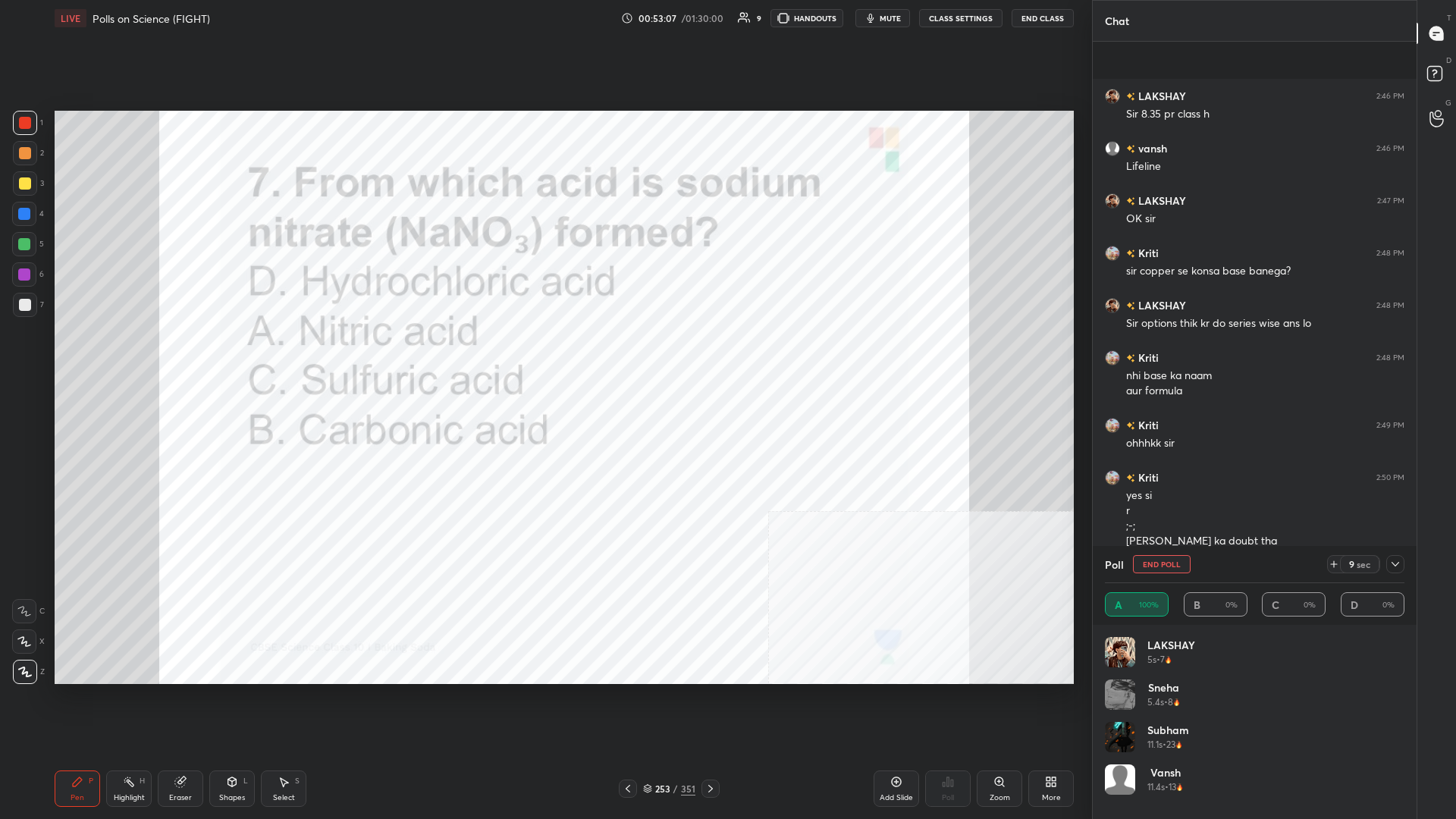
scroll to position [7330, 0]
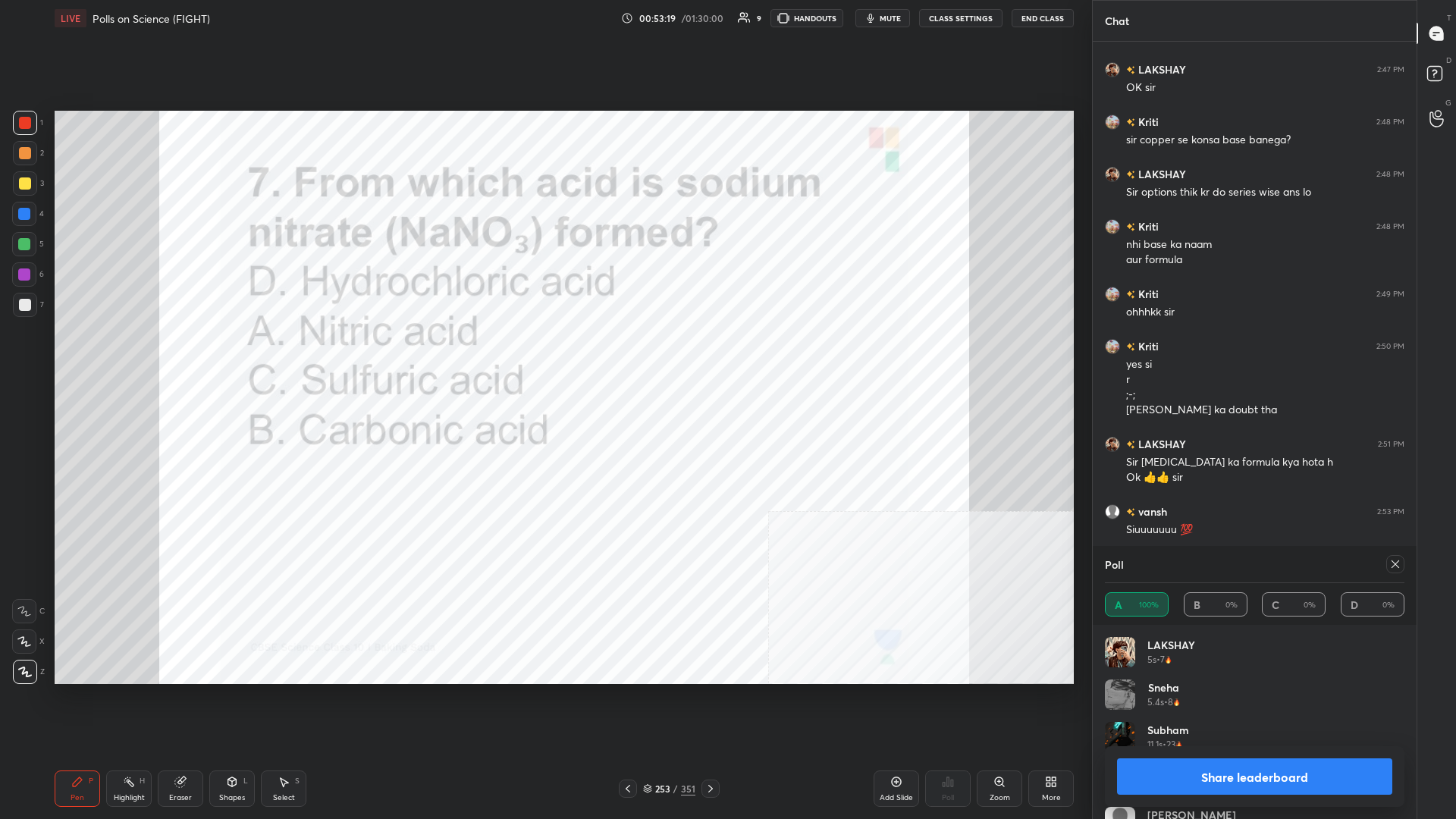
click at [544, 355] on button "Share leaderboard" at bounding box center [1255, 776] width 275 height 36
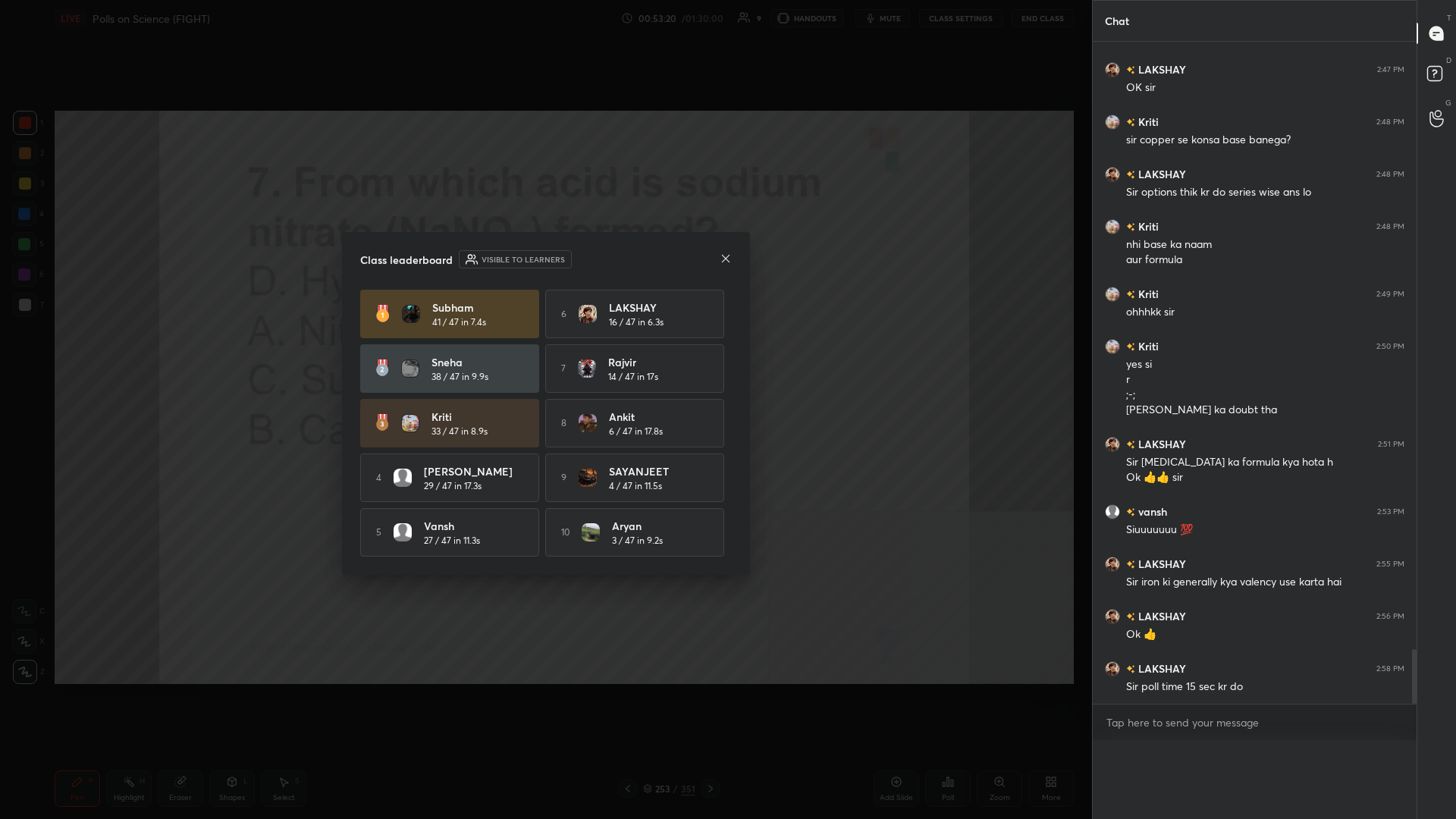
scroll to position [0, 0]
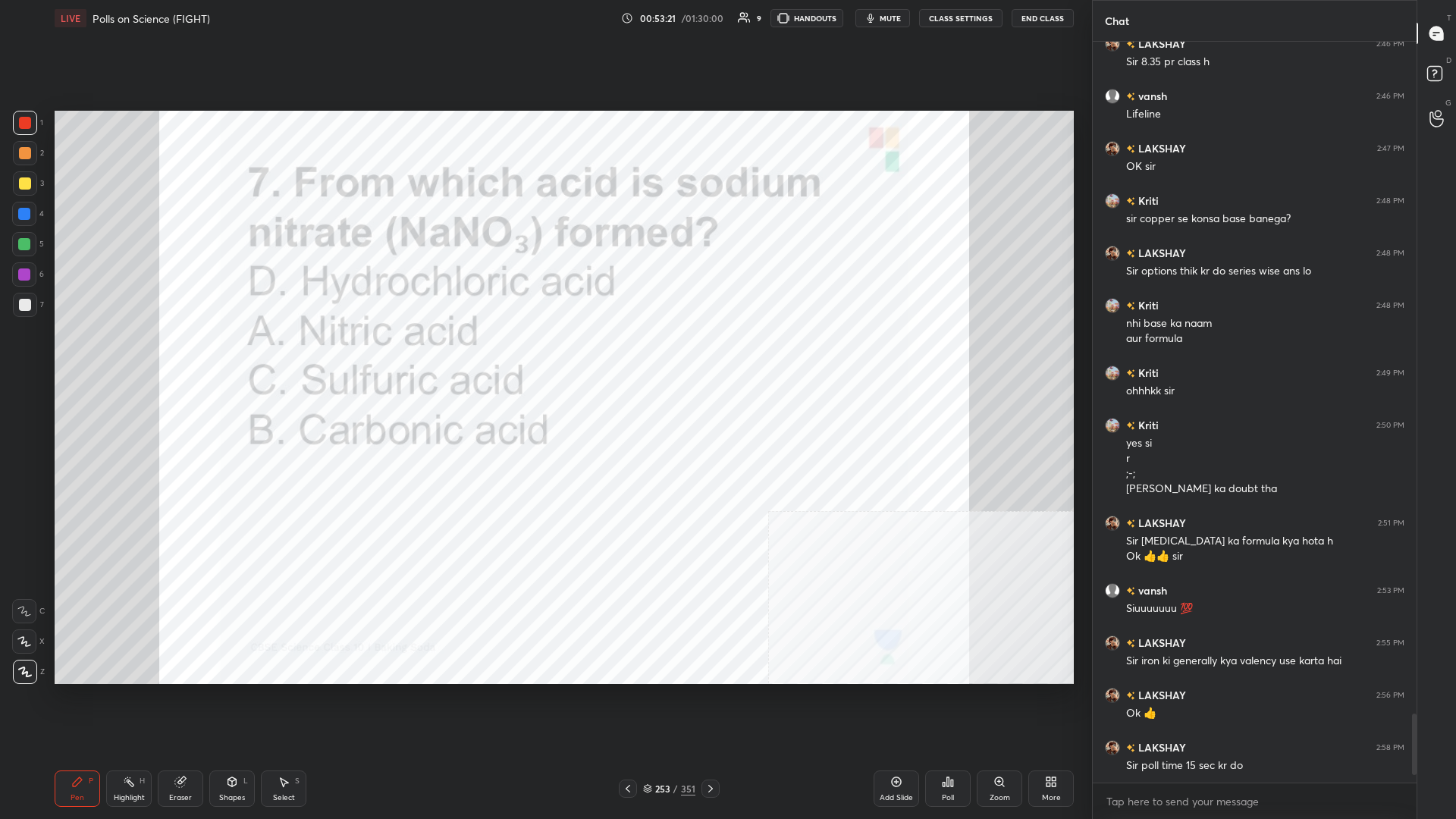
click at [544, 355] on div "/" at bounding box center [675, 789] width 4 height 9
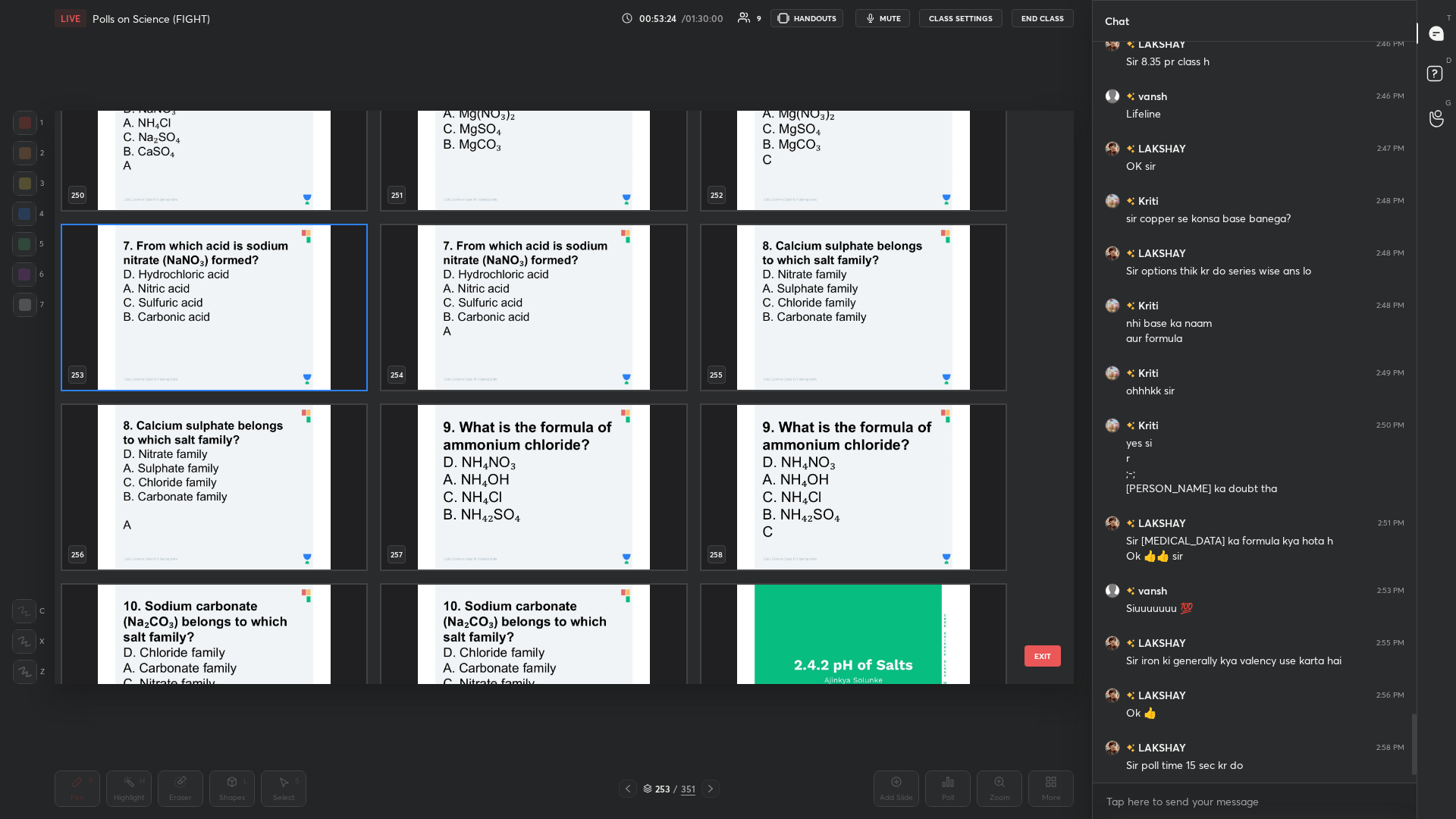
click at [544, 336] on img "grid" at bounding box center [854, 307] width 305 height 165
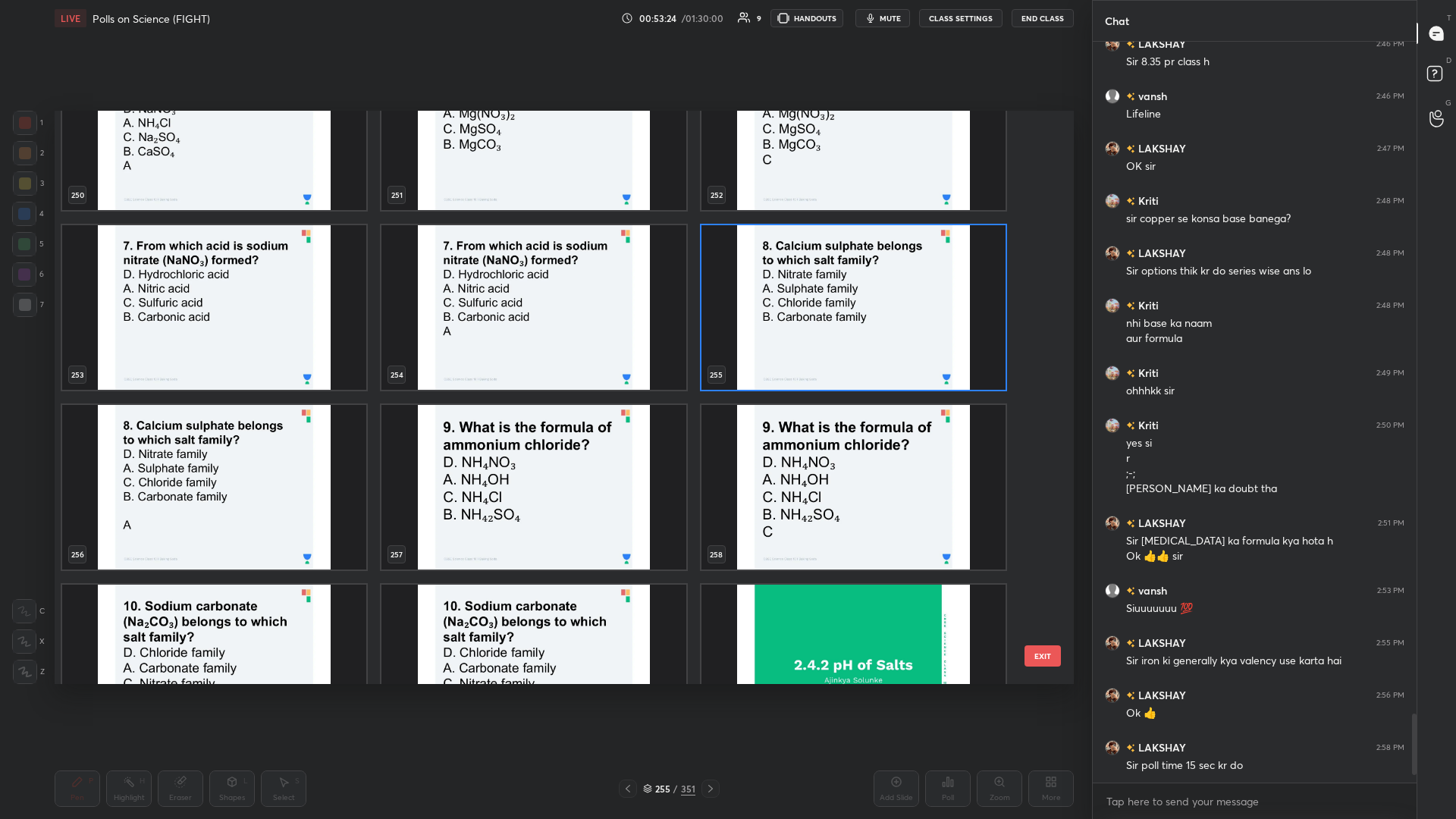
click at [544, 336] on img "grid" at bounding box center [854, 307] width 305 height 165
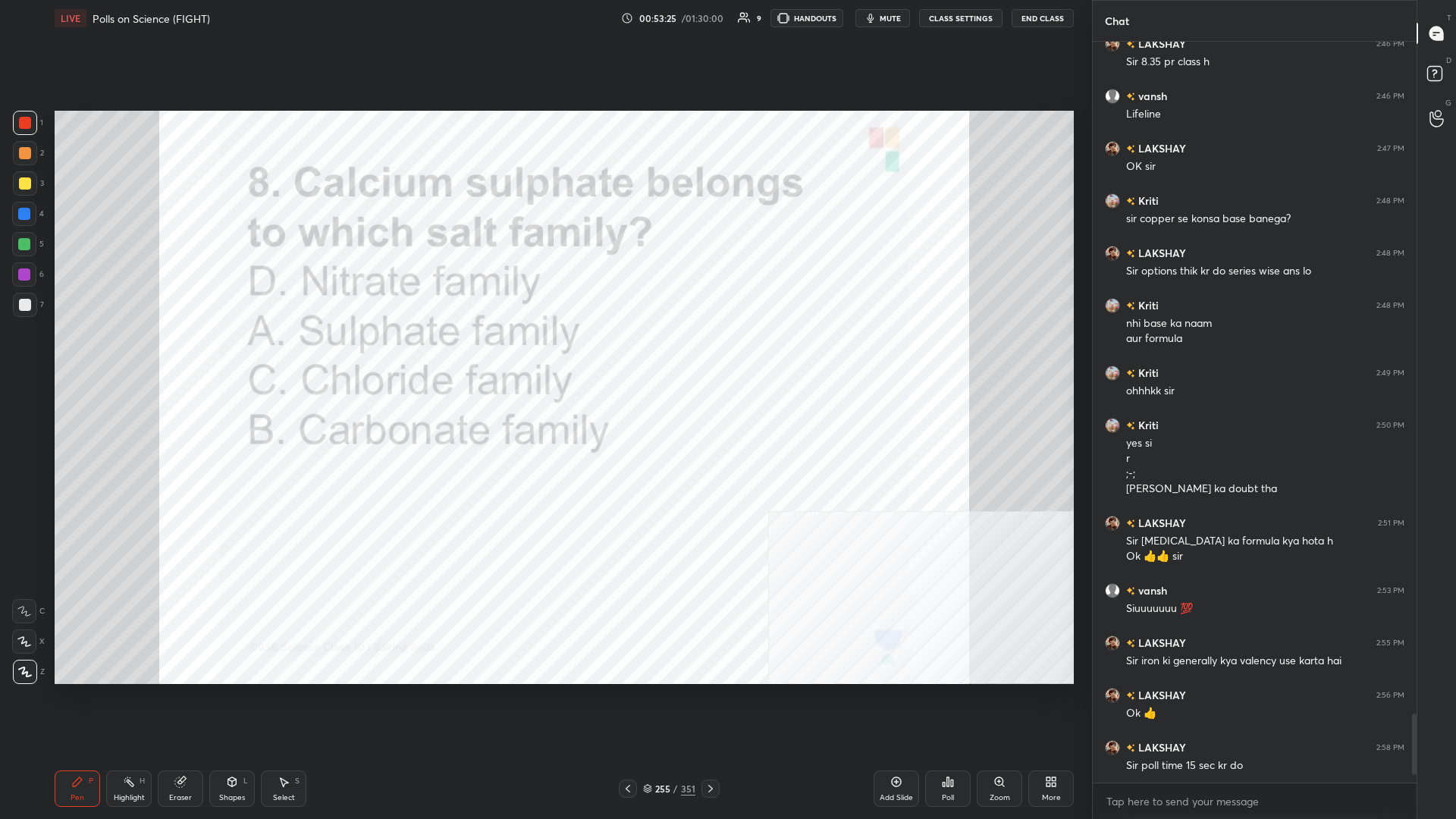
click at [544, 355] on div "Poll" at bounding box center [948, 788] width 45 height 36
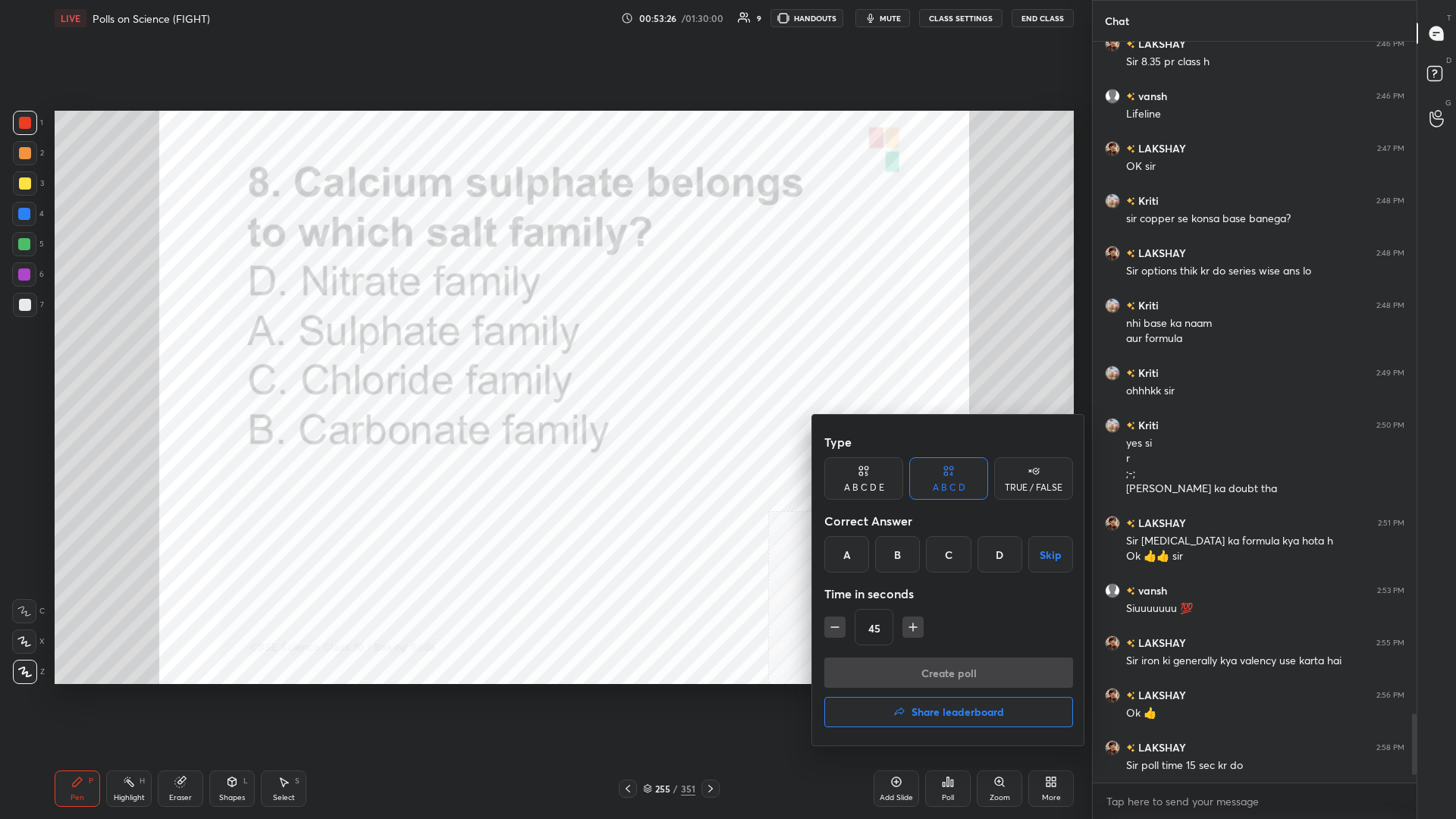
click at [544, 355] on div "A" at bounding box center [847, 554] width 45 height 36
click at [544, 355] on button "Create poll" at bounding box center [948, 672] width 248 height 30
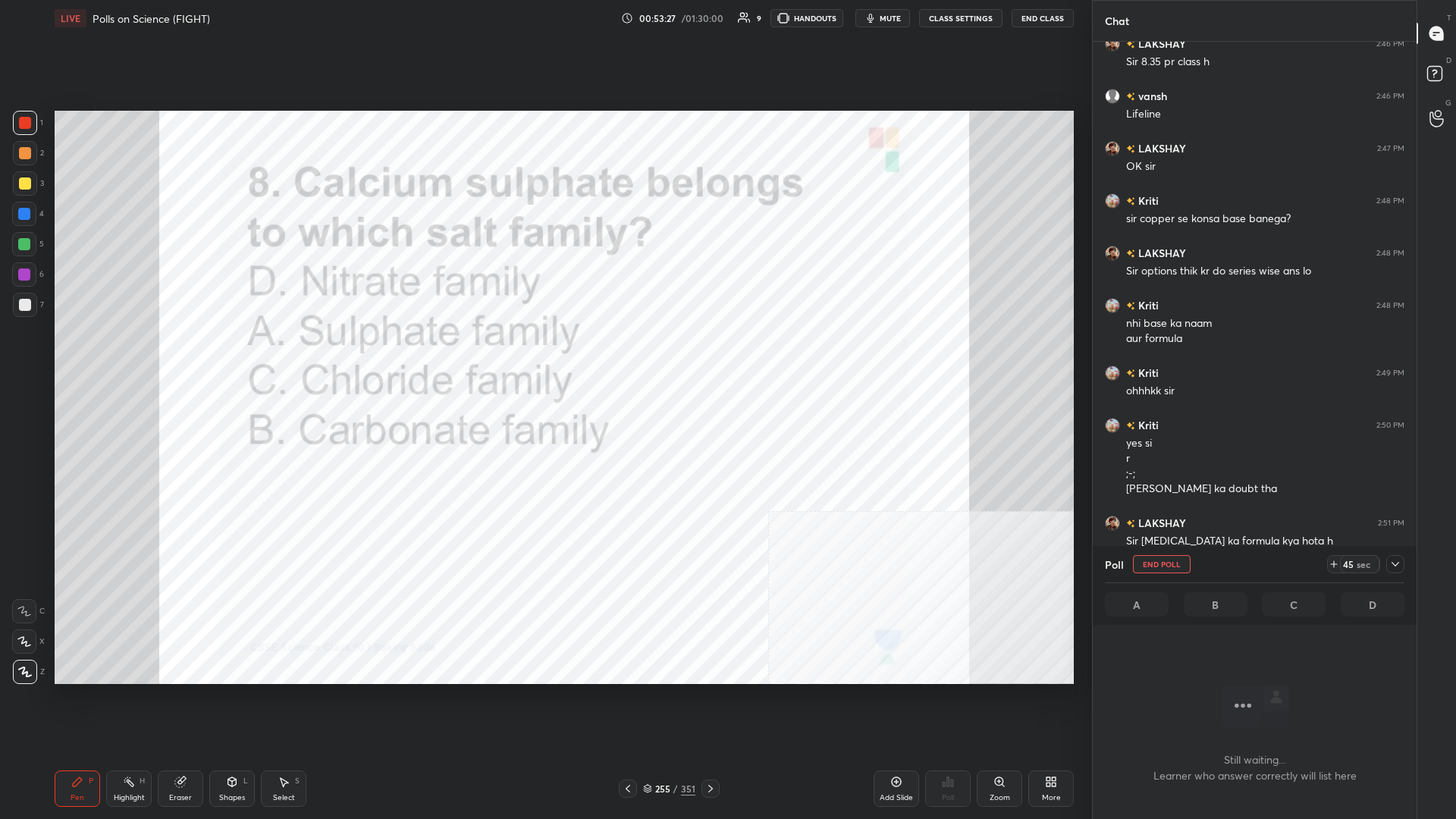
scroll to position [698, 324]
click at [544, 355] on div at bounding box center [1395, 564] width 18 height 18
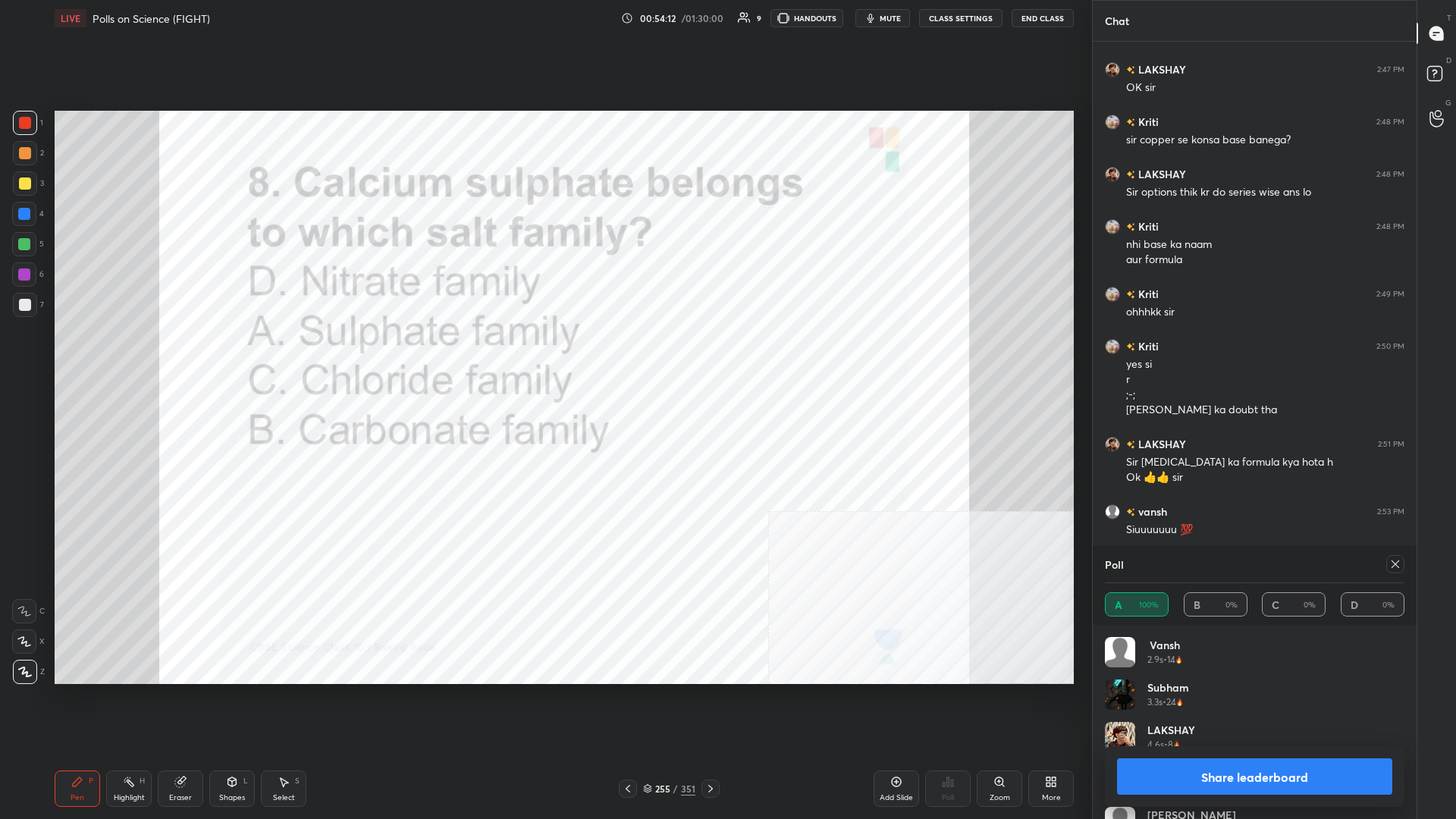
scroll to position [1, 1]
click at [544, 355] on button "Share leaderboard" at bounding box center [1255, 776] width 275 height 36
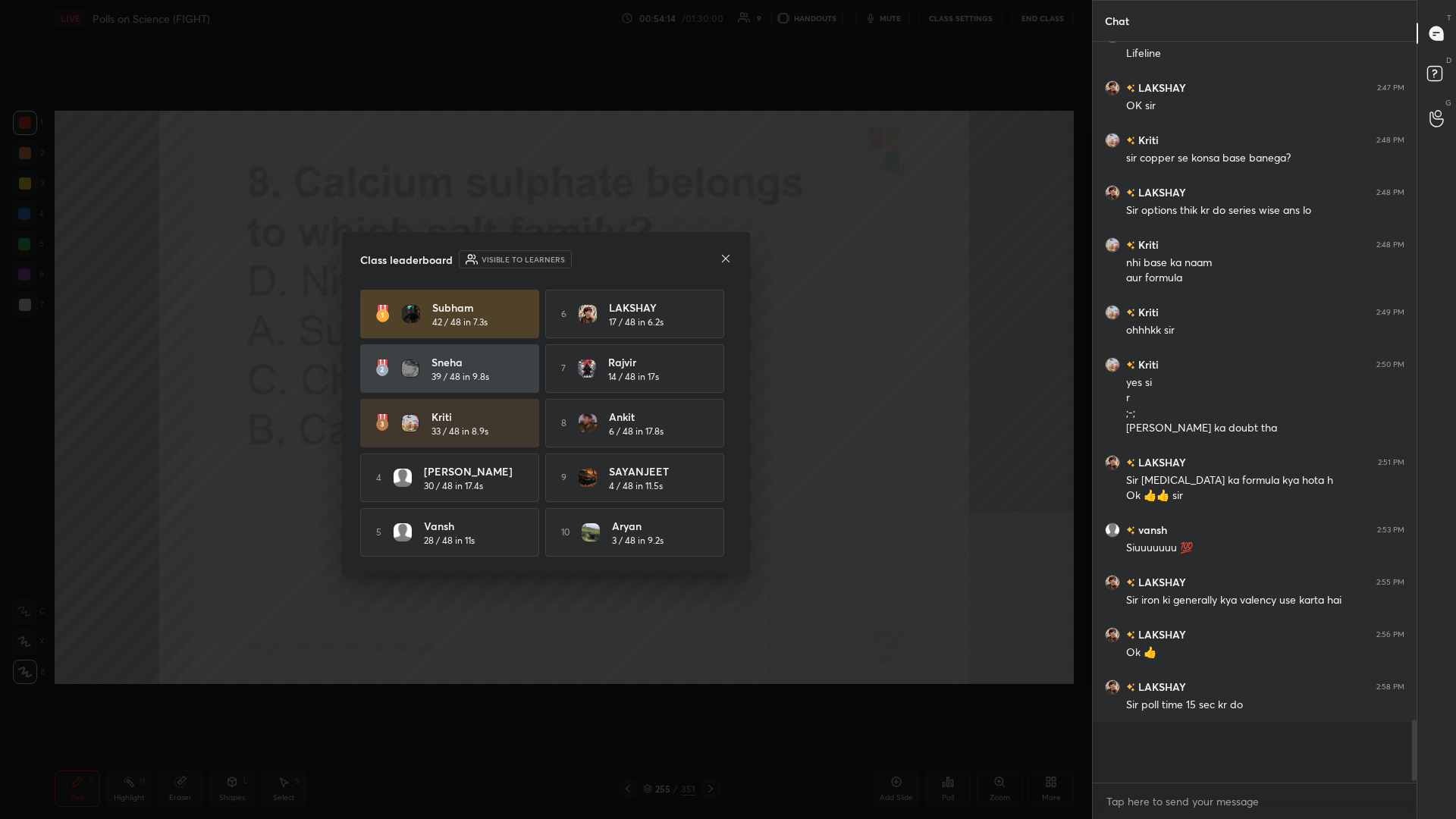
scroll to position [7298, 0]
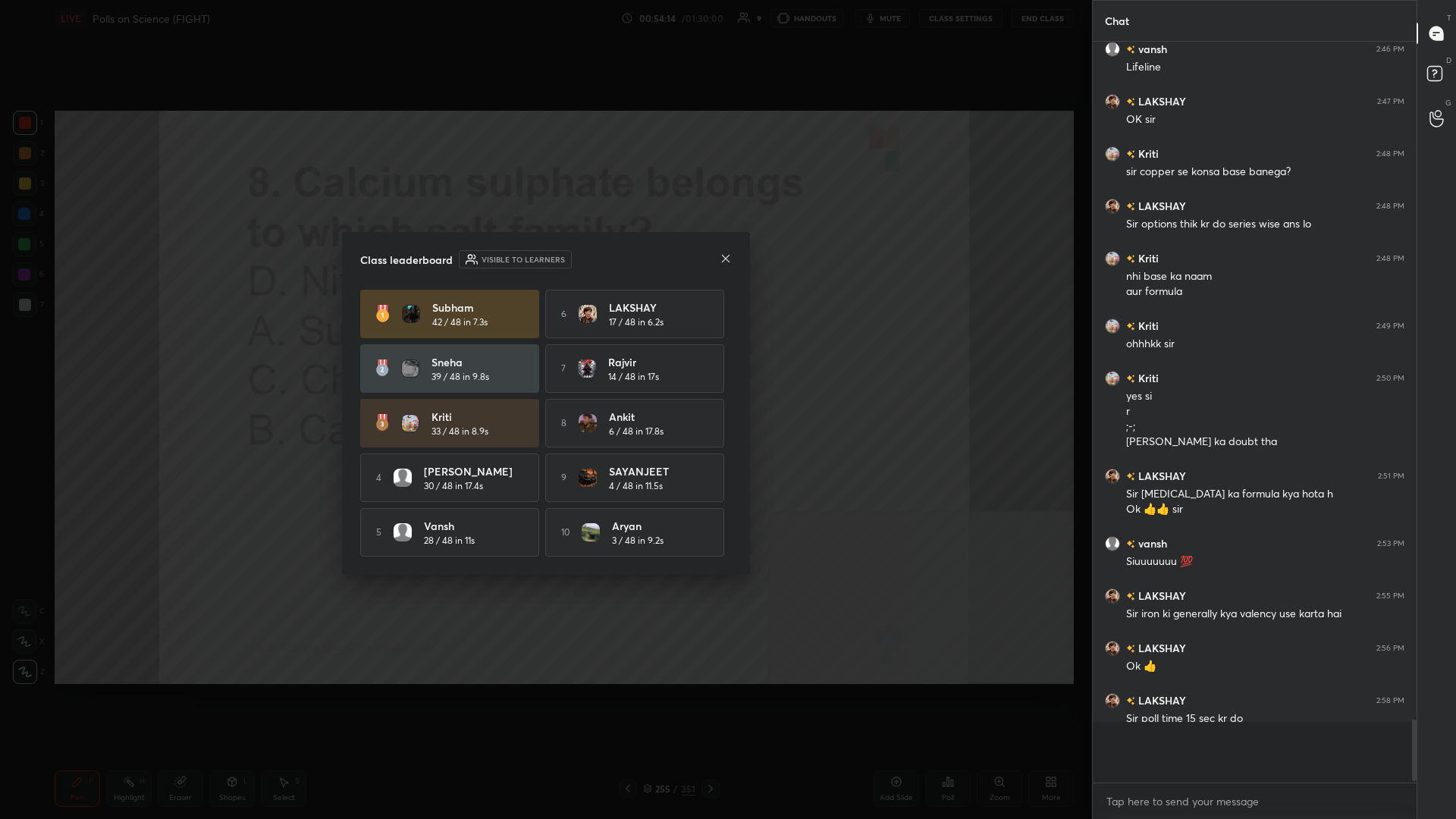
click at [382, 355] on div "Subham 42 / 48 in 7.3s 6 LAKSHAY 17 / 48 in 6.2s Sneha 39 / 48 in 9.8s 7 Rajvir…" at bounding box center [546, 423] width 371 height 267
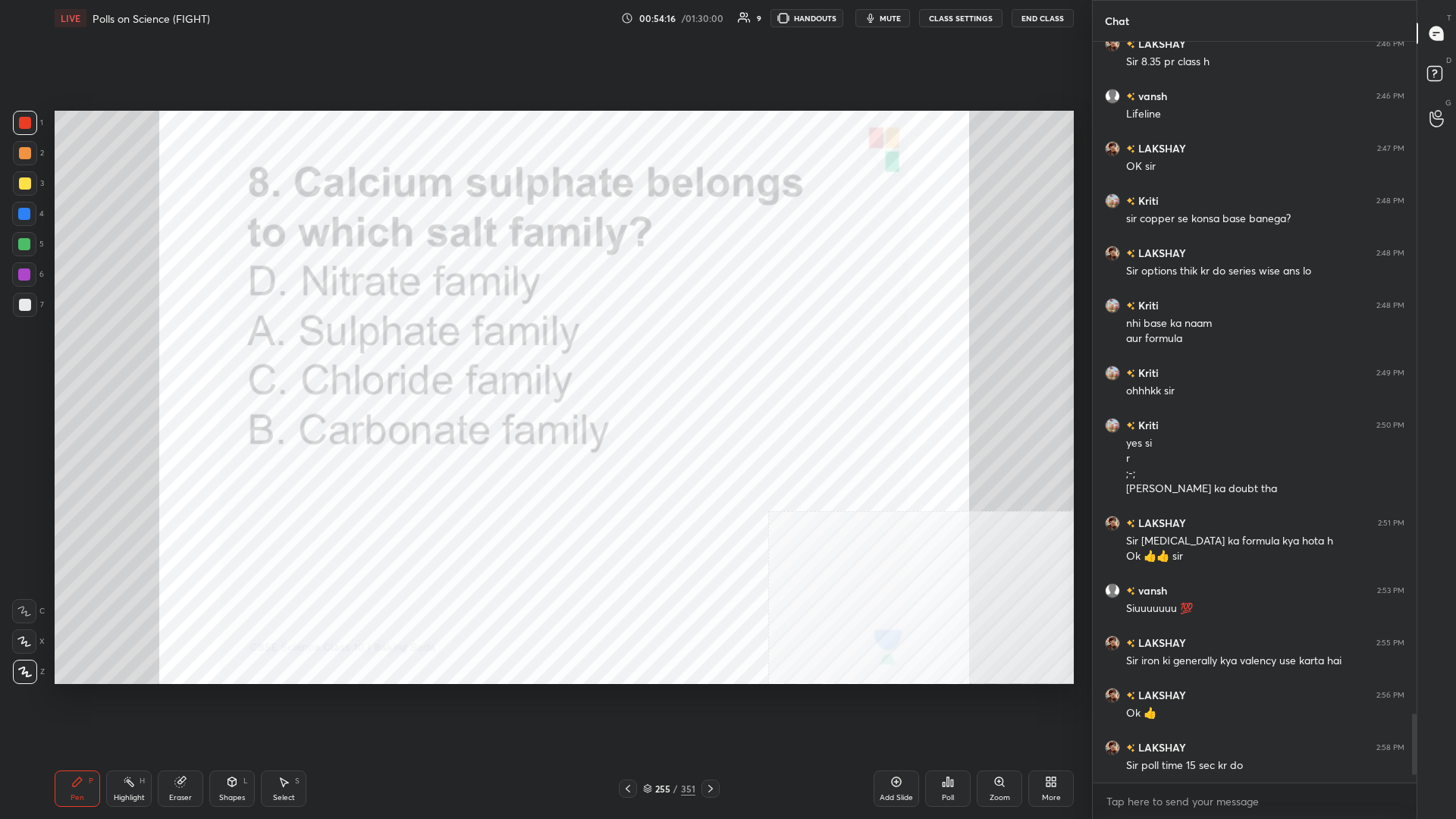
click at [544, 355] on div "255 / 351" at bounding box center [669, 788] width 53 height 13
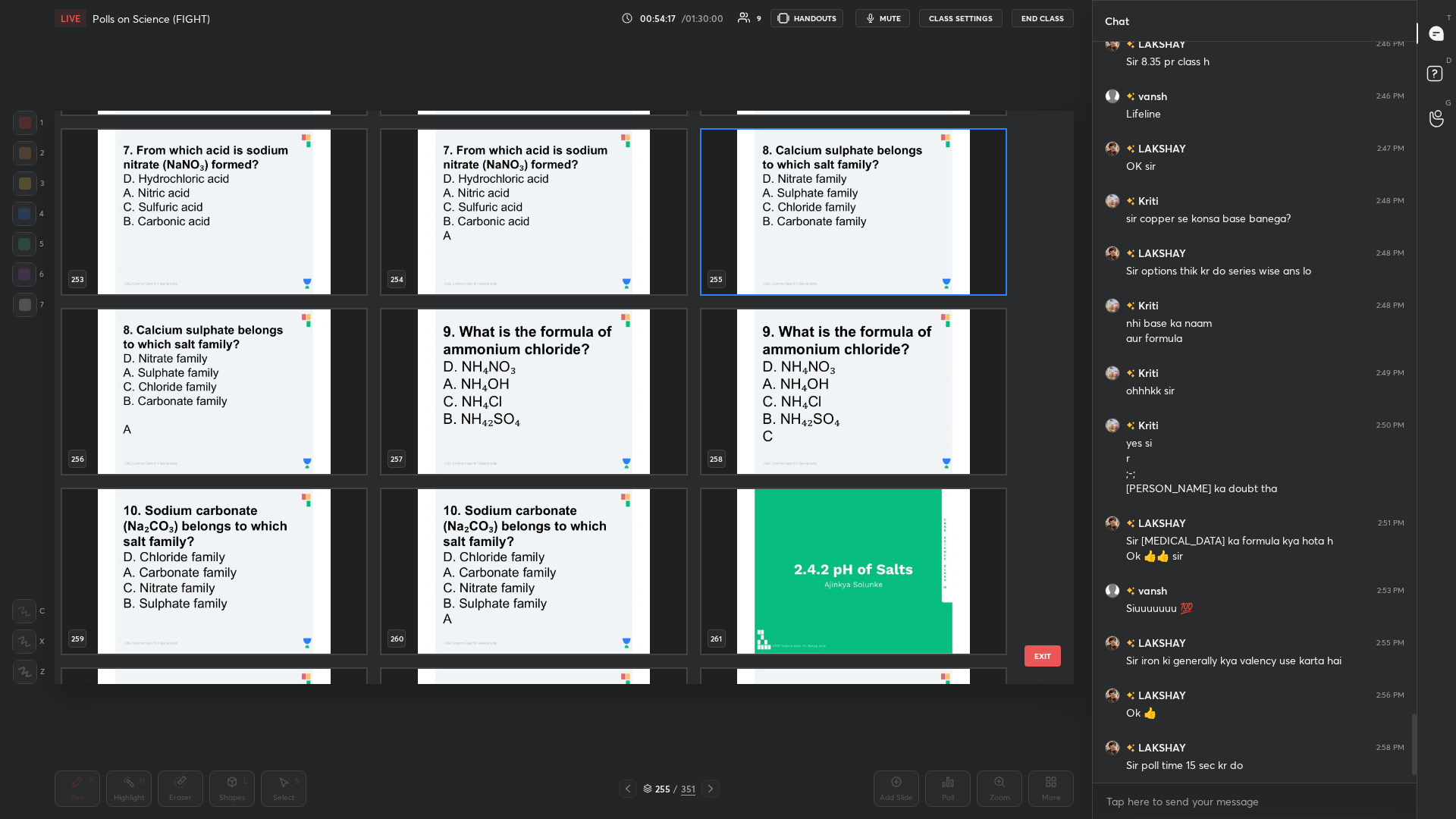
click at [544, 355] on img "grid" at bounding box center [533, 392] width 305 height 165
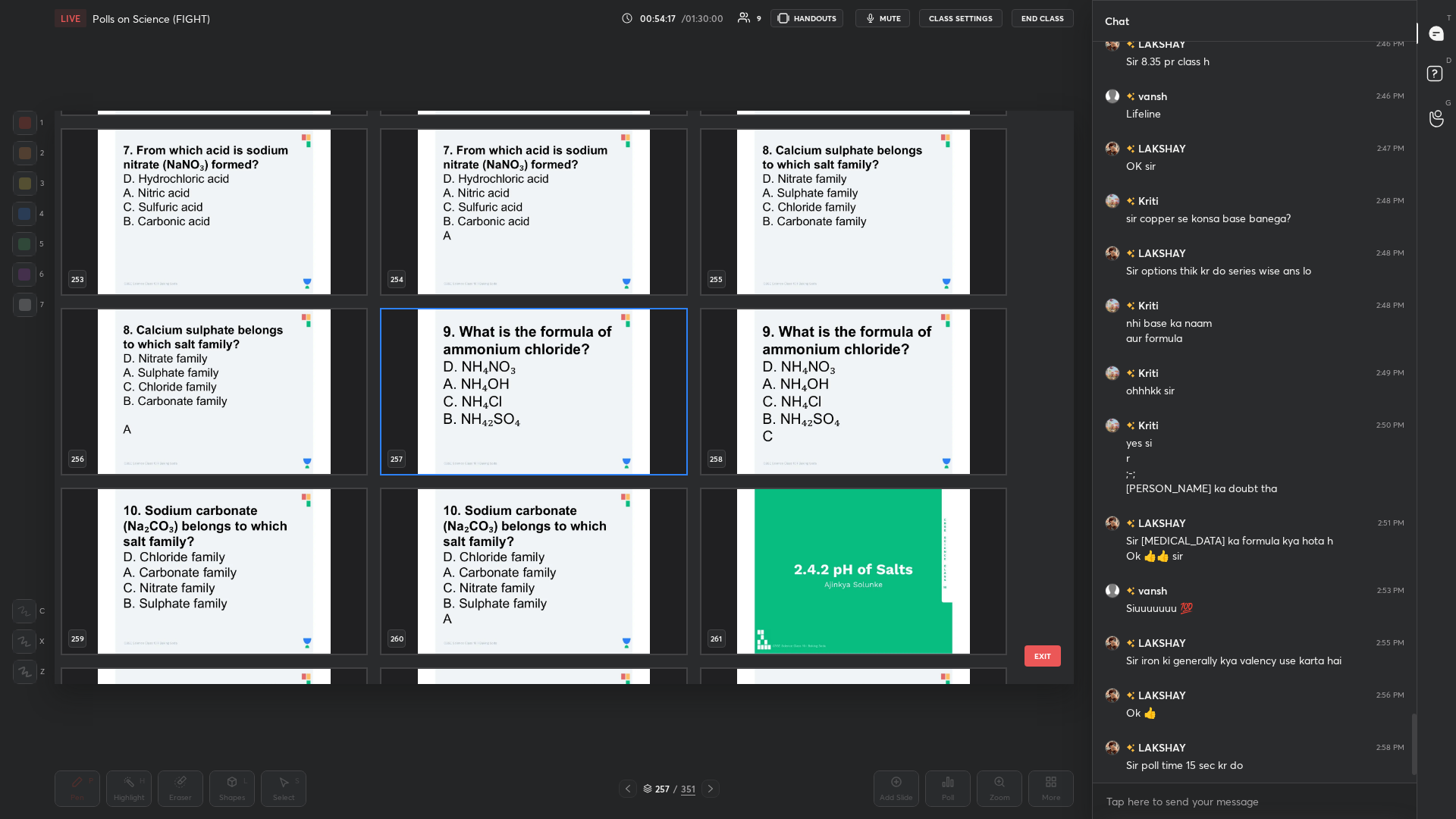
click at [544, 355] on img "grid" at bounding box center [533, 392] width 305 height 165
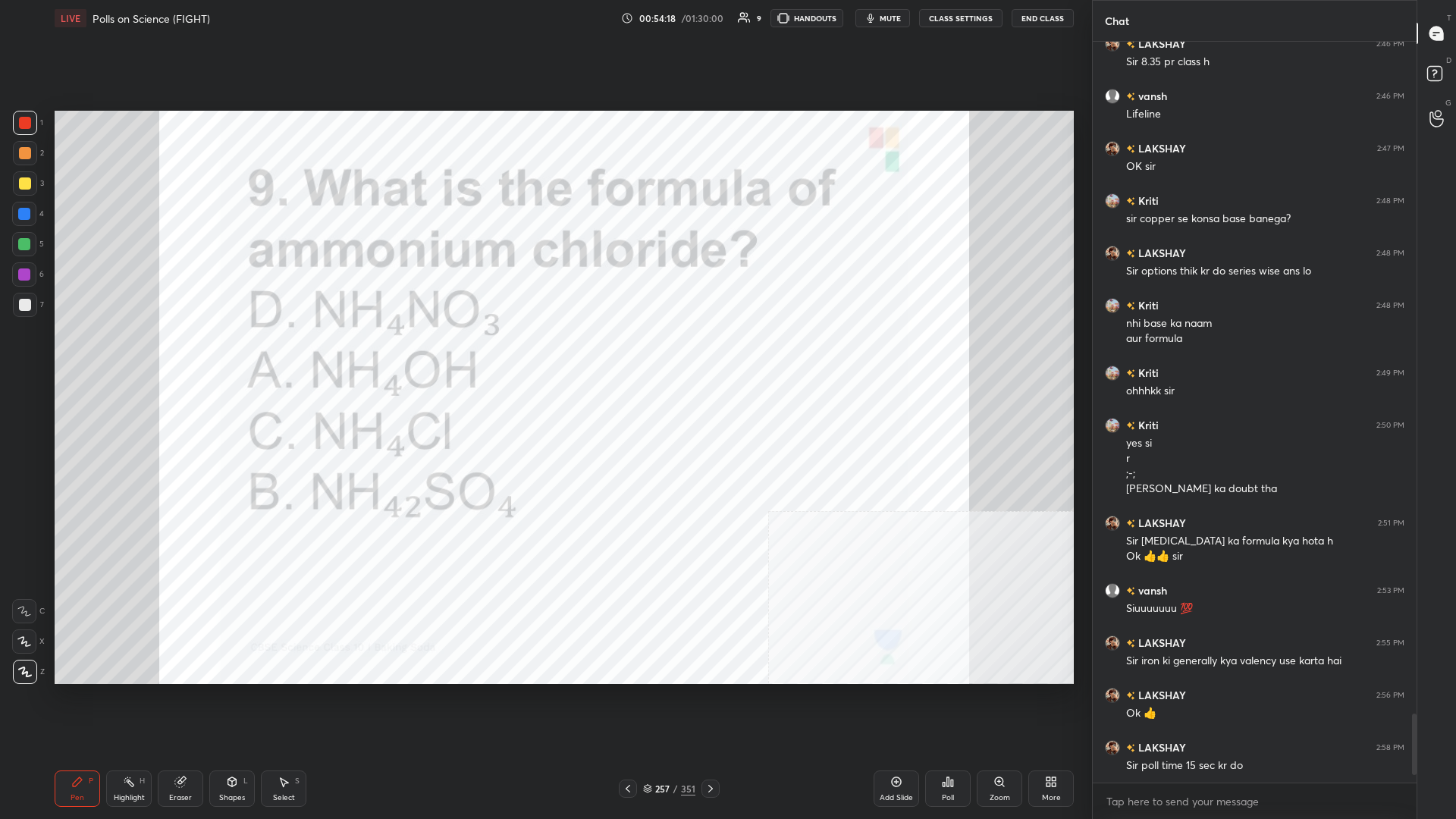
click at [544, 355] on div "Poll" at bounding box center [948, 788] width 45 height 36
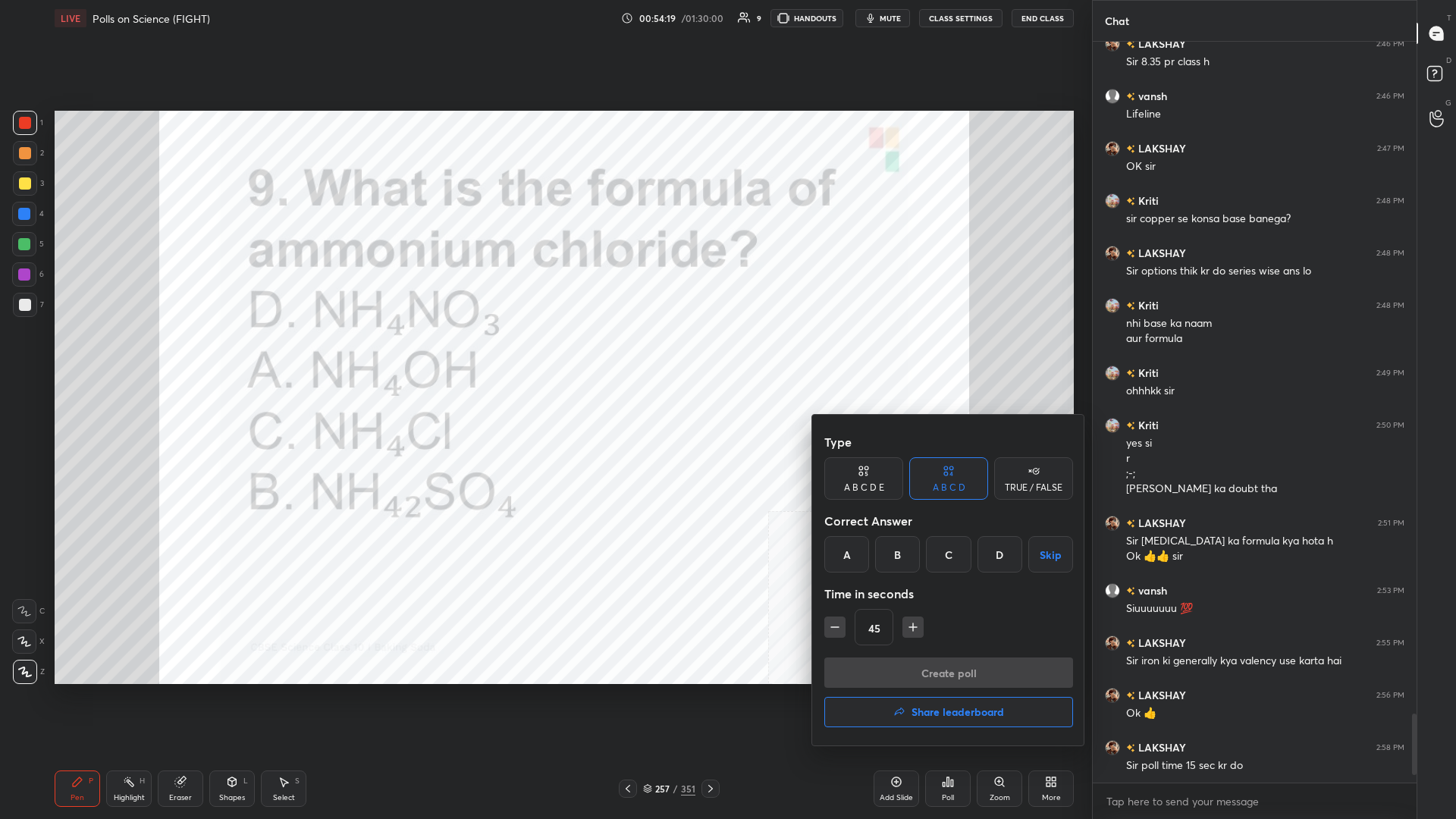
click at [544, 355] on div "C" at bounding box center [948, 554] width 45 height 36
click at [544, 355] on button "Create poll" at bounding box center [948, 672] width 248 height 30
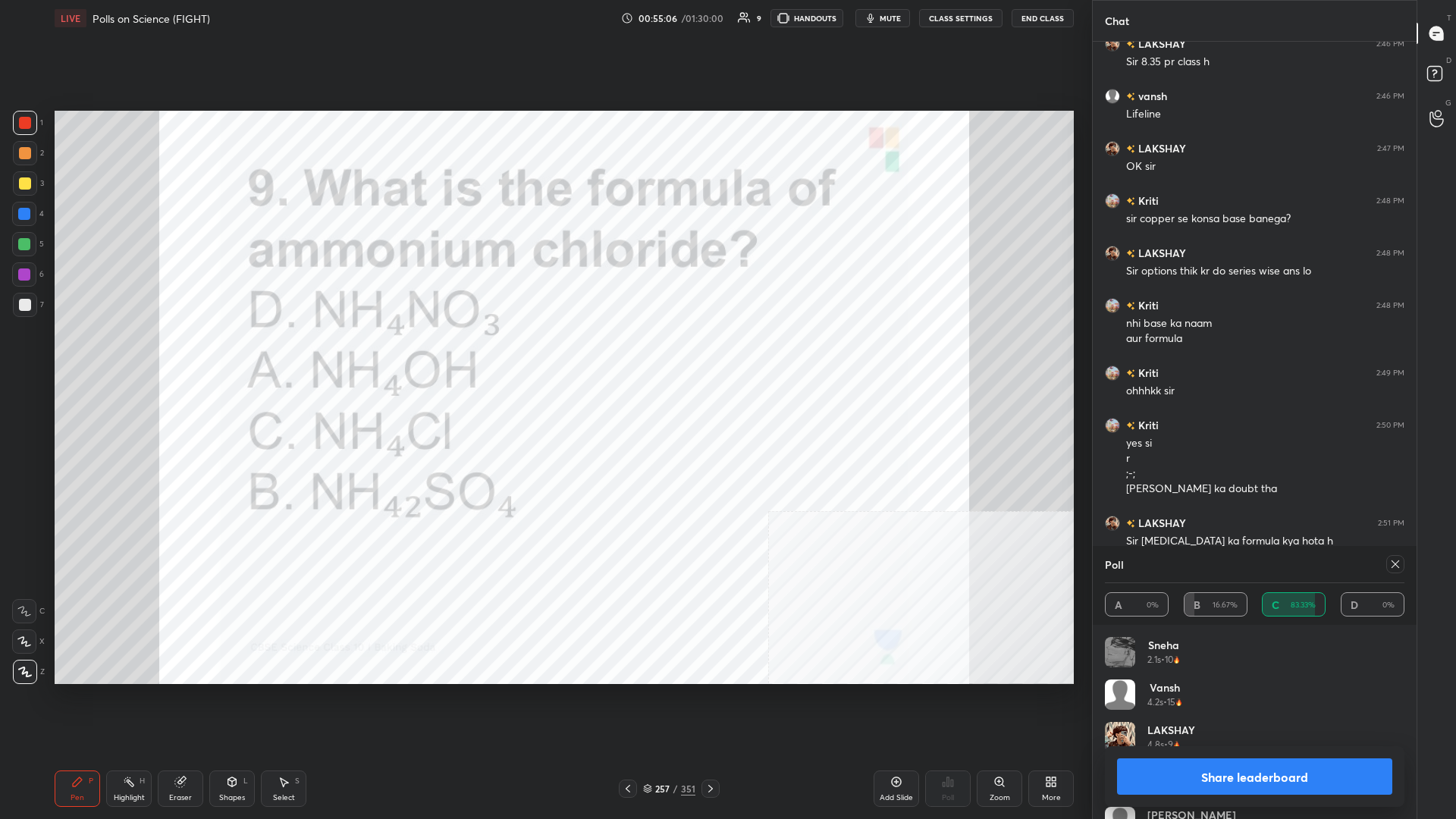
scroll to position [7383, 0]
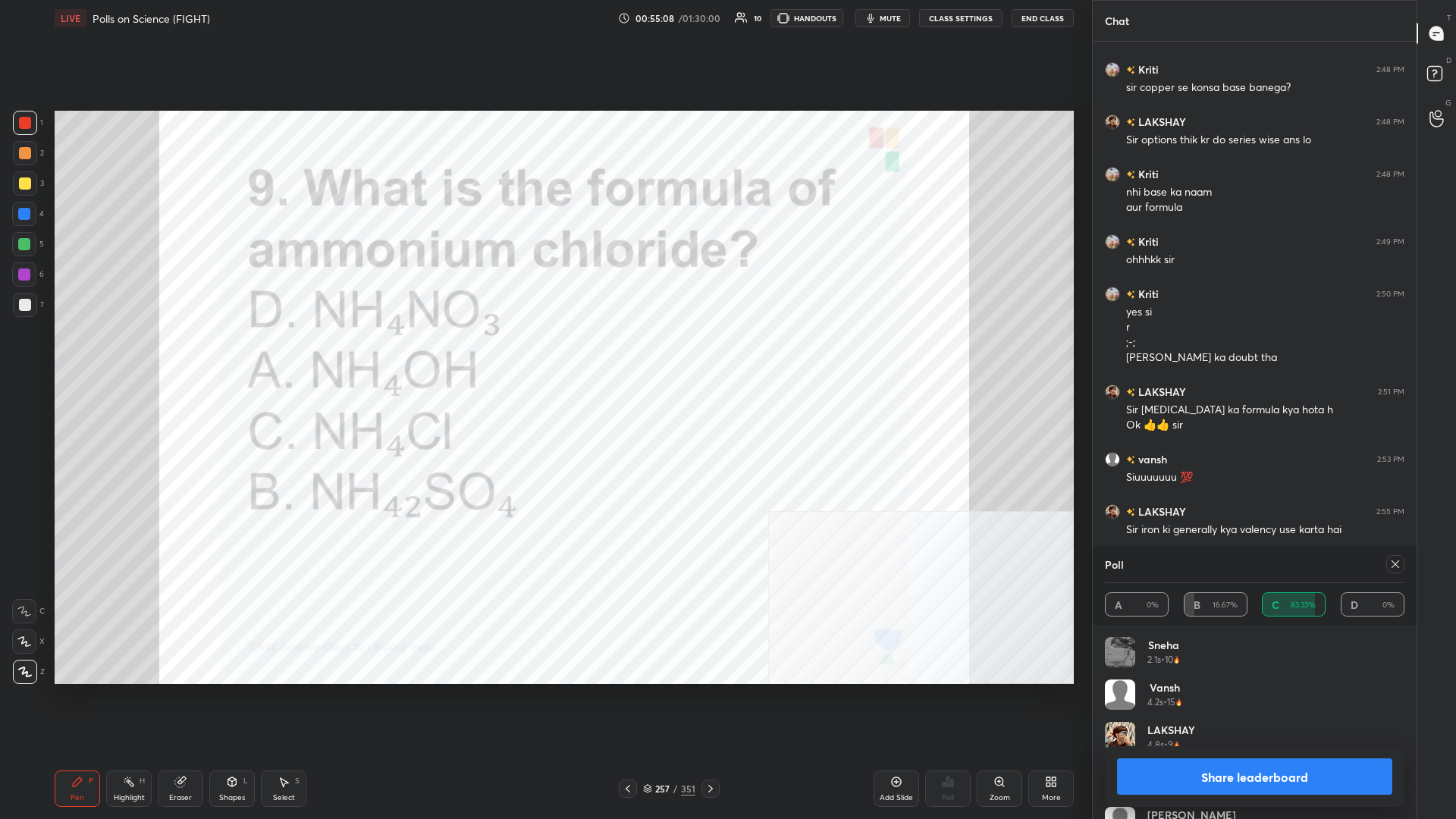
click at [544, 355] on button "Share leaderboard" at bounding box center [1255, 776] width 275 height 36
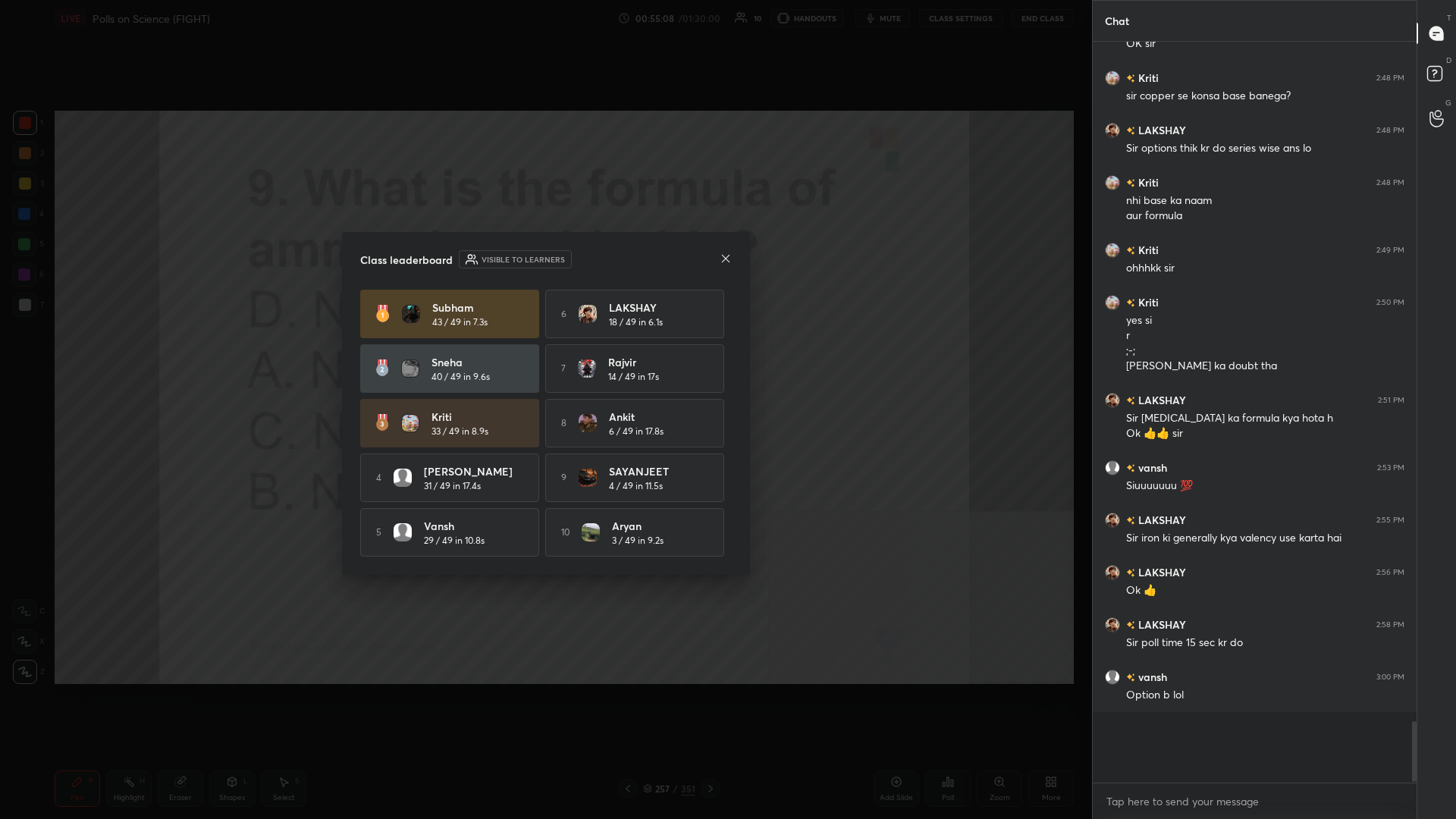
scroll to position [0, 1]
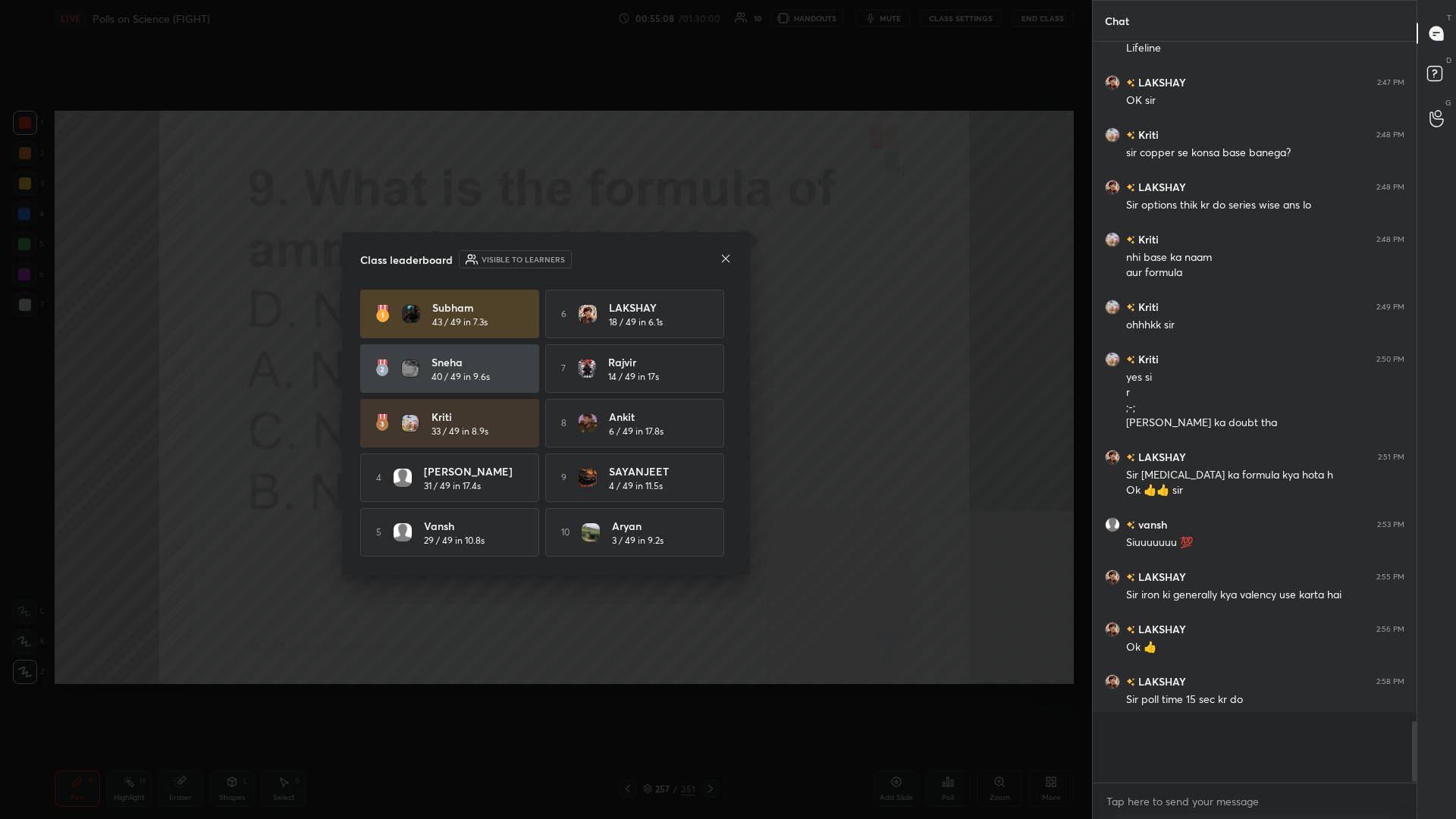
click at [439, 355] on div "Kriti 33 / 49 in 8.9s" at bounding box center [450, 423] width 179 height 49
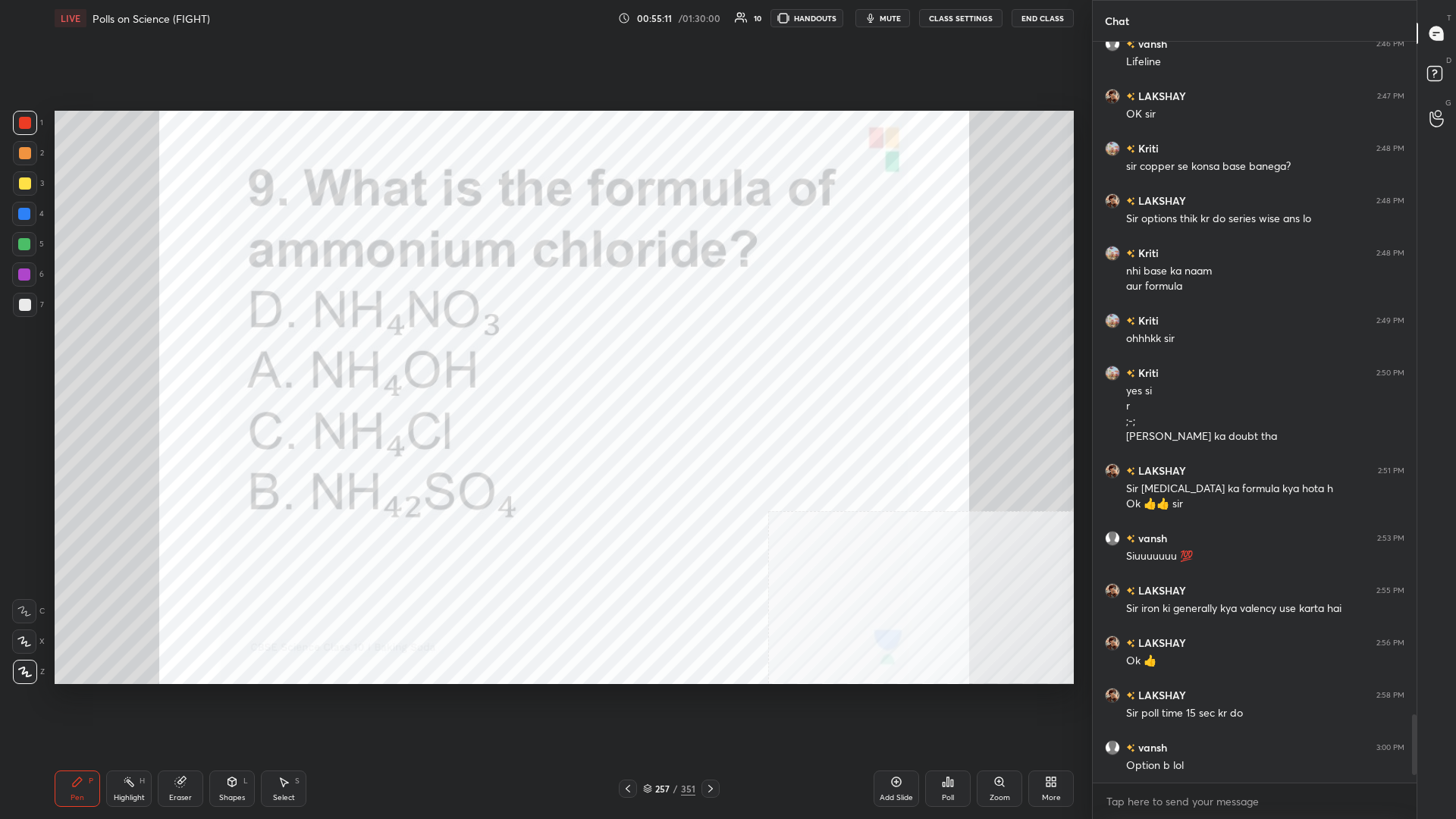
click at [544, 355] on div "/" at bounding box center [675, 789] width 4 height 9
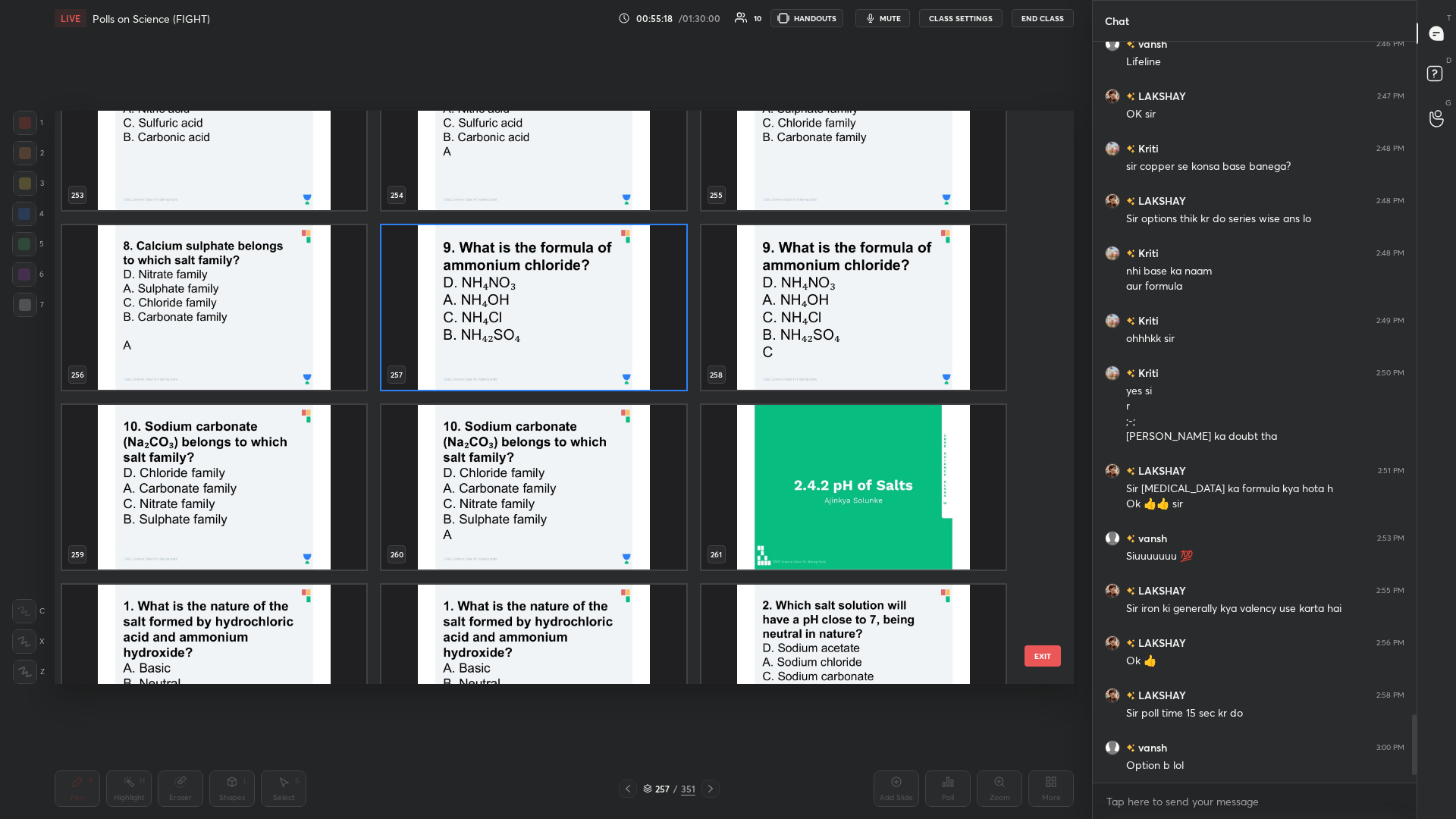
click at [190, 355] on img "grid" at bounding box center [215, 487] width 305 height 165
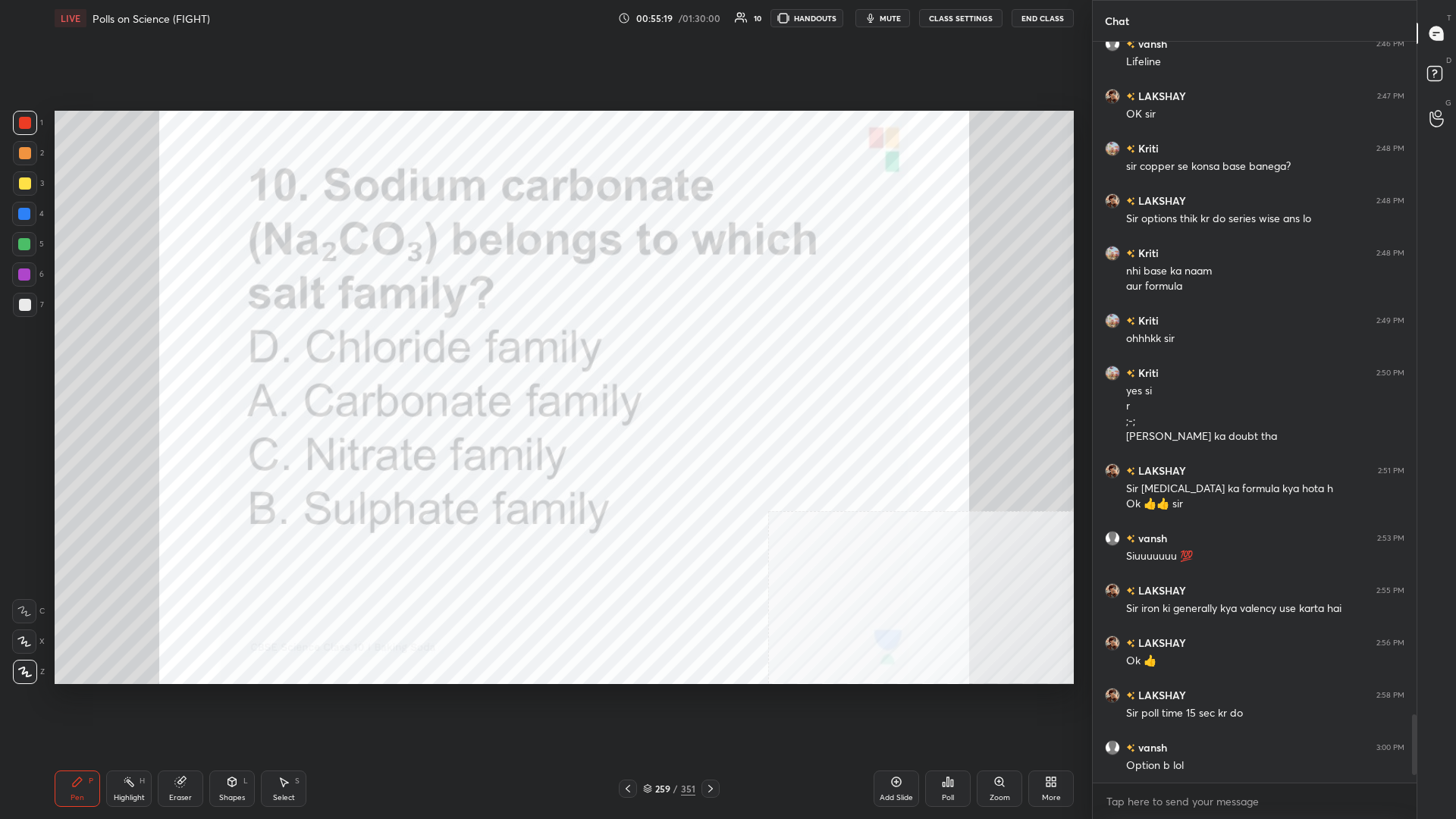
click at [544, 355] on div "Poll" at bounding box center [948, 788] width 45 height 36
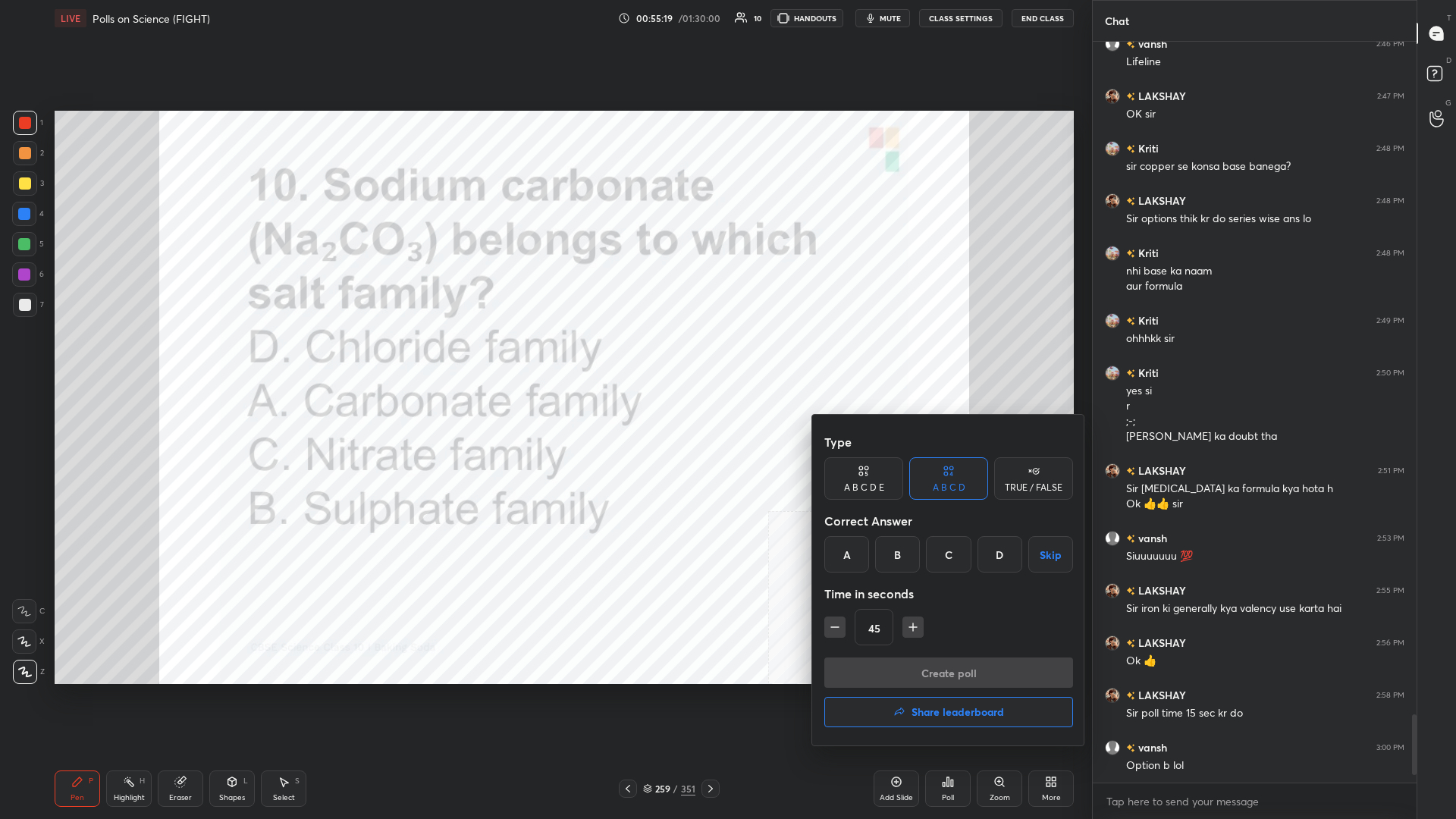
click at [544, 355] on div "A" at bounding box center [847, 554] width 45 height 36
click at [544, 355] on button "Create poll" at bounding box center [948, 672] width 248 height 30
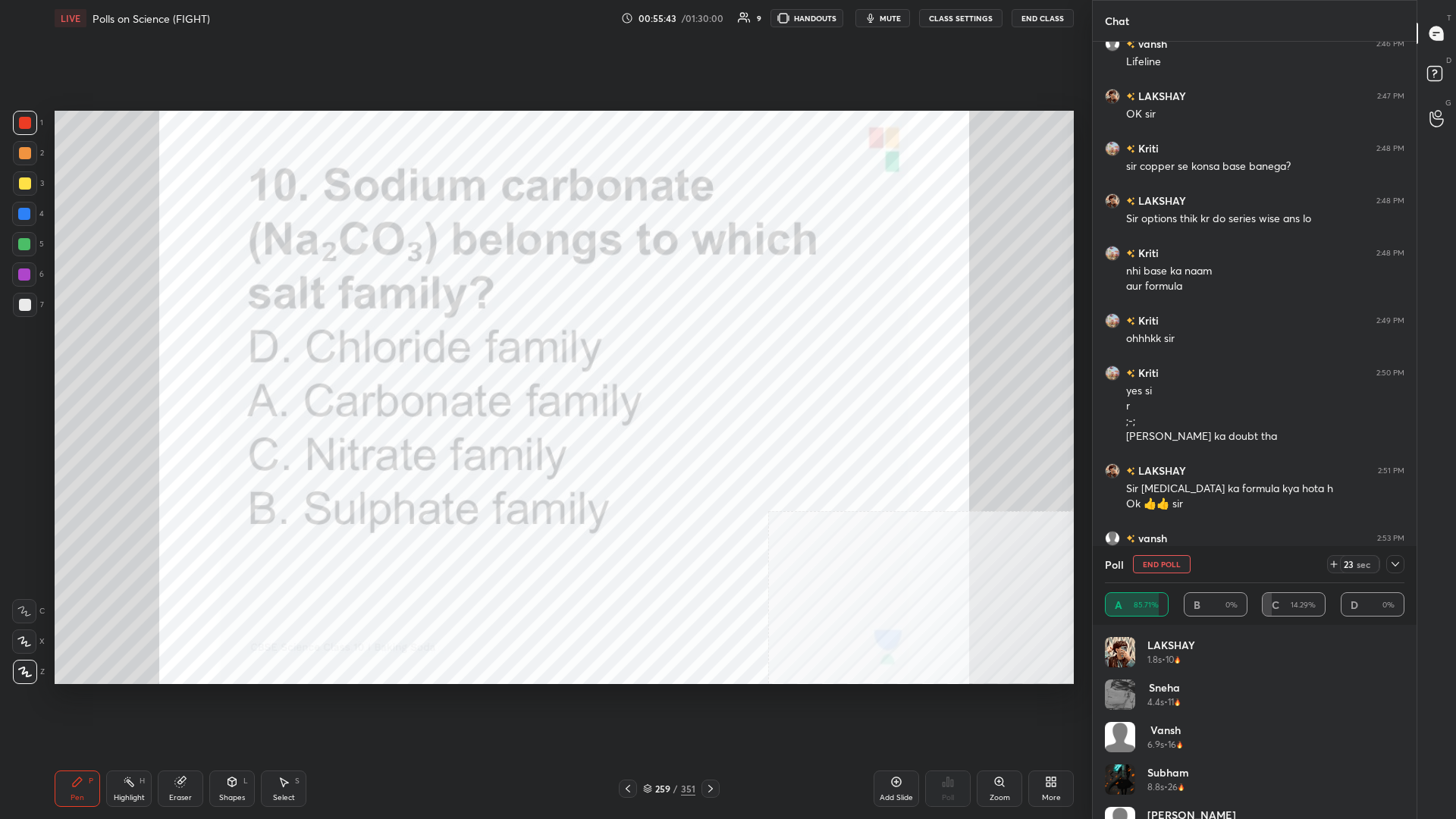
scroll to position [7434, 0]
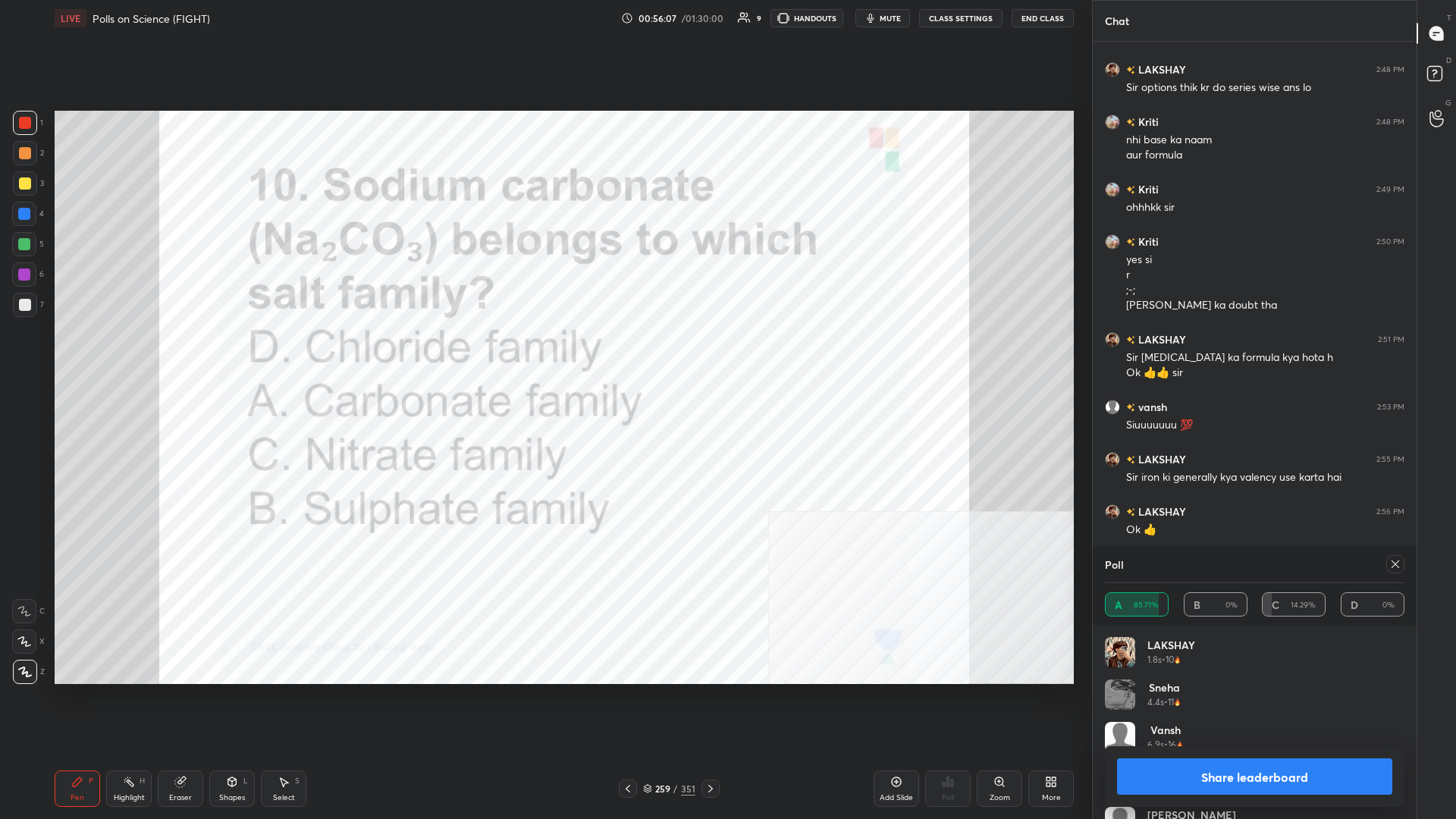
click at [544, 355] on button "Share leaderboard" at bounding box center [1255, 776] width 275 height 36
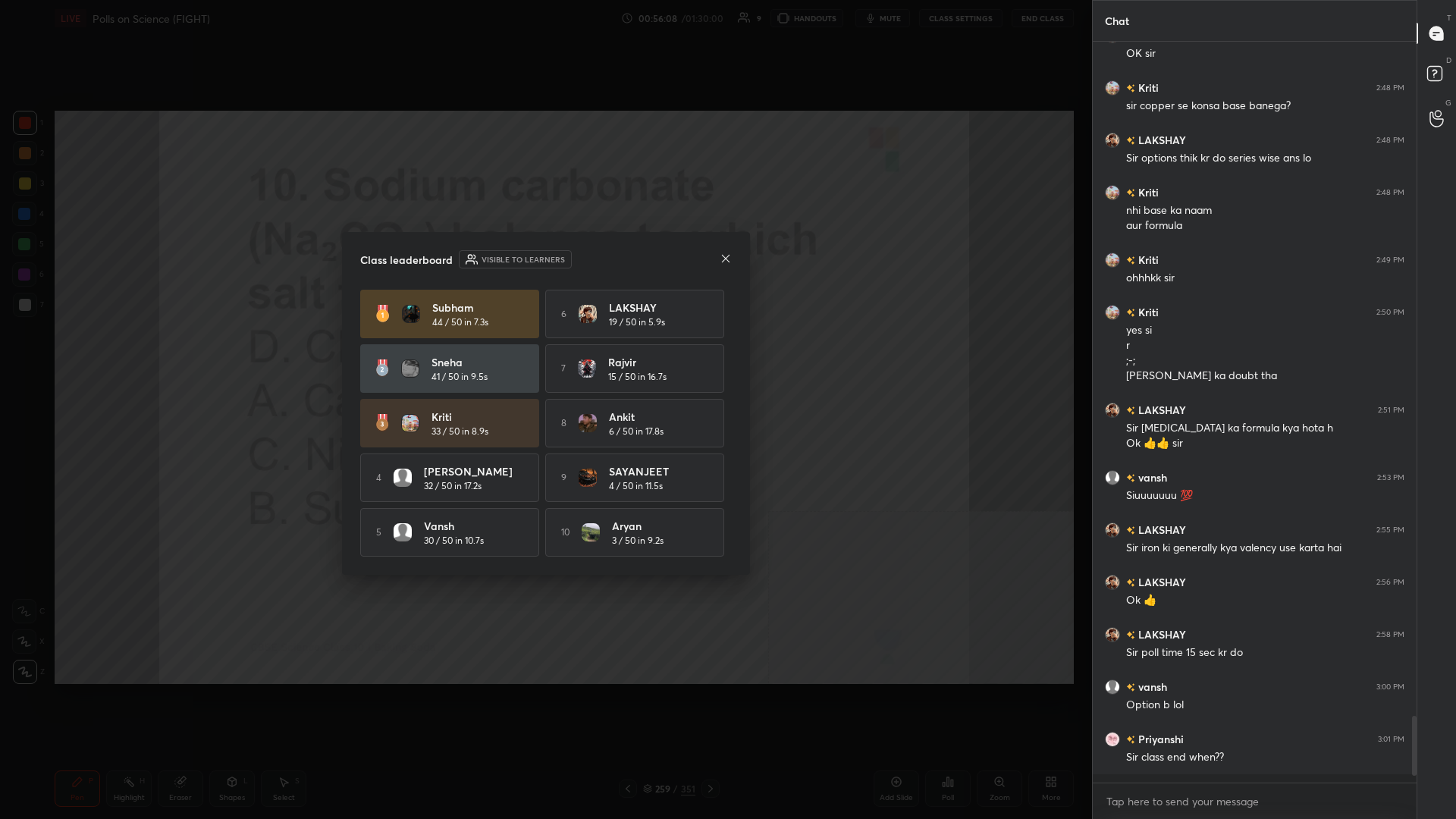
scroll to position [1, 1]
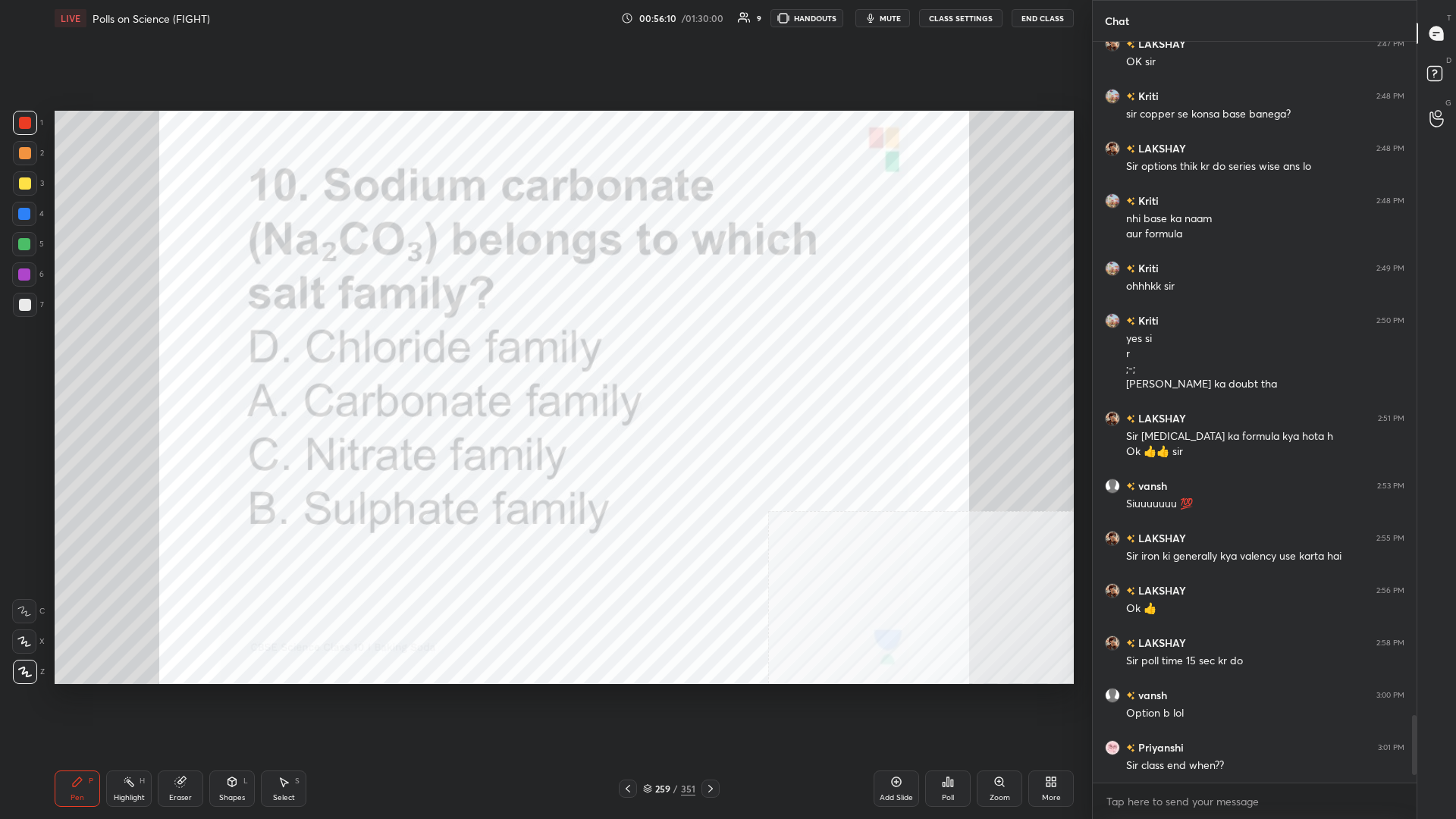
click at [544, 355] on div "259" at bounding box center [663, 789] width 15 height 9
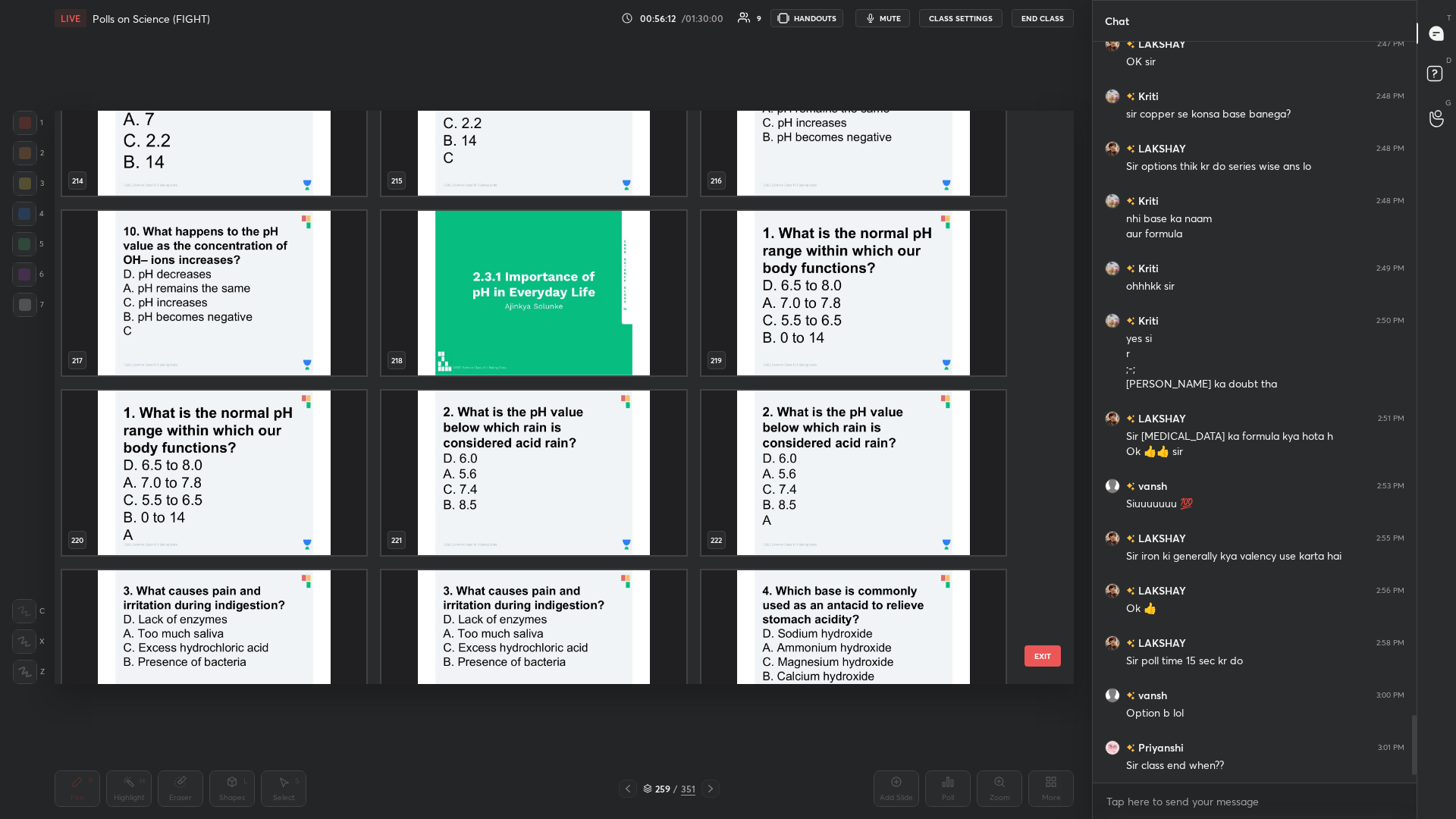
scroll to position [12767, 0]
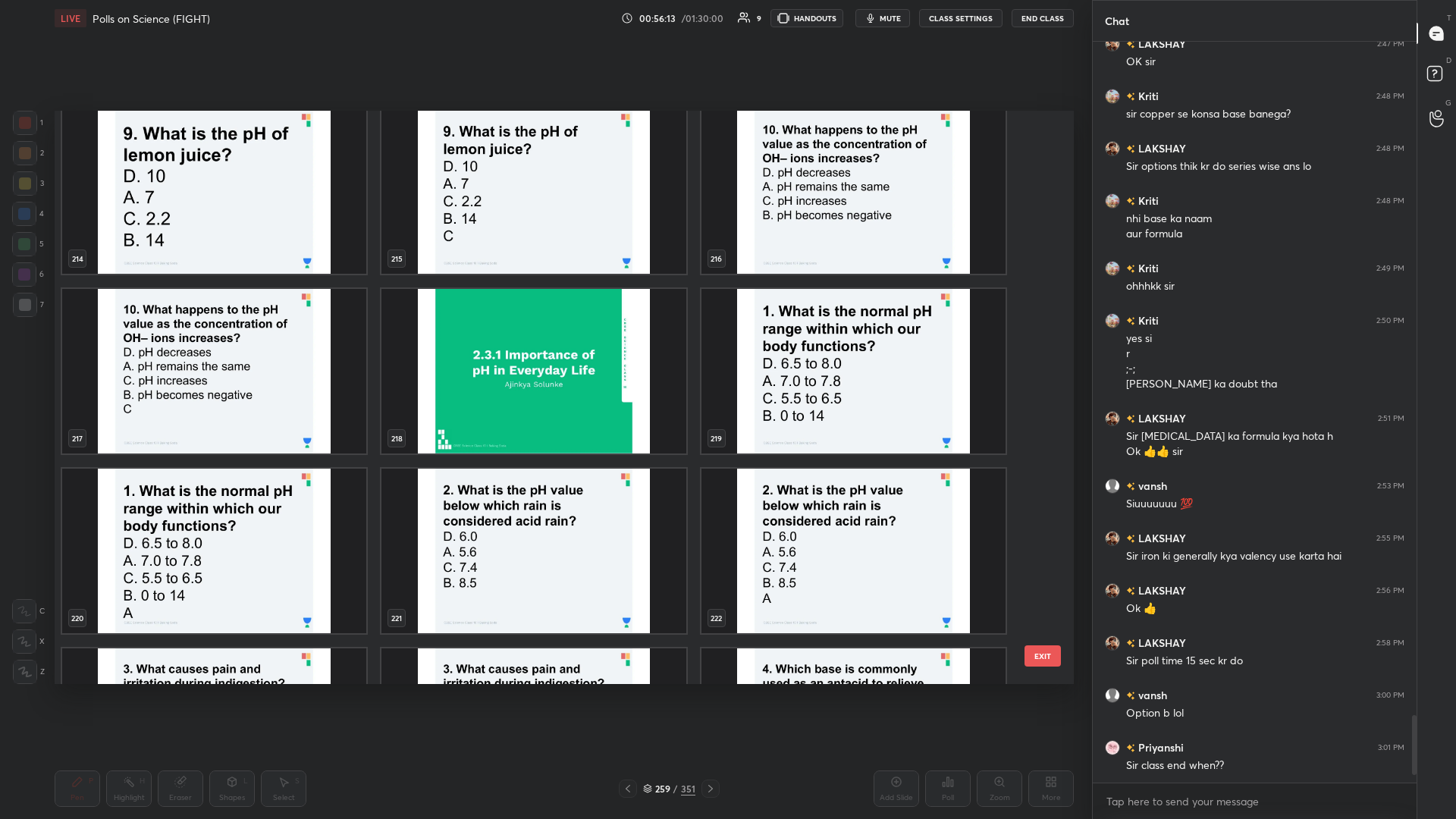
click at [544, 355] on img "grid" at bounding box center [854, 371] width 305 height 165
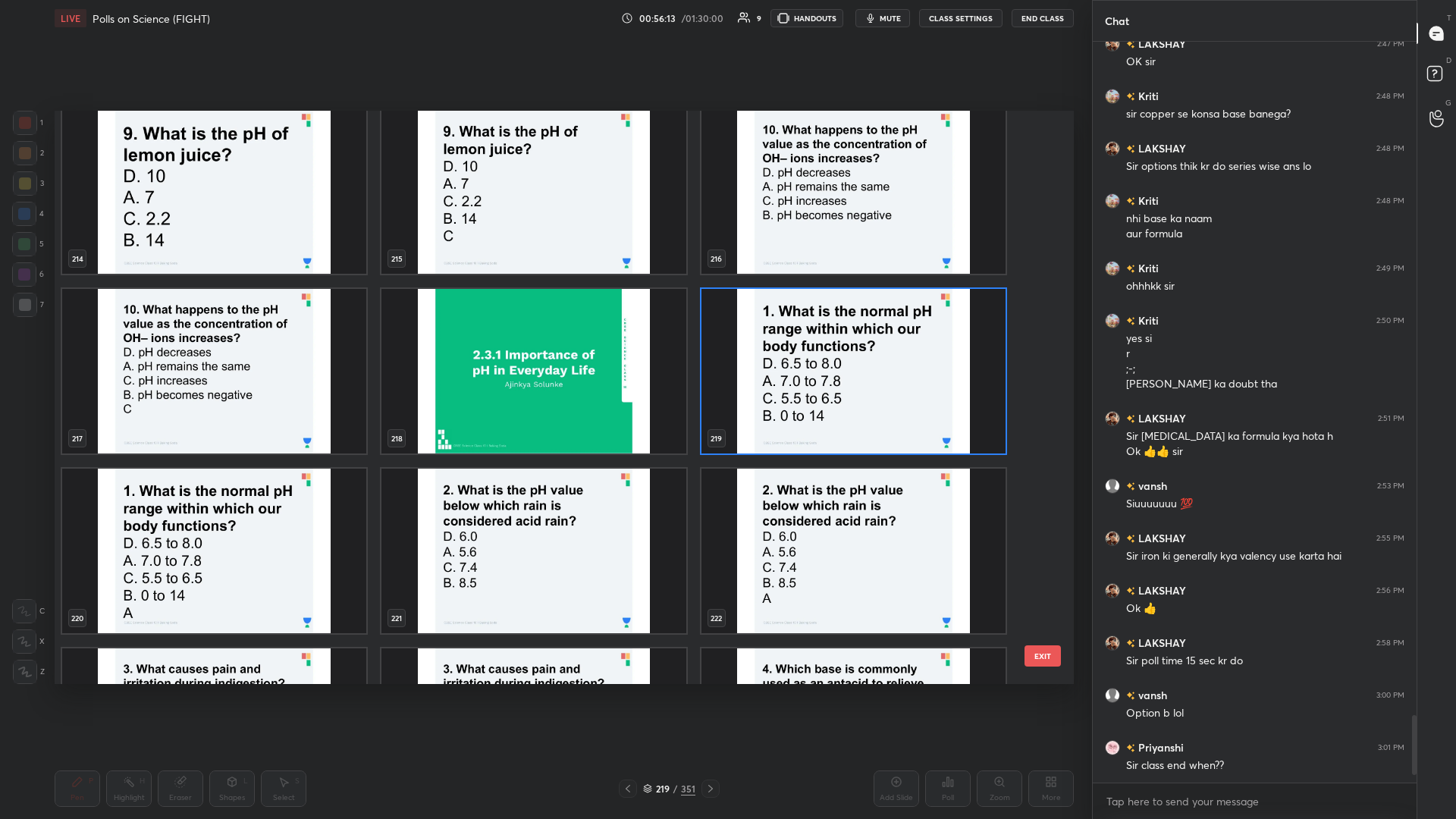
drag, startPoint x: 830, startPoint y: 358, endPoint x: 923, endPoint y: 759, distance: 411.6
click at [544, 355] on img "grid" at bounding box center [854, 371] width 305 height 165
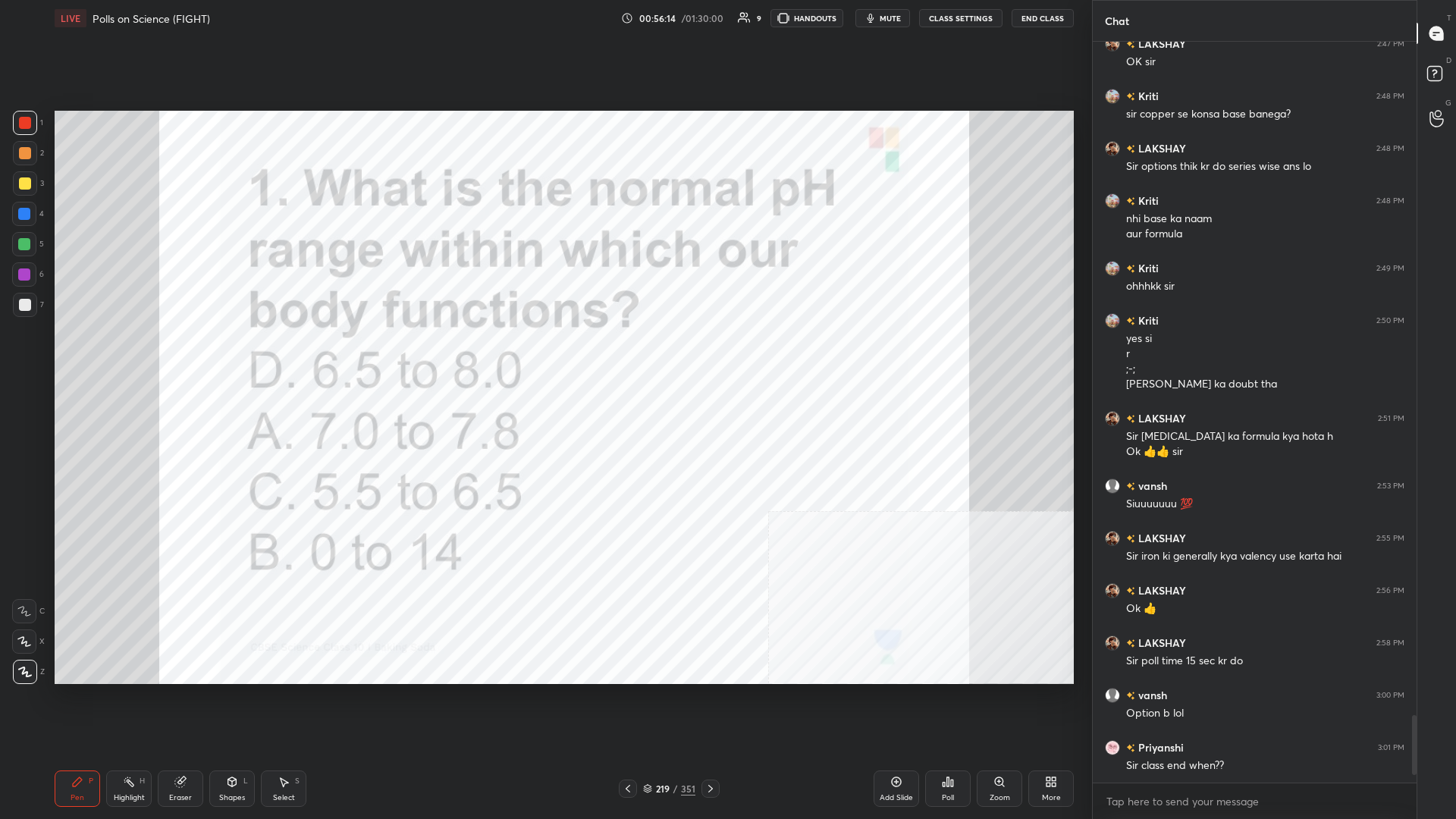
click at [544, 355] on div "Poll" at bounding box center [948, 788] width 45 height 36
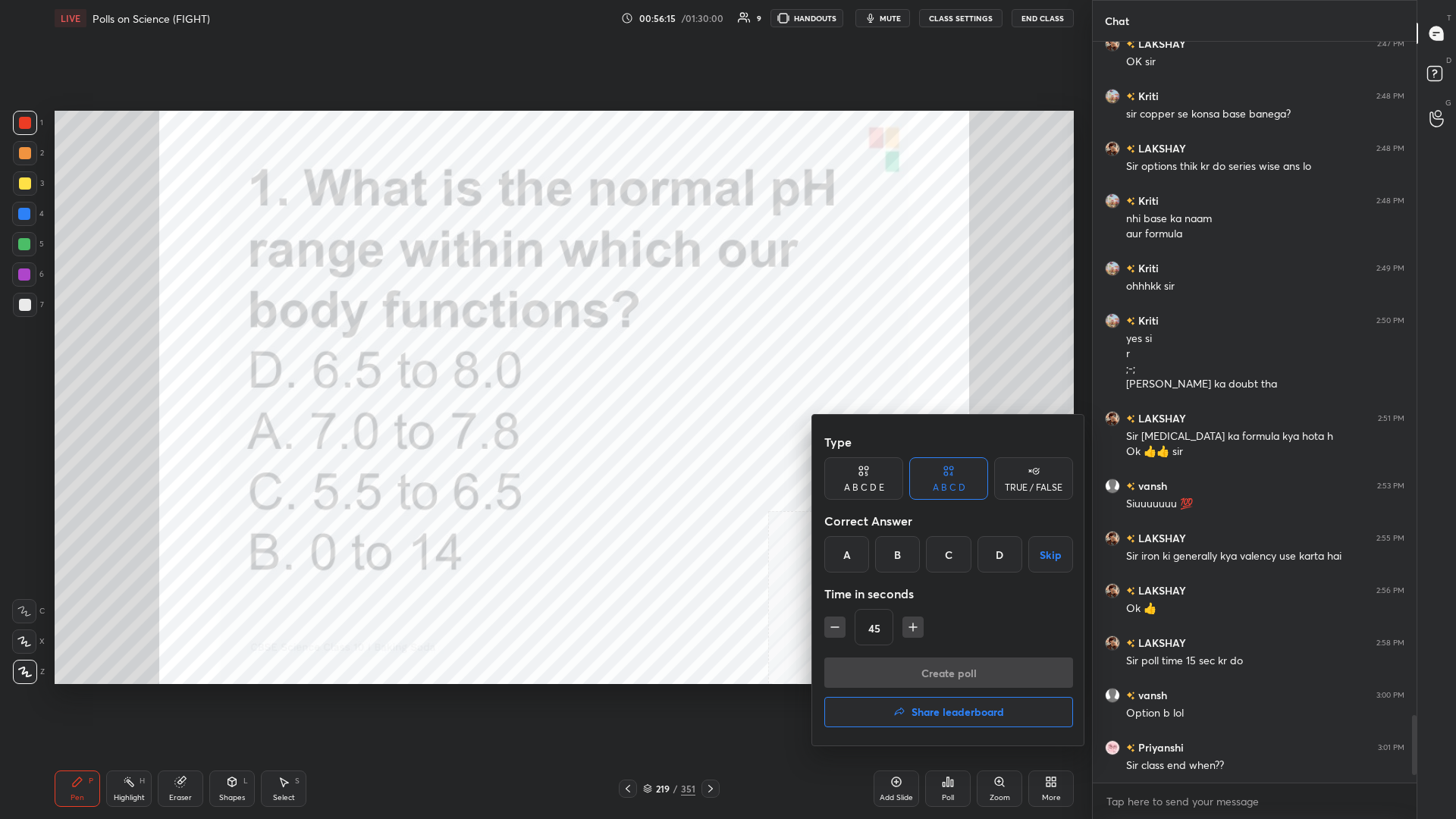
click at [544, 355] on div "A" at bounding box center [847, 554] width 45 height 36
click at [544, 355] on button "Create poll" at bounding box center [948, 672] width 248 height 30
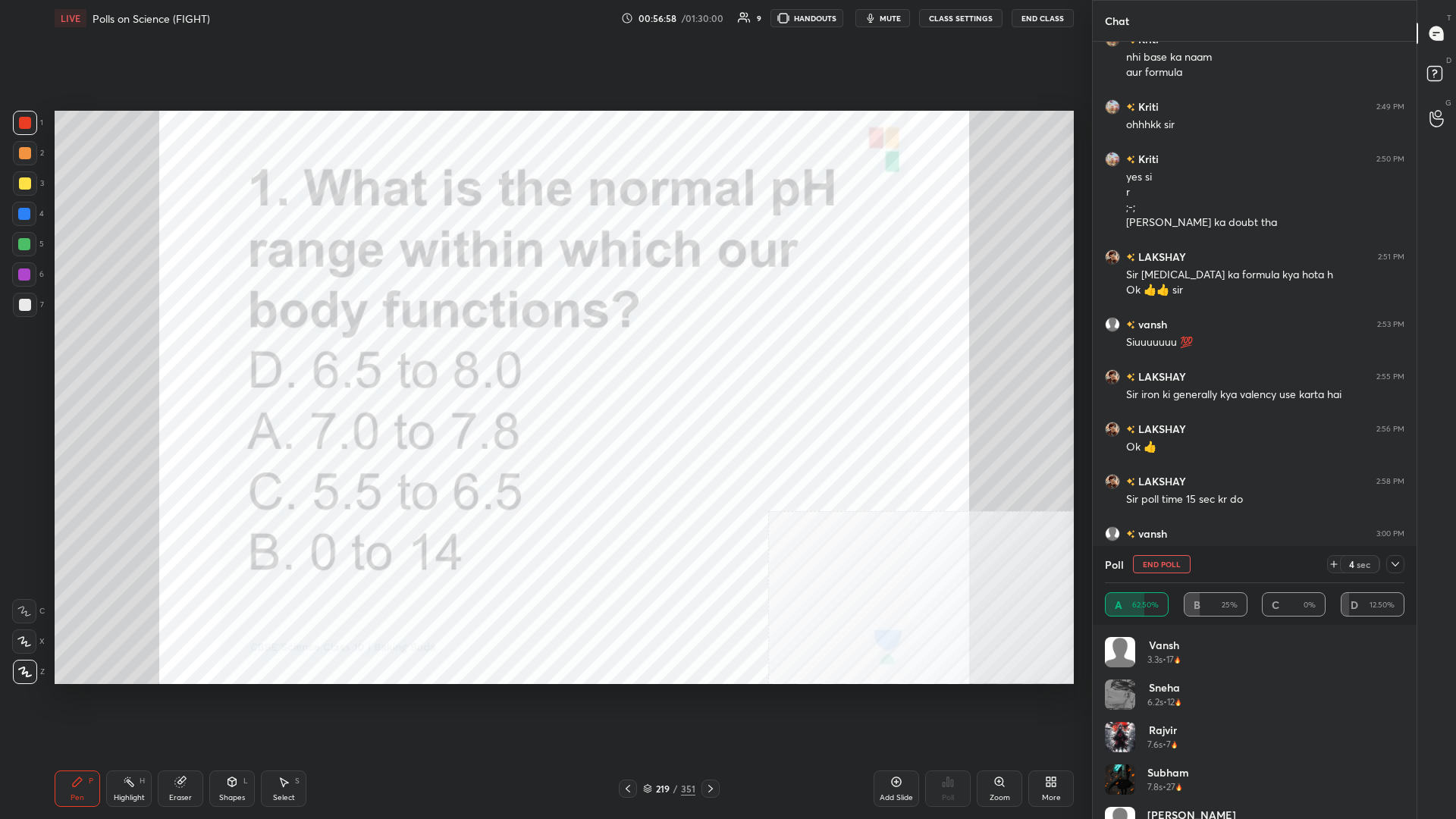
scroll to position [7570, 0]
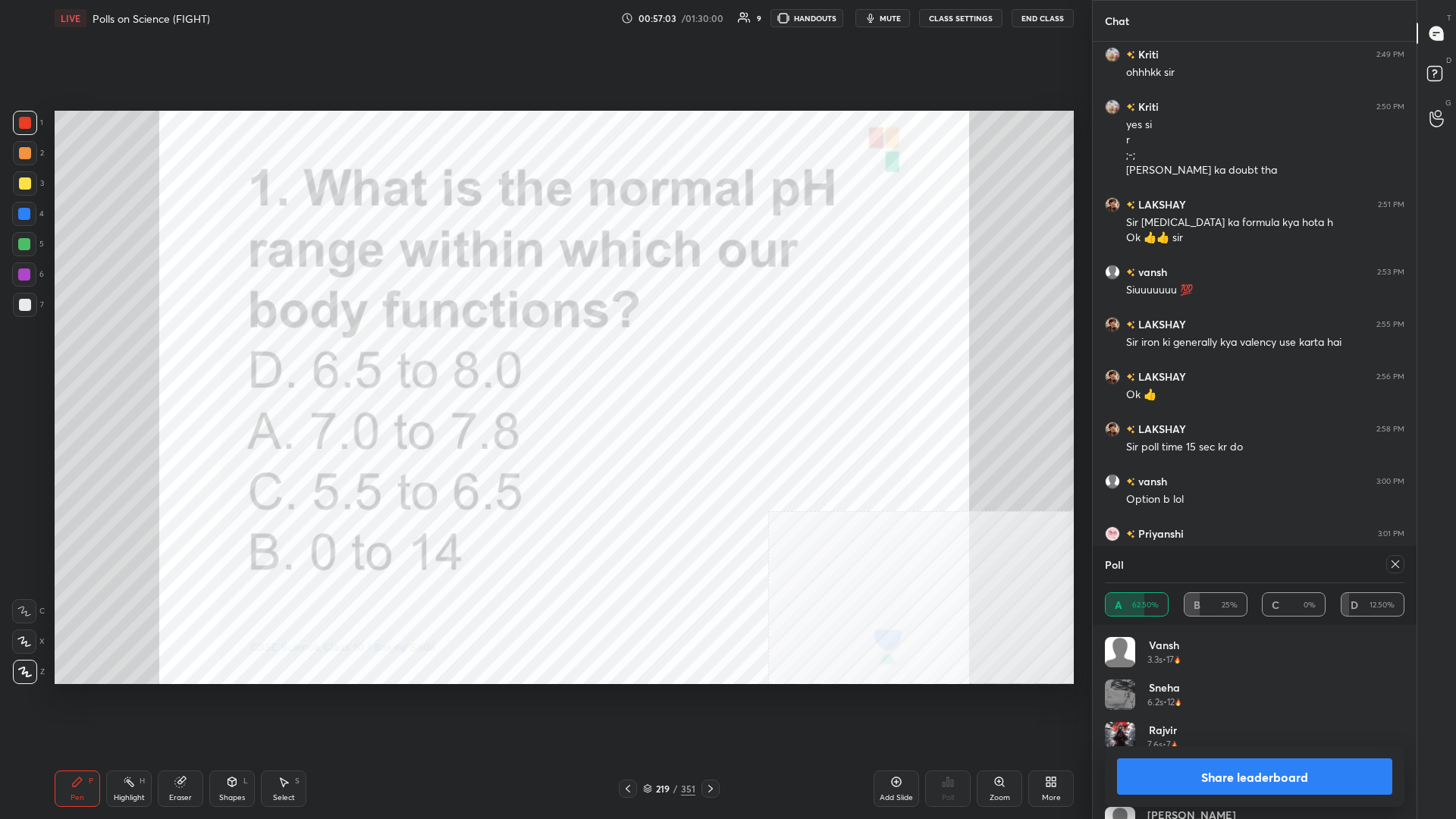
click at [544, 355] on button "Share leaderboard" at bounding box center [1255, 776] width 275 height 36
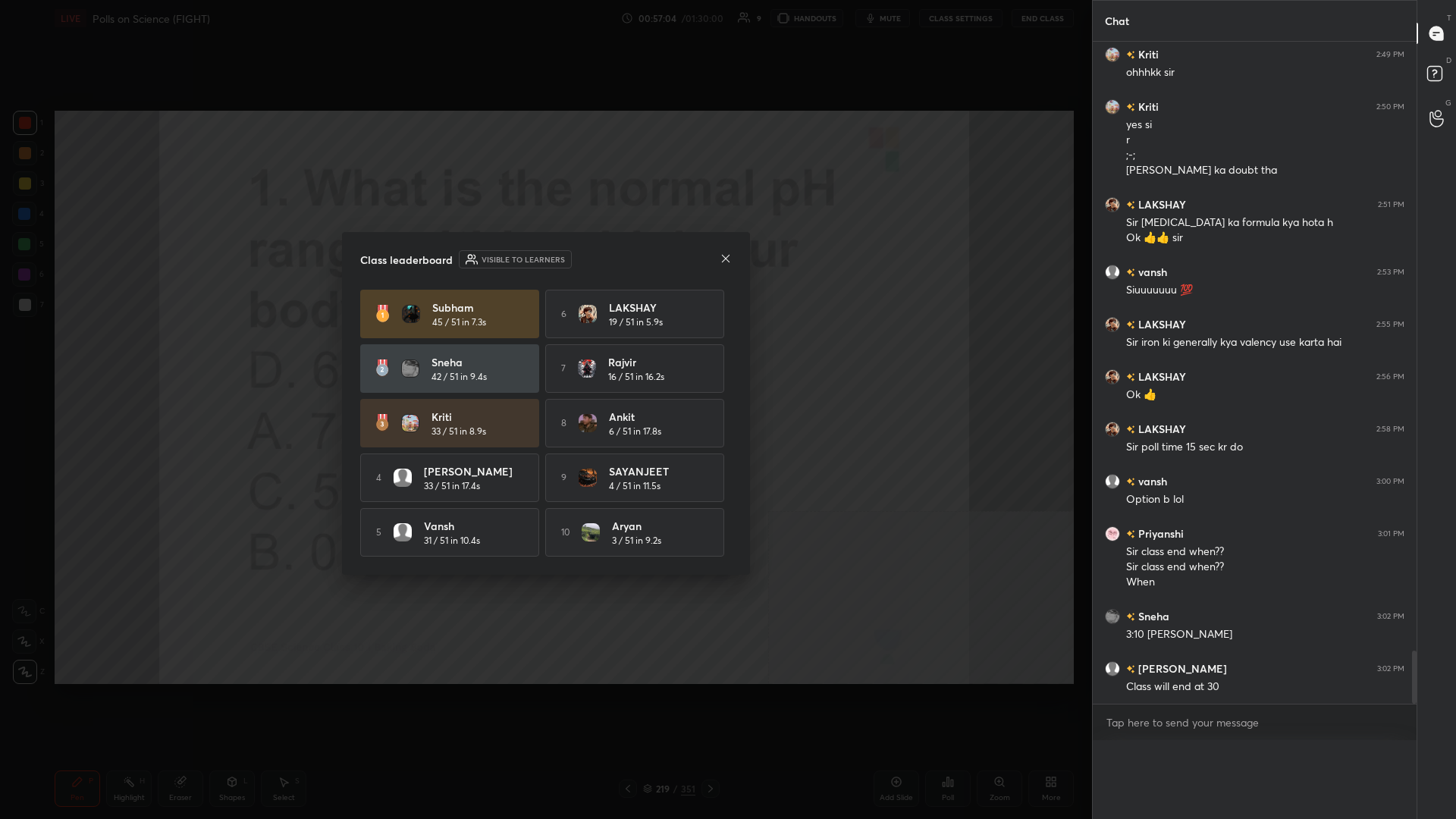
scroll to position [730, 324]
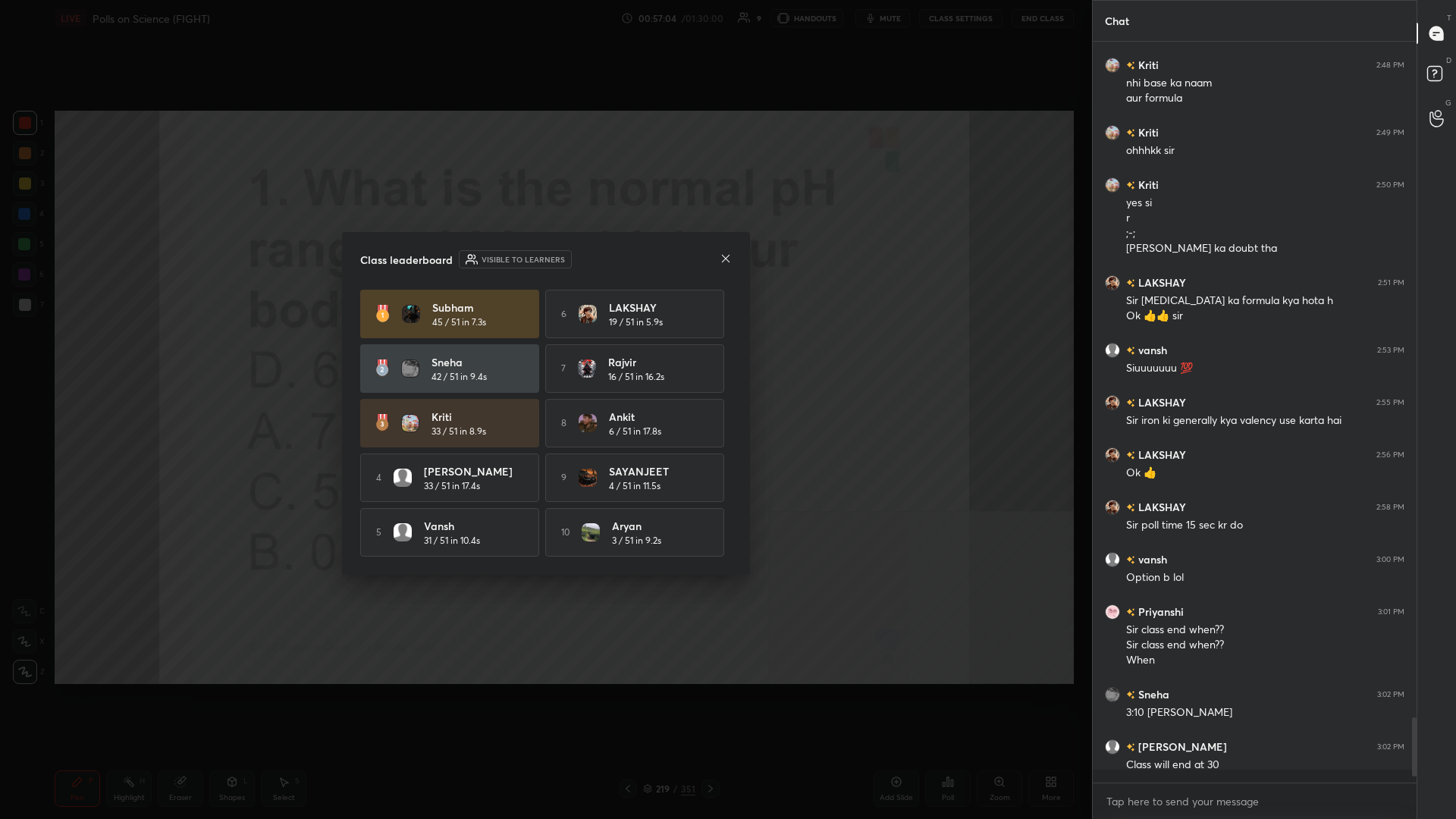
click at [378, 355] on div "Kriti 33 / 51 in 8.9s" at bounding box center [450, 423] width 179 height 49
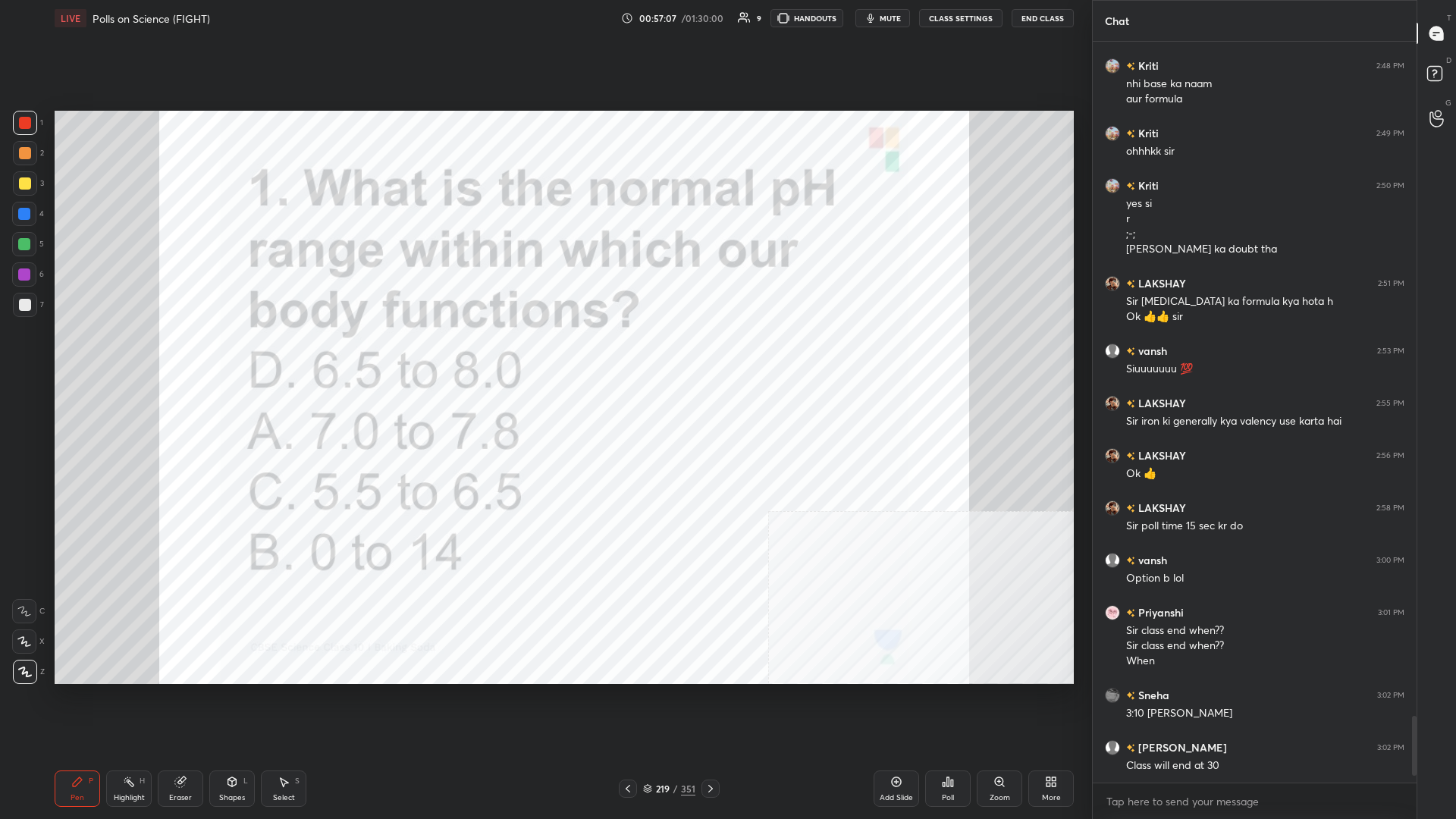
click at [544, 355] on div "351" at bounding box center [688, 788] width 14 height 13
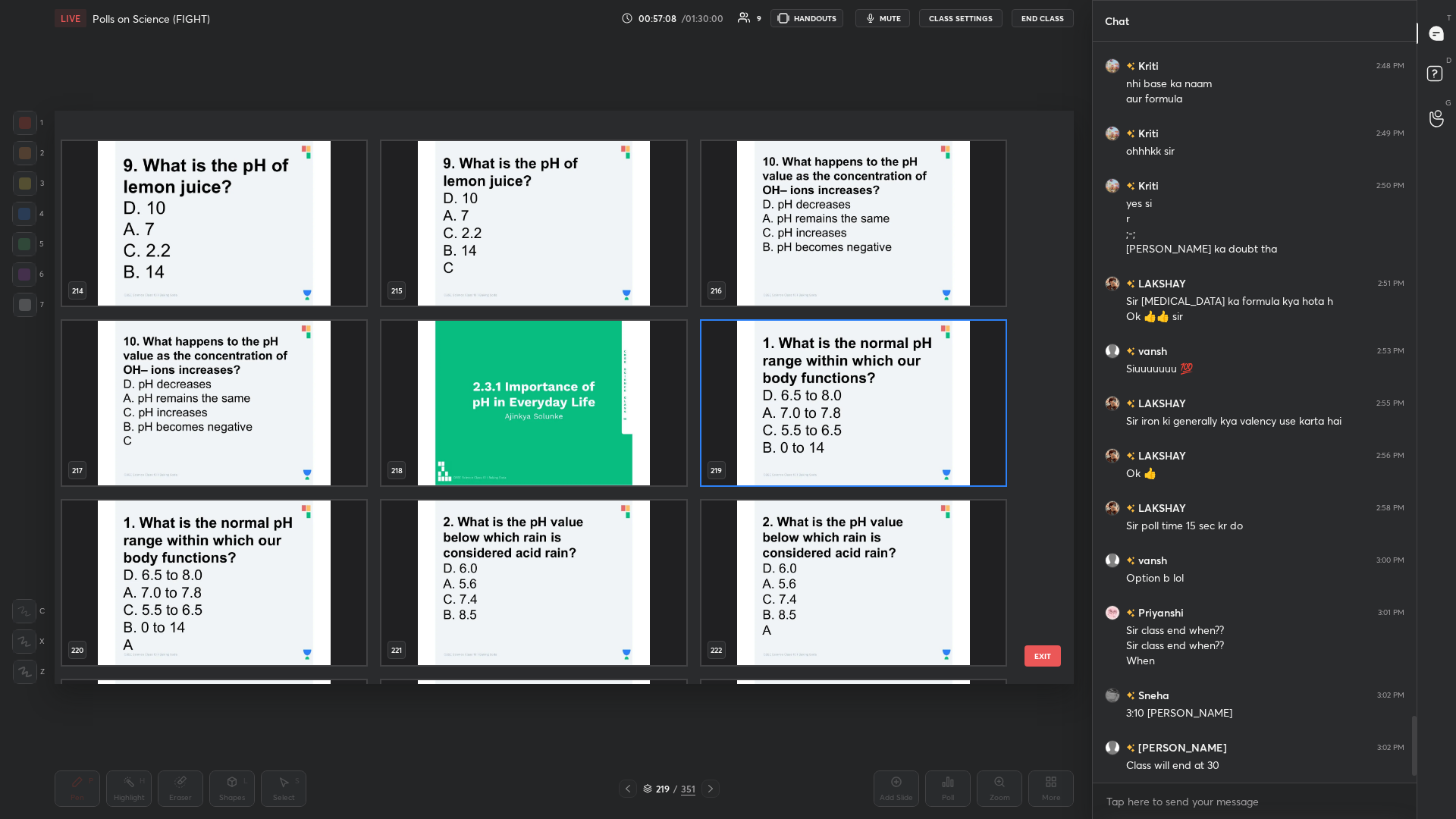
scroll to position [12832, 0]
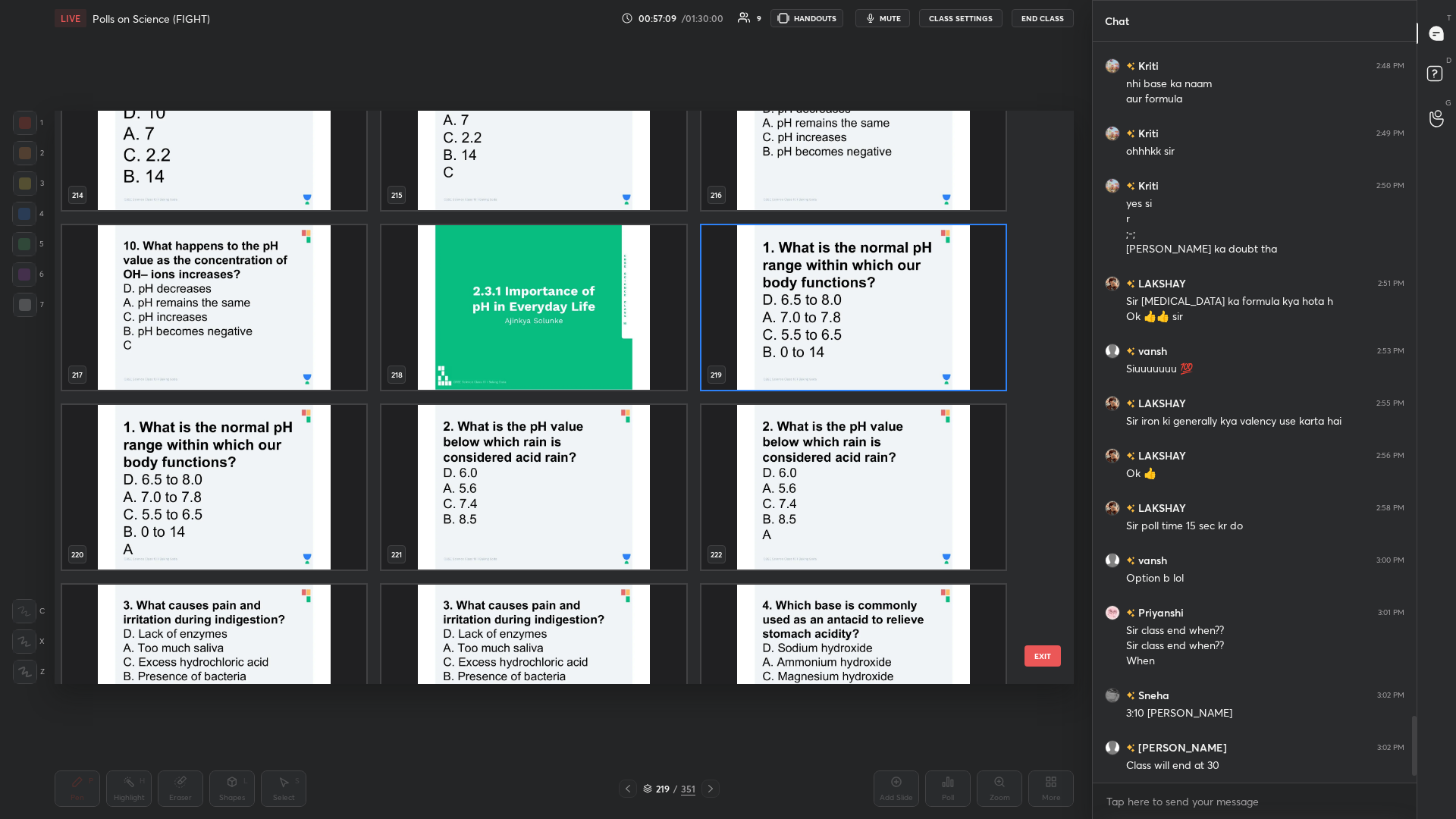
click at [539, 355] on img "grid" at bounding box center [533, 487] width 305 height 165
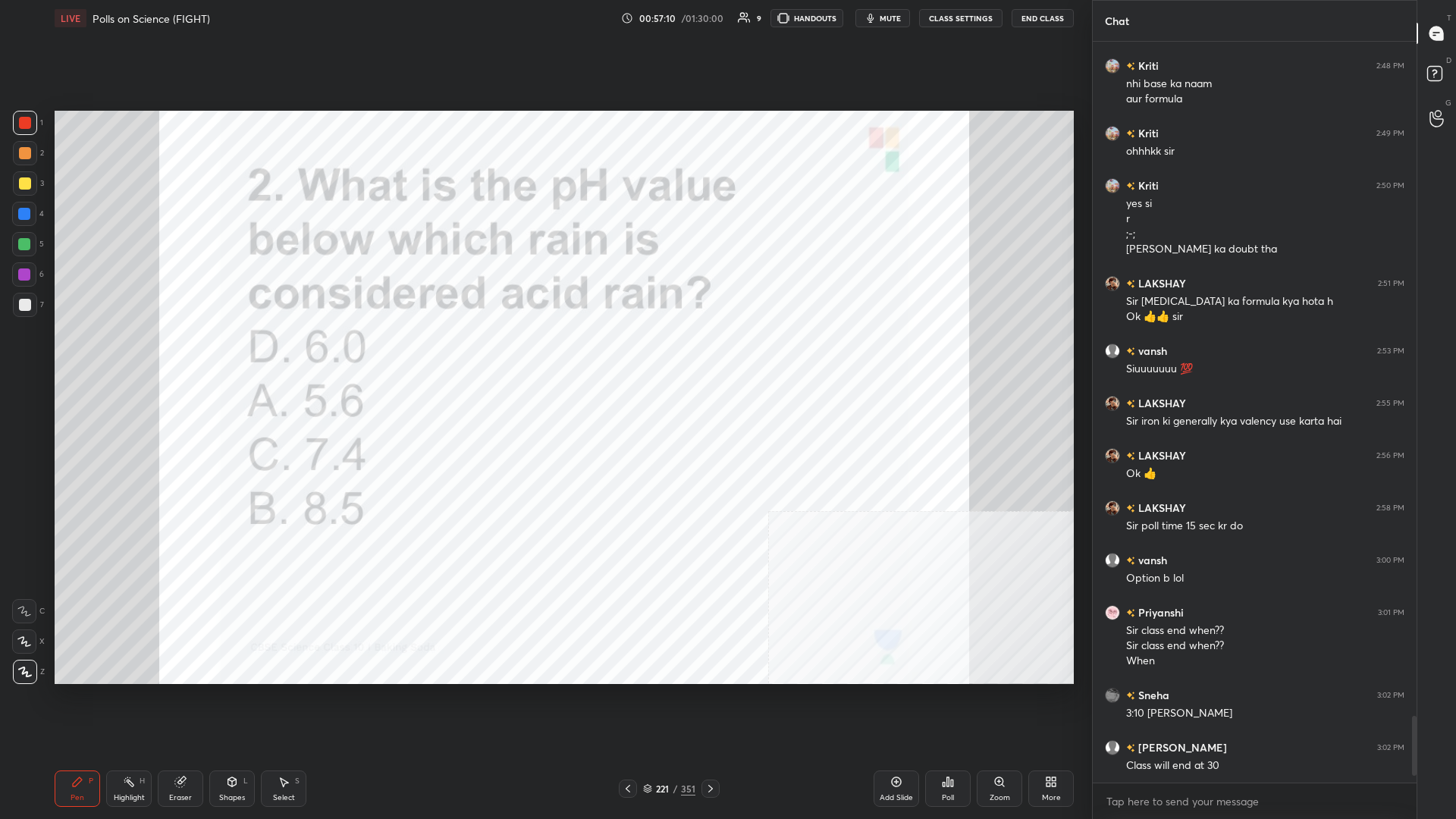
click at [544, 355] on div "Poll" at bounding box center [948, 788] width 45 height 36
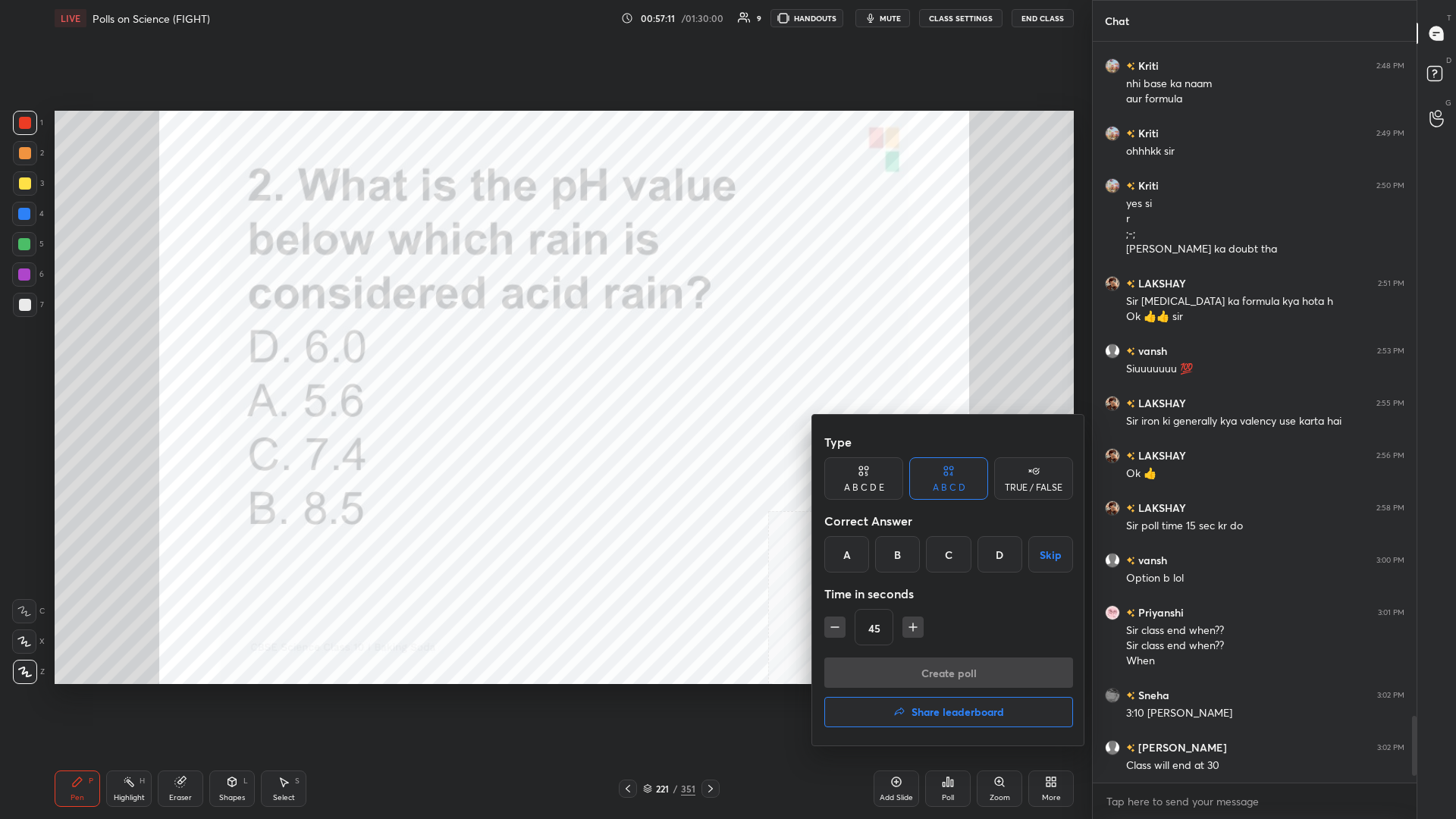
click at [544, 355] on div "A" at bounding box center [847, 554] width 45 height 36
click at [544, 355] on button "Create poll" at bounding box center [948, 672] width 248 height 30
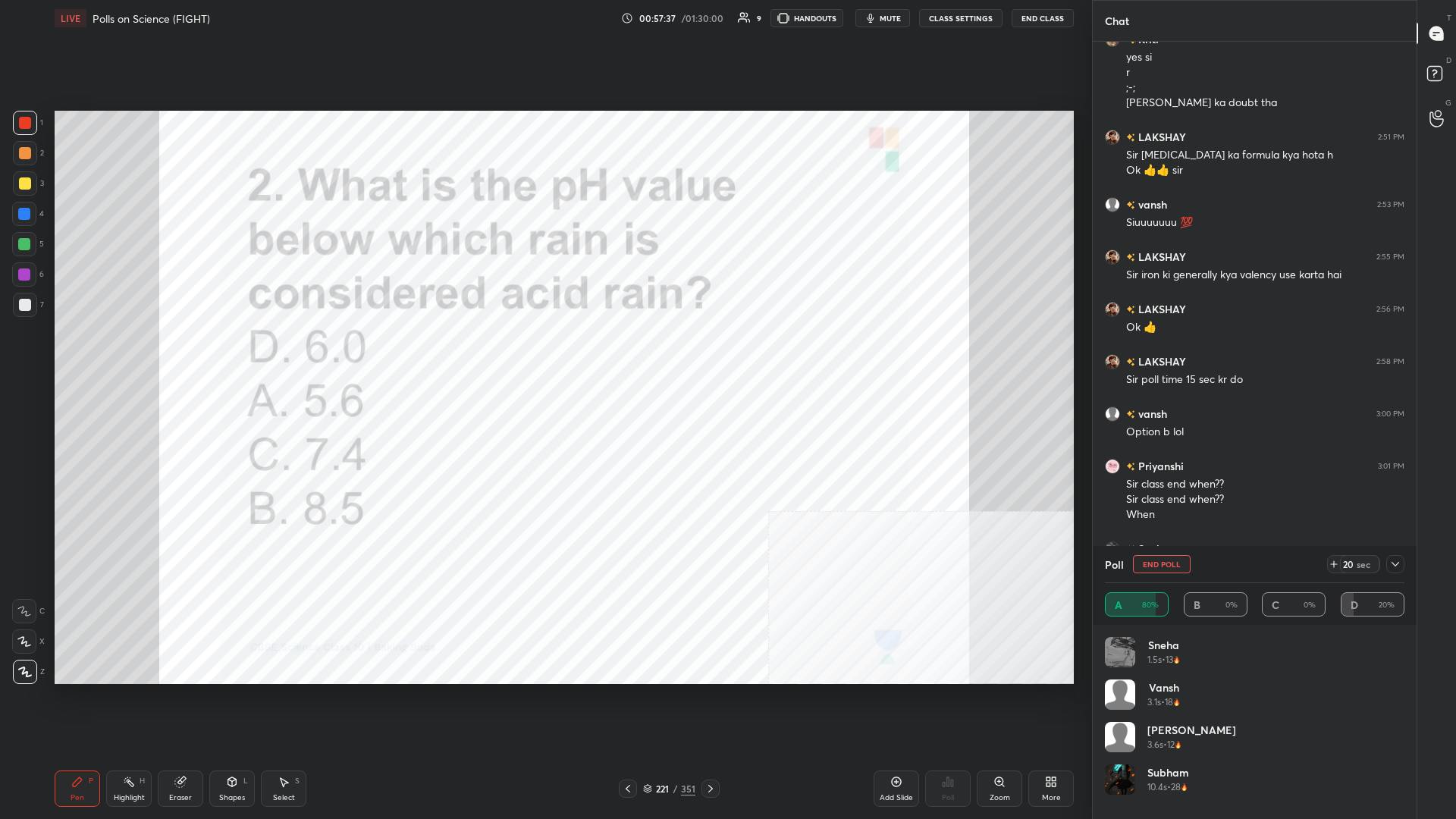
scroll to position [7689, 0]
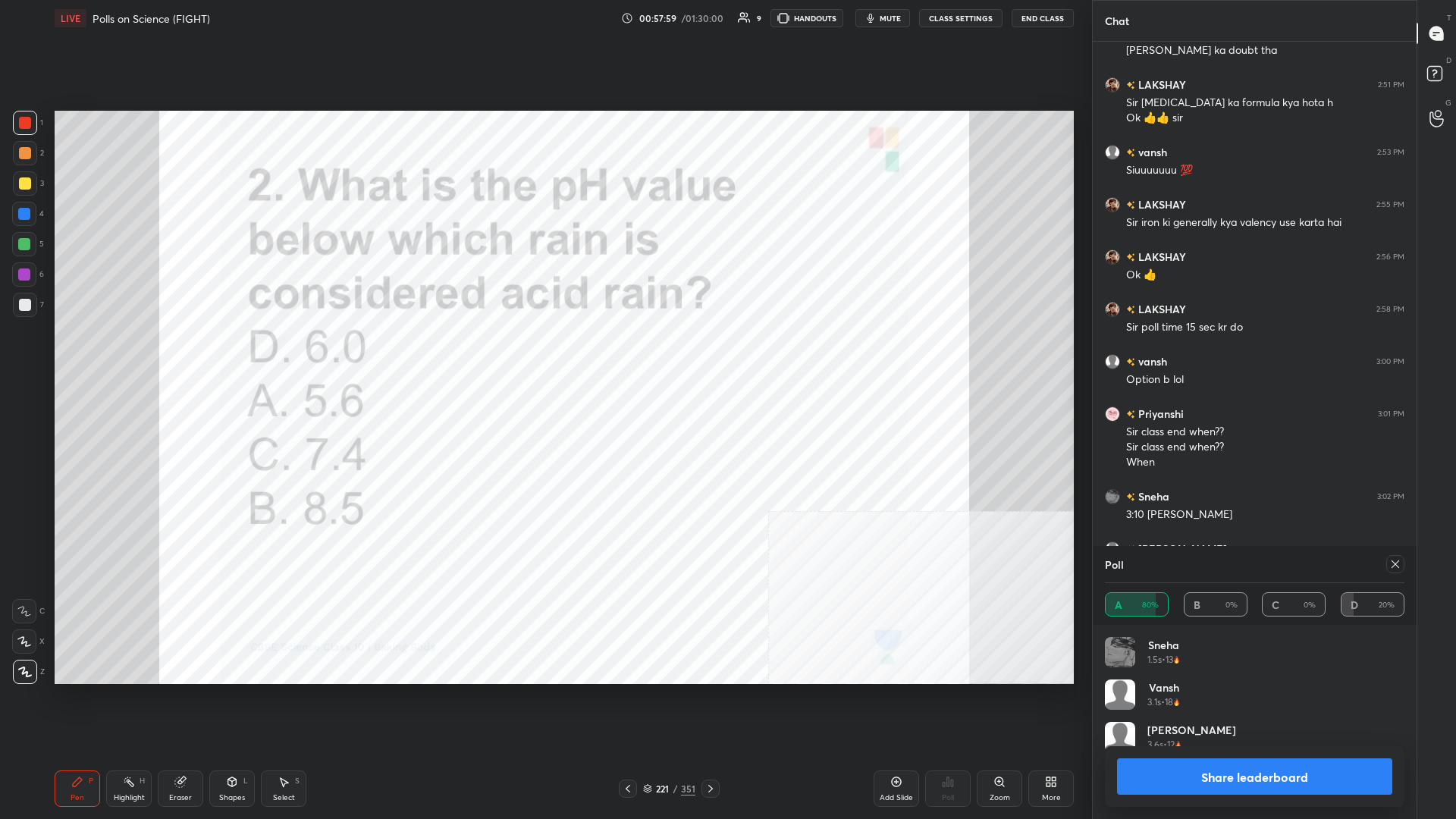
click at [544, 355] on div "Share leaderboard" at bounding box center [1255, 776] width 299 height 61
click at [544, 355] on button "Share leaderboard" at bounding box center [1255, 776] width 275 height 36
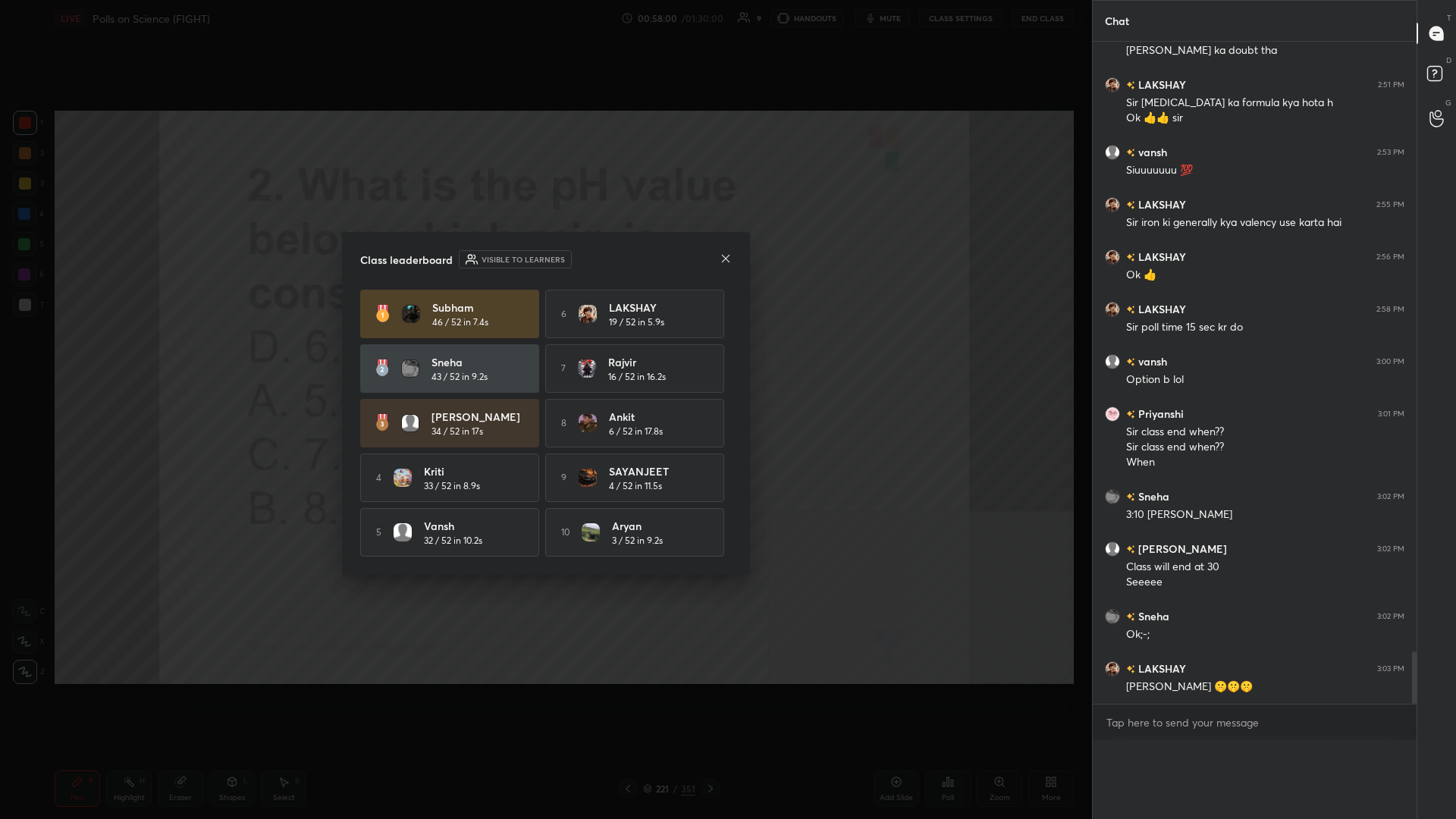
scroll to position [686, 324]
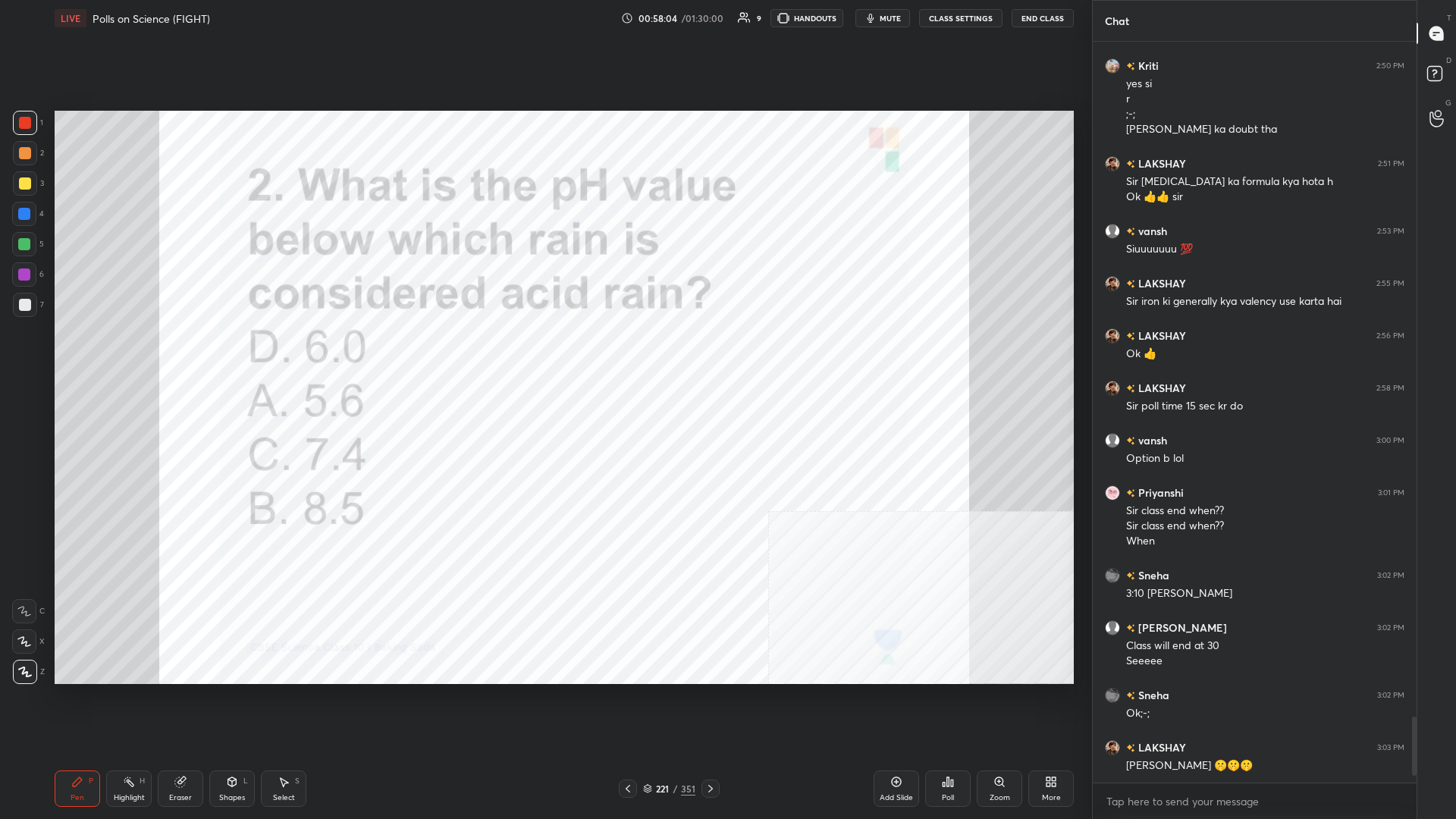
click at [544, 355] on div "221" at bounding box center [663, 789] width 15 height 9
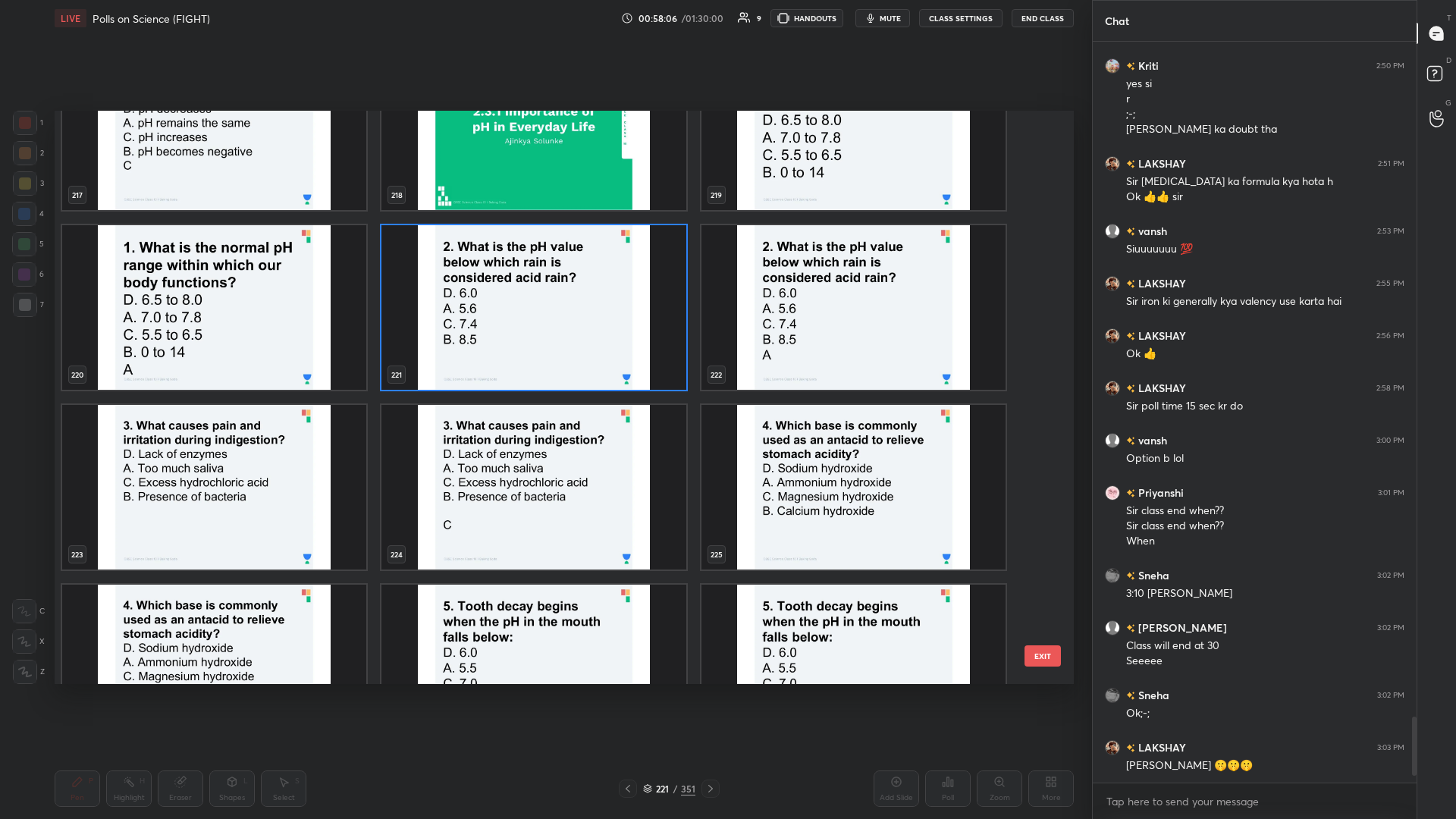
click at [240, 355] on img "grid" at bounding box center [215, 487] width 305 height 165
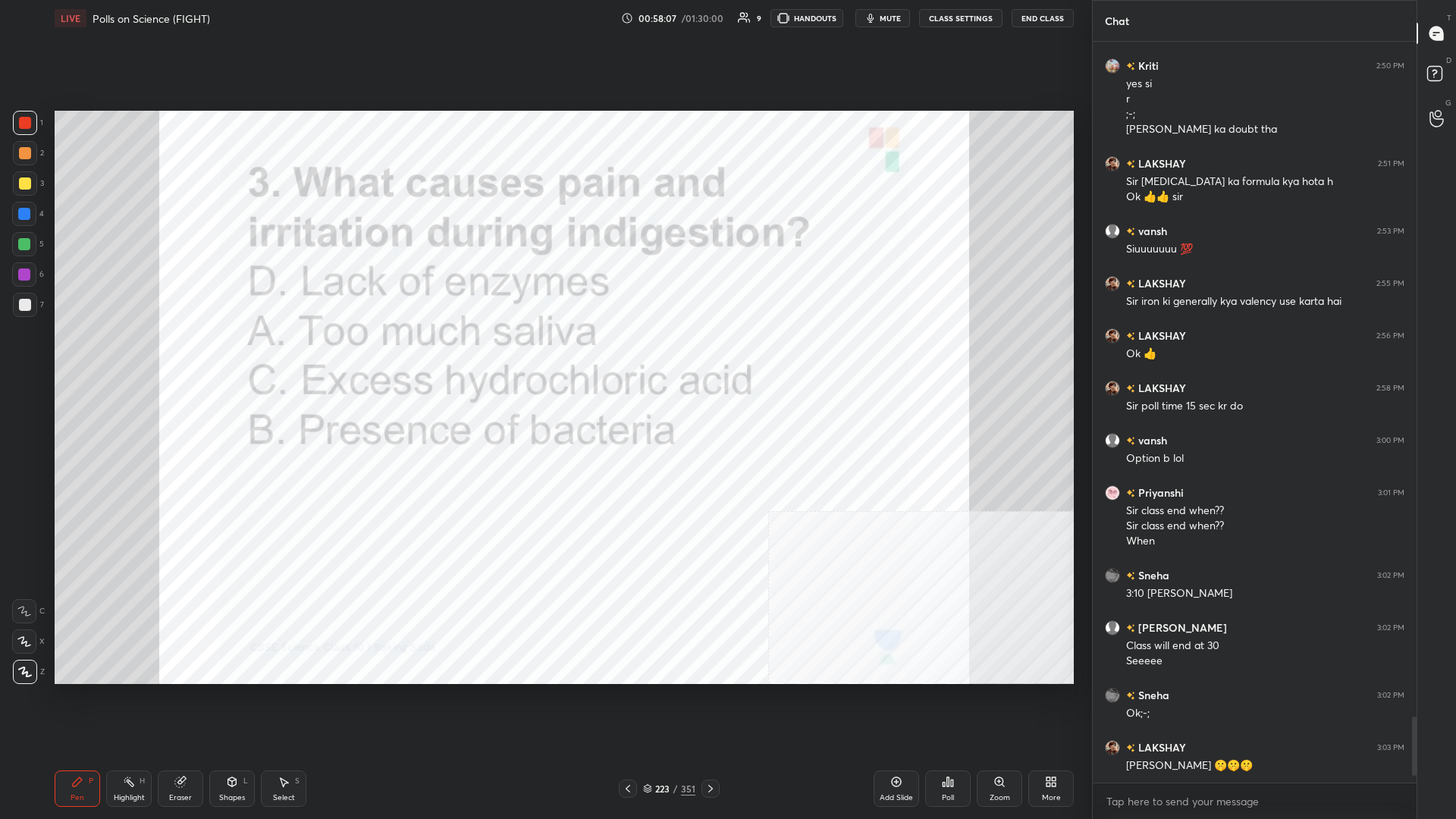
click at [544, 355] on div "Poll" at bounding box center [948, 788] width 45 height 36
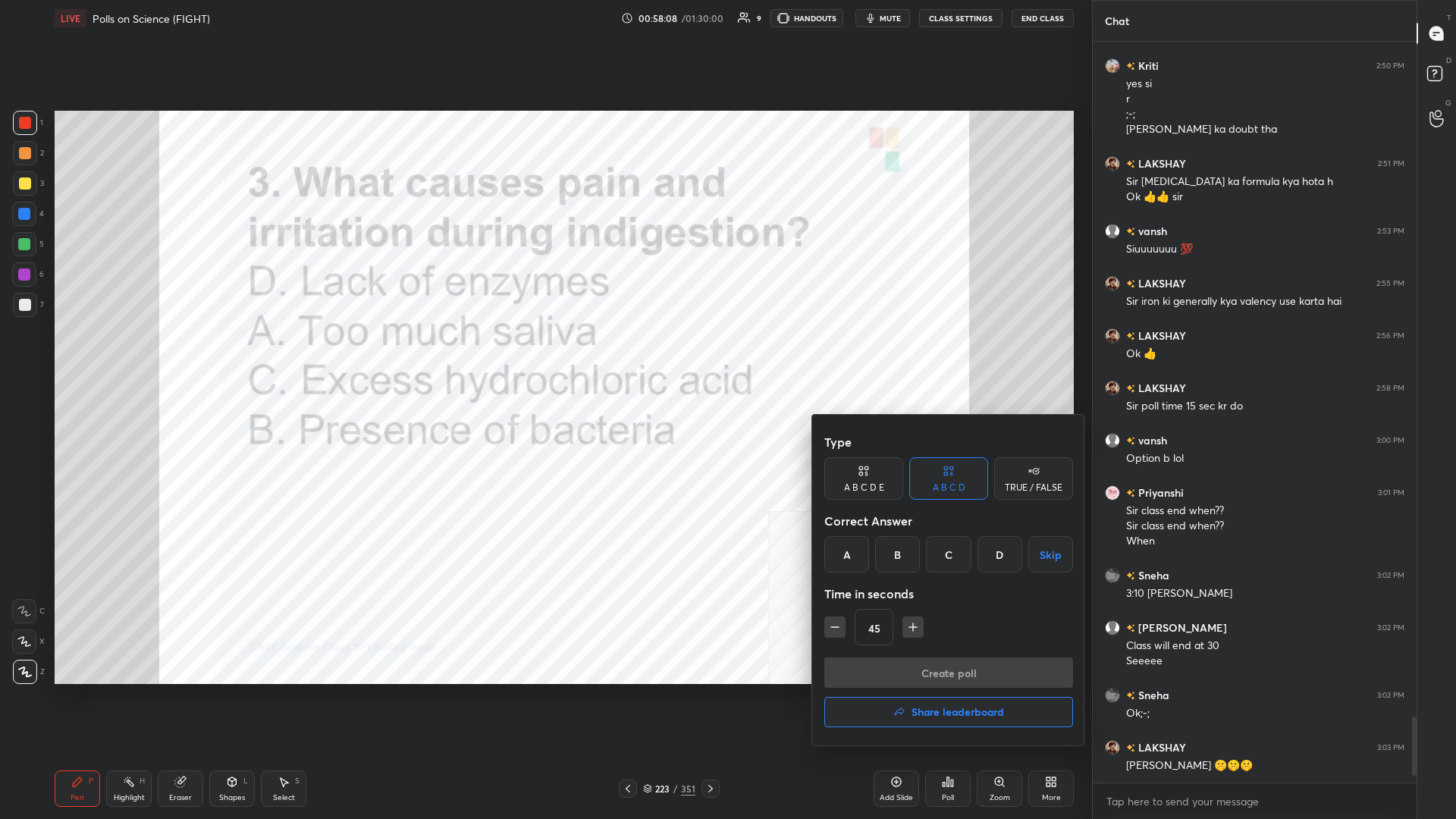
click at [544, 355] on div "C" at bounding box center [948, 554] width 45 height 36
click at [544, 355] on div "Create poll Share leaderboard" at bounding box center [948, 694] width 248 height 76
click at [544, 355] on button "Create poll" at bounding box center [948, 672] width 248 height 30
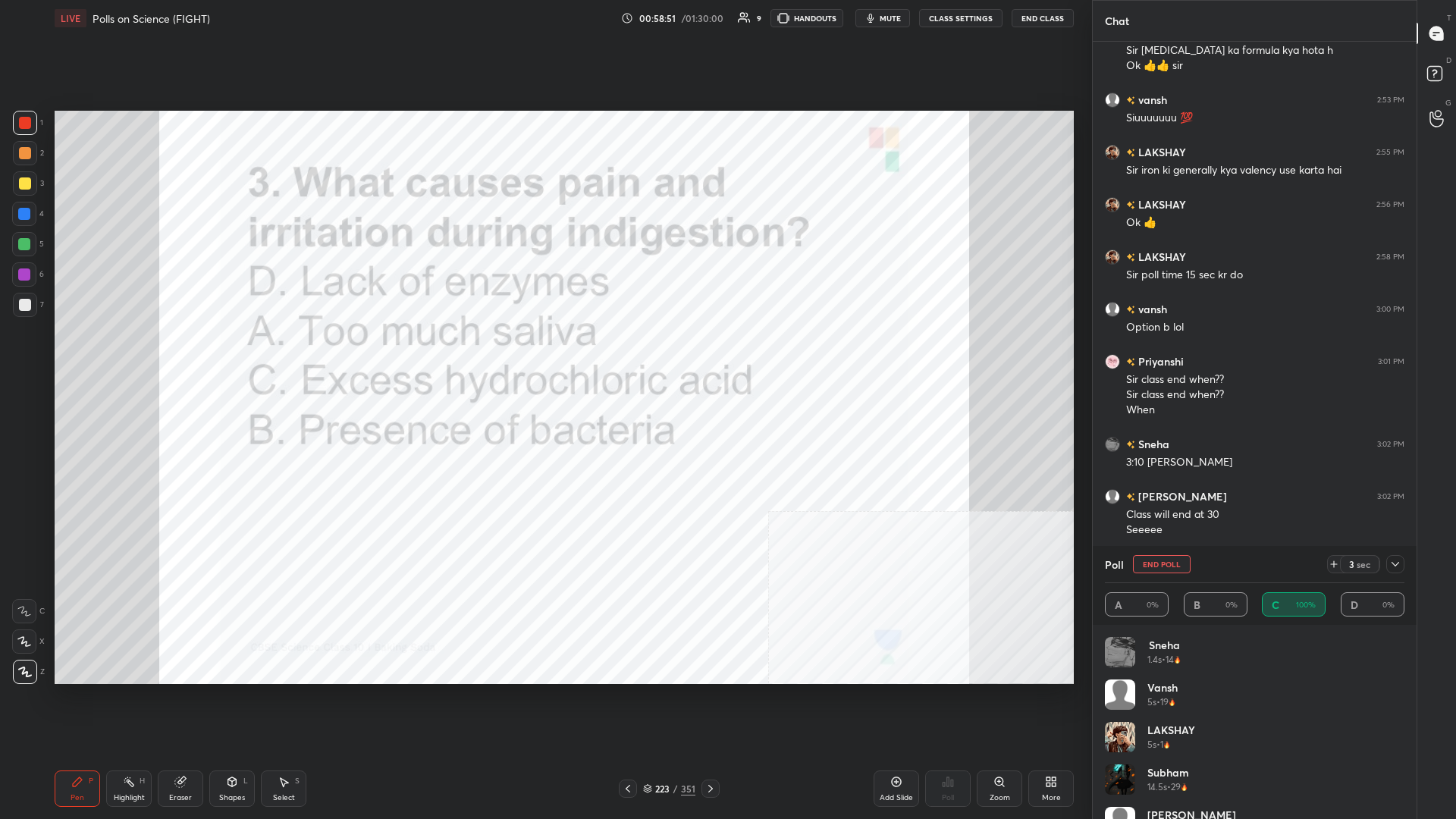
scroll to position [631, 324]
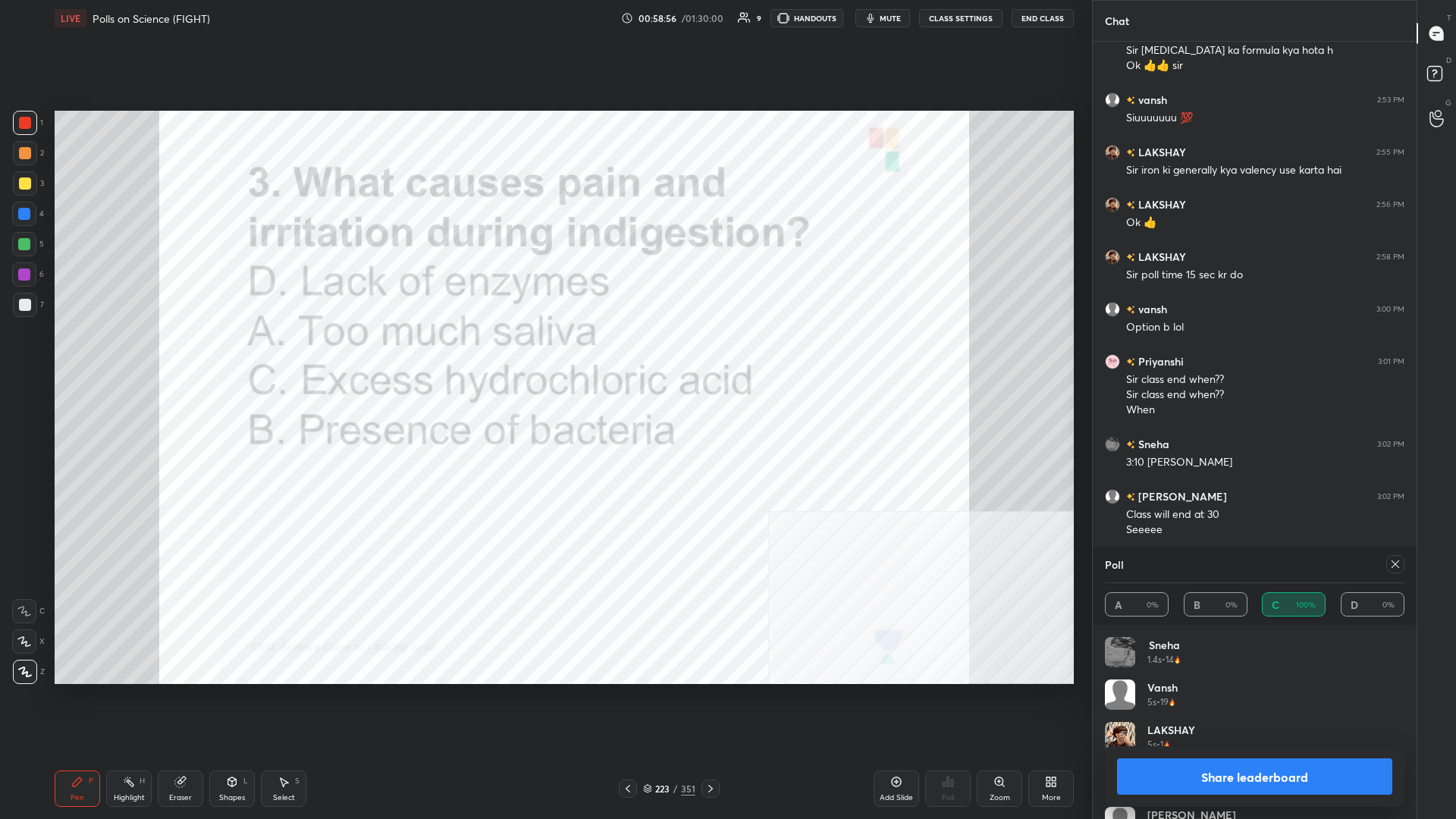
click at [544, 355] on button "Share leaderboard" at bounding box center [1255, 776] width 275 height 36
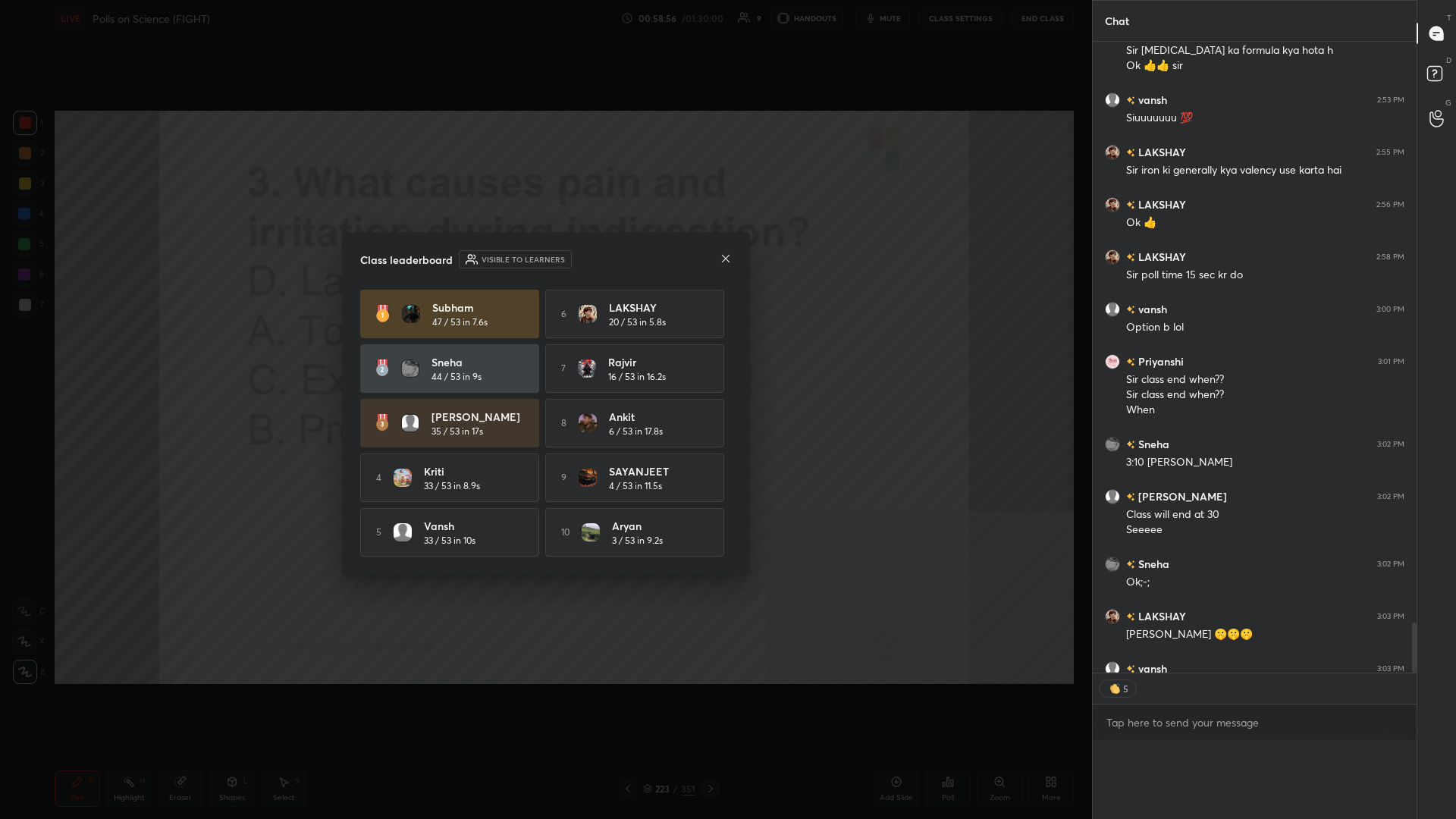
scroll to position [0, 1]
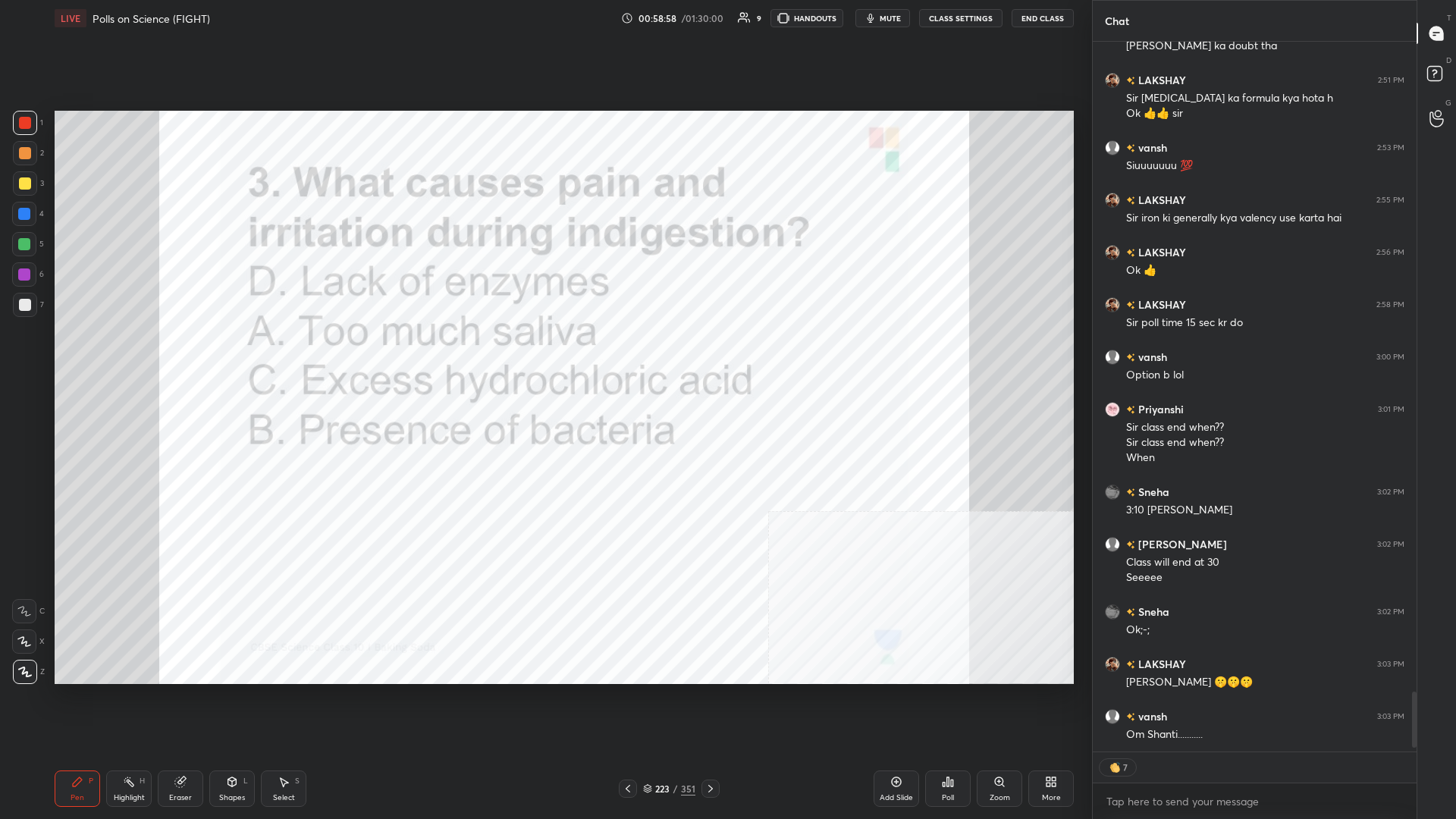
click at [544, 355] on div "223 / 351" at bounding box center [669, 788] width 53 height 13
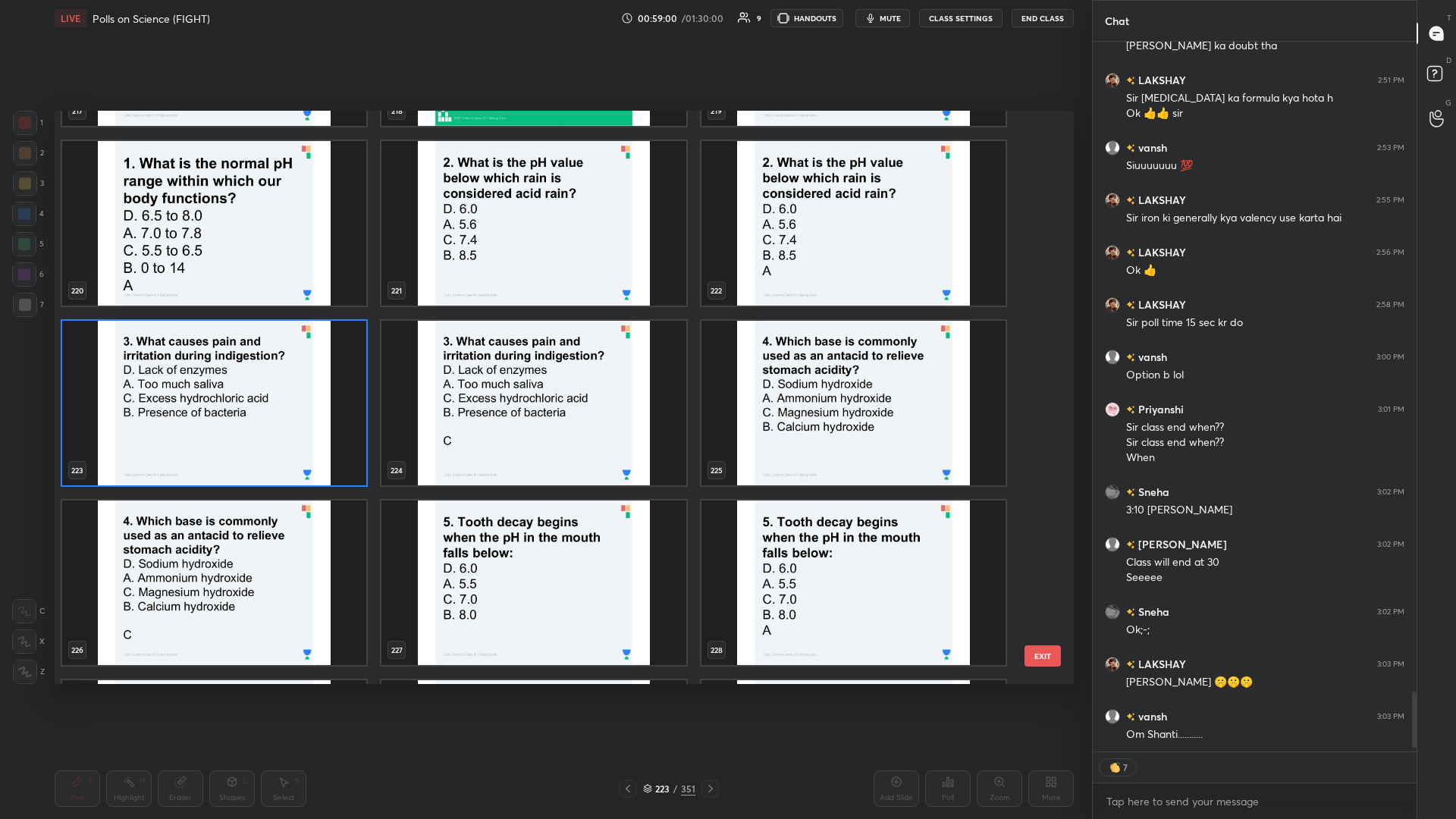
click at [544, 355] on img "grid" at bounding box center [854, 402] width 305 height 165
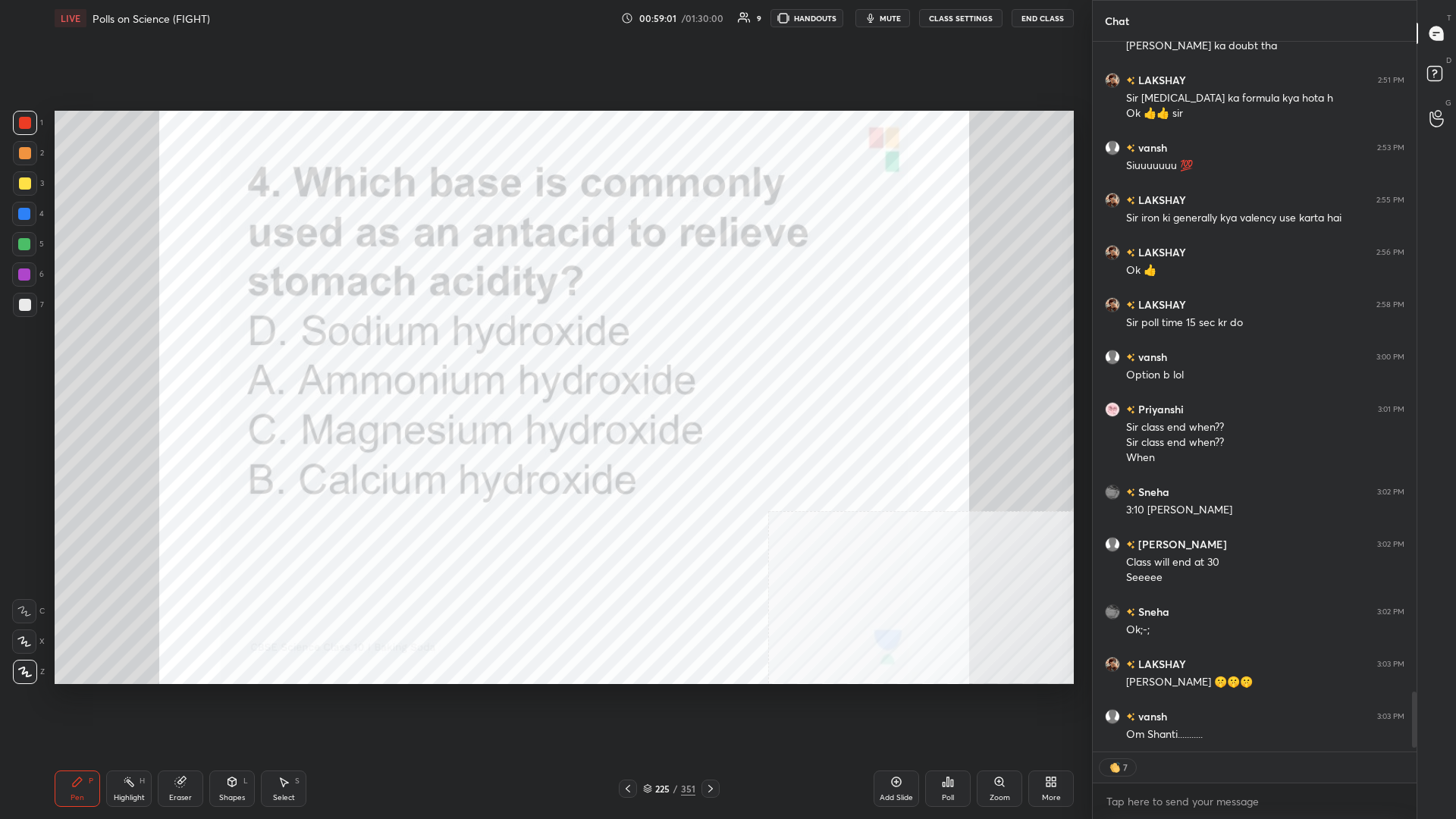
click at [544, 355] on div "Poll" at bounding box center [948, 788] width 45 height 36
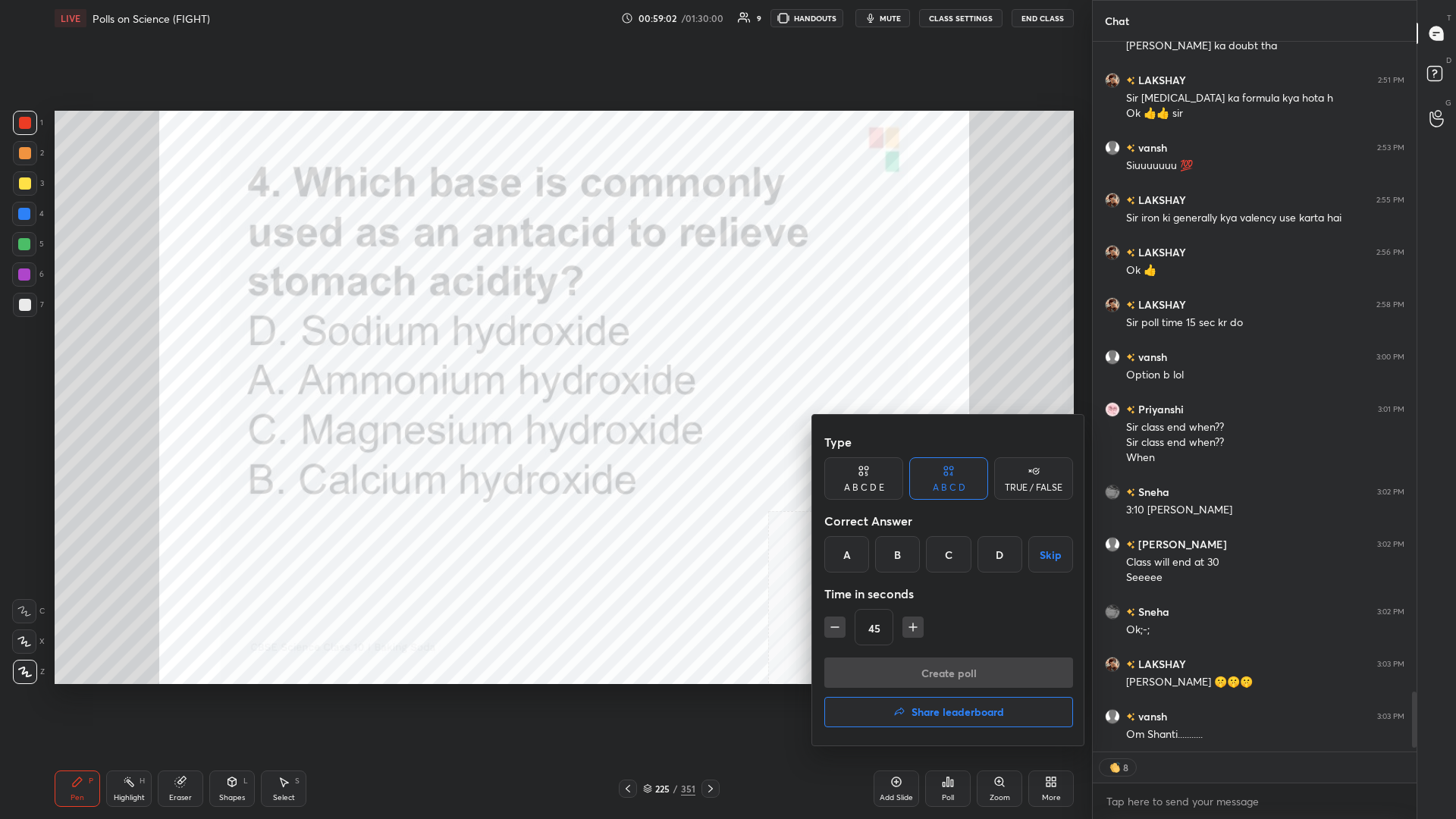
click at [544, 355] on div "C" at bounding box center [948, 554] width 45 height 36
click at [544, 355] on button "Create poll" at bounding box center [948, 672] width 248 height 30
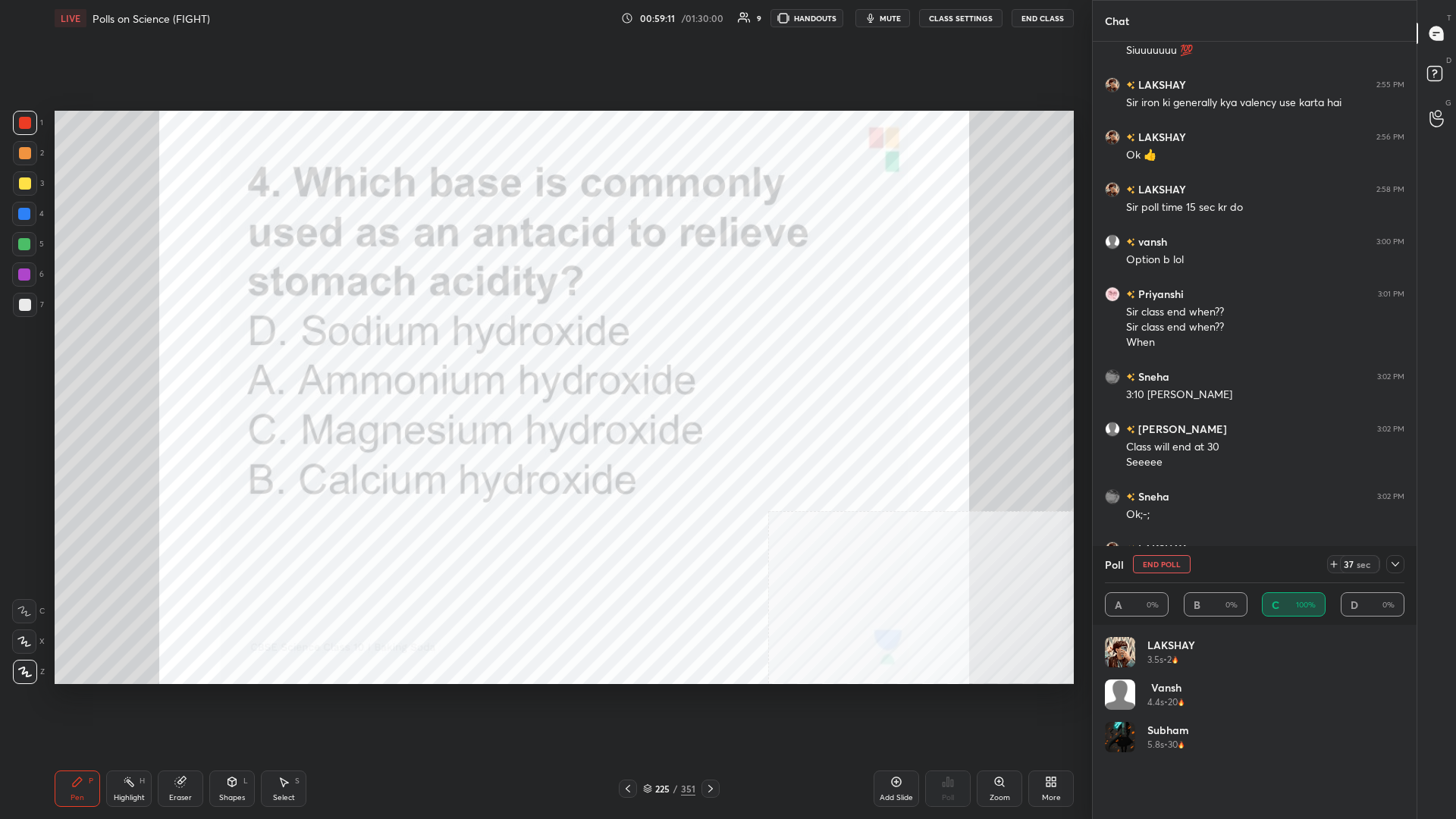
scroll to position [662, 324]
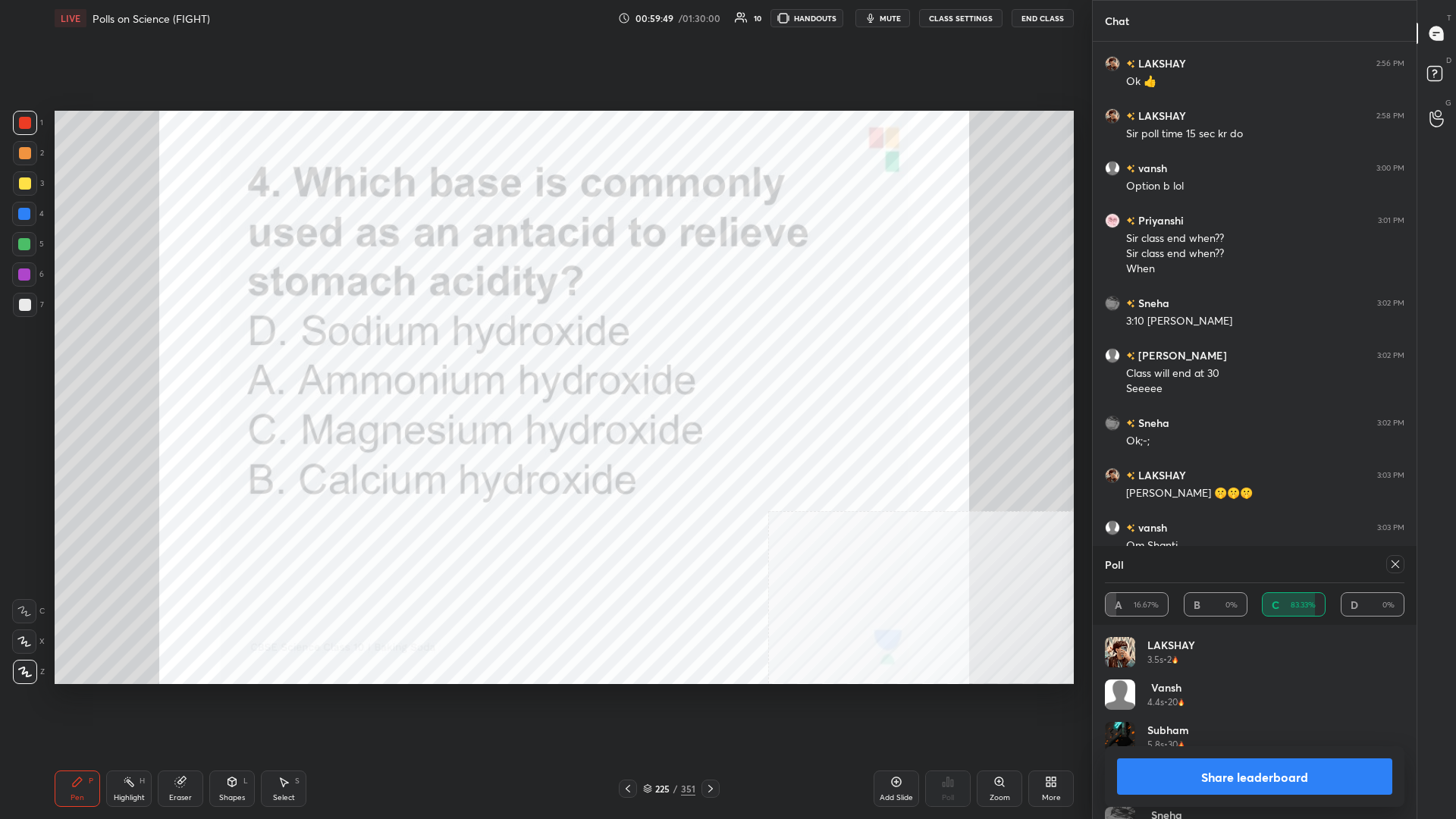
click at [544, 355] on button "Share leaderboard" at bounding box center [1255, 776] width 275 height 36
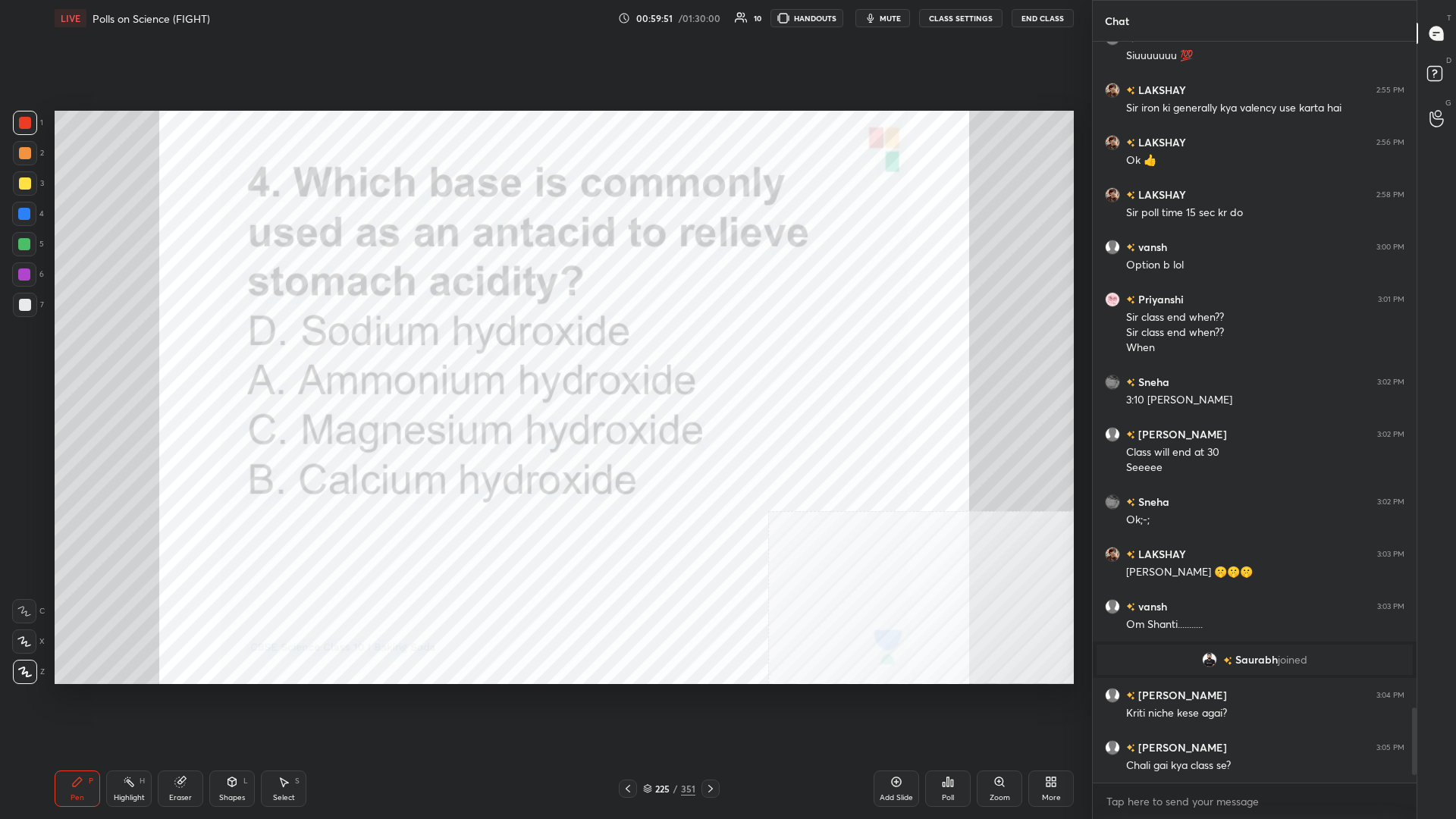
click at [544, 355] on div "Setting up your live class Poll for secs No correct answer Start poll" at bounding box center [565, 397] width 1031 height 722
click at [544, 355] on div "225 / 351" at bounding box center [669, 788] width 53 height 13
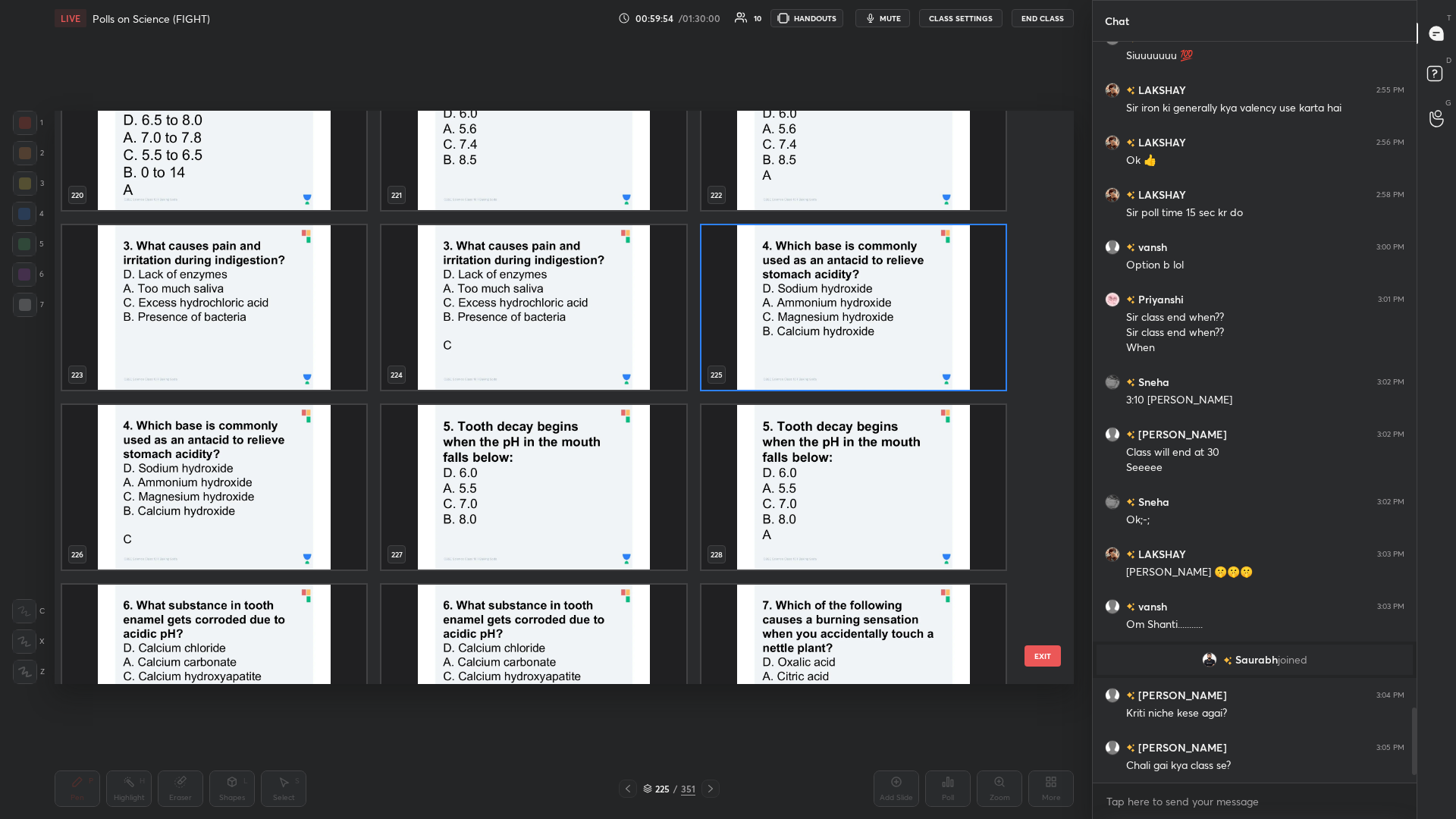
click at [544, 355] on img "grid" at bounding box center [533, 487] width 305 height 165
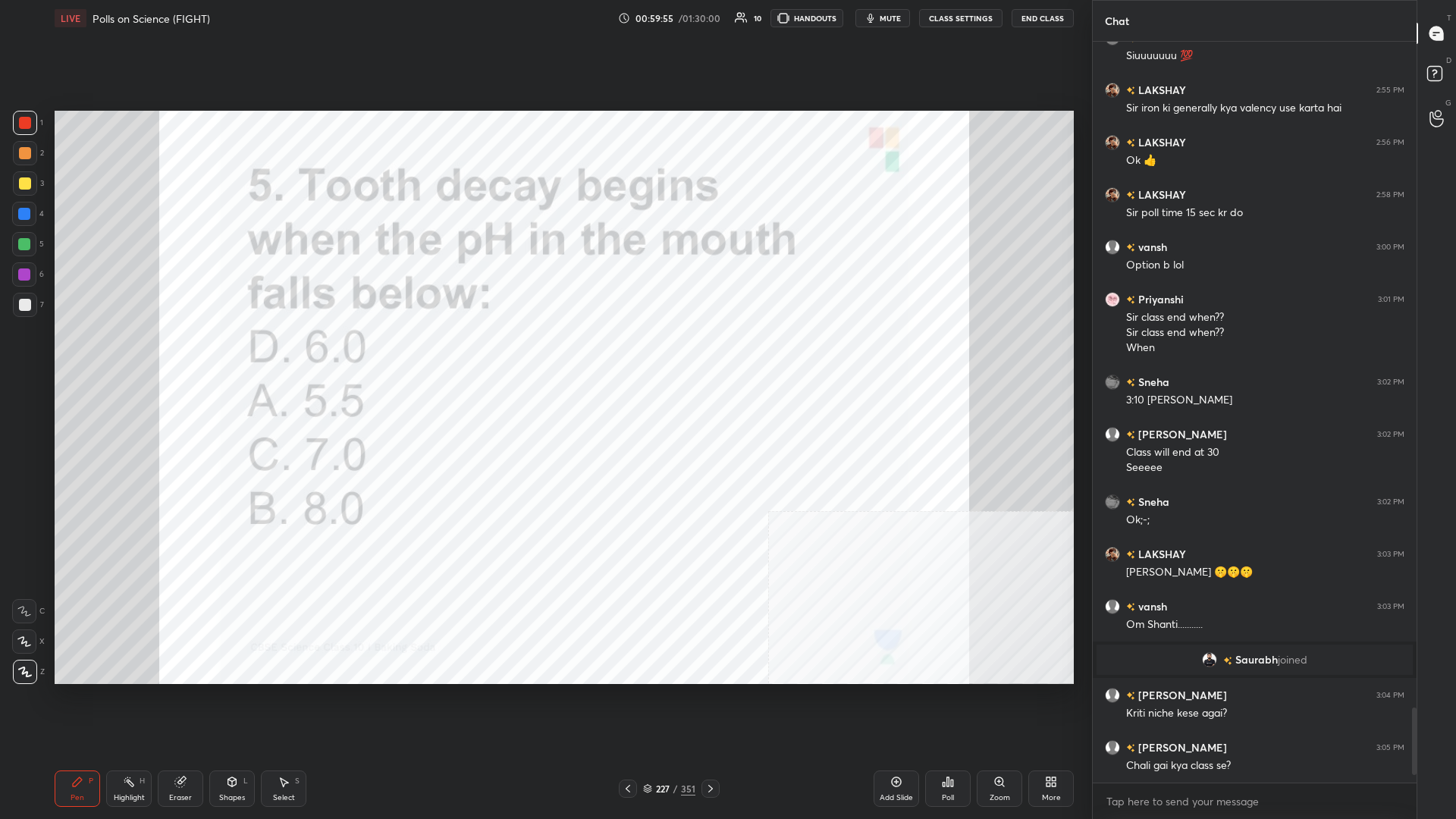
click at [544, 355] on icon at bounding box center [948, 782] width 3 height 9
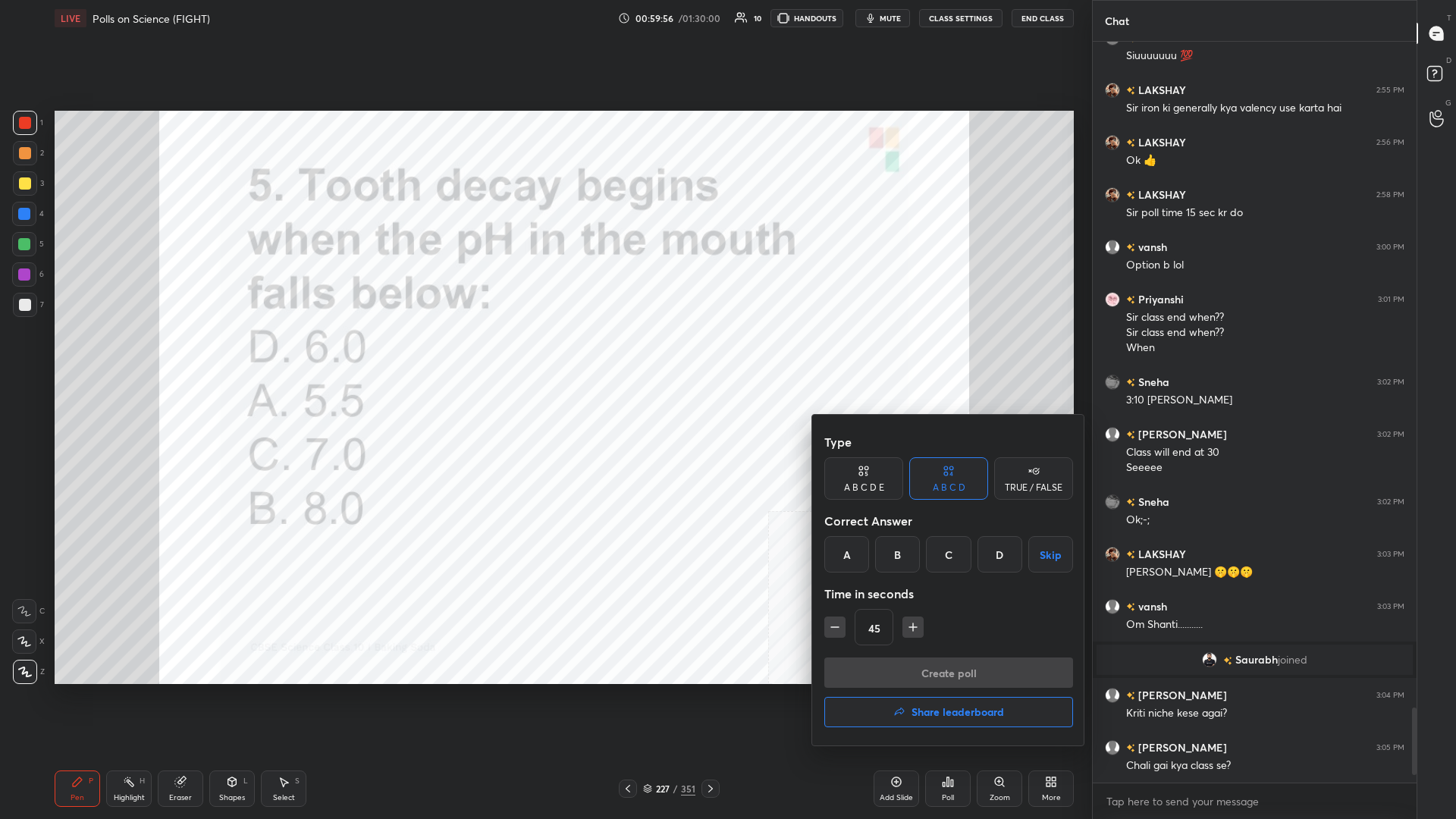
click at [544, 355] on div "A" at bounding box center [847, 554] width 45 height 36
click at [544, 355] on div "Type A B C D E A B C D TRUE / FALSE Correct Answer A B C D Skip Time in seconds…" at bounding box center [948, 542] width 248 height 231
click at [544, 355] on button "Create poll" at bounding box center [948, 672] width 248 height 30
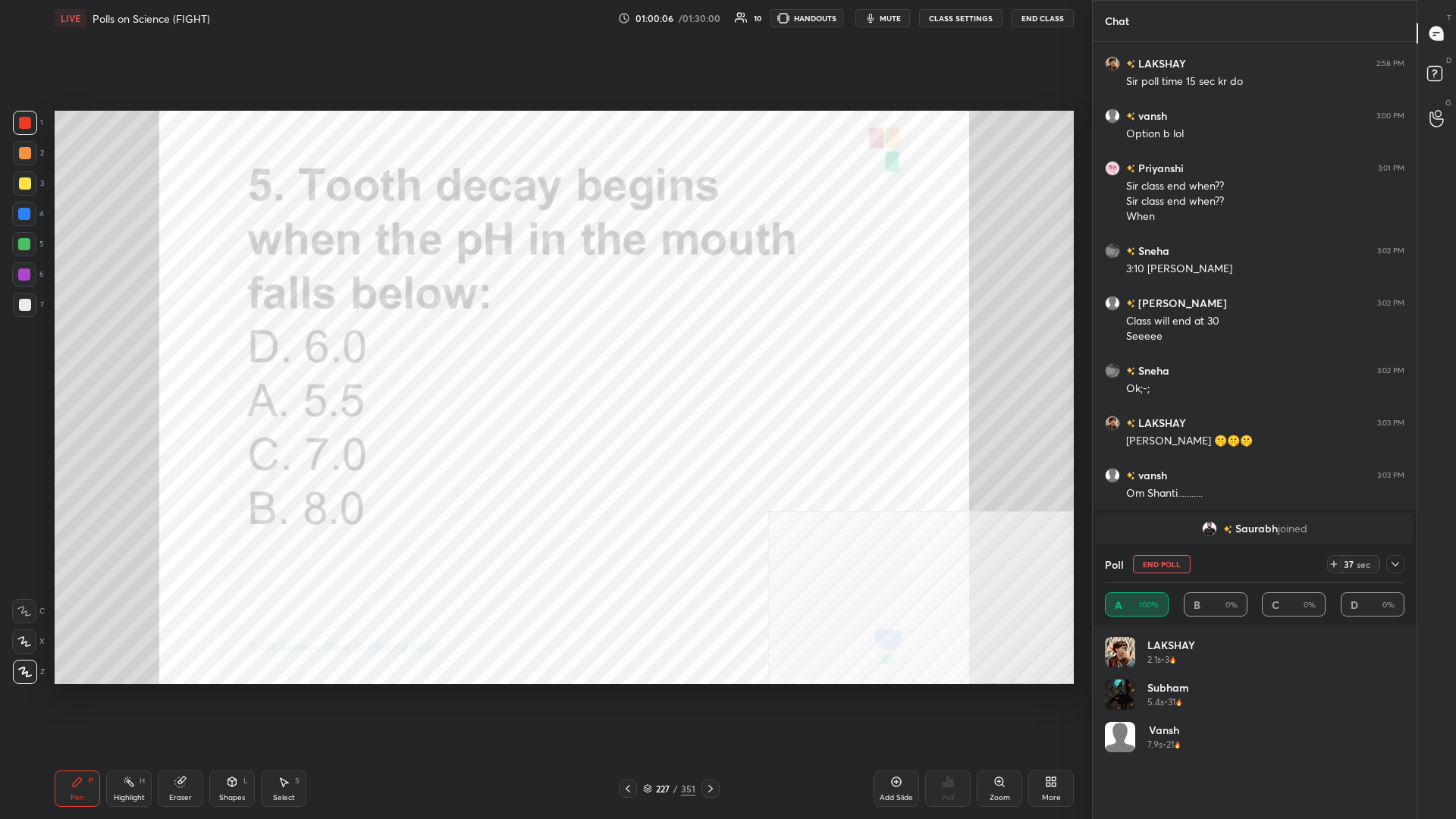
click at [544, 355] on icon at bounding box center [1395, 564] width 12 height 12
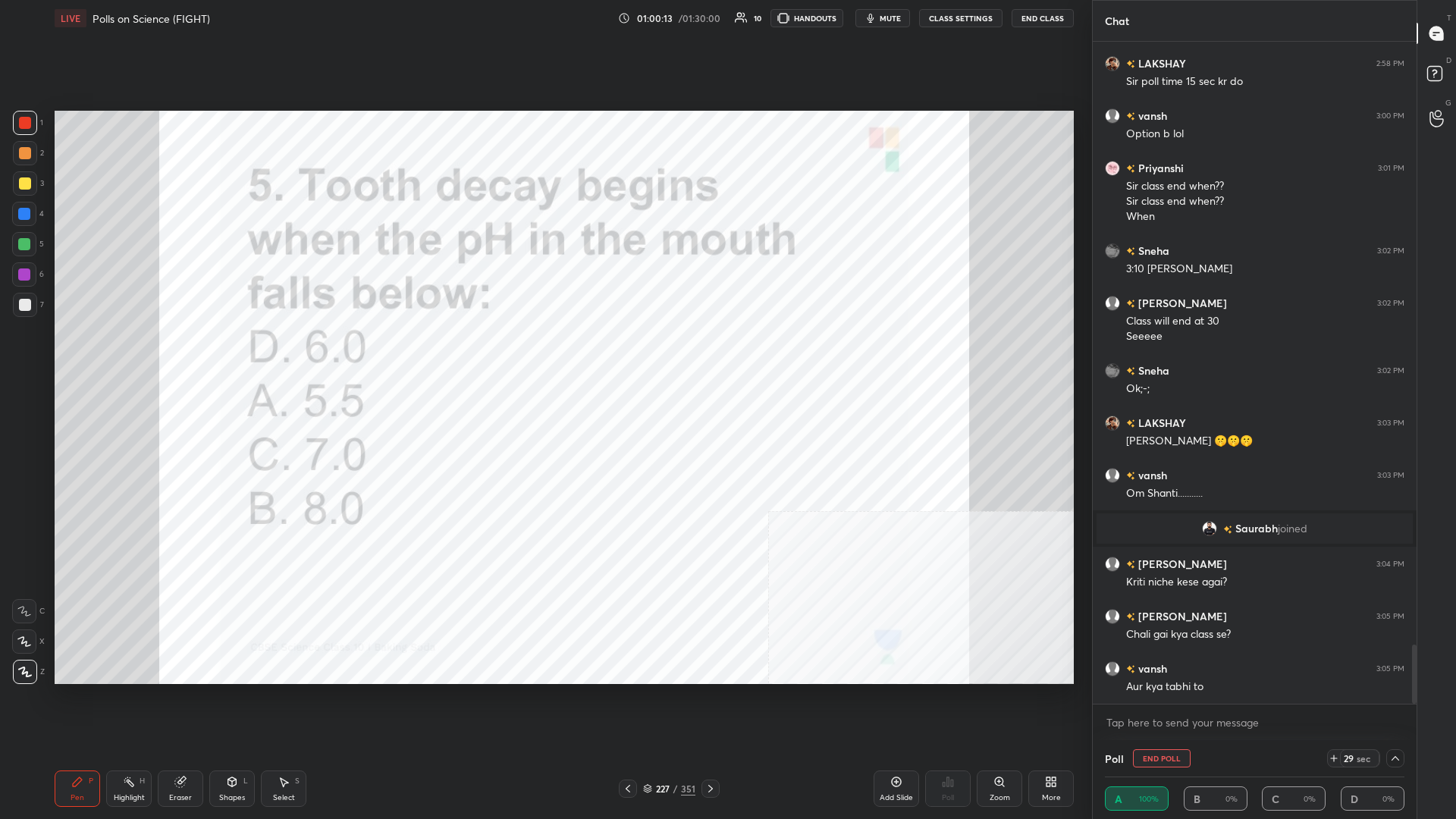
click at [544, 355] on img "grid" at bounding box center [1228, 529] width 9 height 8
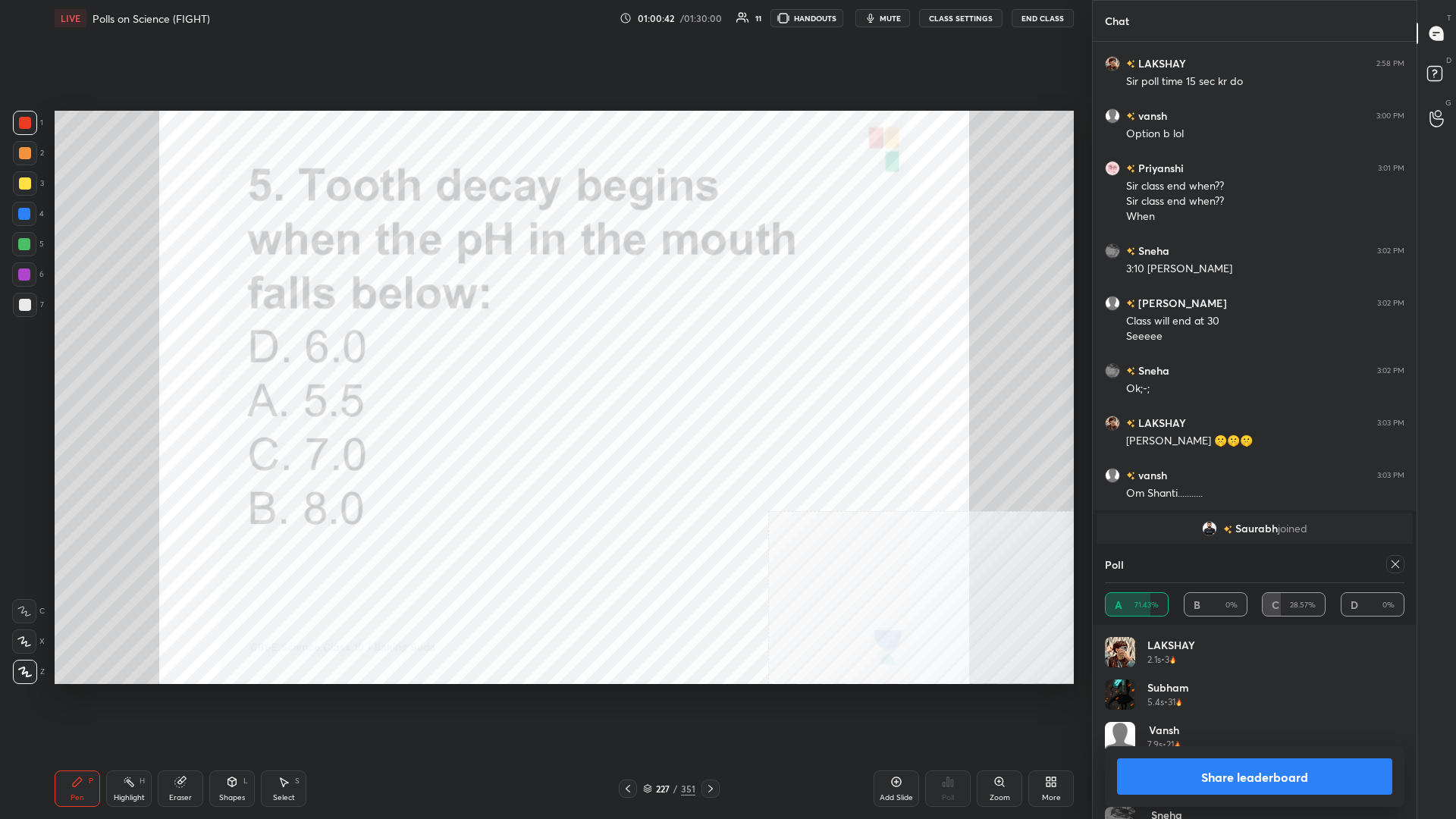
scroll to position [1, 1]
click at [544, 355] on button "Share leaderboard" at bounding box center [1255, 776] width 275 height 36
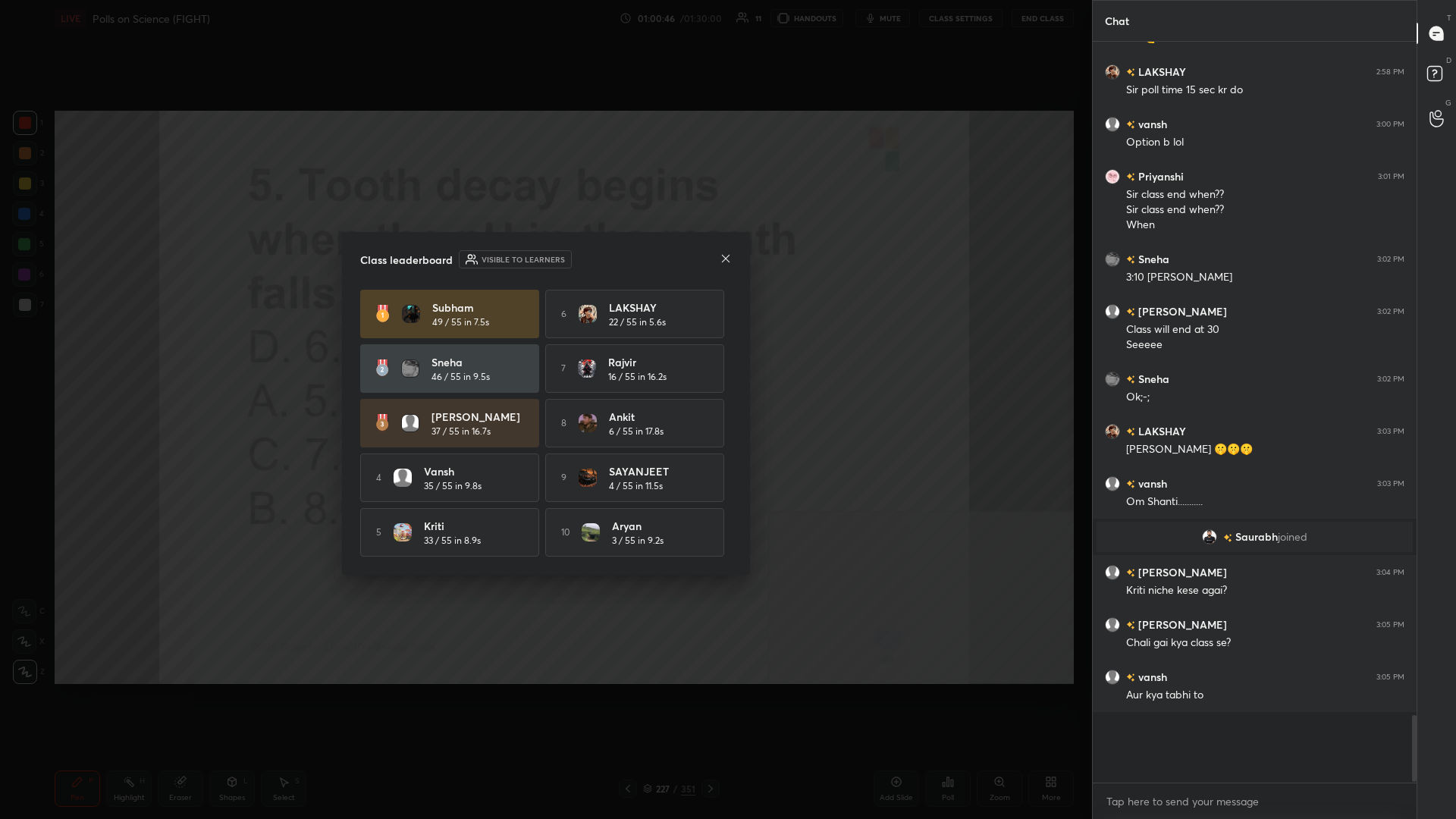
scroll to position [0, 1]
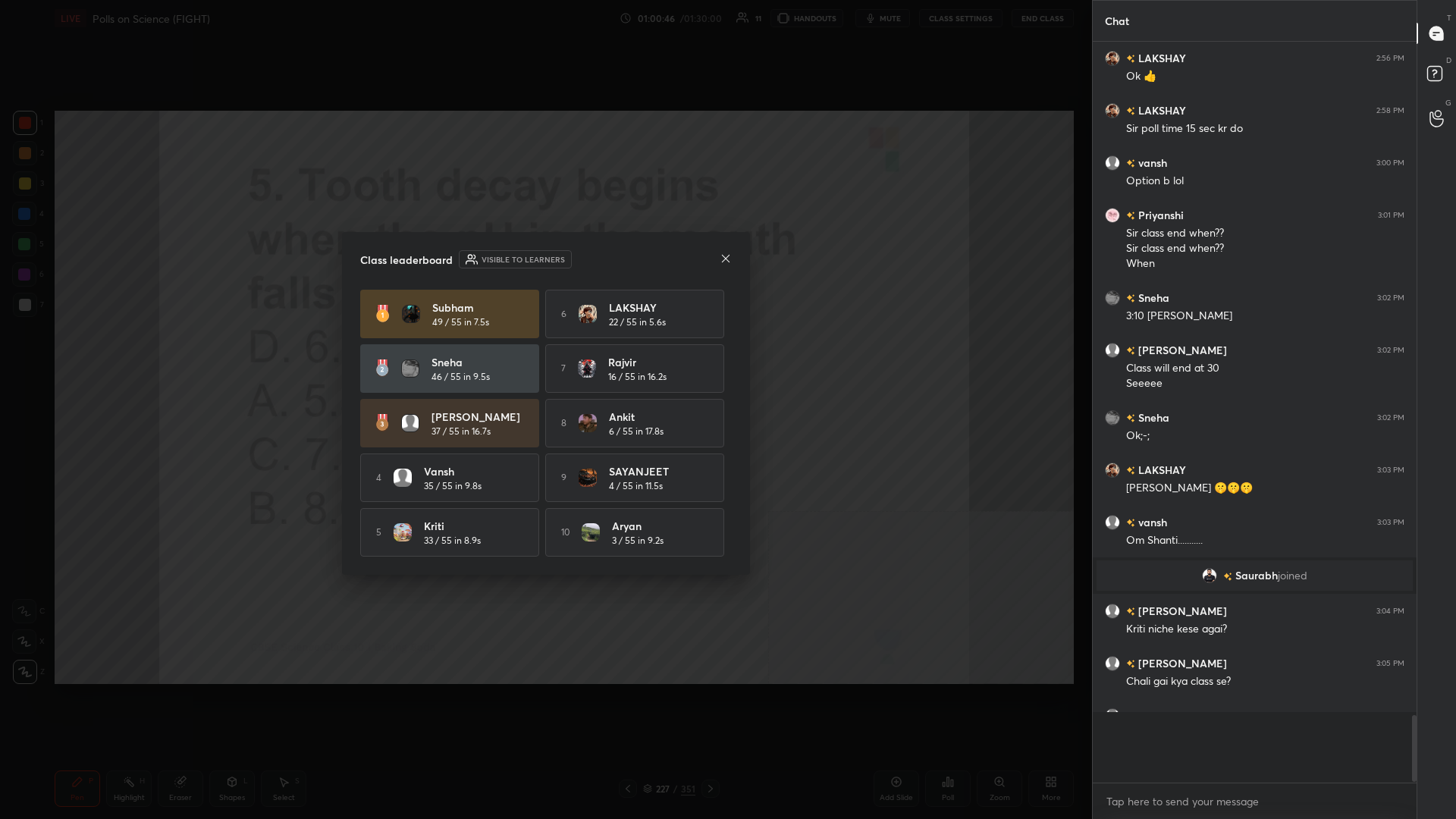
click at [448, 355] on h4 "Sneha" at bounding box center [479, 362] width 94 height 16
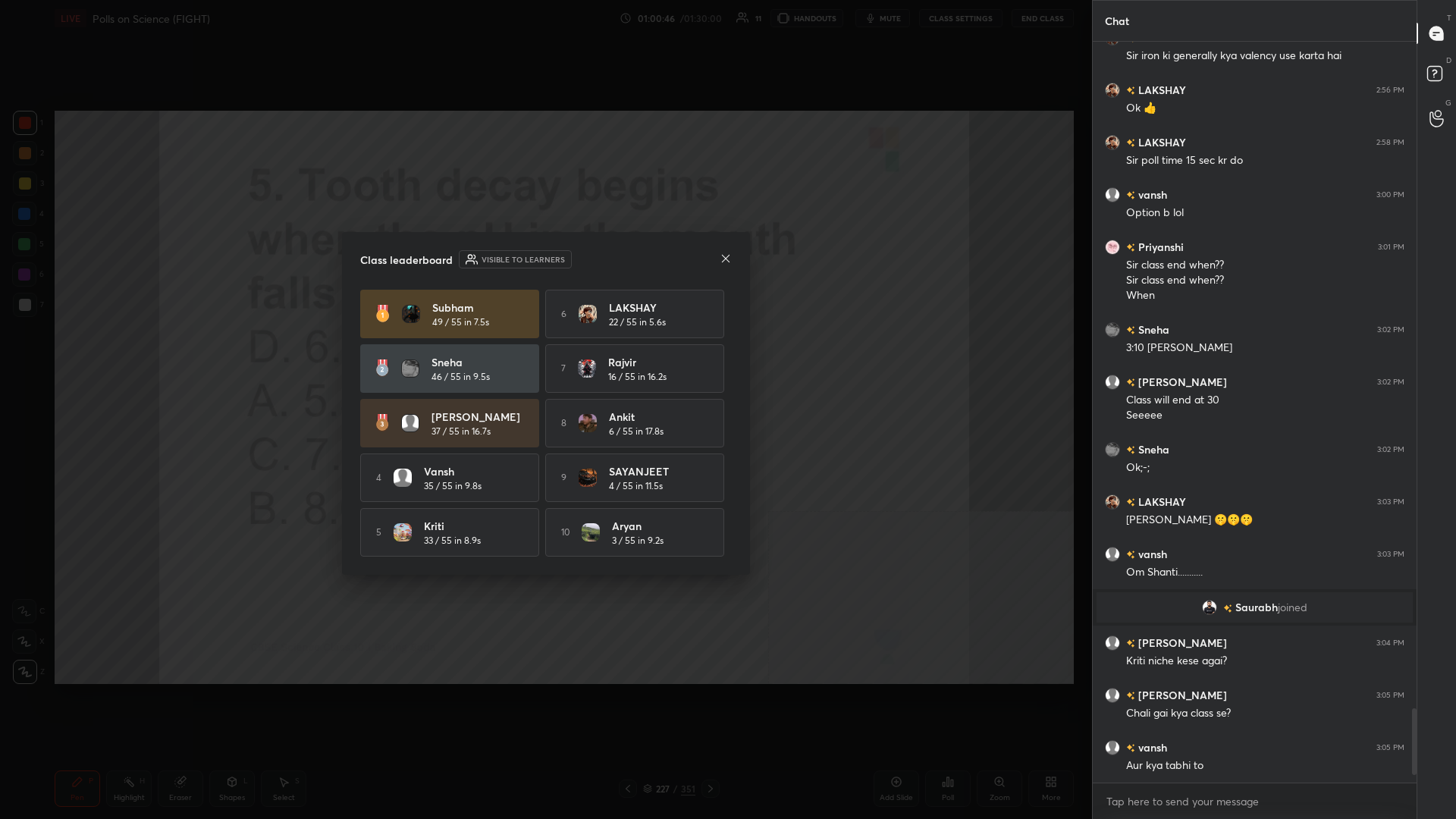
click at [343, 334] on div "Class leaderboard Visible to learners Subham 49 / 55 in 7.5s 6 LAKSHAY 22 / 55 …" at bounding box center [546, 403] width 408 height 343
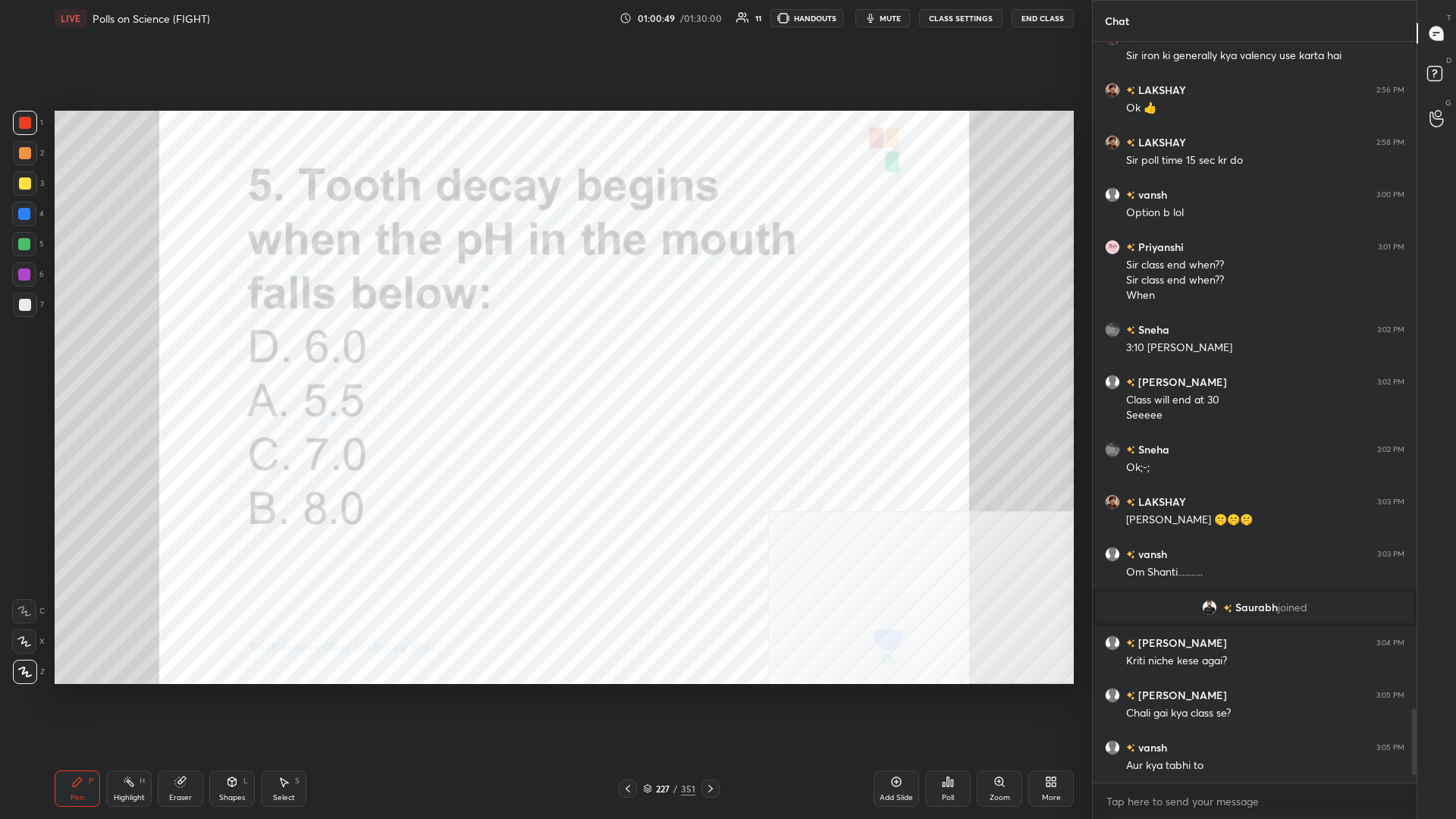
click at [544, 355] on div "227" at bounding box center [663, 789] width 15 height 9
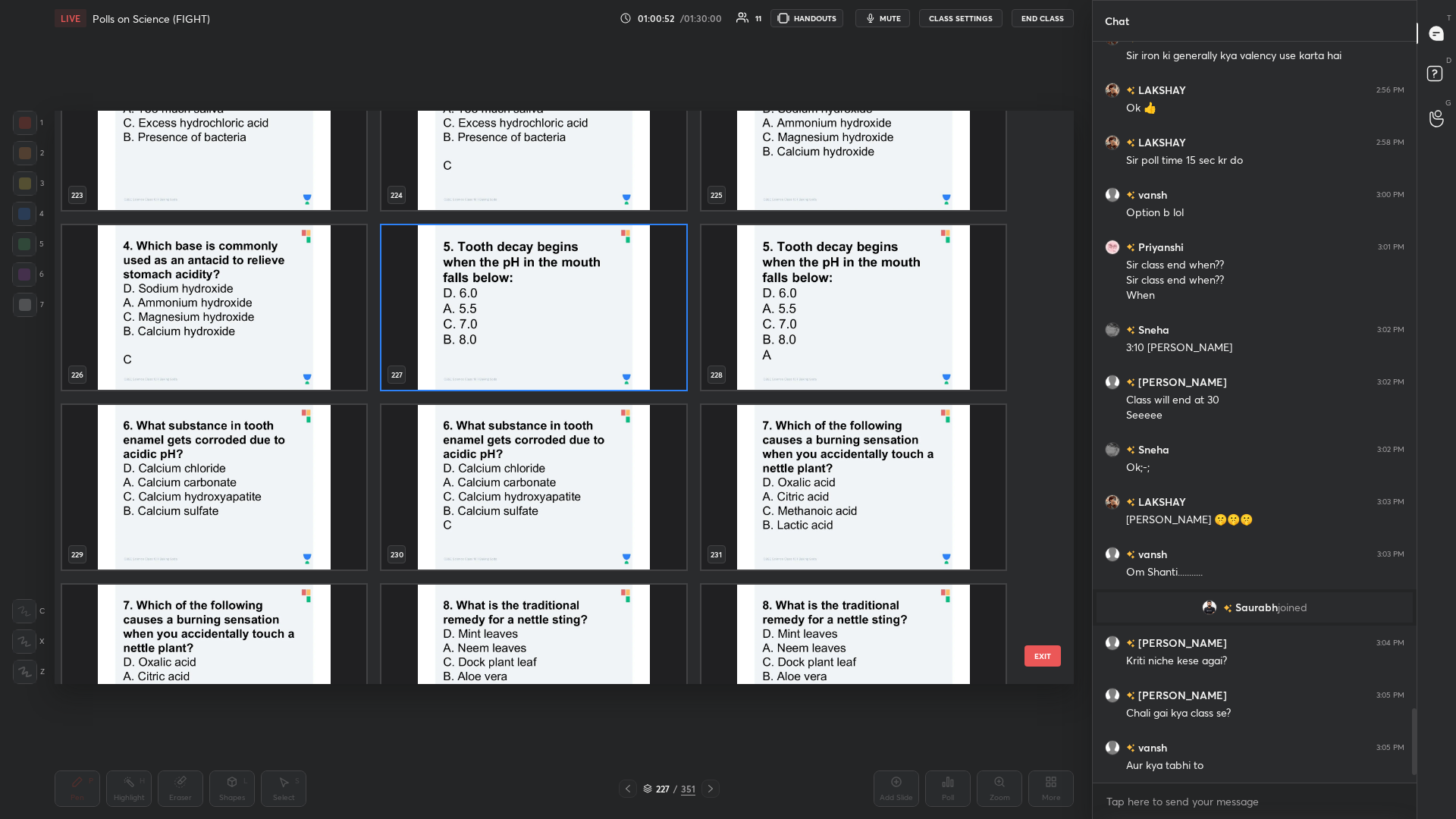
click at [232, 355] on img "grid" at bounding box center [215, 487] width 305 height 165
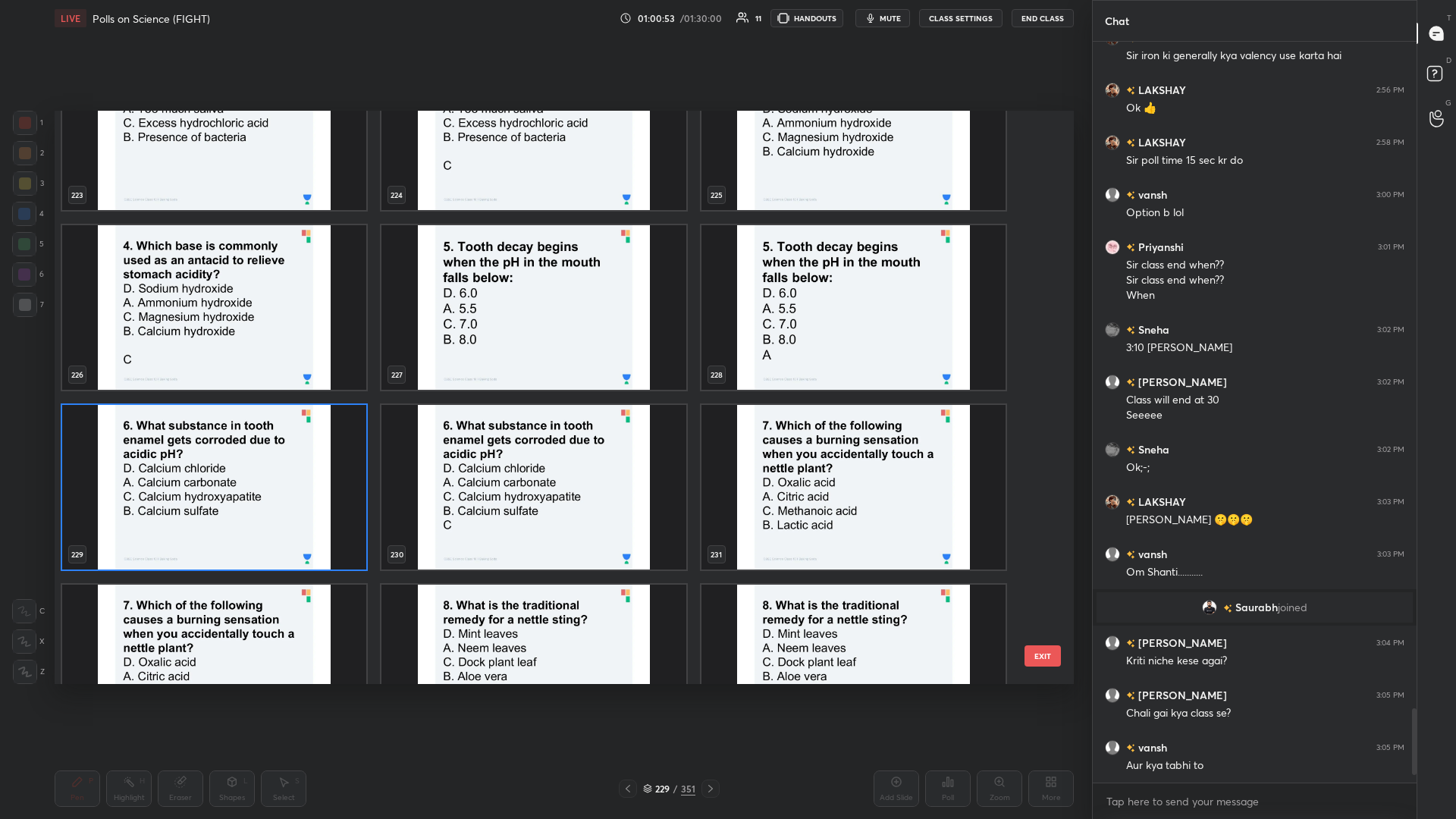
click at [232, 355] on img "grid" at bounding box center [215, 487] width 305 height 165
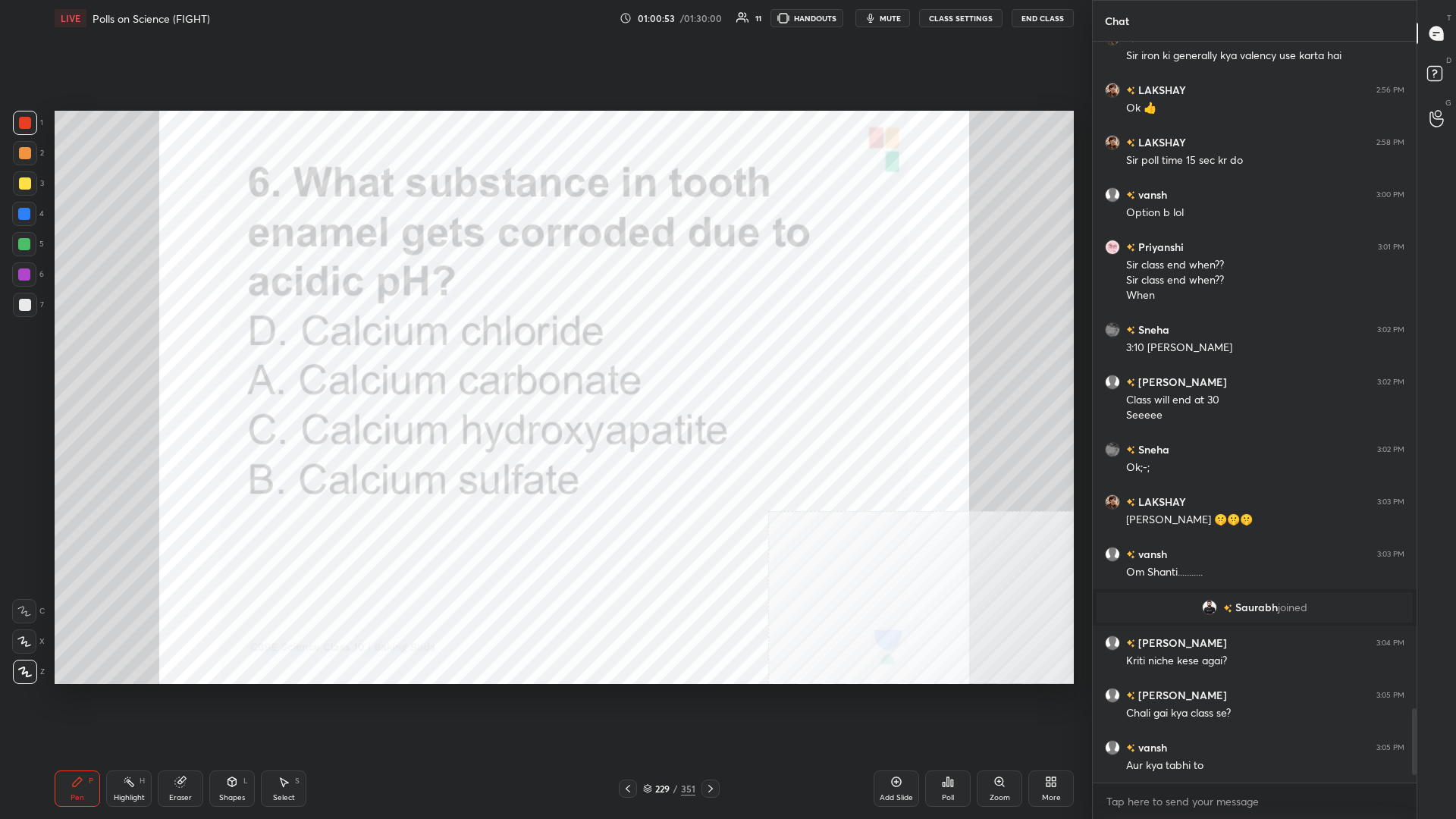
click at [544, 355] on div "Poll" at bounding box center [948, 788] width 45 height 36
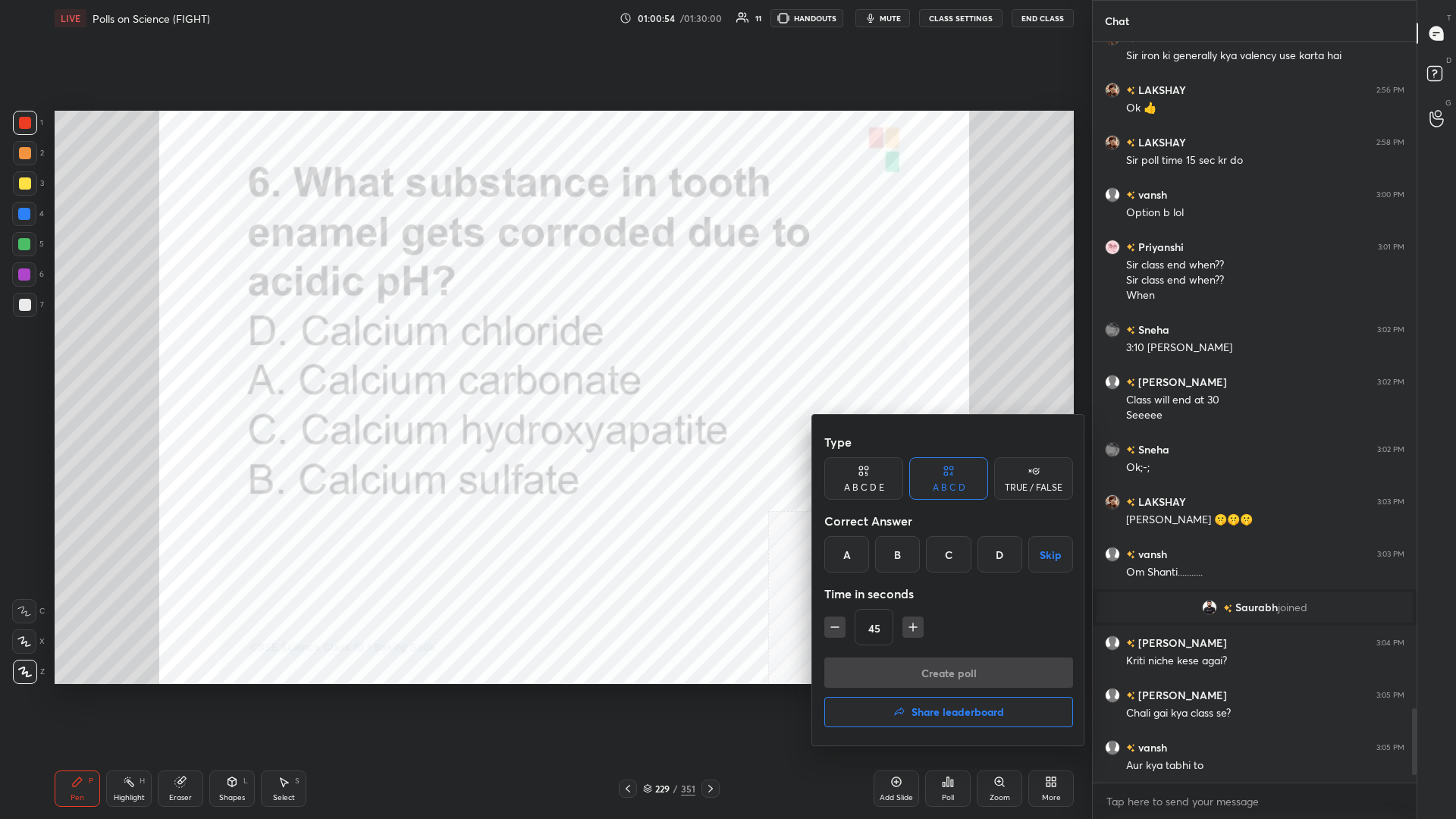
click at [544, 355] on div "C" at bounding box center [948, 554] width 45 height 36
click at [544, 355] on button "Create poll" at bounding box center [948, 672] width 248 height 30
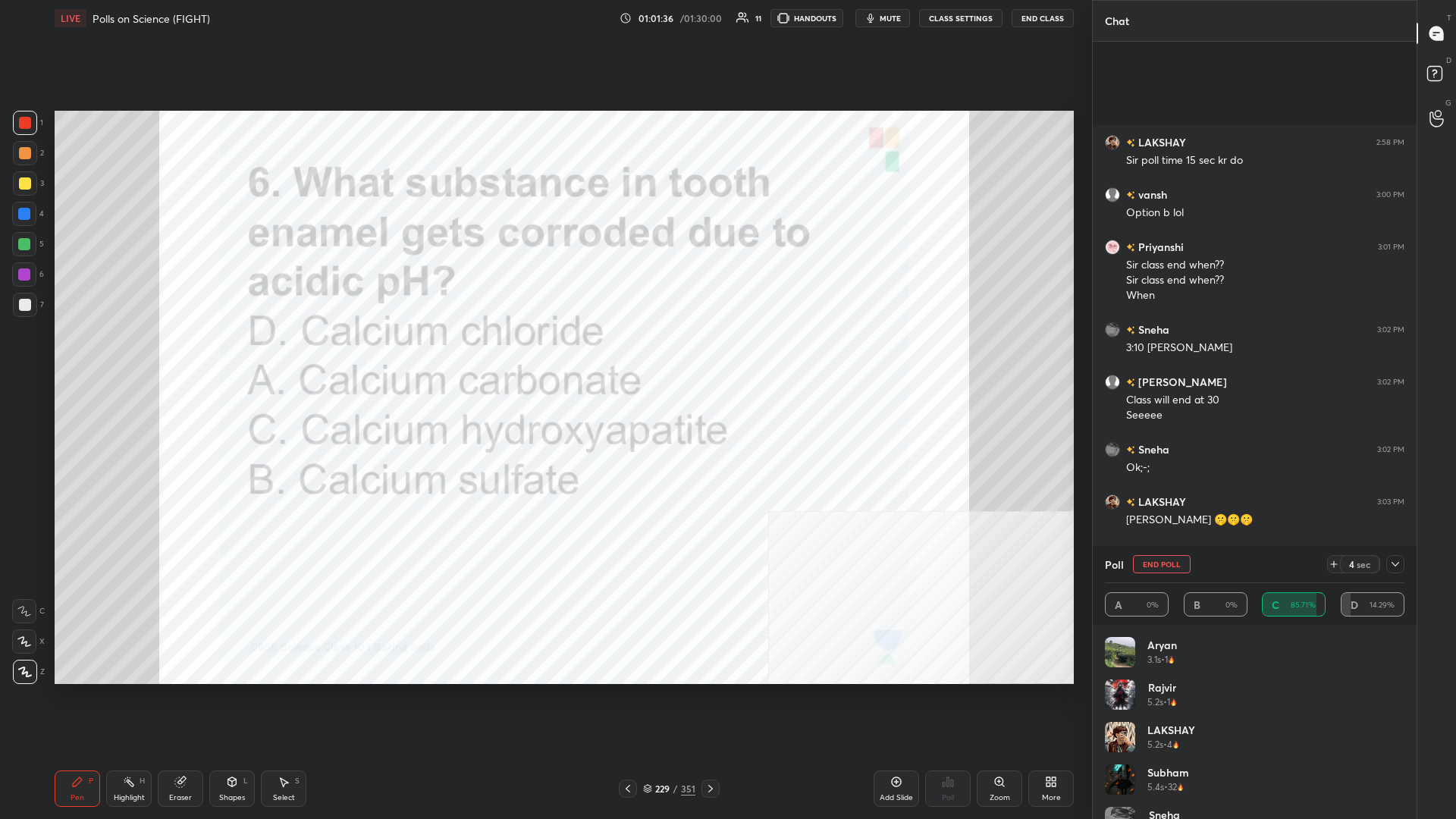
scroll to position [6799, 0]
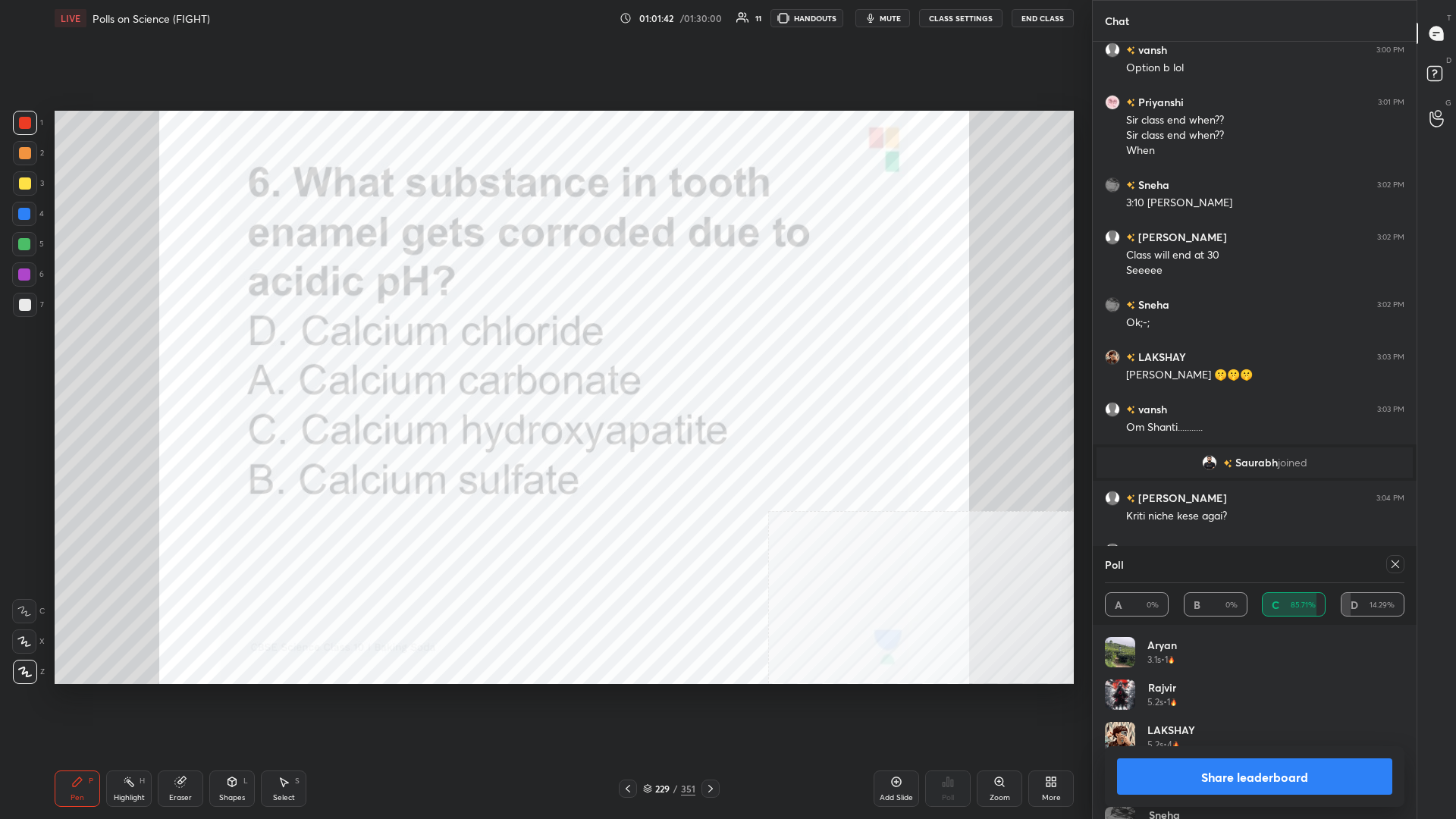
click at [544, 355] on button "Share leaderboard" at bounding box center [1255, 776] width 275 height 36
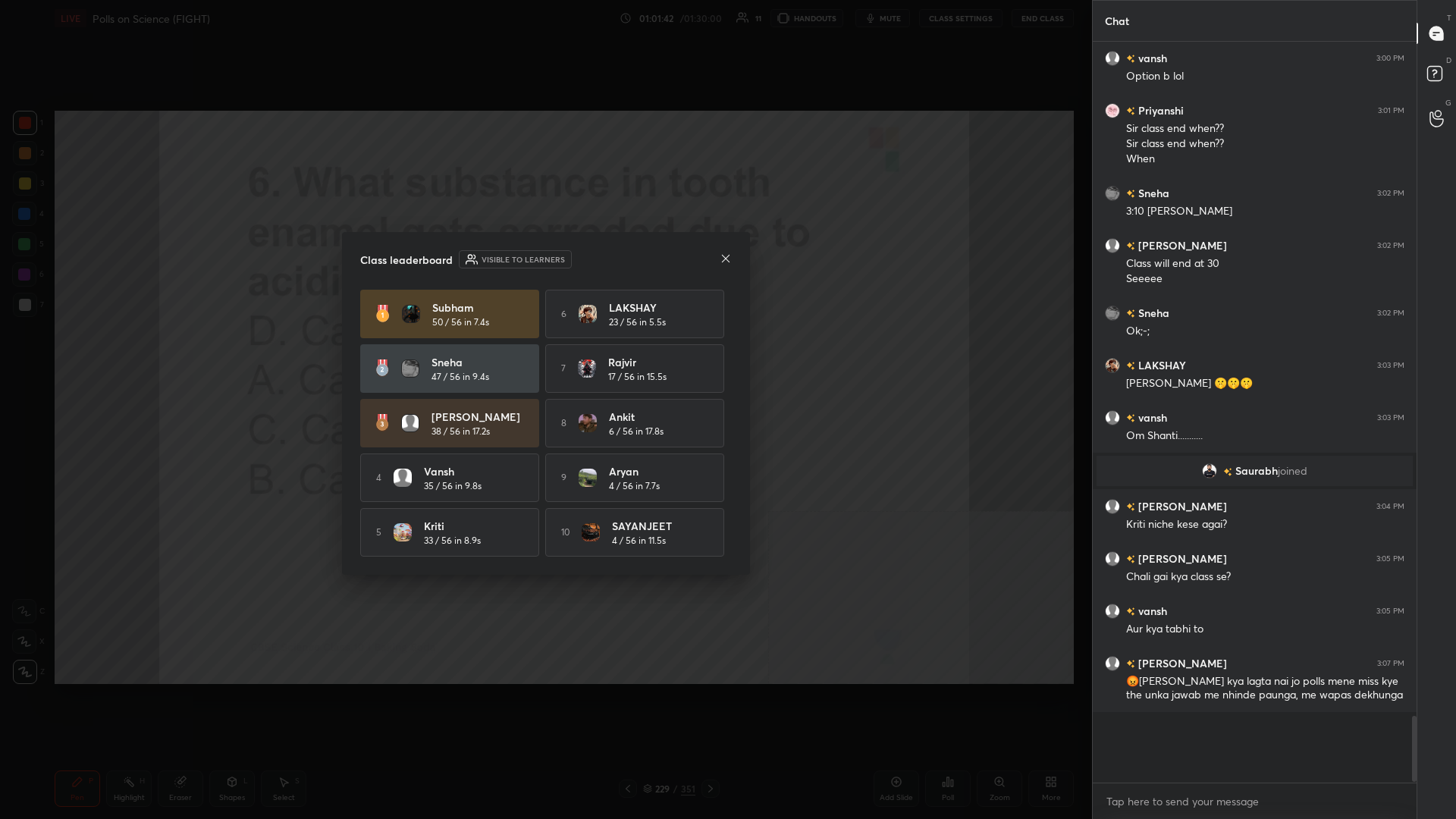
scroll to position [738, 324]
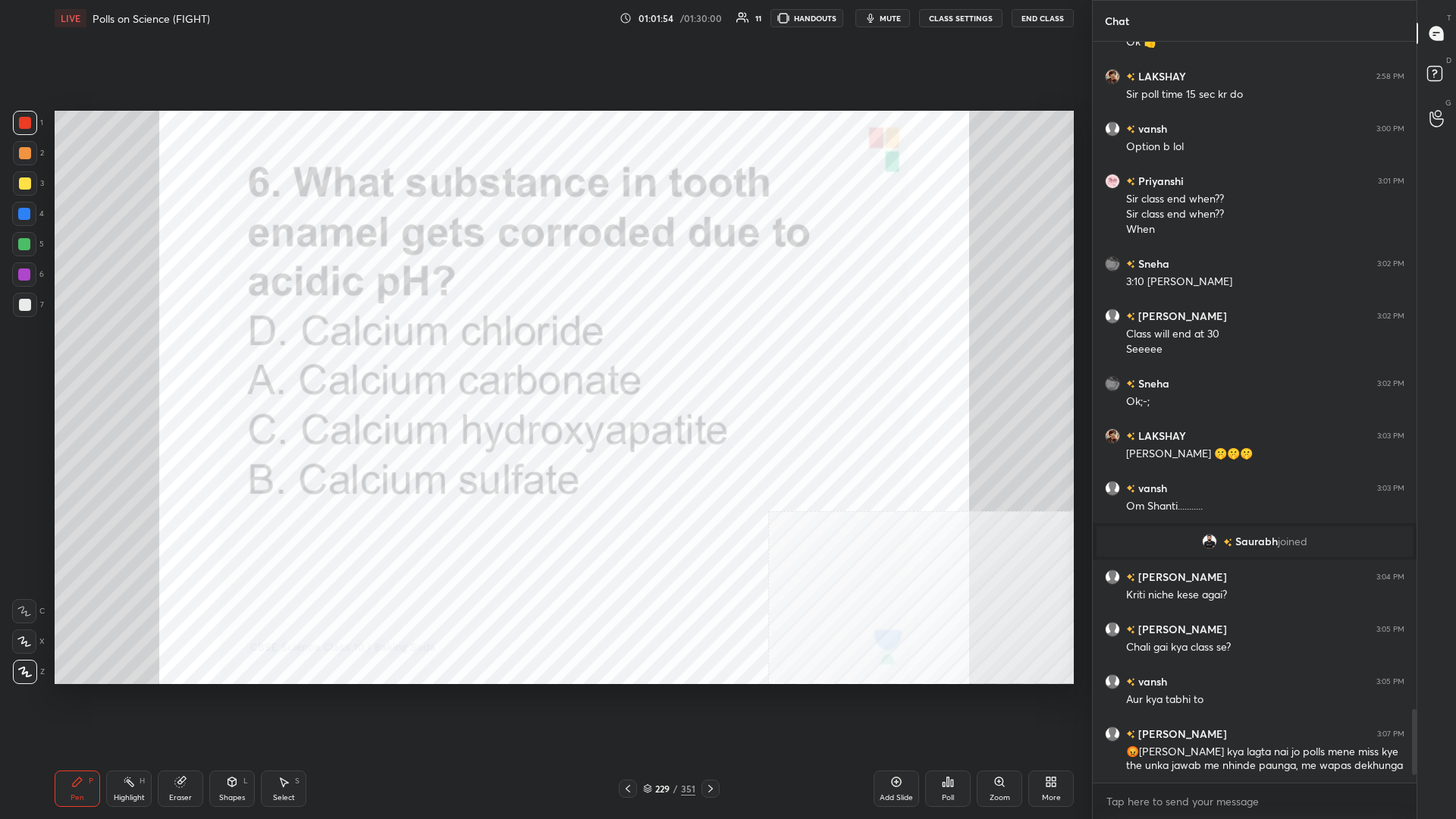
click at [544, 355] on div "351" at bounding box center [688, 788] width 14 height 13
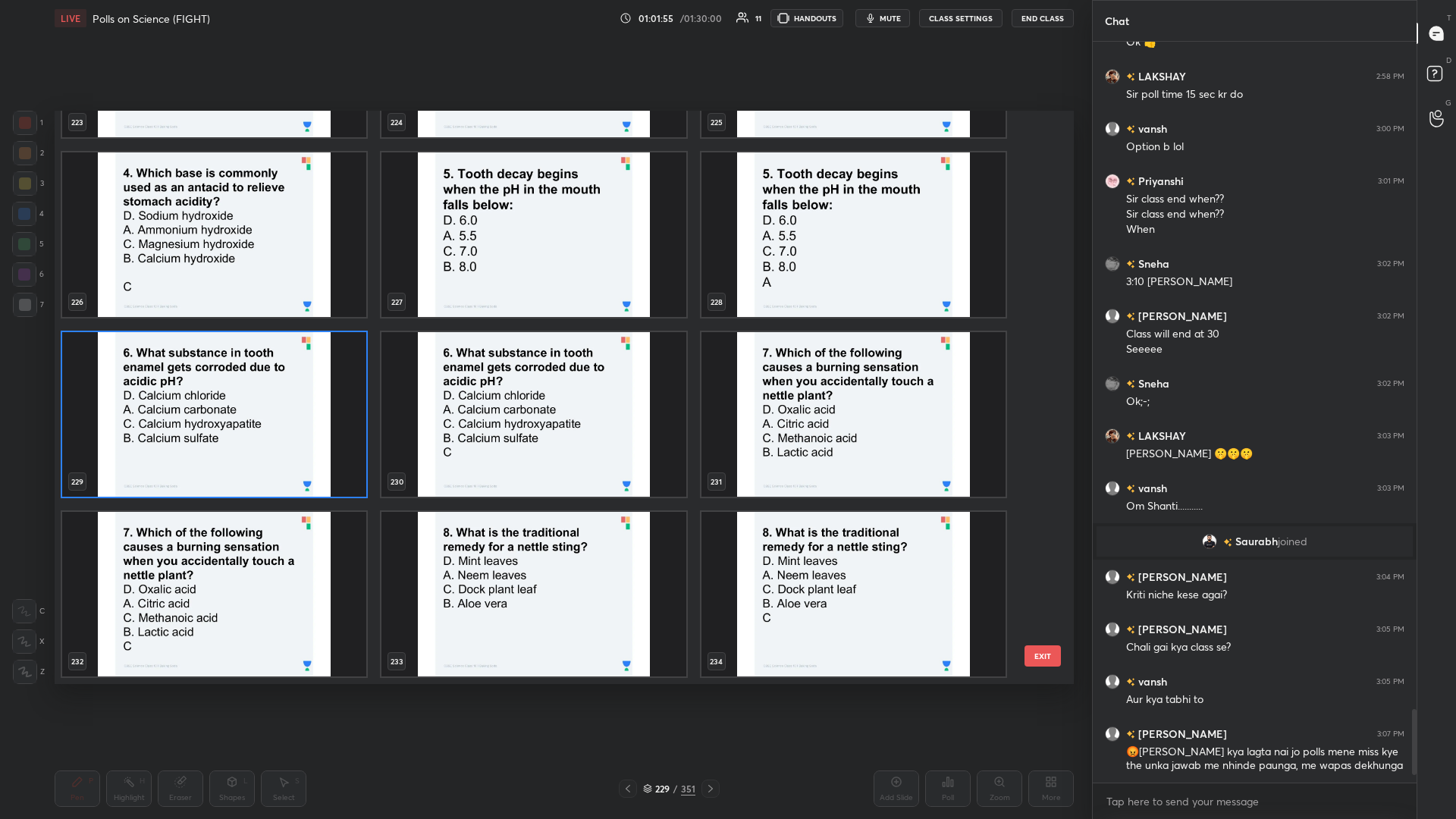
scroll to position [13455, 0]
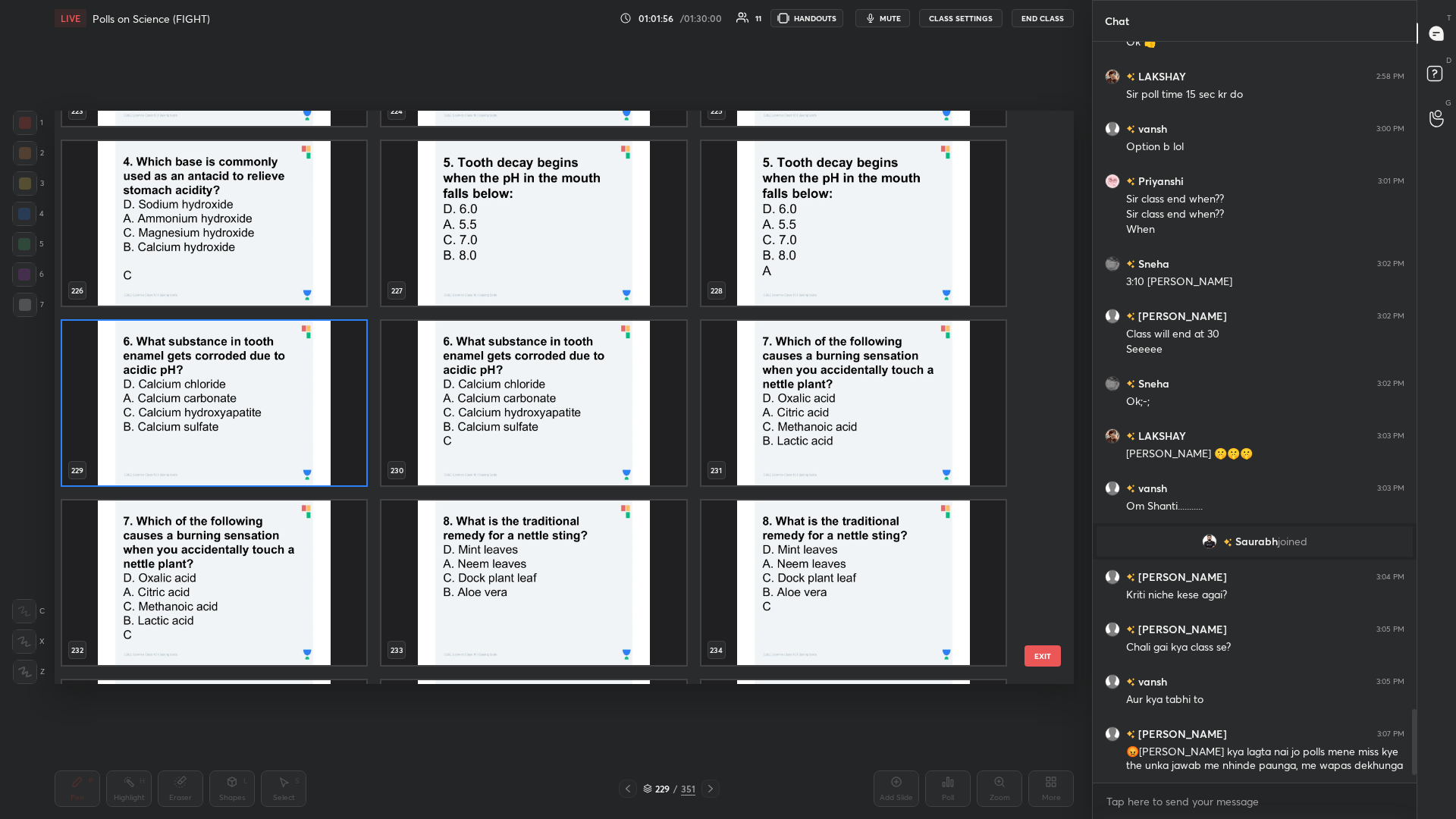
click at [544, 355] on img "grid" at bounding box center [854, 402] width 305 height 165
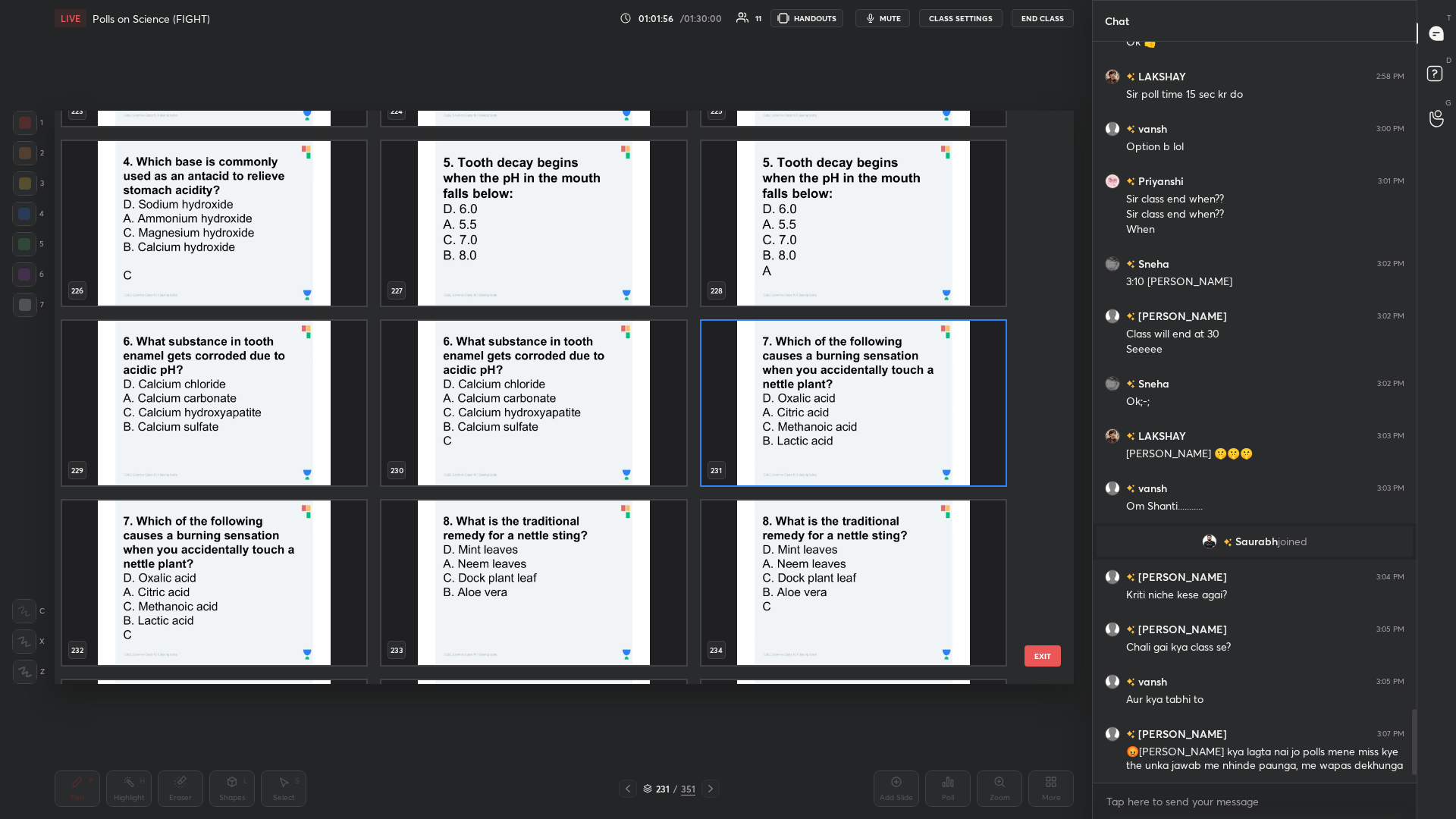
click at [544, 355] on img "grid" at bounding box center [854, 402] width 305 height 165
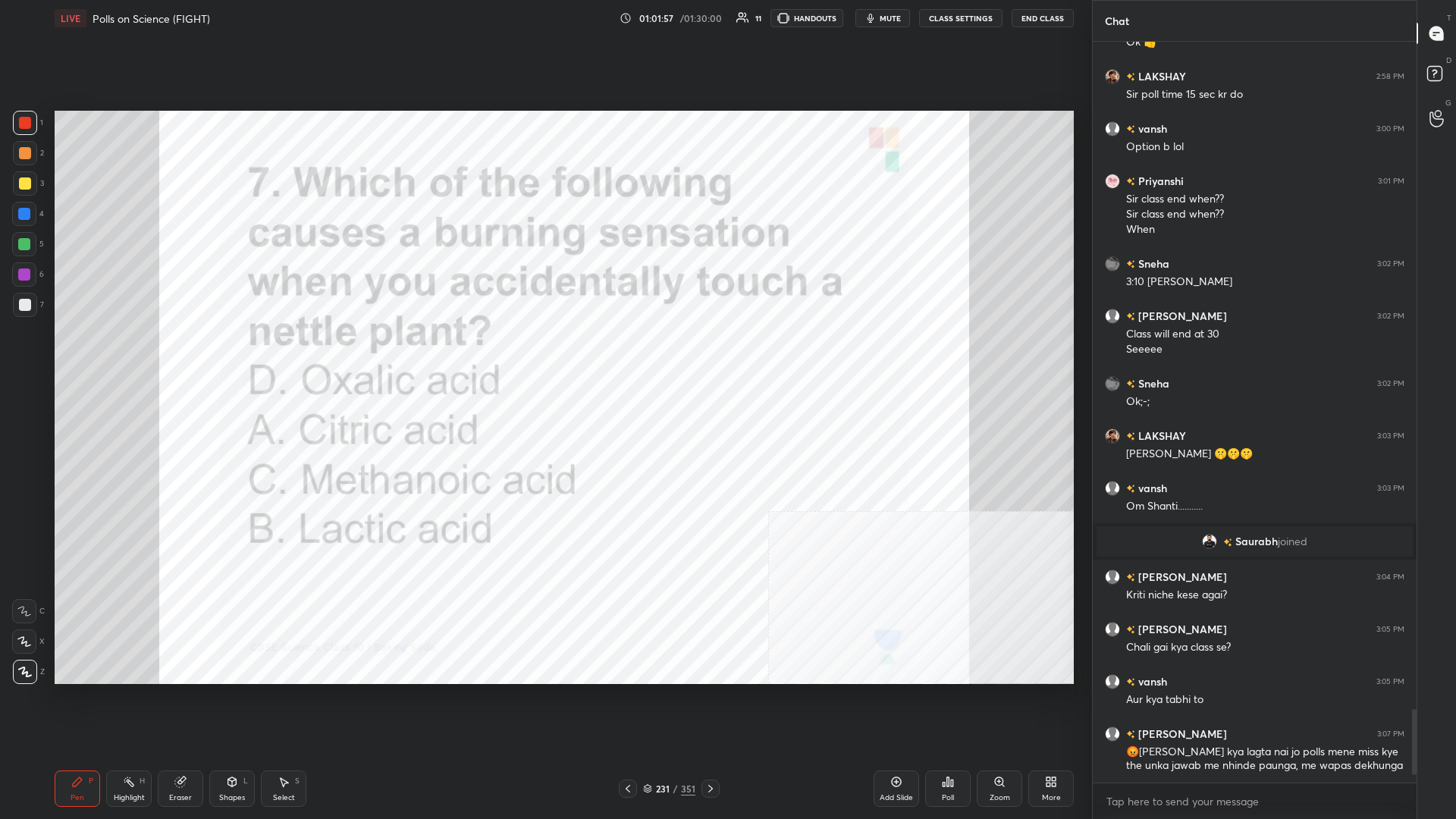
click at [544, 355] on icon at bounding box center [948, 782] width 12 height 12
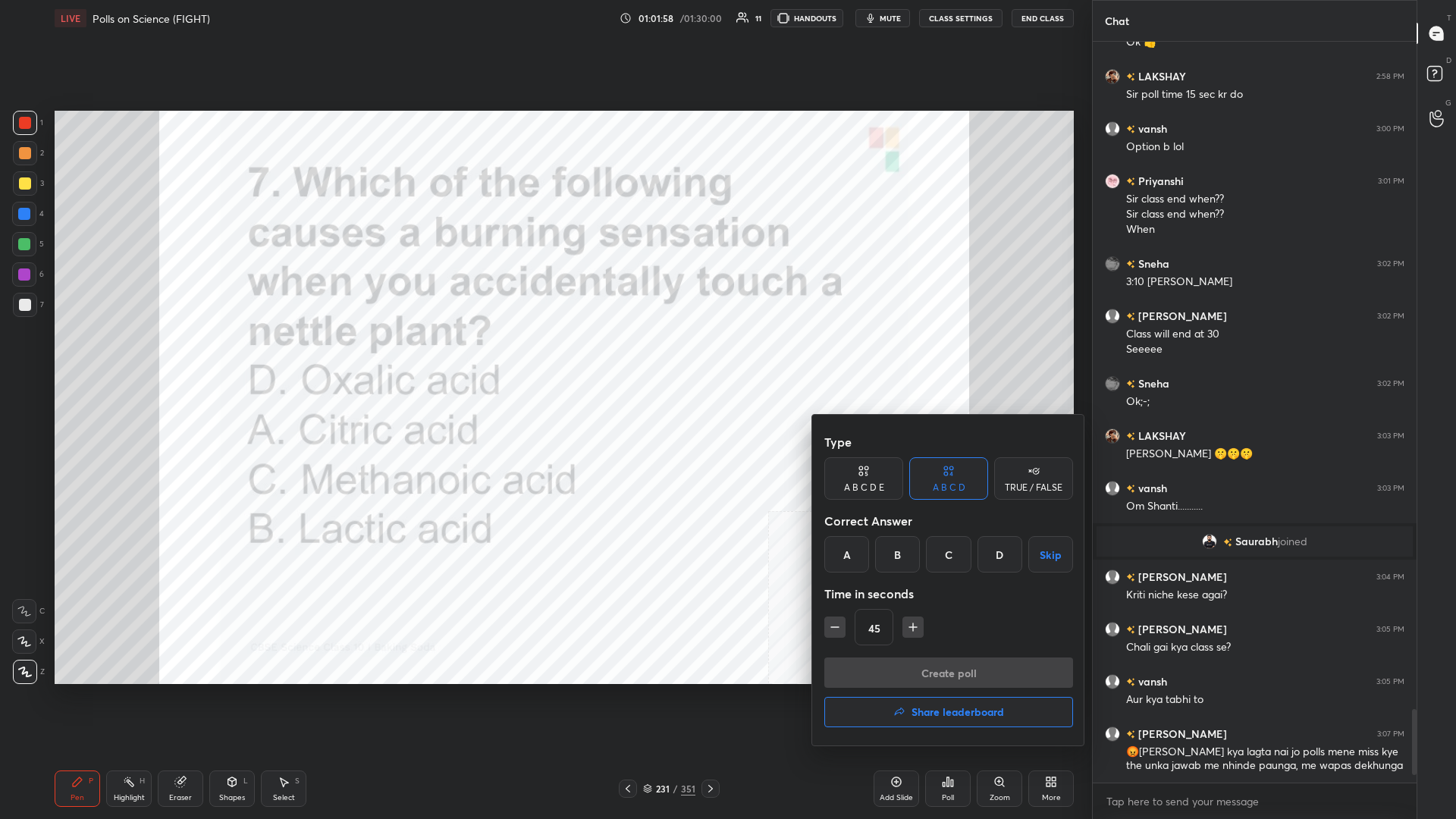
click at [544, 355] on div "Type A B C D E A B C D TRUE / FALSE Correct Answer A B C D Skip Time in seconds…" at bounding box center [948, 542] width 248 height 231
click at [544, 355] on div "C" at bounding box center [948, 554] width 45 height 36
click at [544, 355] on button "Create poll" at bounding box center [948, 672] width 248 height 30
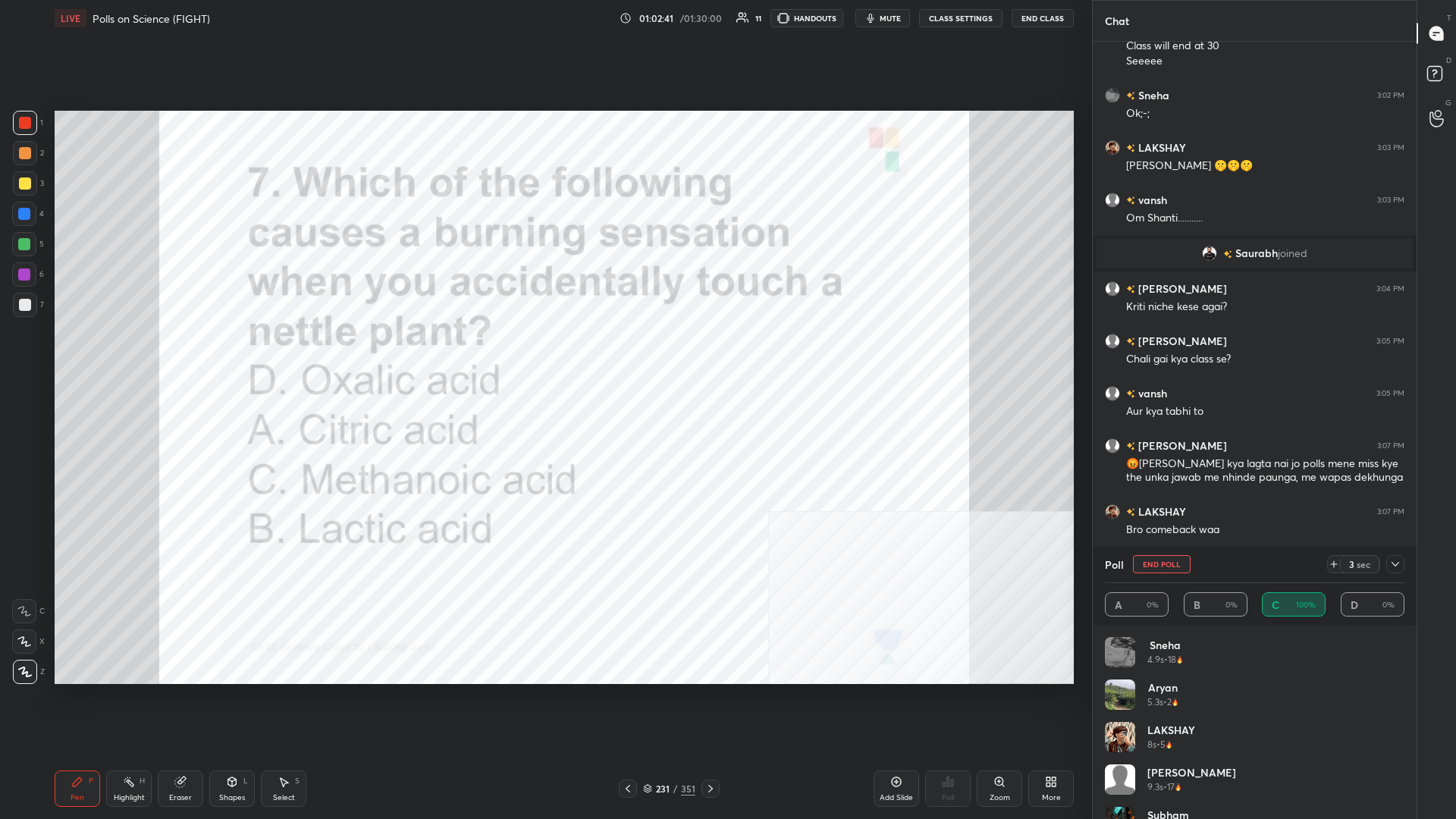
scroll to position [7060, 0]
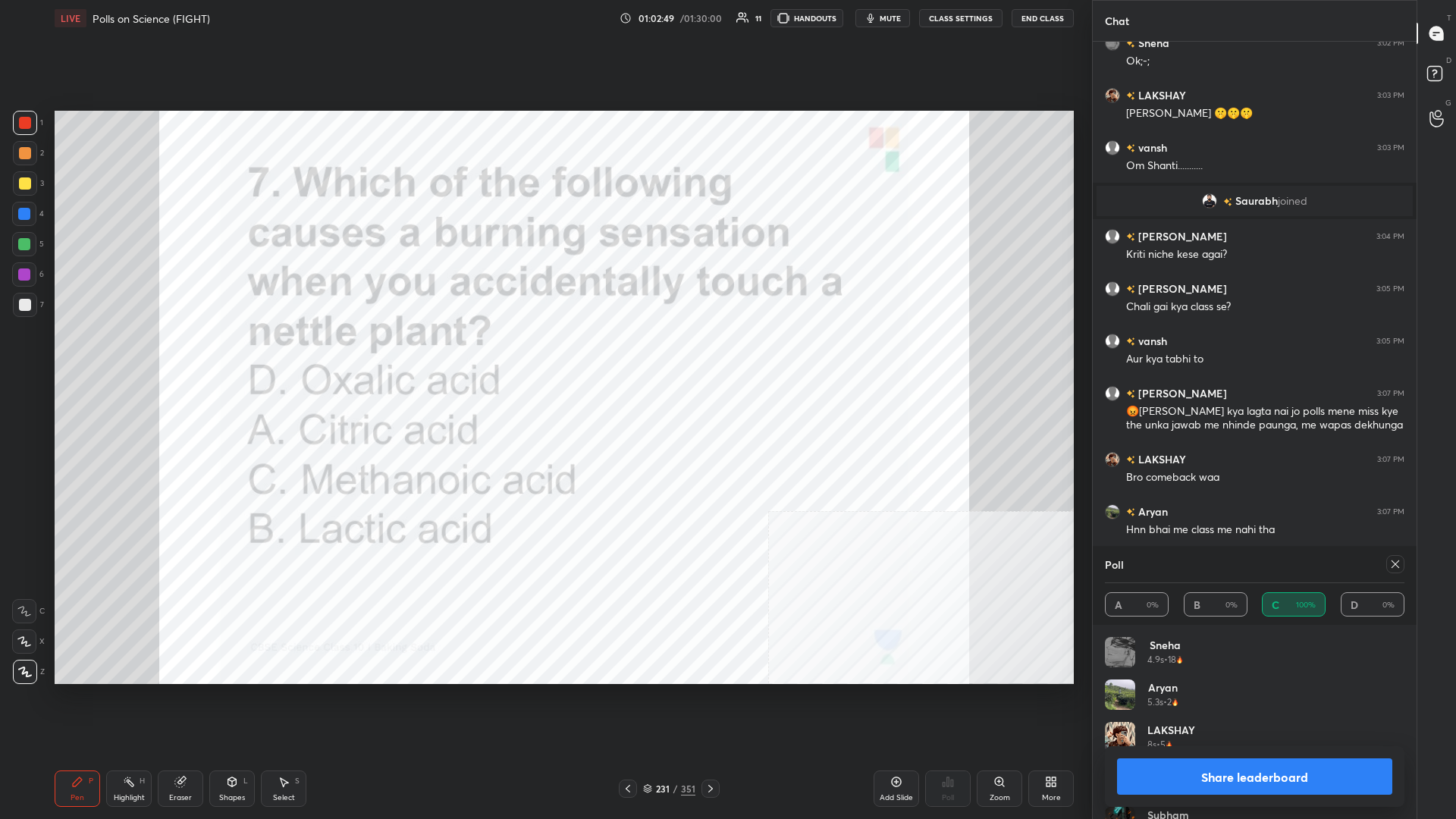
click at [544, 355] on button "Share leaderboard" at bounding box center [1255, 776] width 275 height 36
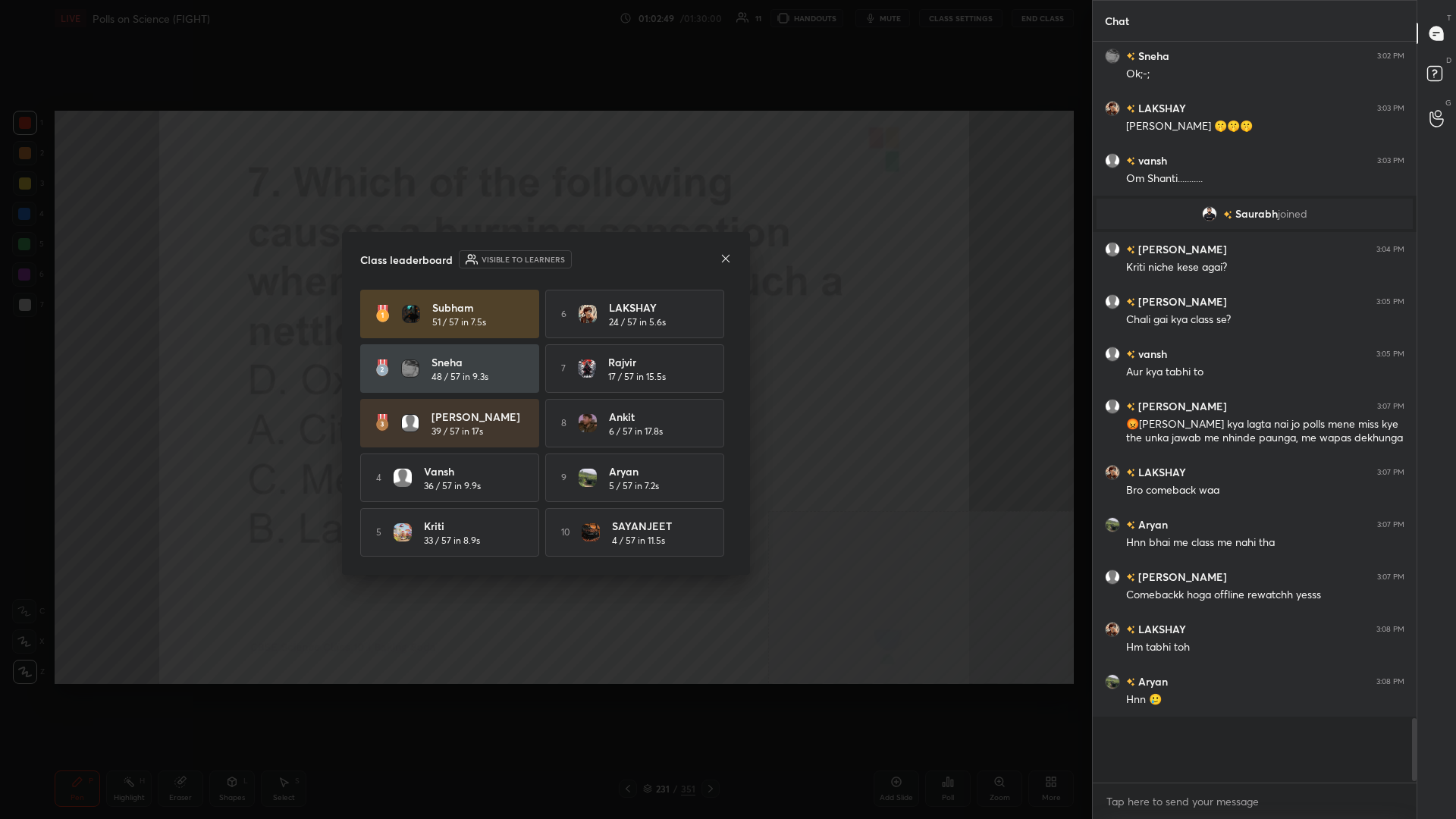
scroll to position [7028, 0]
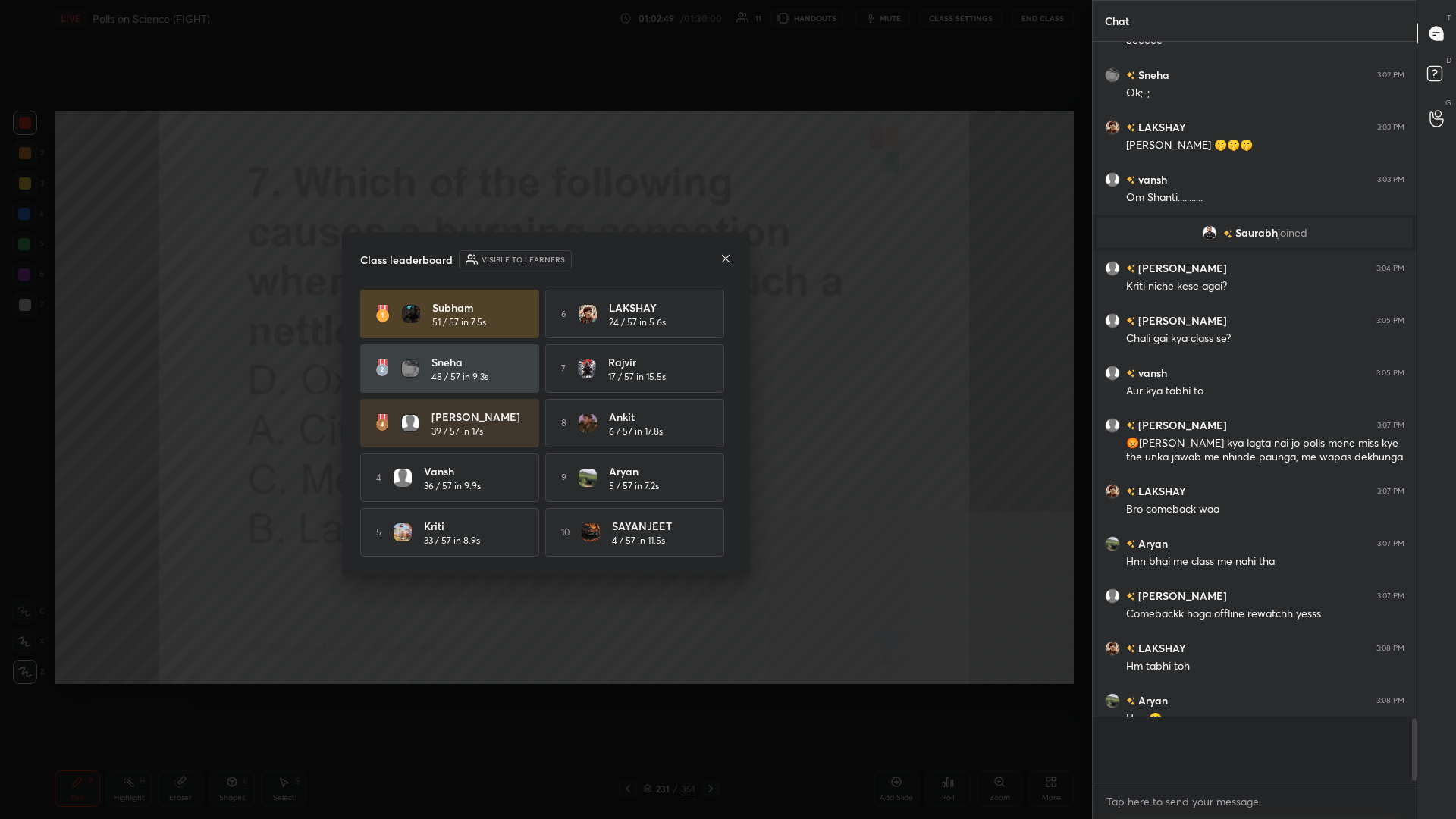
click at [351, 355] on div "Class leaderboard Visible to learners [PERSON_NAME] 51 / 57 in 7.5s 6 [PERSON_N…" at bounding box center [546, 403] width 408 height 343
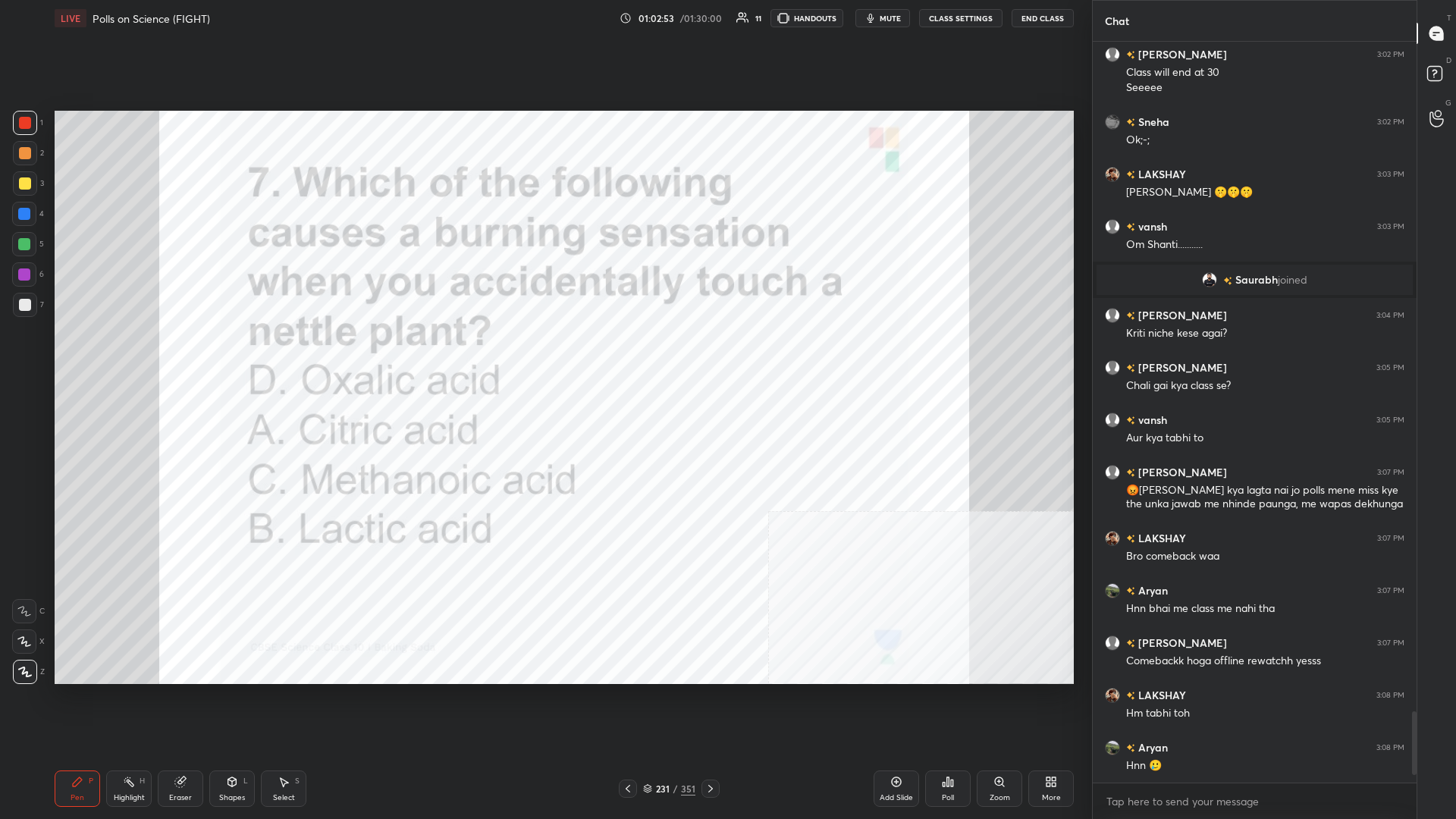
click at [544, 355] on div "231 / 351" at bounding box center [669, 788] width 53 height 13
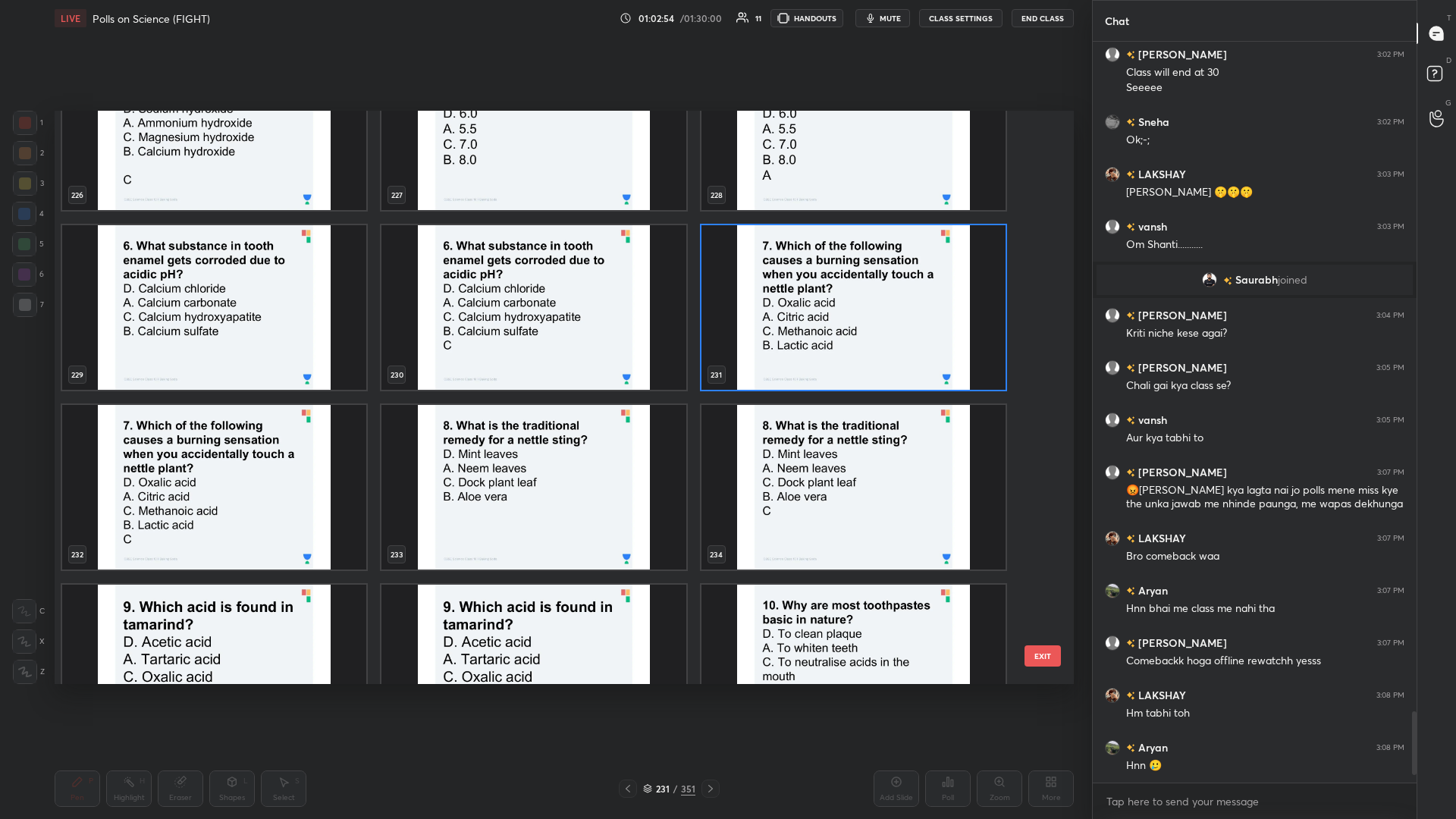
click at [512, 355] on img "grid" at bounding box center [533, 487] width 305 height 165
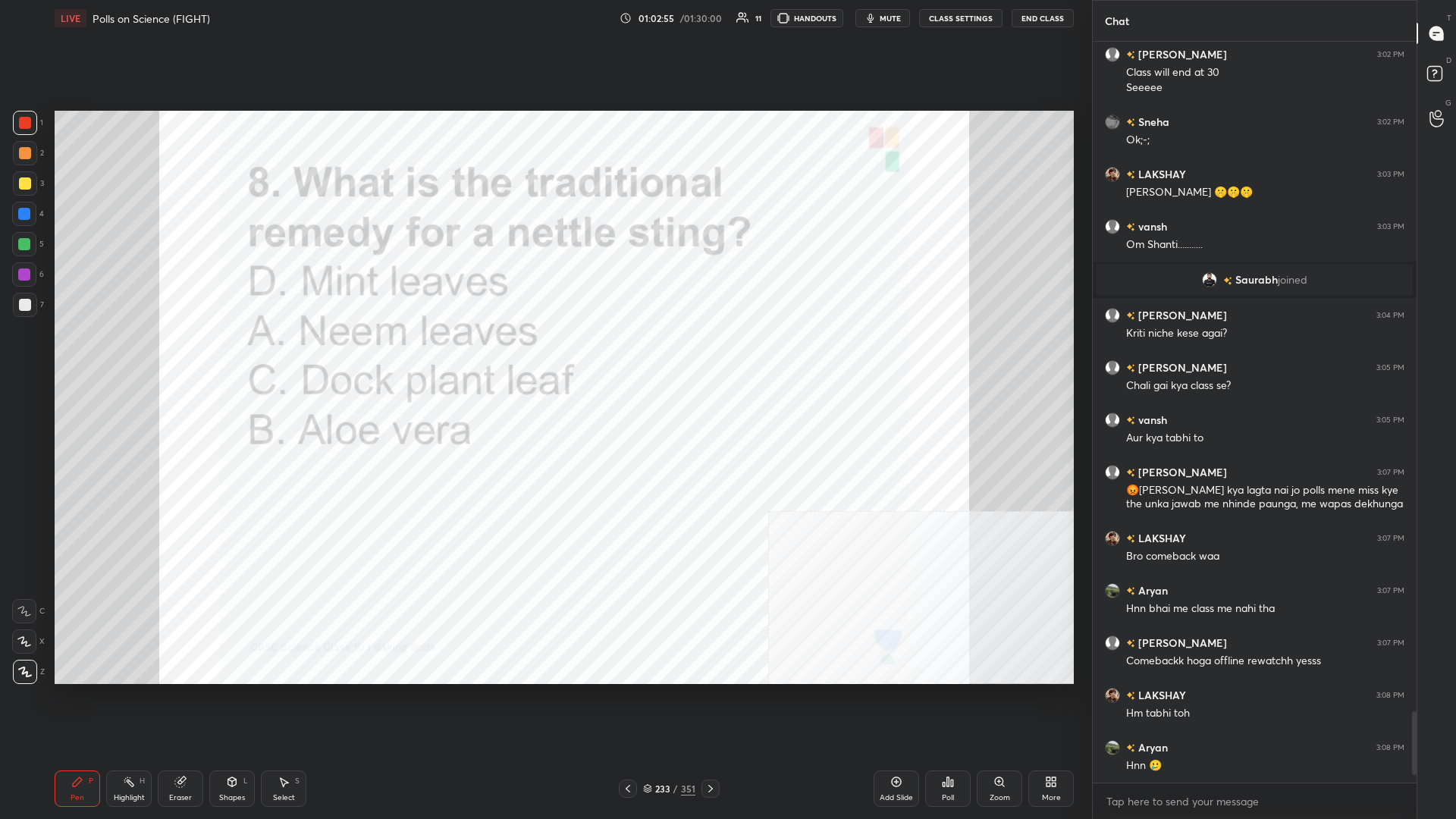
click at [544, 355] on div "Poll" at bounding box center [948, 788] width 45 height 36
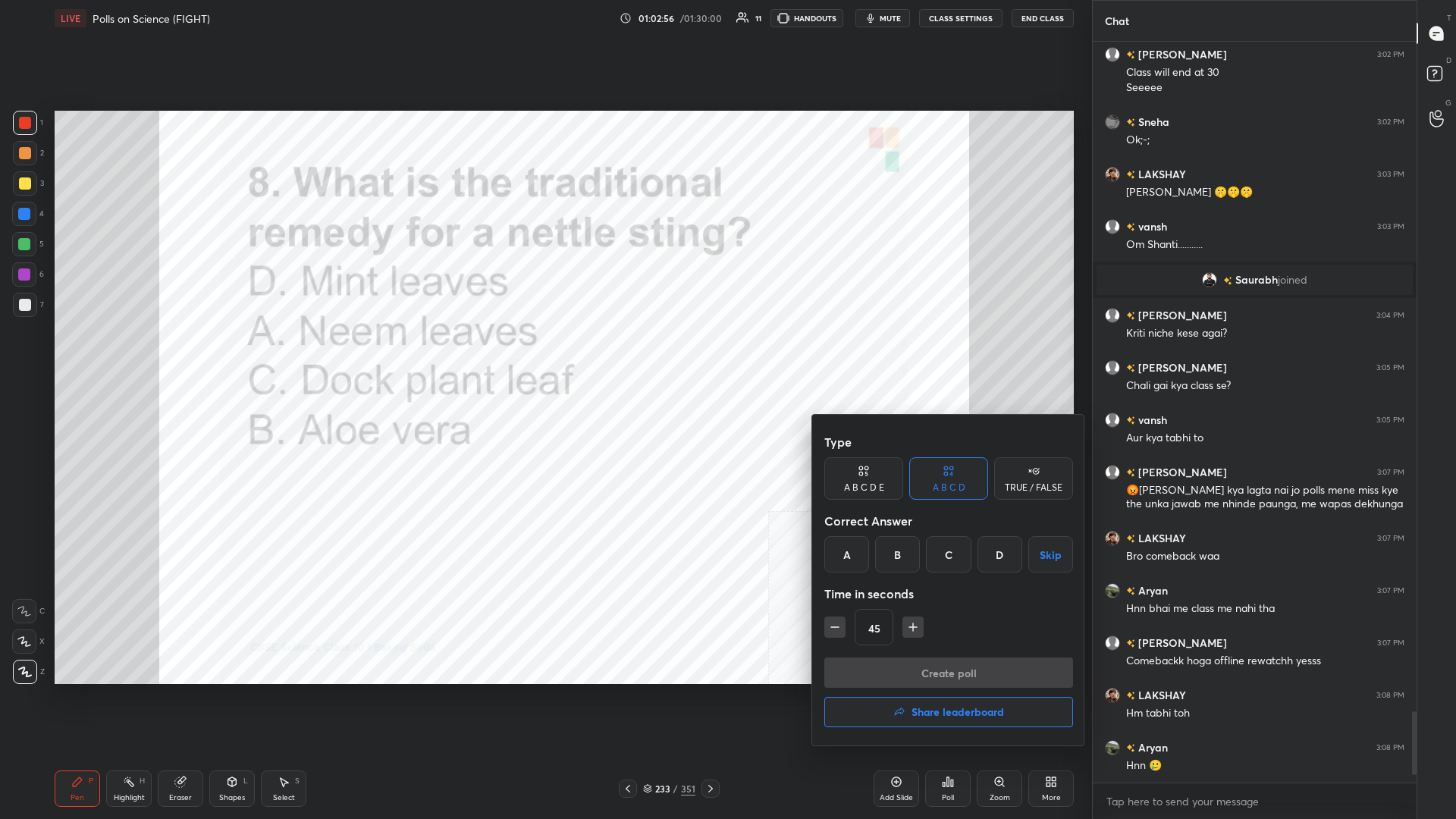
click at [544, 355] on div "C" at bounding box center [948, 554] width 45 height 36
click at [544, 355] on button "Create poll" at bounding box center [948, 672] width 248 height 30
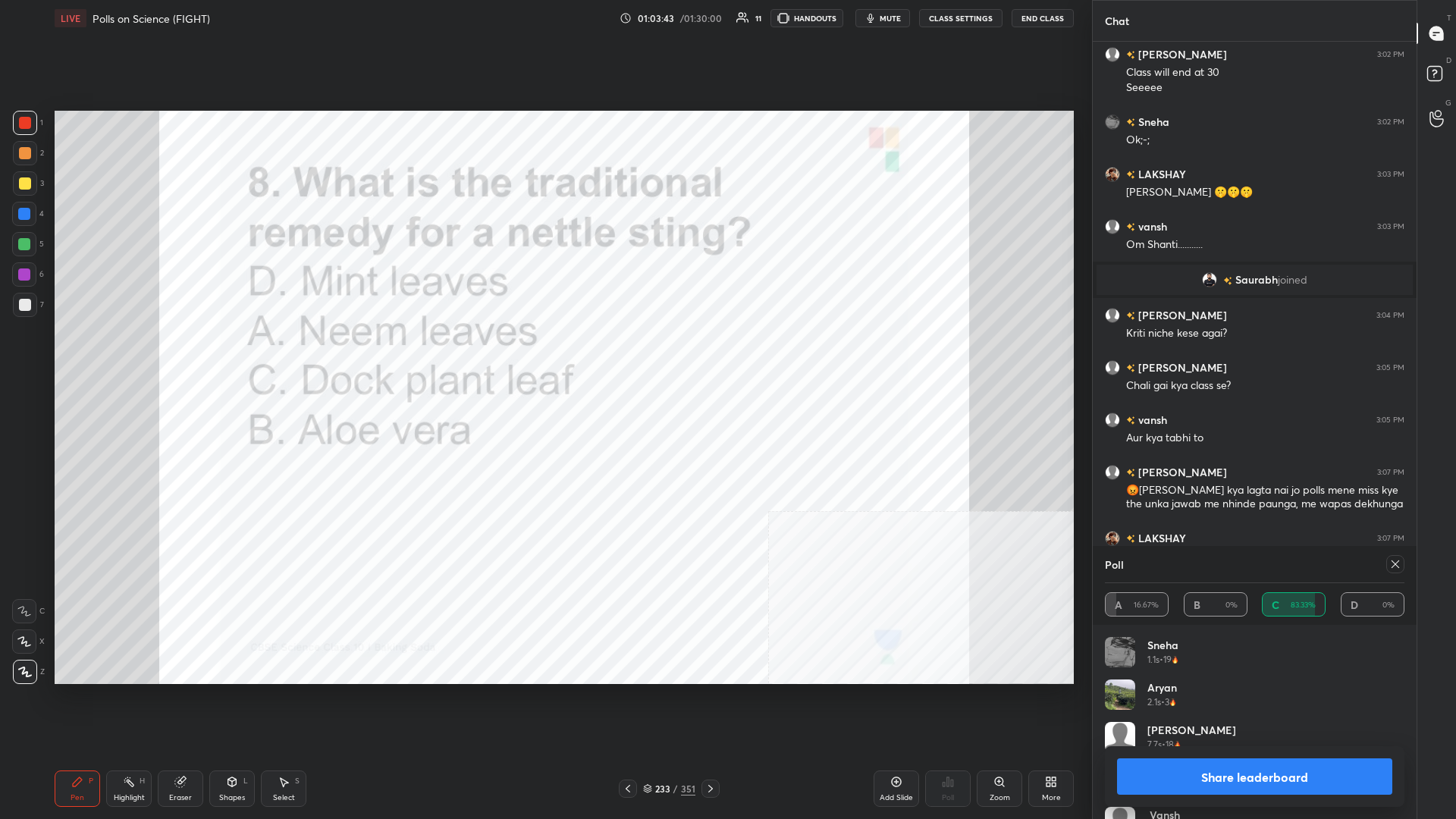
click at [544, 355] on button "Share leaderboard" at bounding box center [1255, 776] width 275 height 36
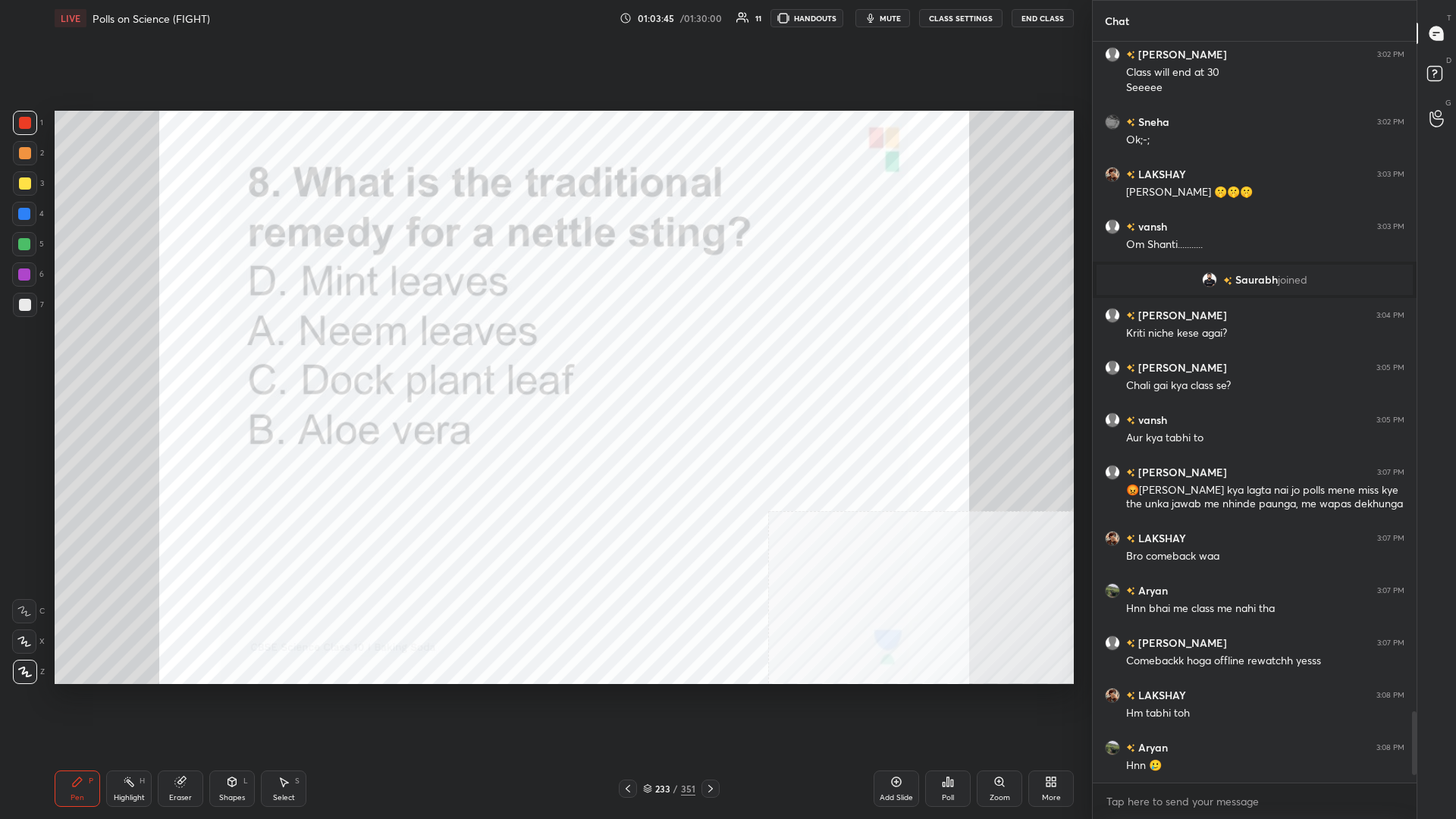
click at [544, 355] on div "/" at bounding box center [675, 789] width 4 height 9
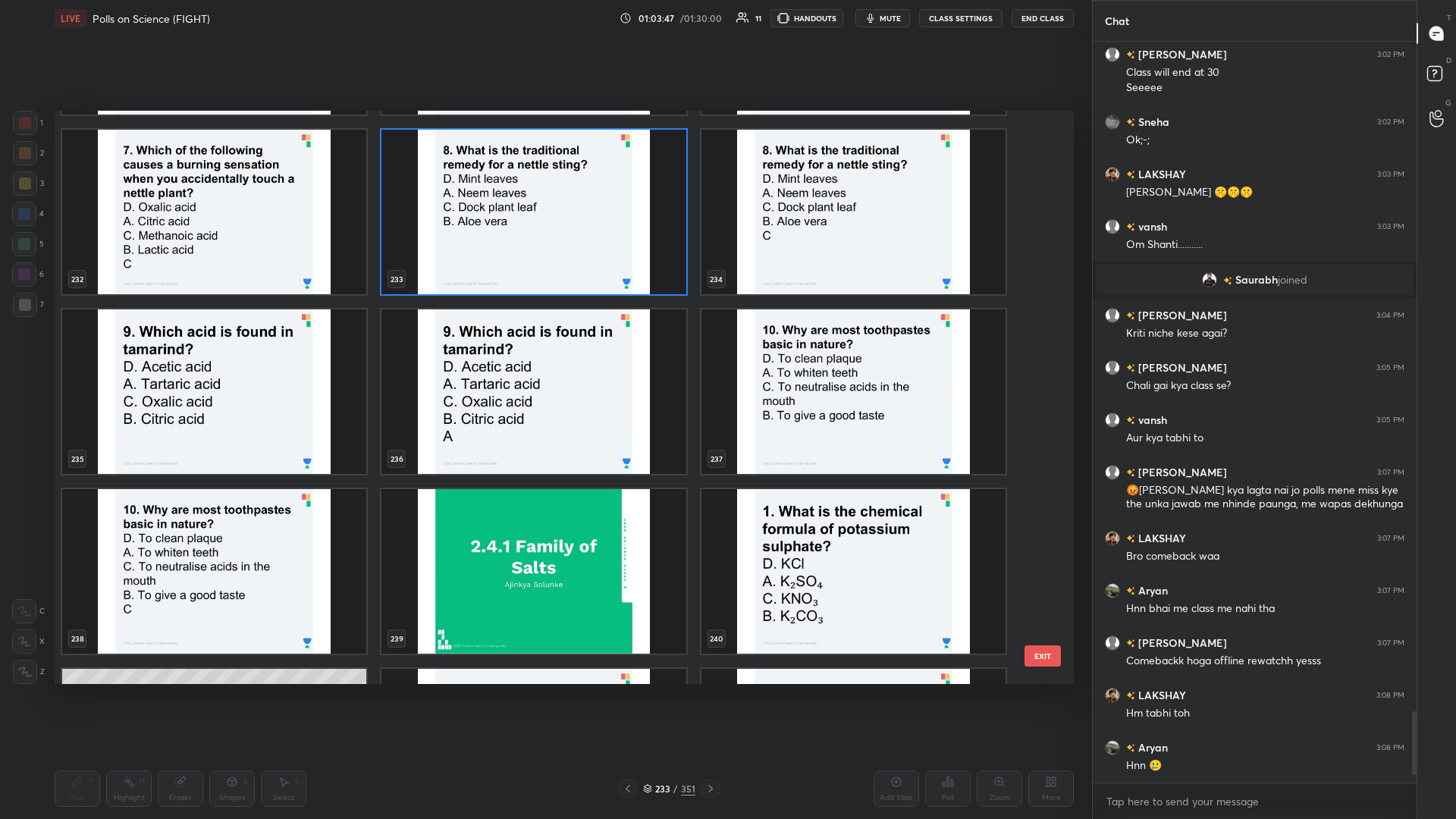
click at [281, 355] on img "grid" at bounding box center [215, 392] width 305 height 165
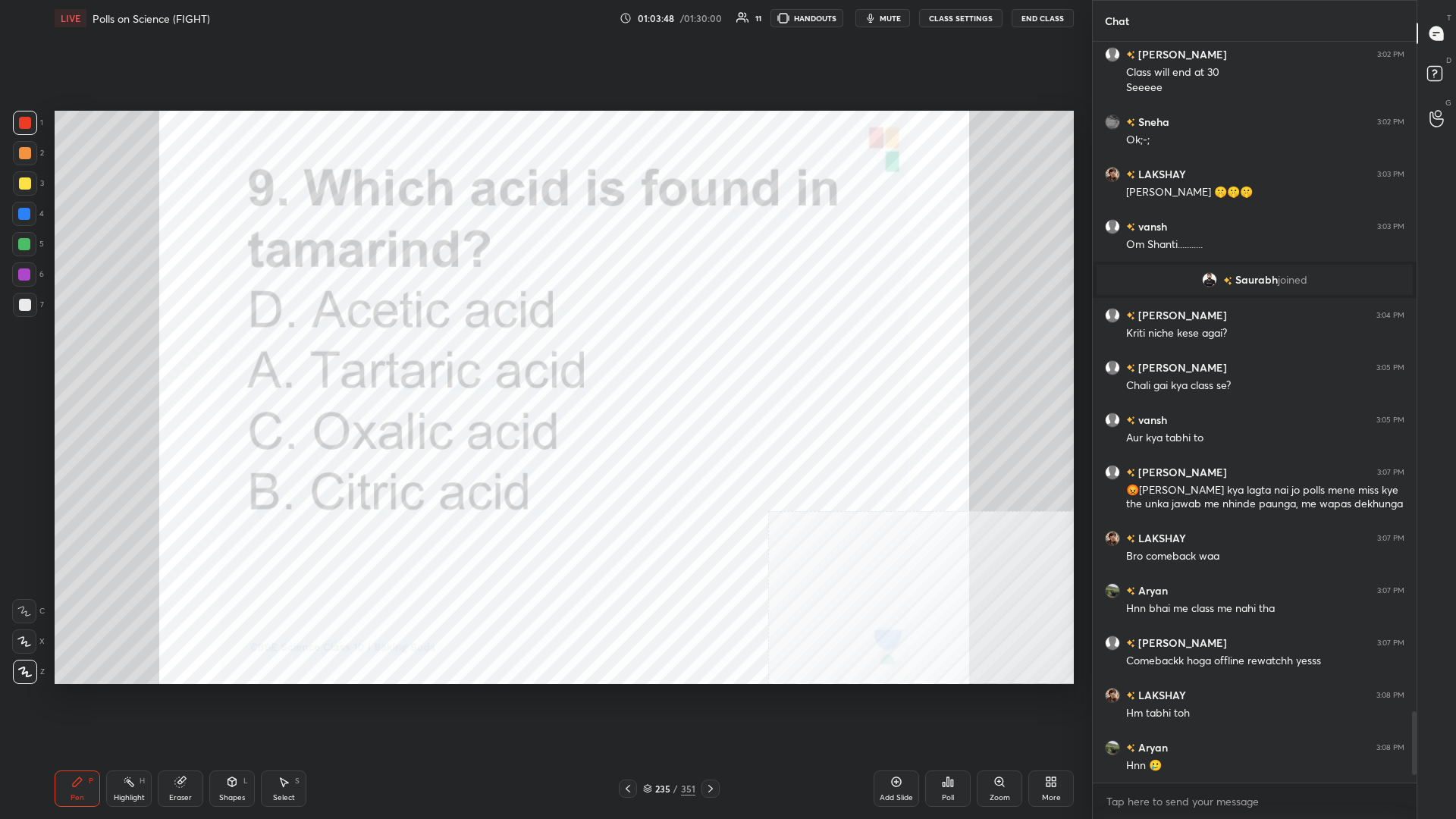
click at [544, 355] on icon at bounding box center [948, 782] width 12 height 12
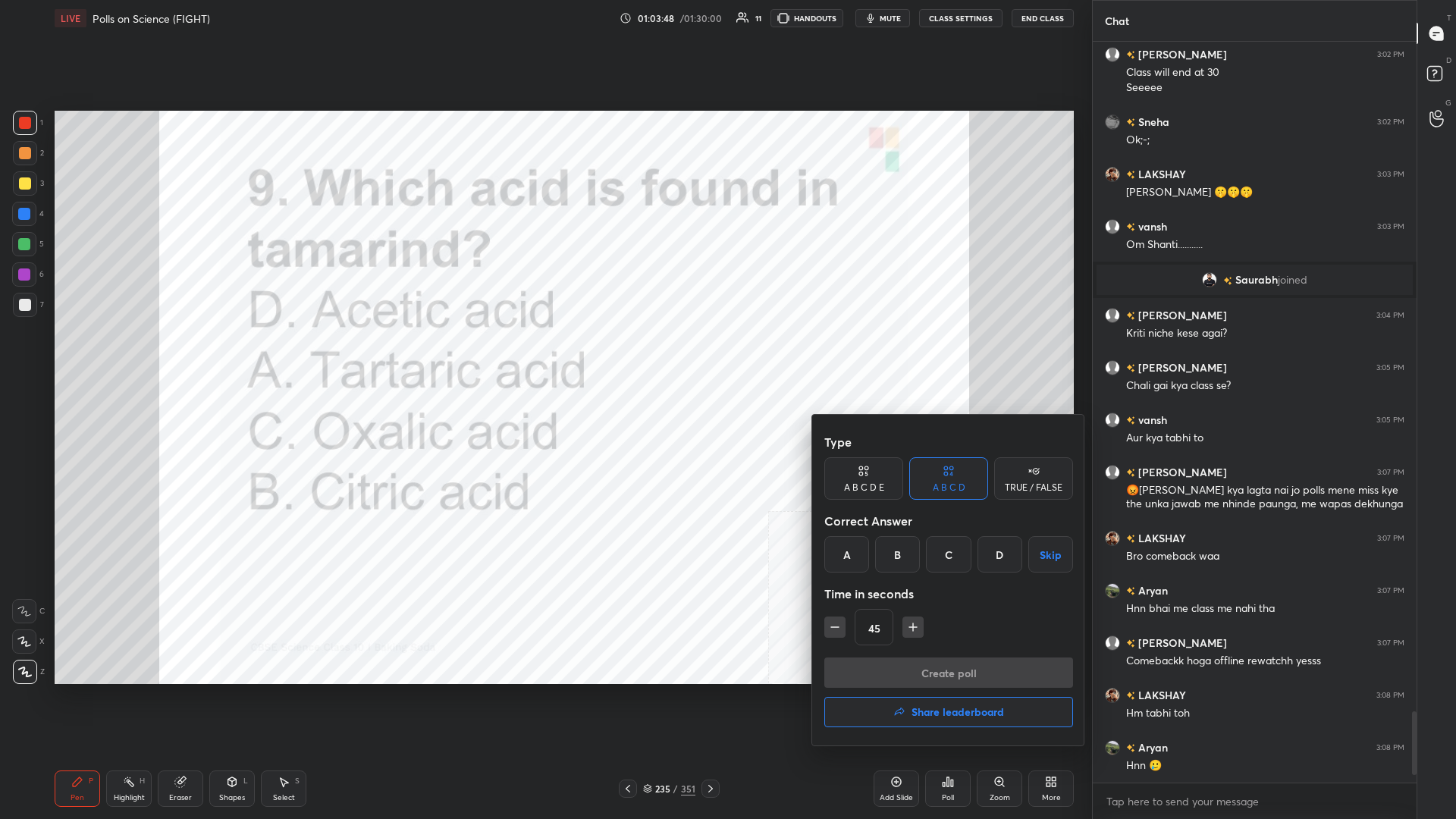
click at [544, 355] on div "A" at bounding box center [847, 554] width 45 height 36
drag, startPoint x: 954, startPoint y: 678, endPoint x: 949, endPoint y: 666, distance: 13.0
click at [544, 355] on button "Create poll" at bounding box center [948, 672] width 248 height 30
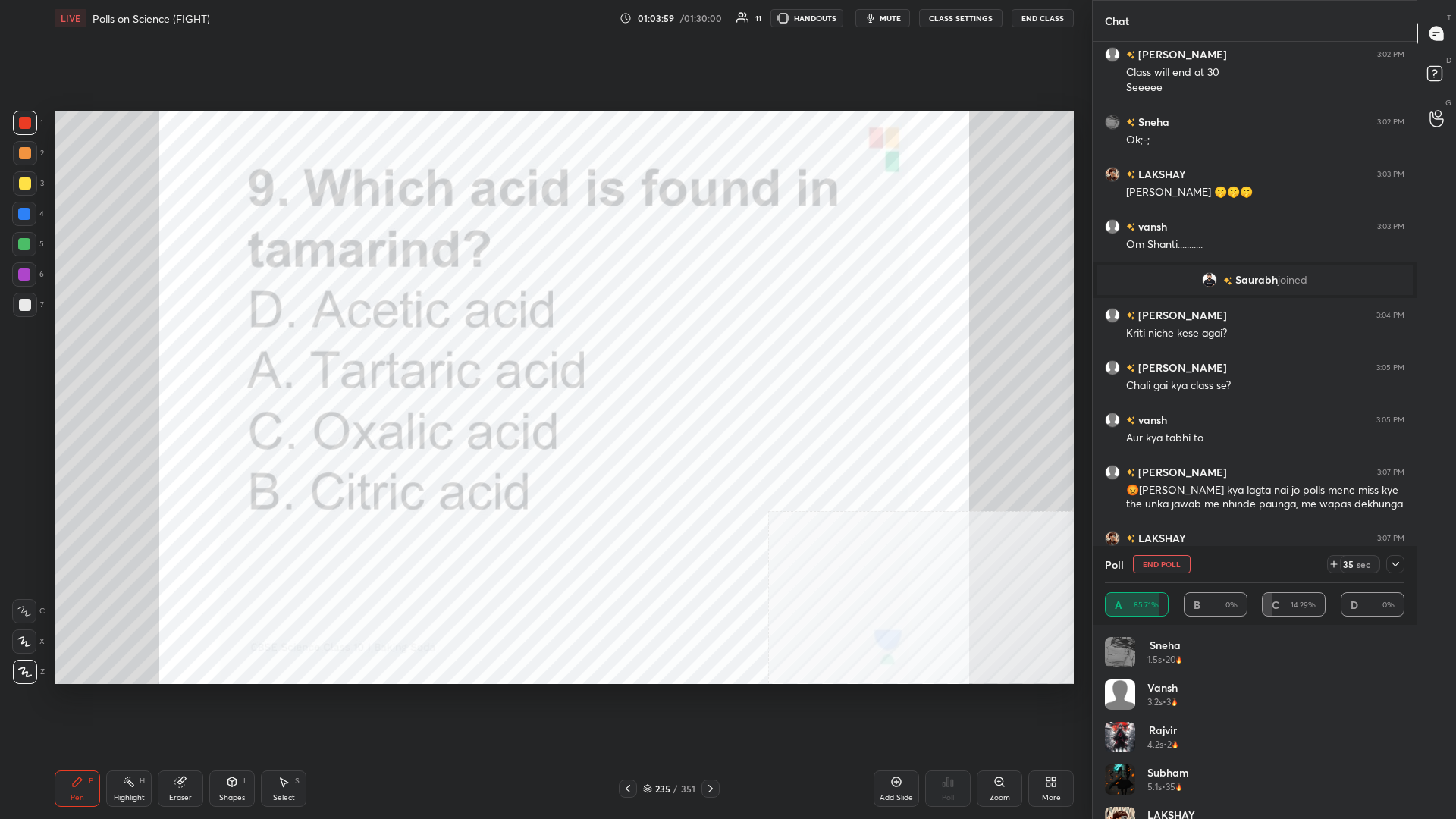
scroll to position [7096, 0]
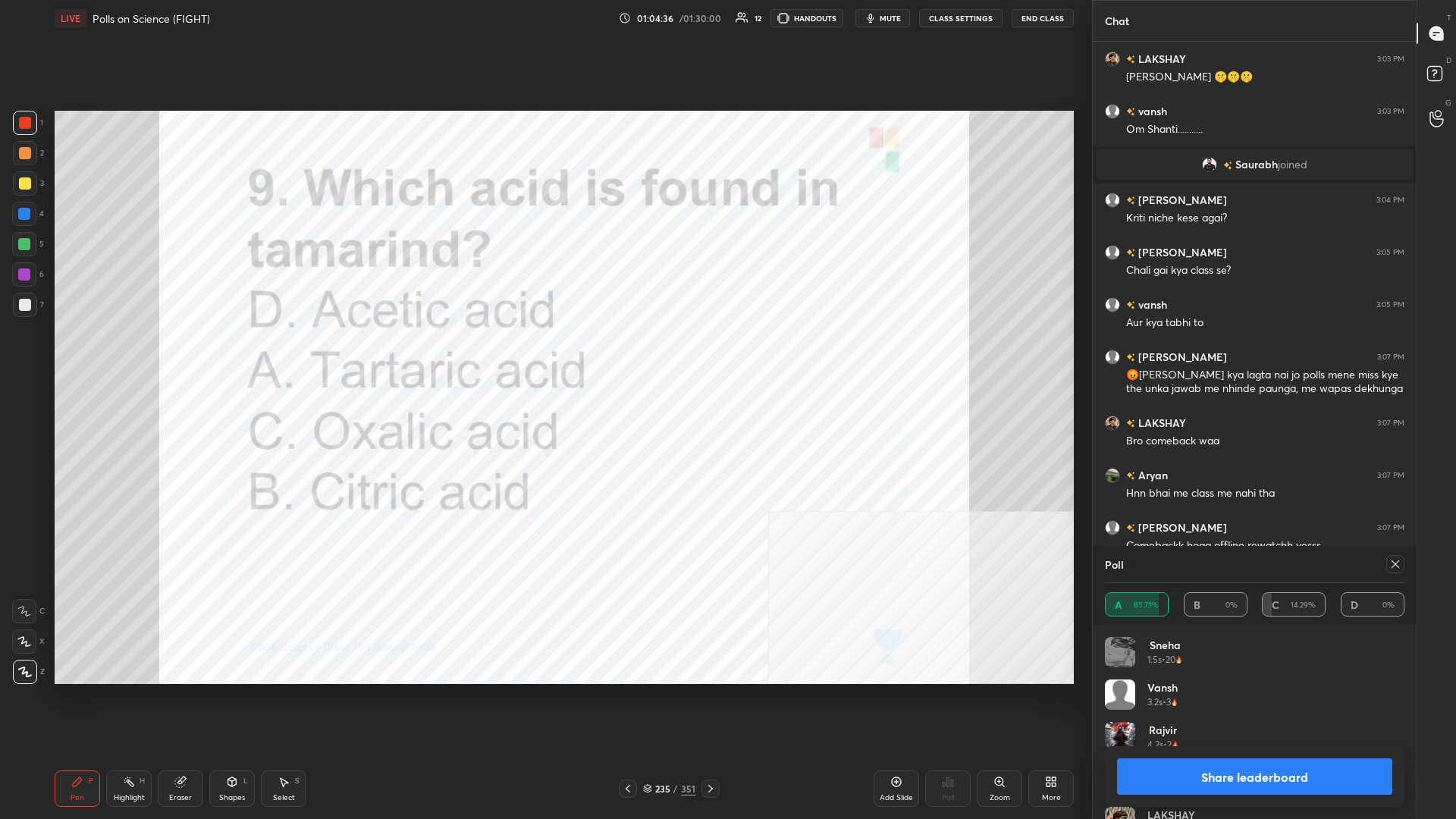
click at [544, 355] on button "Share leaderboard" at bounding box center [1255, 776] width 275 height 36
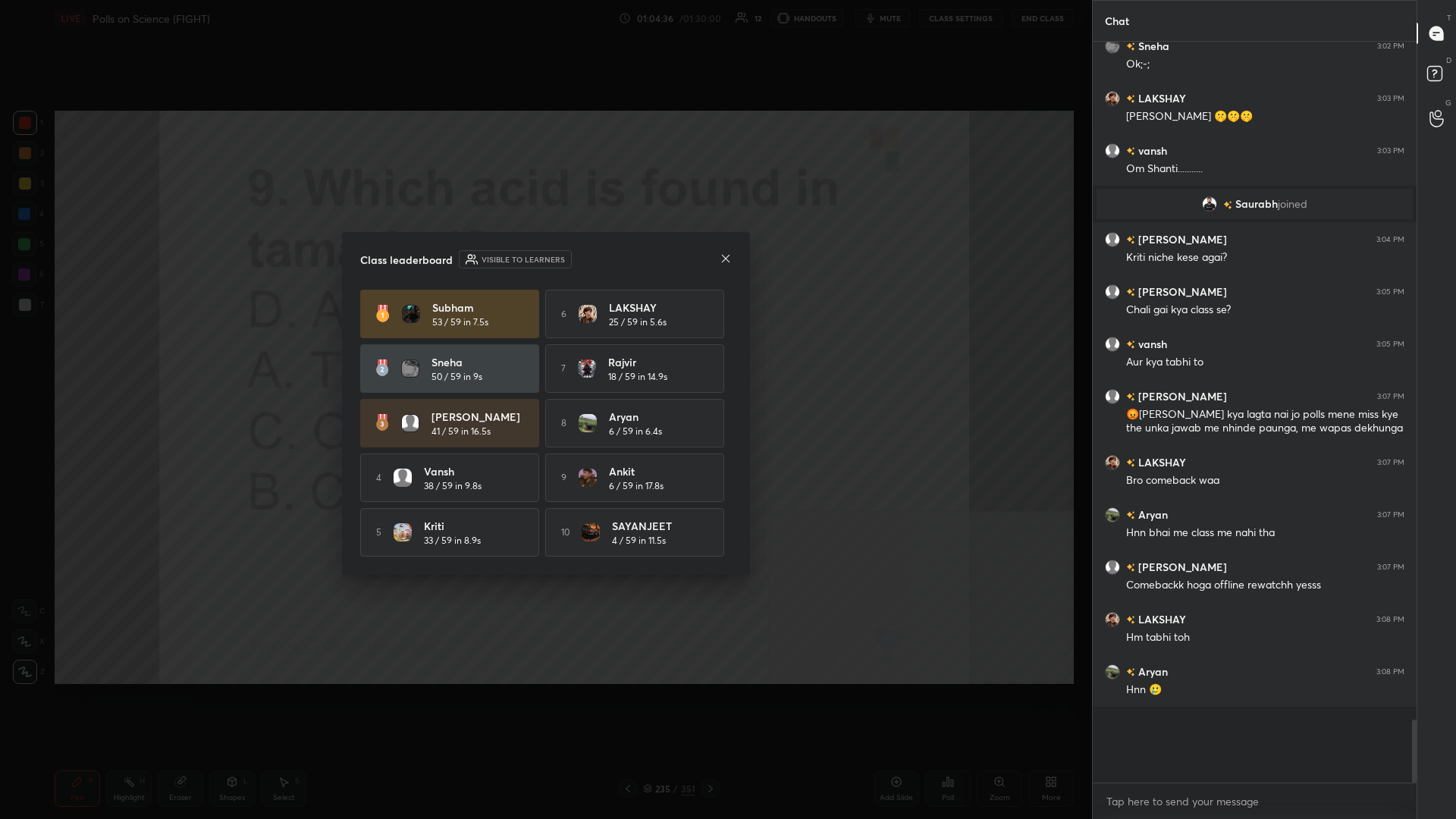
scroll to position [773, 324]
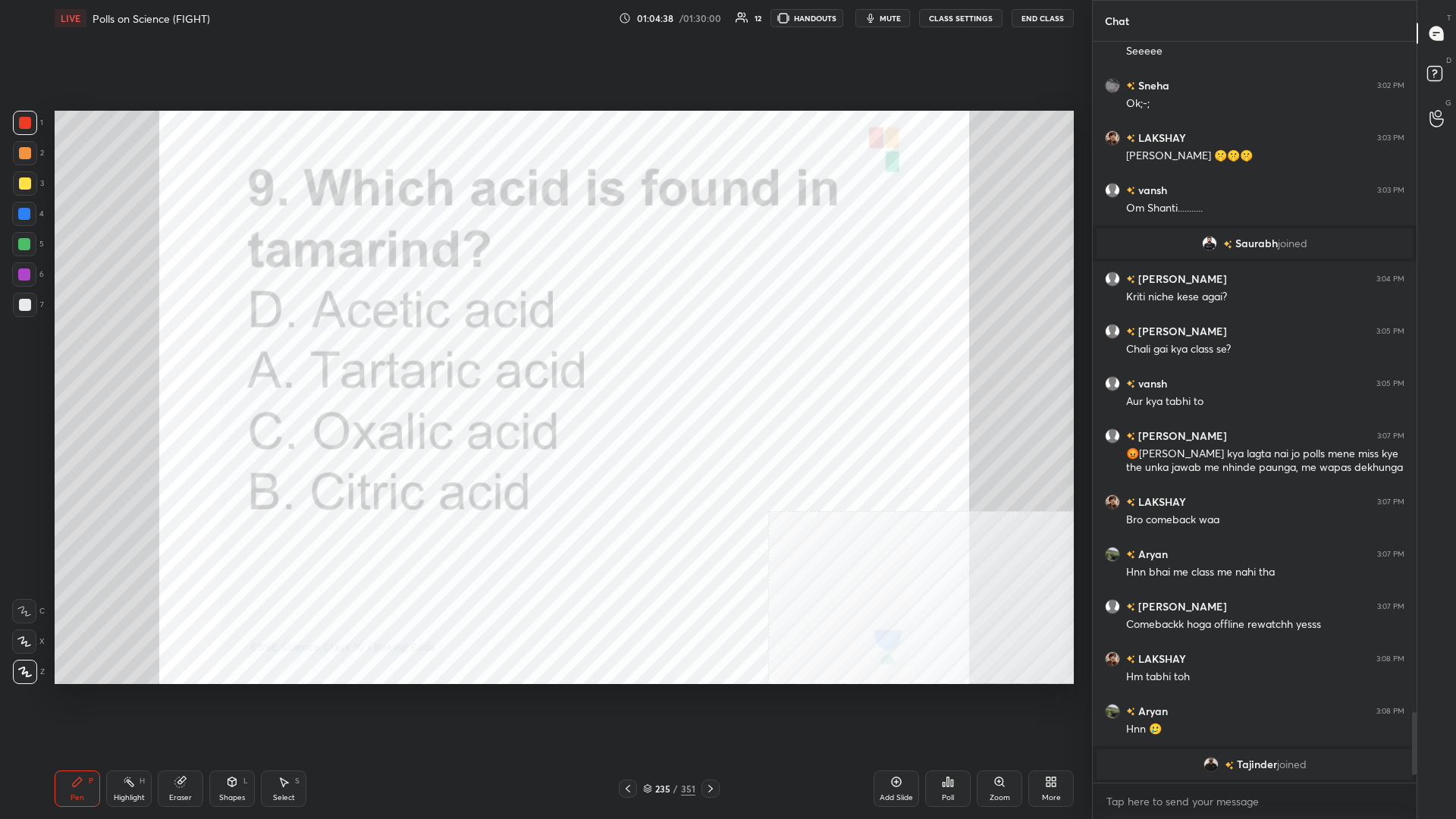
click at [544, 355] on div "235" at bounding box center [663, 789] width 15 height 9
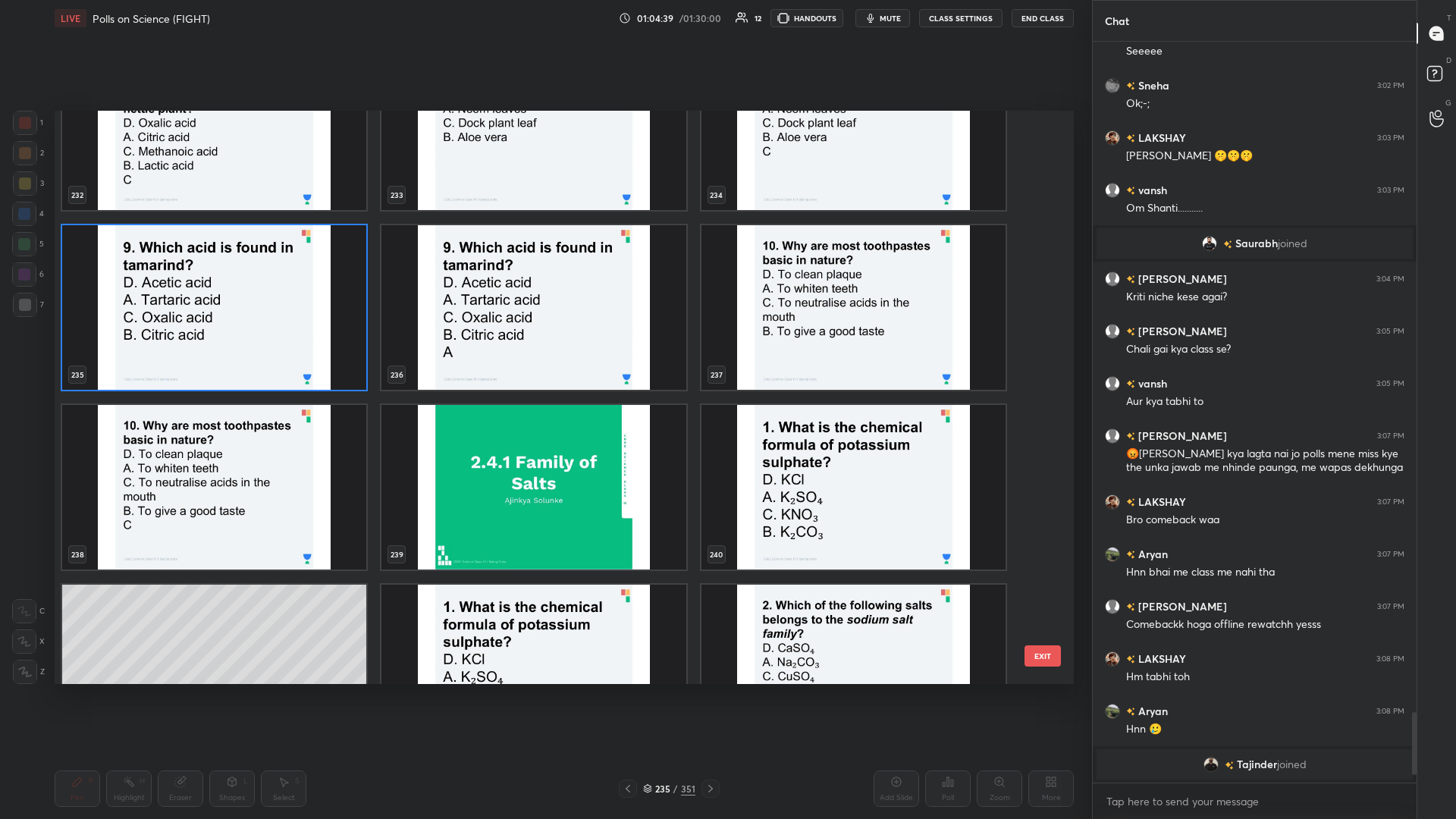
click at [544, 293] on img "grid" at bounding box center [854, 307] width 305 height 165
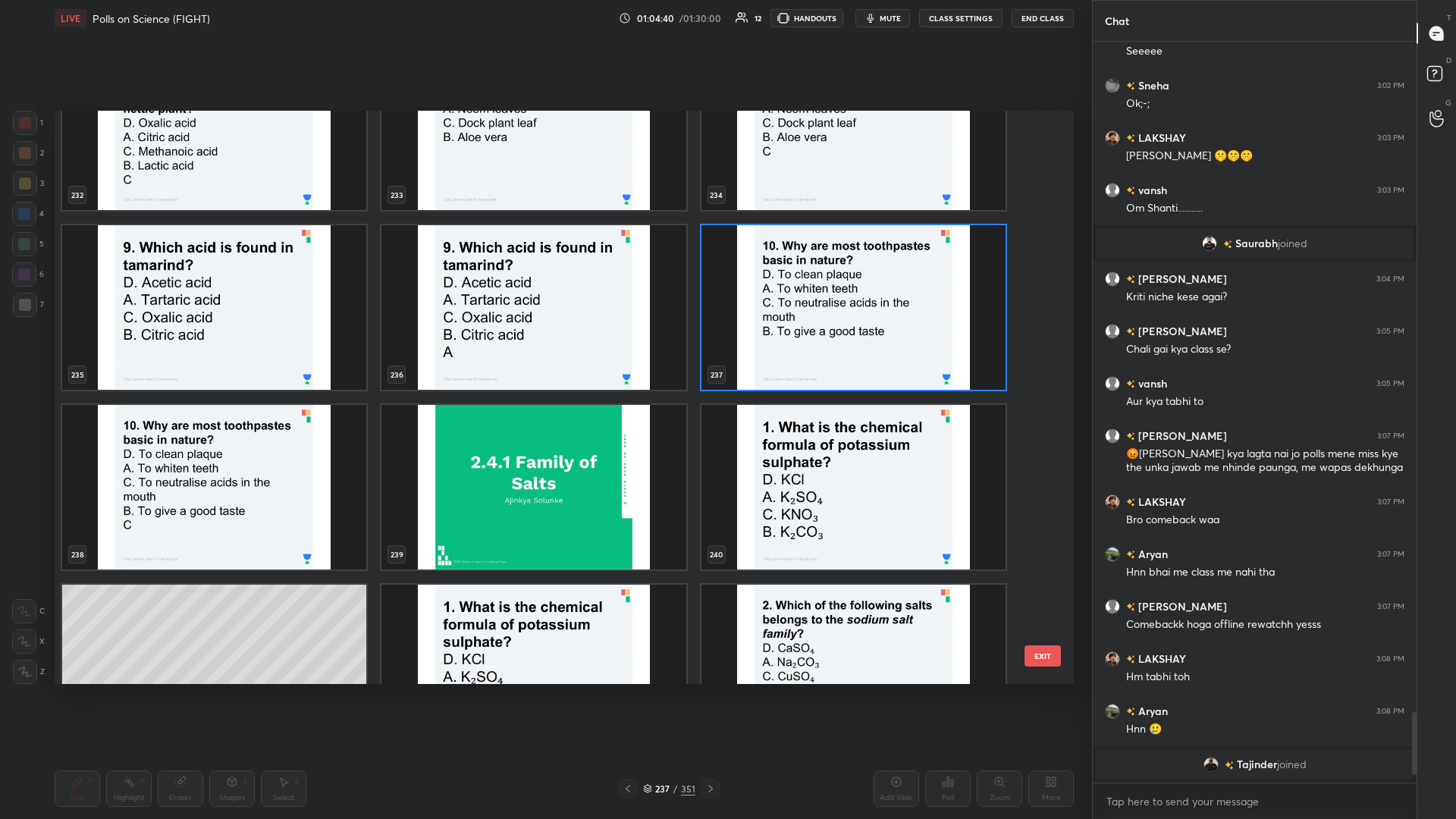
click at [544, 293] on img "grid" at bounding box center [854, 307] width 305 height 165
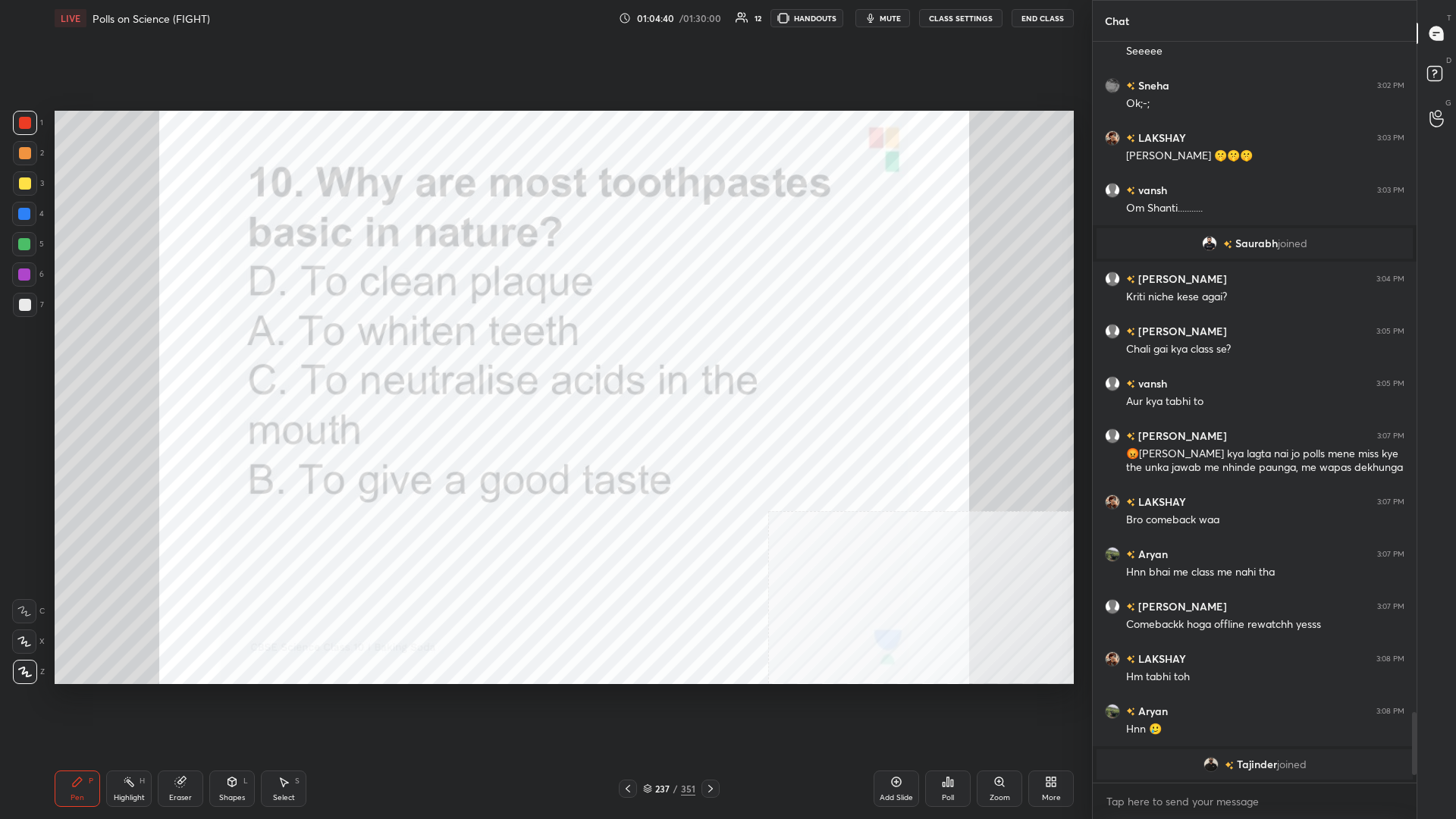
click at [544, 355] on div "Poll" at bounding box center [948, 788] width 45 height 36
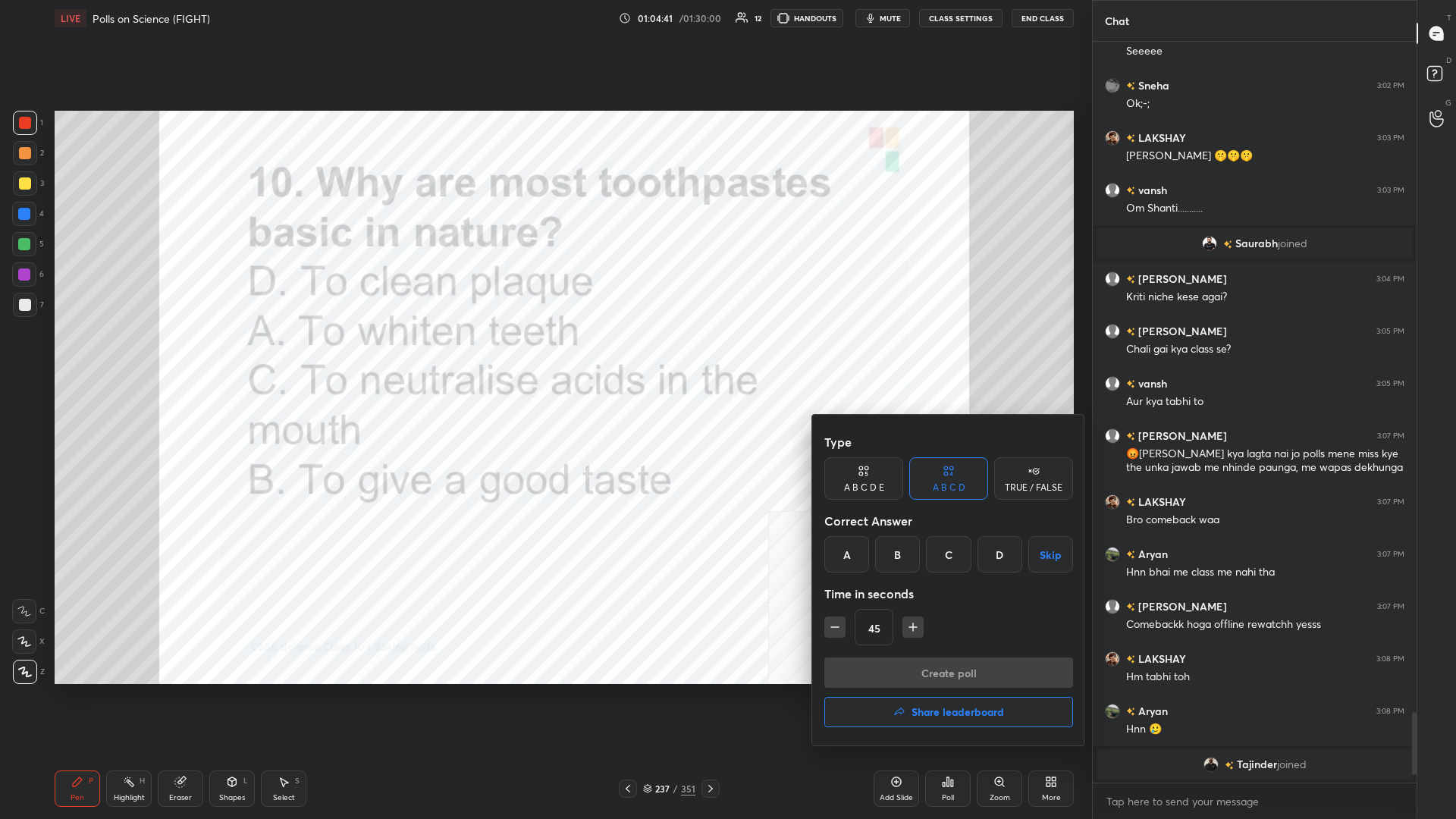
click at [544, 355] on div "C" at bounding box center [948, 554] width 45 height 36
click at [544, 355] on button "Create poll" at bounding box center [948, 672] width 248 height 30
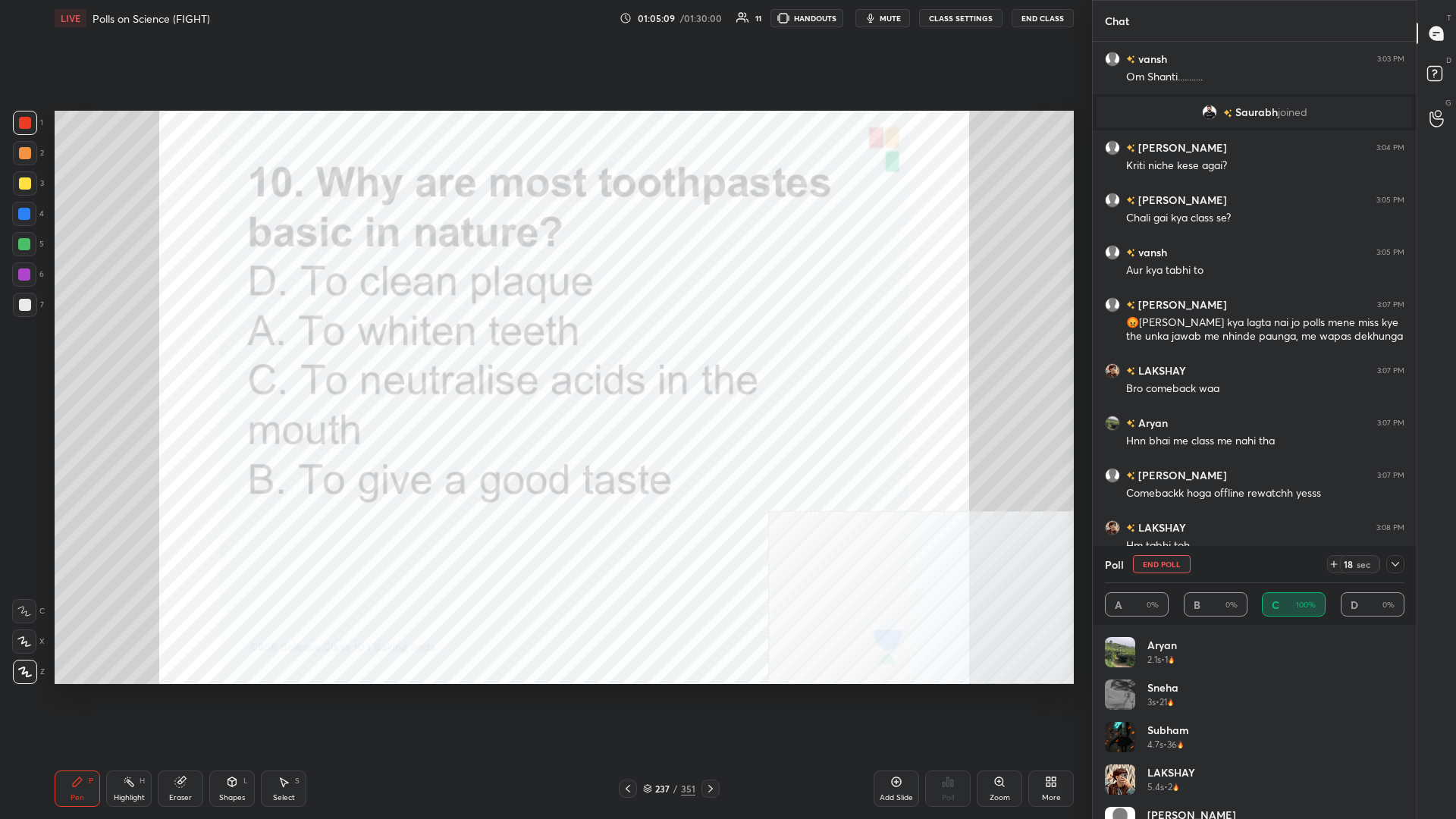
scroll to position [7056, 0]
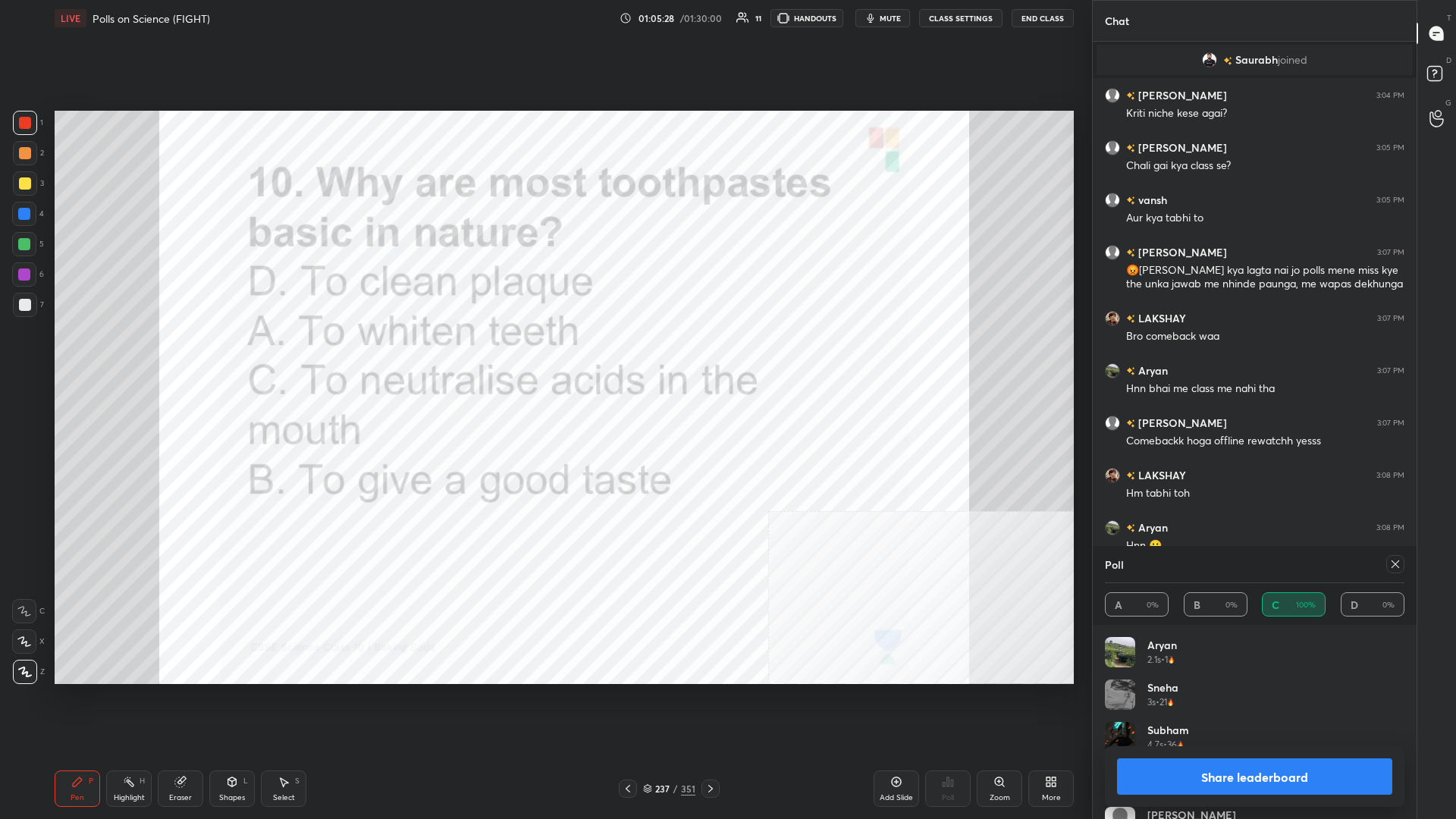
click at [544, 355] on button "Share leaderboard" at bounding box center [1255, 776] width 275 height 36
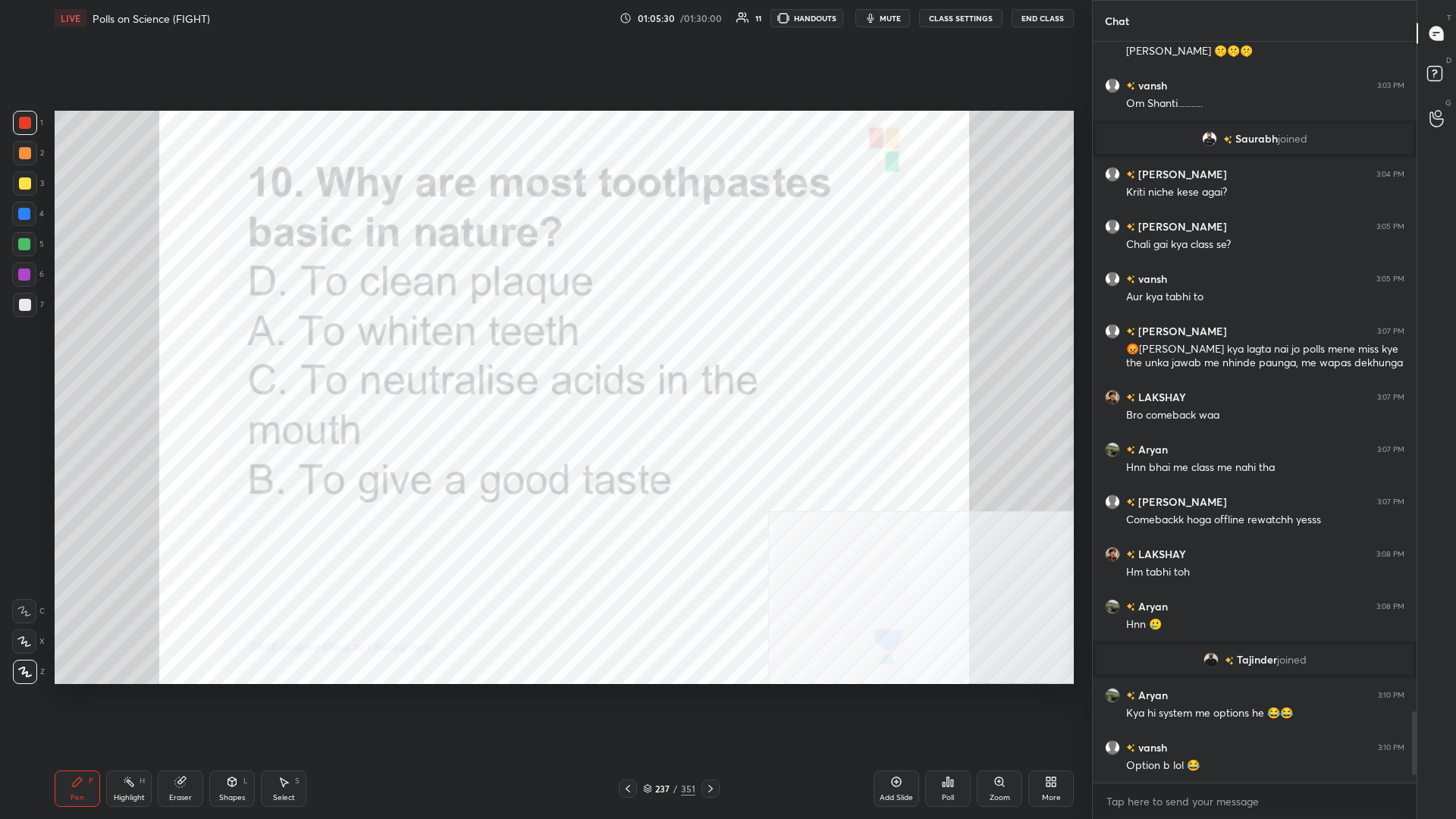
click at [544, 355] on div "Setting up your live class Poll for secs No correct answer Start poll" at bounding box center [565, 397] width 1031 height 722
click at [544, 355] on div "237" at bounding box center [663, 789] width 15 height 9
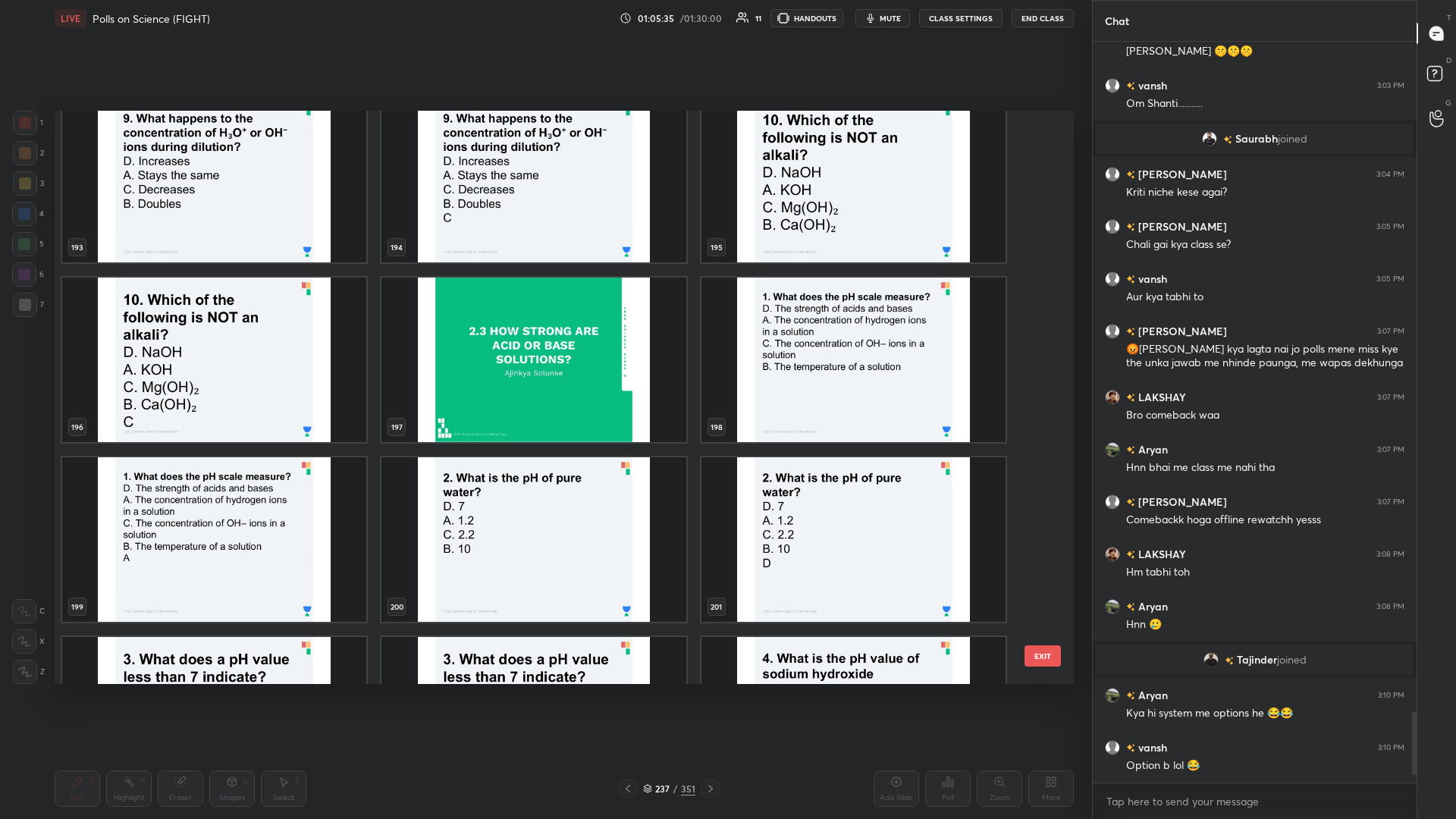
click at [544, 355] on img "grid" at bounding box center [854, 360] width 305 height 165
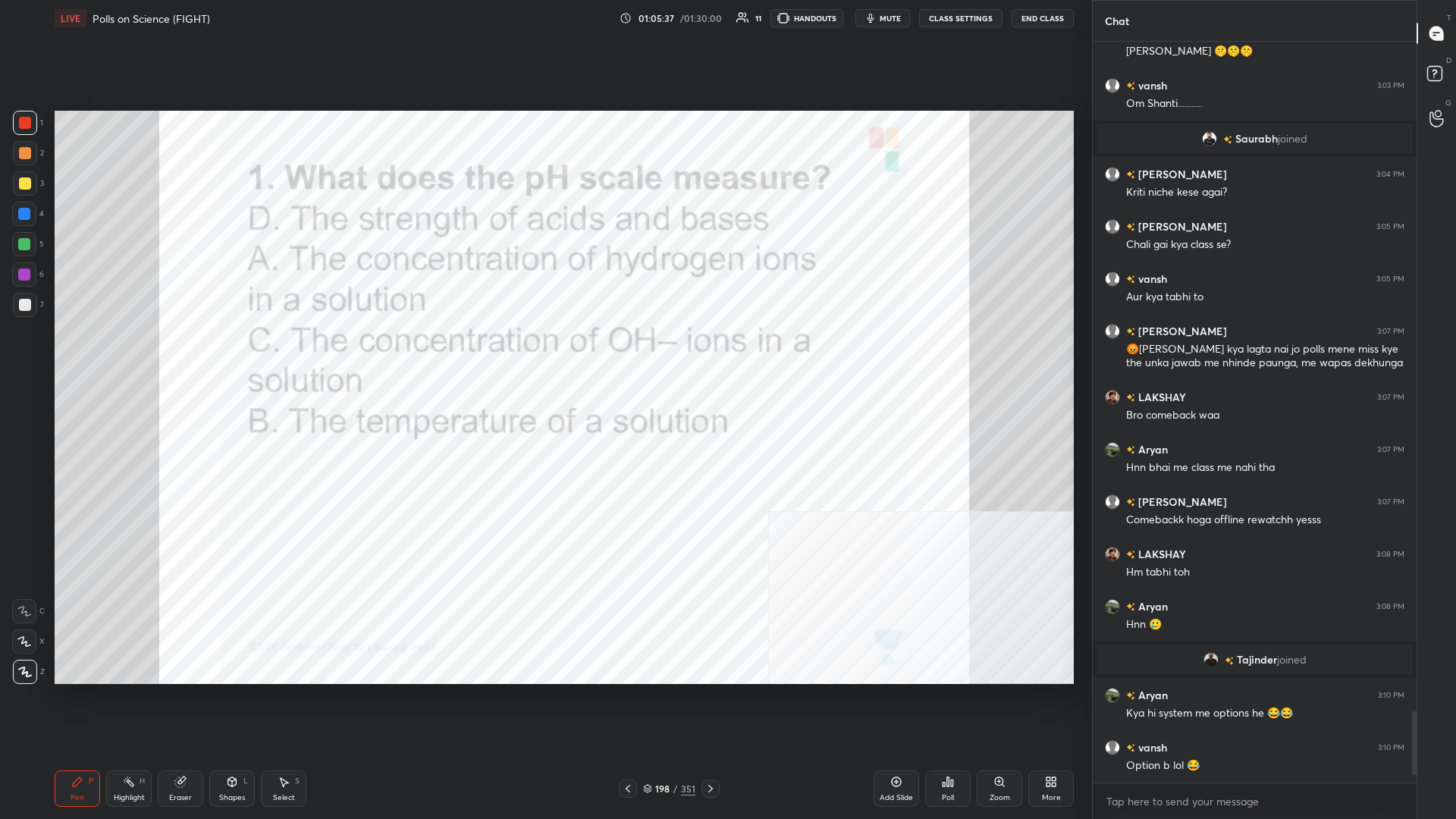
click at [544, 355] on div "Poll" at bounding box center [948, 788] width 45 height 36
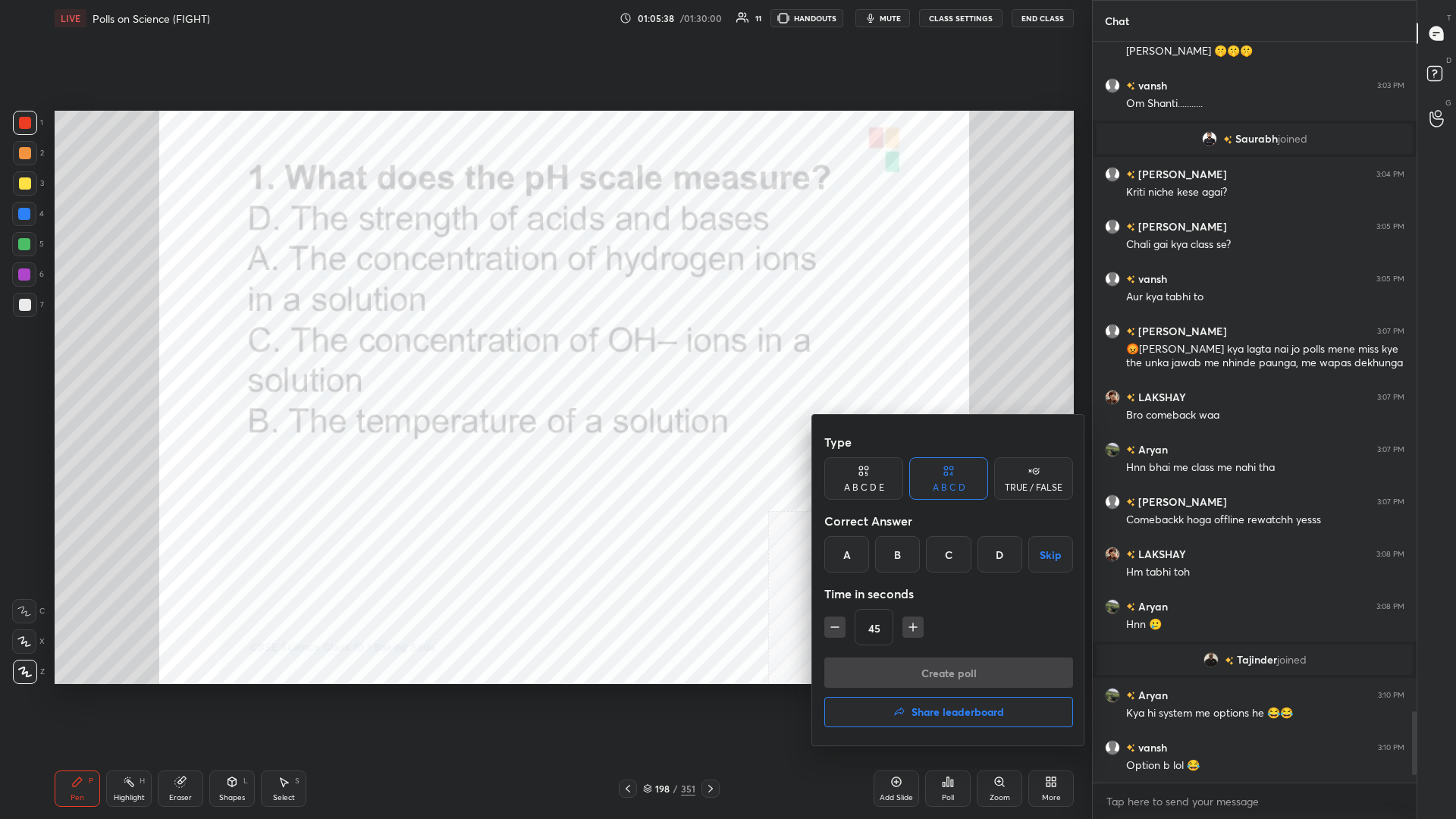
click at [544, 355] on div "B" at bounding box center [898, 554] width 45 height 36
click at [544, 355] on div "A" at bounding box center [847, 554] width 45 height 36
click at [544, 355] on button "Create poll" at bounding box center [948, 672] width 248 height 30
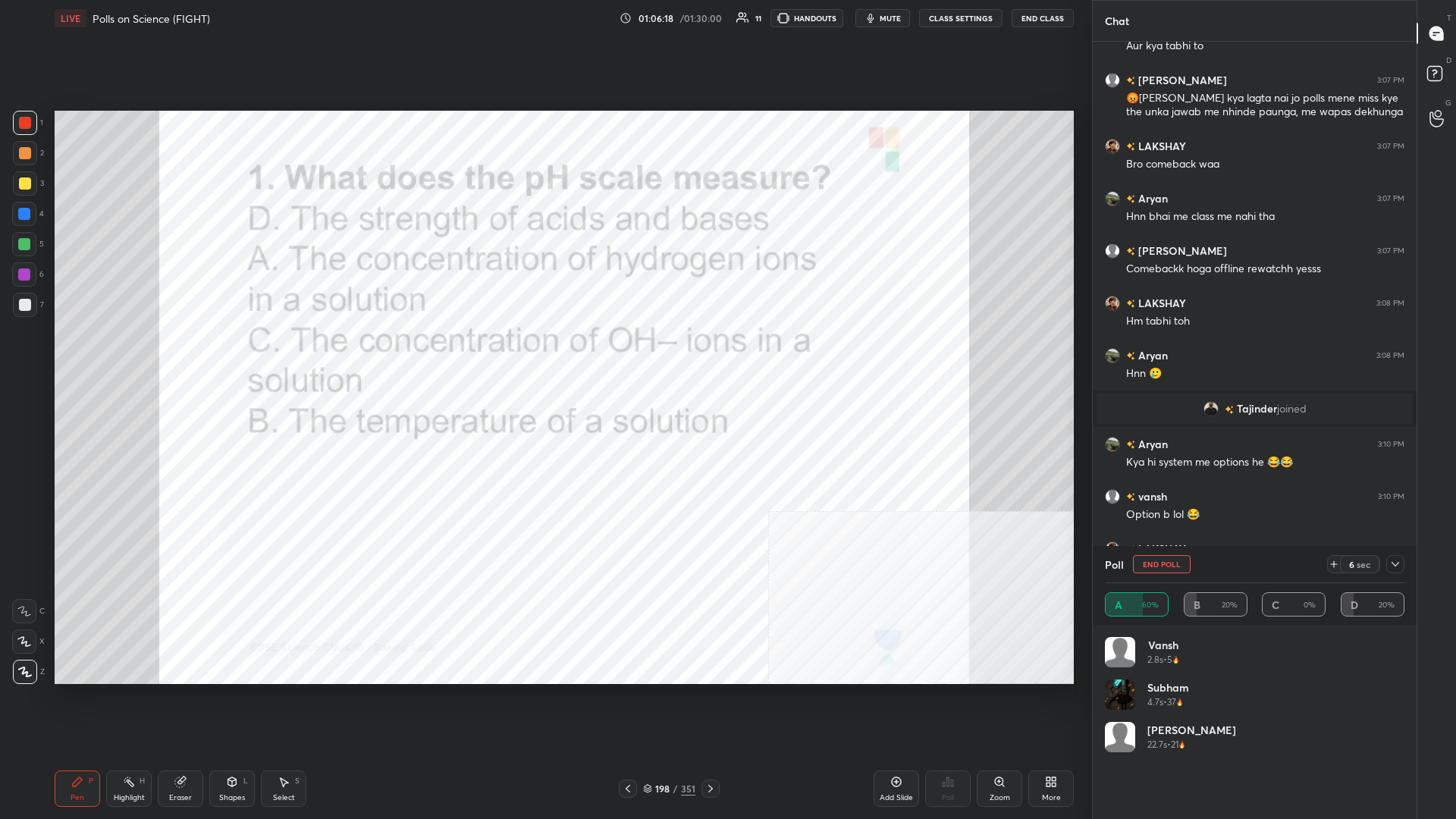
scroll to position [7280, 0]
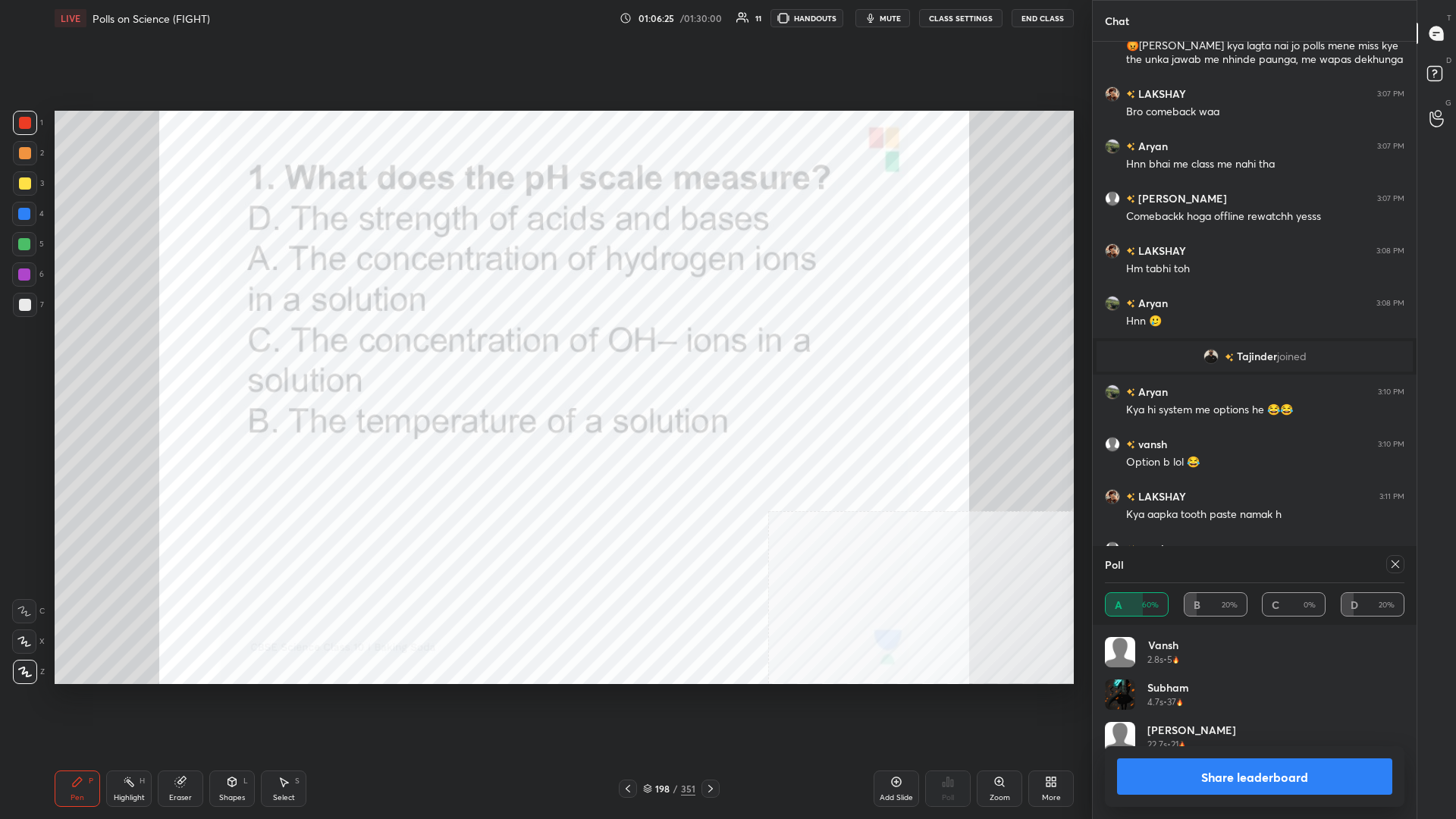
click at [544, 355] on button "Share leaderboard" at bounding box center [1255, 776] width 275 height 36
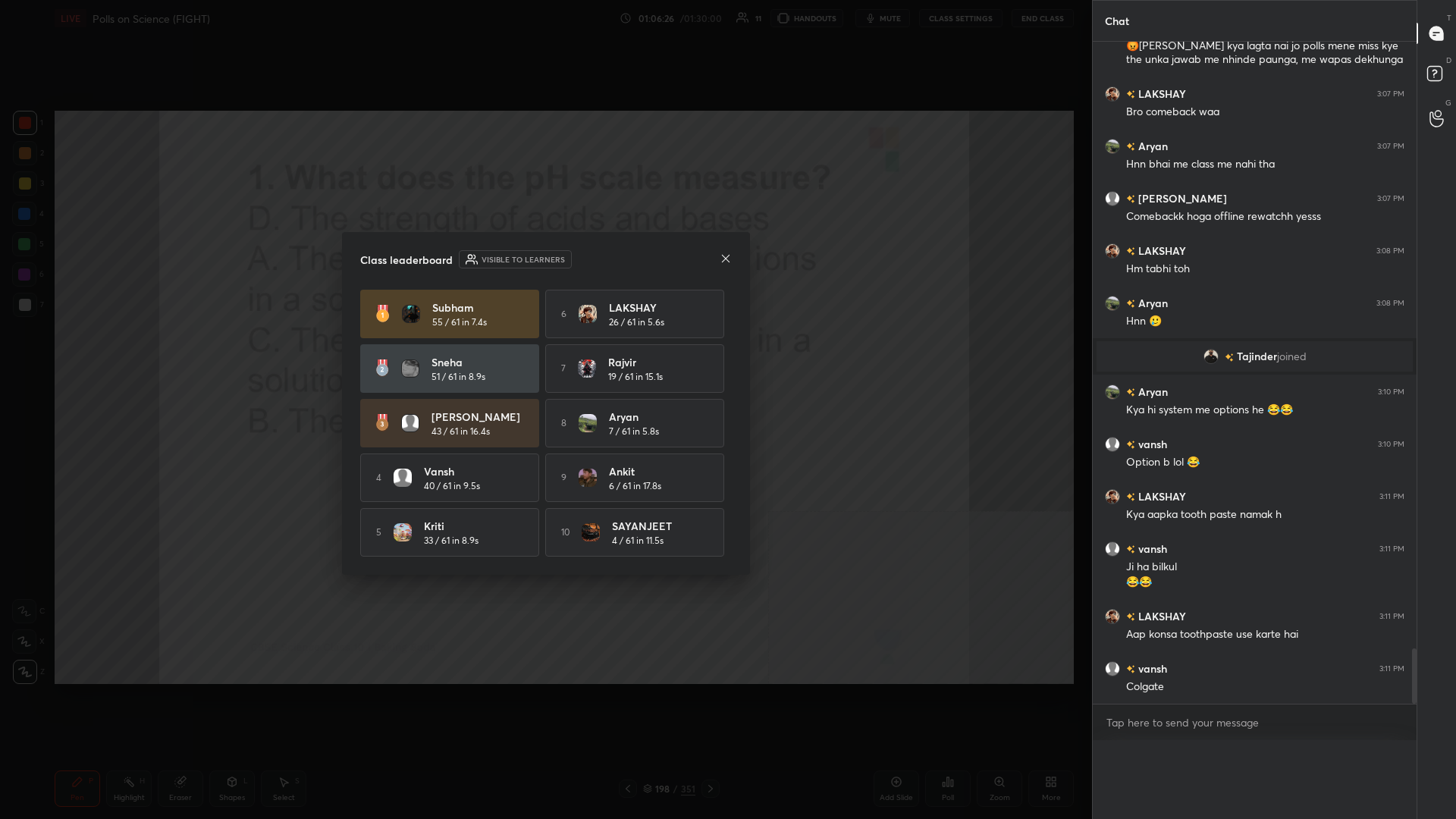
scroll to position [693, 324]
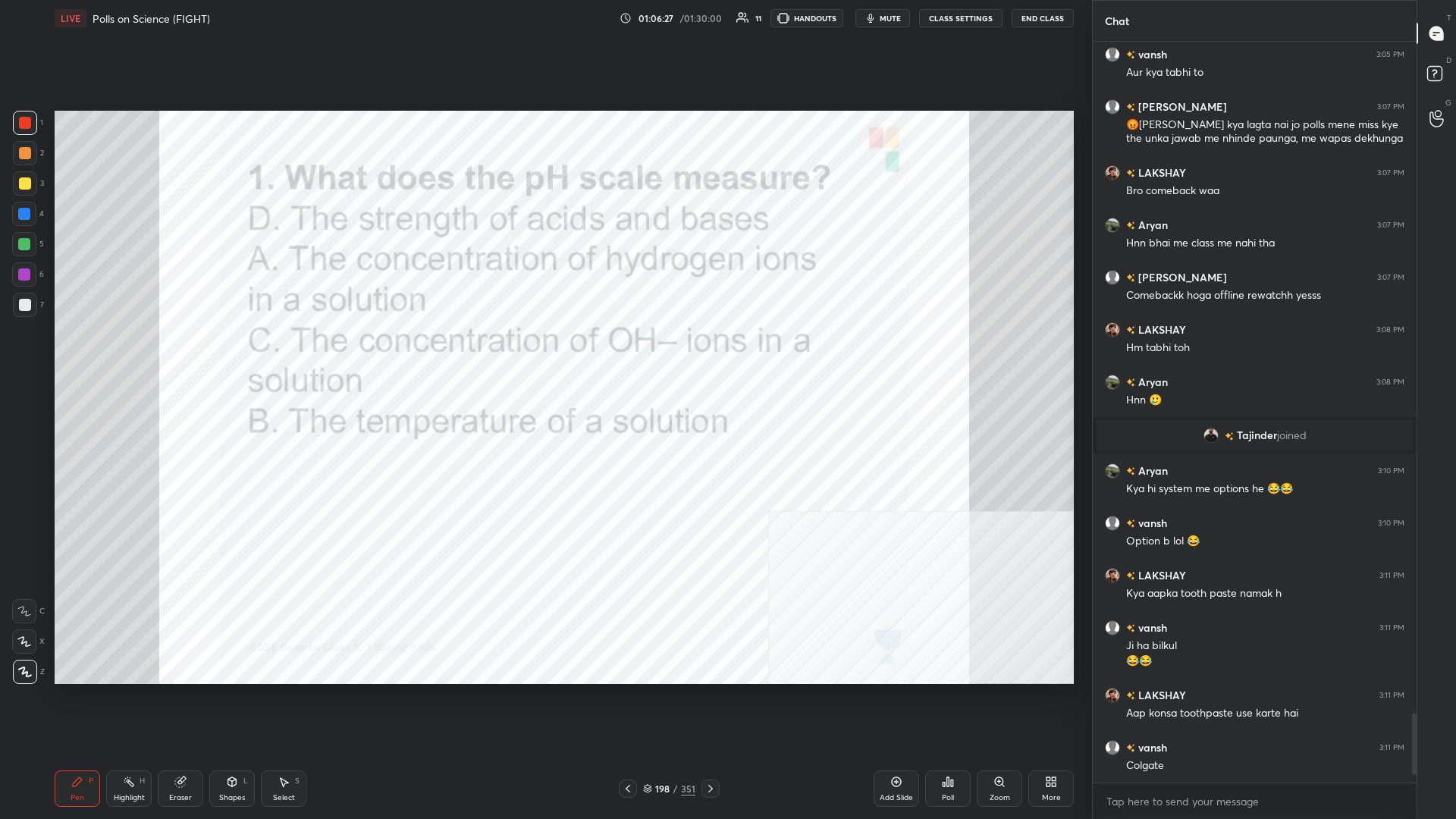
click at [544, 355] on div "198" at bounding box center [663, 789] width 15 height 9
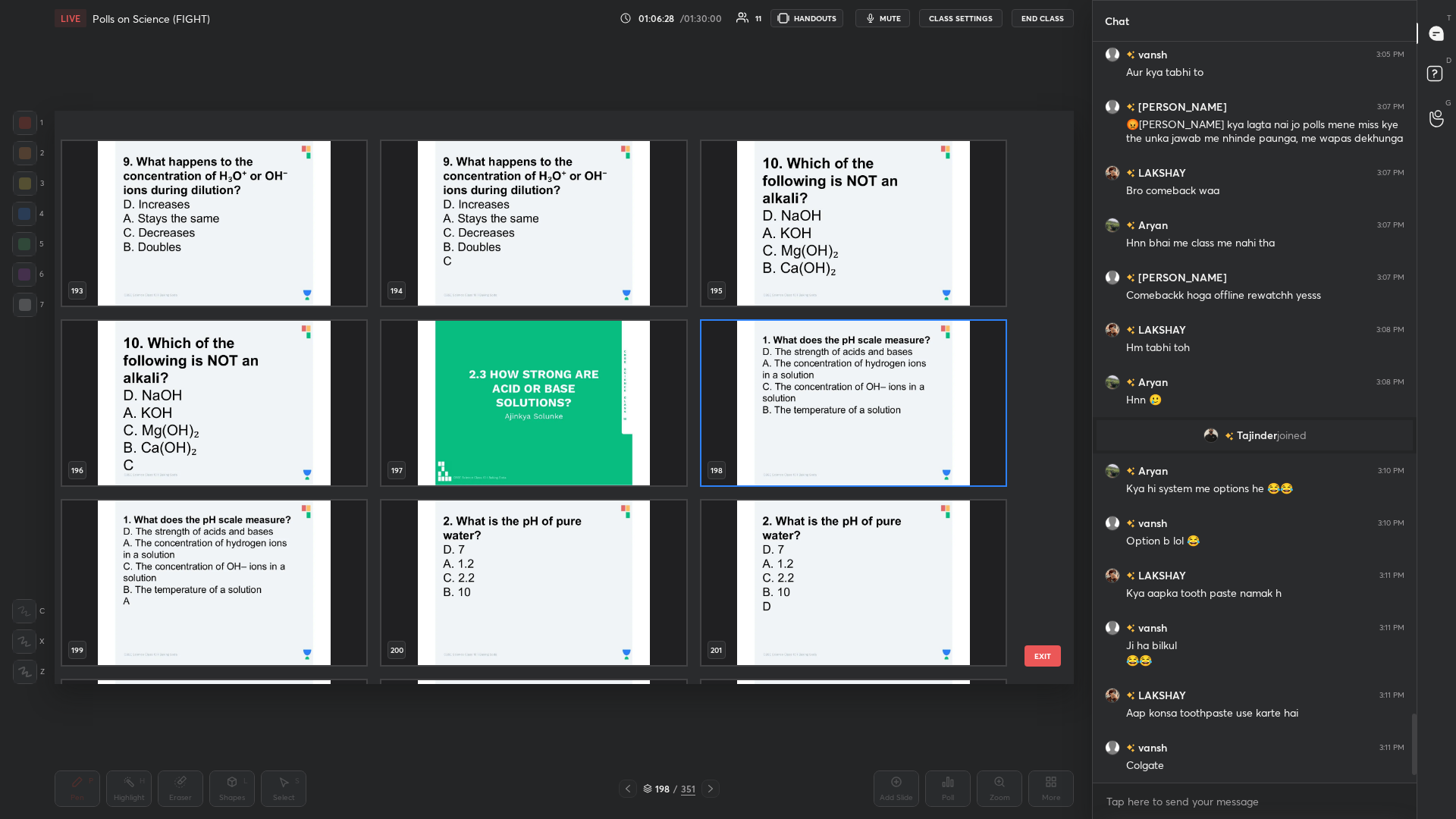
scroll to position [11574, 0]
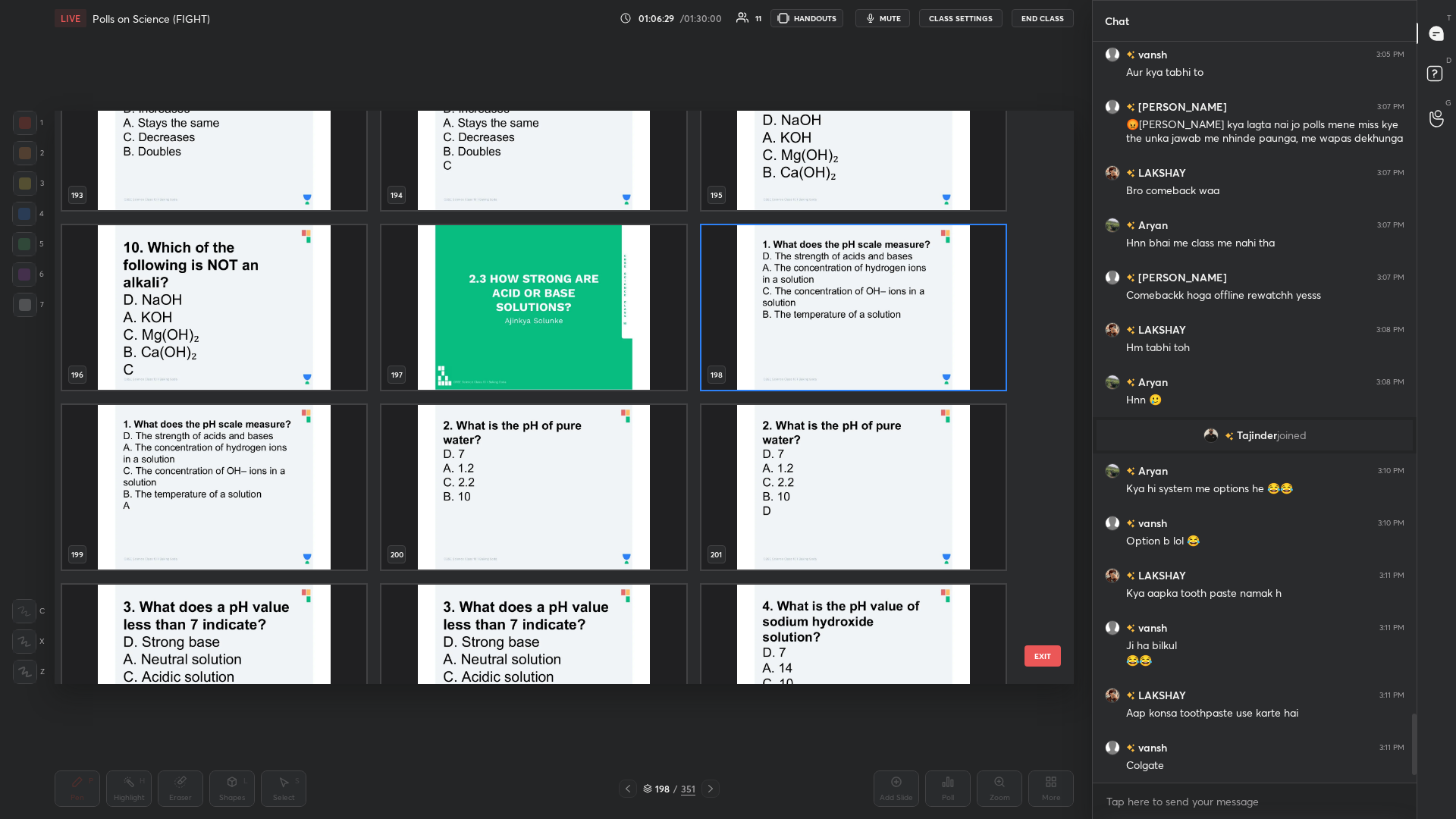
click at [521, 355] on img "grid" at bounding box center [533, 487] width 305 height 165
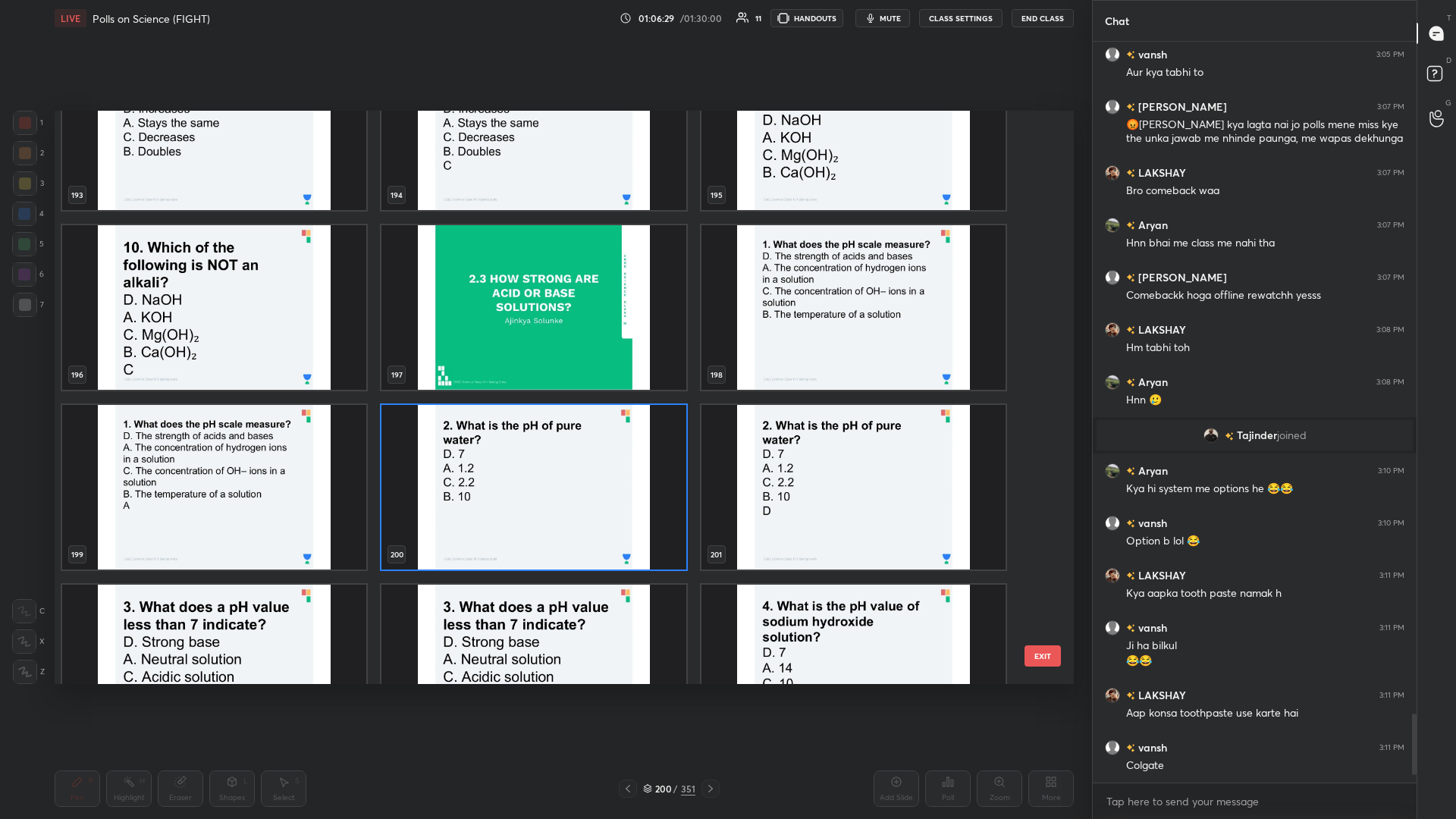
click at [521, 355] on img "grid" at bounding box center [533, 487] width 305 height 165
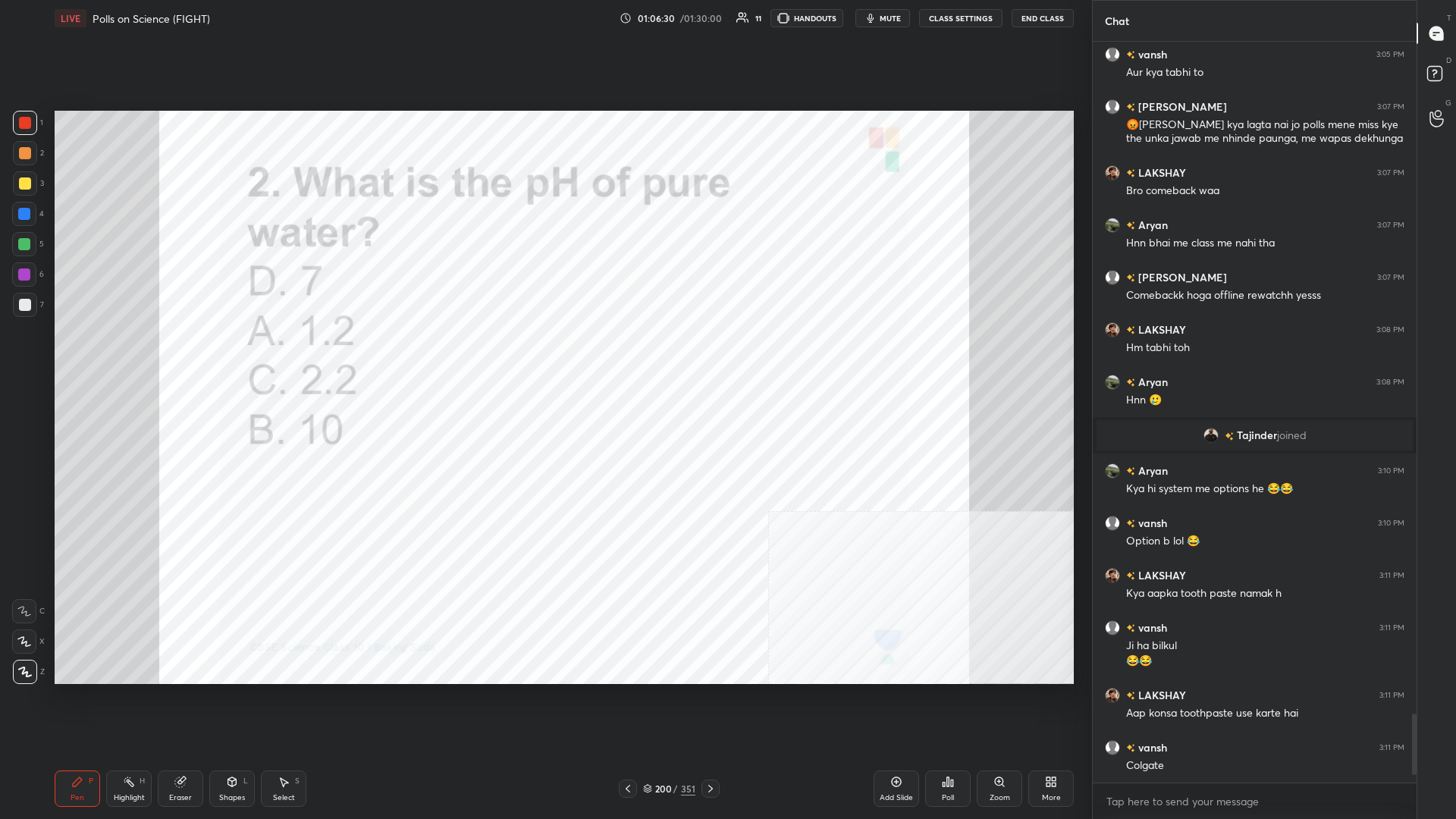
click at [544, 355] on div "Poll" at bounding box center [948, 788] width 45 height 36
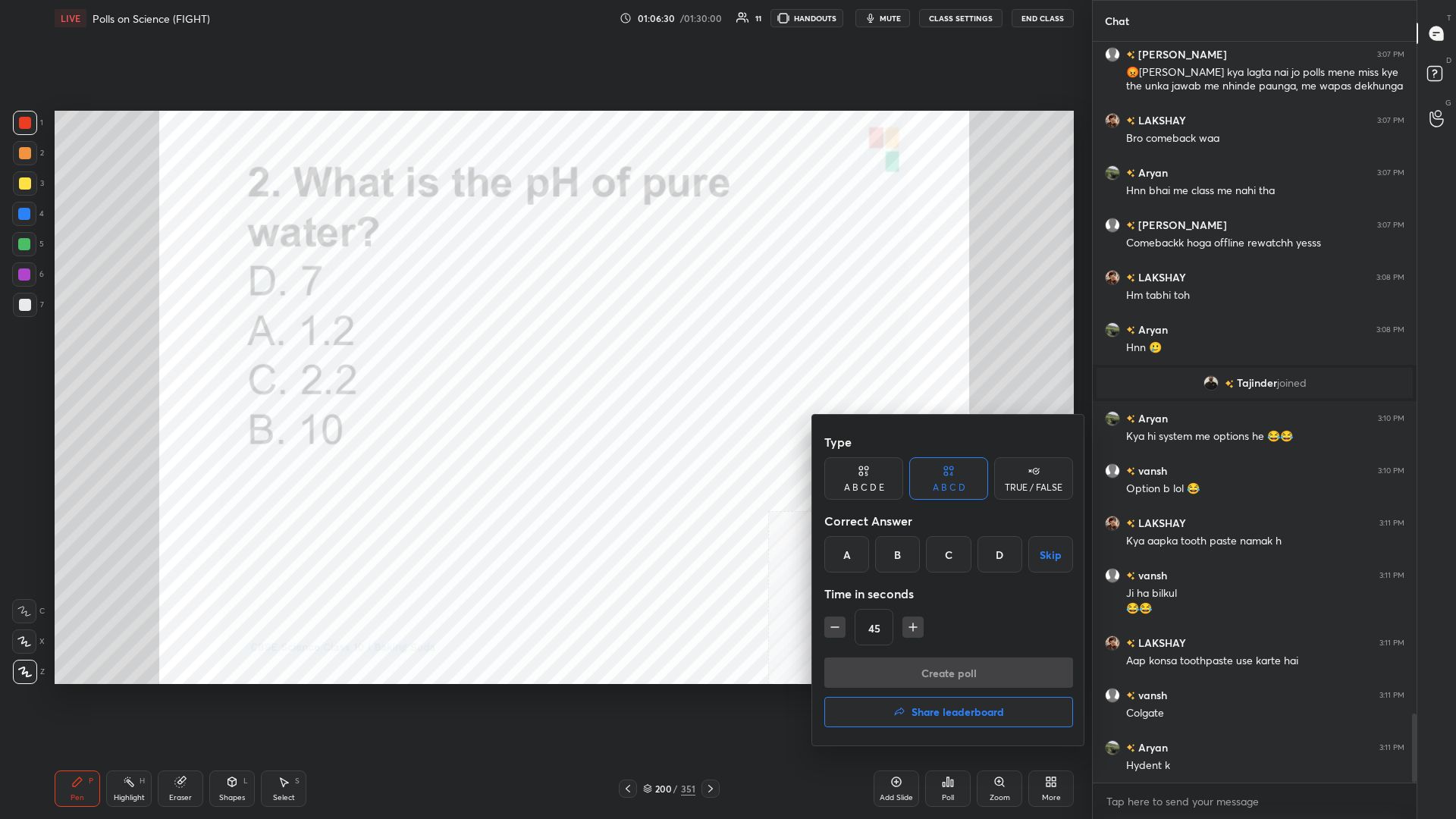
click at [544, 355] on div "D" at bounding box center [1000, 554] width 45 height 36
click at [544, 355] on button "Create poll" at bounding box center [948, 672] width 248 height 30
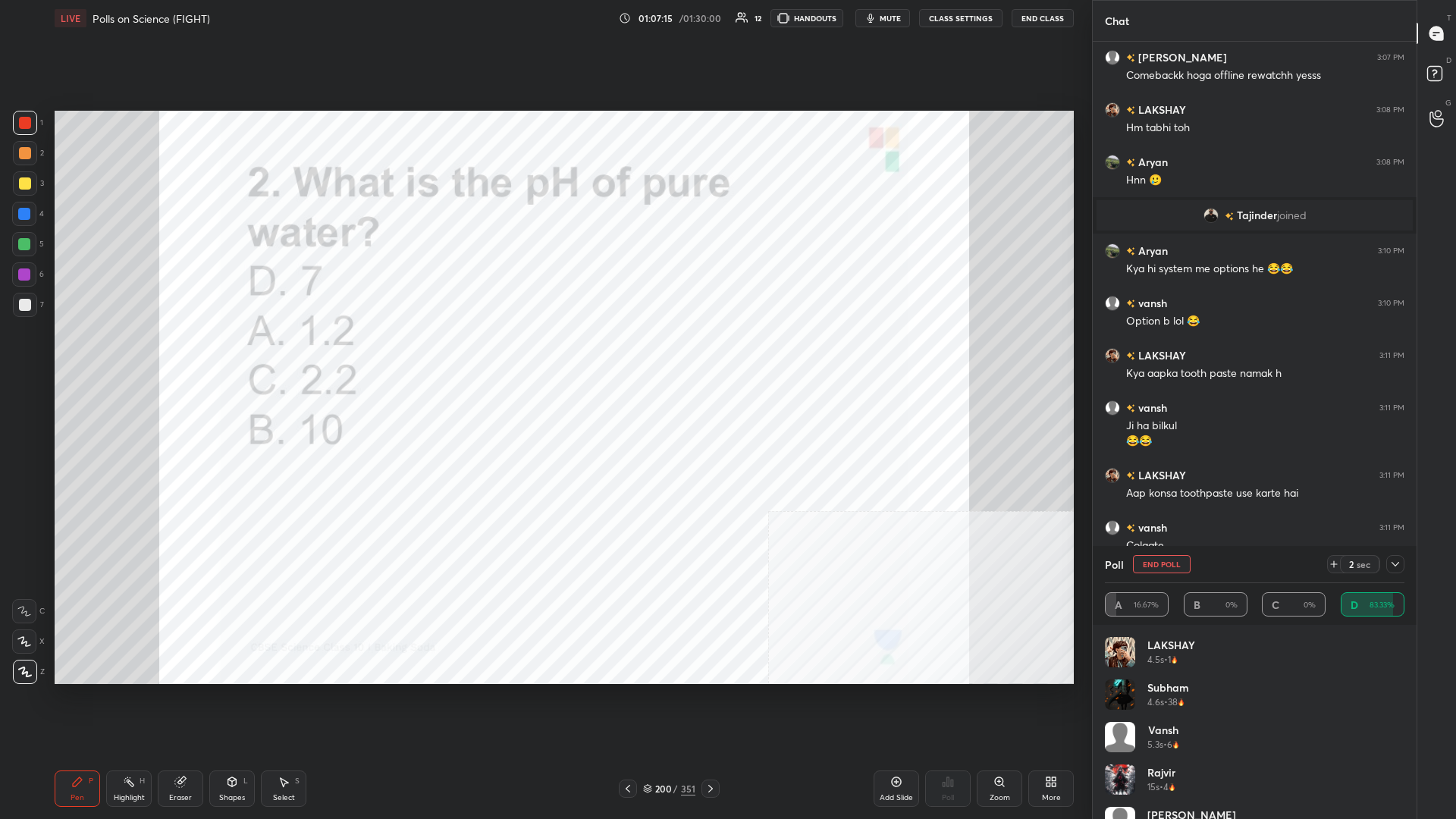
scroll to position [7298, 0]
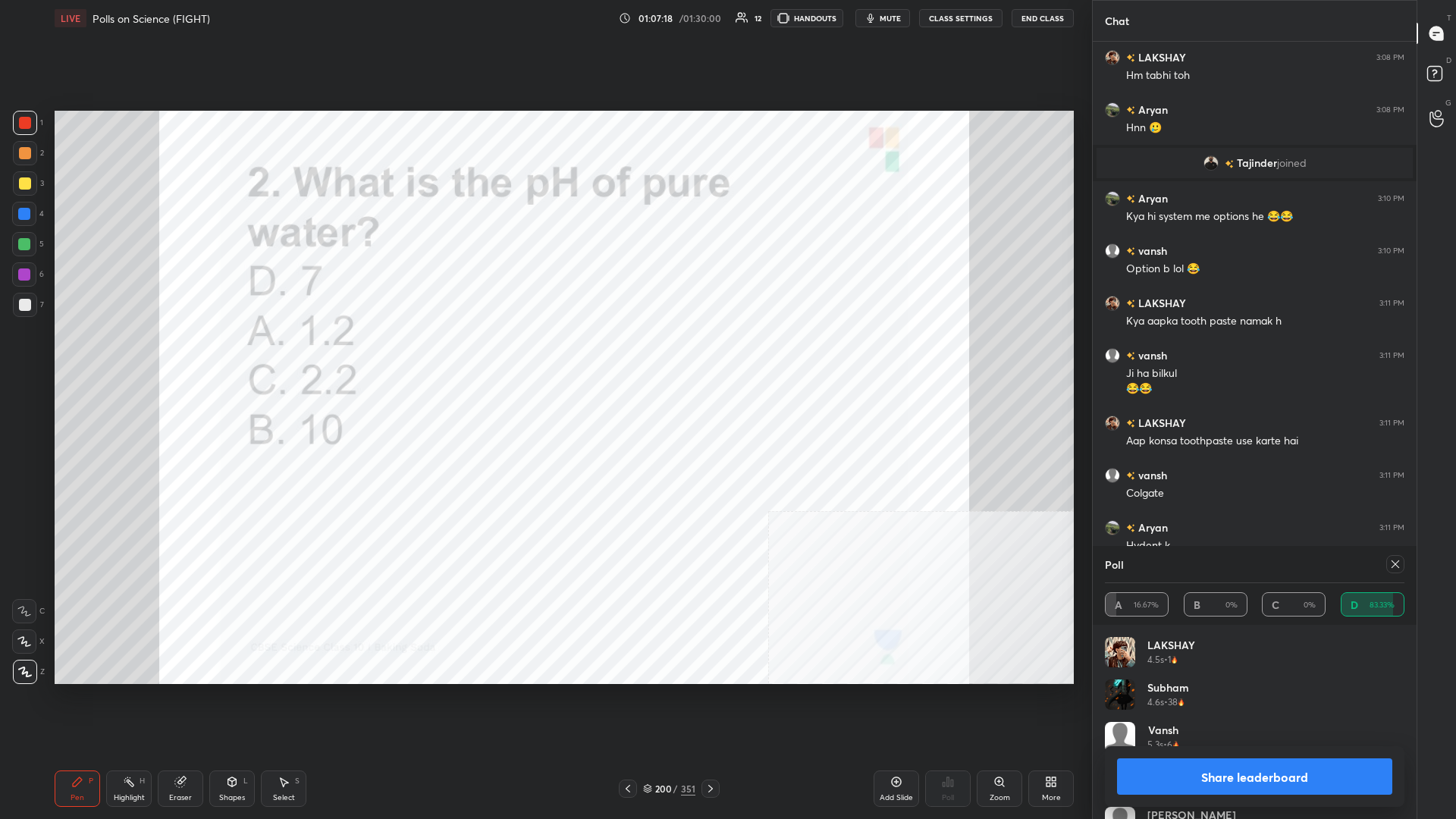
click at [544, 355] on button "Share leaderboard" at bounding box center [1255, 776] width 275 height 36
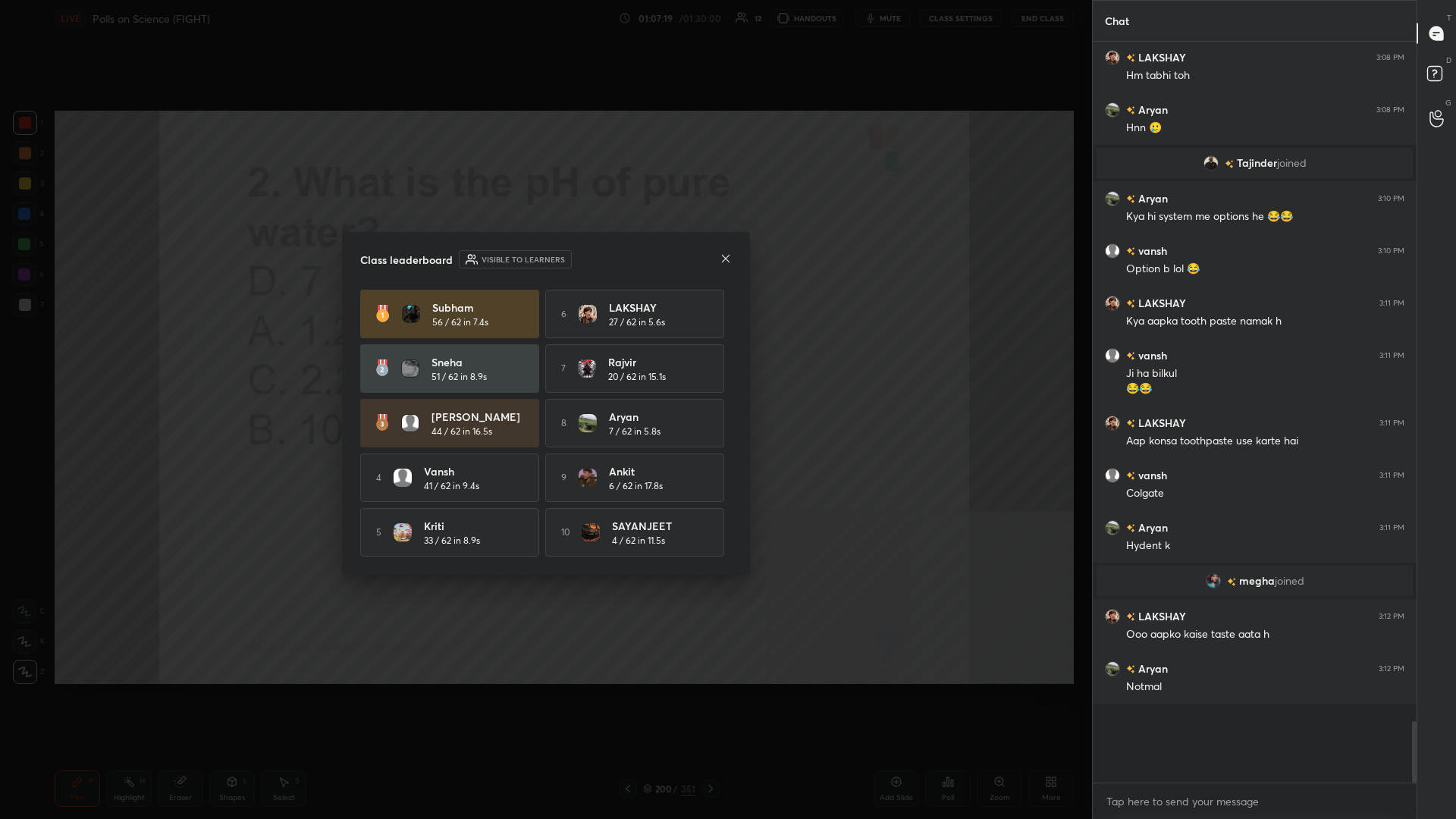
scroll to position [730, 324]
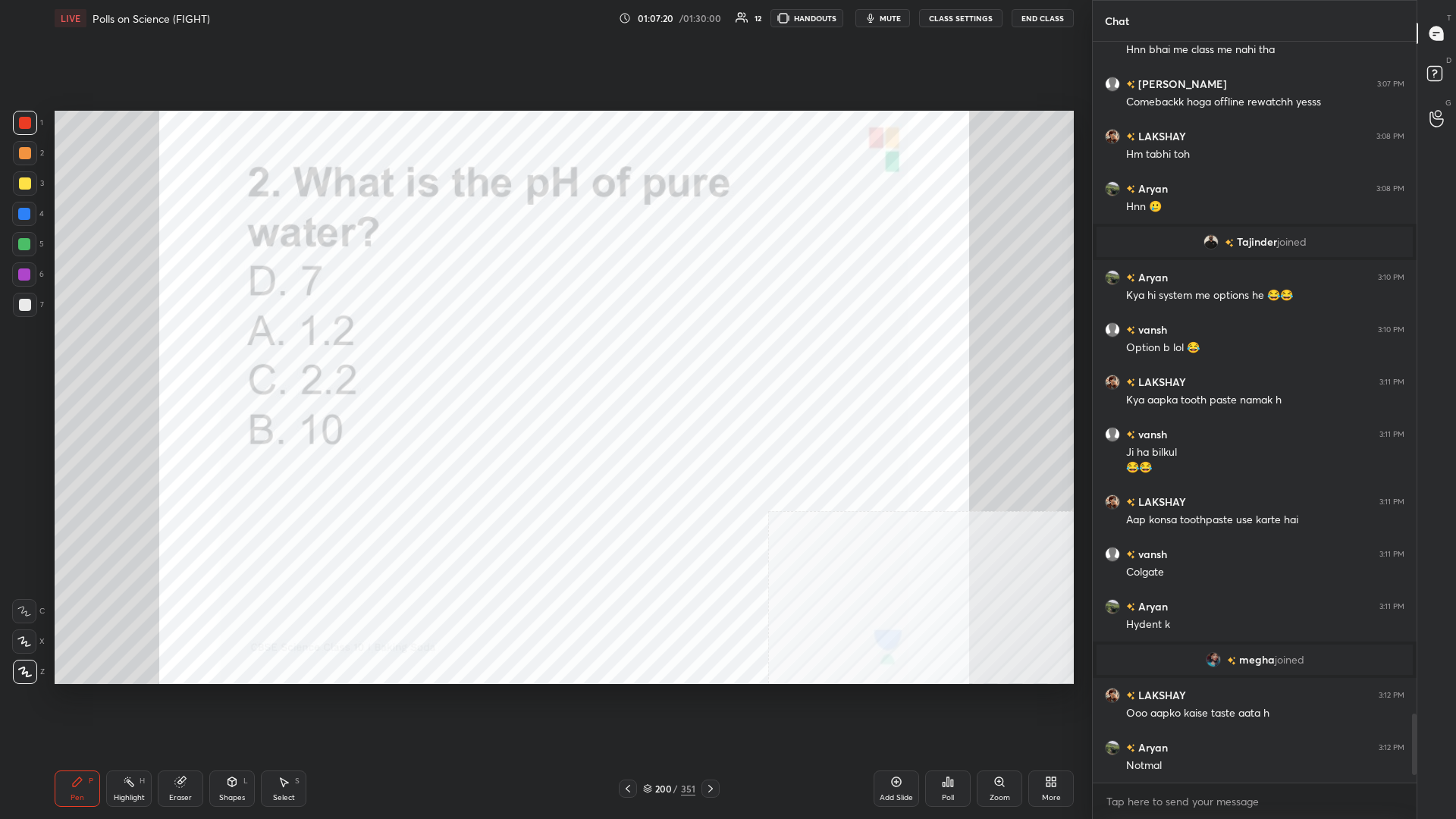
click at [544, 355] on div "200 / 351" at bounding box center [669, 789] width 101 height 18
click at [544, 355] on div "/" at bounding box center [675, 789] width 4 height 9
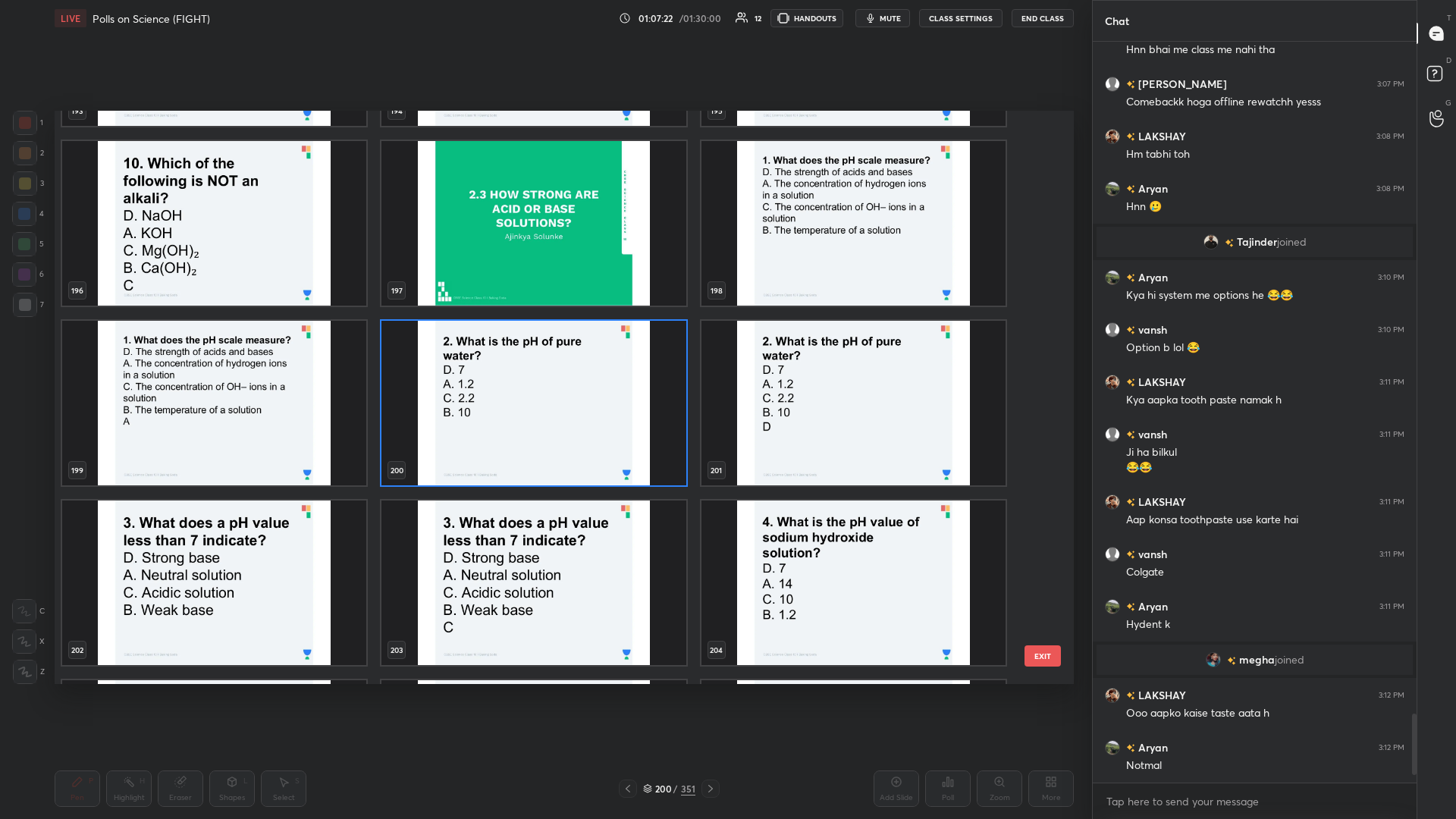
click at [247, 355] on img "grid" at bounding box center [215, 582] width 305 height 165
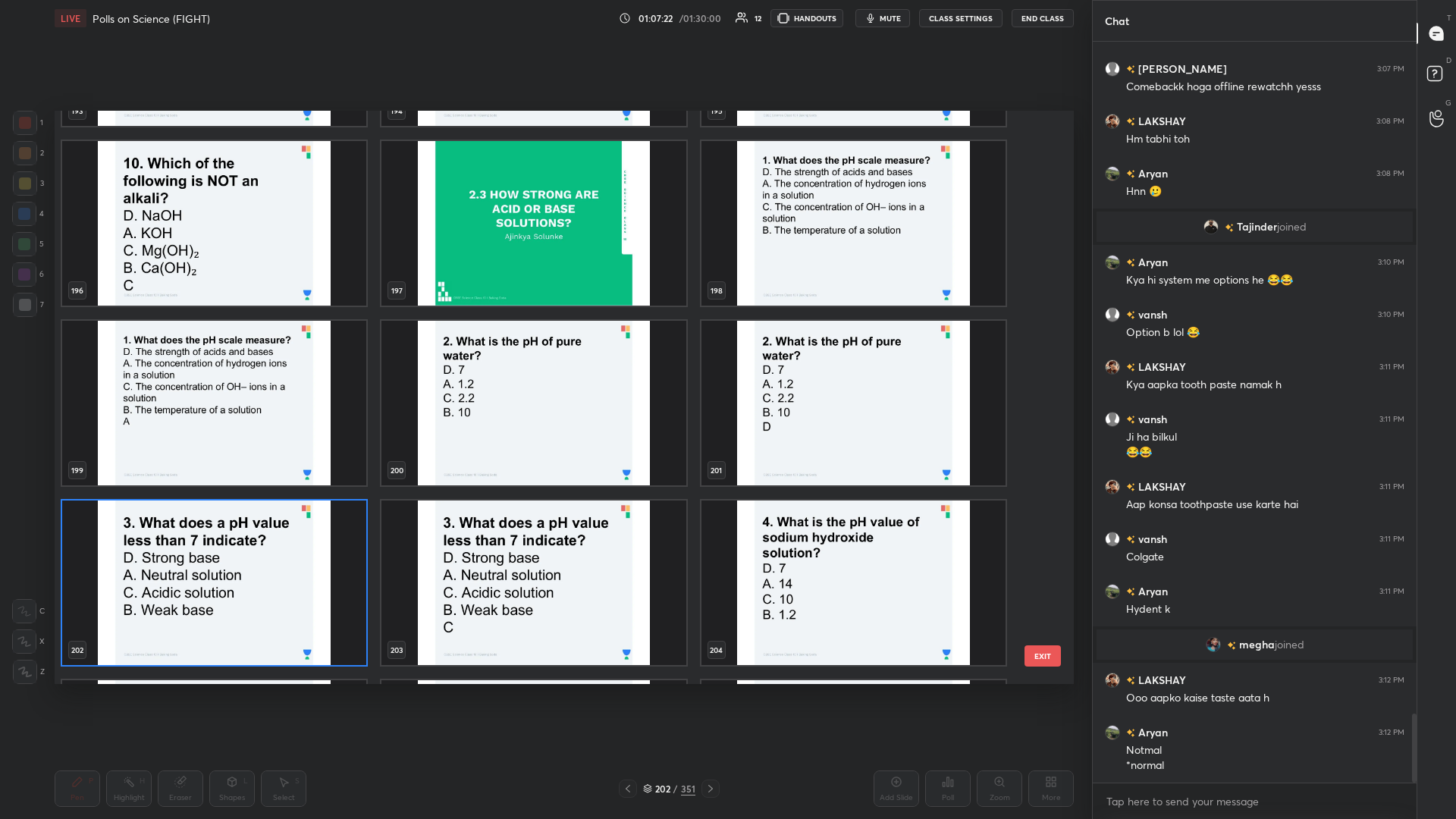
click at [246, 355] on img "grid" at bounding box center [215, 582] width 305 height 165
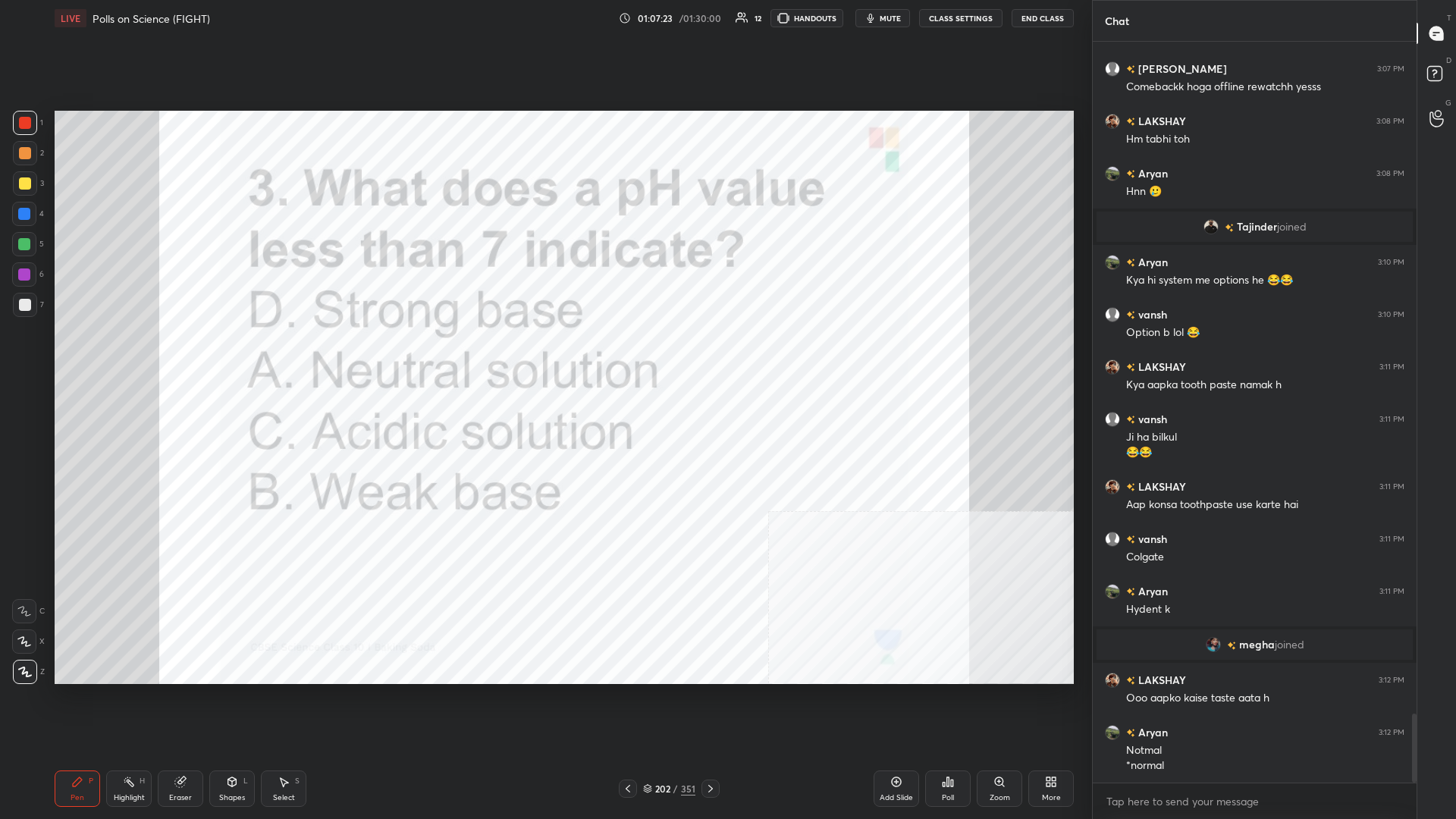
click at [544, 355] on icon at bounding box center [948, 782] width 12 height 12
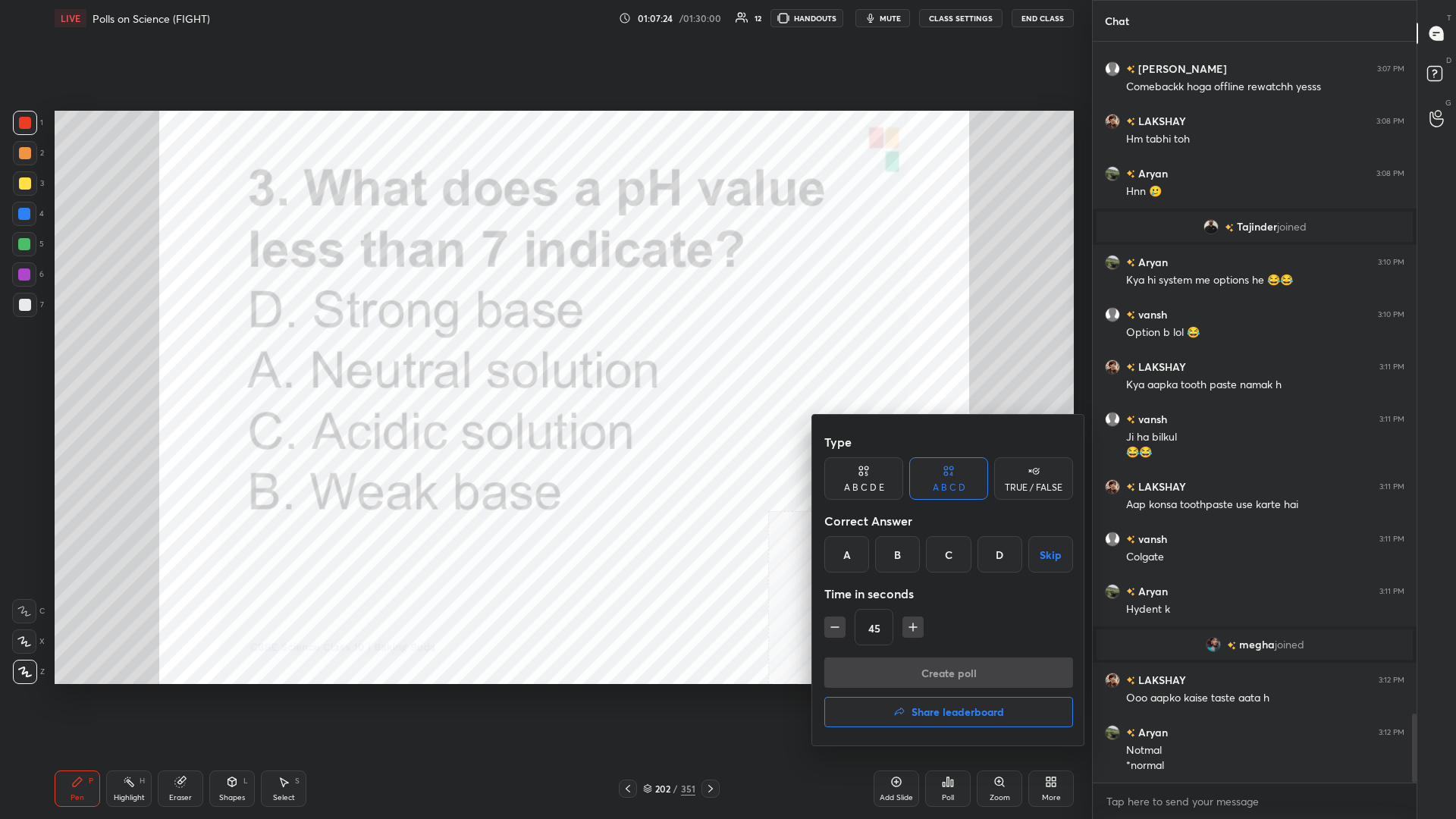
click at [544, 355] on div "C" at bounding box center [948, 554] width 45 height 36
click at [544, 355] on button "Create poll" at bounding box center [948, 672] width 248 height 30
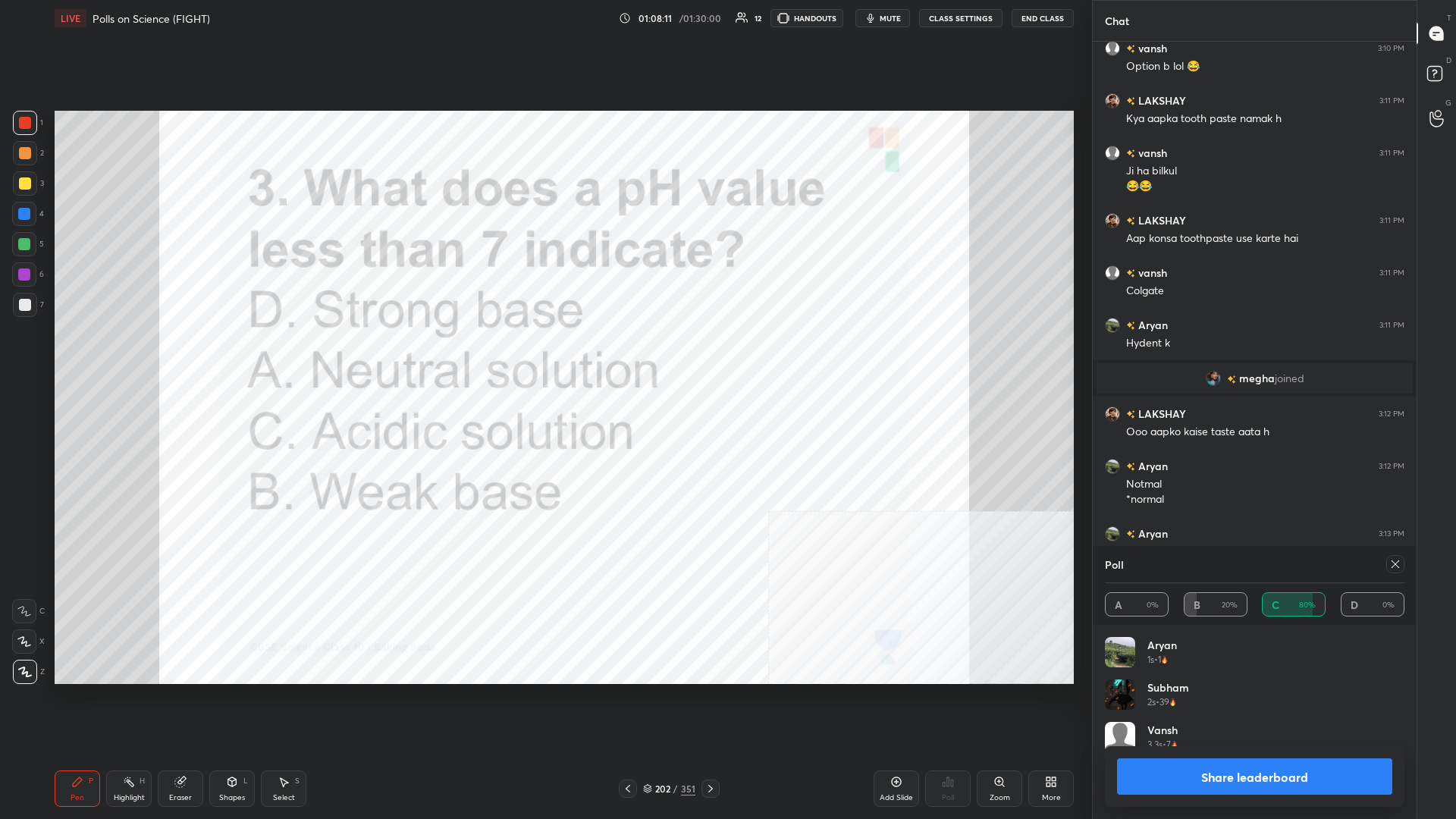
click at [544, 355] on button "Share leaderboard" at bounding box center [1255, 776] width 275 height 36
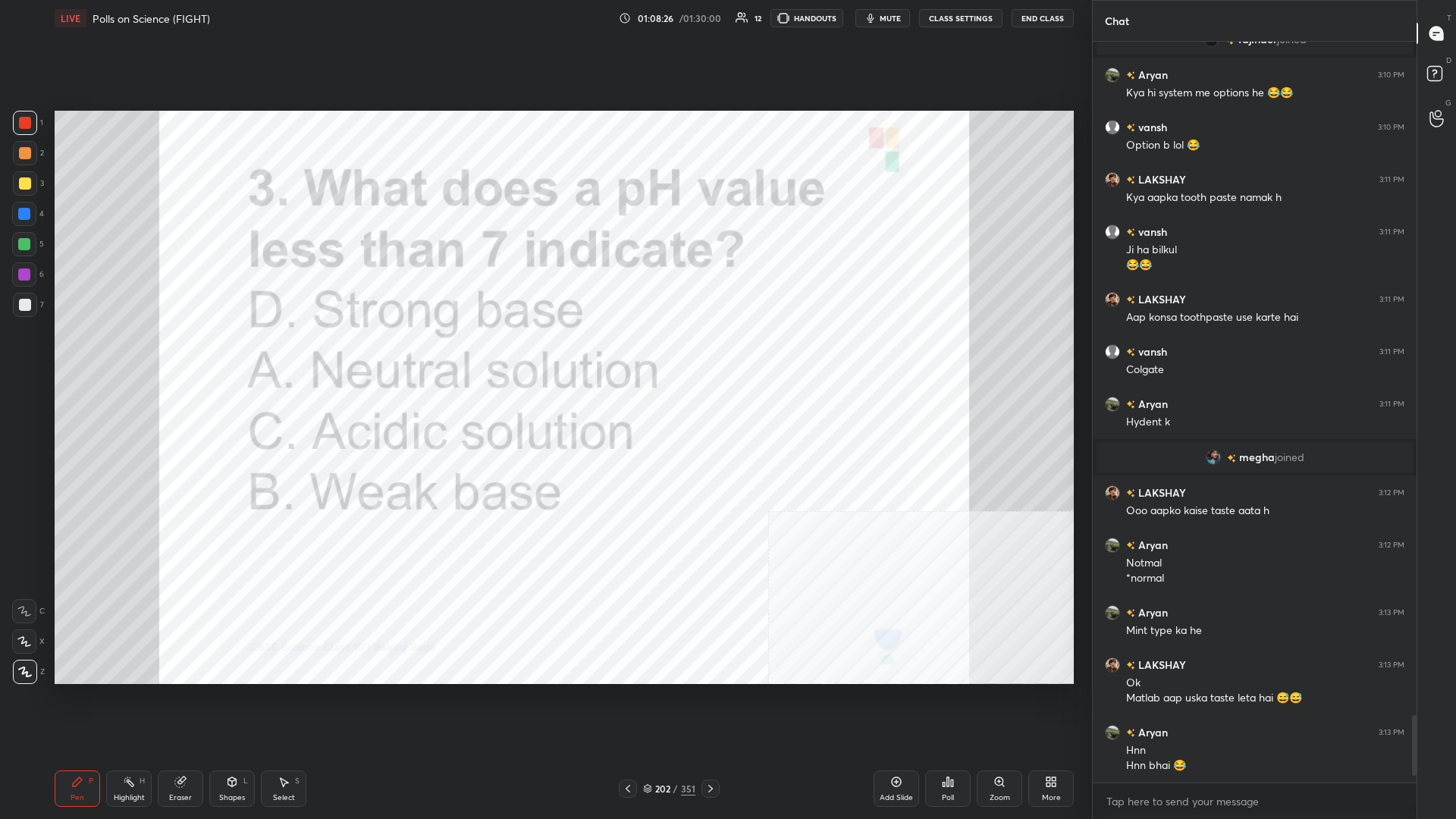
click at [544, 355] on div "202" at bounding box center [663, 789] width 15 height 9
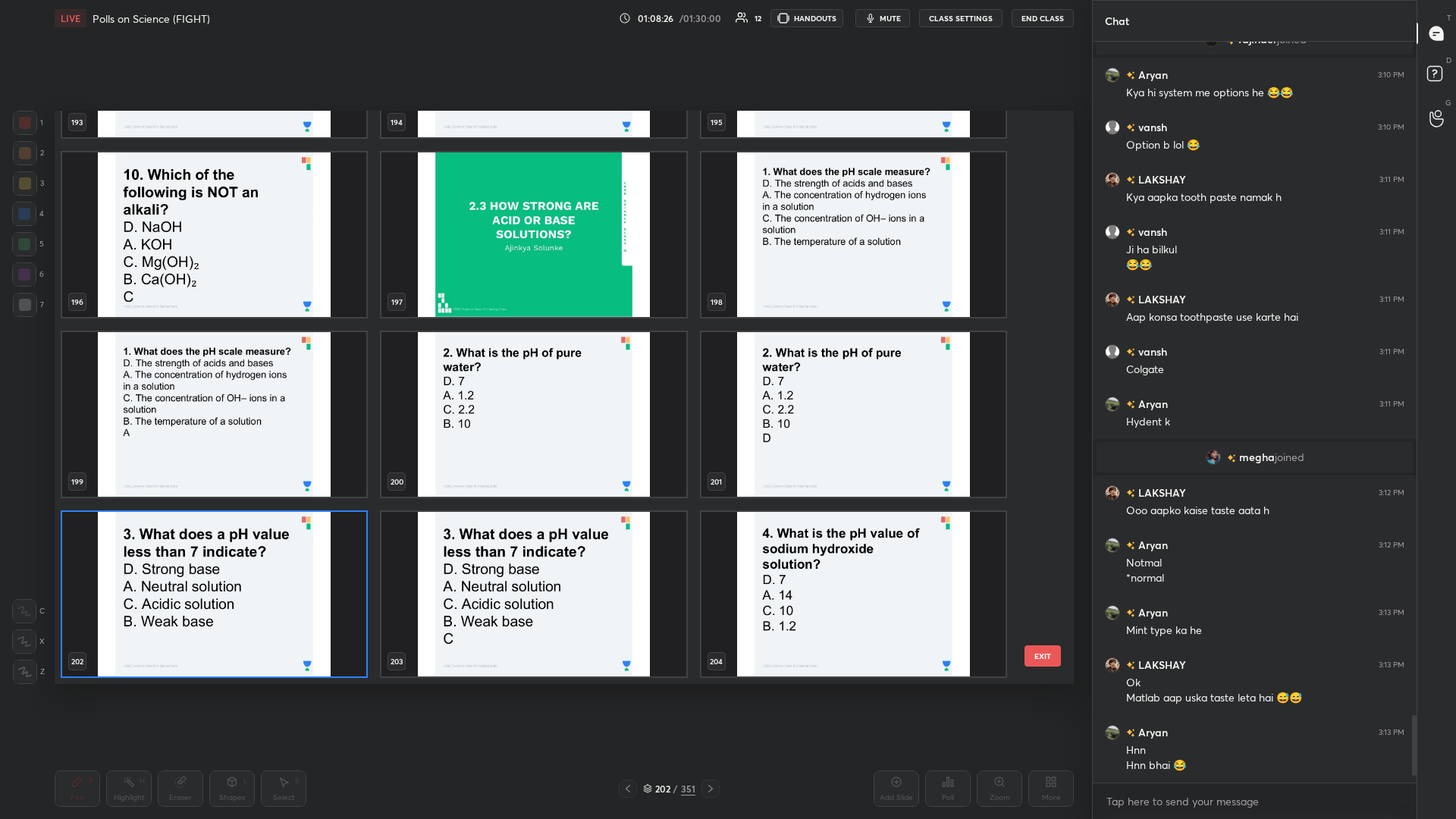
scroll to position [11837, 0]
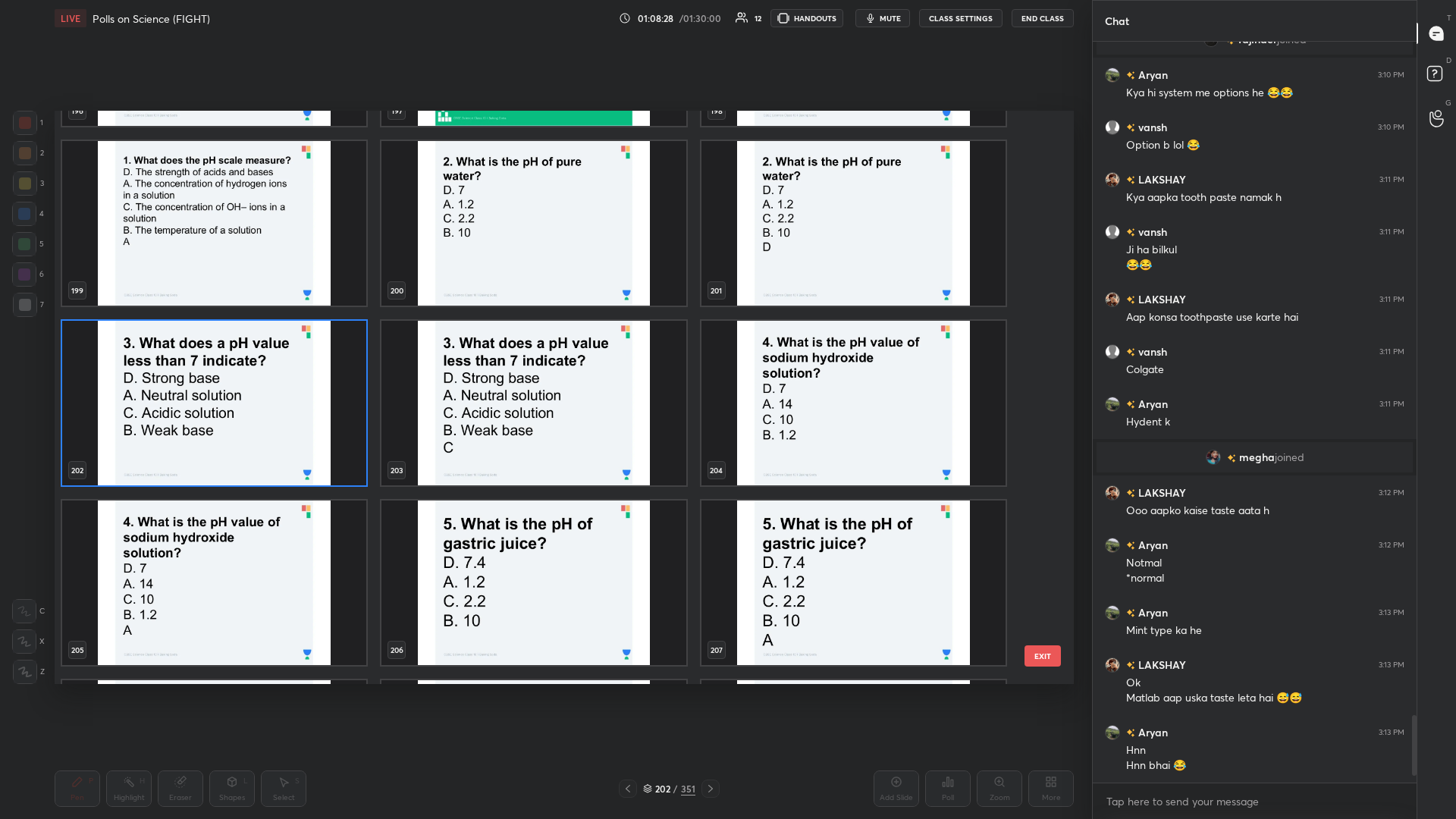
click at [544, 355] on img "grid" at bounding box center [854, 402] width 305 height 165
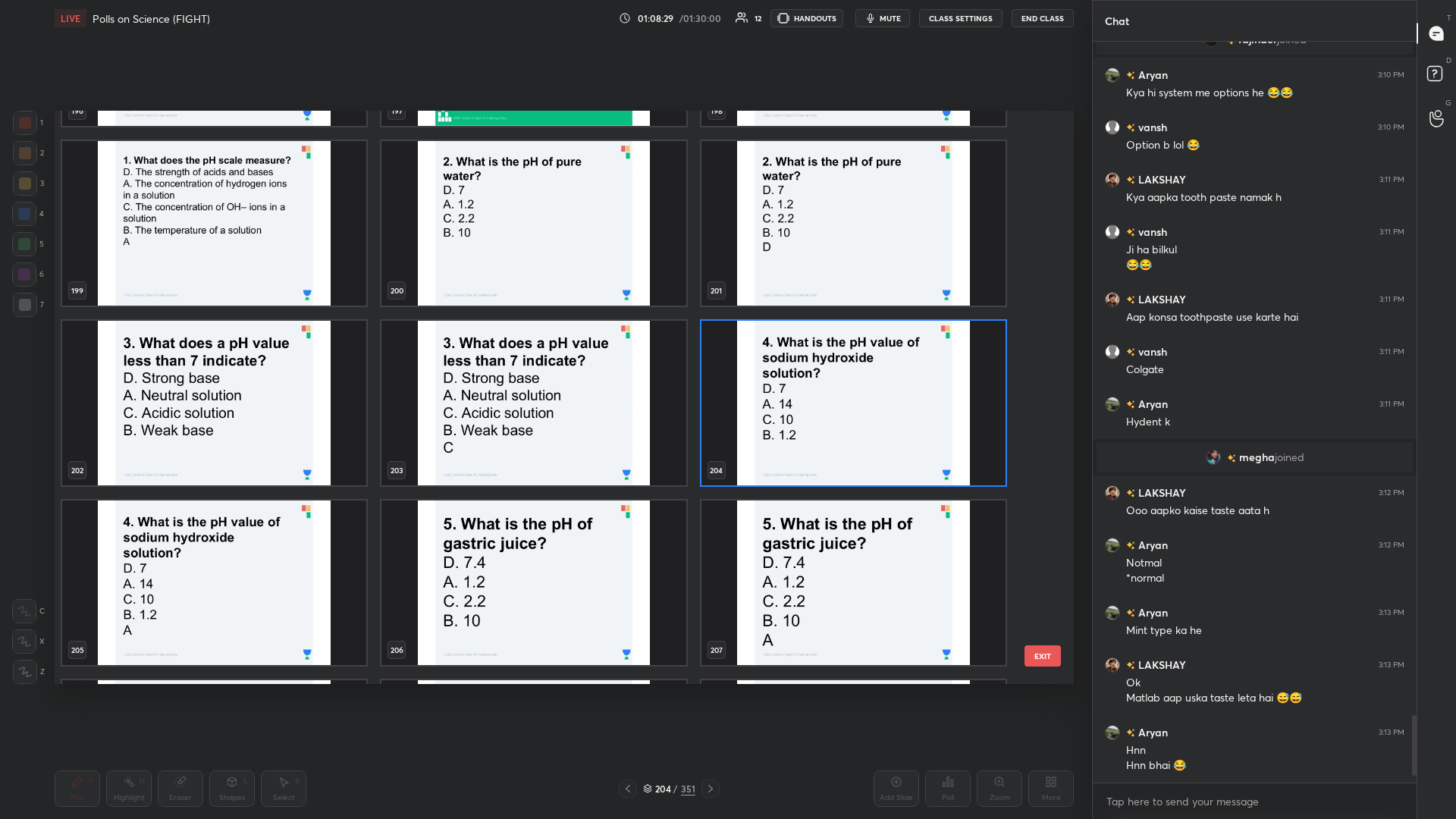
click at [544, 355] on img "grid" at bounding box center [854, 402] width 305 height 165
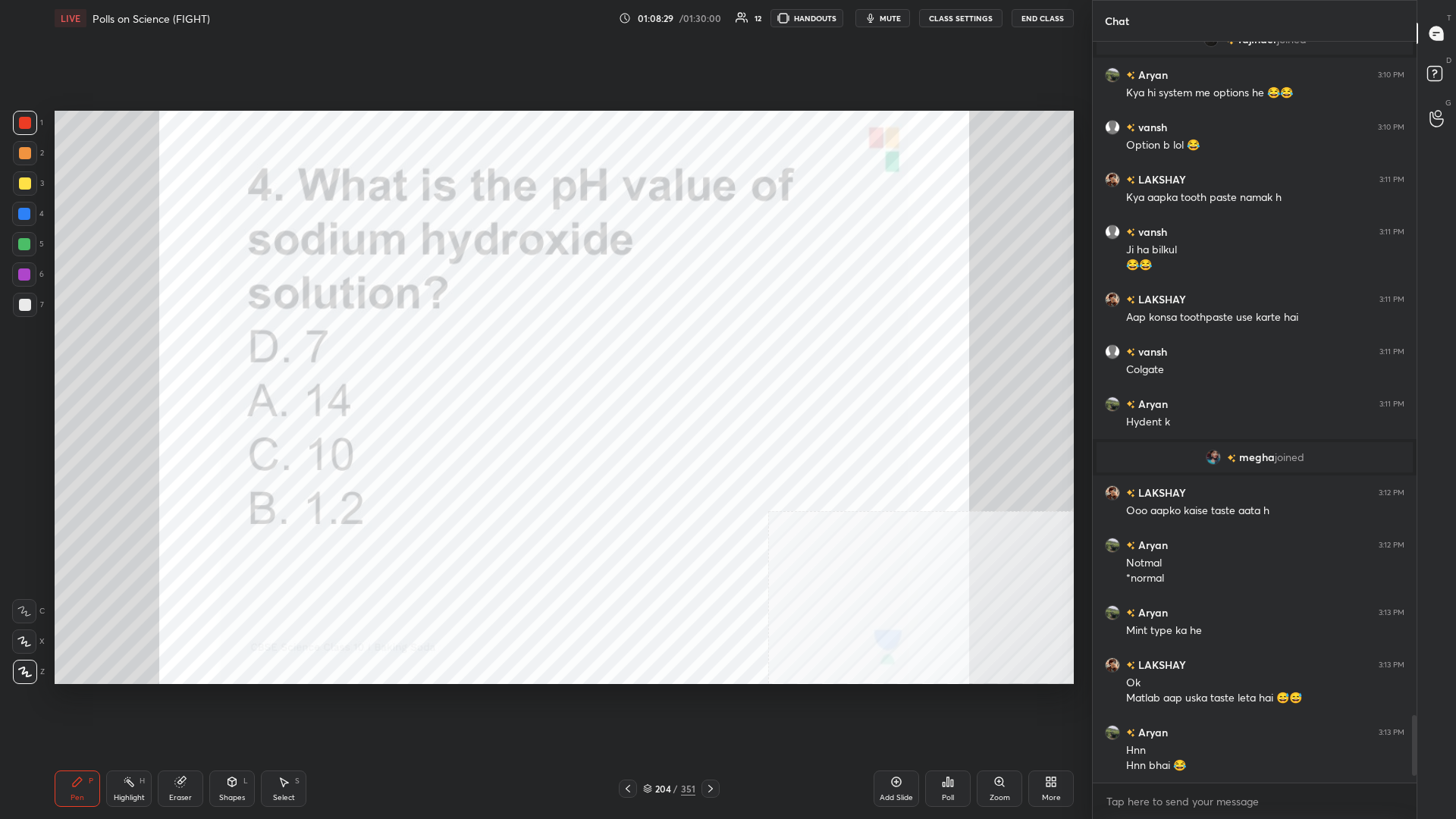
click at [544, 355] on div "Poll" at bounding box center [948, 788] width 45 height 36
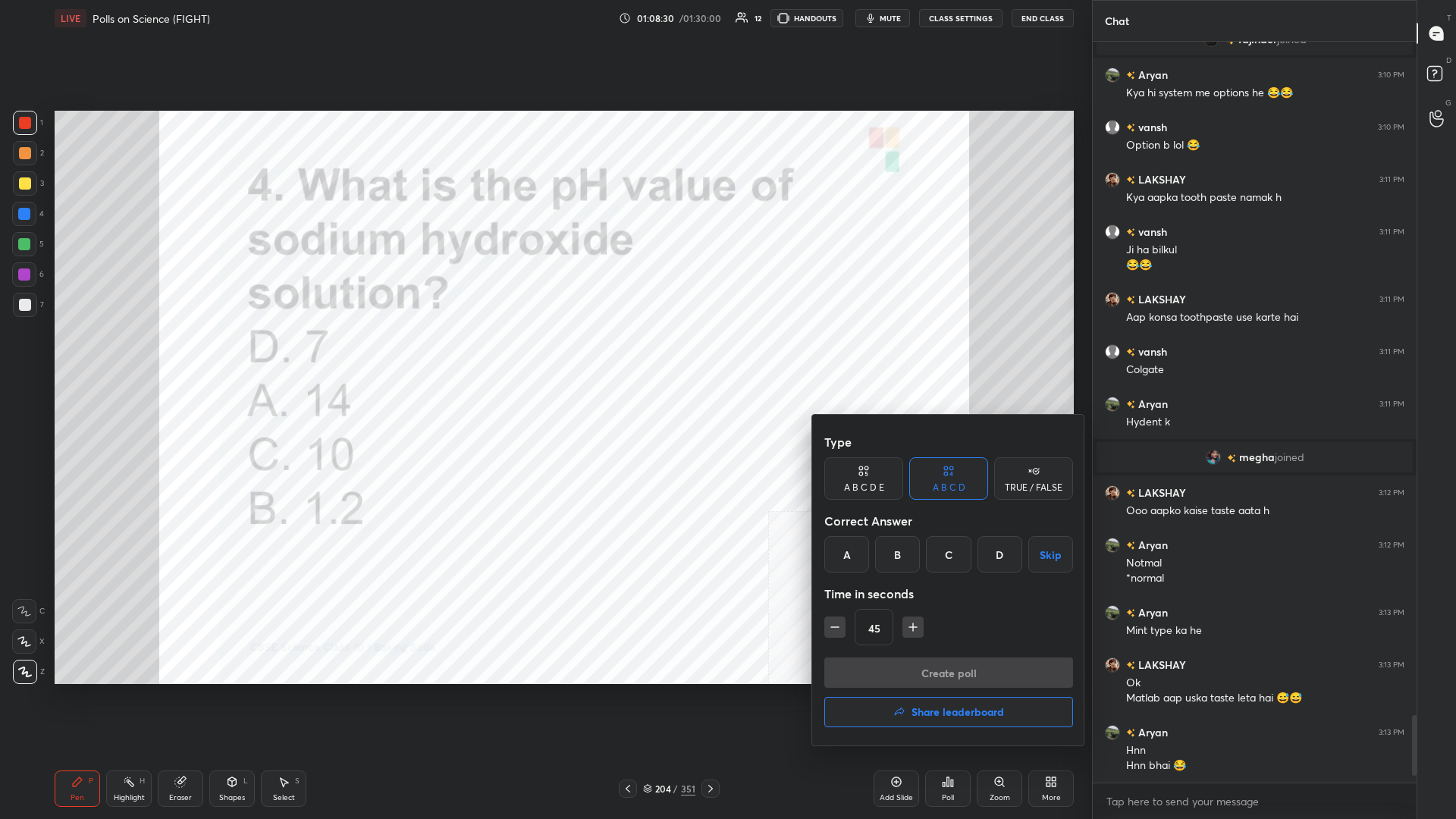
click at [544, 355] on div "A" at bounding box center [847, 554] width 45 height 36
click at [544, 355] on button "Create poll" at bounding box center [948, 672] width 248 height 30
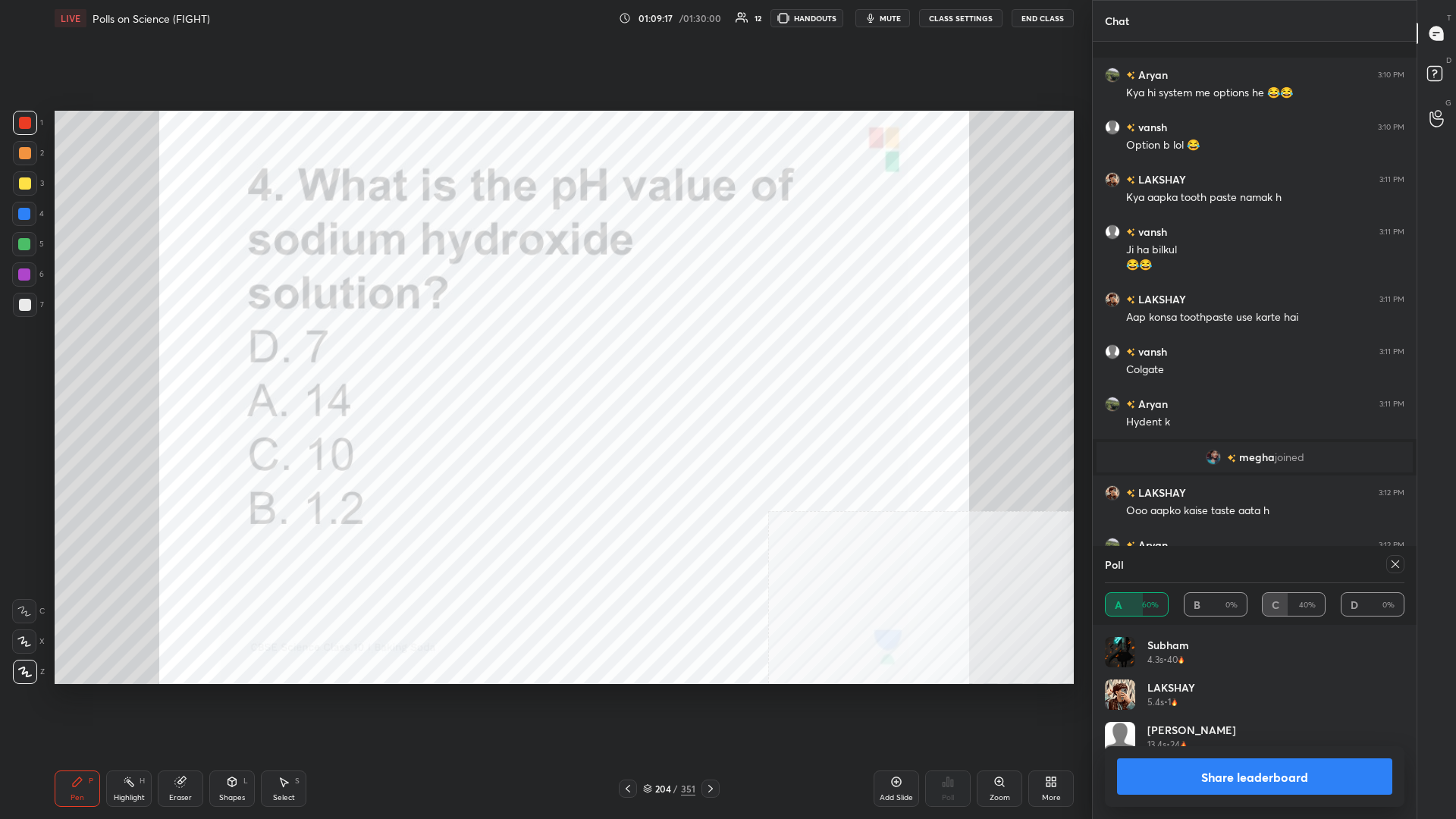
scroll to position [7553, 0]
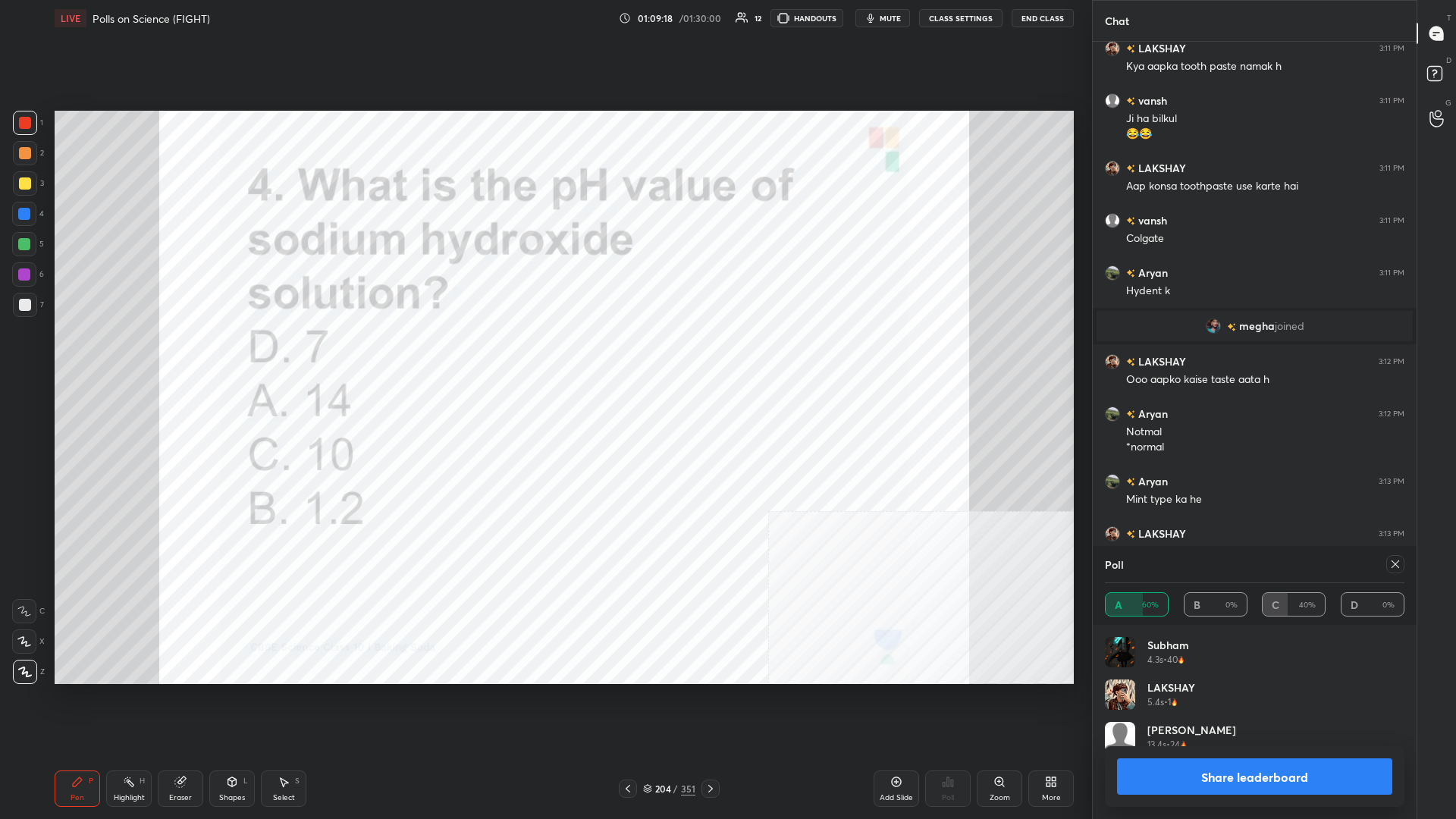
click at [544, 355] on button "Share leaderboard" at bounding box center [1255, 776] width 275 height 36
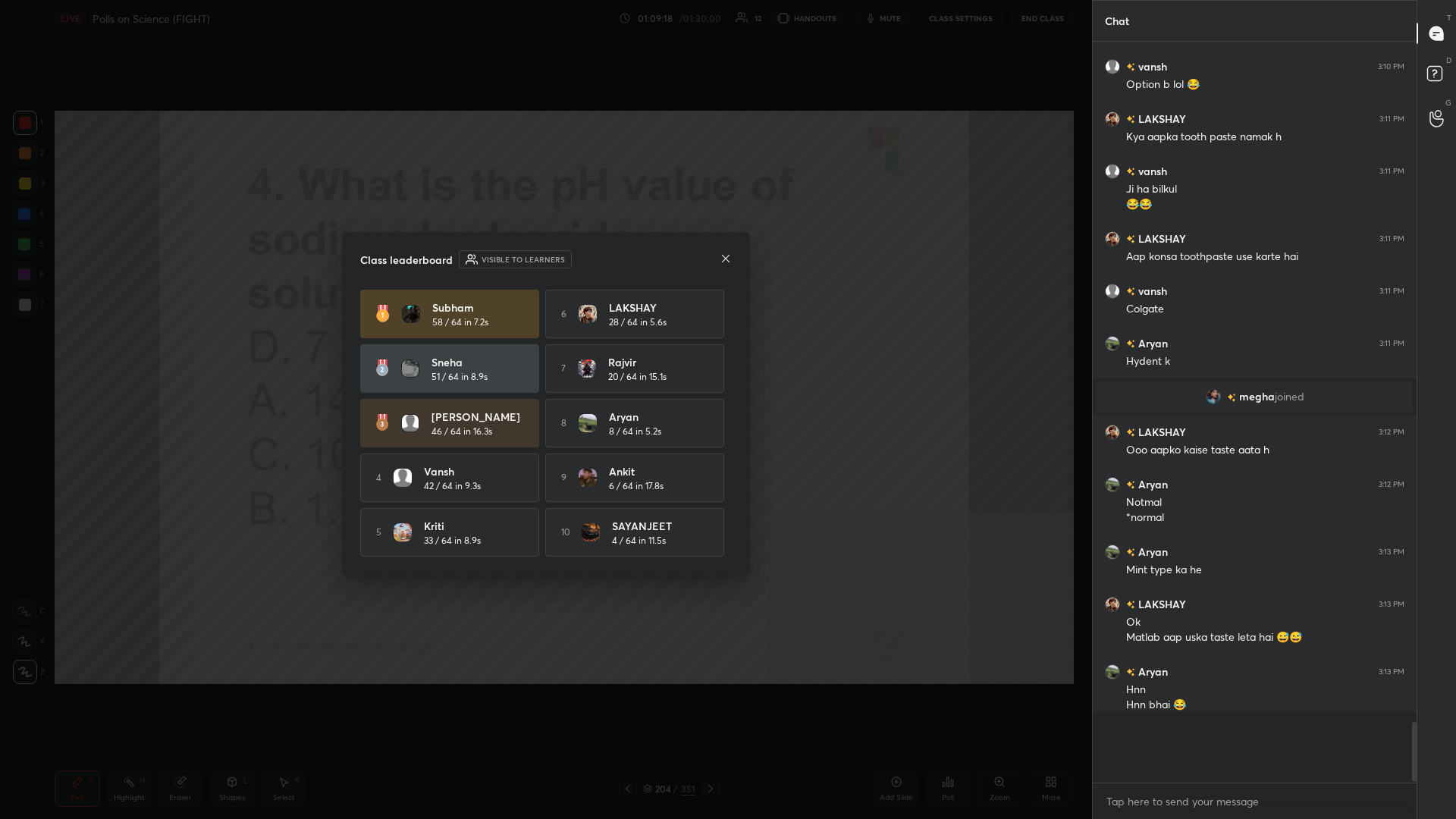
scroll to position [1, 1]
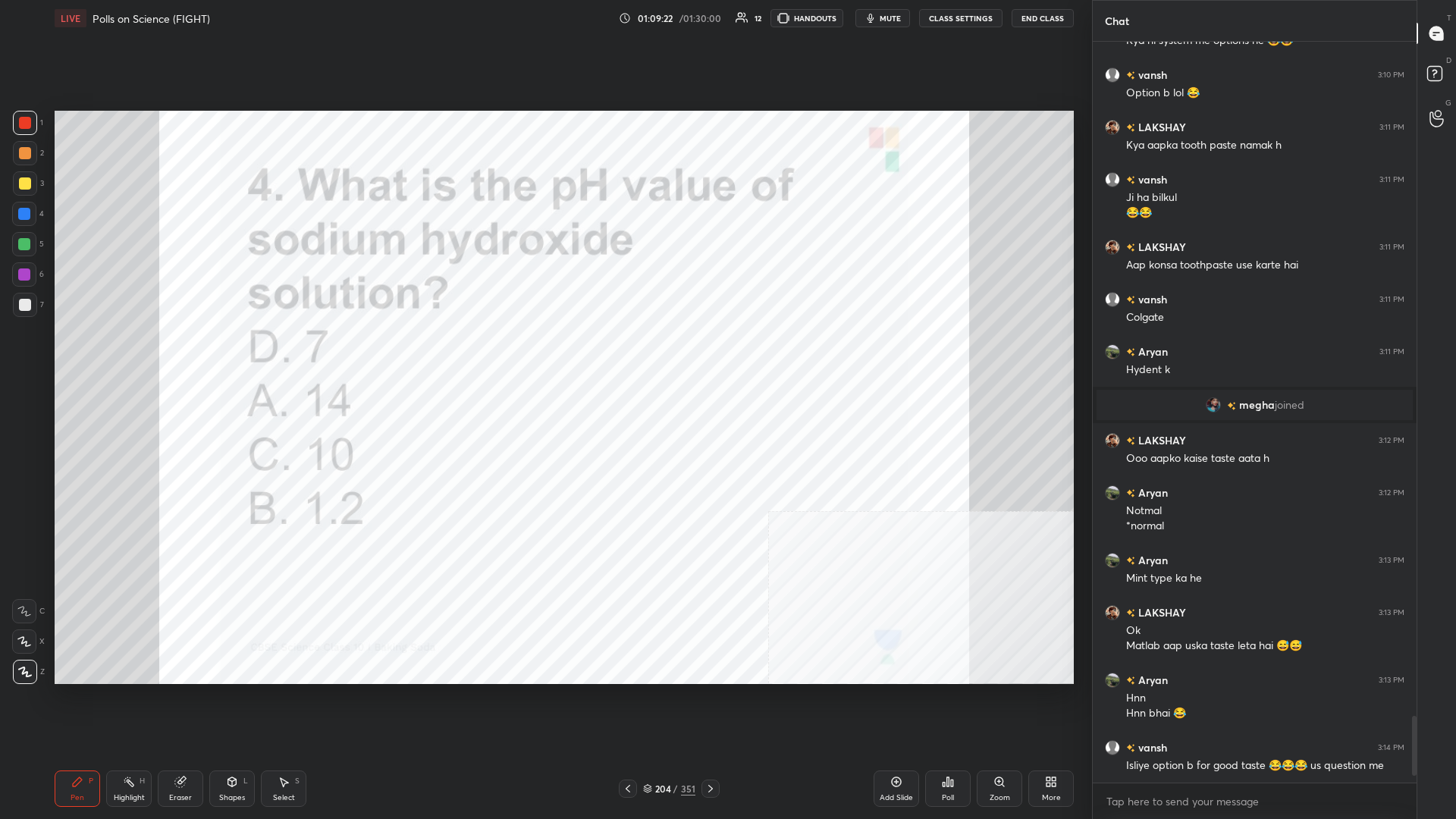
click at [544, 355] on div "204" at bounding box center [663, 789] width 15 height 9
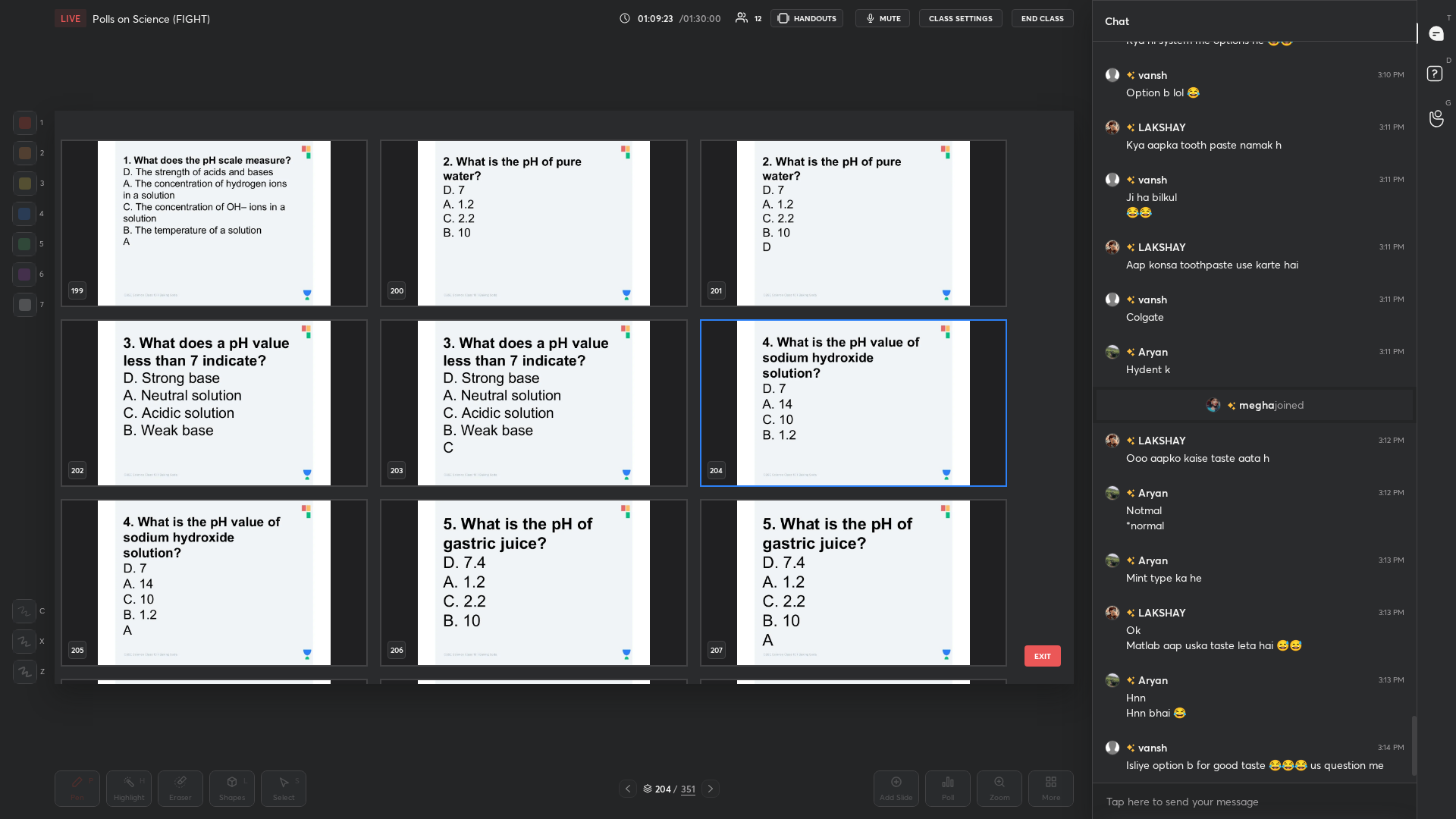
scroll to position [11933, 0]
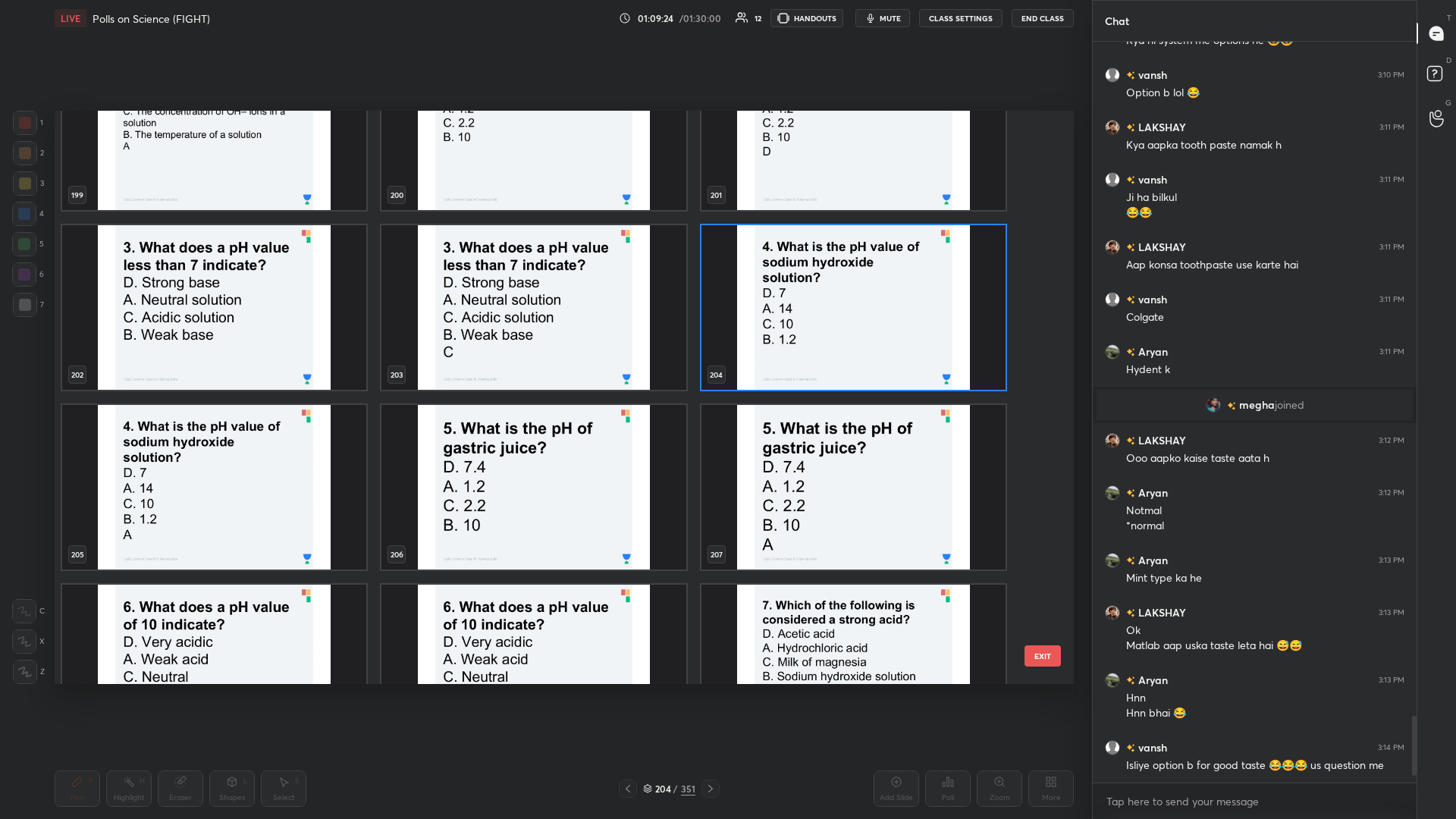
click at [511, 355] on img "grid" at bounding box center [533, 487] width 305 height 165
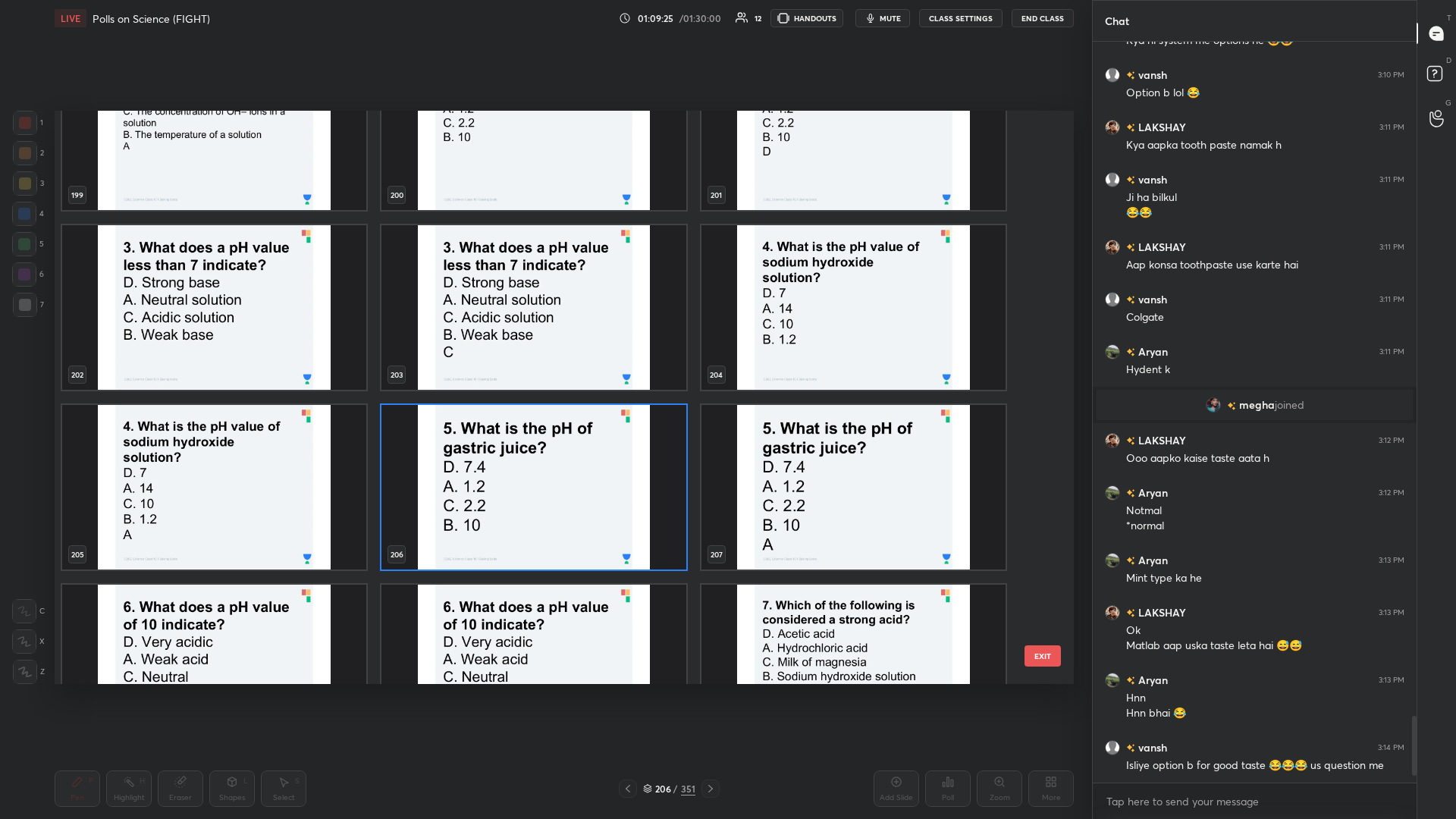
click at [511, 355] on img "grid" at bounding box center [533, 487] width 305 height 165
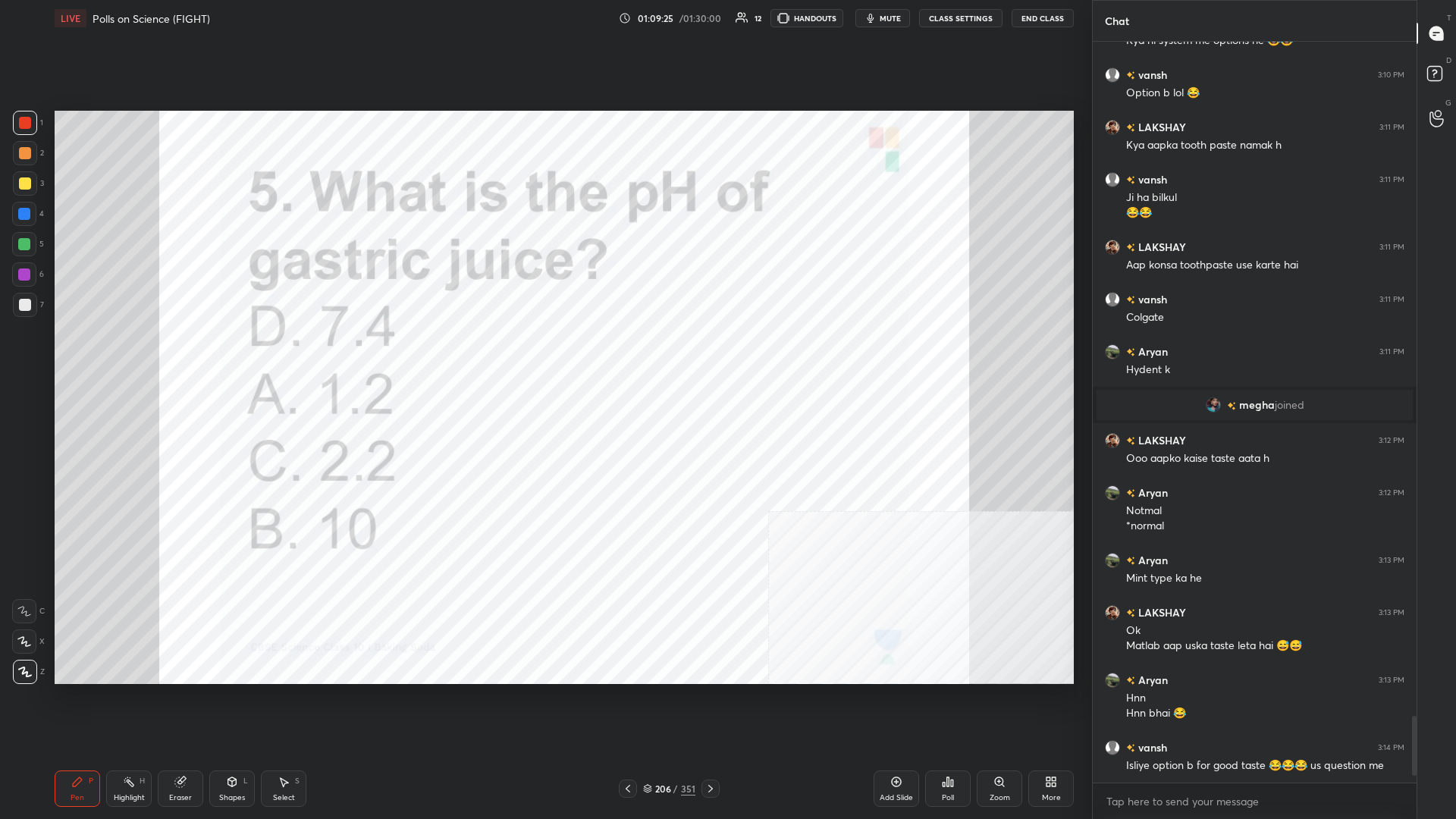
click at [544, 355] on div "Poll" at bounding box center [948, 788] width 45 height 36
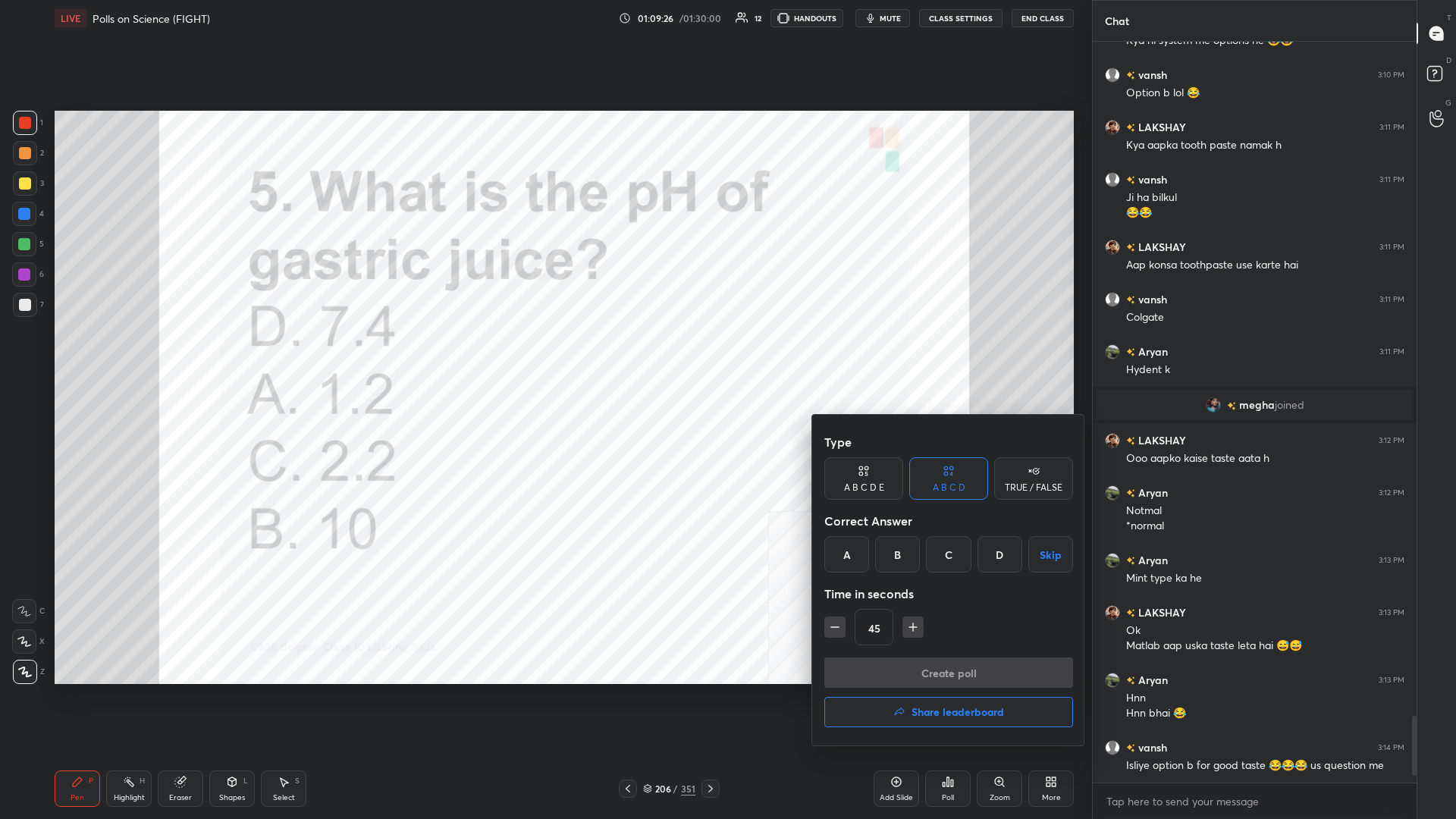
click at [544, 355] on div "A" at bounding box center [847, 554] width 45 height 36
click at [544, 355] on button "Create poll" at bounding box center [948, 672] width 248 height 30
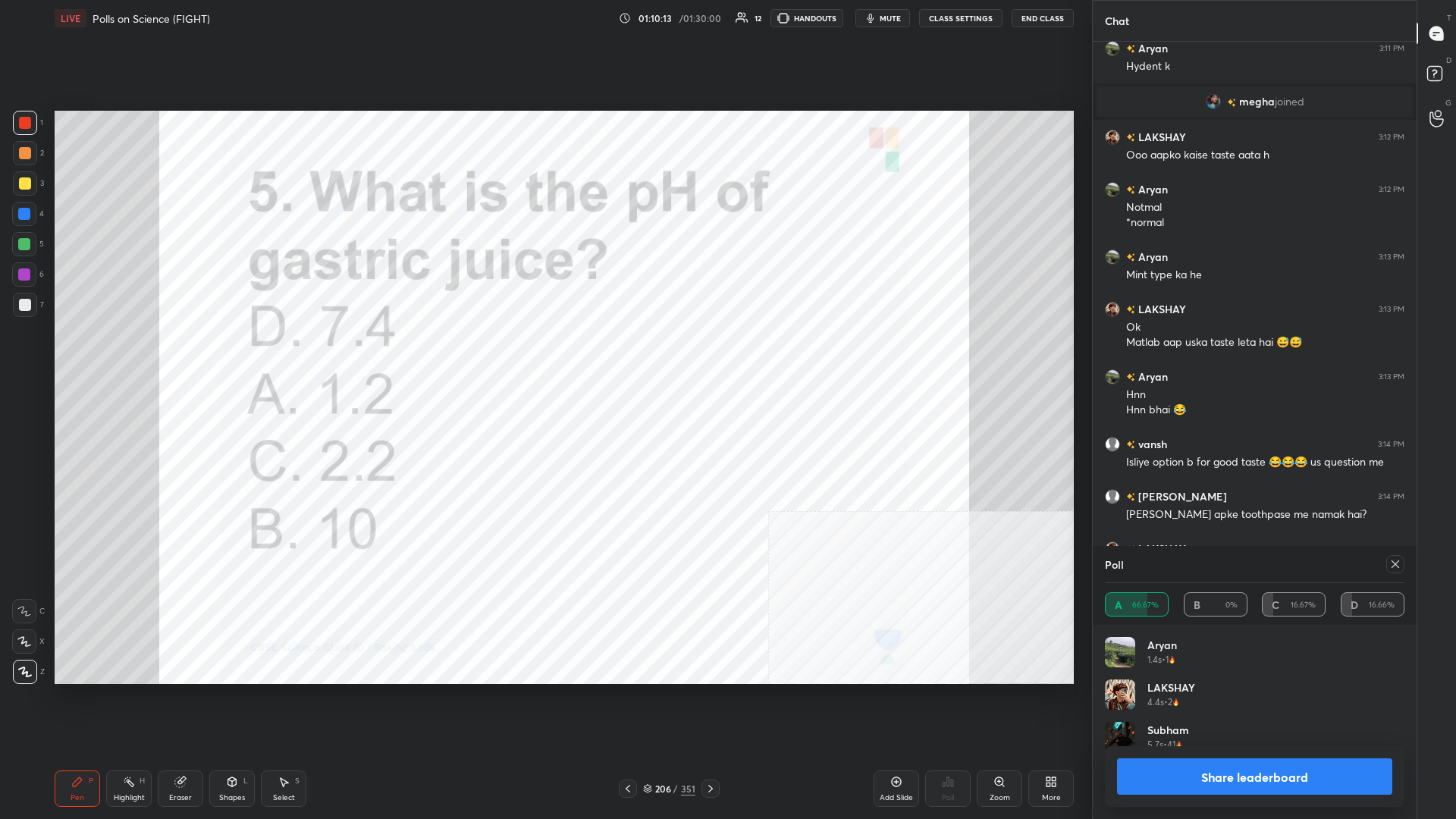
scroll to position [7829, 0]
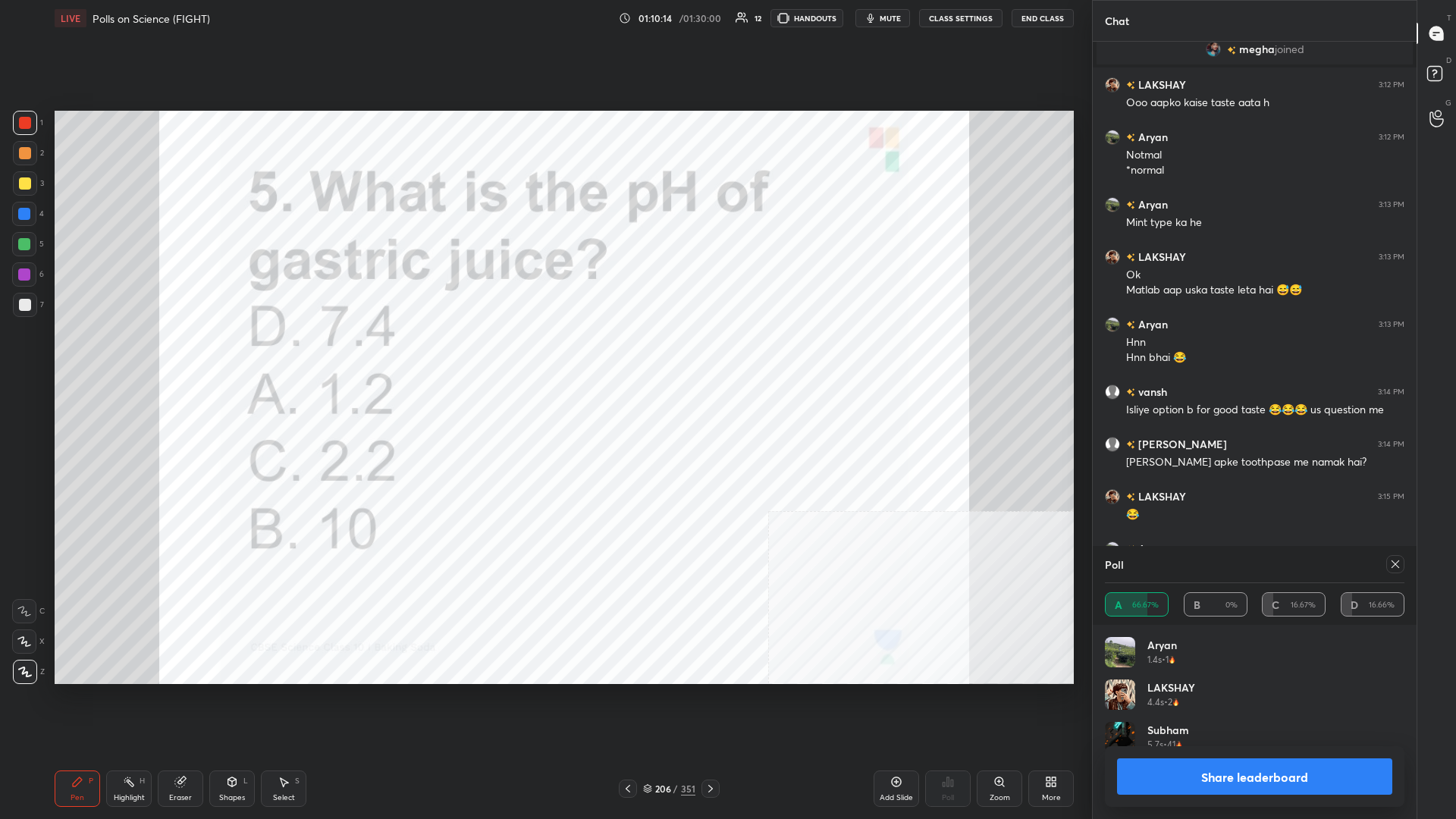
click at [544, 355] on h5 "5.7s" at bounding box center [1156, 744] width 16 height 13
click at [544, 355] on button "Share leaderboard" at bounding box center [1255, 776] width 275 height 36
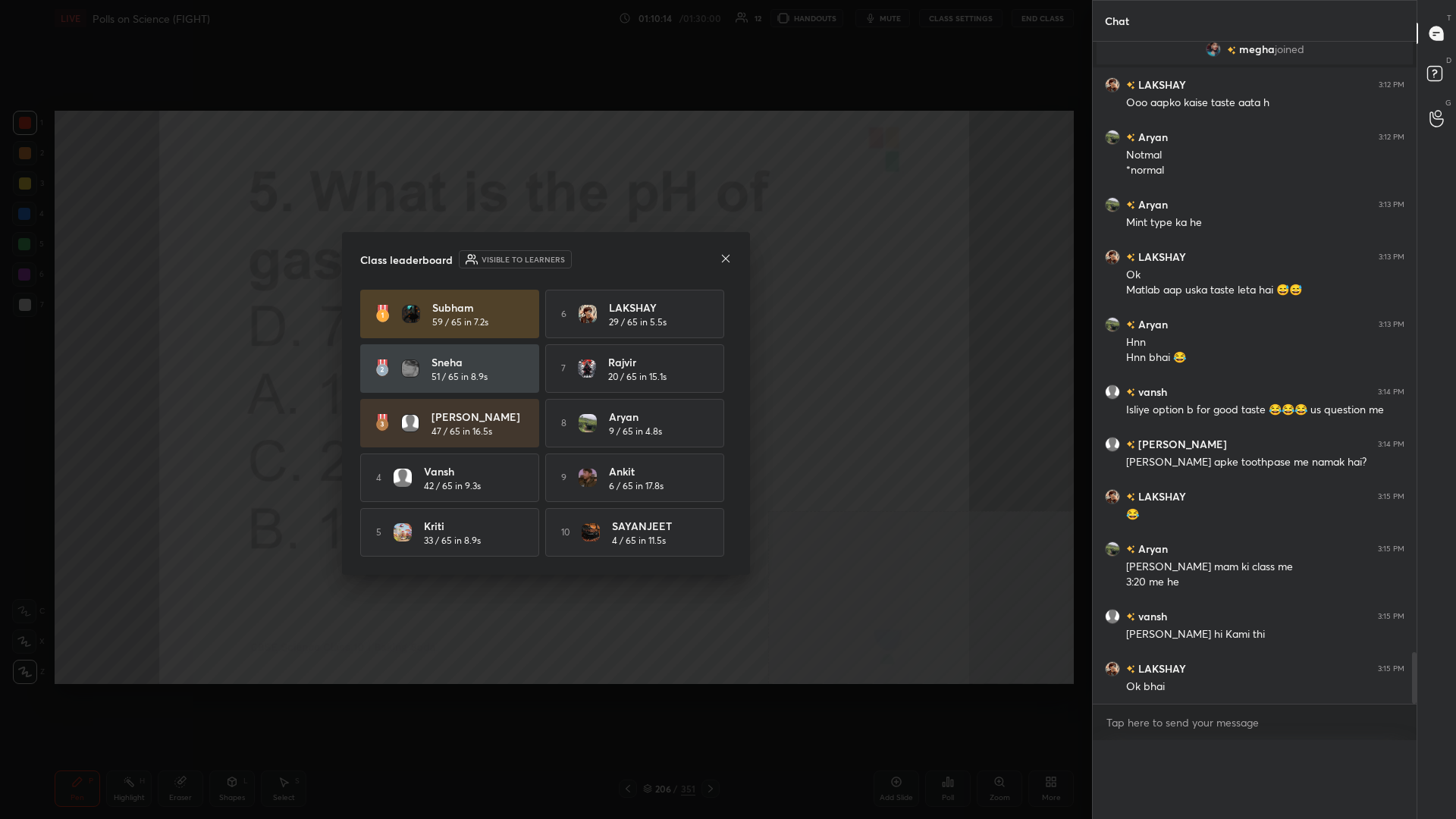
scroll to position [0, 1]
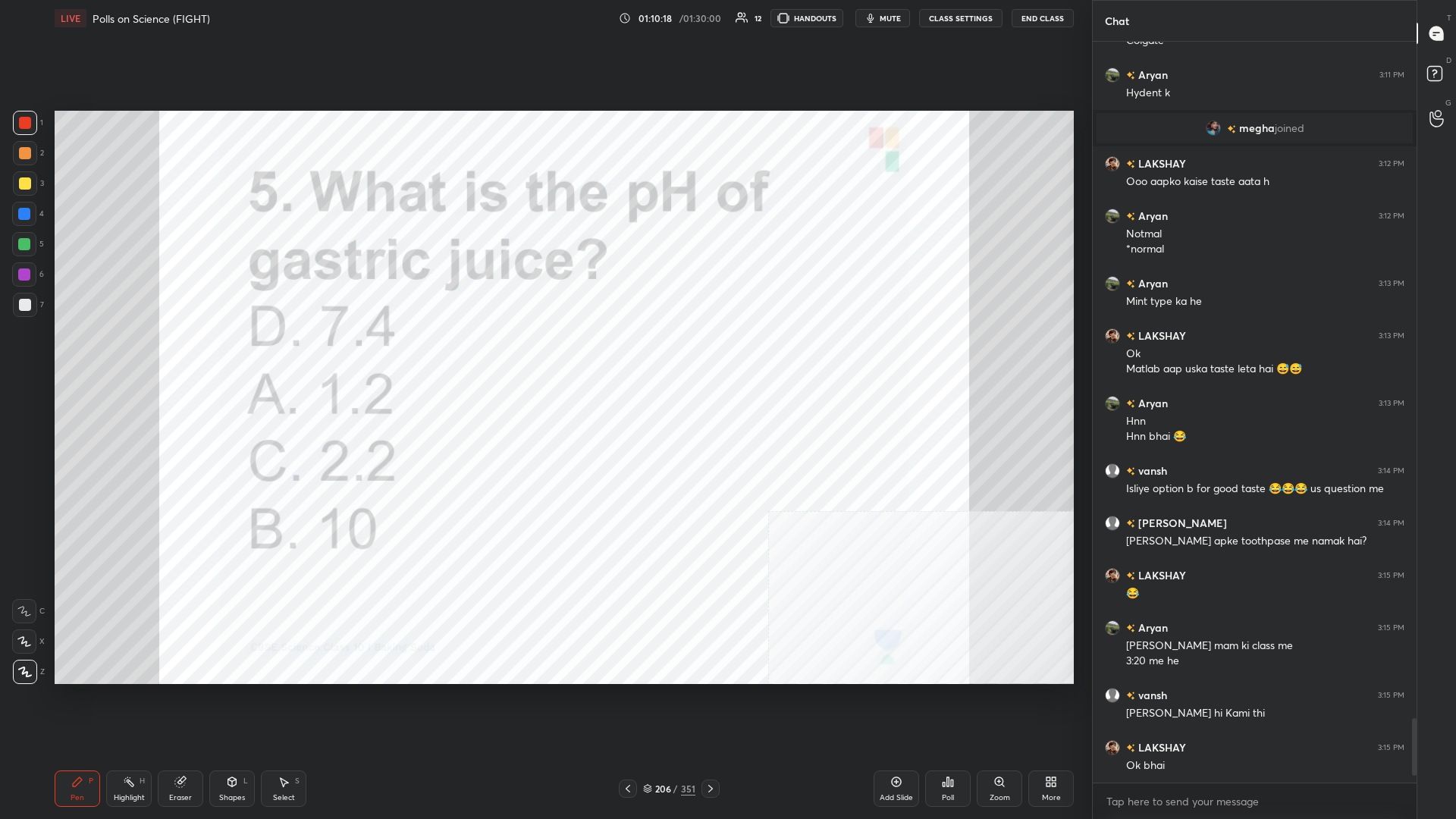
click at [544, 355] on div "206 / 351" at bounding box center [669, 788] width 53 height 13
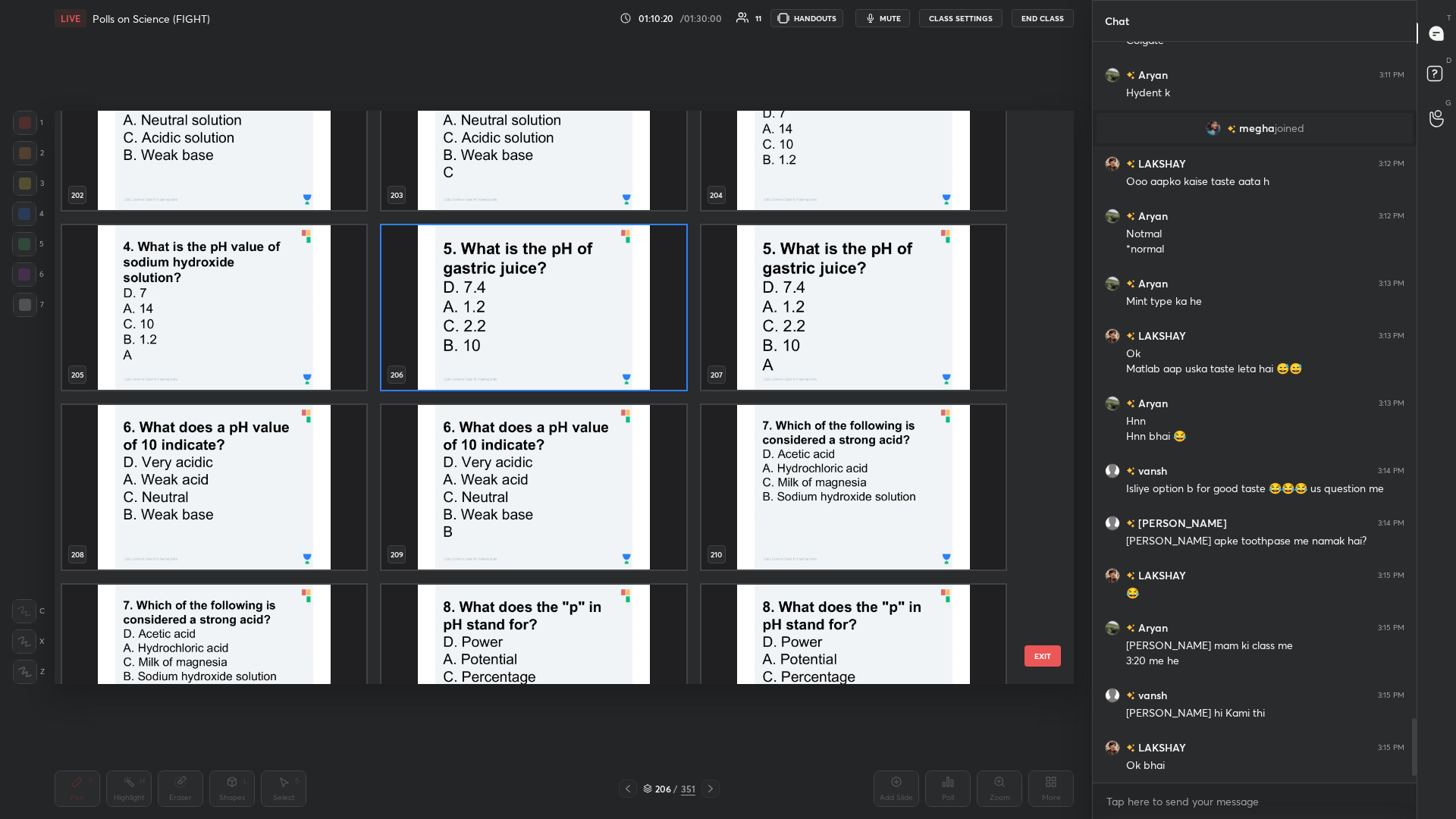
click at [264, 355] on img "grid" at bounding box center [215, 487] width 305 height 165
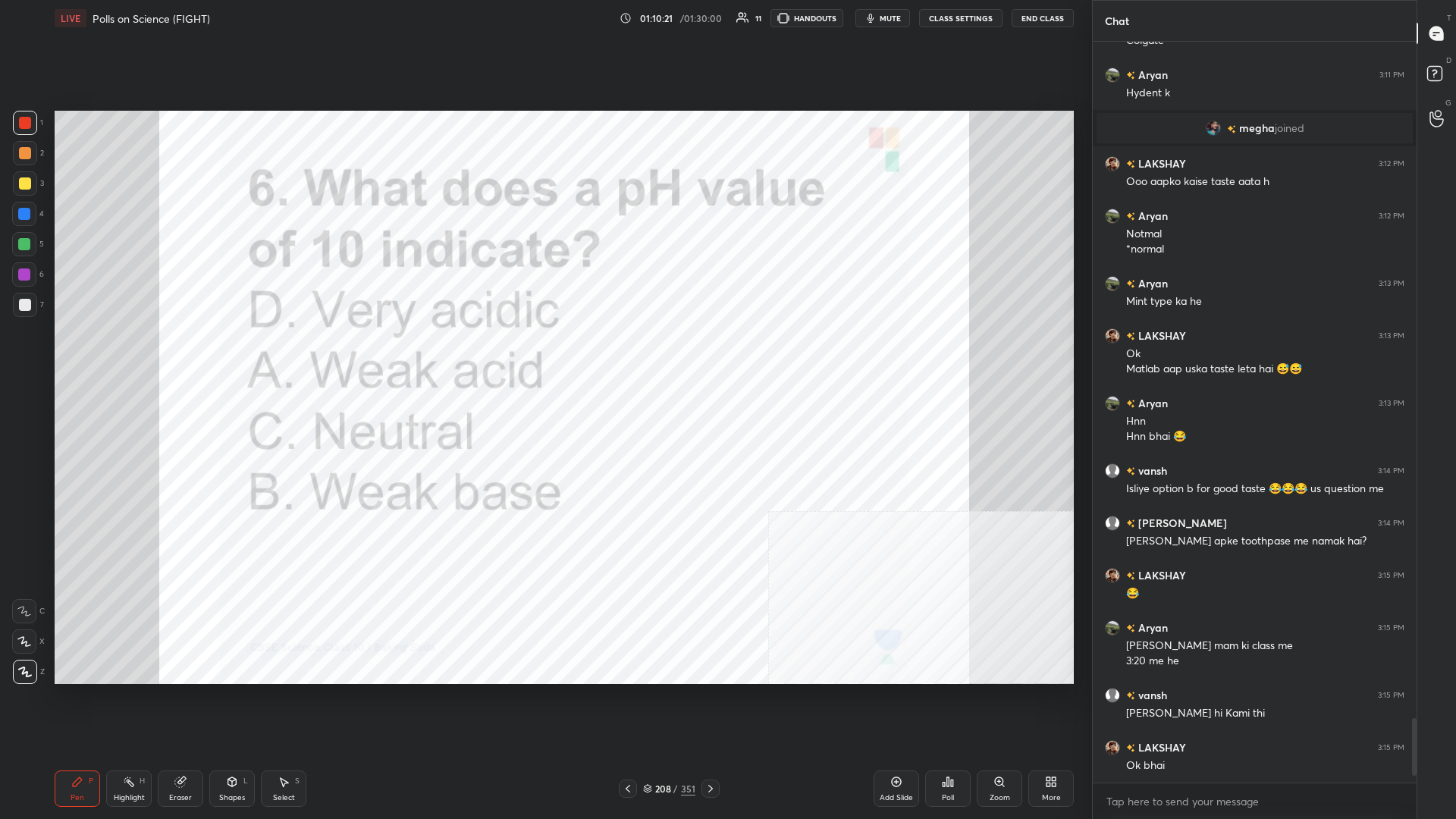
click at [544, 355] on div "Poll" at bounding box center [948, 788] width 45 height 36
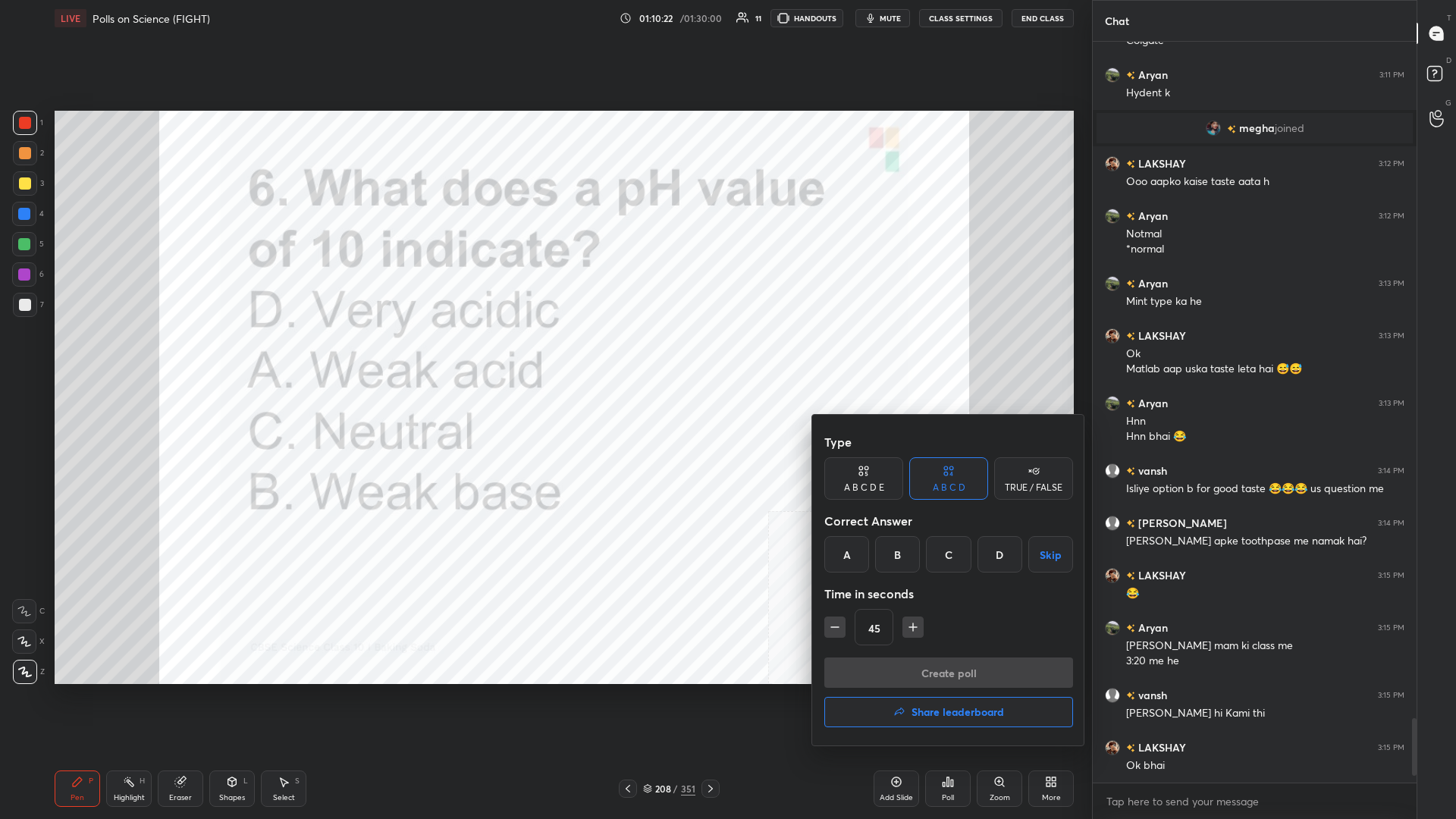
click at [544, 355] on div "B" at bounding box center [898, 554] width 45 height 36
click at [544, 355] on button "Create poll" at bounding box center [948, 672] width 248 height 30
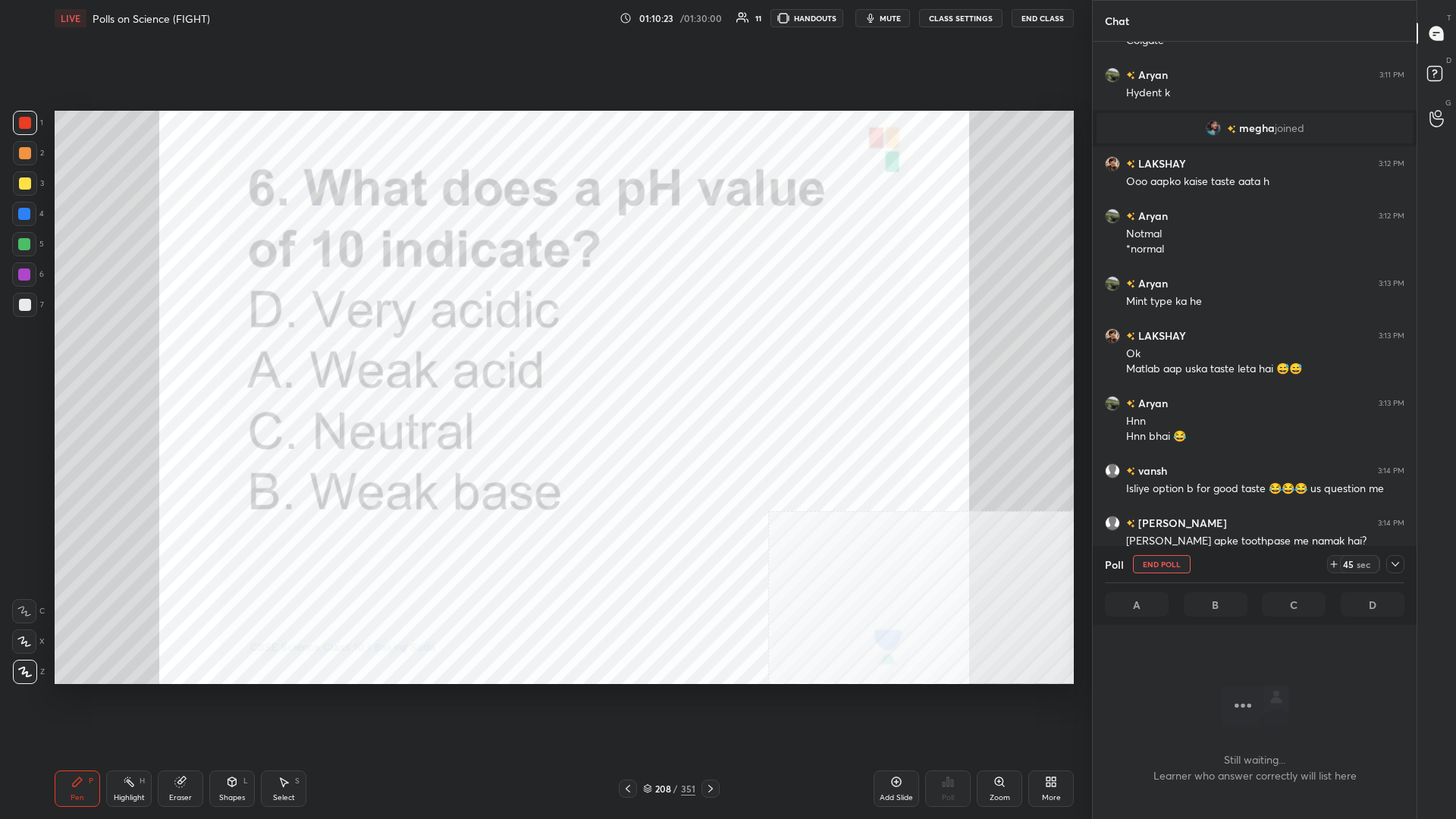
click at [544, 355] on icon at bounding box center [1395, 564] width 12 height 12
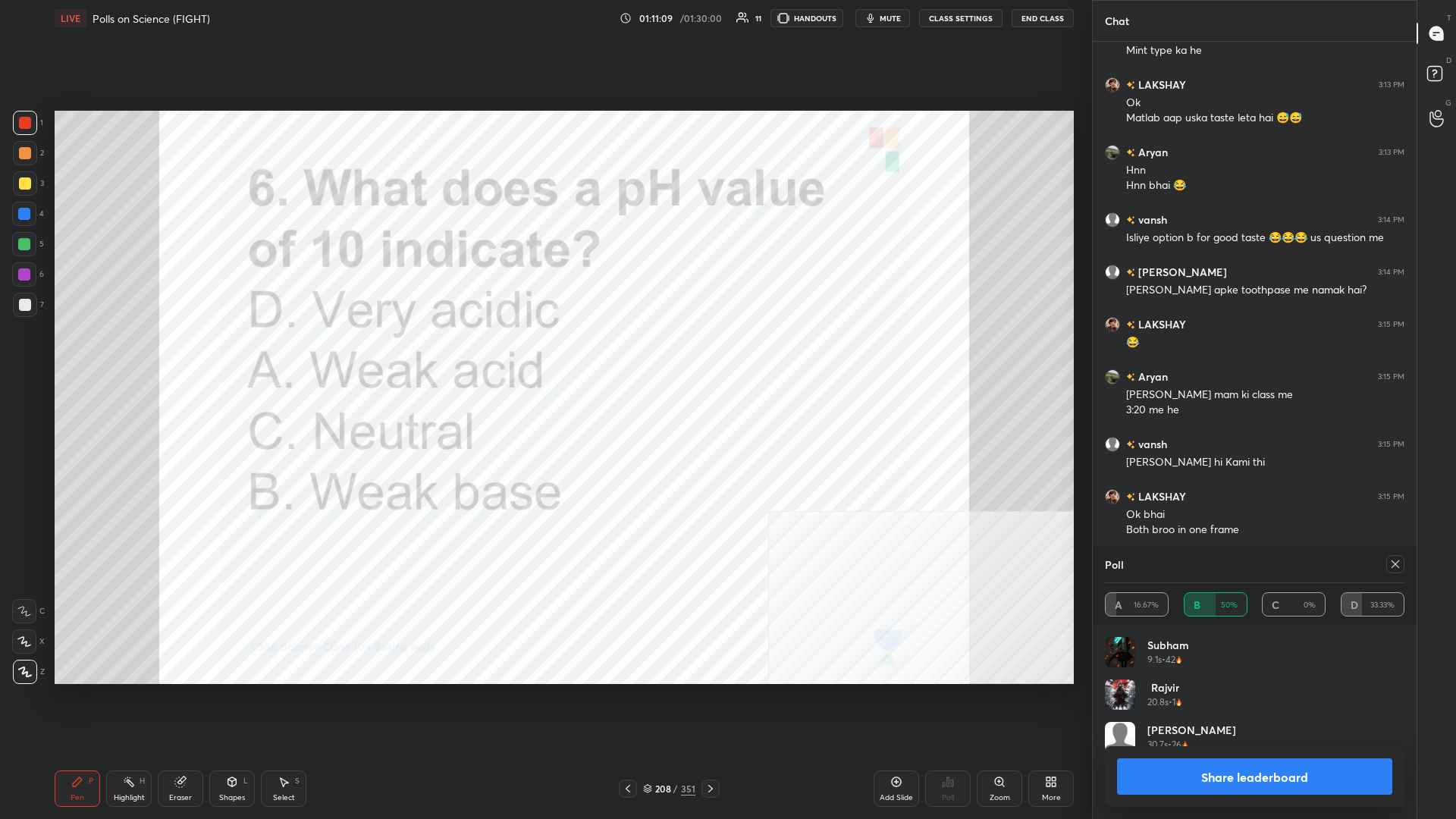
click at [544, 355] on button "Share leaderboard" at bounding box center [1255, 776] width 275 height 36
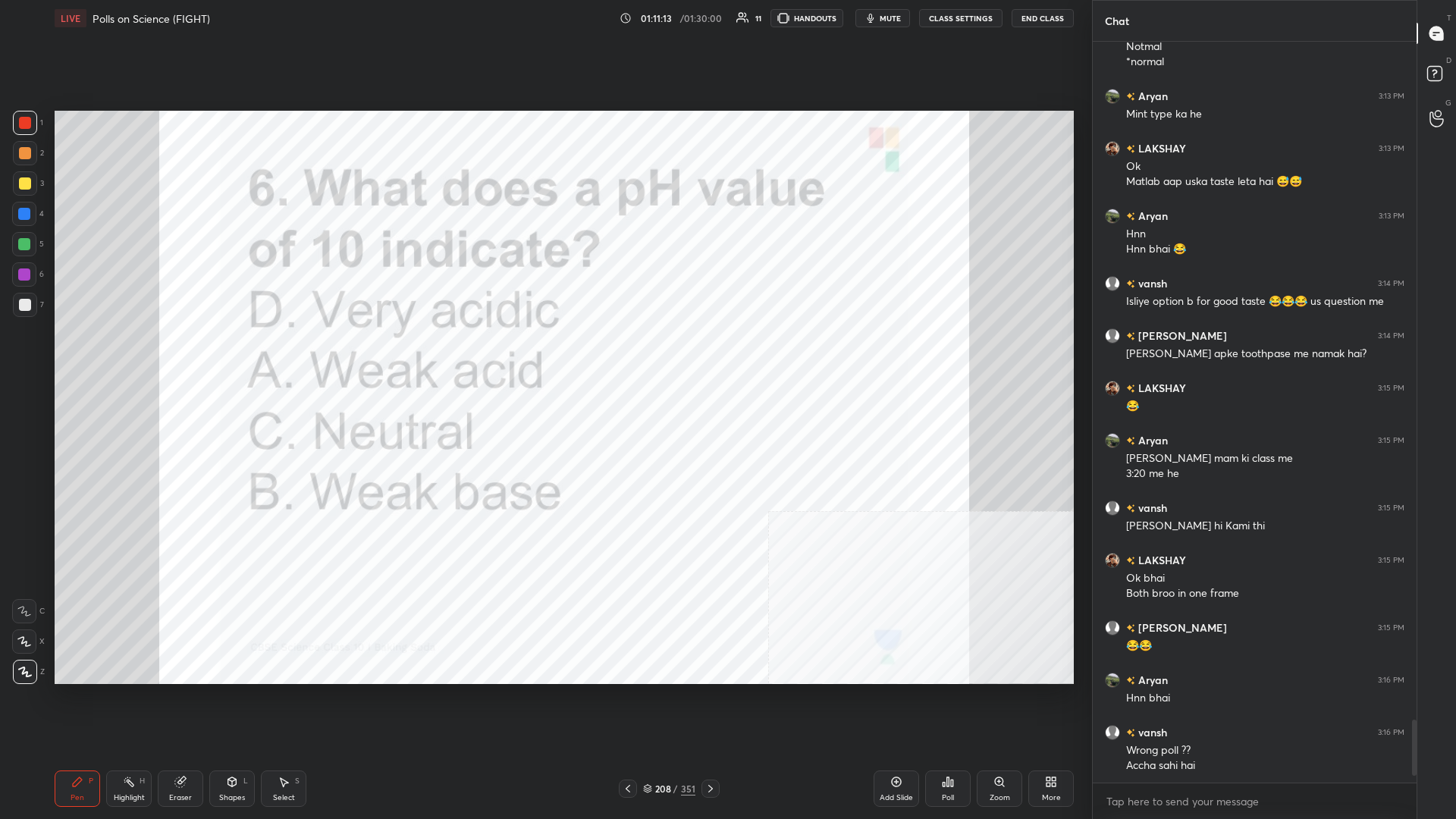
click at [544, 355] on div "/" at bounding box center [675, 789] width 4 height 9
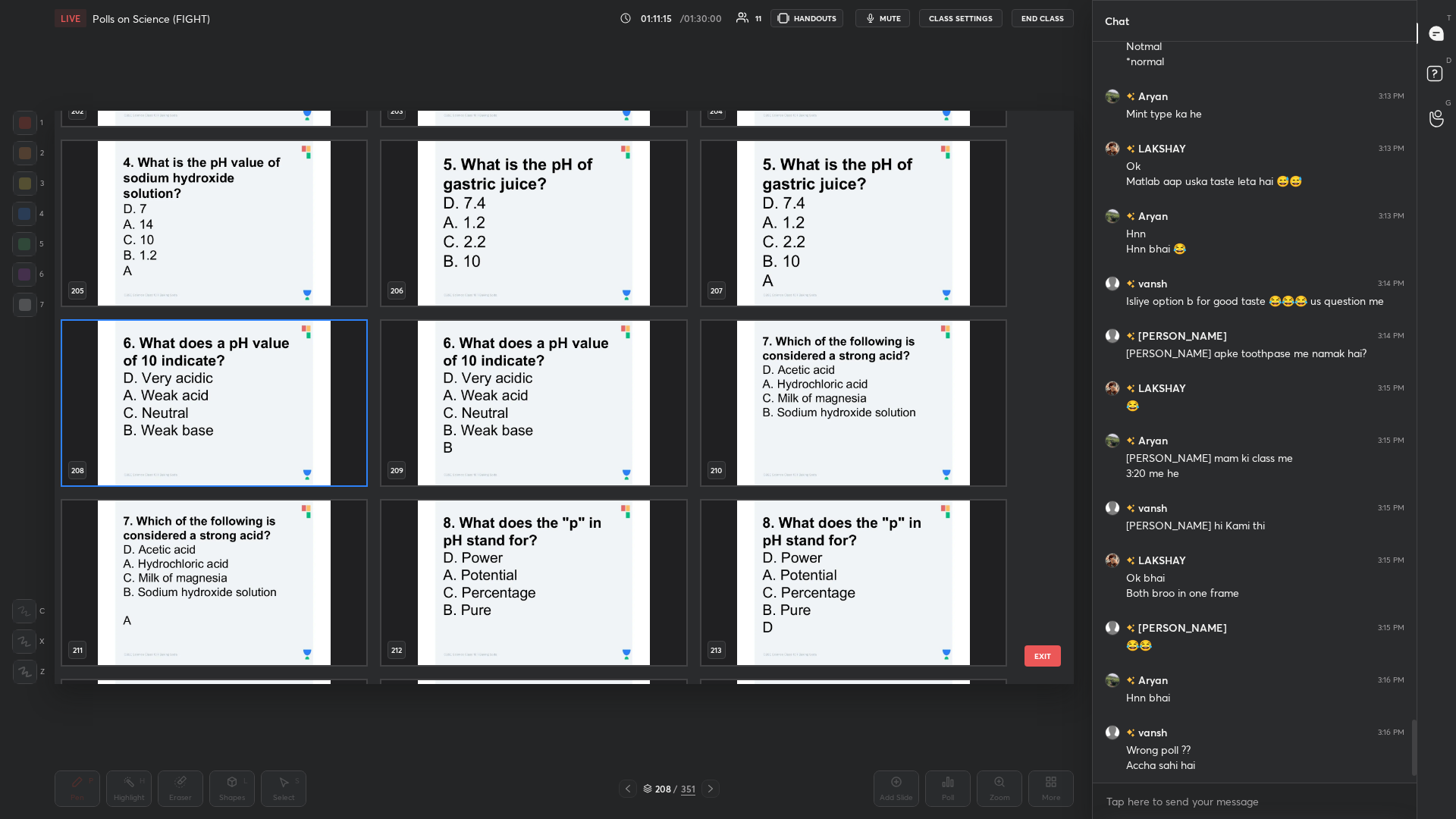
click at [544, 355] on img "grid" at bounding box center [854, 402] width 305 height 165
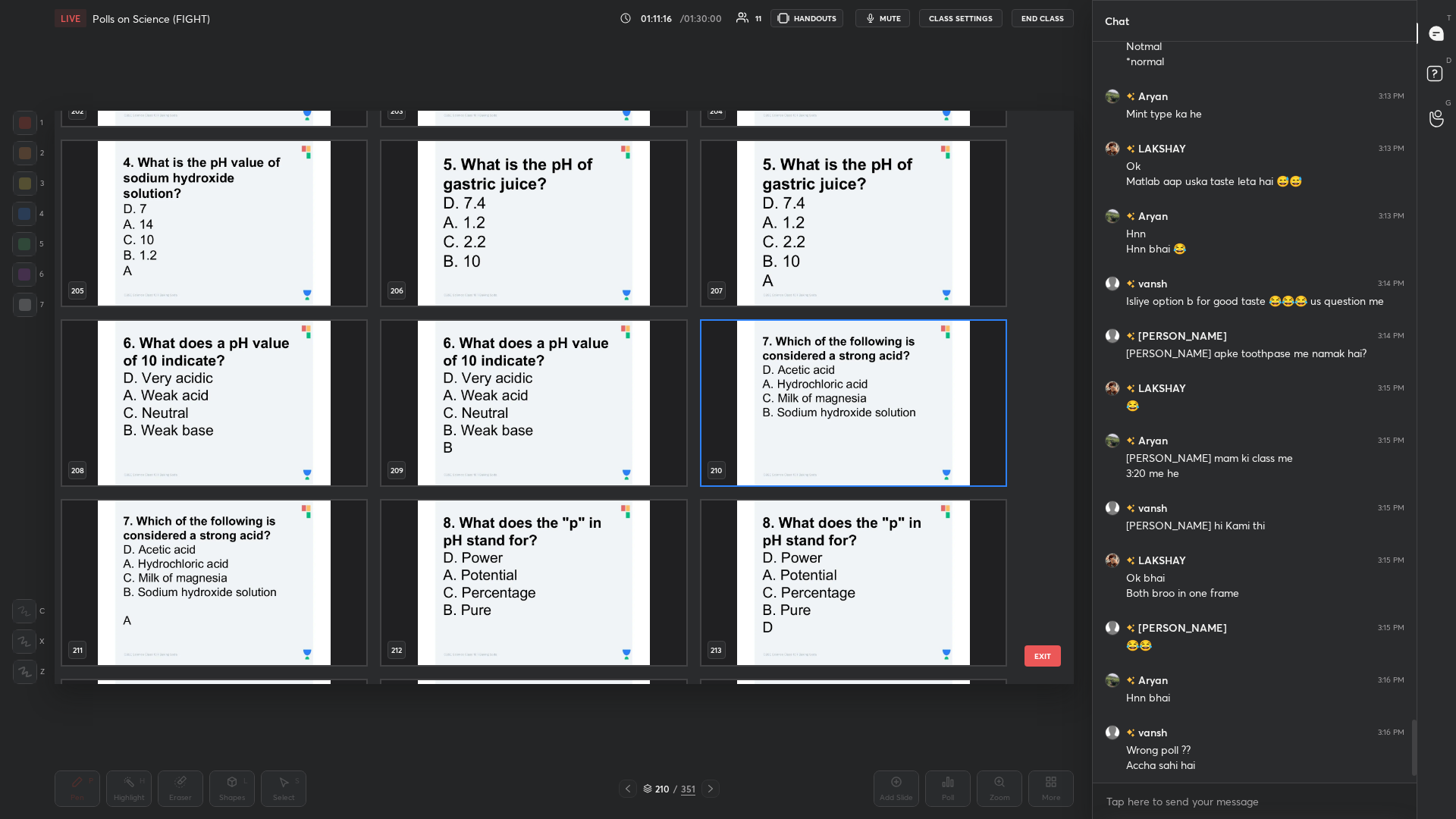
click at [544, 355] on img "grid" at bounding box center [854, 402] width 305 height 165
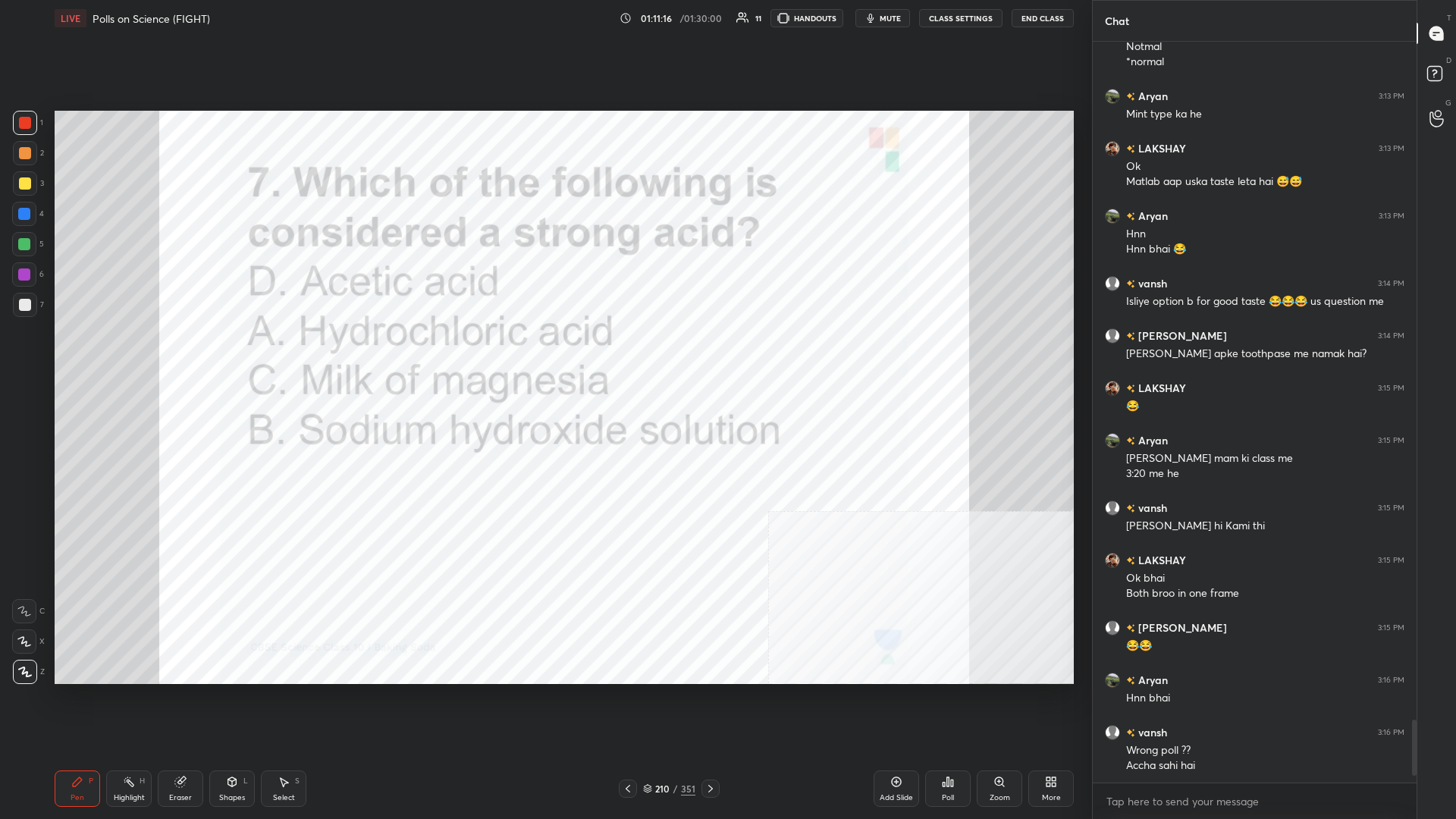
click at [544, 355] on div "Poll" at bounding box center [948, 788] width 45 height 36
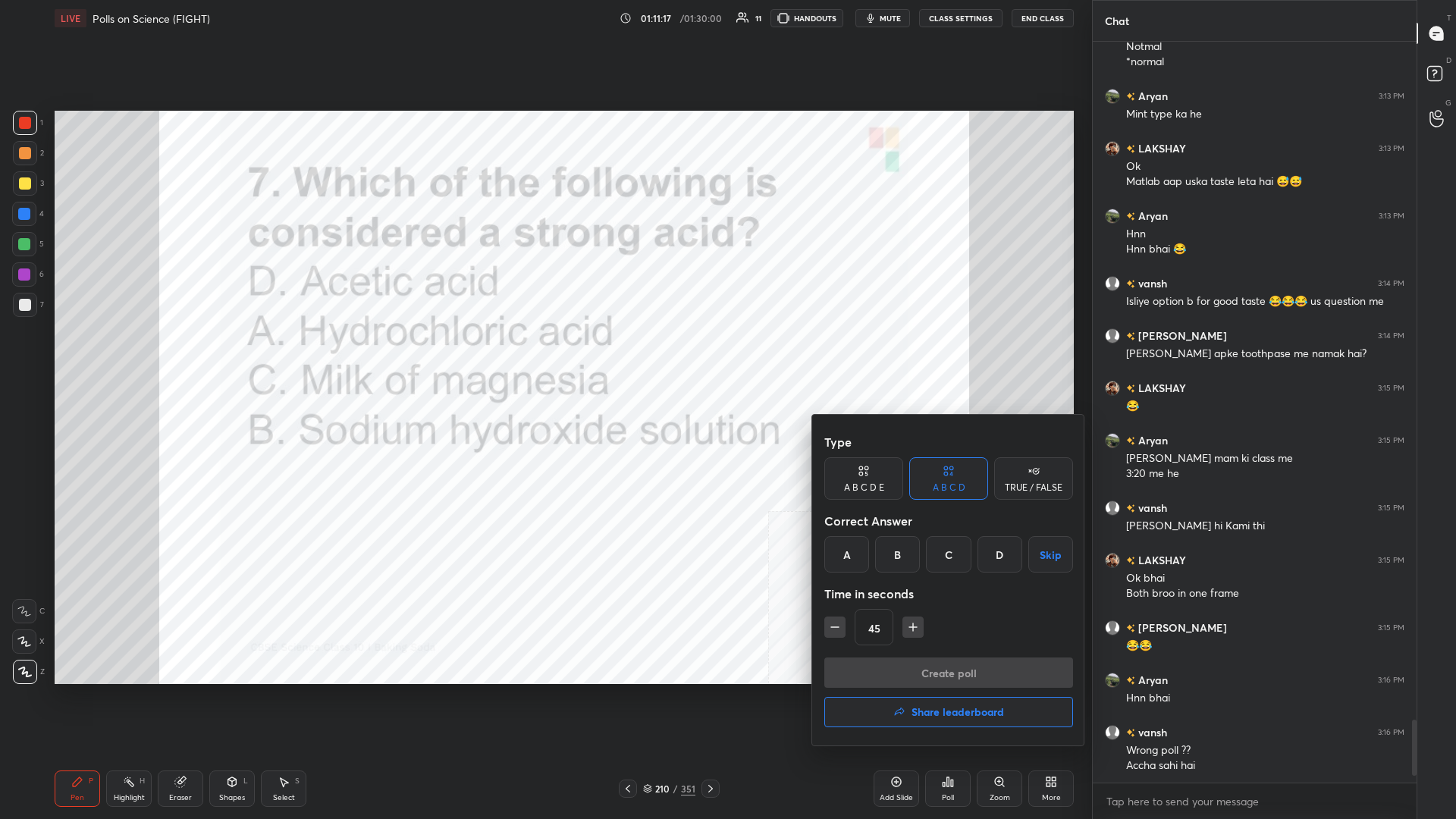
click at [544, 355] on div "A" at bounding box center [847, 554] width 45 height 36
click at [544, 355] on button "Create poll" at bounding box center [948, 672] width 248 height 30
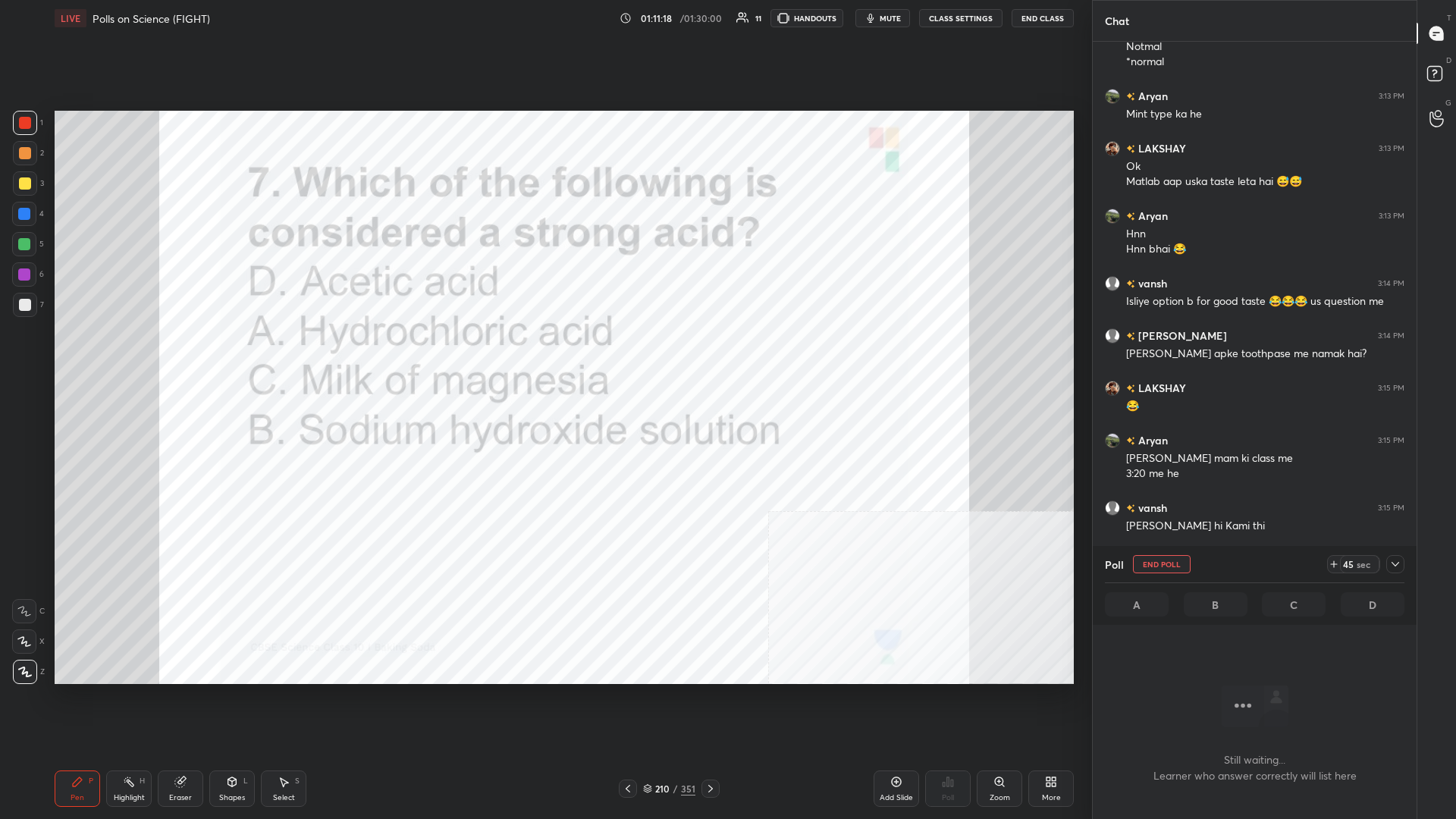
click at [544, 355] on div "Create poll" at bounding box center [949, 706] width 187 height 20
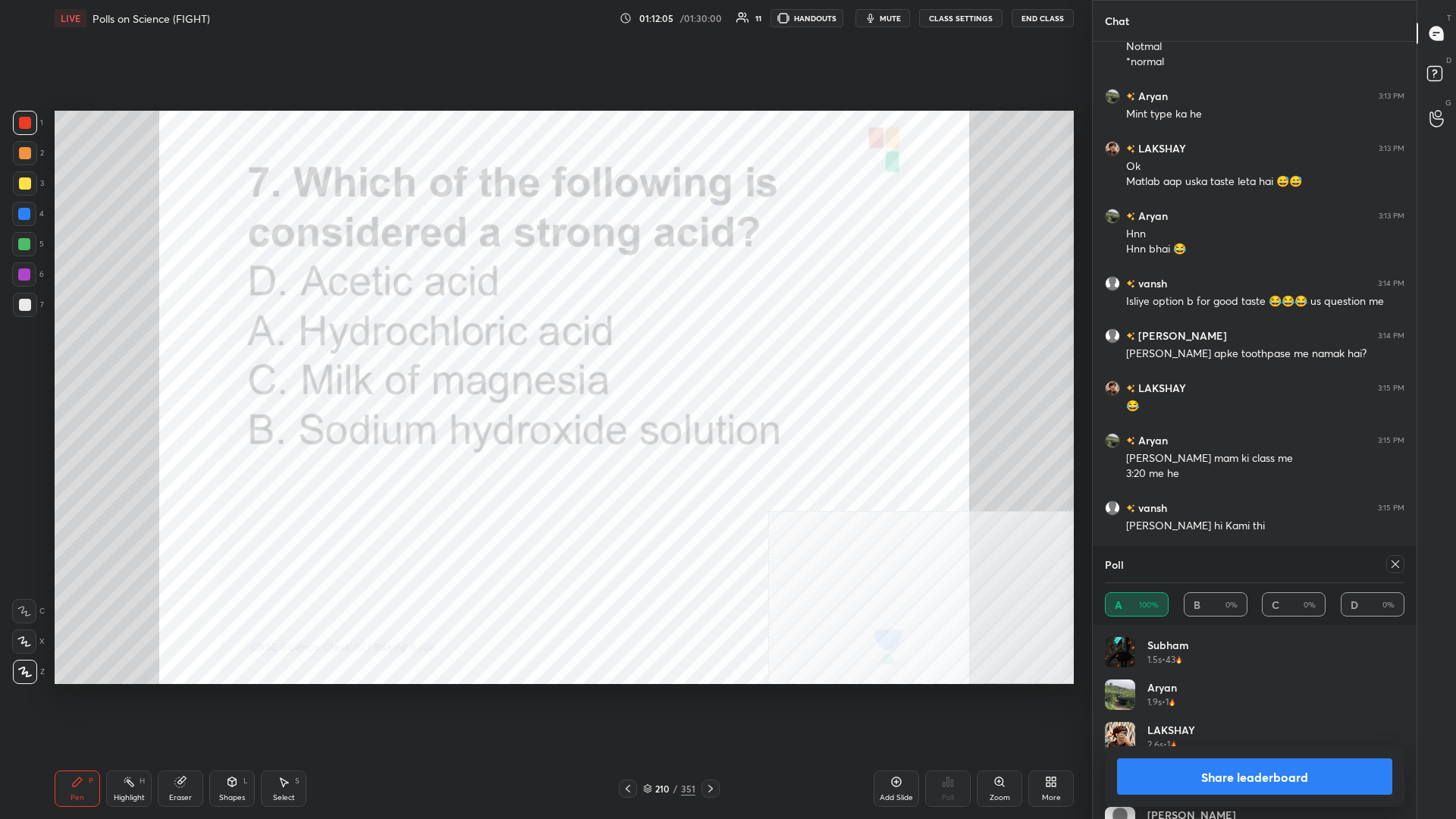
scroll to position [8083, 0]
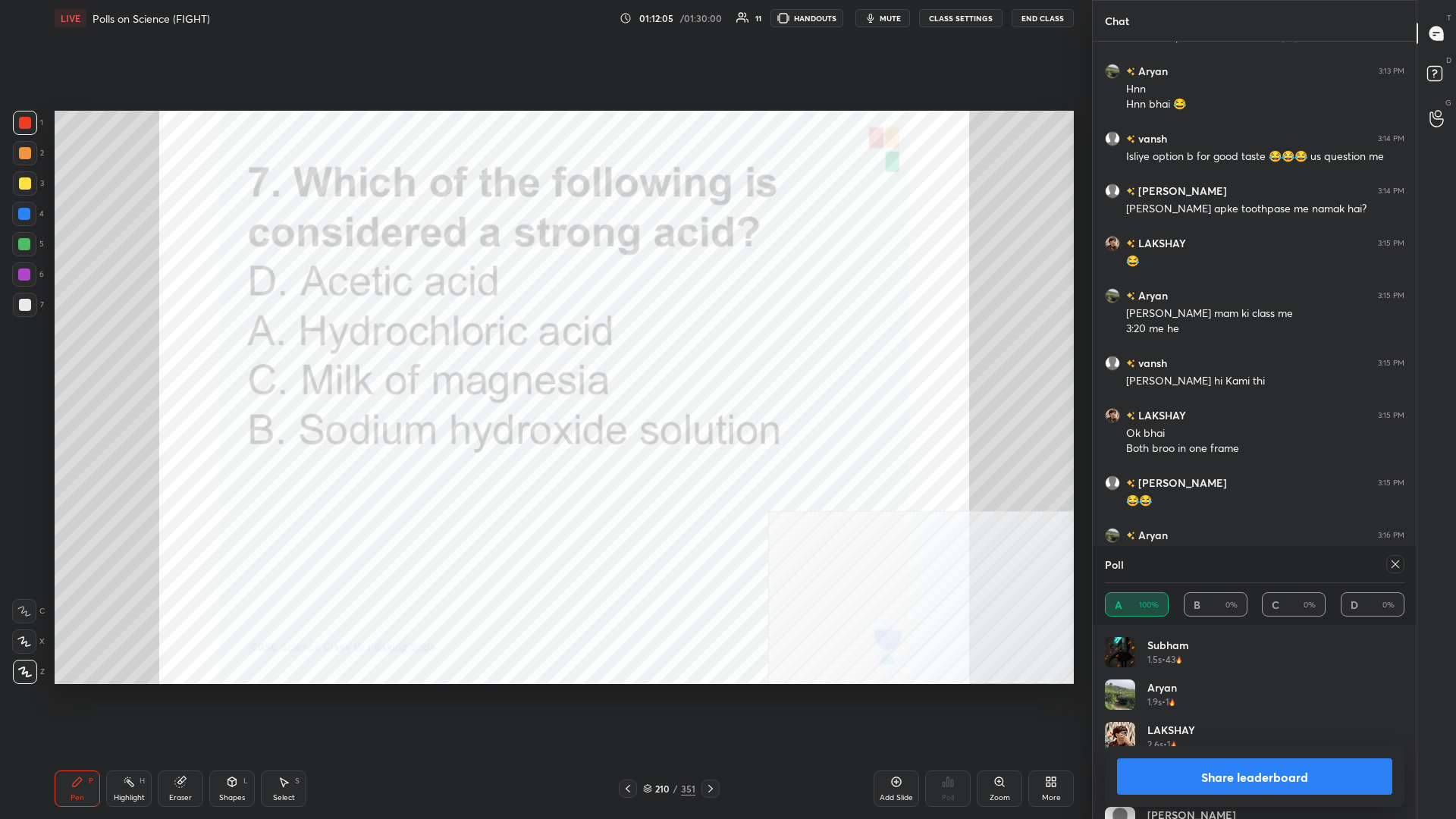
click at [544, 355] on button "Share leaderboard" at bounding box center [1255, 776] width 275 height 36
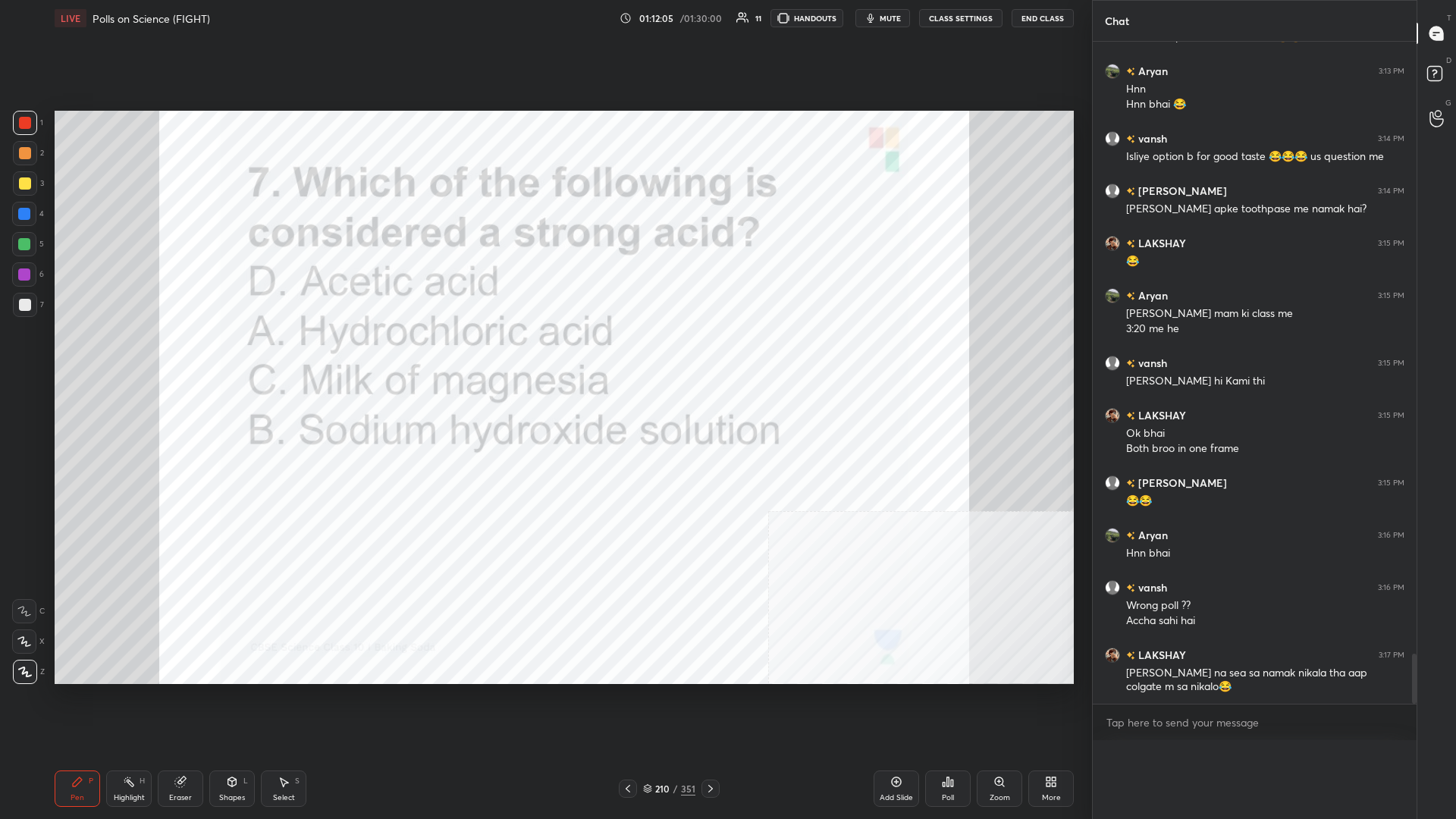
scroll to position [0, 0]
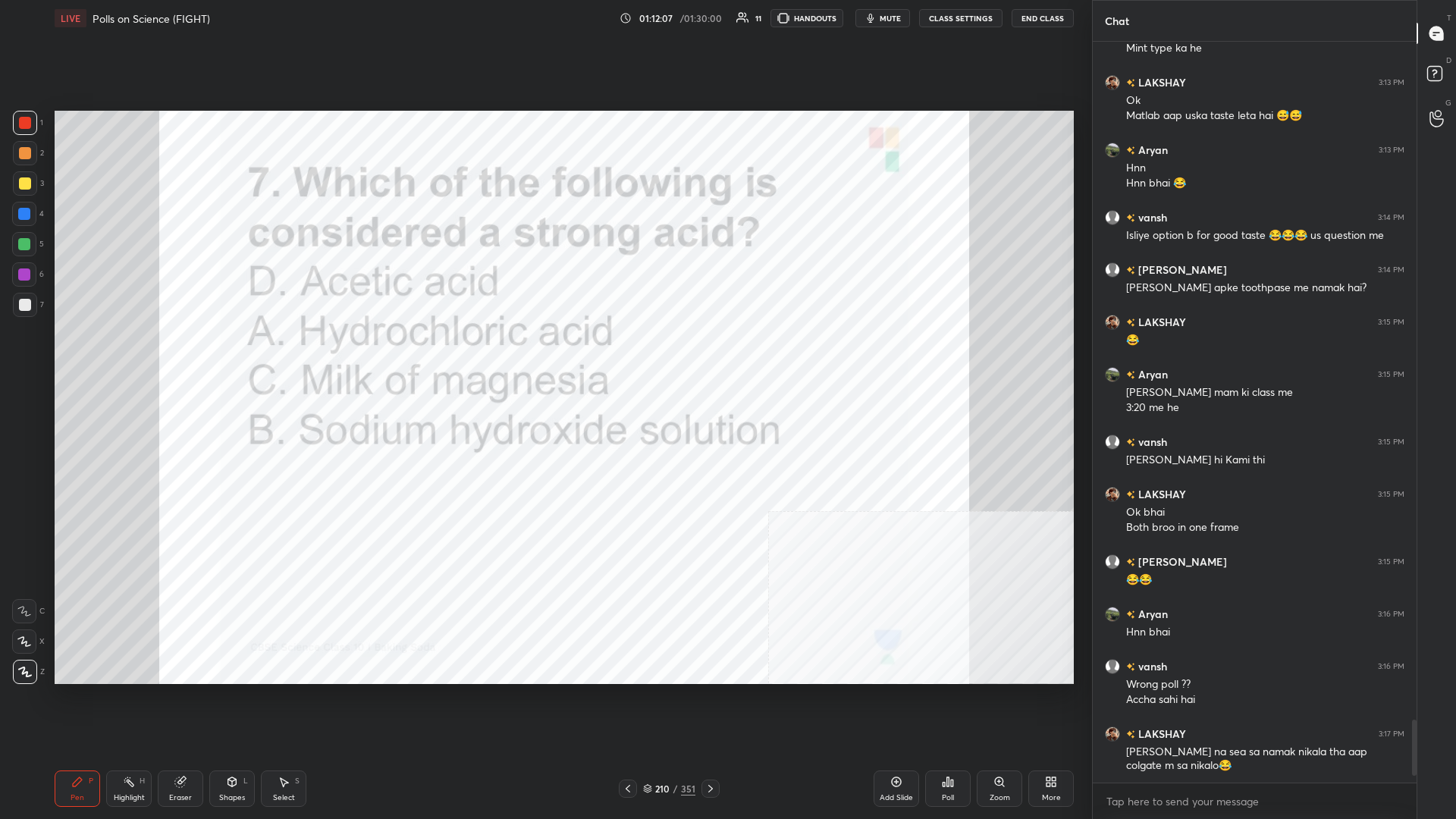
click at [544, 355] on div "210 / 351" at bounding box center [669, 788] width 53 height 13
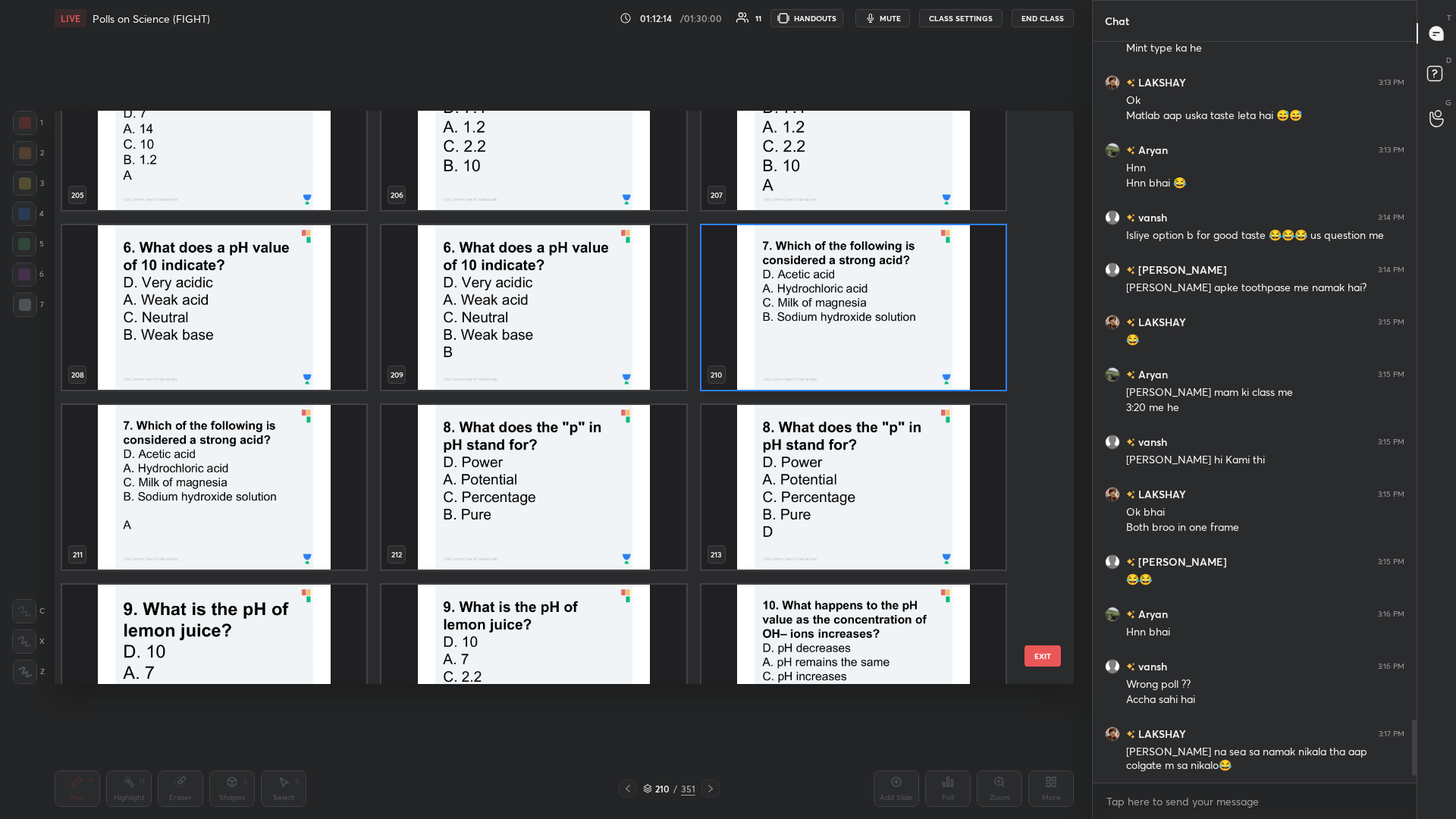
click at [540, 355] on img "grid" at bounding box center [533, 487] width 305 height 165
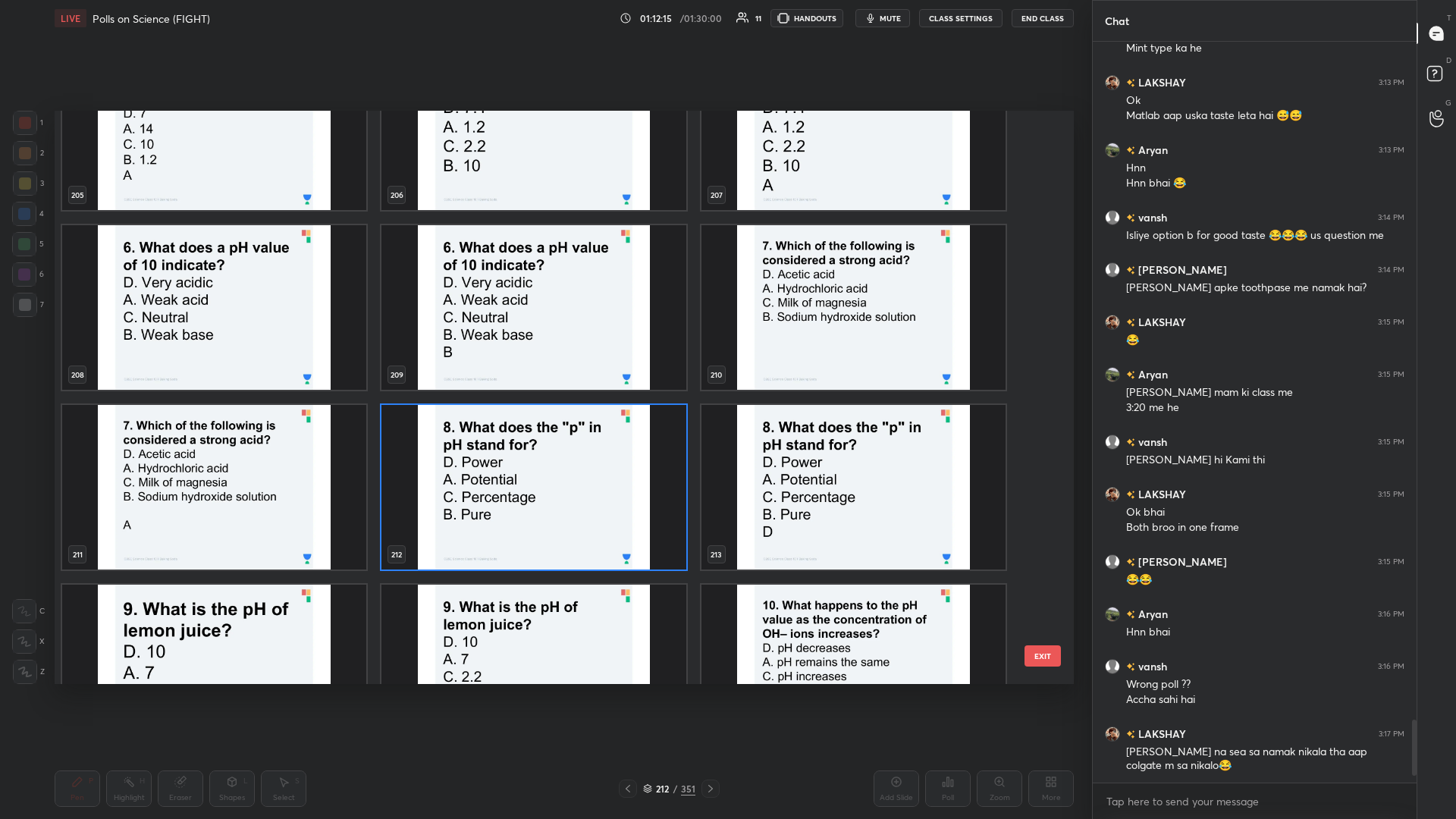
click at [540, 355] on img "grid" at bounding box center [533, 487] width 305 height 165
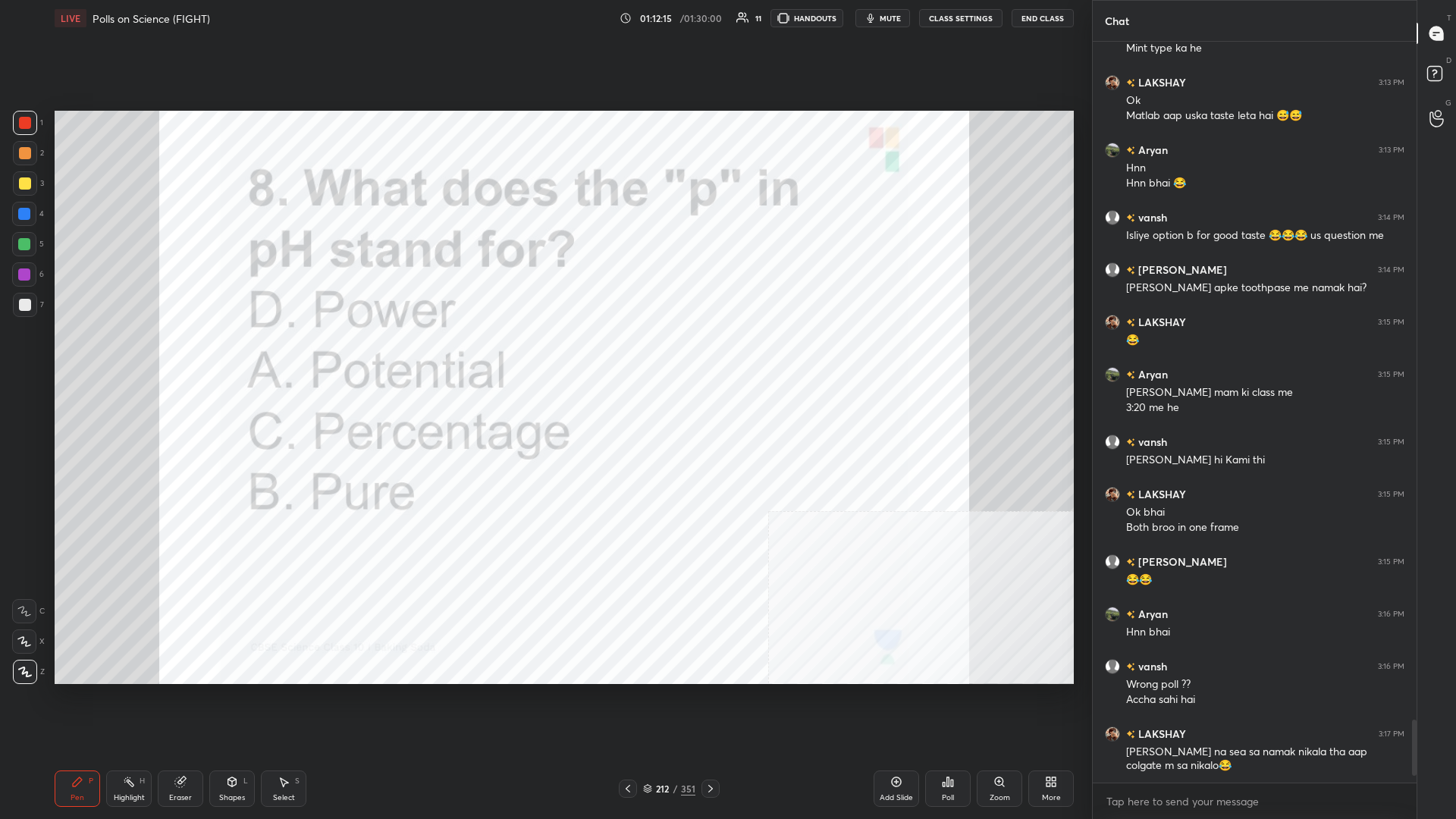
click at [540, 355] on img "grid" at bounding box center [533, 487] width 305 height 165
click at [544, 355] on div "Poll" at bounding box center [948, 798] width 12 height 8
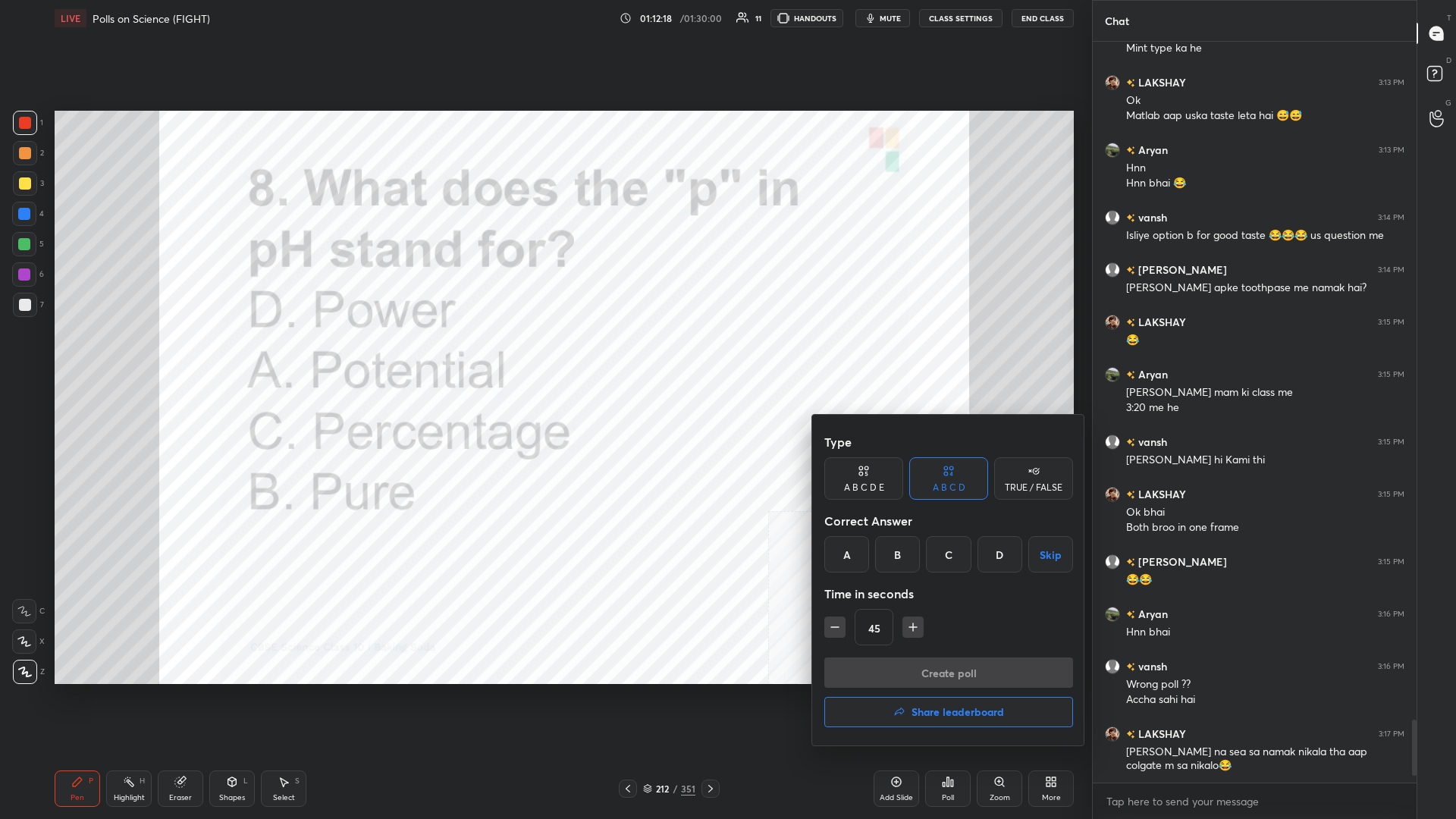
click at [544, 355] on div "D" at bounding box center [1000, 554] width 45 height 36
click at [544, 355] on button "Create poll" at bounding box center [948, 672] width 248 height 30
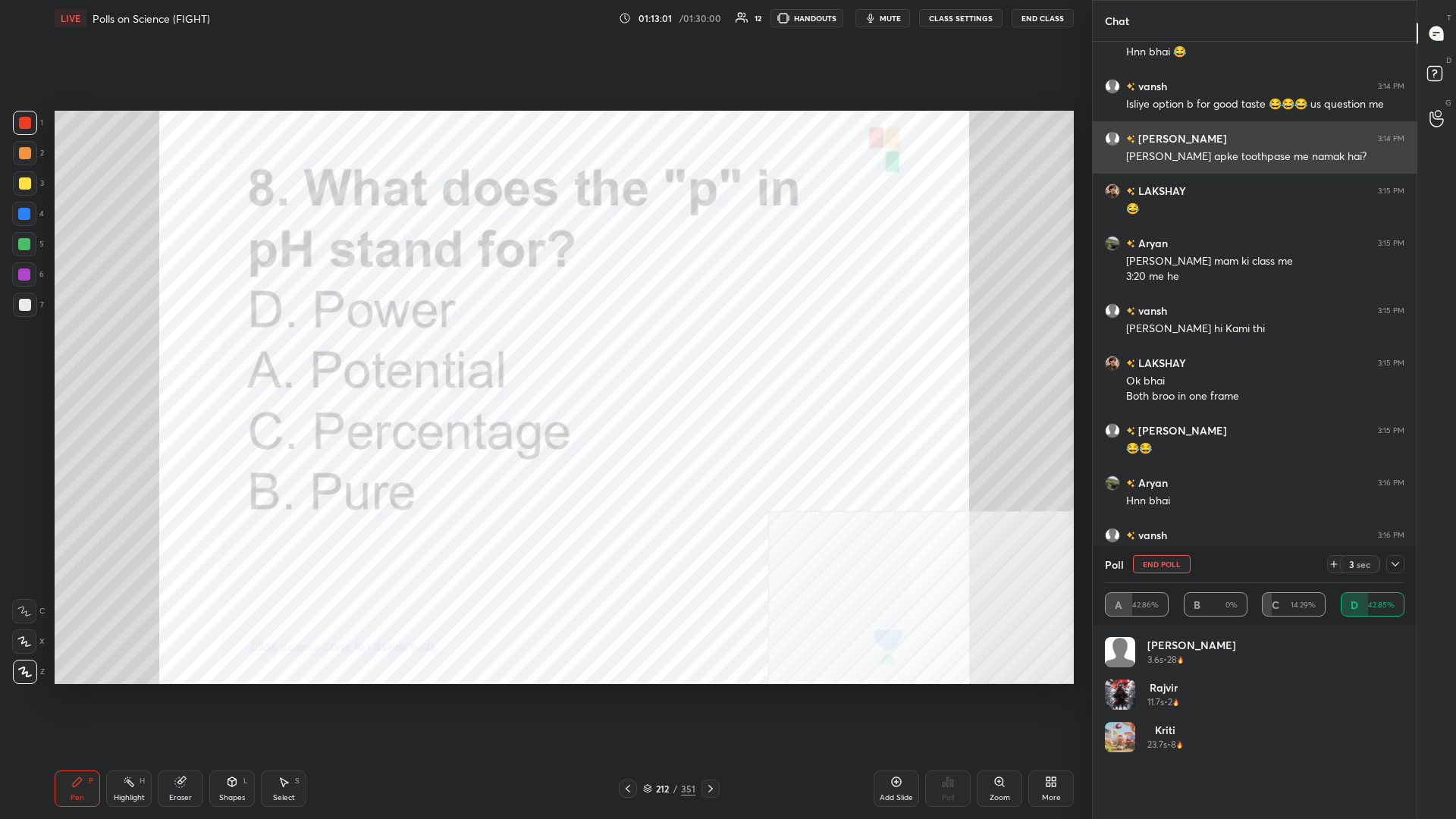
scroll to position [8187, 0]
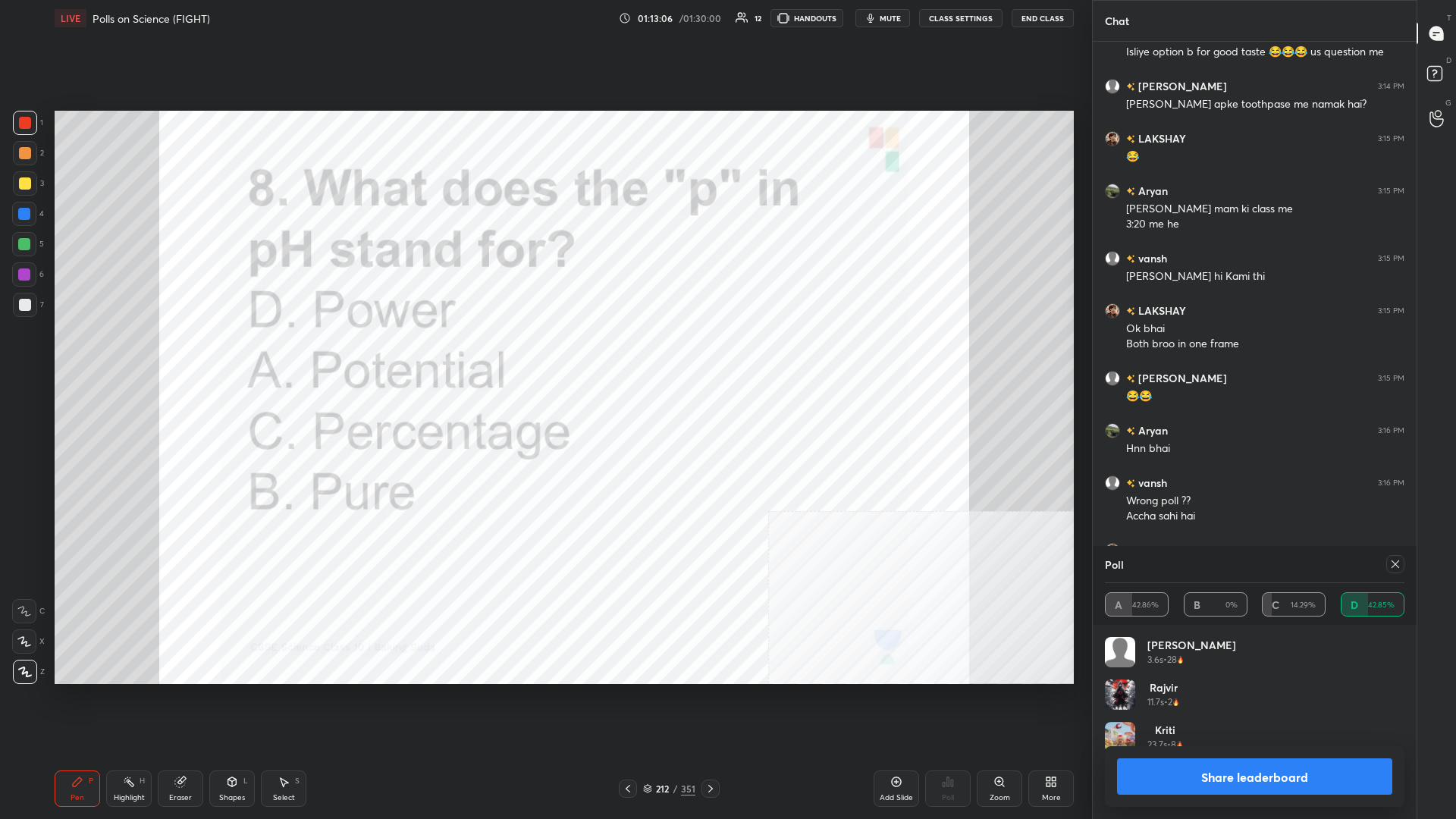
click at [544, 355] on button "Share leaderboard" at bounding box center [1255, 776] width 275 height 36
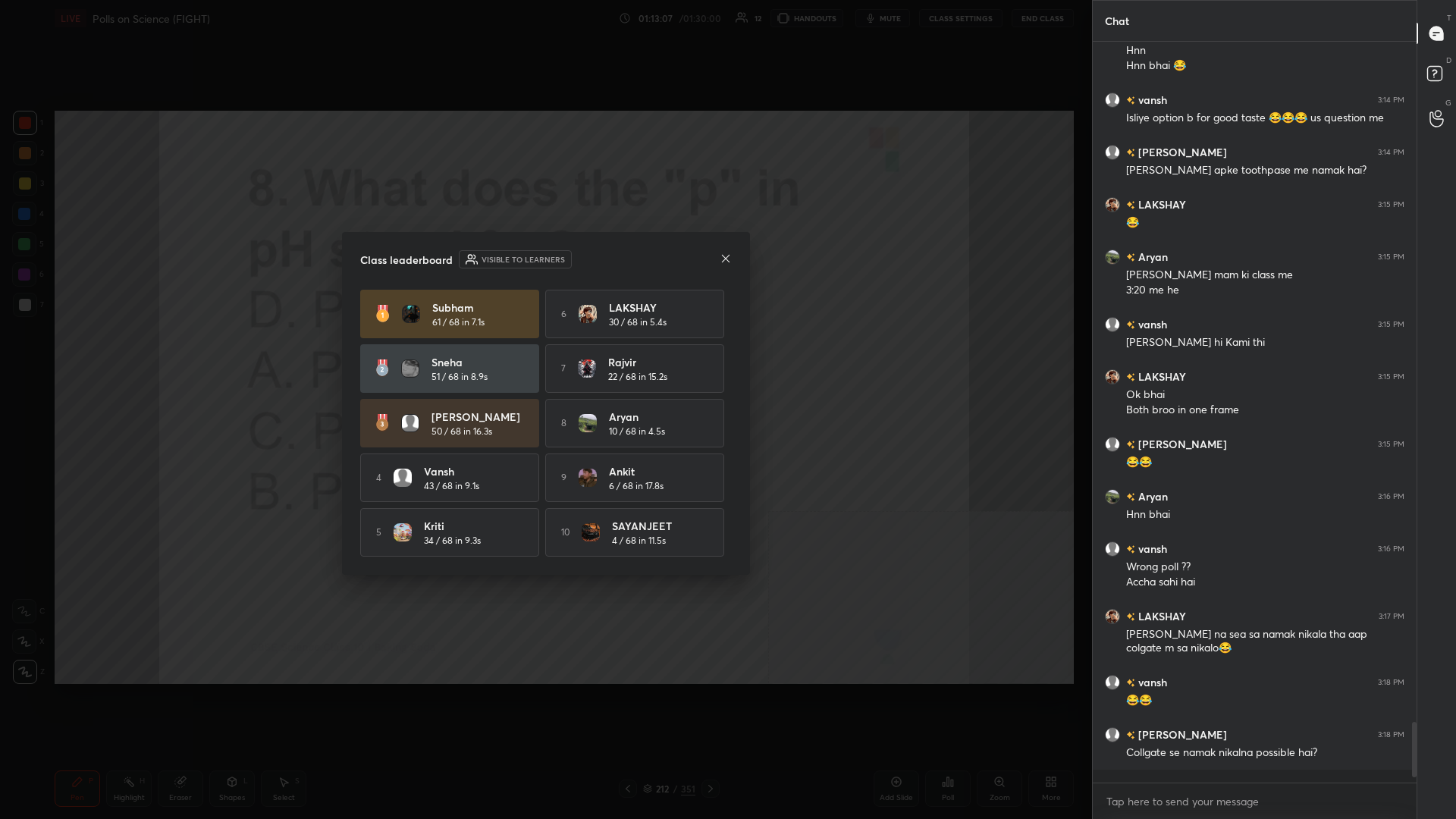
scroll to position [0, 1]
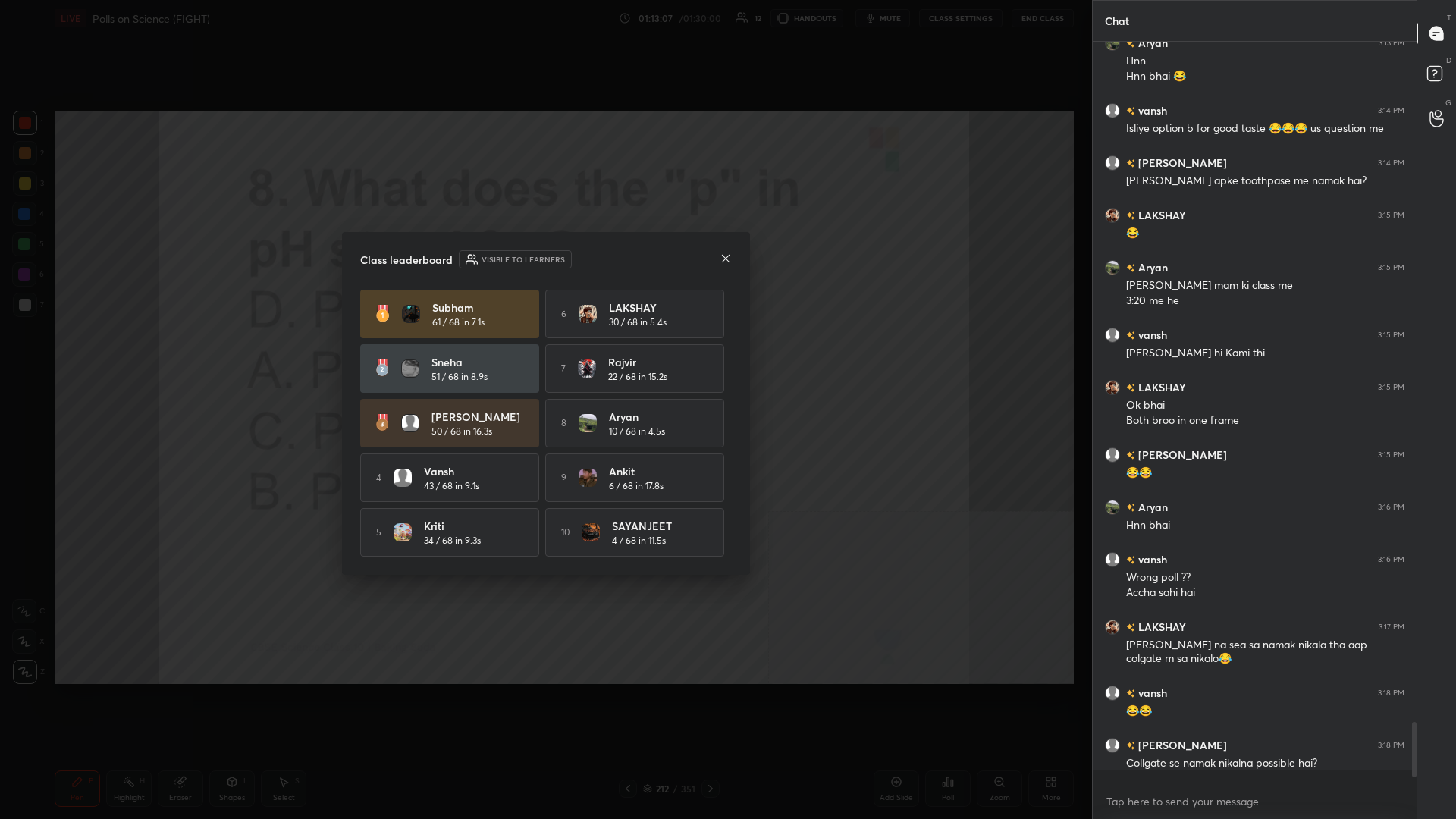
drag, startPoint x: 598, startPoint y: 510, endPoint x: 290, endPoint y: 468, distance: 310.9
click at [544, 355] on div "10 SAYANJEET 4 / 68 in 11.5s" at bounding box center [634, 532] width 179 height 49
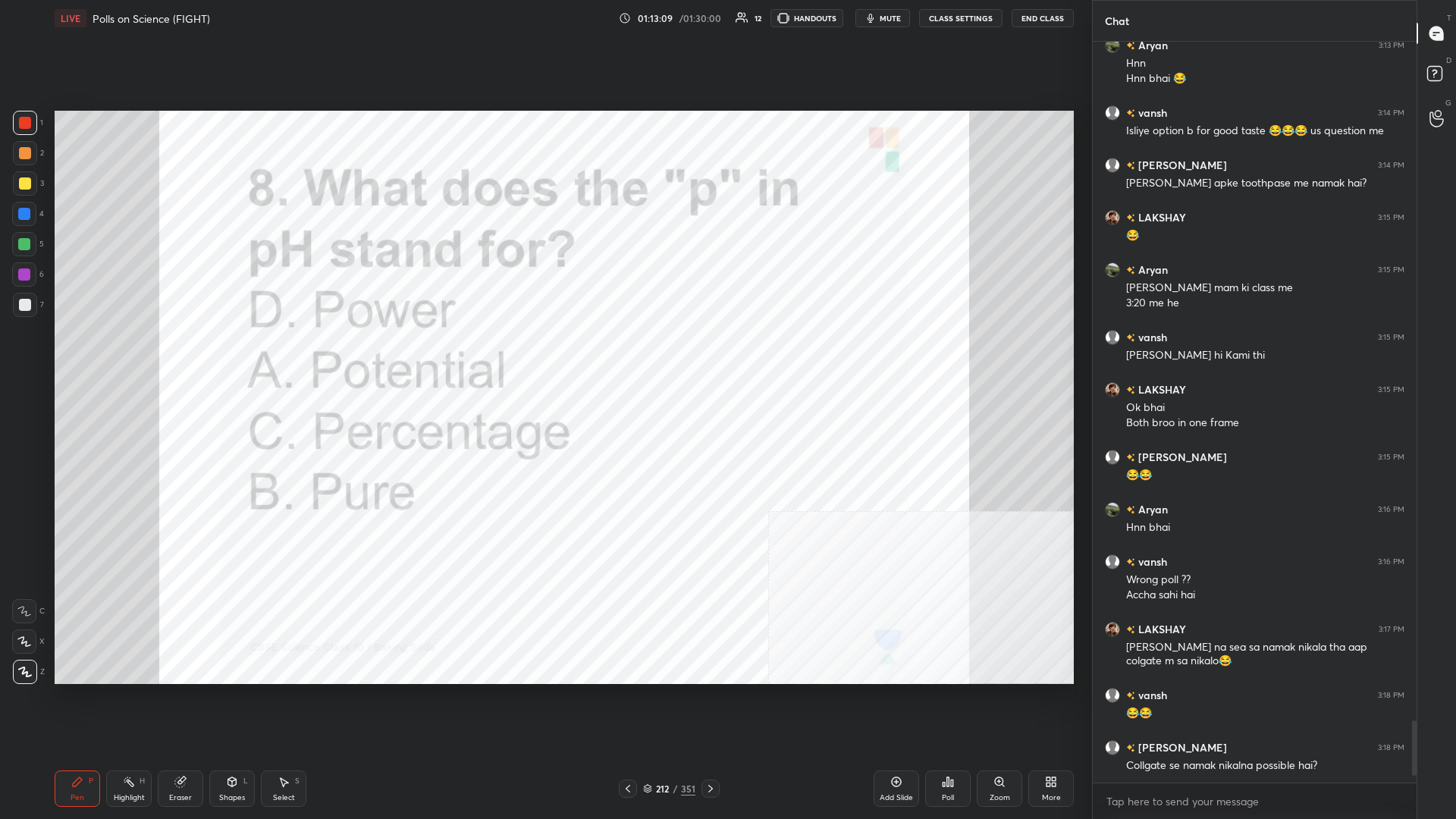
click at [544, 355] on icon at bounding box center [647, 789] width 9 height 9
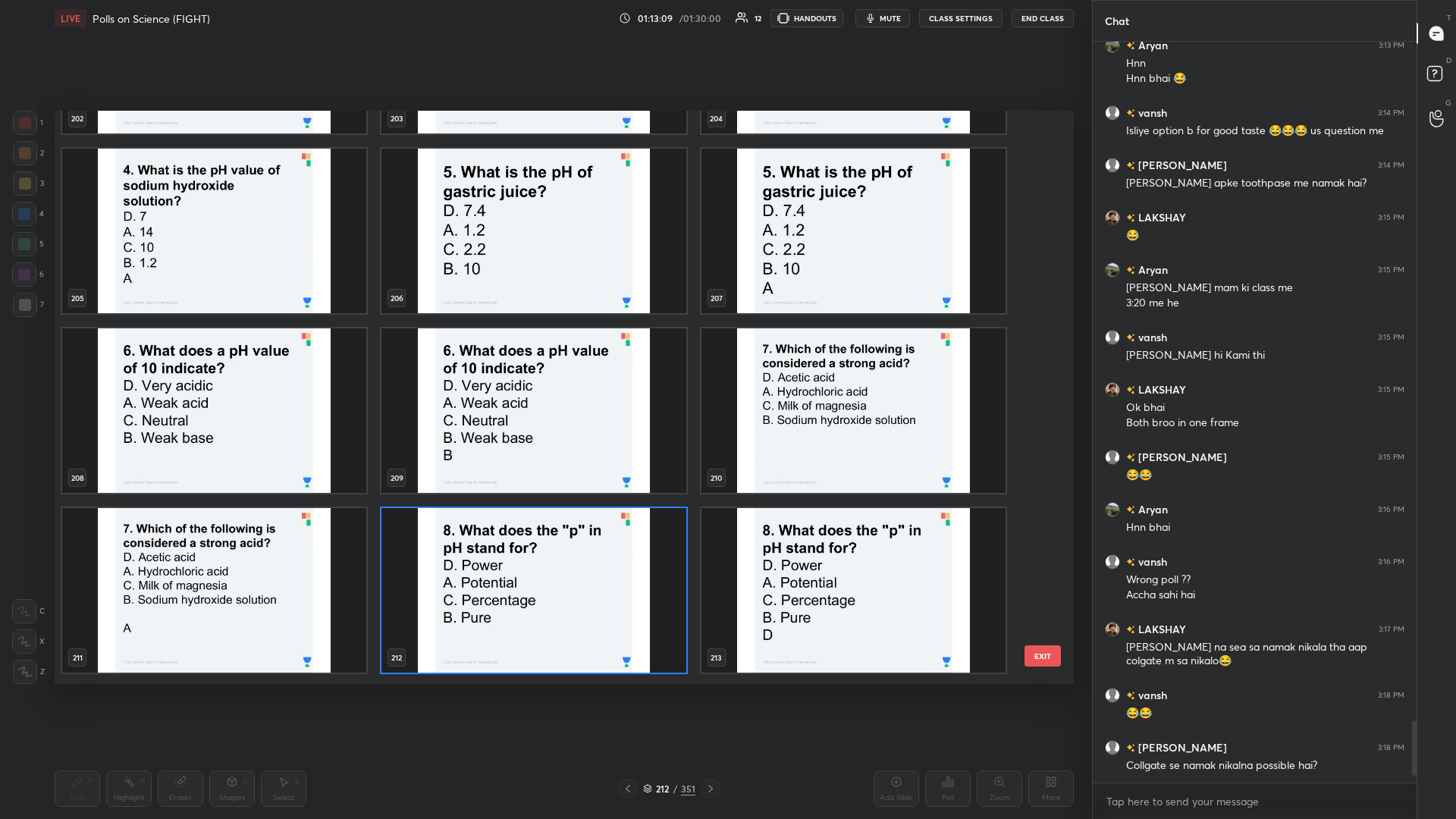
scroll to position [12568, 0]
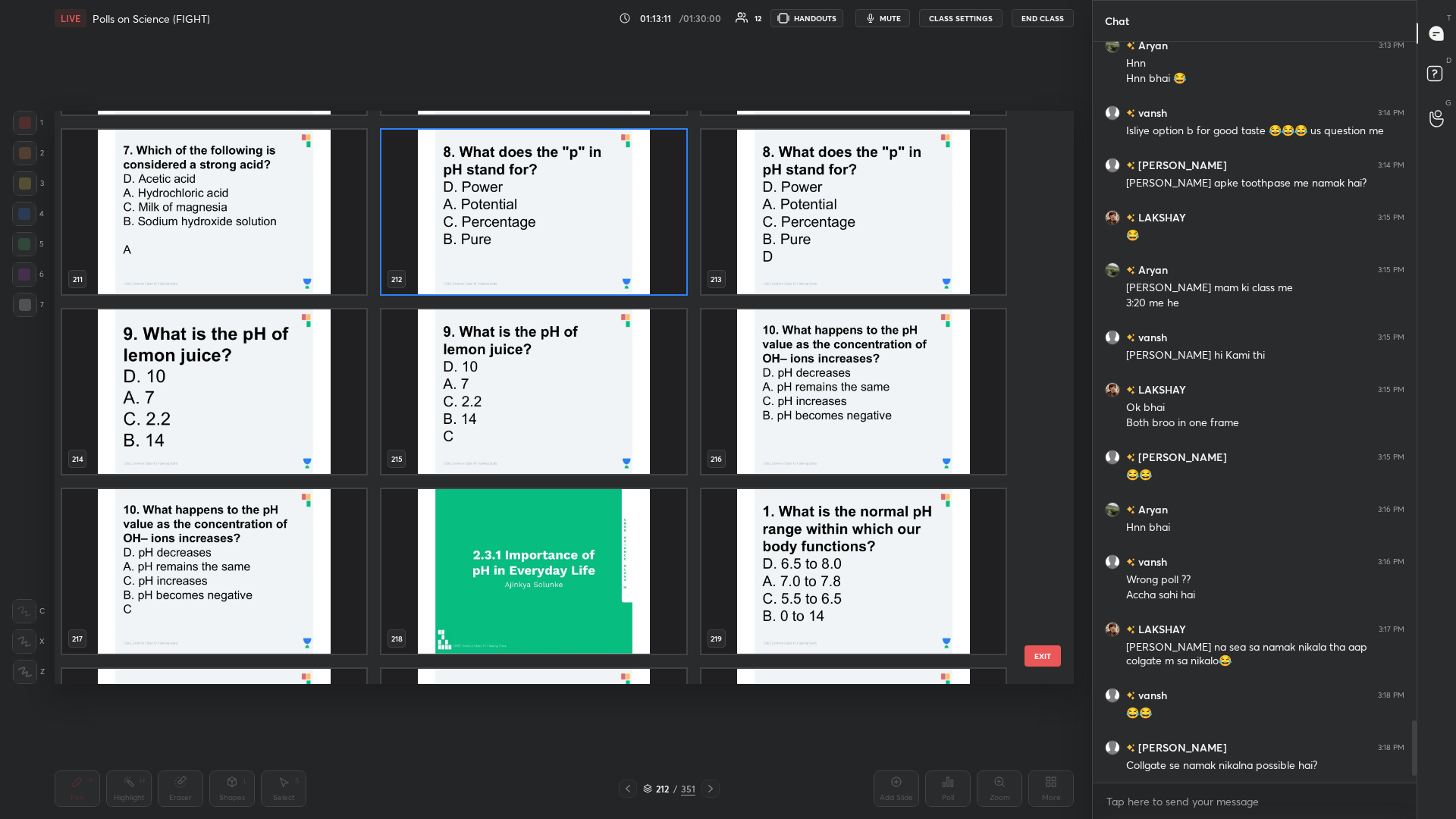
click at [243, 355] on img "grid" at bounding box center [215, 392] width 305 height 165
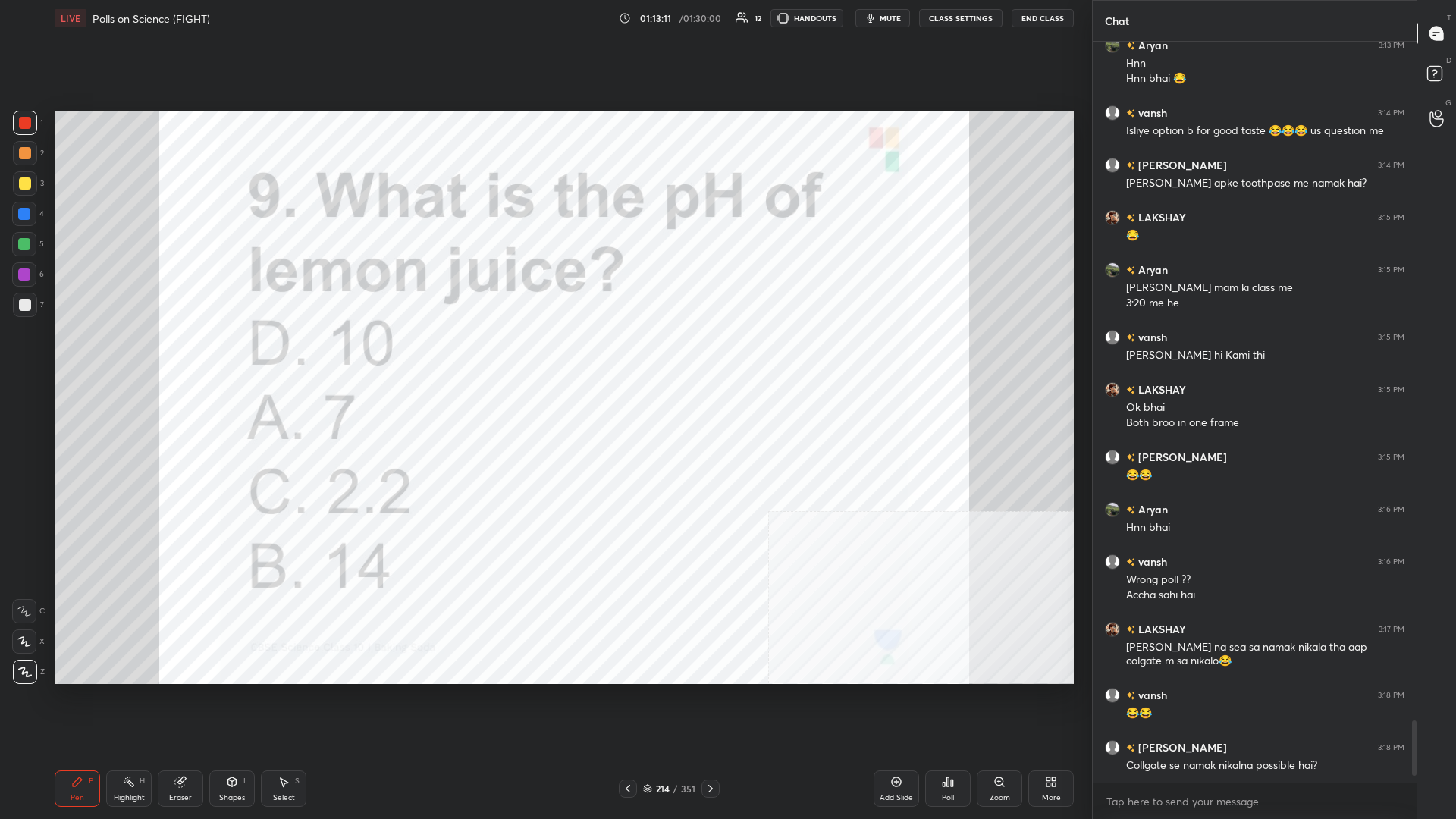
click at [544, 355] on div "Poll" at bounding box center [948, 788] width 45 height 36
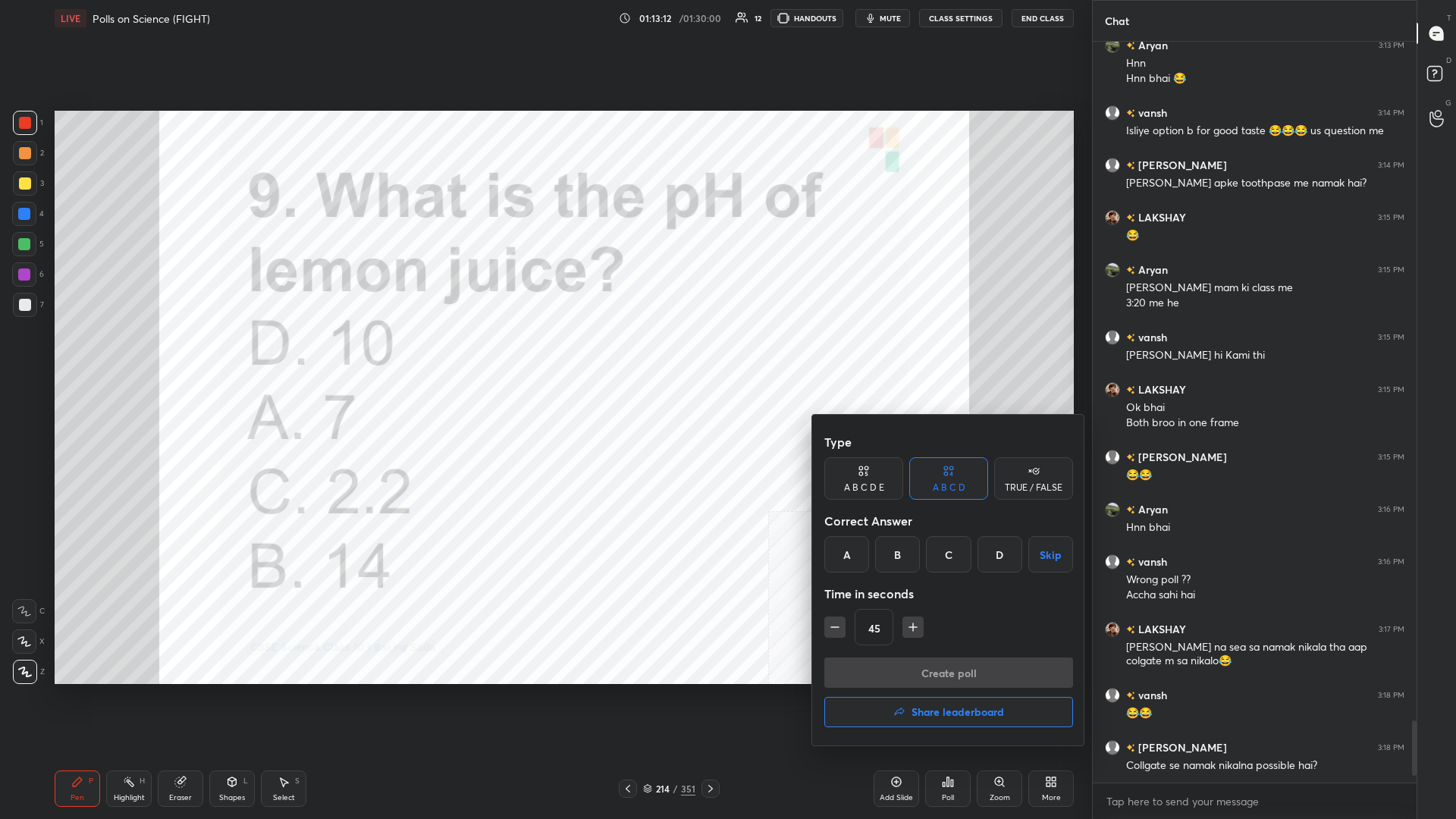
click at [544, 355] on div "C" at bounding box center [948, 554] width 45 height 36
click at [544, 355] on button "Create poll" at bounding box center [948, 672] width 248 height 30
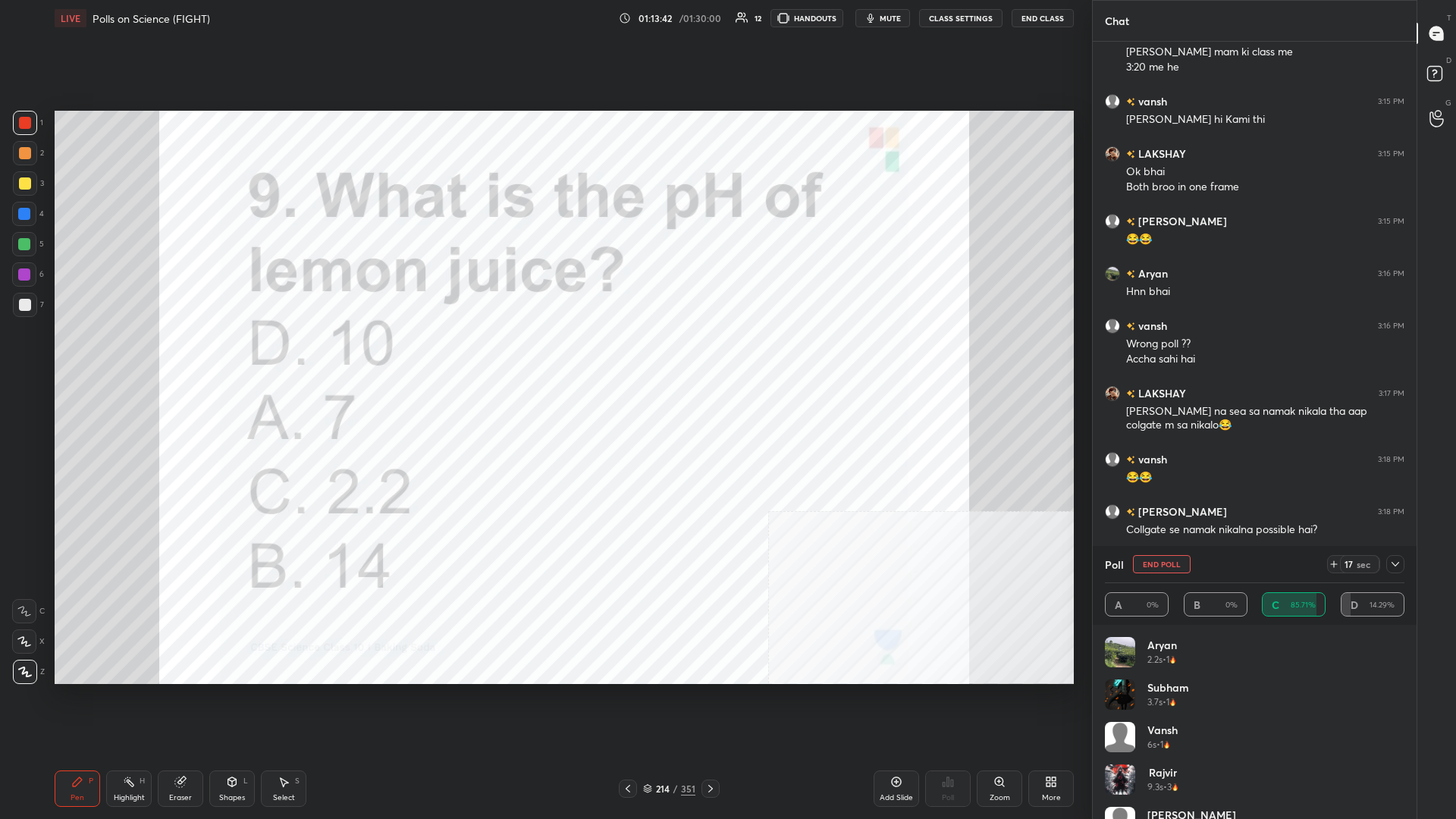
scroll to position [8397, 0]
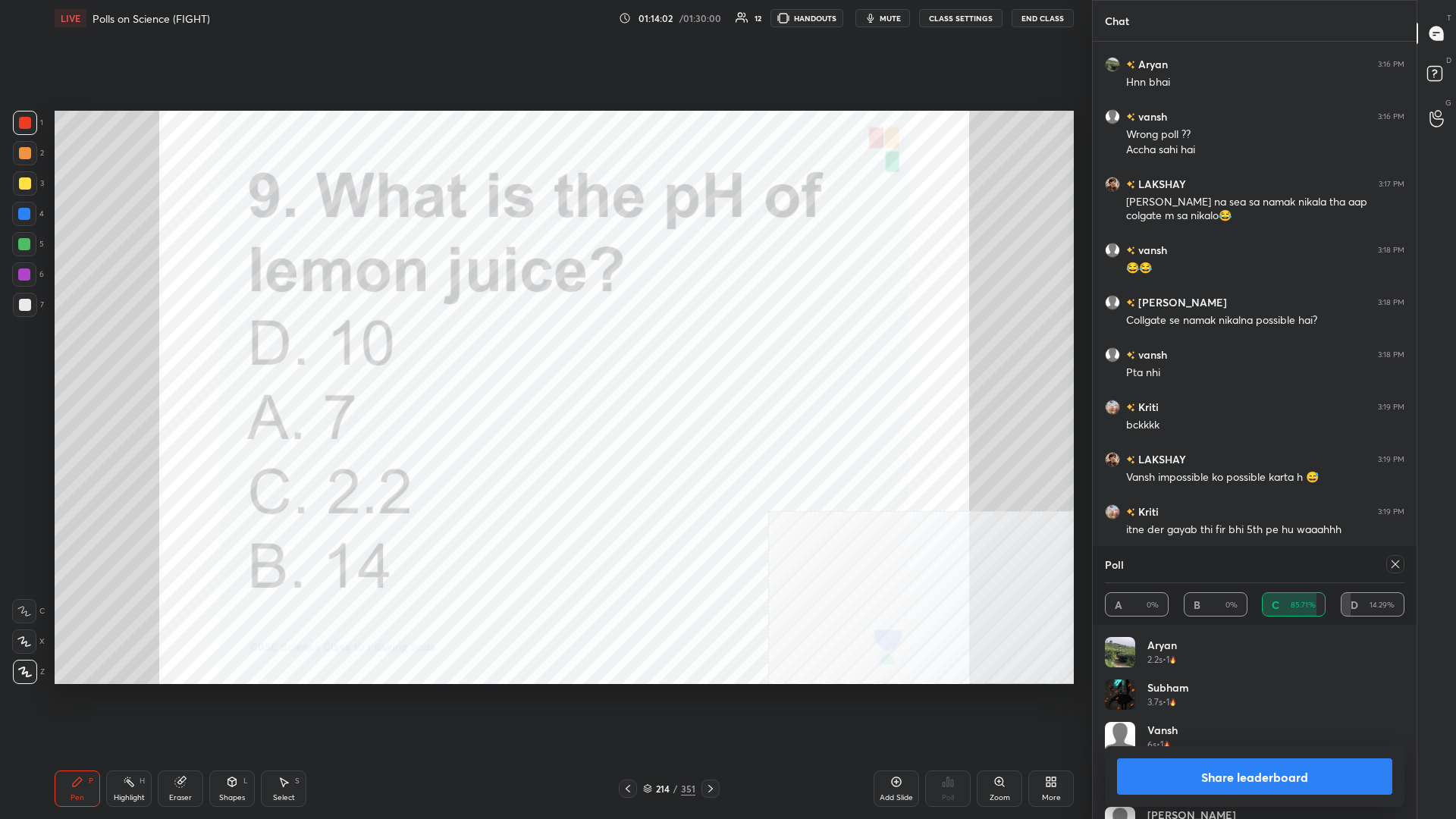
click at [544, 355] on button "Share leaderboard" at bounding box center [1255, 776] width 275 height 36
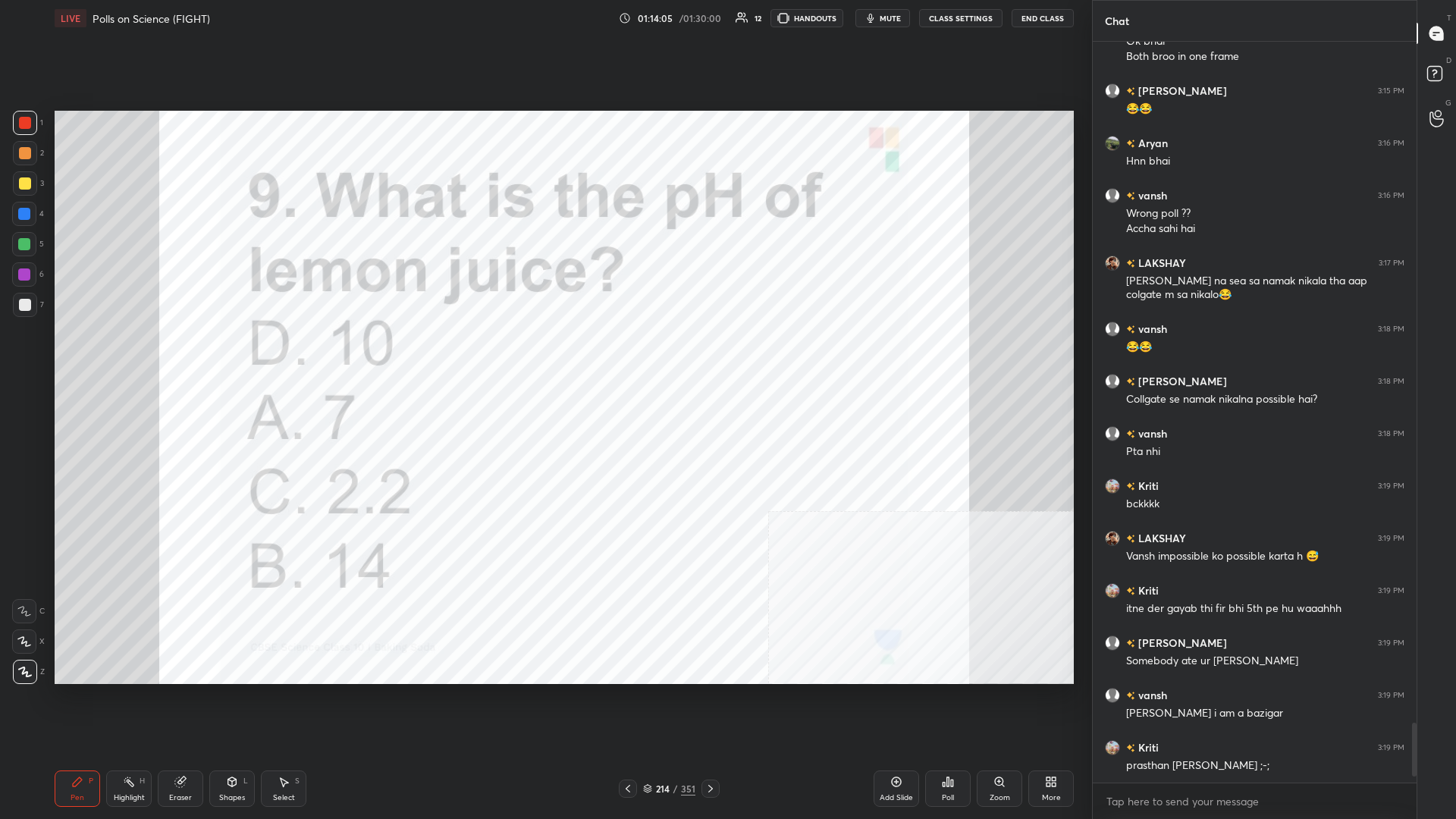
click at [544, 355] on div "214" at bounding box center [663, 789] width 15 height 9
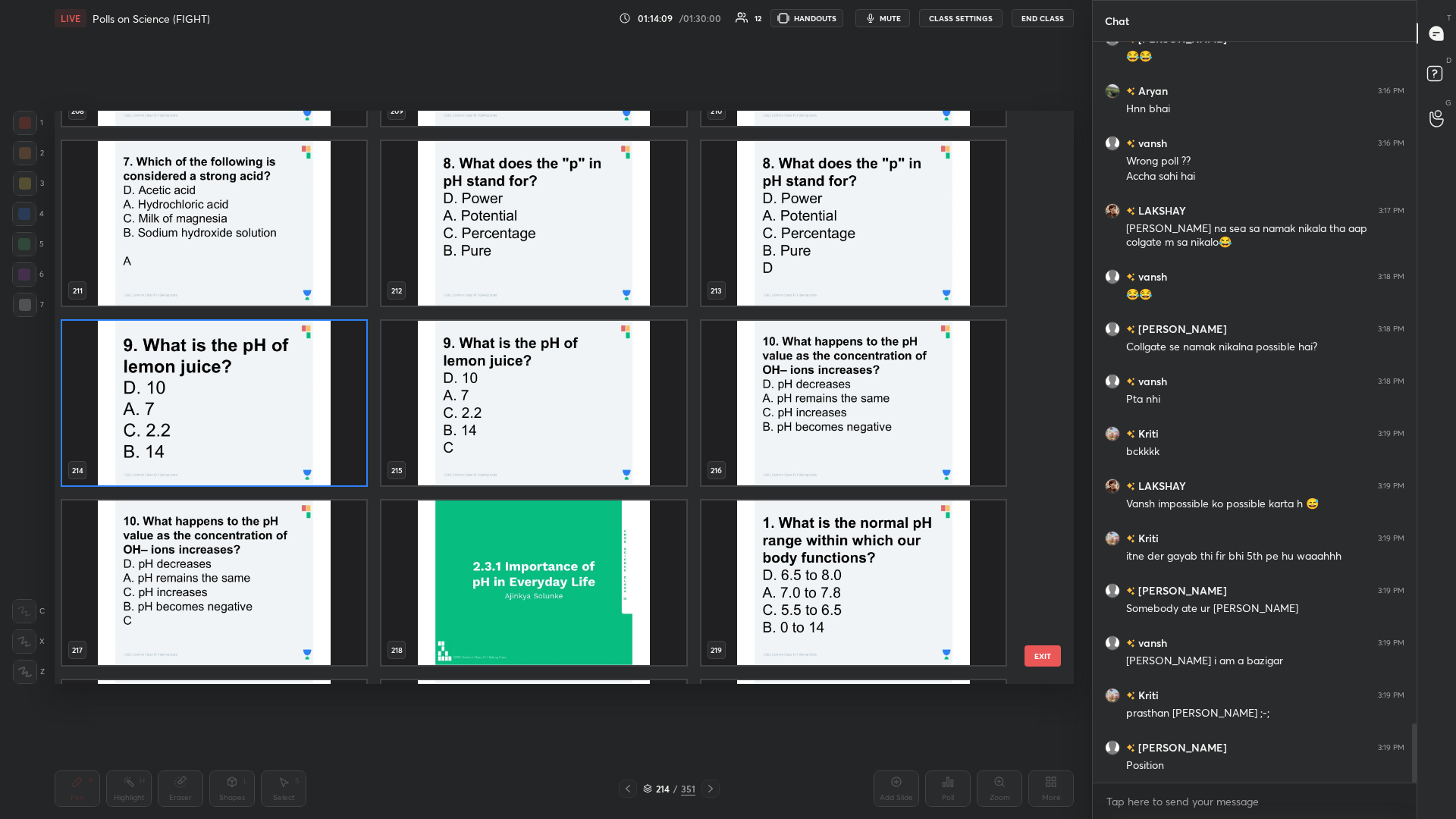
click at [544, 355] on img "grid" at bounding box center [854, 402] width 305 height 165
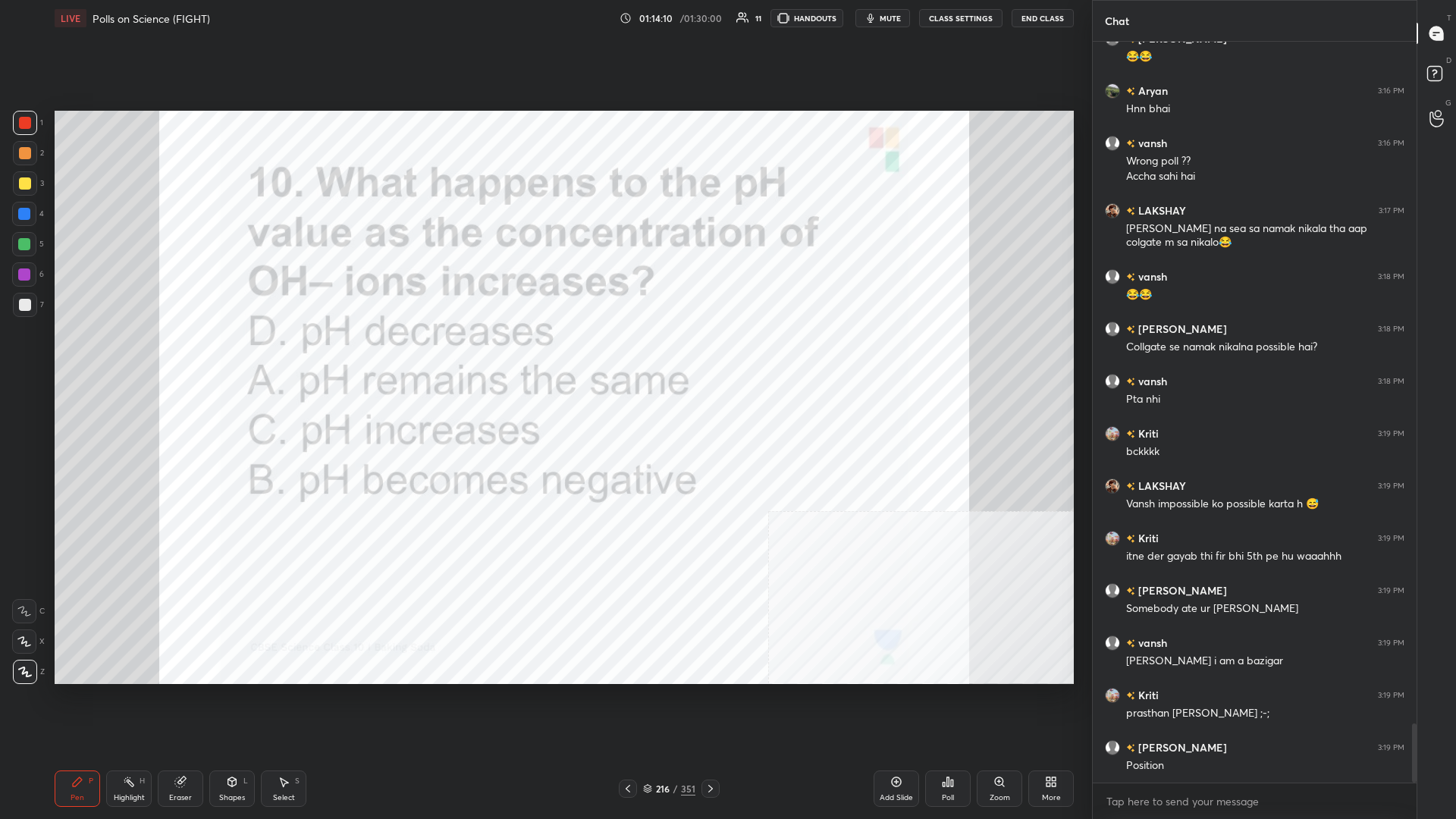
click at [544, 355] on div "Poll" at bounding box center [948, 788] width 45 height 36
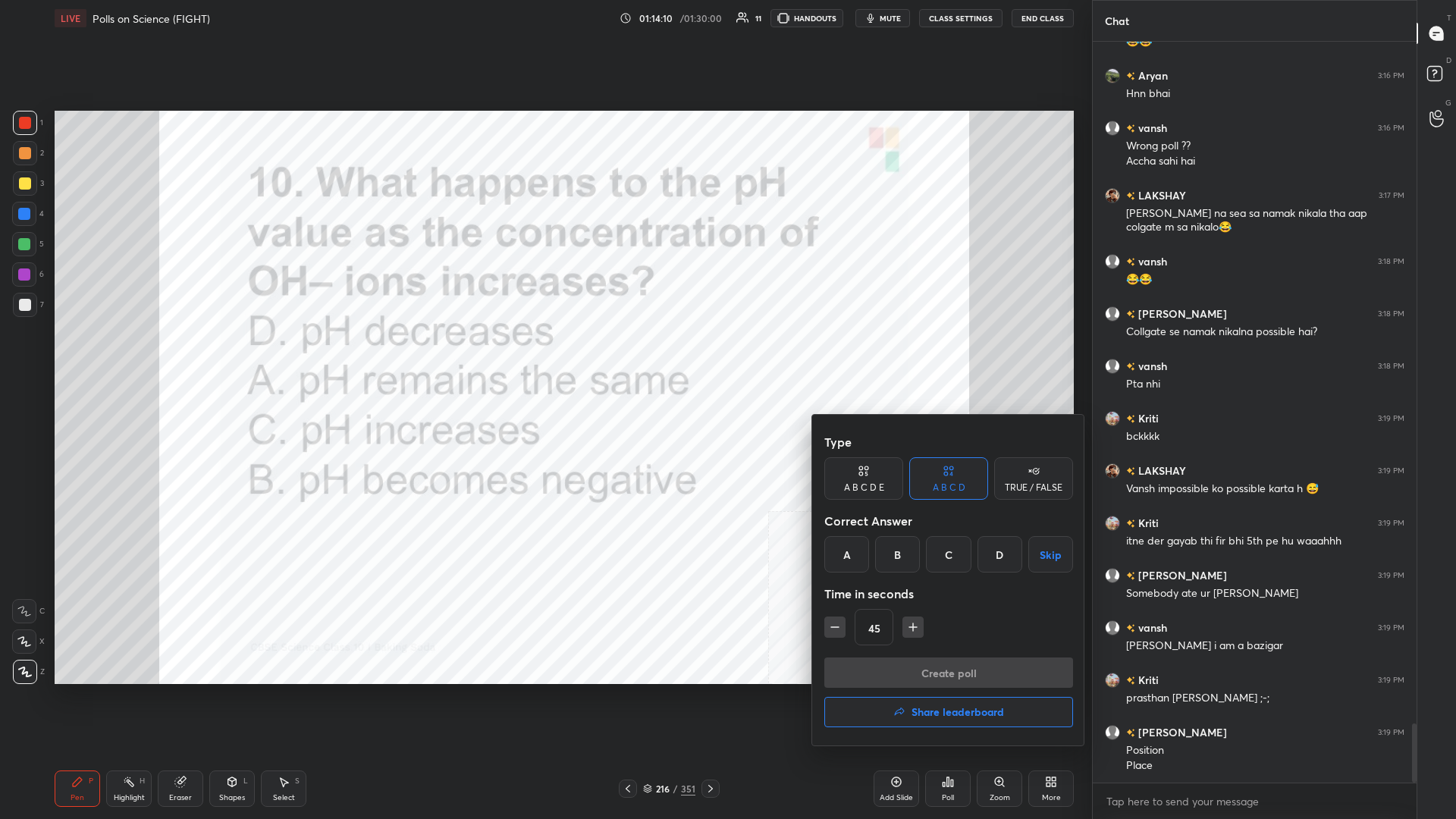
click at [544, 355] on div "C" at bounding box center [948, 554] width 45 height 36
click at [544, 355] on div "Type A B C D E A B C D TRUE / FALSE Correct Answer A B C D Skip Time in seconds…" at bounding box center [948, 542] width 248 height 231
click at [544, 355] on button "Create poll" at bounding box center [948, 672] width 248 height 30
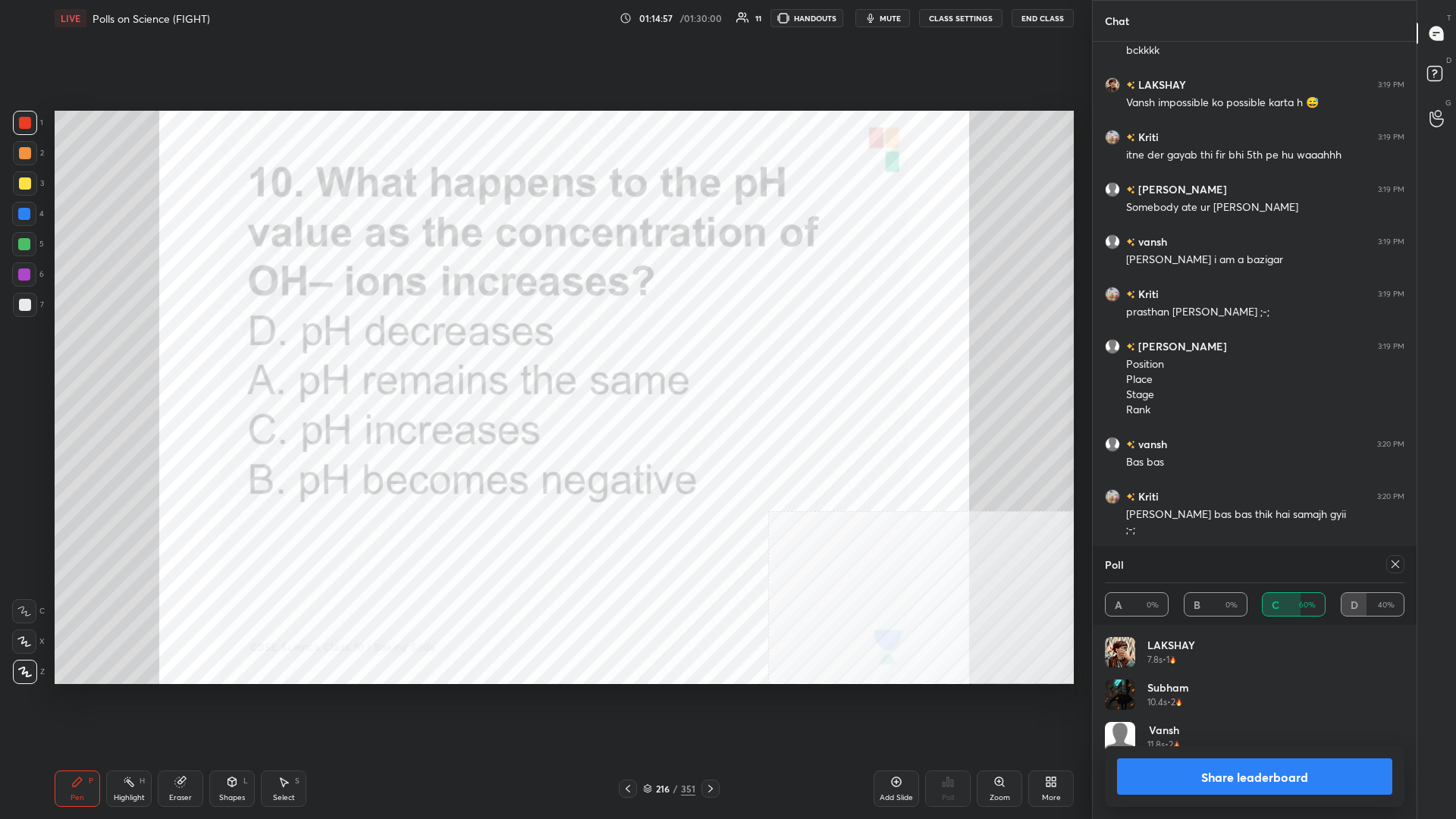
click at [544, 355] on button "Share leaderboard" at bounding box center [1255, 776] width 275 height 36
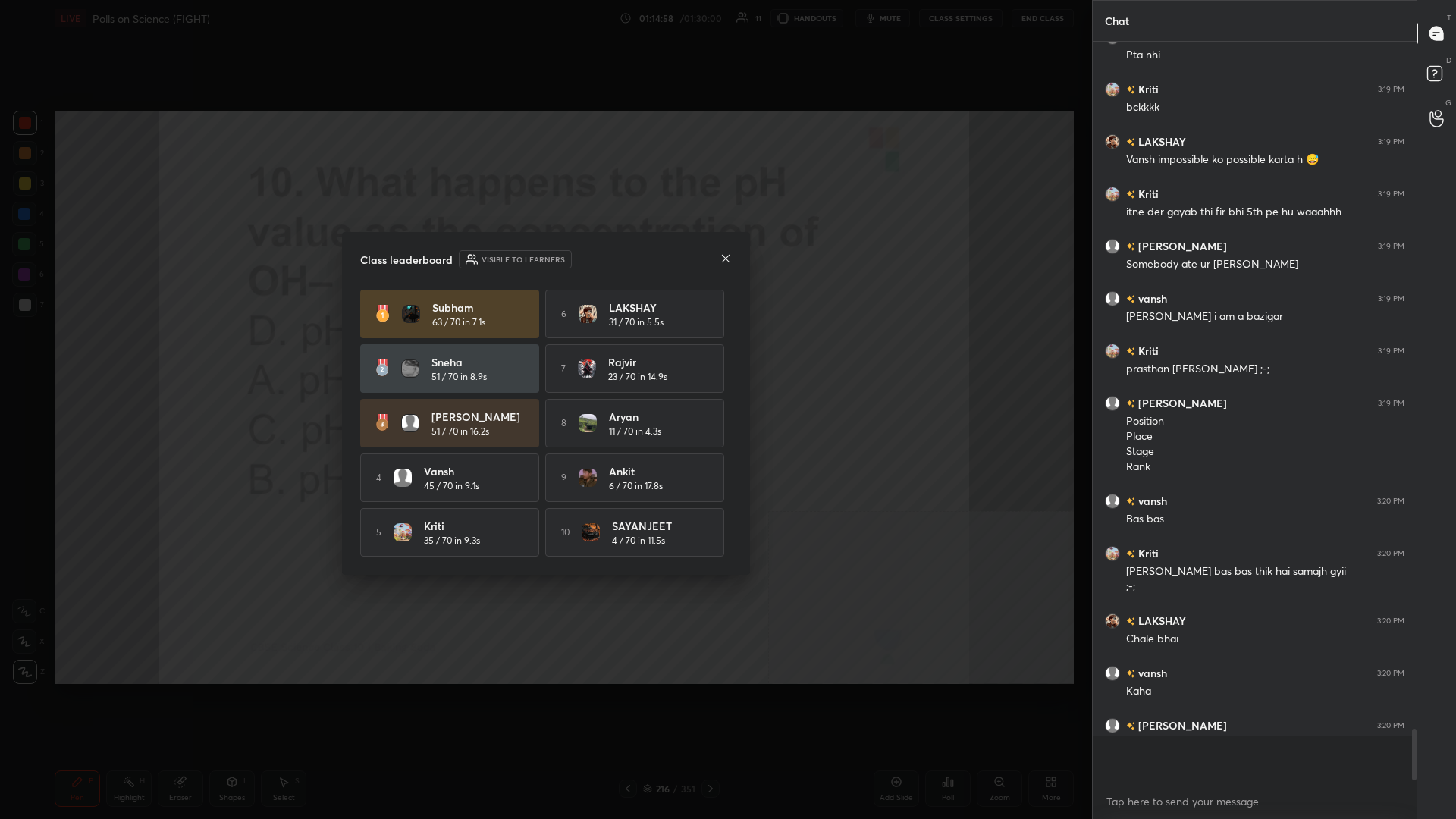
click at [544, 355] on div "Class leaderboard Visible to learners Subham 63 / 70 in 7.1s 6 LAKSHAY 31 / 70 …" at bounding box center [546, 403] width 408 height 343
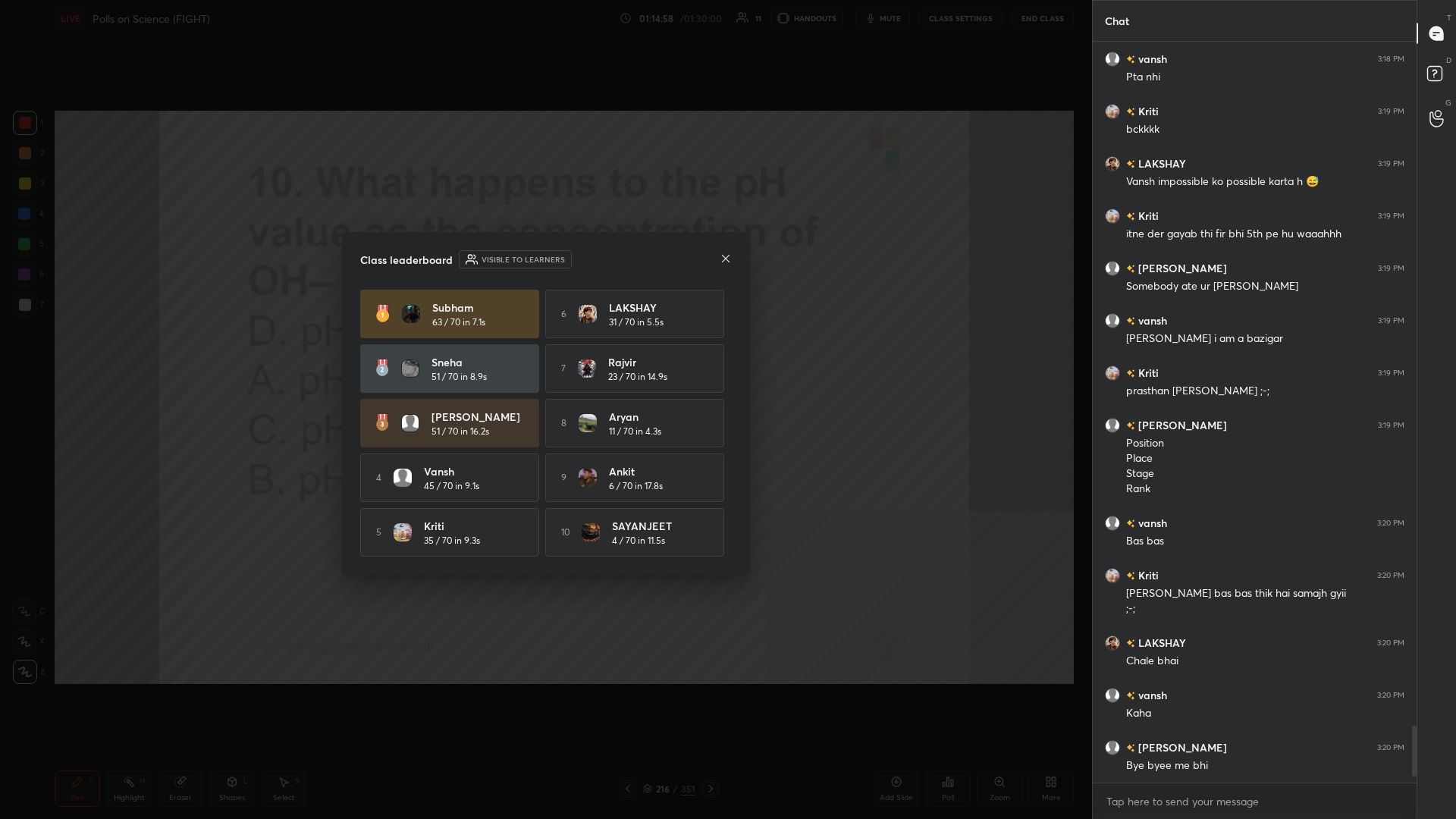
click at [518, 355] on div "vansh 45 / 70 in 9.1s" at bounding box center [474, 477] width 100 height 29
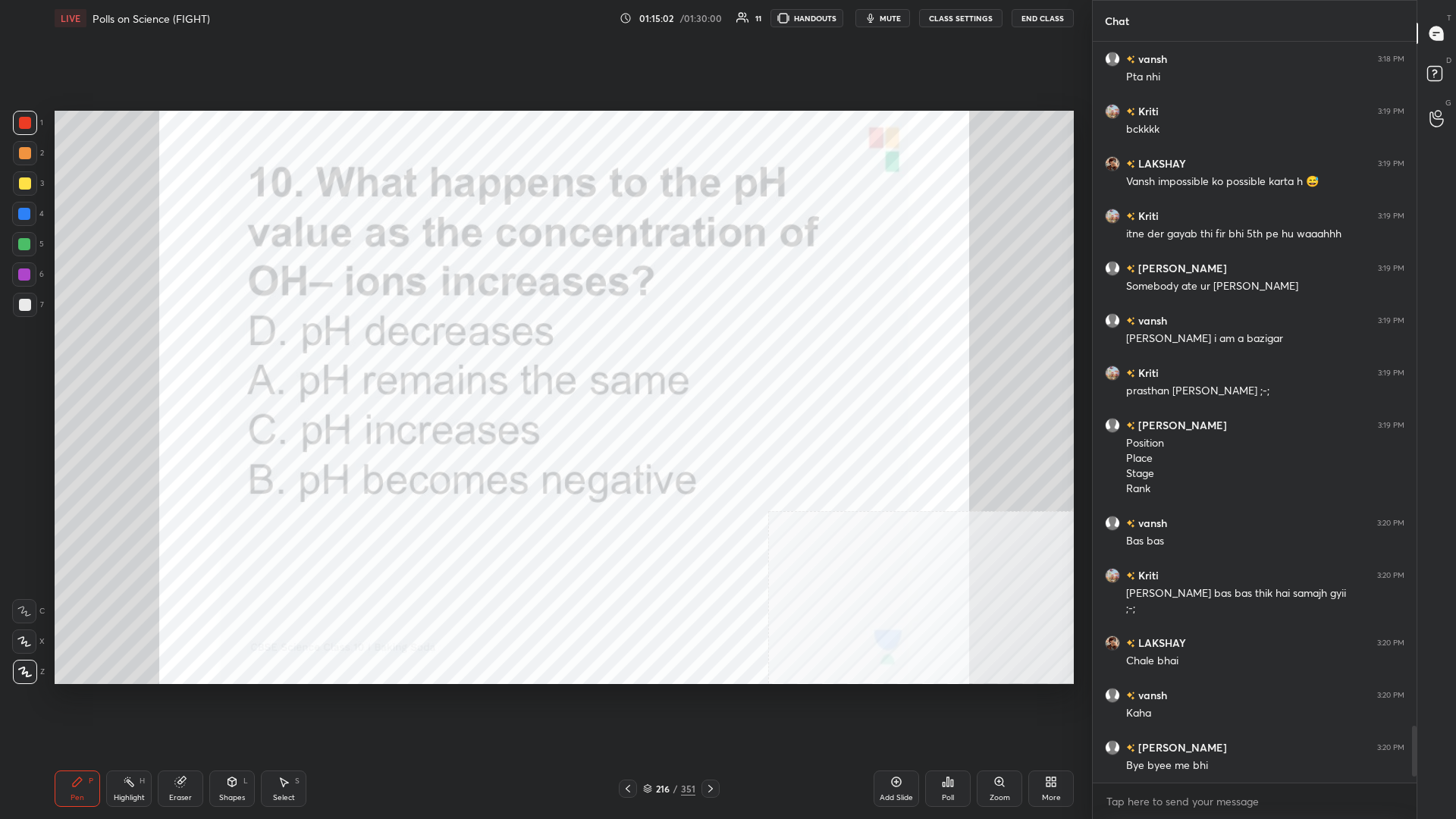
click at [544, 355] on div "216" at bounding box center [663, 789] width 15 height 9
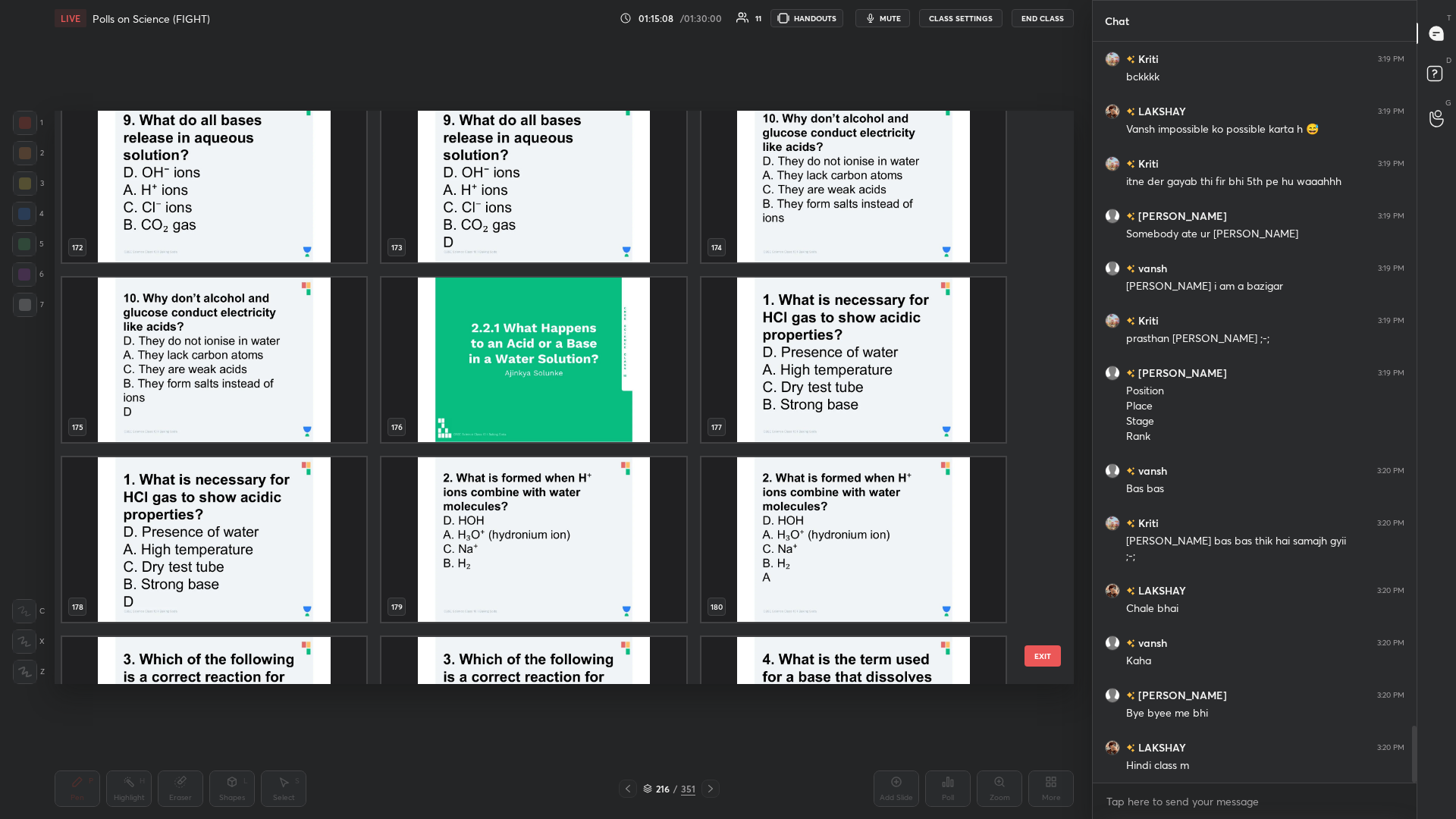
click at [544, 355] on img "grid" at bounding box center [854, 360] width 305 height 165
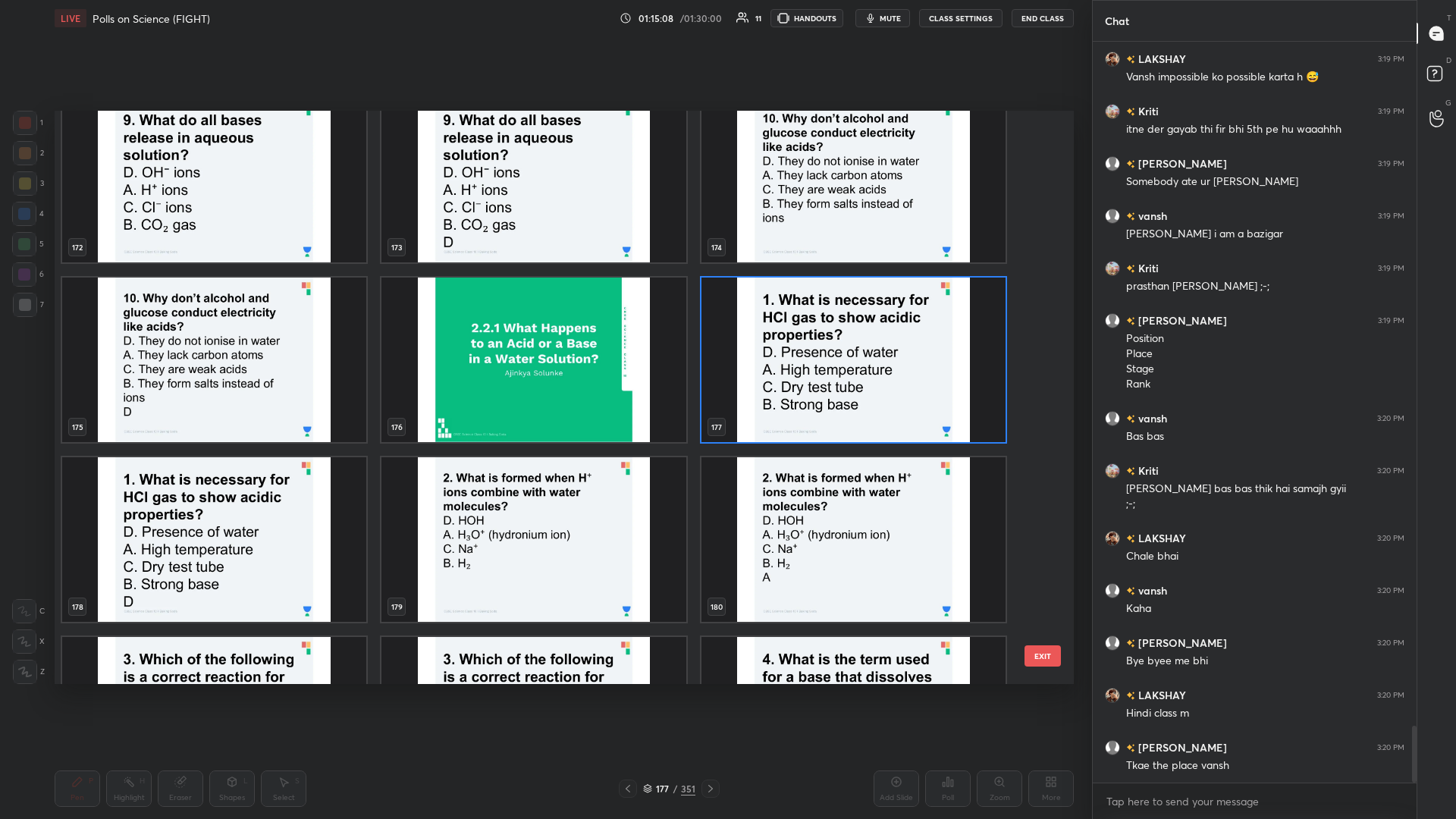
click at [544, 355] on img "grid" at bounding box center [854, 360] width 305 height 165
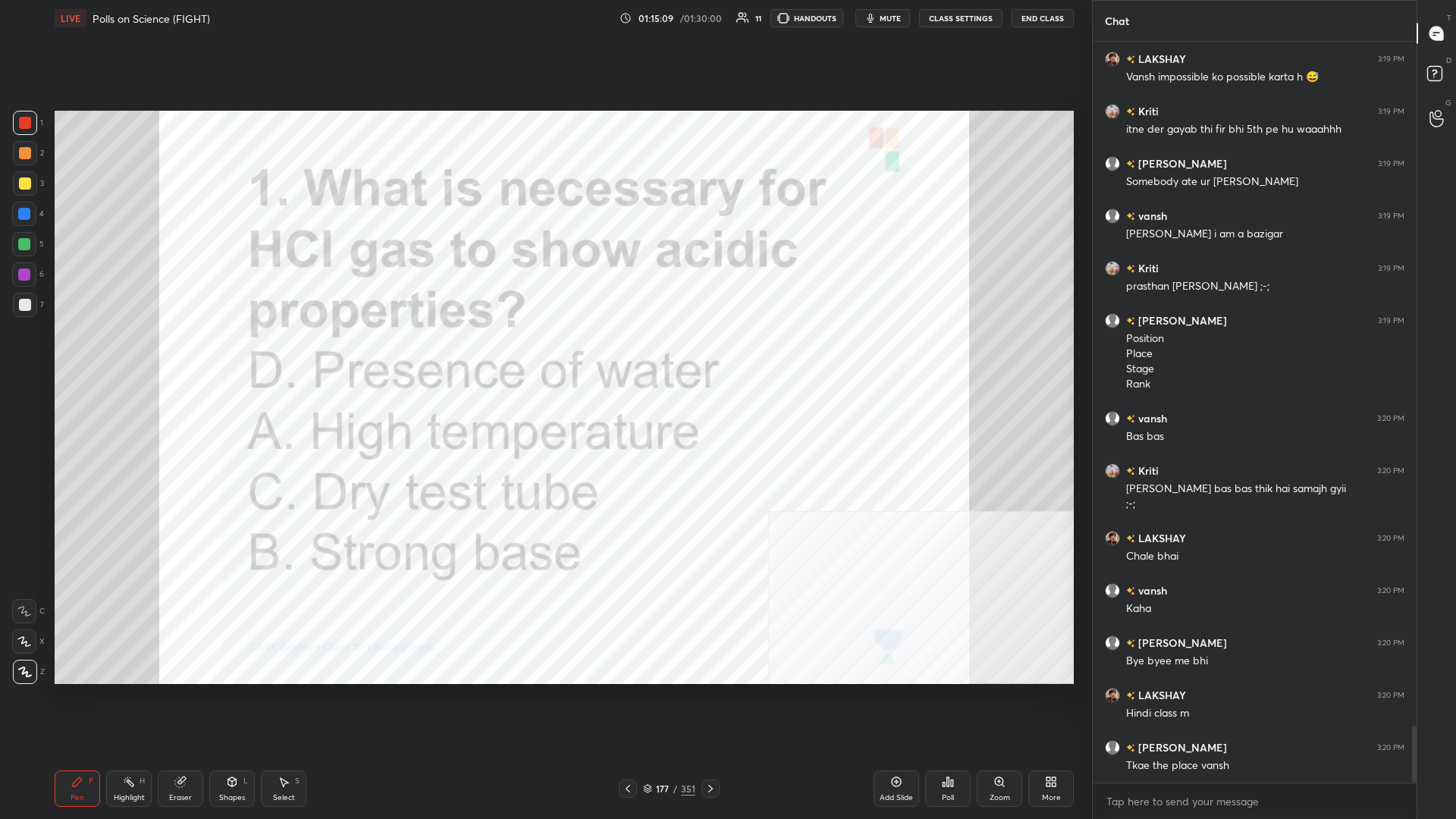
click at [544, 355] on div "Poll" at bounding box center [948, 798] width 12 height 8
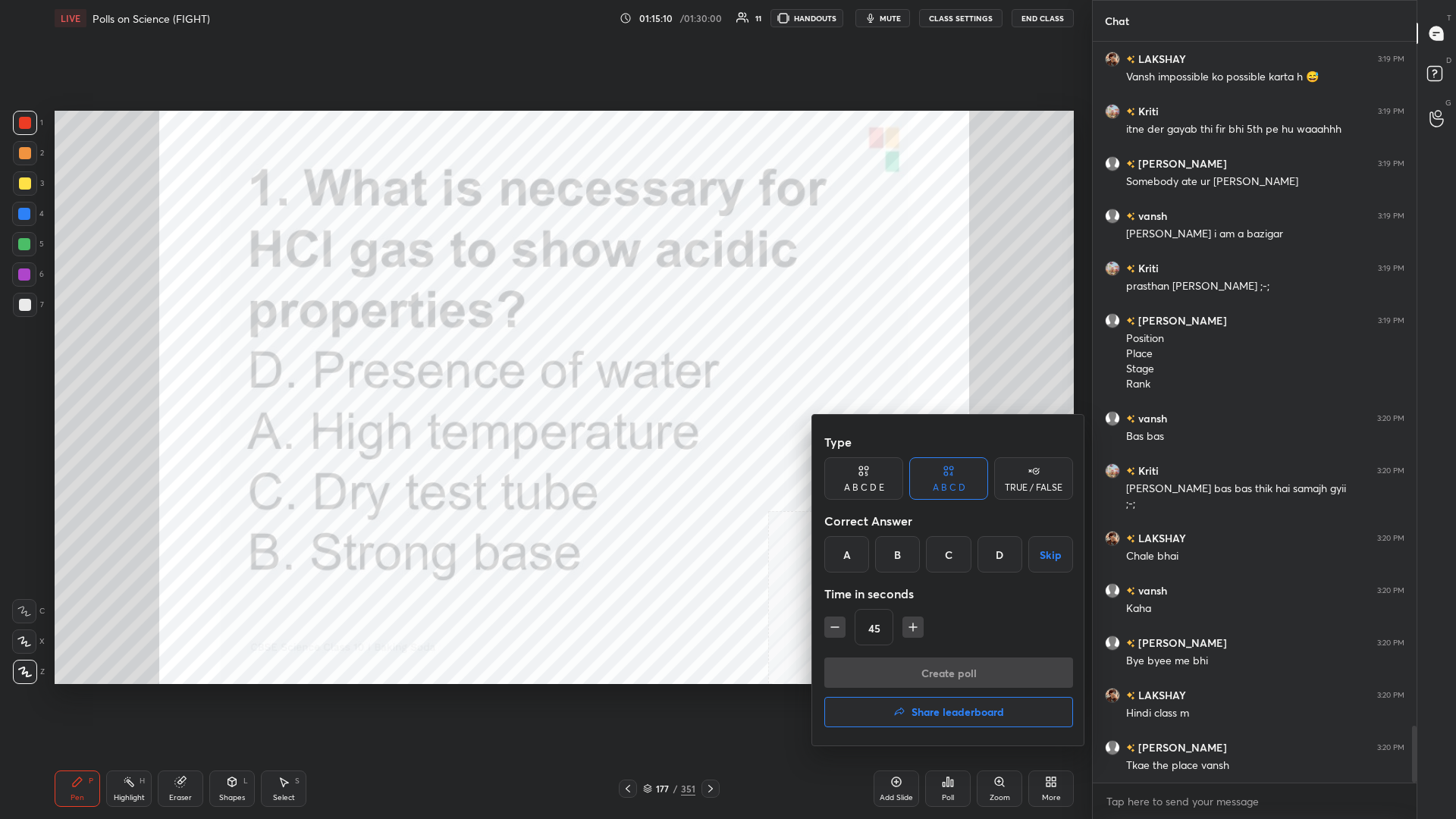
click at [544, 355] on div "D" at bounding box center [1000, 554] width 45 height 36
click at [544, 355] on button "Create poll" at bounding box center [948, 672] width 248 height 30
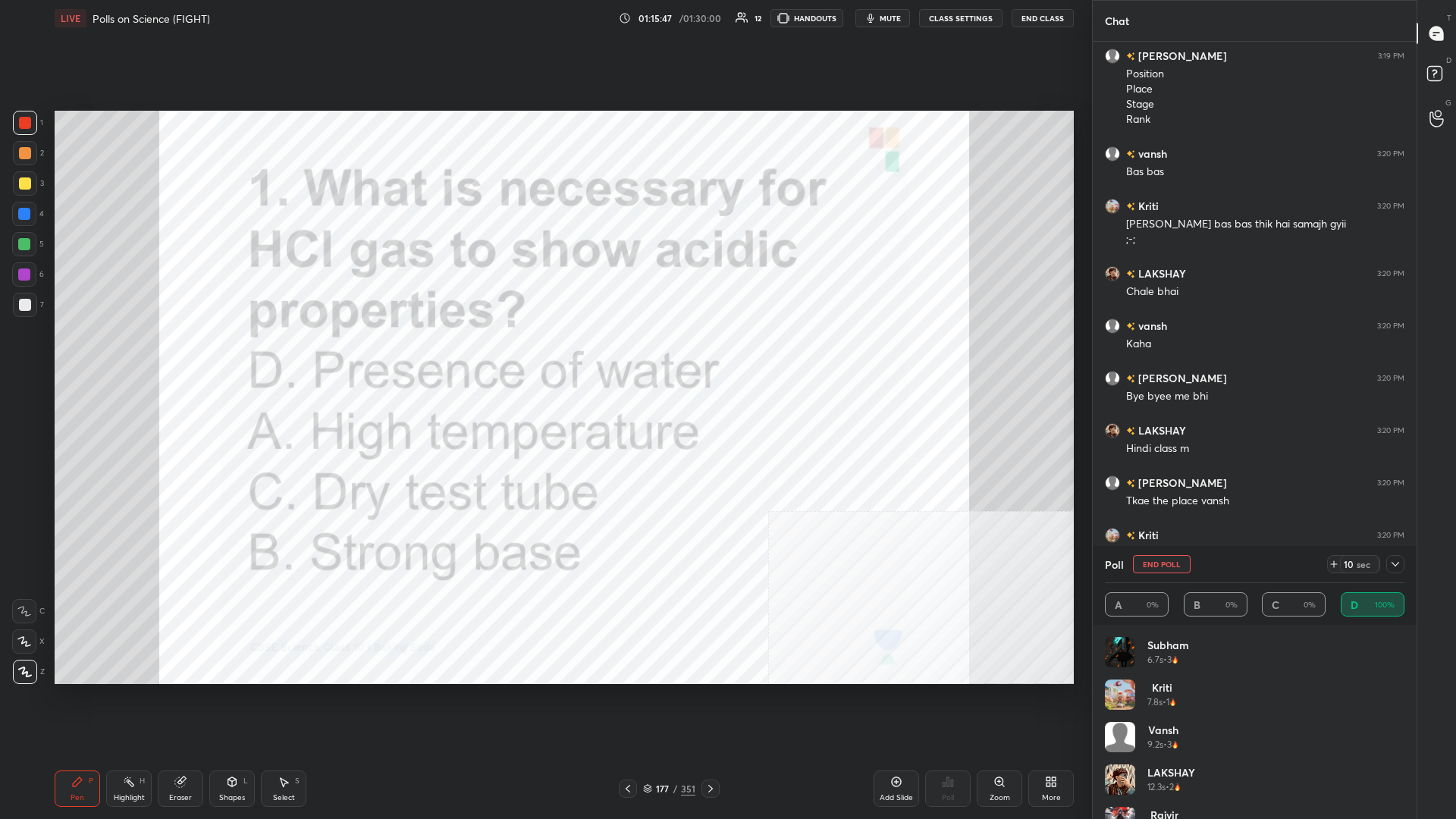
scroll to position [9271, 0]
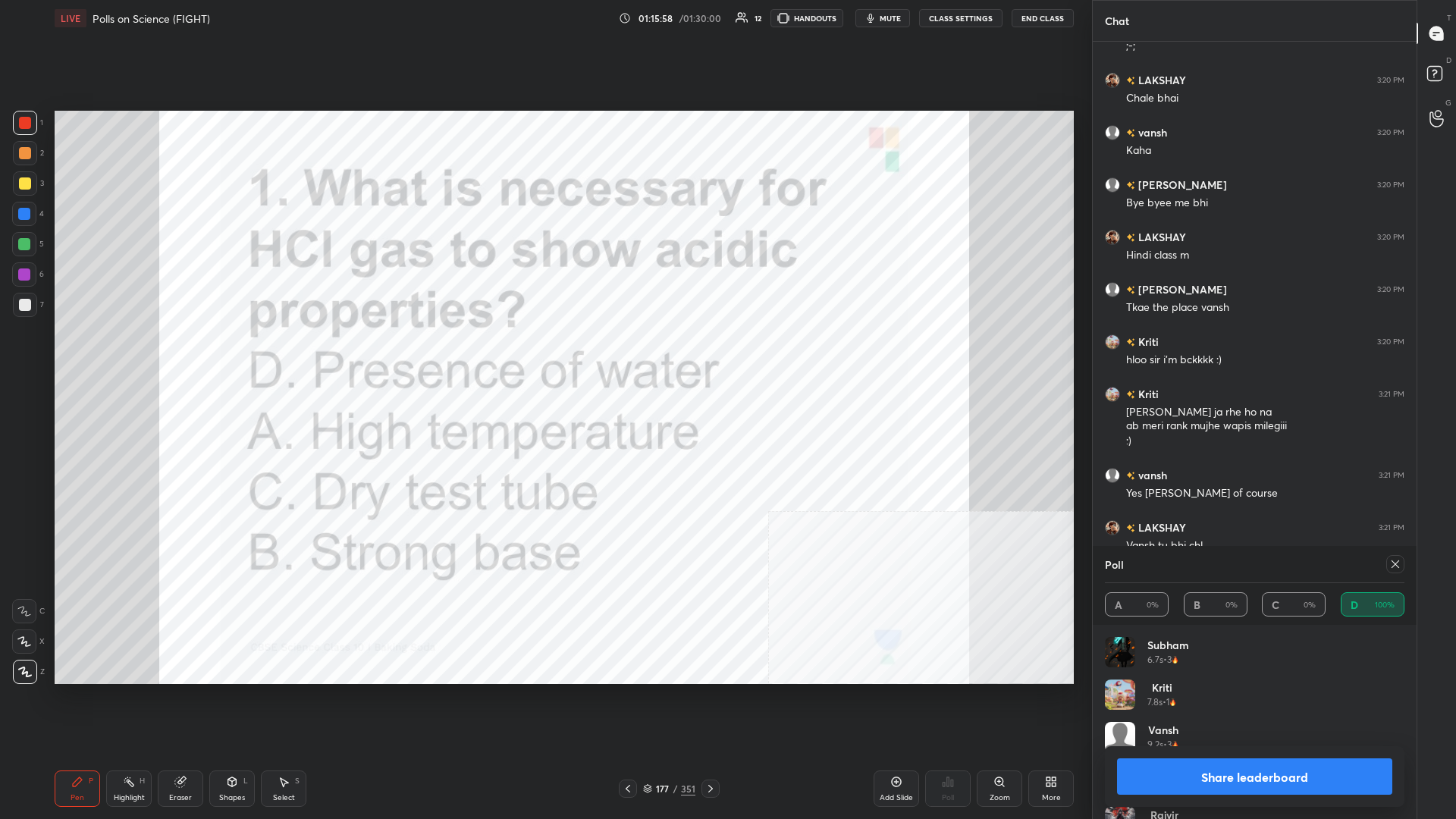
click at [544, 355] on button "Share leaderboard" at bounding box center [1255, 776] width 275 height 36
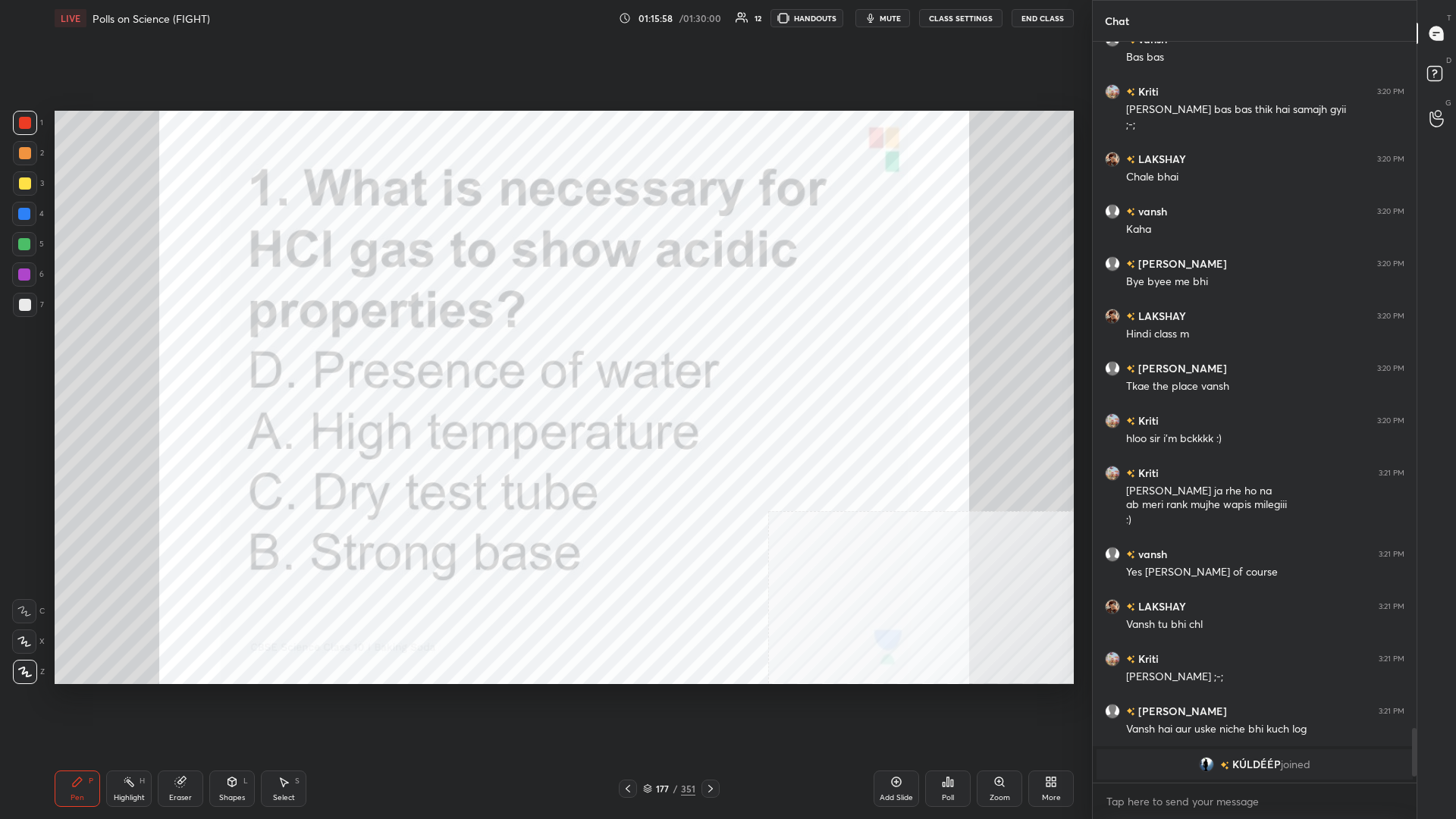
scroll to position [1, 1]
click at [544, 355] on div "177" at bounding box center [663, 789] width 15 height 9
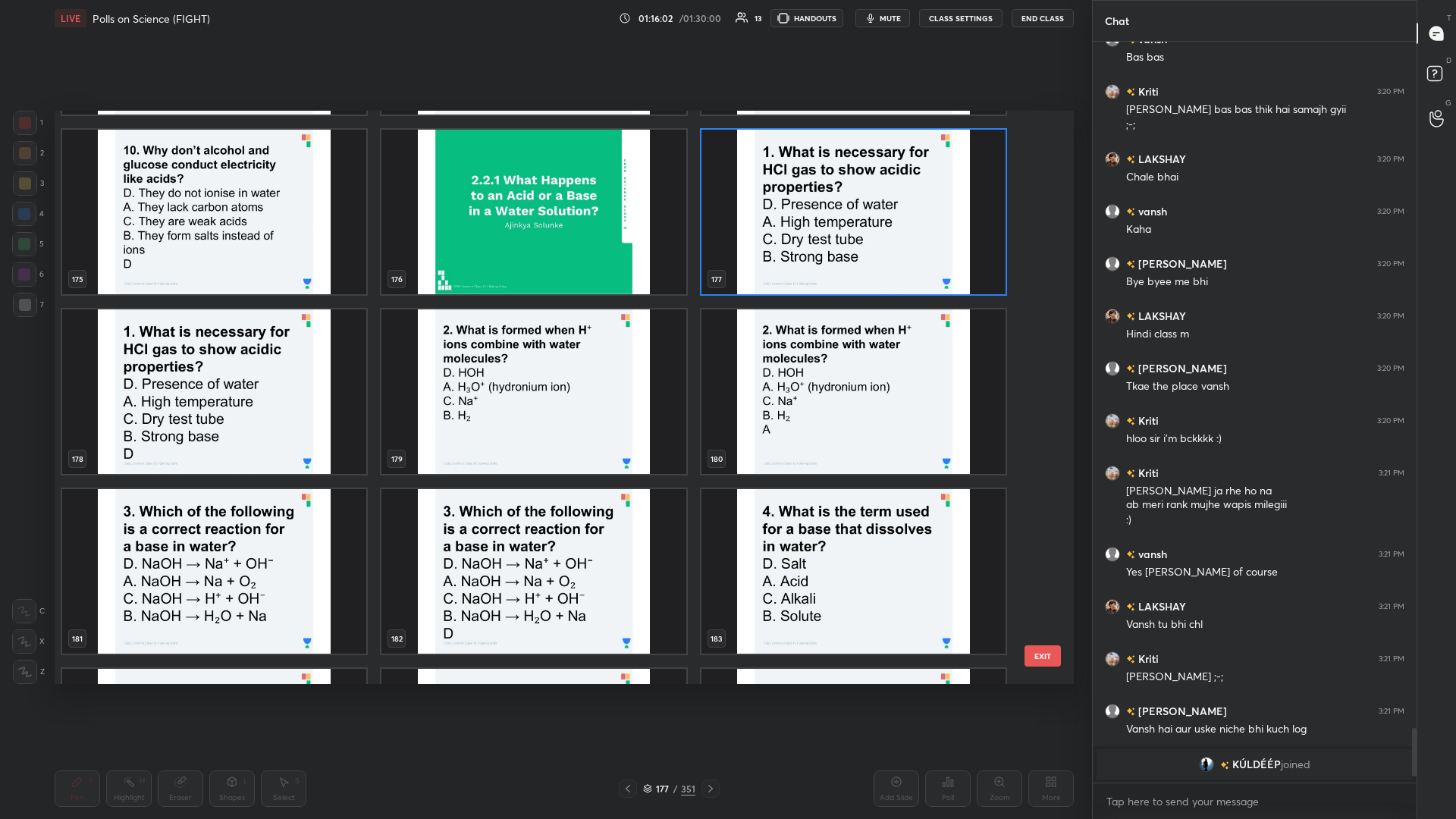
click at [544, 355] on img "grid" at bounding box center [533, 392] width 305 height 165
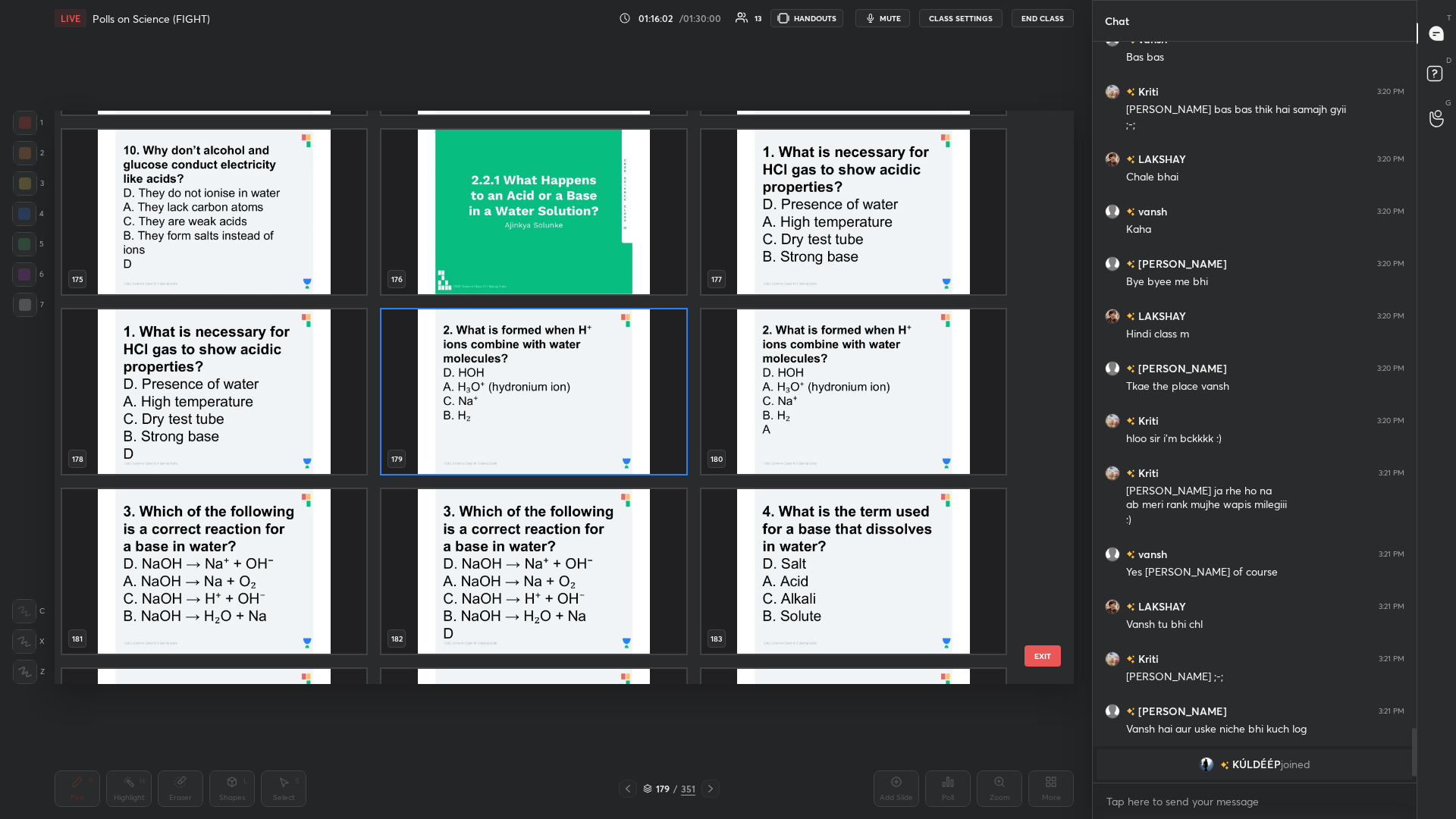
click at [544, 355] on img "grid" at bounding box center [533, 392] width 305 height 165
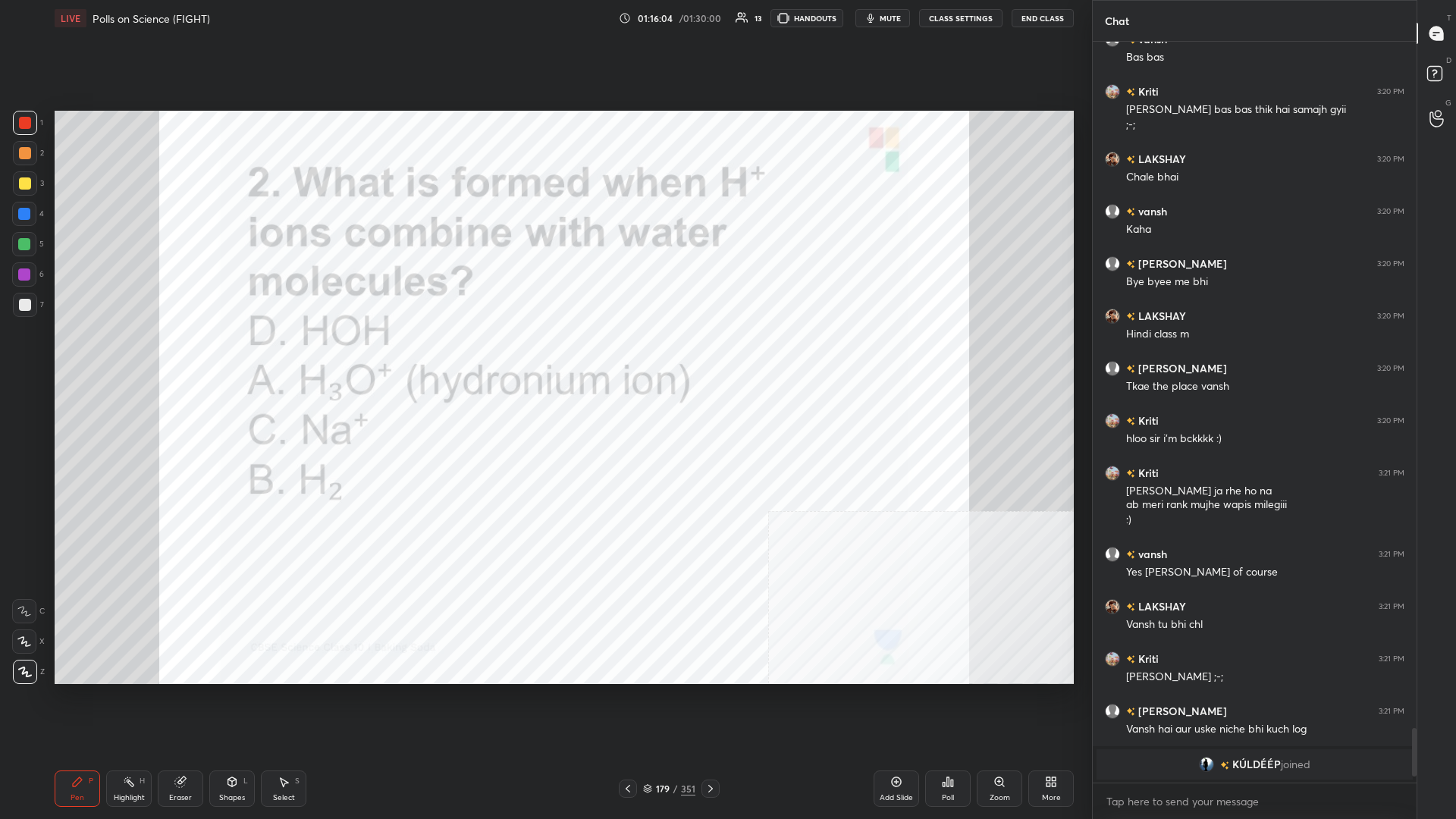
click at [544, 355] on div "Poll" at bounding box center [948, 788] width 45 height 36
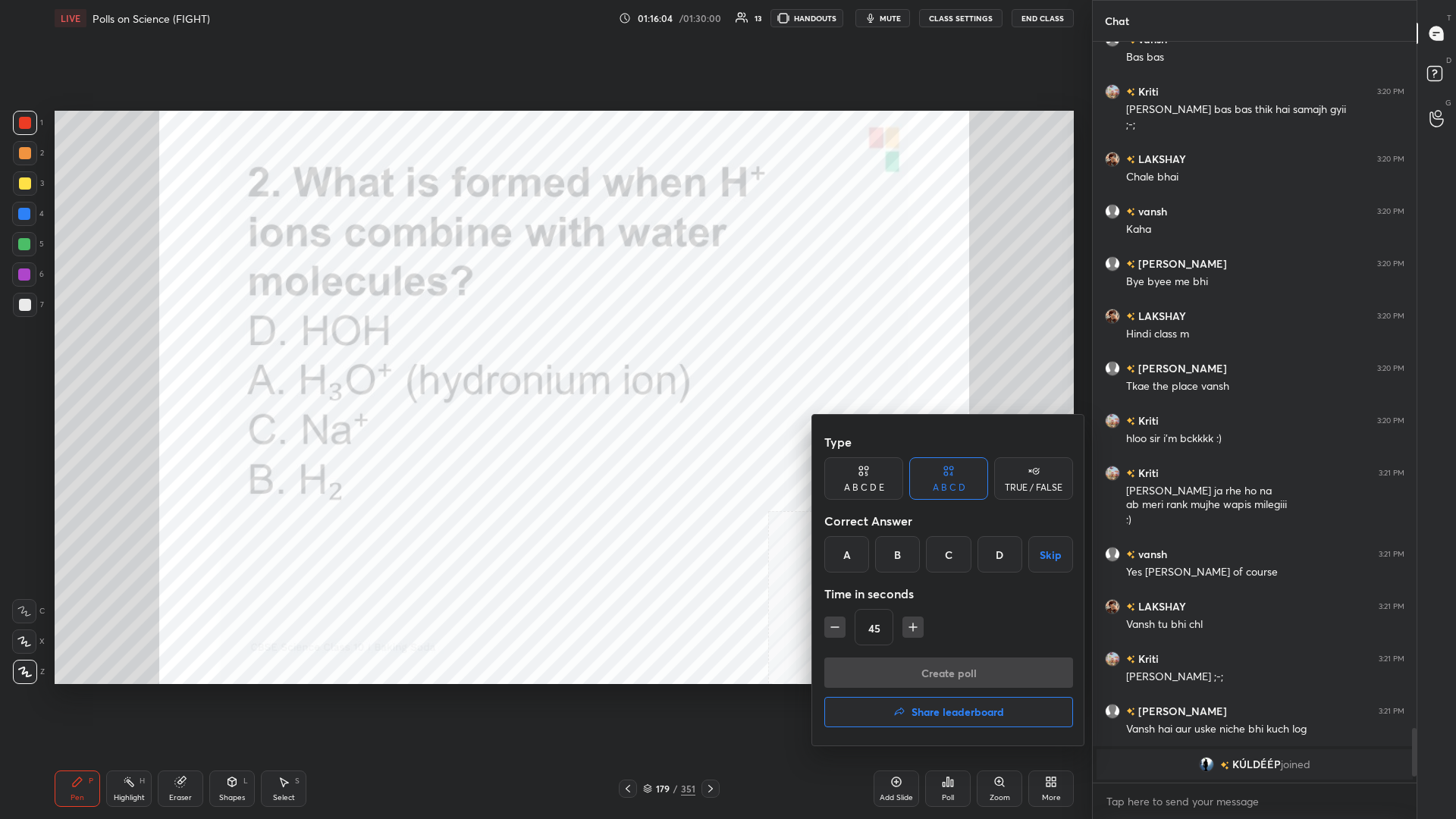
click at [544, 355] on div "A" at bounding box center [847, 554] width 45 height 36
click at [544, 355] on button "Create poll" at bounding box center [948, 672] width 248 height 30
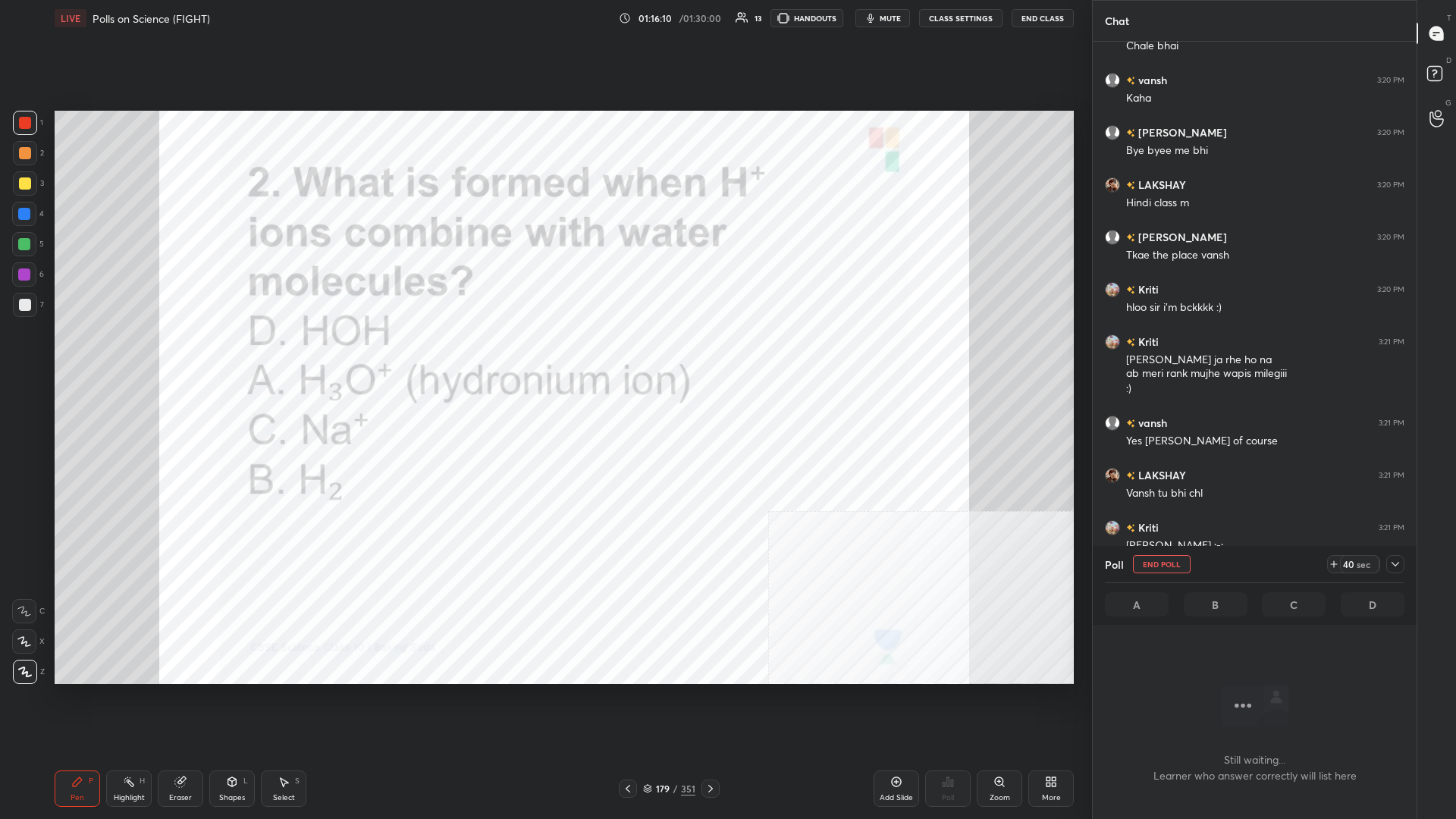
scroll to position [8809, 0]
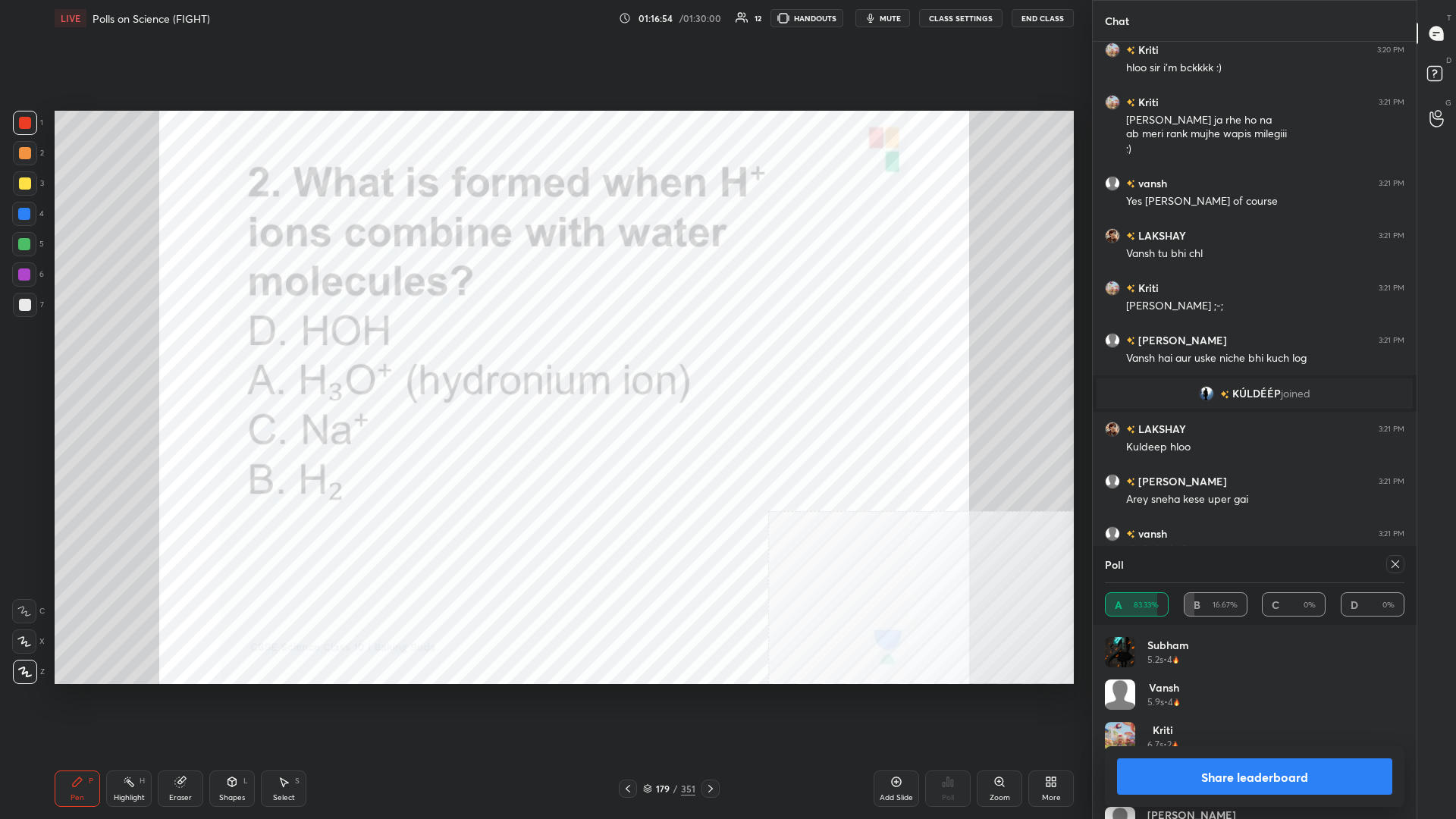
click at [544, 355] on button "Share leaderboard" at bounding box center [1255, 776] width 275 height 36
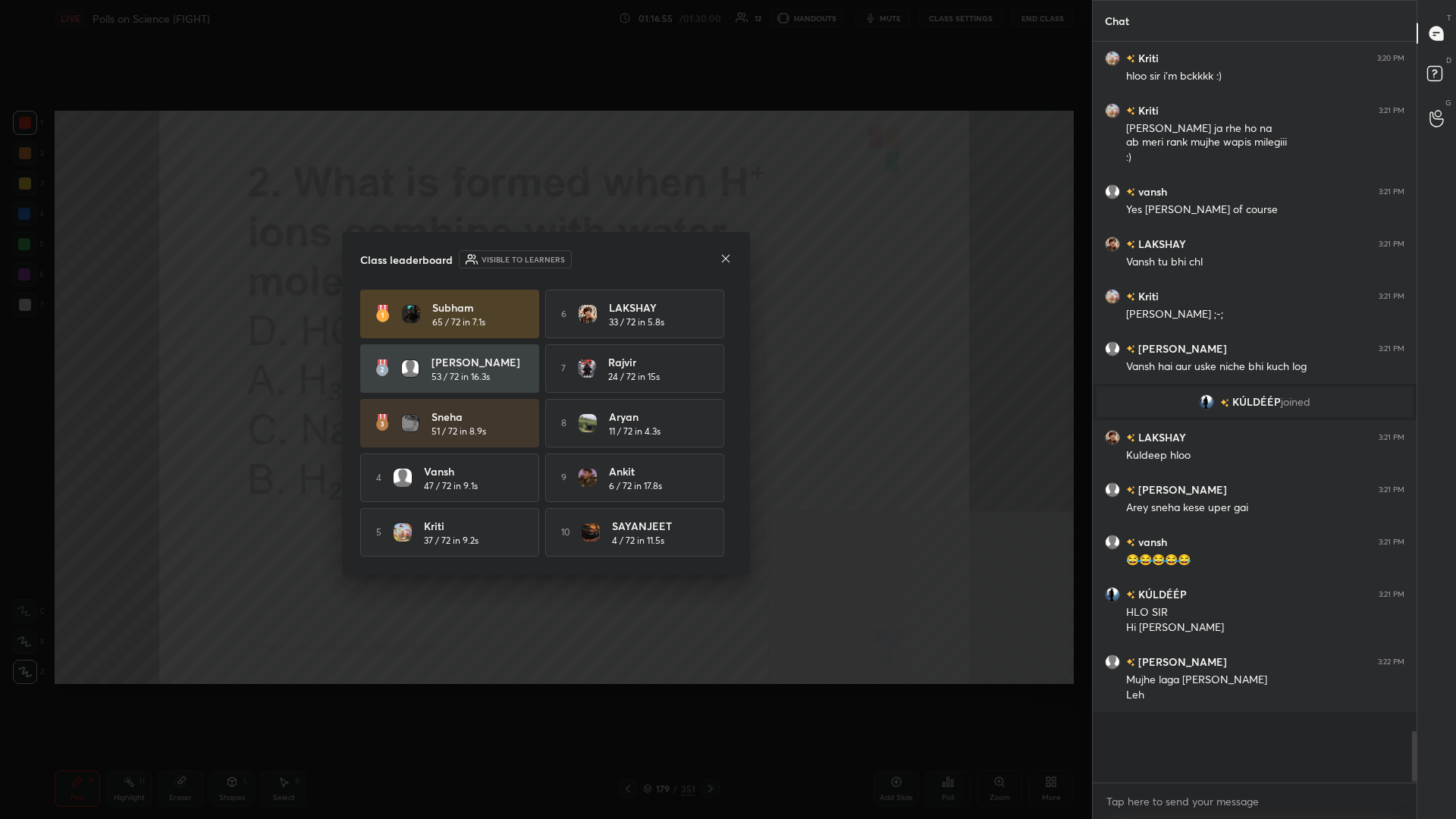
scroll to position [0, 1]
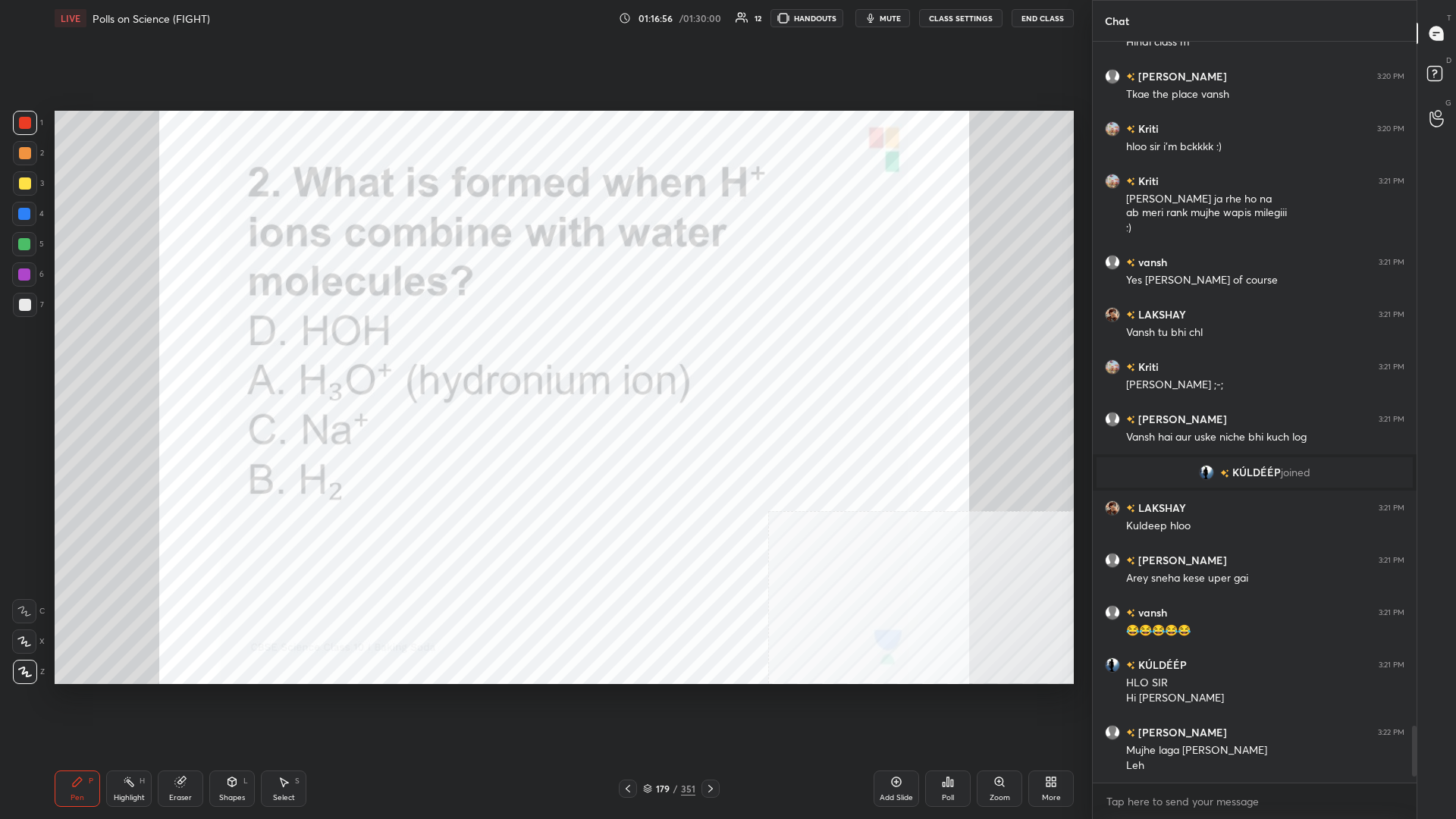
click at [544, 355] on div "179 / 351" at bounding box center [669, 788] width 53 height 13
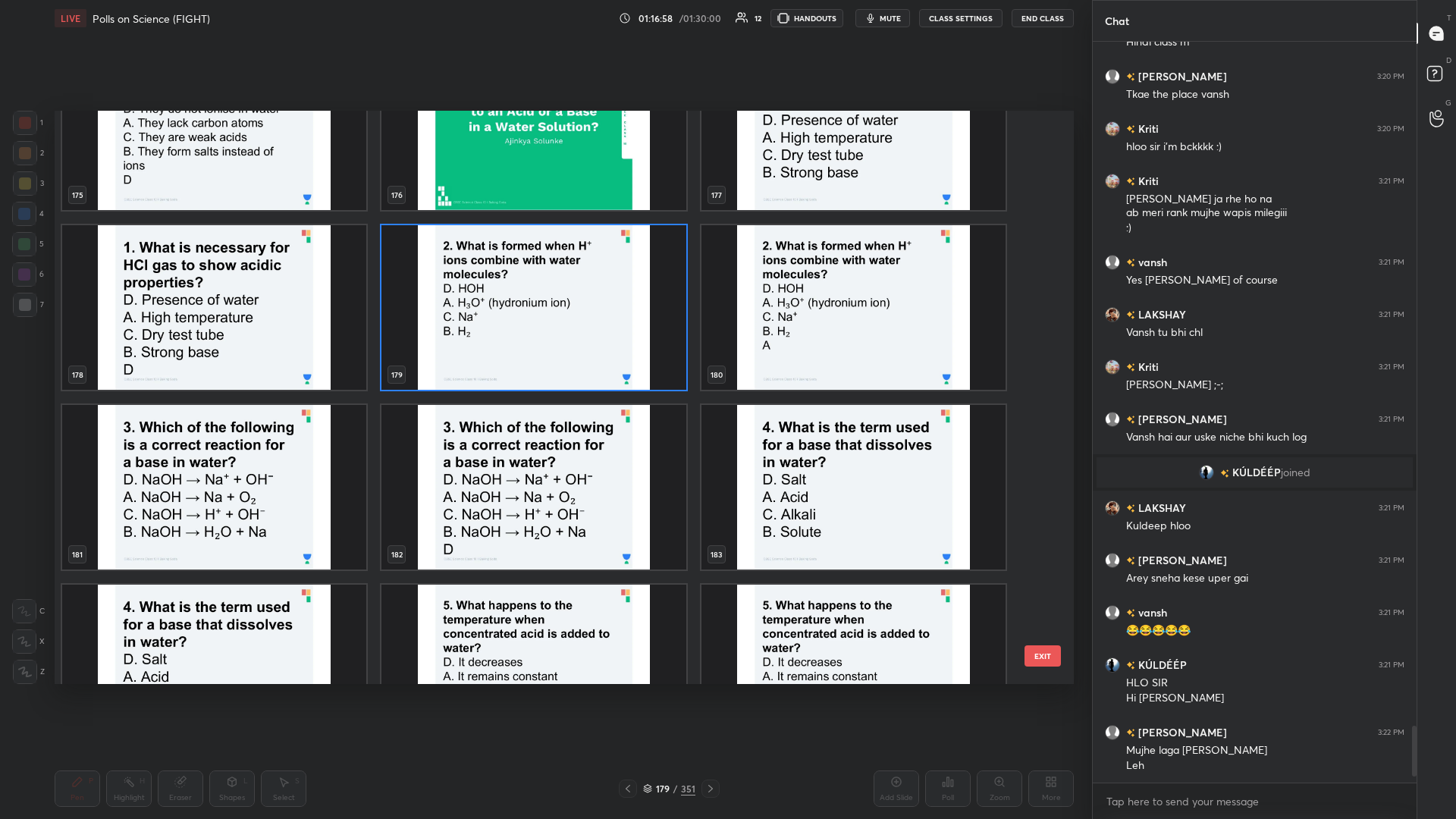
click at [236, 355] on img "grid" at bounding box center [215, 487] width 305 height 165
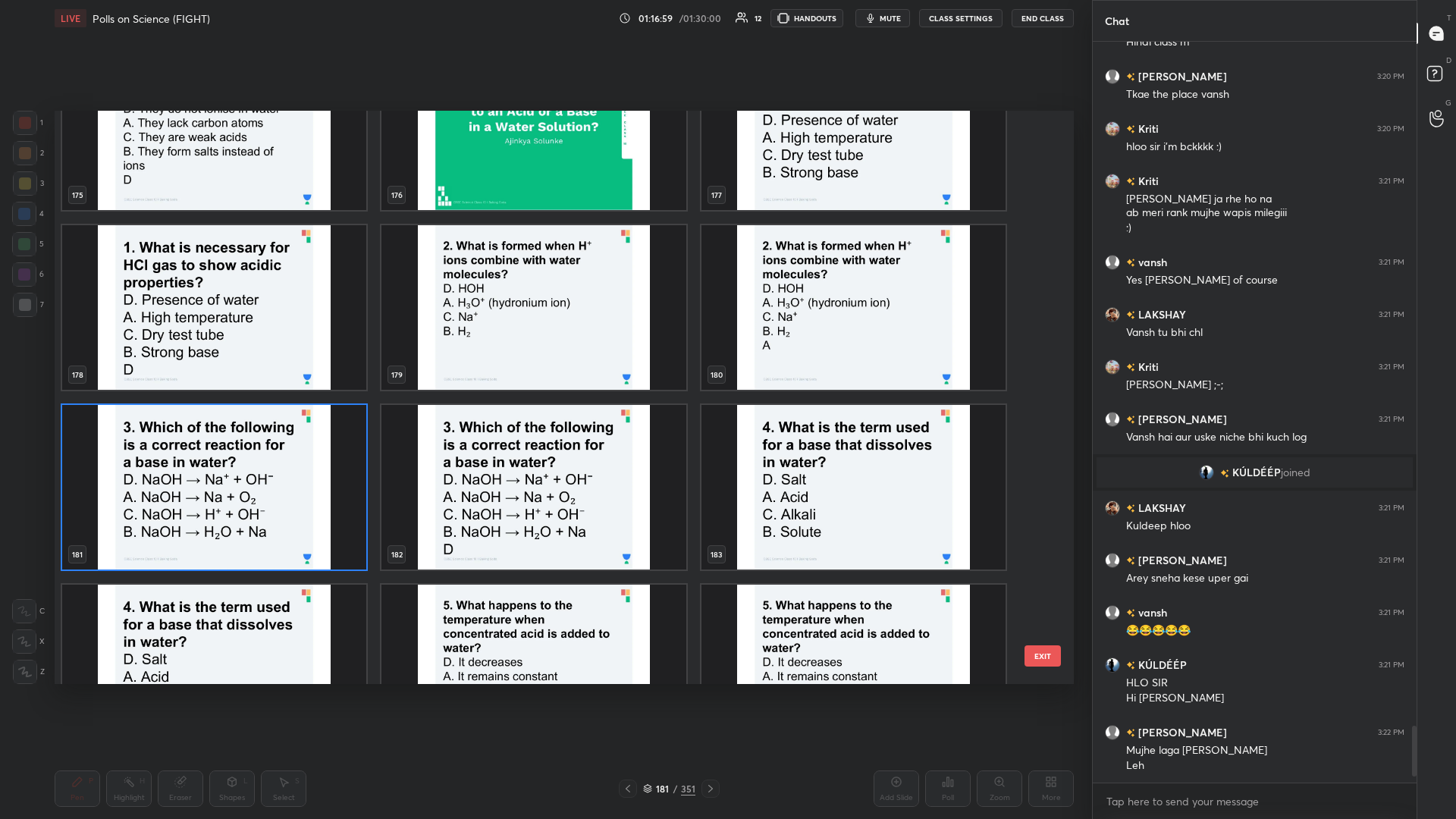
click at [235, 355] on img "grid" at bounding box center [215, 487] width 305 height 165
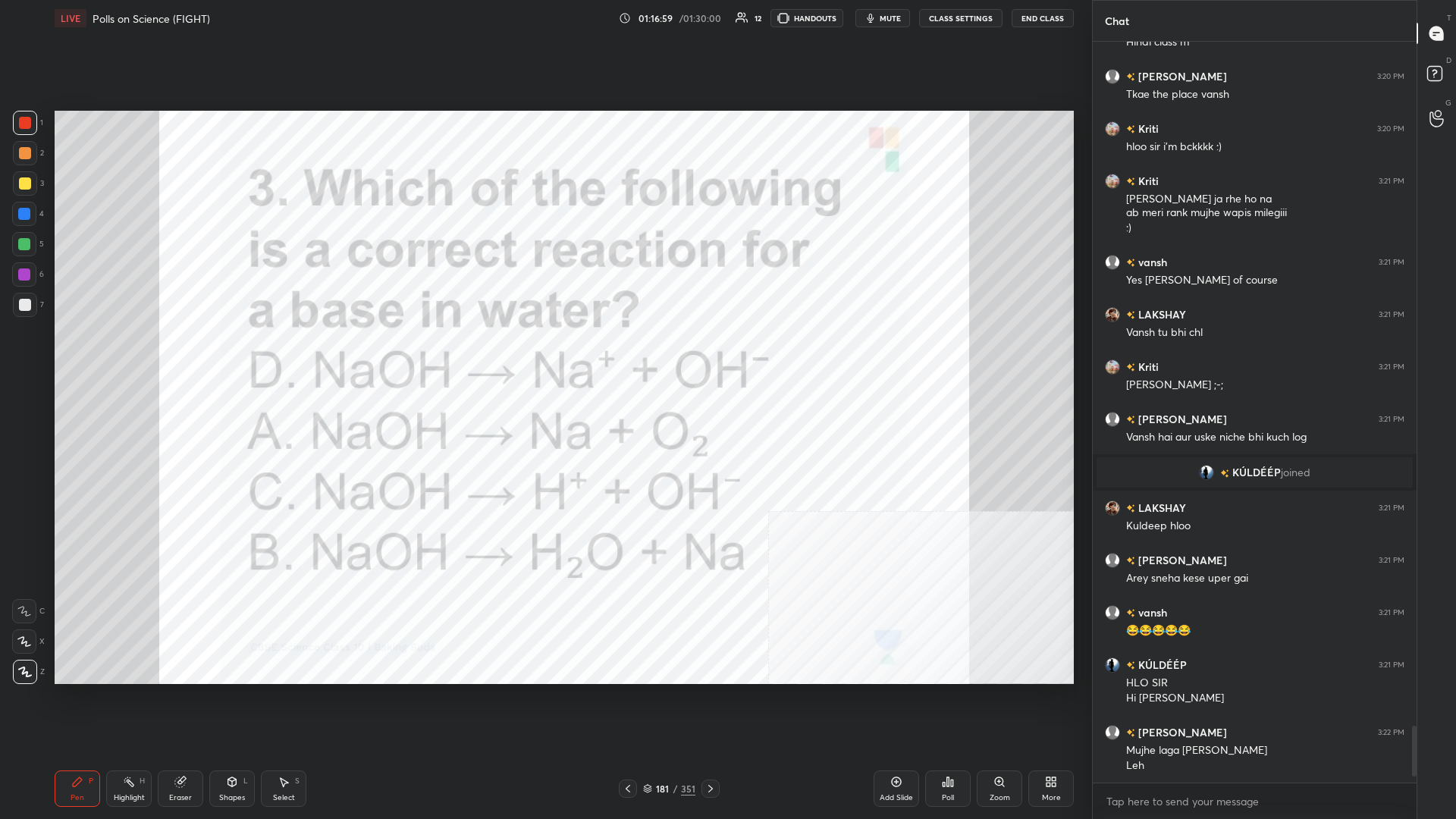
click at [235, 355] on img "grid" at bounding box center [215, 487] width 305 height 165
click at [544, 355] on icon at bounding box center [948, 782] width 12 height 12
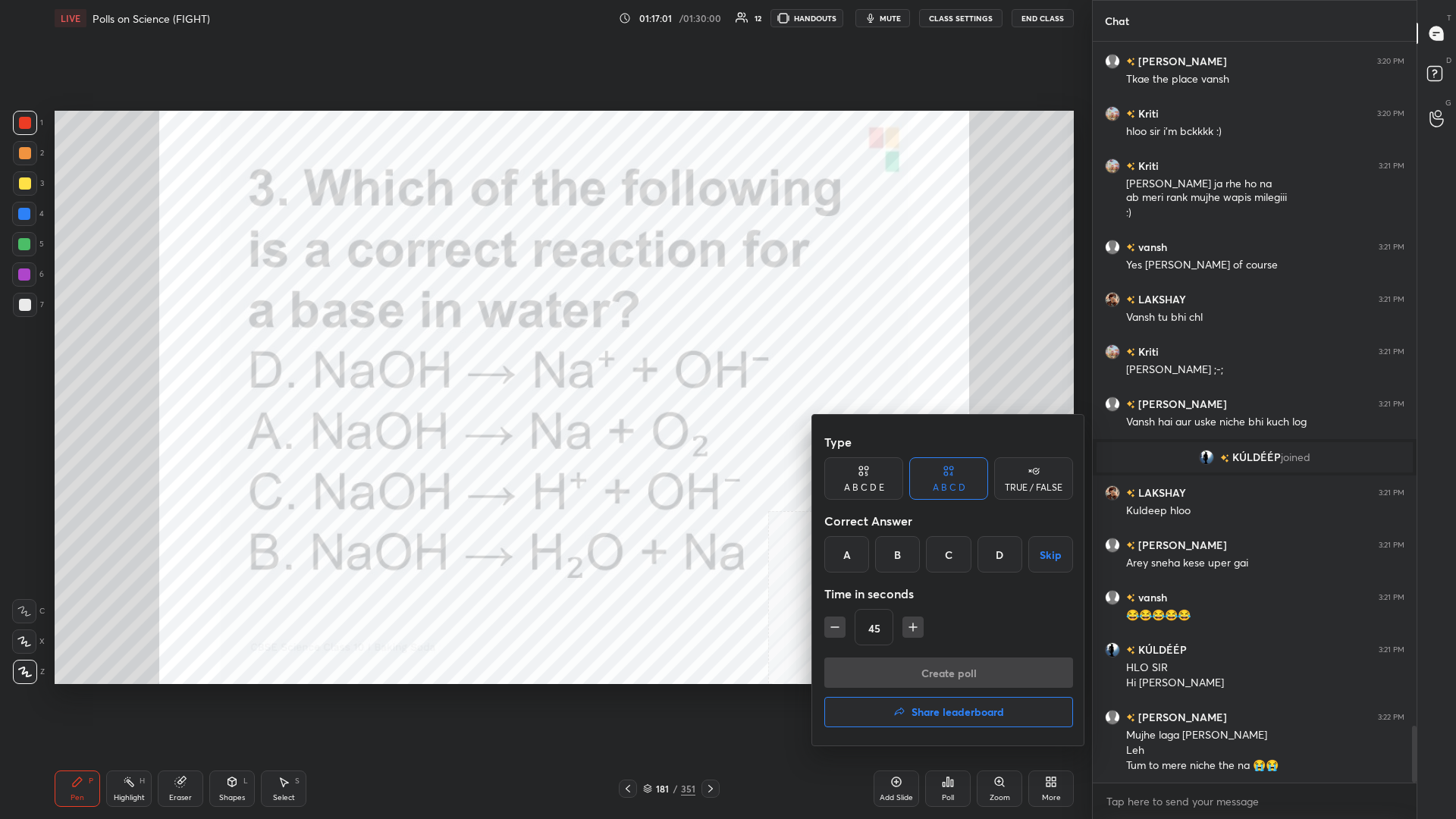
click at [544, 355] on div "D" at bounding box center [1000, 554] width 45 height 36
click at [544, 355] on button "Create poll" at bounding box center [948, 672] width 248 height 30
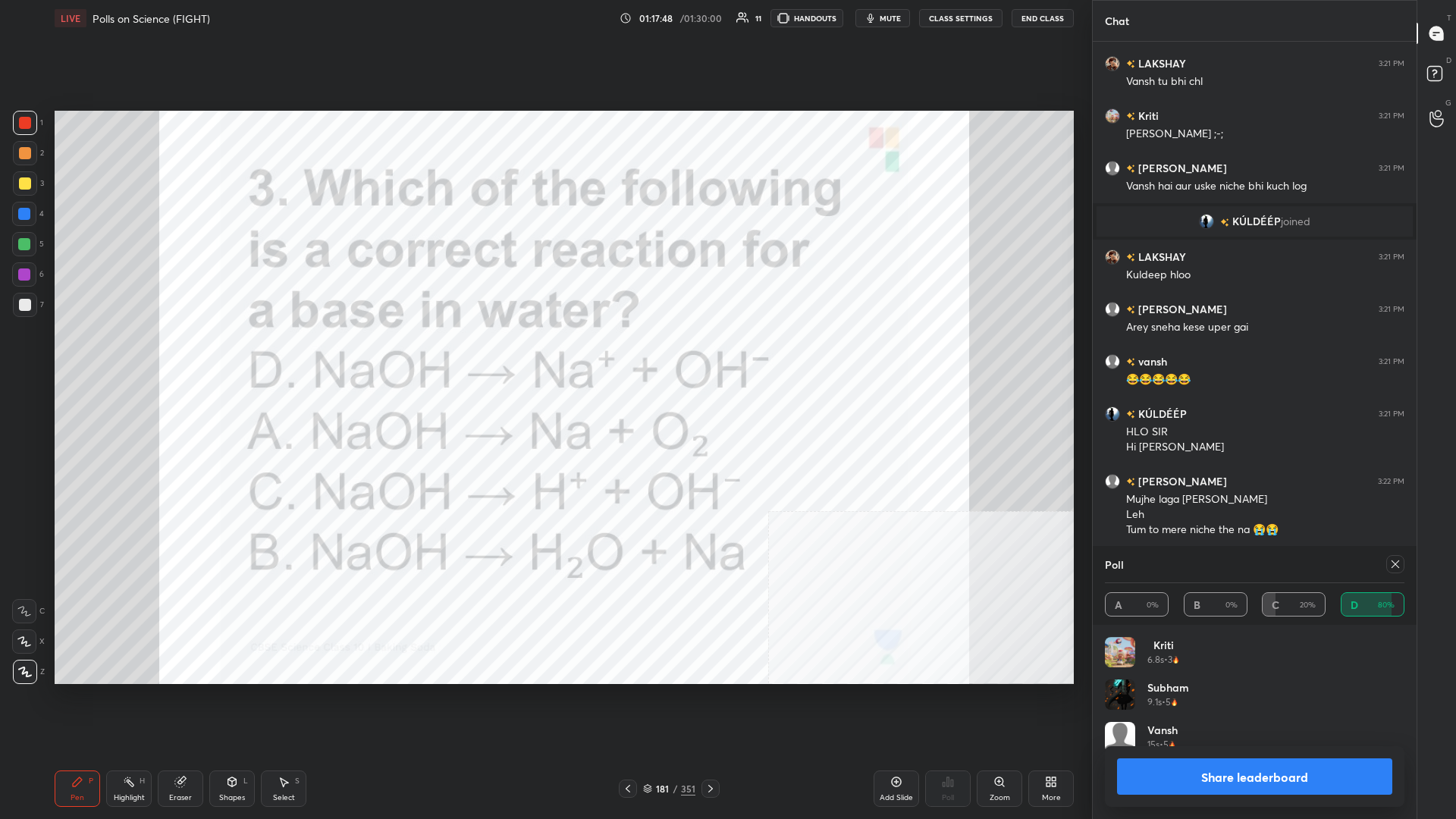
click at [544, 355] on button "Share leaderboard" at bounding box center [1255, 776] width 275 height 36
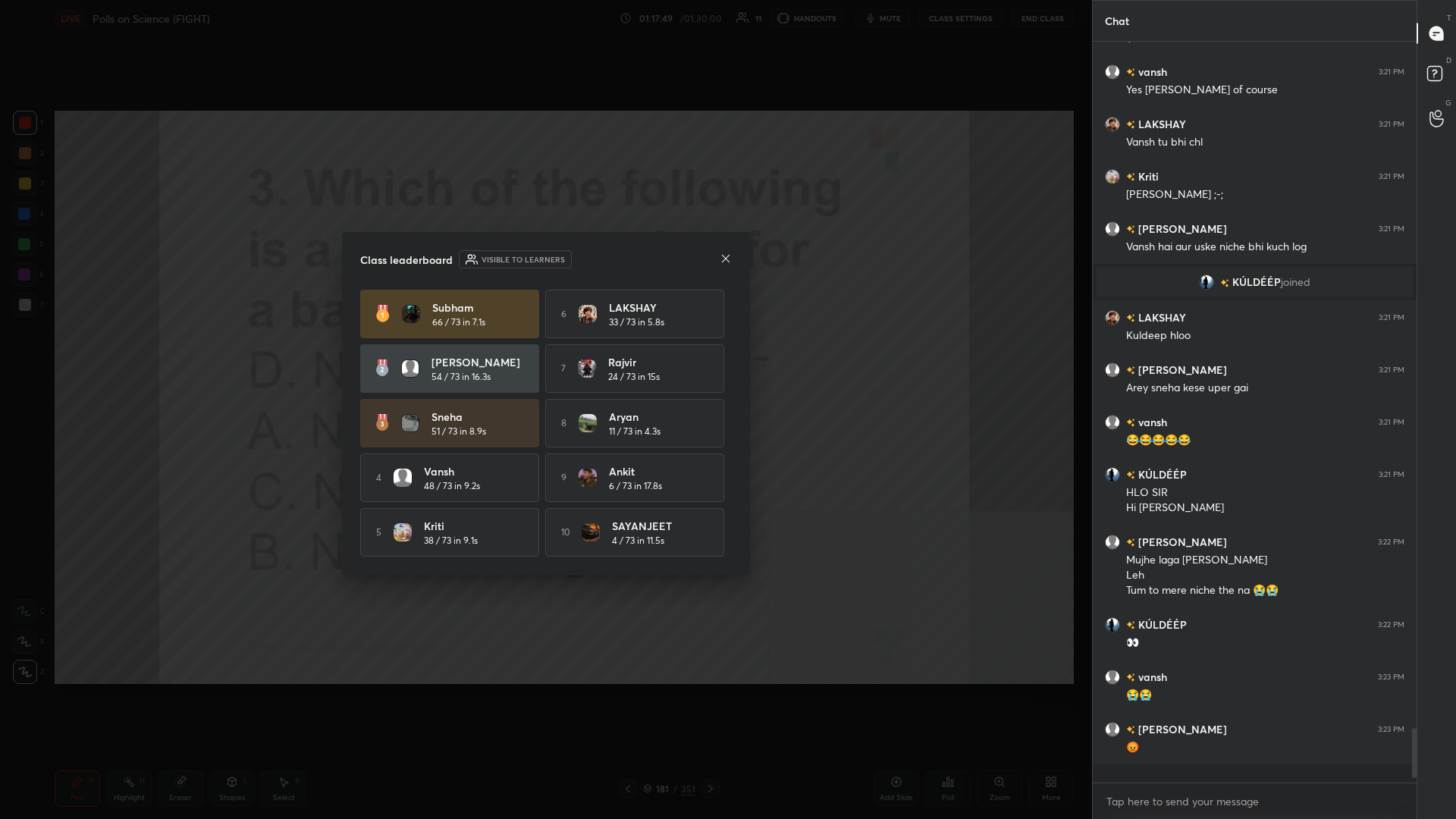
click at [384, 355] on div "4 vansh 48 / 73 in 9.2s" at bounding box center [450, 477] width 179 height 49
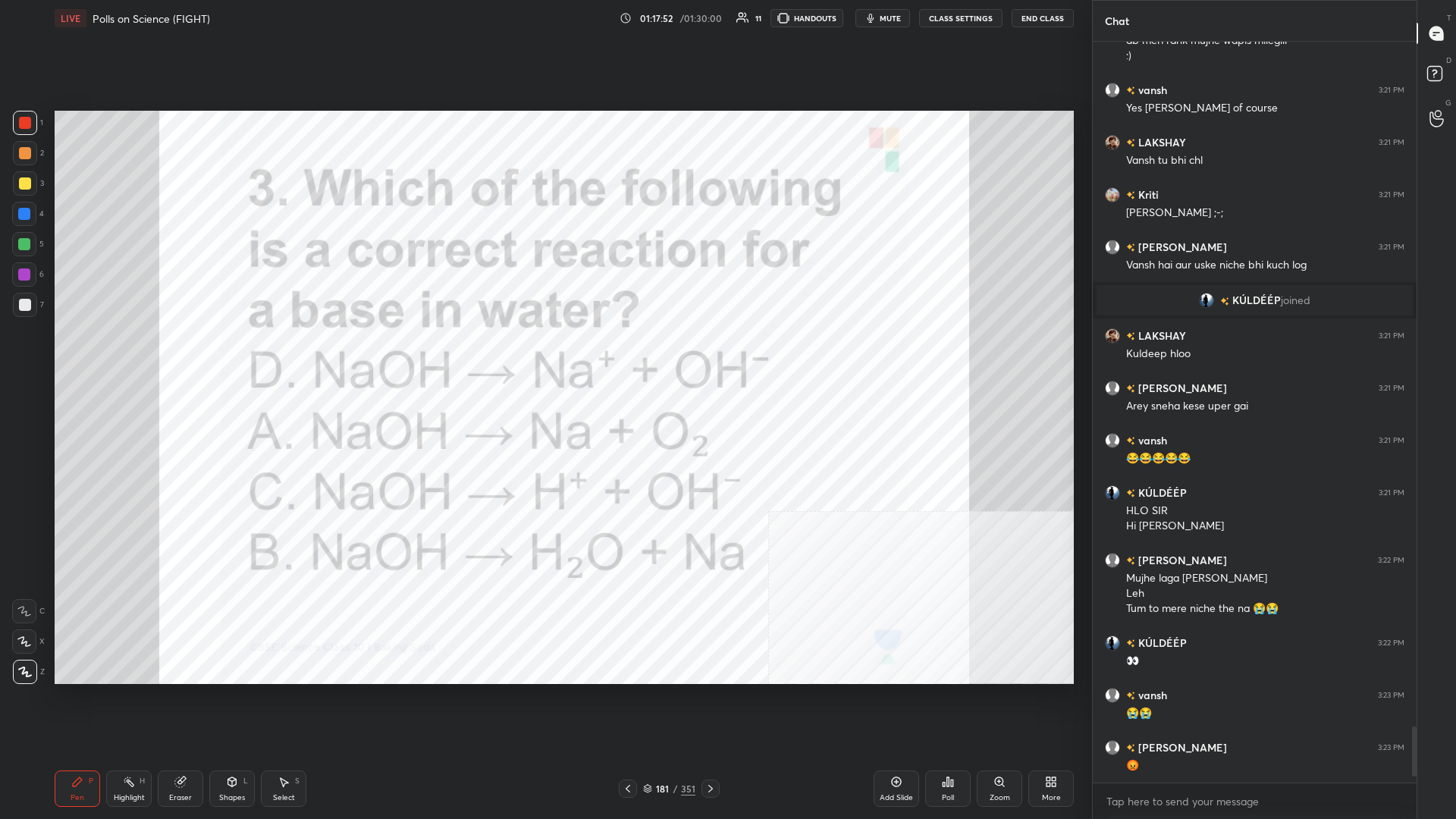
click at [544, 355] on div "181" at bounding box center [663, 789] width 15 height 9
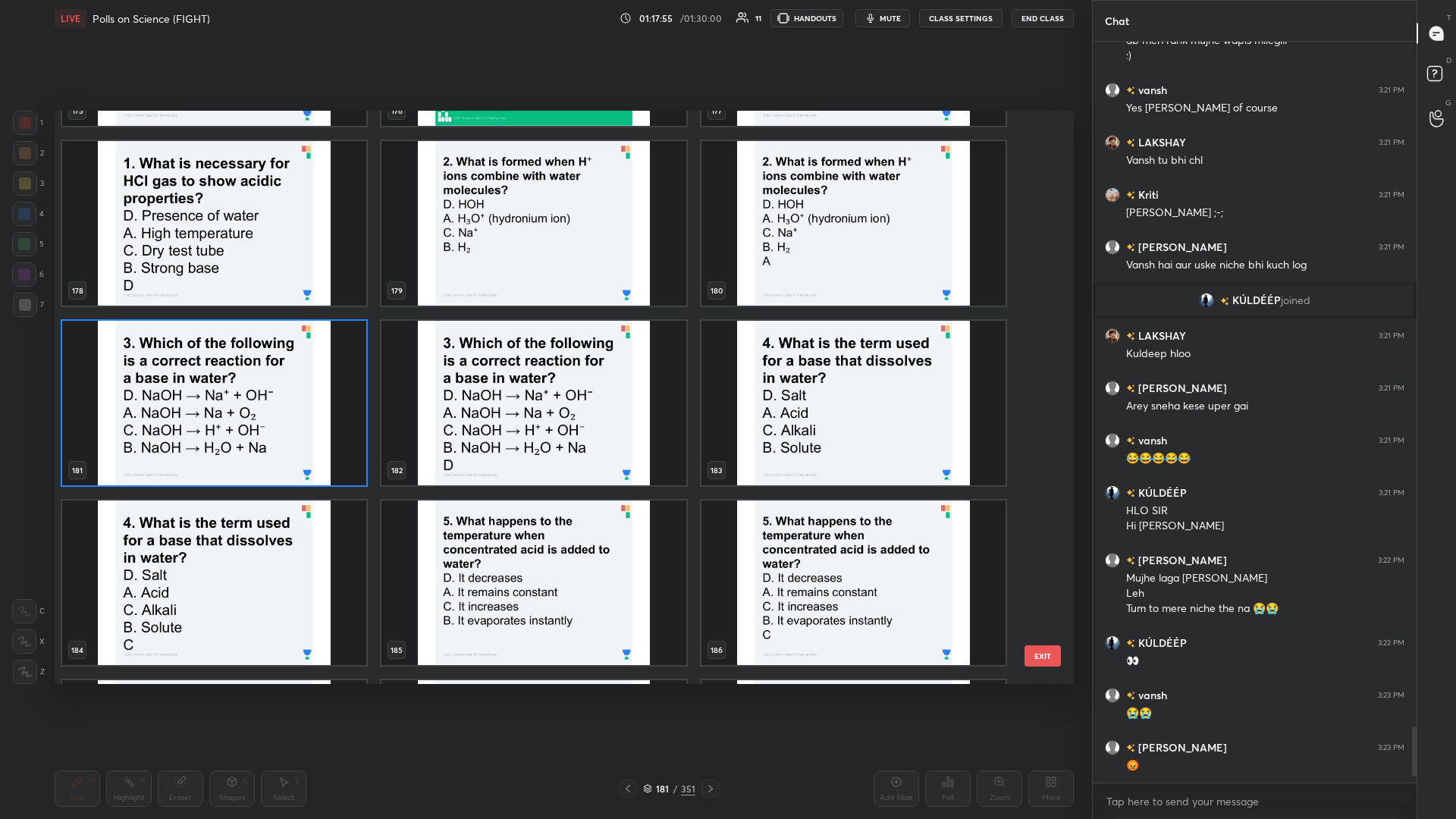
click at [544, 355] on img "grid" at bounding box center [854, 402] width 305 height 165
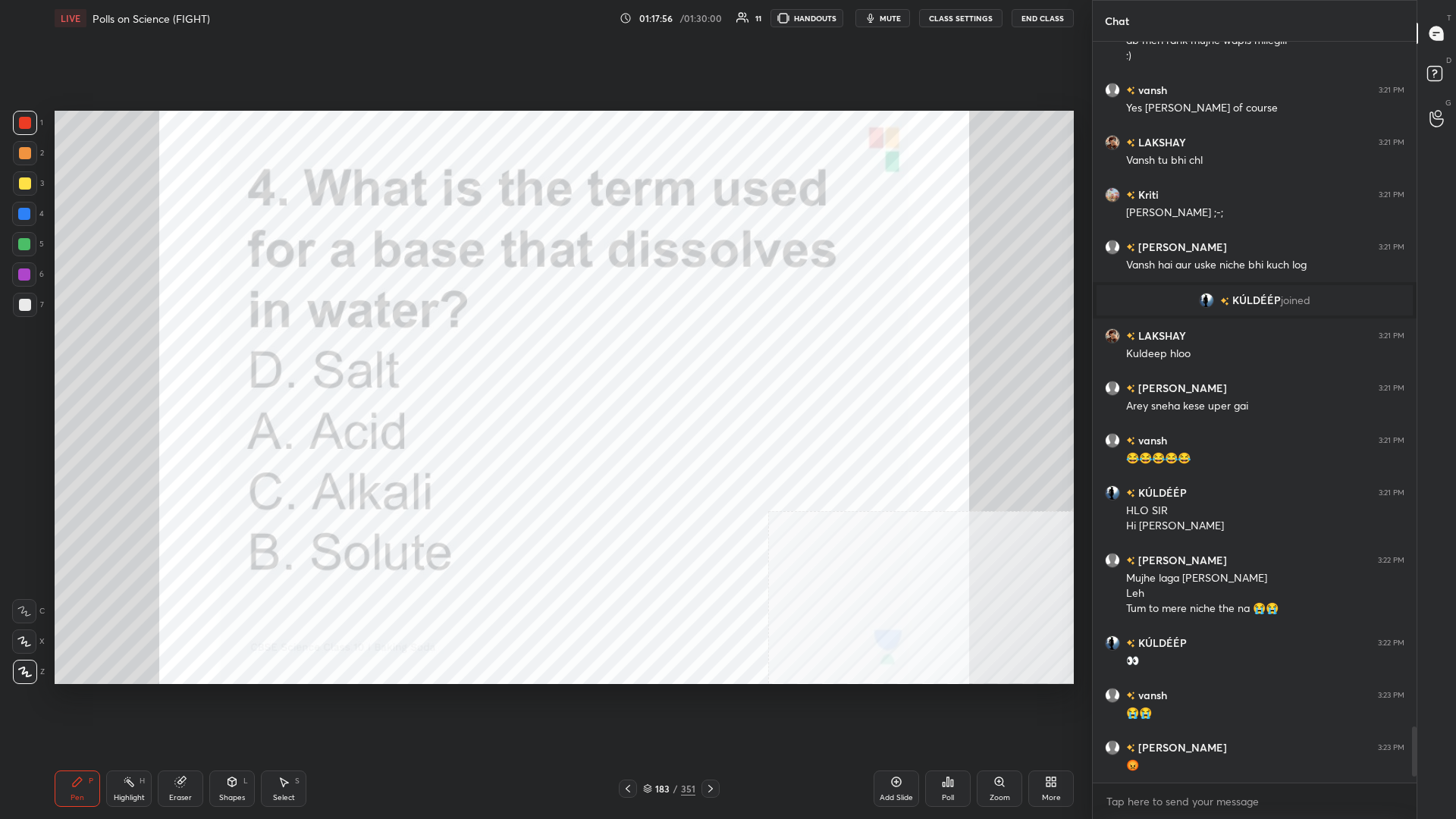
click at [544, 355] on div "Poll" at bounding box center [948, 788] width 45 height 36
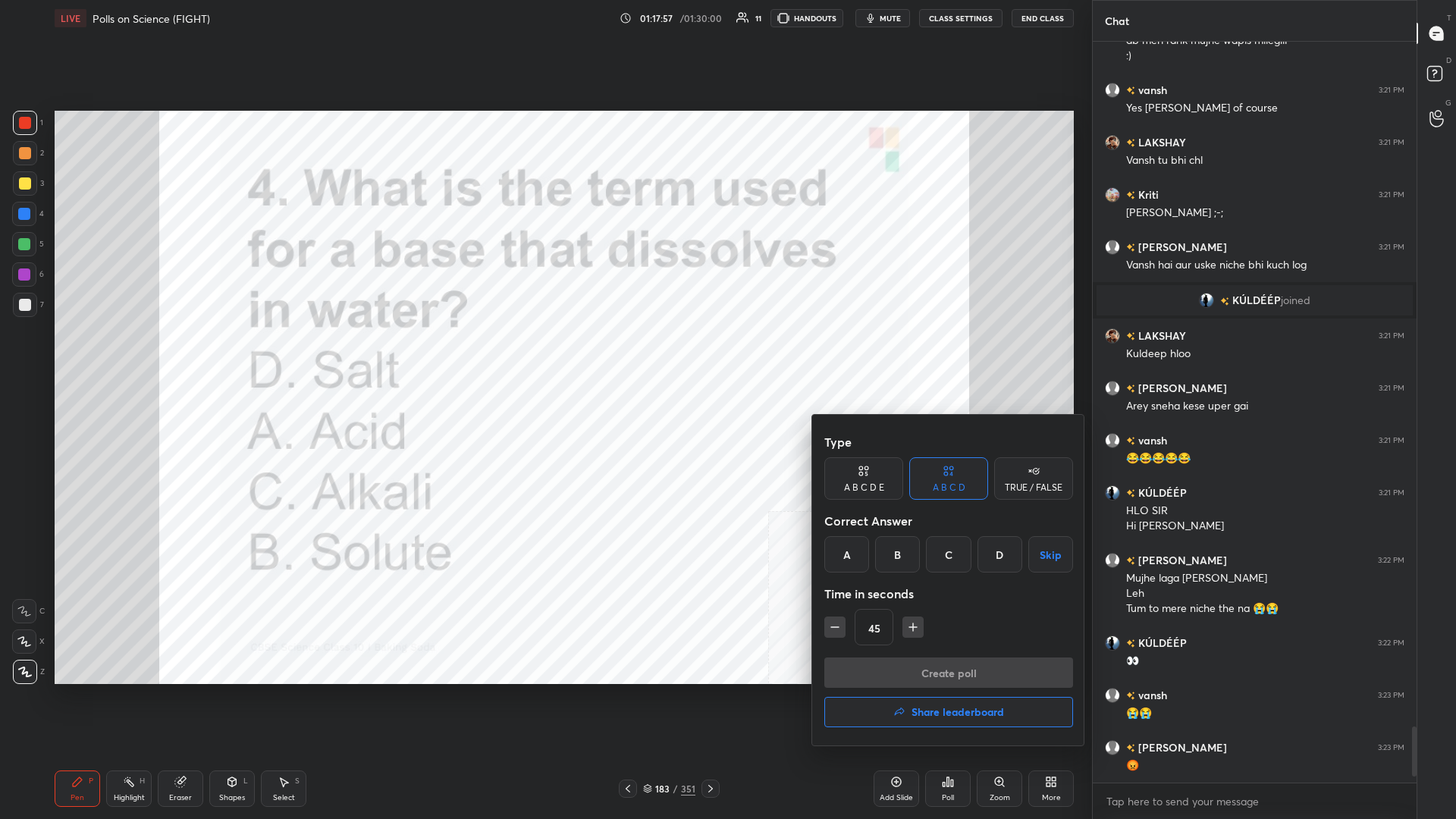
click at [544, 355] on div "C" at bounding box center [948, 554] width 45 height 36
click at [544, 355] on button "Create poll" at bounding box center [948, 672] width 248 height 30
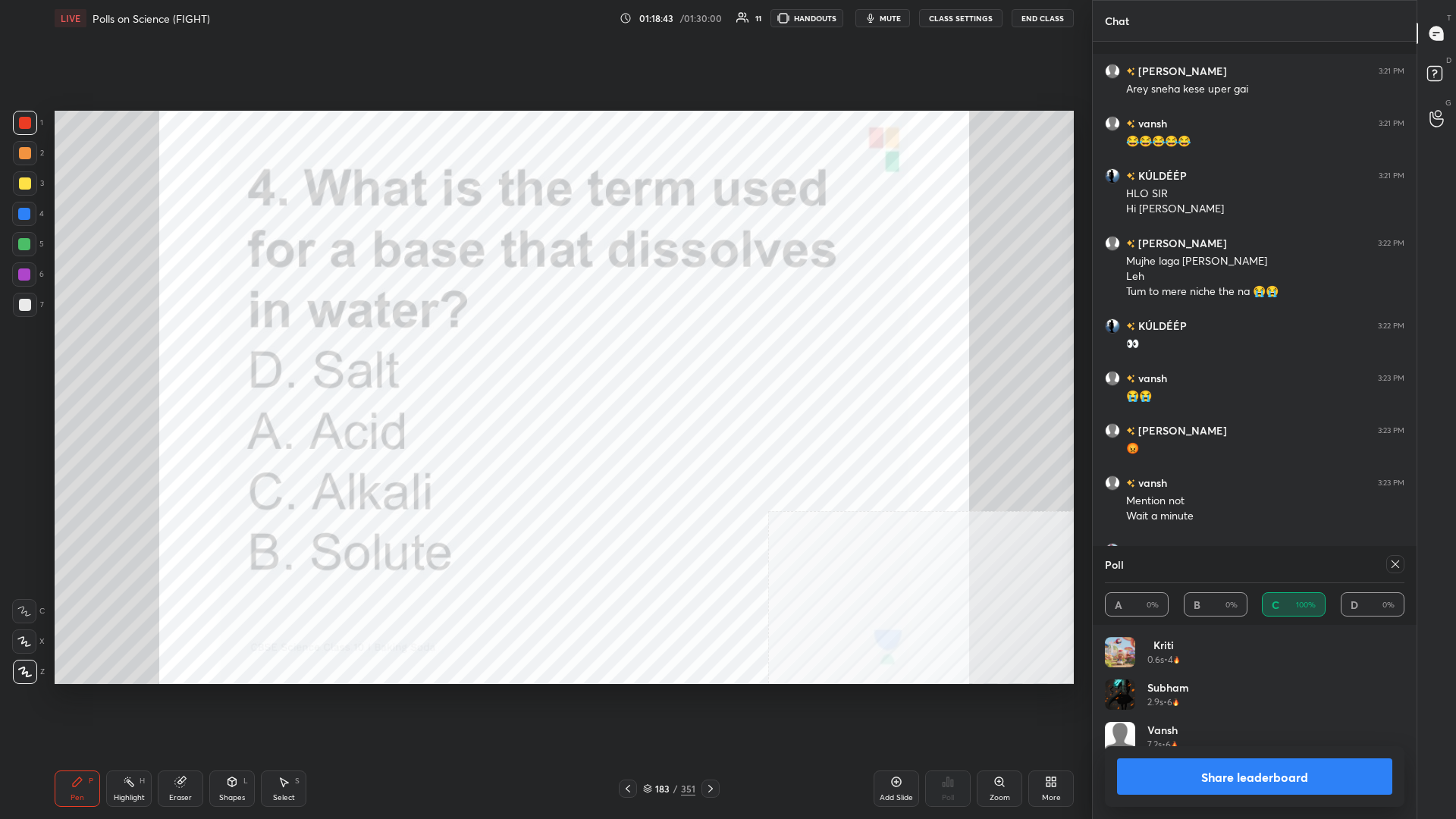
scroll to position [9473, 0]
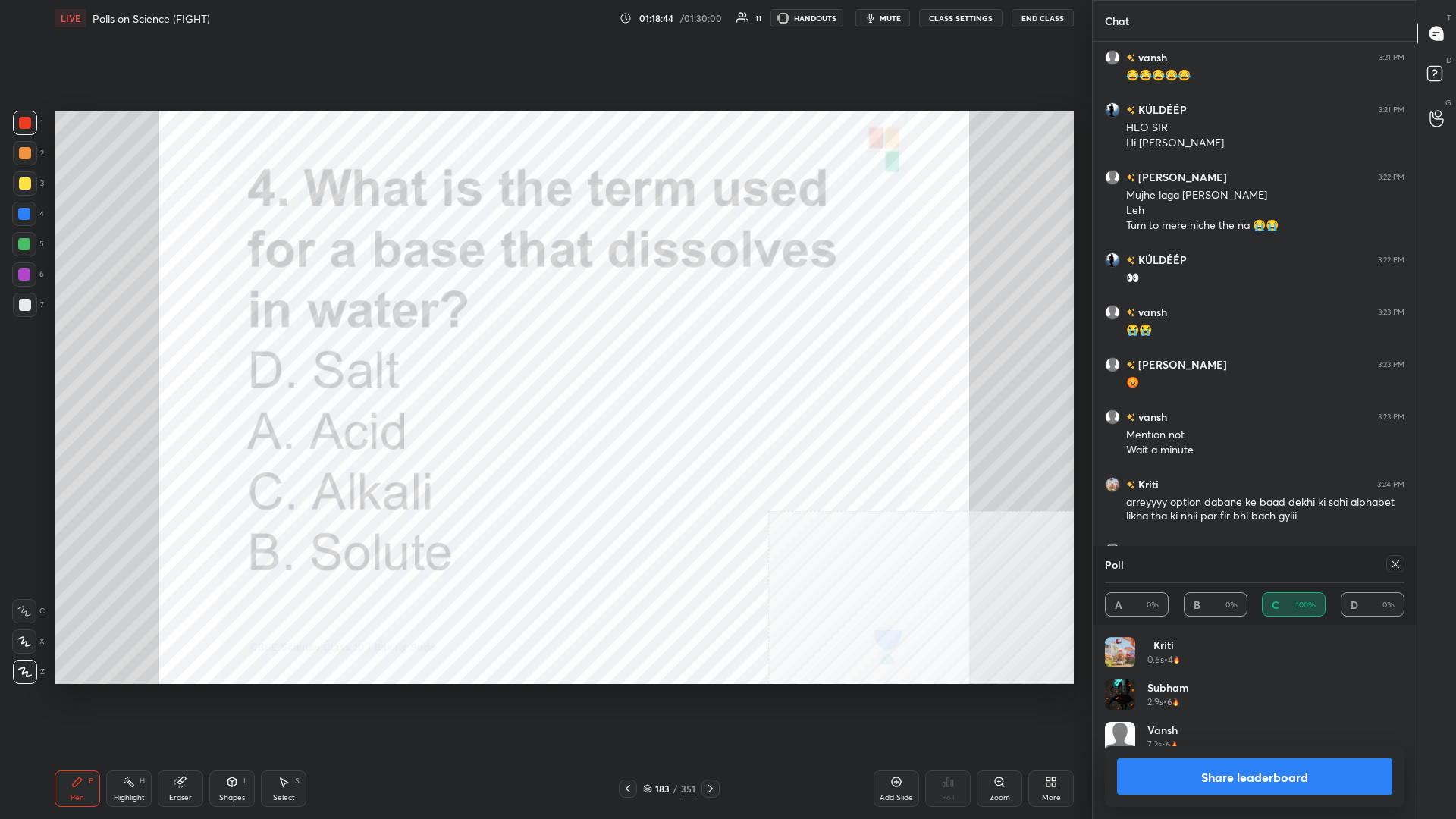
click at [544, 355] on button "Share leaderboard" at bounding box center [1255, 776] width 275 height 36
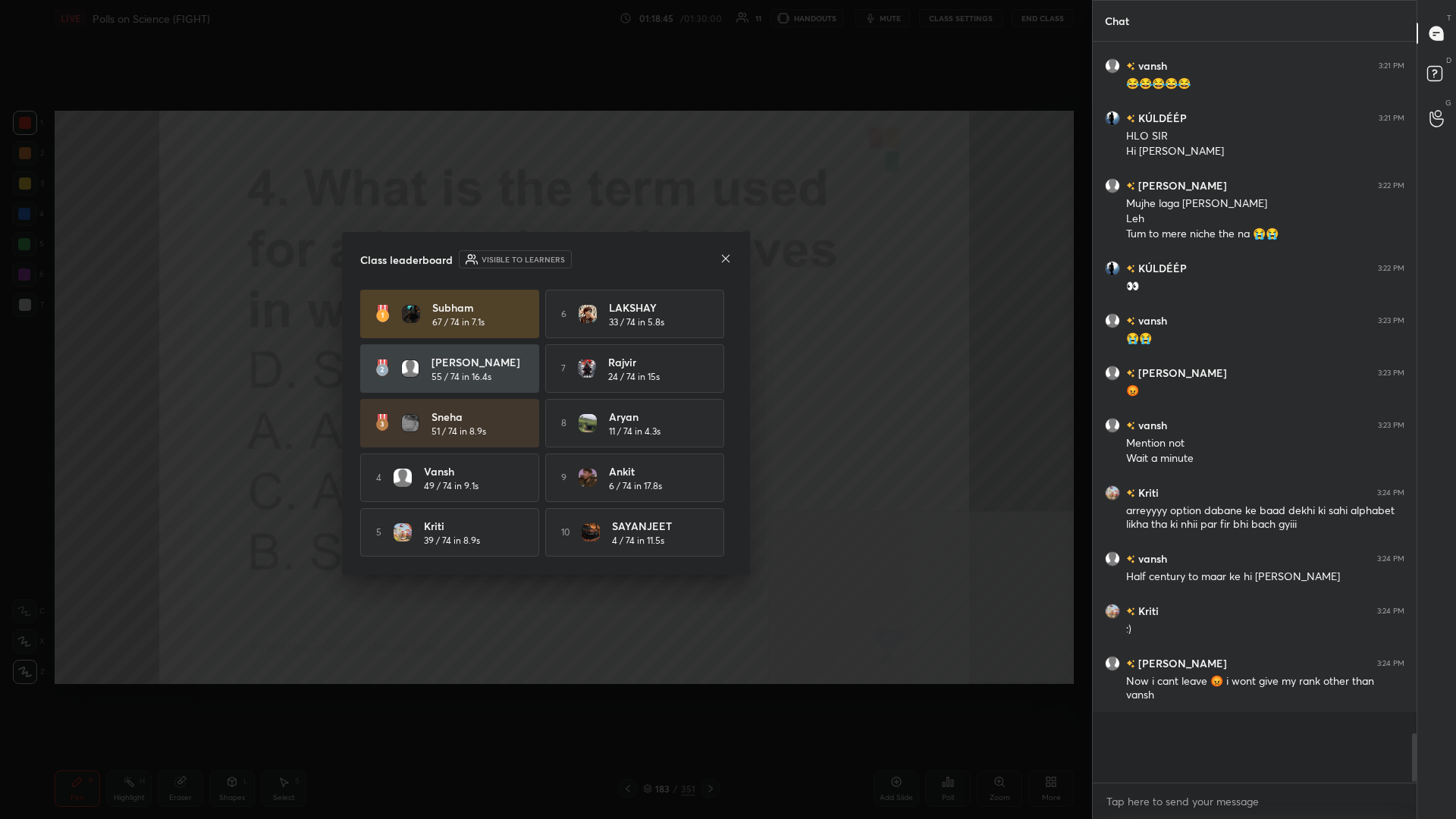
scroll to position [701, 324]
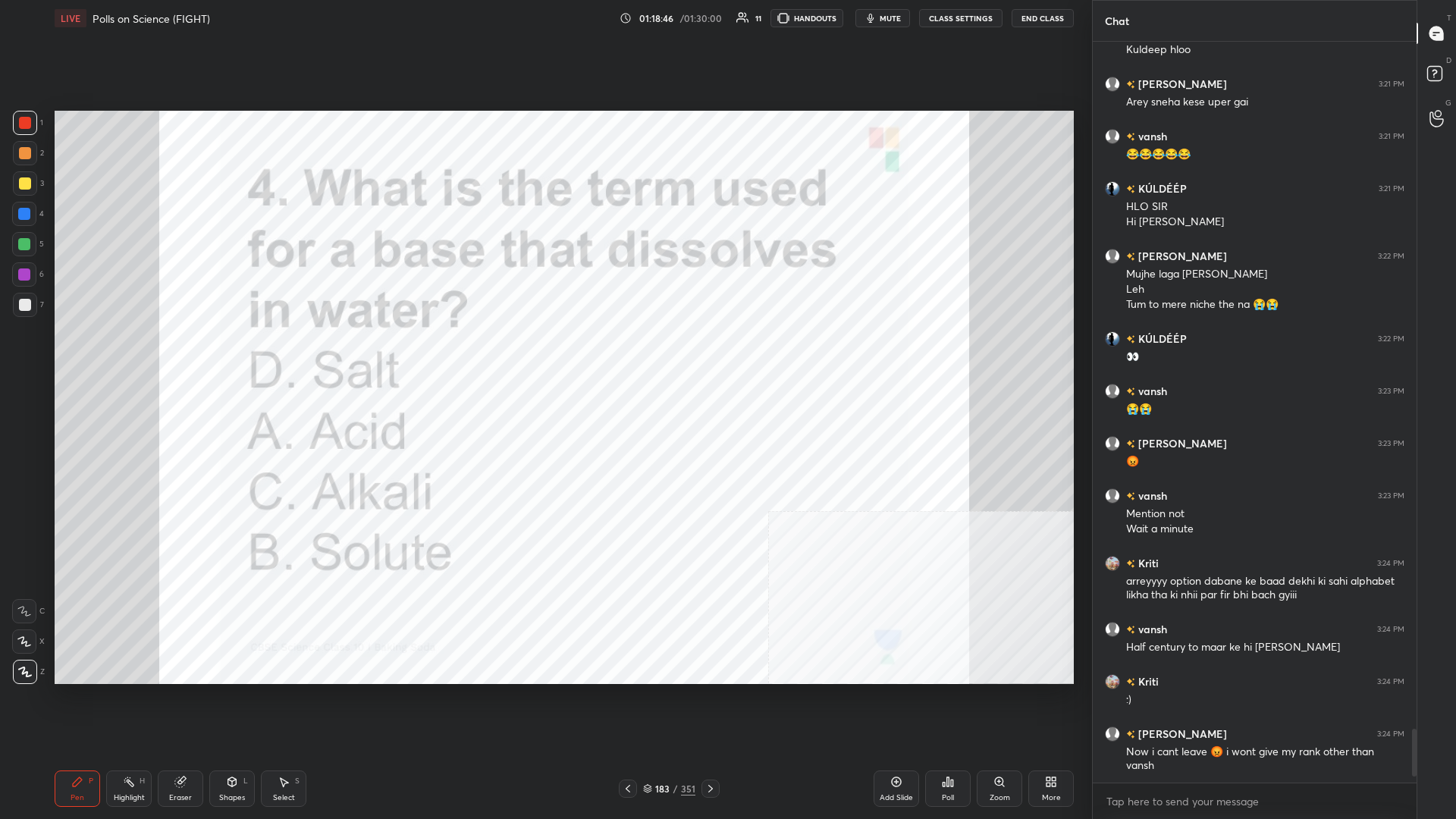
click at [544, 355] on div "/" at bounding box center [675, 789] width 4 height 9
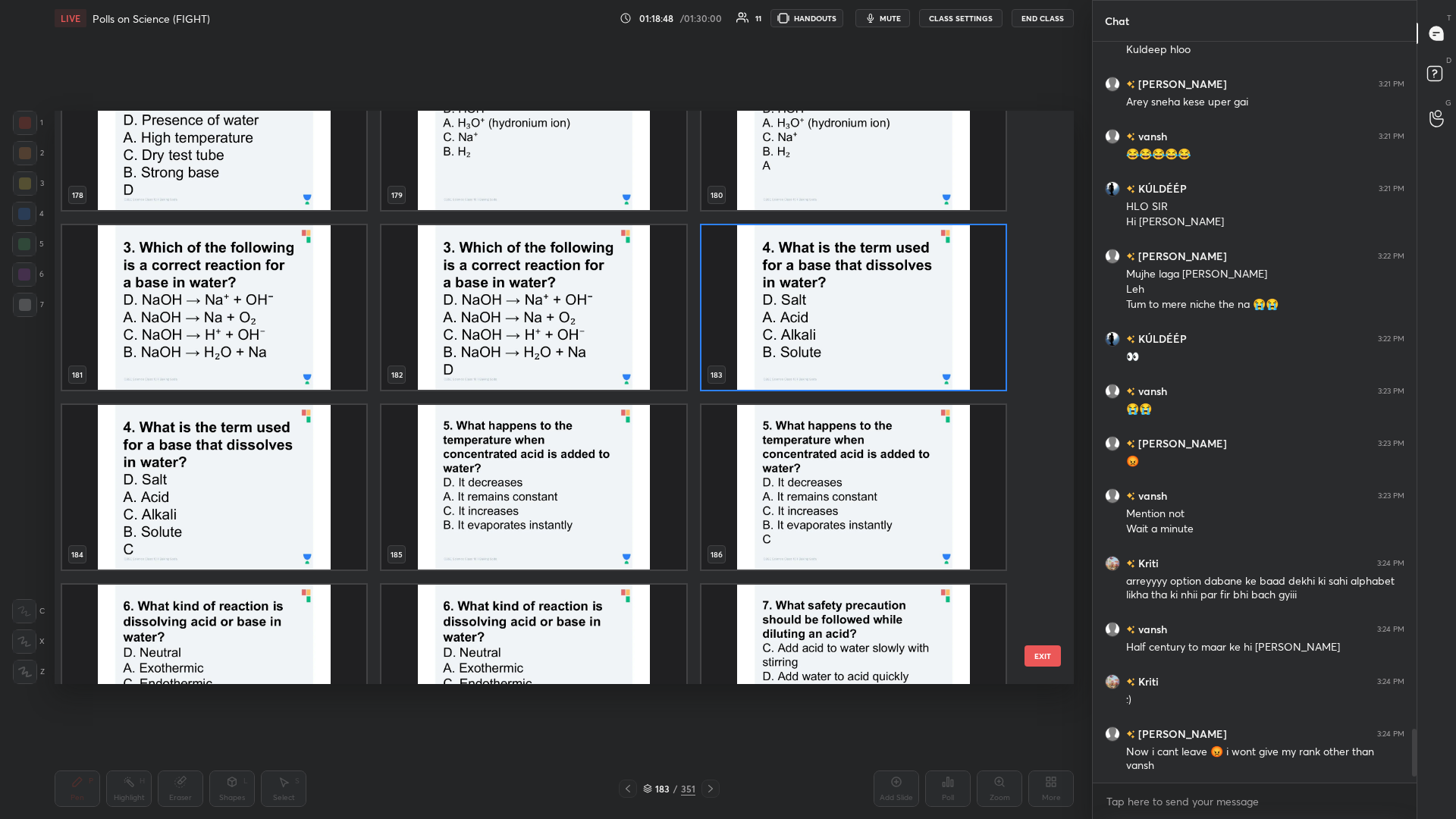
click at [533, 355] on img "grid" at bounding box center [533, 487] width 305 height 165
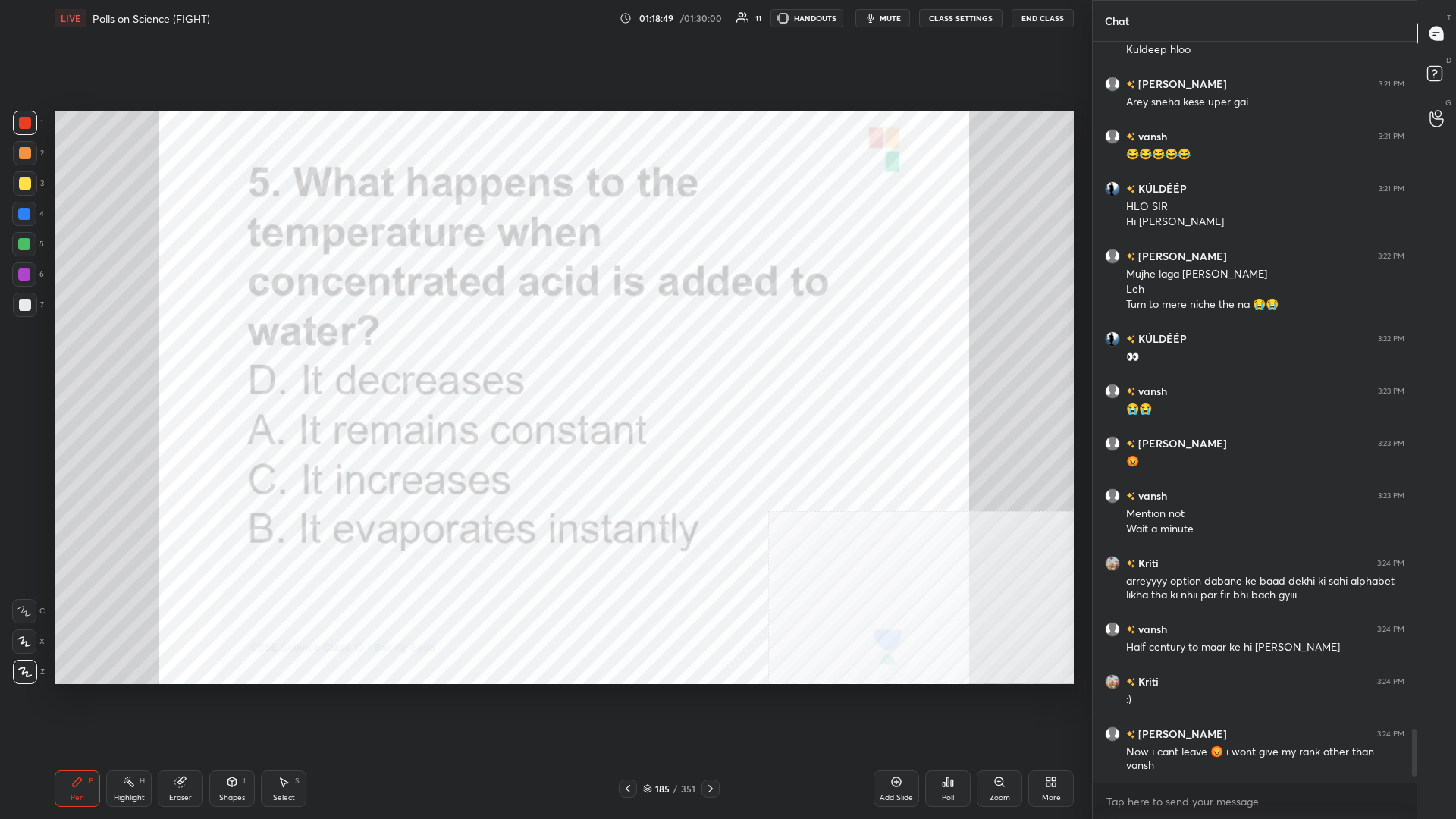
click at [544, 355] on div "Poll" at bounding box center [948, 798] width 12 height 8
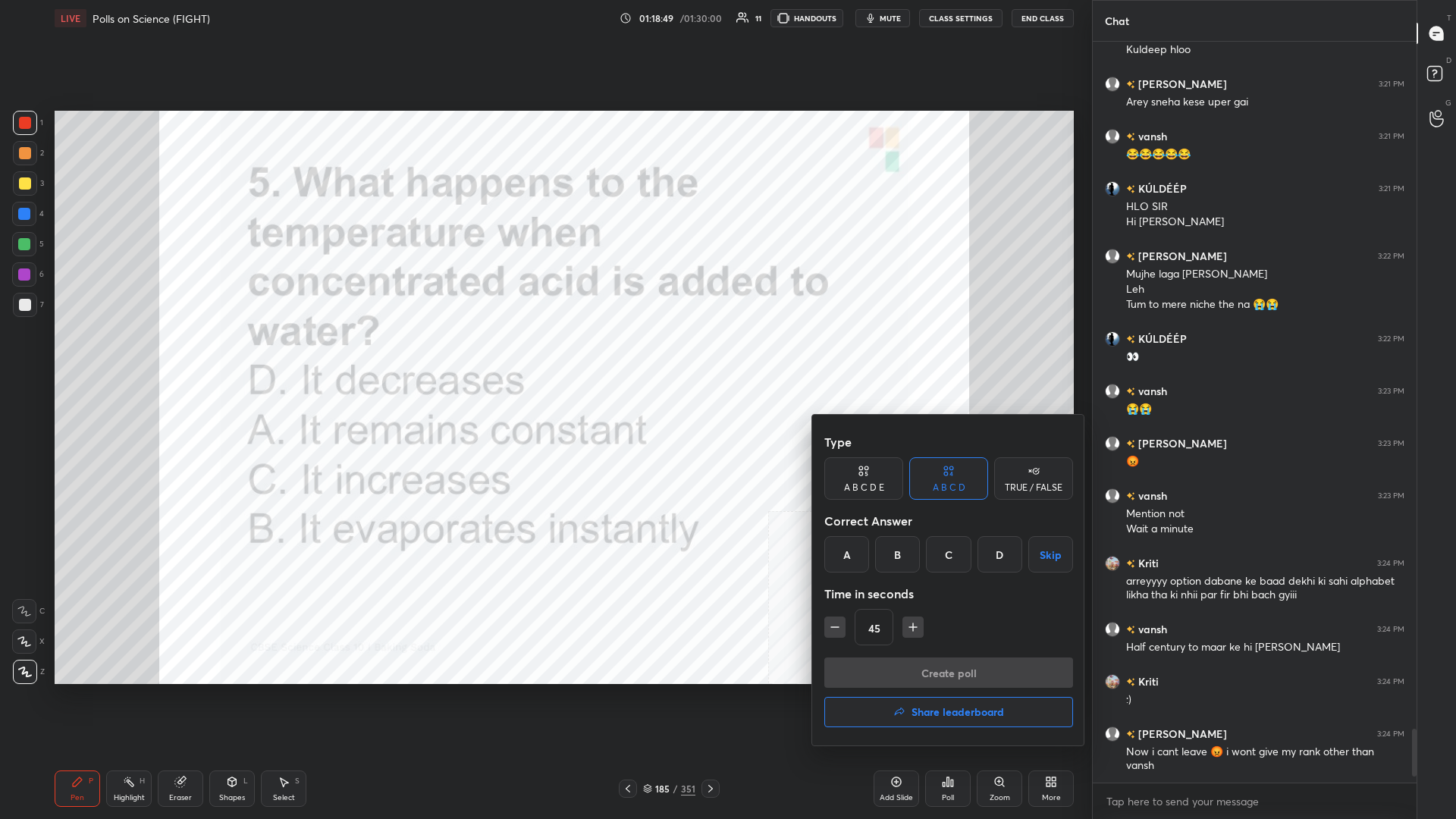
click at [544, 355] on div "A B C D Skip" at bounding box center [948, 554] width 248 height 36
click at [544, 355] on div "C" at bounding box center [948, 554] width 45 height 36
click at [544, 355] on button "Create poll" at bounding box center [948, 672] width 248 height 30
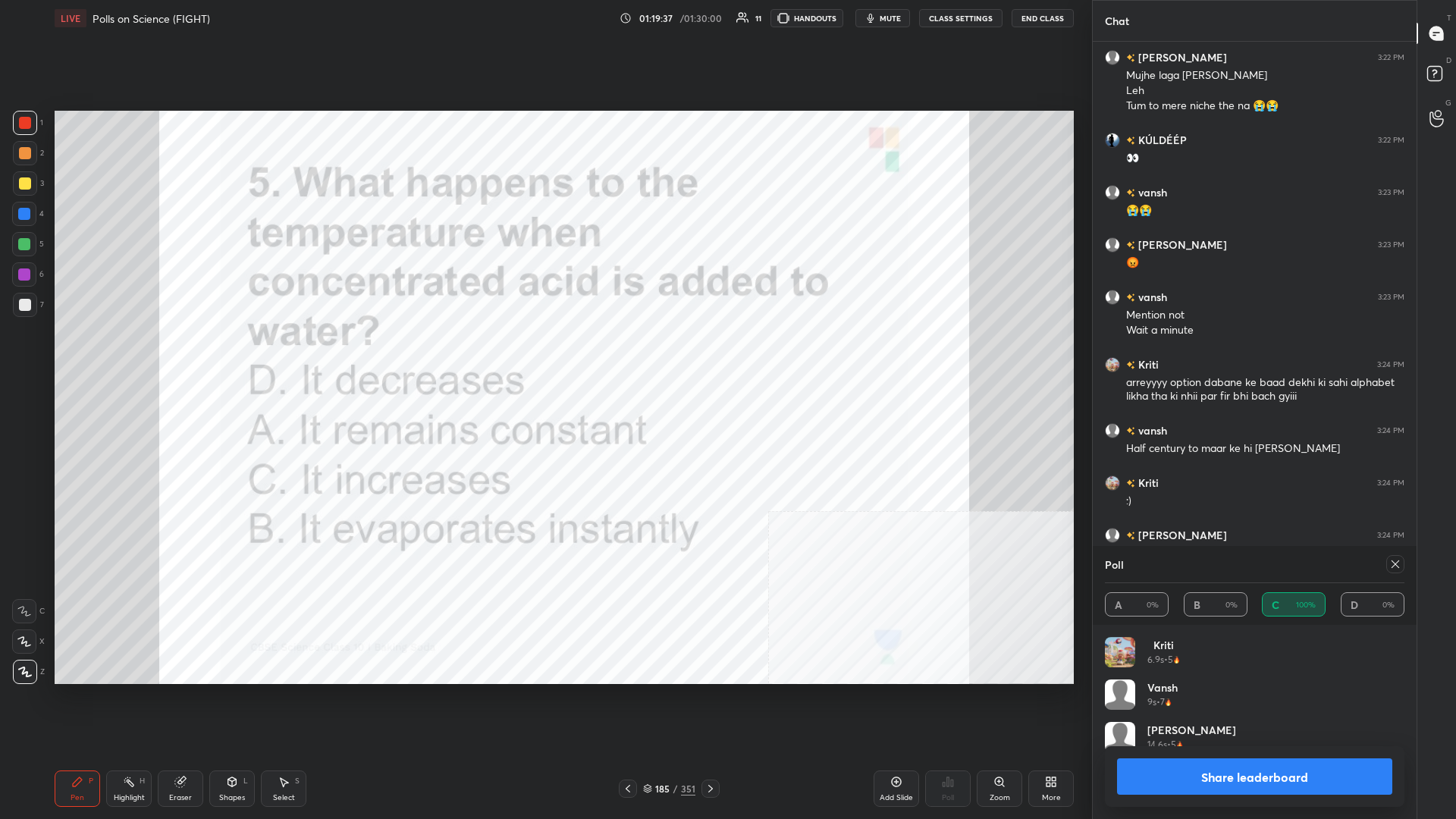
drag, startPoint x: 1296, startPoint y: 774, endPoint x: 1318, endPoint y: 770, distance: 22.4
click at [544, 355] on button "Share leaderboard" at bounding box center [1255, 776] width 275 height 36
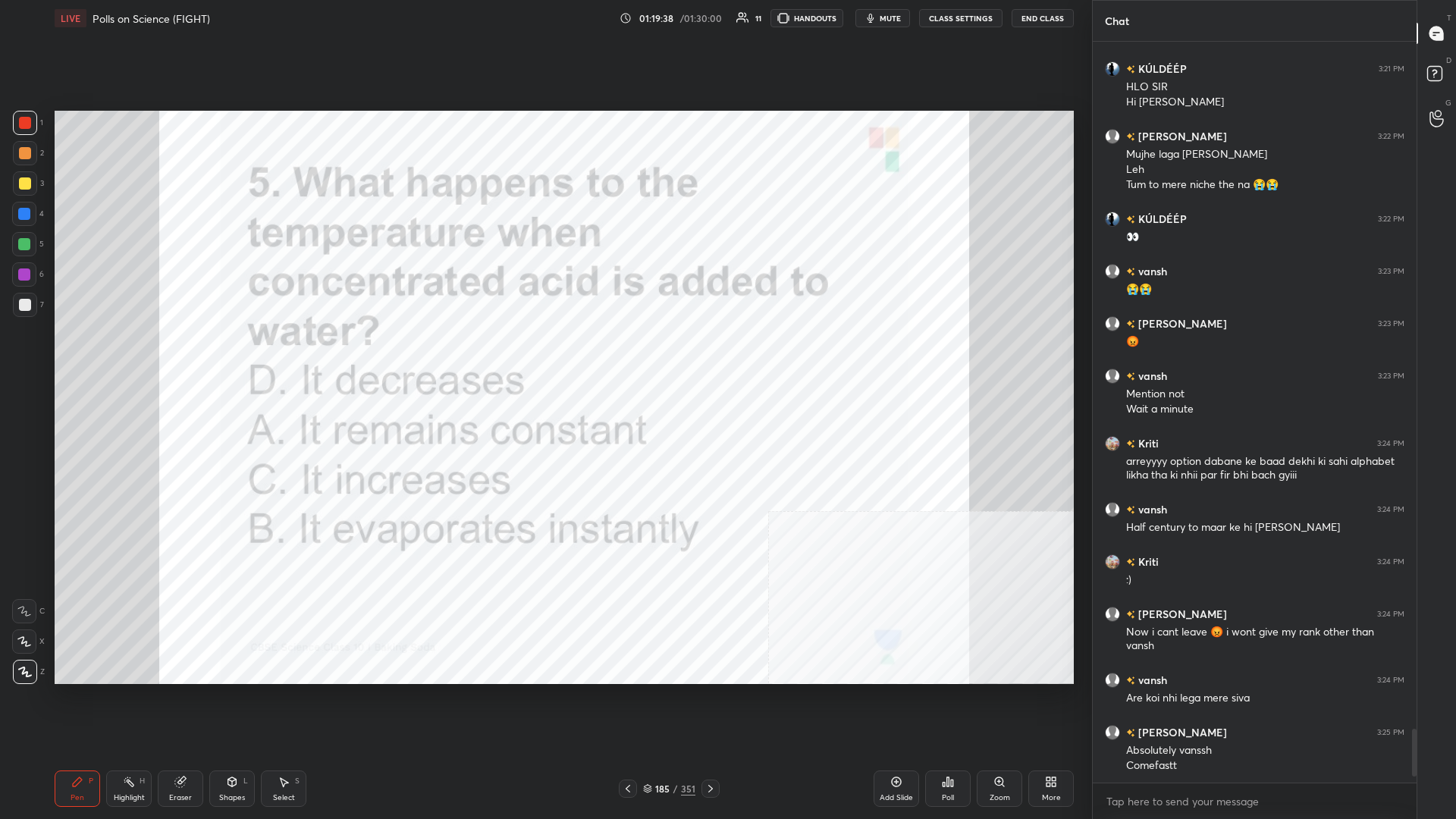
click at [544, 355] on div "185 / 351" at bounding box center [669, 788] width 53 height 13
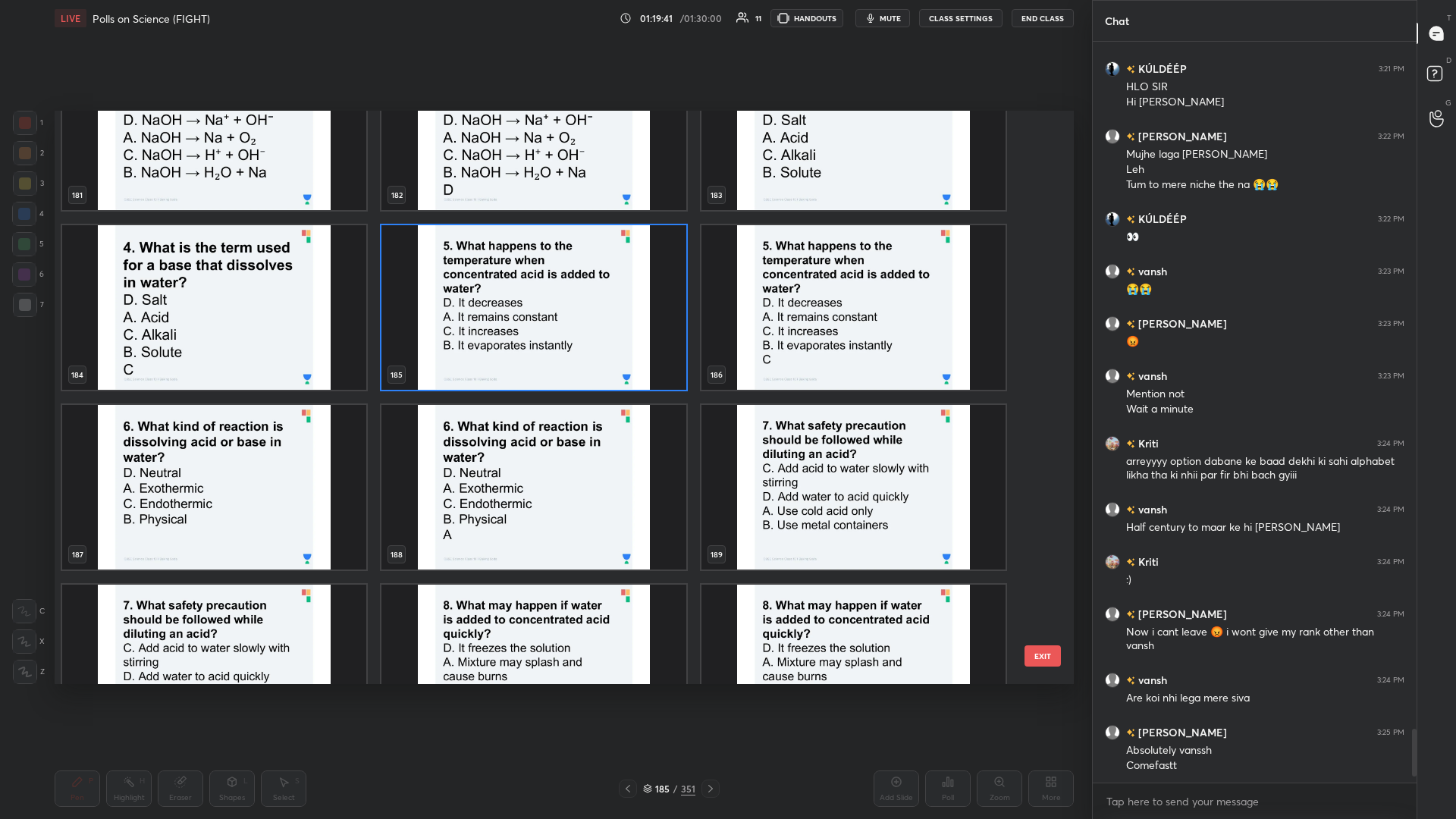
click at [291, 355] on img "grid" at bounding box center [215, 487] width 305 height 165
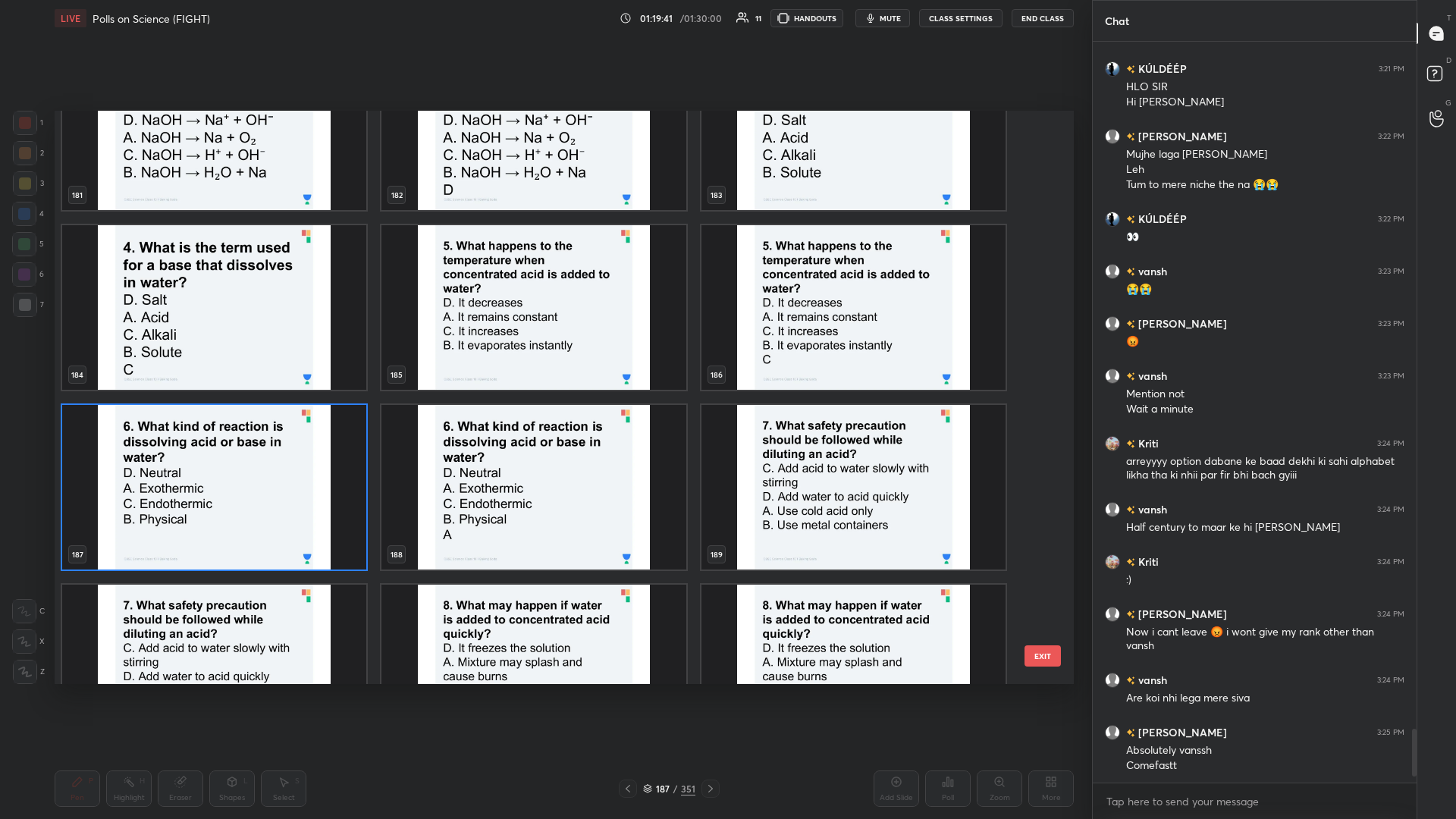
click at [291, 355] on img "grid" at bounding box center [215, 487] width 305 height 165
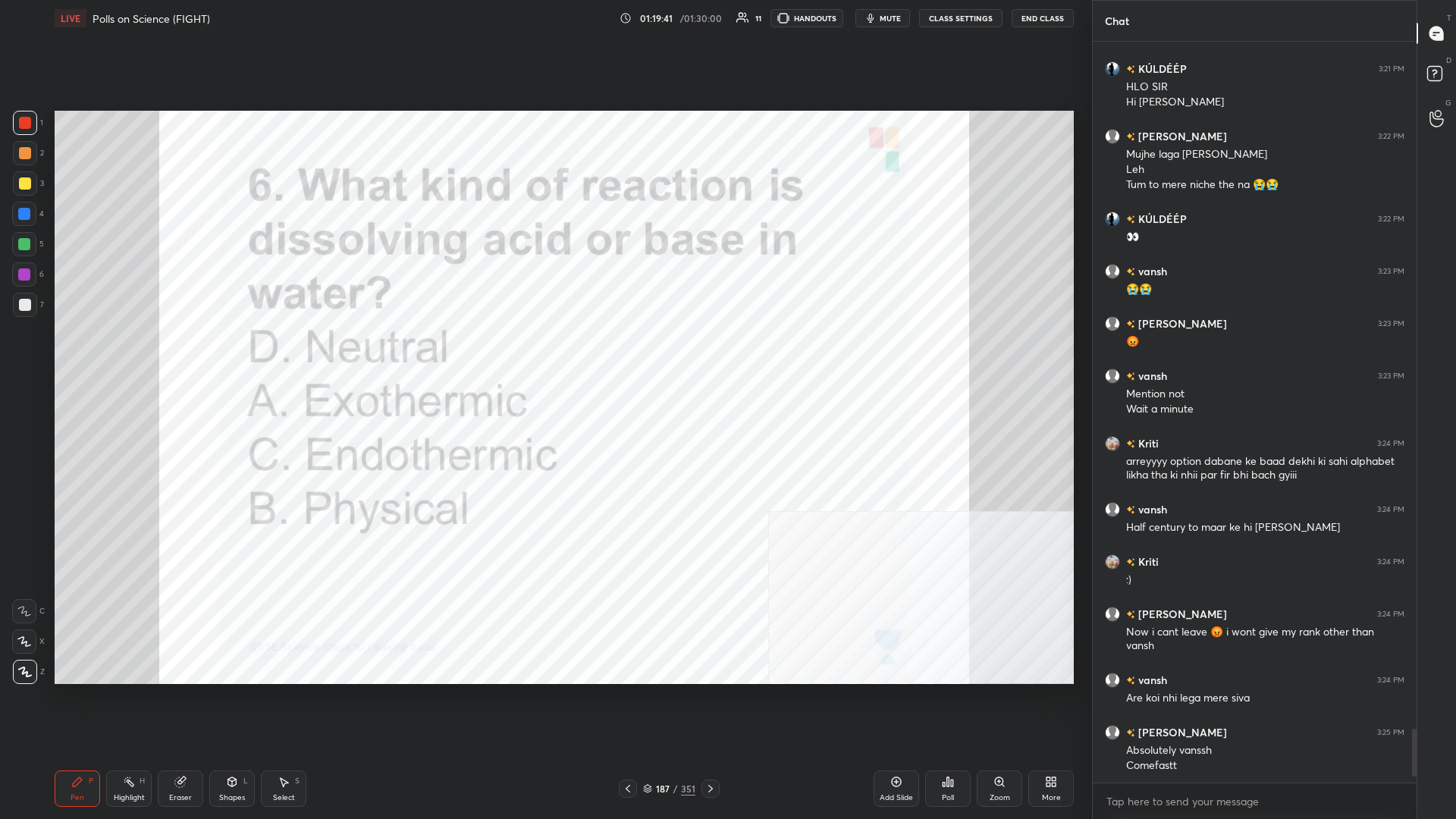
click at [544, 355] on icon at bounding box center [952, 783] width 3 height 7
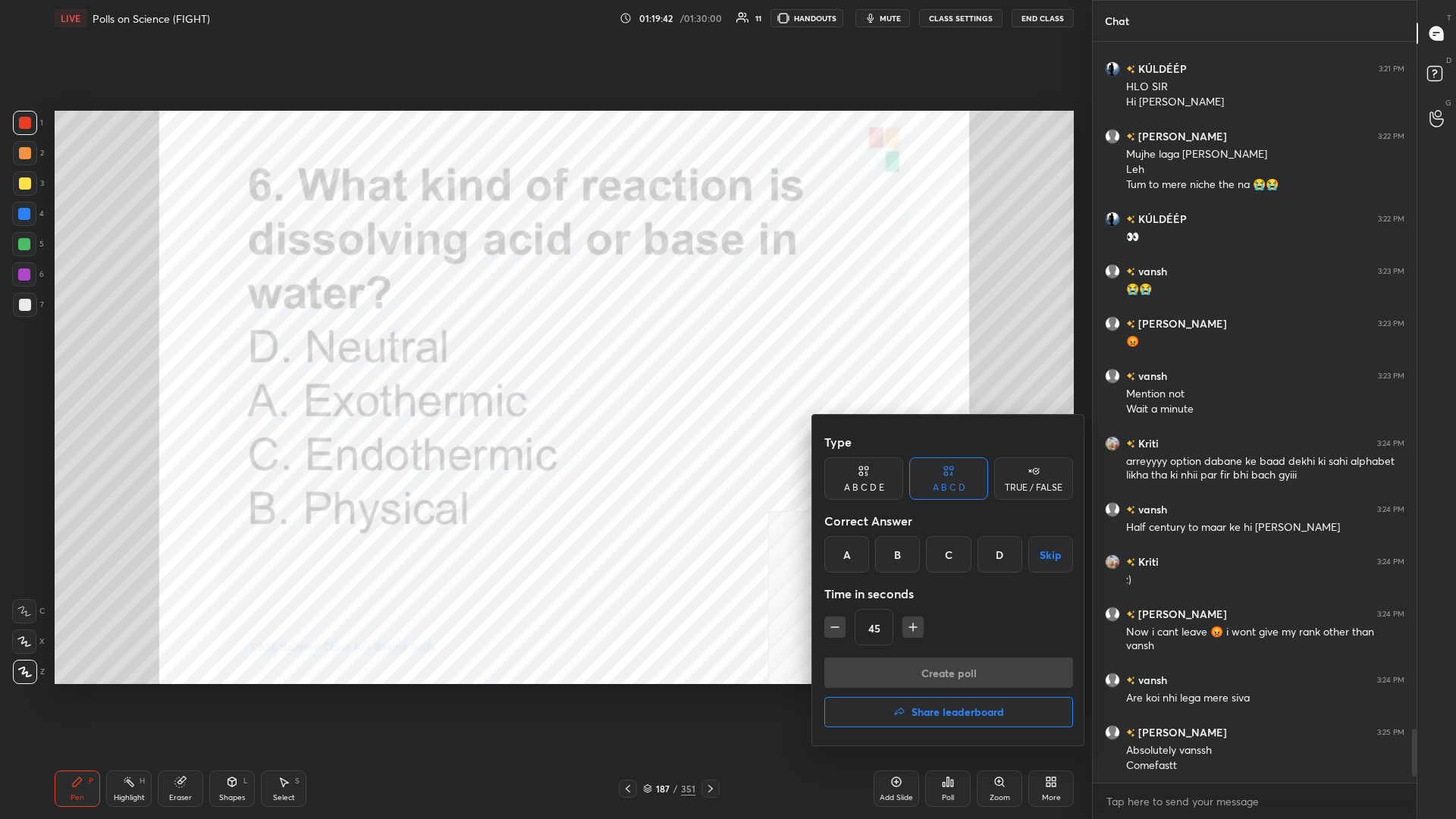
click at [544, 355] on div "A" at bounding box center [847, 554] width 45 height 36
click at [544, 355] on button "Create poll" at bounding box center [948, 672] width 248 height 30
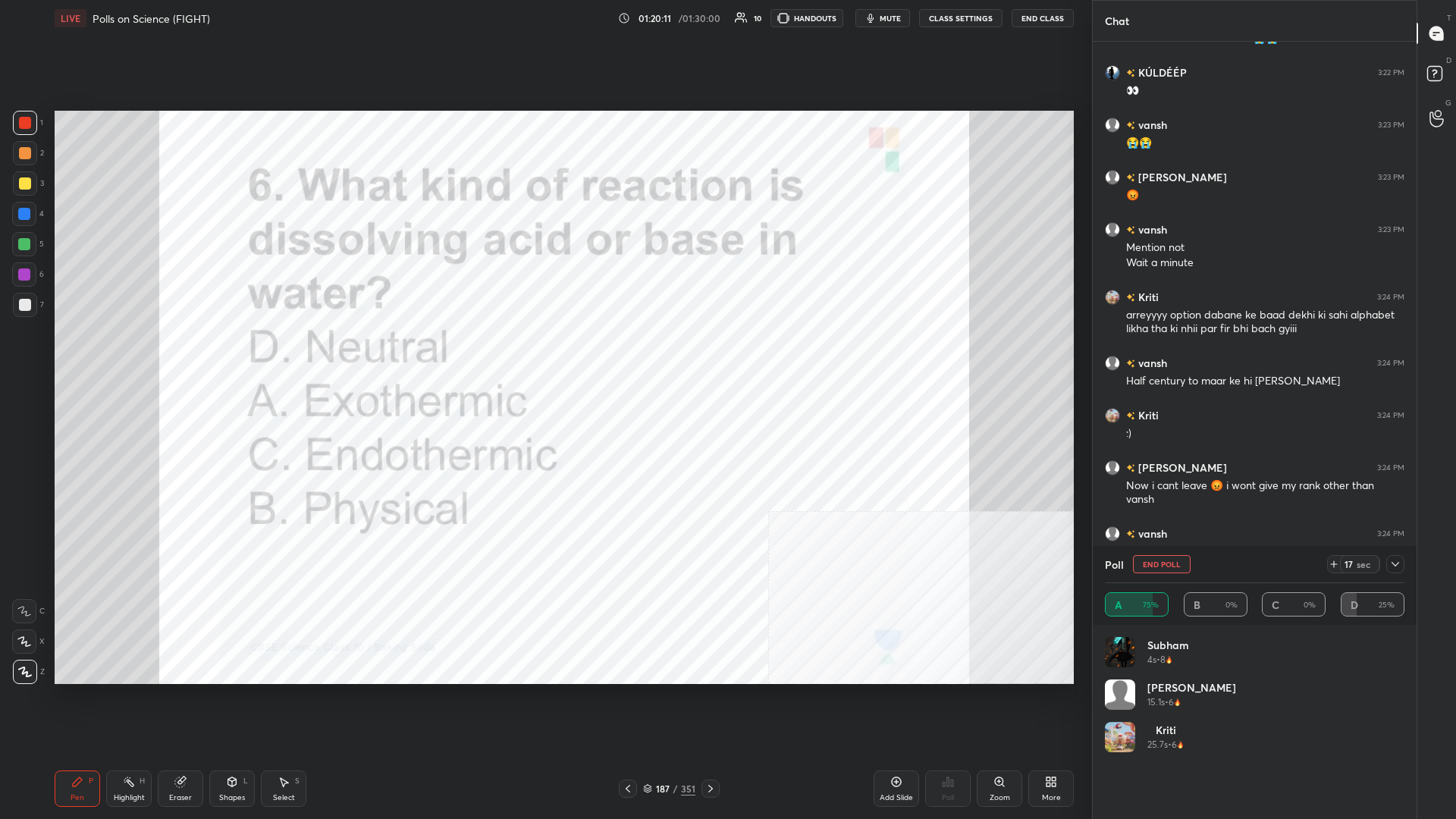
scroll to position [9712, 0]
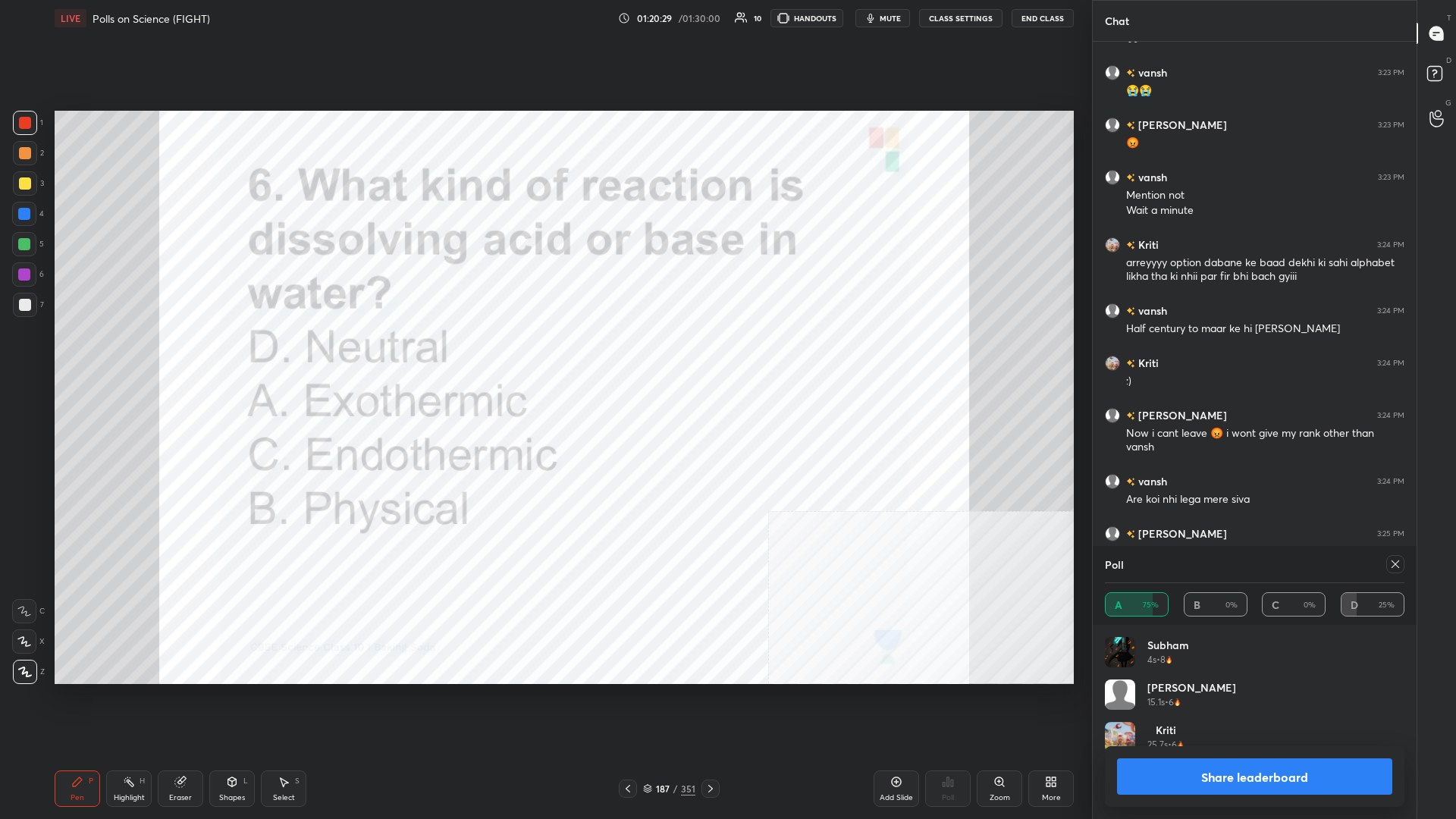
click at [544, 355] on button "Share leaderboard" at bounding box center [1255, 776] width 275 height 36
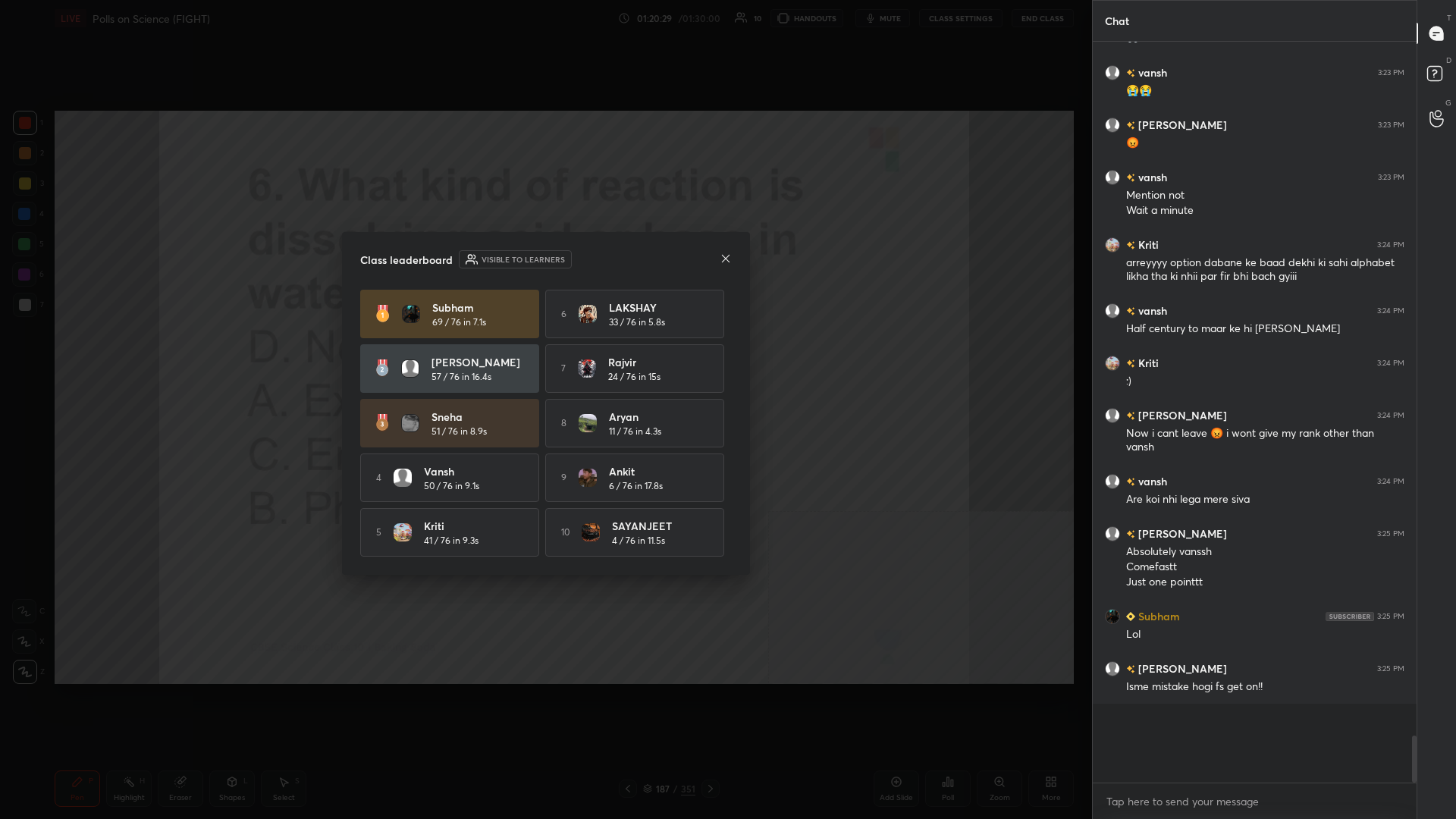
scroll to position [0, 1]
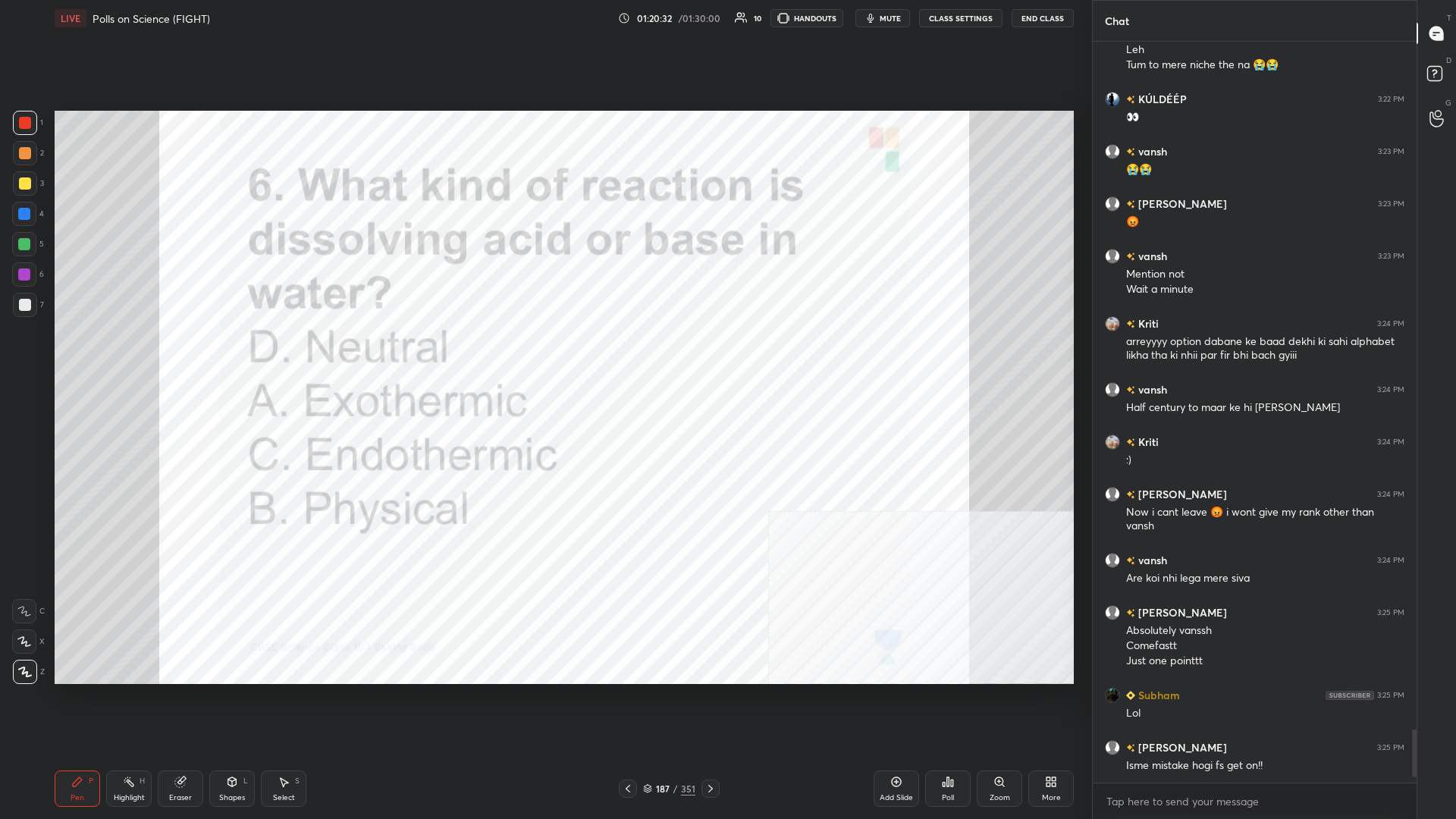
click at [544, 355] on div "187 / 351" at bounding box center [669, 788] width 53 height 13
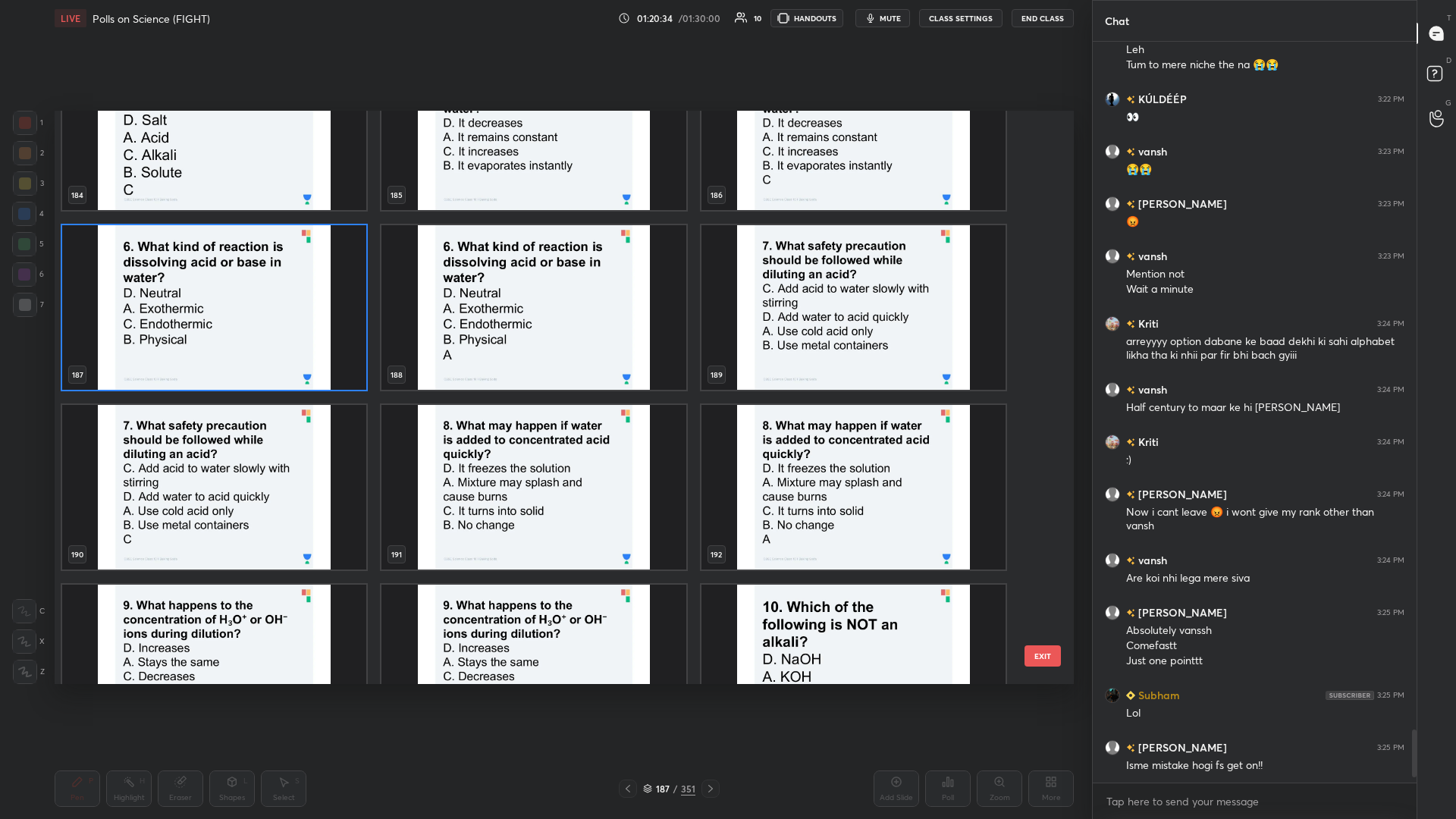
click at [544, 337] on img "grid" at bounding box center [854, 307] width 305 height 165
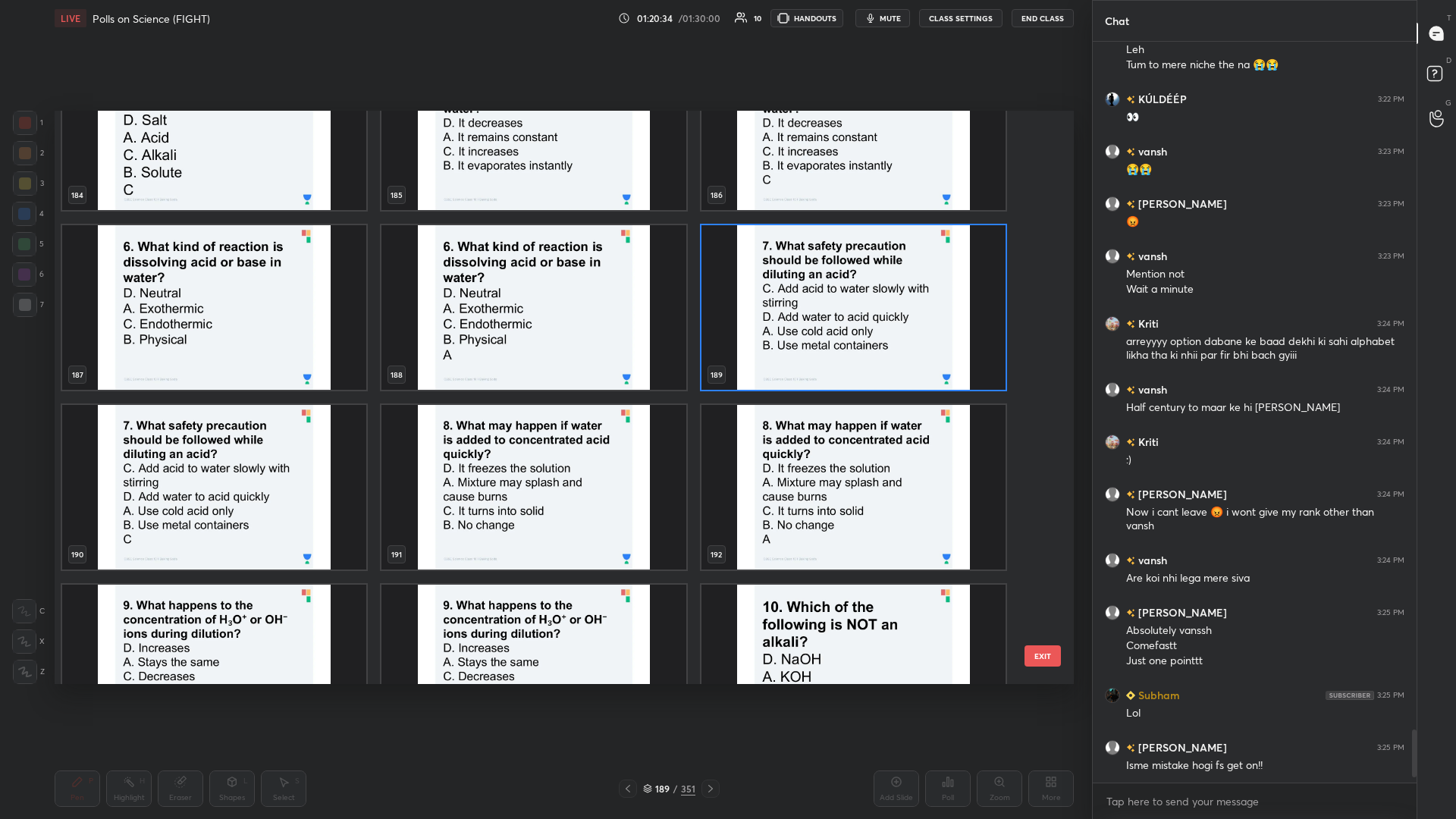
click at [544, 337] on img "grid" at bounding box center [854, 307] width 305 height 165
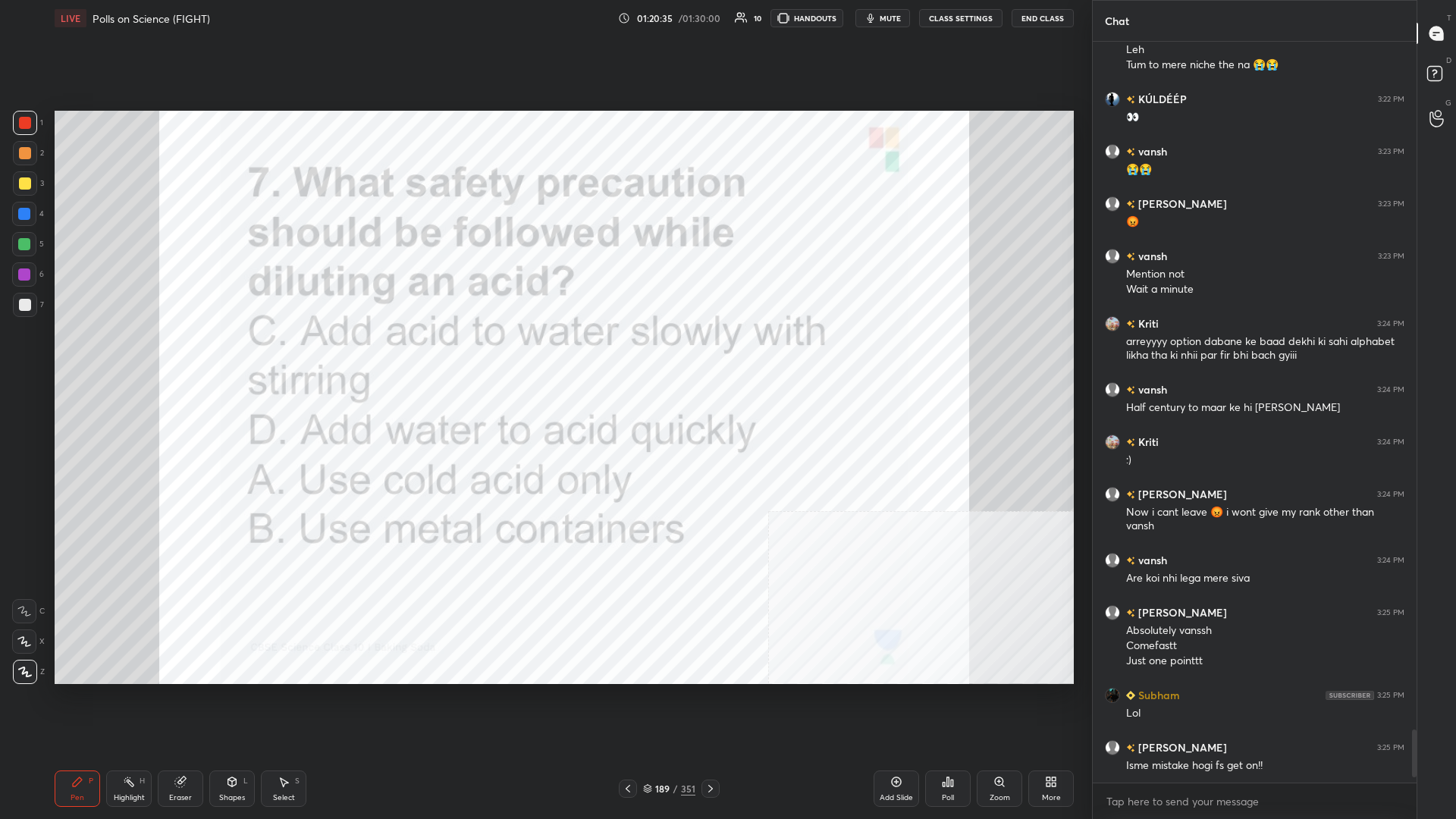
click at [544, 355] on div "Poll" at bounding box center [948, 788] width 45 height 36
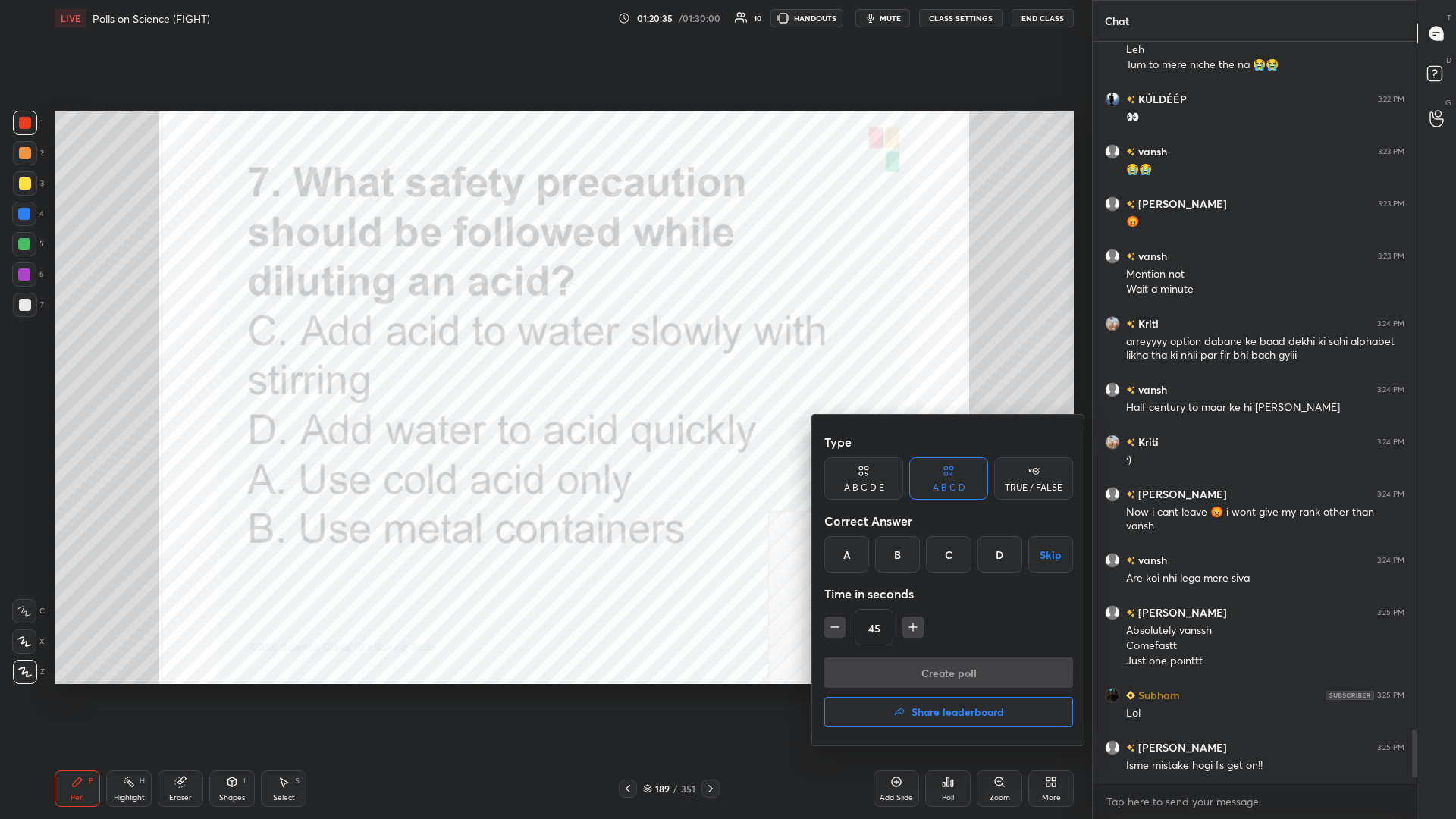
click at [544, 355] on div "C" at bounding box center [948, 554] width 45 height 36
click at [544, 355] on button "Create poll" at bounding box center [948, 672] width 248 height 30
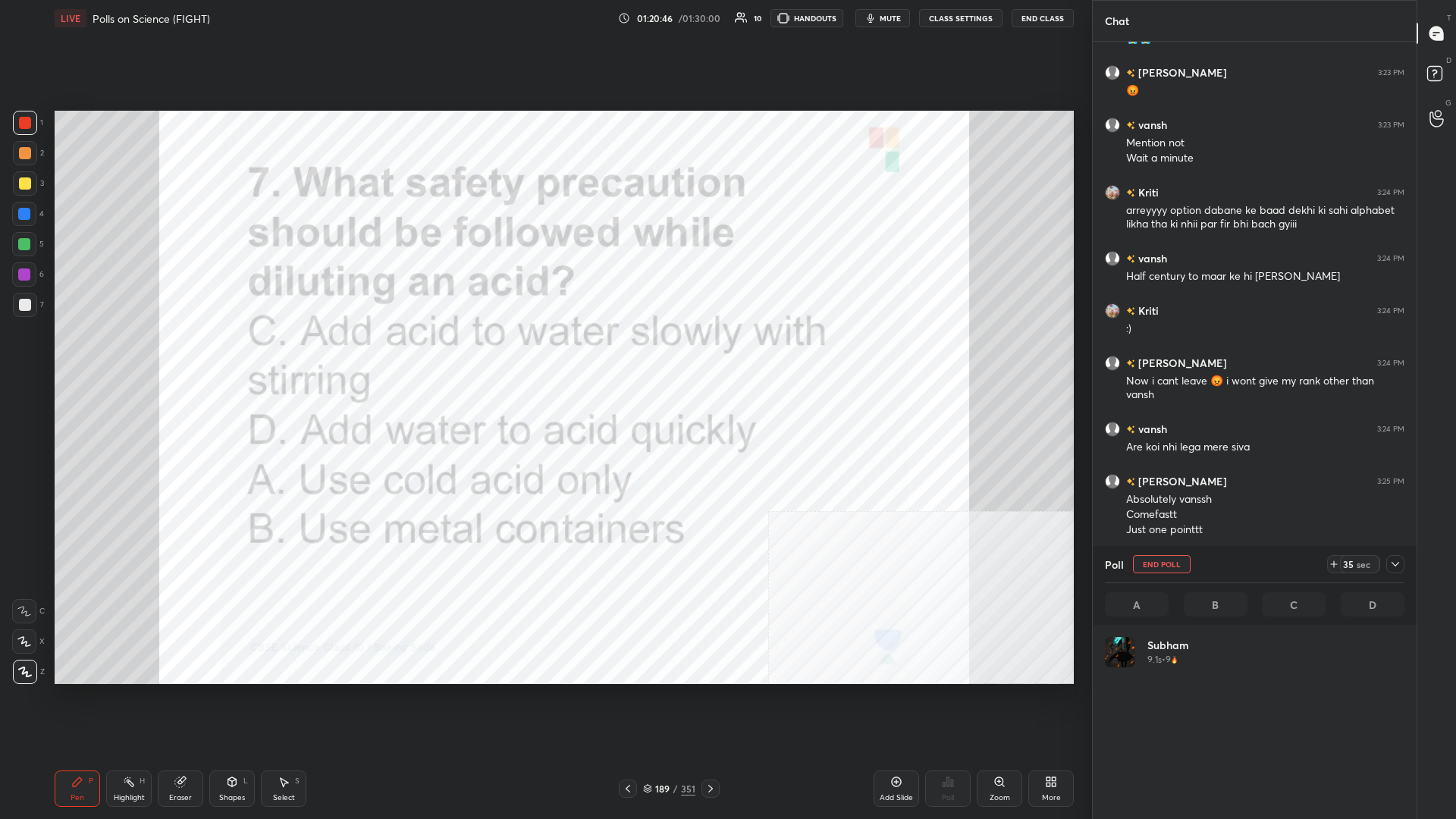
scroll to position [1, 1]
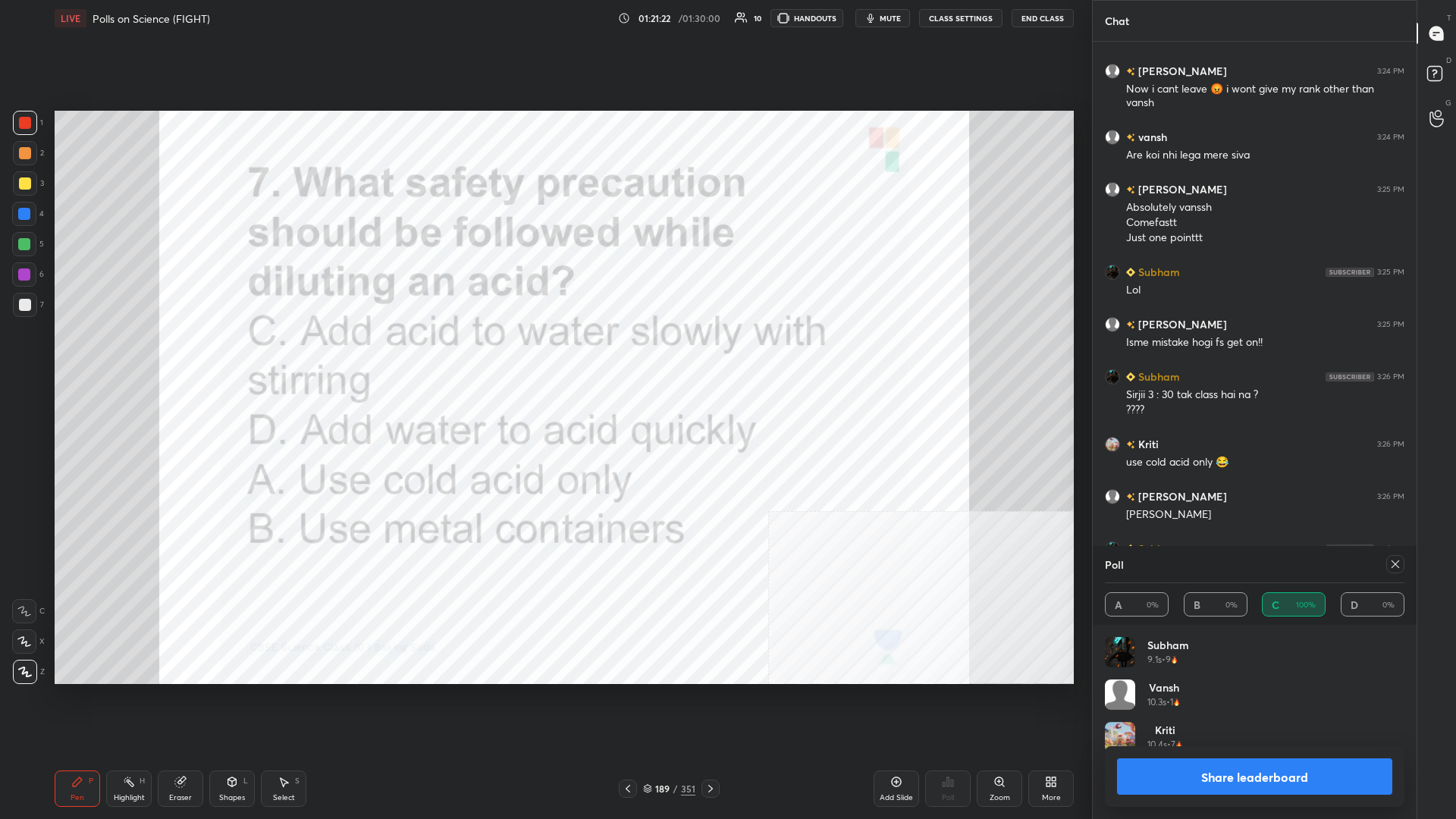
click at [544, 355] on button "Share leaderboard" at bounding box center [1255, 776] width 275 height 36
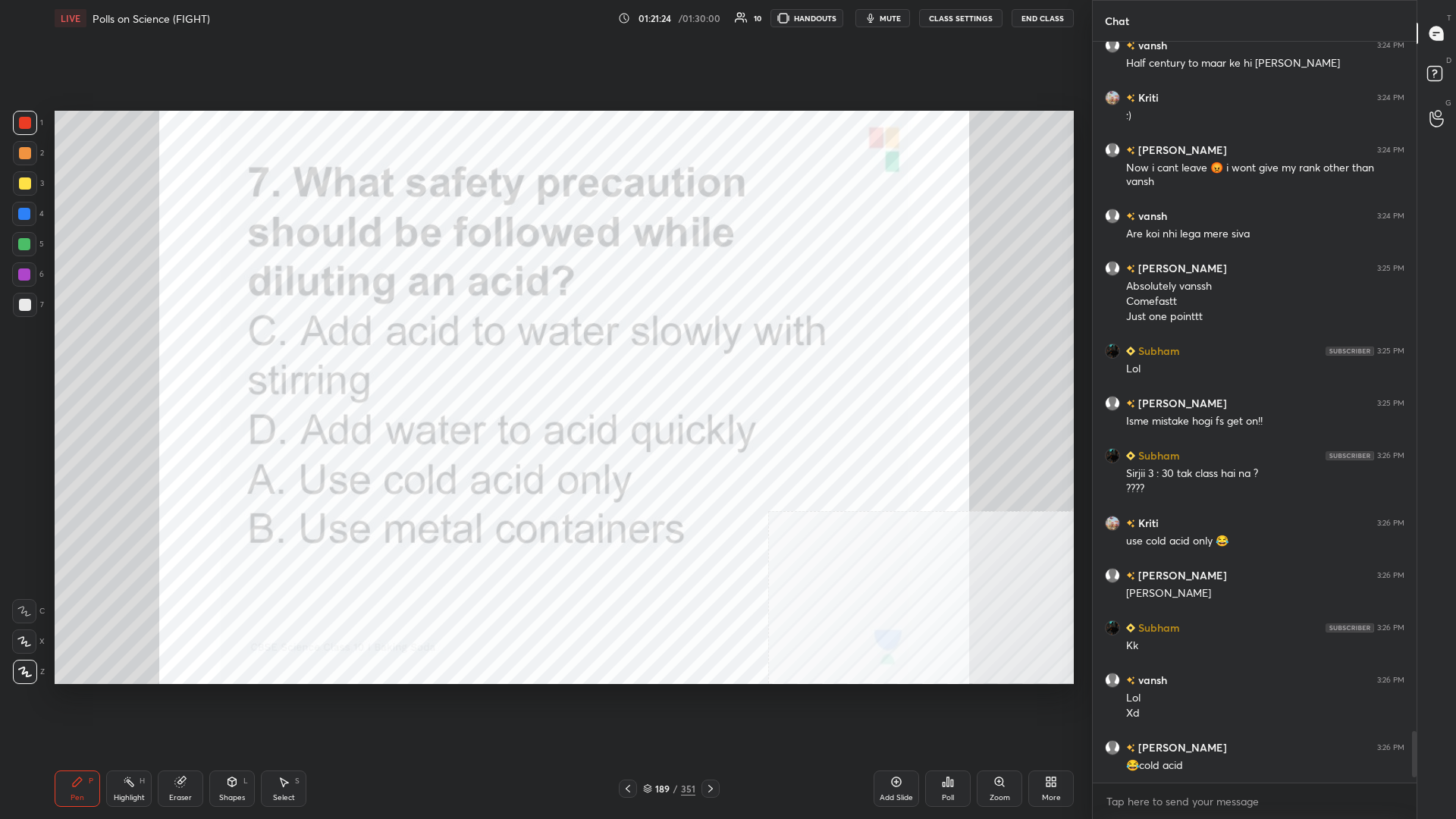
click at [544, 355] on div "189" at bounding box center [663, 789] width 15 height 9
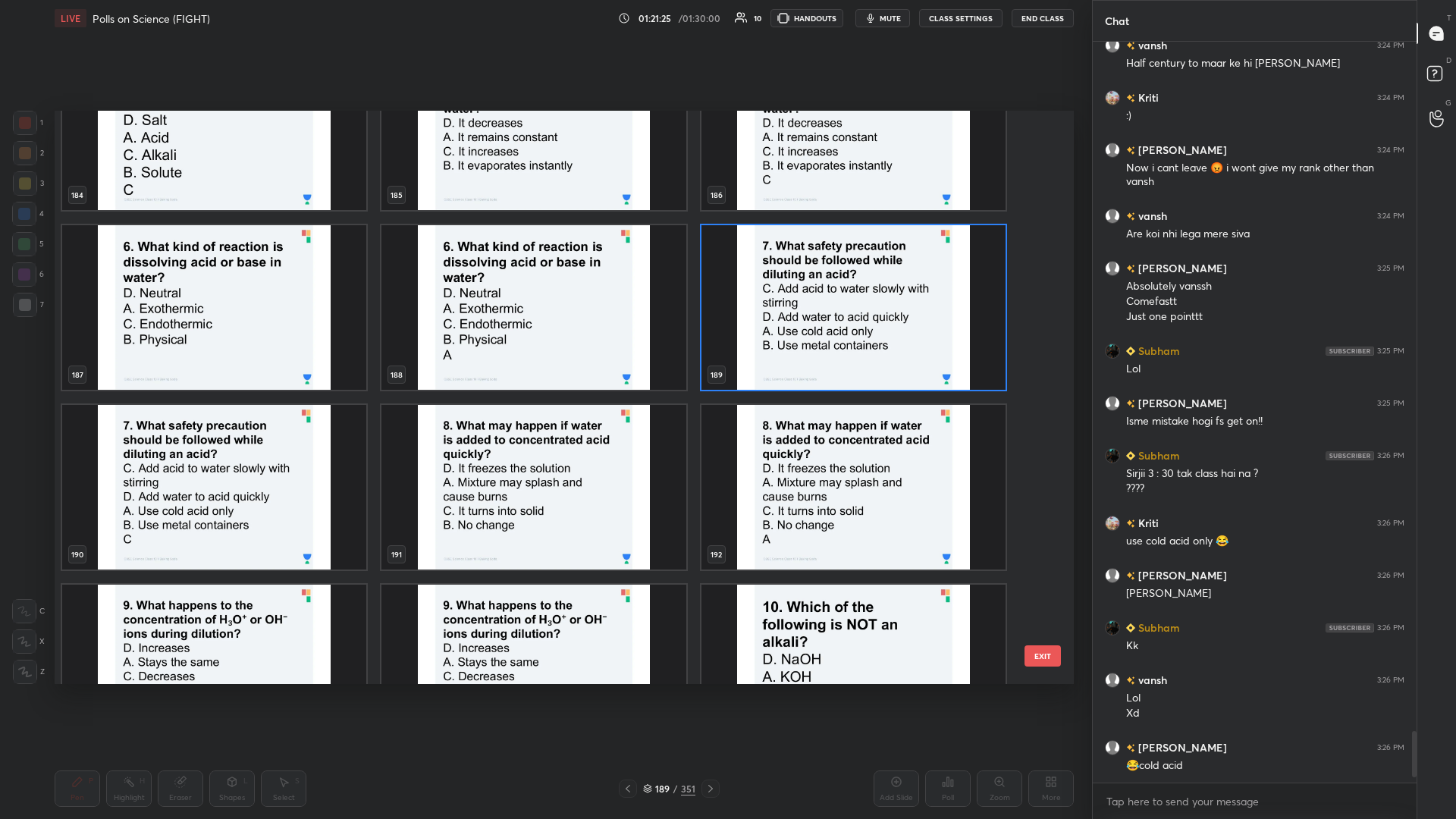
click at [544, 355] on img "grid" at bounding box center [533, 487] width 305 height 165
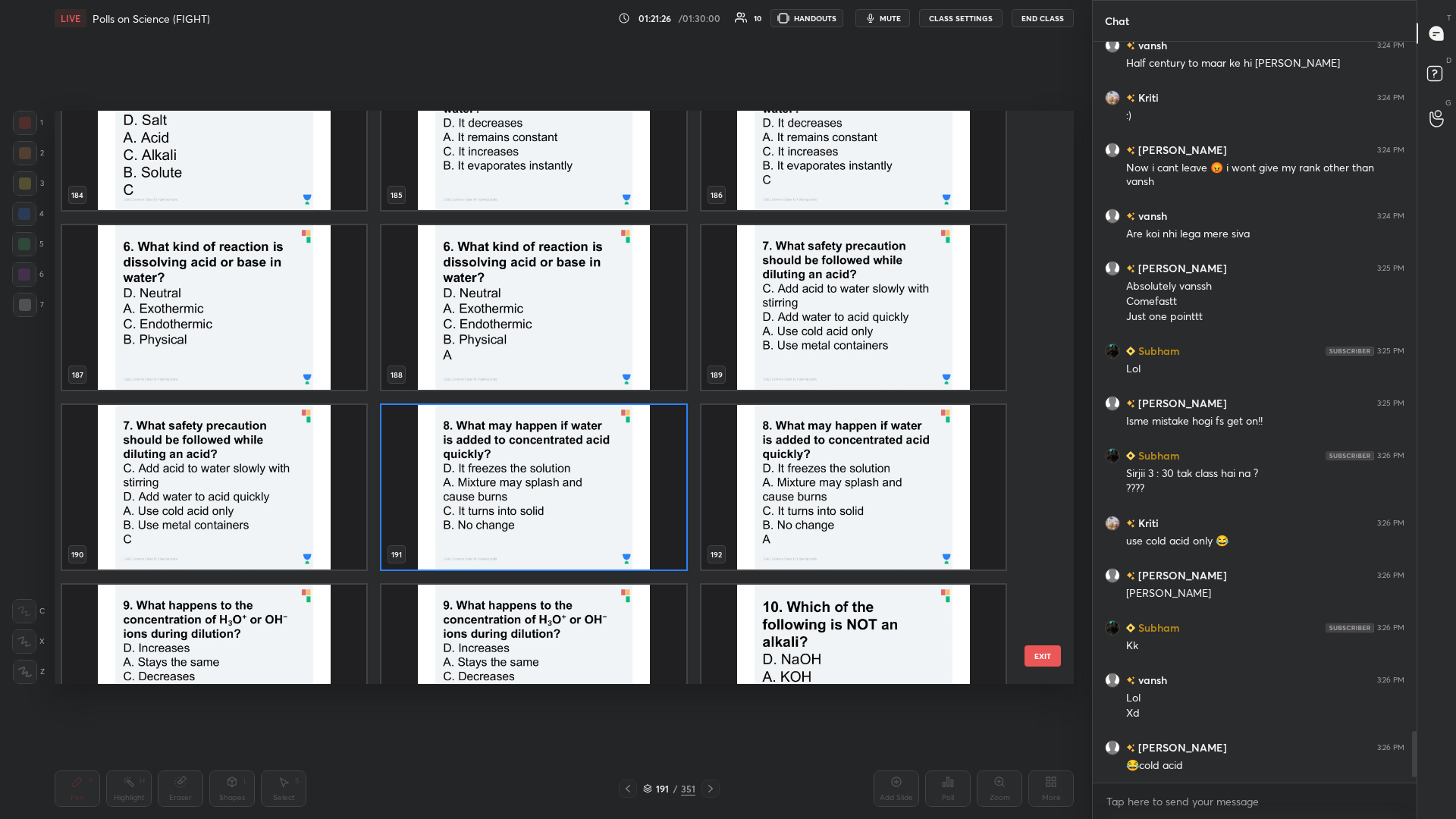
click at [544, 355] on img "grid" at bounding box center [533, 487] width 305 height 165
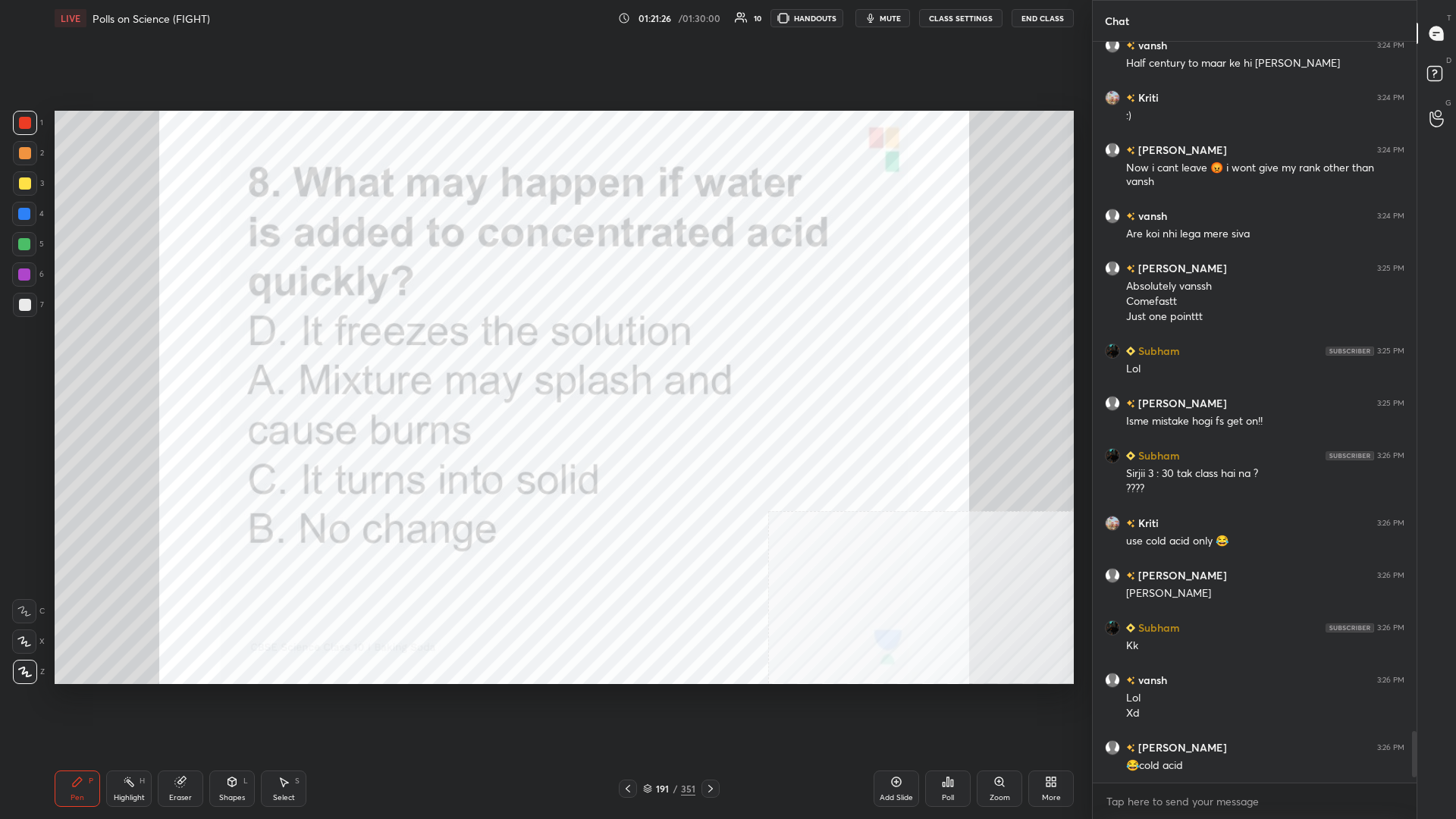
click at [544, 355] on icon at bounding box center [948, 782] width 12 height 12
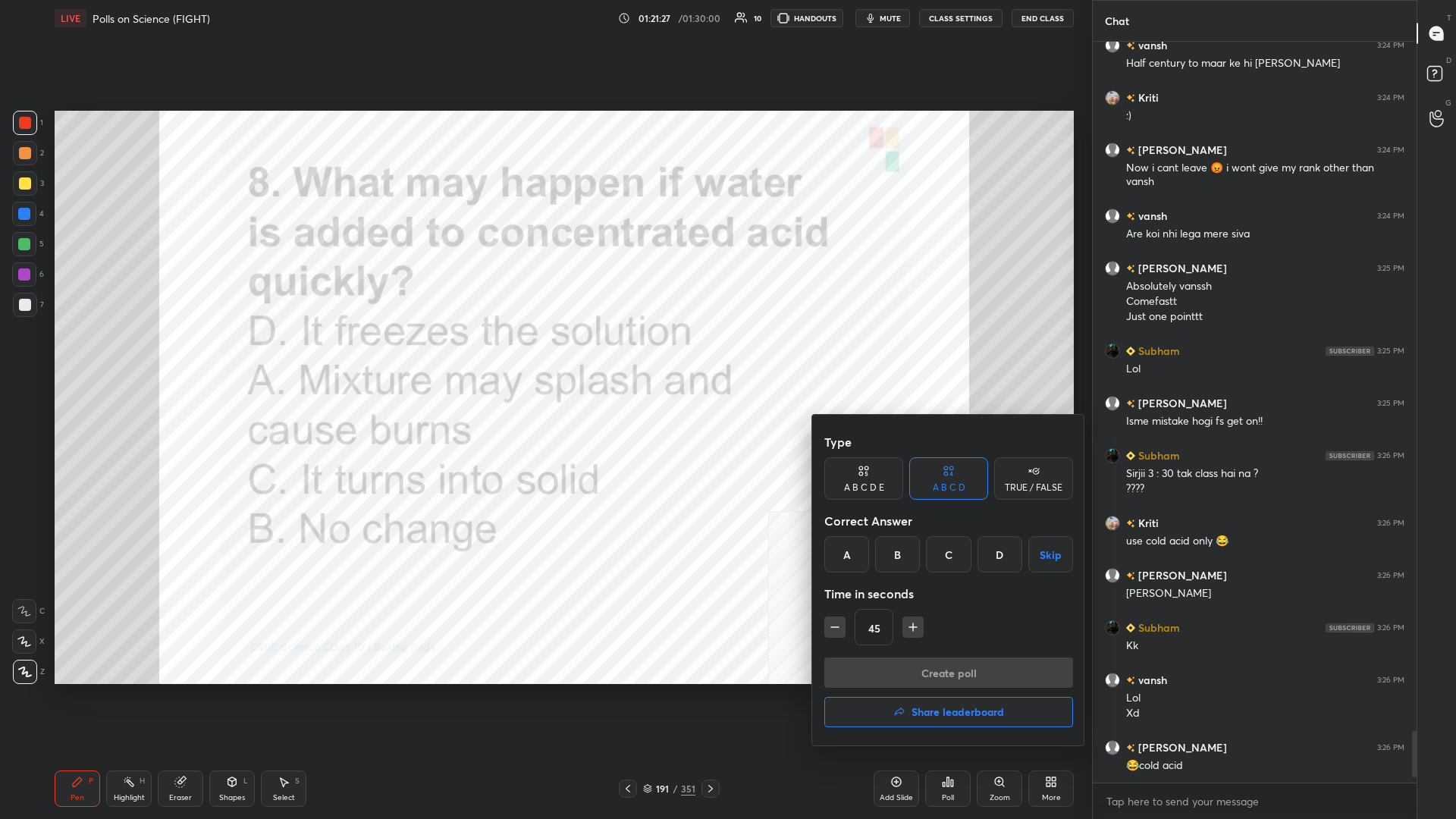
click at [544, 355] on div "A" at bounding box center [847, 554] width 45 height 36
click at [544, 355] on button "Create poll" at bounding box center [948, 672] width 248 height 30
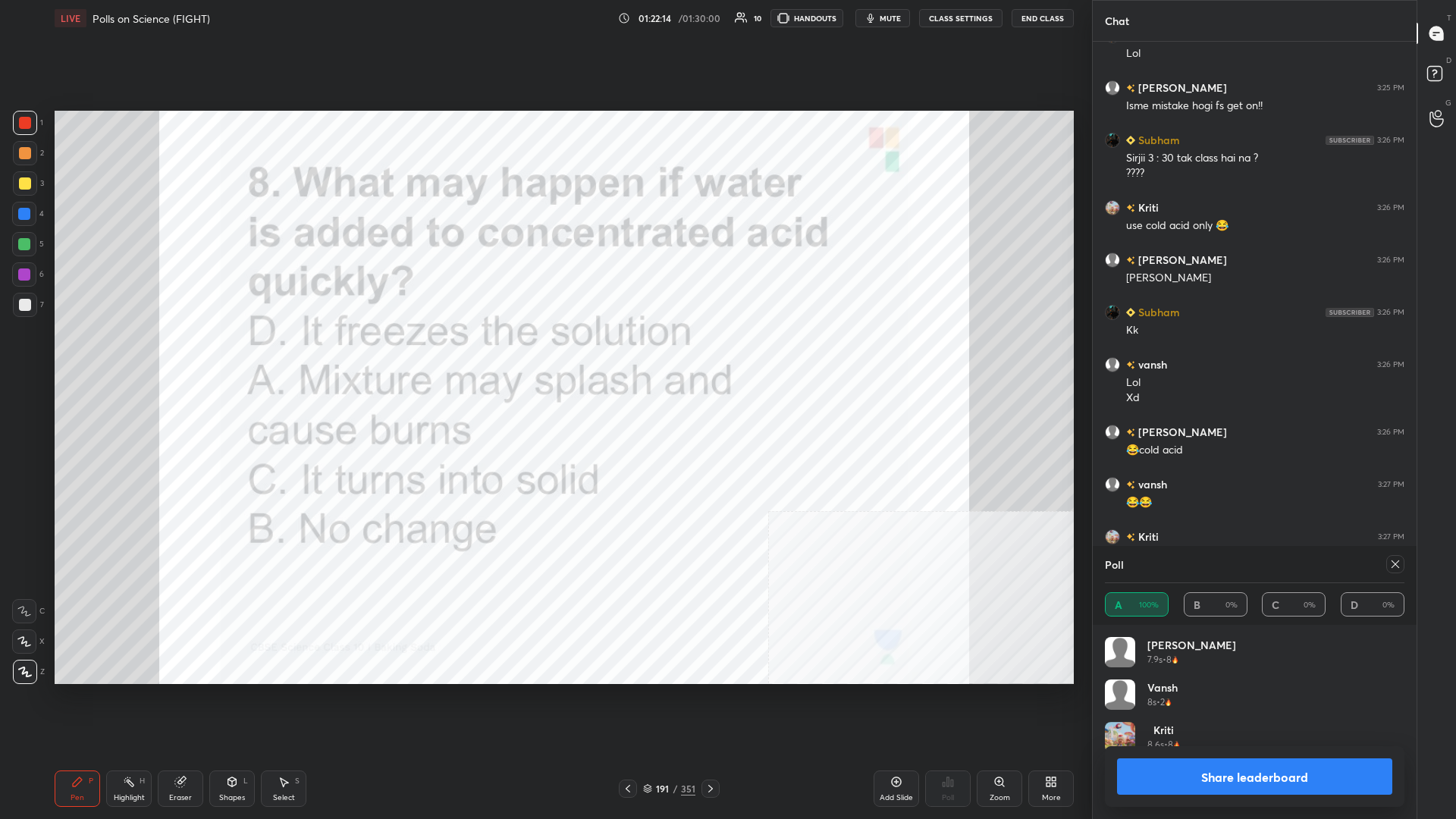
click at [544, 355] on button "Share leaderboard" at bounding box center [1255, 776] width 275 height 36
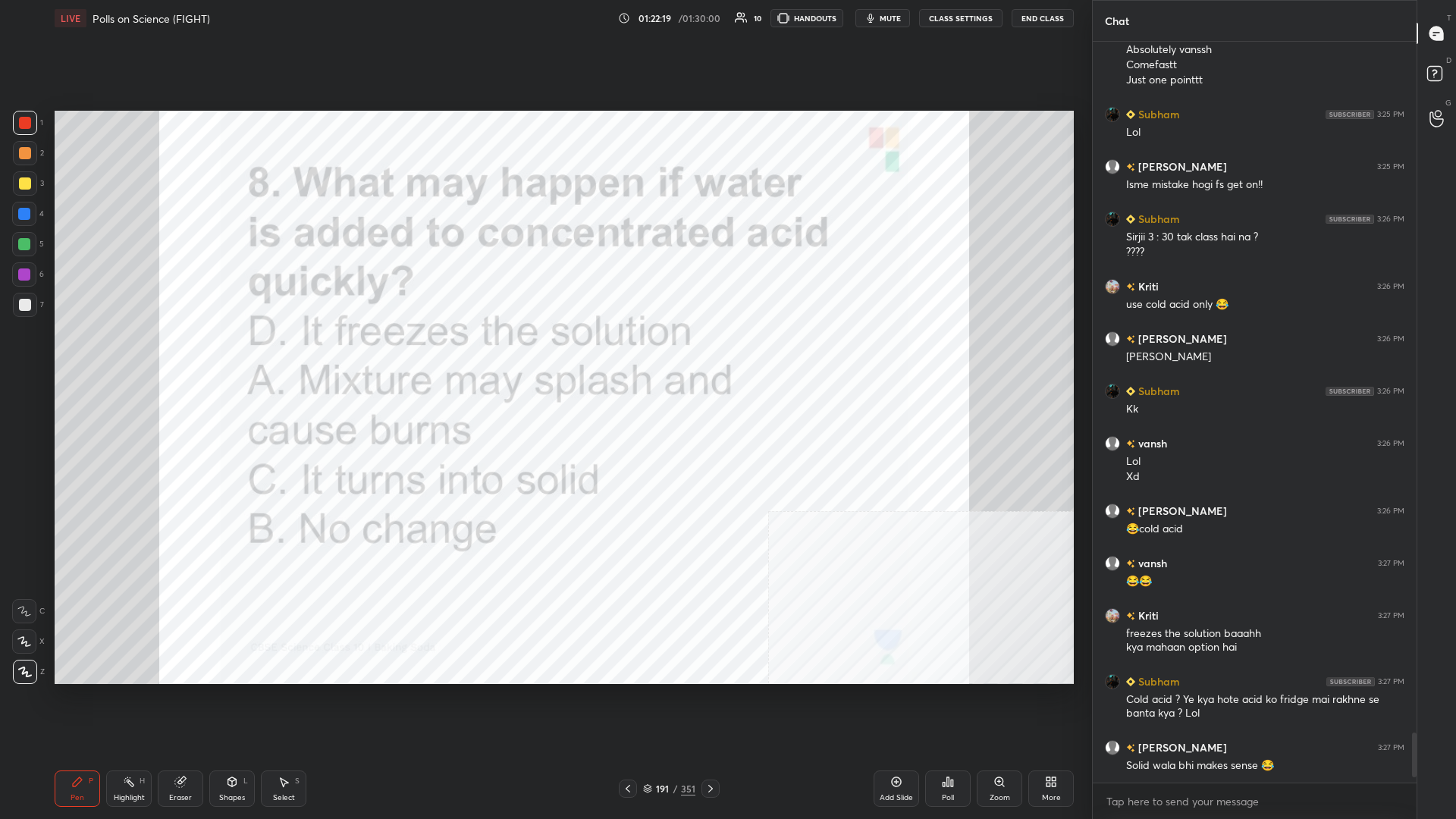
click at [544, 355] on div "/" at bounding box center [675, 789] width 4 height 9
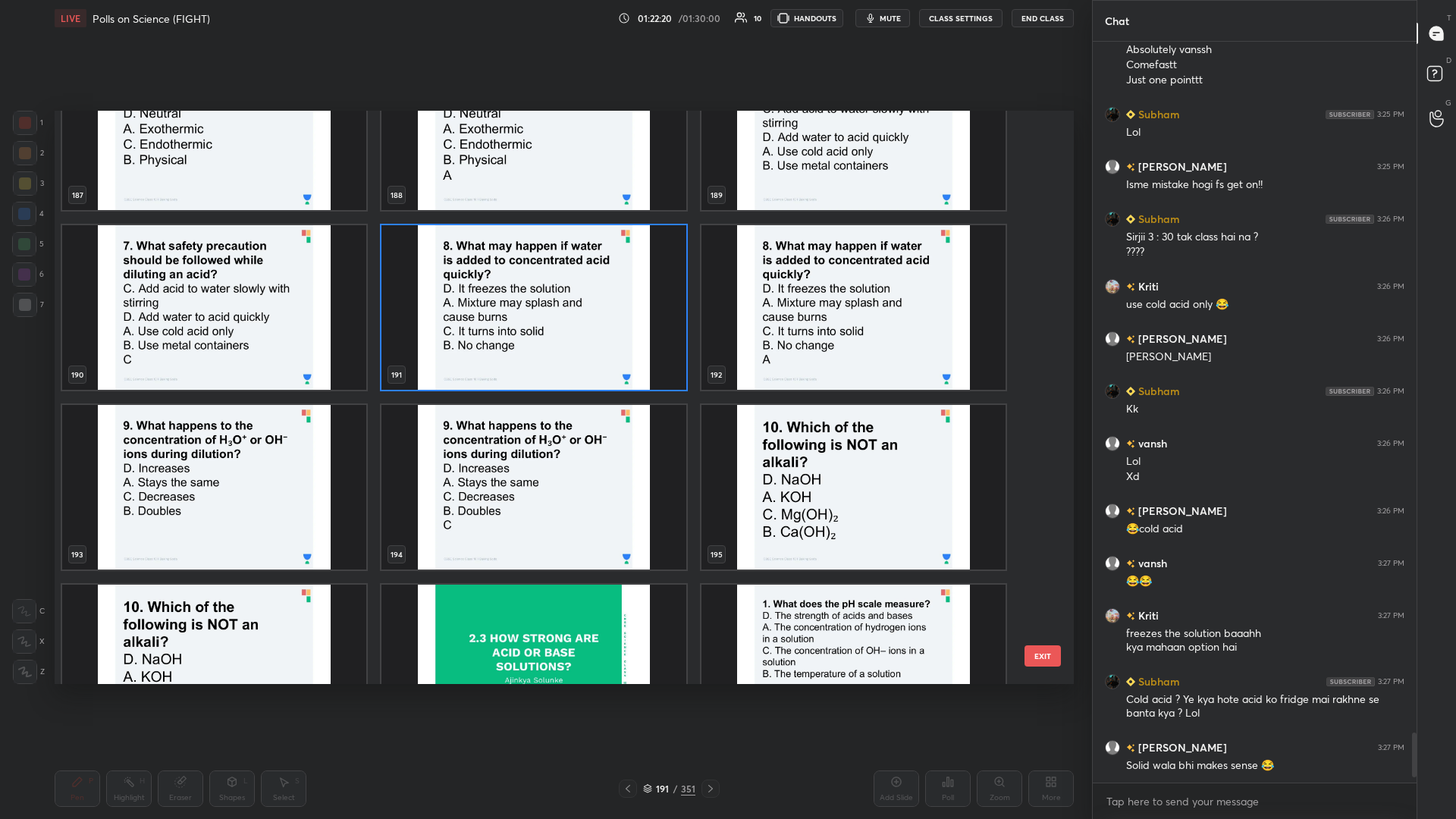
click at [284, 355] on img "grid" at bounding box center [215, 487] width 305 height 165
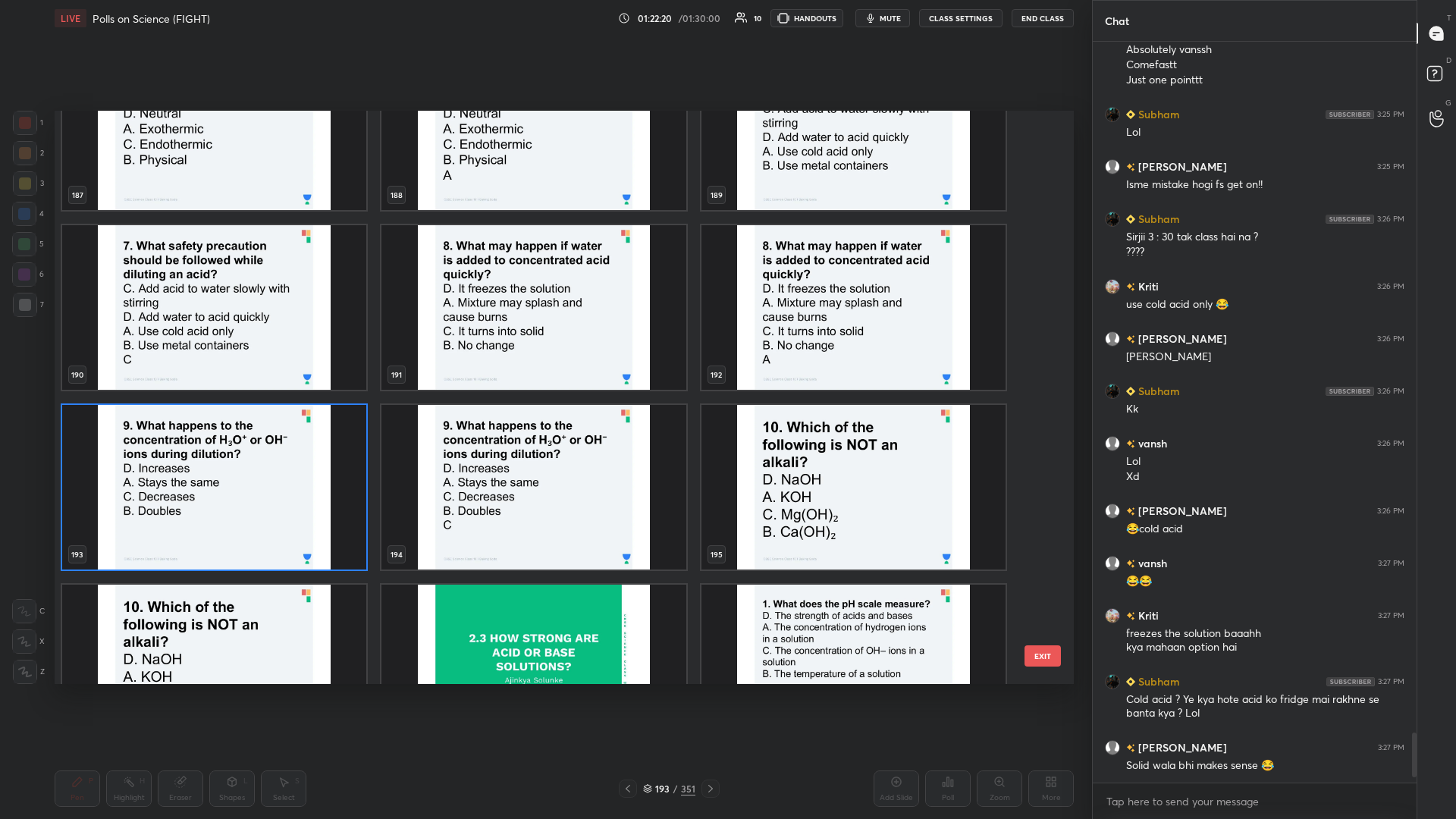
click at [284, 355] on img "grid" at bounding box center [215, 487] width 305 height 165
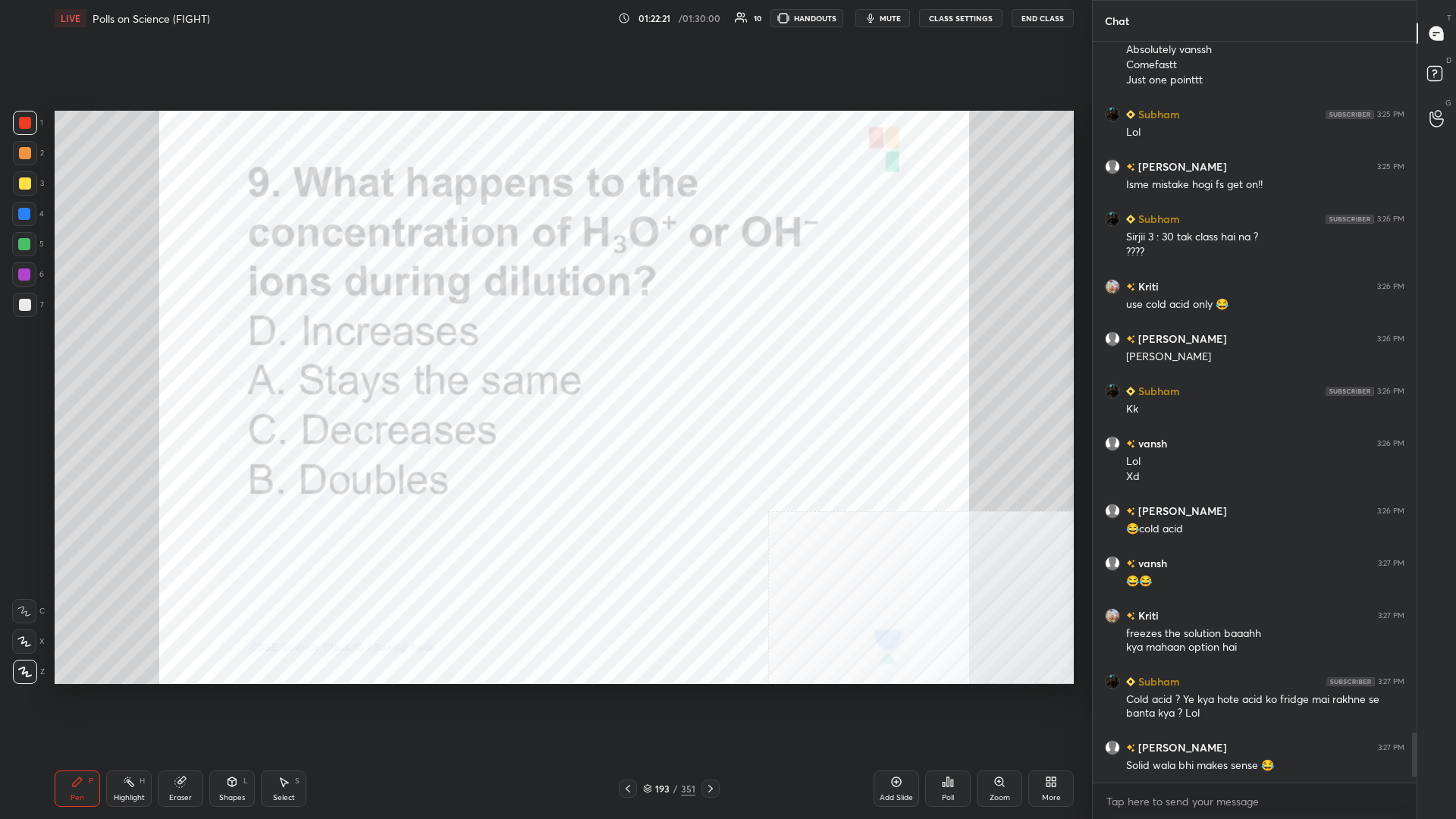
click at [544, 355] on div "Poll" at bounding box center [948, 788] width 45 height 36
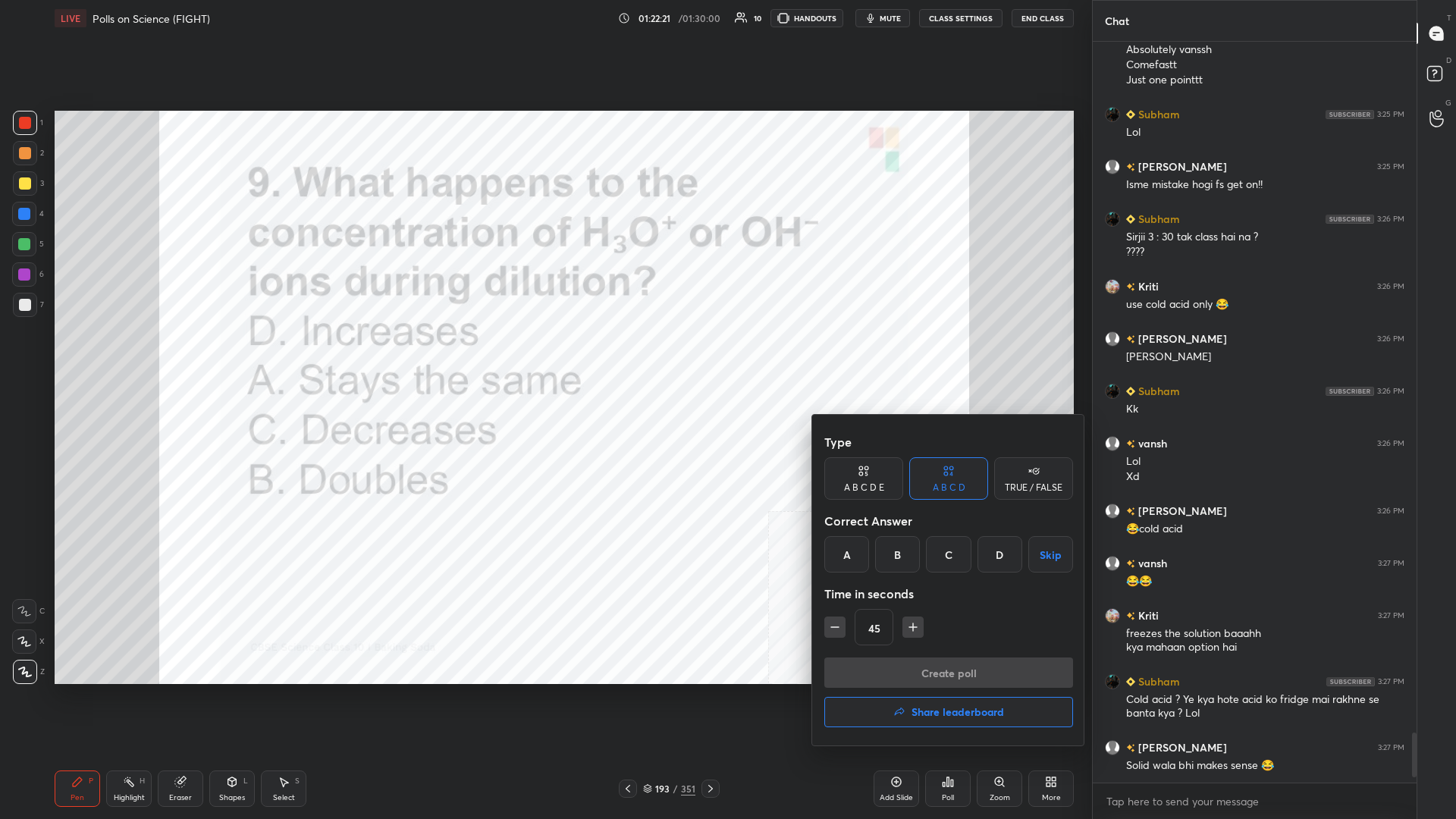
click at [544, 355] on div "C" at bounding box center [948, 554] width 45 height 36
click at [544, 355] on div "Type A B C D E A B C D TRUE / FALSE Correct Answer A B C D Skip Time in seconds…" at bounding box center [948, 542] width 248 height 231
click at [544, 355] on button "Create poll" at bounding box center [948, 672] width 248 height 30
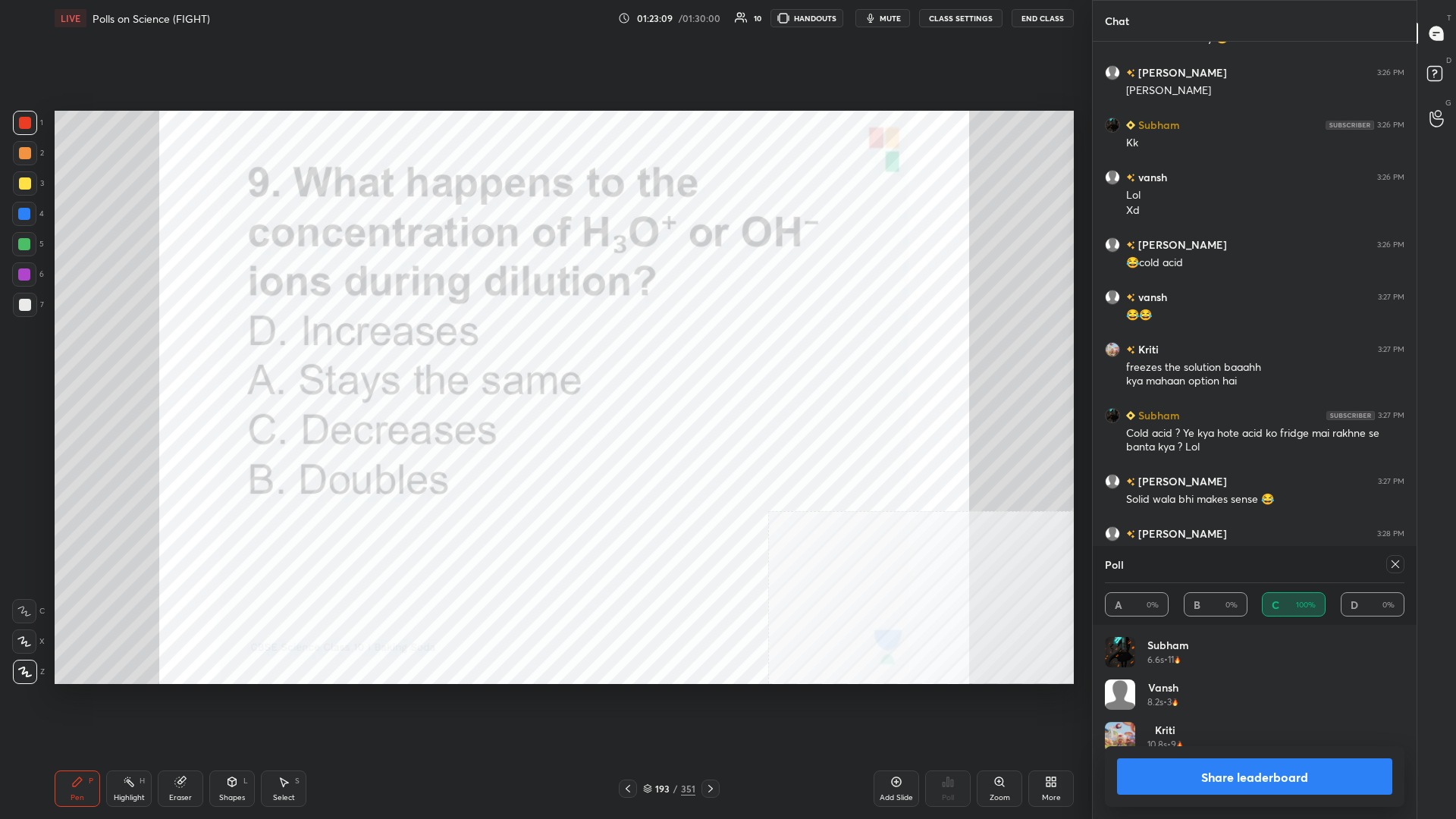
click at [544, 355] on button "Share leaderboard" at bounding box center [1255, 776] width 275 height 36
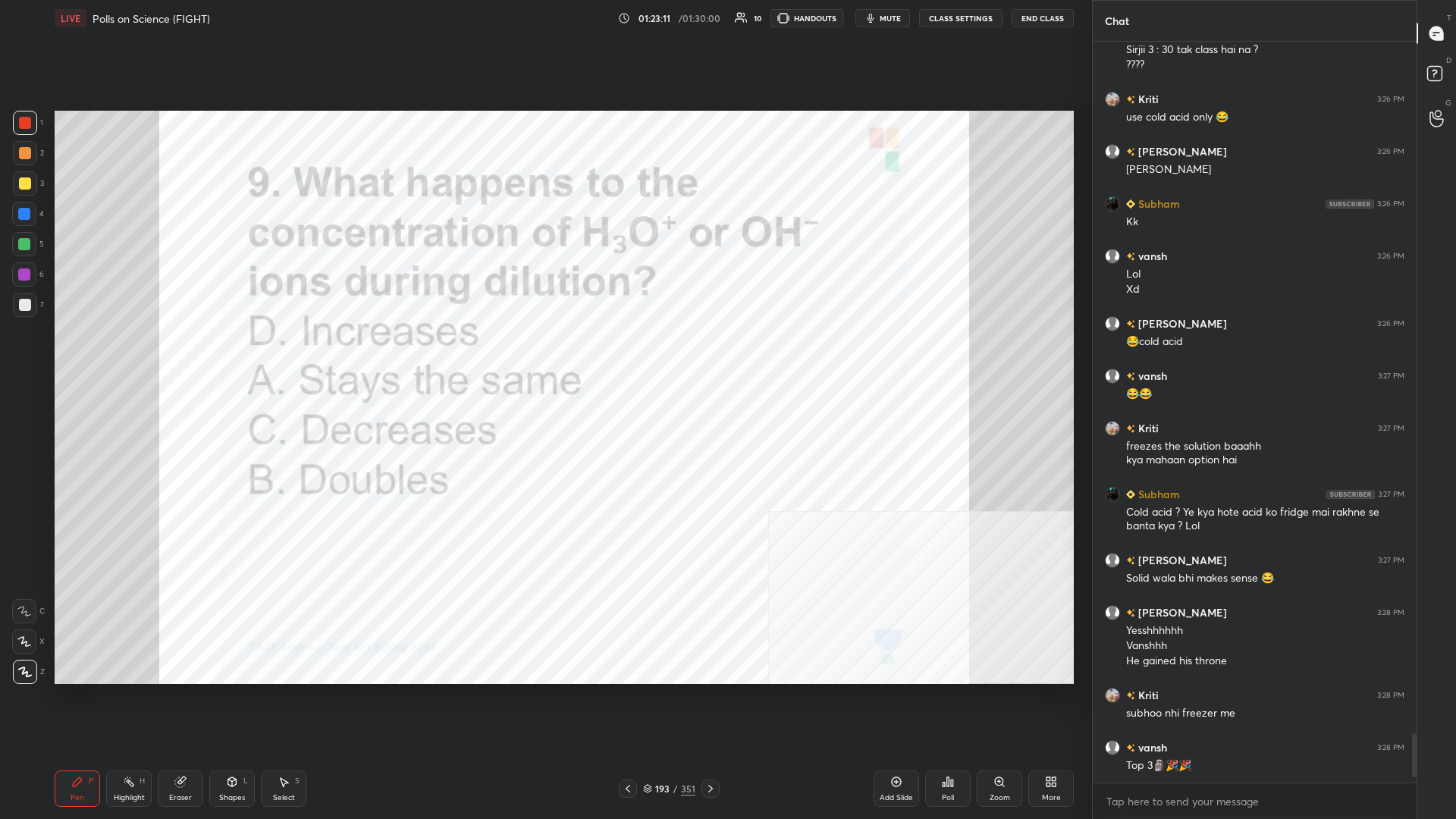
click at [544, 355] on div "193" at bounding box center [663, 789] width 15 height 9
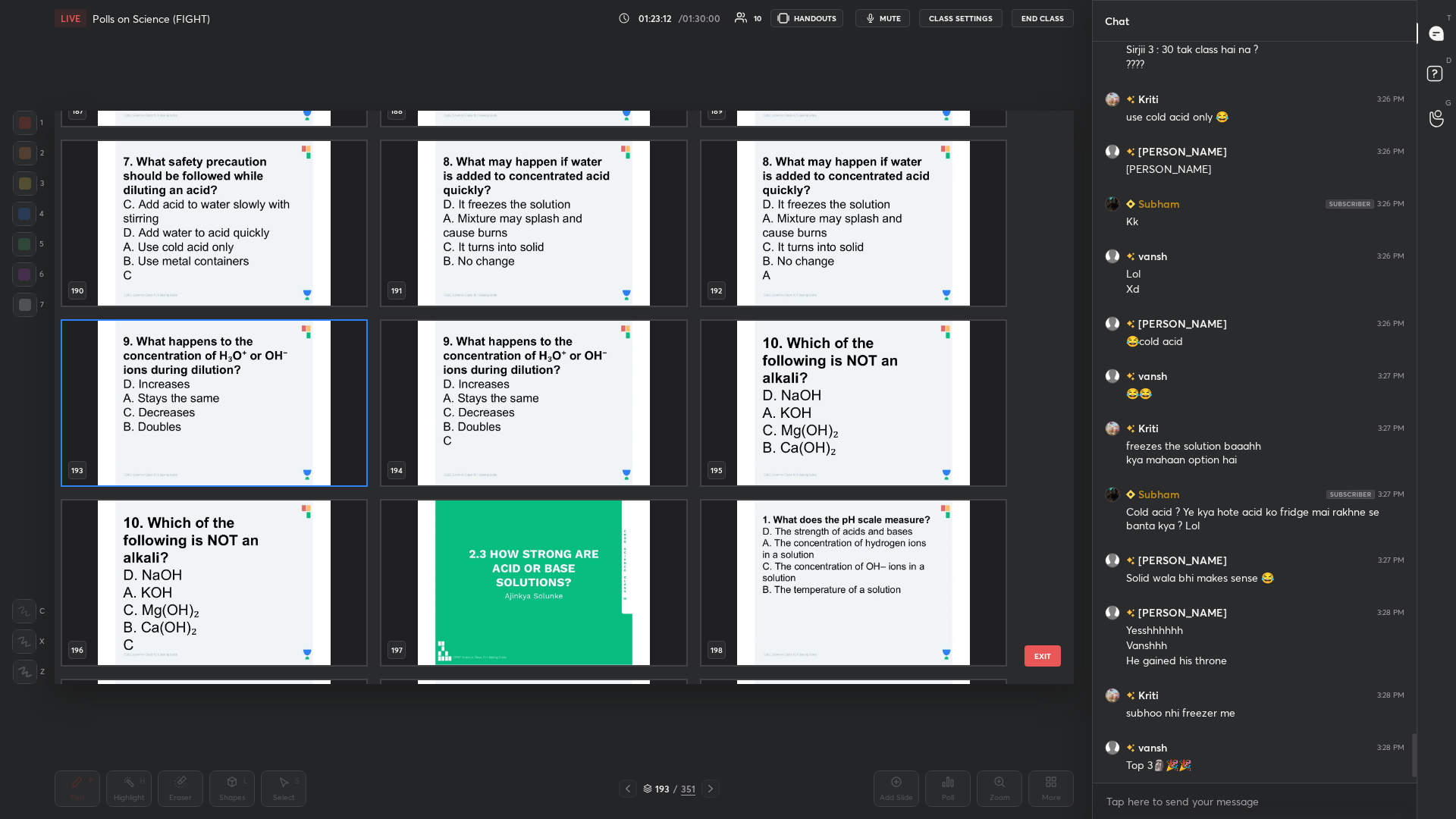
click at [544, 355] on img "grid" at bounding box center [854, 402] width 305 height 165
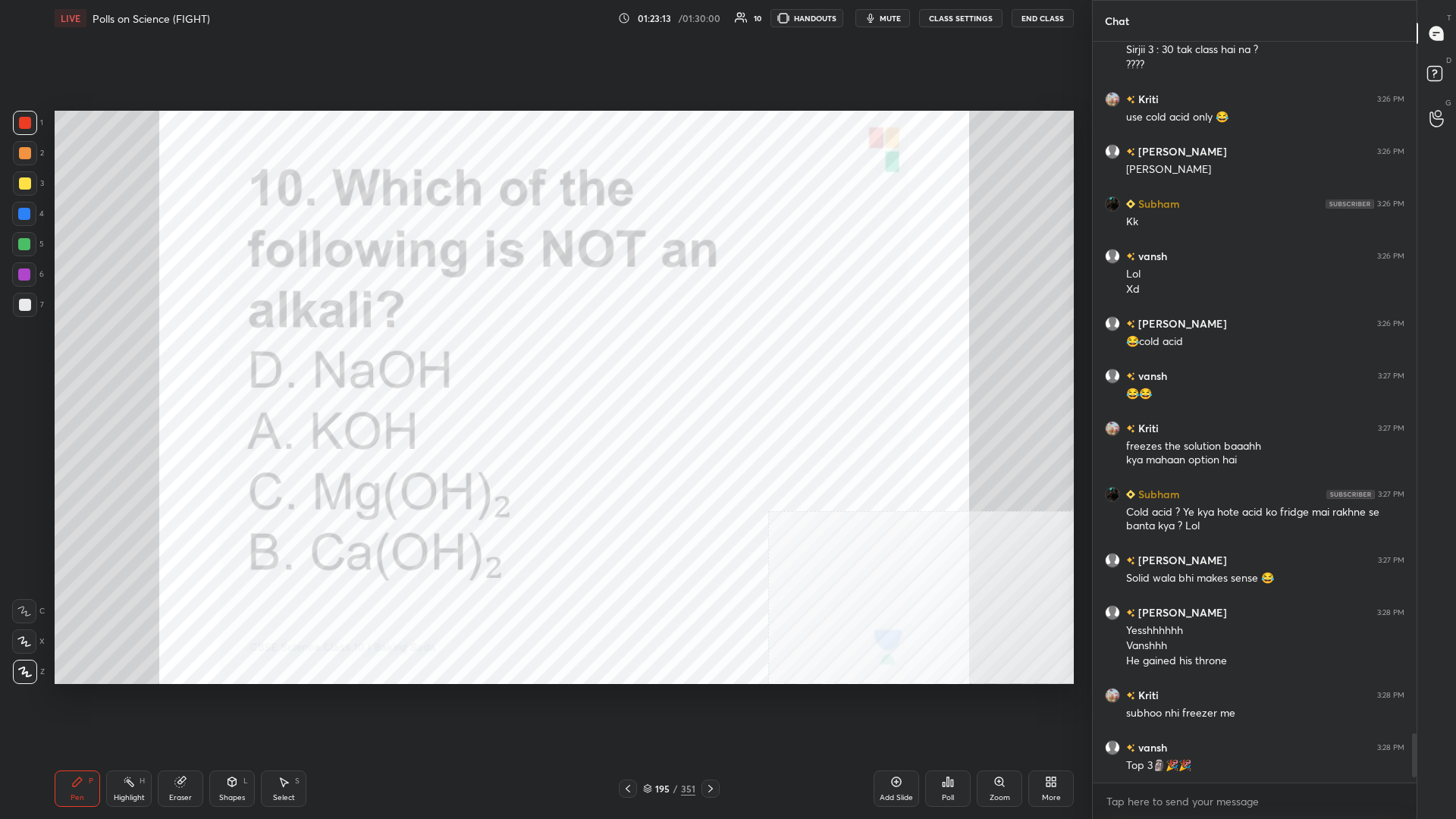
click at [544, 355] on div "Poll" at bounding box center [948, 788] width 45 height 36
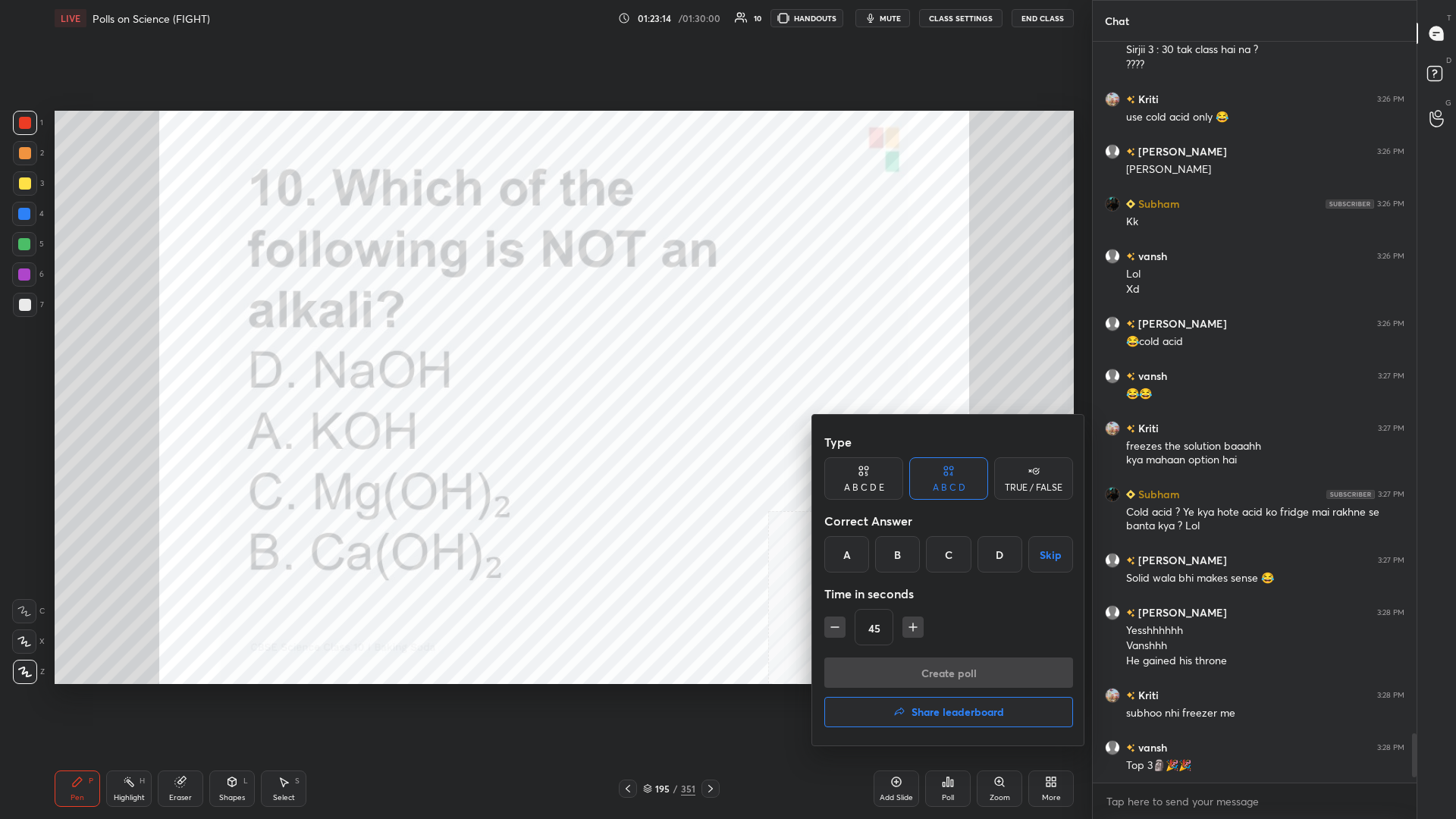
click at [544, 355] on div "C" at bounding box center [948, 554] width 45 height 36
click at [544, 355] on button "Create poll" at bounding box center [948, 672] width 248 height 30
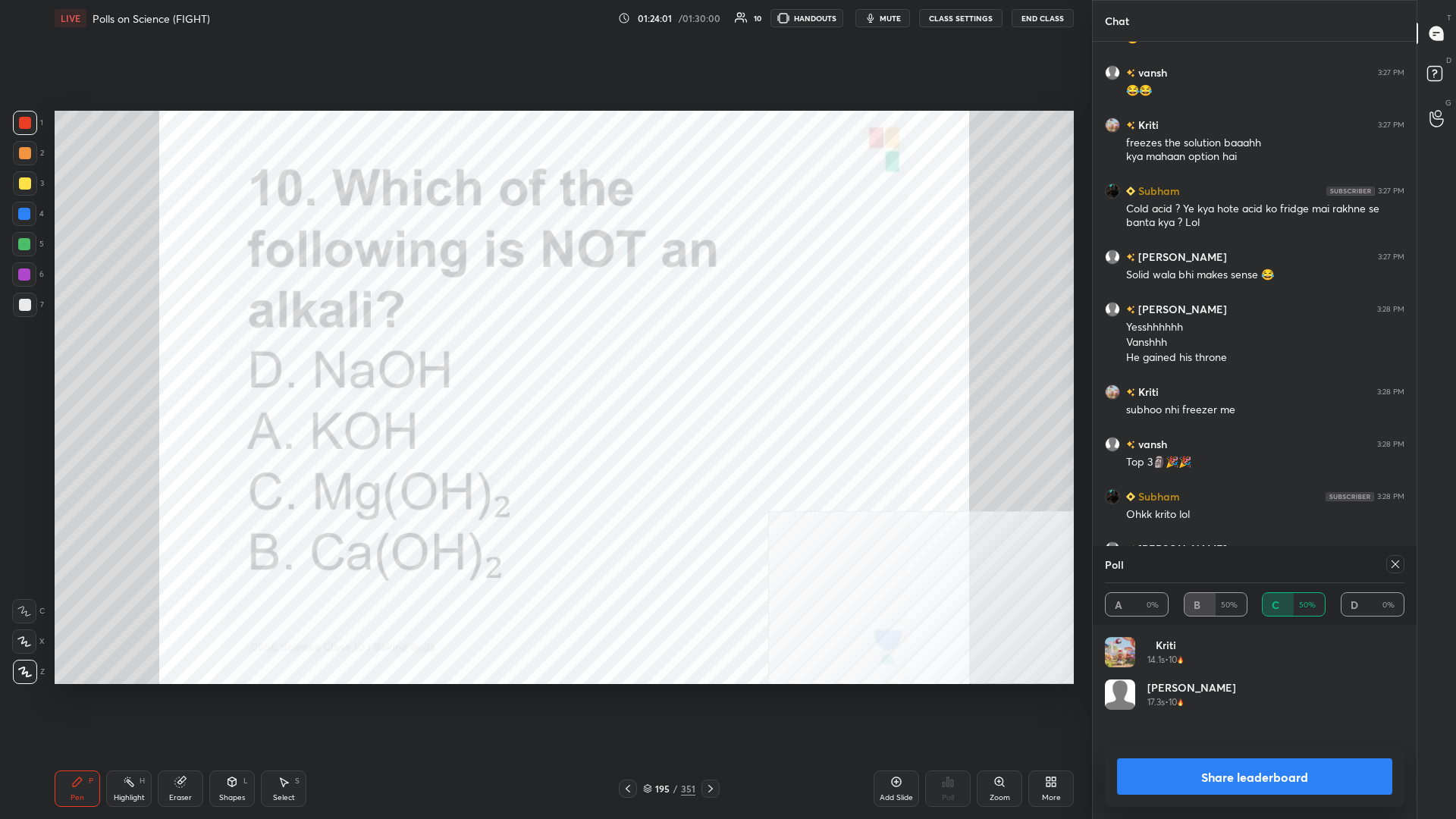
click at [544, 355] on button "Share leaderboard" at bounding box center [1255, 776] width 275 height 36
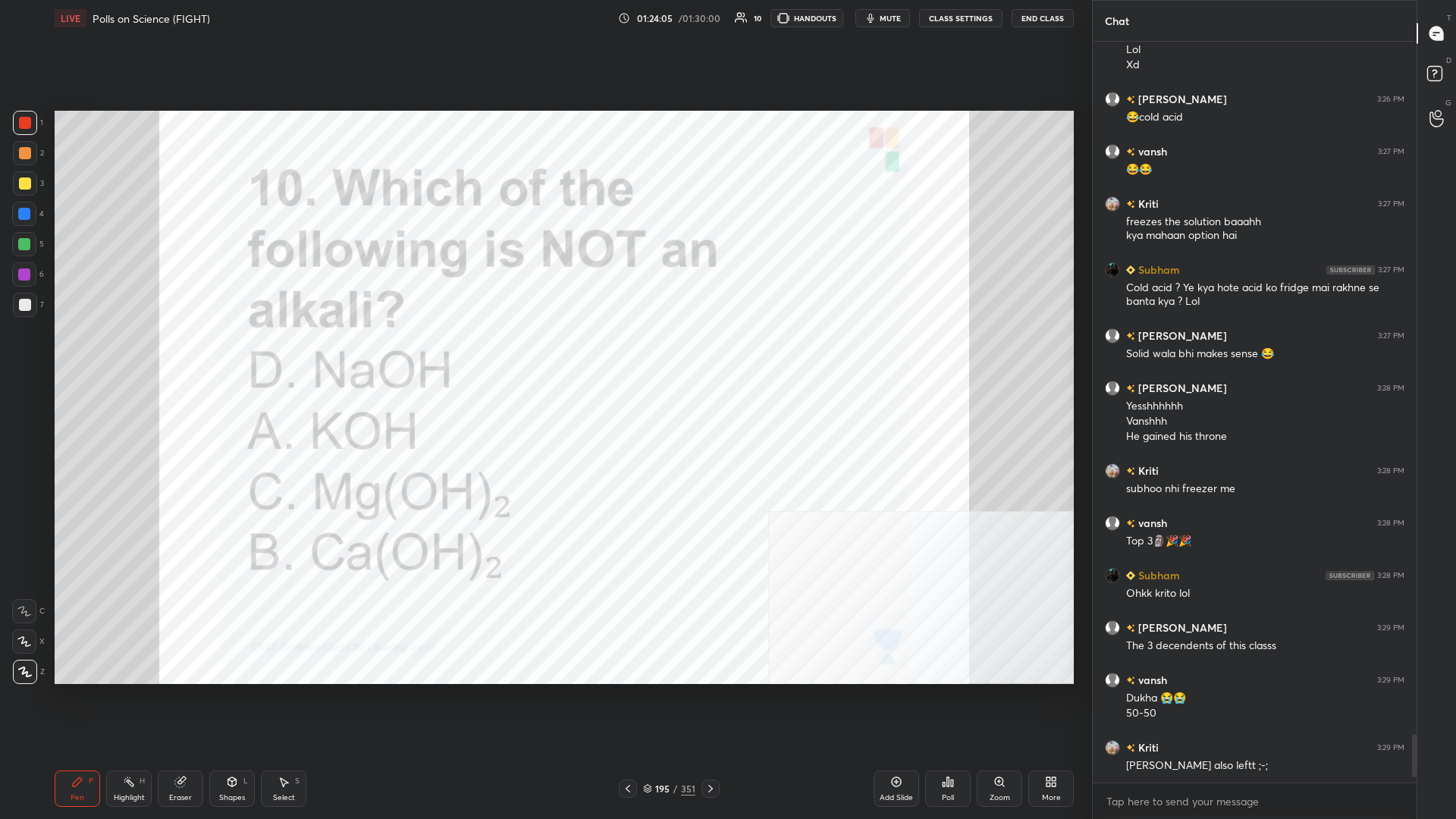
click at [544, 355] on div "/" at bounding box center [675, 789] width 4 height 9
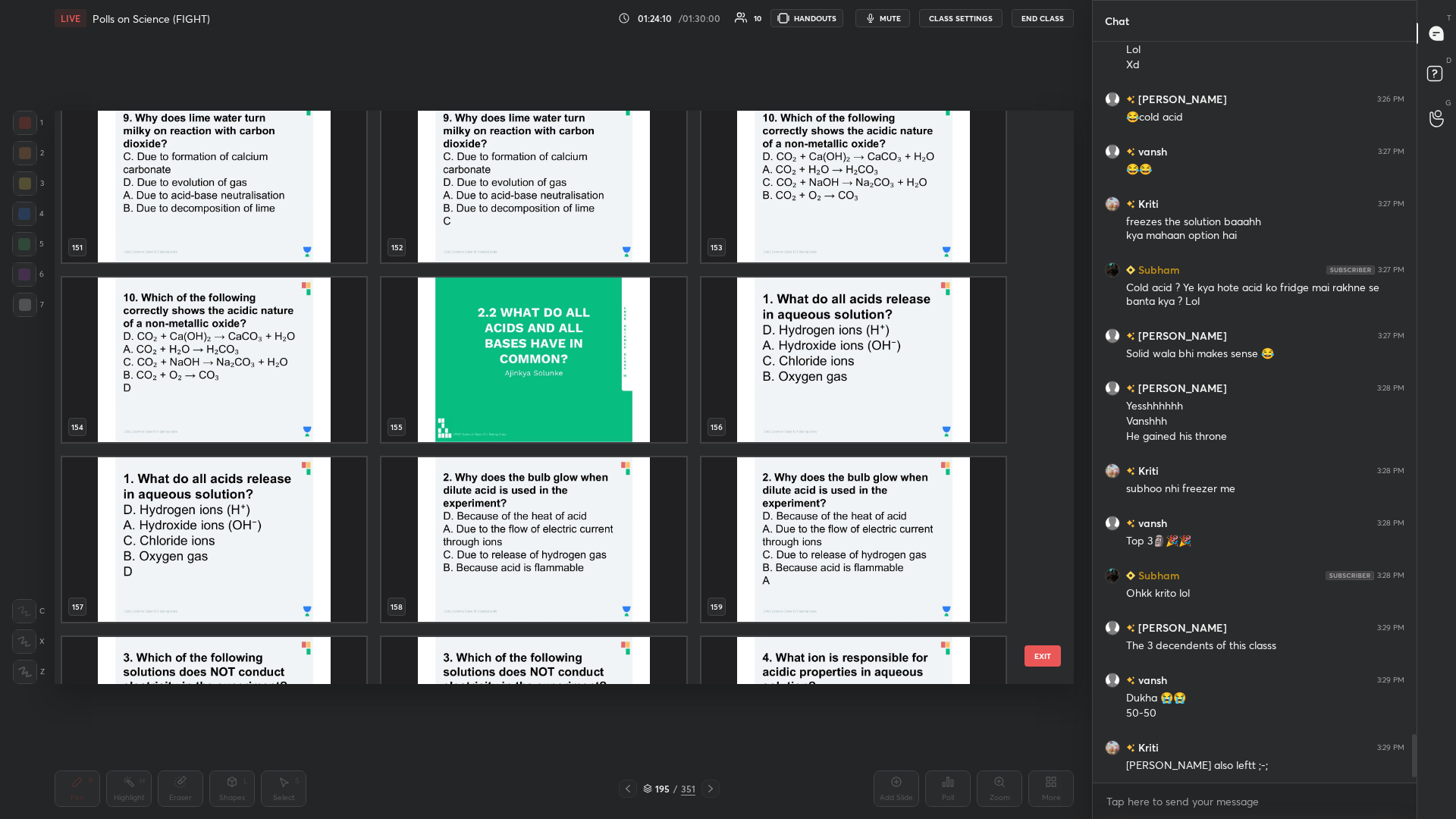
click at [544, 355] on img "grid" at bounding box center [854, 360] width 305 height 165
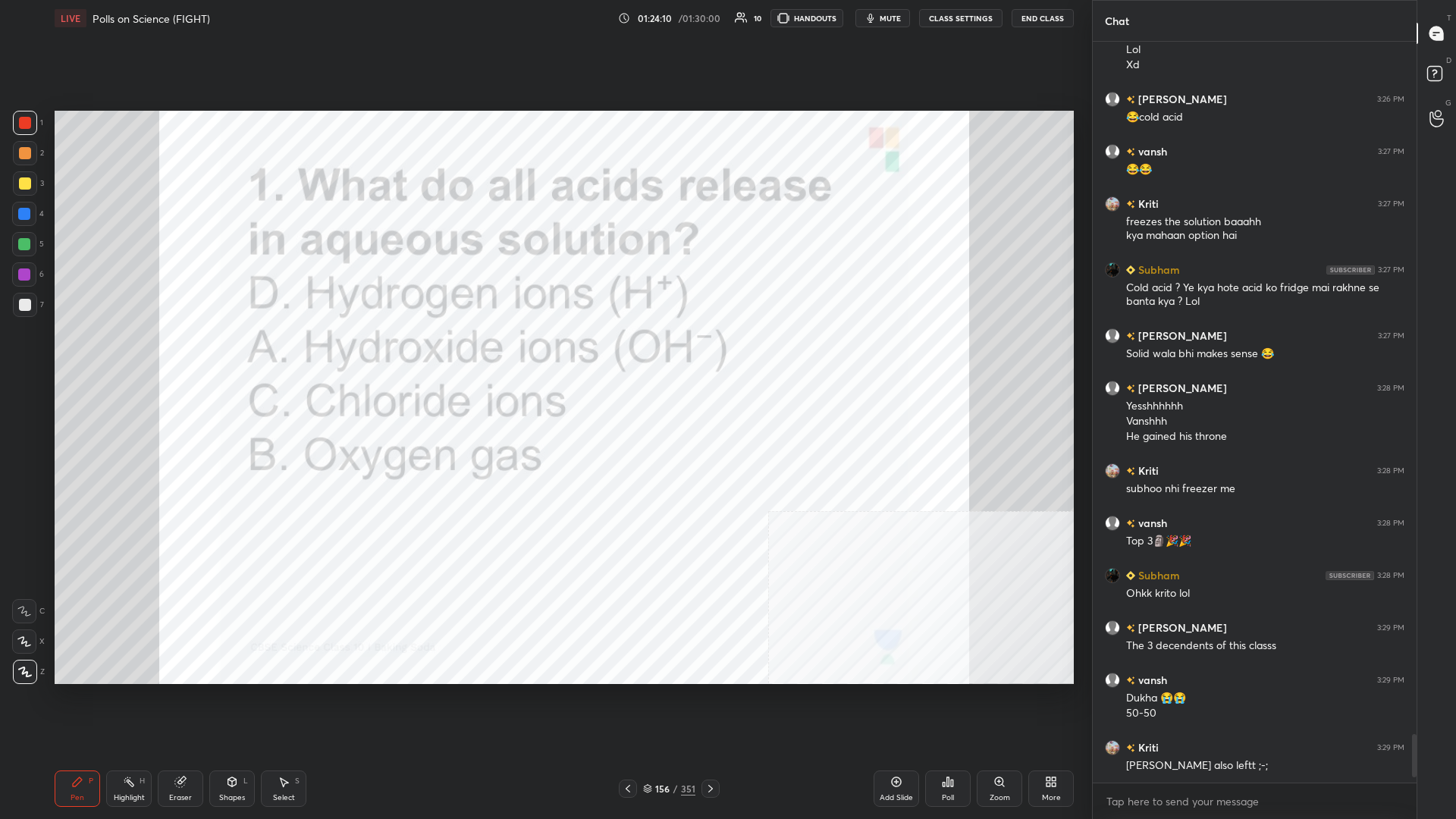
click at [544, 355] on div "Poll" at bounding box center [948, 788] width 45 height 36
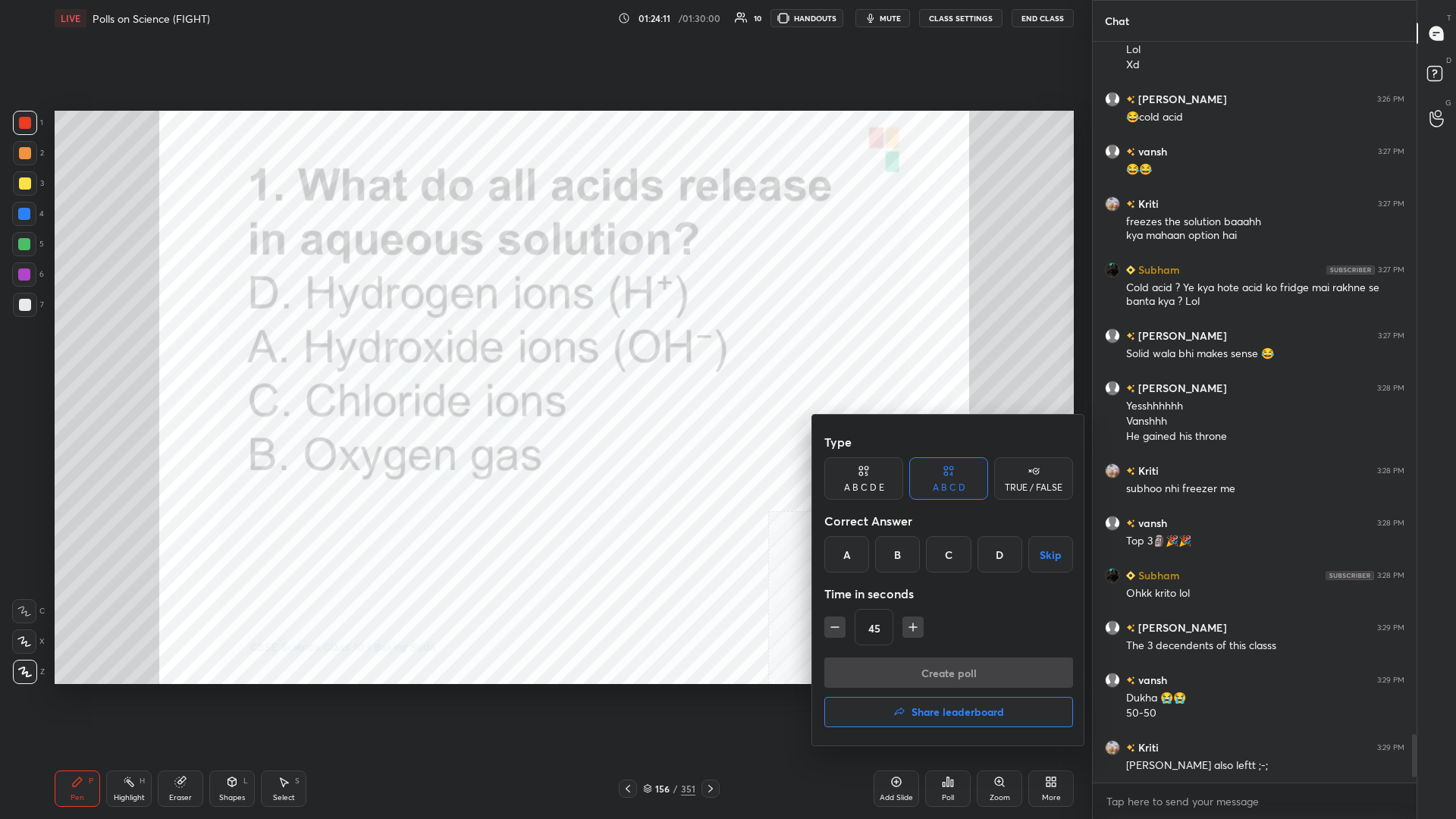
click at [544, 355] on div "D" at bounding box center [1000, 554] width 45 height 36
click at [544, 355] on button "Create poll" at bounding box center [948, 672] width 248 height 30
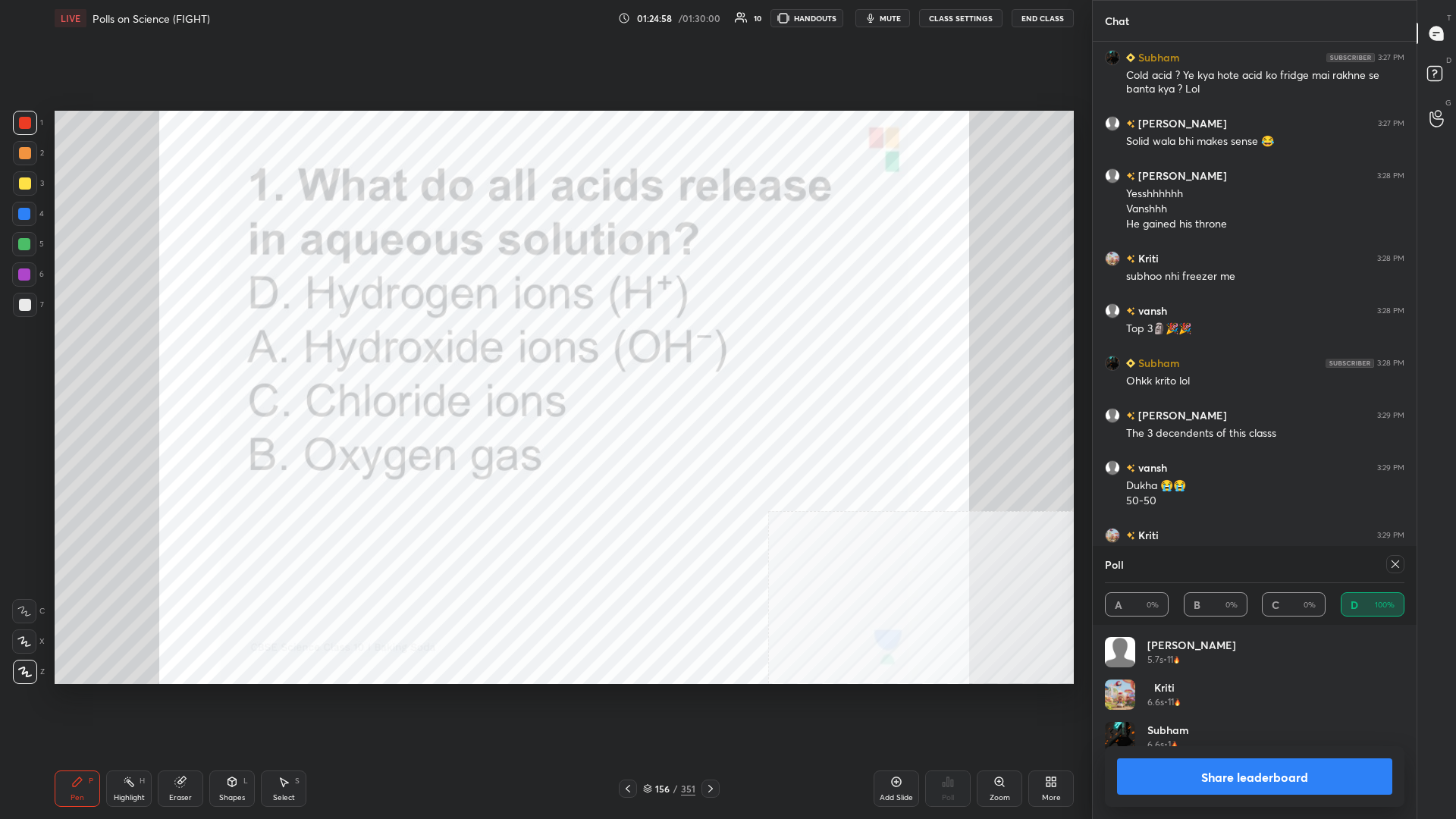
click at [544, 355] on button "Share leaderboard" at bounding box center [1255, 776] width 275 height 36
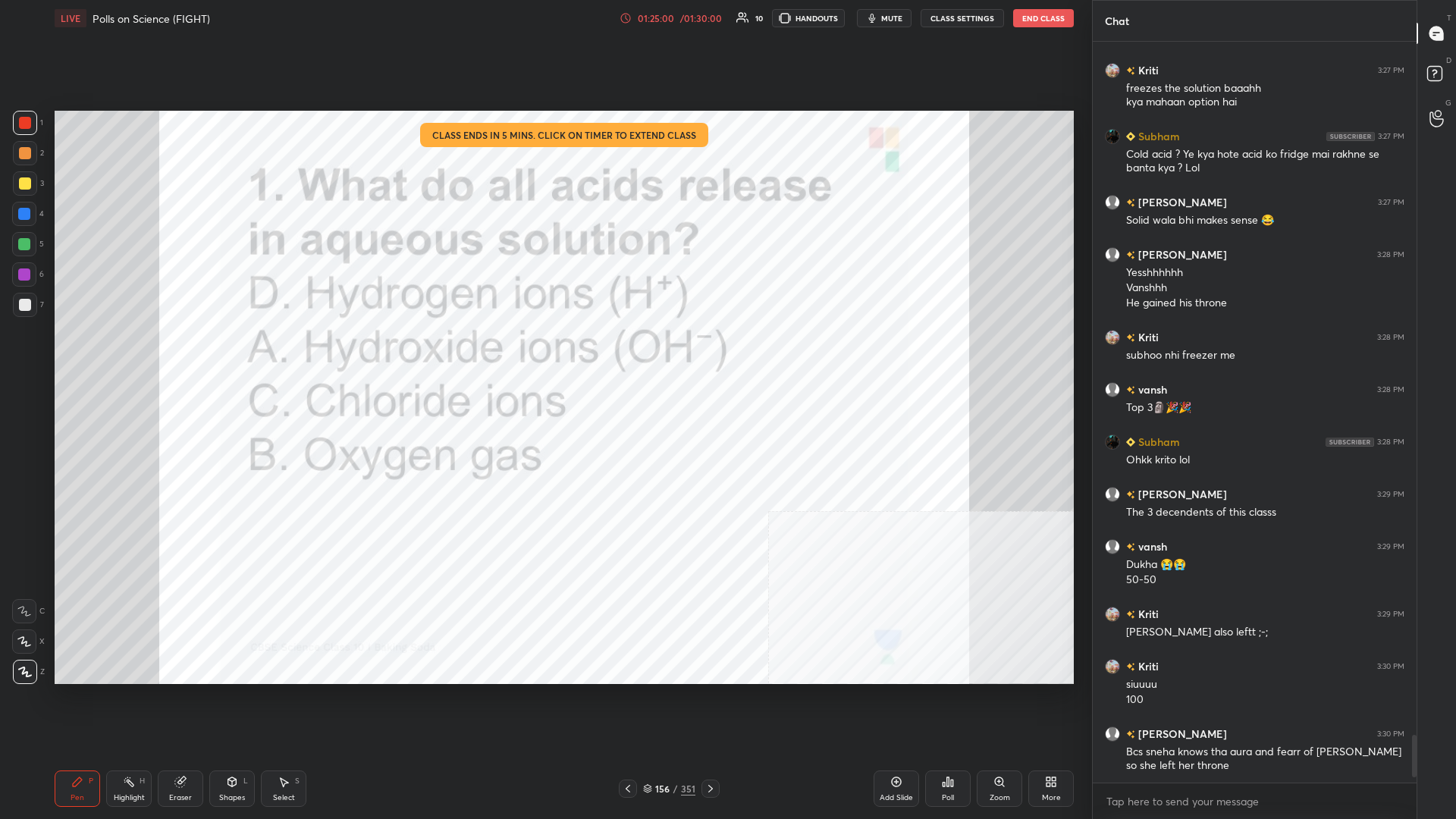
click at [544, 355] on div "156" at bounding box center [663, 789] width 15 height 9
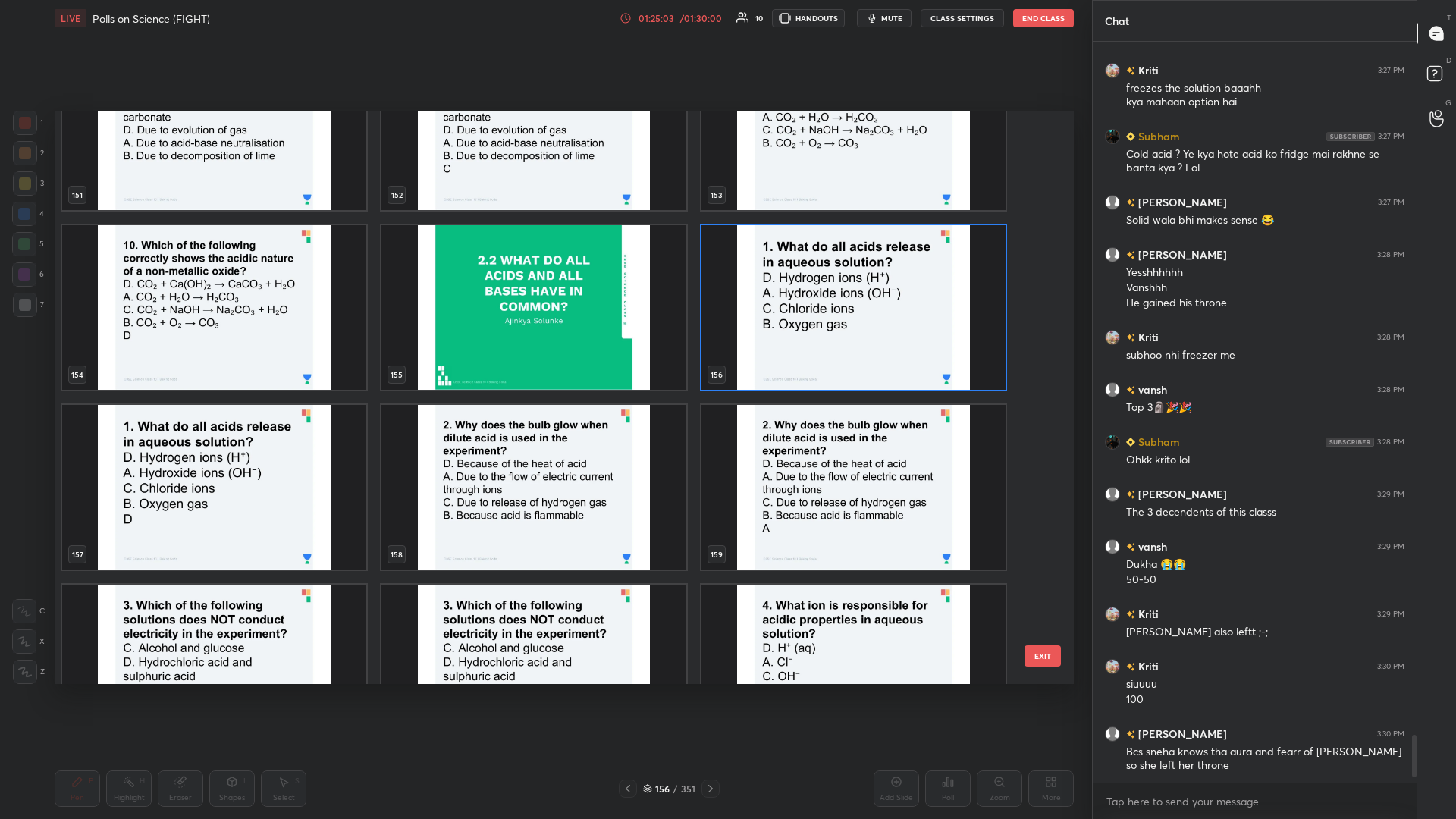
click at [544, 355] on img "grid" at bounding box center [533, 487] width 305 height 165
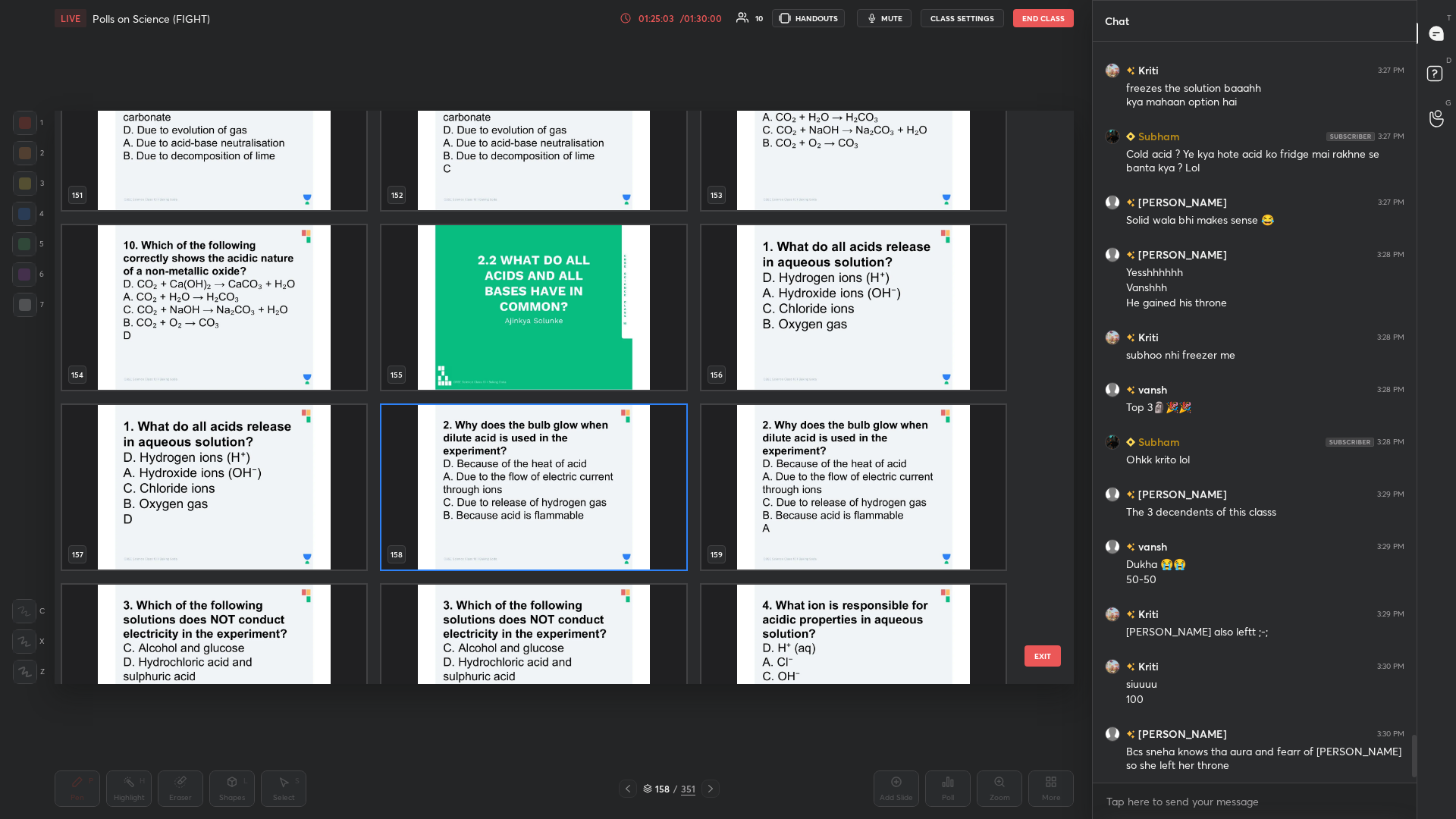
click at [544, 355] on img "grid" at bounding box center [533, 487] width 305 height 165
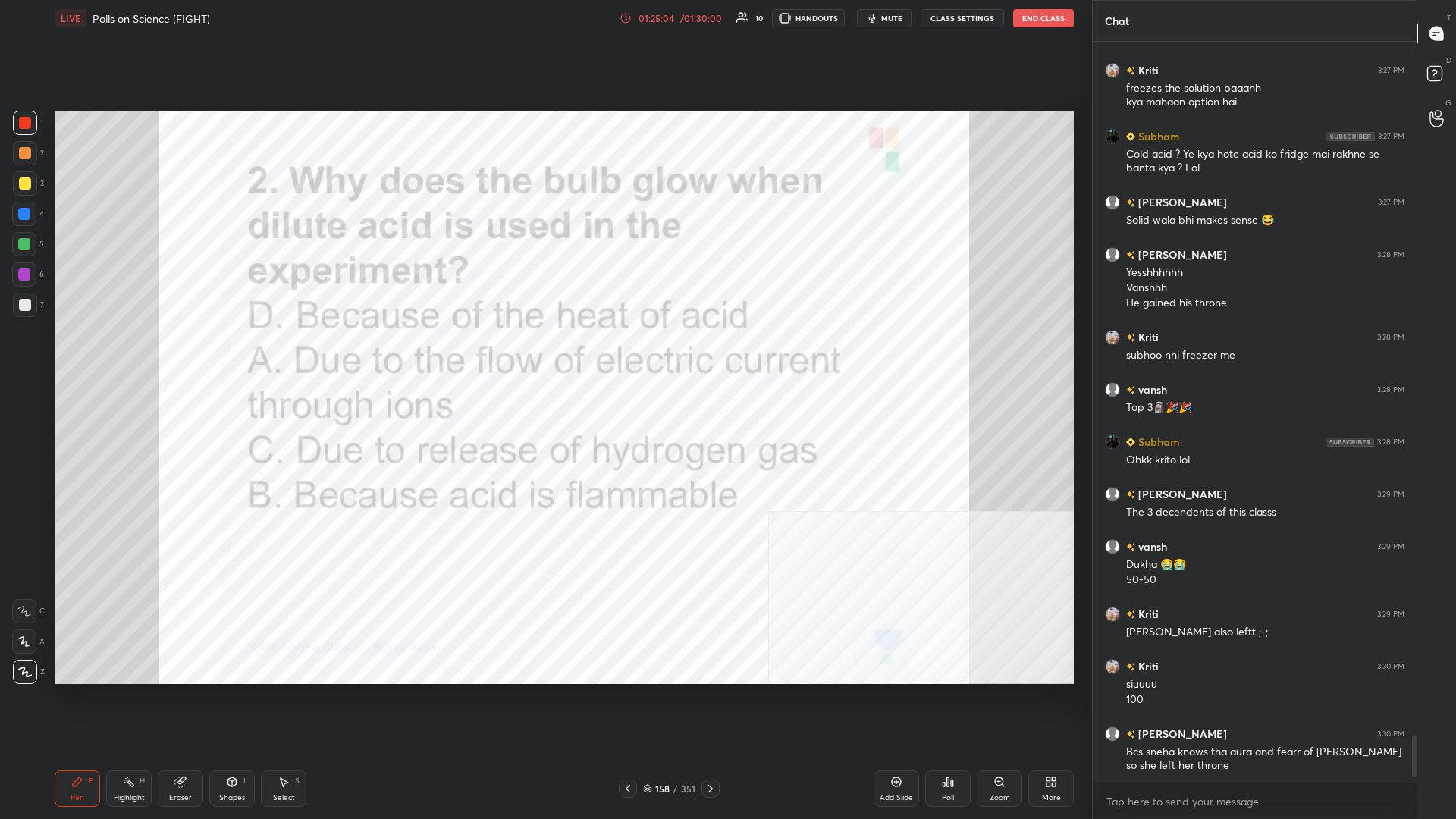
click at [544, 355] on div "Poll" at bounding box center [948, 788] width 45 height 36
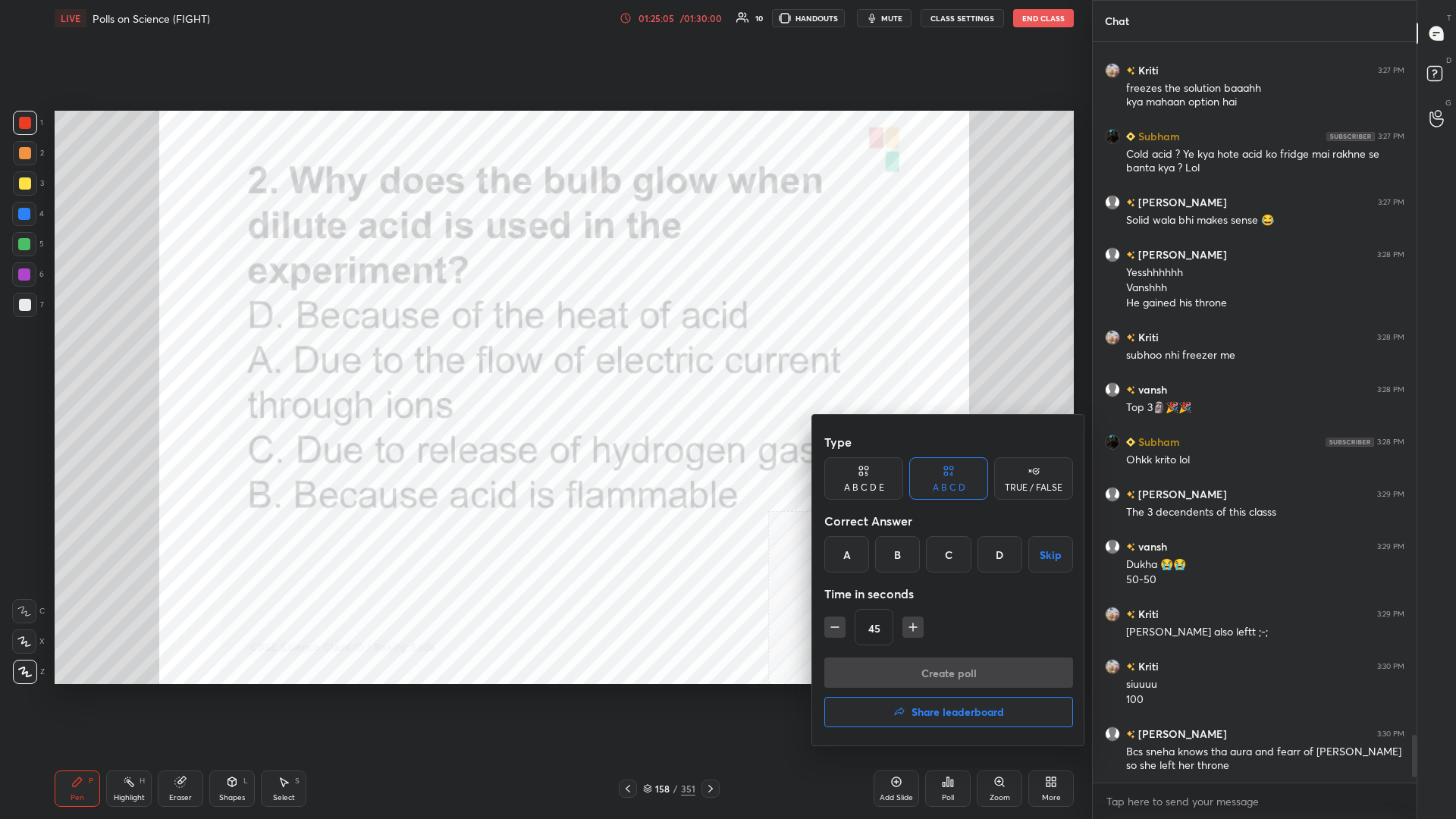
click at [544, 355] on div "A" at bounding box center [847, 554] width 45 height 36
click at [544, 355] on div "Create poll Share leaderboard" at bounding box center [948, 694] width 248 height 76
click at [544, 355] on button "Create poll" at bounding box center [948, 672] width 248 height 30
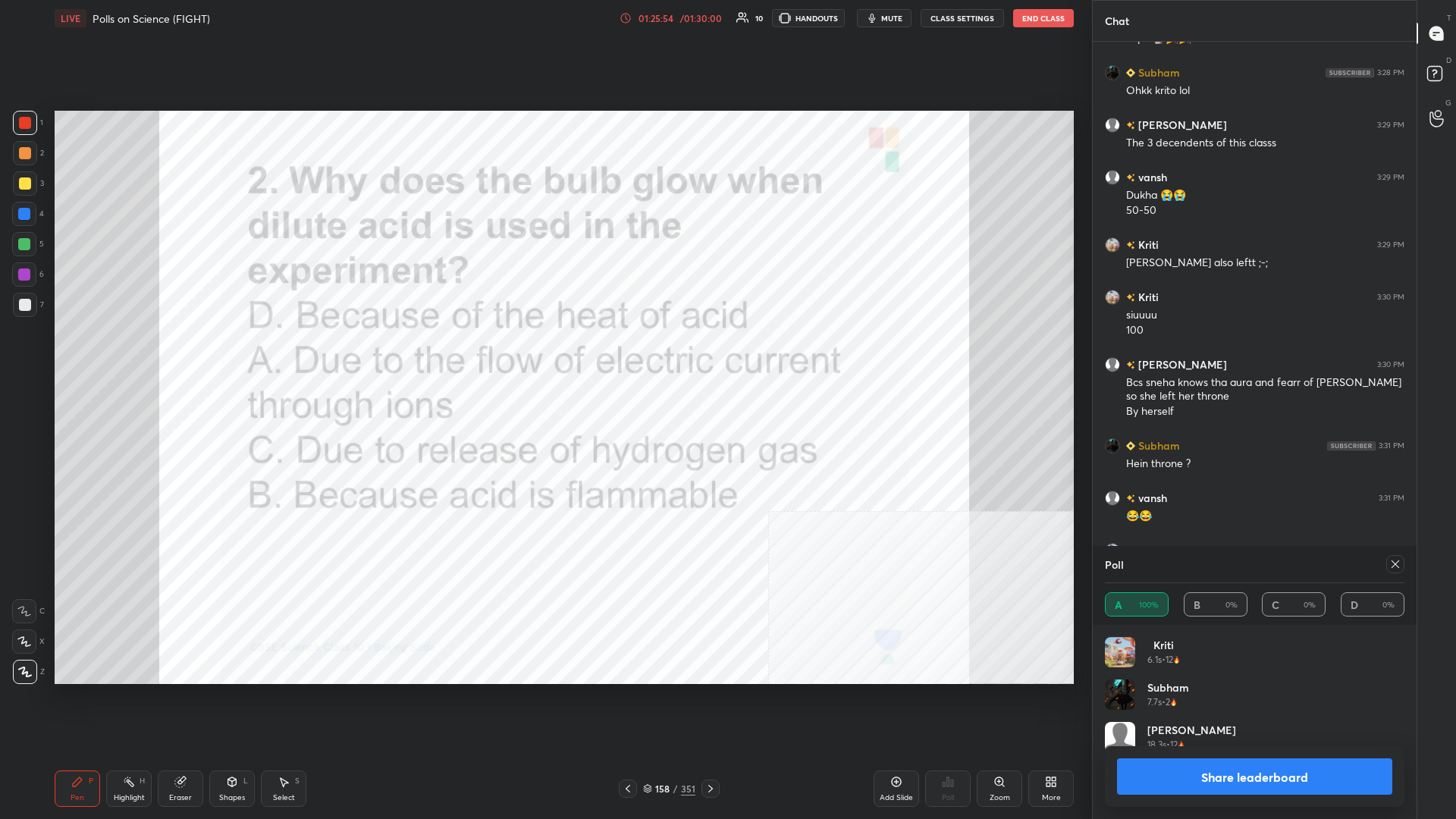
click at [544, 355] on button "Share leaderboard" at bounding box center [1255, 776] width 275 height 36
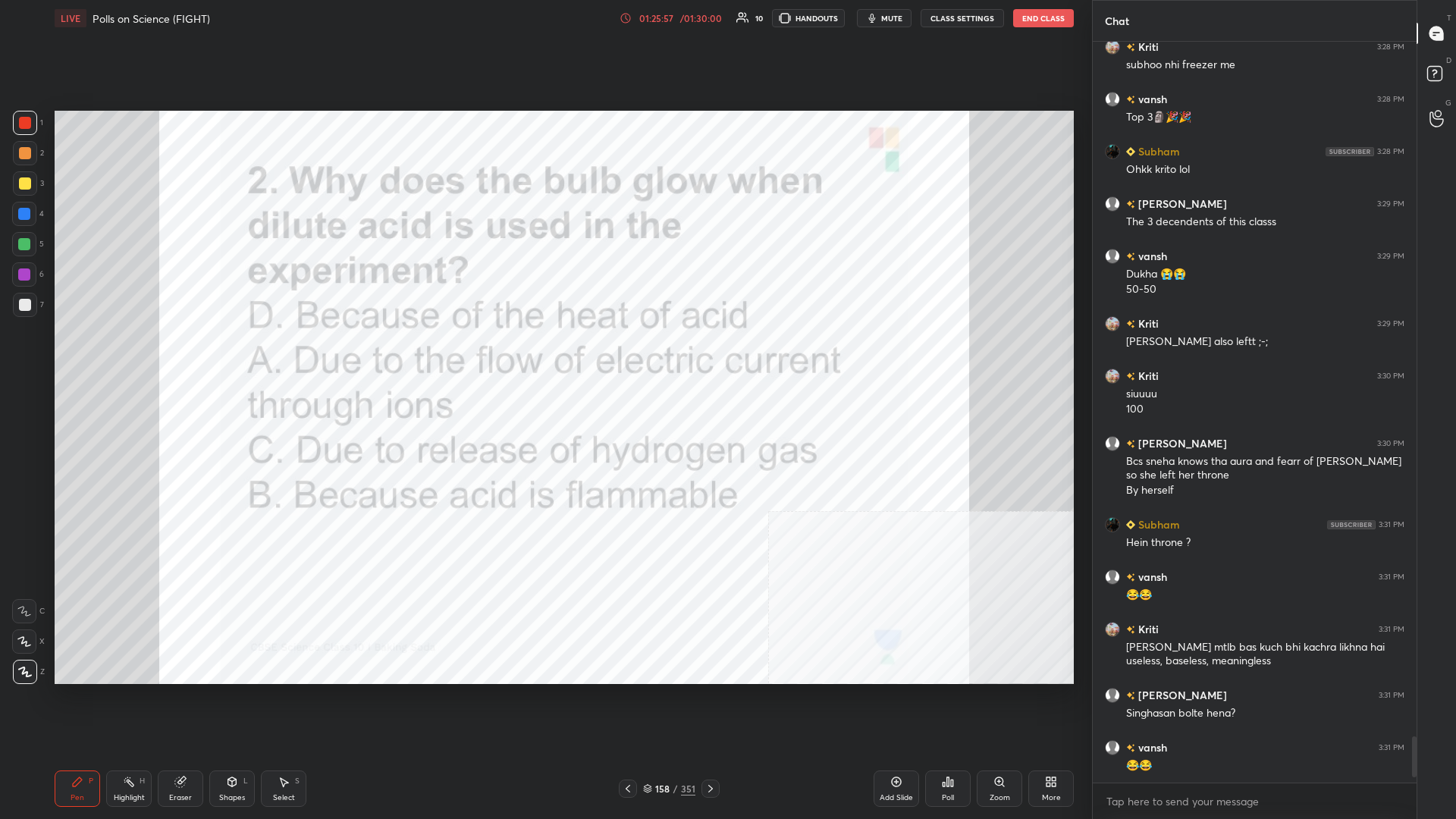
click at [544, 355] on div "158 / 351" at bounding box center [669, 788] width 53 height 13
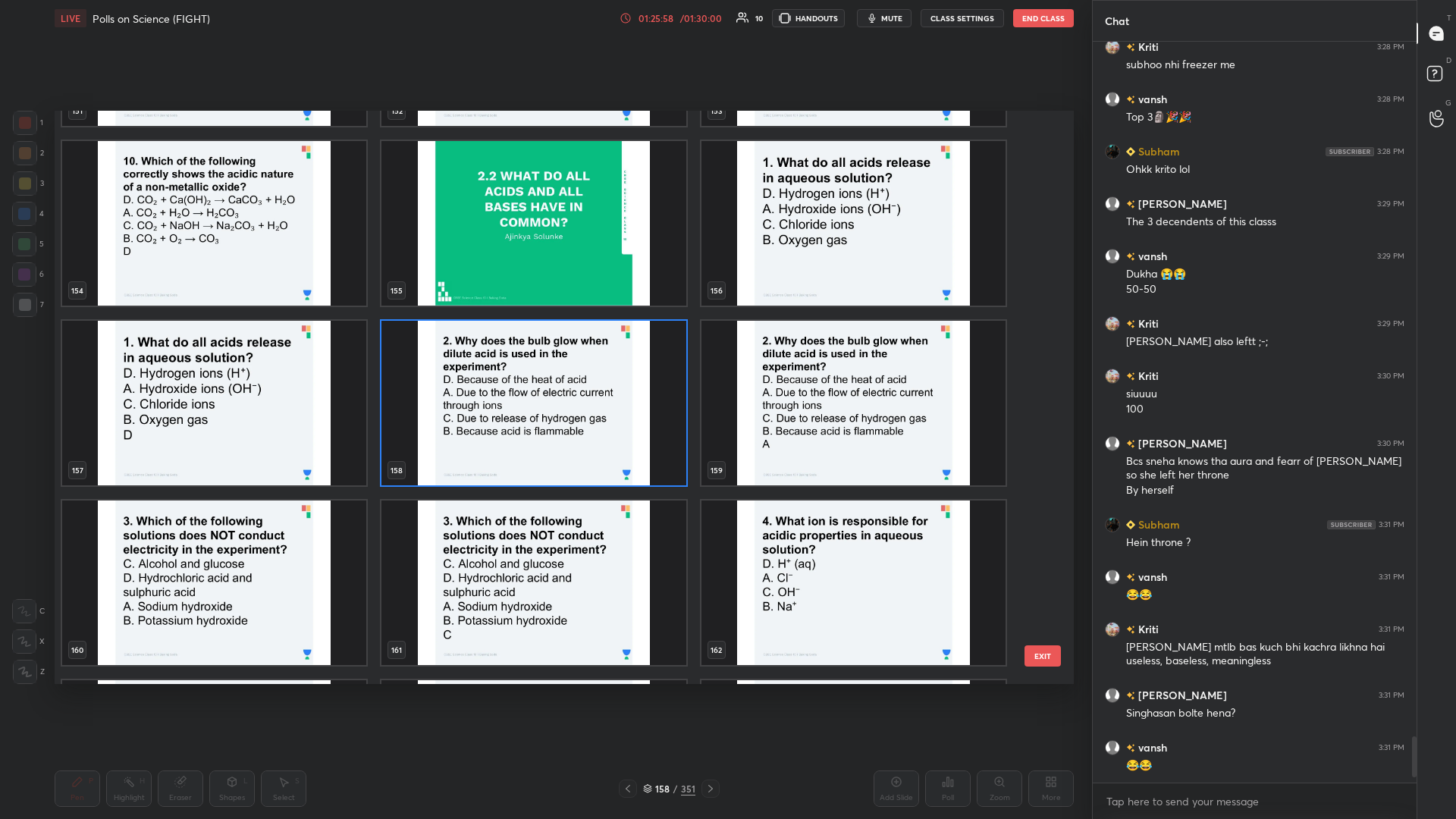
click at [202, 355] on img "grid" at bounding box center [215, 582] width 305 height 165
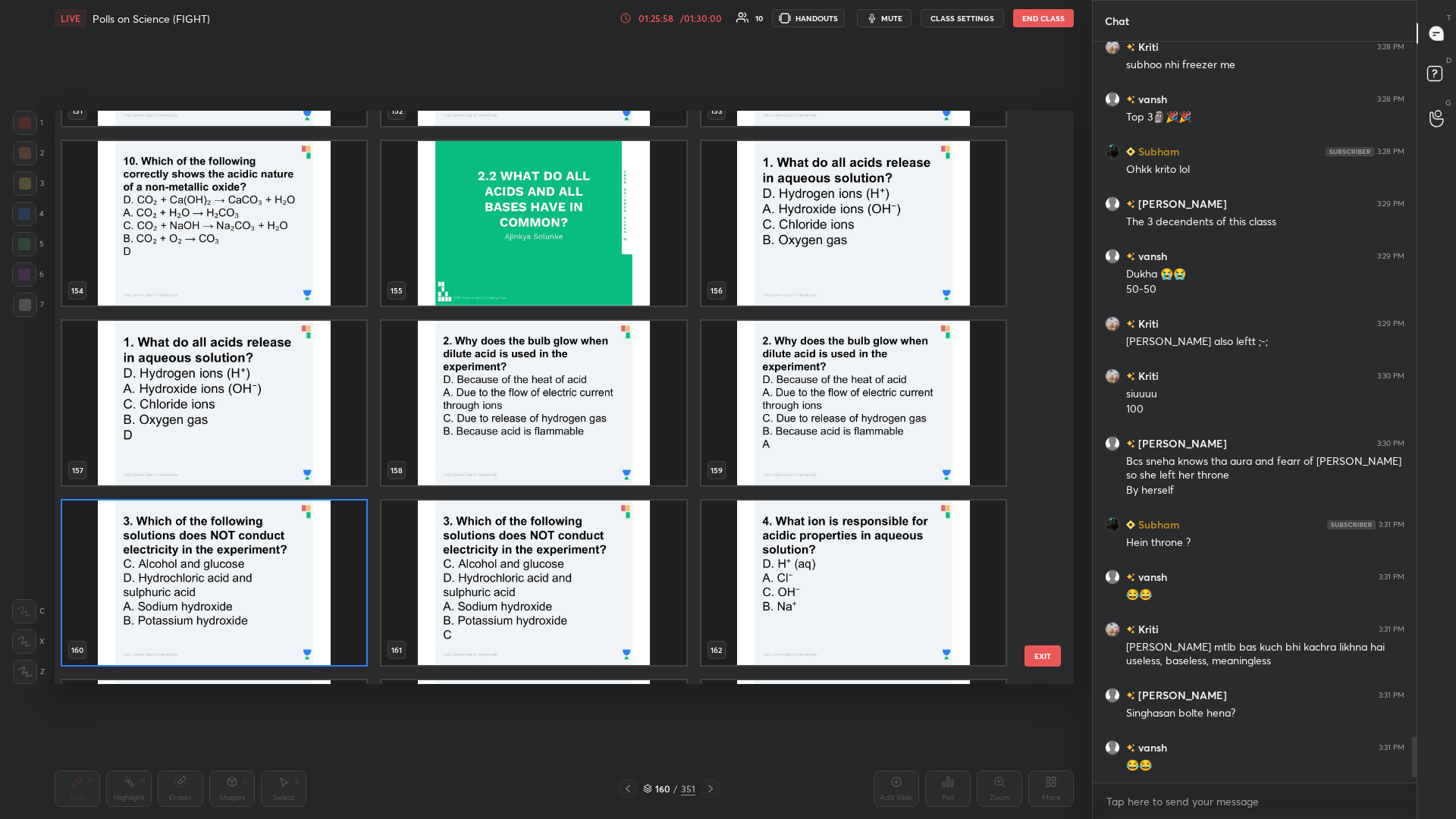
drag, startPoint x: 202, startPoint y: 588, endPoint x: 905, endPoint y: 685, distance: 709.7
click at [203, 355] on img "grid" at bounding box center [215, 582] width 305 height 165
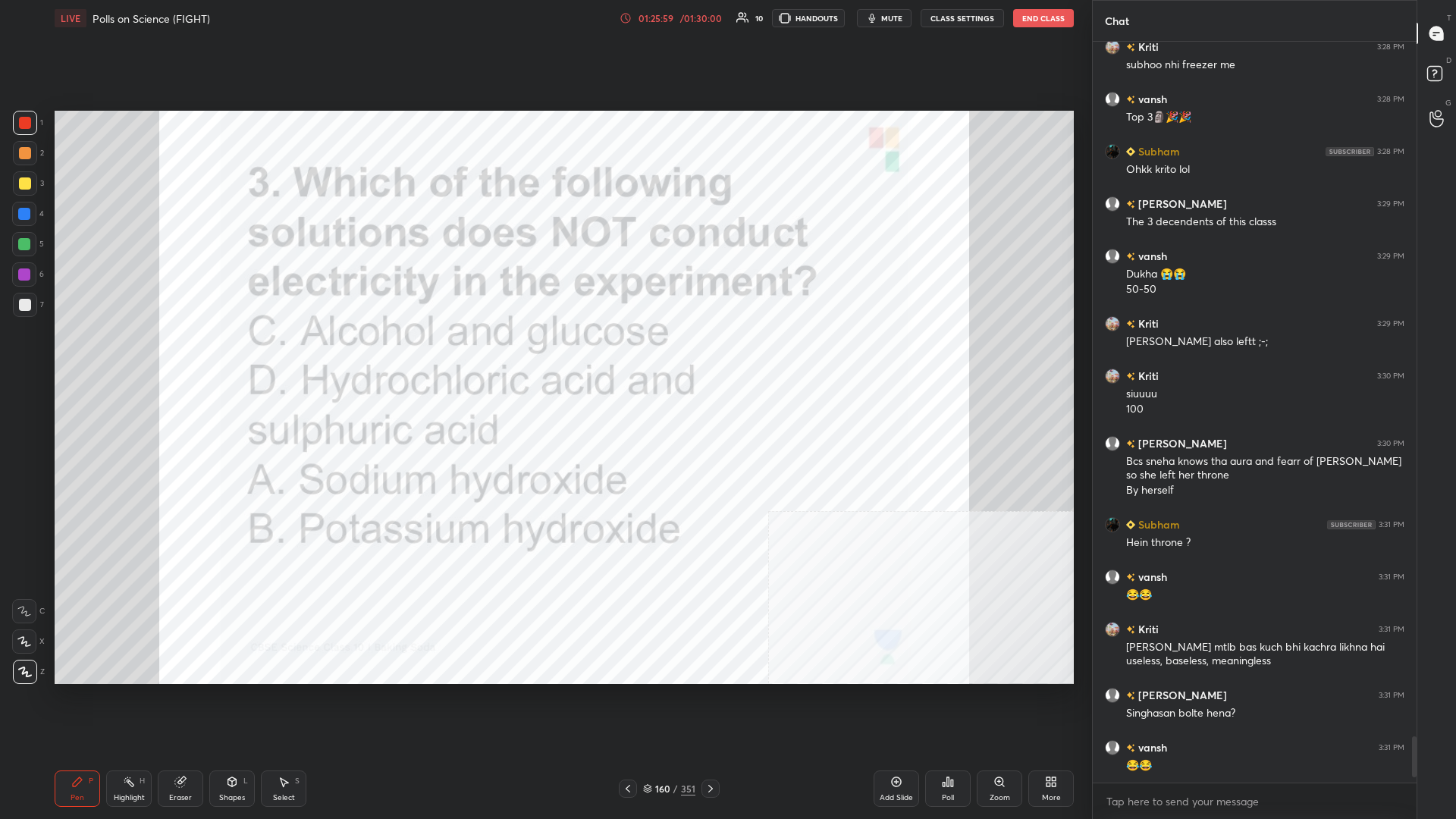
click at [544, 355] on div "Poll" at bounding box center [948, 798] width 12 height 8
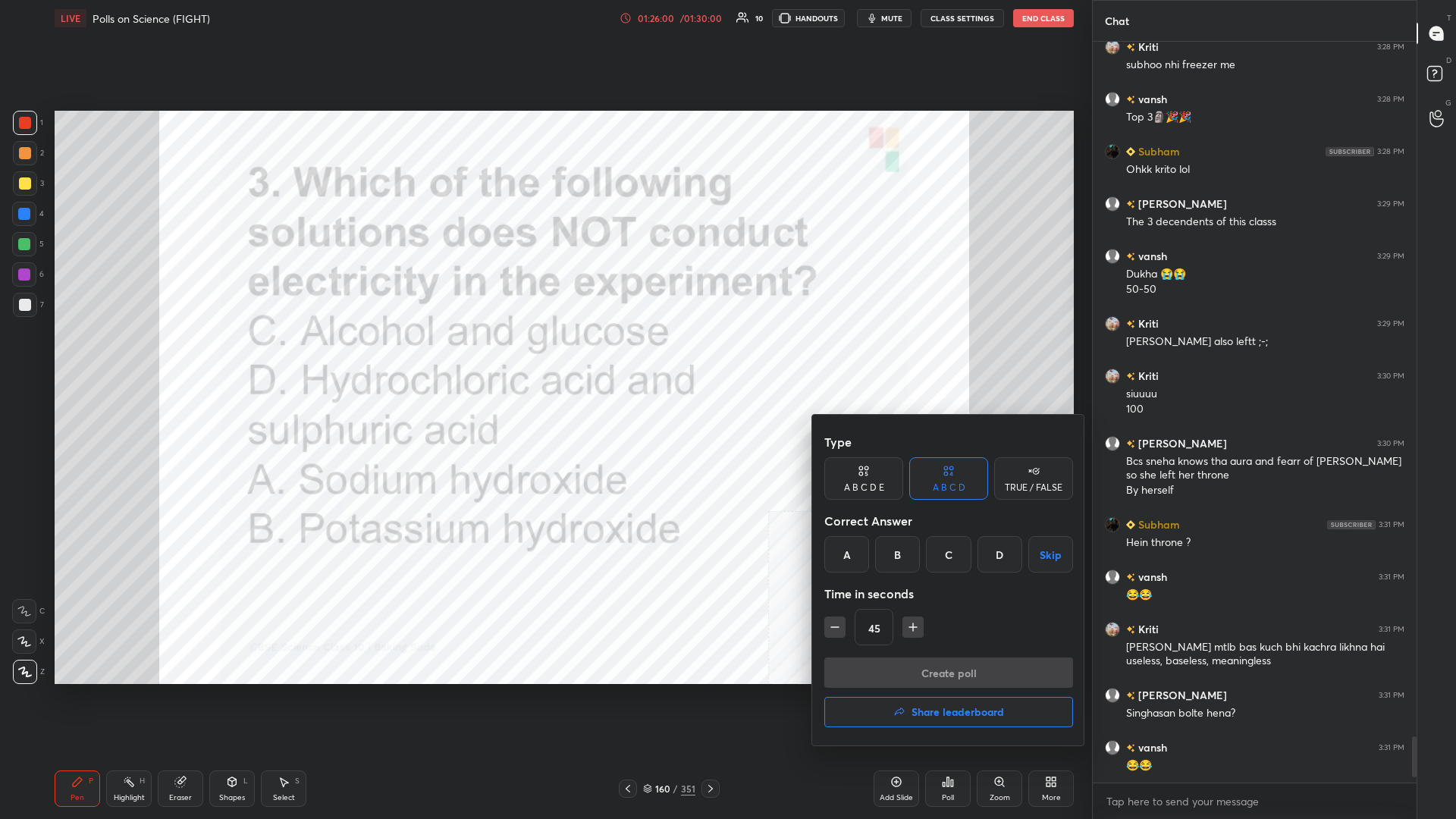
click at [544, 355] on div "C" at bounding box center [948, 554] width 45 height 36
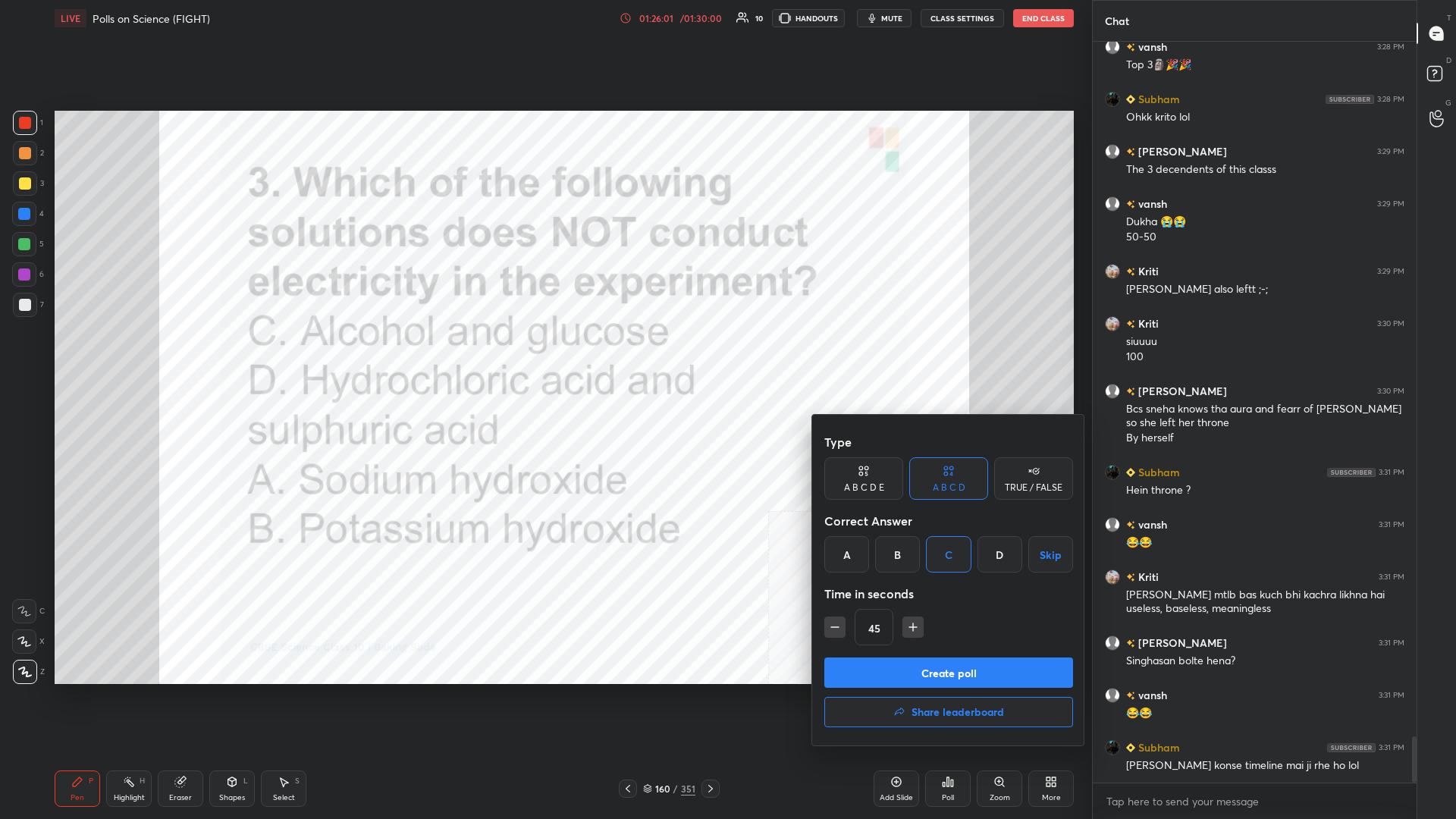
click at [544, 355] on button "Create poll" at bounding box center [948, 672] width 248 height 30
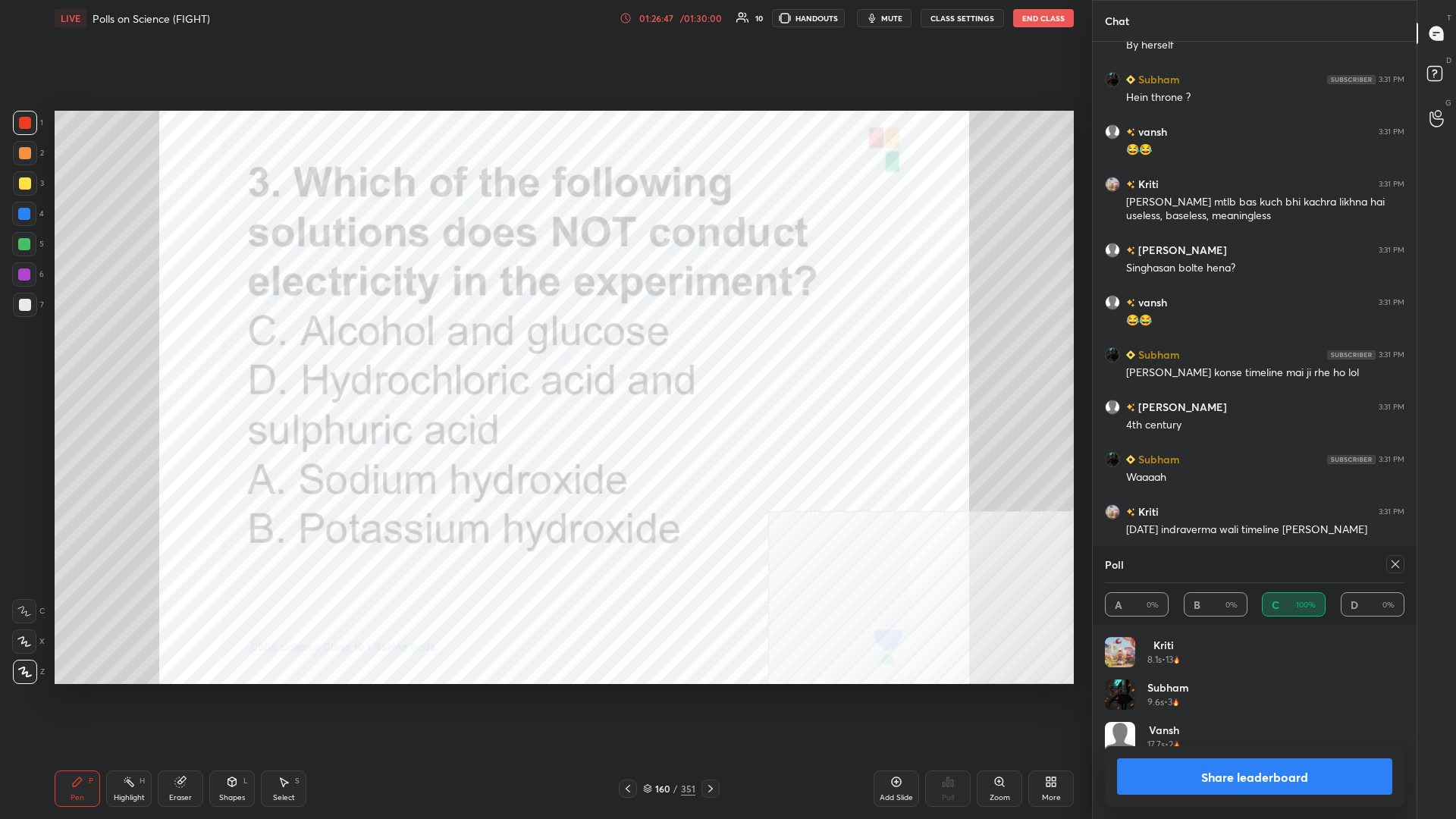
click at [544, 355] on button "Share leaderboard" at bounding box center [1255, 776] width 275 height 36
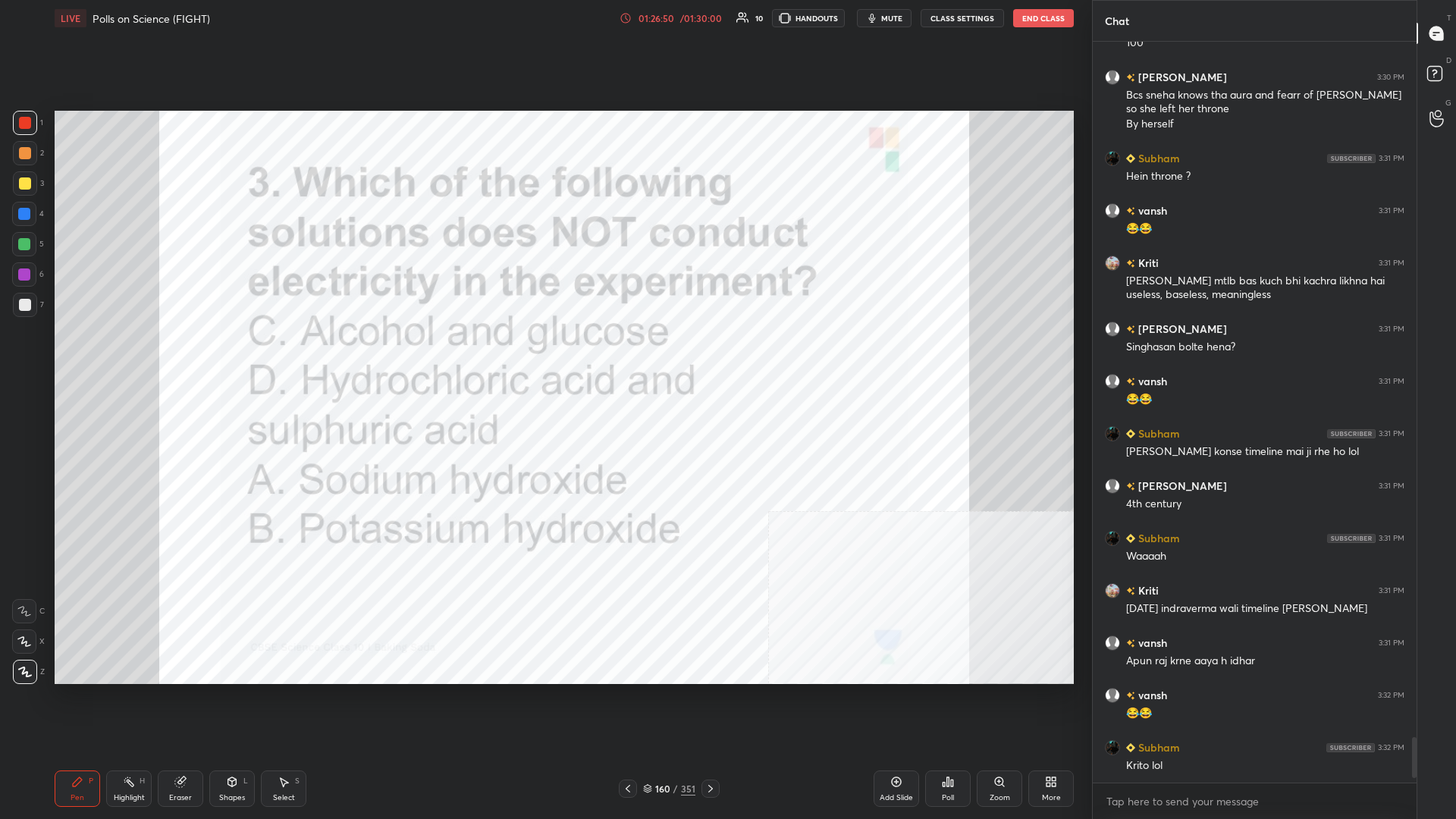
click at [544, 355] on div "160" at bounding box center [663, 789] width 15 height 9
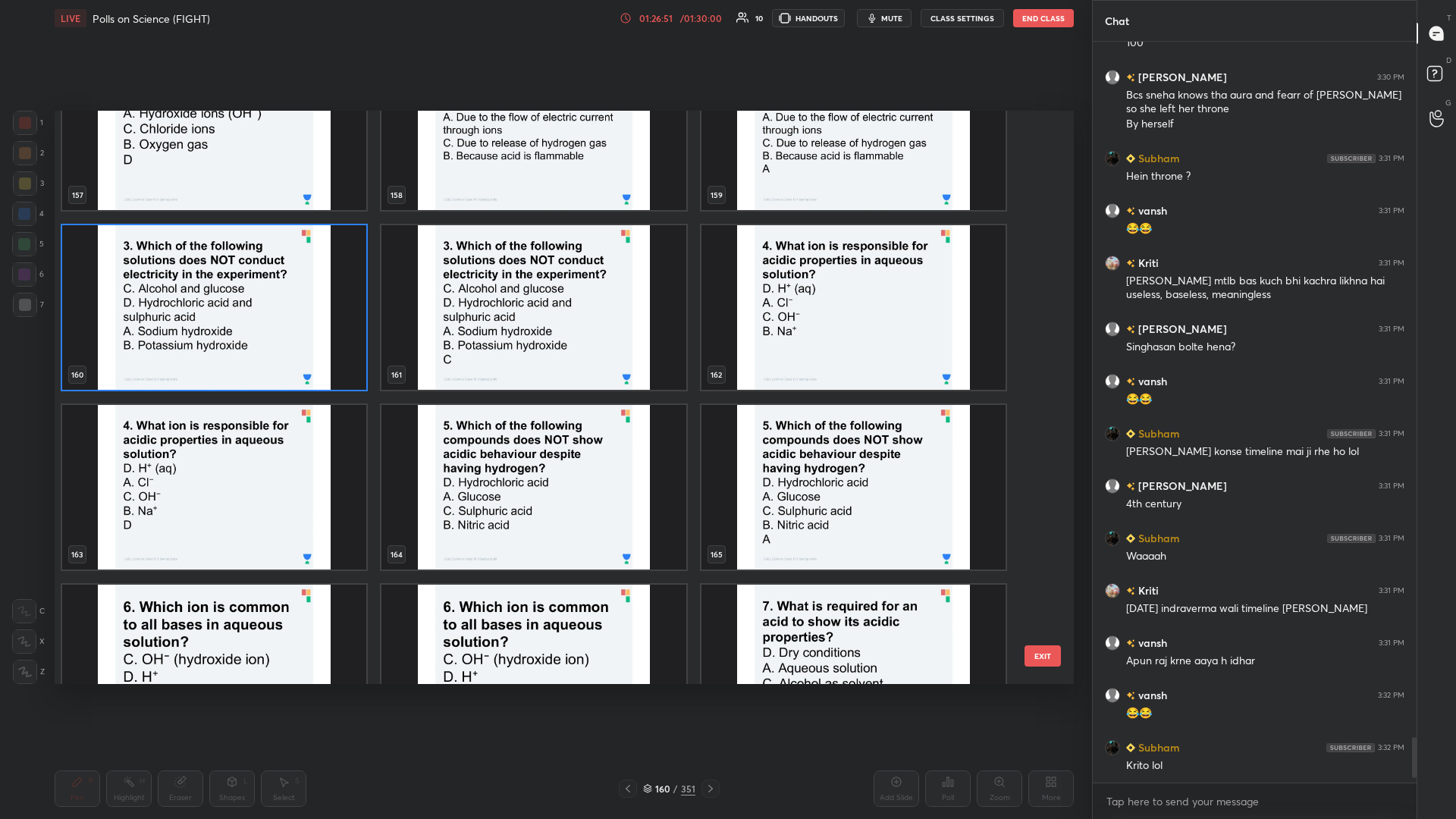
click at [544, 320] on img "grid" at bounding box center [854, 307] width 305 height 165
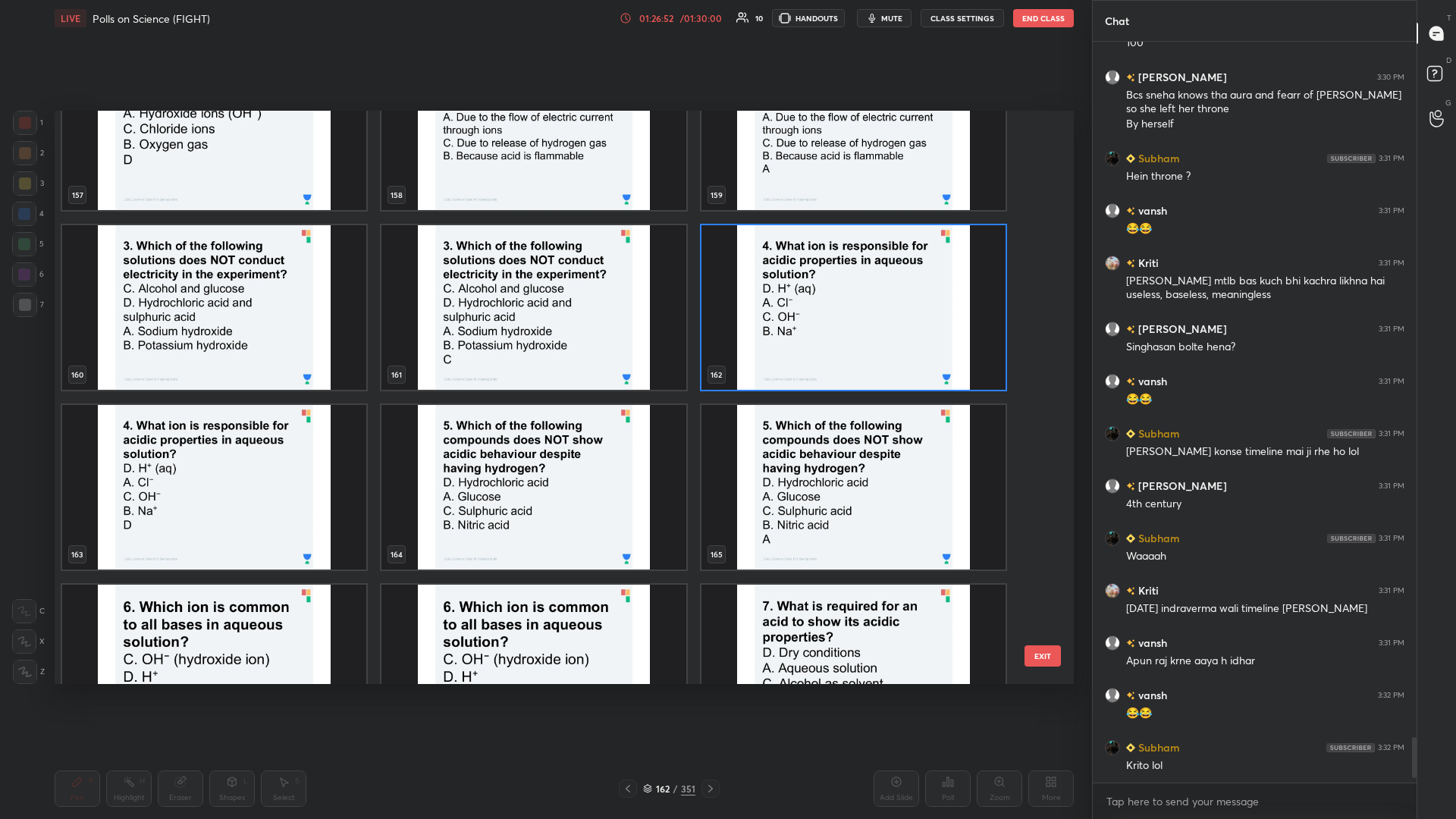
click at [544, 320] on img "grid" at bounding box center [854, 307] width 305 height 165
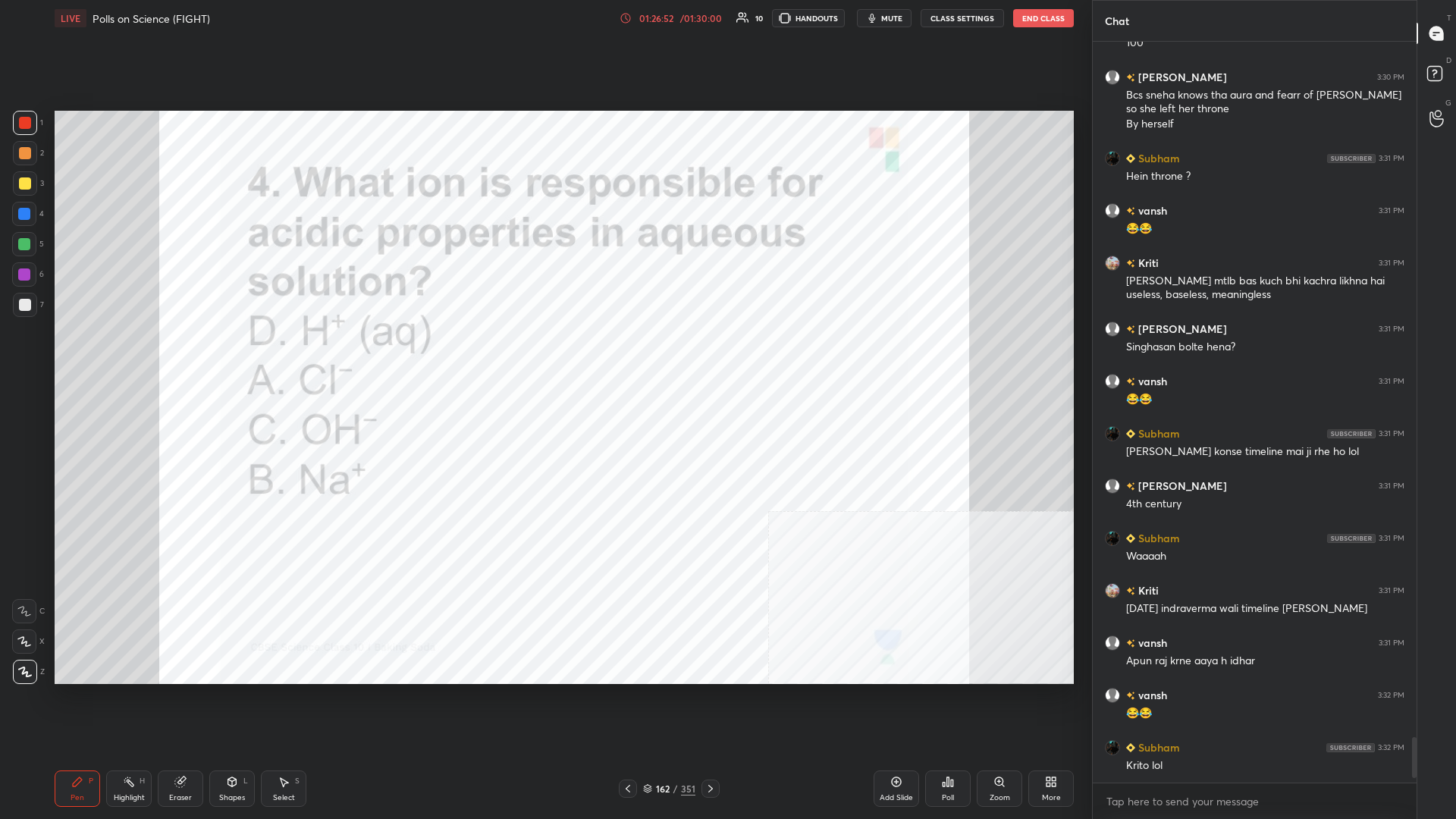
click at [544, 355] on div "Poll" at bounding box center [948, 788] width 45 height 36
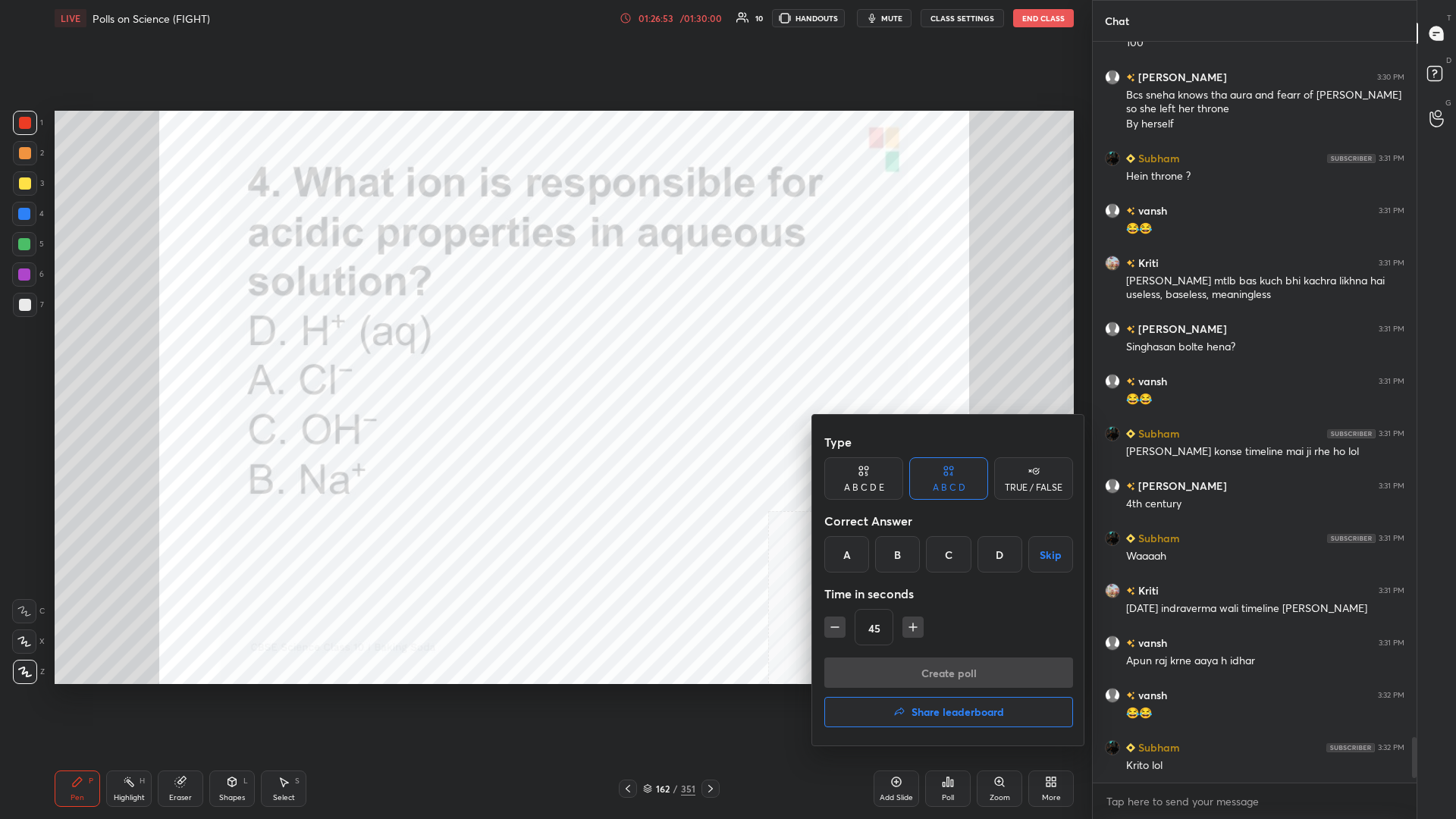
click at [544, 355] on div "D" at bounding box center [1000, 554] width 45 height 36
click at [544, 355] on button "Create poll" at bounding box center [948, 672] width 248 height 30
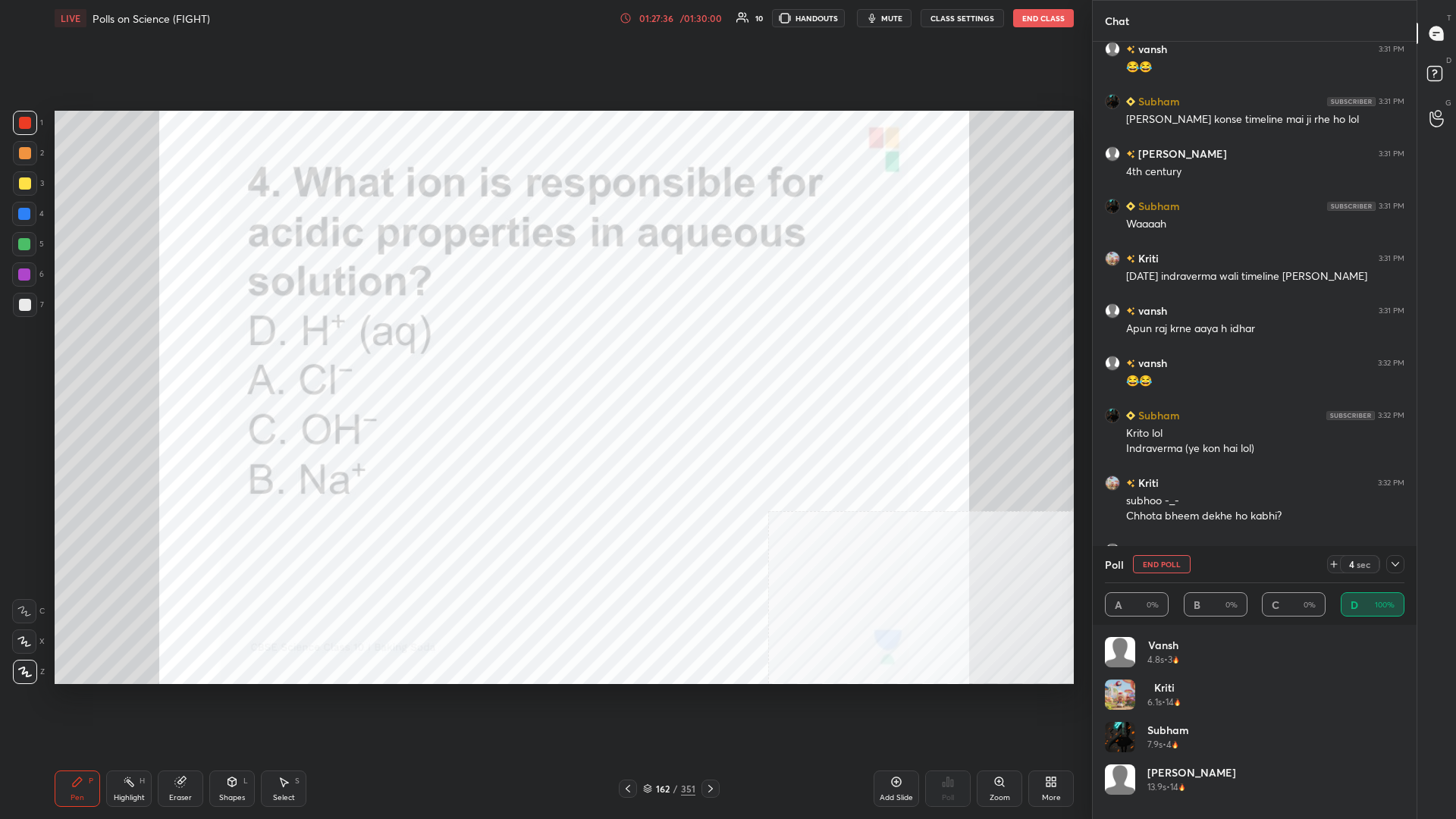
scroll to position [11801, 0]
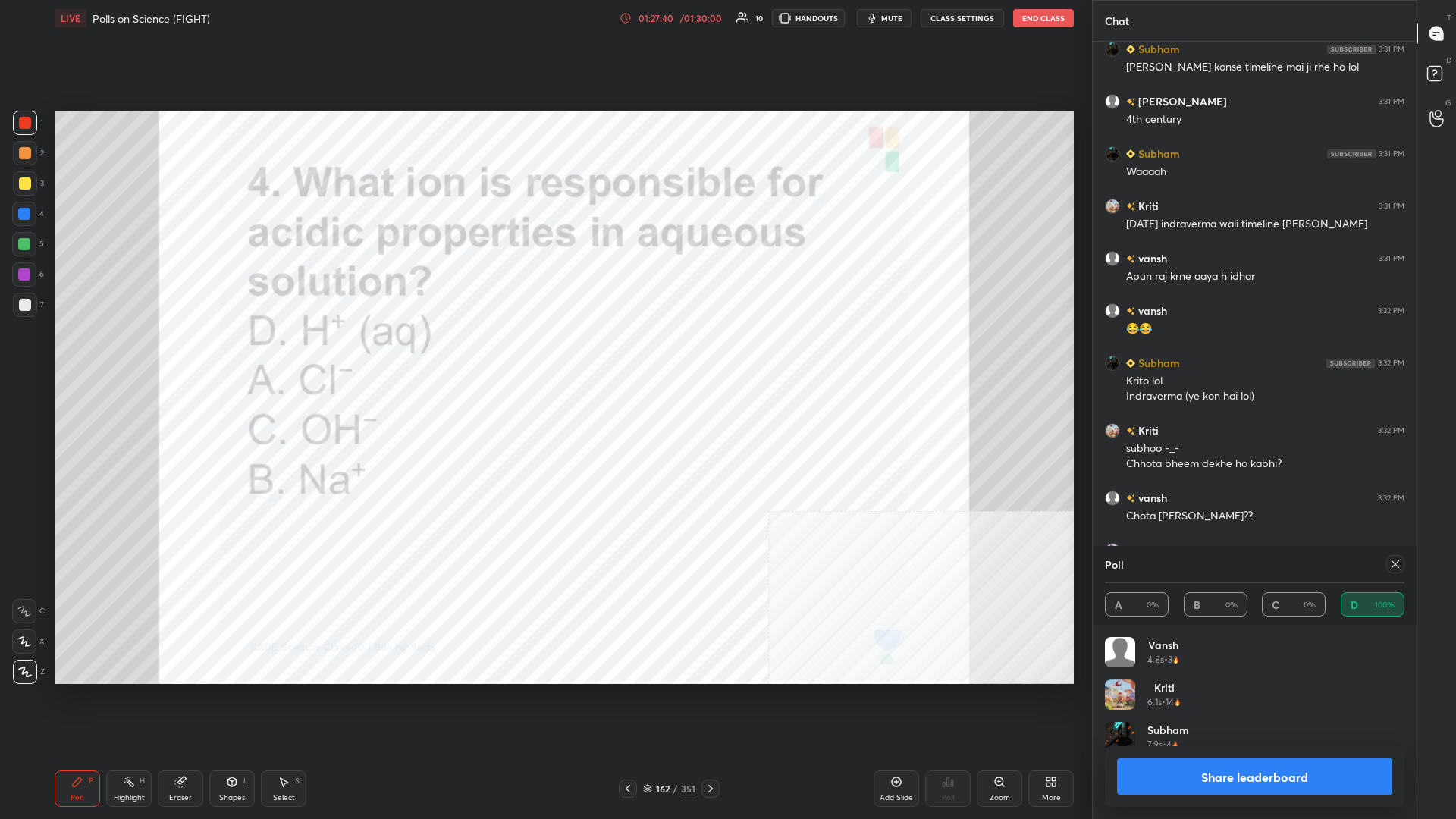
click at [544, 355] on button "Share leaderboard" at bounding box center [1255, 776] width 275 height 36
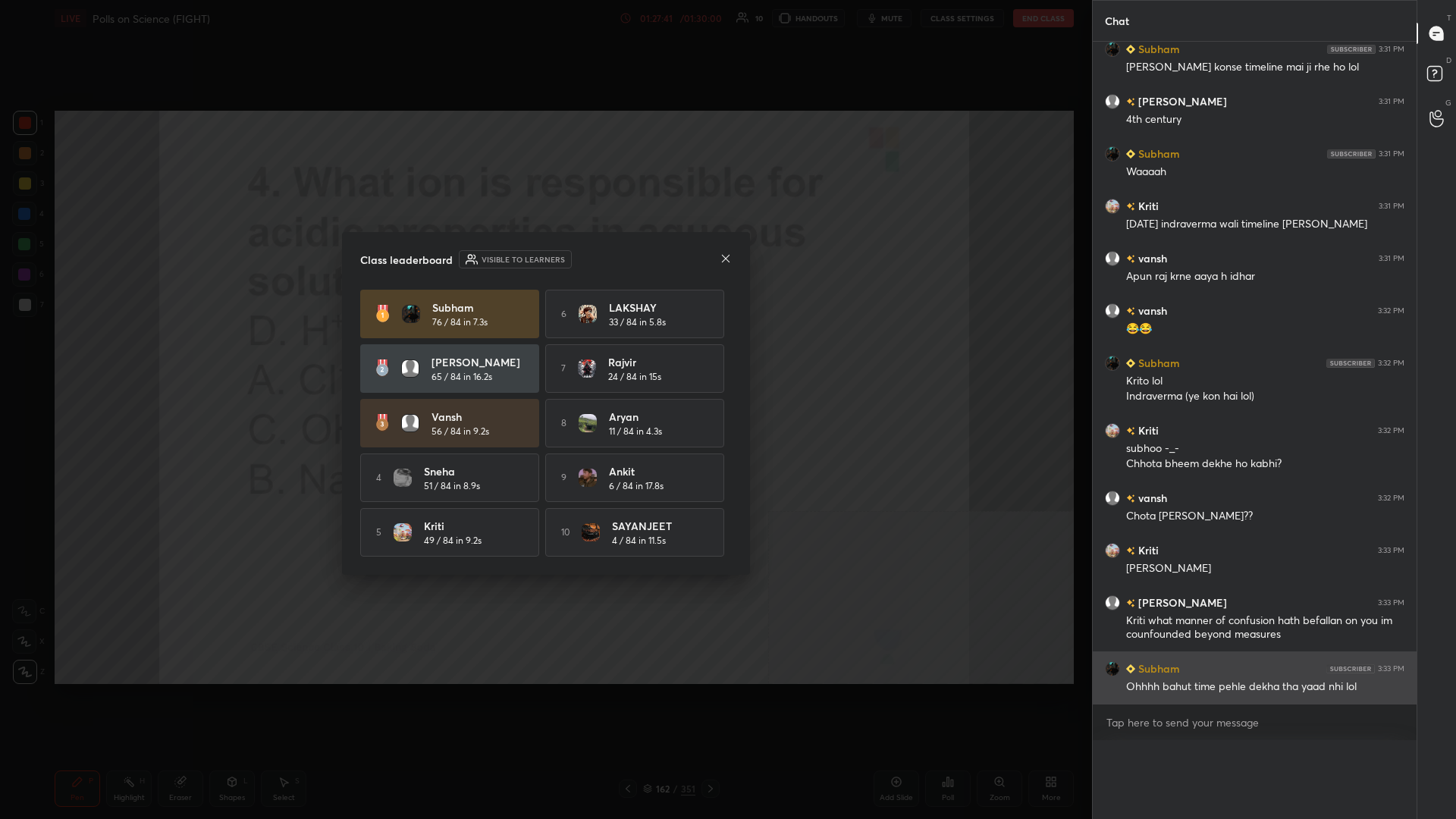
scroll to position [0, 0]
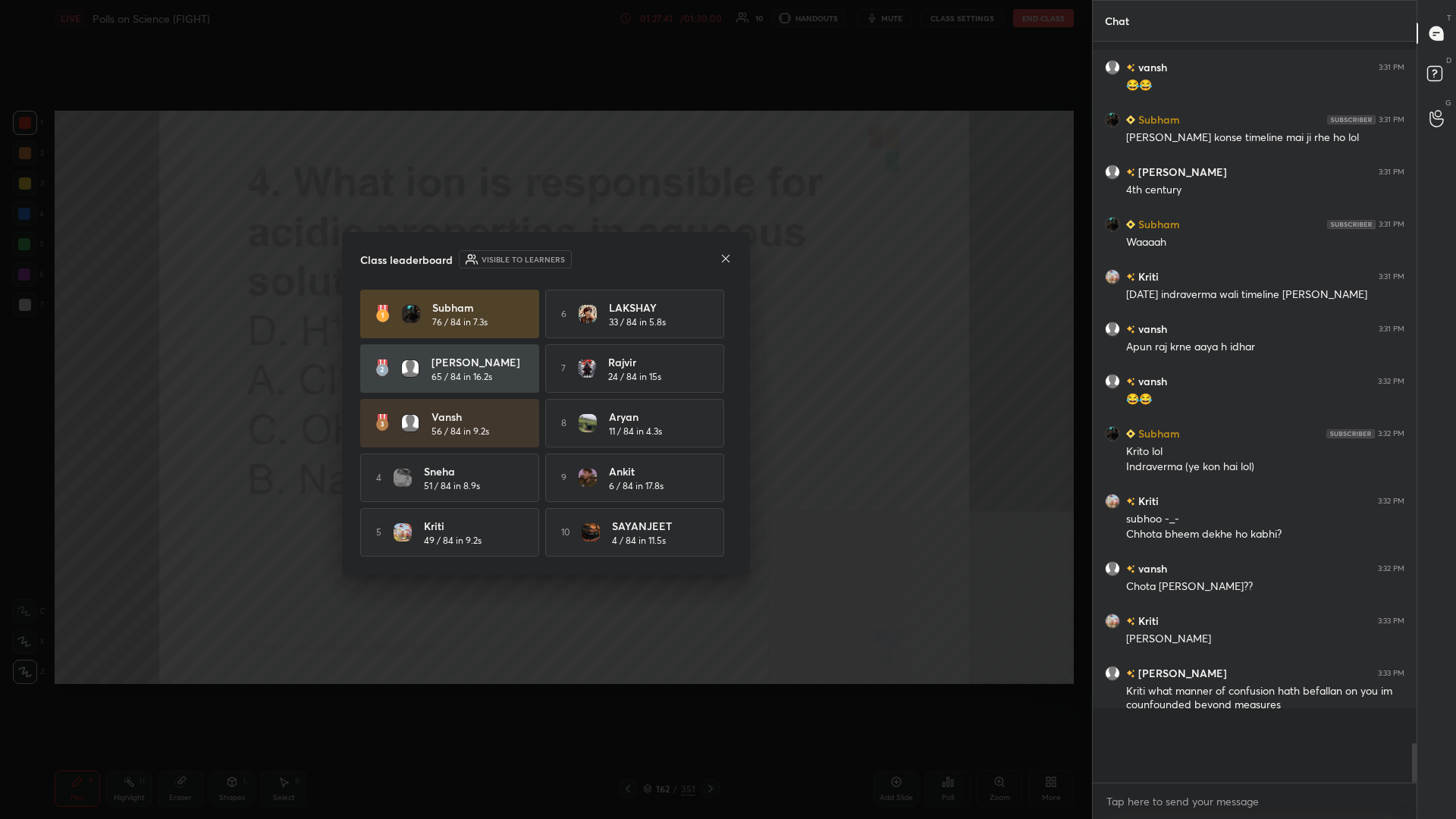
click at [410, 355] on div "5 Kriti 49 / 84 in 9.2s" at bounding box center [450, 532] width 179 height 49
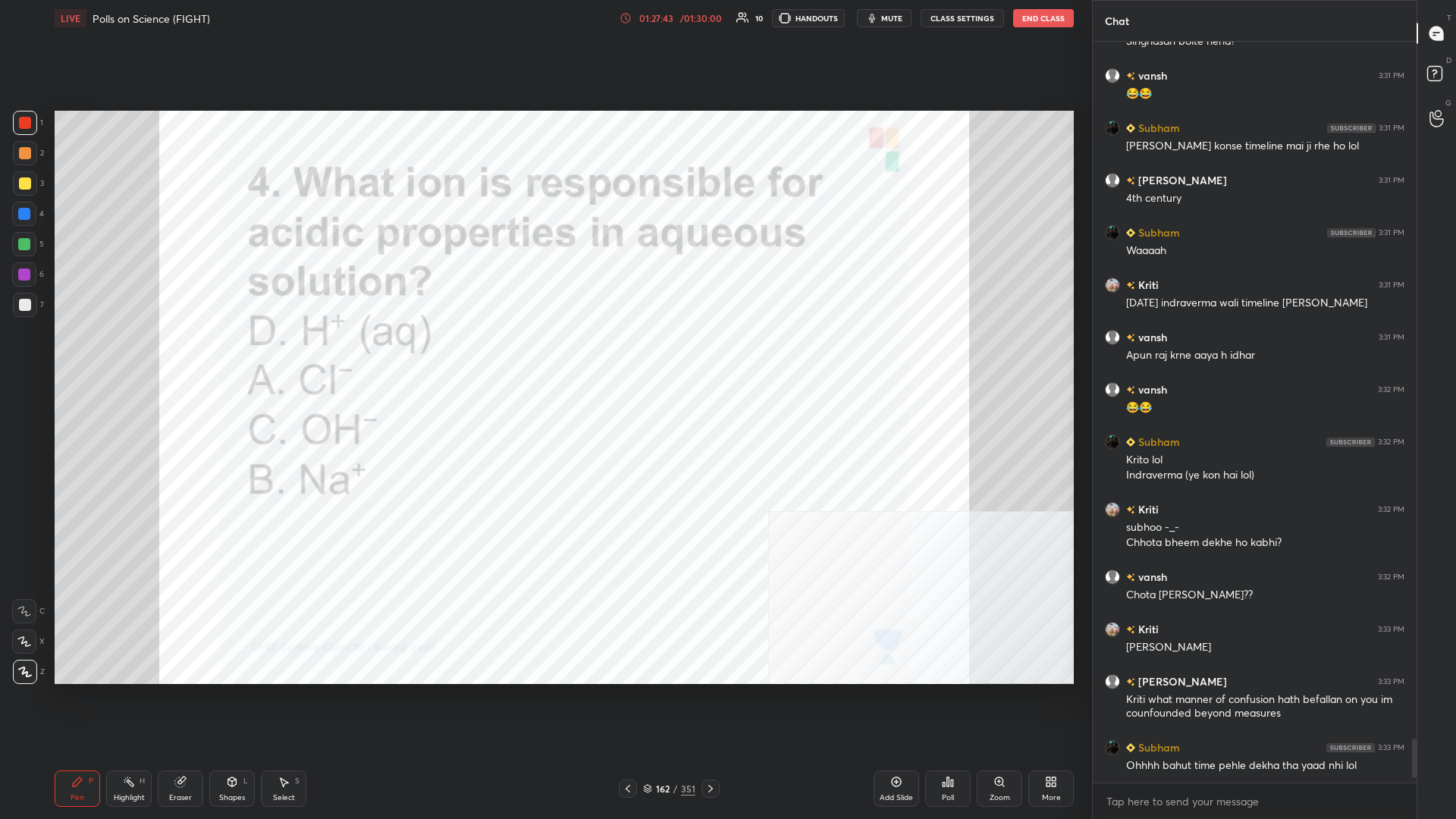
click at [544, 355] on div "162" at bounding box center [663, 789] width 15 height 9
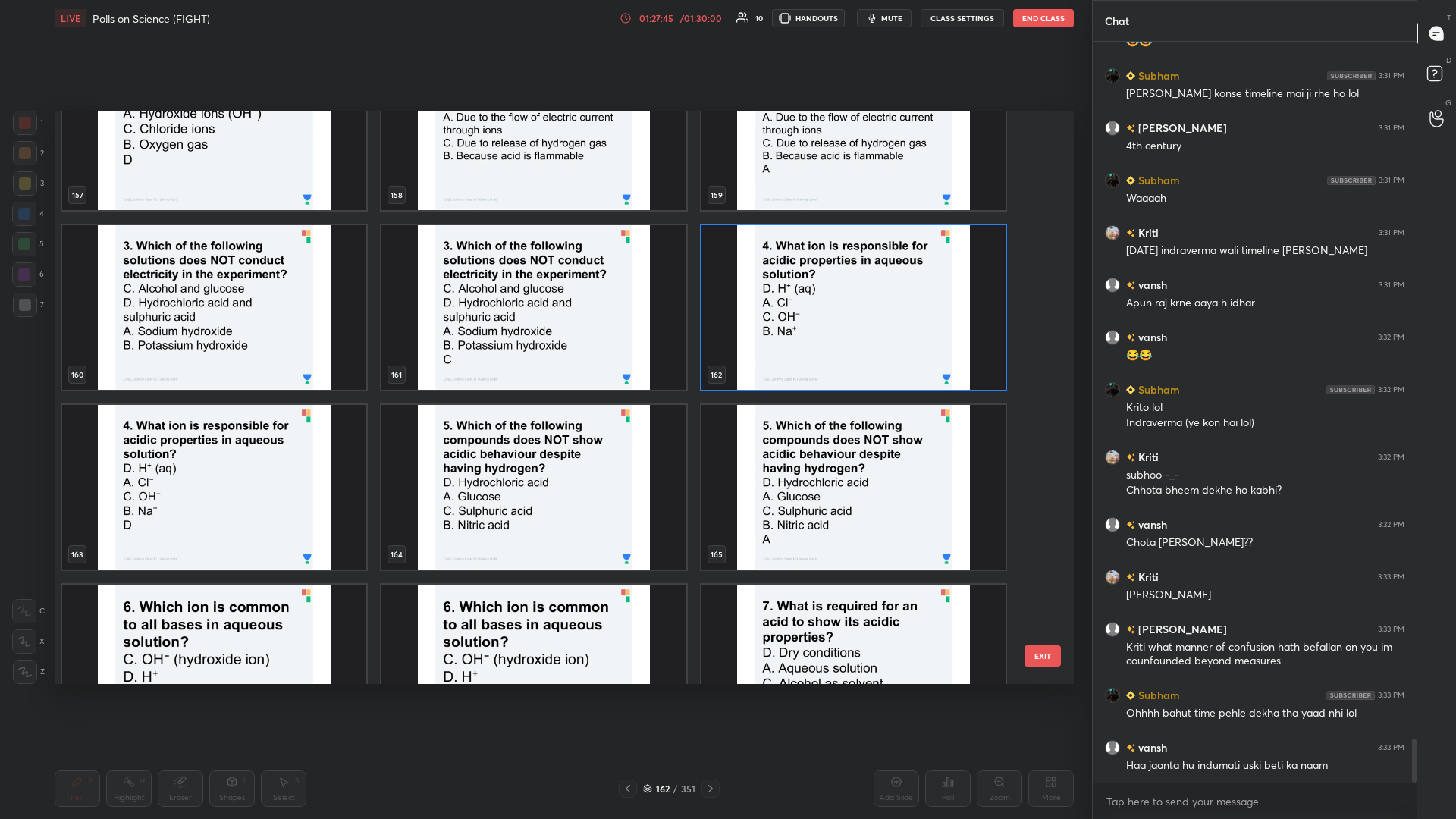
click at [544, 355] on img "grid" at bounding box center [533, 487] width 305 height 165
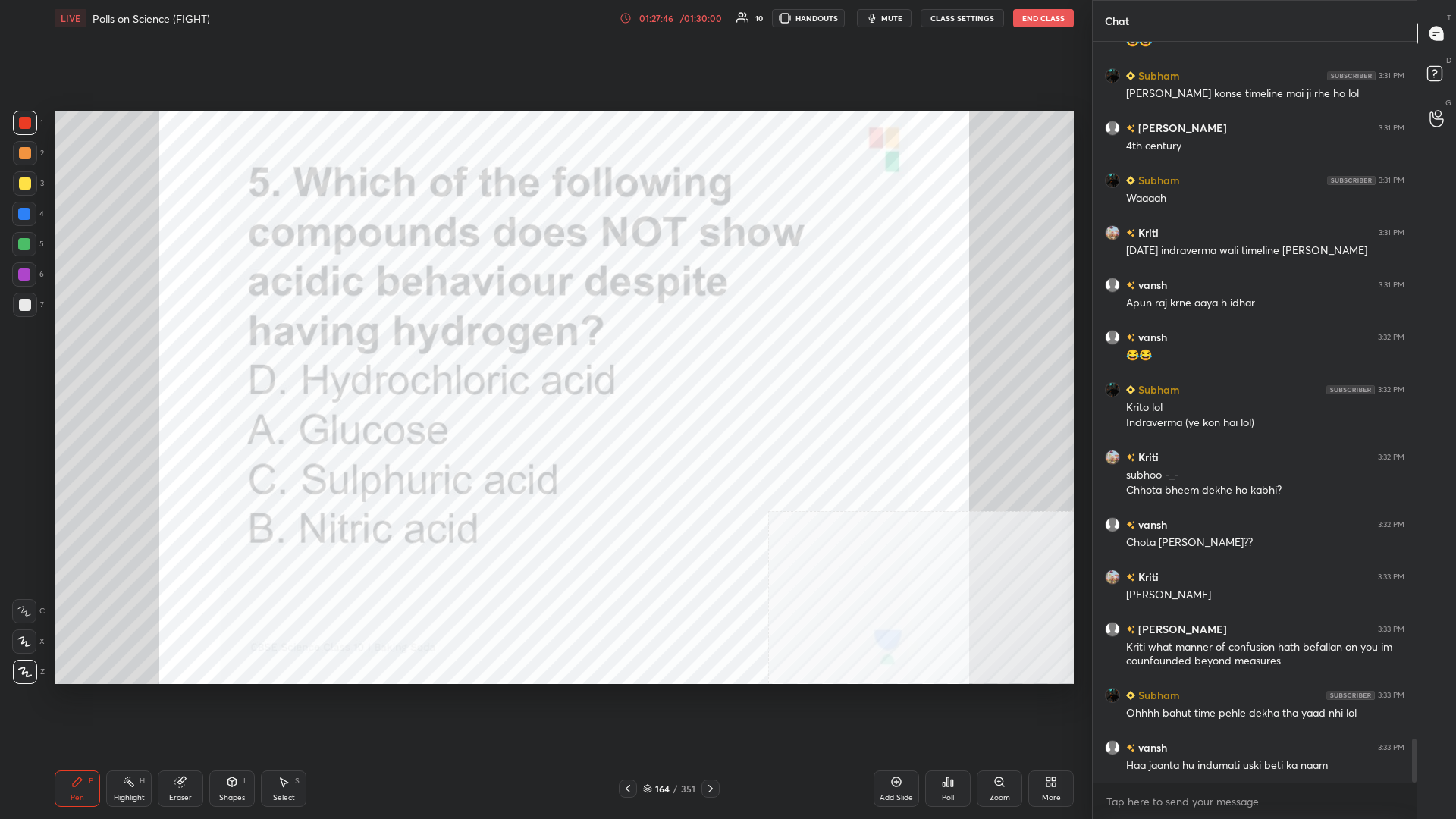
click at [544, 355] on div "Poll" at bounding box center [948, 788] width 45 height 36
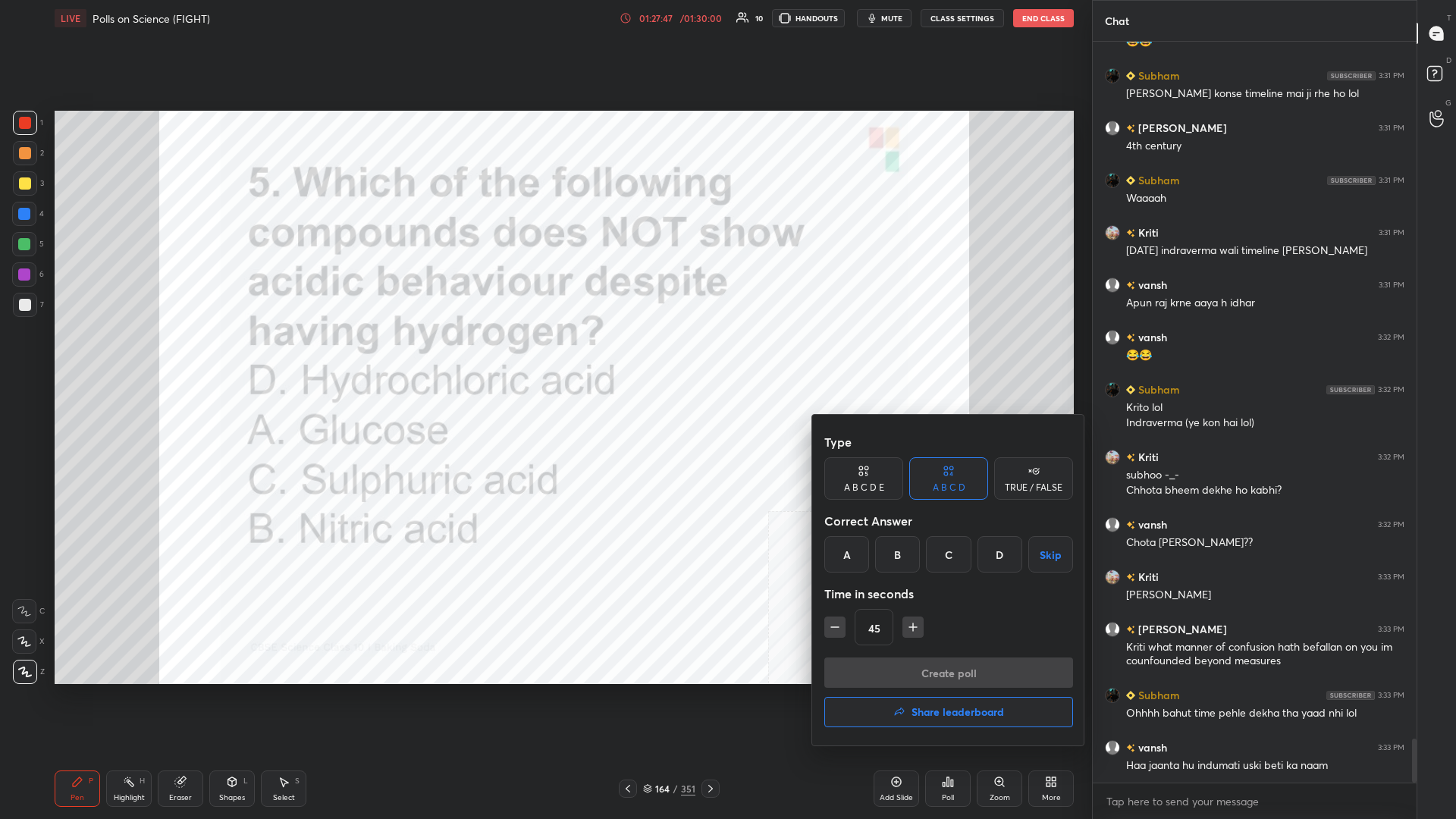
click at [544, 355] on div "A" at bounding box center [847, 554] width 45 height 36
click at [544, 355] on div "Type A B C D E A B C D TRUE / FALSE Correct Answer A B C D Skip Time in seconds…" at bounding box center [948, 542] width 248 height 231
click at [544, 355] on button "Create poll" at bounding box center [948, 672] width 248 height 30
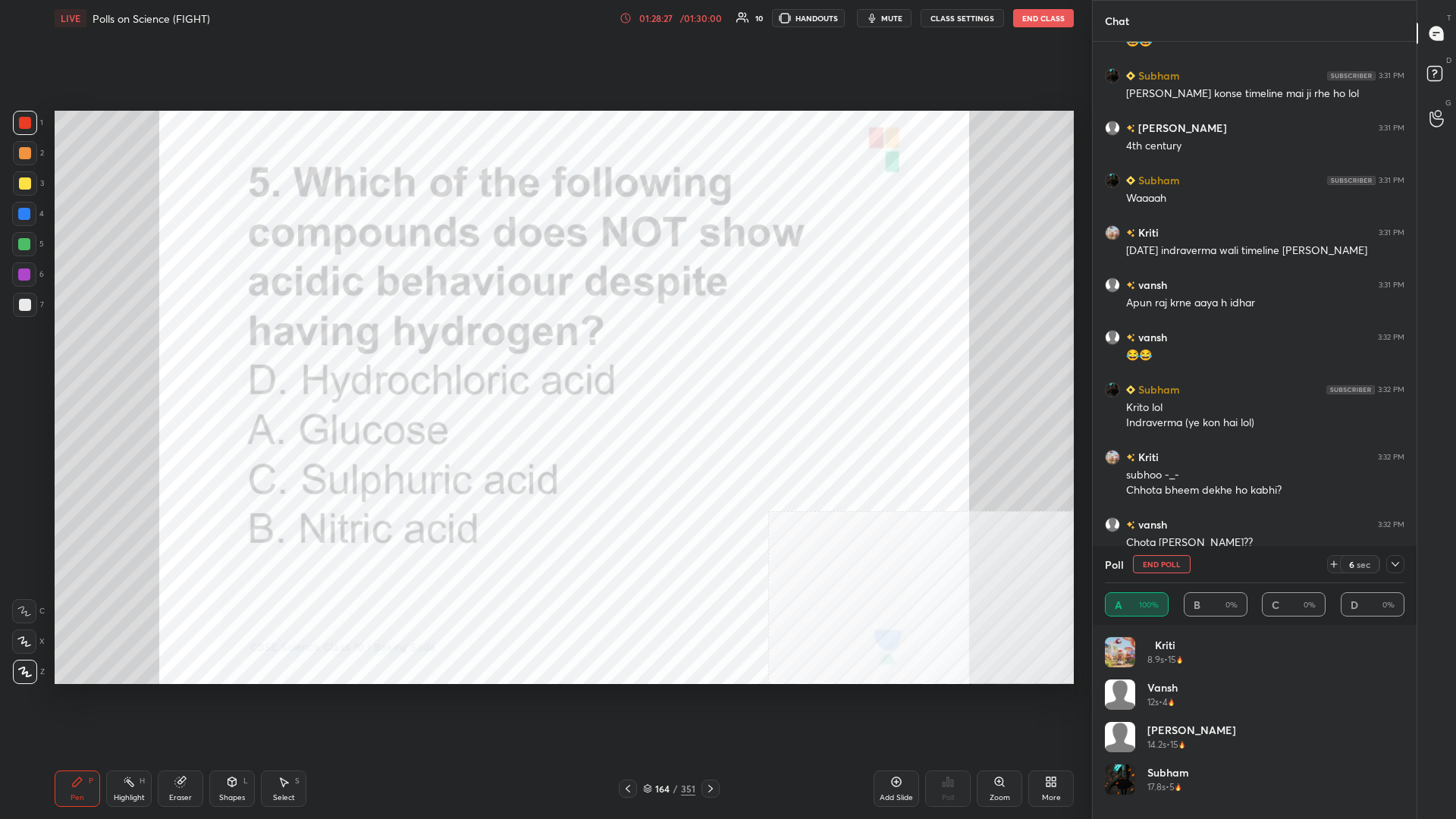
scroll to position [11889, 0]
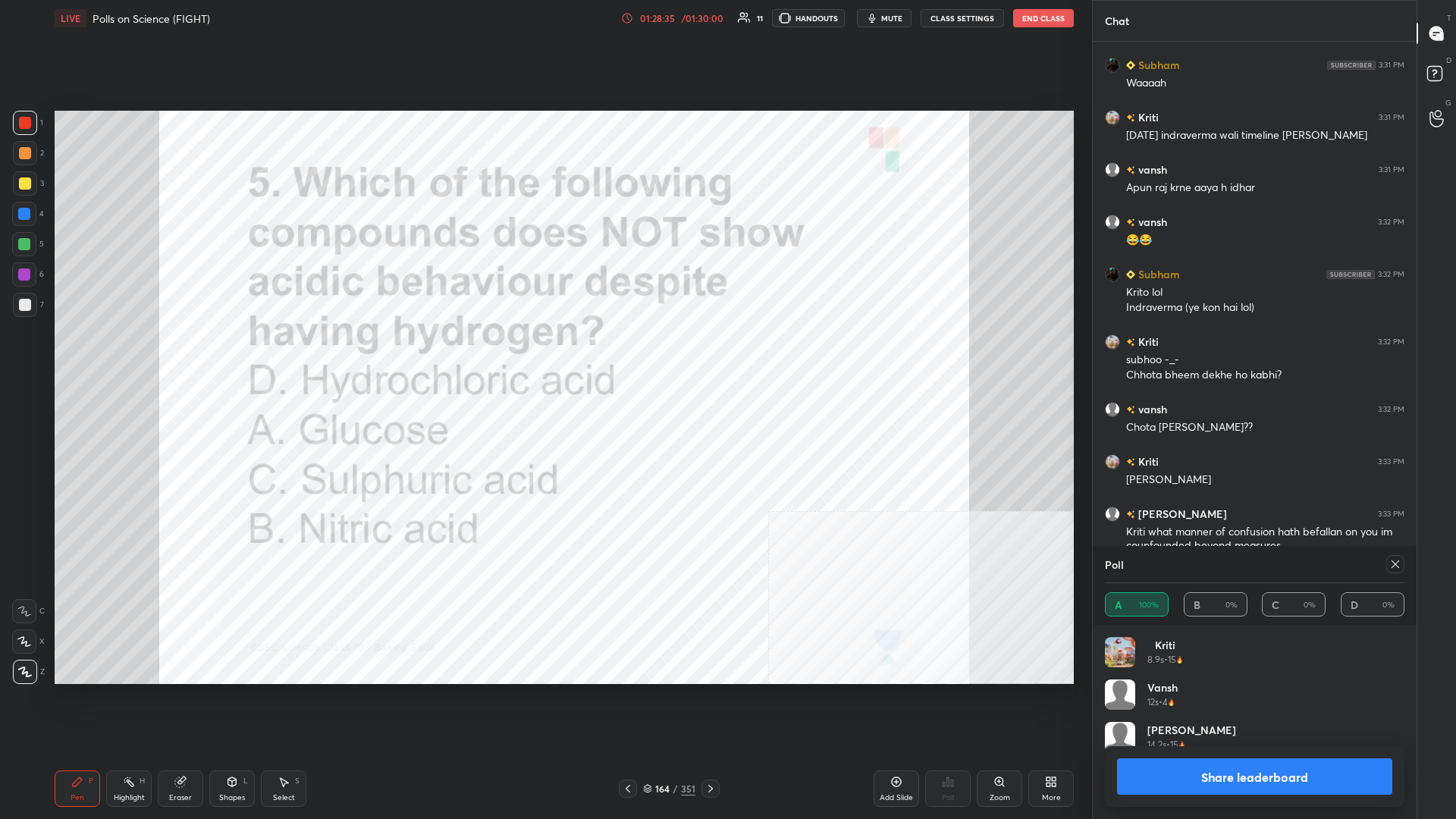
click at [544, 355] on button "Share leaderboard" at bounding box center [1255, 776] width 275 height 36
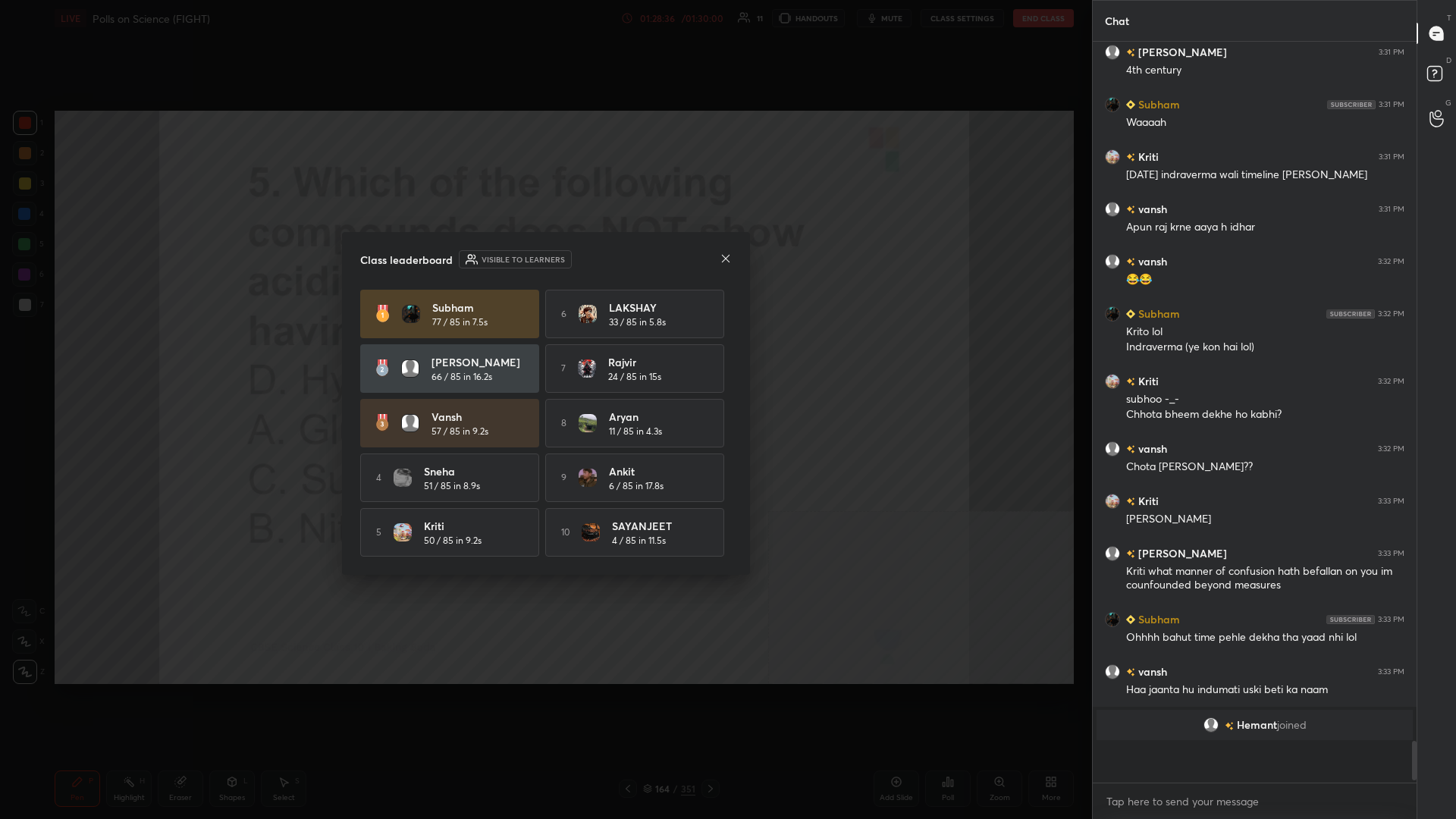
scroll to position [693, 324]
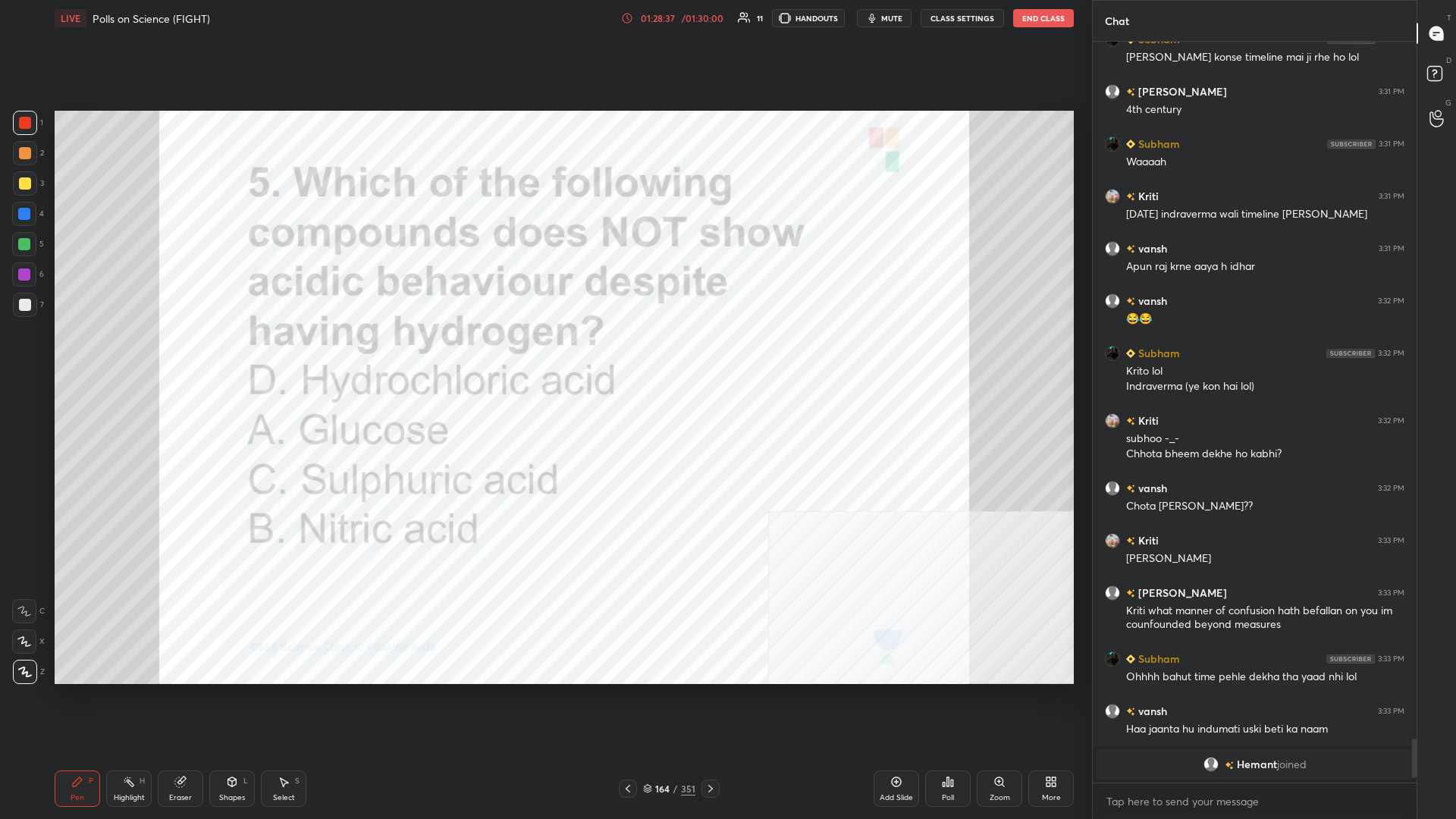
click at [544, 355] on div "164 / 351" at bounding box center [669, 788] width 53 height 13
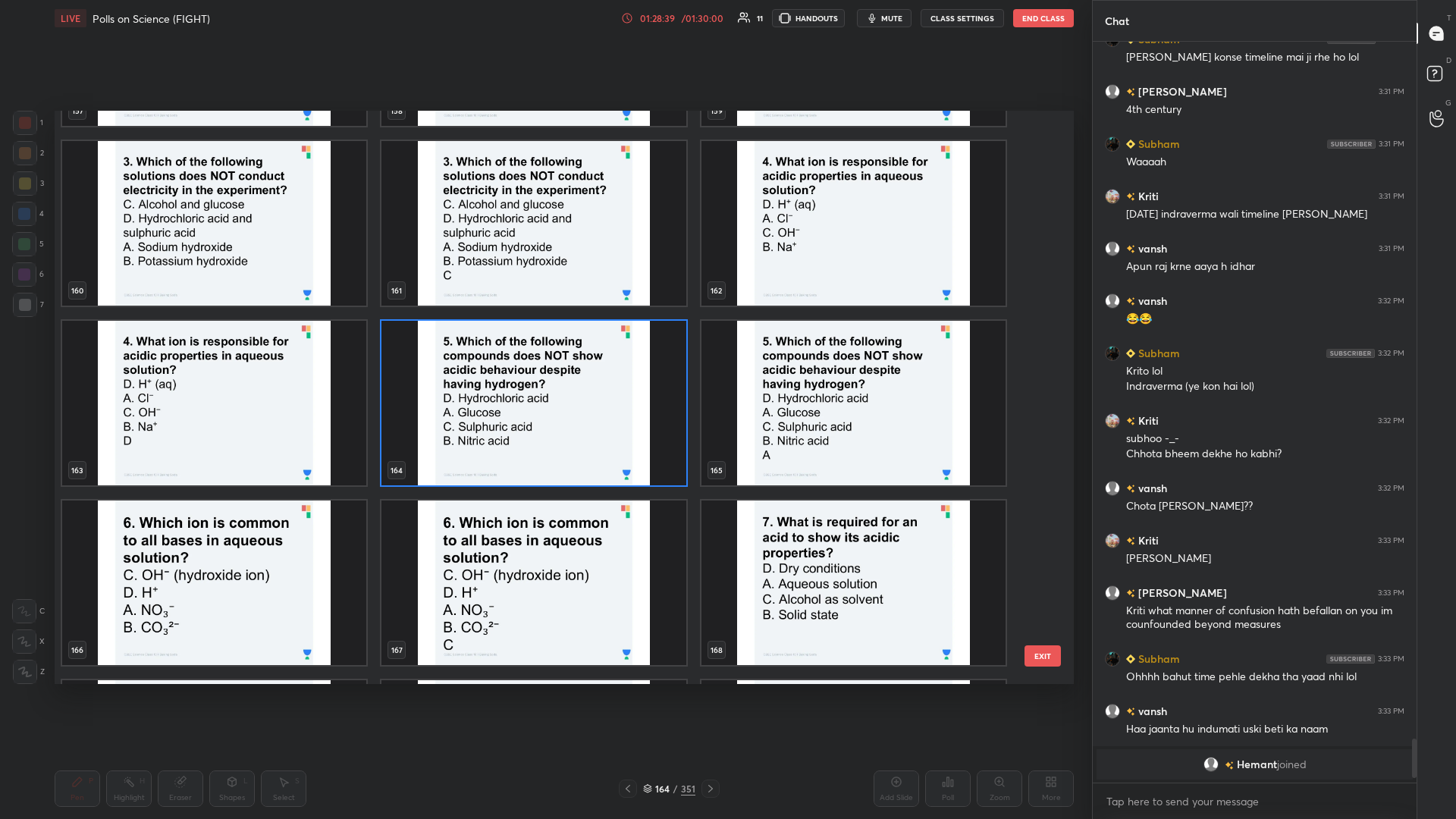
click at [262, 355] on img "grid" at bounding box center [215, 582] width 305 height 165
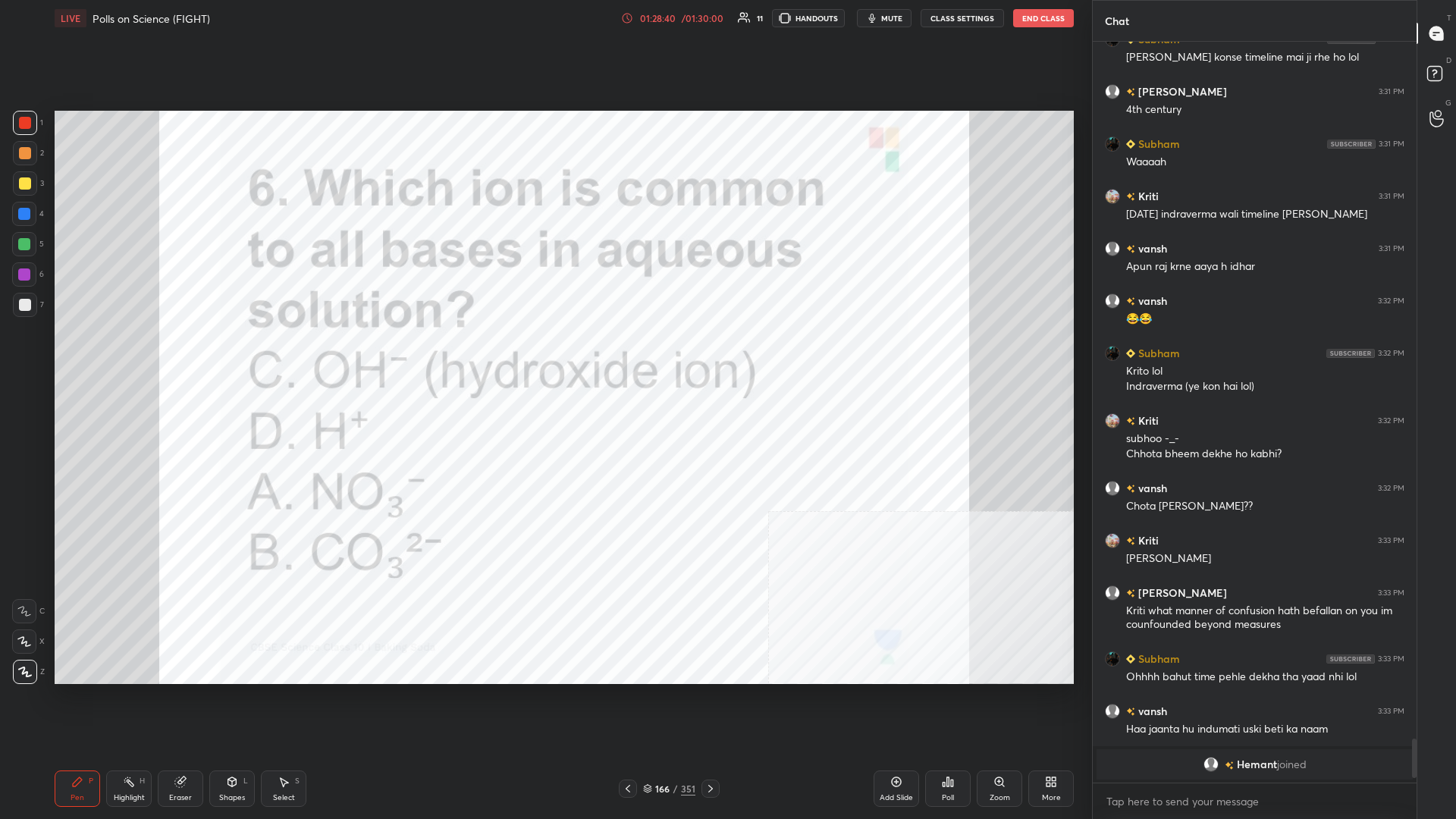
click at [544, 355] on div "Poll" at bounding box center [948, 788] width 45 height 36
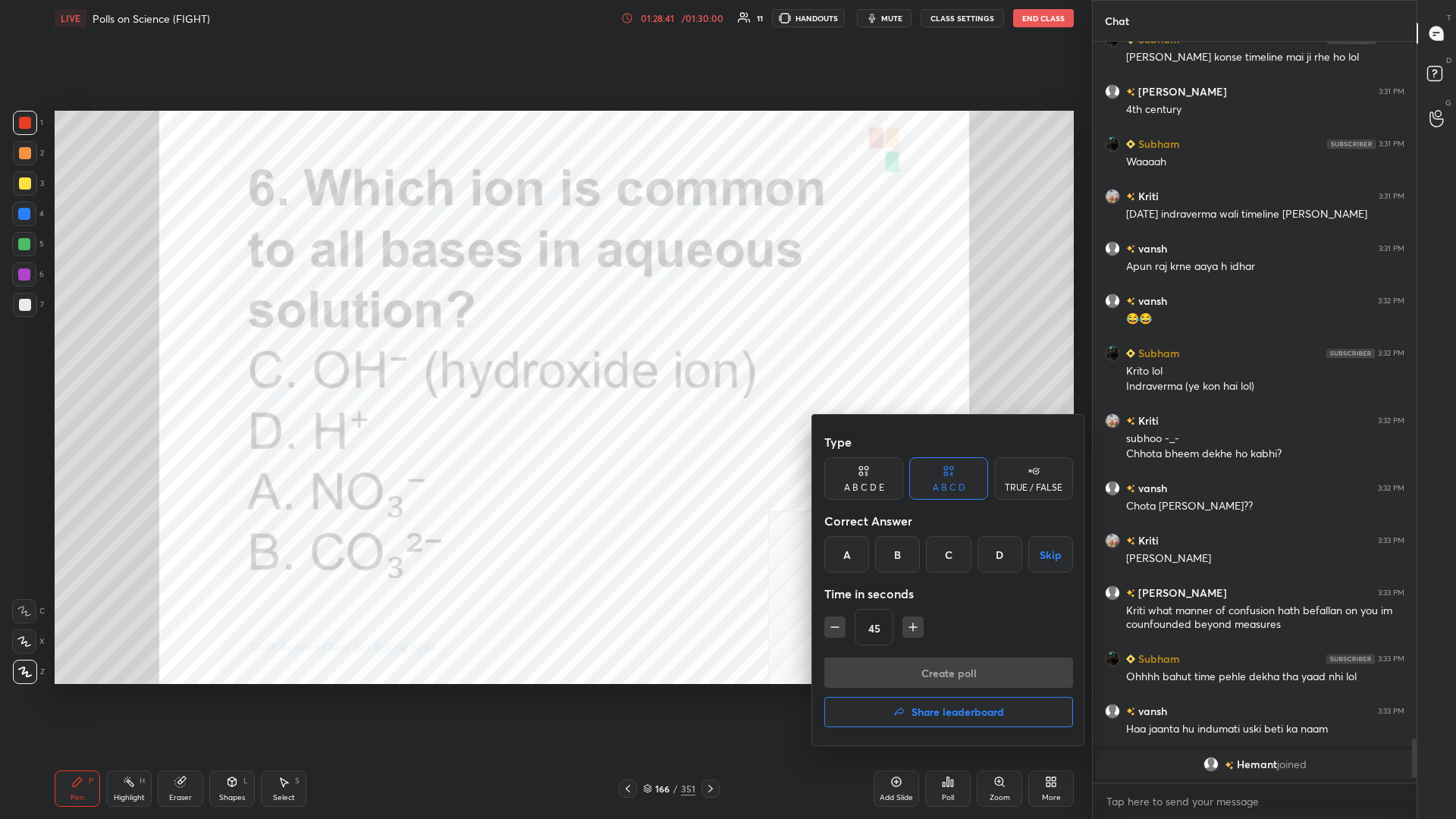
click at [544, 355] on div "C" at bounding box center [948, 554] width 45 height 36
click at [544, 355] on button "Create poll" at bounding box center [948, 672] width 248 height 30
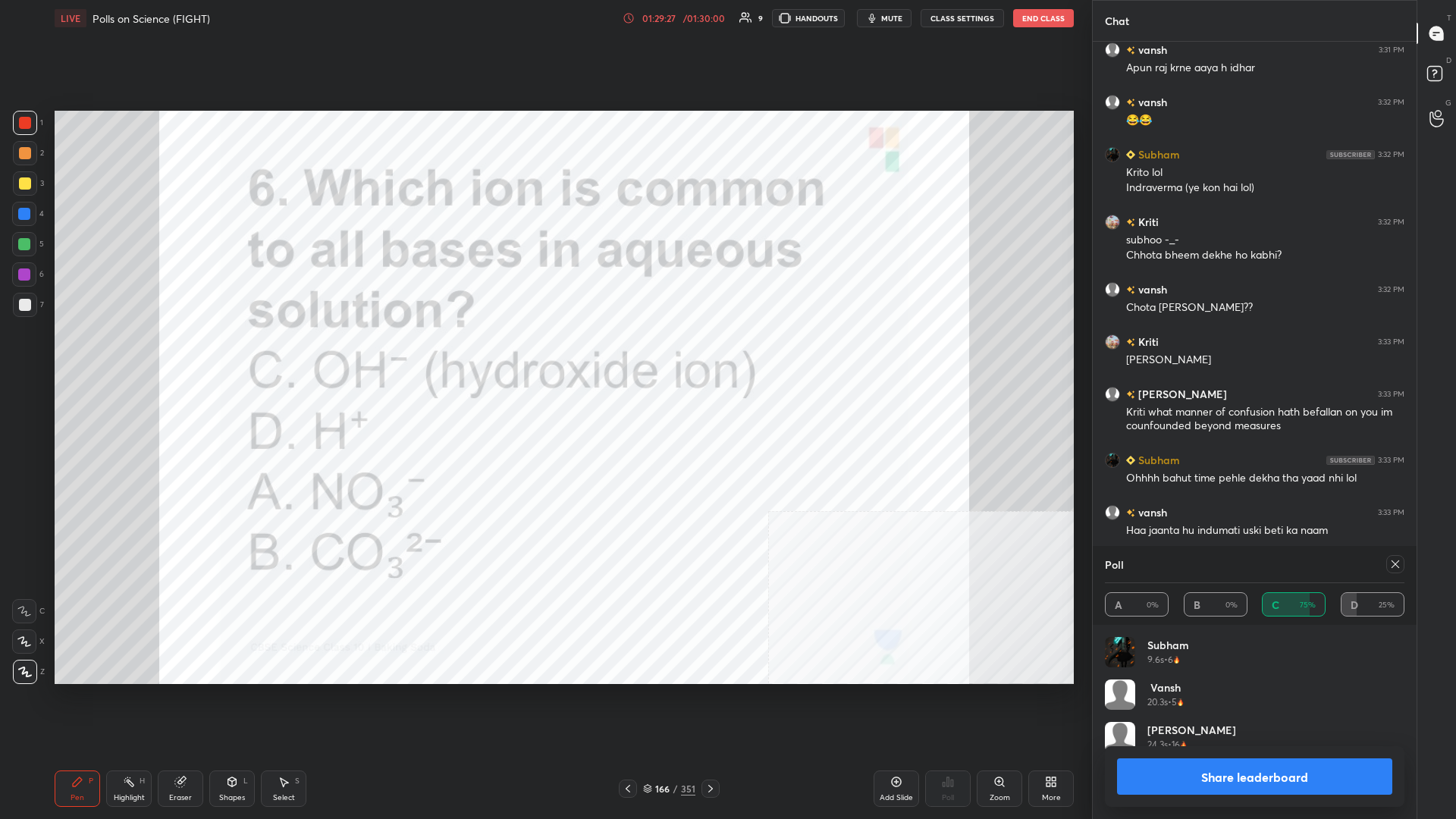
scroll to position [11030, 0]
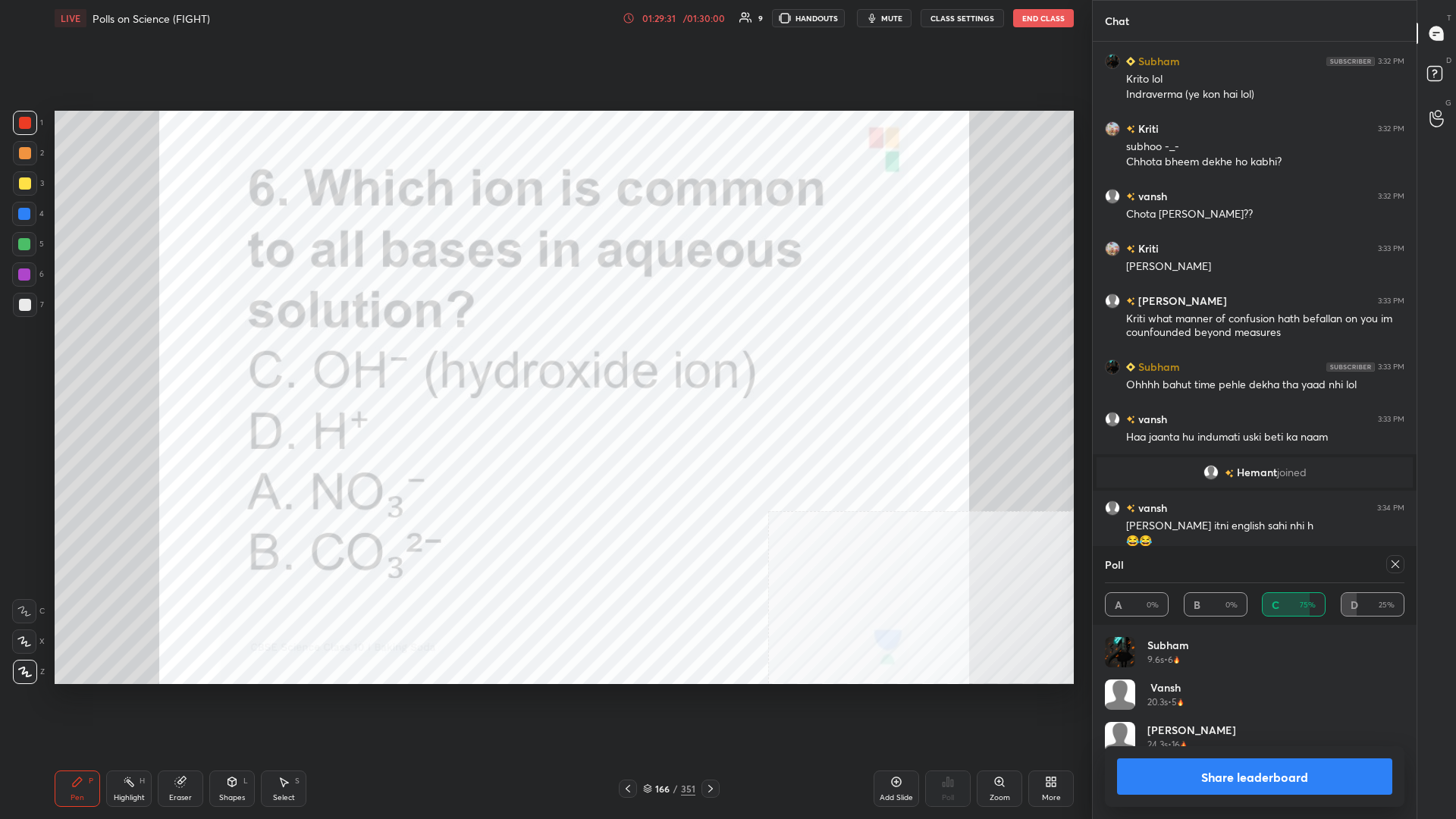
click at [544, 355] on button "Share leaderboard" at bounding box center [1255, 776] width 275 height 36
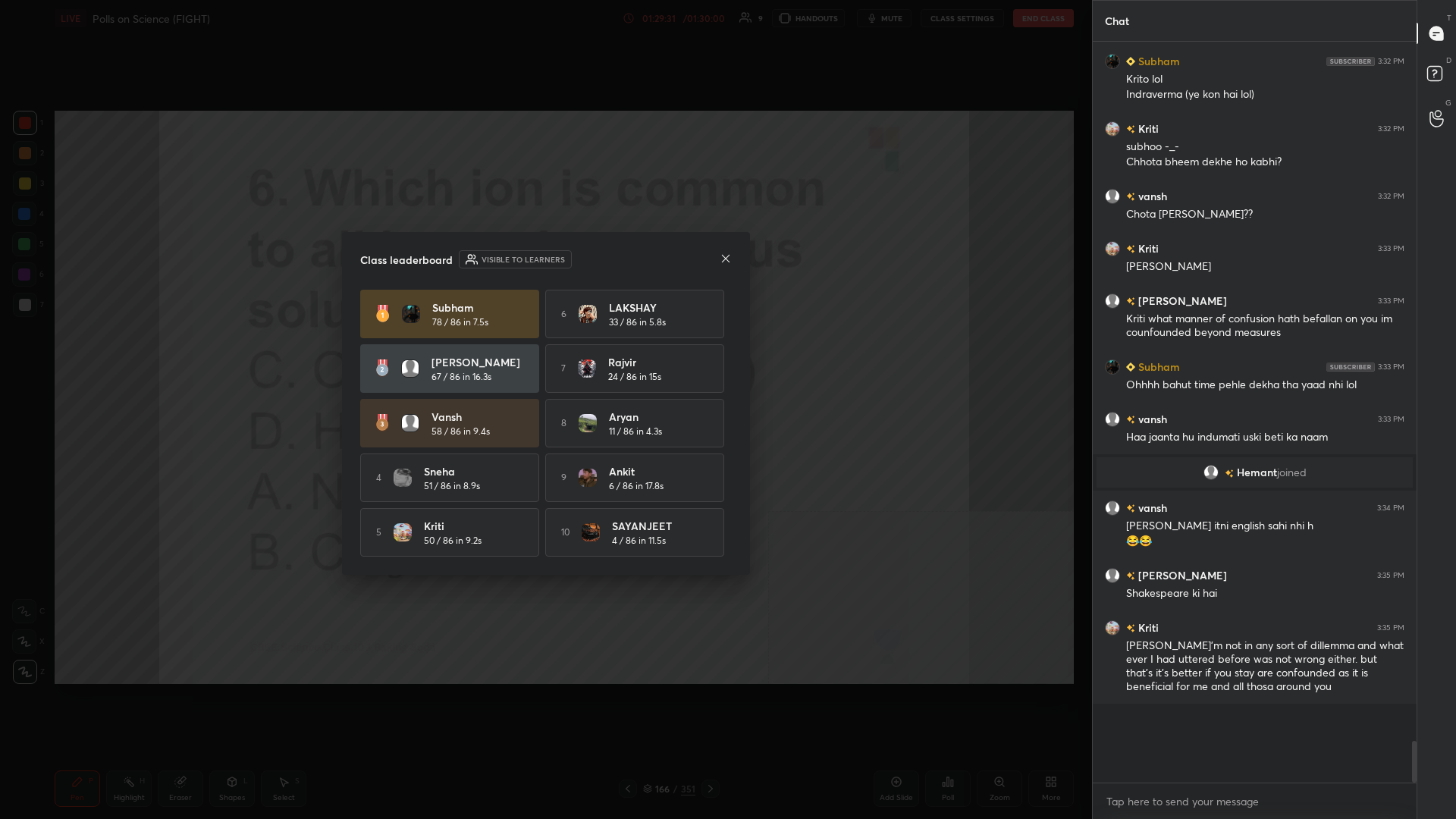
scroll to position [730, 324]
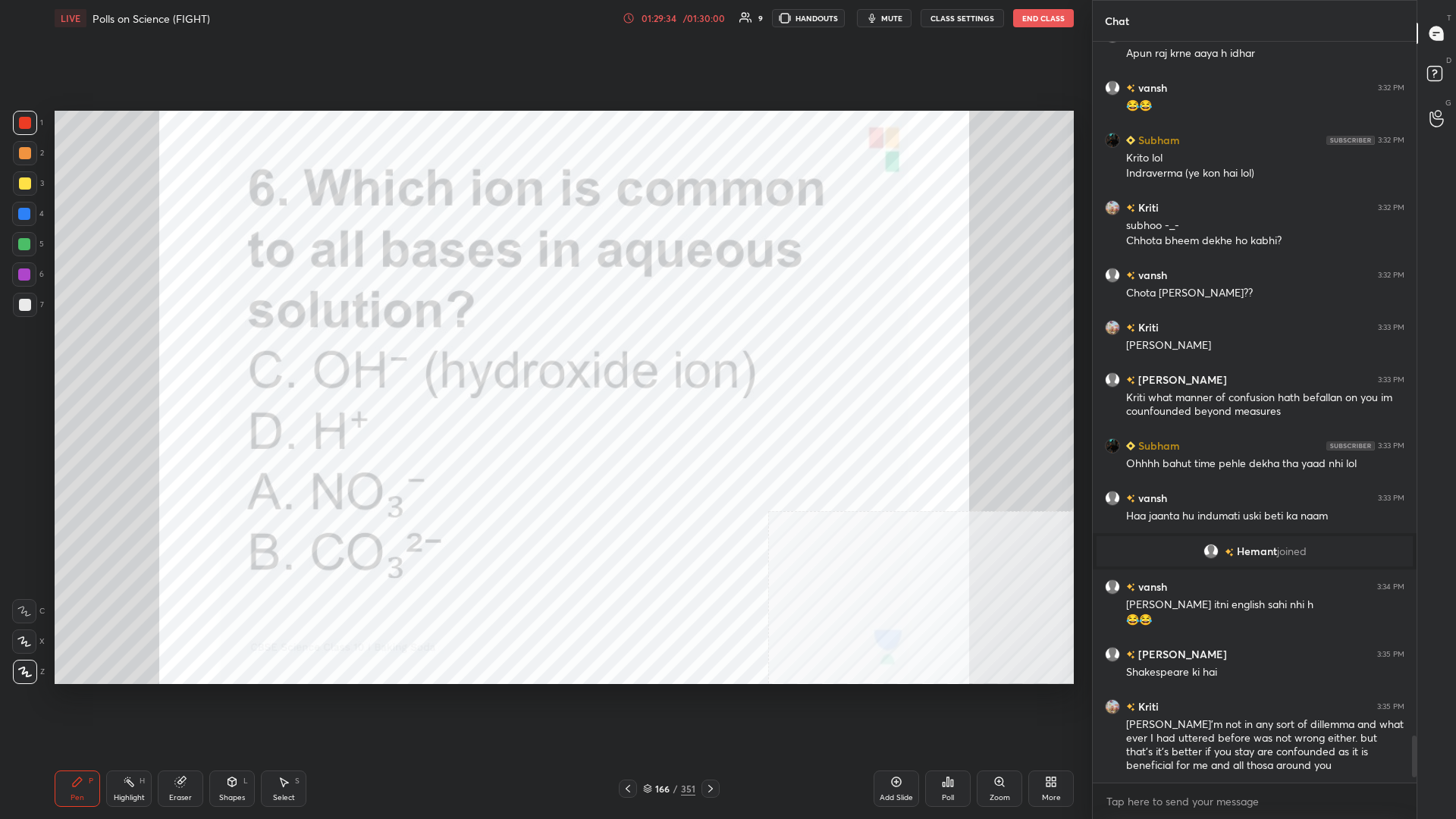
click at [544, 355] on div "166" at bounding box center [663, 789] width 15 height 9
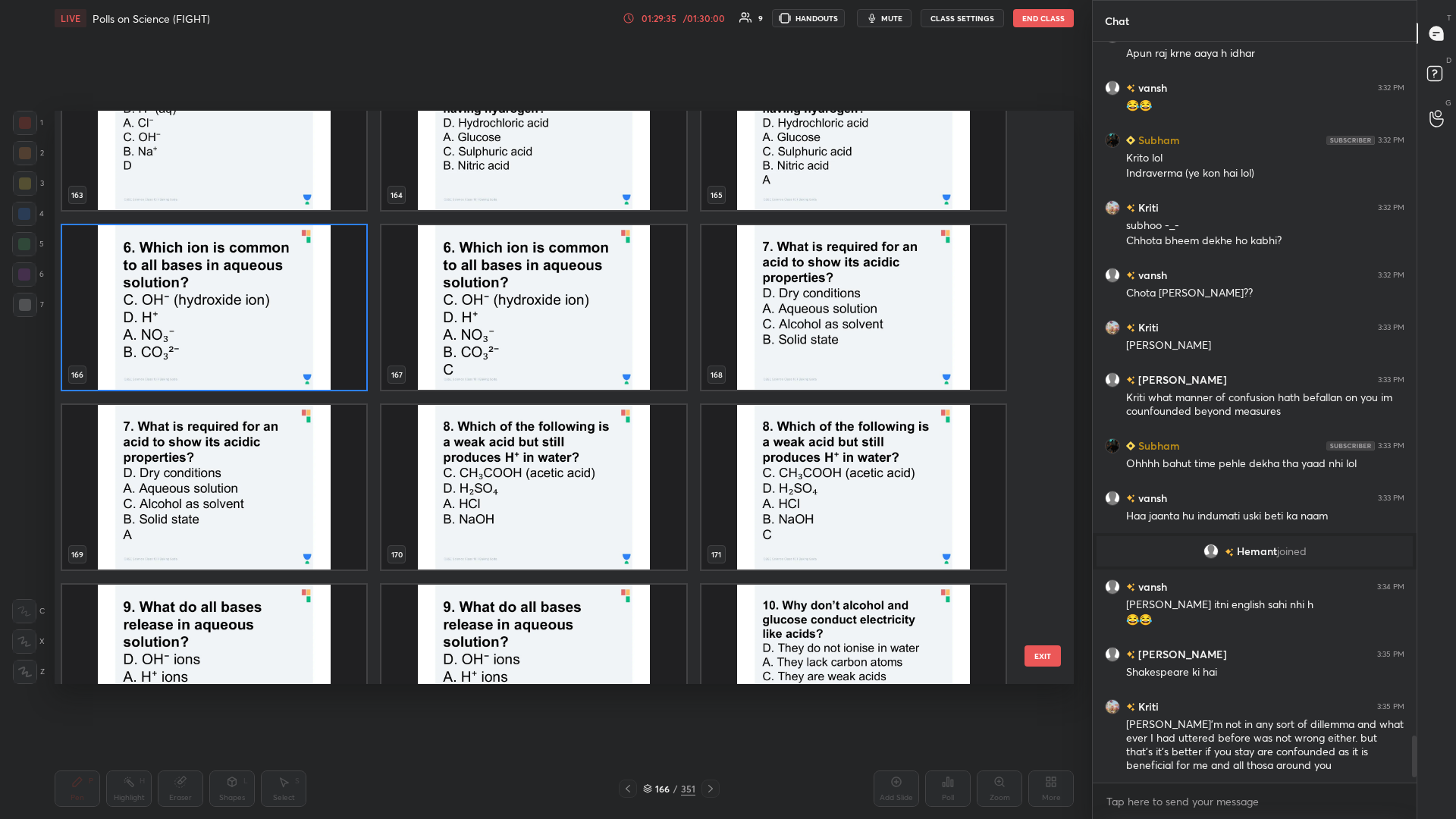
click at [544, 322] on img "grid" at bounding box center [854, 307] width 305 height 165
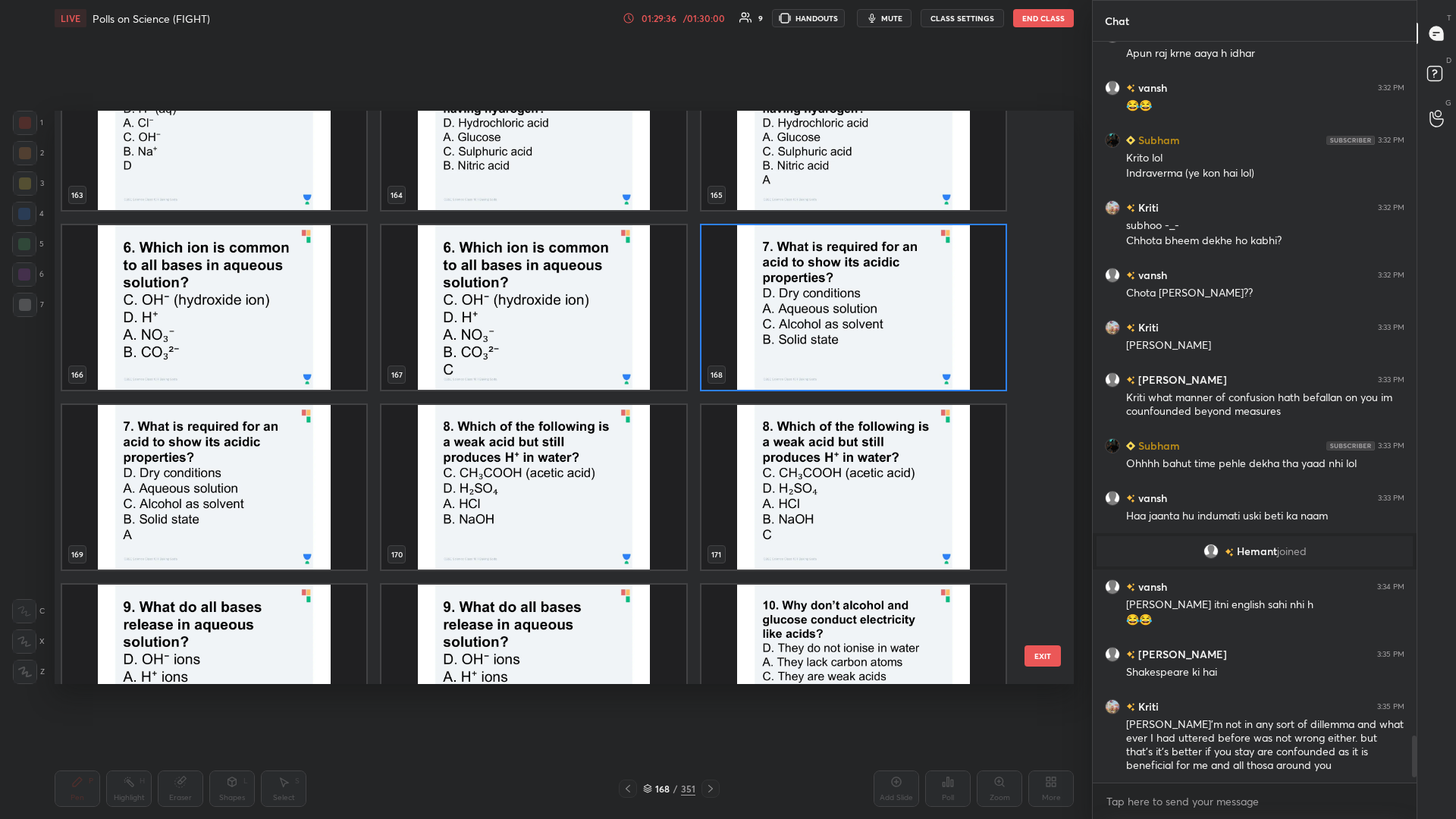
click at [544, 322] on img "grid" at bounding box center [854, 307] width 305 height 165
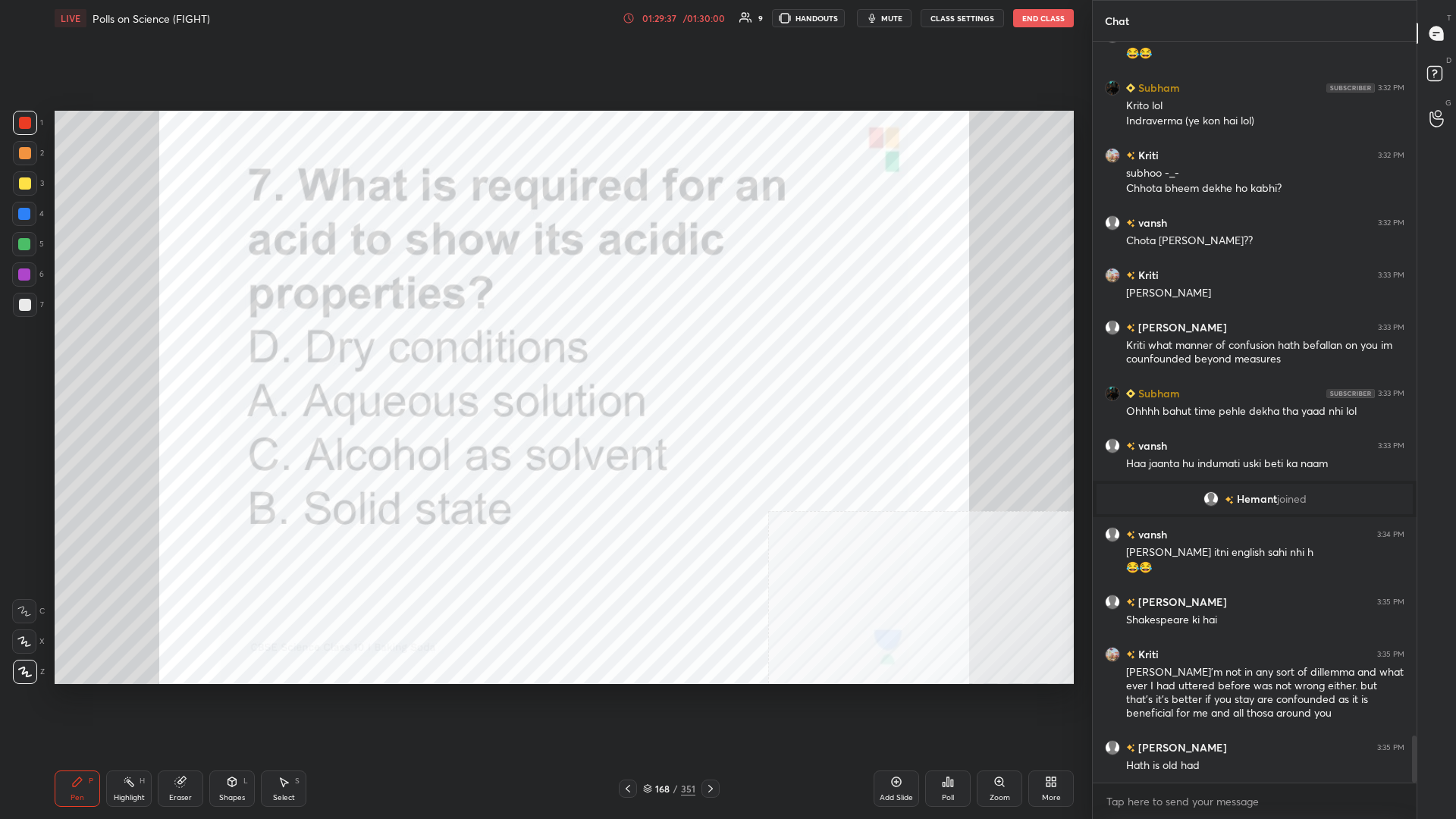
drag, startPoint x: 664, startPoint y: 789, endPoint x: 867, endPoint y: 693, distance: 224.6
click at [544, 355] on div "168" at bounding box center [663, 789] width 15 height 9
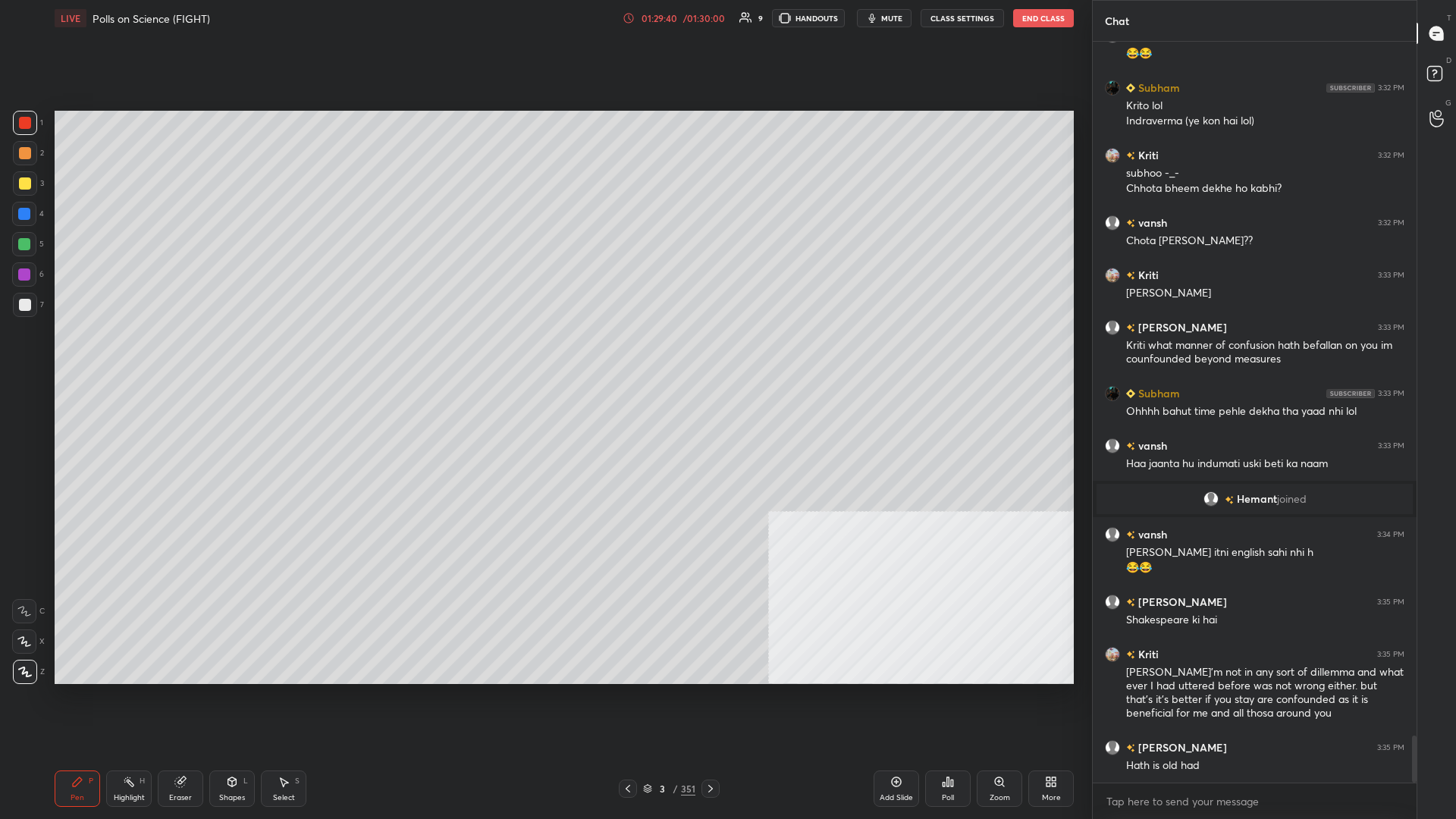
click at [544, 355] on div "Add Slide" at bounding box center [896, 798] width 33 height 8
click at [544, 355] on div "More" at bounding box center [1051, 788] width 45 height 36
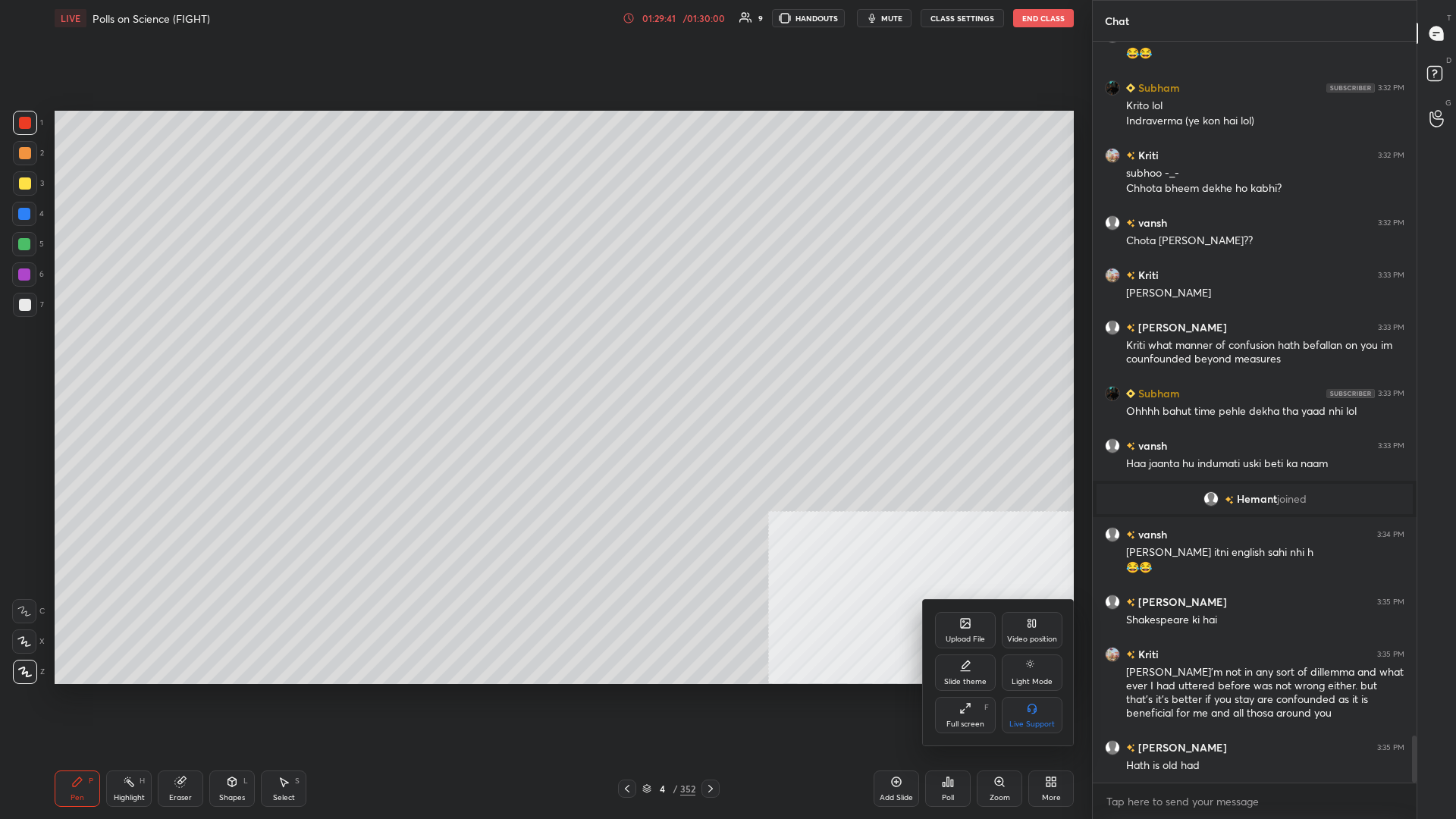
click at [544, 355] on div "Upload File" at bounding box center [965, 629] width 61 height 36
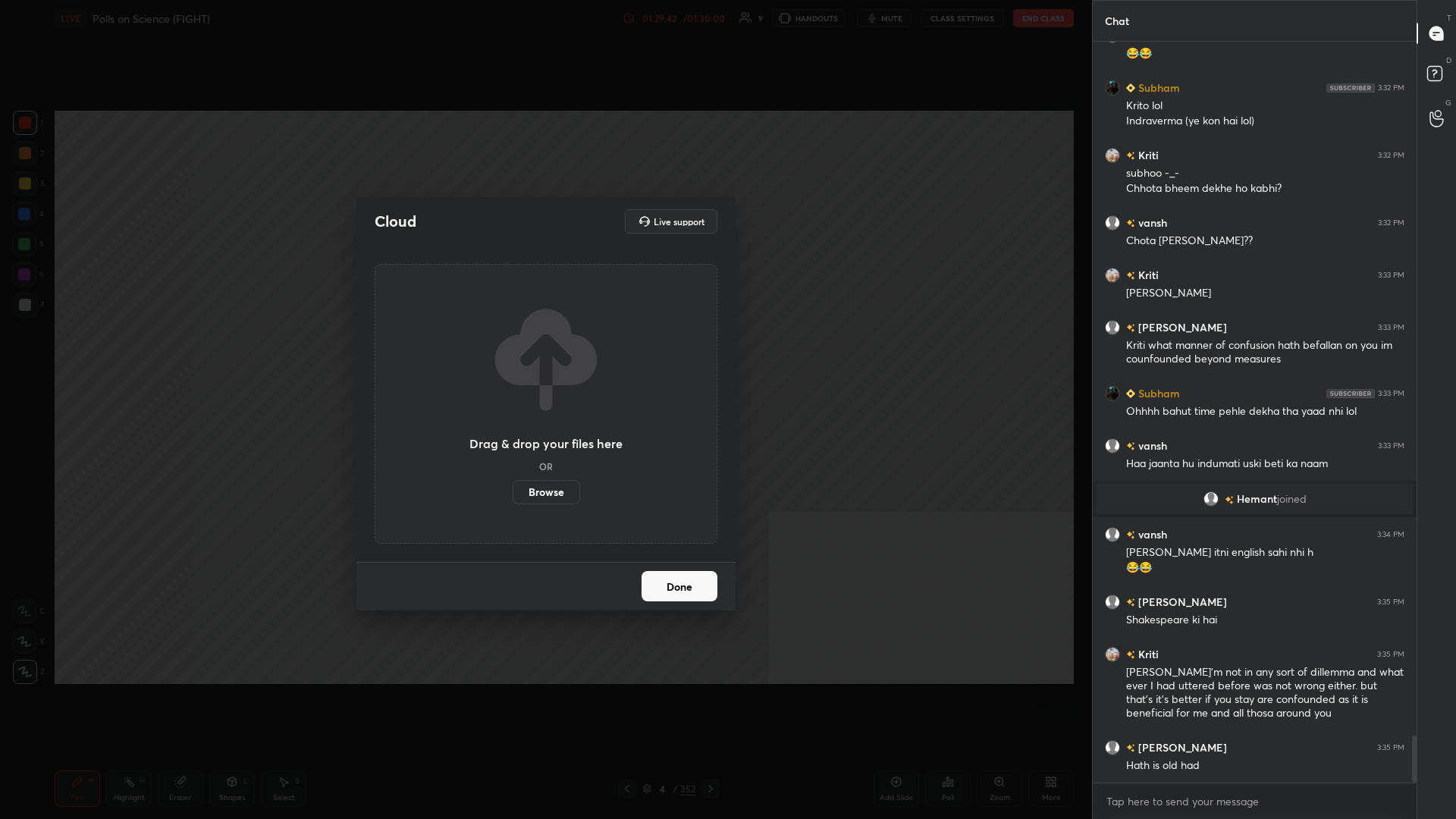
click at [543, 355] on label "Browse" at bounding box center [547, 491] width 68 height 24
click at [513, 355] on input "Browse" at bounding box center [513, 491] width 0 height 24
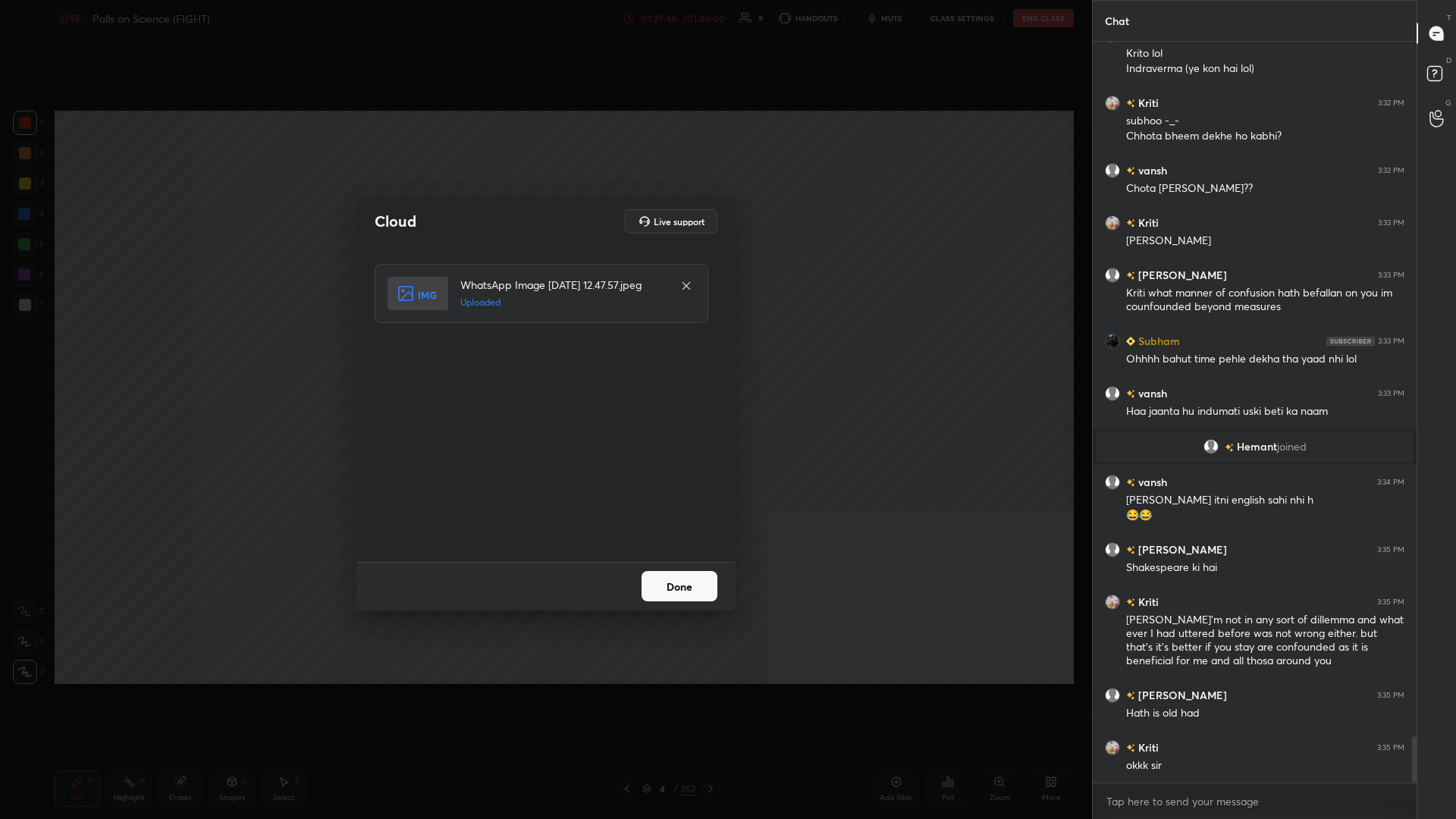
click at [544, 355] on button "Done" at bounding box center [679, 586] width 76 height 30
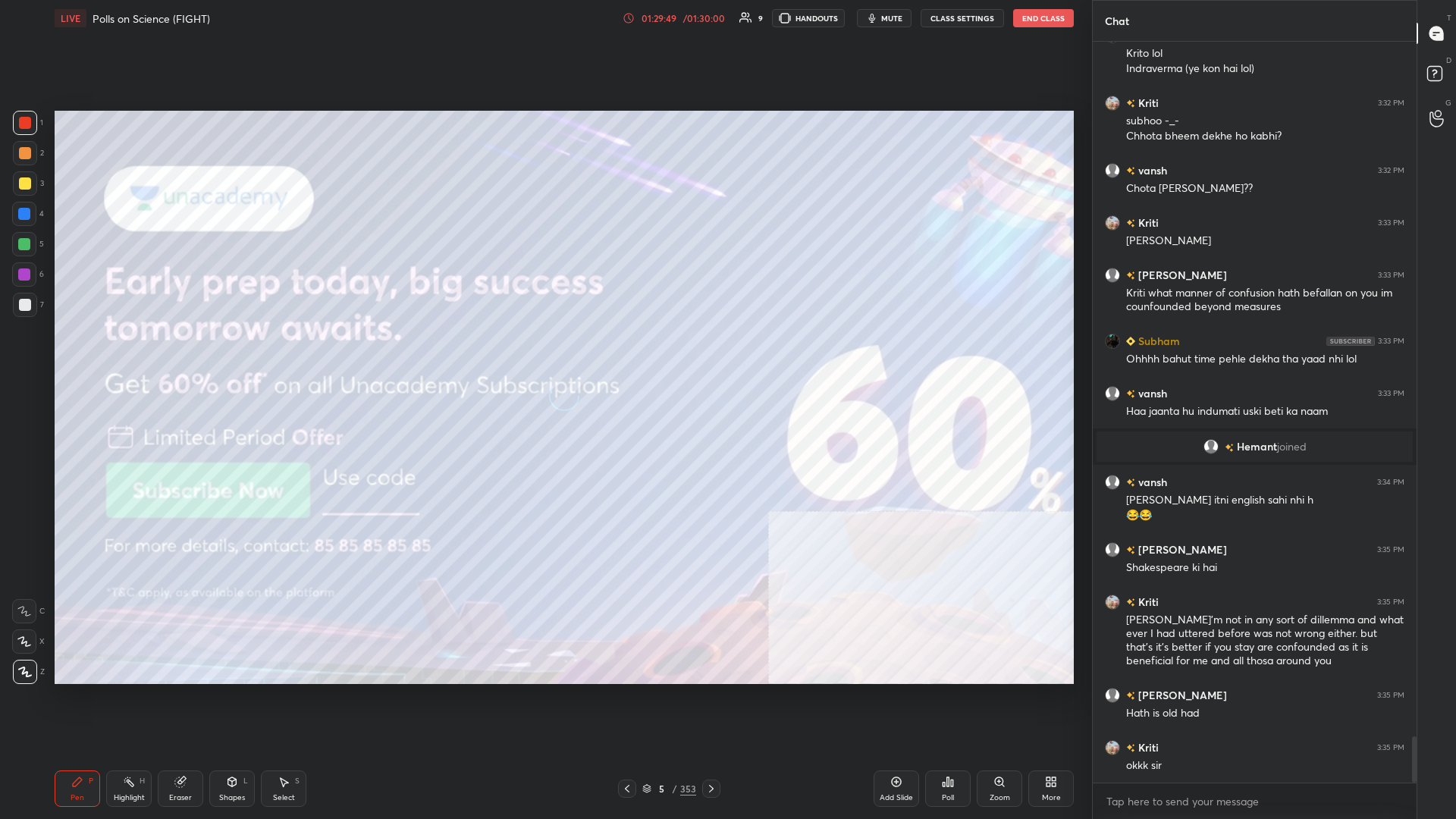
click at [20, 186] on div at bounding box center [25, 183] width 12 height 12
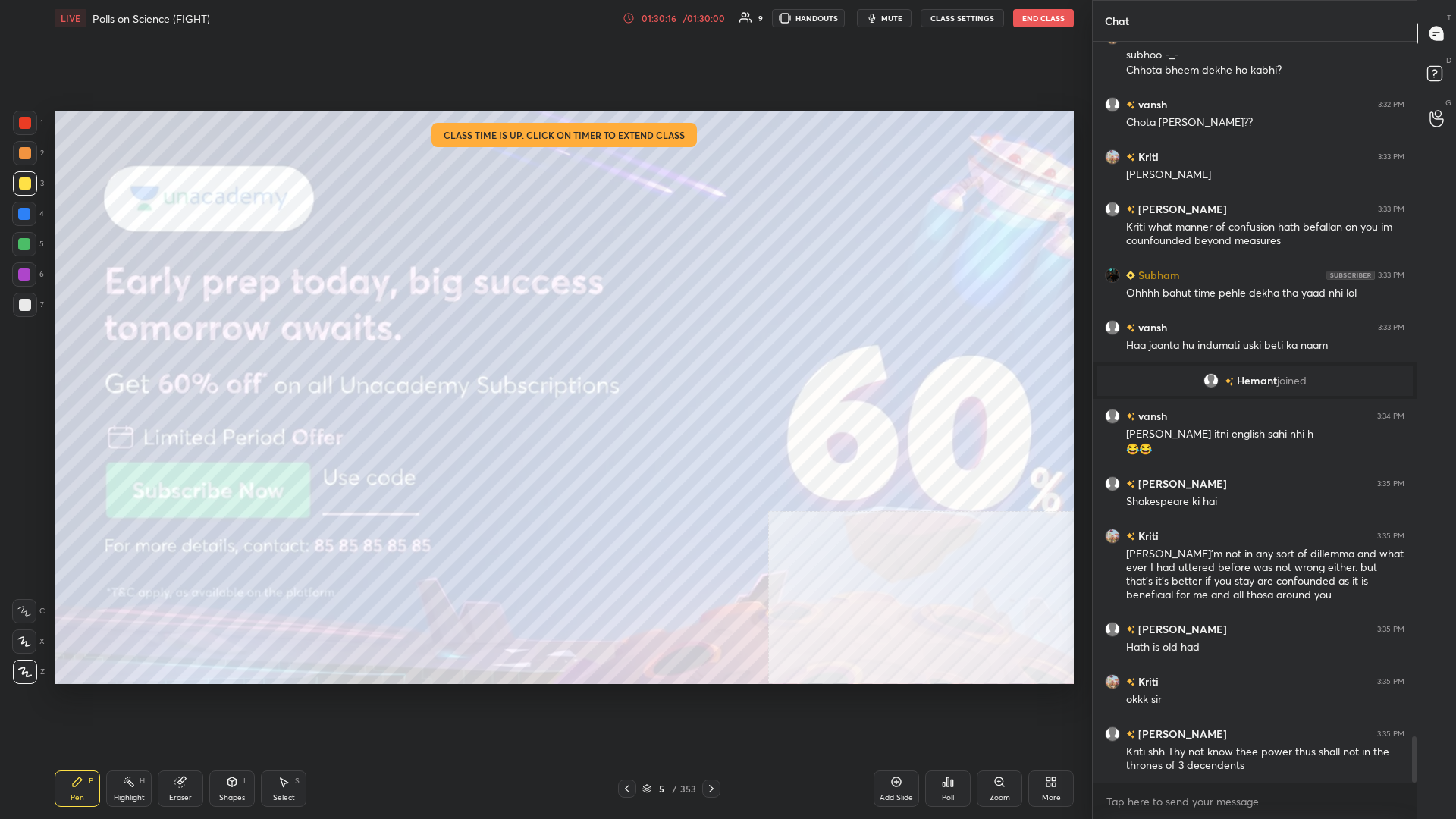
click at [544, 69] on rect at bounding box center [1435, 74] width 14 height 14
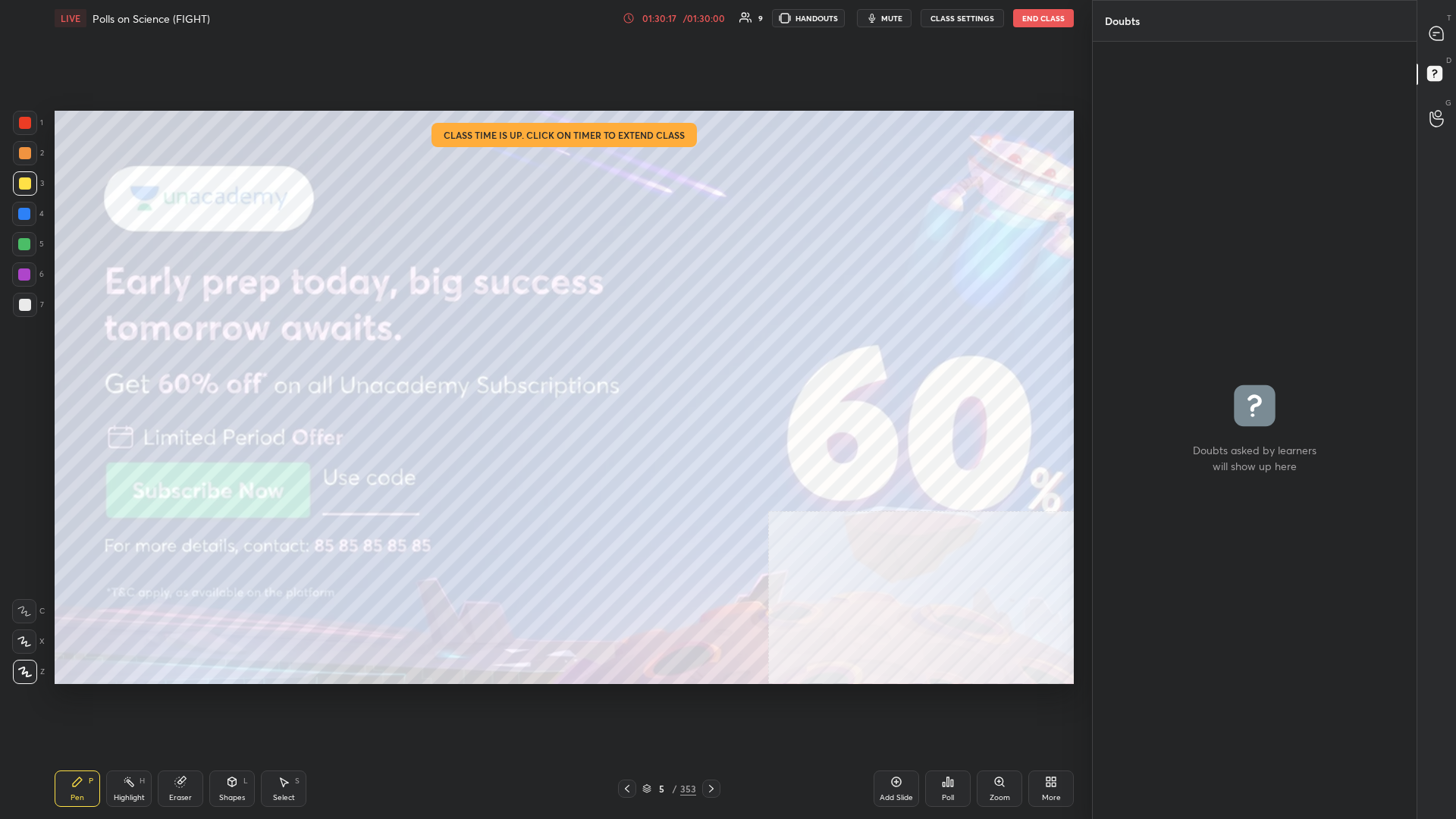
click at [544, 355] on div "Poll" at bounding box center [948, 788] width 45 height 36
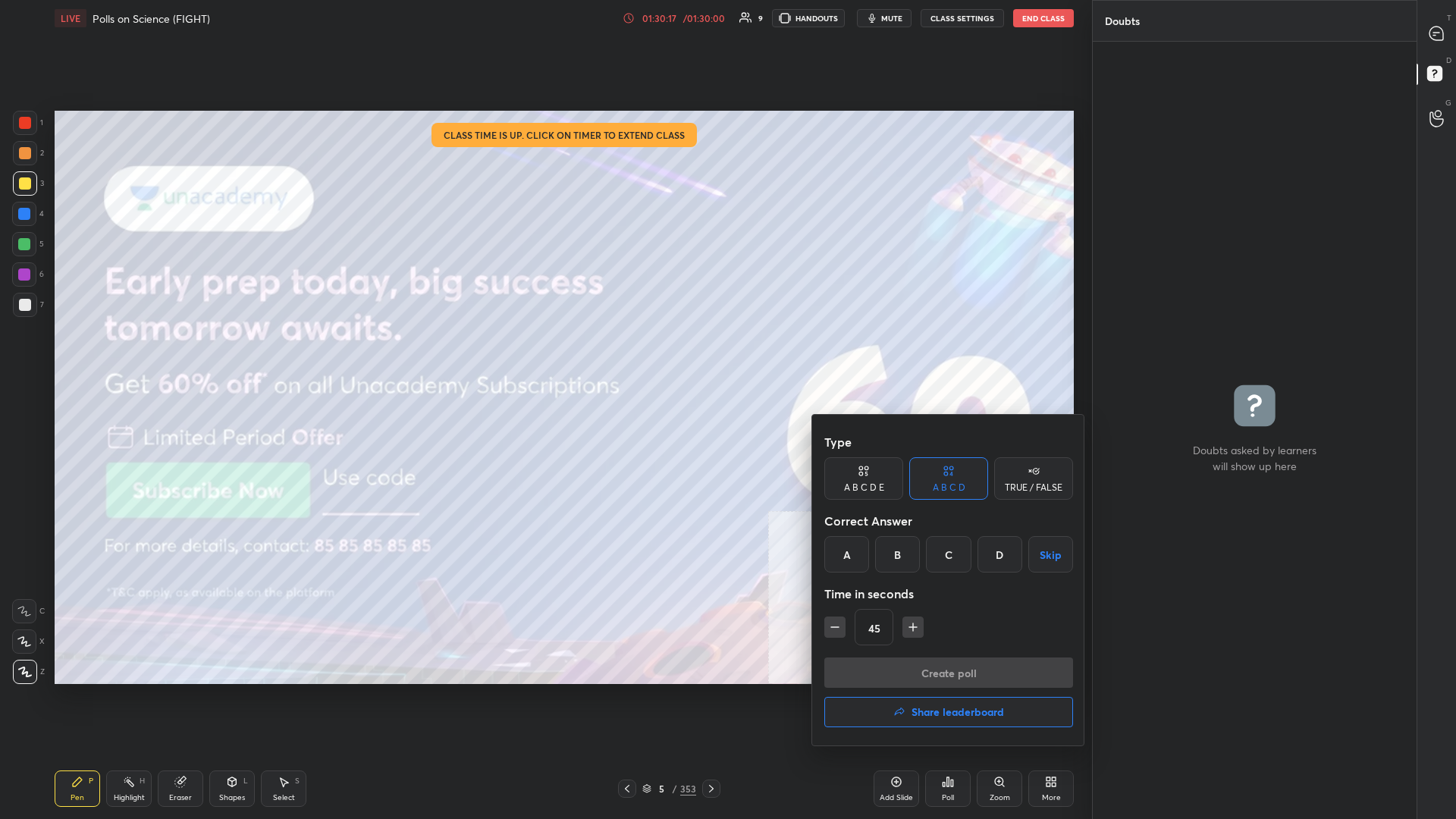
click at [544, 355] on button "Share leaderboard" at bounding box center [948, 712] width 248 height 30
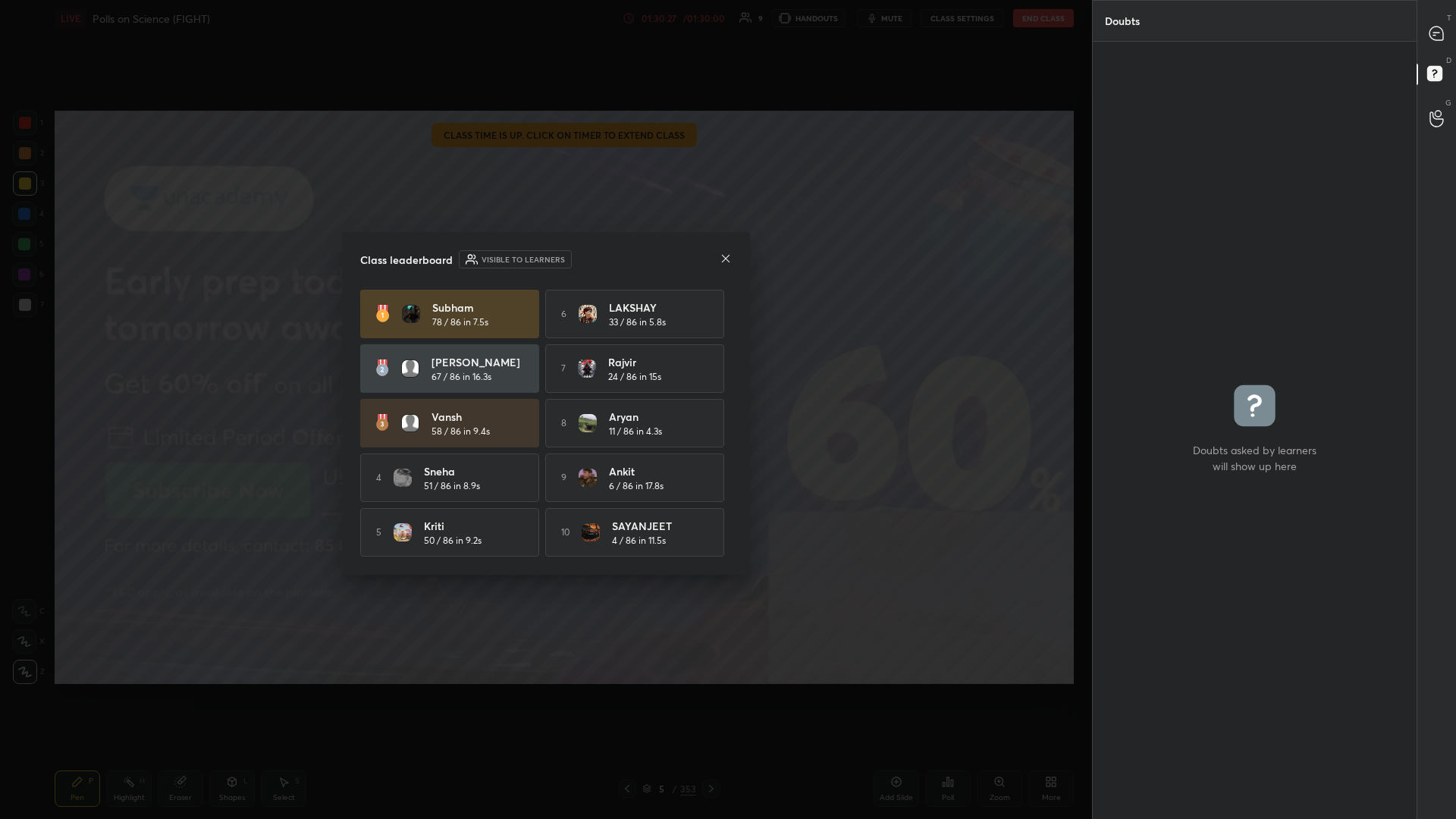
click at [544, 248] on div "Class leaderboard Visible to learners [PERSON_NAME] 78 / 86 in 7.5s 6 [PERSON_N…" at bounding box center [546, 403] width 408 height 343
click at [544, 288] on div "Class leaderboard Visible to learners [PERSON_NAME] 78 / 86 in 7.5s 6 [PERSON_N…" at bounding box center [546, 403] width 408 height 343
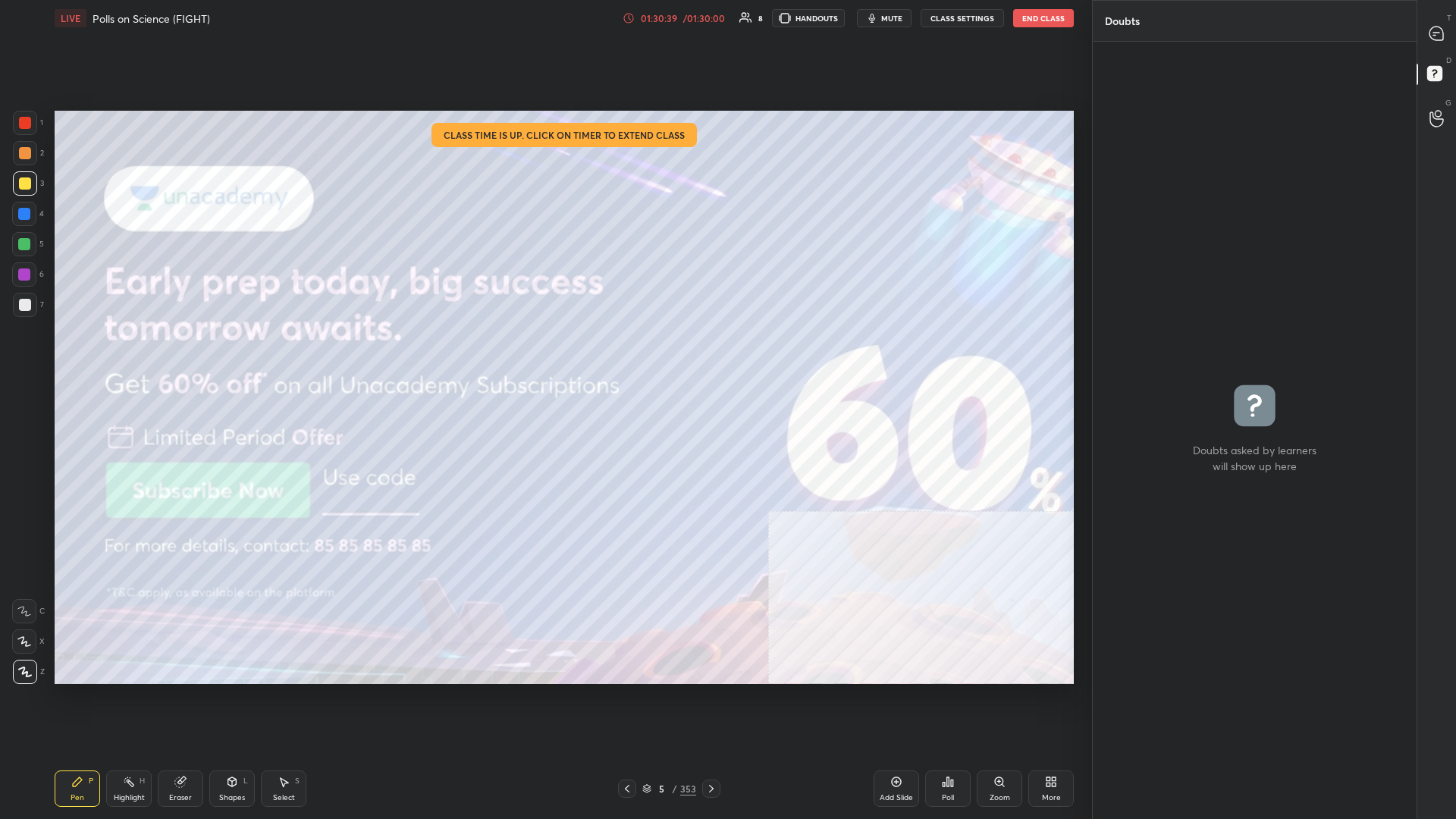
click at [544, 355] on div "Add Slide" at bounding box center [896, 788] width 45 height 36
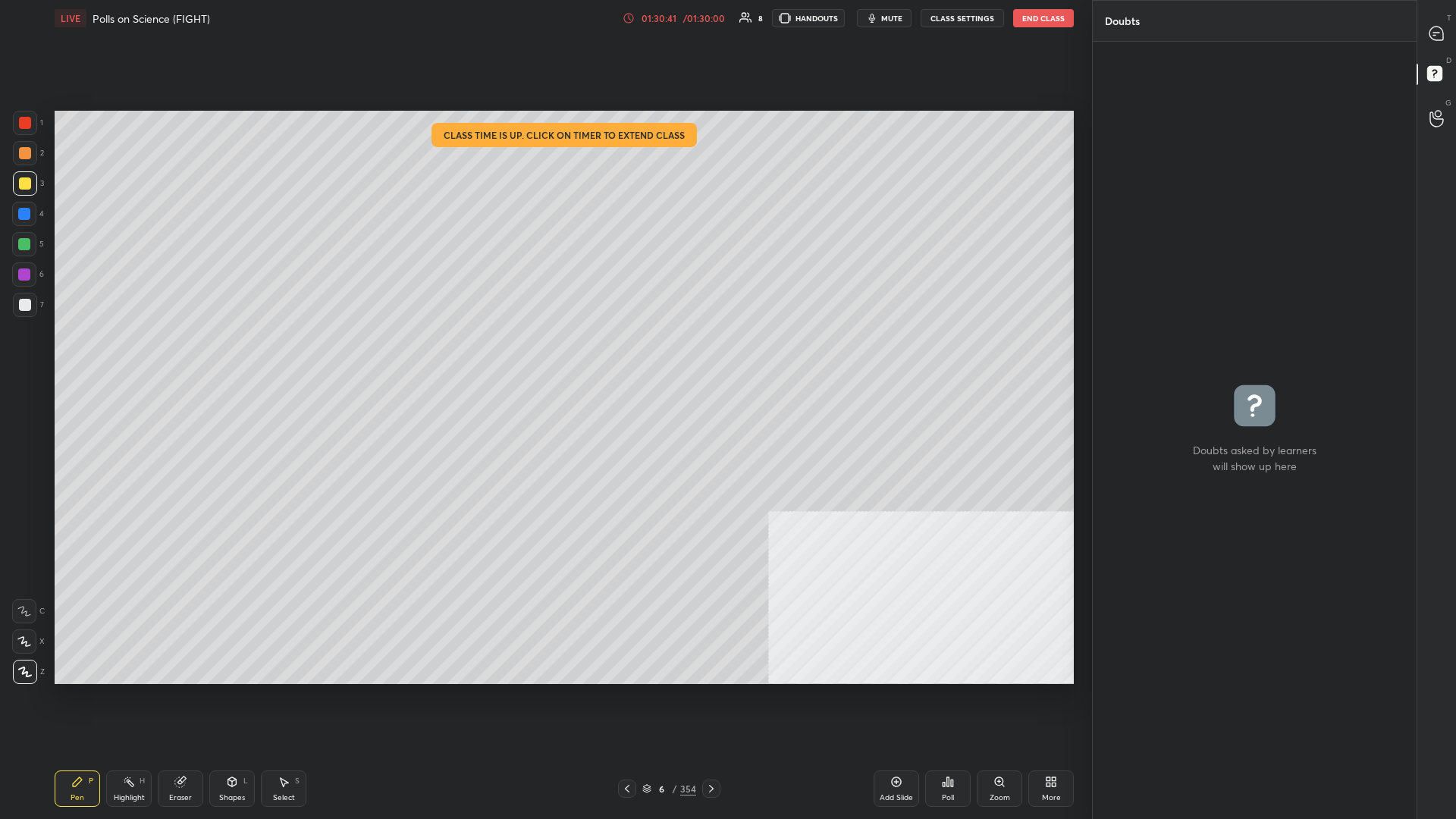
click at [31, 185] on div at bounding box center [24, 182] width 24 height 24
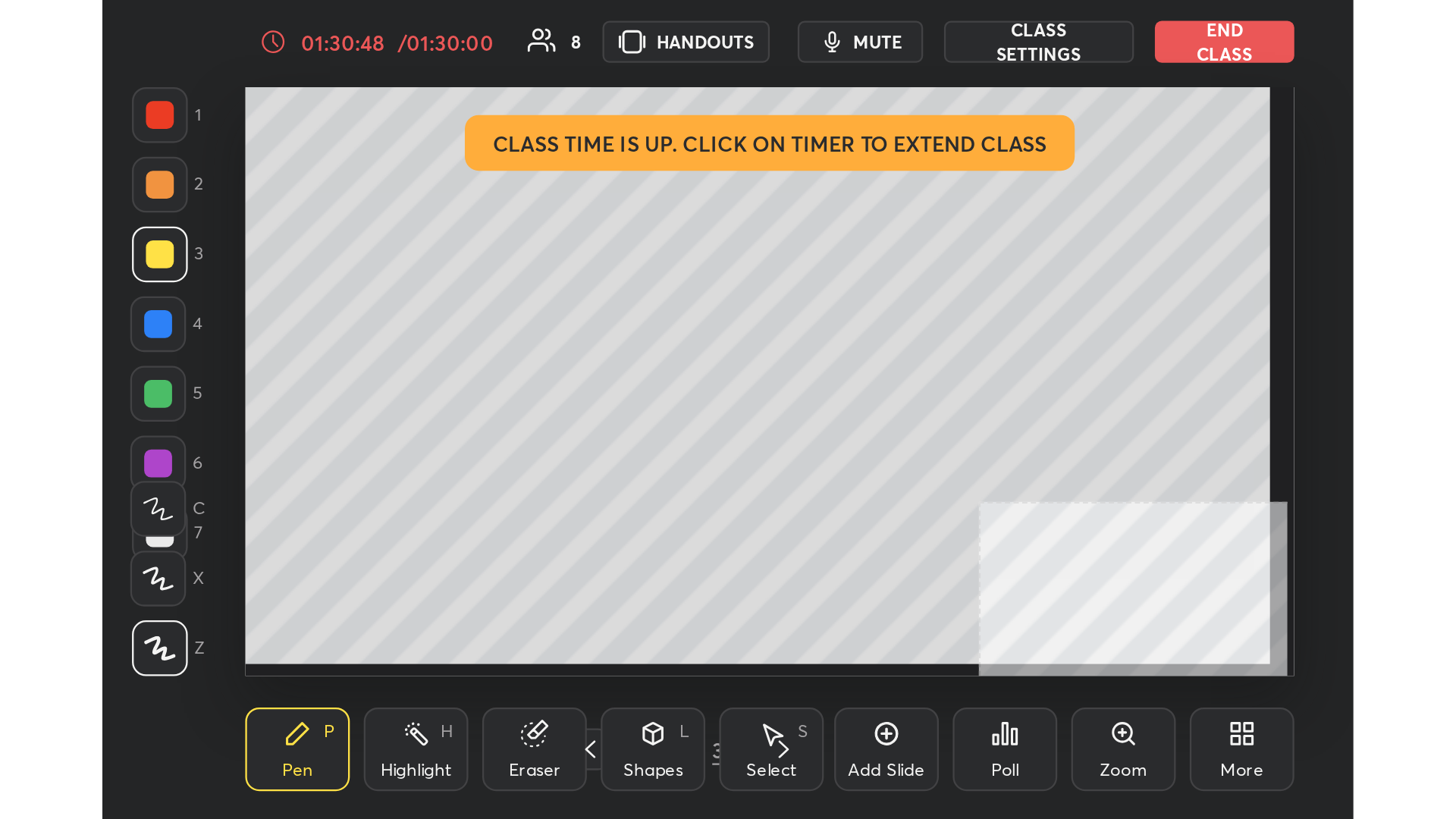
scroll to position [75563, 75365]
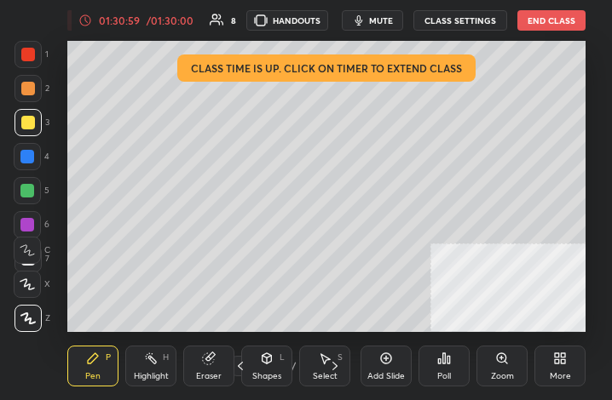
click at [564, 359] on icon at bounding box center [560, 359] width 14 height 14
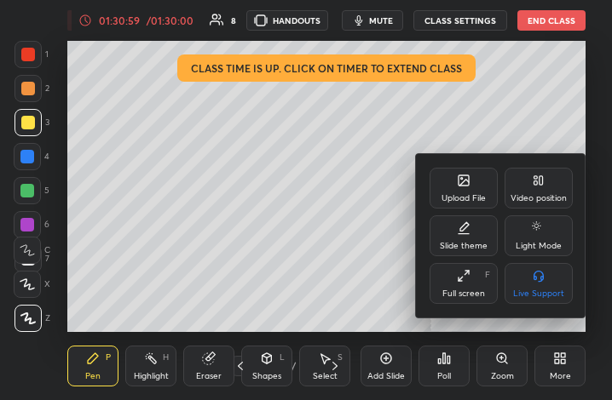
click at [481, 279] on div "Full screen F" at bounding box center [463, 283] width 68 height 41
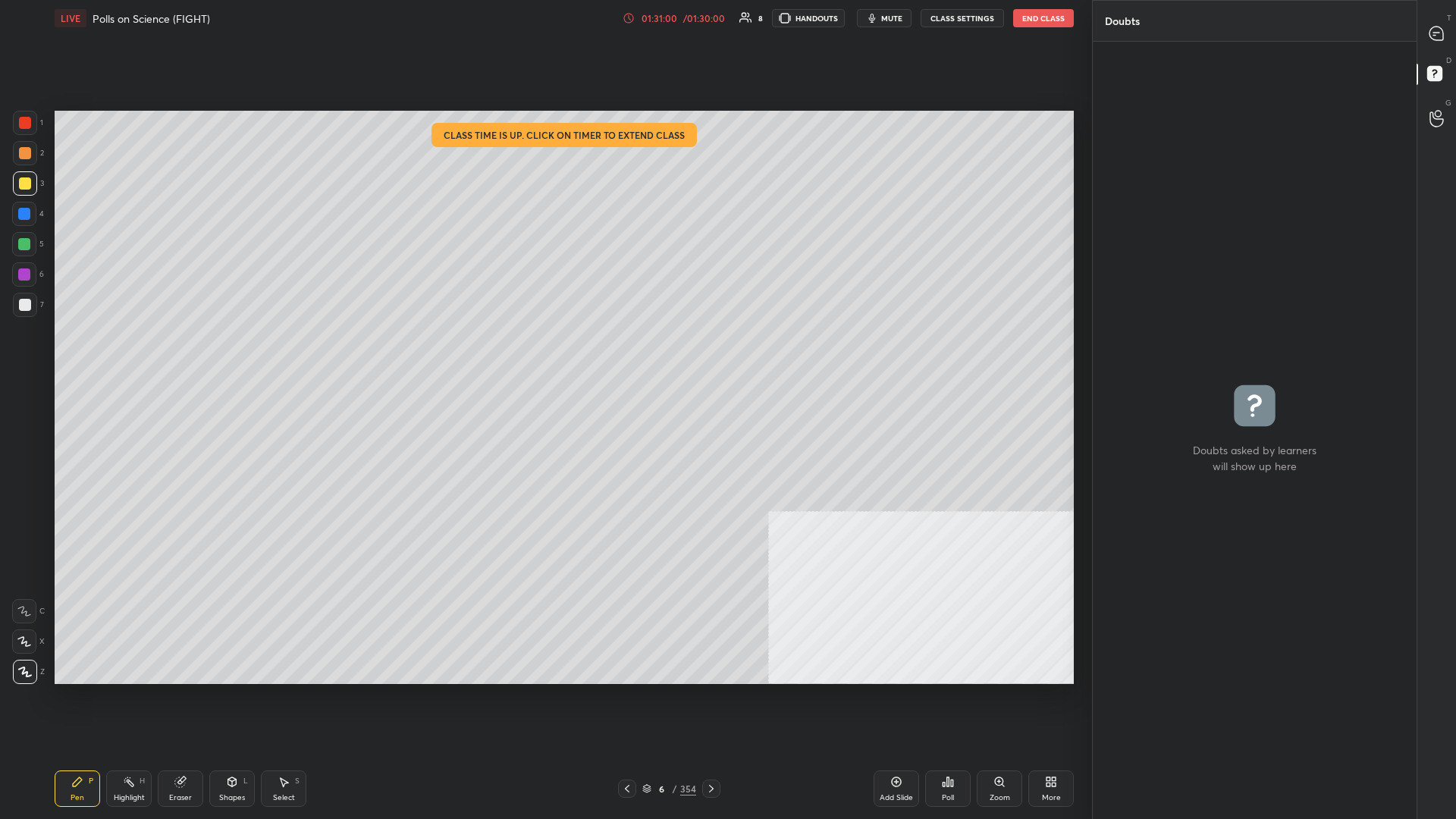
scroll to position [722, 1031]
click at [544, 34] on div "T Messages (T)" at bounding box center [1436, 34] width 38 height 43
type textarea "x"
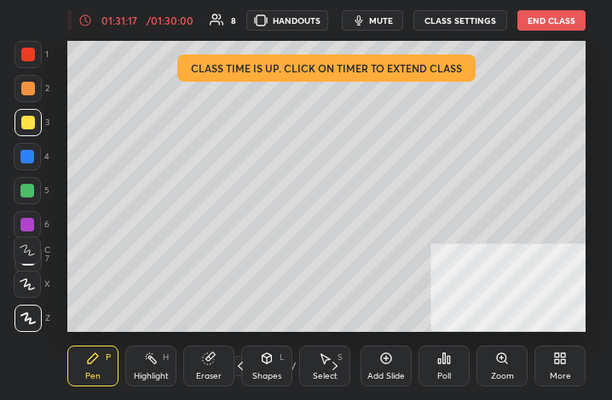
scroll to position [291, 543]
click at [532, 18] on button "End Class" at bounding box center [551, 20] width 68 height 20
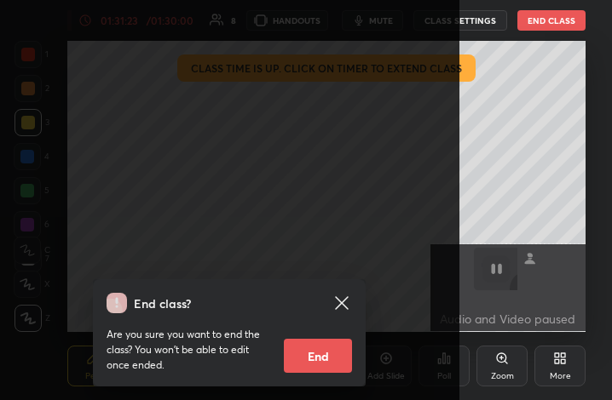
click at [322, 359] on button "End" at bounding box center [318, 356] width 68 height 34
